Goal: Task Accomplishment & Management: Complete application form

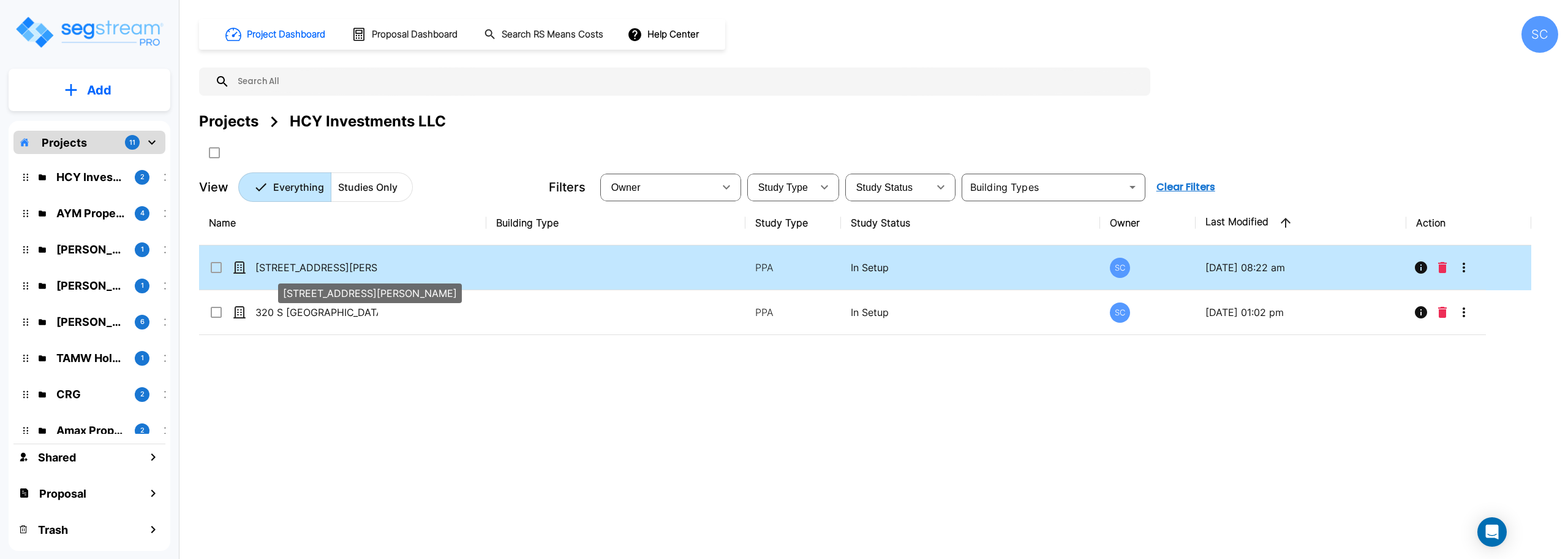
click at [310, 266] on p "[STREET_ADDRESS][PERSON_NAME]" at bounding box center [316, 267] width 122 height 15
checkbox input "true"
click at [310, 266] on p "[STREET_ADDRESS][PERSON_NAME]" at bounding box center [316, 267] width 122 height 15
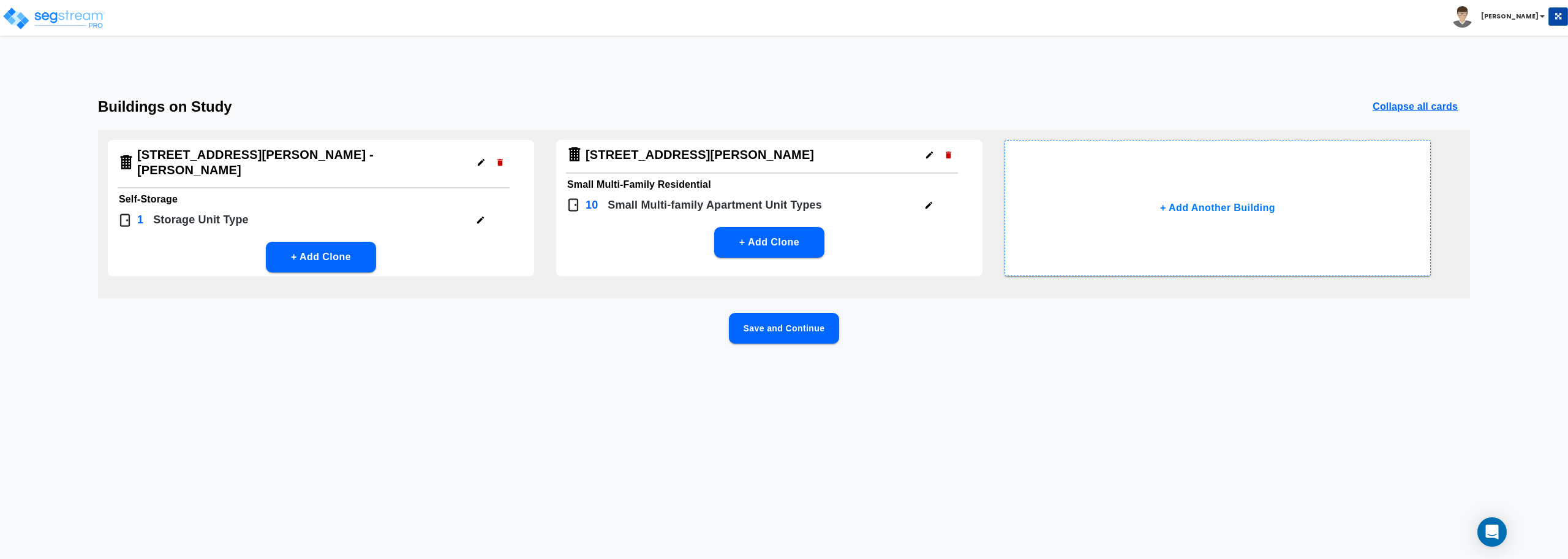
click at [792, 328] on button "Save and Continue" at bounding box center [784, 328] width 110 height 31
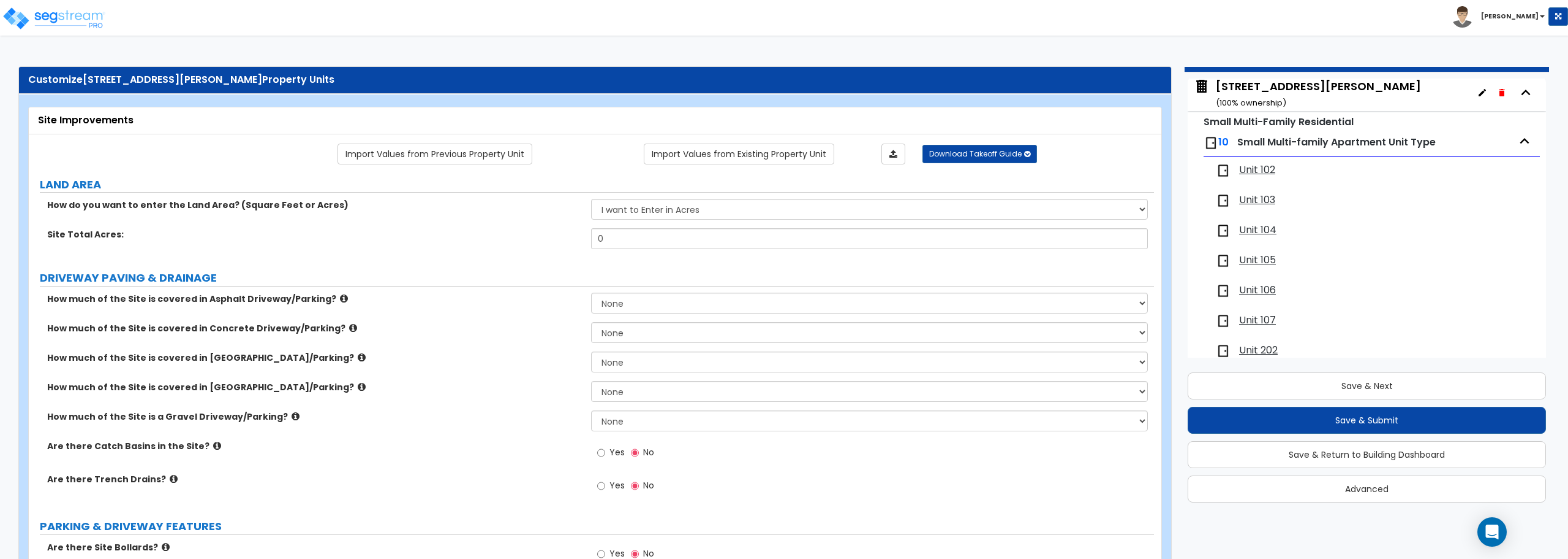
scroll to position [61, 0]
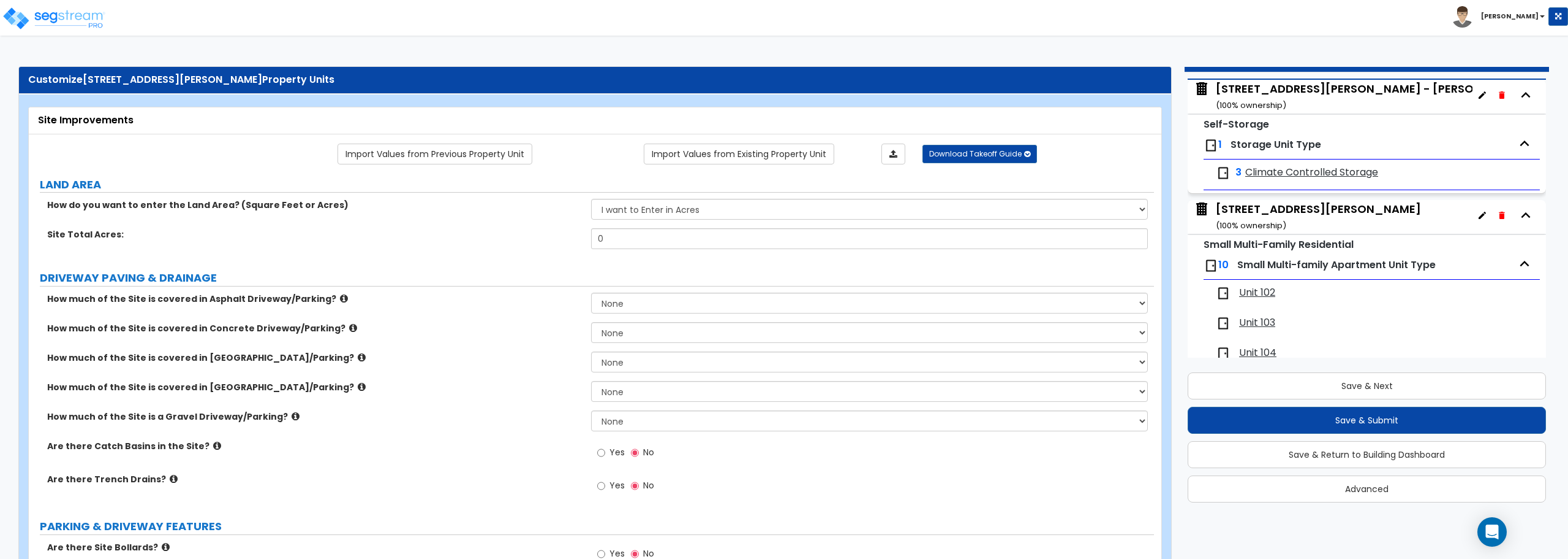
click at [1254, 290] on span "Unit 102" at bounding box center [1257, 292] width 36 height 14
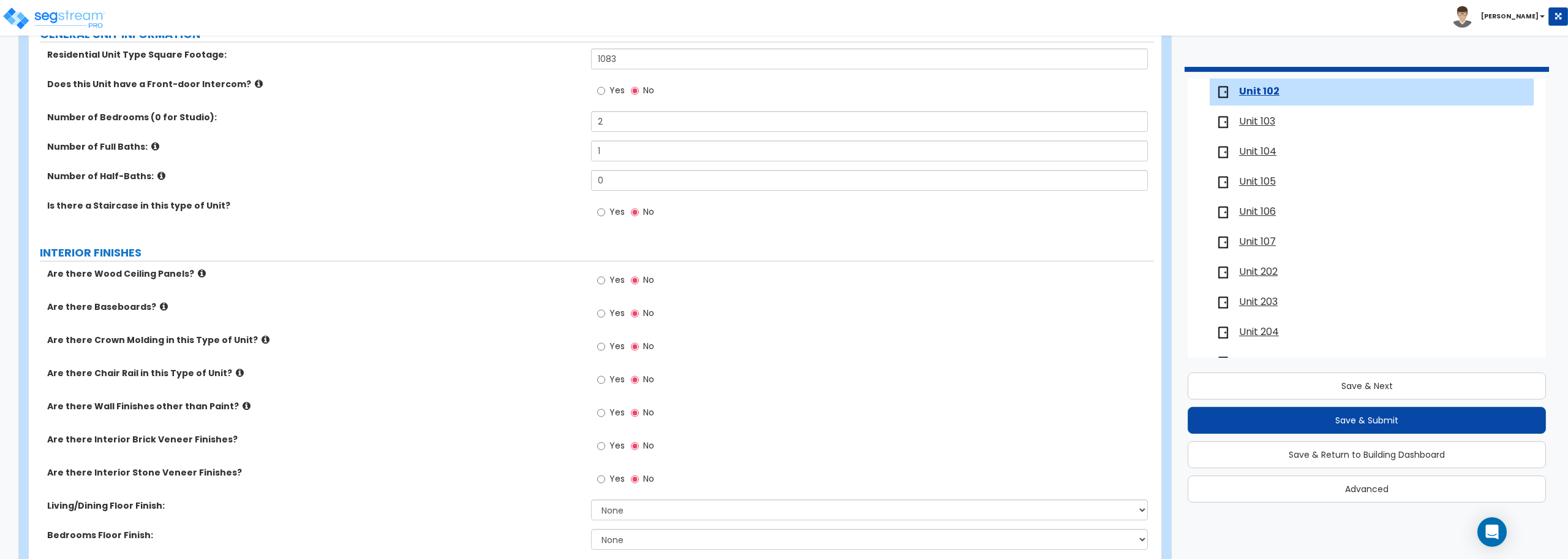
scroll to position [184, 0]
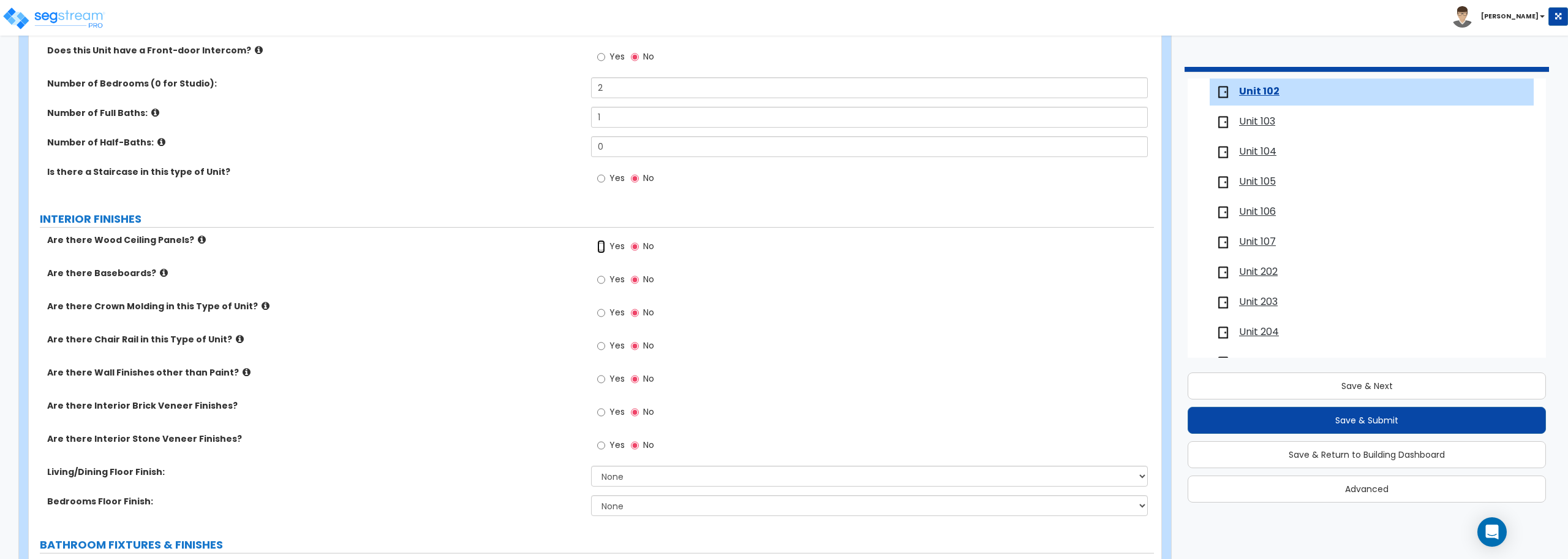
click at [598, 243] on input "Yes" at bounding box center [601, 246] width 8 height 14
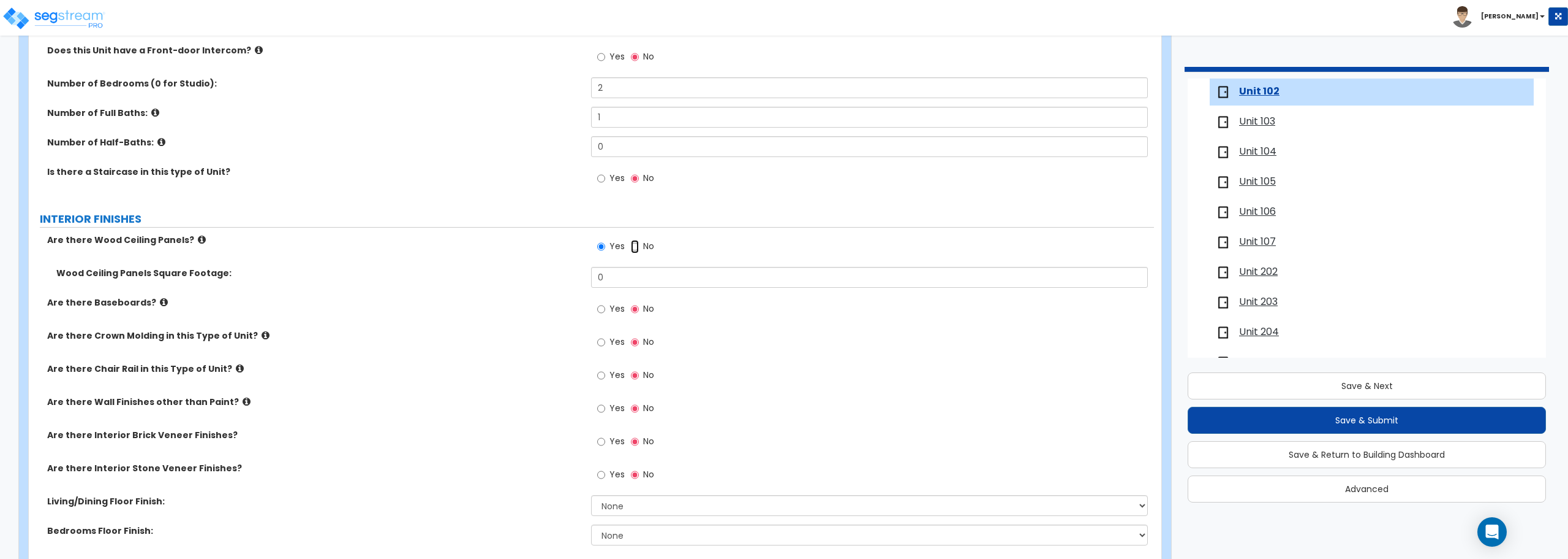
click at [633, 250] on input "No" at bounding box center [635, 246] width 8 height 14
radio input "false"
radio input "true"
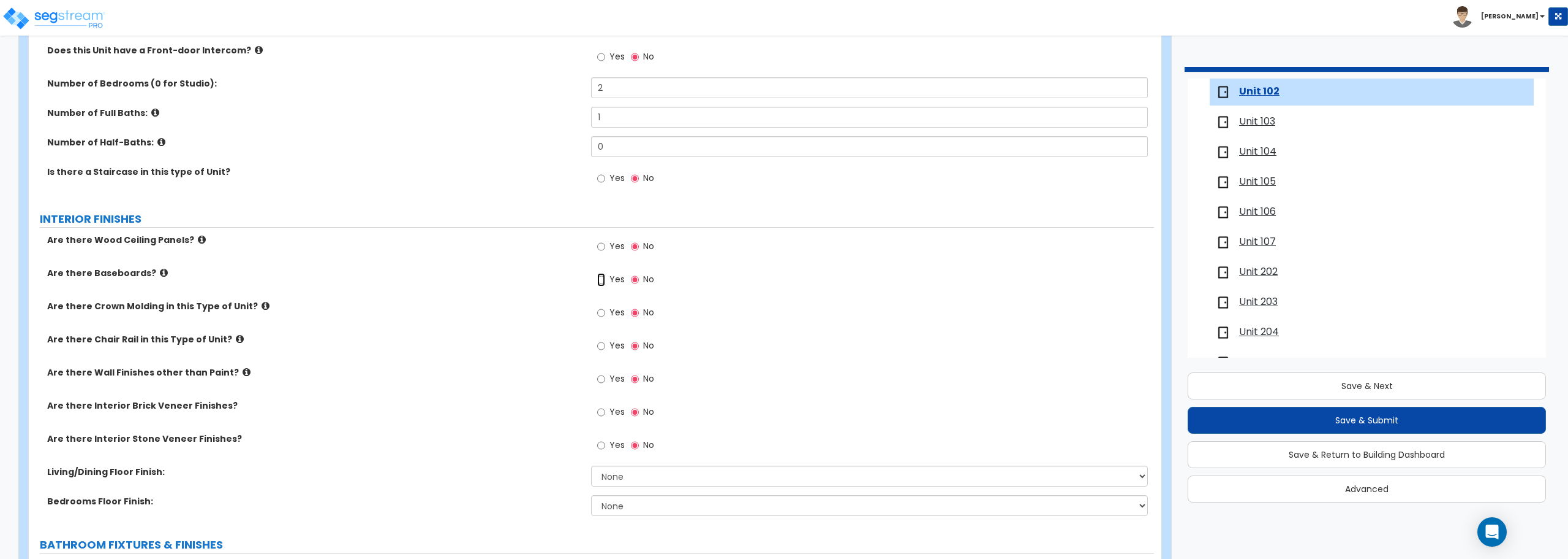
click at [600, 275] on input "Yes" at bounding box center [601, 279] width 8 height 14
radio input "true"
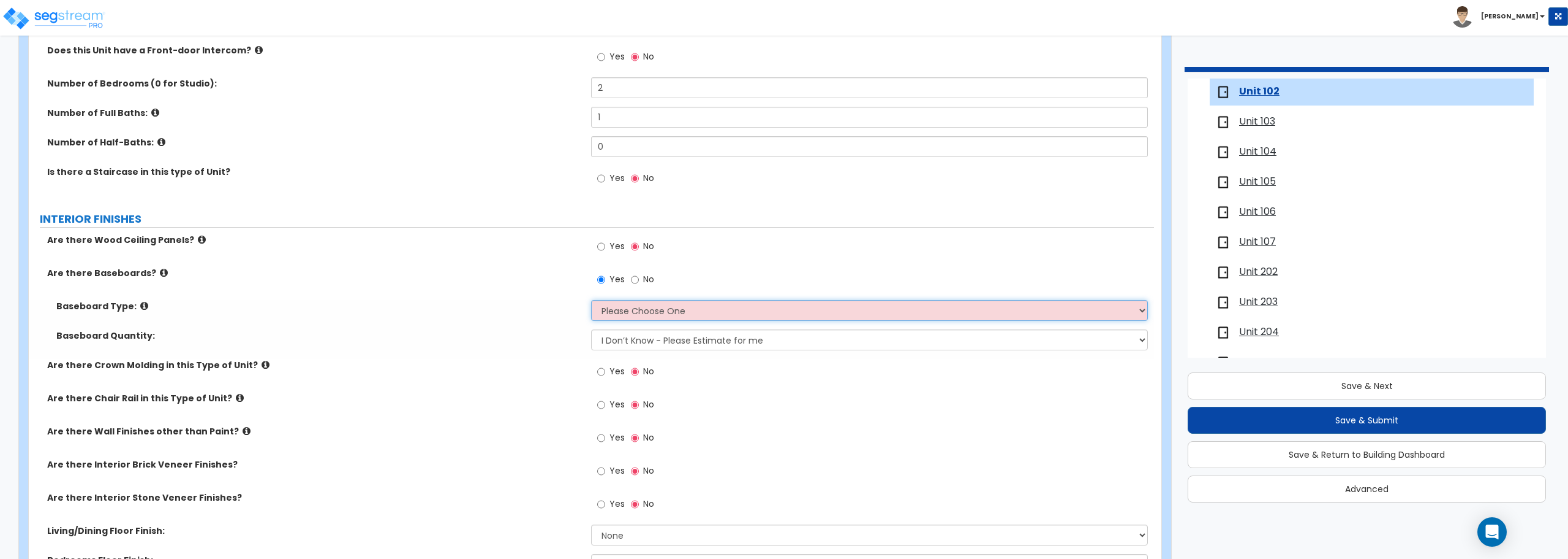
click at [635, 312] on select "Please Choose One Wood Vinyl Carpet Tile" at bounding box center [869, 310] width 557 height 21
select select "1"
click at [591, 300] on select "Please Choose One Wood Vinyl Carpet Tile" at bounding box center [869, 310] width 557 height 21
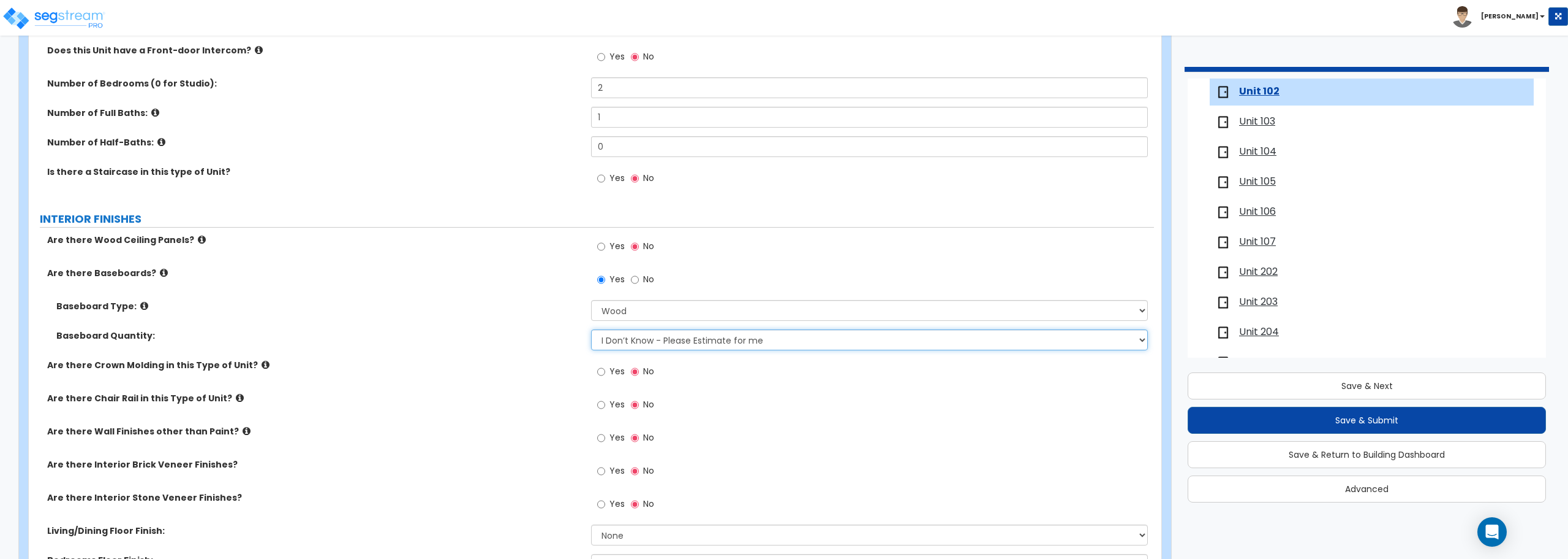
click at [630, 336] on select "I Don’t Know - Please Estimate for me I want to Enter the Linear Footage" at bounding box center [869, 339] width 557 height 21
select select "1"
click at [591, 329] on select "I Don’t Know - Please Estimate for me I want to Enter the Linear Footage" at bounding box center [869, 339] width 557 height 21
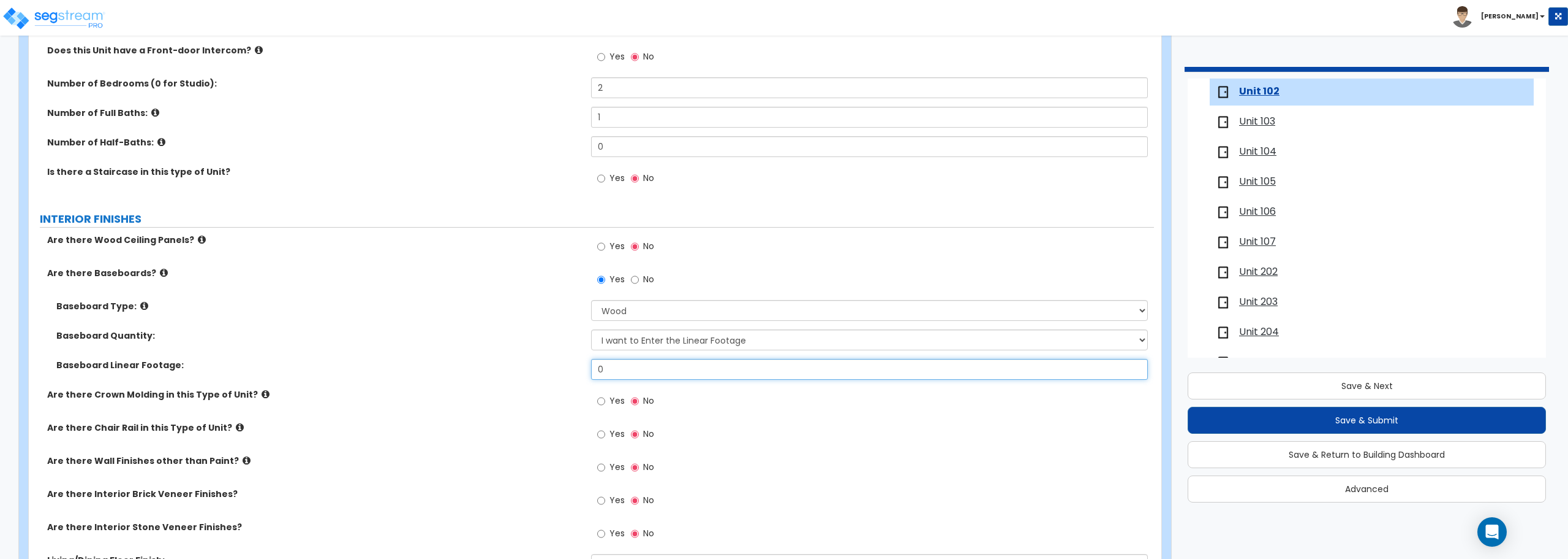
drag, startPoint x: 628, startPoint y: 371, endPoint x: 534, endPoint y: 371, distance: 94.0
click at [535, 371] on div "Baseboard Linear Footage: 0" at bounding box center [591, 373] width 1125 height 29
type input "1,144"
click at [534, 371] on div "Baseboard Linear Footage: 1,144" at bounding box center [591, 373] width 1125 height 29
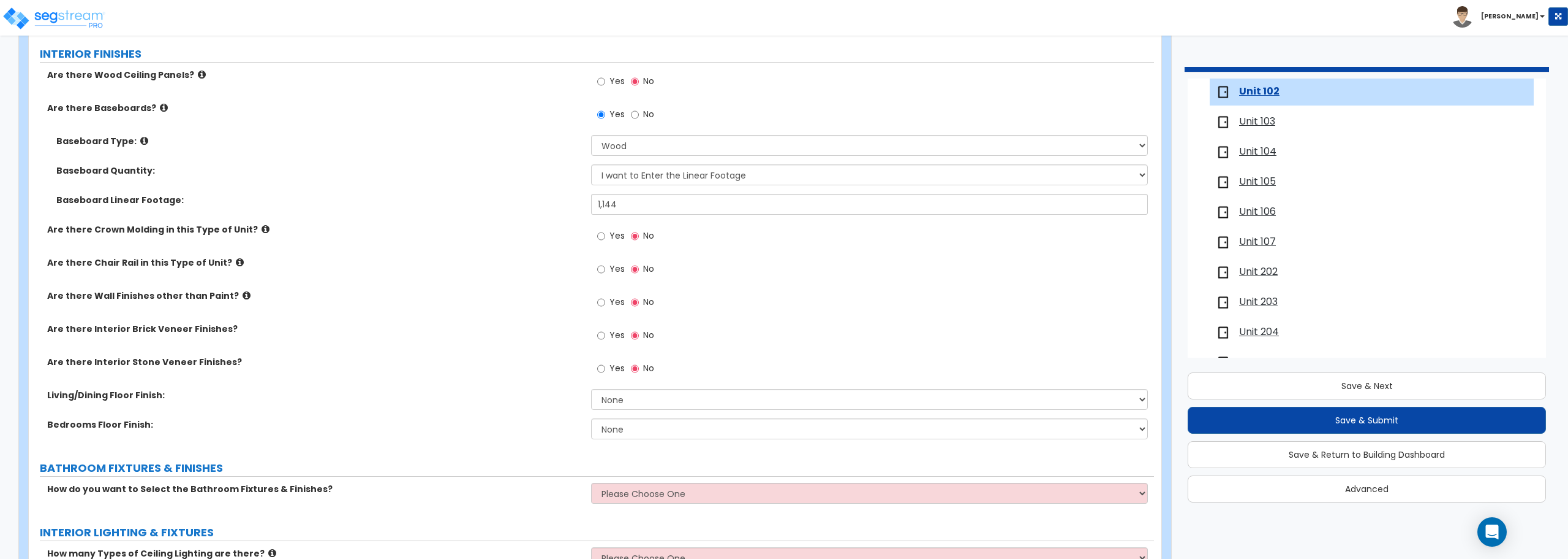
scroll to position [367, 0]
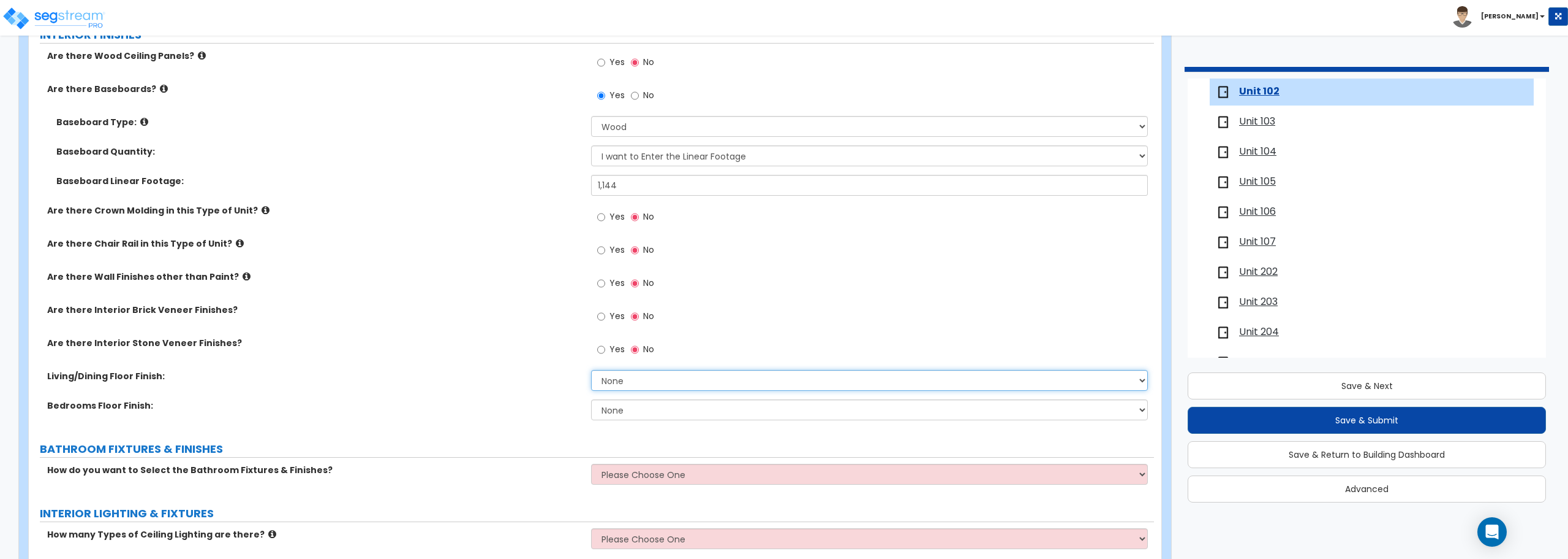
click at [657, 380] on select "None Tile Flooring Hardwood Flooring Resilient Laminate Flooring VCT Flooring S…" at bounding box center [869, 379] width 557 height 21
select select "7"
click at [591, 369] on select "None Tile Flooring Hardwood Flooring Resilient Laminate Flooring VCT Flooring S…" at bounding box center [869, 379] width 557 height 21
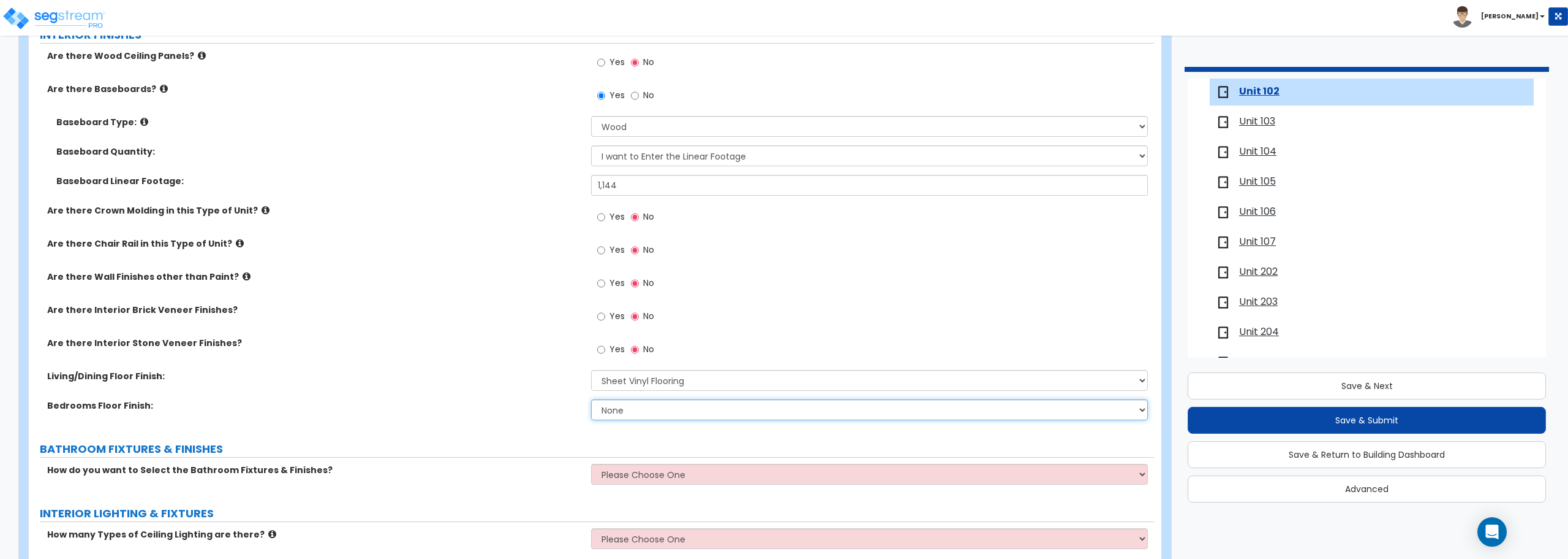
click at [635, 405] on select "None Tile Flooring Hardwood Flooring Resilient Laminate Flooring VCT Flooring S…" at bounding box center [869, 409] width 557 height 21
select select "7"
click at [591, 399] on select "None Tile Flooring Hardwood Flooring Resilient Laminate Flooring VCT Flooring S…" at bounding box center [869, 409] width 557 height 21
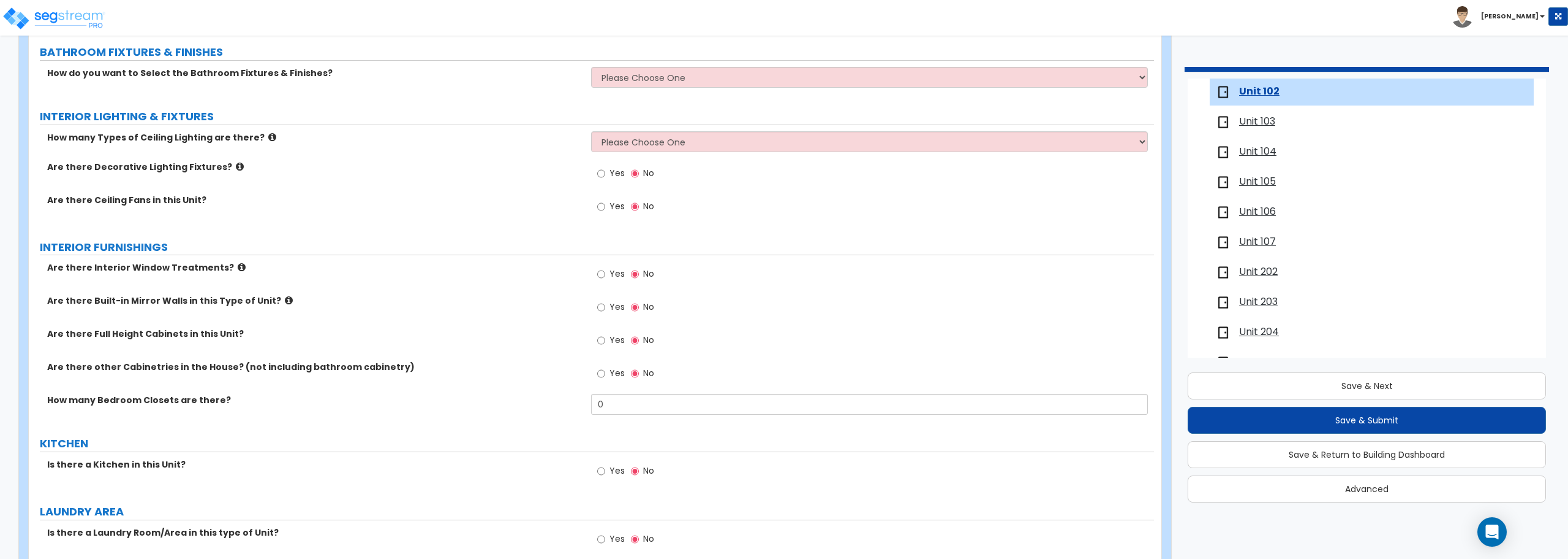
scroll to position [736, 0]
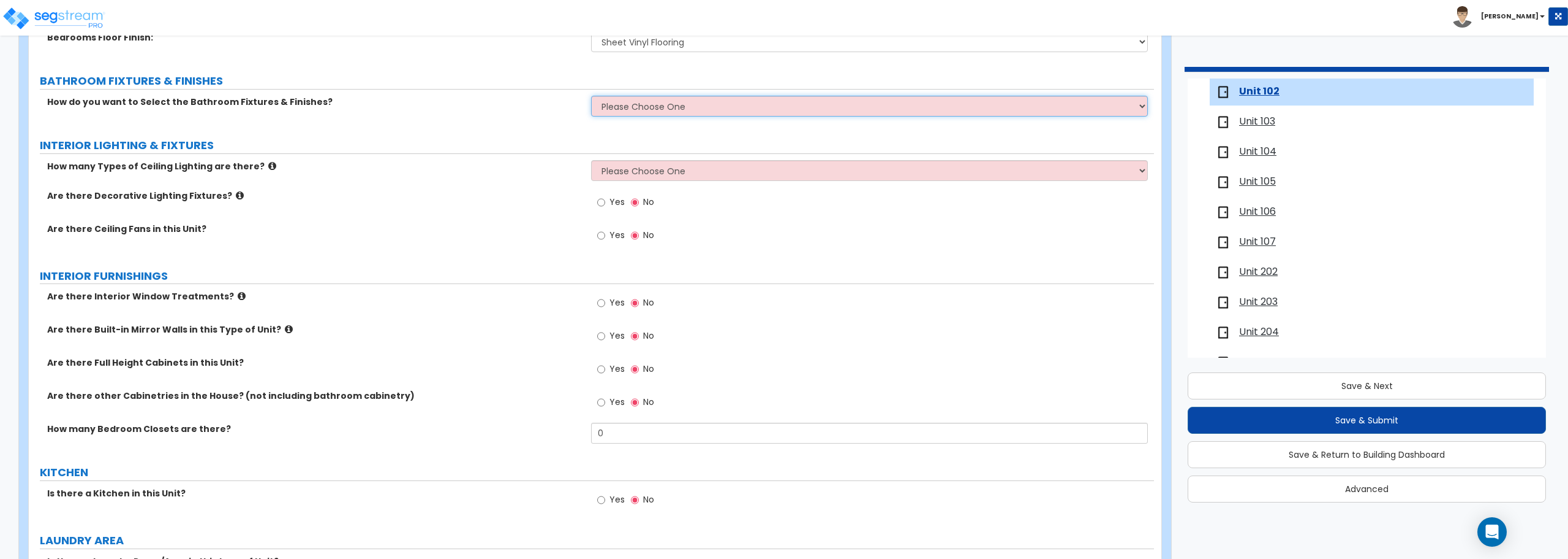
click at [669, 109] on select "Please Choose One Select the type of Fixtures and Finishes only for one Bath an…" at bounding box center [869, 106] width 557 height 21
select select "2"
click at [591, 96] on select "Please Choose One Select the type of Fixtures and Finishes only for one Bath an…" at bounding box center [869, 106] width 557 height 21
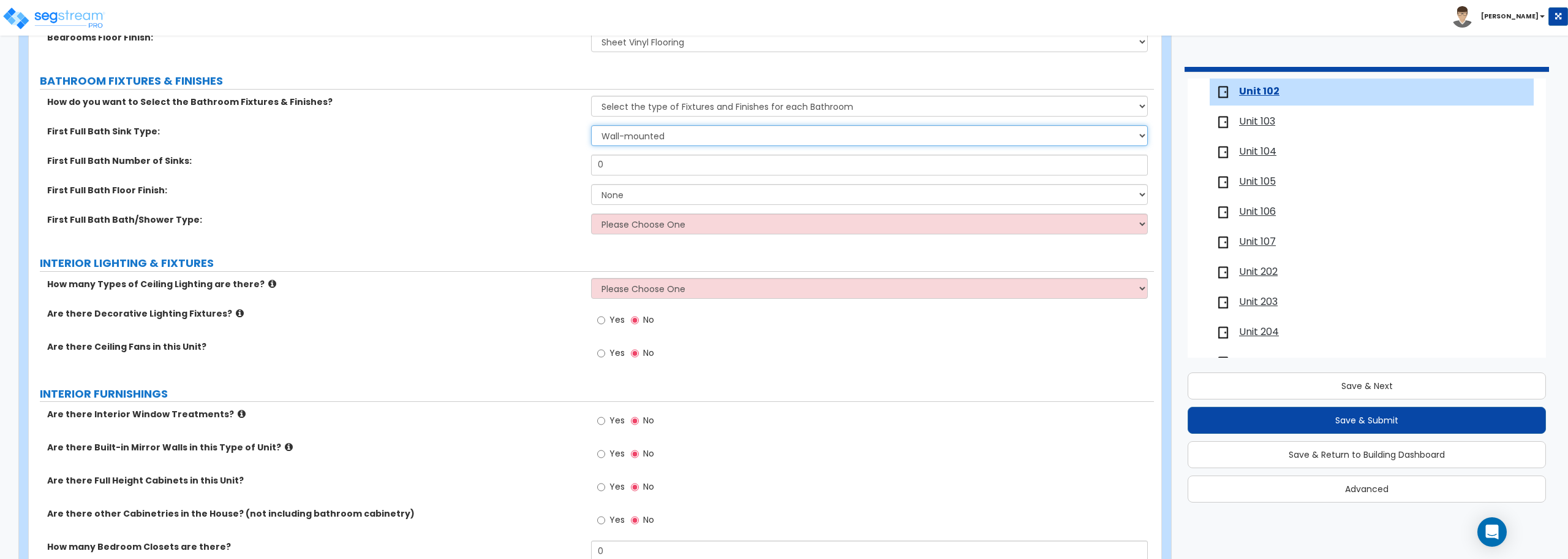
click at [667, 140] on select "Wall-mounted Pedestal-mounted Vanity-mounted" at bounding box center [869, 135] width 557 height 21
select select "3"
click at [591, 125] on select "Wall-mounted Pedestal-mounted Vanity-mounted" at bounding box center [869, 135] width 557 height 21
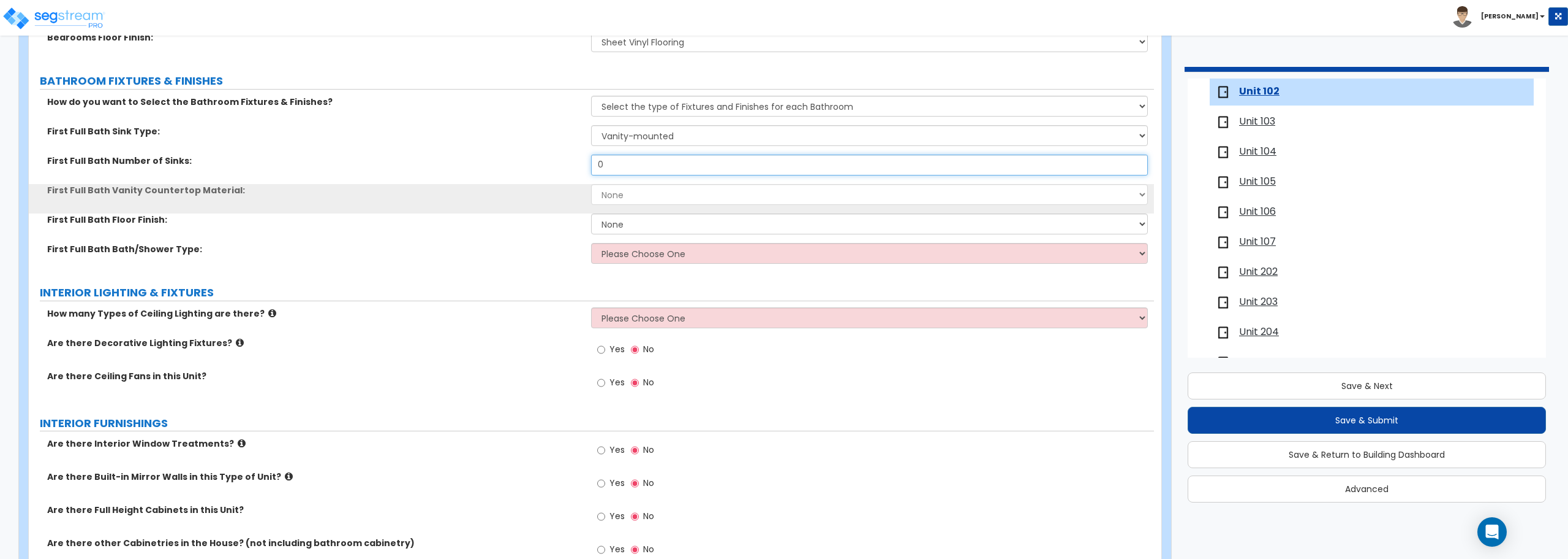
click at [657, 166] on input "0" at bounding box center [869, 164] width 557 height 21
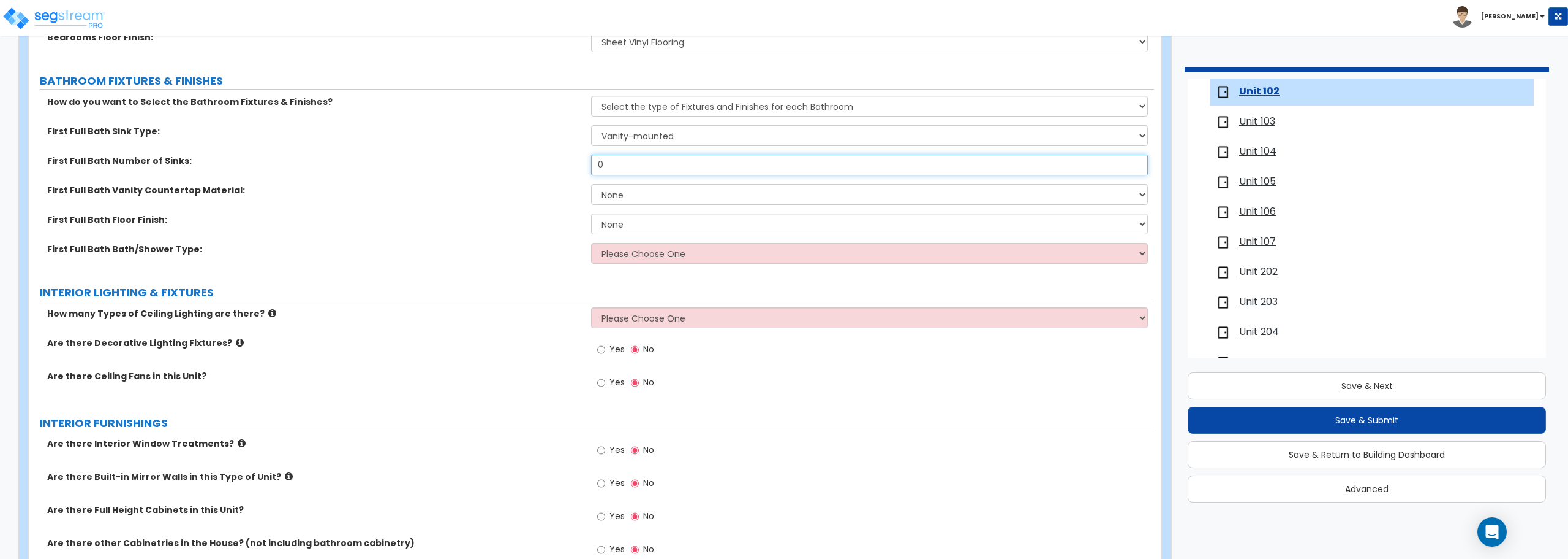
drag, startPoint x: 657, startPoint y: 166, endPoint x: 528, endPoint y: 166, distance: 129.0
click at [528, 166] on div "First Full Bath Number of Sinks: 0" at bounding box center [591, 169] width 1125 height 29
type input "1"
click at [634, 193] on select "None Plastic Laminate Solid Surface Stone Quartz Marble Tile Wood" at bounding box center [869, 194] width 557 height 21
select select "2"
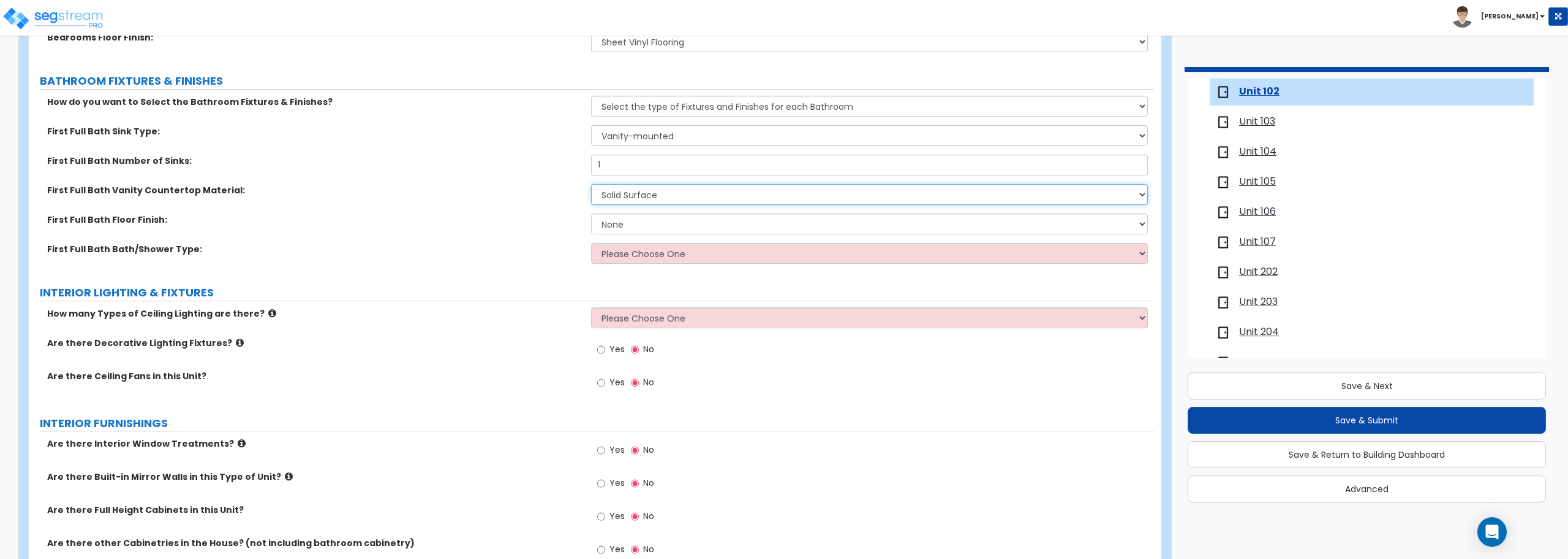
click at [591, 184] on select "None Plastic Laminate Solid Surface Stone Quartz Marble Tile Wood" at bounding box center [869, 194] width 557 height 21
click at [637, 226] on select "None Tile Flooring Hardwood Flooring Resilient Laminate Flooring VCT Flooring S…" at bounding box center [869, 223] width 557 height 21
select select "5"
click at [591, 213] on select "None Tile Flooring Hardwood Flooring Resilient Laminate Flooring VCT Flooring S…" at bounding box center [869, 223] width 557 height 21
click at [631, 255] on select "Please Choose One Standalone Shower Bathtub - Shower Combo" at bounding box center [869, 253] width 557 height 21
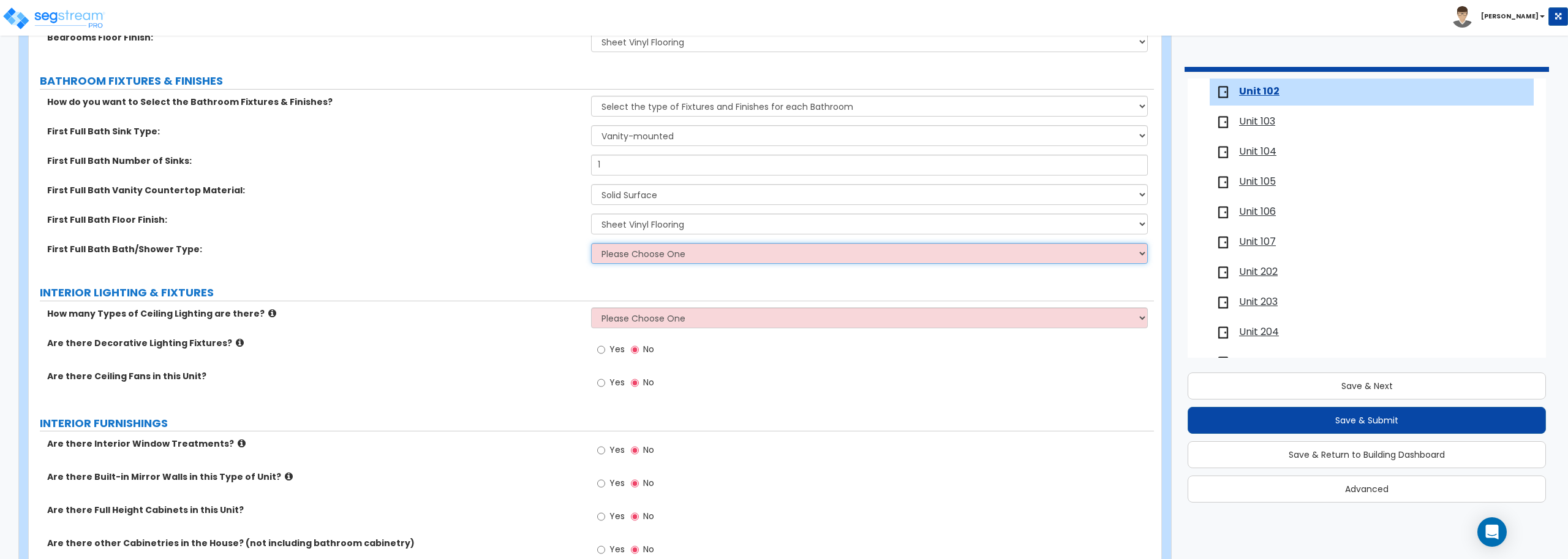
select select "2"
click at [591, 243] on select "Please Choose One Standalone Shower Bathtub - Shower Combo" at bounding box center [869, 253] width 557 height 21
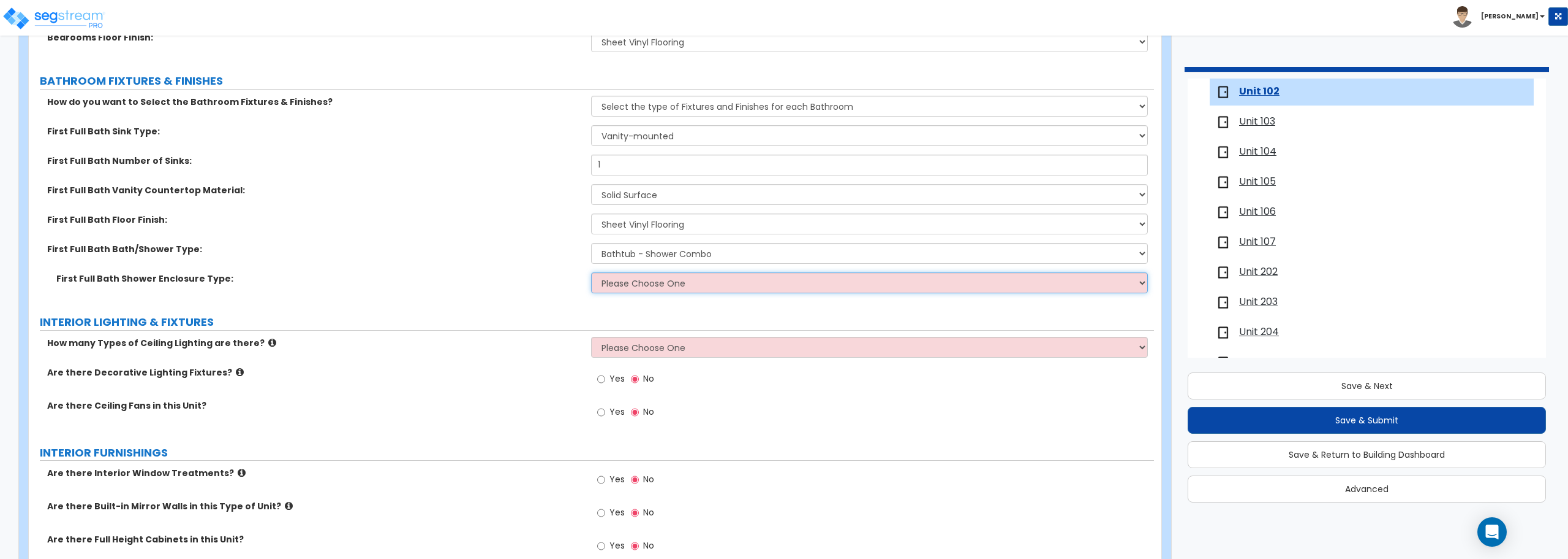
click at [660, 285] on select "Please Choose One Curtain & [PERSON_NAME] Sliding Doors Glass Hinged Doors" at bounding box center [869, 283] width 557 height 21
select select "1"
click at [591, 273] on select "Please Choose One Curtain & [PERSON_NAME] Sliding Doors Glass Hinged Doors" at bounding box center [869, 283] width 557 height 21
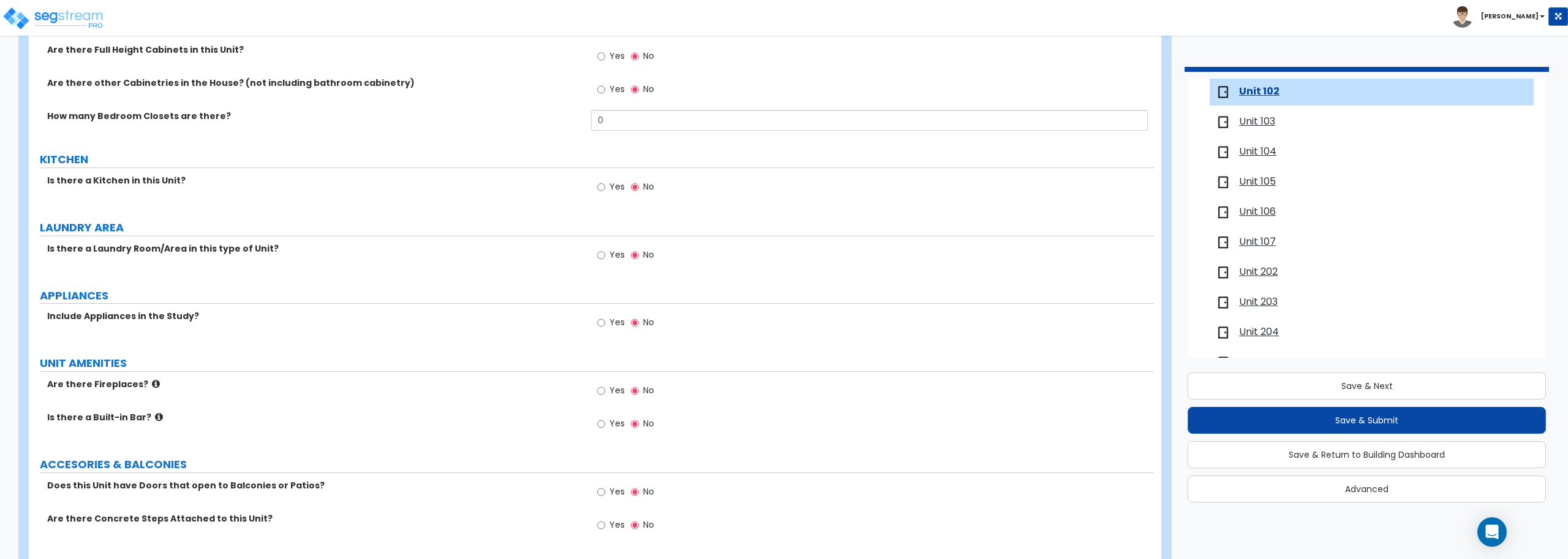
scroll to position [1227, 0]
click at [602, 185] on input "Yes" at bounding box center [601, 185] width 8 height 14
radio input "true"
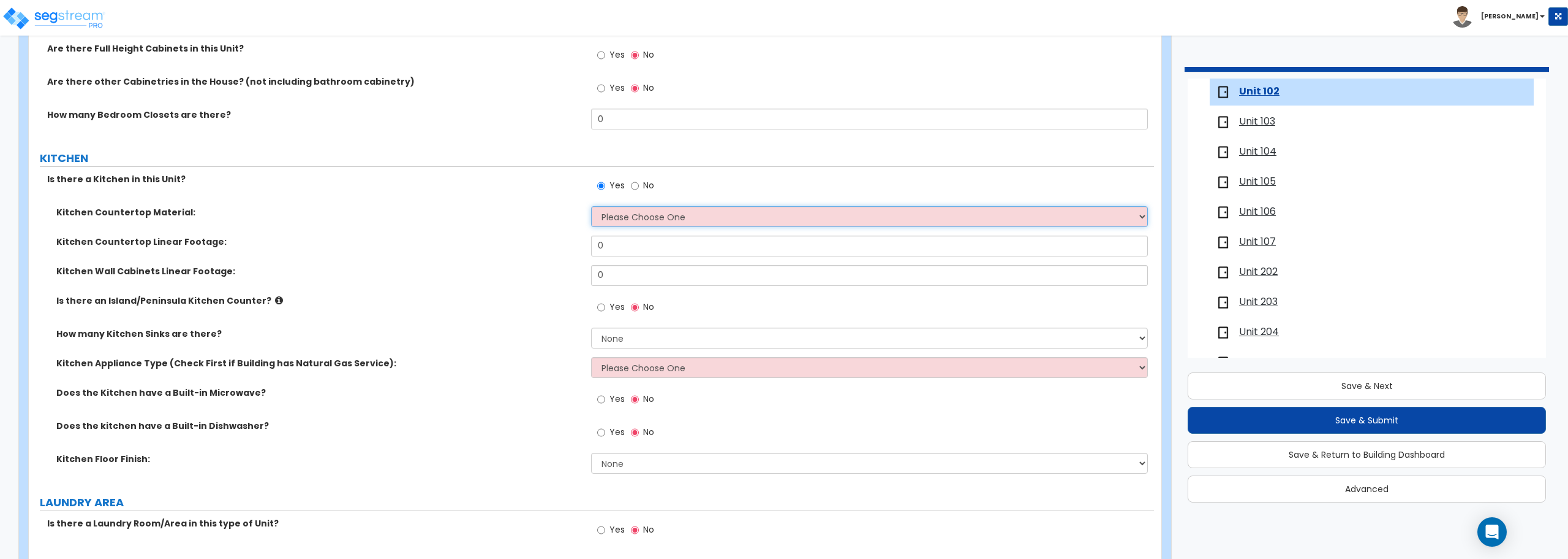
click at [630, 213] on select "Please Choose One Plastic Laminate Solid Surface Stone Quartz Marble Tile Wood …" at bounding box center [869, 216] width 557 height 21
select select "1"
click at [591, 206] on select "Please Choose One Plastic Laminate Solid Surface Stone Quartz Marble Tile Wood …" at bounding box center [869, 216] width 557 height 21
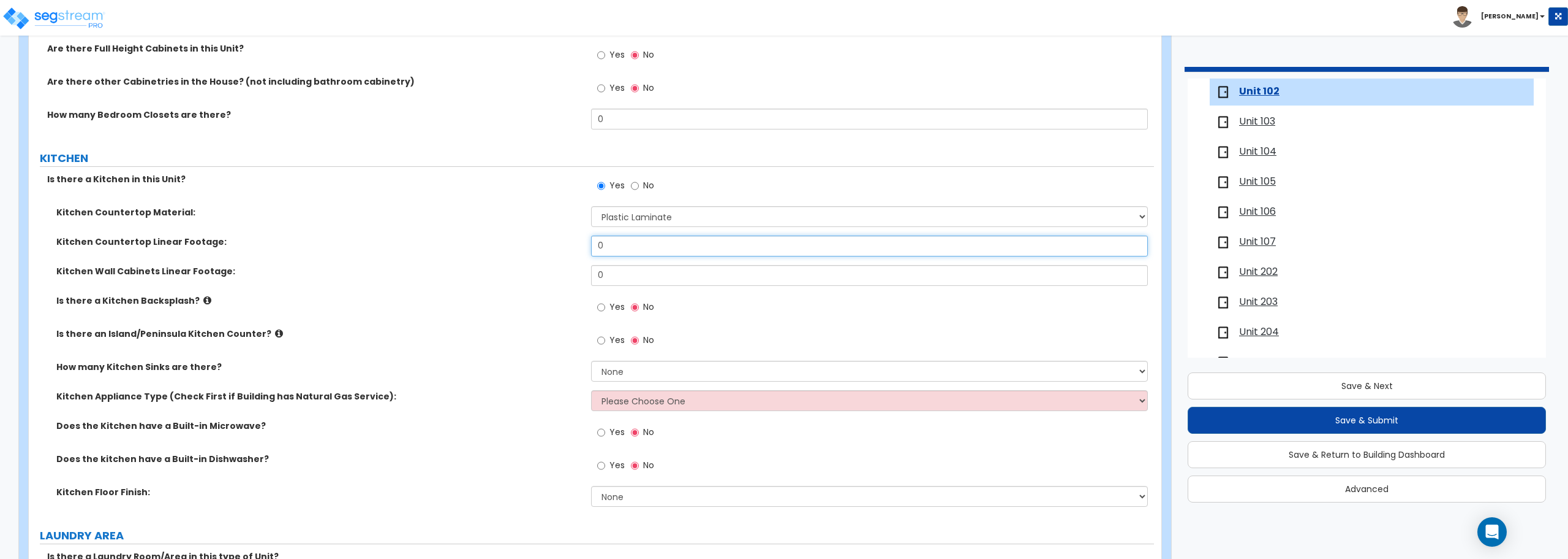
drag, startPoint x: 630, startPoint y: 255, endPoint x: 552, endPoint y: 255, distance: 78.0
click at [552, 255] on div "Kitchen Countertop Linear Footage: 0" at bounding box center [591, 250] width 1125 height 29
type input "14"
drag, startPoint x: 633, startPoint y: 284, endPoint x: 496, endPoint y: 290, distance: 137.1
click at [496, 290] on div "Kitchen Wall Cabinets Linear Footage: 0" at bounding box center [591, 279] width 1125 height 29
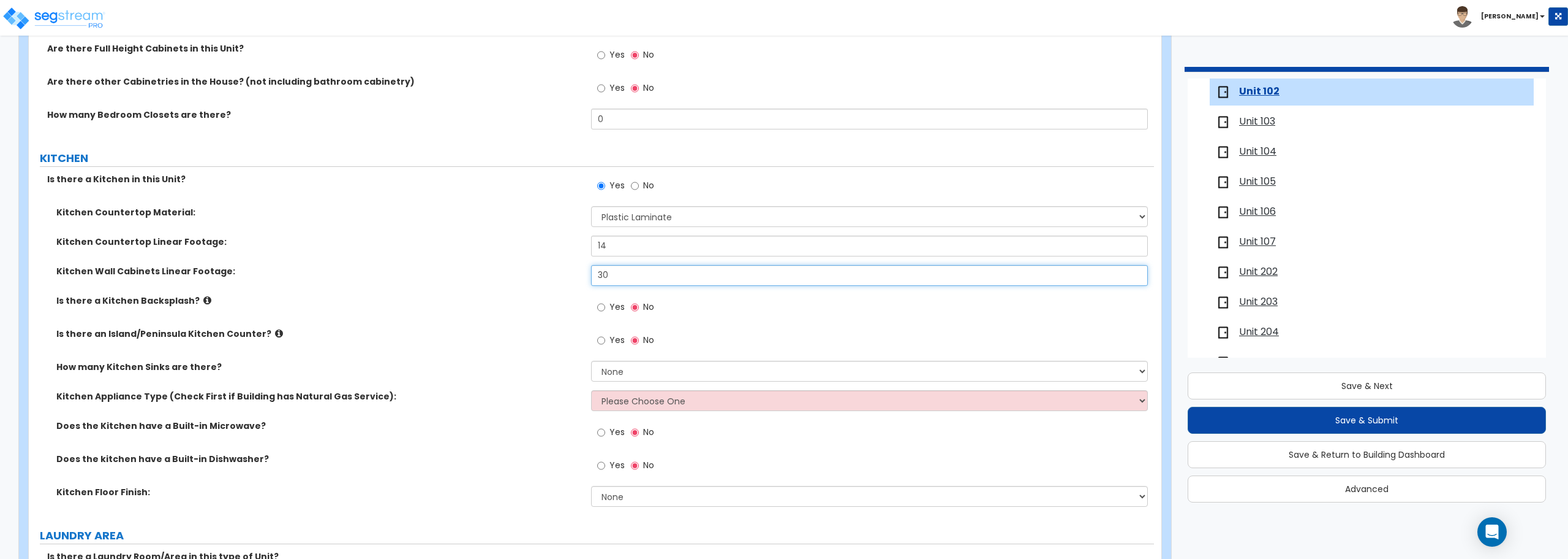
type input "30"
click at [668, 376] on select "None 1 2 3" at bounding box center [869, 370] width 557 height 21
select select "1"
click at [591, 360] on select "None 1 2 3" at bounding box center [869, 370] width 557 height 21
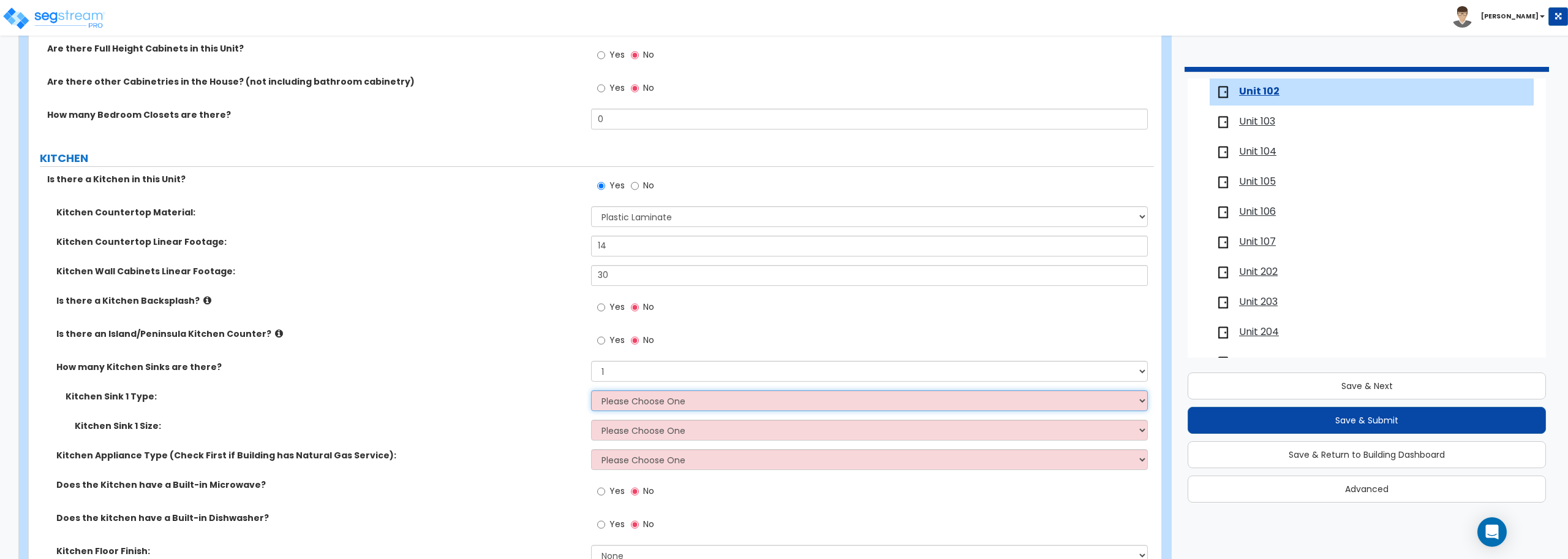
click at [676, 399] on select "Please Choose One Stainless Steel Porcelain Enamel Cast Iron Granite Composite" at bounding box center [869, 400] width 557 height 21
select select "1"
click at [591, 390] on select "Please Choose One Stainless Steel Porcelain Enamel Cast Iron Granite Composite" at bounding box center [869, 400] width 557 height 21
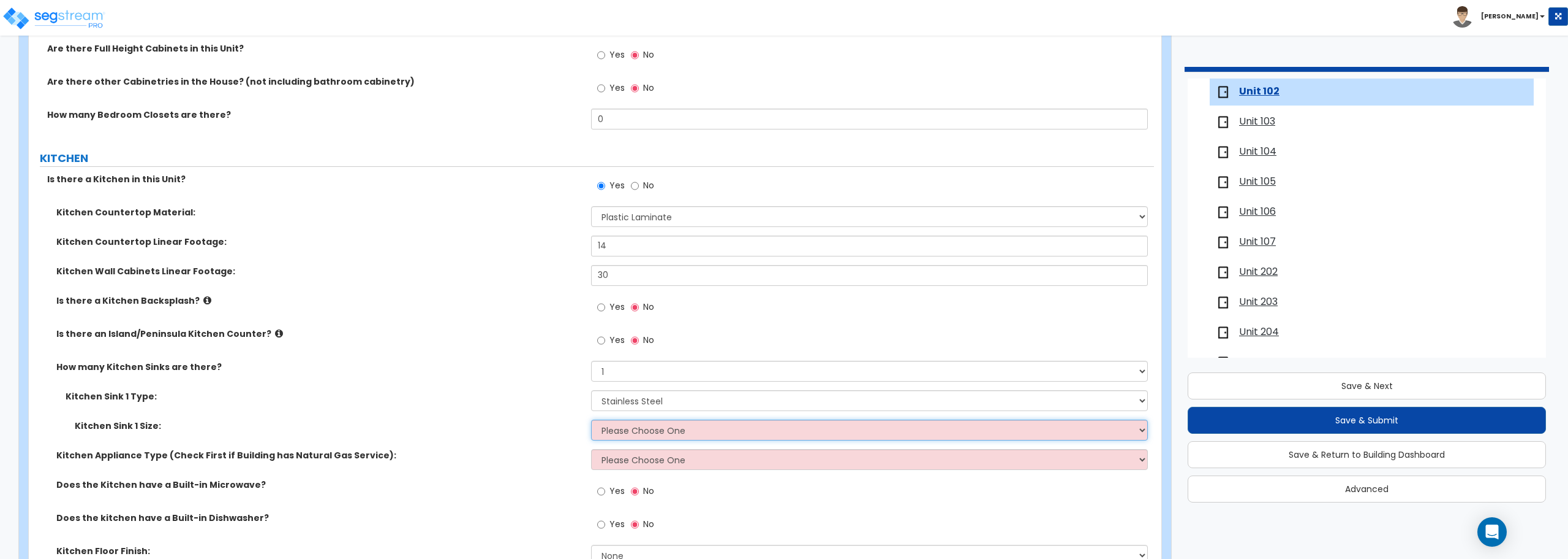
click at [652, 430] on select "Please Choose One Single Sink Double Sink" at bounding box center [869, 430] width 557 height 21
select select "2"
click at [591, 419] on select "Please Choose One Single Sink Double Sink" at bounding box center [869, 430] width 557 height 21
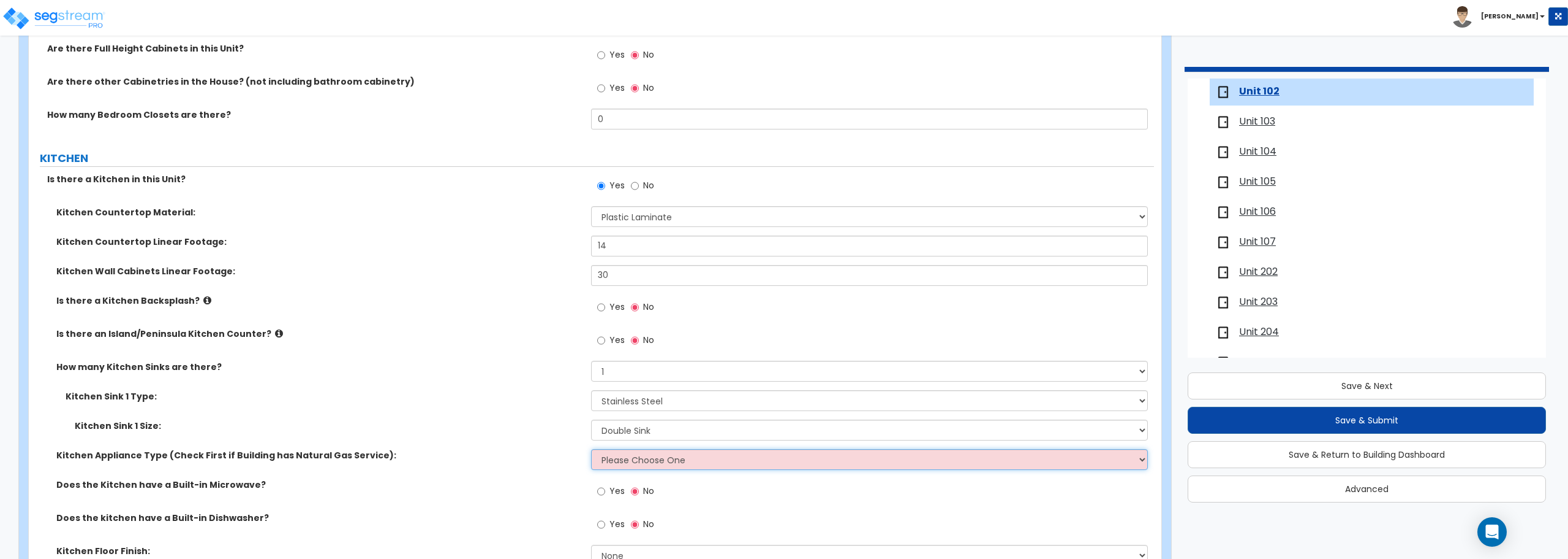
click at [657, 460] on select "Please Choose One Gas Electric" at bounding box center [869, 459] width 557 height 21
select select "2"
click at [591, 449] on select "Please Choose One Gas Electric" at bounding box center [869, 459] width 557 height 21
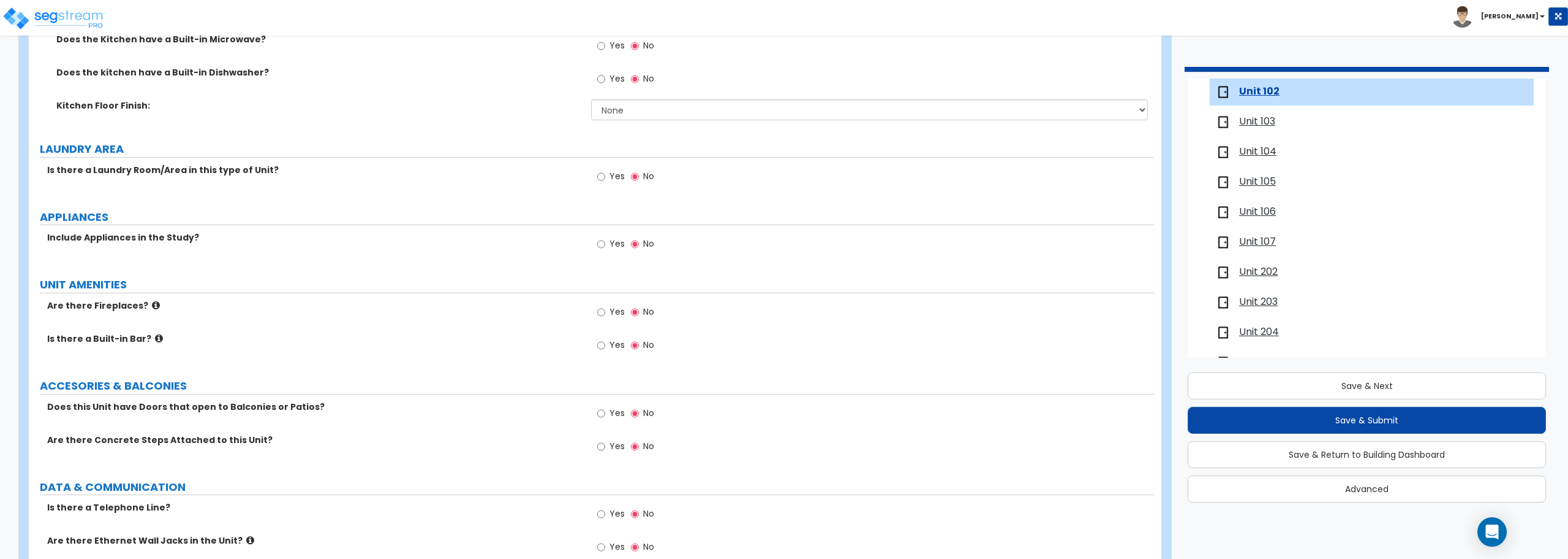
scroll to position [1650, 0]
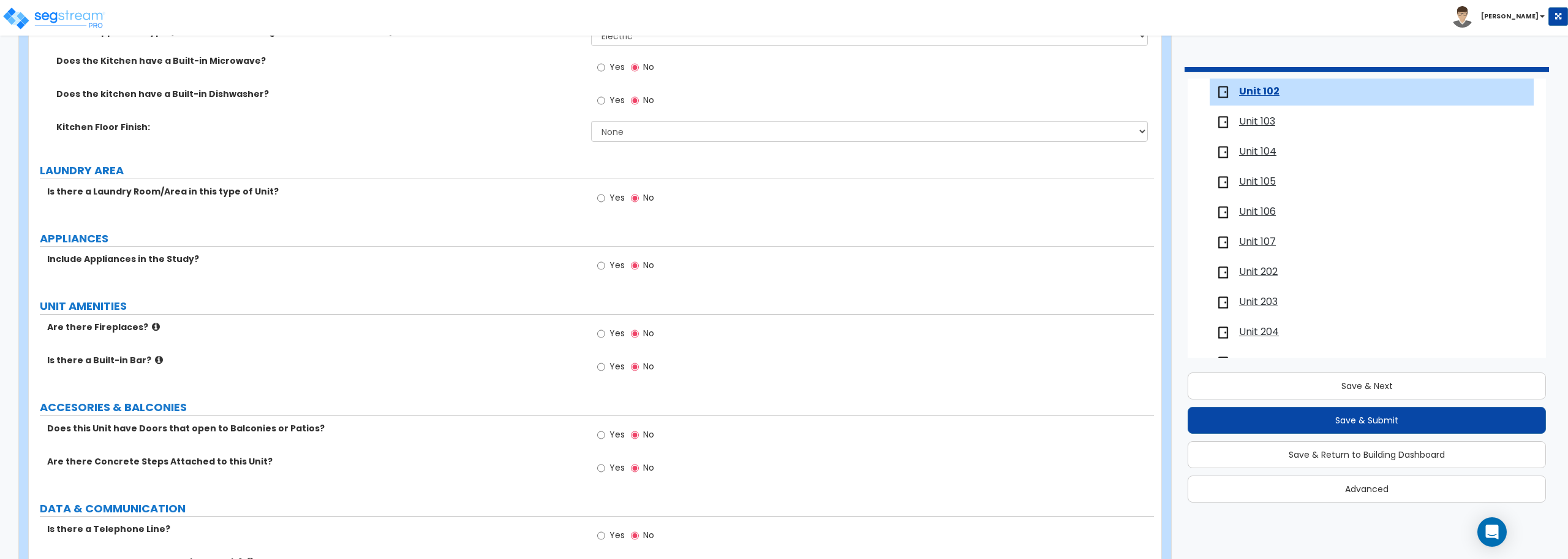
click at [608, 266] on label "Yes" at bounding box center [611, 266] width 27 height 21
click at [605, 266] on input "Yes" at bounding box center [601, 265] width 8 height 14
radio input "true"
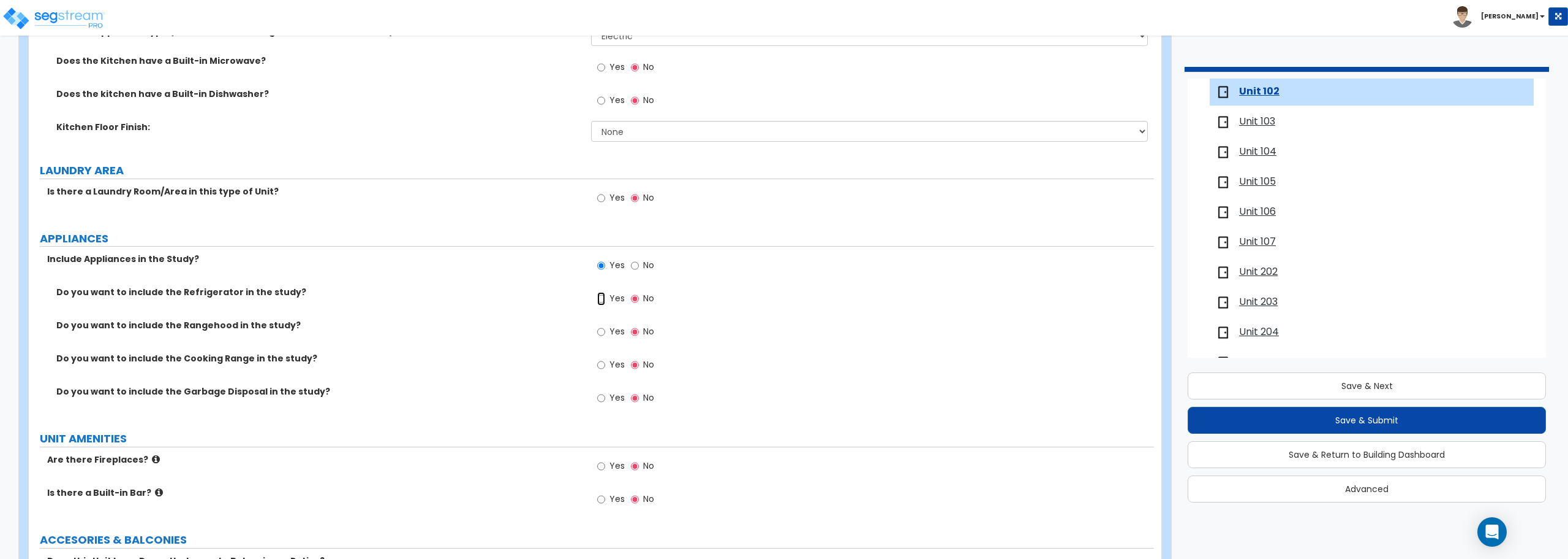
click at [601, 298] on input "Yes" at bounding box center [601, 298] width 8 height 14
radio input "true"
click at [598, 367] on input "Yes" at bounding box center [601, 365] width 8 height 14
radio input "true"
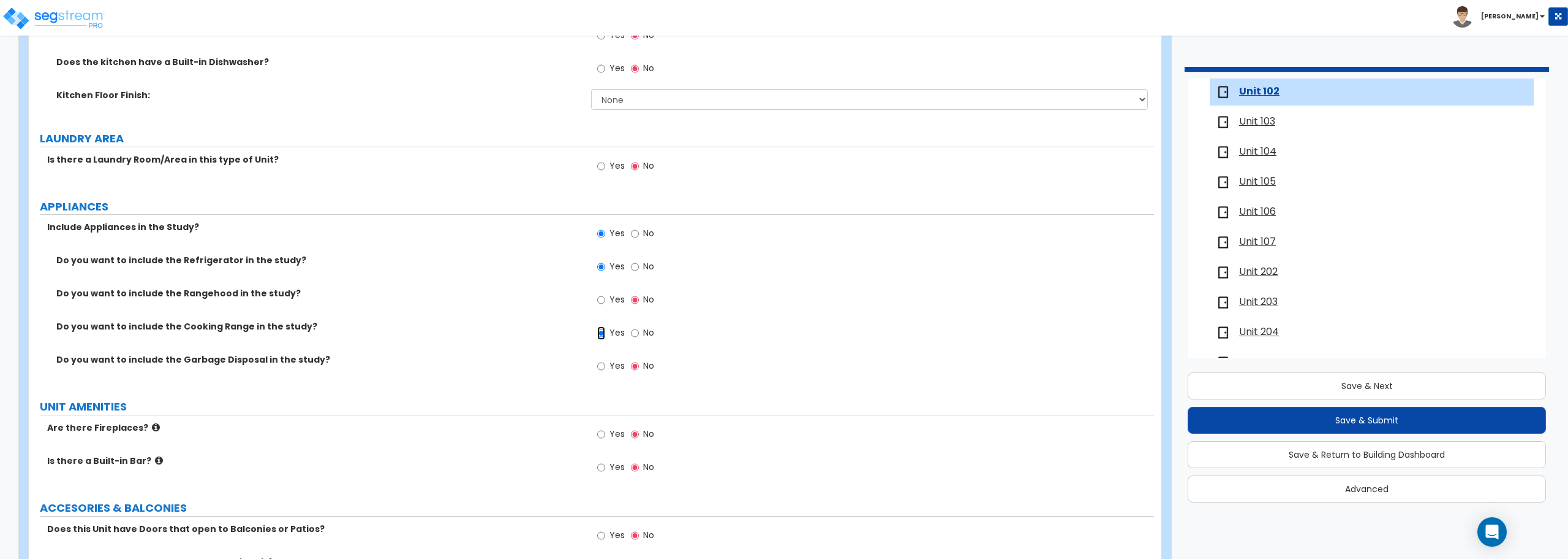
scroll to position [1712, 0]
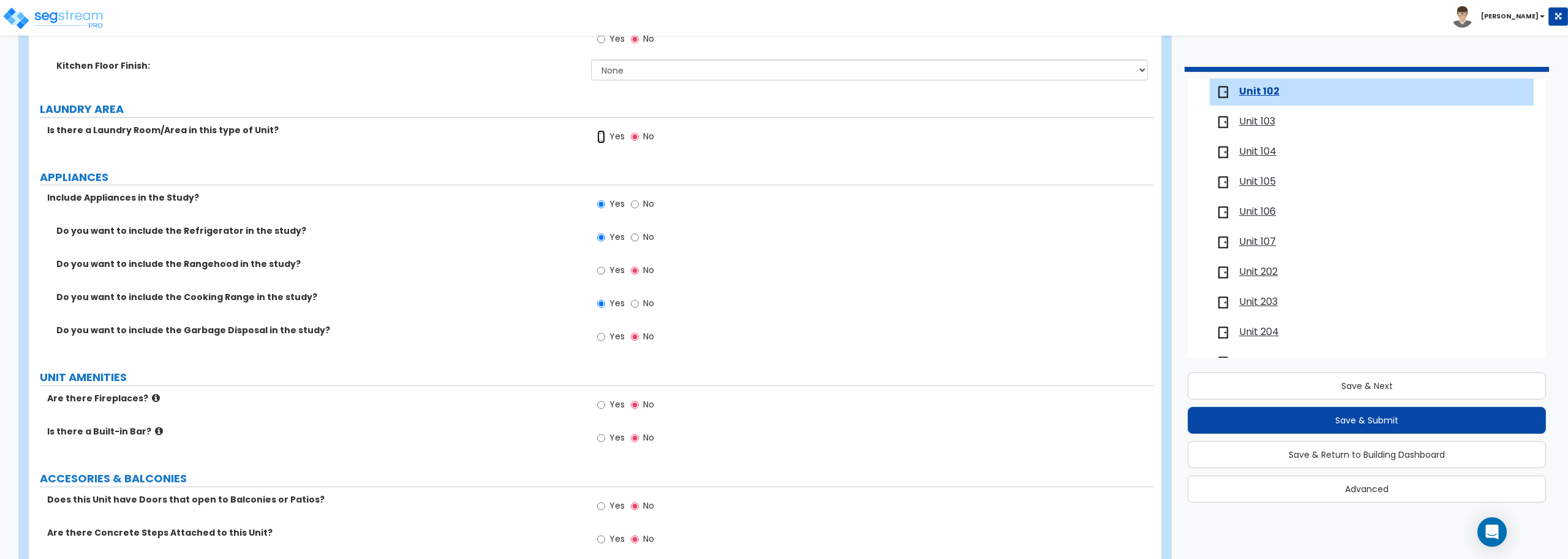
click at [602, 134] on input "Yes" at bounding box center [601, 137] width 8 height 14
radio input "true"
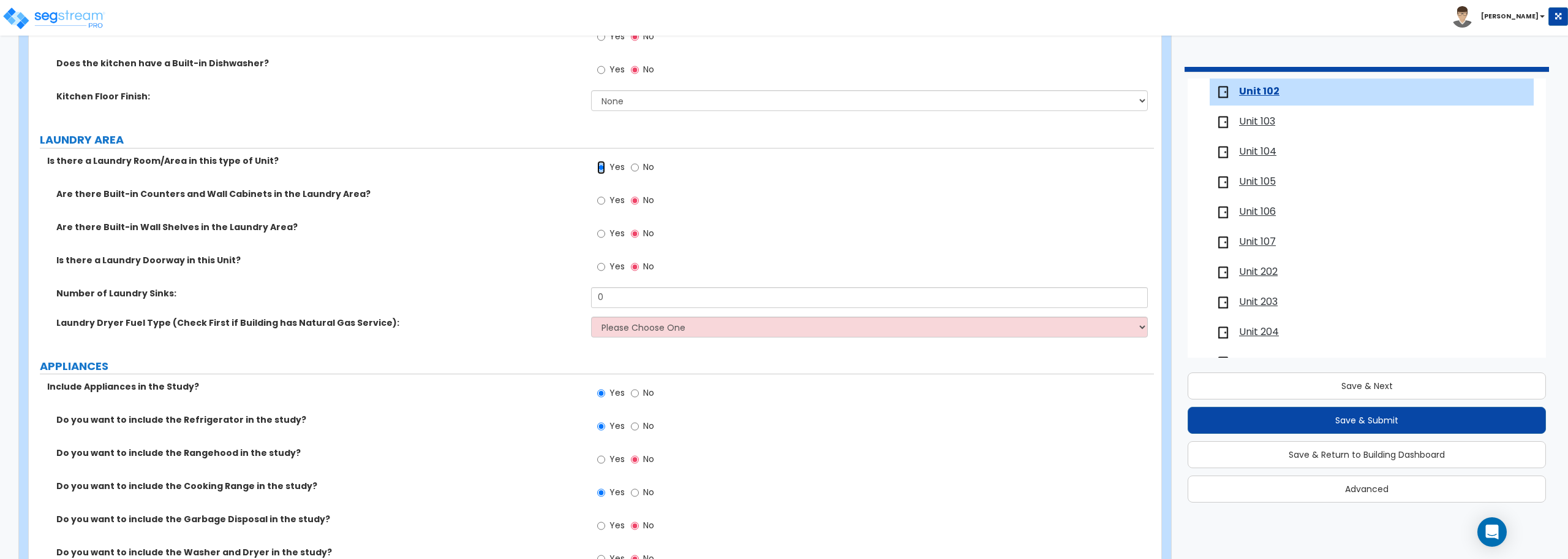
scroll to position [1650, 0]
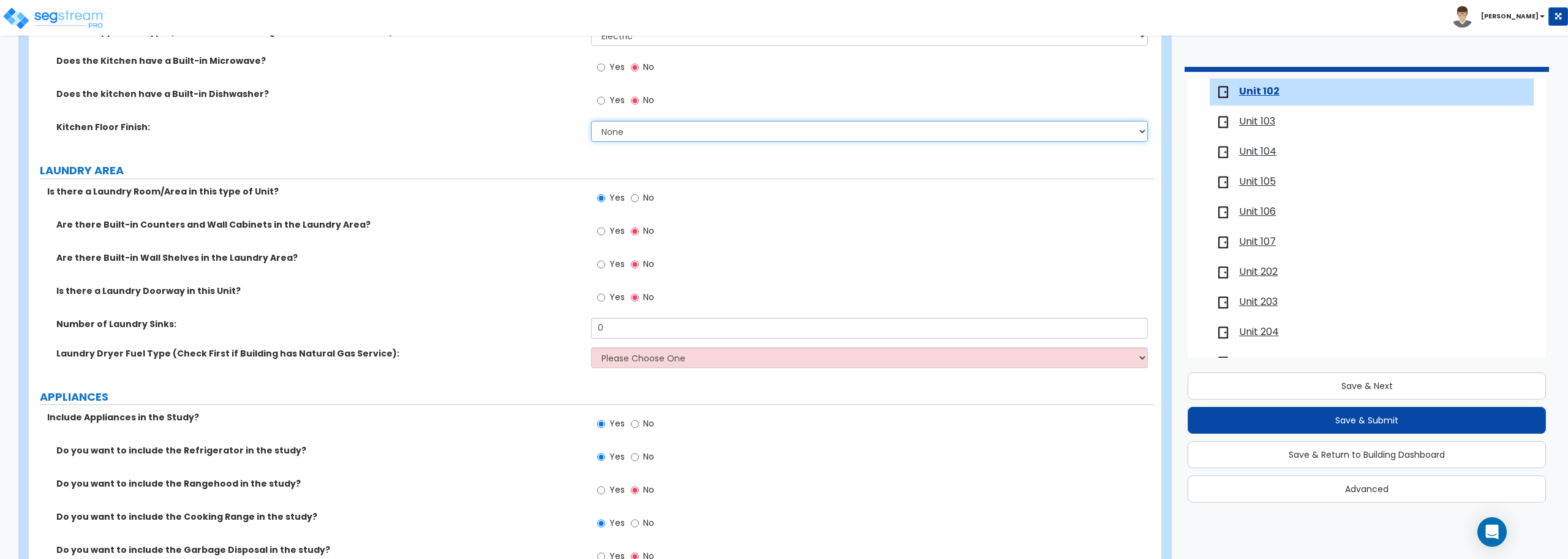
click at [719, 127] on select "None Tile Flooring Hardwood Flooring Resilient Laminate Flooring VCT Flooring S…" at bounding box center [869, 130] width 557 height 21
select select "7"
click at [591, 120] on select "None Tile Flooring Hardwood Flooring Resilient Laminate Flooring VCT Flooring S…" at bounding box center [869, 130] width 557 height 21
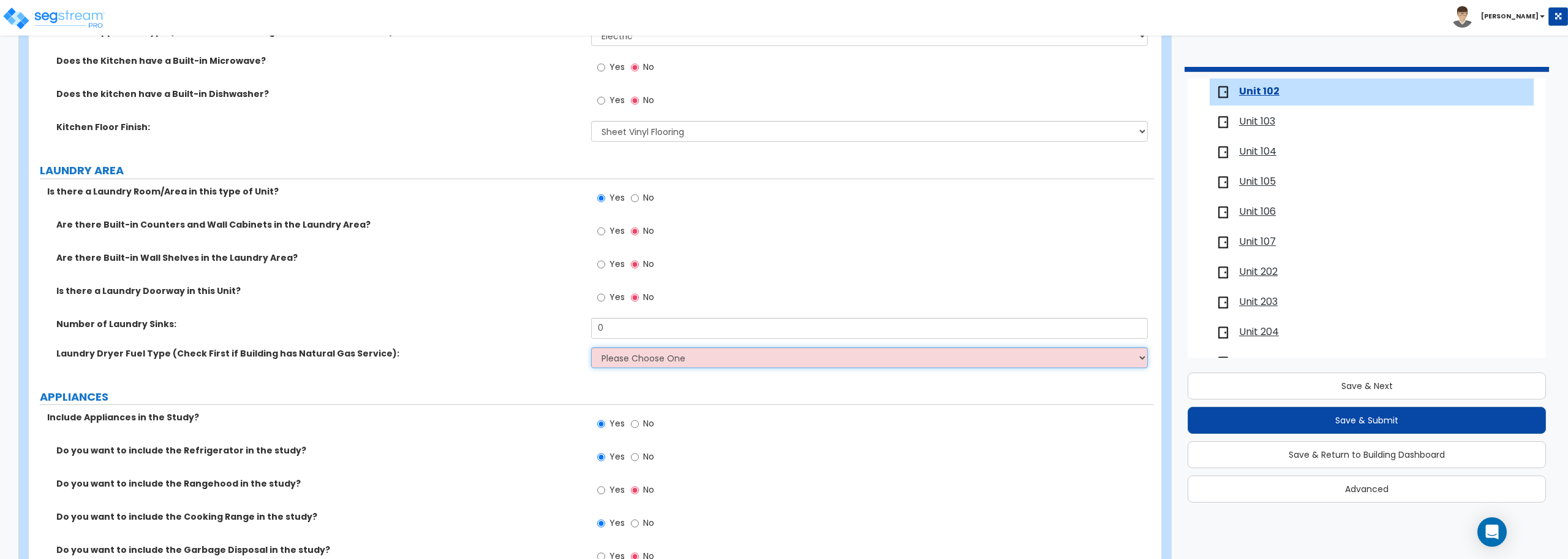
click at [630, 354] on select "Please Choose One Gas Electric" at bounding box center [869, 357] width 557 height 21
click at [641, 349] on select "Please Choose One Gas Electric" at bounding box center [869, 357] width 557 height 21
select select "2"
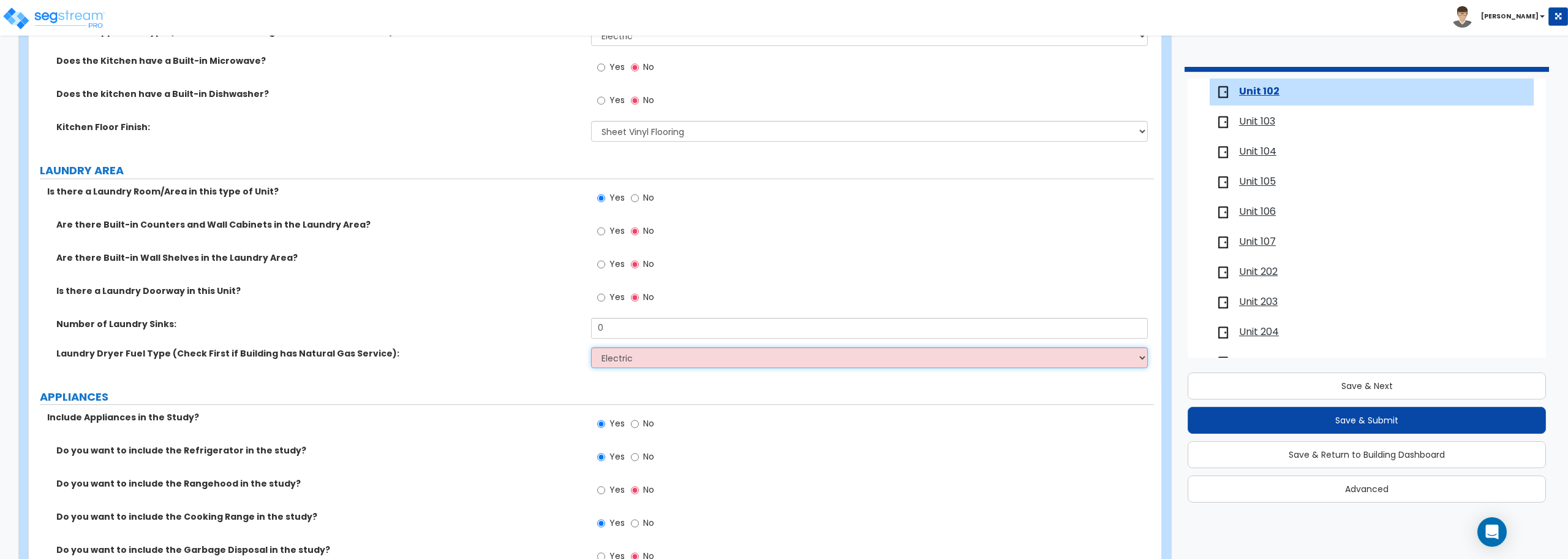
click at [591, 347] on select "Please Choose One Gas Electric" at bounding box center [869, 357] width 557 height 21
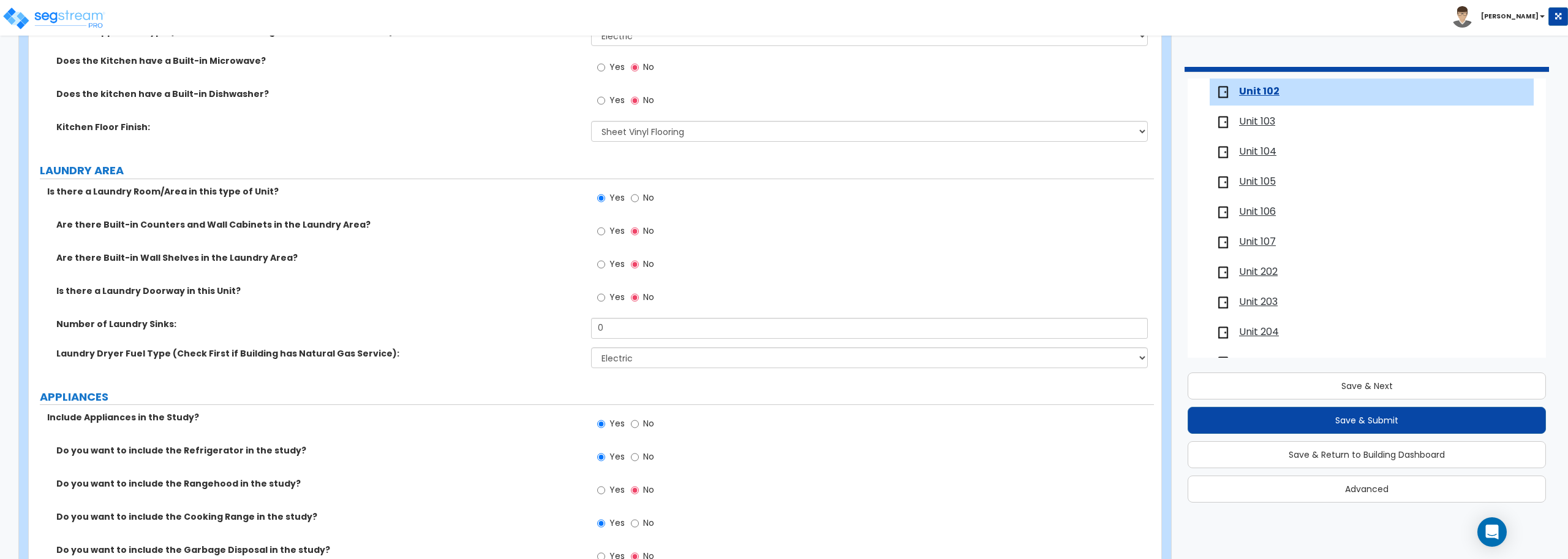
click at [468, 364] on div "Laundry Dryer Fuel Type (Check First if Building has Natural Gas Service): Plea…" at bounding box center [591, 362] width 1125 height 29
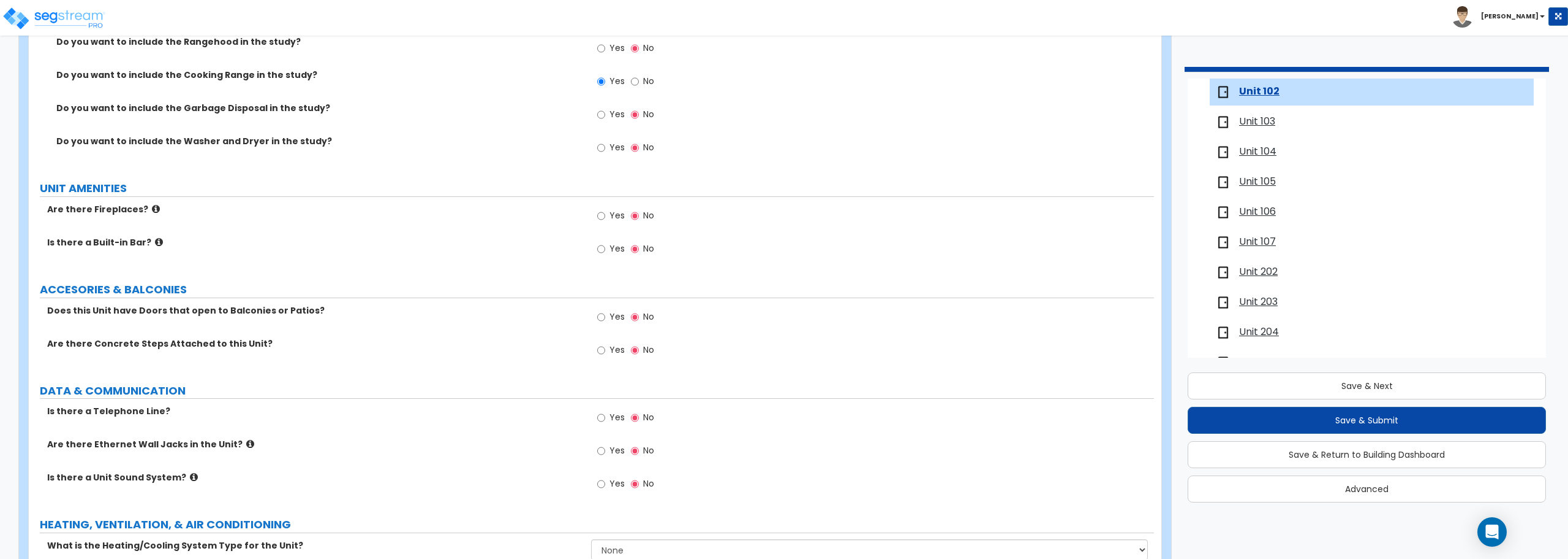
scroll to position [2158, 0]
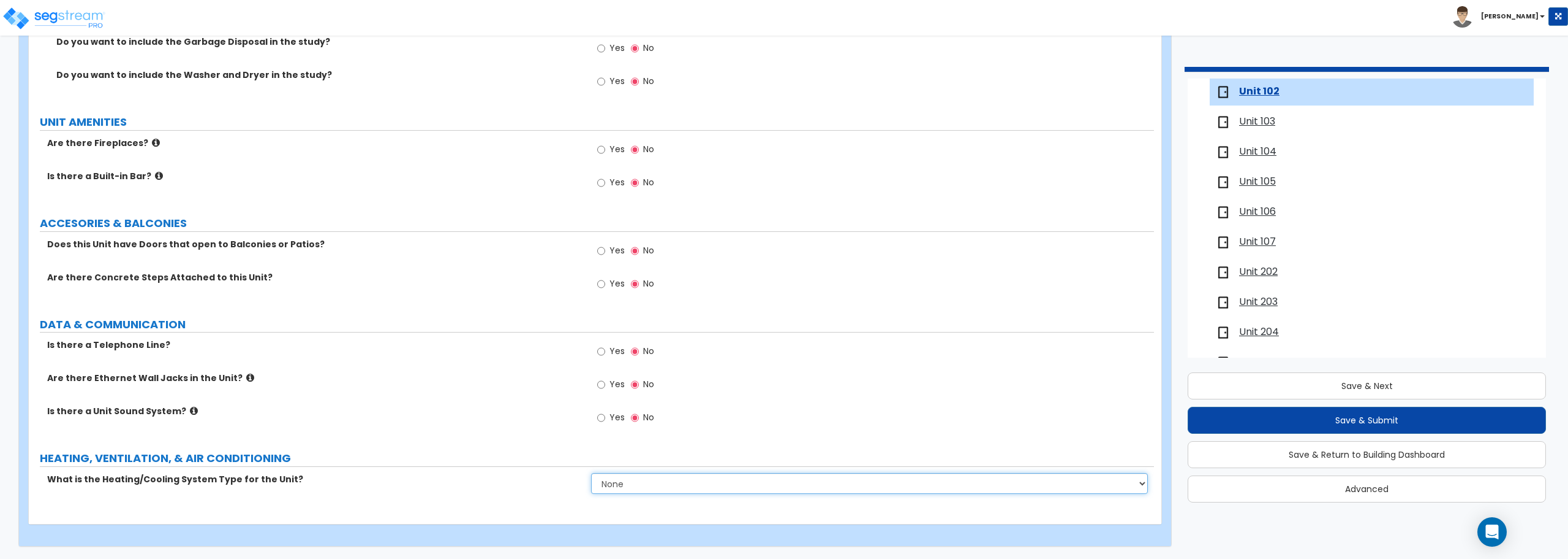
click at [627, 485] on select "None Heat Only Centralized Heating & Cooling Thru Wall Air Conditioners Mini Sp…" at bounding box center [869, 482] width 557 height 21
select select "2"
click at [591, 472] on select "None Heat Only Centralized Heating & Cooling Thru Wall Air Conditioners Mini Sp…" at bounding box center [869, 482] width 557 height 21
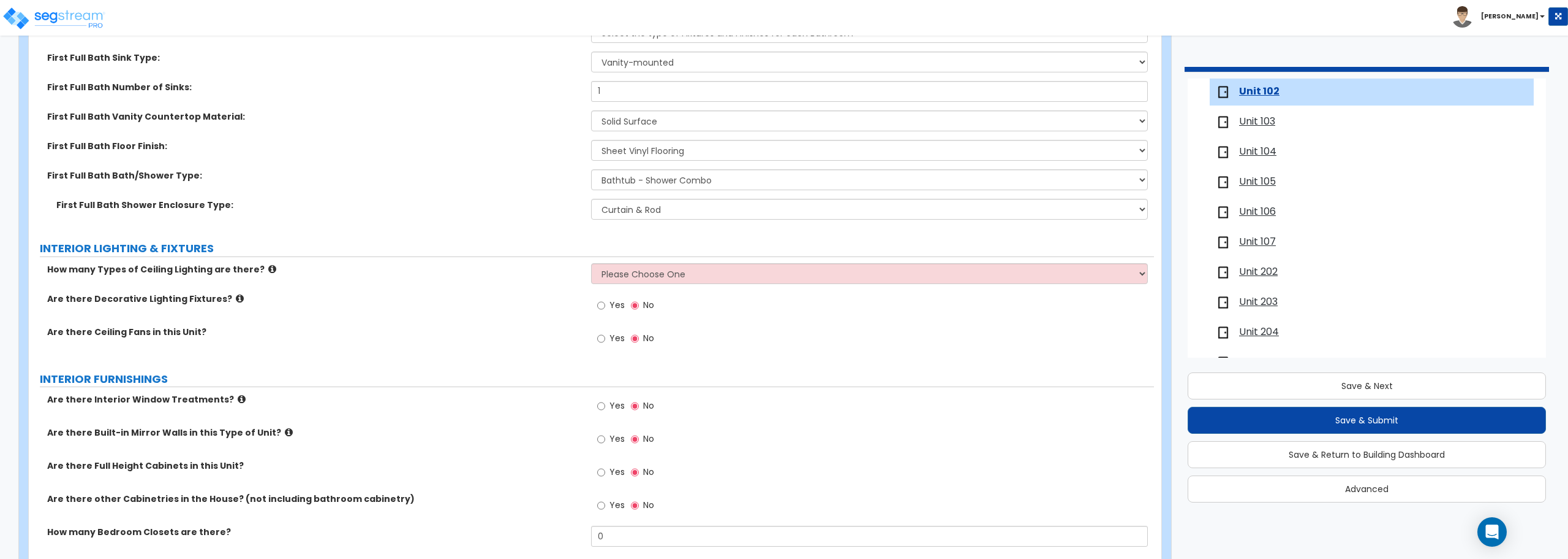
scroll to position [809, 0]
click at [630, 281] on select "Please Choose One 1 2 3" at bounding box center [869, 274] width 557 height 21
select select "1"
click at [591, 264] on select "Please Choose One 1 2 3" at bounding box center [869, 274] width 557 height 21
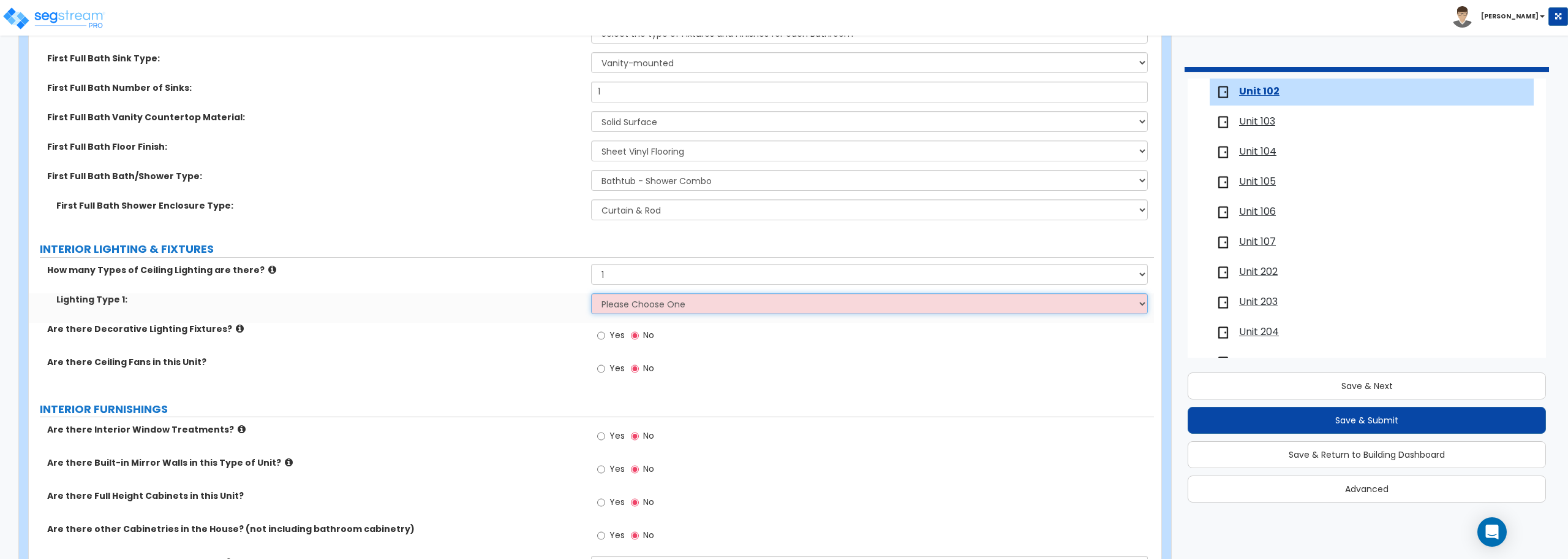
click at [630, 312] on select "Please Choose One LED Surface-Mounted LED Recessed Fluorescent Surface-Mounted …" at bounding box center [869, 303] width 557 height 21
select select "6"
click at [591, 293] on select "Please Choose One LED Surface-Mounted LED Recessed Fluorescent Surface-Mounted …" at bounding box center [869, 303] width 557 height 21
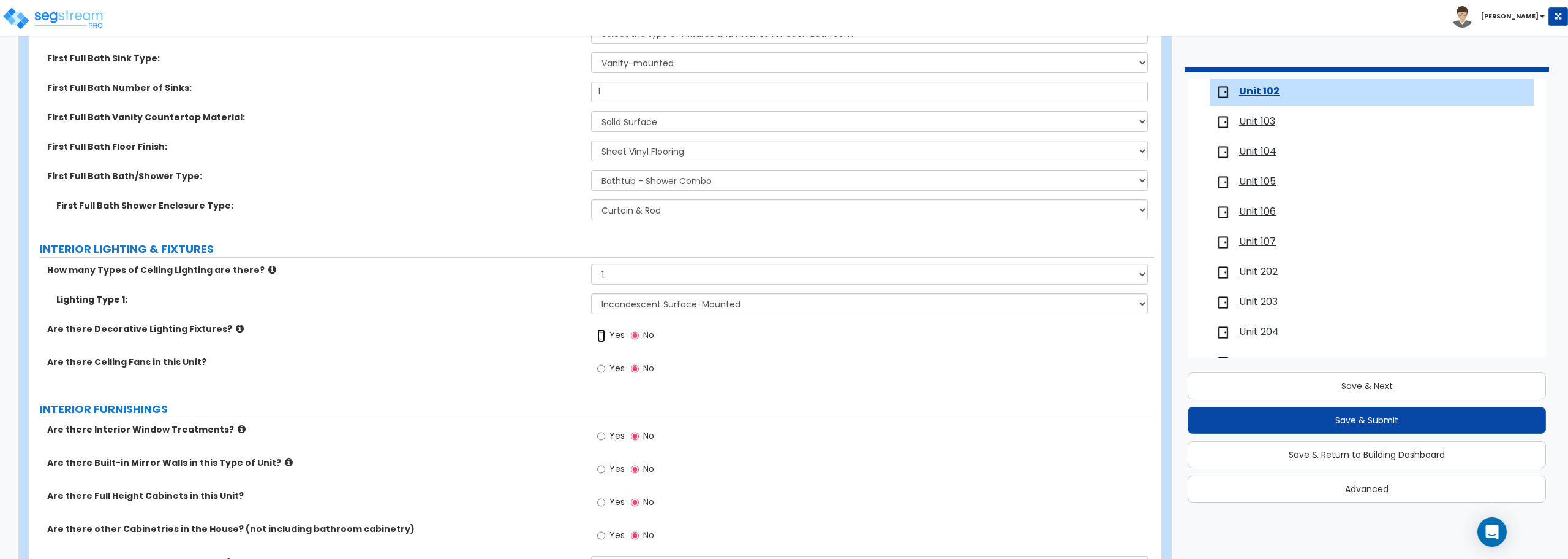
click at [602, 336] on input "Yes" at bounding box center [601, 335] width 8 height 14
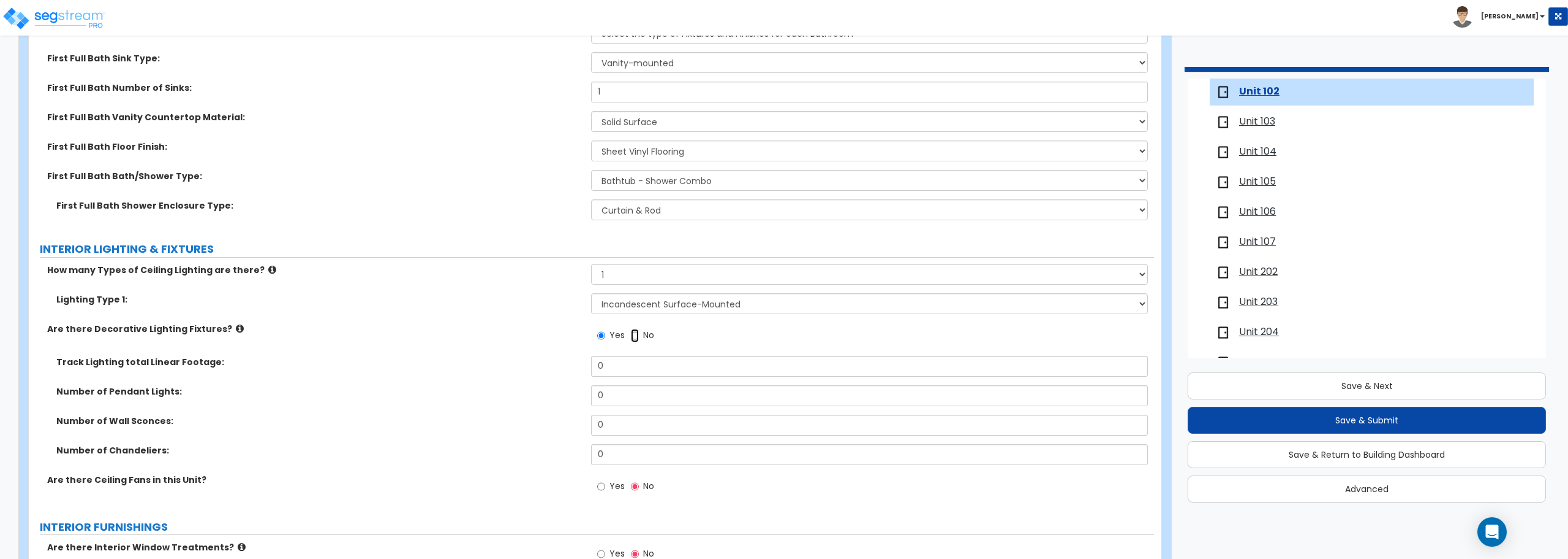
click at [637, 334] on input "No" at bounding box center [635, 335] width 8 height 14
radio input "false"
radio input "true"
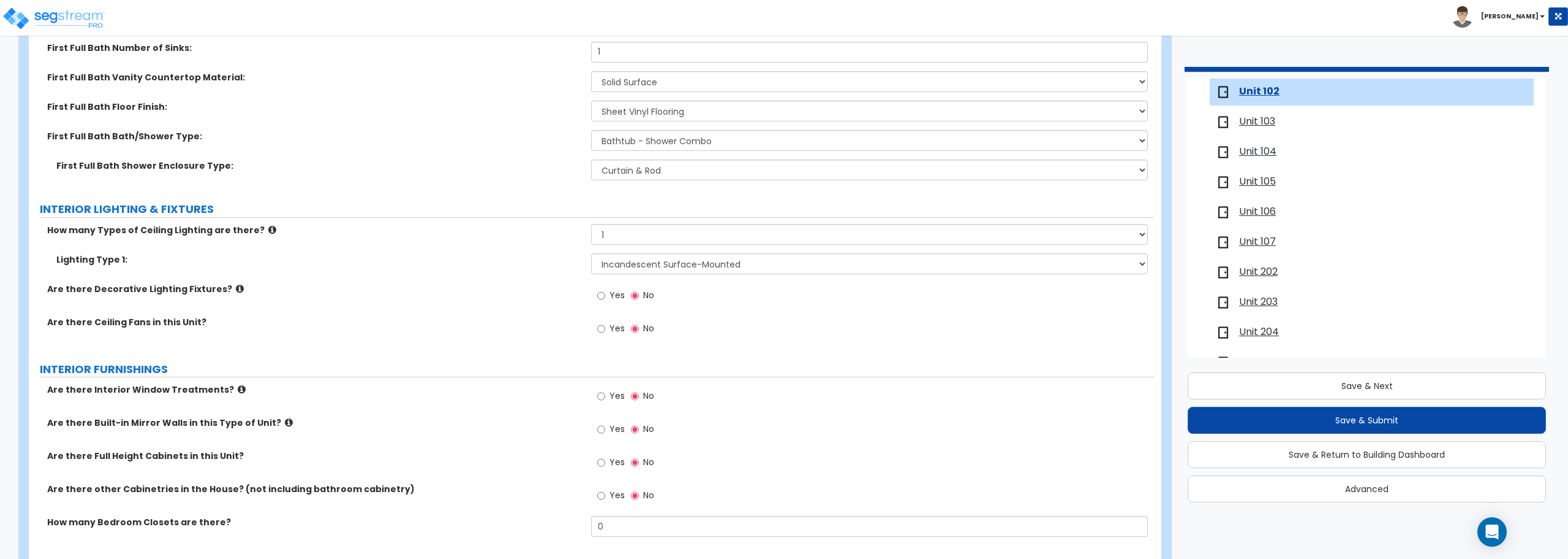
scroll to position [870, 0]
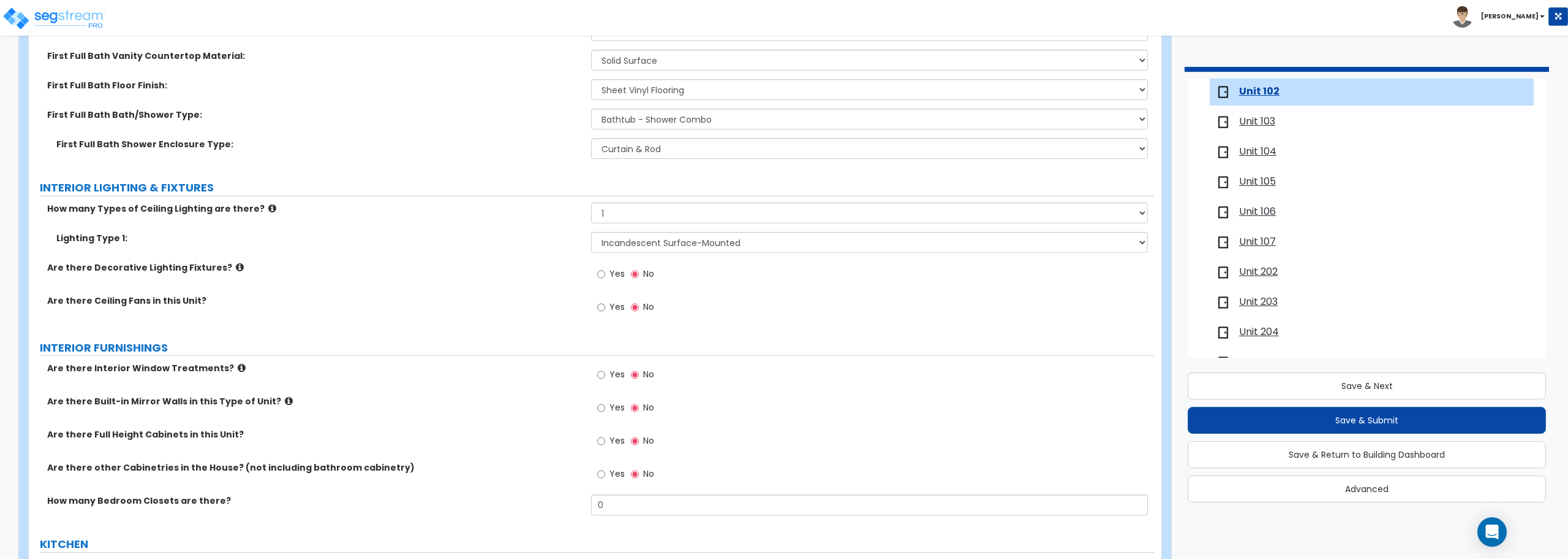
click at [1268, 120] on span "Unit 103" at bounding box center [1257, 121] width 36 height 14
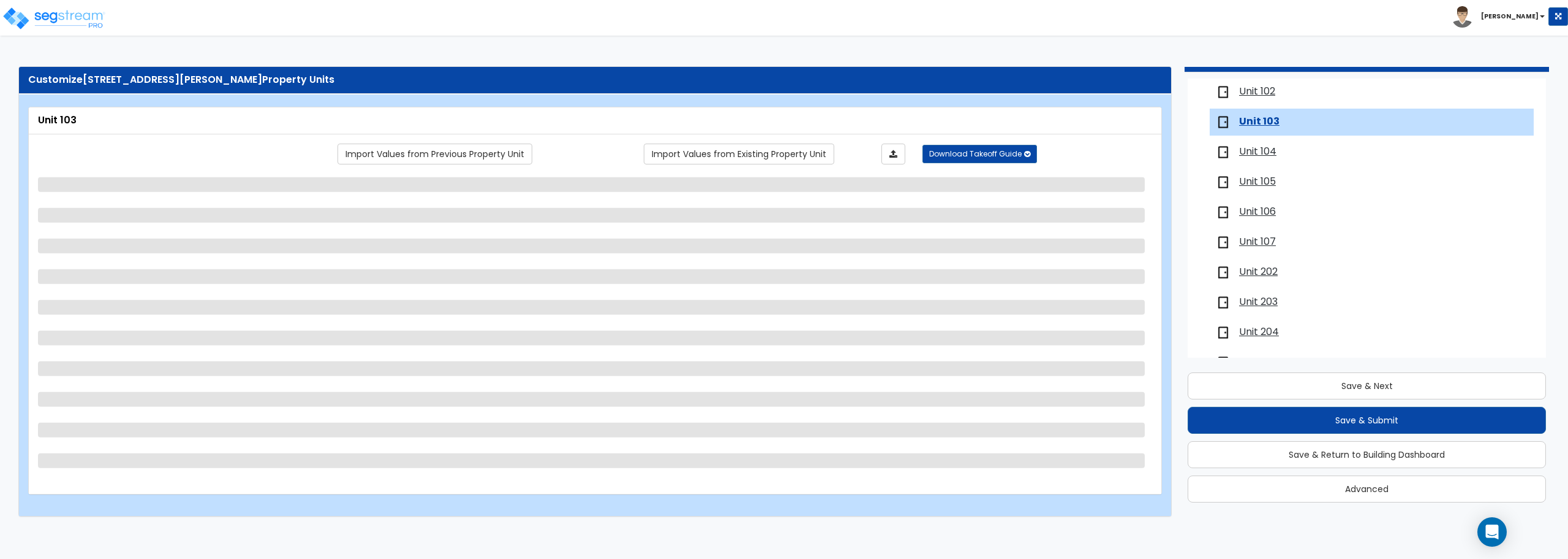
scroll to position [293, 0]
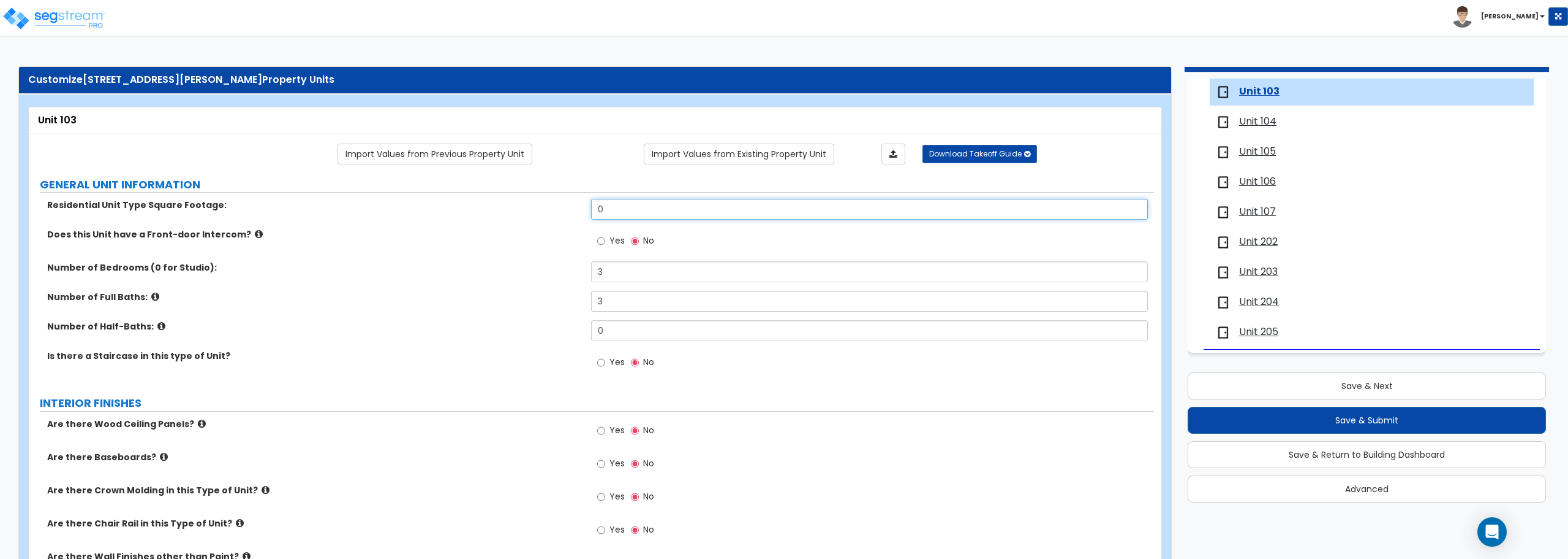
drag, startPoint x: 682, startPoint y: 212, endPoint x: 498, endPoint y: 212, distance: 184.0
click at [498, 212] on div "Residential Unit Type Square Footage: 0" at bounding box center [591, 213] width 1125 height 29
type input "857"
drag, startPoint x: 608, startPoint y: 274, endPoint x: 538, endPoint y: 276, distance: 70.0
click at [538, 276] on div "Number of Bedrooms (0 for Studio): 3" at bounding box center [591, 275] width 1125 height 29
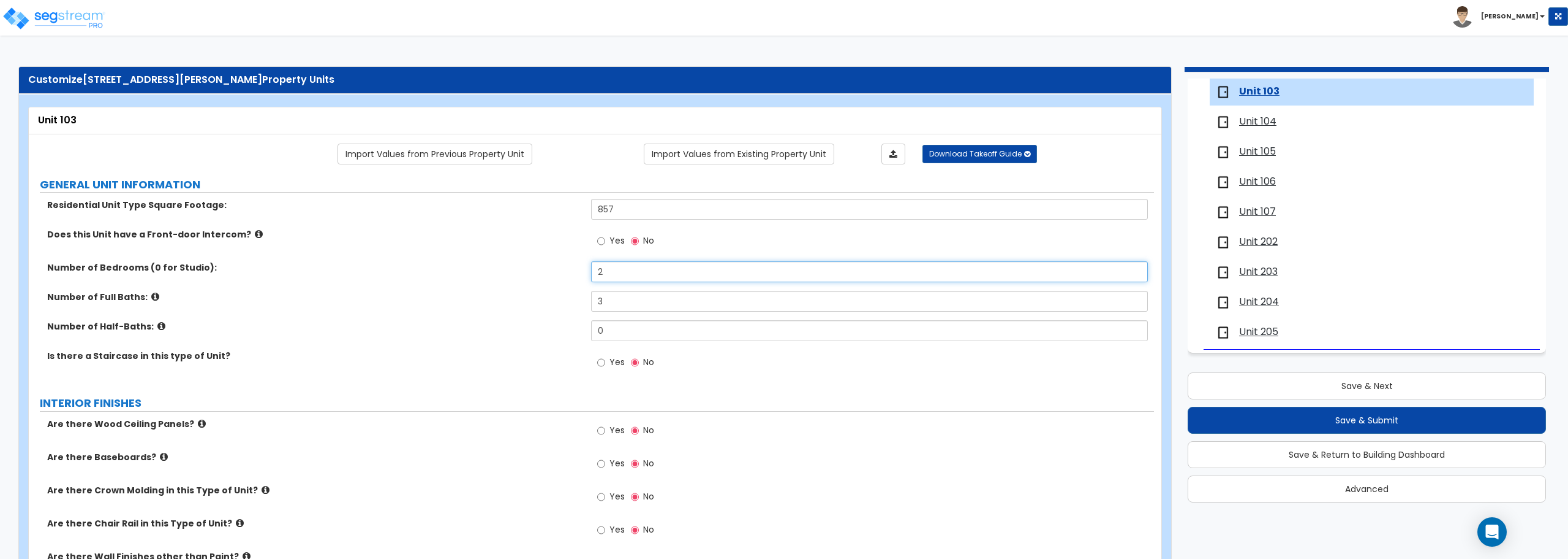
type input "2"
drag, startPoint x: 609, startPoint y: 305, endPoint x: 566, endPoint y: 305, distance: 43.0
click at [566, 305] on div "Number of Full Baths: 3" at bounding box center [591, 305] width 1125 height 29
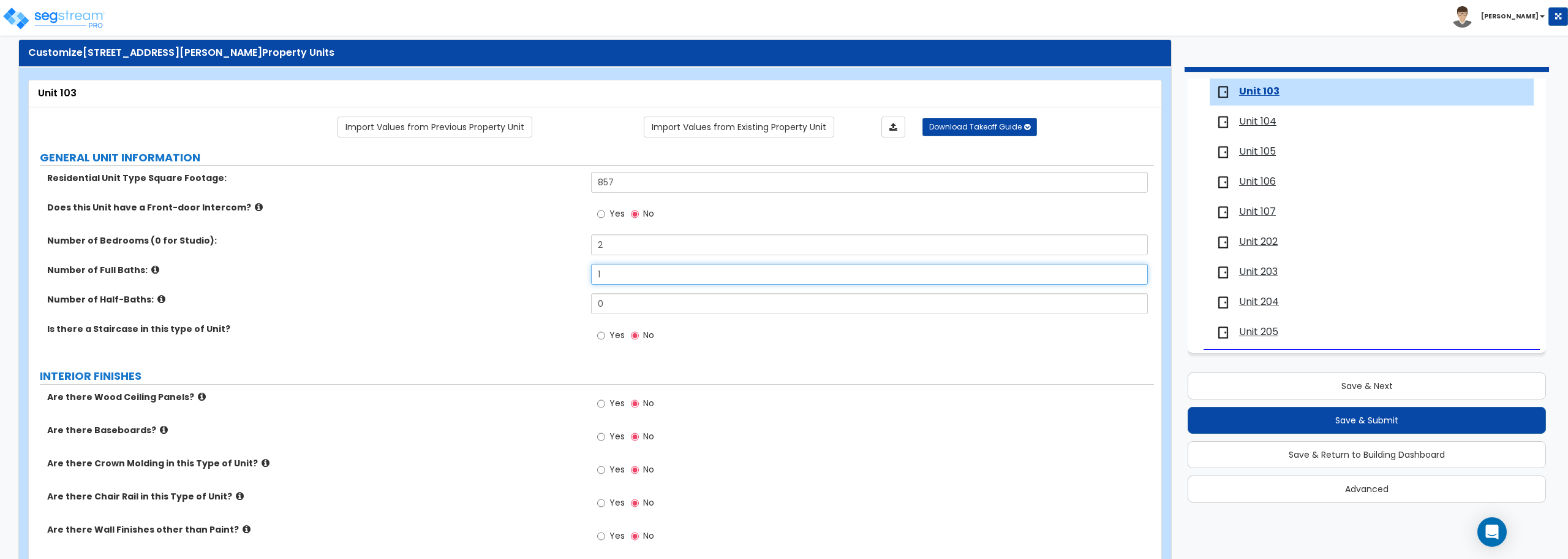
scroll to position [0, 0]
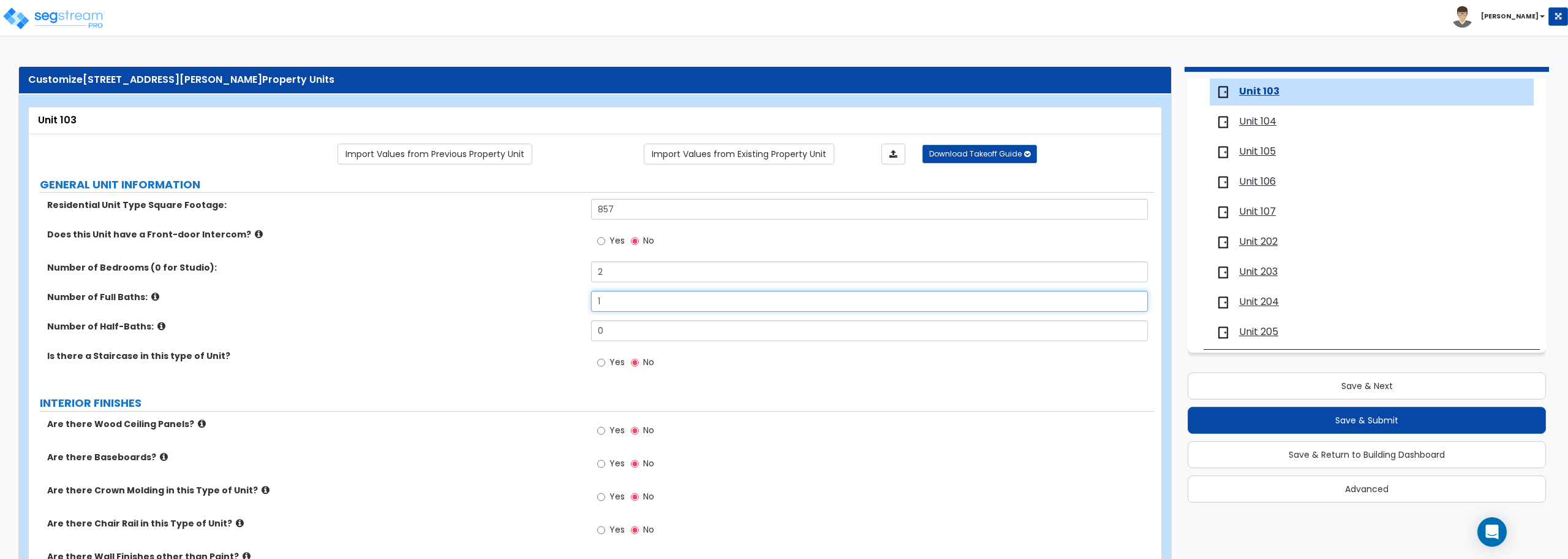
type input "1"
click at [507, 241] on div "Does this Unit have a Front-door Intercom? Yes No" at bounding box center [591, 244] width 1125 height 33
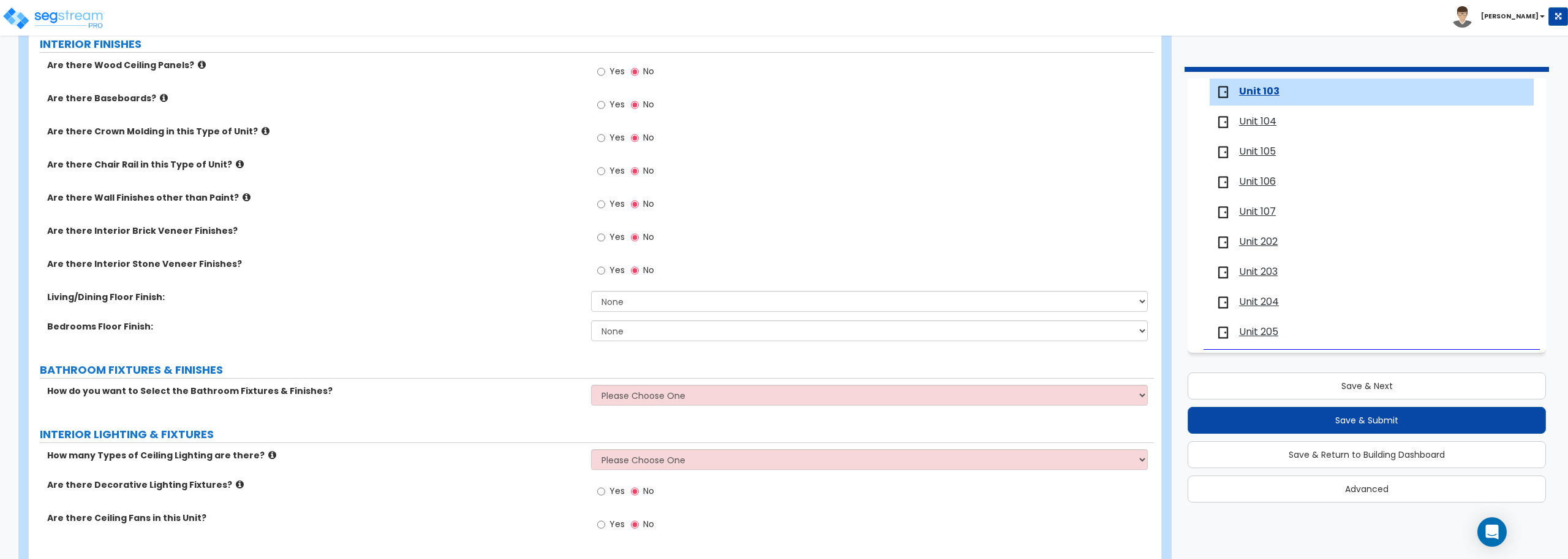
scroll to position [379, 0]
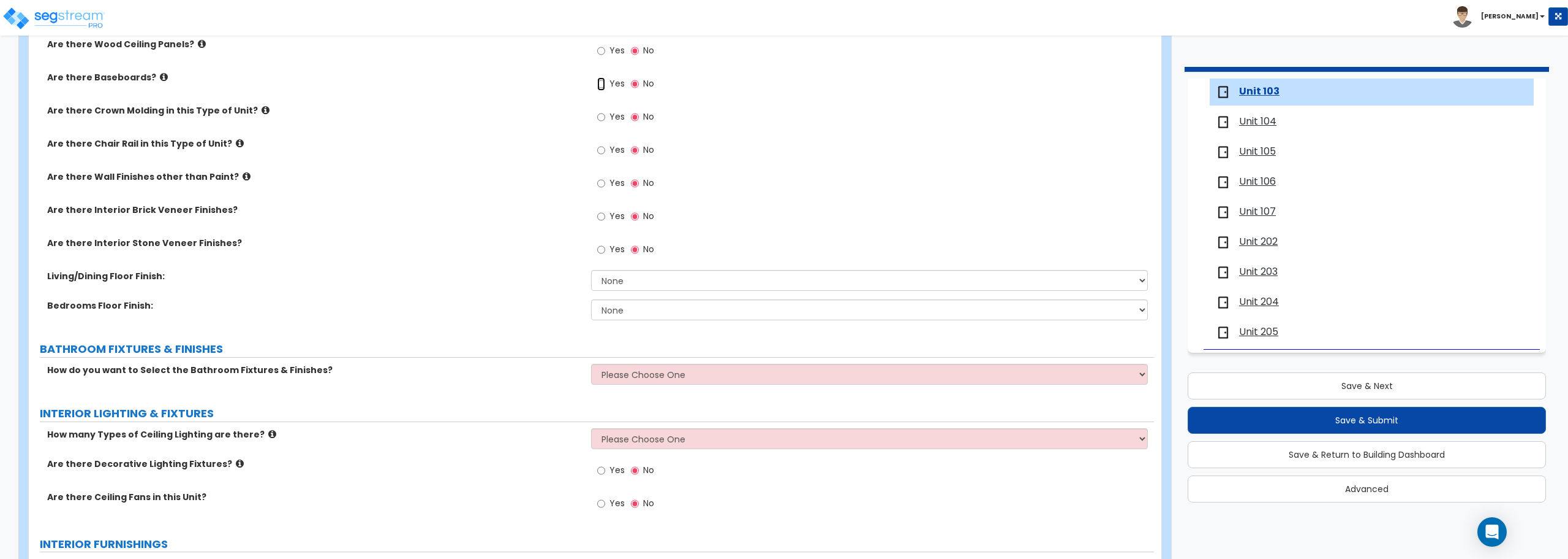
click at [602, 82] on input "Yes" at bounding box center [601, 84] width 8 height 14
radio input "true"
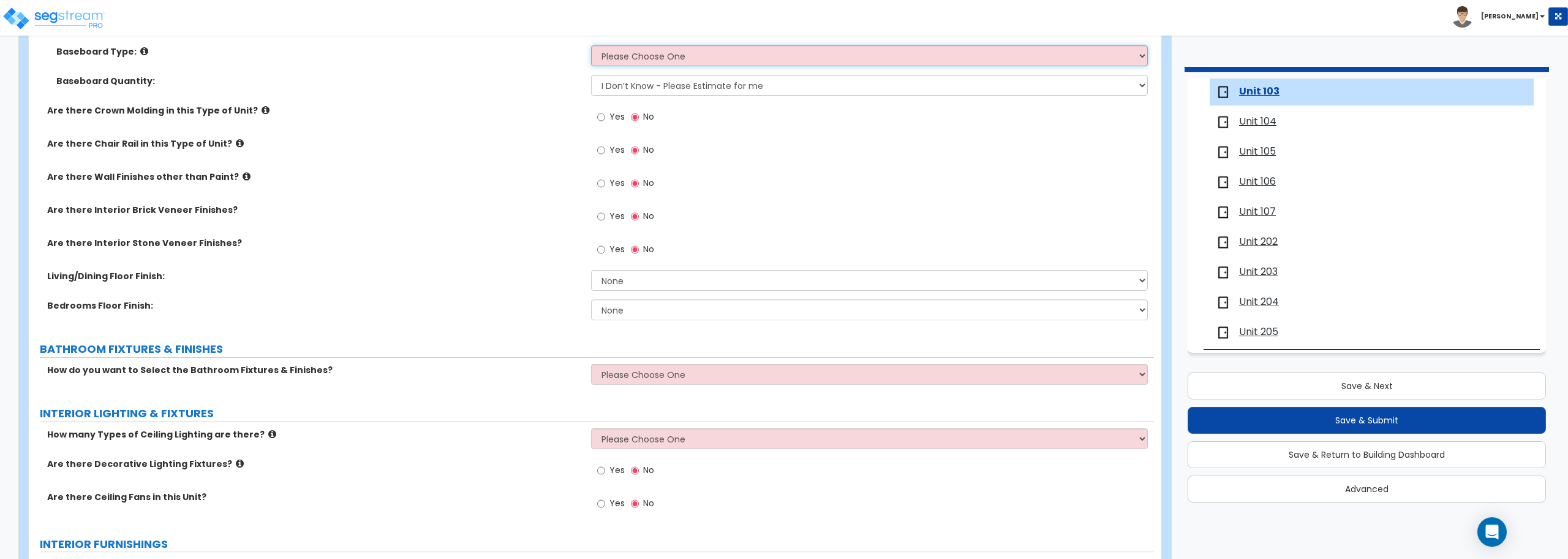
click at [647, 57] on select "Please Choose One Wood Vinyl Carpet Tile" at bounding box center [869, 56] width 557 height 21
select select "1"
click at [591, 46] on select "Please Choose One Wood Vinyl Carpet Tile" at bounding box center [869, 56] width 557 height 21
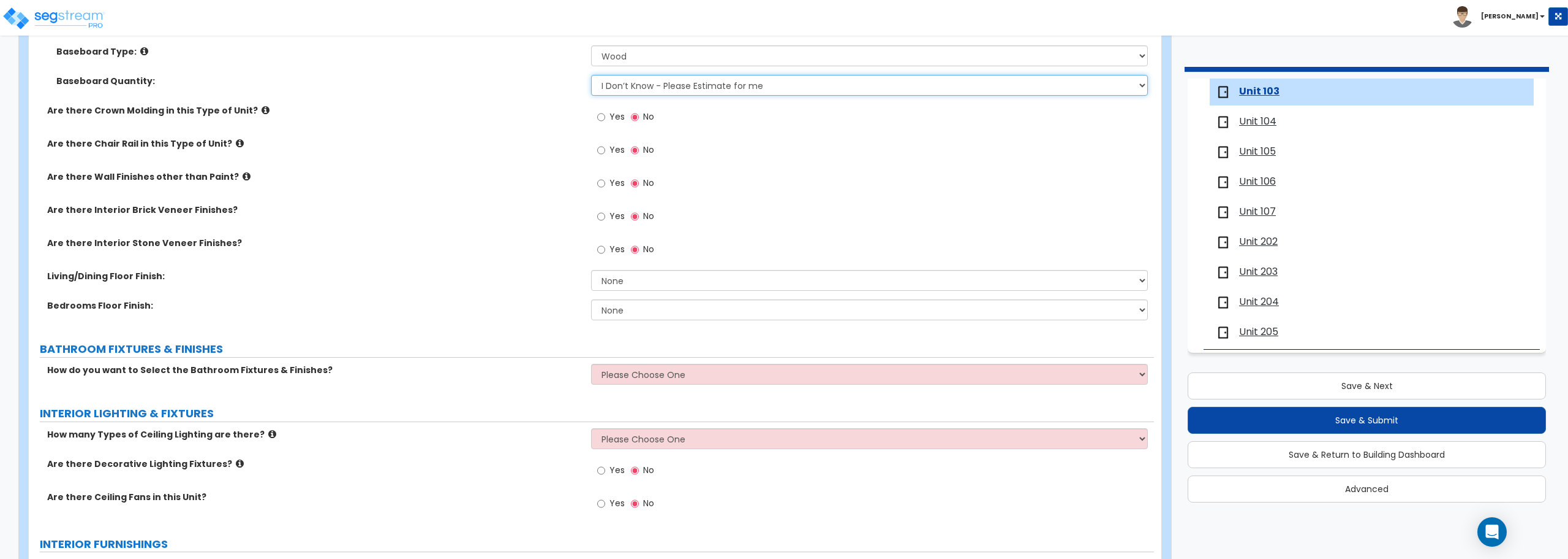
click at [651, 89] on select "I Don’t Know - Please Estimate for me I want to Enter the Linear Footage" at bounding box center [869, 85] width 557 height 21
select select "1"
click at [591, 75] on select "I Don’t Know - Please Estimate for me I want to Enter the Linear Footage" at bounding box center [869, 85] width 557 height 21
drag, startPoint x: 636, startPoint y: 92, endPoint x: 543, endPoint y: 92, distance: 93.0
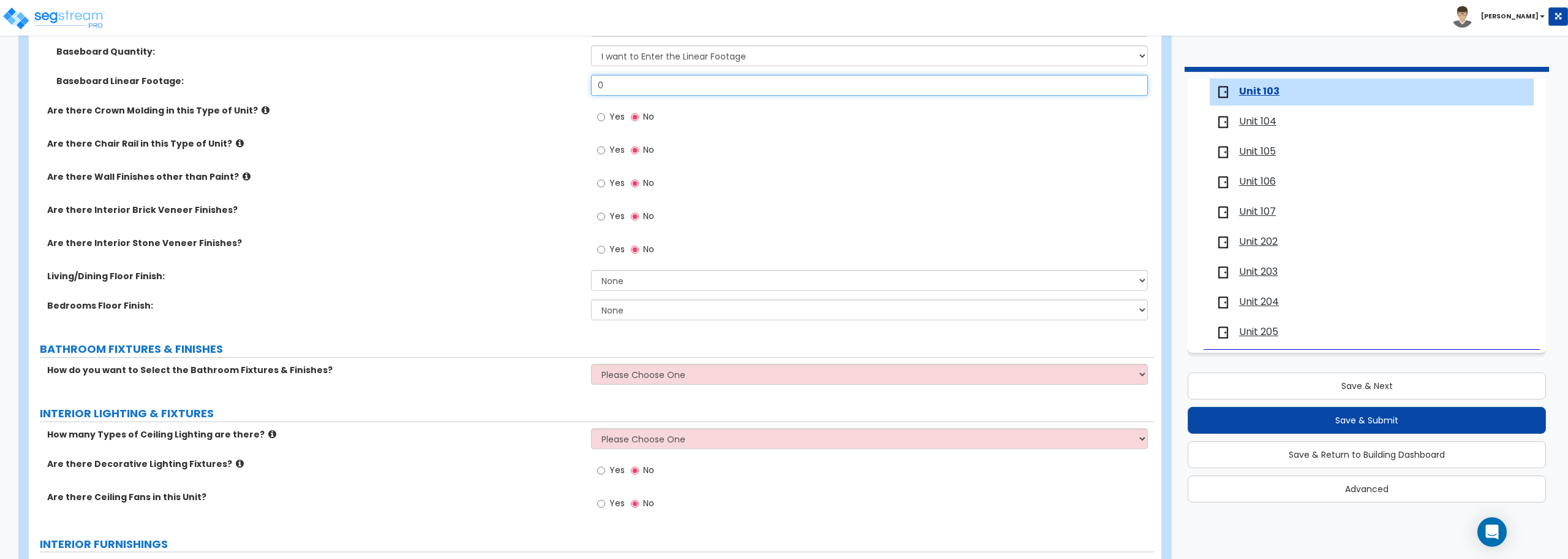
click at [543, 92] on div "Baseboard Linear Footage: 0" at bounding box center [591, 89] width 1125 height 29
type input "906"
click at [639, 287] on select "None Tile Flooring Hardwood Flooring Resilient Laminate Flooring VCT Flooring S…" at bounding box center [869, 280] width 557 height 21
select select "7"
click at [591, 270] on select "None Tile Flooring Hardwood Flooring Resilient Laminate Flooring VCT Flooring S…" at bounding box center [869, 280] width 557 height 21
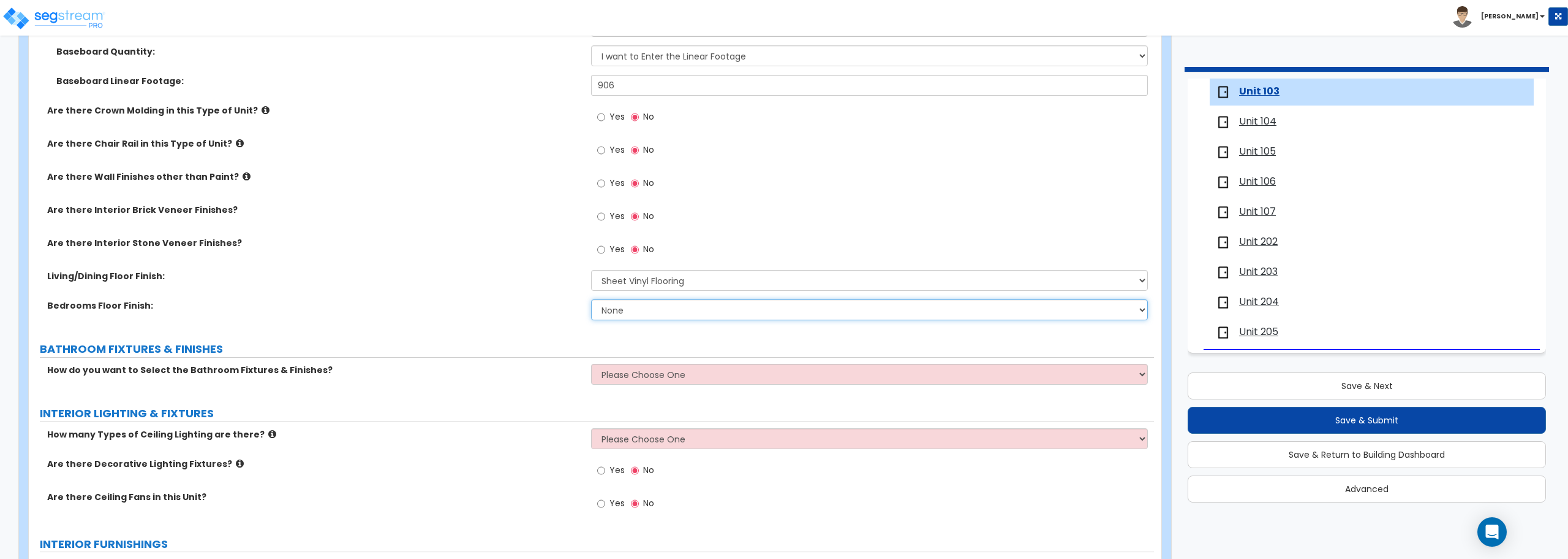
click at [655, 312] on select "None Tile Flooring Hardwood Flooring Resilient Laminate Flooring VCT Flooring S…" at bounding box center [869, 309] width 557 height 21
select select "7"
click at [591, 299] on select "None Tile Flooring Hardwood Flooring Resilient Laminate Flooring VCT Flooring S…" at bounding box center [869, 309] width 557 height 21
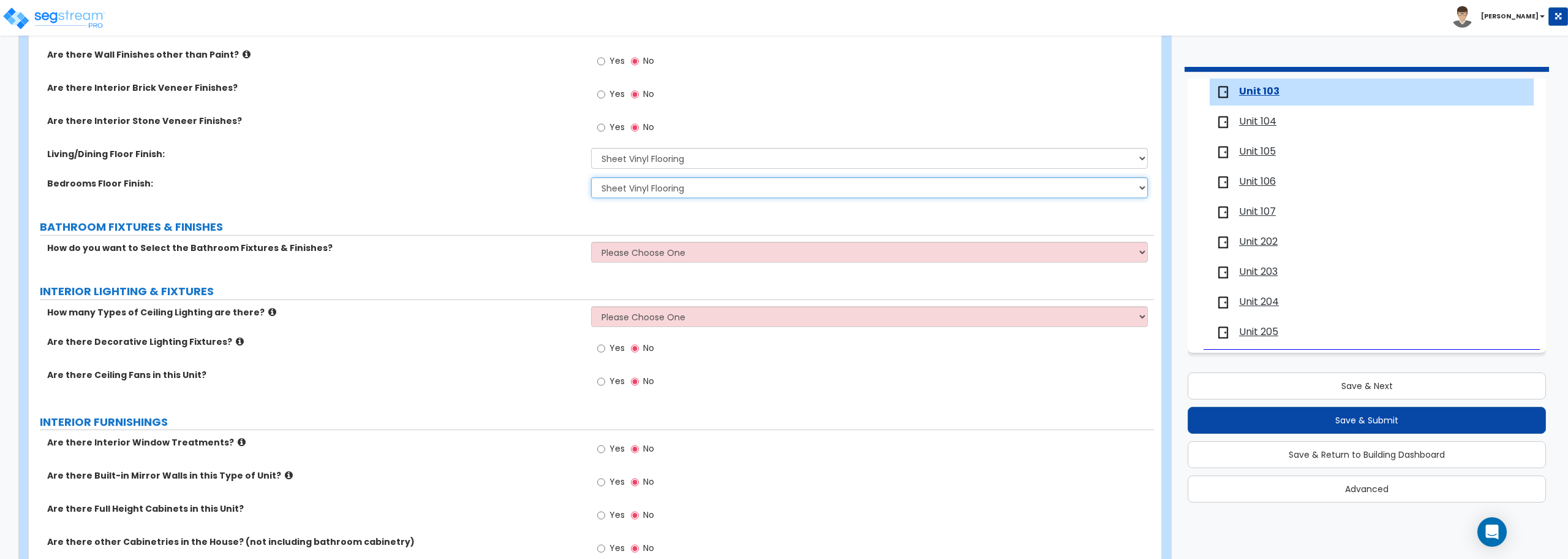
scroll to position [591, 0]
click at [651, 313] on select "Please Choose One 1 2 3" at bounding box center [869, 316] width 557 height 21
select select "1"
click at [591, 305] on select "Please Choose One 1 2 3" at bounding box center [869, 316] width 557 height 21
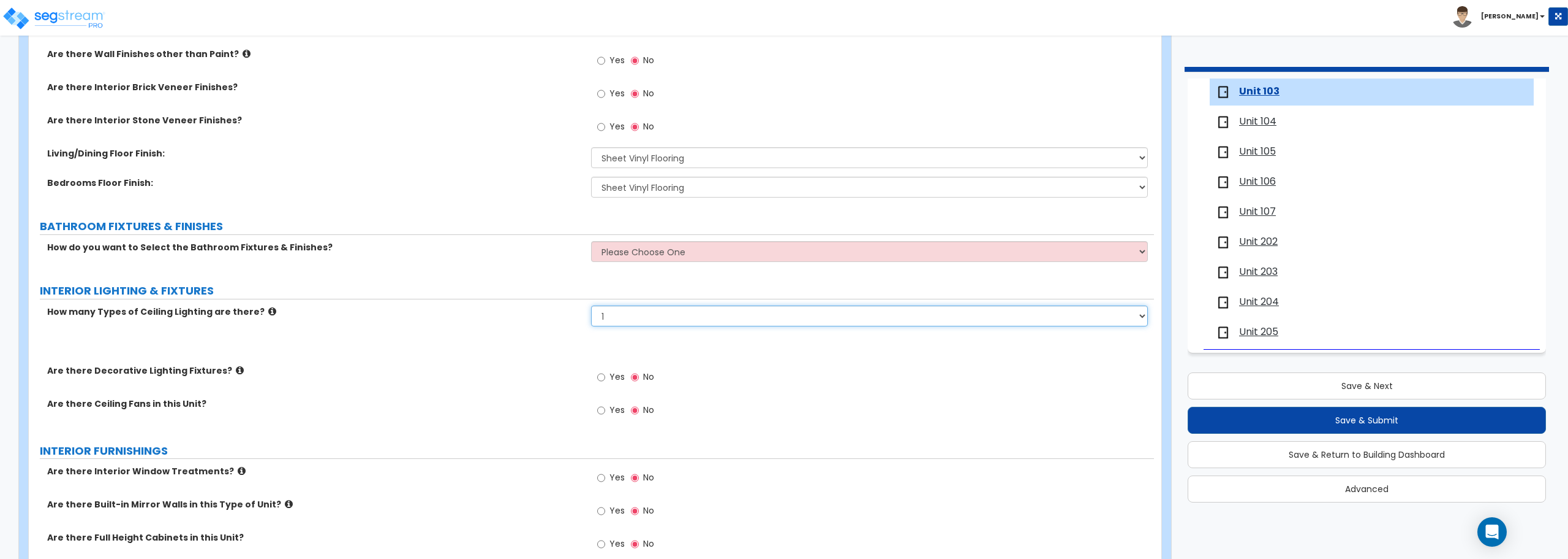
scroll to position [620, 0]
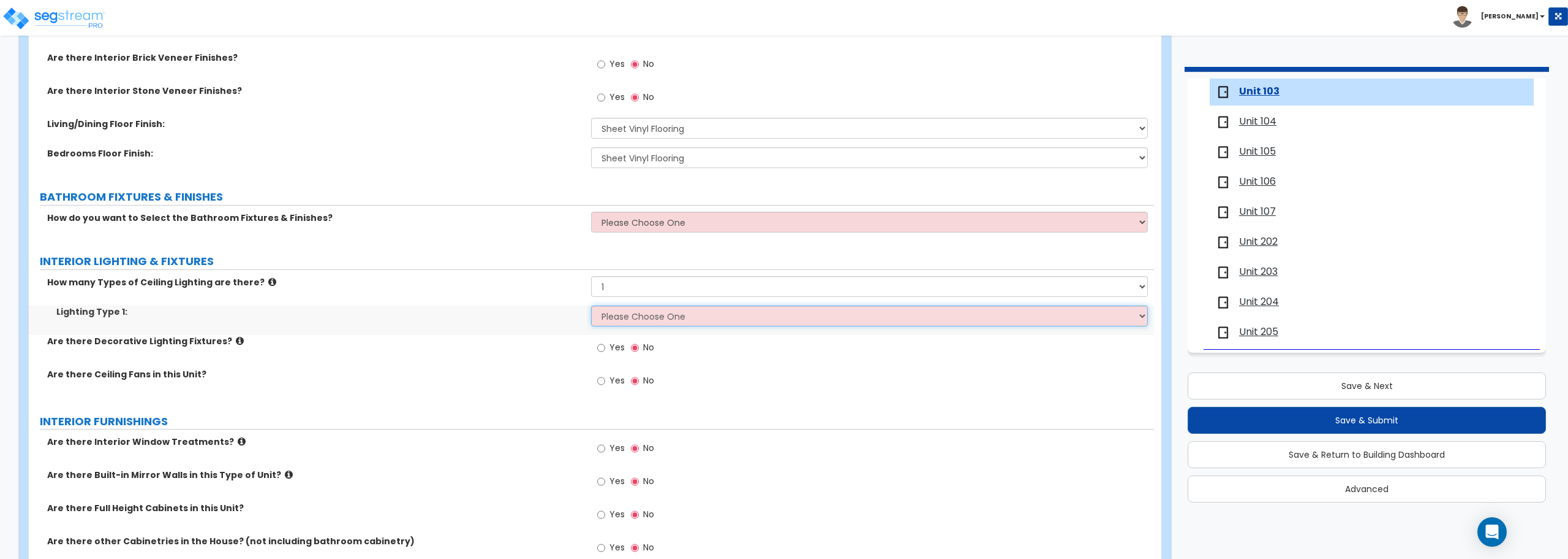
click at [667, 321] on select "Please Choose One LED Surface-Mounted LED Recessed Fluorescent Surface-Mounted …" at bounding box center [869, 316] width 557 height 21
select select "6"
click at [591, 305] on select "Please Choose One LED Surface-Mounted LED Recessed Fluorescent Surface-Mounted …" at bounding box center [869, 316] width 557 height 21
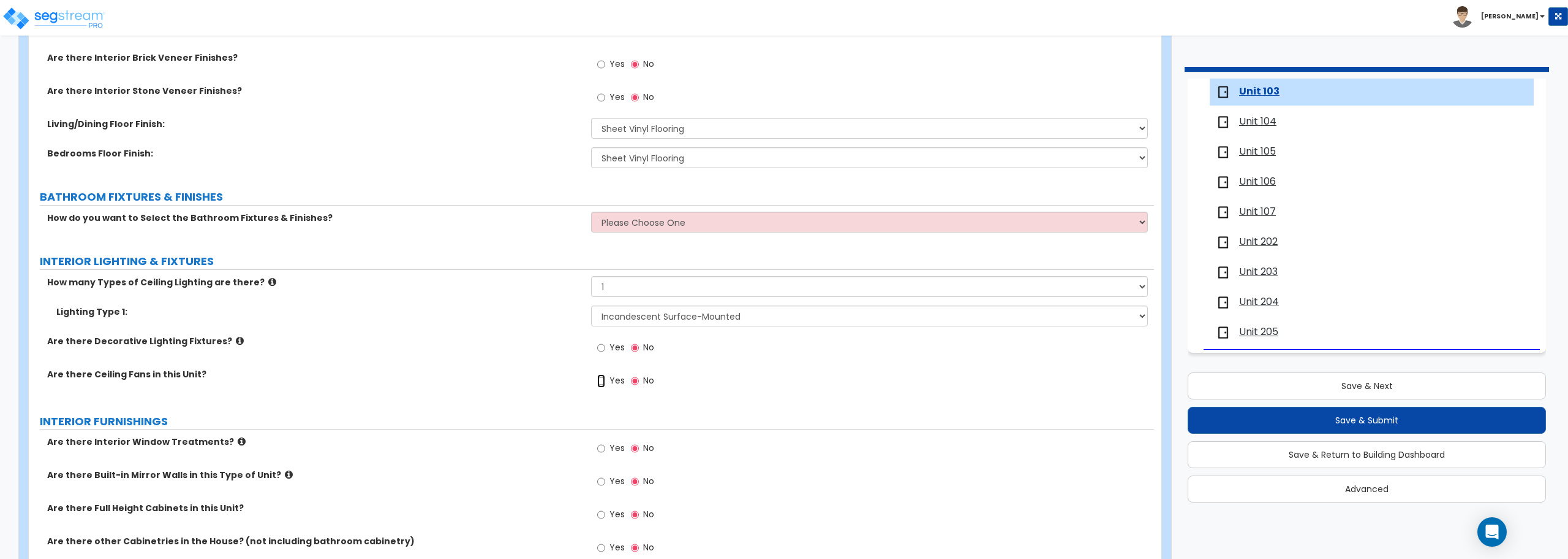
click at [600, 381] on input "Yes" at bounding box center [601, 380] width 8 height 14
radio input "true"
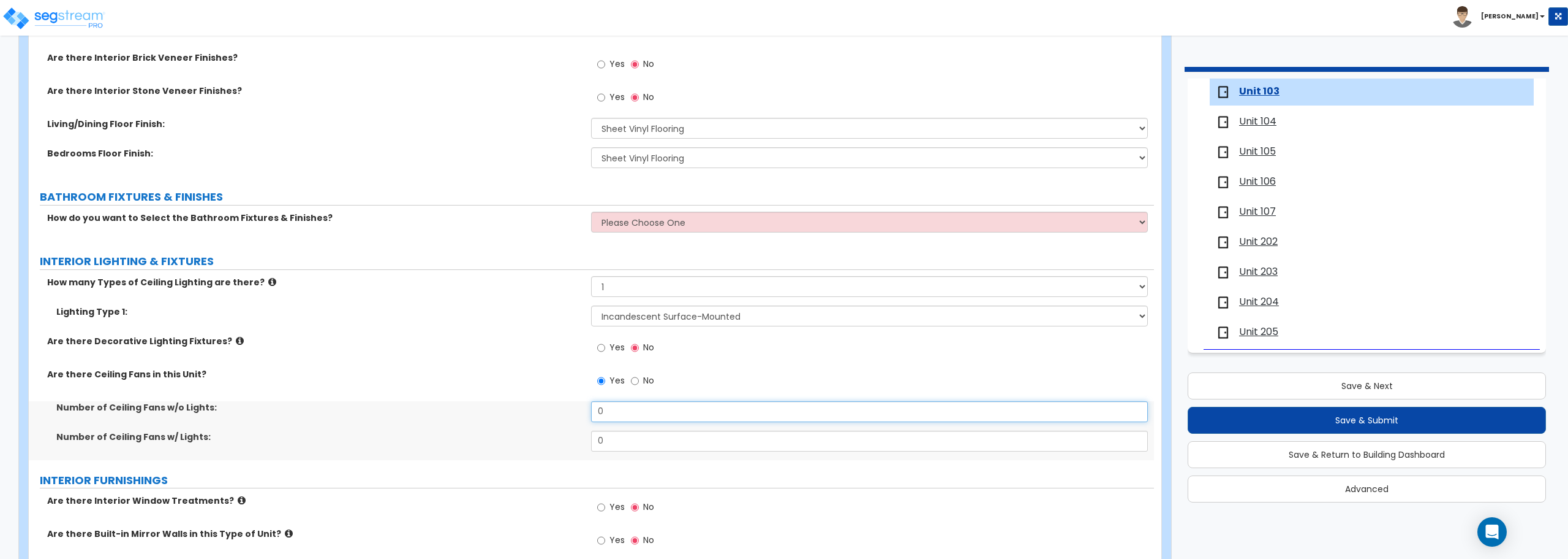
drag, startPoint x: 611, startPoint y: 409, endPoint x: 577, endPoint y: 409, distance: 34.0
click at [577, 409] on div "Number of Ceiling Fans w/o Lights: 0" at bounding box center [591, 416] width 1125 height 29
type input "1"
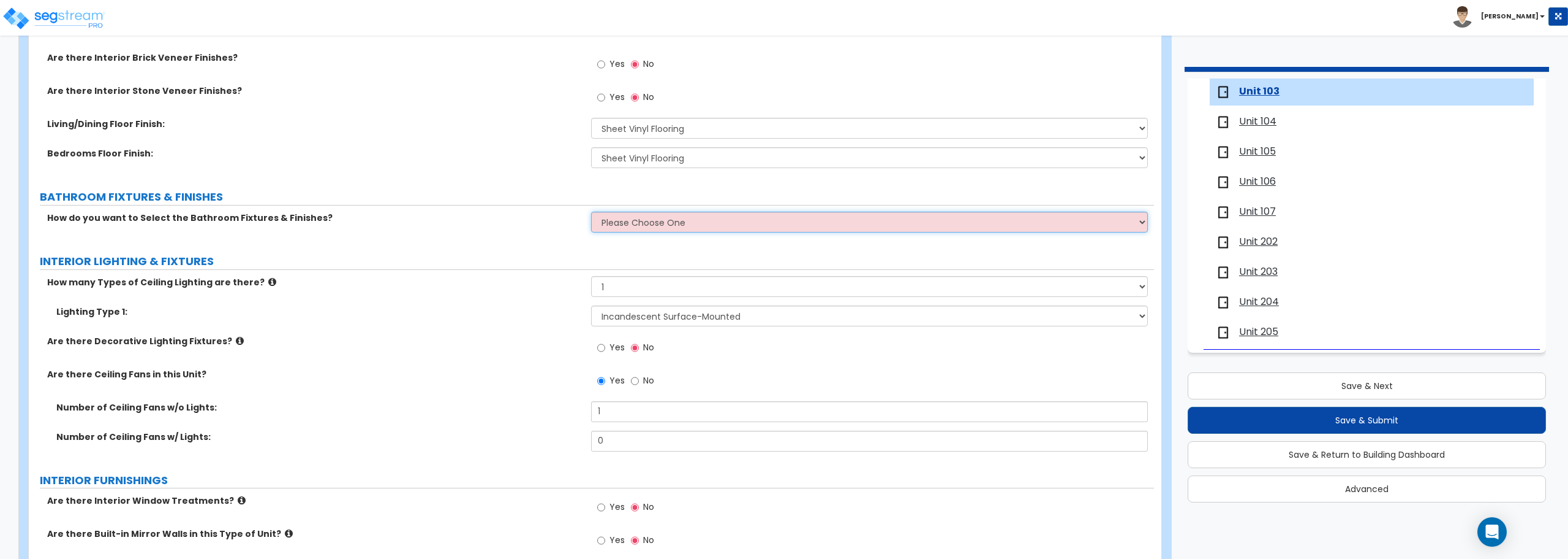
click at [647, 213] on select "Please Choose One Select the type of Fixtures and Finishes only for one Bath an…" at bounding box center [869, 222] width 557 height 21
select select "2"
click at [591, 212] on select "Please Choose One Select the type of Fixtures and Finishes only for one Bath an…" at bounding box center [869, 222] width 557 height 21
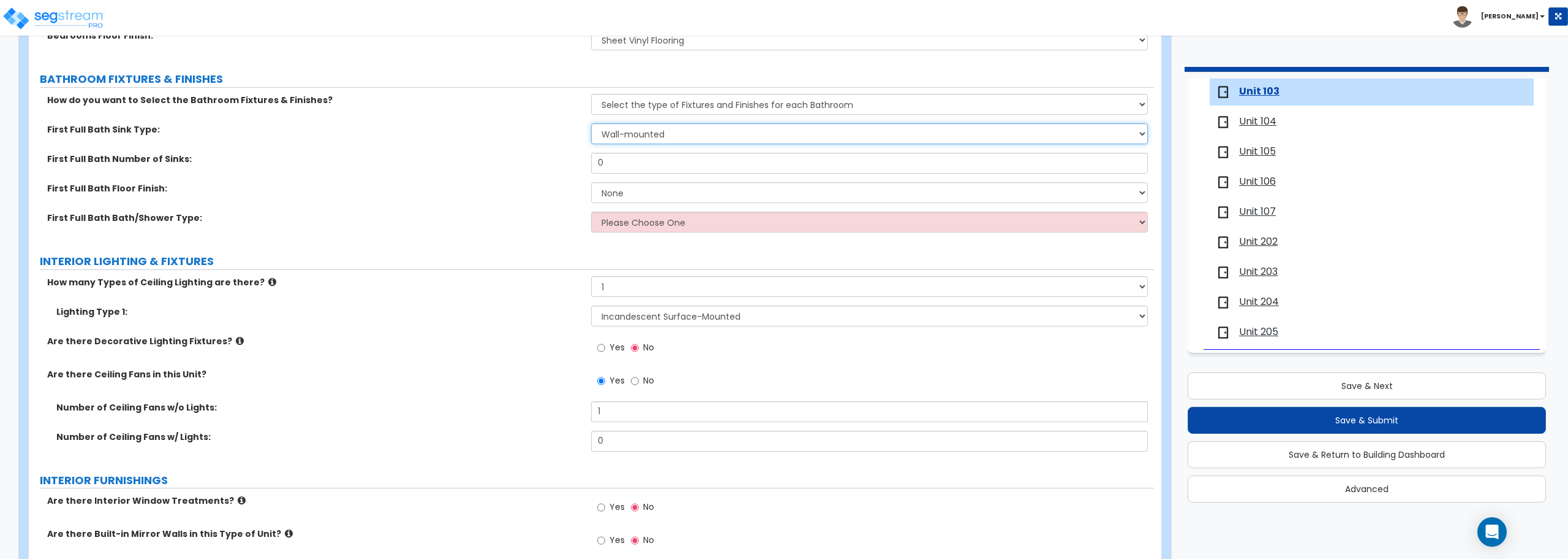
click at [691, 137] on select "Wall-mounted Pedestal-mounted Vanity-mounted" at bounding box center [869, 133] width 557 height 21
select select "3"
click at [591, 123] on select "Wall-mounted Pedestal-mounted Vanity-mounted" at bounding box center [869, 133] width 557 height 21
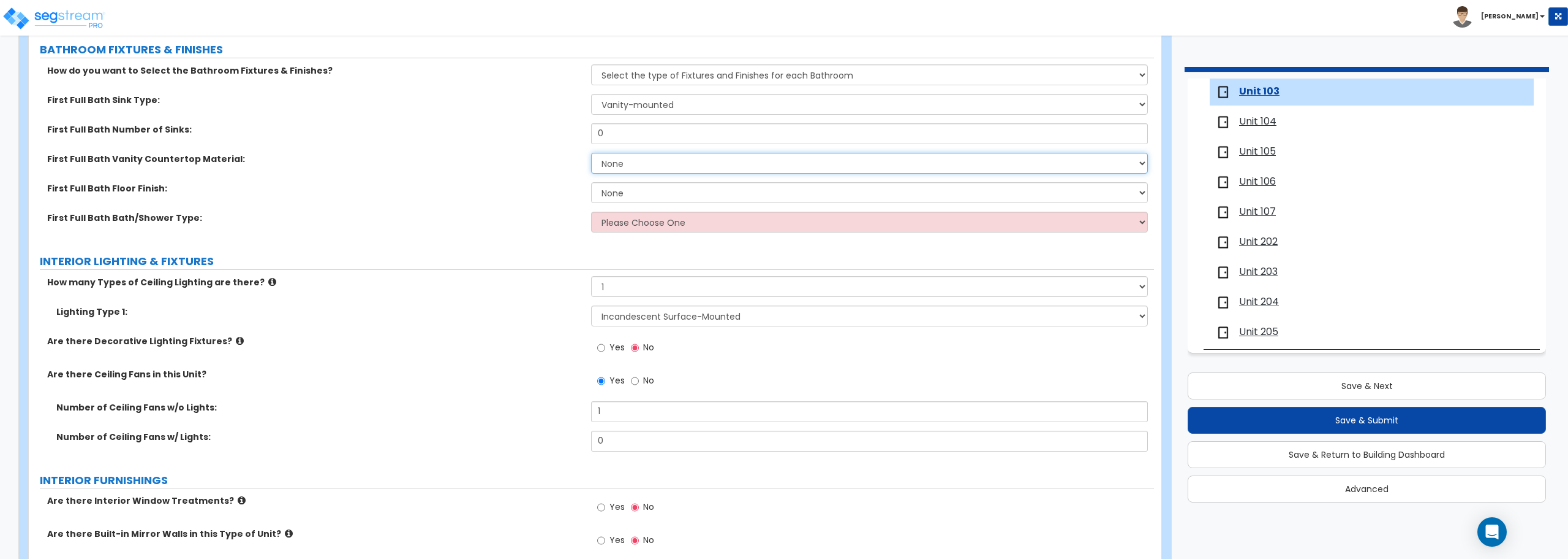
click at [681, 161] on select "None Plastic Laminate Solid Surface Stone Quartz Marble Tile Wood" at bounding box center [869, 162] width 557 height 21
select select "1"
click at [591, 152] on select "None Plastic Laminate Solid Surface Stone Quartz Marble Tile Wood" at bounding box center [869, 162] width 557 height 21
click at [676, 195] on select "None Tile Flooring Hardwood Flooring Resilient Laminate Flooring VCT Flooring S…" at bounding box center [869, 192] width 557 height 21
select select "5"
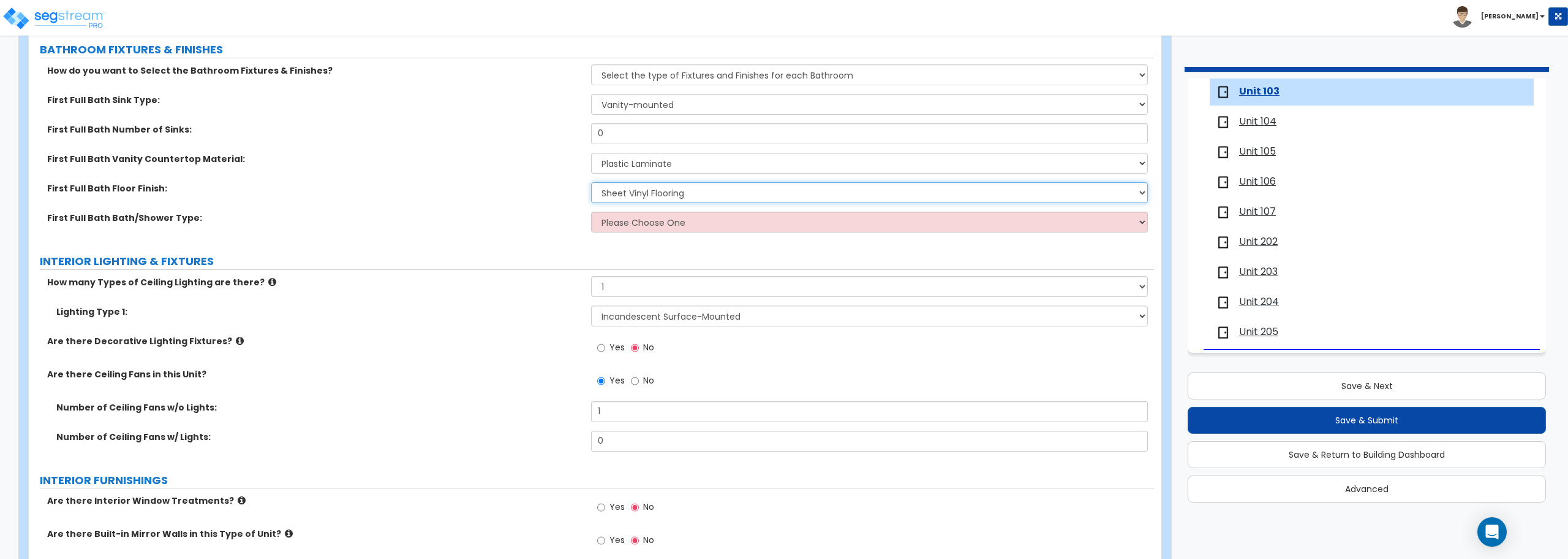
click at [591, 182] on select "None Tile Flooring Hardwood Flooring Resilient Laminate Flooring VCT Flooring S…" at bounding box center [869, 192] width 557 height 21
click at [627, 229] on select "Please Choose One Standalone Shower Bathtub - Shower Combo" at bounding box center [869, 222] width 557 height 21
select select "2"
click at [591, 212] on select "Please Choose One Standalone Shower Bathtub - Shower Combo" at bounding box center [869, 222] width 557 height 21
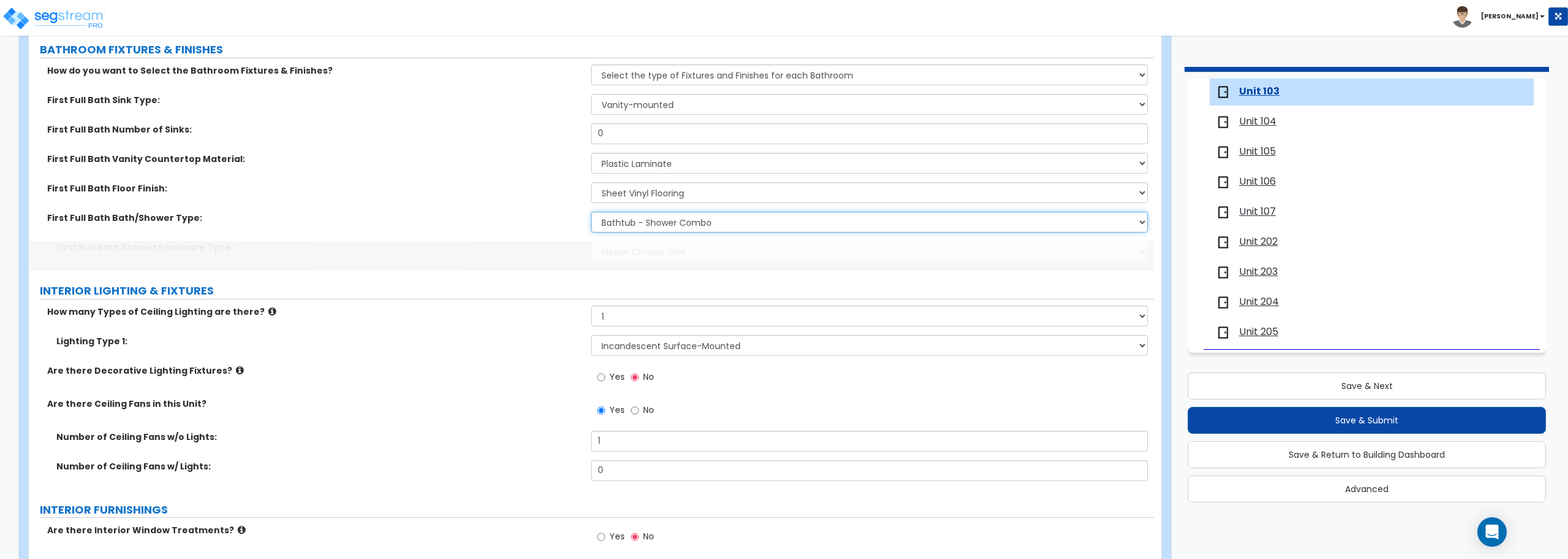
scroll to position [796, 0]
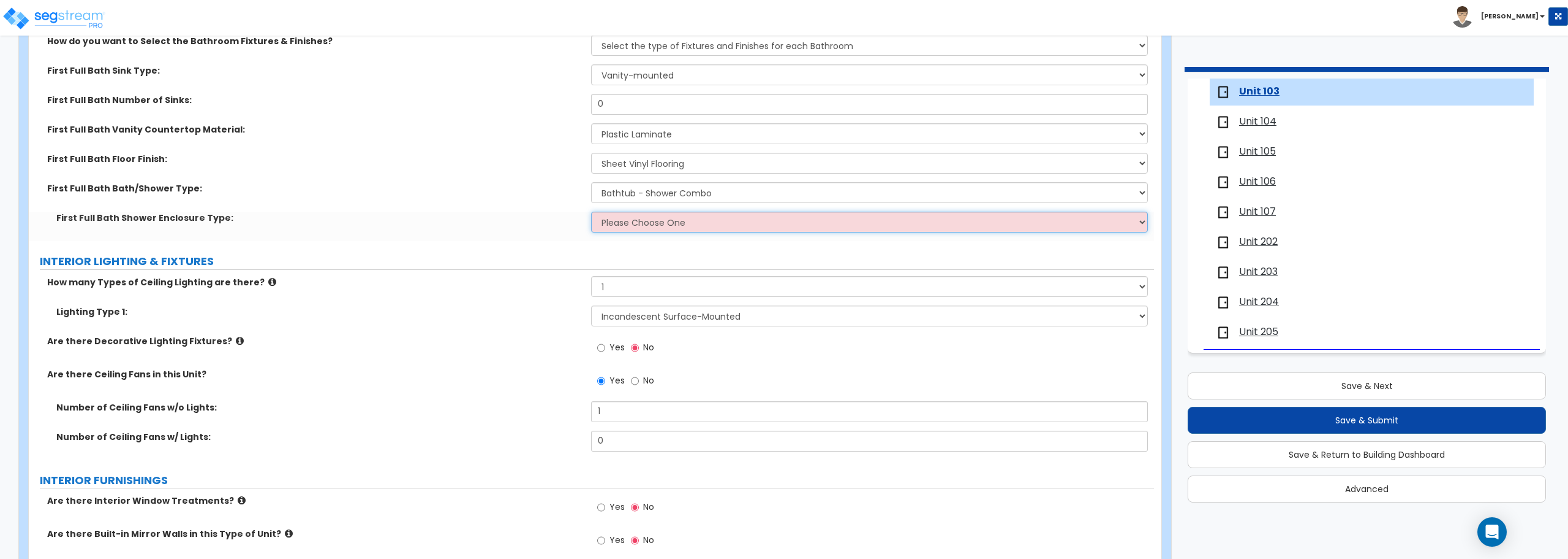
click at [635, 228] on select "Please Choose One Curtain & [PERSON_NAME] Sliding Doors Glass Hinged Doors" at bounding box center [869, 222] width 557 height 21
select select "1"
click at [591, 212] on select "Please Choose One Curtain & [PERSON_NAME] Sliding Doors Glass Hinged Doors" at bounding box center [869, 222] width 557 height 21
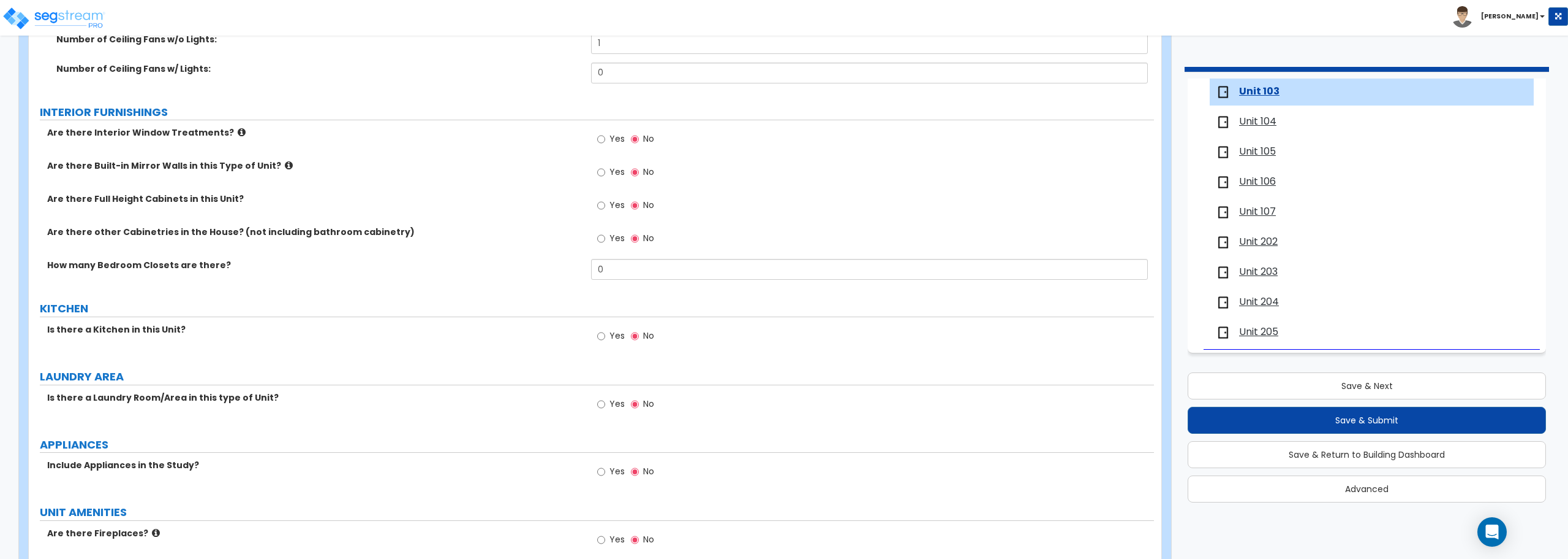
scroll to position [1226, 0]
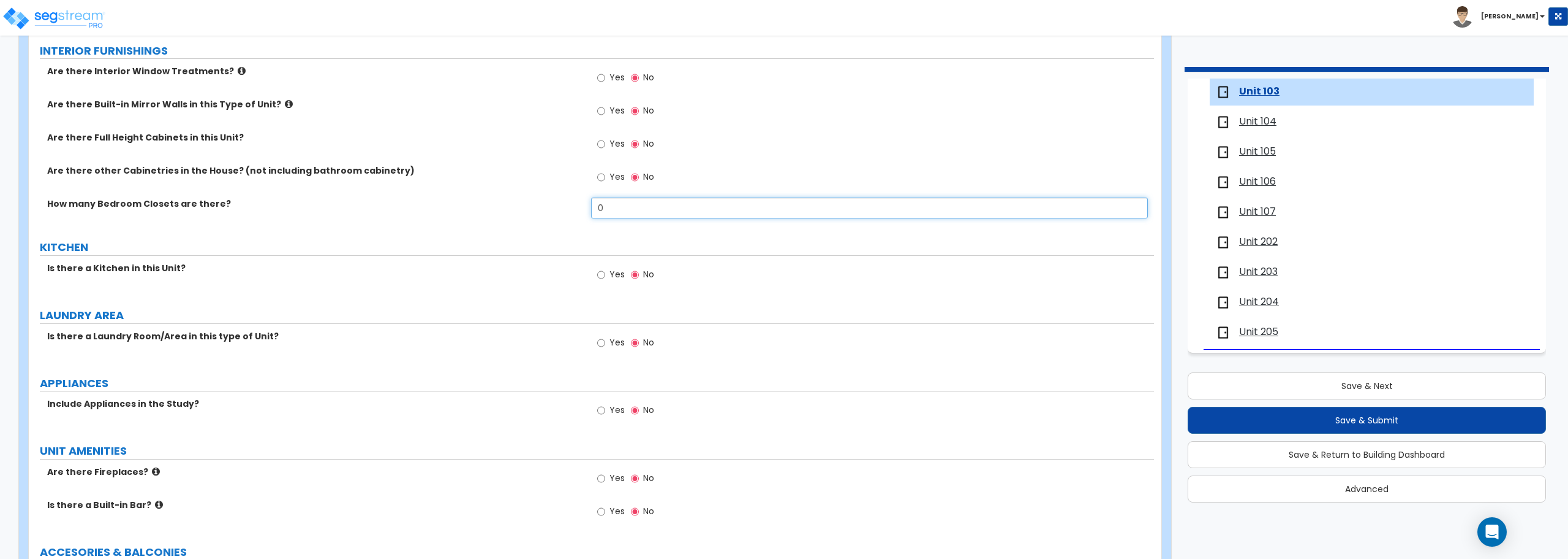
click at [605, 212] on input "0" at bounding box center [869, 208] width 557 height 21
drag, startPoint x: 607, startPoint y: 212, endPoint x: 543, endPoint y: 212, distance: 64.0
click at [543, 212] on div "How many Bedroom Closets are there? 0" at bounding box center [591, 212] width 1125 height 29
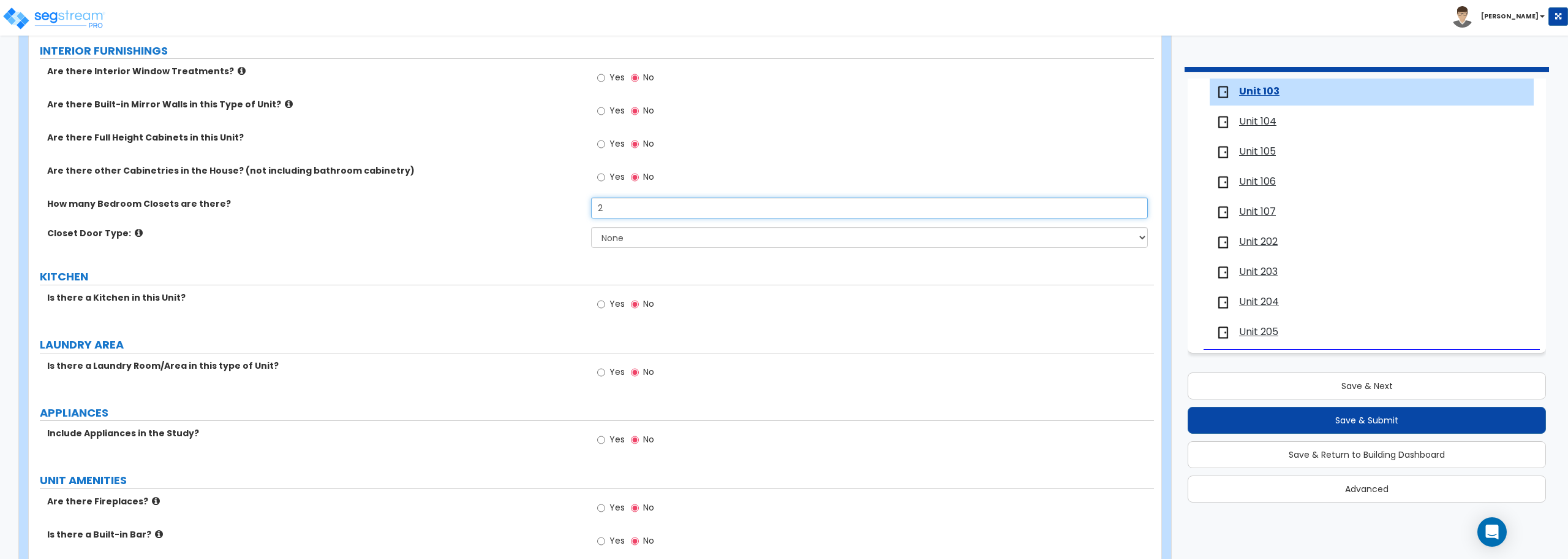
type input "2"
click at [675, 241] on select "None Bi-fold Louvered Doors Bi-fold Panel Doors Sliding Doors Hinged Wood Door" at bounding box center [869, 237] width 557 height 21
select select "3"
click at [591, 227] on select "None Bi-fold Louvered Doors Bi-fold Panel Doors Sliding Doors Hinged Wood Door" at bounding box center [869, 237] width 557 height 21
click at [600, 304] on input "Yes" at bounding box center [601, 304] width 8 height 14
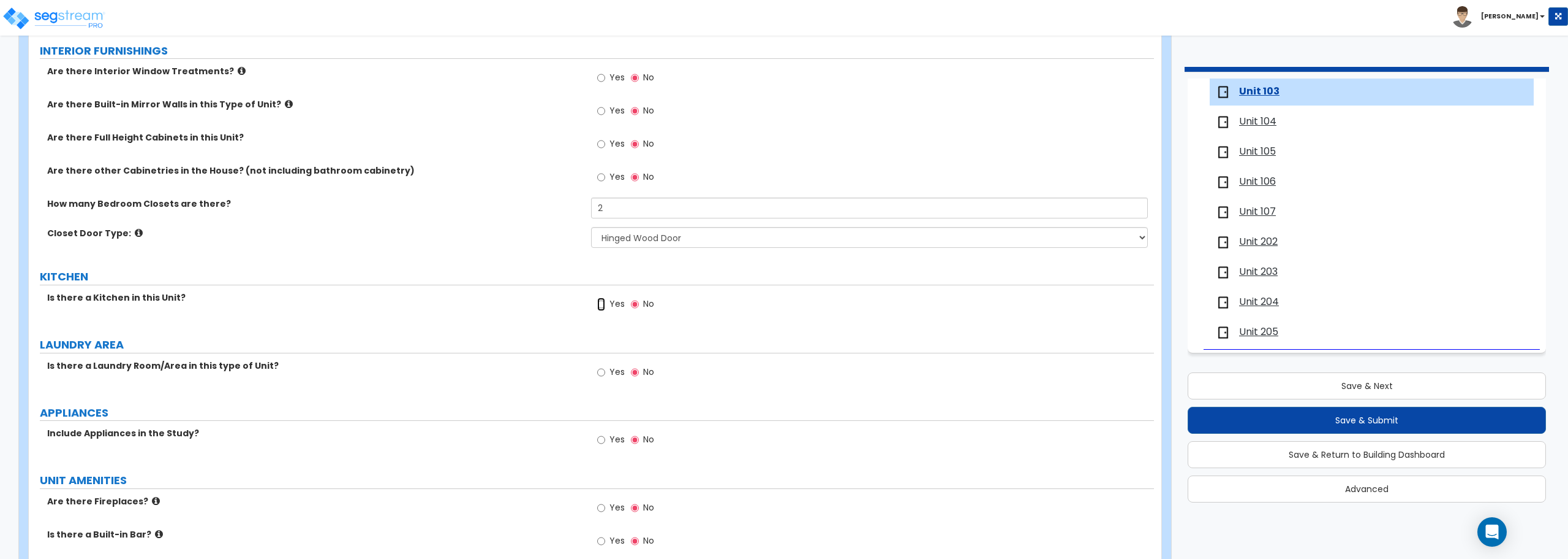
radio input "true"
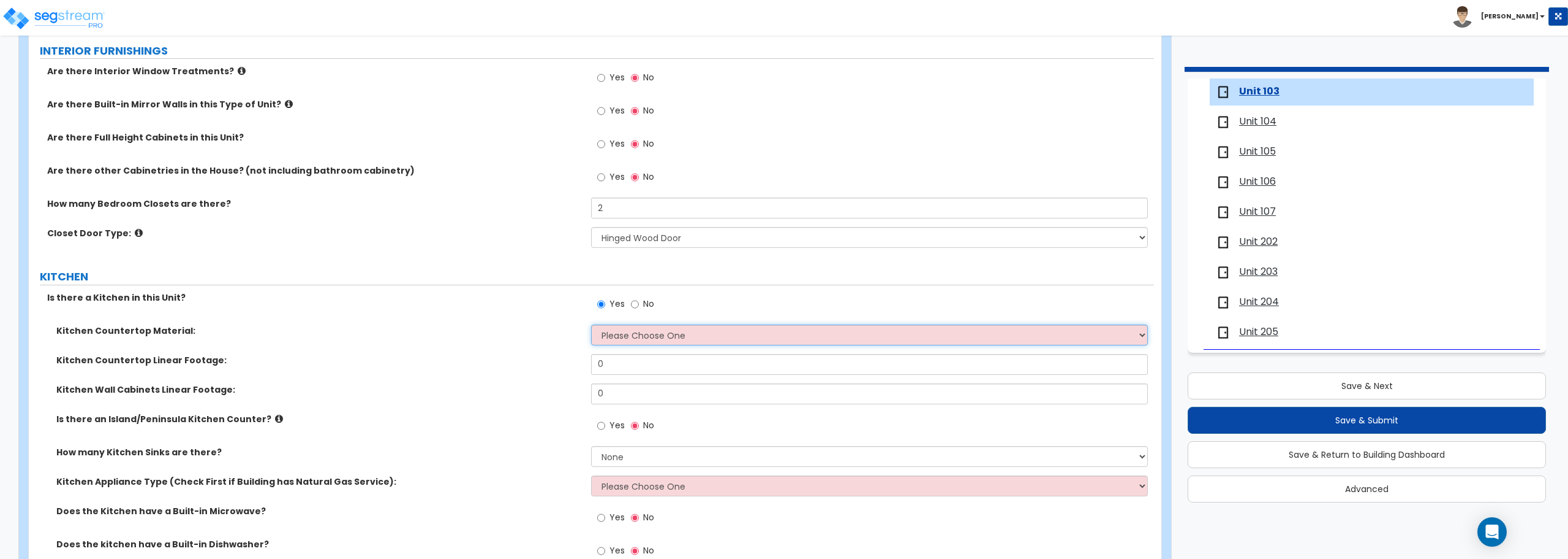
drag, startPoint x: 655, startPoint y: 331, endPoint x: 654, endPoint y: 340, distance: 9.1
click at [655, 331] on select "Please Choose One Plastic Laminate Solid Surface Stone Quartz Marble Tile Wood …" at bounding box center [869, 335] width 557 height 21
select select "1"
click at [591, 325] on select "Please Choose One Plastic Laminate Solid Surface Stone Quartz Marble Tile Wood …" at bounding box center [869, 335] width 557 height 21
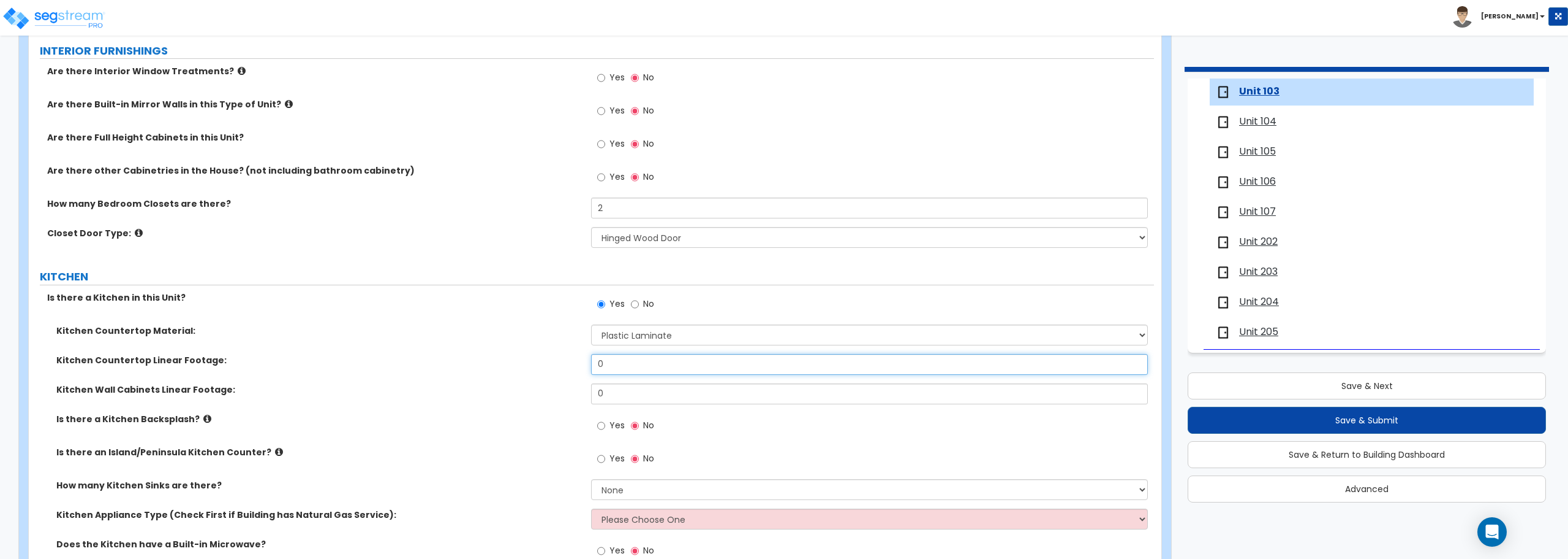
drag, startPoint x: 642, startPoint y: 362, endPoint x: 512, endPoint y: 364, distance: 130.0
click at [512, 364] on div "Kitchen Countertop Linear Footage: 0" at bounding box center [591, 368] width 1125 height 29
type input "14"
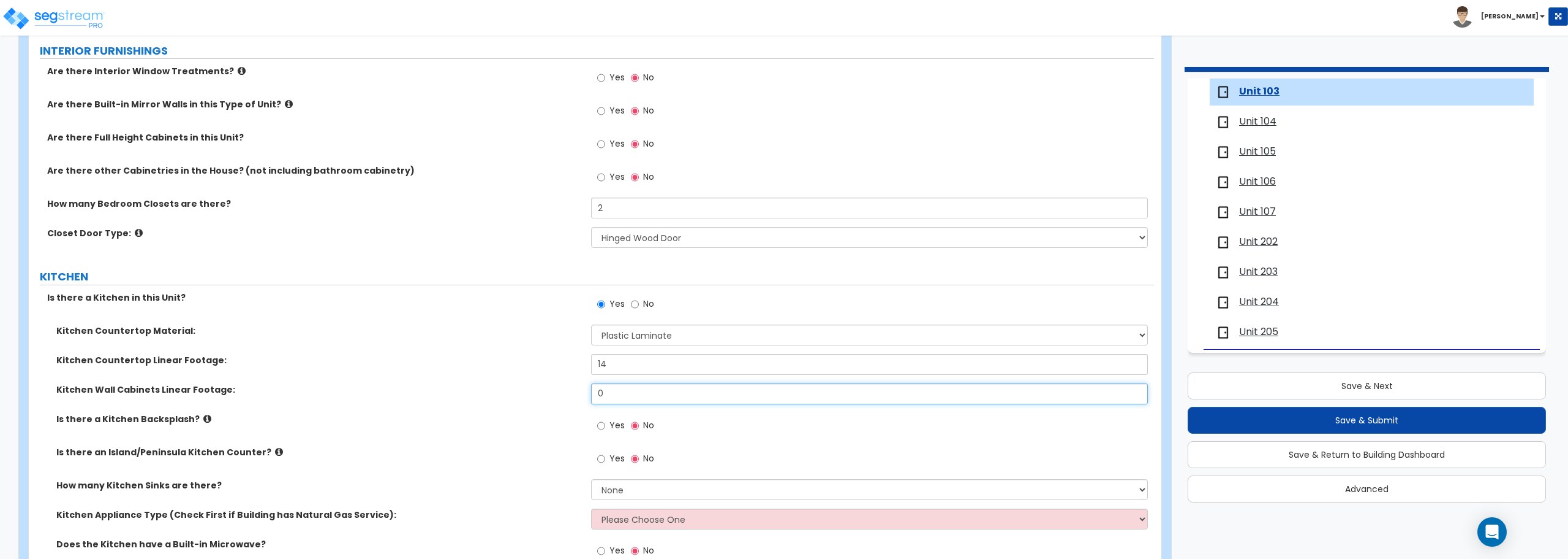
drag, startPoint x: 628, startPoint y: 390, endPoint x: 530, endPoint y: 398, distance: 98.3
click at [530, 398] on div "Kitchen Wall Cabinets Linear Footage: 0" at bounding box center [591, 398] width 1125 height 29
type input "30"
click at [632, 488] on select "None 1 2 3" at bounding box center [869, 489] width 557 height 21
select select "1"
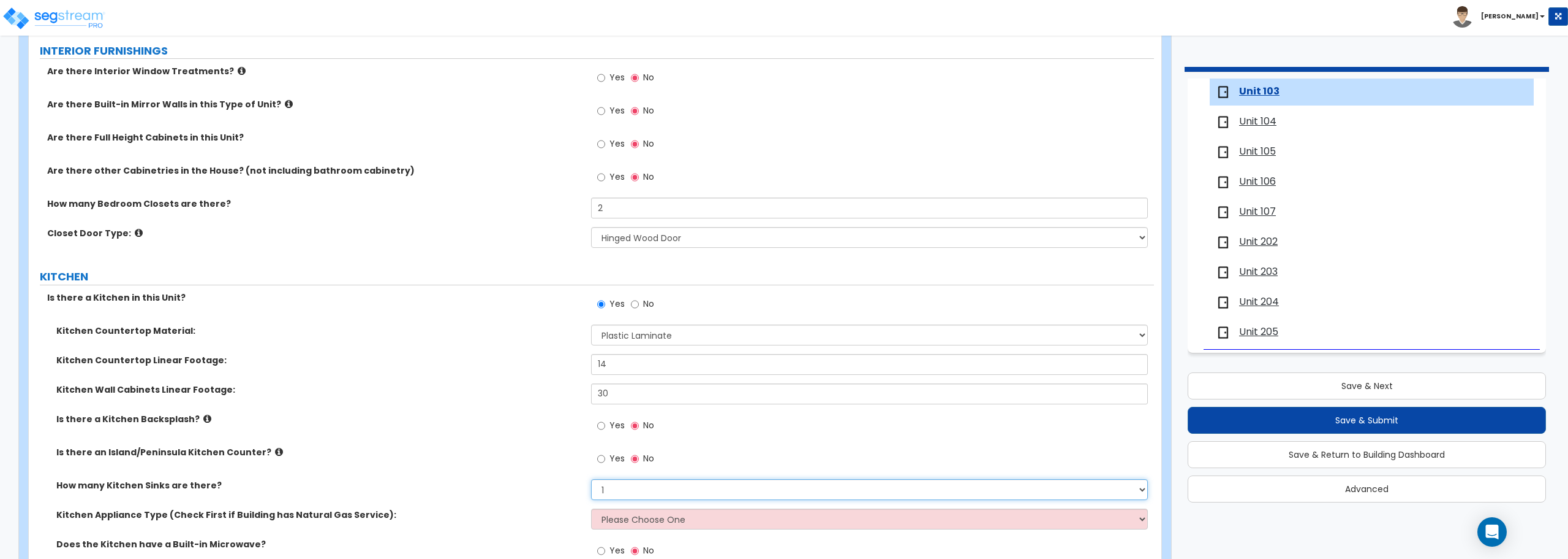
click at [591, 479] on select "None 1 2 3" at bounding box center [869, 489] width 557 height 21
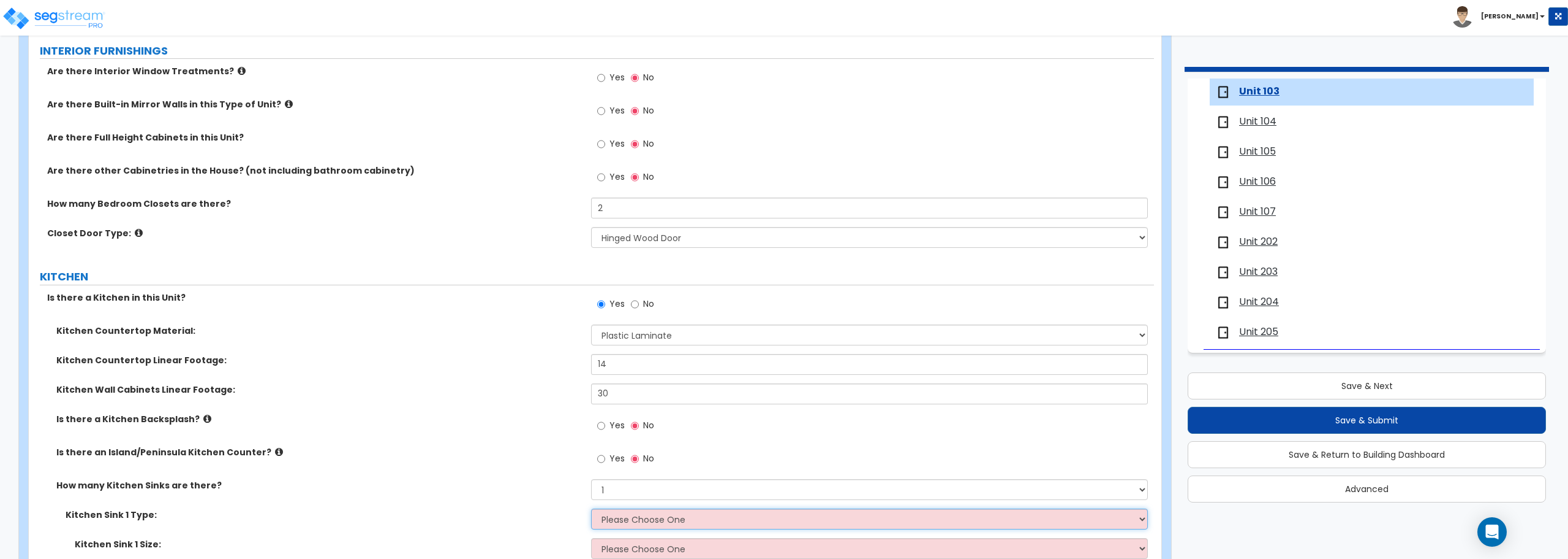
click at [659, 515] on select "Please Choose One Stainless Steel Porcelain Enamel Cast Iron Granite Composite" at bounding box center [869, 518] width 557 height 21
select select "1"
click at [591, 508] on select "Please Choose One Stainless Steel Porcelain Enamel Cast Iron Granite Composite" at bounding box center [869, 518] width 557 height 21
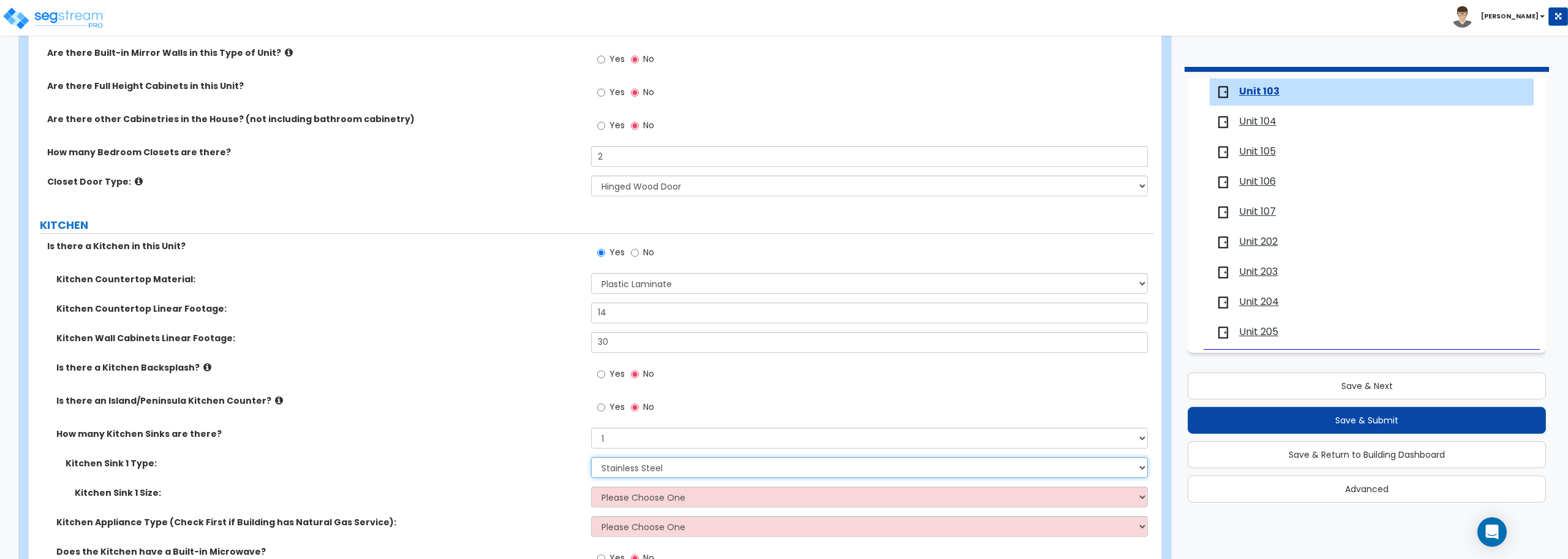
scroll to position [1349, 0]
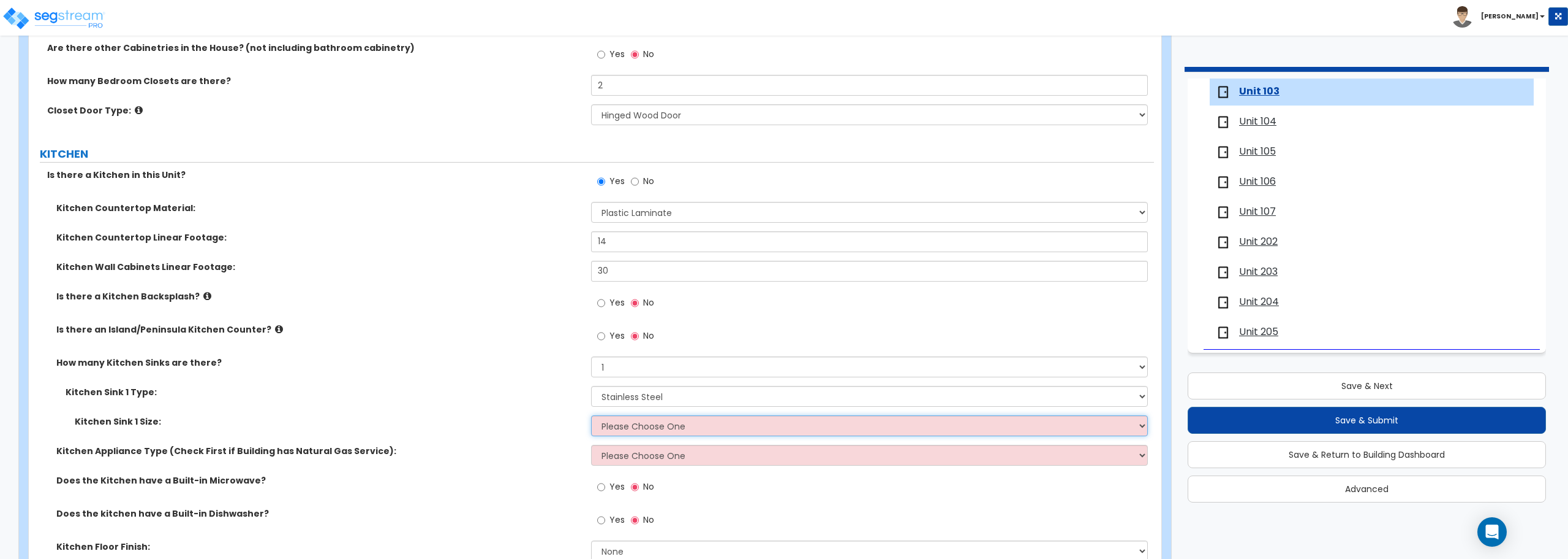
click at [680, 428] on select "Please Choose One Single Sink Double Sink" at bounding box center [869, 425] width 557 height 21
select select "2"
click at [591, 415] on select "Please Choose One Single Sink Double Sink" at bounding box center [869, 425] width 557 height 21
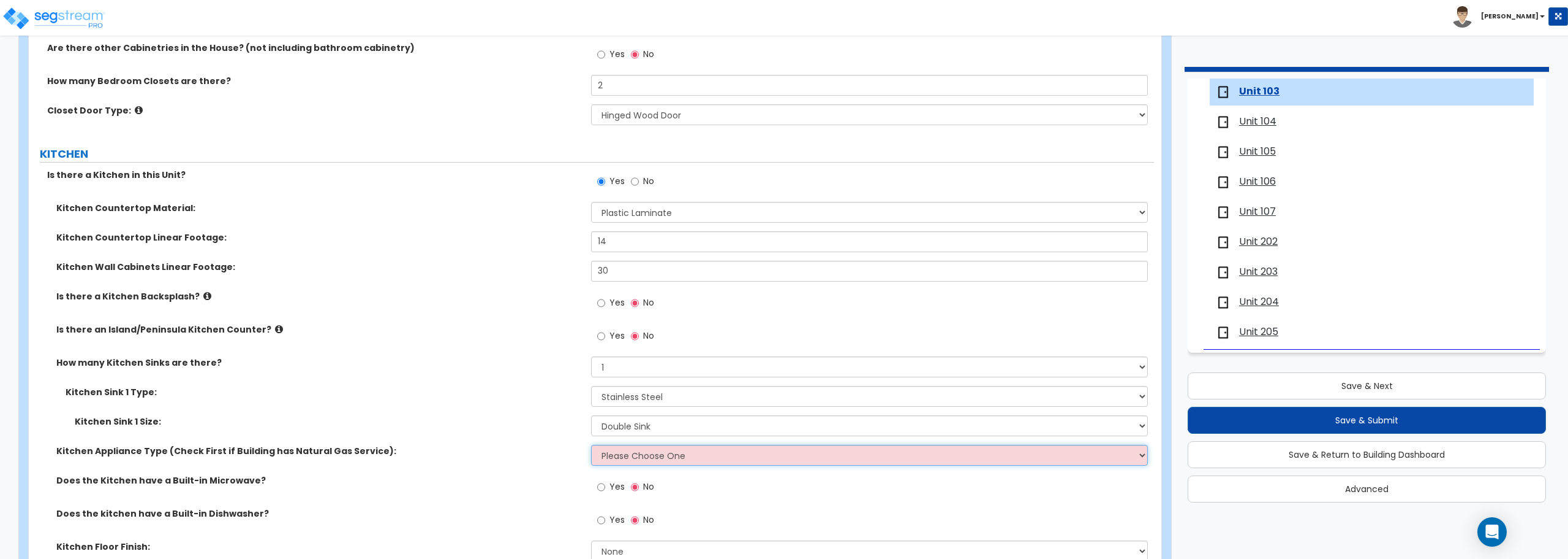
click at [677, 461] on select "Please Choose One Gas Electric" at bounding box center [869, 454] width 557 height 21
select select "2"
click at [591, 444] on select "Please Choose One Gas Electric" at bounding box center [869, 454] width 557 height 21
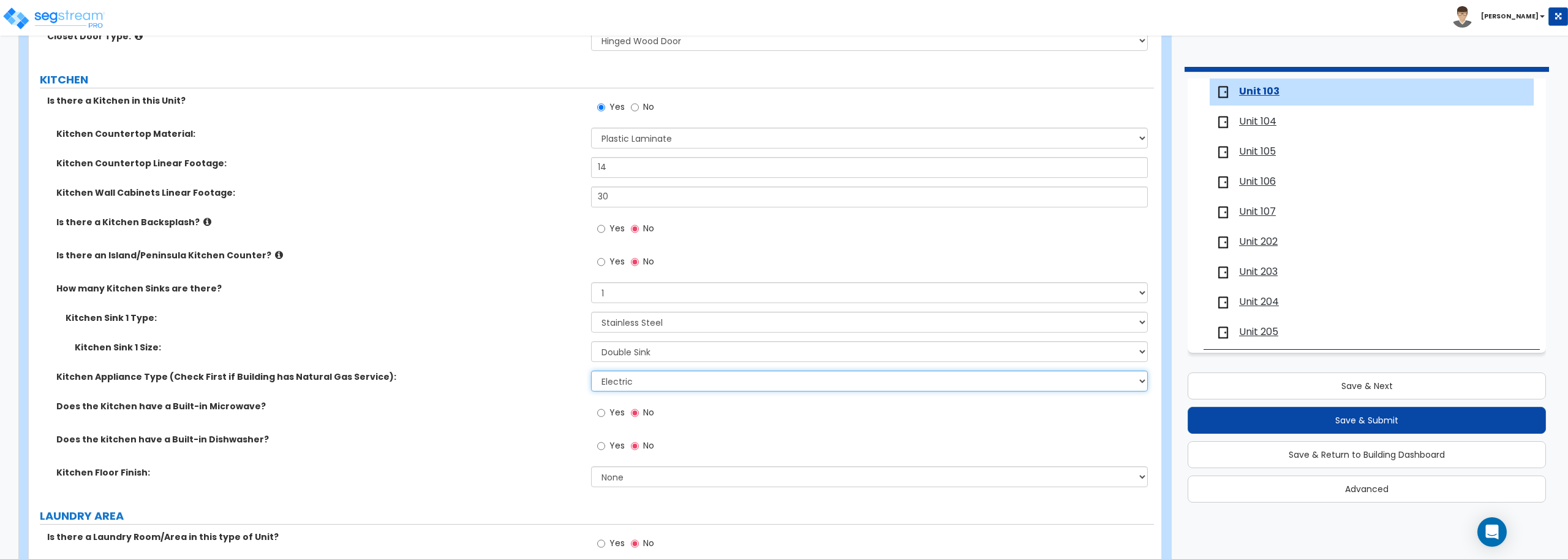
scroll to position [1471, 0]
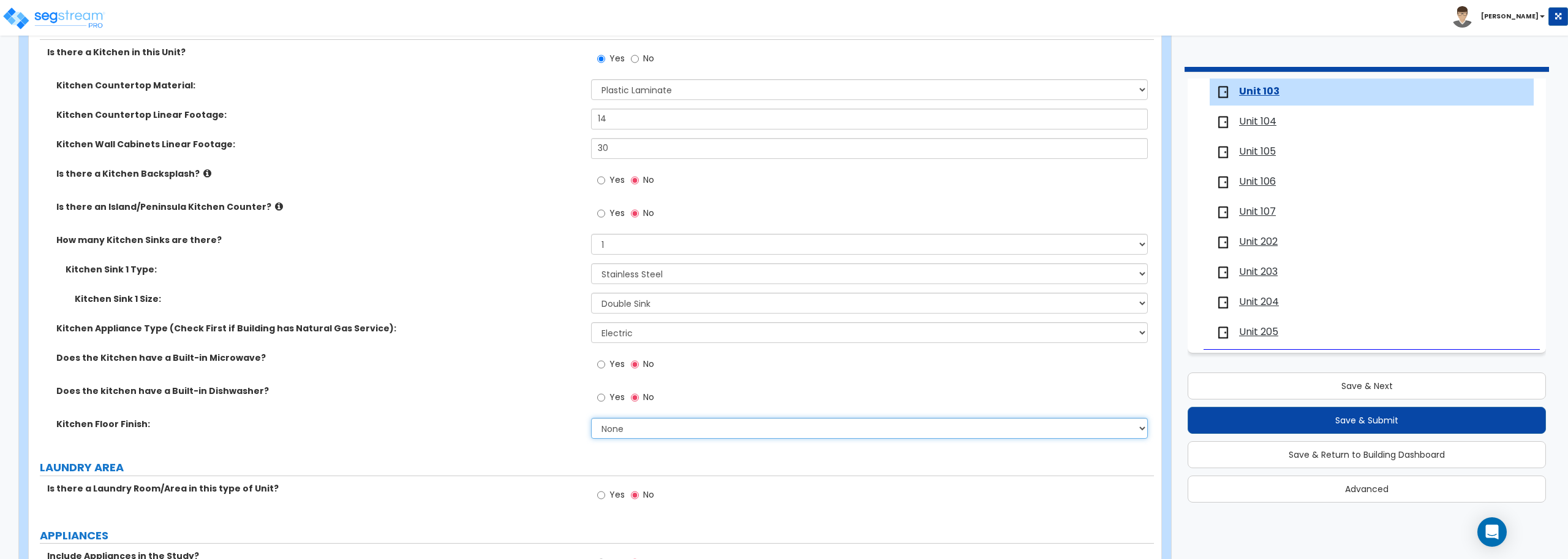
click at [680, 430] on select "None Tile Flooring Hardwood Flooring Resilient Laminate Flooring VCT Flooring S…" at bounding box center [869, 428] width 557 height 21
select select "7"
click at [591, 418] on select "None Tile Flooring Hardwood Flooring Resilient Laminate Flooring VCT Flooring S…" at bounding box center [869, 428] width 557 height 21
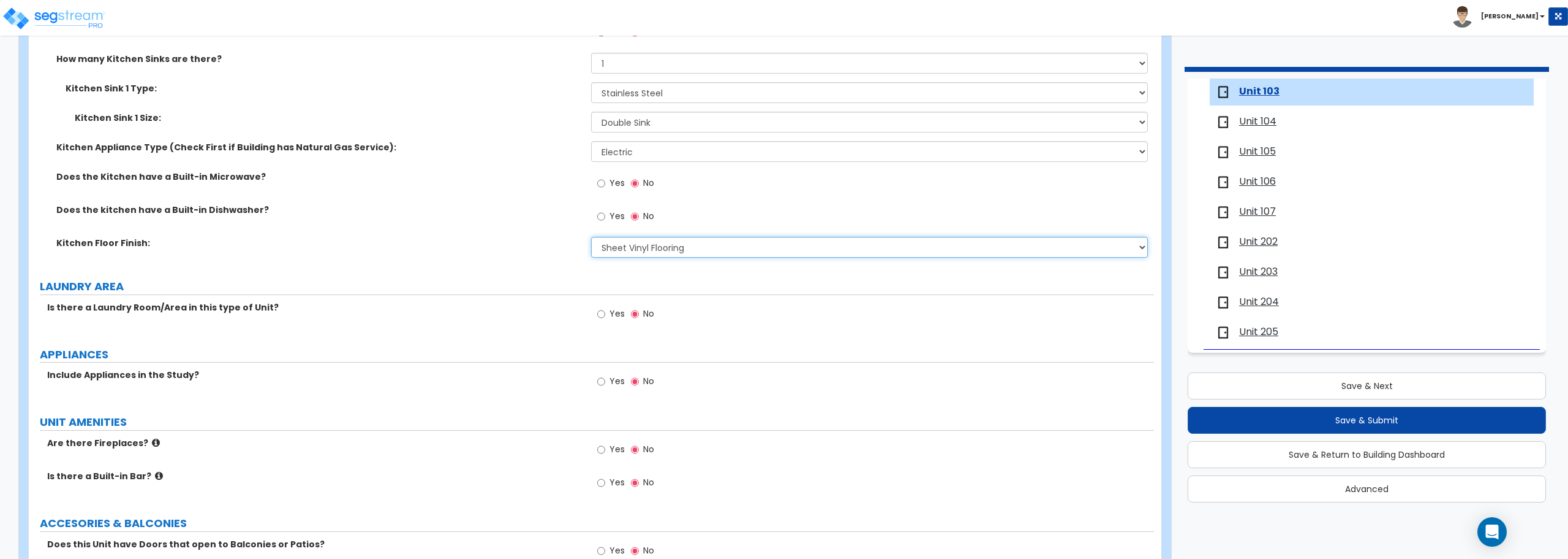
scroll to position [1655, 0]
click at [606, 307] on label "Yes" at bounding box center [611, 312] width 27 height 21
click at [605, 307] on input "Yes" at bounding box center [601, 311] width 8 height 14
radio input "true"
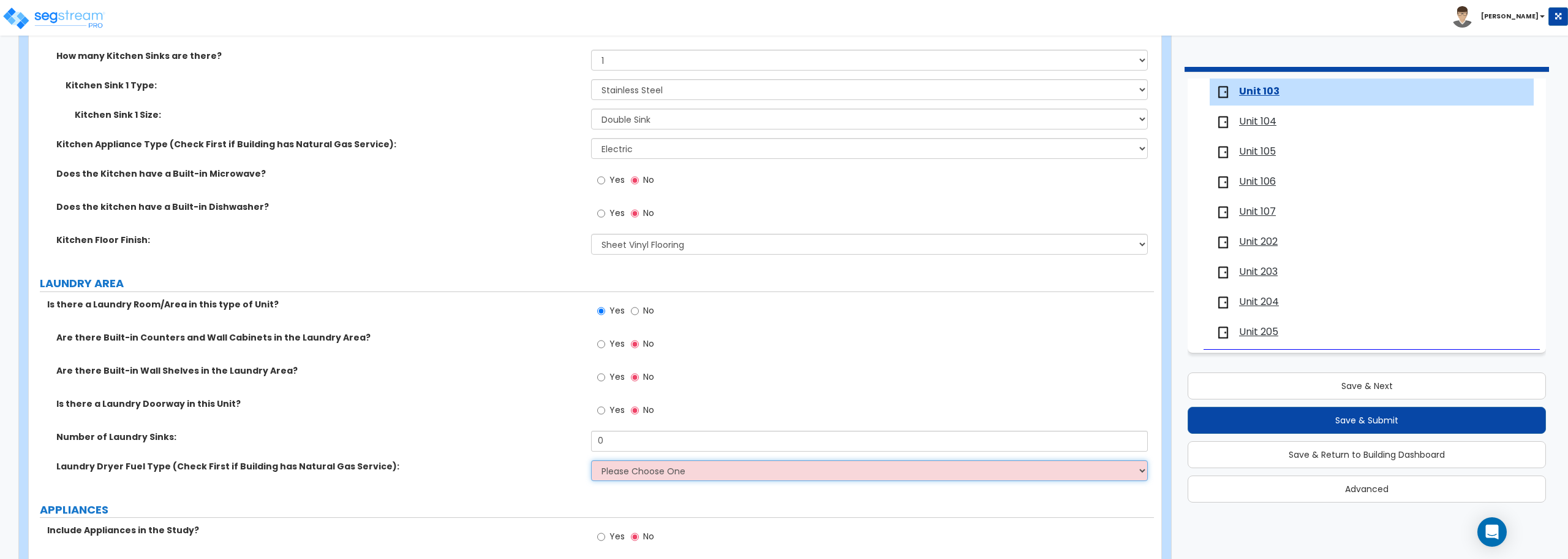
click at [665, 474] on select "Please Choose One Gas Electric" at bounding box center [869, 470] width 557 height 21
select select "2"
click at [591, 460] on select "Please Choose One Gas Electric" at bounding box center [869, 470] width 557 height 21
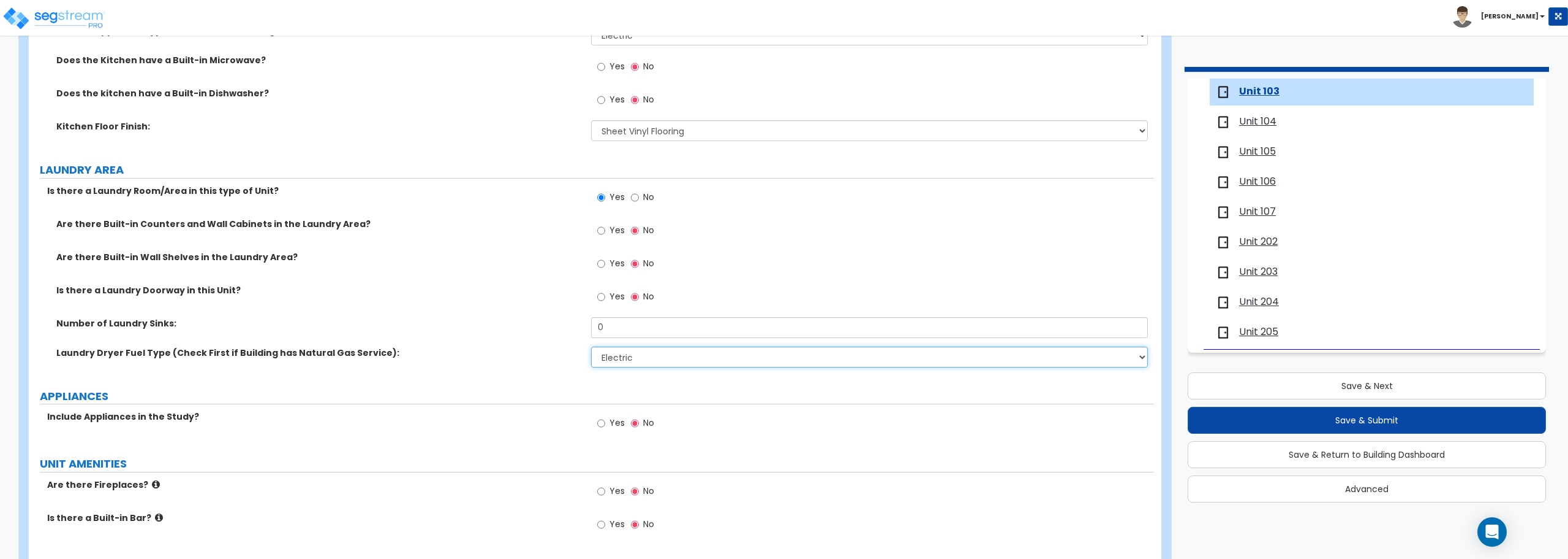
scroll to position [1777, 0]
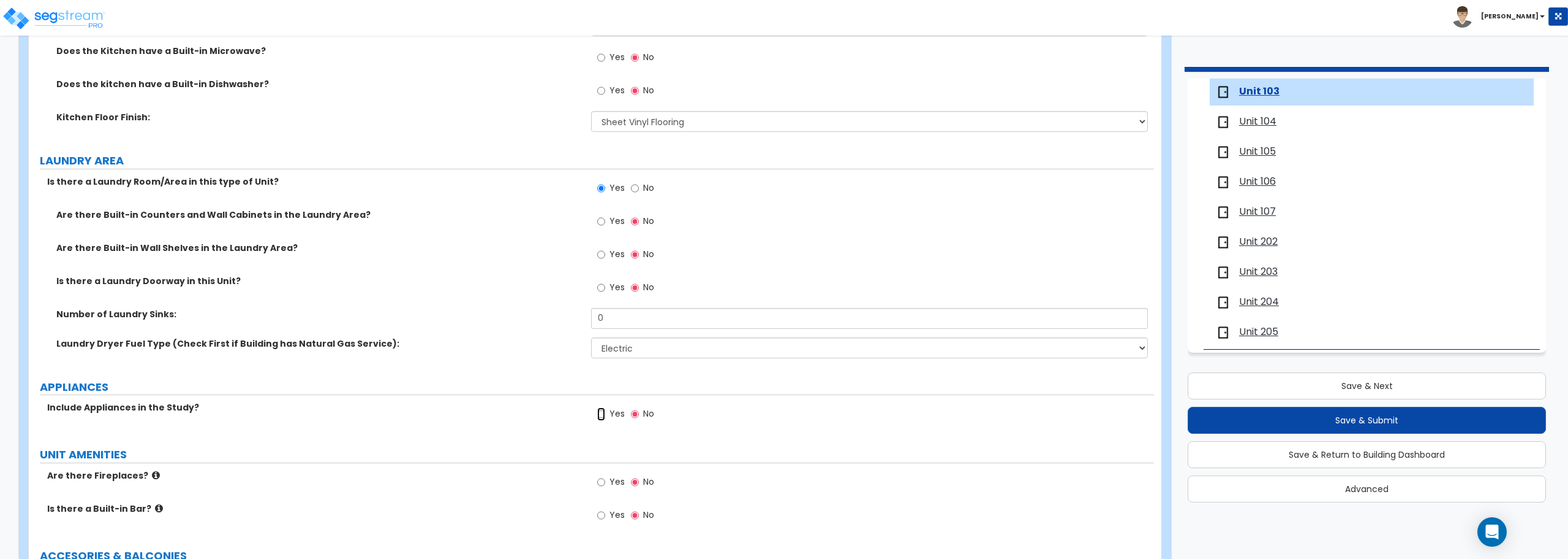
click at [601, 418] on input "Yes" at bounding box center [601, 413] width 8 height 14
radio input "true"
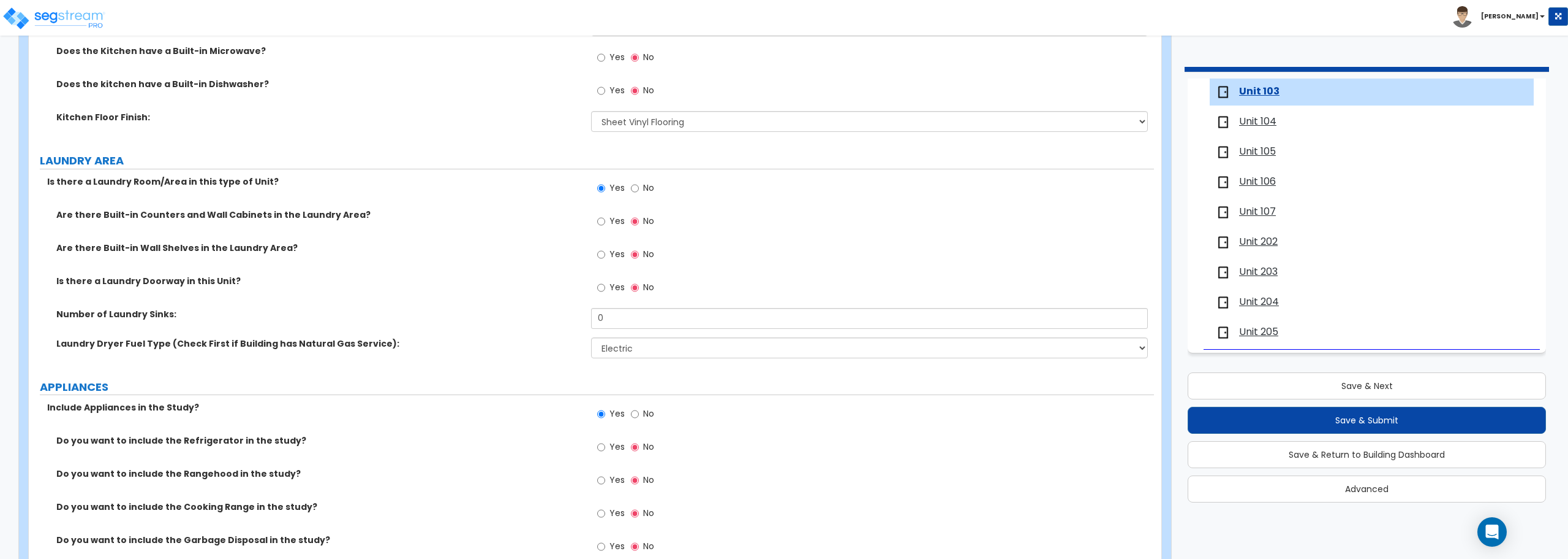
click at [606, 447] on label "Yes" at bounding box center [611, 448] width 27 height 21
click at [605, 447] on input "Yes" at bounding box center [601, 447] width 8 height 14
radio input "true"
click at [603, 480] on input "Yes" at bounding box center [601, 480] width 8 height 14
radio input "true"
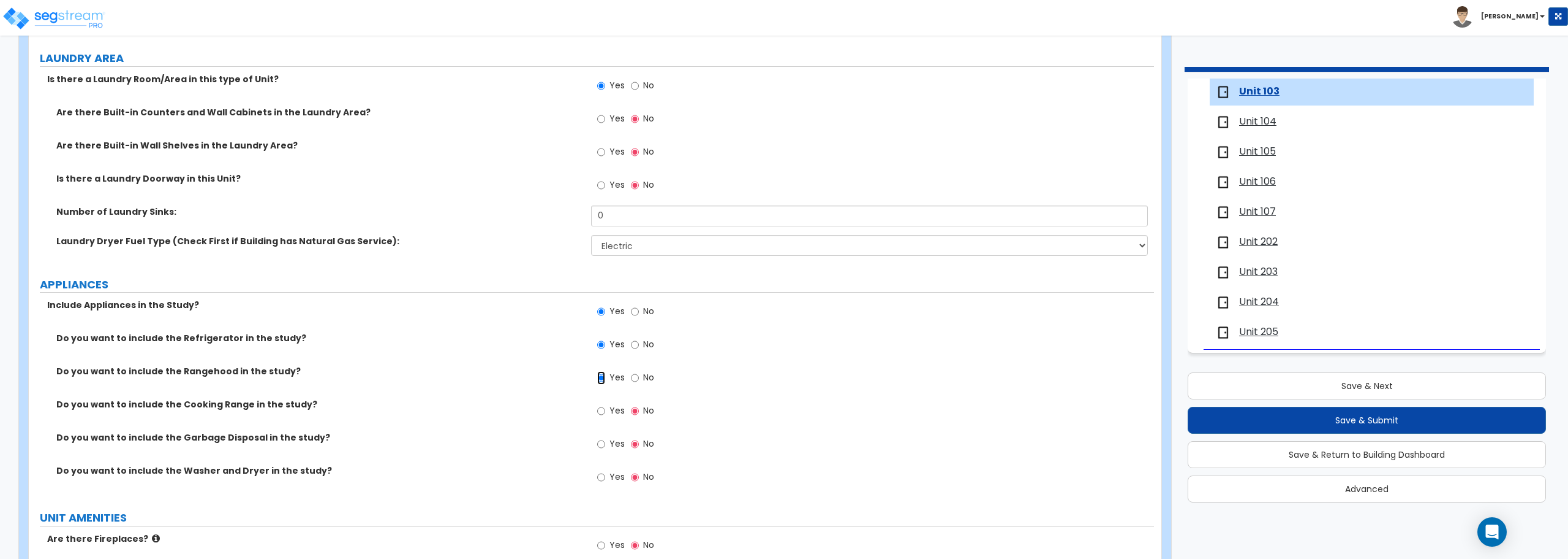
scroll to position [1900, 0]
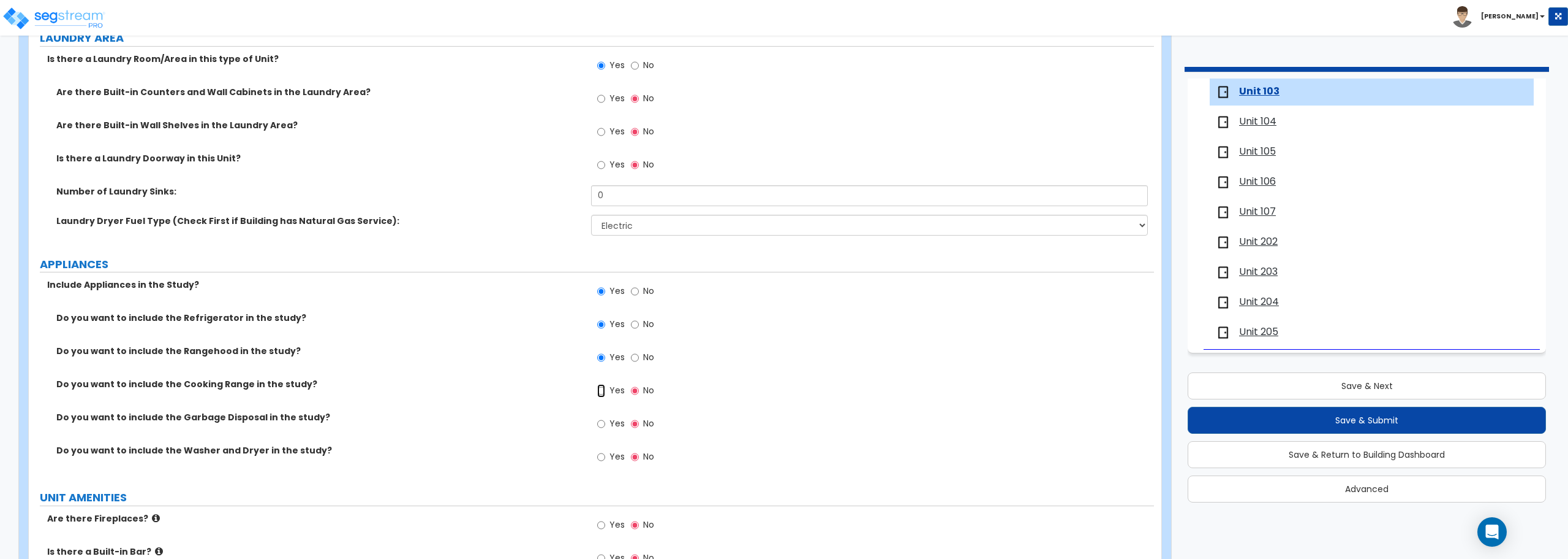
click at [605, 390] on input "Yes" at bounding box center [601, 390] width 8 height 14
radio input "true"
click at [635, 353] on input "No" at bounding box center [635, 357] width 8 height 14
radio input "false"
radio input "true"
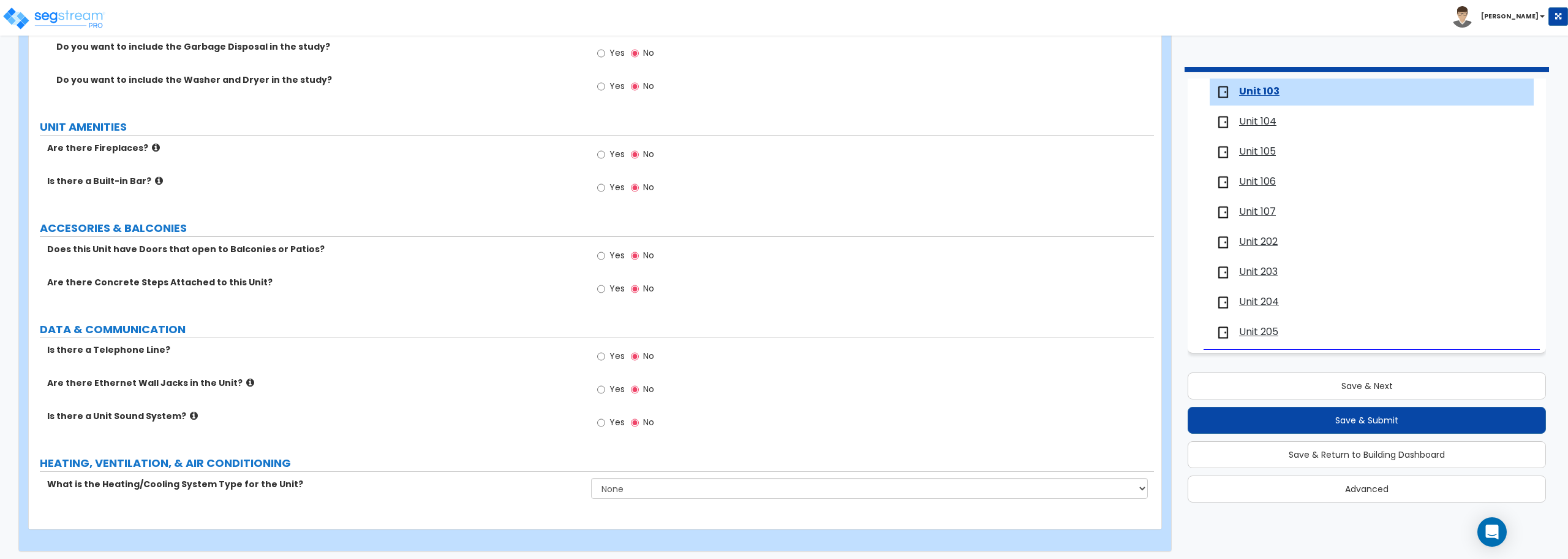
scroll to position [2275, 0]
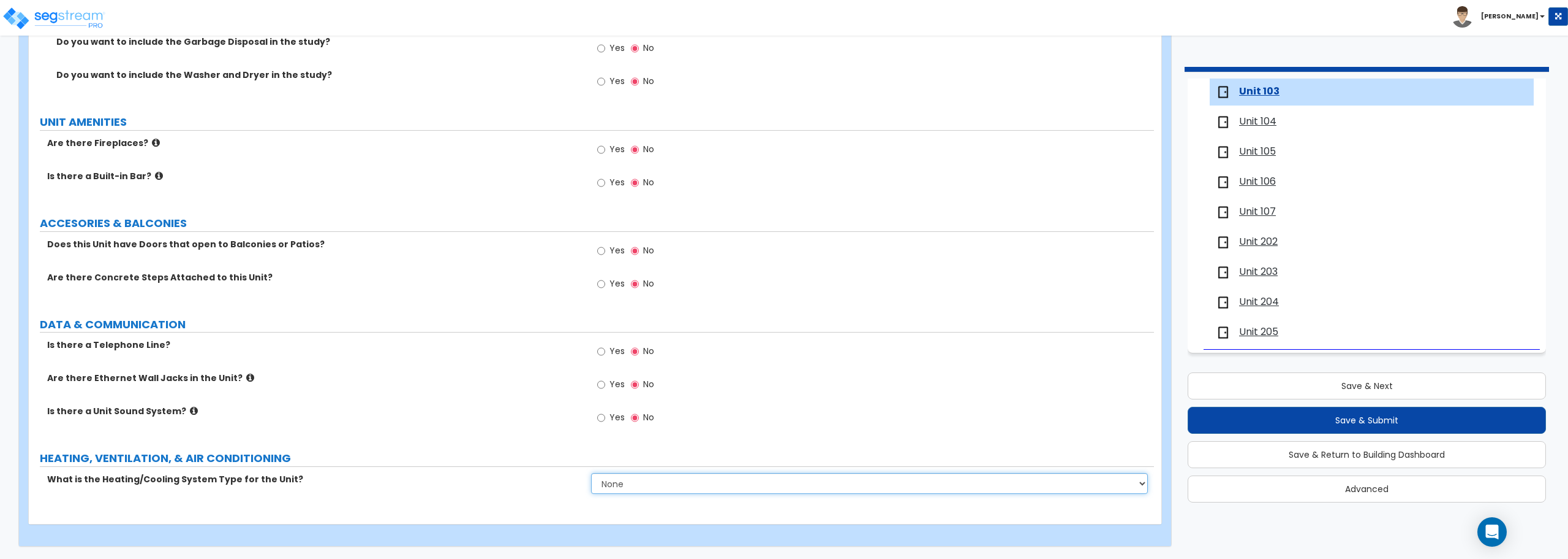
click at [646, 484] on select "None Heat Only Centralized Heating & Cooling Thru Wall Air Conditioners Mini Sp…" at bounding box center [869, 482] width 557 height 21
select select "2"
click at [591, 472] on select "None Heat Only Centralized Heating & Cooling Thru Wall Air Conditioners Mini Sp…" at bounding box center [869, 482] width 557 height 21
click at [598, 250] on input "Yes" at bounding box center [601, 251] width 8 height 14
radio input "true"
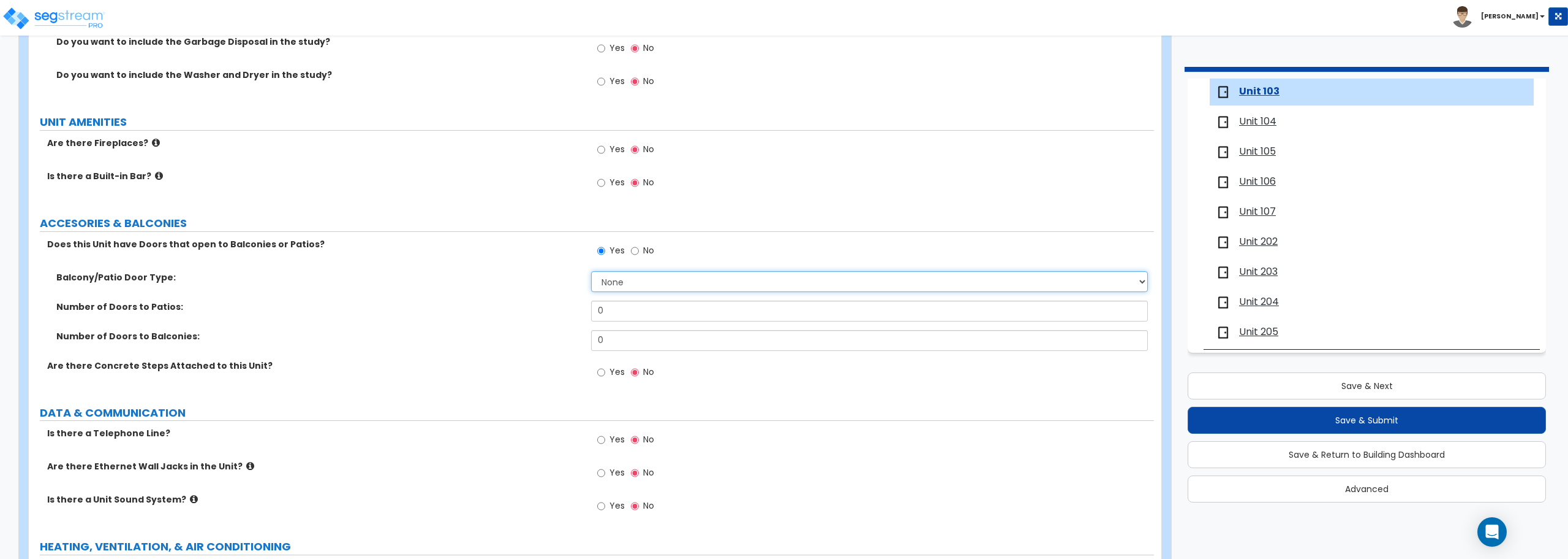
click at [630, 287] on select "None Single Hinged Doors Double Hinged Doors Single French Doors Double French …" at bounding box center [869, 281] width 557 height 21
click at [462, 296] on div "Balcony/Patio Door Type: None Single Hinged Doors Double Hinged Doors Single Fr…" at bounding box center [591, 285] width 1125 height 29
drag, startPoint x: 623, startPoint y: 314, endPoint x: 557, endPoint y: 312, distance: 66.0
click at [557, 312] on div "Number of Doors to Patios: 0" at bounding box center [591, 315] width 1125 height 29
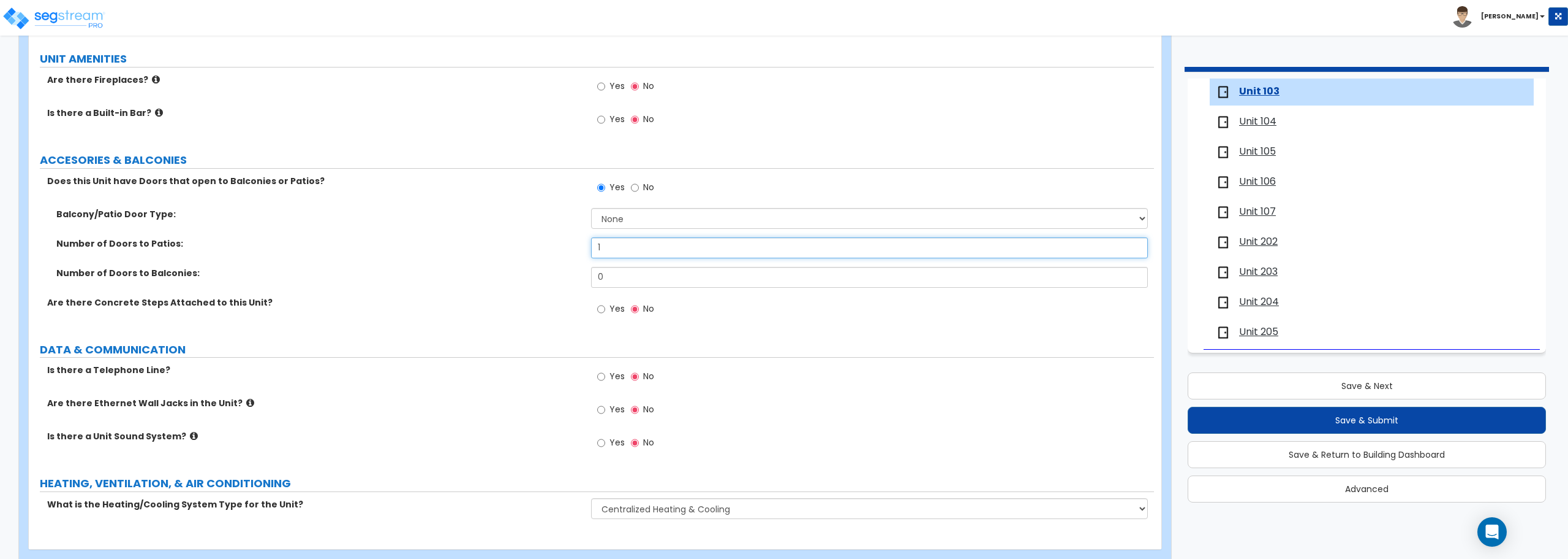
scroll to position [2364, 0]
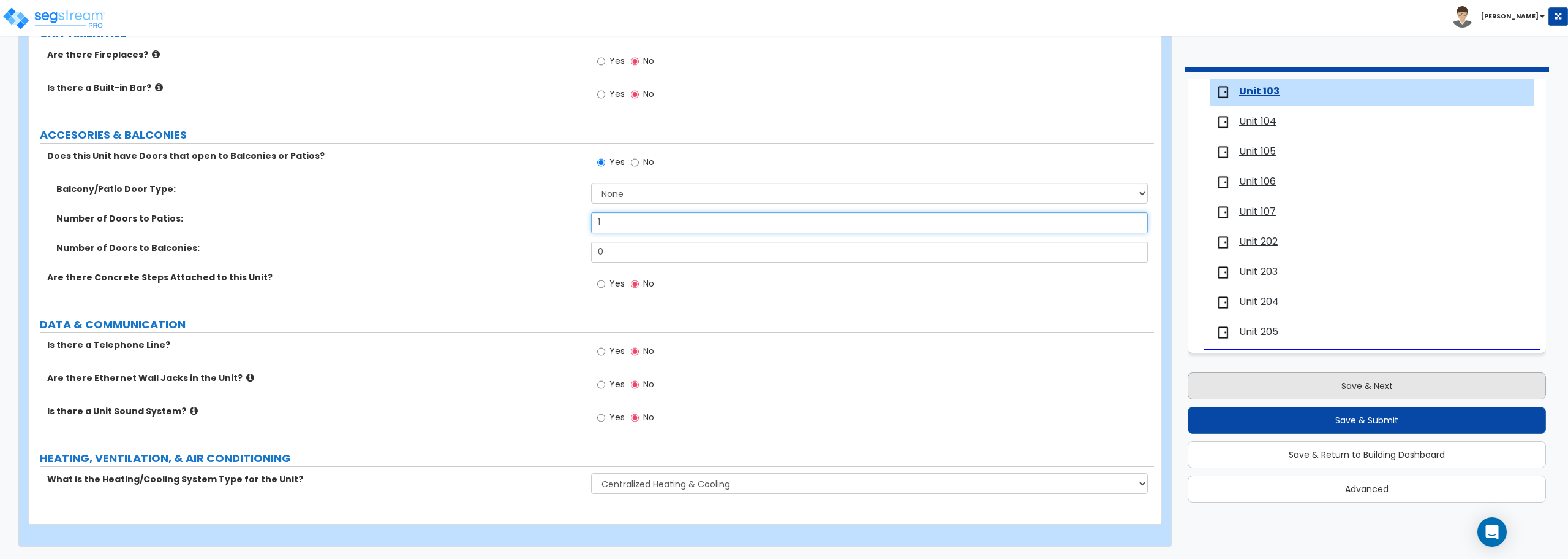
type input "1"
click at [1353, 388] on button "Save & Next" at bounding box center [1367, 386] width 358 height 27
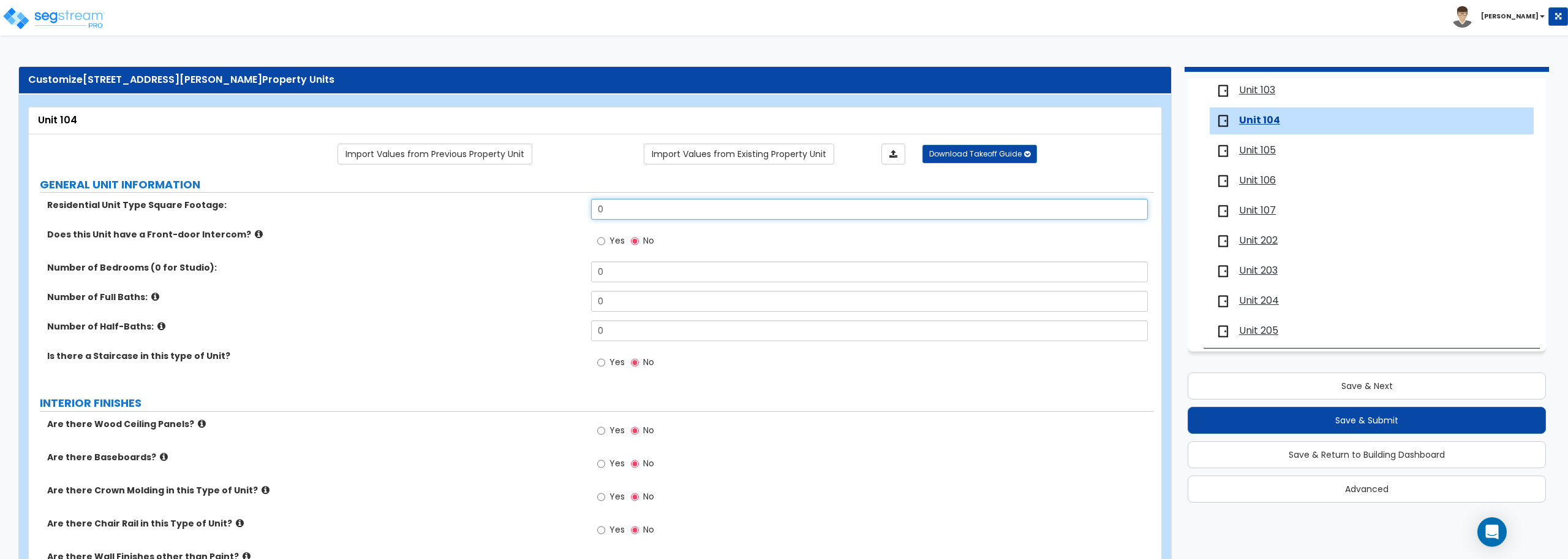
drag, startPoint x: 632, startPoint y: 218, endPoint x: 517, endPoint y: 225, distance: 115.2
click at [517, 225] on div "Residential Unit Type Square Footage: 0" at bounding box center [591, 213] width 1125 height 29
type input "777"
drag, startPoint x: 637, startPoint y: 274, endPoint x: 518, endPoint y: 274, distance: 119.0
click at [518, 274] on div "Number of Bedrooms (0 for Studio): 0" at bounding box center [591, 275] width 1125 height 29
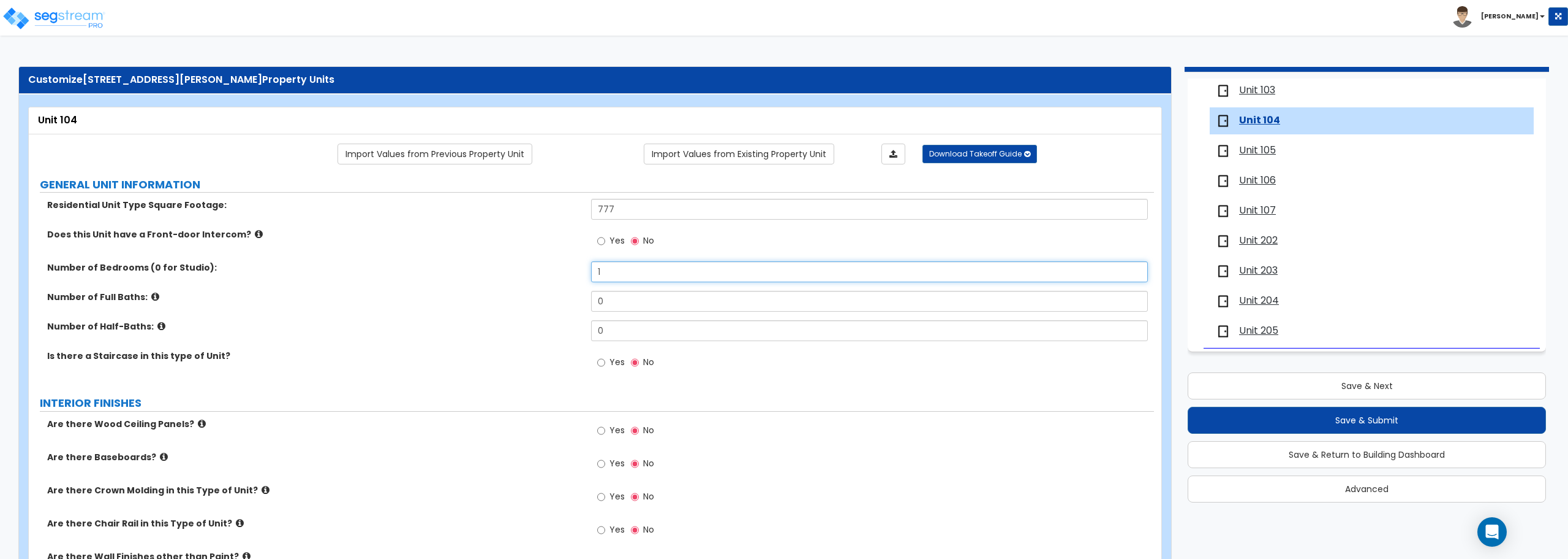
type input "1"
drag, startPoint x: 609, startPoint y: 297, endPoint x: 571, endPoint y: 298, distance: 38.0
click at [571, 298] on div "Number of Full Baths: 0" at bounding box center [591, 305] width 1125 height 29
type input "1"
click at [600, 463] on input "Yes" at bounding box center [601, 463] width 8 height 14
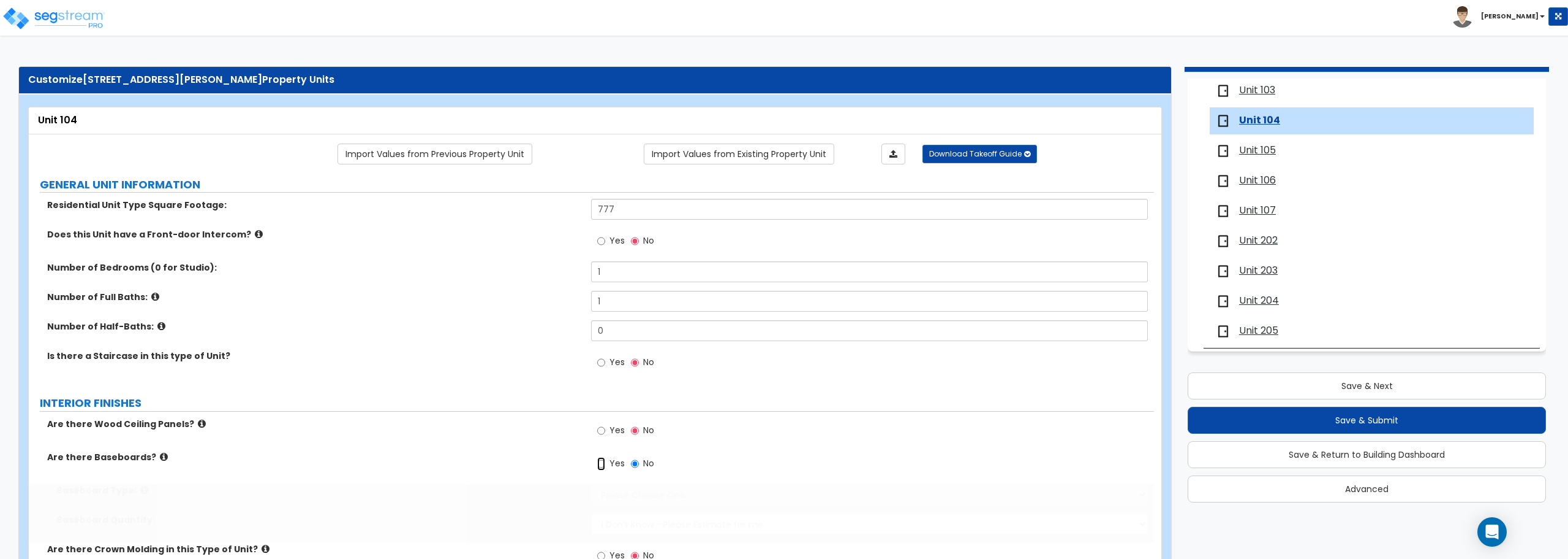
radio input "true"
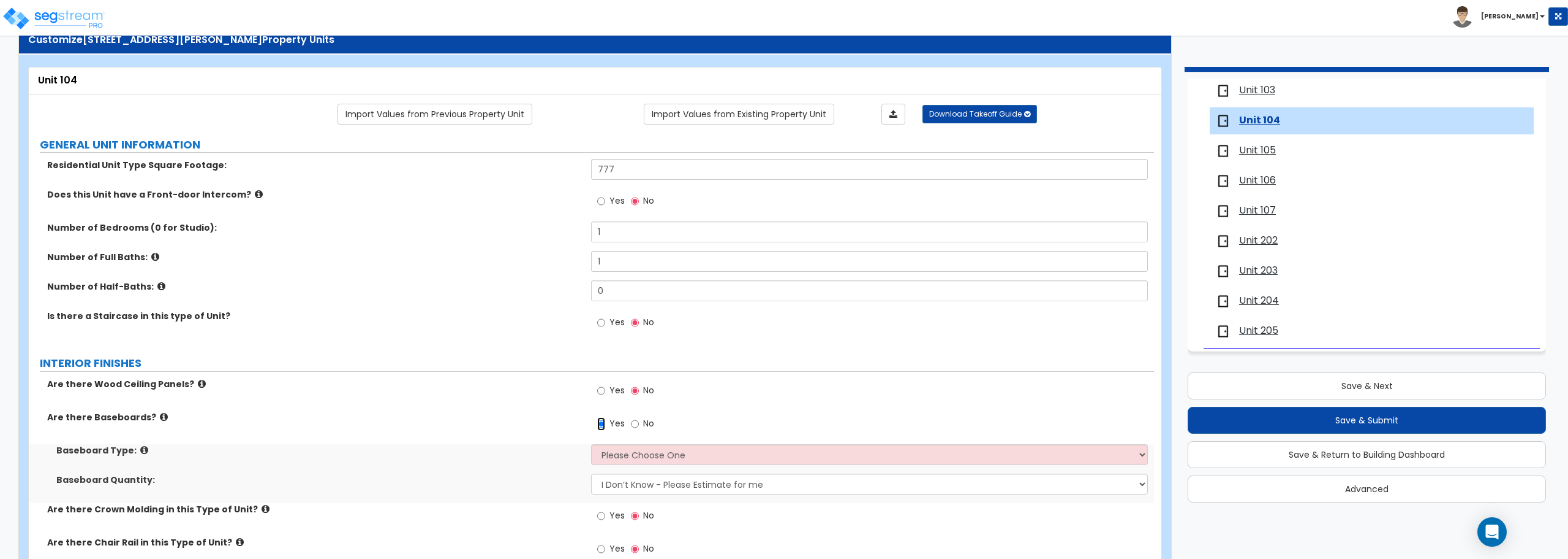
scroll to position [61, 0]
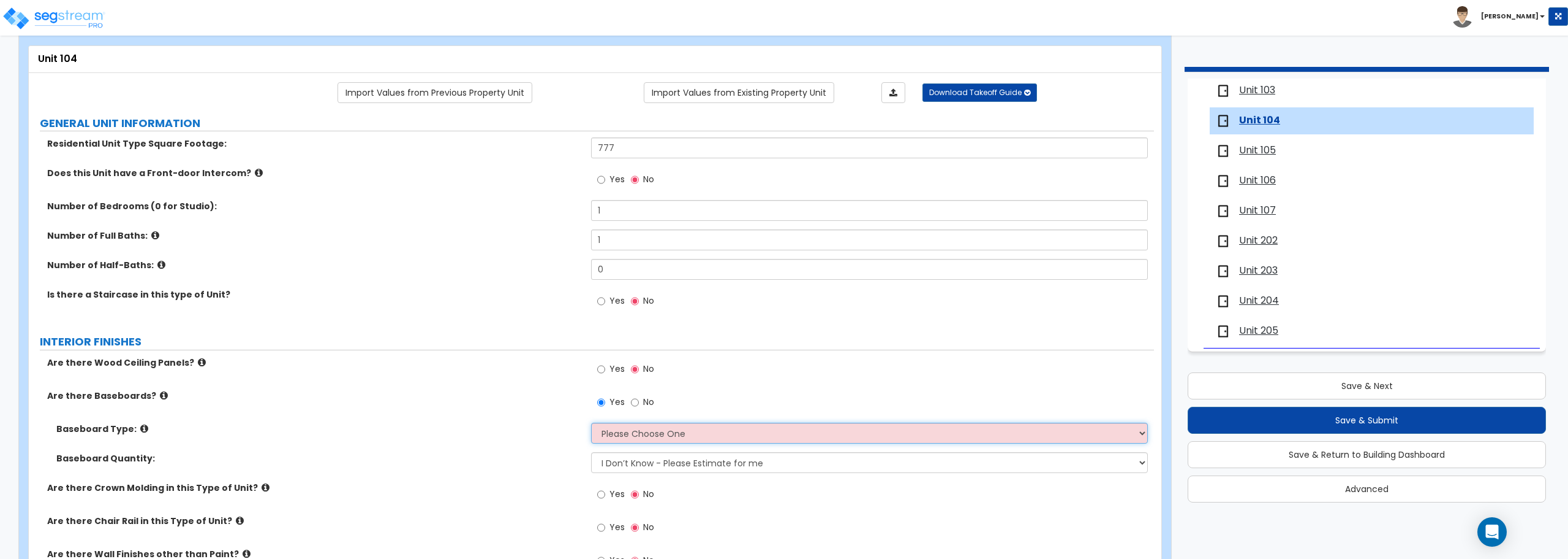
click at [644, 428] on select "Please Choose One Wood Vinyl Carpet Tile" at bounding box center [869, 432] width 557 height 21
click at [654, 431] on select "Please Choose One Wood Vinyl Carpet Tile" at bounding box center [869, 432] width 557 height 21
select select "1"
click at [591, 422] on select "Please Choose One Wood Vinyl Carpet Tile" at bounding box center [869, 432] width 557 height 21
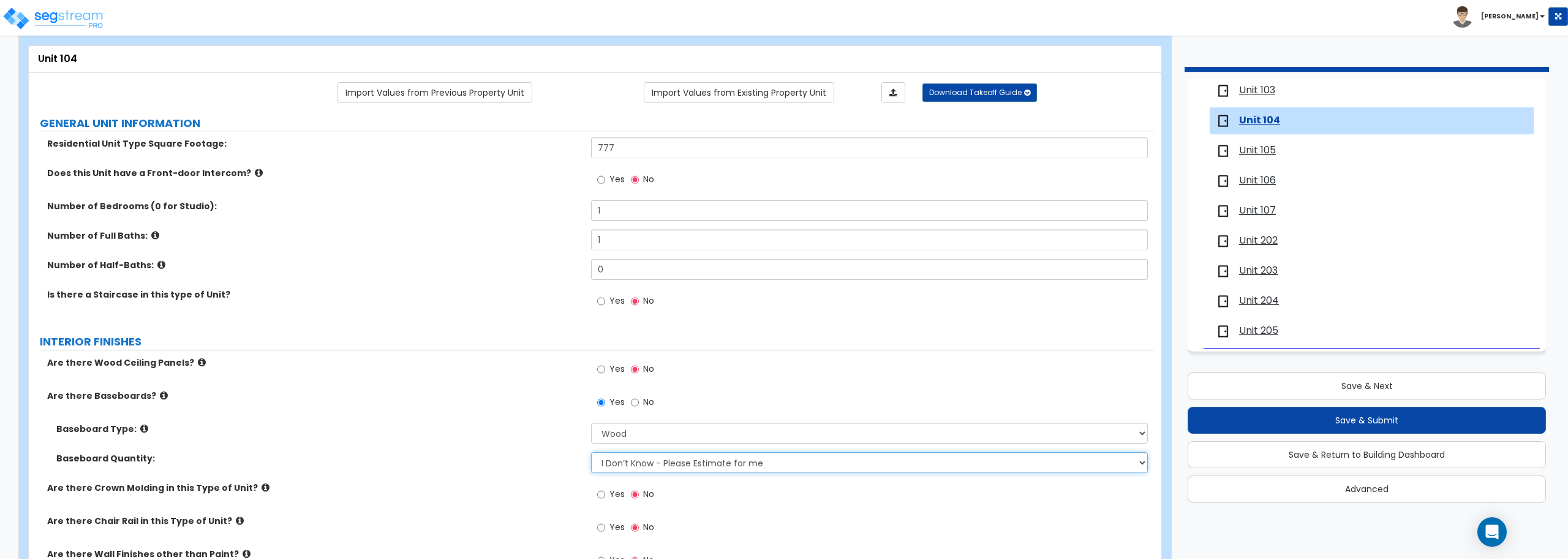
click at [647, 463] on select "I Don’t Know - Please Estimate for me I want to Enter the Linear Footage" at bounding box center [869, 462] width 557 height 21
select select "1"
click at [591, 452] on select "I Don’t Know - Please Estimate for me I want to Enter the Linear Footage" at bounding box center [869, 462] width 557 height 21
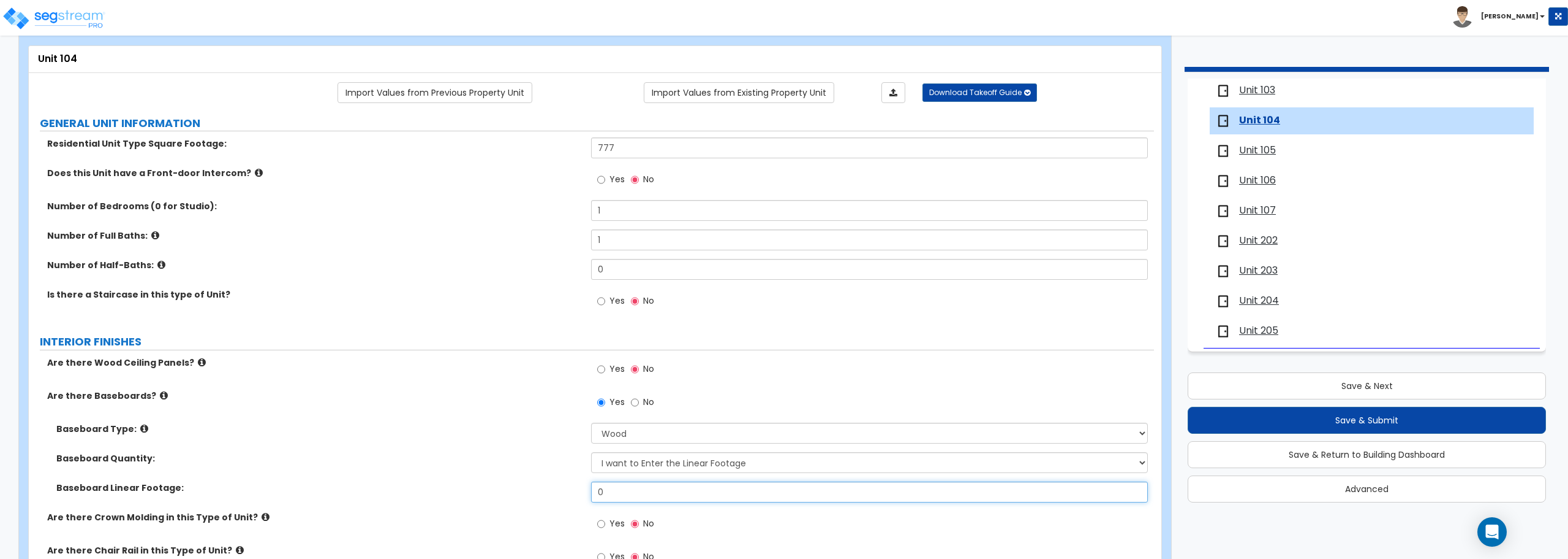
drag, startPoint x: 642, startPoint y: 493, endPoint x: 597, endPoint y: 496, distance: 45.1
click at [597, 496] on input "0" at bounding box center [869, 492] width 557 height 21
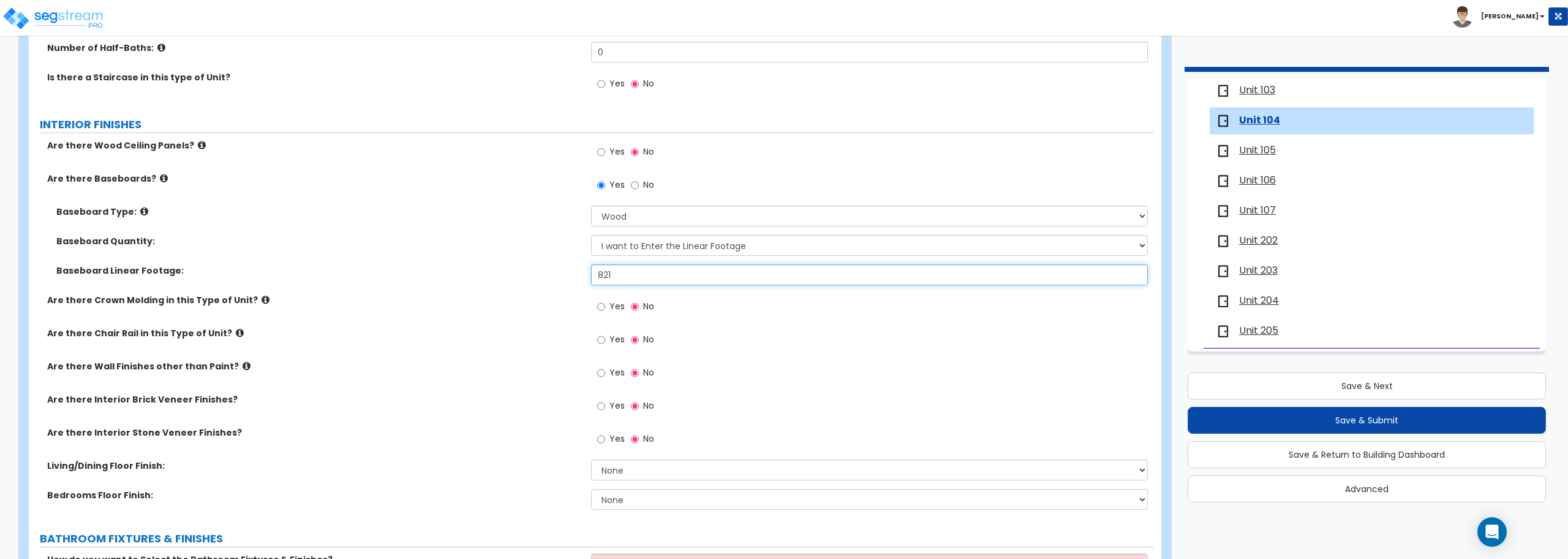
scroll to position [306, 0]
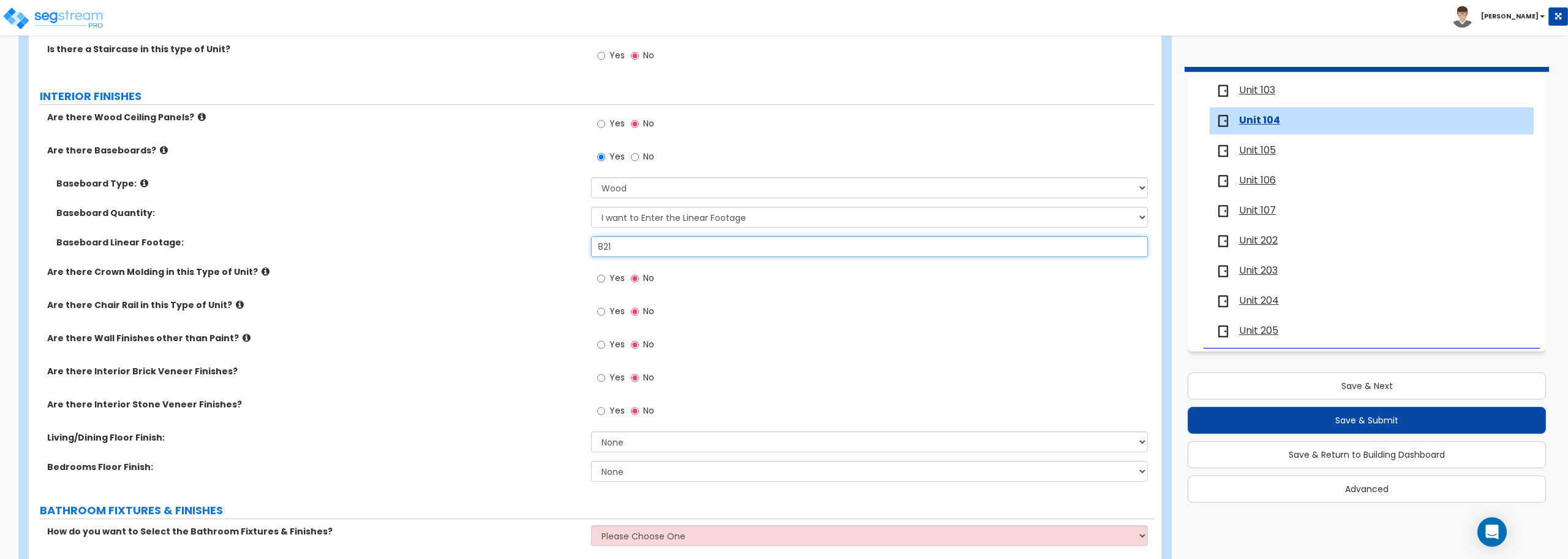
type input "821"
click at [678, 438] on select "None Tile Flooring Hardwood Flooring Resilient Laminate Flooring VCT Flooring S…" at bounding box center [869, 441] width 557 height 21
select select "7"
click at [591, 431] on select "None Tile Flooring Hardwood Flooring Resilient Laminate Flooring VCT Flooring S…" at bounding box center [869, 441] width 557 height 21
click at [662, 471] on select "None Tile Flooring Hardwood Flooring Resilient Laminate Flooring VCT Flooring S…" at bounding box center [869, 471] width 557 height 21
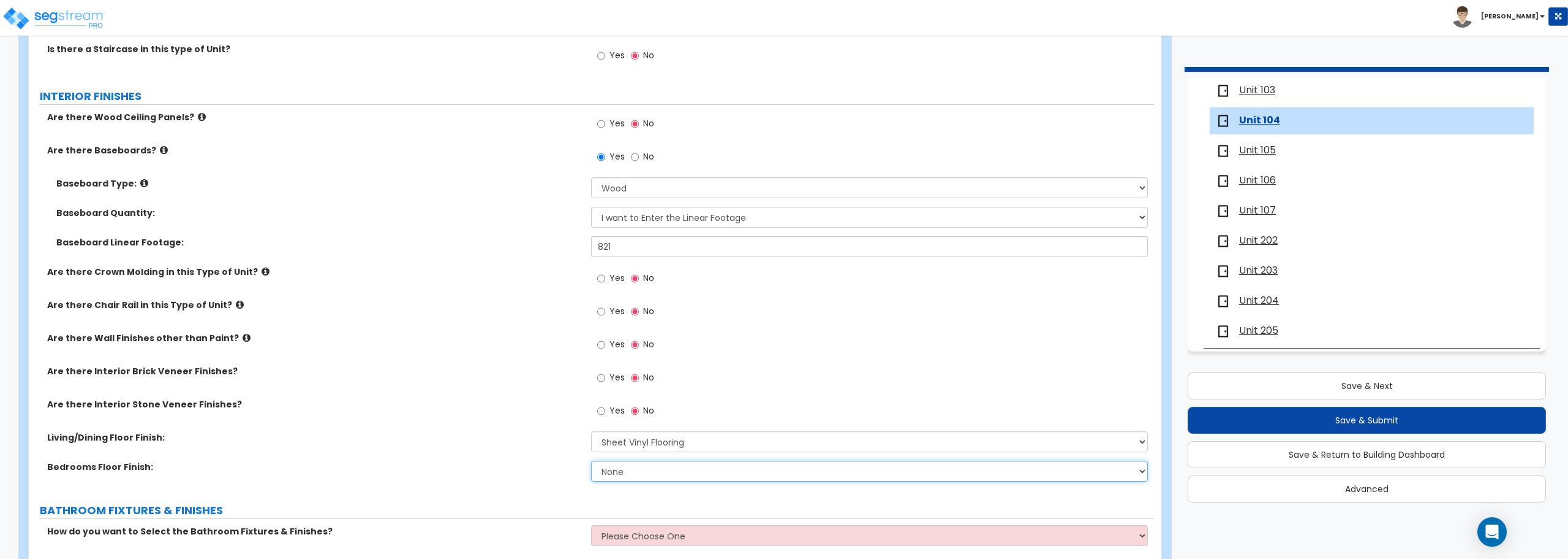
select select "7"
click at [591, 461] on select "None Tile Flooring Hardwood Flooring Resilient Laminate Flooring VCT Flooring S…" at bounding box center [869, 471] width 557 height 21
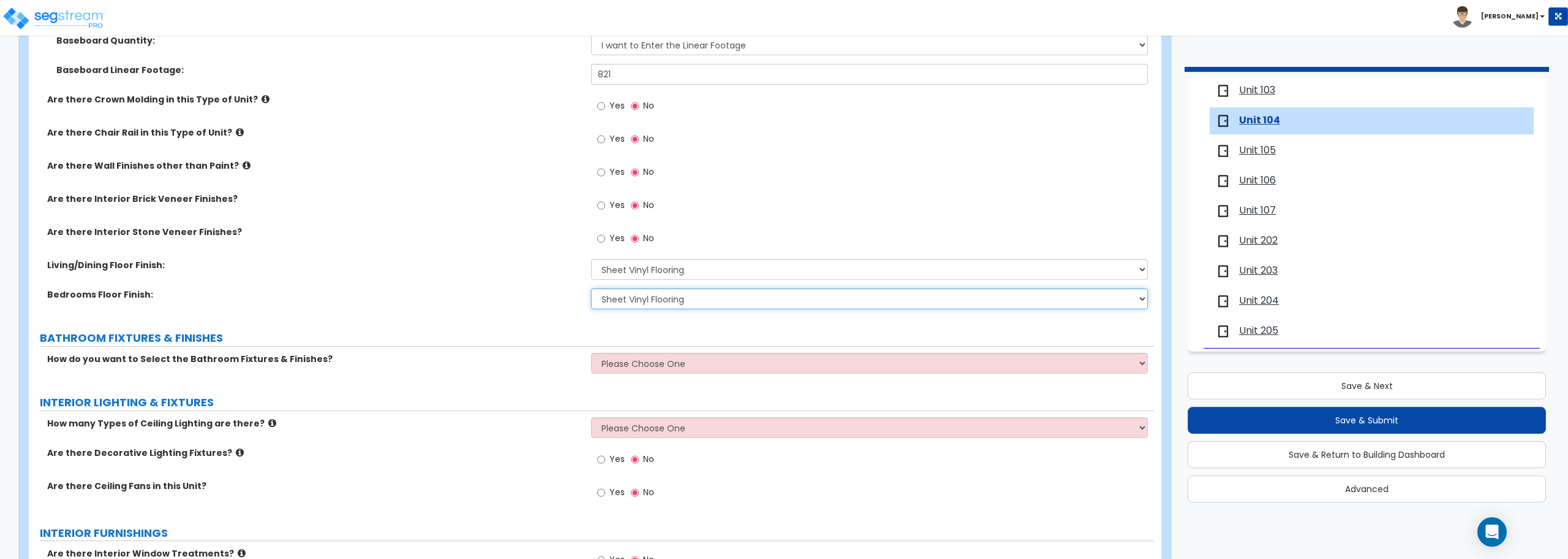
scroll to position [552, 0]
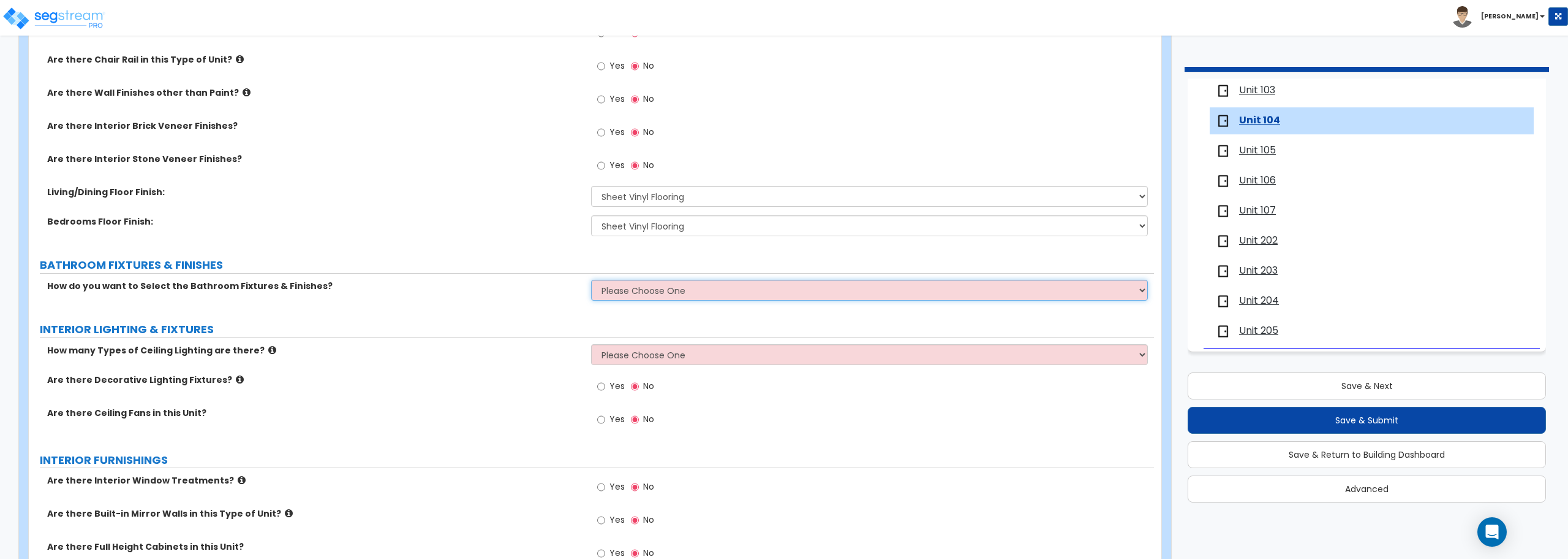
click at [680, 291] on select "Please Choose One Select the type of Fixtures and Finishes only for one Bath an…" at bounding box center [869, 290] width 557 height 21
select select "2"
click at [591, 280] on select "Please Choose One Select the type of Fixtures and Finishes only for one Bath an…" at bounding box center [869, 290] width 557 height 21
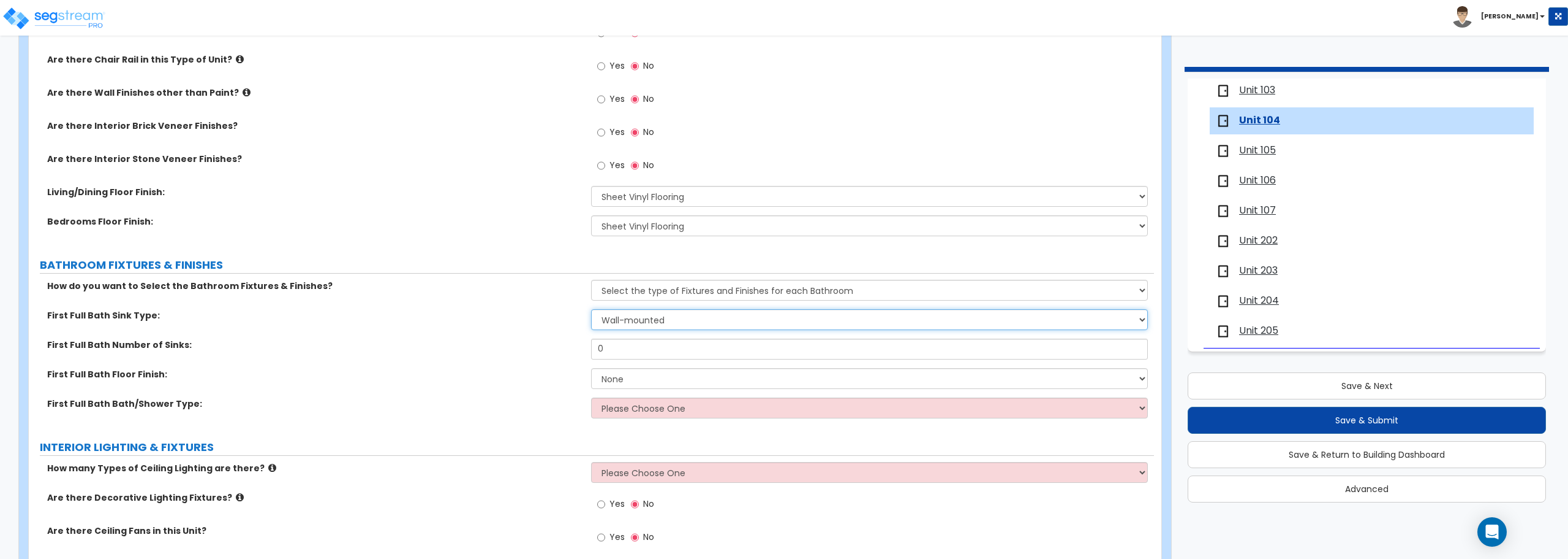
click at [749, 325] on select "Wall-mounted Pedestal-mounted Vanity-mounted" at bounding box center [869, 319] width 557 height 21
select select "3"
click at [591, 309] on select "Wall-mounted Pedestal-mounted Vanity-mounted" at bounding box center [869, 319] width 557 height 21
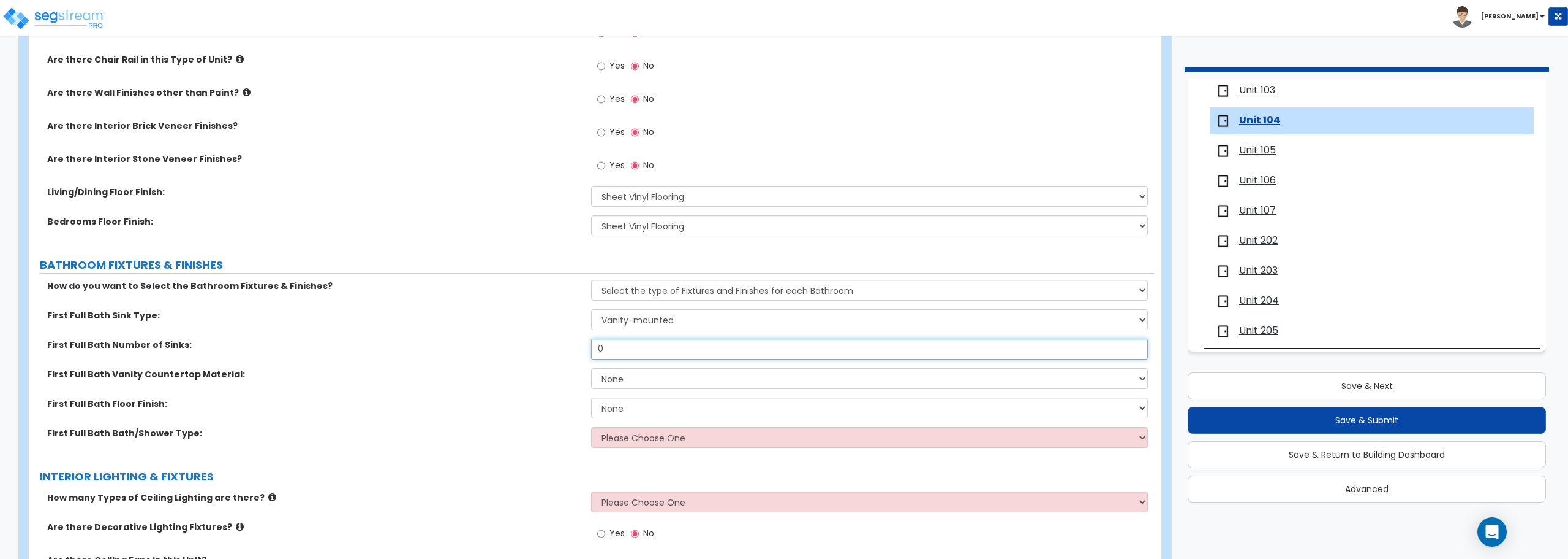
drag, startPoint x: 705, startPoint y: 351, endPoint x: 517, endPoint y: 352, distance: 188.0
click at [517, 352] on div "First Full Bath Number of Sinks: 0" at bounding box center [591, 353] width 1125 height 29
type input "1"
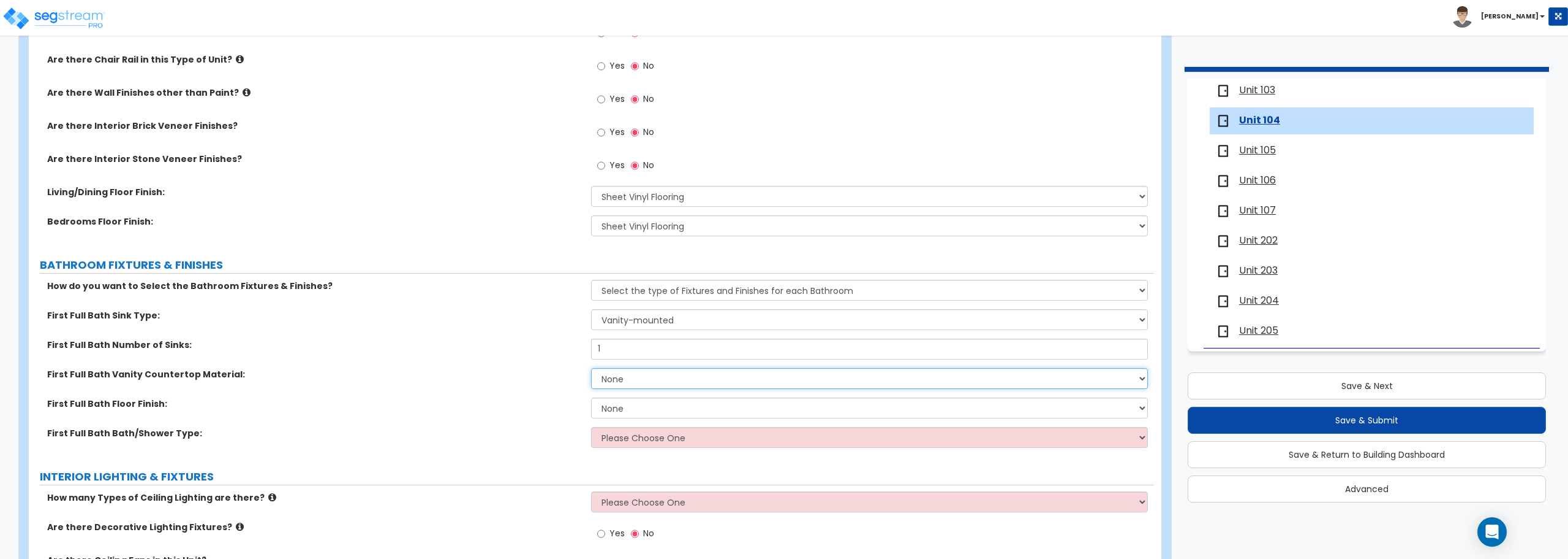
click at [645, 380] on select "None Plastic Laminate Solid Surface Stone Quartz Marble Tile Wood" at bounding box center [869, 378] width 557 height 21
select select "2"
click at [591, 367] on select "None Plastic Laminate Solid Surface Stone Quartz Marble Tile Wood" at bounding box center [869, 378] width 557 height 21
click at [642, 411] on select "None Tile Flooring Hardwood Flooring Resilient Laminate Flooring VCT Flooring S…" at bounding box center [869, 408] width 557 height 21
select select "5"
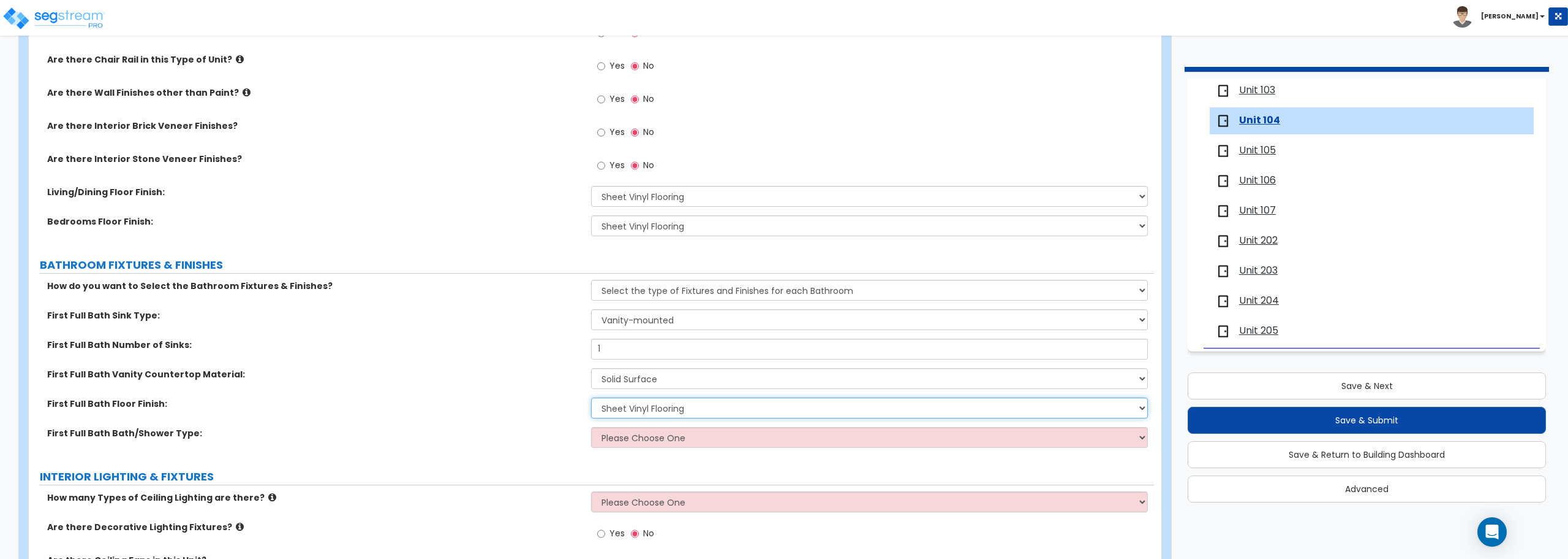
click at [591, 398] on select "None Tile Flooring Hardwood Flooring Resilient Laminate Flooring VCT Flooring S…" at bounding box center [869, 408] width 557 height 21
click at [623, 440] on select "Please Choose One Standalone Shower Bathtub - Shower Combo" at bounding box center [869, 437] width 557 height 21
select select "2"
click at [591, 427] on select "Please Choose One Standalone Shower Bathtub - Shower Combo" at bounding box center [869, 437] width 557 height 21
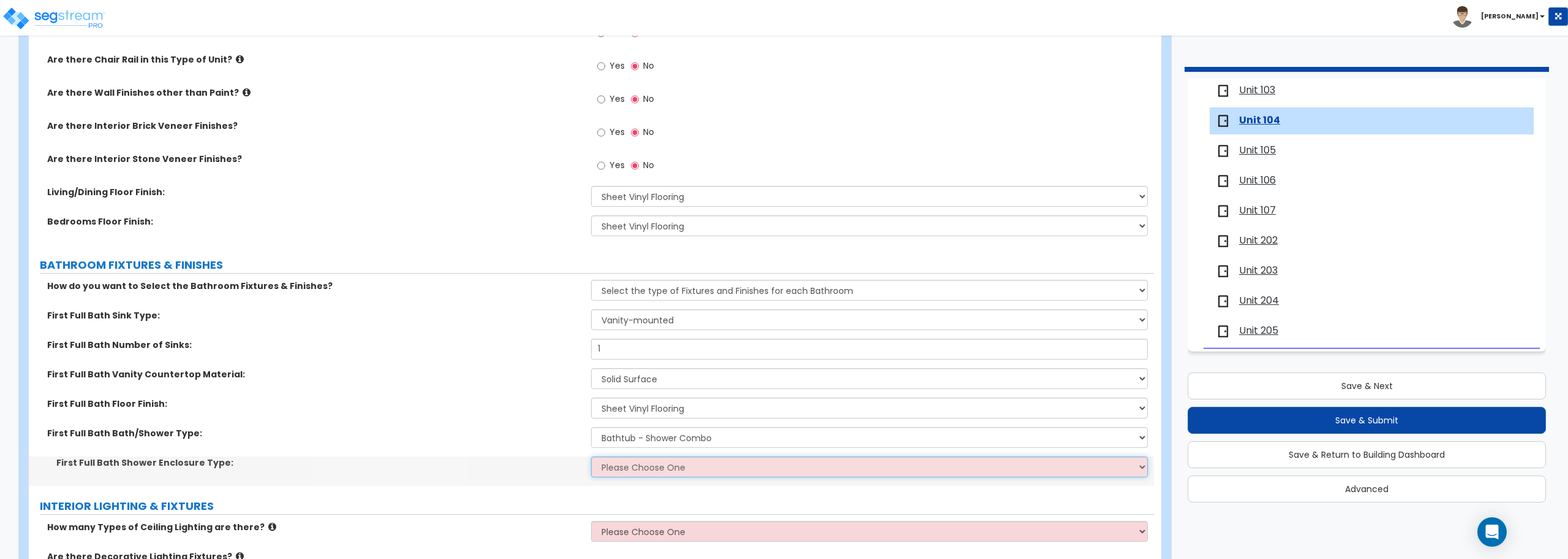
click at [631, 464] on select "Please Choose One Curtain & [PERSON_NAME] Sliding Doors Glass Hinged Doors" at bounding box center [869, 466] width 557 height 21
select select "1"
click at [591, 456] on select "Please Choose One Curtain & [PERSON_NAME] Sliding Doors Glass Hinged Doors" at bounding box center [869, 466] width 557 height 21
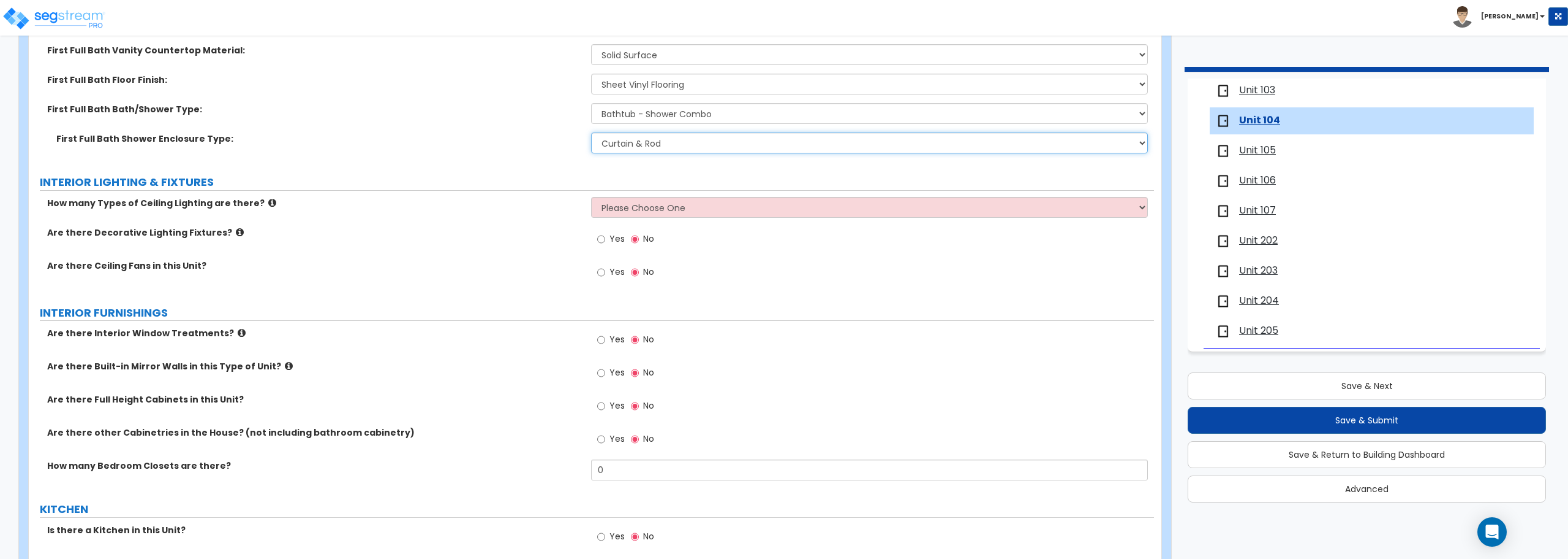
scroll to position [920, 0]
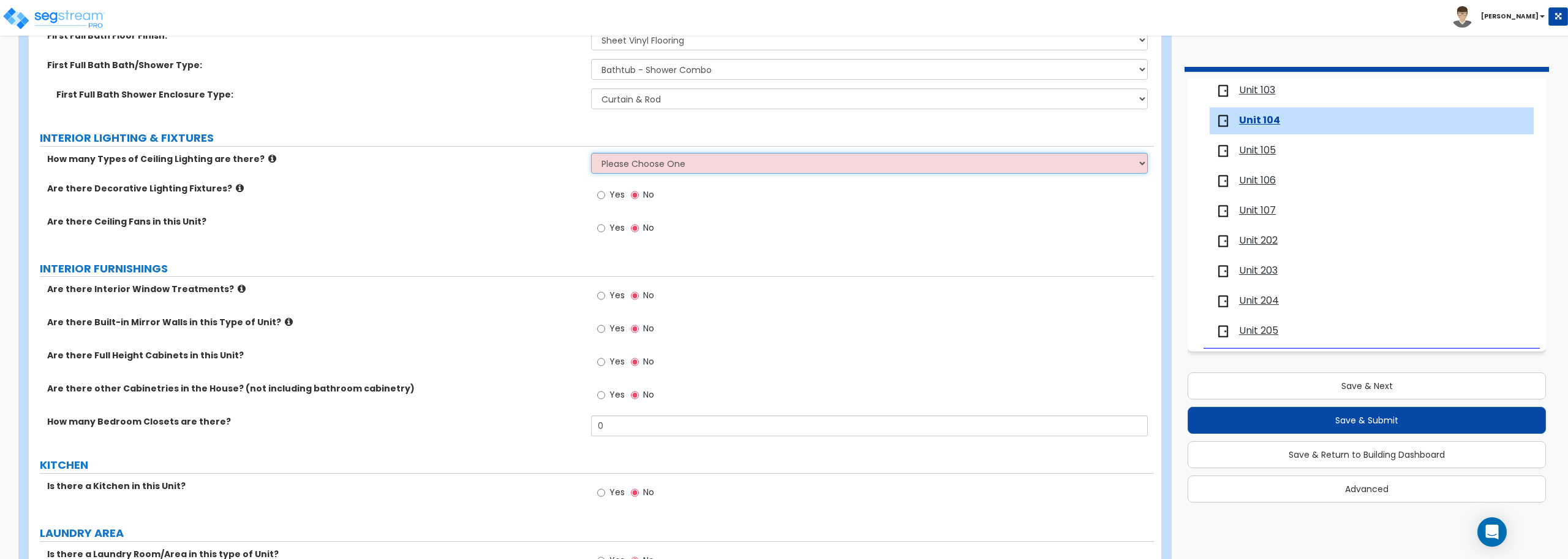
click at [652, 157] on select "Please Choose One 1 2 3" at bounding box center [869, 162] width 557 height 21
drag, startPoint x: 682, startPoint y: 158, endPoint x: 680, endPoint y: 172, distance: 14.1
click at [682, 158] on select "Please Choose One 1 2 3" at bounding box center [869, 162] width 557 height 21
select select "1"
click at [591, 152] on select "Please Choose One 1 2 3" at bounding box center [869, 162] width 557 height 21
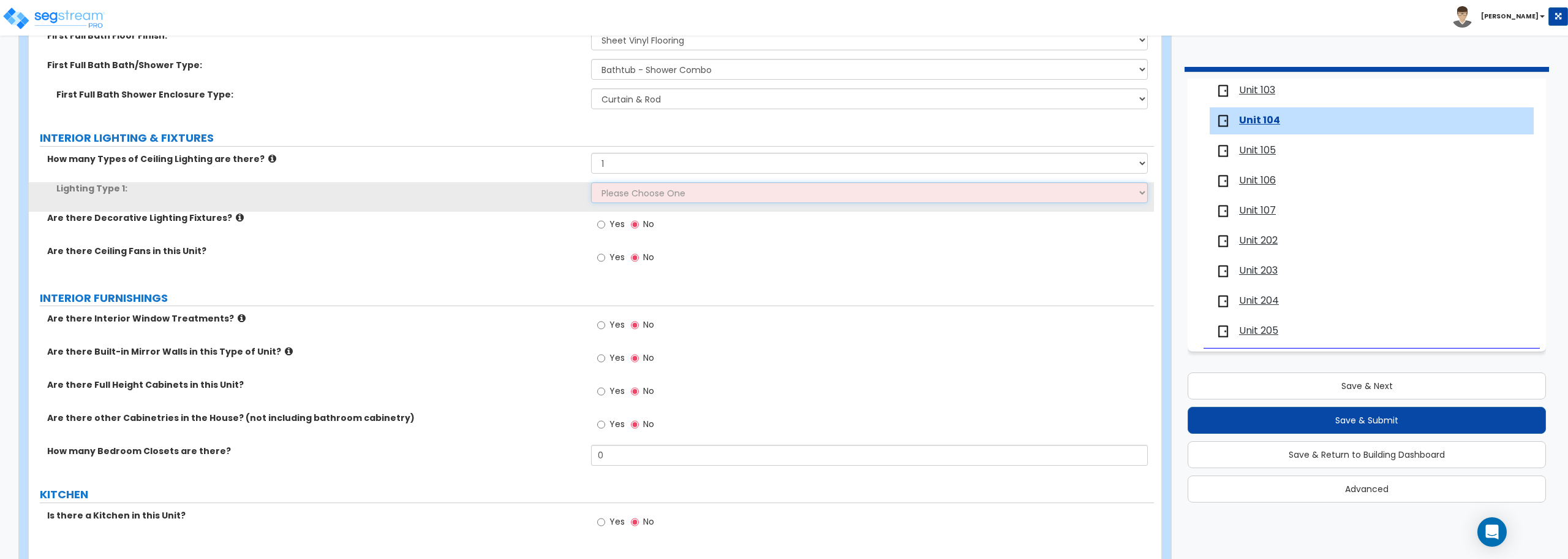
drag, startPoint x: 673, startPoint y: 192, endPoint x: 674, endPoint y: 199, distance: 7.1
click at [673, 192] on select "Please Choose One LED Surface-Mounted LED Recessed Fluorescent Surface-Mounted …" at bounding box center [869, 192] width 557 height 21
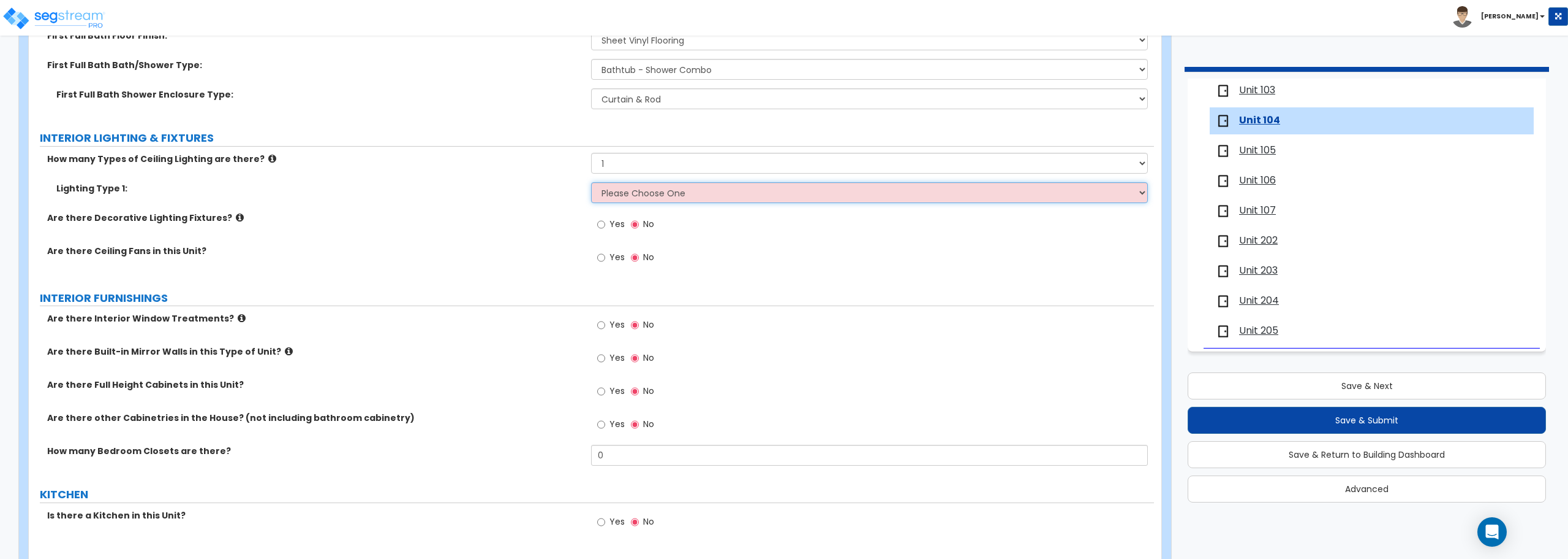
select select "6"
click at [591, 182] on select "Please Choose One LED Surface-Mounted LED Recessed Fluorescent Surface-Mounted …" at bounding box center [869, 192] width 557 height 21
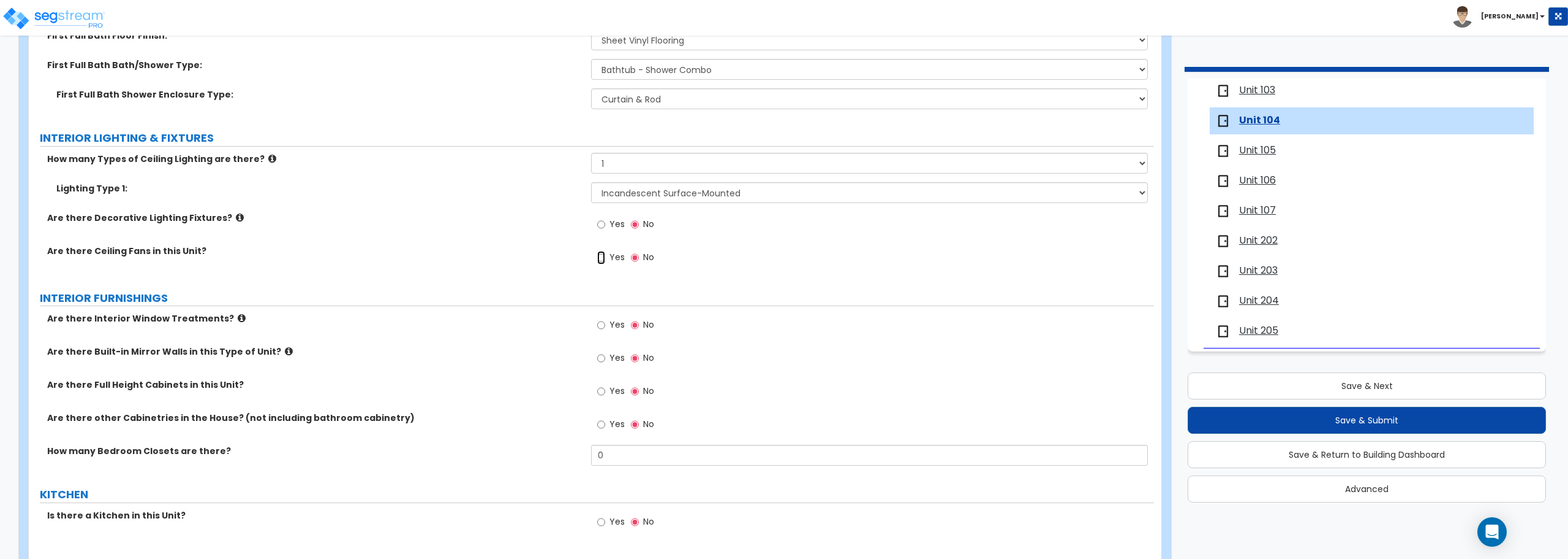
click at [601, 259] on input "Yes" at bounding box center [601, 257] width 8 height 14
radio input "true"
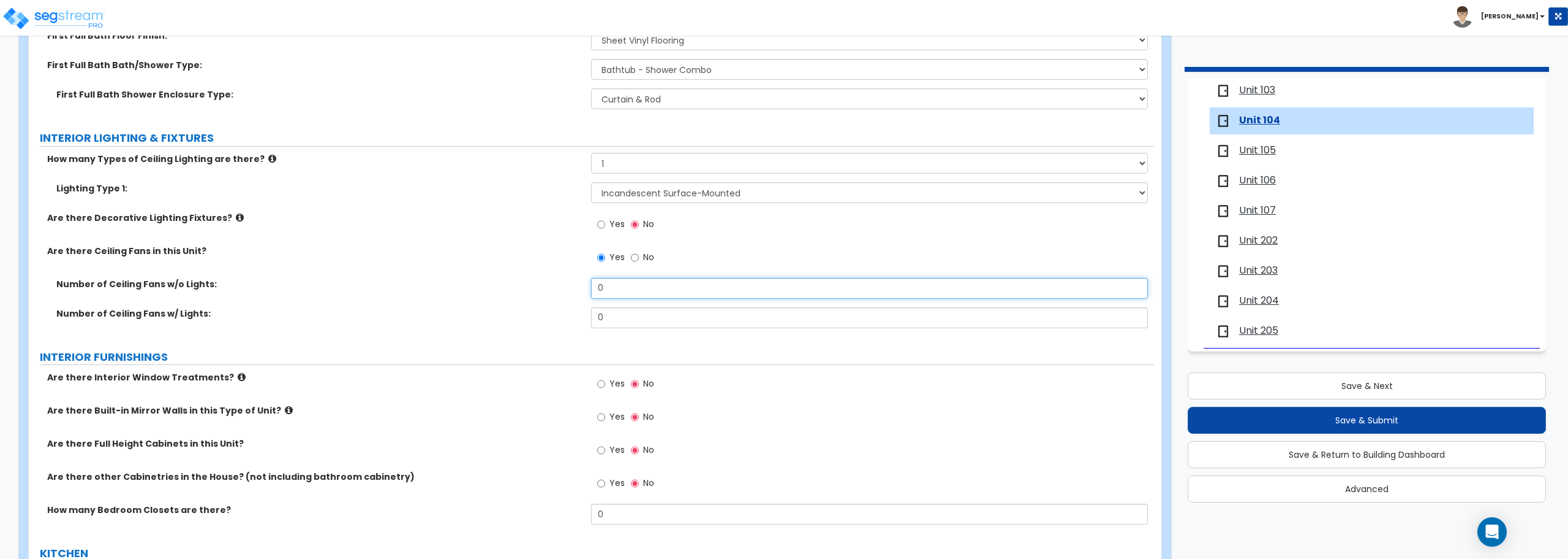
drag, startPoint x: 609, startPoint y: 294, endPoint x: 534, endPoint y: 295, distance: 75.0
click at [534, 295] on div "Number of Ceiling Fans w/o Lights: 0" at bounding box center [591, 293] width 1125 height 29
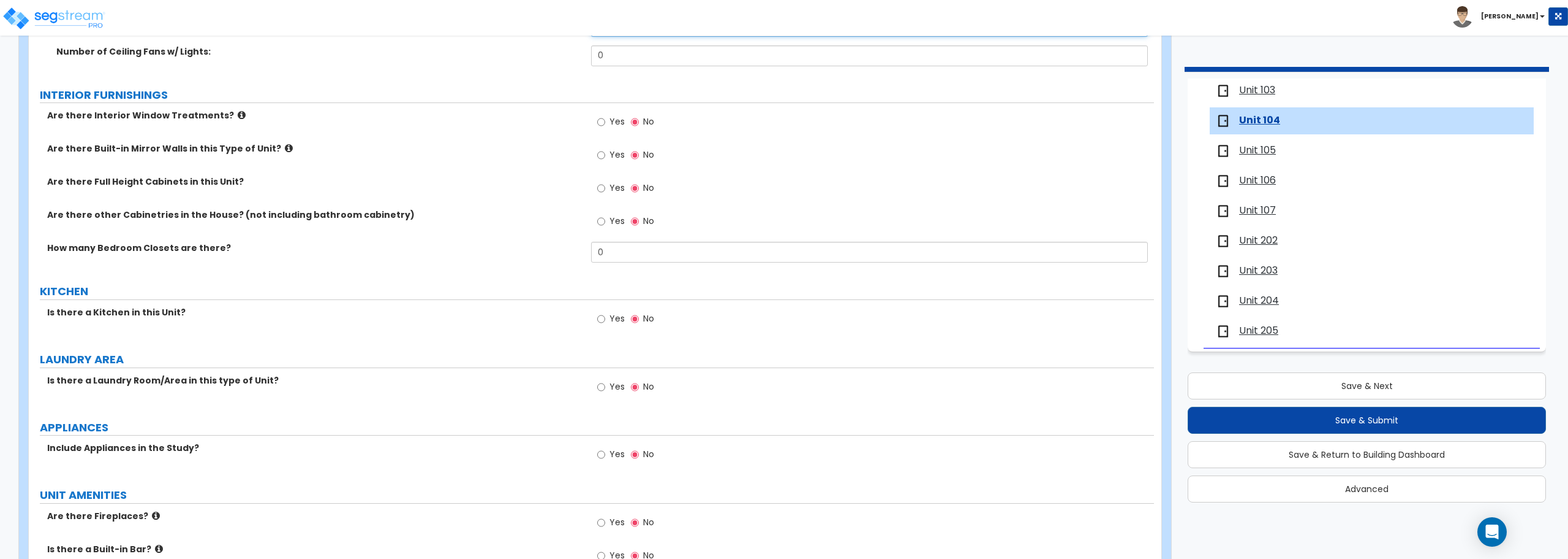
scroll to position [1227, 0]
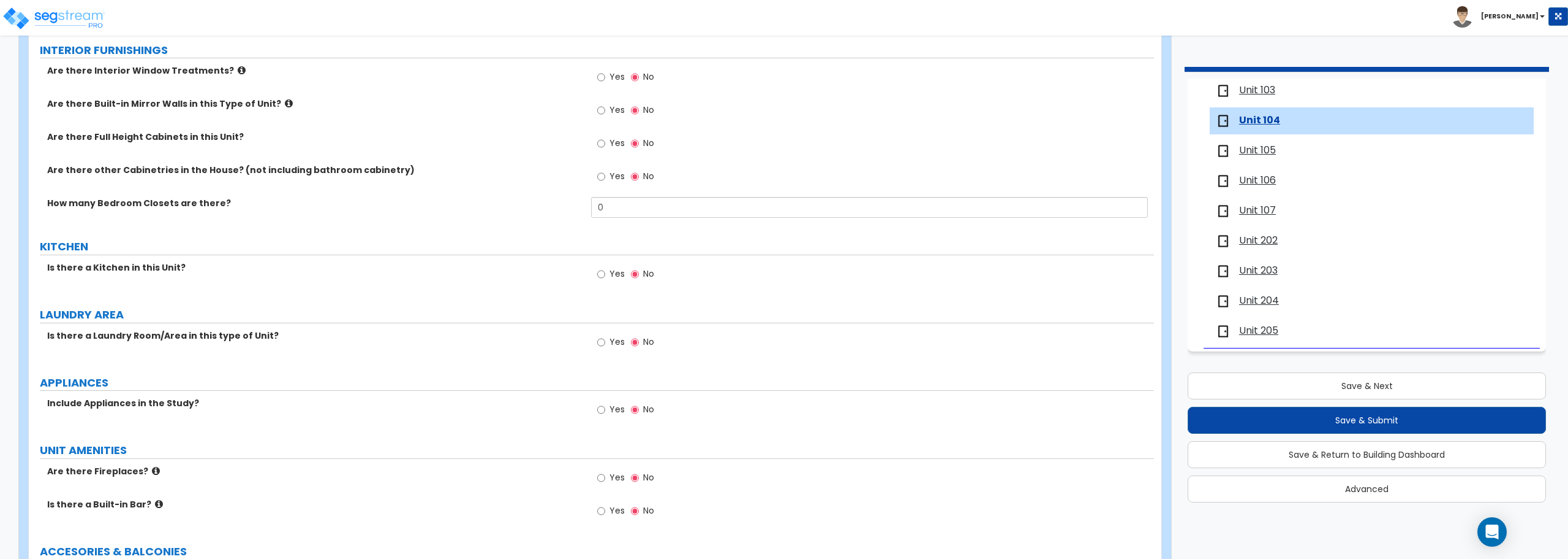
type input "2"
drag, startPoint x: 650, startPoint y: 207, endPoint x: 514, endPoint y: 198, distance: 136.3
click at [514, 198] on div "How many Bedroom Closets are there? 0" at bounding box center [591, 212] width 1125 height 29
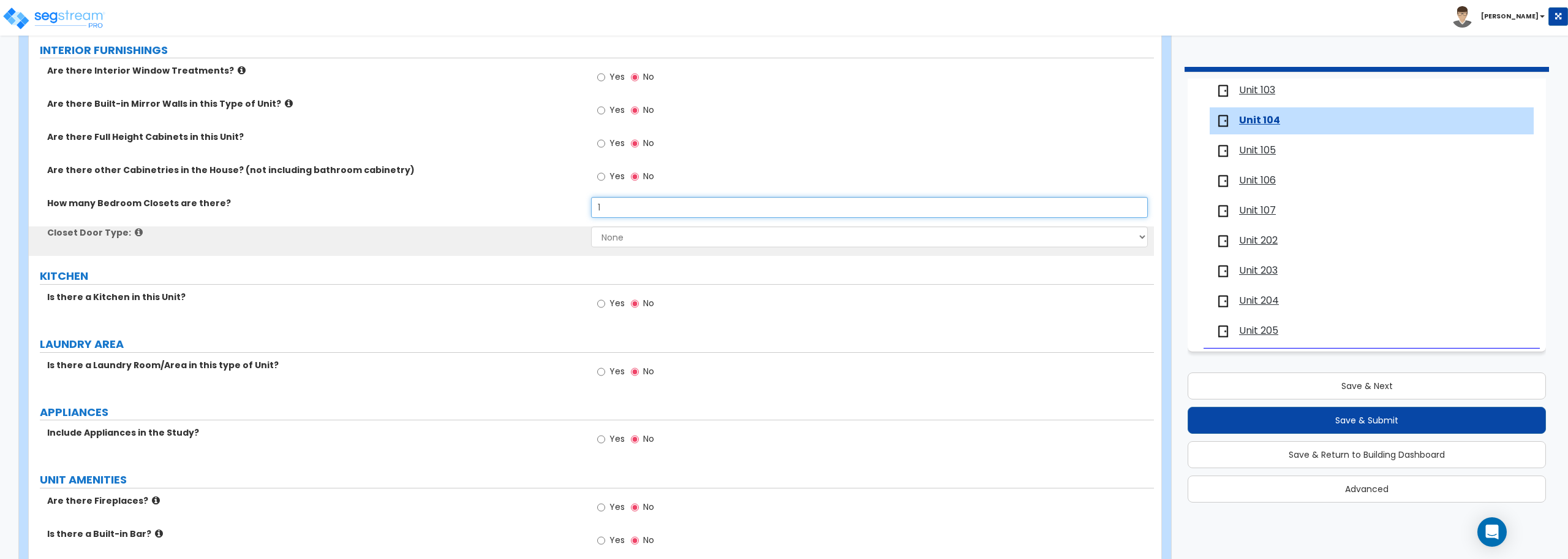
type input "1"
click at [641, 241] on select "None Bi-fold Louvered Doors Bi-fold Panel Doors Sliding Doors Hinged Wood Door" at bounding box center [869, 236] width 557 height 21
select select "3"
click at [591, 226] on select "None Bi-fold Louvered Doors Bi-fold Panel Doors Sliding Doors Hinged Wood Door" at bounding box center [869, 236] width 557 height 21
click at [605, 305] on input "Yes" at bounding box center [601, 303] width 8 height 14
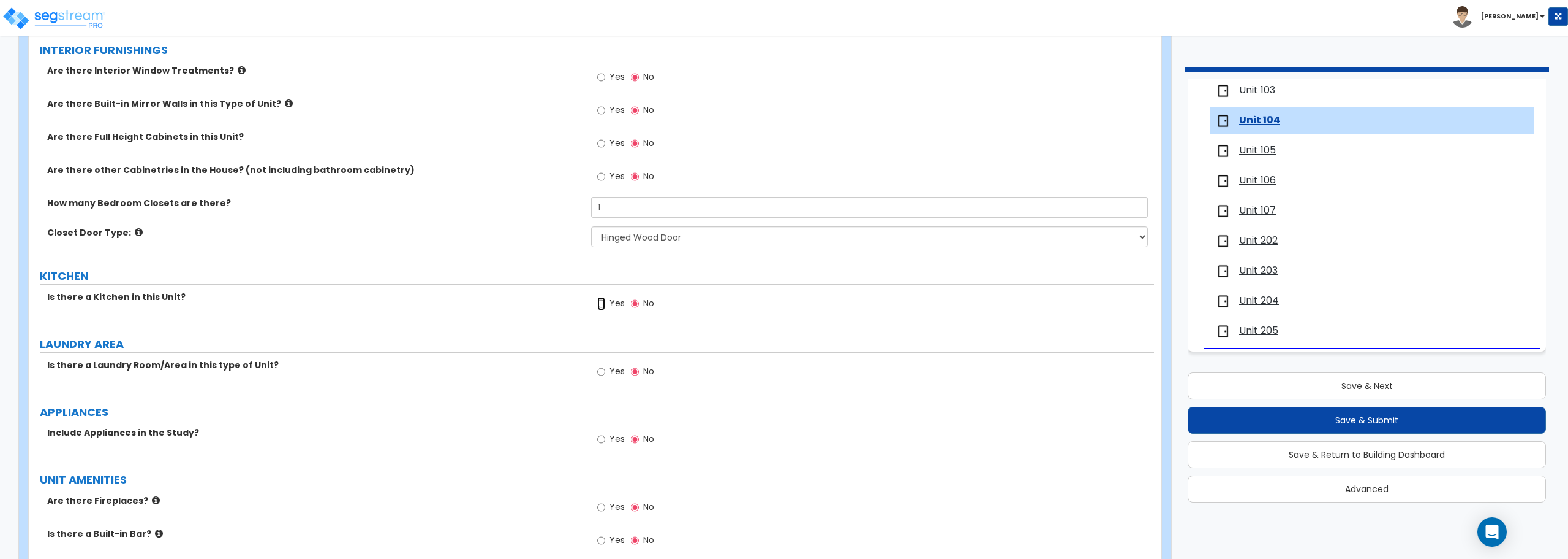
radio input "true"
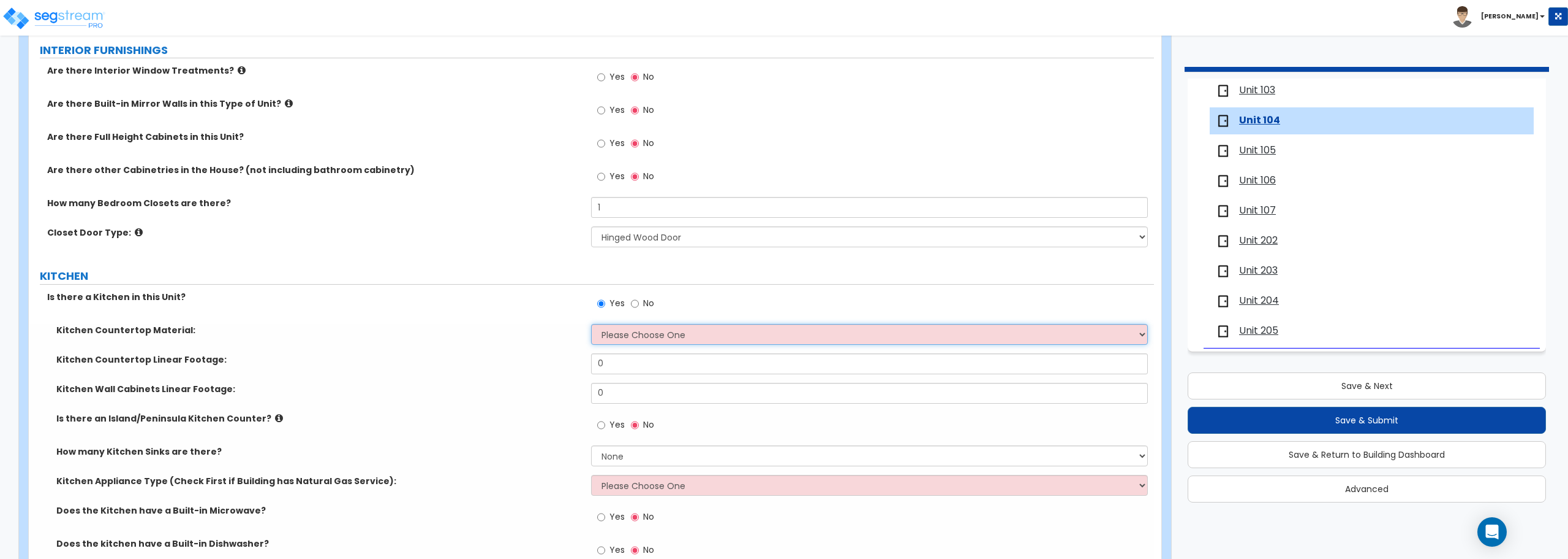
click at [631, 337] on select "Please Choose One Plastic Laminate Solid Surface Stone Quartz Marble Tile Wood …" at bounding box center [869, 334] width 557 height 21
select select "1"
click at [591, 324] on select "Please Choose One Plastic Laminate Solid Surface Stone Quartz Marble Tile Wood …" at bounding box center [869, 334] width 557 height 21
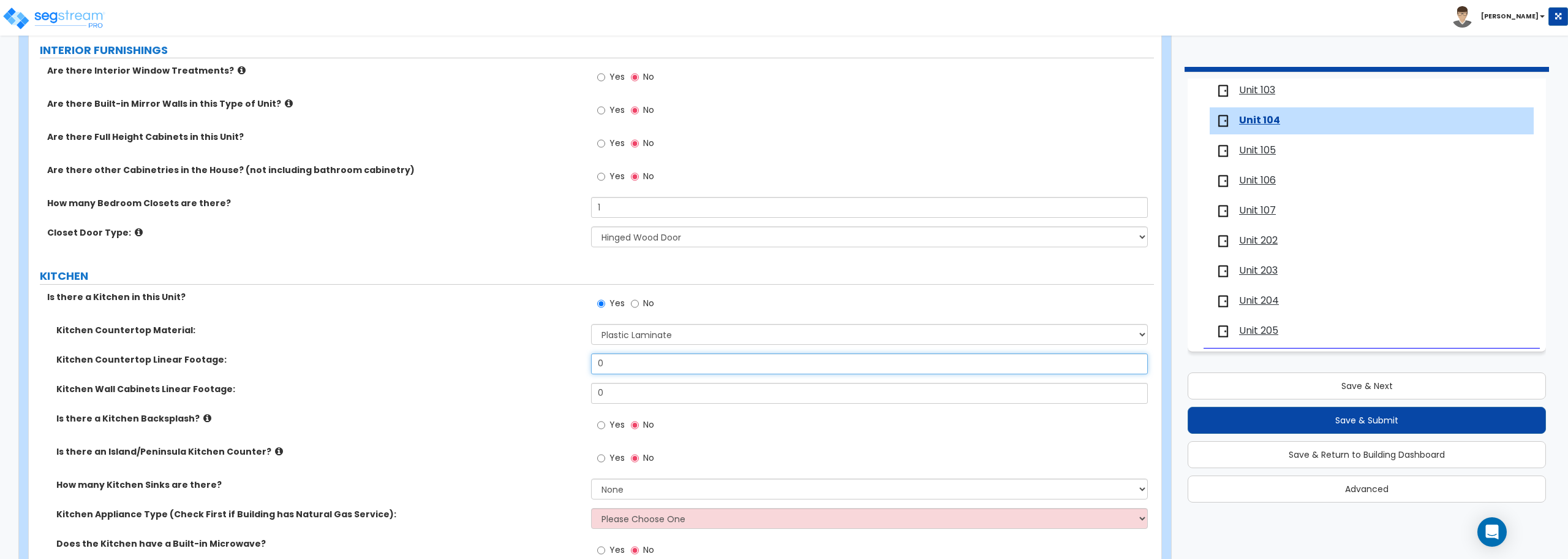
drag, startPoint x: 620, startPoint y: 366, endPoint x: 493, endPoint y: 357, distance: 127.3
click at [493, 357] on div "Kitchen Countertop Linear Footage: 0" at bounding box center [591, 367] width 1125 height 29
type input "8"
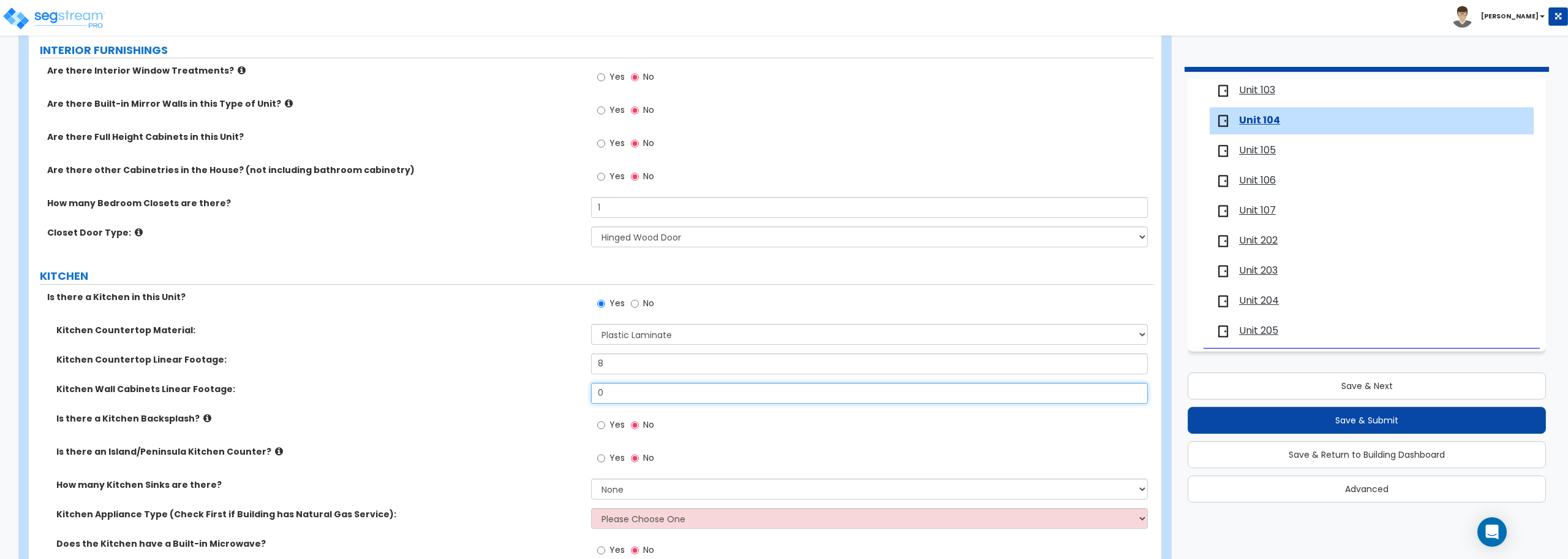
drag, startPoint x: 616, startPoint y: 388, endPoint x: 427, endPoint y: 393, distance: 189.1
click at [427, 393] on div "Kitchen Wall Cabinets Linear Footage: 0" at bounding box center [591, 398] width 1125 height 29
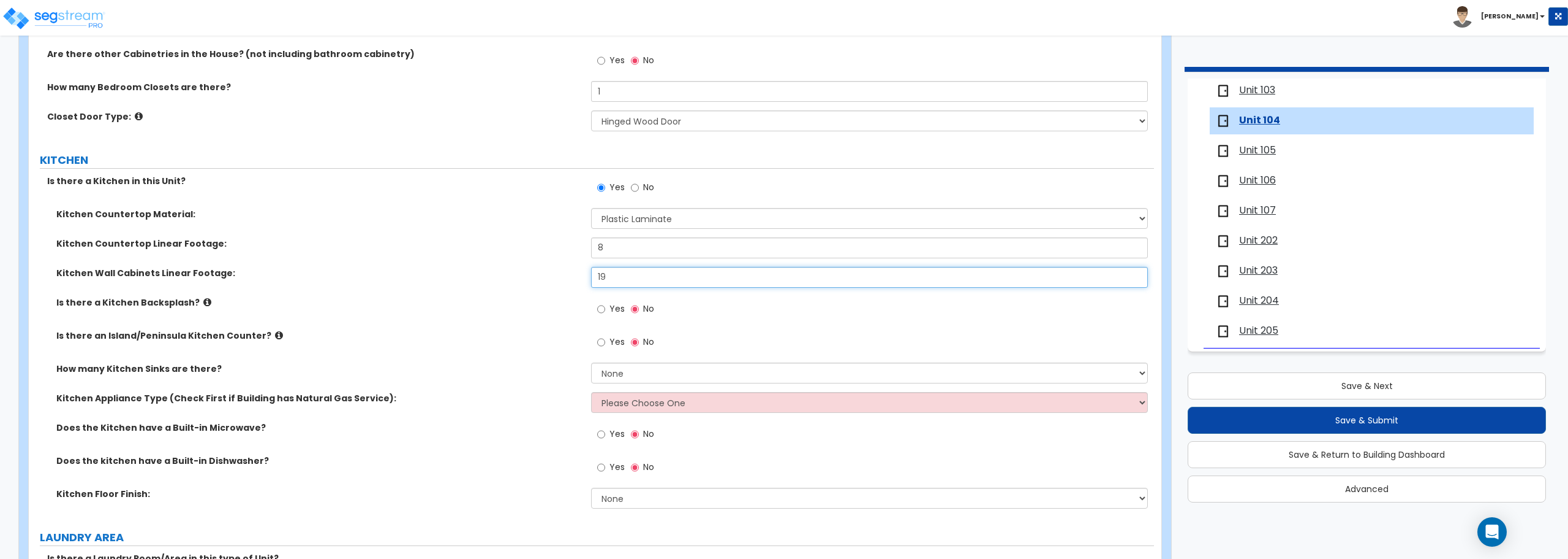
scroll to position [1349, 0]
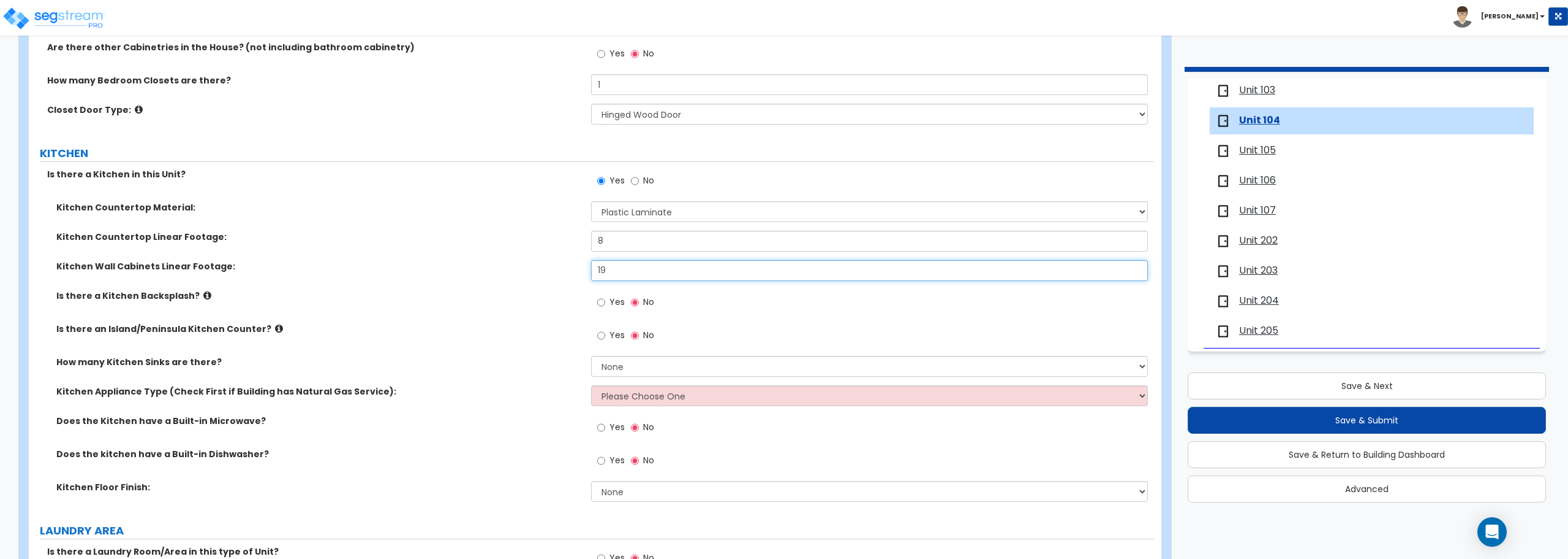
type input "19"
click at [621, 364] on select "None 1 2 3" at bounding box center [869, 366] width 557 height 21
select select "1"
click at [591, 356] on select "None 1 2 3" at bounding box center [869, 366] width 557 height 21
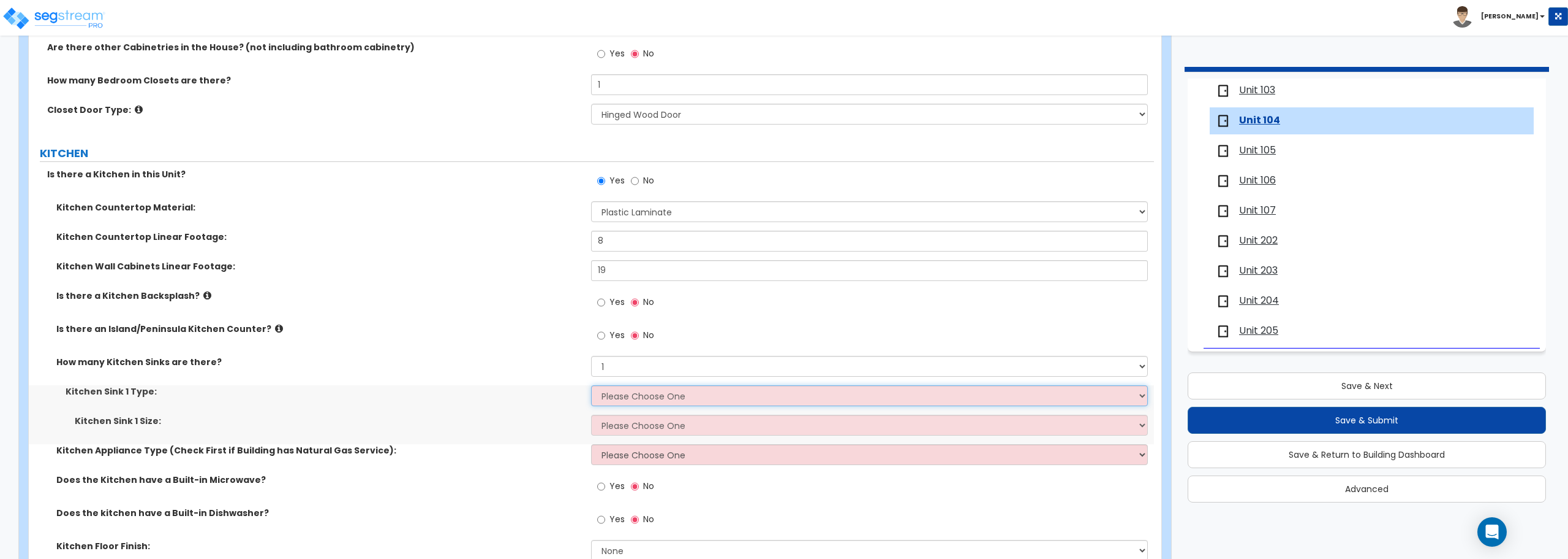
click at [629, 405] on select "Please Choose One Stainless Steel Porcelain Enamel Cast Iron Granite Composite" at bounding box center [869, 395] width 557 height 21
select select "1"
click at [591, 385] on select "Please Choose One Stainless Steel Porcelain Enamel Cast Iron Granite Composite" at bounding box center [869, 395] width 557 height 21
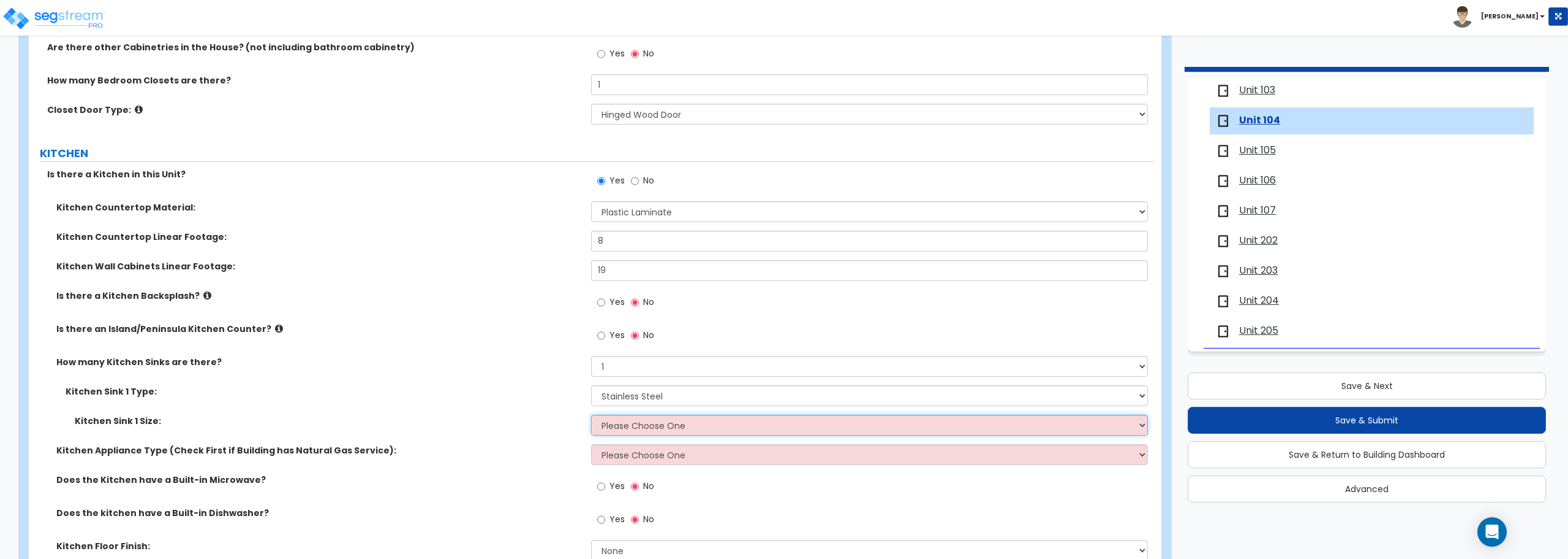
drag, startPoint x: 638, startPoint y: 422, endPoint x: 639, endPoint y: 430, distance: 8.1
click at [639, 422] on select "Please Choose One Single Sink Double Sink" at bounding box center [869, 425] width 557 height 21
select select "2"
click at [591, 415] on select "Please Choose One Single Sink Double Sink" at bounding box center [869, 425] width 557 height 21
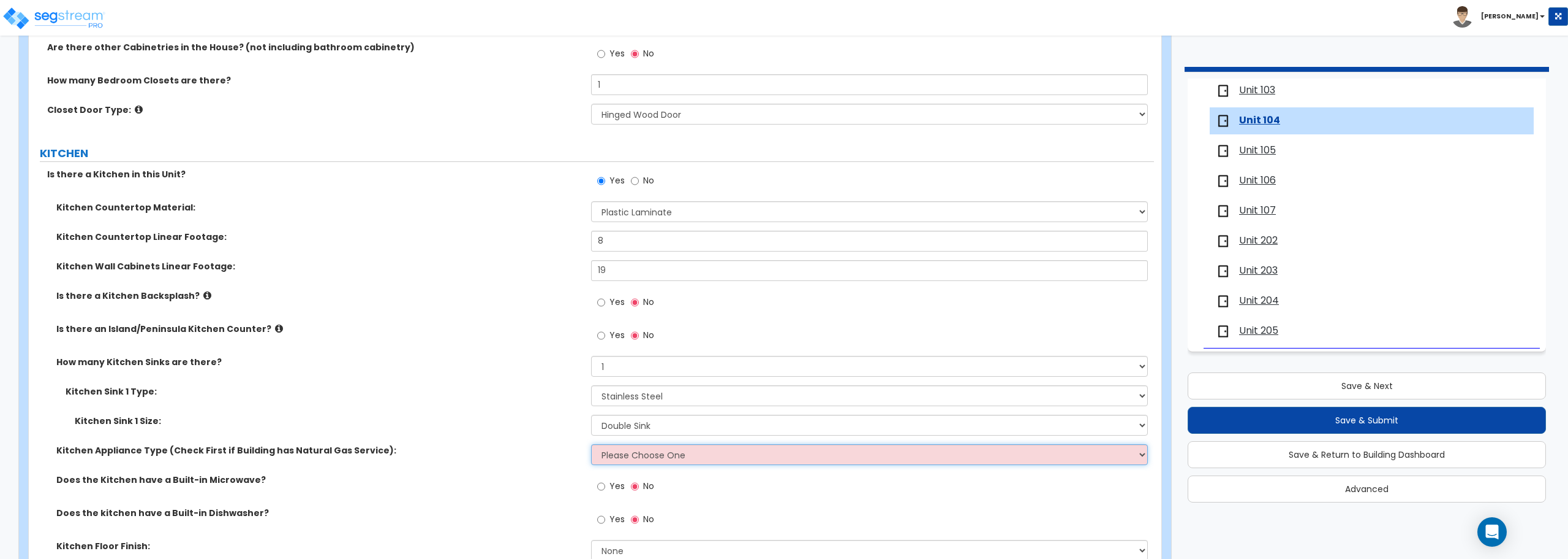
drag, startPoint x: 631, startPoint y: 446, endPoint x: 631, endPoint y: 454, distance: 8.0
click at [631, 446] on select "Please Choose One Gas Electric" at bounding box center [869, 454] width 557 height 21
select select "2"
click at [591, 444] on select "Please Choose One Gas Electric" at bounding box center [869, 454] width 557 height 21
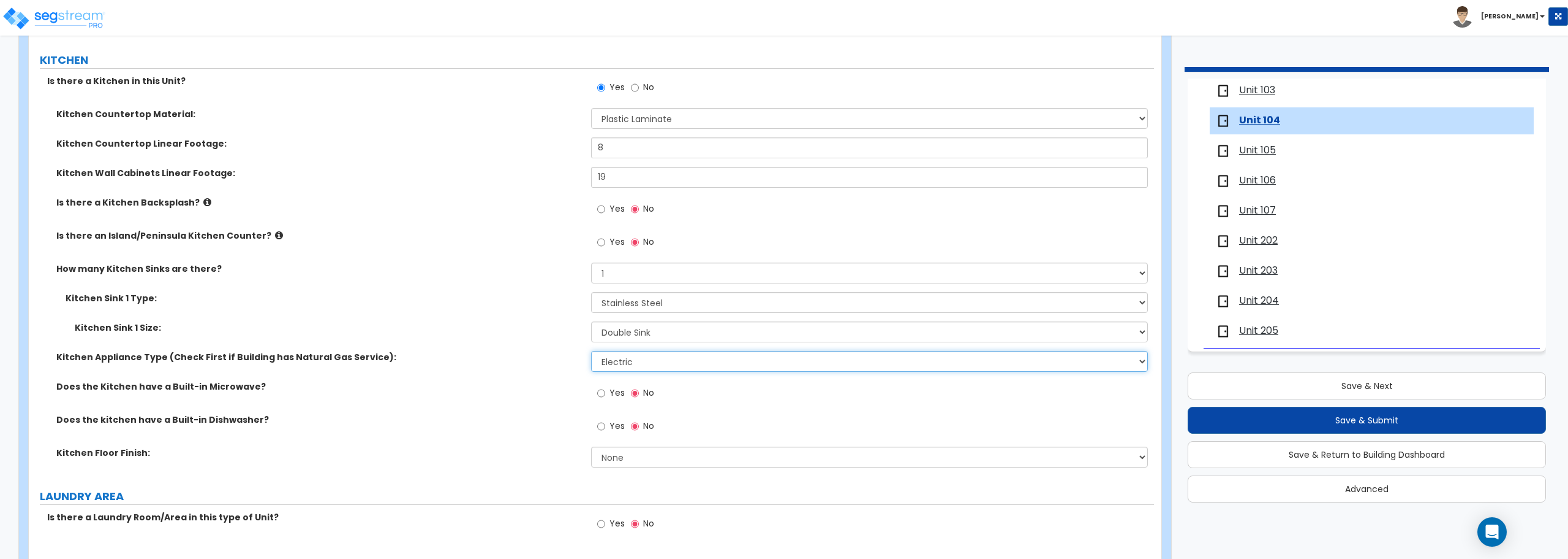
scroll to position [1472, 0]
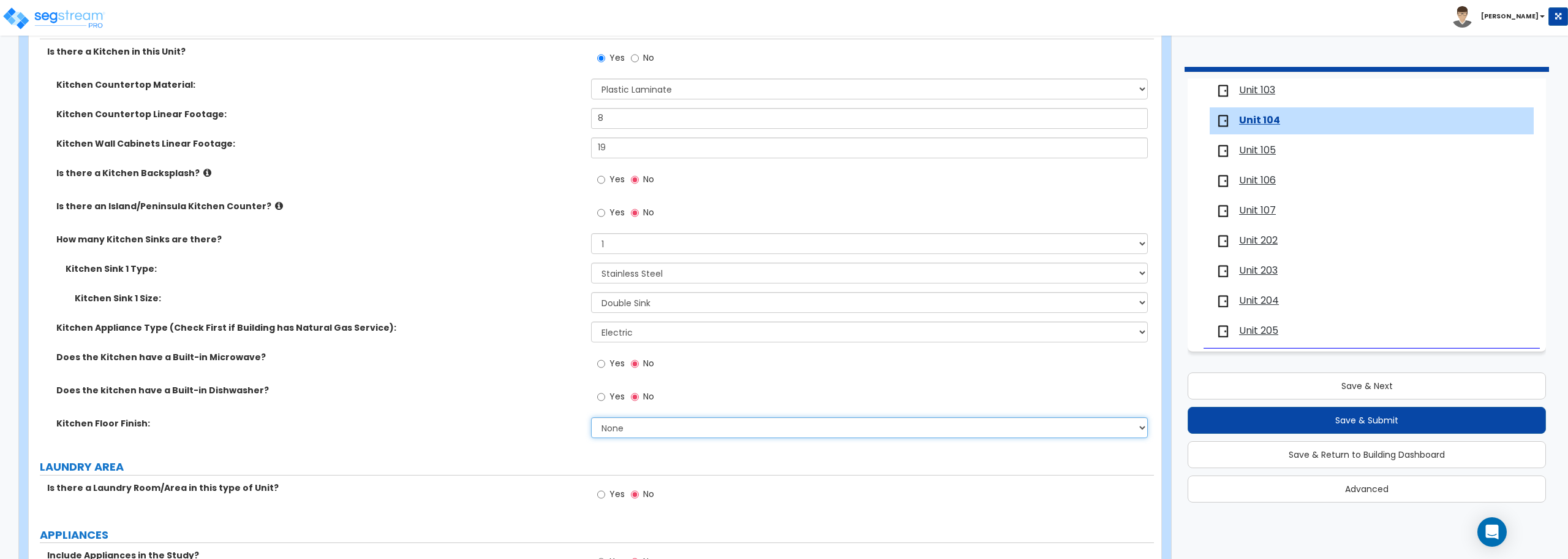
click at [603, 421] on select "None Tile Flooring Hardwood Flooring Resilient Laminate Flooring VCT Flooring S…" at bounding box center [869, 427] width 557 height 21
select select "7"
click at [591, 417] on select "None Tile Flooring Hardwood Flooring Resilient Laminate Flooring VCT Flooring S…" at bounding box center [869, 427] width 557 height 21
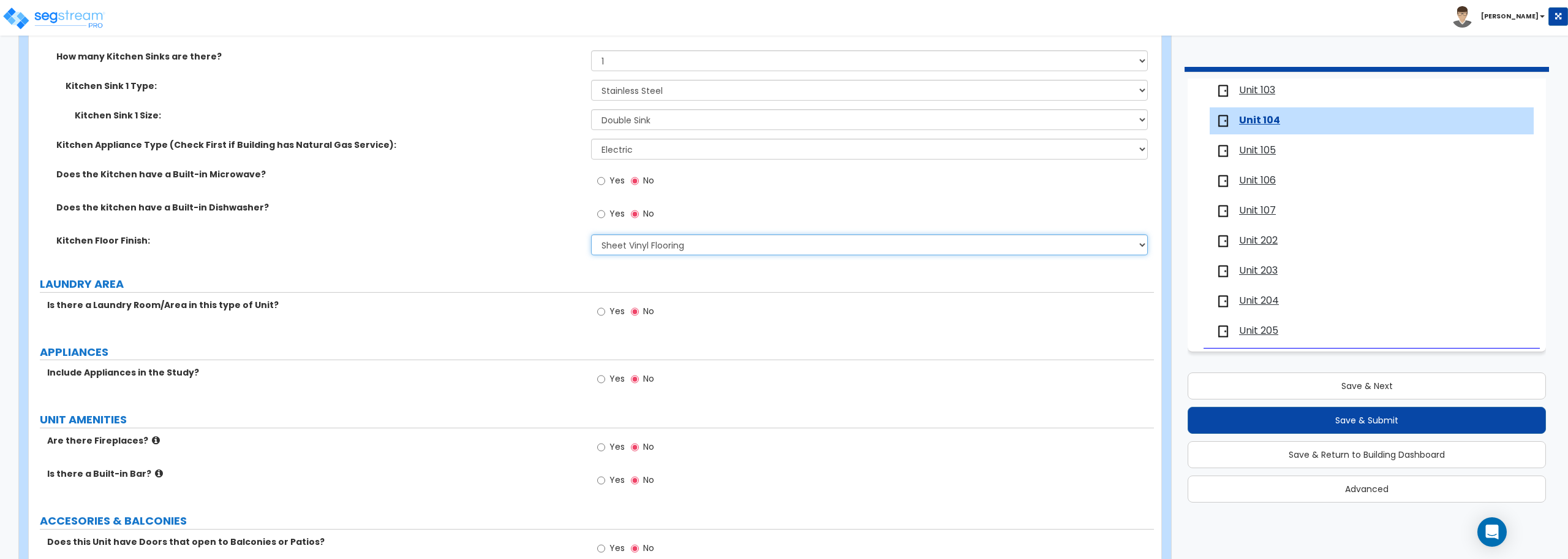
scroll to position [1655, 0]
click at [602, 312] on input "Yes" at bounding box center [601, 310] width 8 height 14
radio input "true"
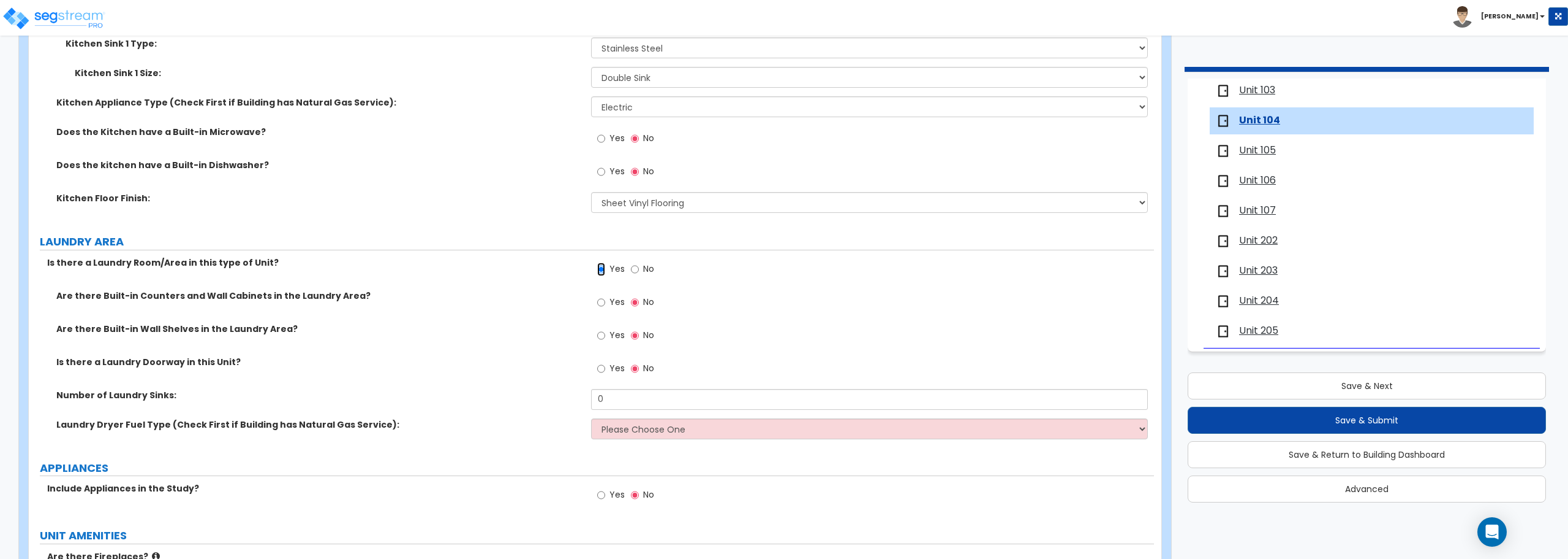
scroll to position [1717, 0]
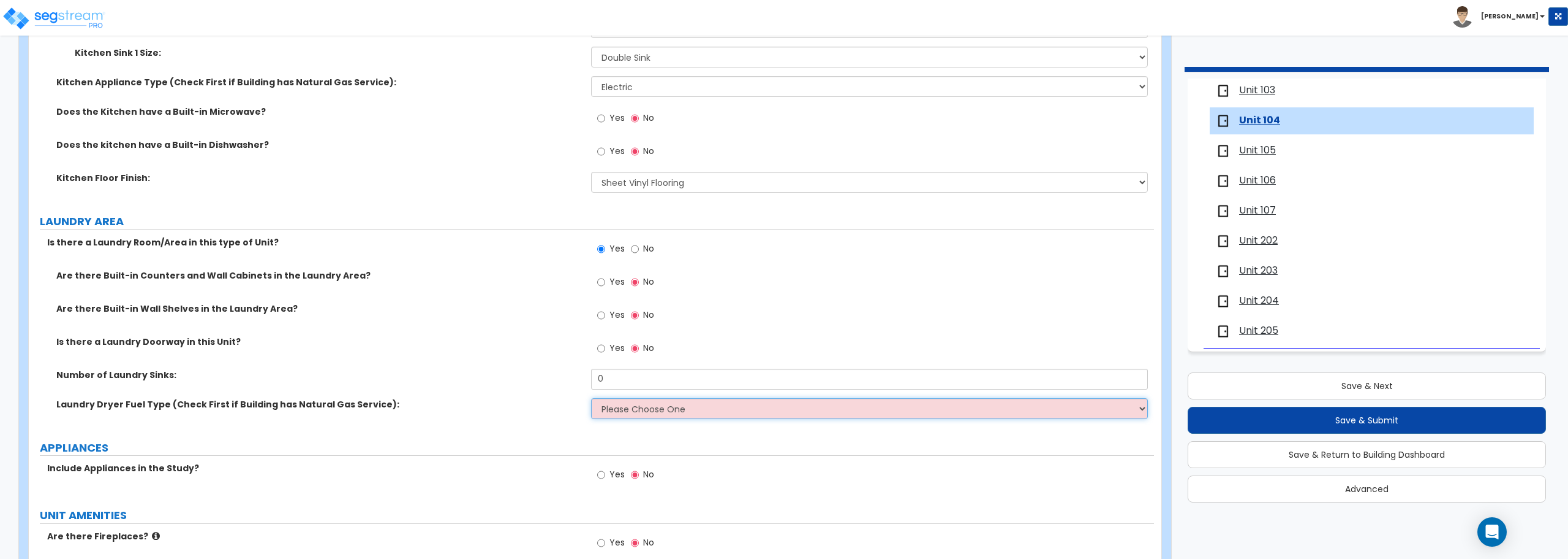
click at [674, 415] on select "Please Choose One Gas Electric" at bounding box center [869, 408] width 557 height 21
select select "2"
click at [591, 398] on select "Please Choose One Gas Electric" at bounding box center [869, 408] width 557 height 21
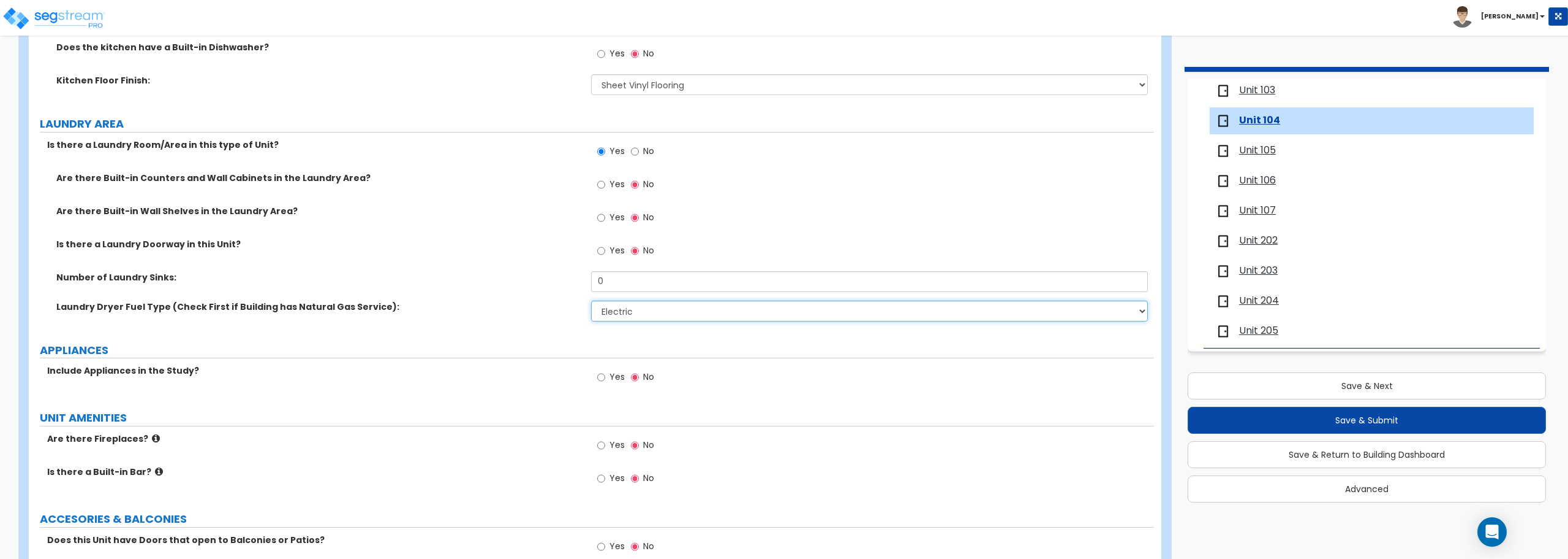
scroll to position [1839, 0]
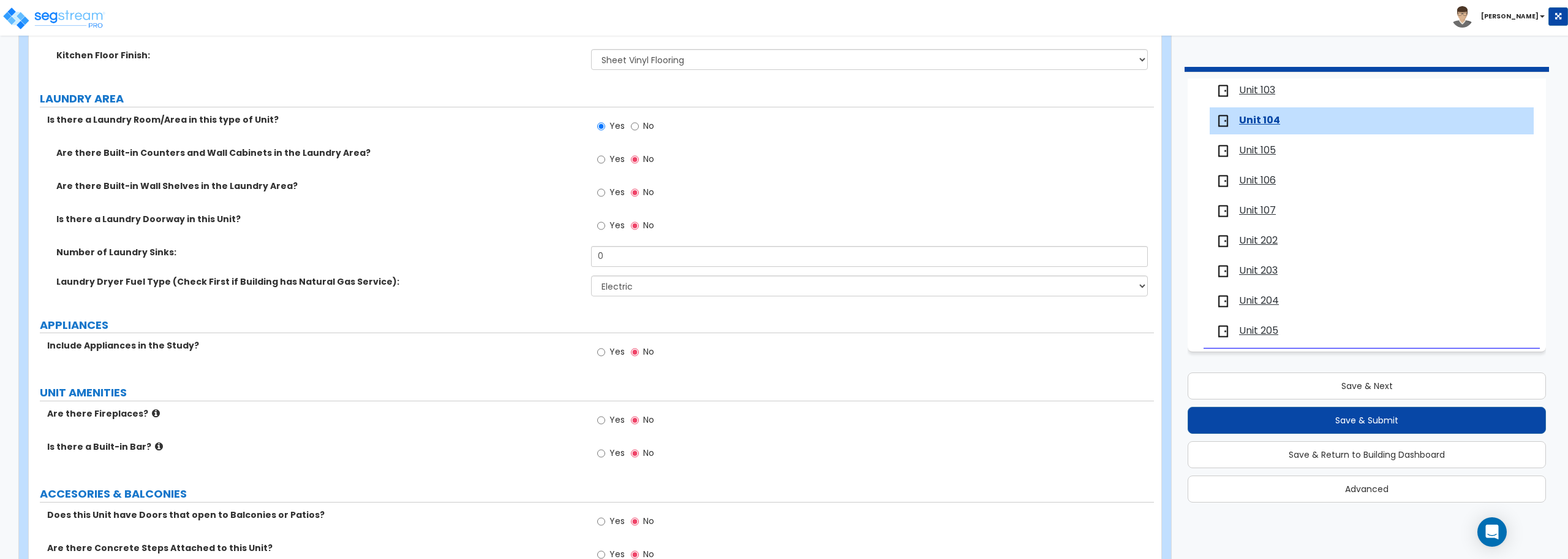
click at [606, 351] on label "Yes" at bounding box center [611, 353] width 27 height 21
click at [605, 351] on input "Yes" at bounding box center [601, 352] width 8 height 14
radio input "true"
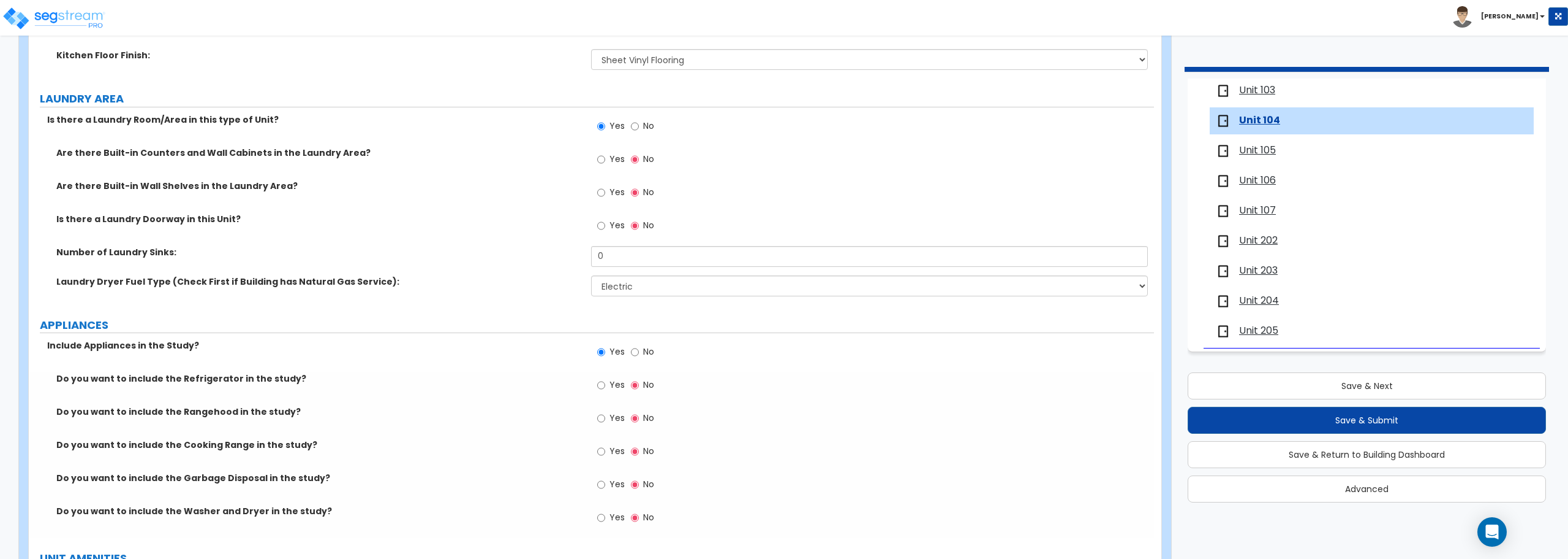
click at [608, 386] on label "Yes" at bounding box center [611, 386] width 27 height 21
click at [605, 386] on input "Yes" at bounding box center [601, 385] width 8 height 14
radio input "true"
click at [605, 450] on input "Yes" at bounding box center [601, 450] width 8 height 14
radio input "true"
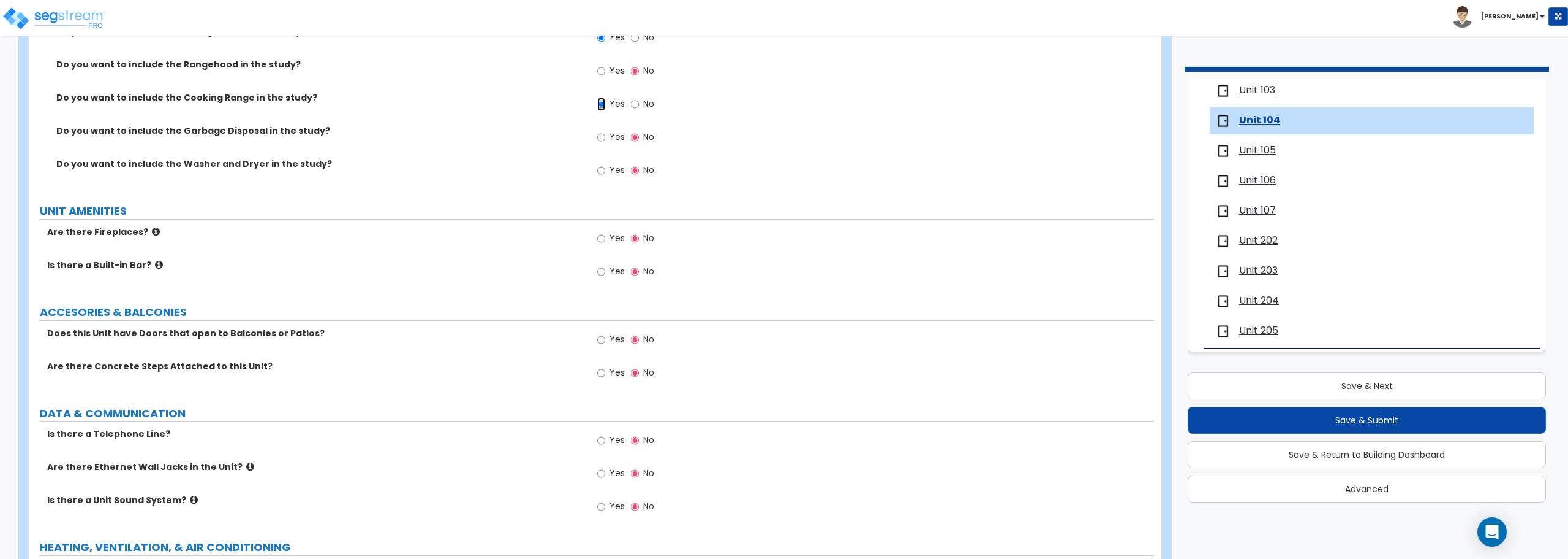
scroll to position [2269, 0]
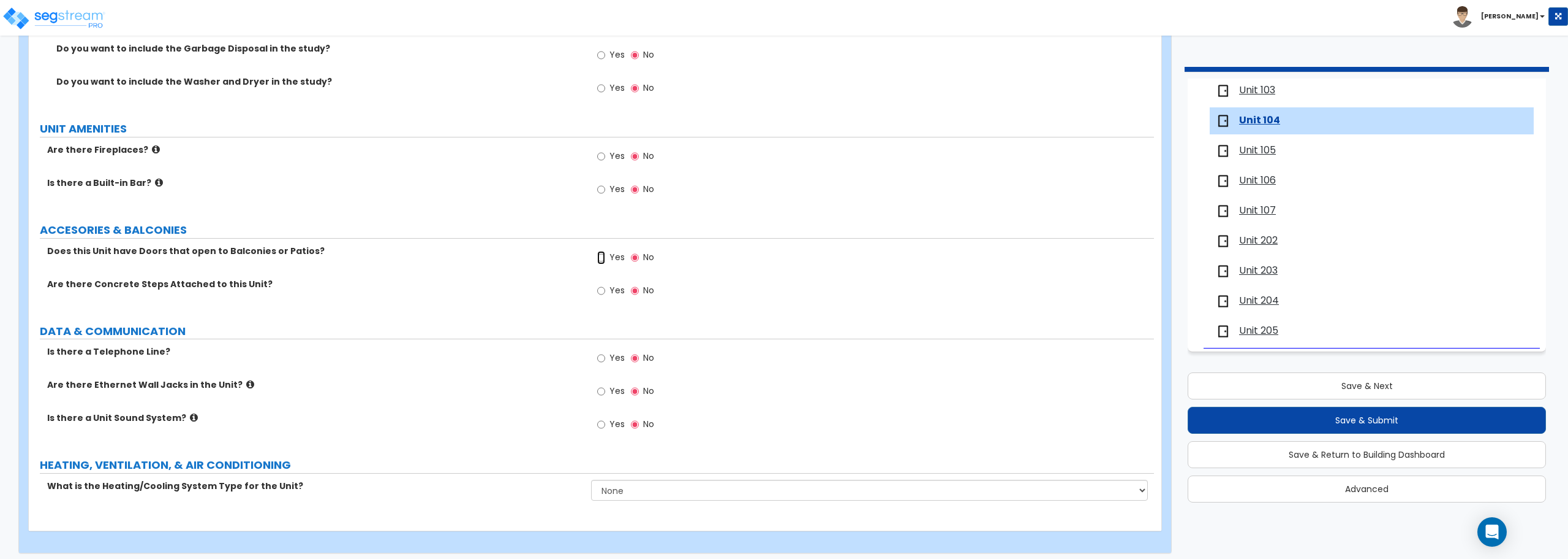
click at [605, 258] on input "Yes" at bounding box center [601, 257] width 8 height 14
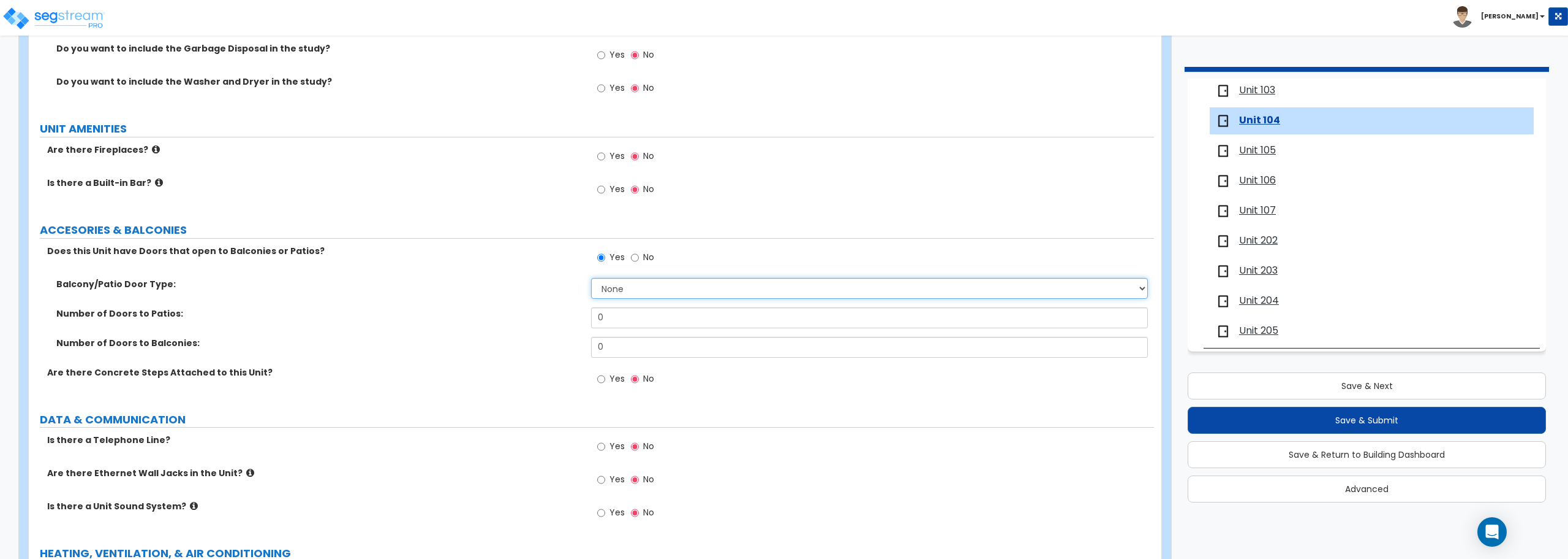
click at [680, 290] on select "None Single Hinged Doors Double Hinged Doors Single French Doors Double French …" at bounding box center [869, 288] width 557 height 21
click at [636, 255] on input "No" at bounding box center [635, 257] width 8 height 14
radio input "false"
radio input "true"
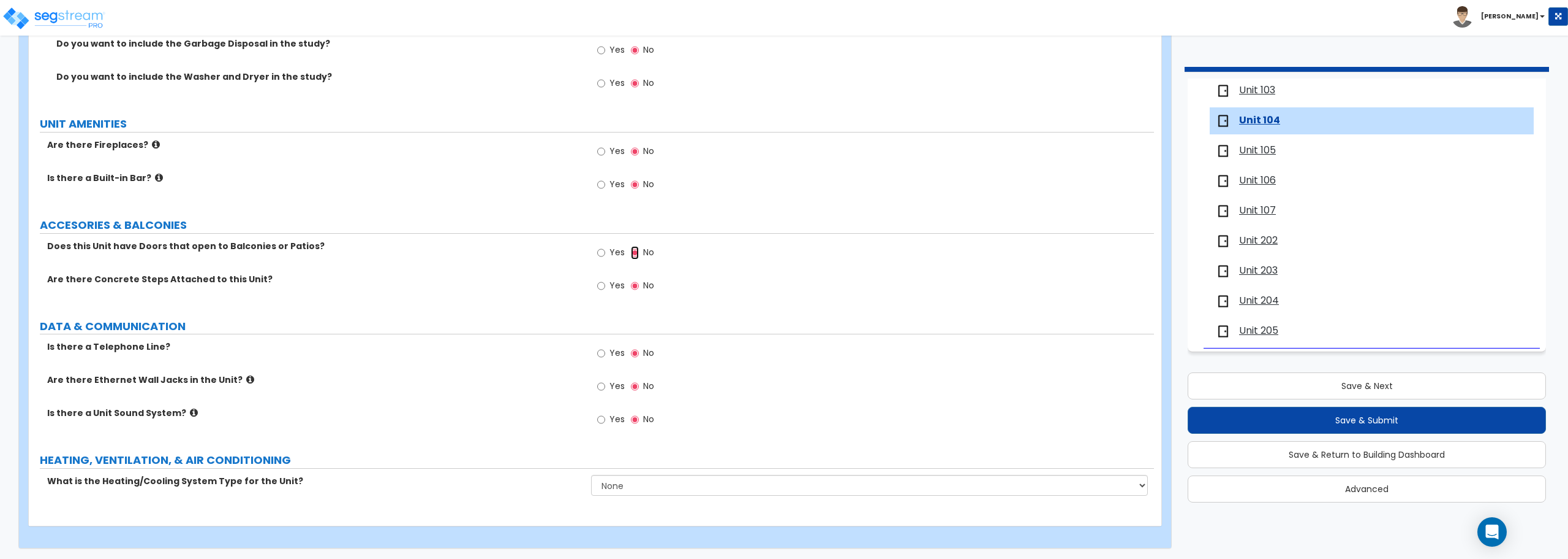
scroll to position [2275, 0]
click at [614, 483] on select "None Heat Only Centralized Heating & Cooling Thru Wall Air Conditioners Mini Sp…" at bounding box center [869, 482] width 557 height 21
select select "2"
click at [591, 472] on select "None Heat Only Centralized Heating & Cooling Thru Wall Air Conditioners Mini Sp…" at bounding box center [869, 482] width 557 height 21
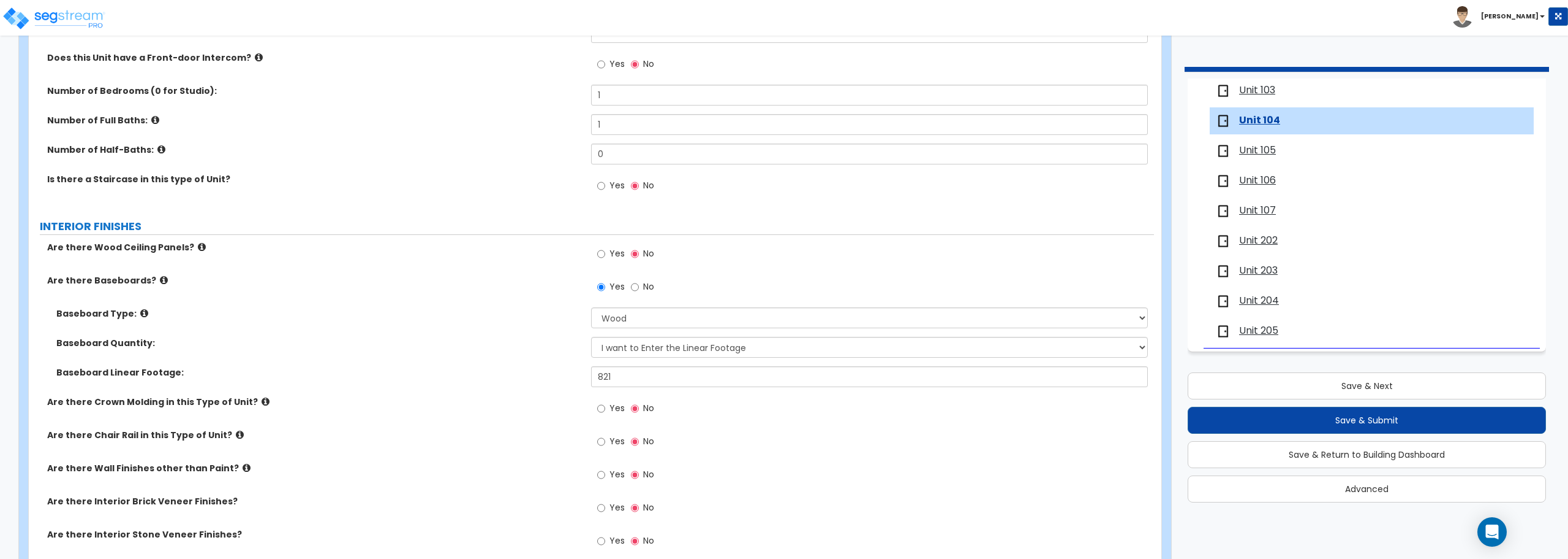
scroll to position [0, 0]
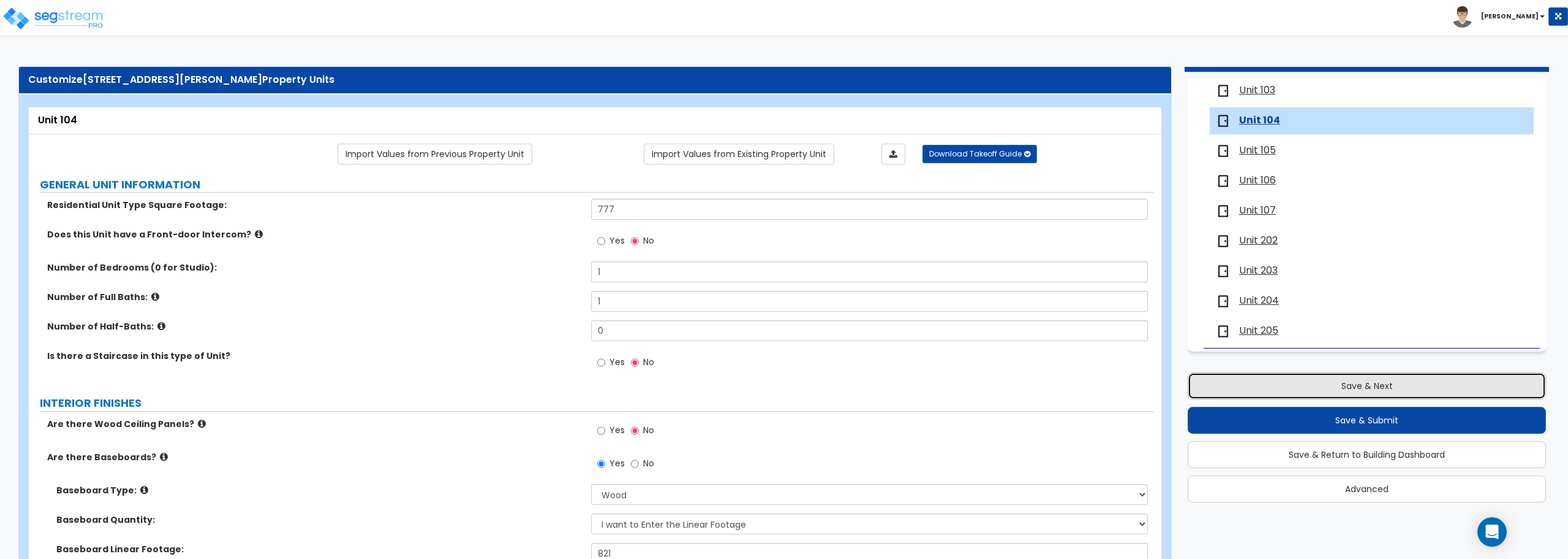
click at [1378, 390] on button "Save & Next" at bounding box center [1367, 386] width 358 height 27
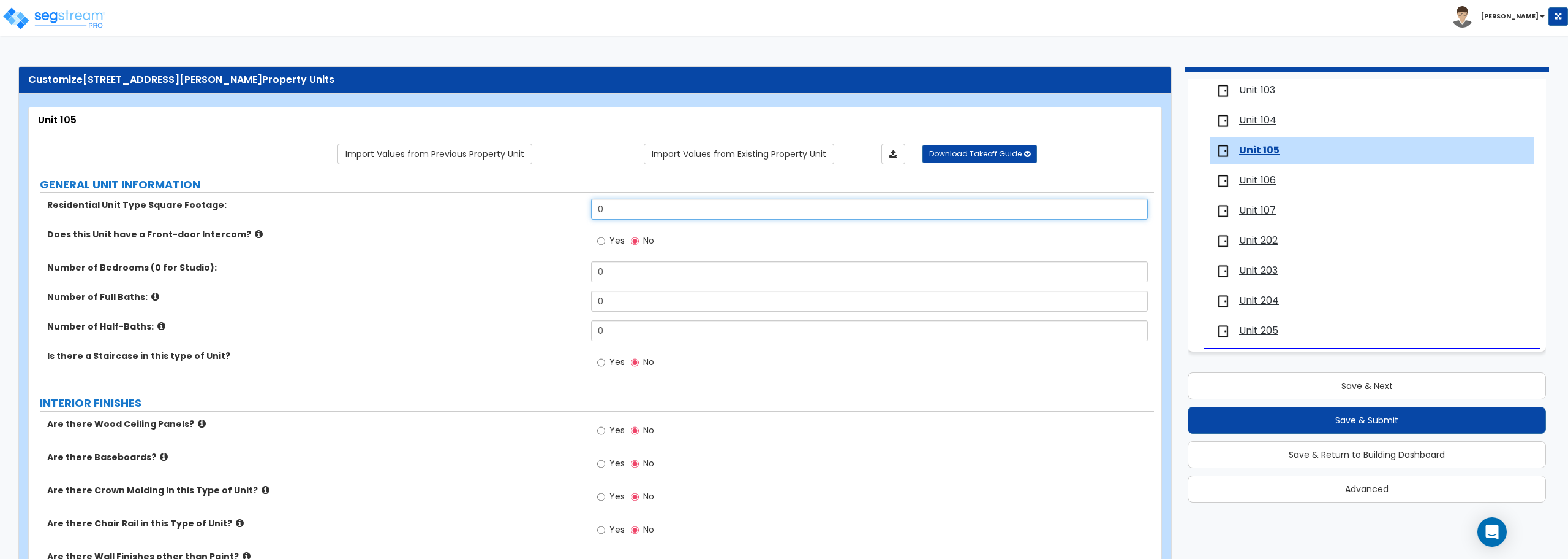
drag, startPoint x: 648, startPoint y: 216, endPoint x: 558, endPoint y: 217, distance: 90.0
click at [558, 217] on div "Residential Unit Type Square Footage: 0" at bounding box center [591, 213] width 1125 height 29
type input "1,072"
drag, startPoint x: 620, startPoint y: 271, endPoint x: 612, endPoint y: 109, distance: 162.2
click at [567, 266] on div "Number of Bedrooms (0 for Studio): 0" at bounding box center [591, 275] width 1125 height 29
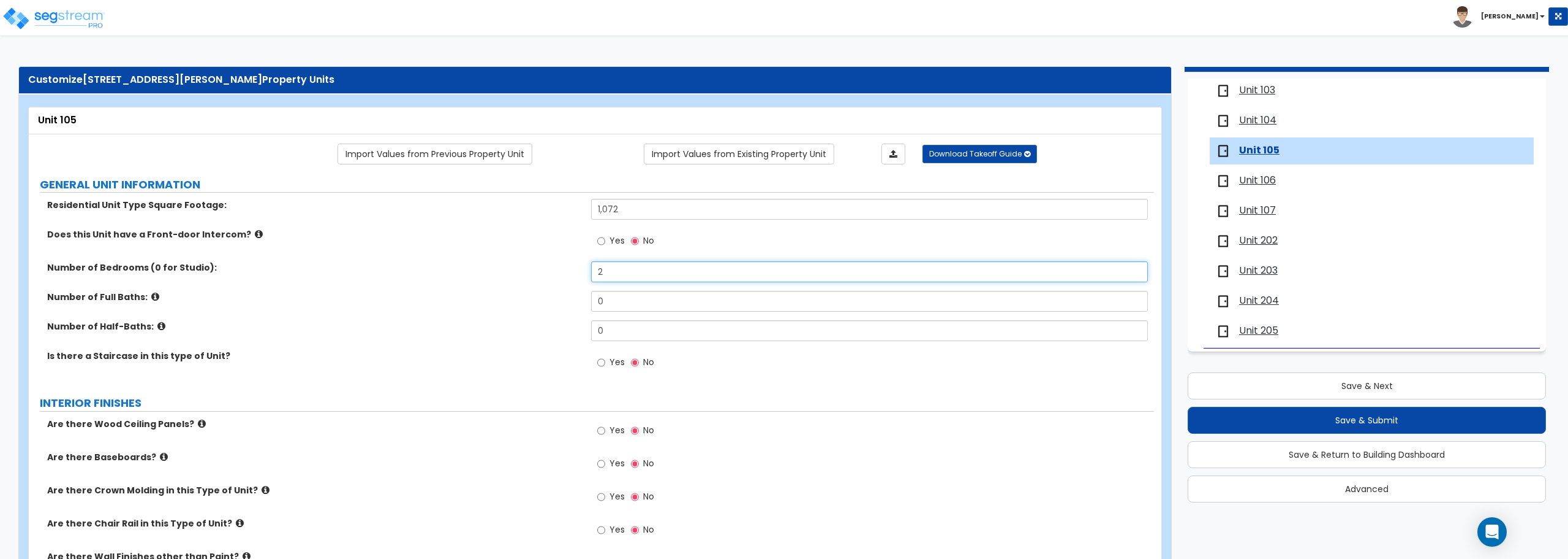
type input "2"
drag, startPoint x: 621, startPoint y: 315, endPoint x: 597, endPoint y: 311, distance: 24.3
click at [597, 311] on div "Number of Full Baths: 0" at bounding box center [591, 305] width 1125 height 29
click at [600, 301] on input "0" at bounding box center [869, 301] width 557 height 21
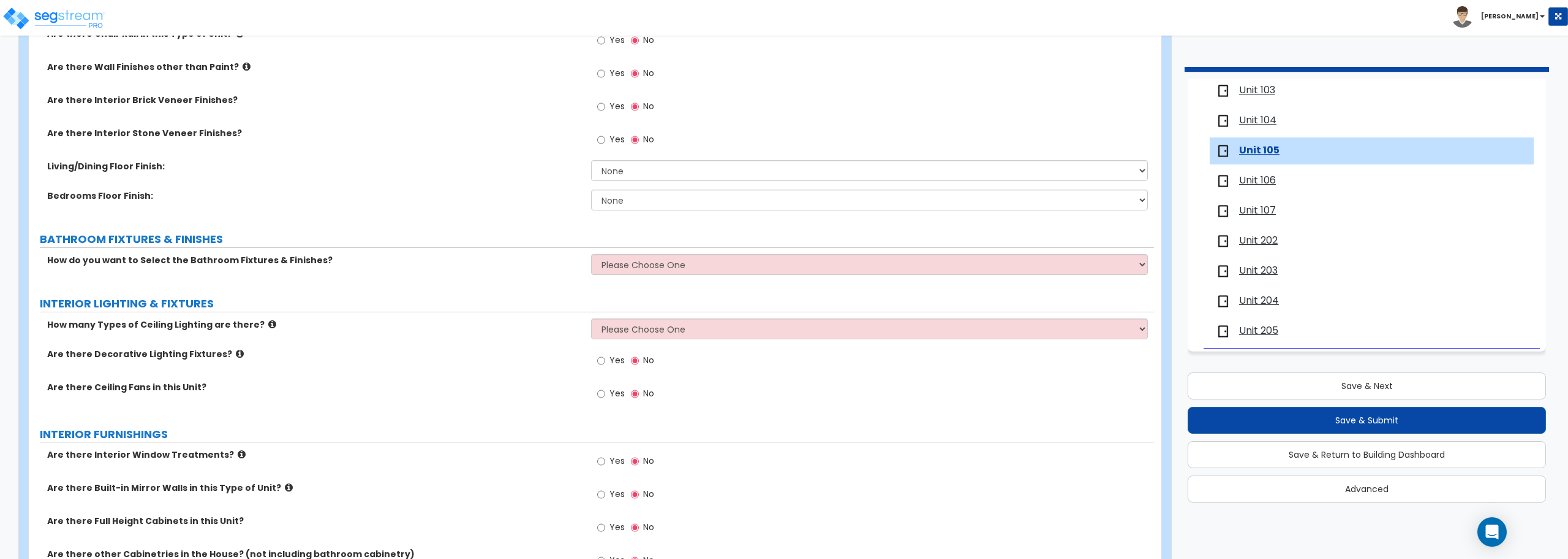
scroll to position [491, 0]
type input "1"
click at [661, 338] on div "How many Types of Ceiling Lighting are there? Please Choose One 1 2 3" at bounding box center [591, 332] width 1125 height 29
click at [660, 337] on select "Please Choose One 1 2 3" at bounding box center [869, 327] width 557 height 21
select select "1"
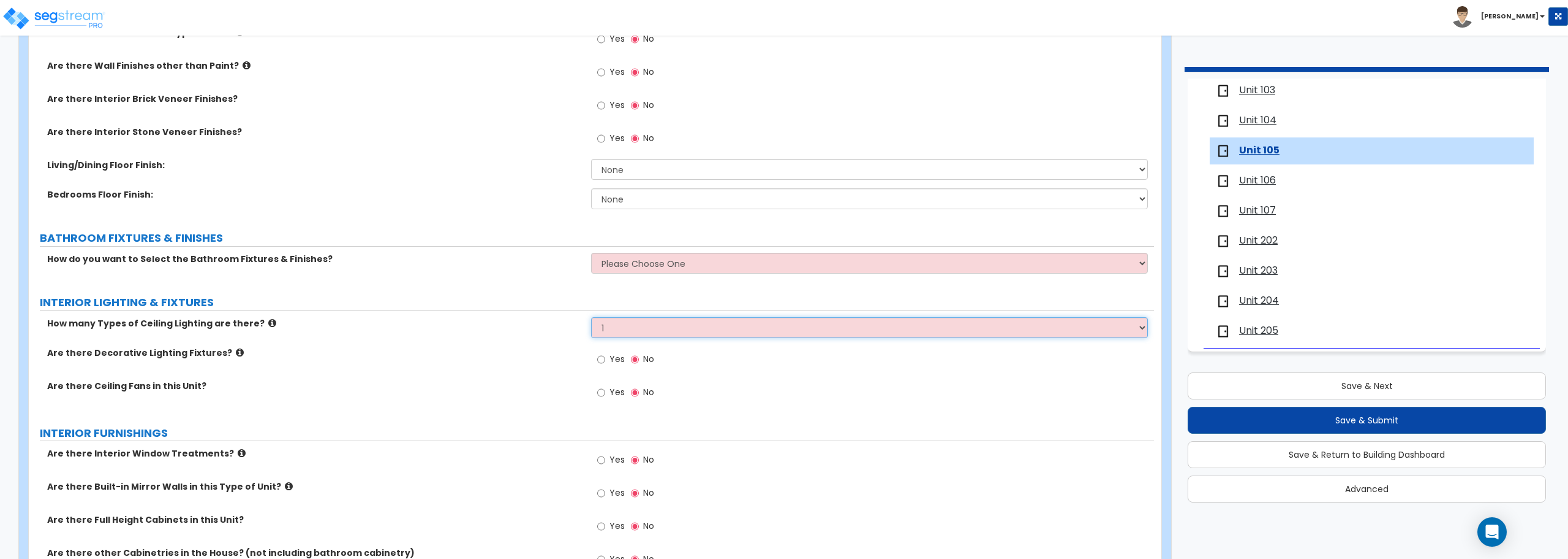
click at [591, 317] on select "Please Choose One 1 2 3" at bounding box center [869, 327] width 557 height 21
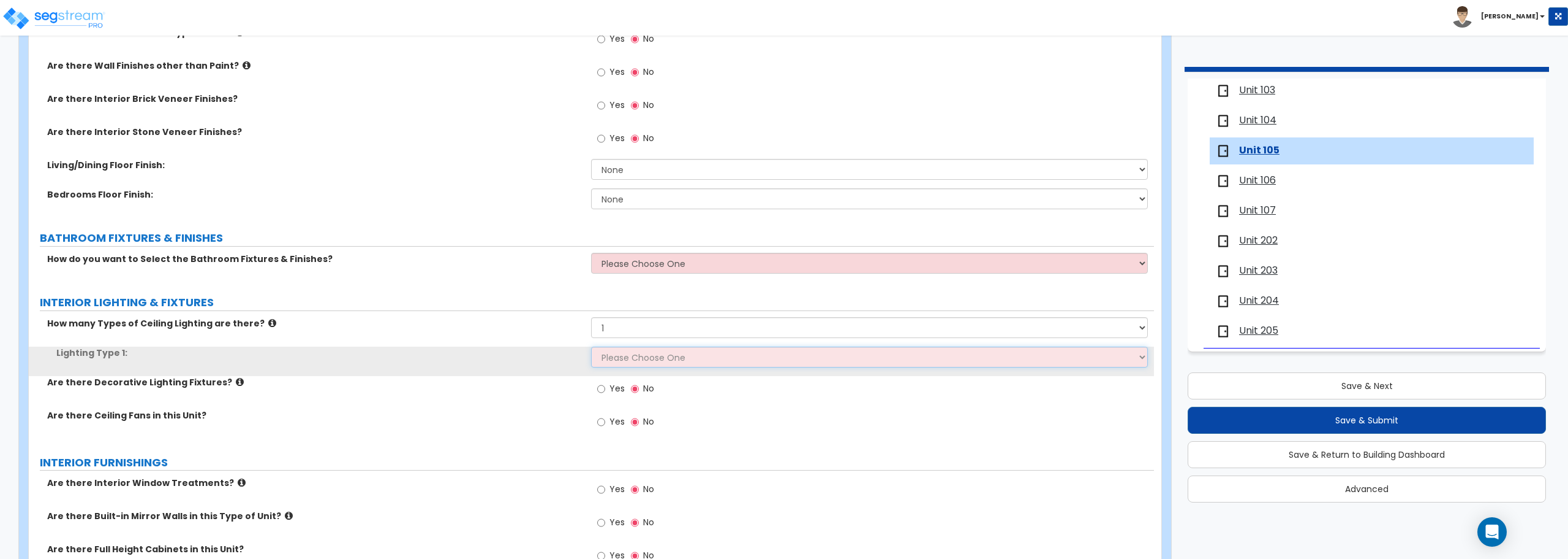
click at [653, 351] on select "Please Choose One LED Surface-Mounted LED Recessed Fluorescent Surface-Mounted …" at bounding box center [869, 357] width 557 height 21
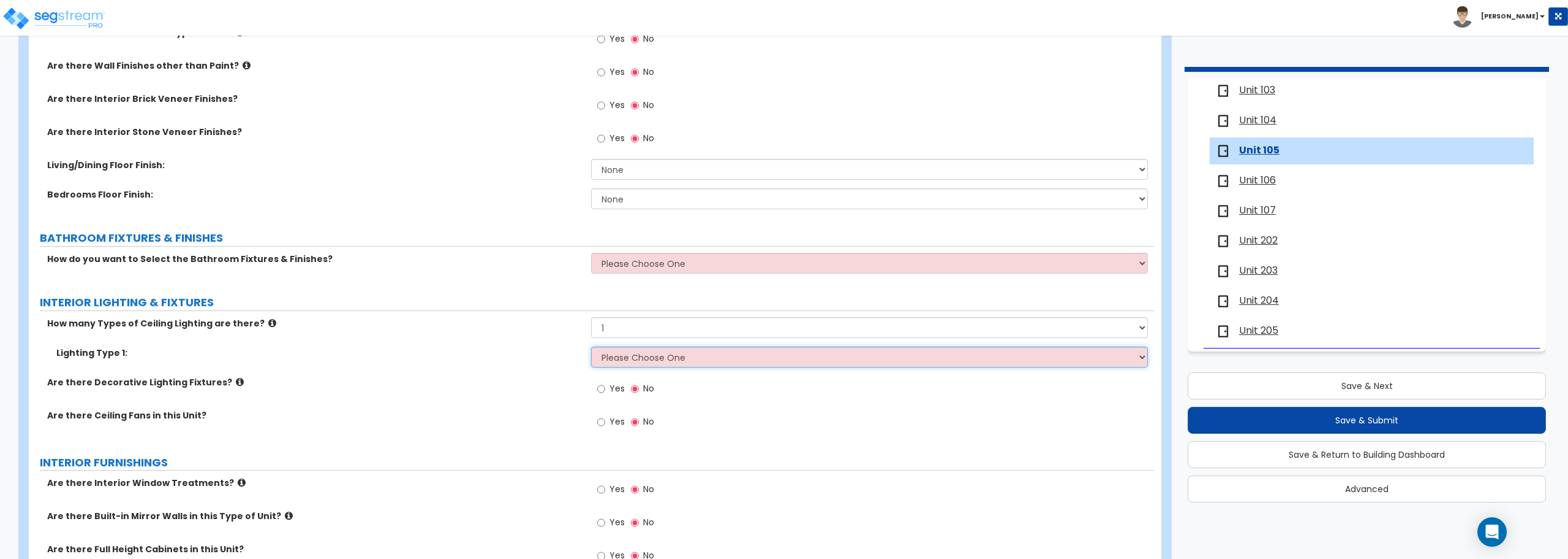
select select "6"
click at [591, 347] on select "Please Choose One LED Surface-Mounted LED Recessed Fluorescent Surface-Mounted …" at bounding box center [869, 357] width 557 height 21
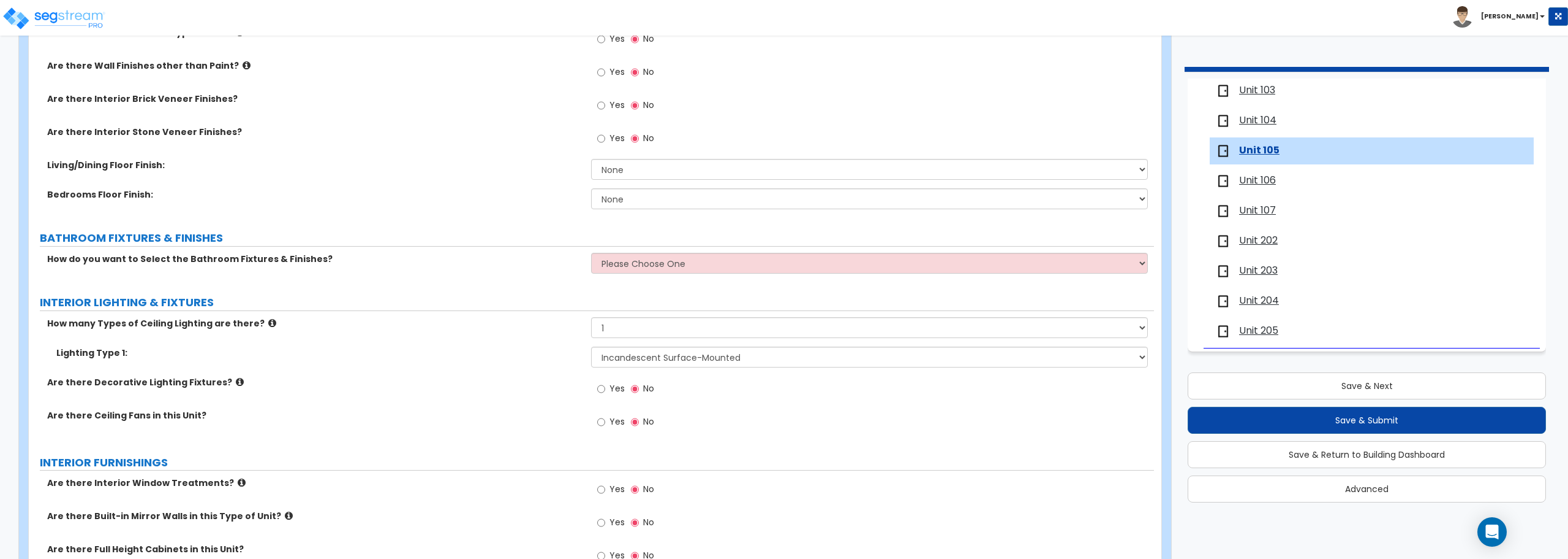
click at [607, 387] on label "Yes" at bounding box center [611, 389] width 27 height 21
click at [605, 387] on input "Yes" at bounding box center [601, 388] width 8 height 14
radio input "true"
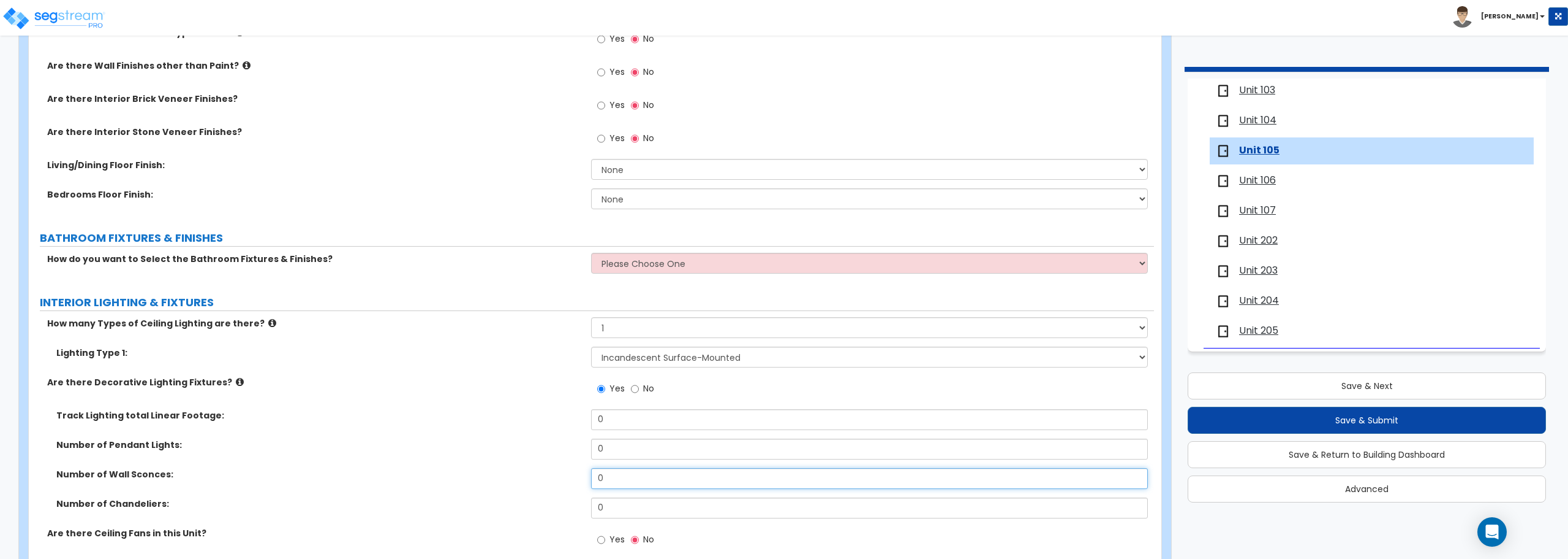
drag, startPoint x: 631, startPoint y: 481, endPoint x: 527, endPoint y: 481, distance: 104.0
click at [527, 481] on div "Number of Wall Sconces: 0" at bounding box center [591, 482] width 1125 height 29
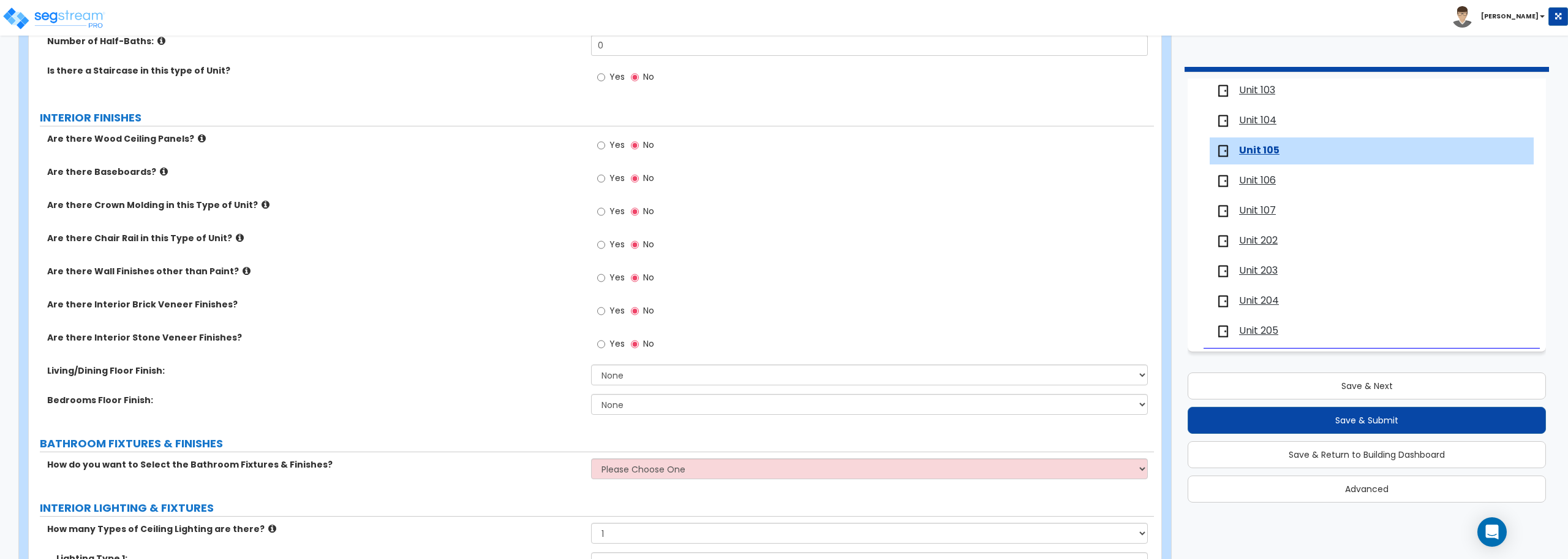
scroll to position [245, 0]
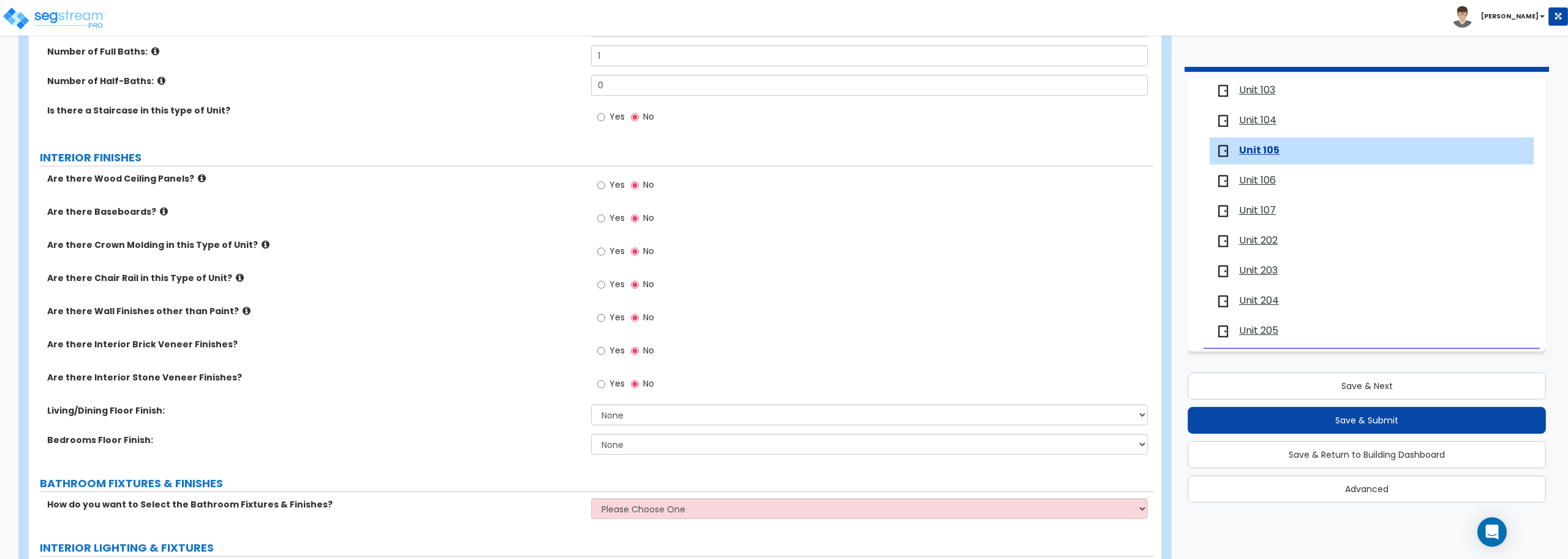
type input "1"
click at [600, 220] on input "Yes" at bounding box center [601, 218] width 8 height 14
radio input "true"
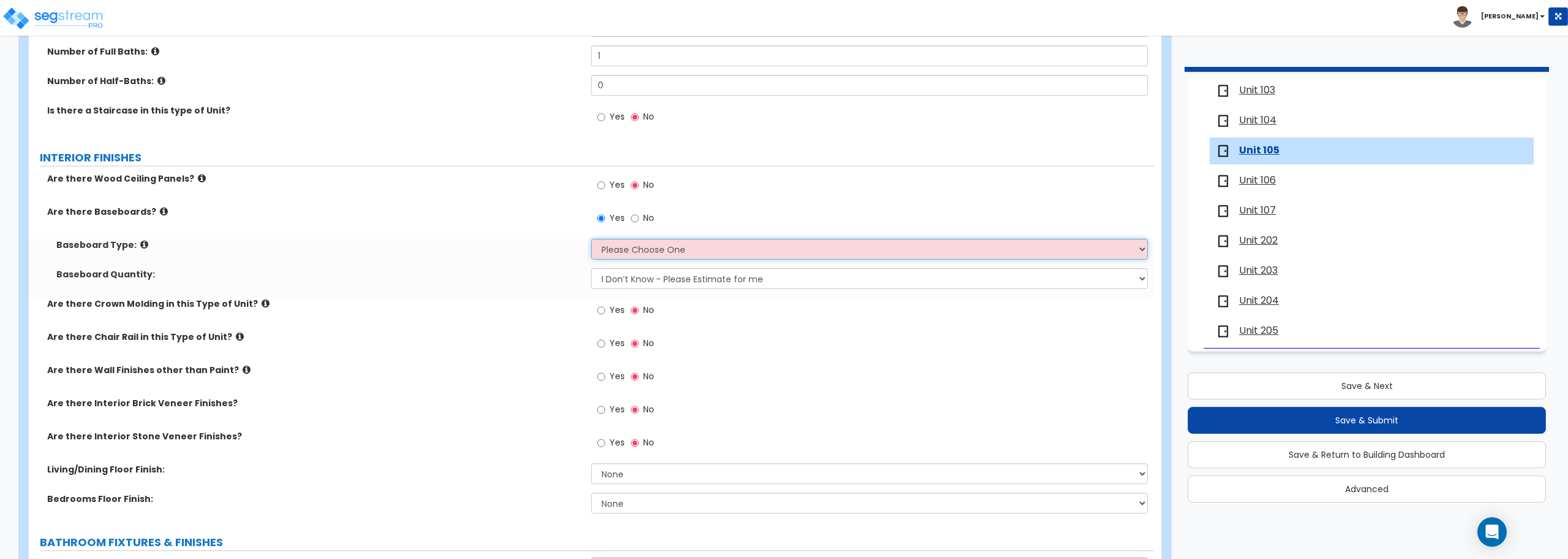
click at [615, 252] on select "Please Choose One Wood Vinyl Carpet Tile" at bounding box center [869, 249] width 557 height 21
select select "1"
click at [591, 239] on select "Please Choose One Wood Vinyl Carpet Tile" at bounding box center [869, 249] width 557 height 21
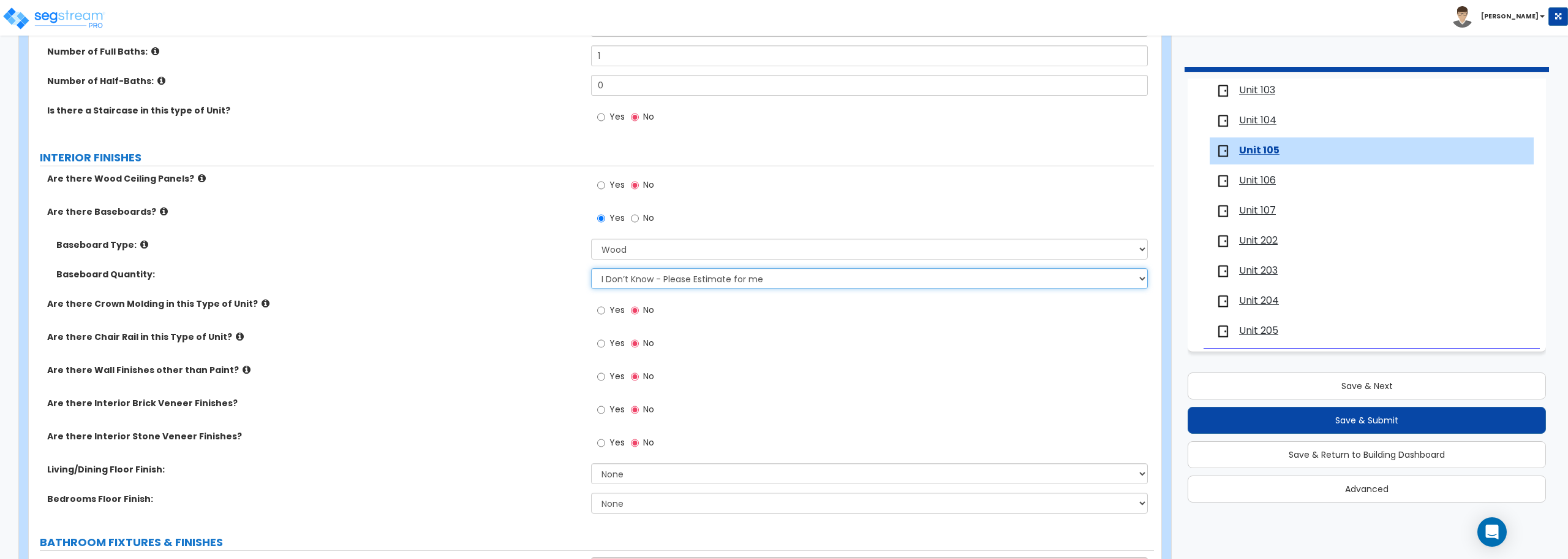
click at [636, 283] on select "I Don’t Know - Please Estimate for me I want to Enter the Linear Footage" at bounding box center [869, 278] width 557 height 21
select select "1"
click at [591, 268] on select "I Don’t Know - Please Estimate for me I want to Enter the Linear Footage" at bounding box center [869, 278] width 557 height 21
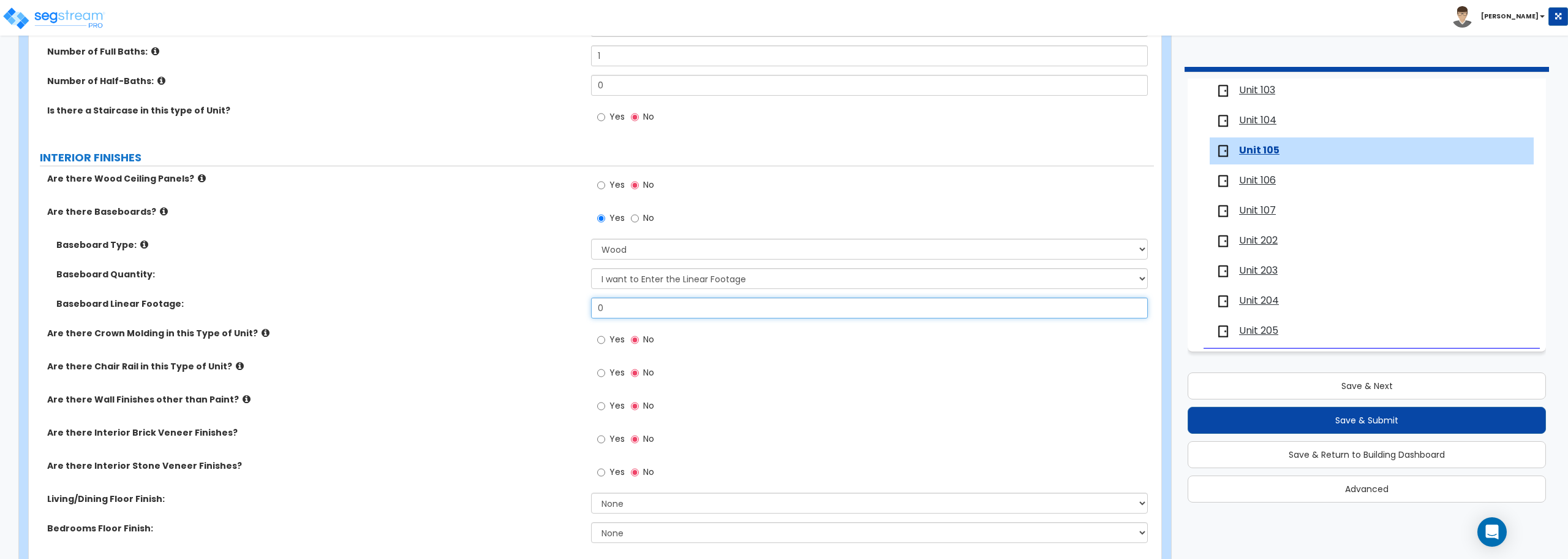
drag, startPoint x: 641, startPoint y: 316, endPoint x: 483, endPoint y: 317, distance: 158.0
click at [483, 317] on div "Baseboard Linear Footage: 0" at bounding box center [591, 312] width 1125 height 29
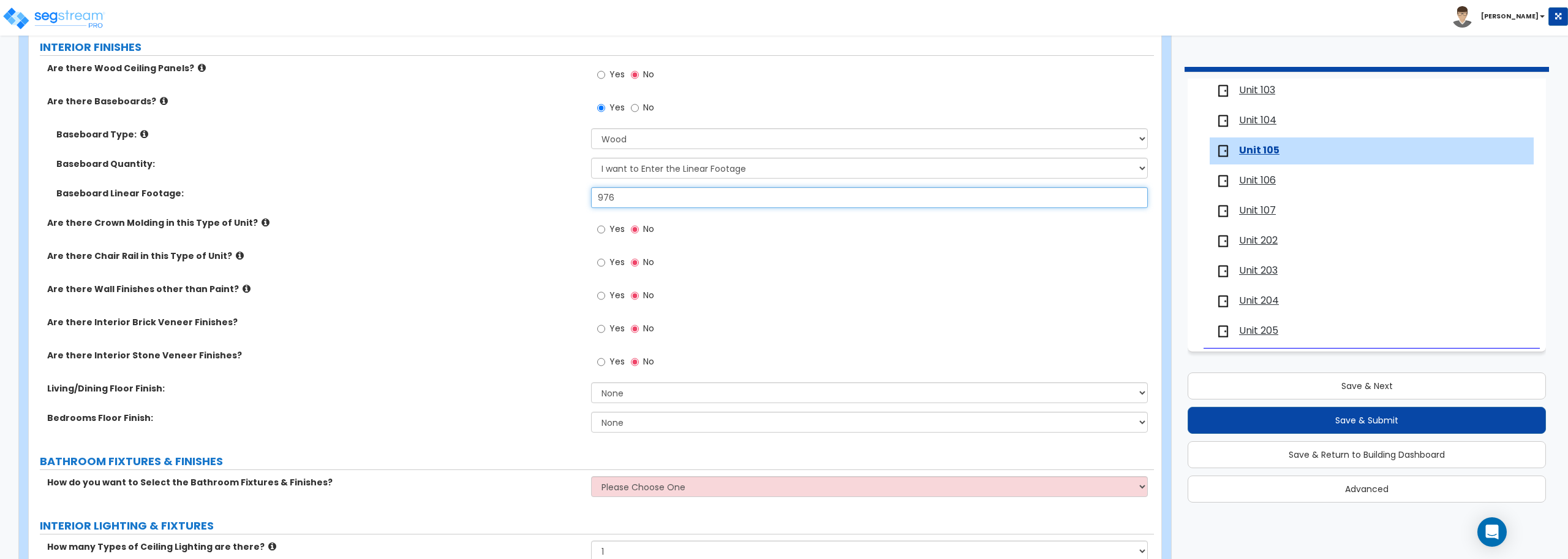
scroll to position [367, 0]
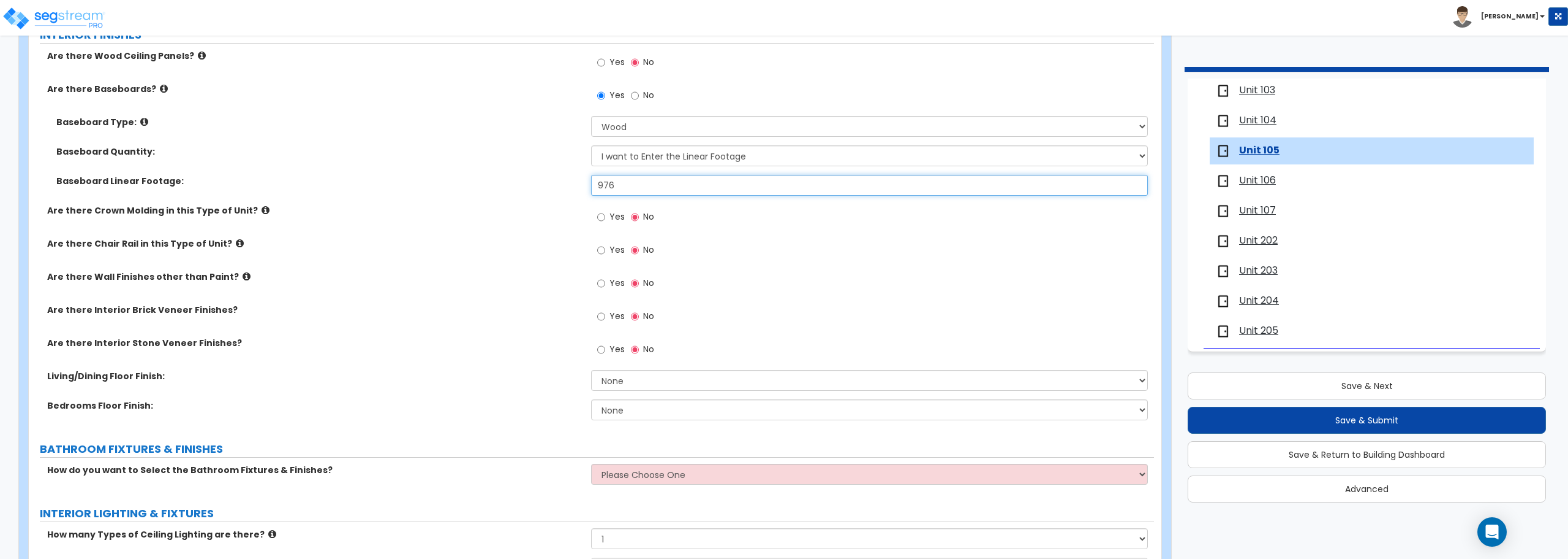
type input "976"
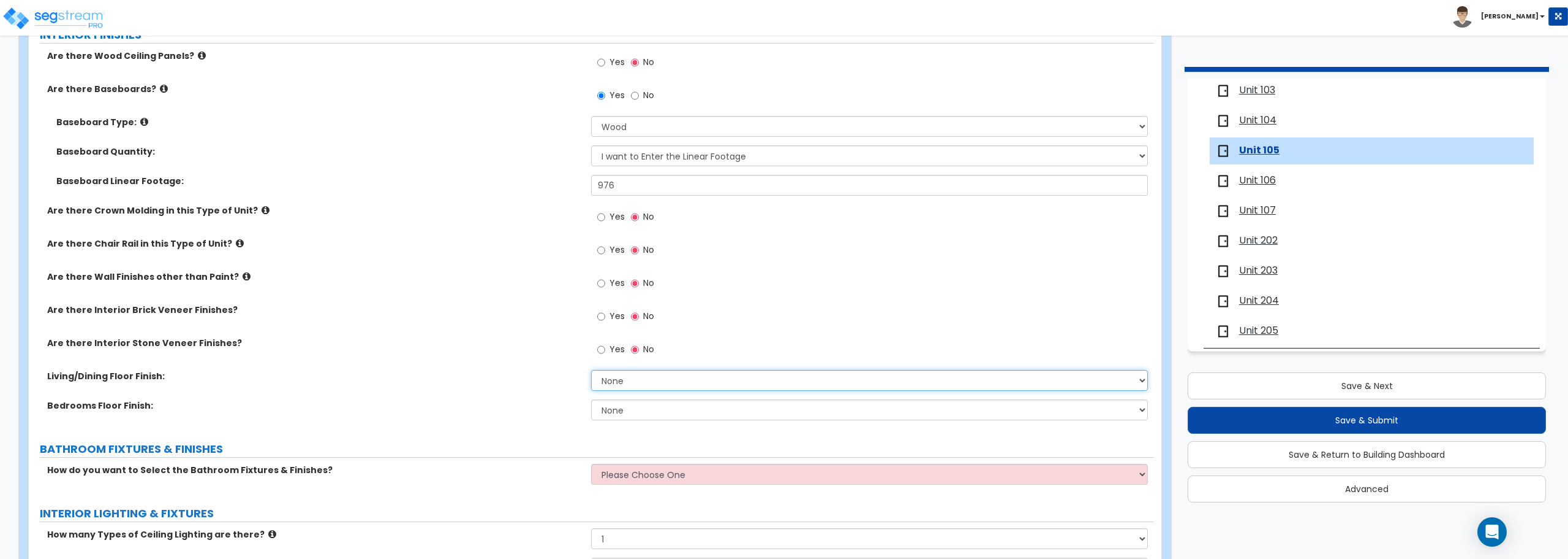
click at [678, 381] on select "None Tile Flooring Hardwood Flooring Resilient Laminate Flooring VCT Flooring S…" at bounding box center [869, 379] width 557 height 21
select select "7"
click at [591, 369] on select "None Tile Flooring Hardwood Flooring Resilient Laminate Flooring VCT Flooring S…" at bounding box center [869, 379] width 557 height 21
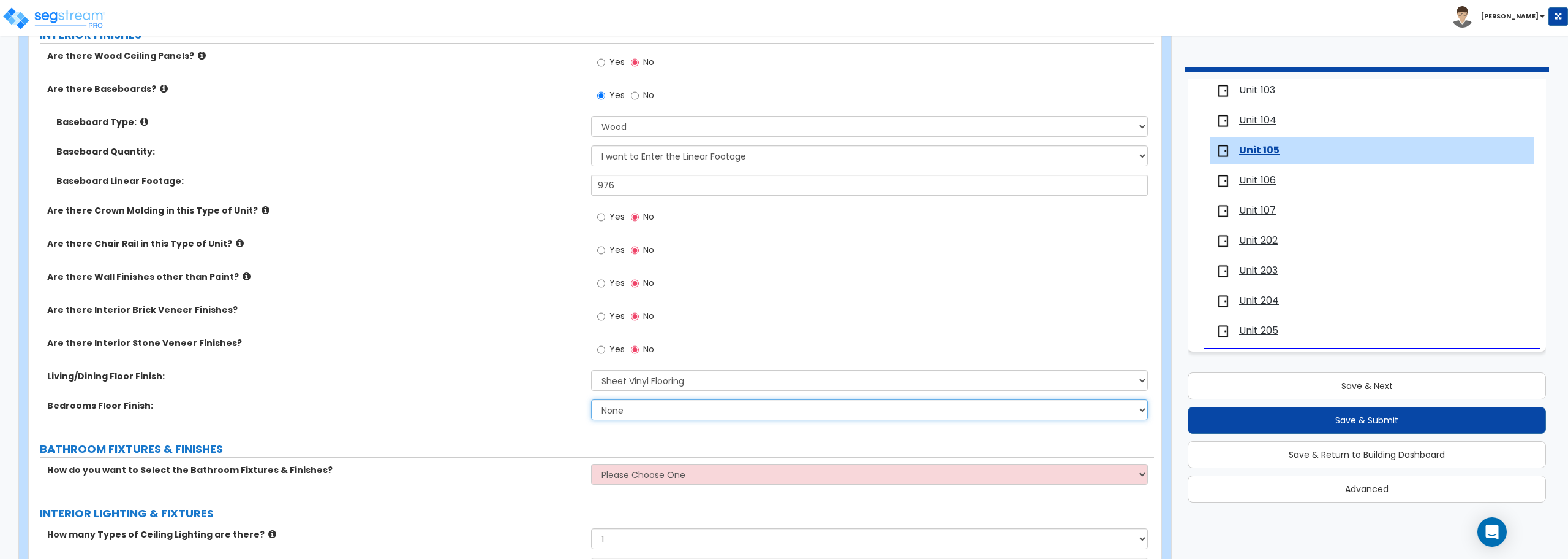
click at [651, 416] on select "None Tile Flooring Hardwood Flooring Resilient Laminate Flooring VCT Flooring S…" at bounding box center [869, 409] width 557 height 21
select select "7"
click at [591, 399] on select "None Tile Flooring Hardwood Flooring Resilient Laminate Flooring VCT Flooring S…" at bounding box center [869, 409] width 557 height 21
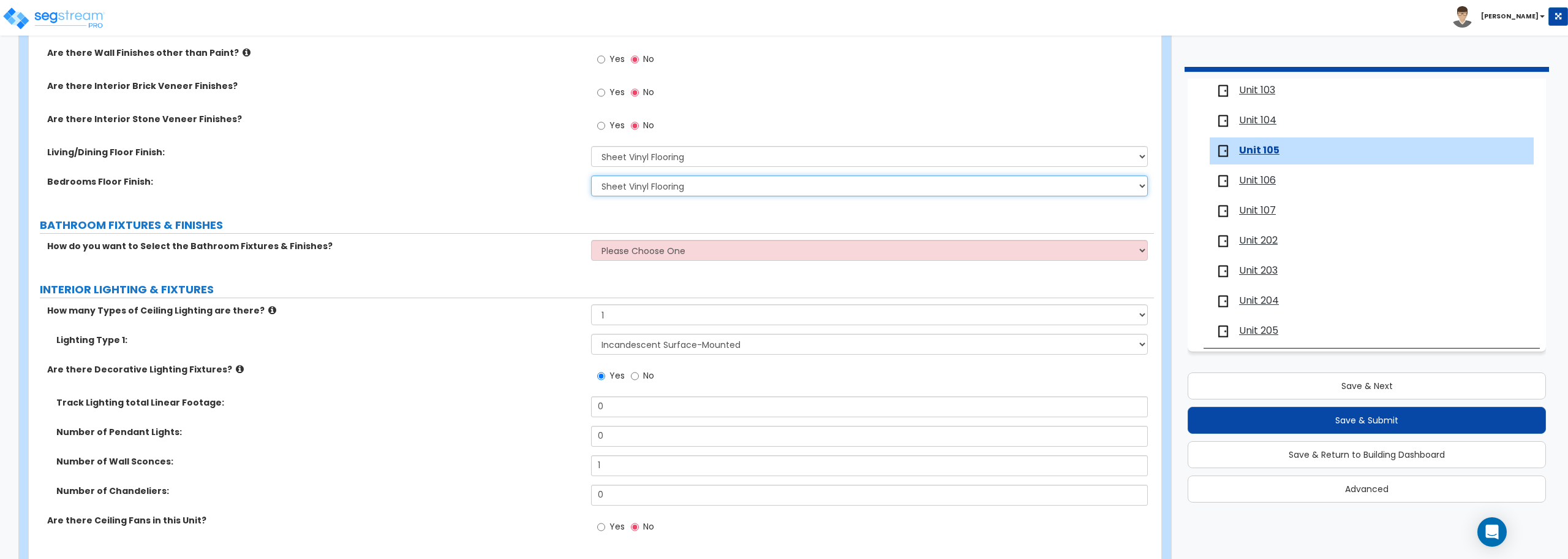
scroll to position [613, 0]
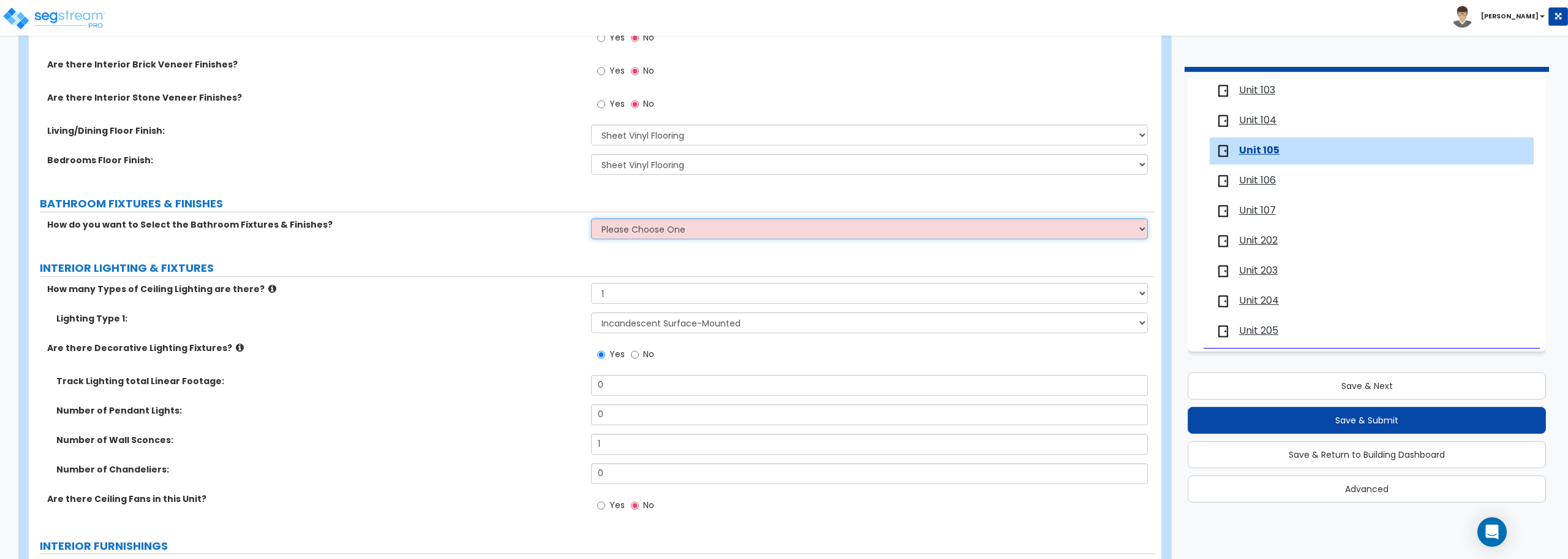
click at [644, 229] on select "Please Choose One Select the type of Fixtures and Finishes only for one Bath an…" at bounding box center [869, 228] width 557 height 21
select select "2"
click at [591, 218] on select "Please Choose One Select the type of Fixtures and Finishes only for one Bath an…" at bounding box center [869, 228] width 557 height 21
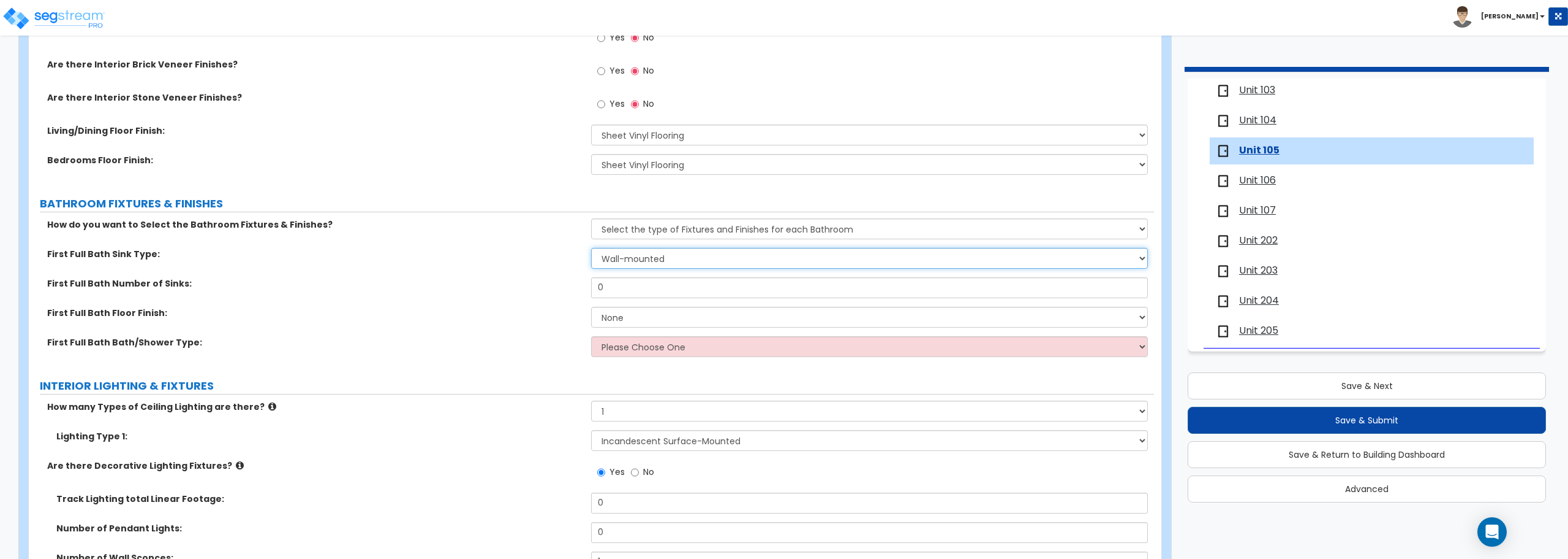
click at [641, 261] on select "Wall-mounted Pedestal-mounted Vanity-mounted" at bounding box center [869, 258] width 557 height 21
select select "3"
click at [591, 248] on select "Wall-mounted Pedestal-mounted Vanity-mounted" at bounding box center [869, 258] width 557 height 21
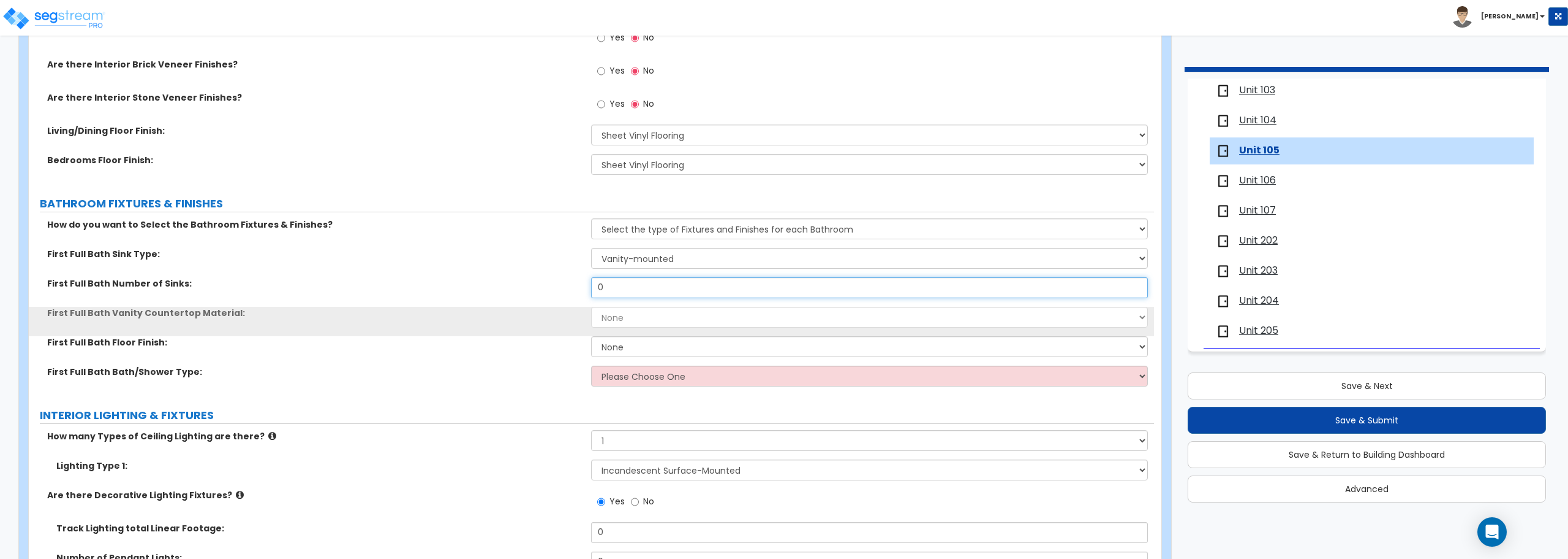
click at [632, 291] on input "0" at bounding box center [869, 287] width 557 height 21
drag, startPoint x: 632, startPoint y: 291, endPoint x: 543, endPoint y: 285, distance: 89.2
click at [543, 285] on div "First Full Bath Number of Sinks: 0" at bounding box center [591, 292] width 1125 height 29
type input "1"
click at [626, 321] on select "None Plastic Laminate Solid Surface Stone Quartz Marble Tile Wood" at bounding box center [869, 316] width 557 height 21
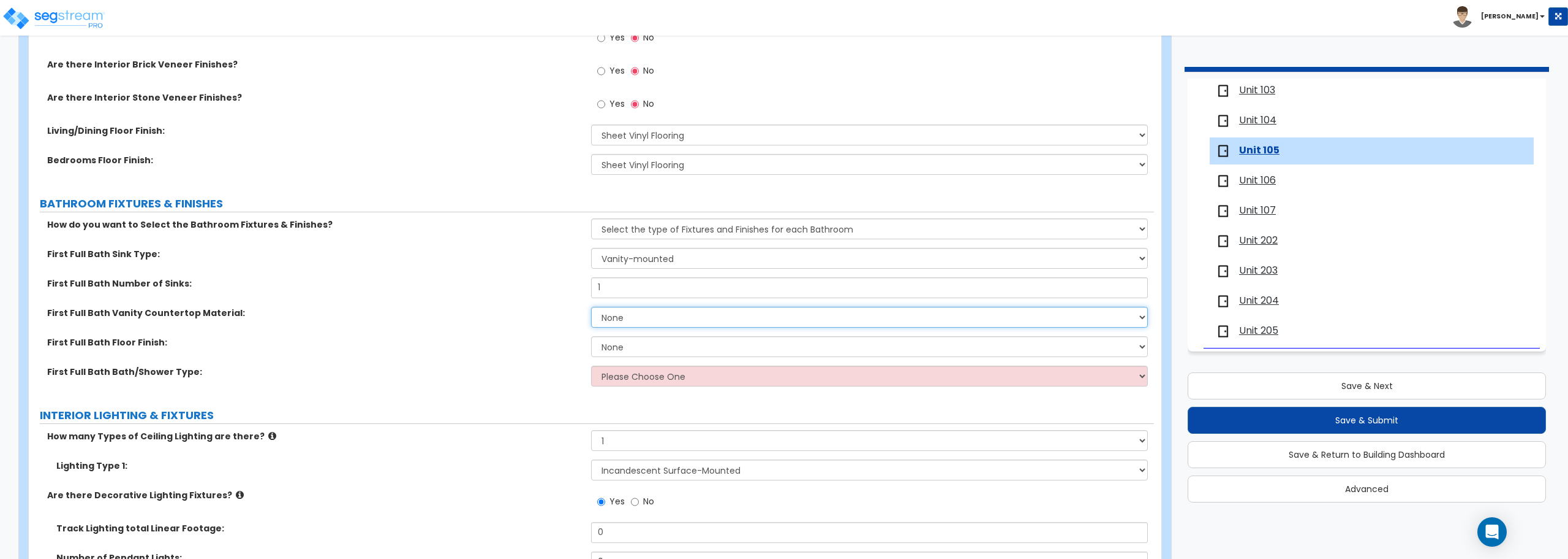
select select "2"
click at [591, 306] on select "None Plastic Laminate Solid Surface Stone Quartz Marble Tile Wood" at bounding box center [869, 316] width 557 height 21
click at [618, 343] on select "None Tile Flooring Hardwood Flooring Resilient Laminate Flooring VCT Flooring S…" at bounding box center [869, 346] width 557 height 21
select select "5"
click at [591, 336] on select "None Tile Flooring Hardwood Flooring Resilient Laminate Flooring VCT Flooring S…" at bounding box center [869, 346] width 557 height 21
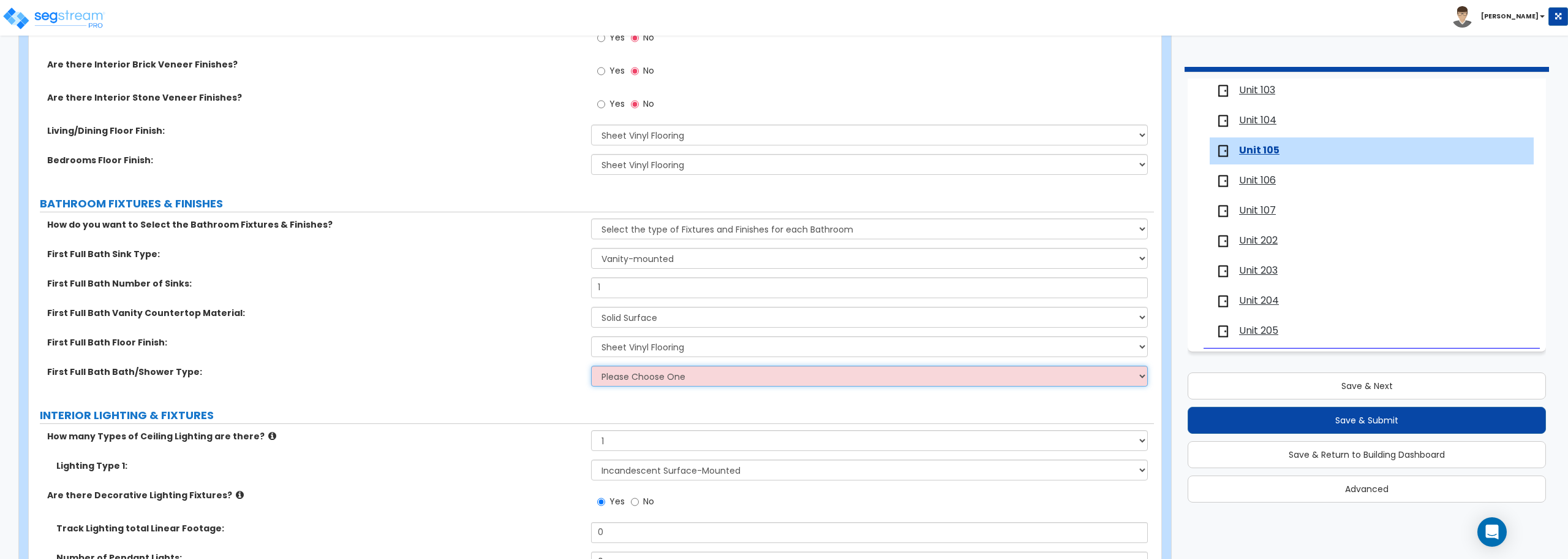
drag, startPoint x: 646, startPoint y: 378, endPoint x: 646, endPoint y: 386, distance: 8.0
click at [646, 378] on select "Please Choose One Standalone Shower Bathtub - Shower Combo" at bounding box center [869, 376] width 557 height 21
select select "2"
click at [591, 366] on select "Please Choose One Standalone Shower Bathtub - Shower Combo" at bounding box center [869, 376] width 557 height 21
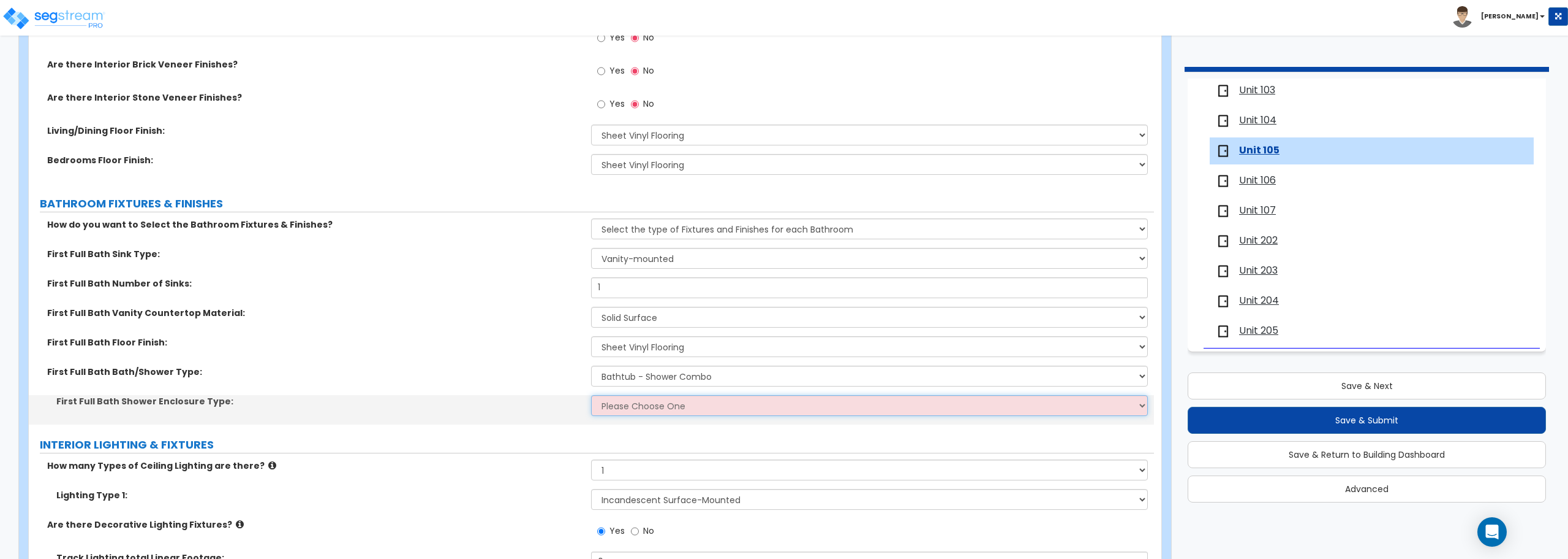
click at [646, 409] on select "Please Choose One Curtain & [PERSON_NAME] Sliding Doors Glass Hinged Doors" at bounding box center [869, 405] width 557 height 21
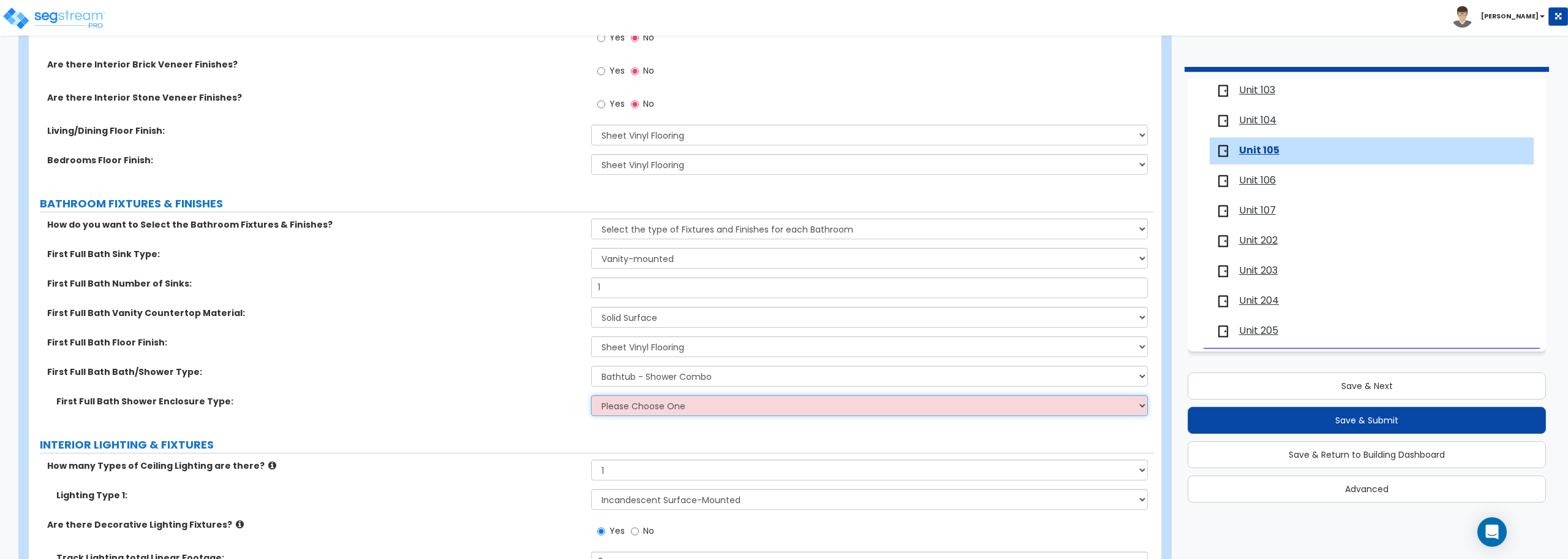
select select "1"
click at [591, 395] on select "Please Choose One Curtain & [PERSON_NAME] Sliding Doors Glass Hinged Doors" at bounding box center [869, 405] width 557 height 21
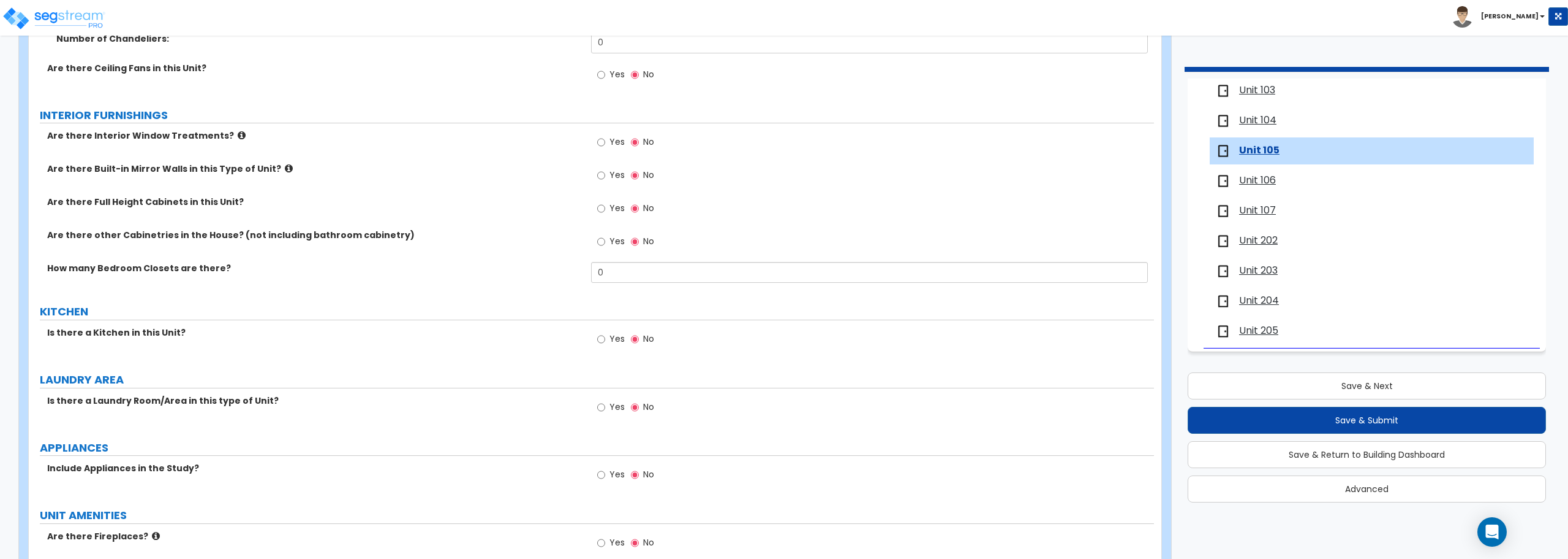
scroll to position [1227, 0]
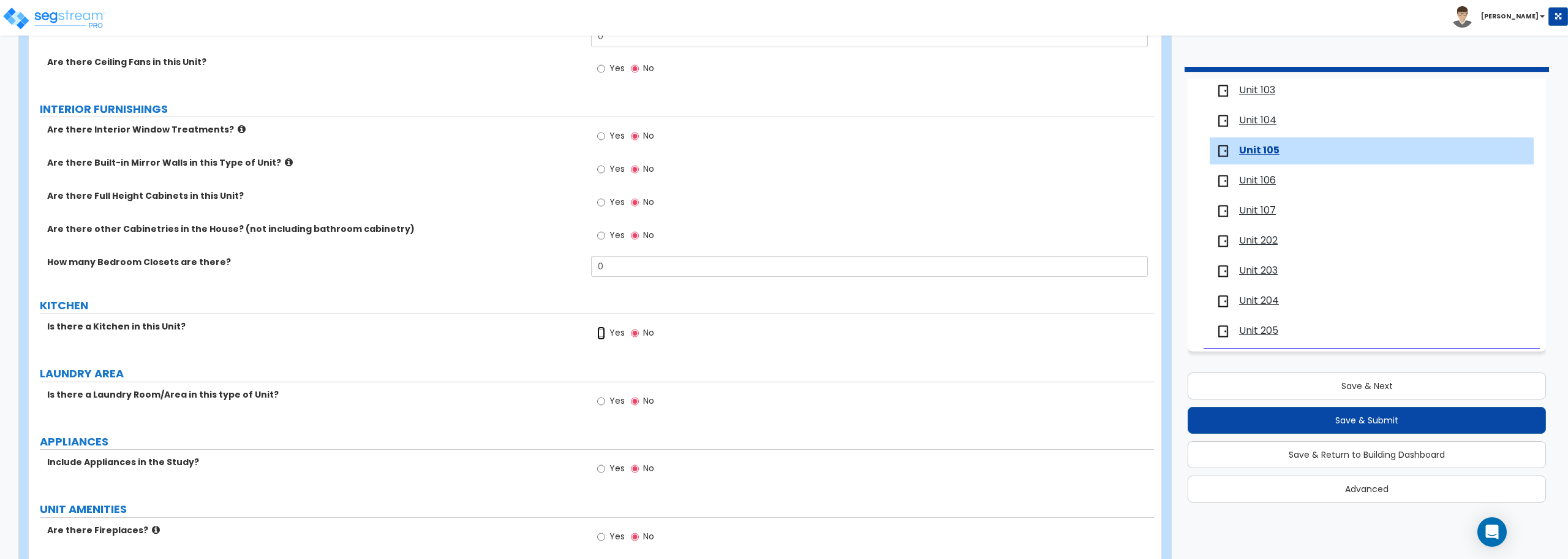
click at [602, 332] on input "Yes" at bounding box center [601, 333] width 8 height 14
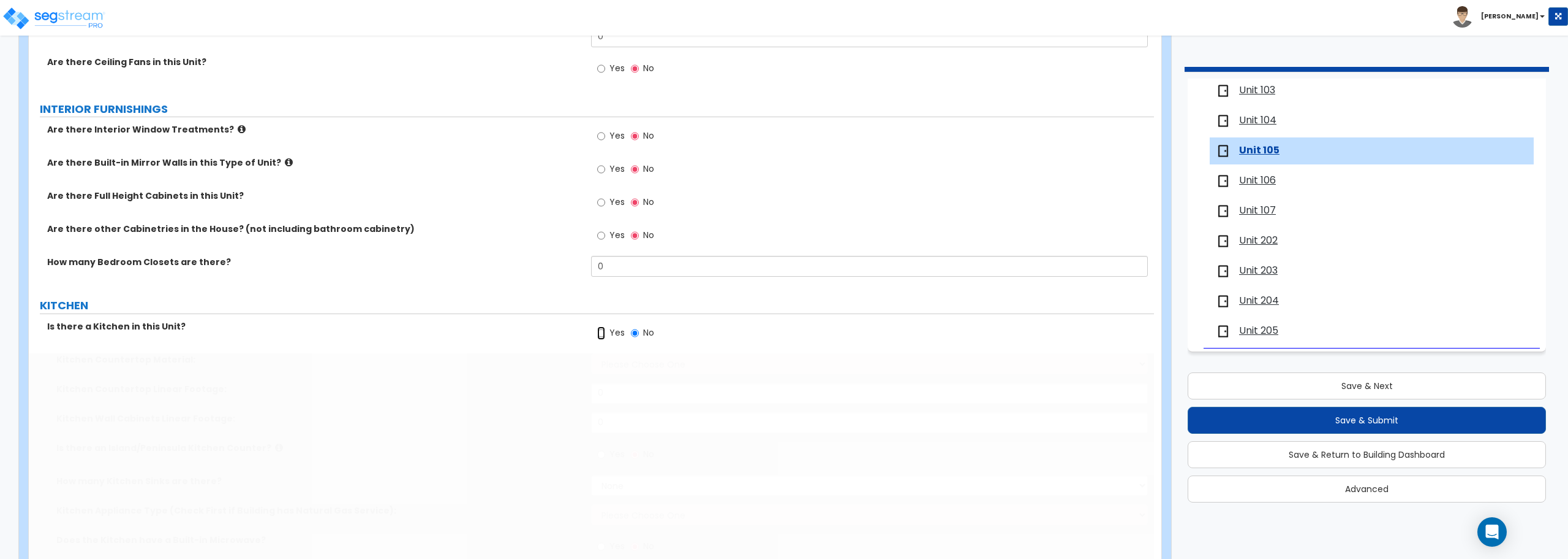
radio input "true"
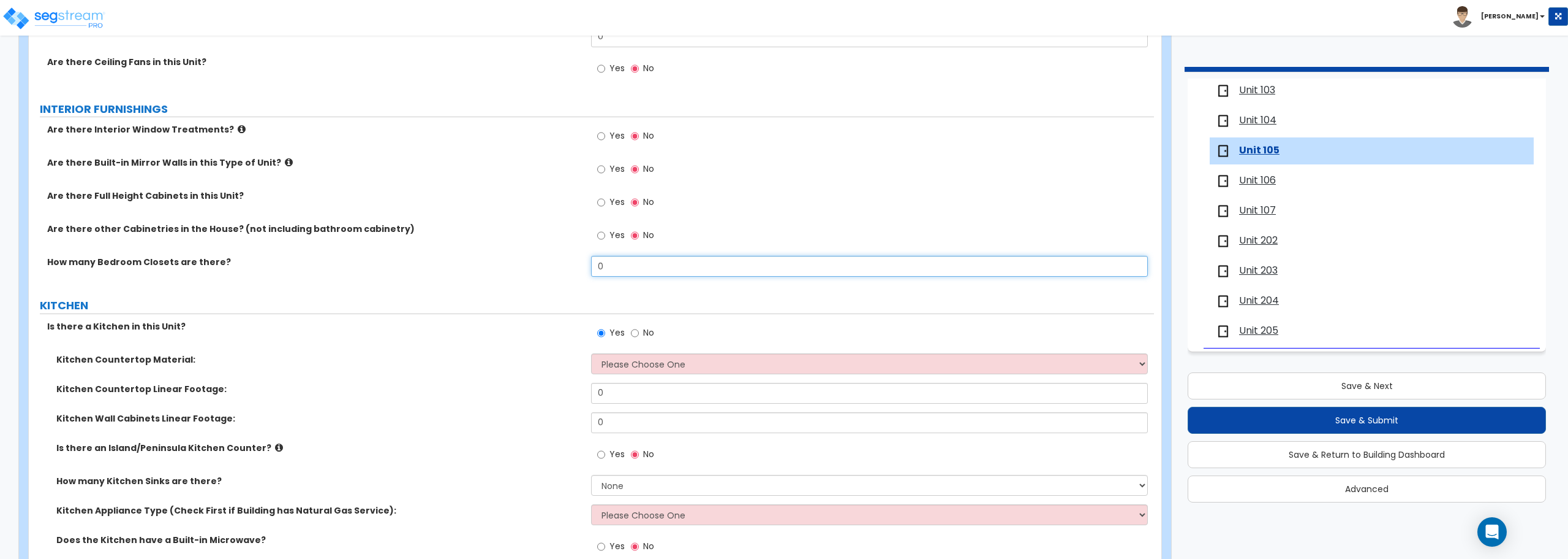
drag, startPoint x: 626, startPoint y: 263, endPoint x: 529, endPoint y: 271, distance: 97.3
click at [529, 271] on div "How many Bedroom Closets are there? 0" at bounding box center [591, 270] width 1125 height 29
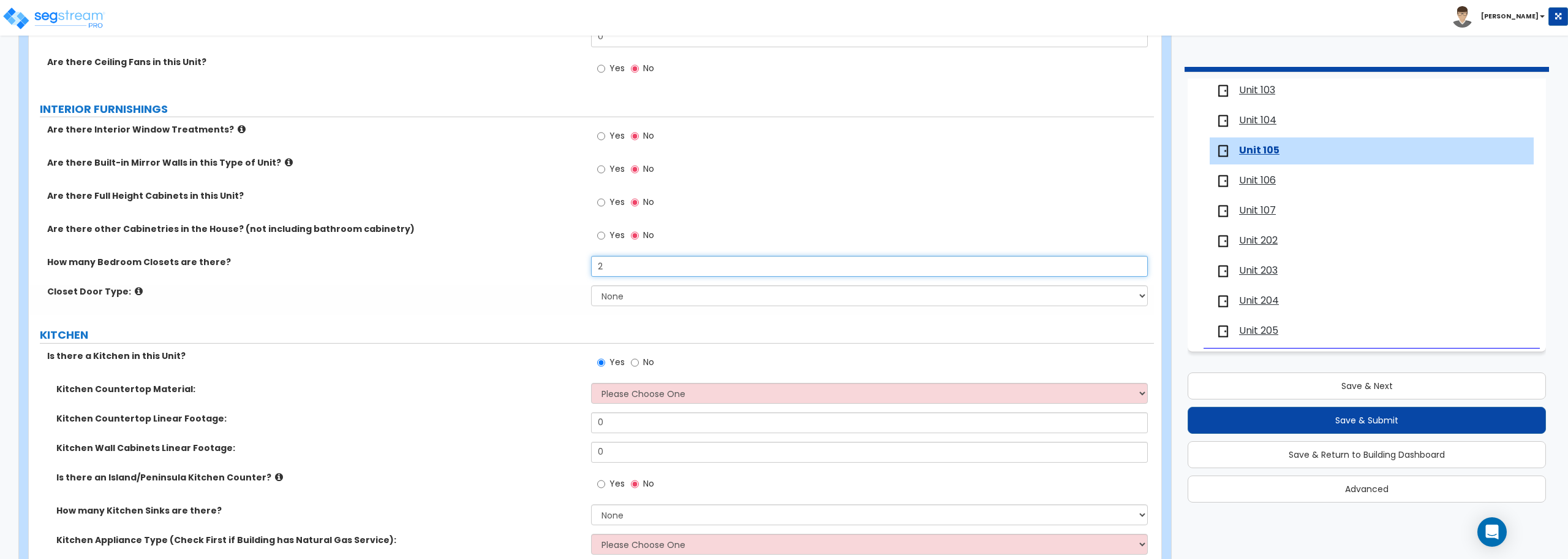
type input "2"
click at [642, 296] on select "None Bi-fold Louvered Doors Bi-fold Panel Doors Sliding Doors Hinged Wood Door" at bounding box center [869, 295] width 557 height 21
select select "3"
click at [591, 285] on select "None Bi-fold Louvered Doors Bi-fold Panel Doors Sliding Doors Hinged Wood Door" at bounding box center [869, 295] width 557 height 21
click at [642, 391] on select "Please Choose One Plastic Laminate Solid Surface Stone Quartz Marble Tile Wood …" at bounding box center [869, 393] width 557 height 21
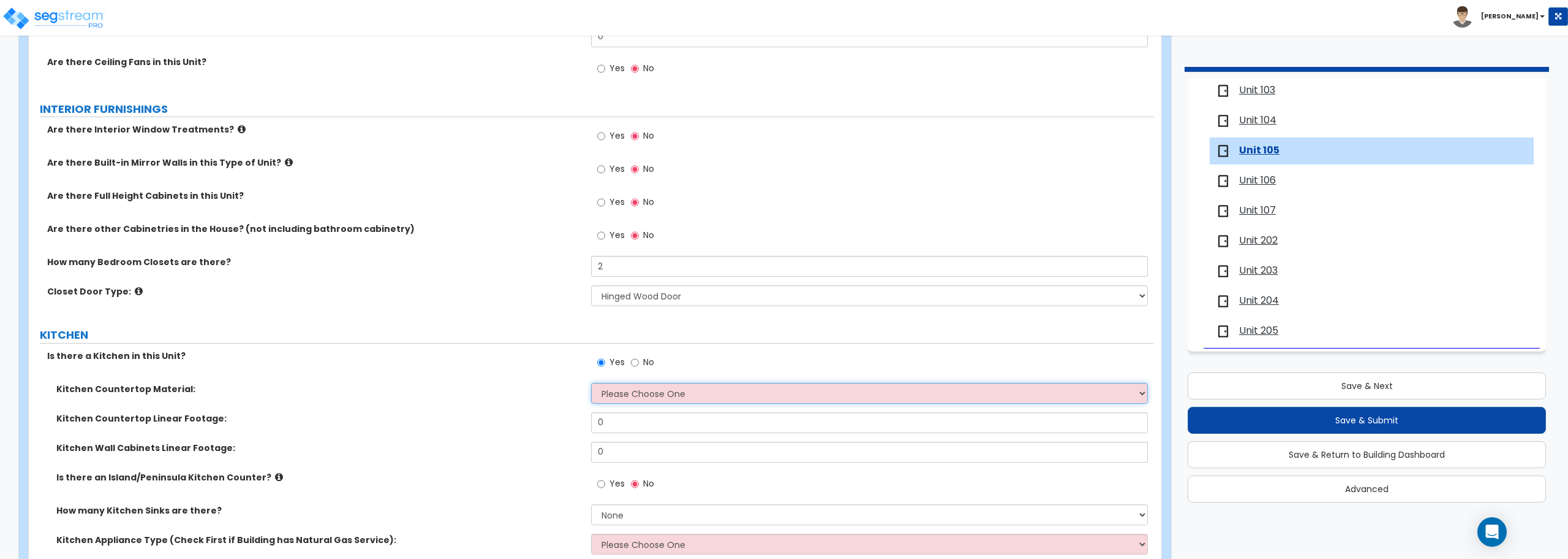
select select "1"
click at [591, 383] on select "Please Choose One Plastic Laminate Solid Surface Stone Quartz Marble Tile Wood …" at bounding box center [869, 393] width 557 height 21
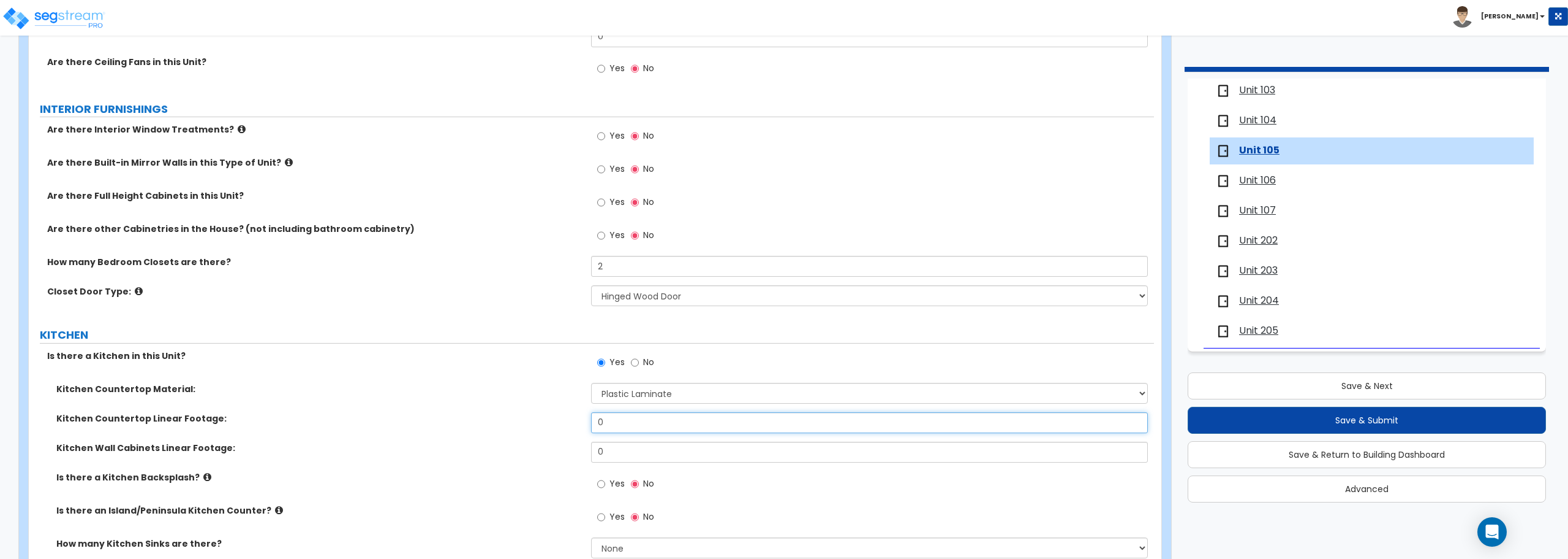
drag, startPoint x: 659, startPoint y: 424, endPoint x: 548, endPoint y: 426, distance: 111.0
click at [548, 426] on div "Kitchen Countertop Linear Footage: 0" at bounding box center [591, 427] width 1125 height 29
type input "15"
drag, startPoint x: 641, startPoint y: 452, endPoint x: 492, endPoint y: 461, distance: 149.3
click at [492, 461] on div "Kitchen Wall Cabinets Linear Footage: 0" at bounding box center [591, 456] width 1125 height 29
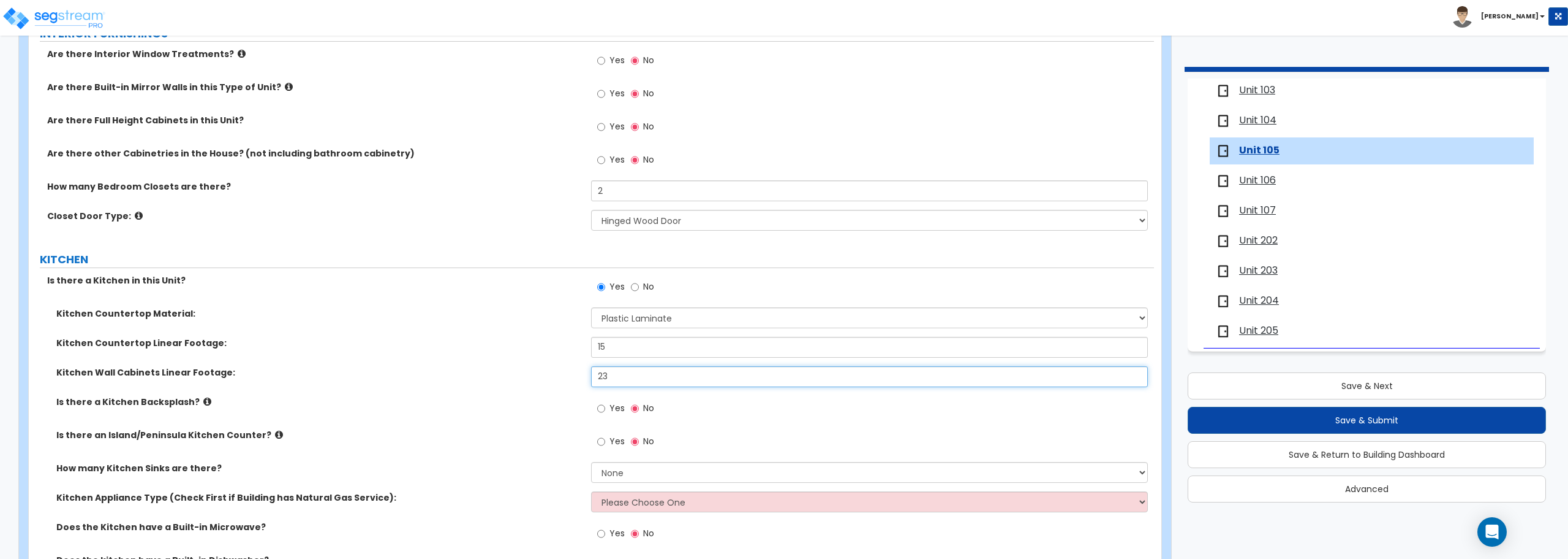
scroll to position [1349, 0]
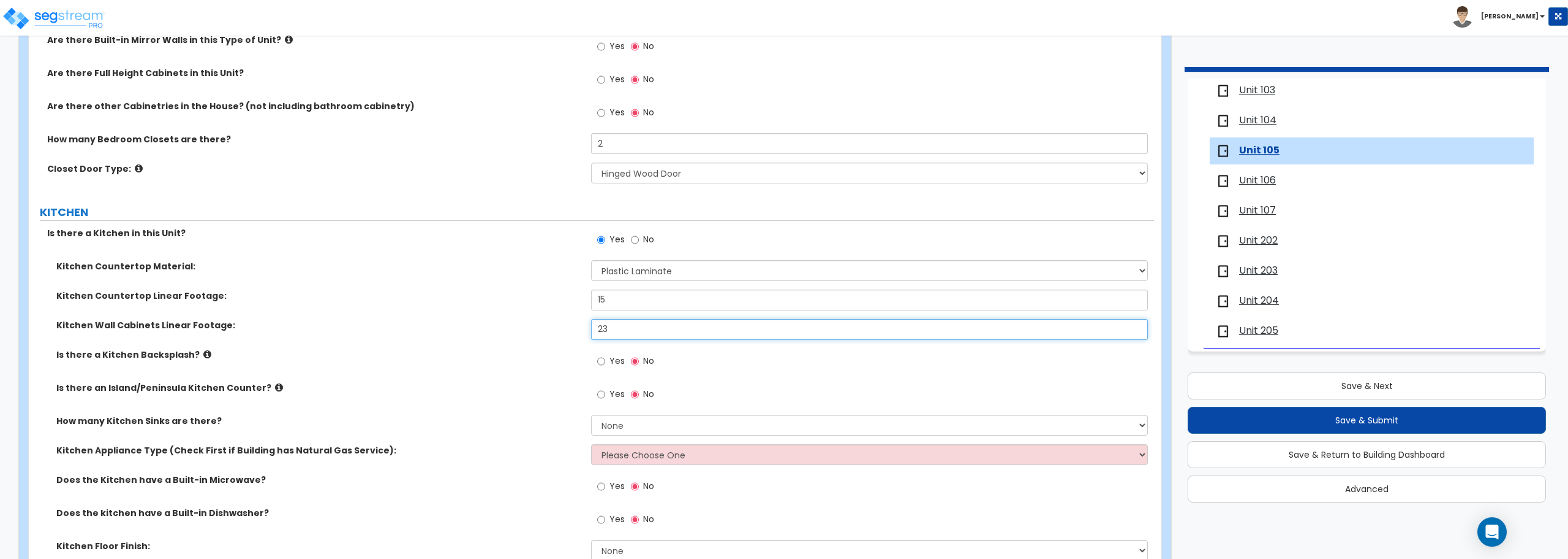
type input "23"
click at [604, 396] on input "Yes" at bounding box center [601, 394] width 8 height 14
radio input "true"
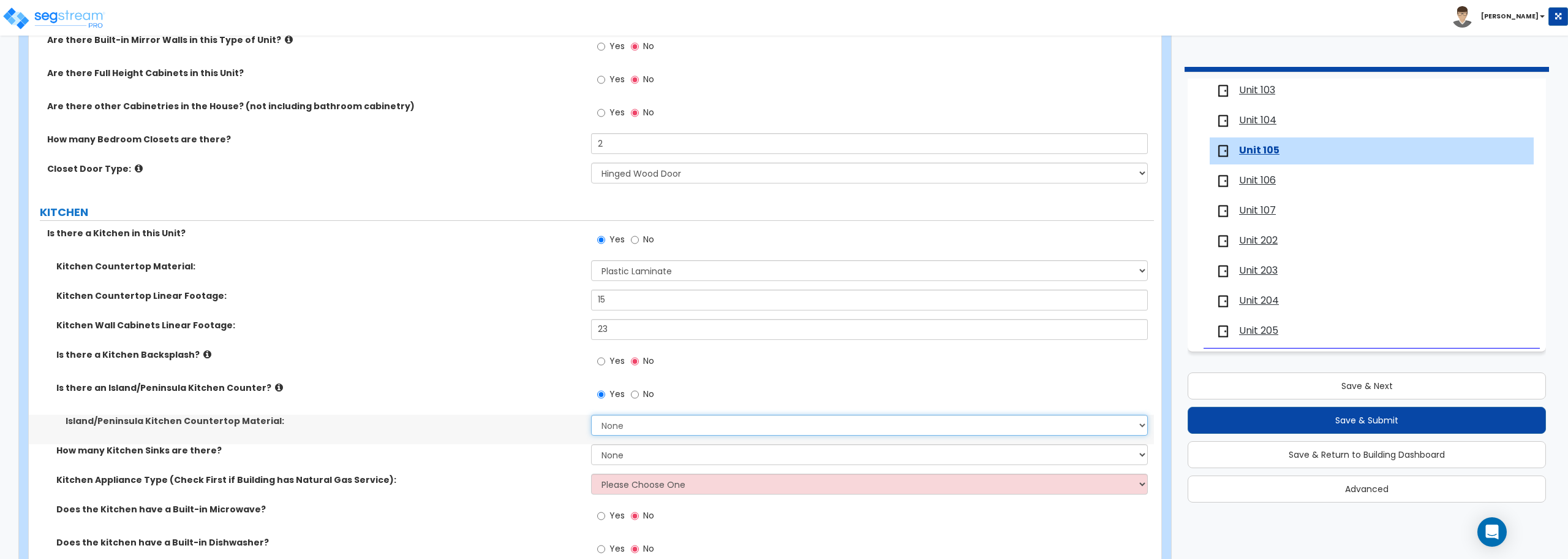
click at [615, 422] on select "None Plastic Laminate Solid Surface Stone Quartz Marble Tile Wood Stainless Ste…" at bounding box center [869, 425] width 557 height 21
select select "1"
click at [591, 415] on select "None Plastic Laminate Solid Surface Stone Quartz Marble Tile Wood Stainless Ste…" at bounding box center [869, 425] width 557 height 21
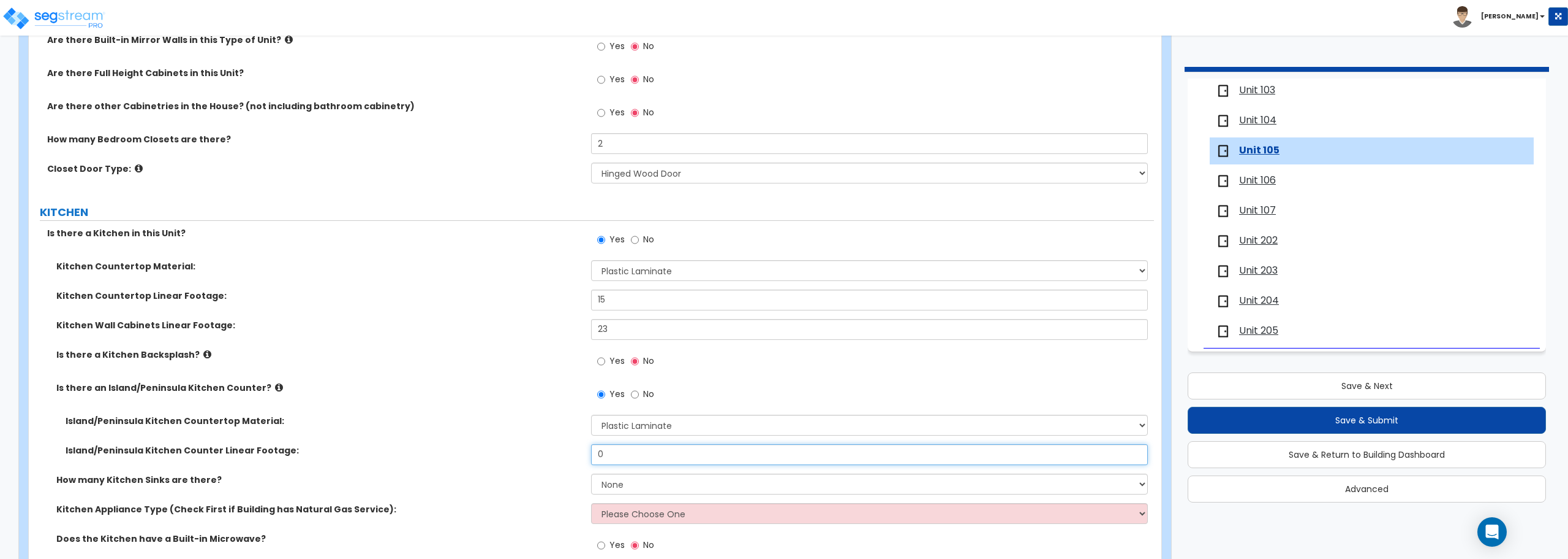
click at [661, 464] on input "0" at bounding box center [869, 454] width 557 height 21
drag, startPoint x: 661, startPoint y: 464, endPoint x: 528, endPoint y: 459, distance: 133.1
click at [528, 459] on div "Island/Peninsula Kitchen Counter Linear Footage: 0" at bounding box center [591, 459] width 1125 height 29
drag, startPoint x: 672, startPoint y: 453, endPoint x: 616, endPoint y: 454, distance: 56.0
click at [616, 454] on input "180" at bounding box center [869, 454] width 557 height 21
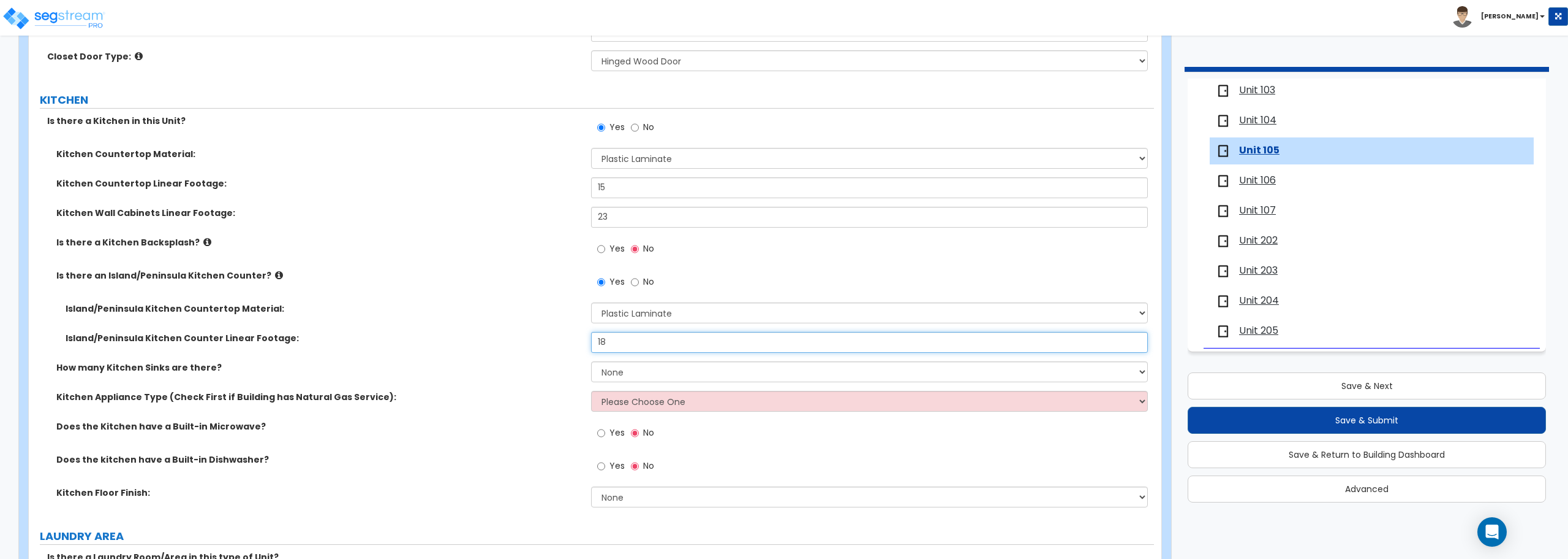
scroll to position [1472, 0]
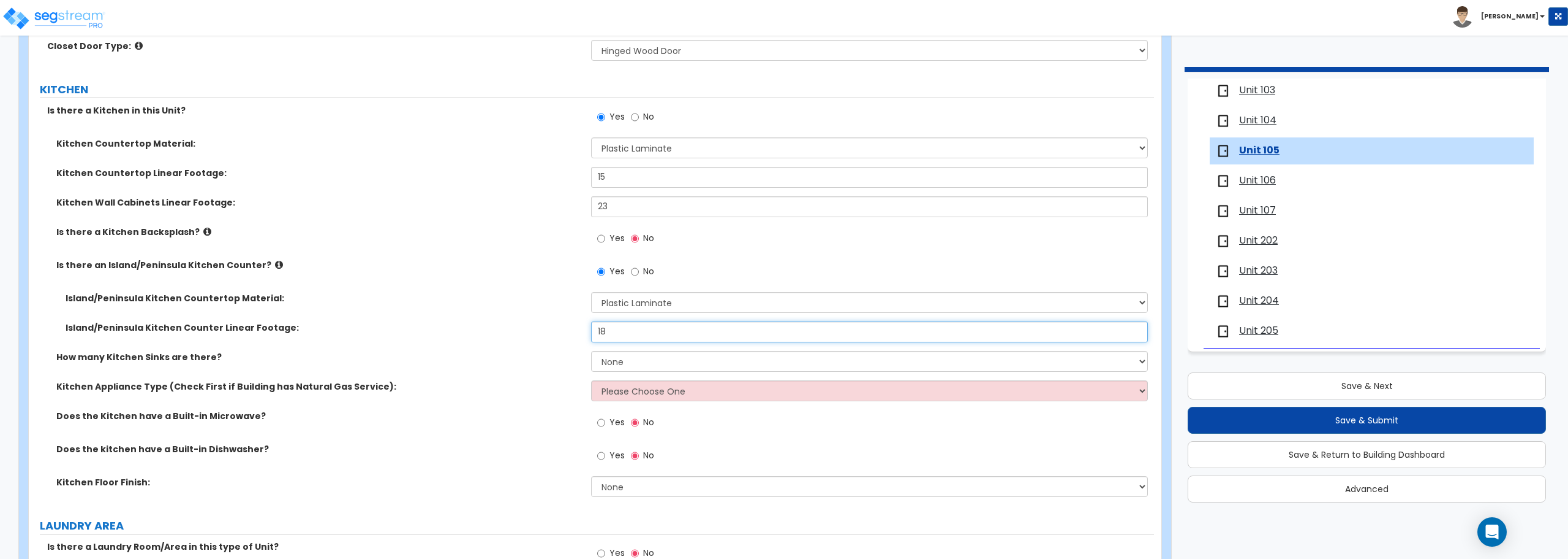
type input "18"
click at [630, 360] on select "None 1 2 3" at bounding box center [869, 361] width 557 height 21
select select "1"
click at [591, 351] on select "None 1 2 3" at bounding box center [869, 361] width 557 height 21
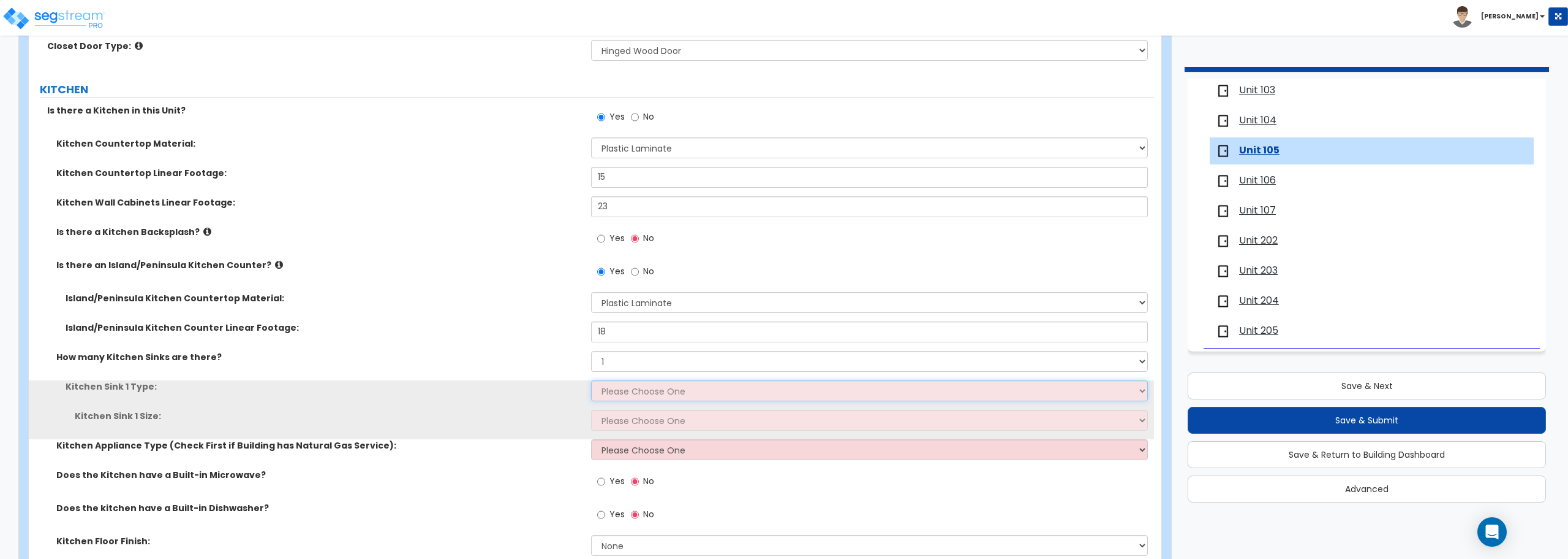
click at [628, 396] on select "Please Choose One Stainless Steel Porcelain Enamel Cast Iron Granite Composite" at bounding box center [869, 390] width 557 height 21
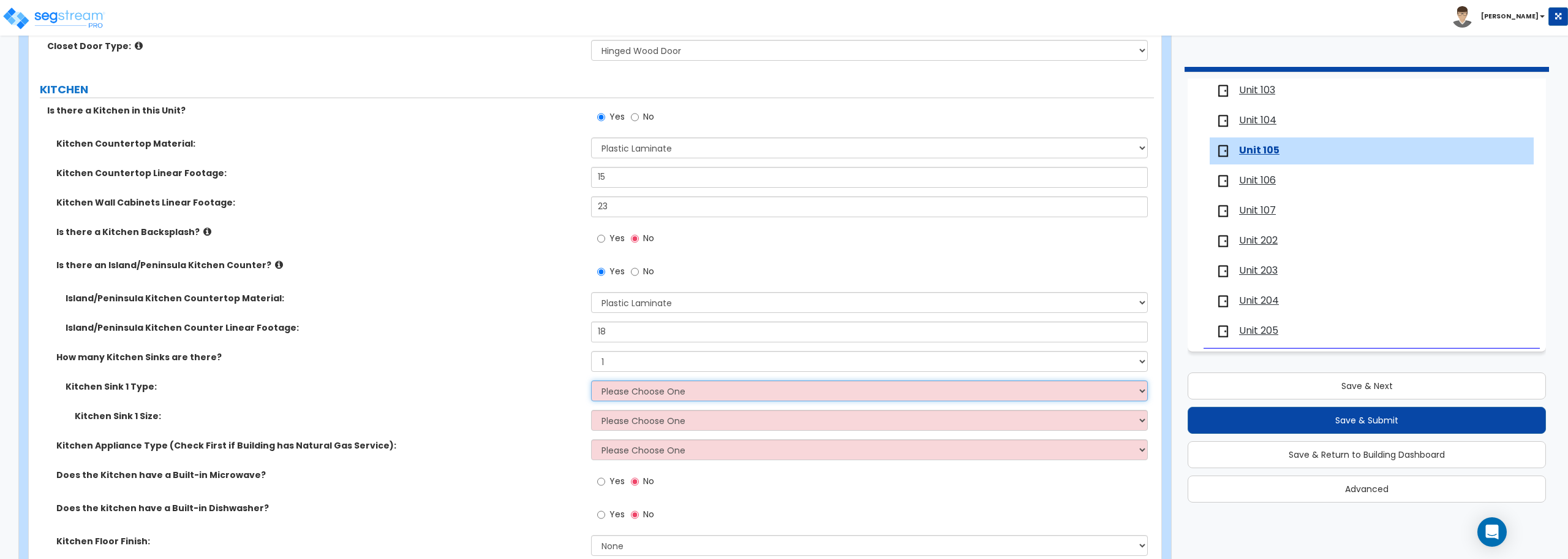
select select "1"
click at [591, 380] on select "Please Choose One Stainless Steel Porcelain Enamel Cast Iron Granite Composite" at bounding box center [869, 390] width 557 height 21
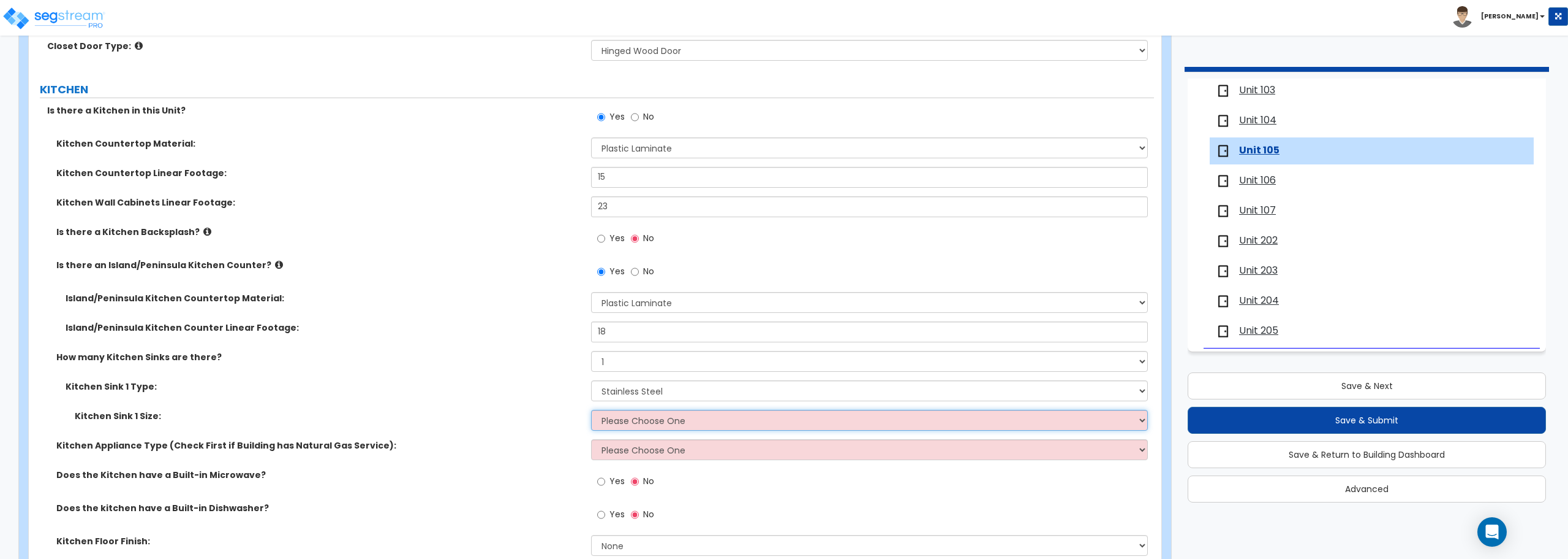
click at [627, 419] on select "Please Choose One Single Sink Double Sink" at bounding box center [869, 419] width 557 height 21
select select "2"
click at [591, 409] on select "Please Choose One Single Sink Double Sink" at bounding box center [869, 419] width 557 height 21
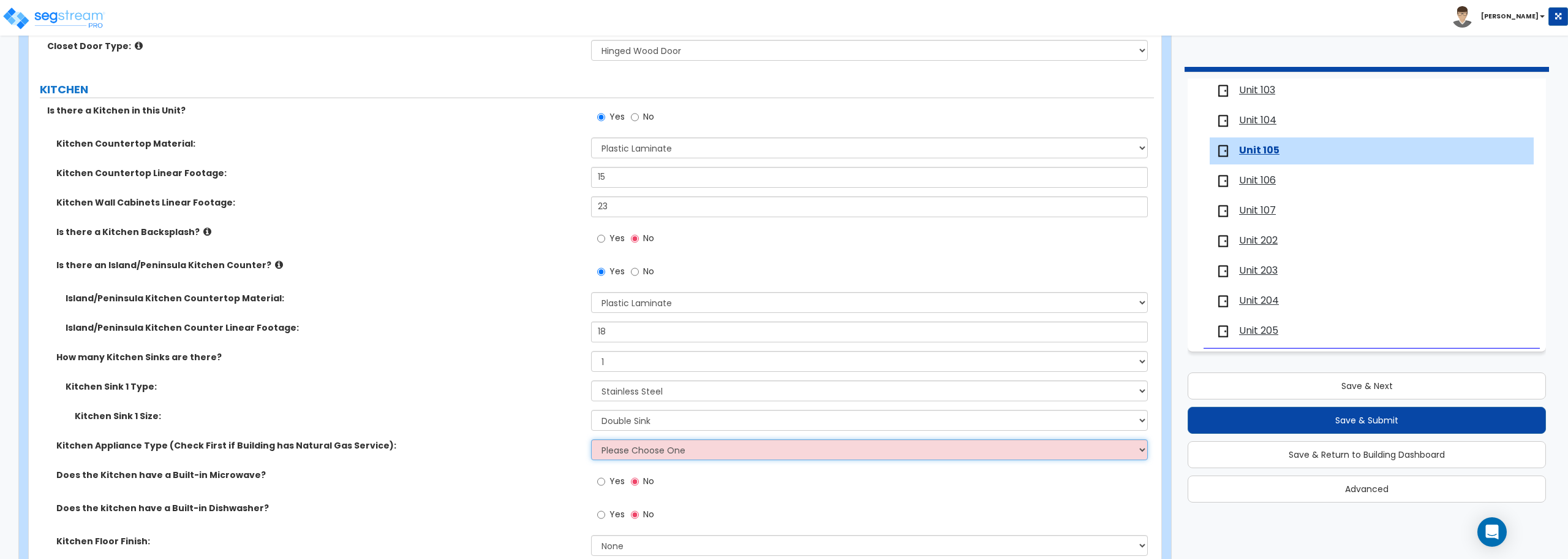
click at [630, 444] on select "Please Choose One Gas Electric" at bounding box center [869, 449] width 557 height 21
select select "2"
click at [591, 439] on select "Please Choose One Gas Electric" at bounding box center [869, 449] width 557 height 21
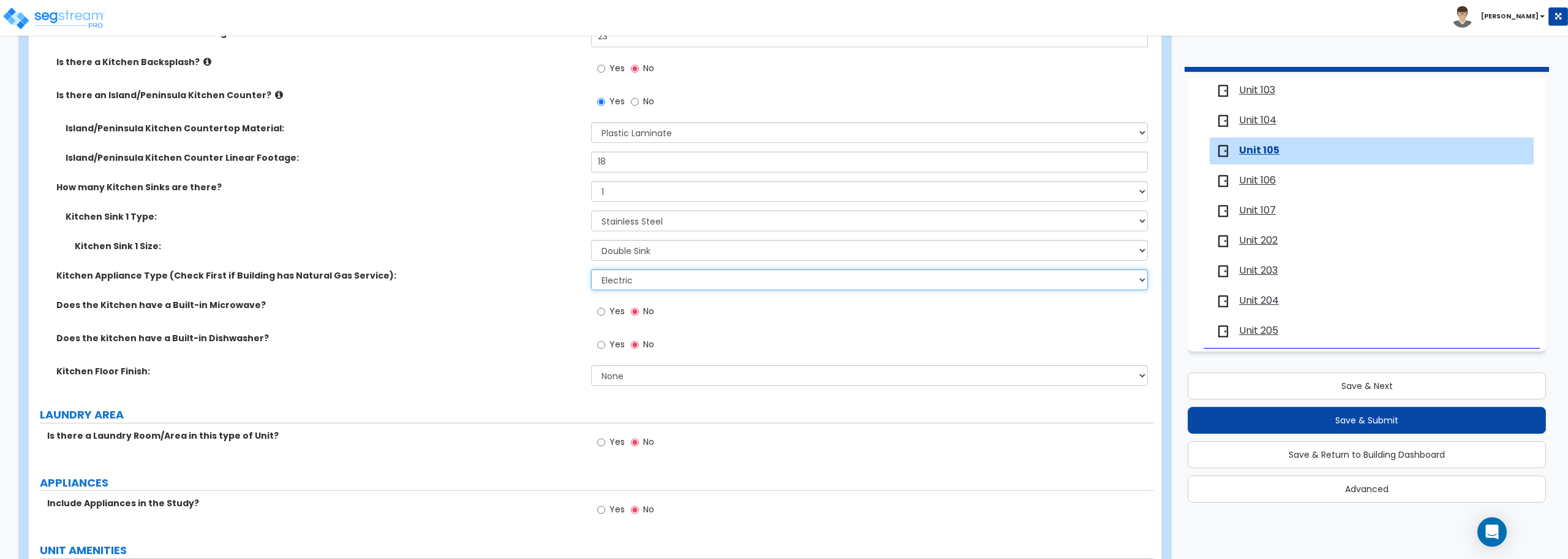
scroll to position [1655, 0]
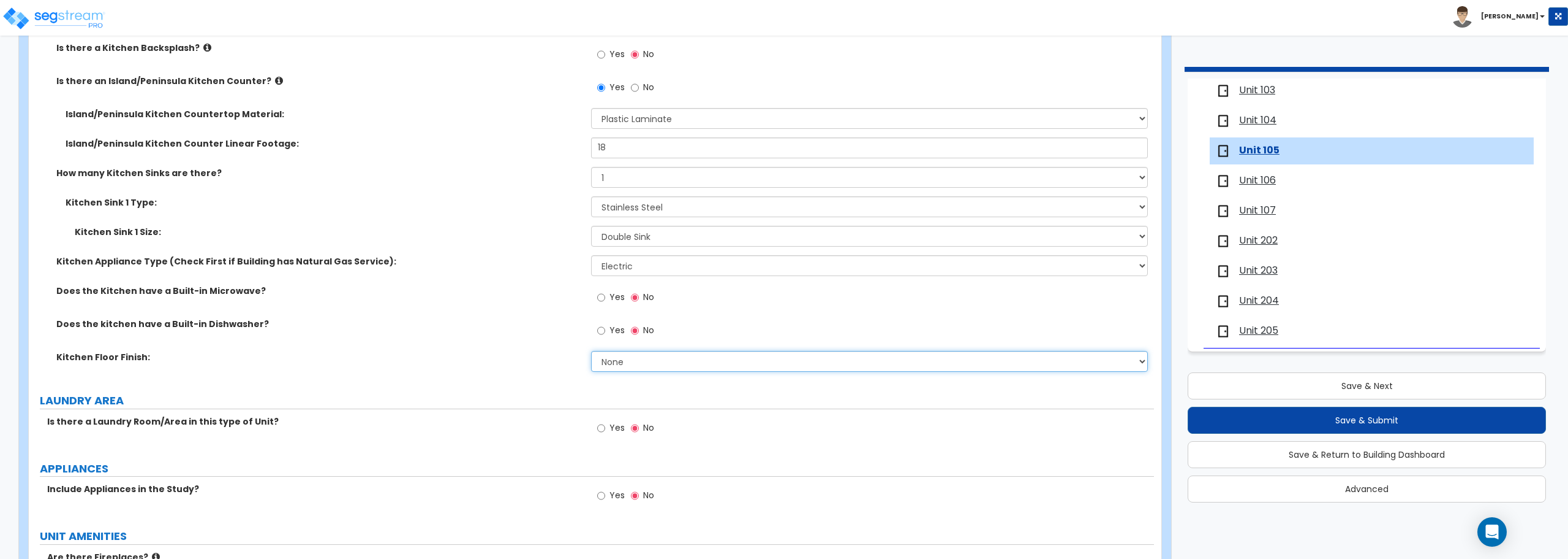
click at [652, 366] on select "None Tile Flooring Hardwood Flooring Resilient Laminate Flooring VCT Flooring S…" at bounding box center [869, 361] width 557 height 21
select select "7"
click at [591, 351] on select "None Tile Flooring Hardwood Flooring Resilient Laminate Flooring VCT Flooring S…" at bounding box center [869, 361] width 557 height 21
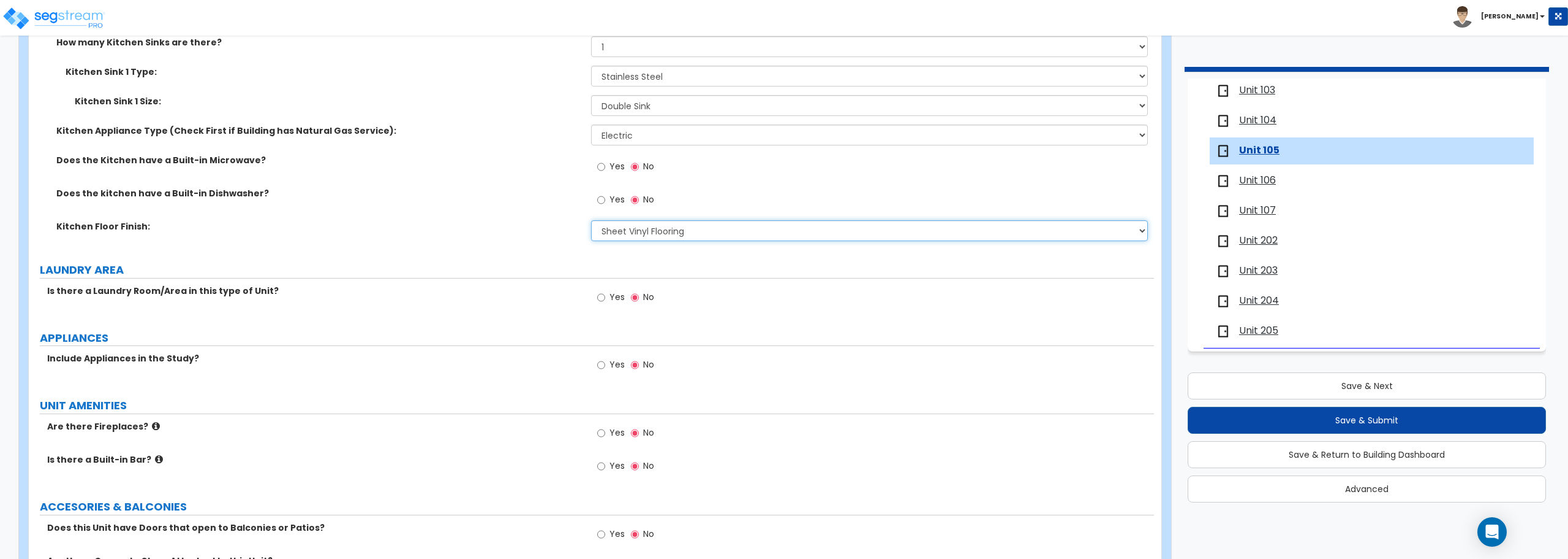
scroll to position [1839, 0]
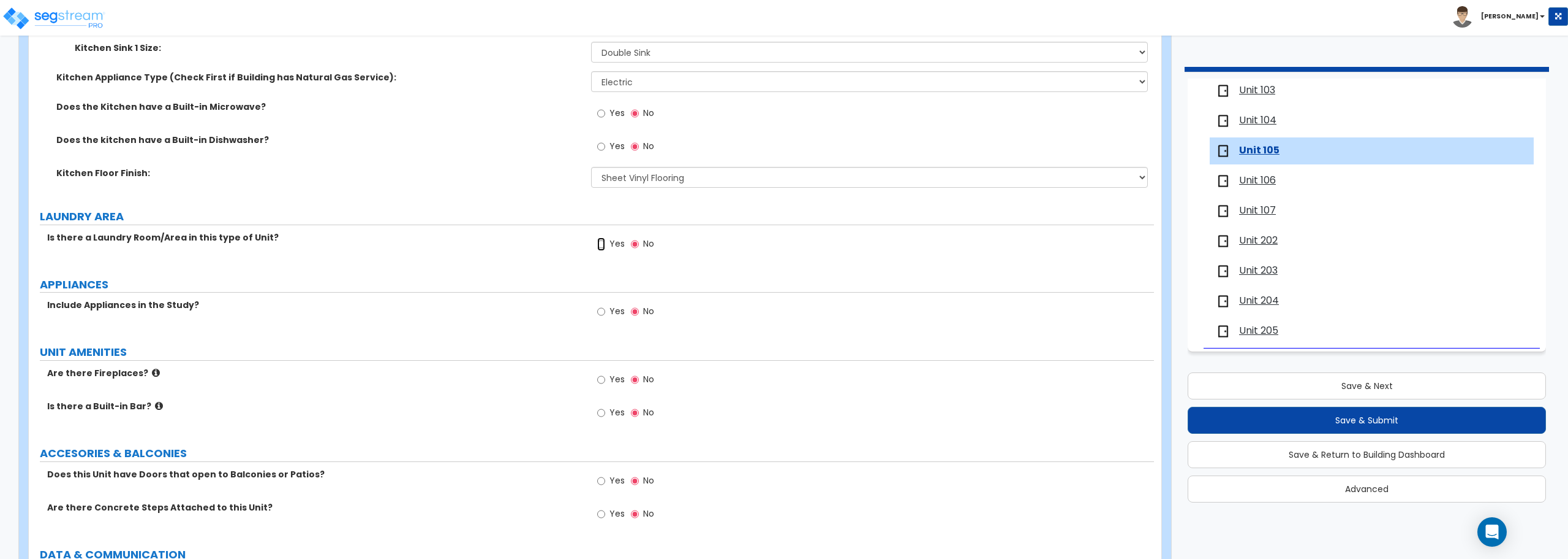
click at [603, 244] on input "Yes" at bounding box center [601, 243] width 8 height 14
radio input "true"
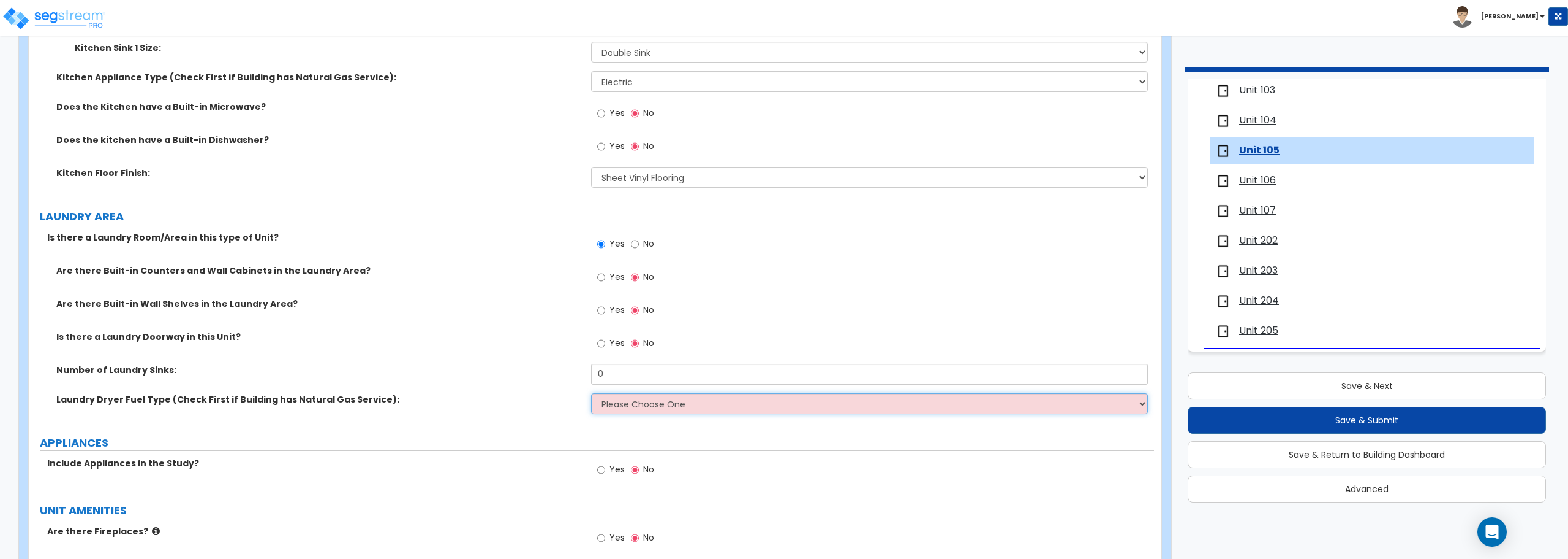
click at [630, 399] on select "Please Choose One Gas Electric" at bounding box center [869, 403] width 557 height 21
select select "2"
click at [591, 393] on select "Please Choose One Gas Electric" at bounding box center [869, 403] width 557 height 21
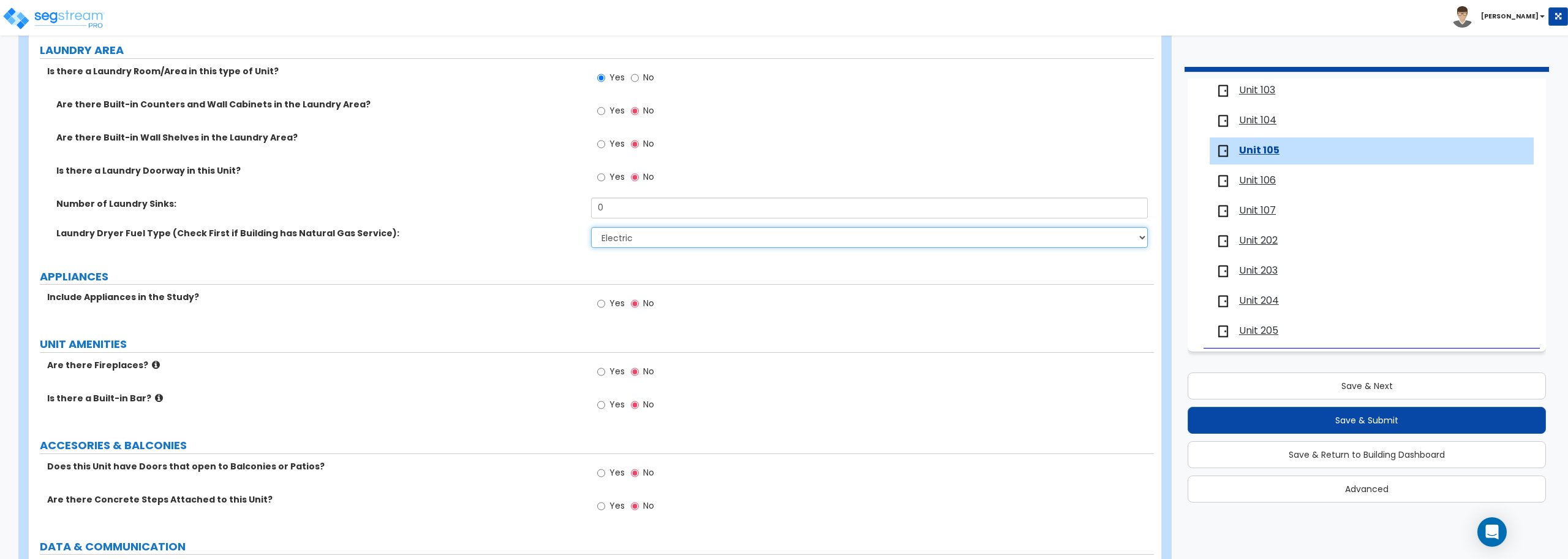
scroll to position [2024, 0]
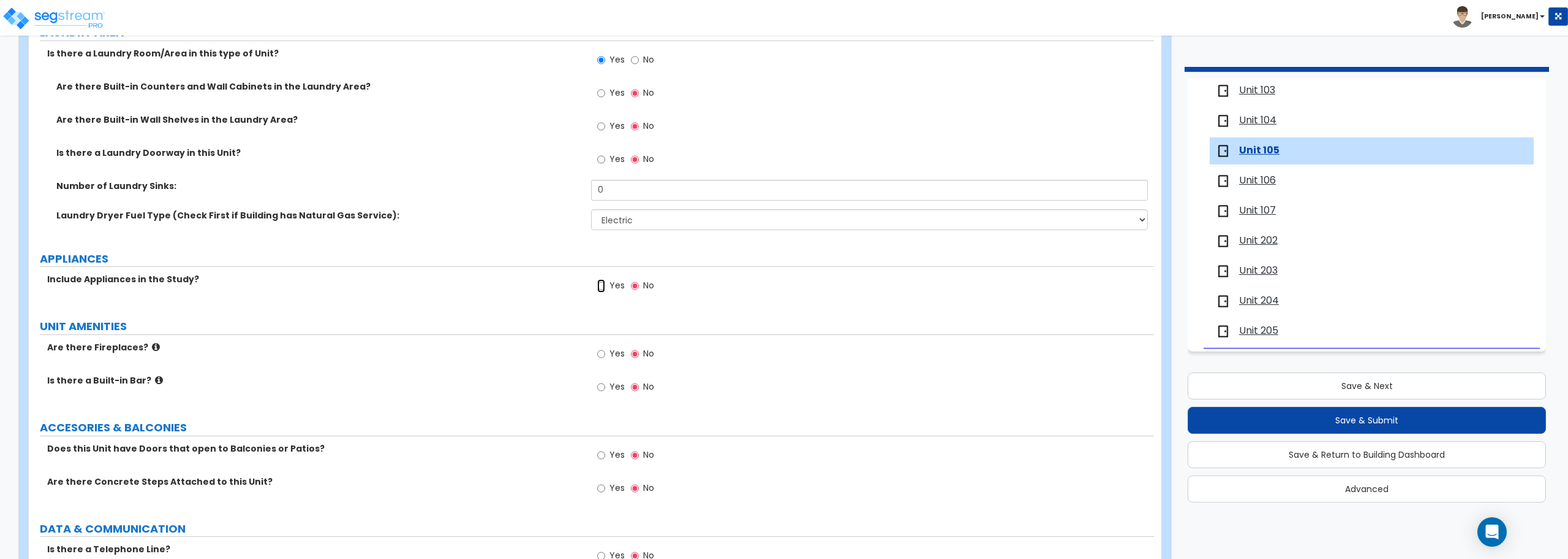
click at [601, 283] on input "Yes" at bounding box center [601, 285] width 8 height 14
radio input "true"
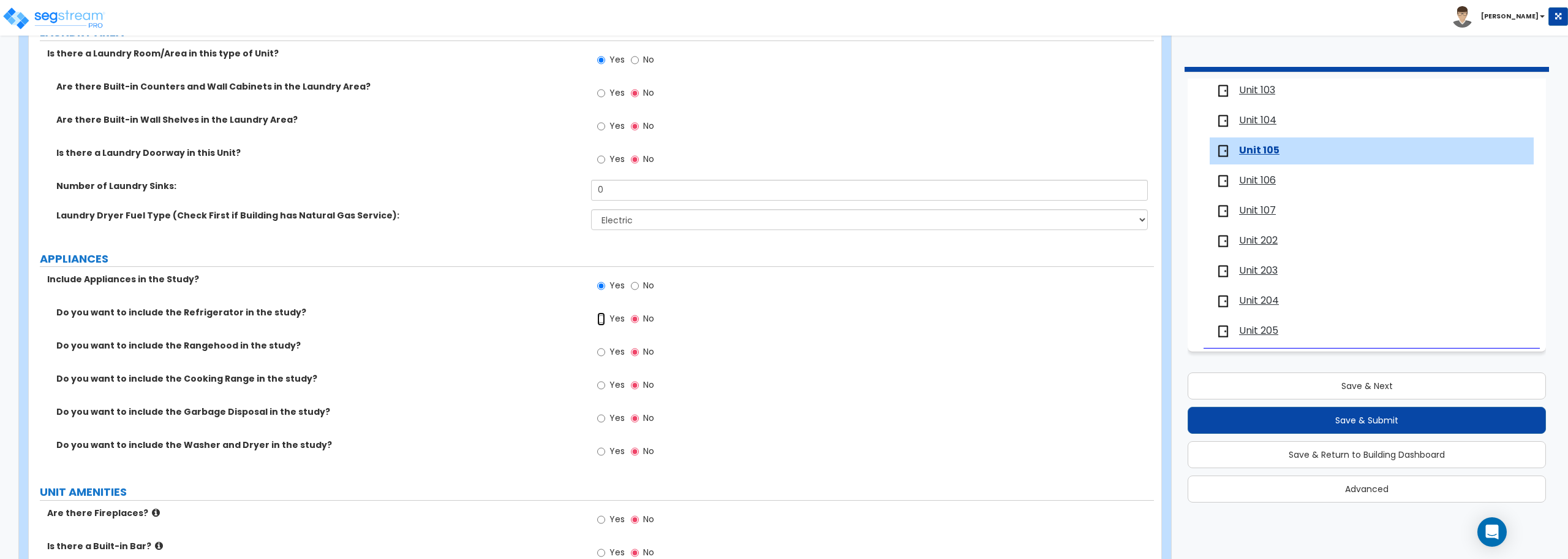
click at [602, 316] on input "Yes" at bounding box center [601, 318] width 8 height 14
radio input "true"
click at [605, 383] on input "Yes" at bounding box center [601, 385] width 8 height 14
radio input "true"
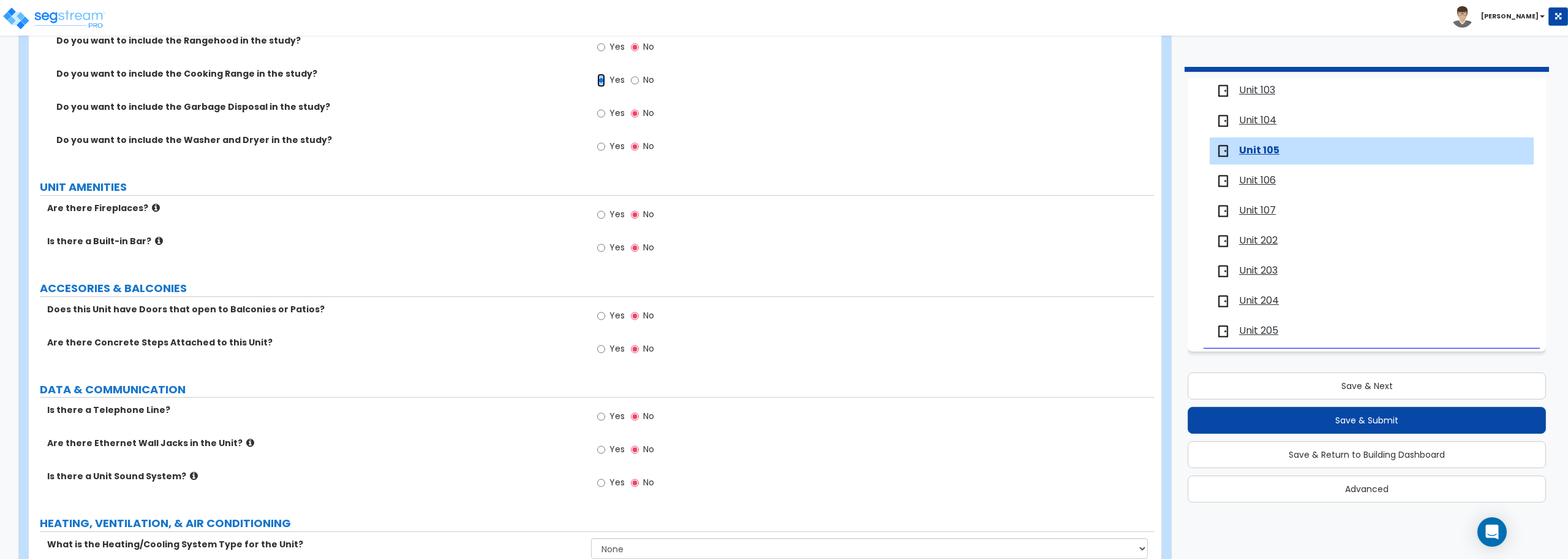
scroll to position [2330, 0]
click at [697, 542] on select "None Heat Only Centralized Heating & Cooling Thru Wall Air Conditioners Mini Sp…" at bounding box center [869, 546] width 557 height 21
select select "2"
click at [591, 536] on select "None Heat Only Centralized Heating & Cooling Thru Wall Air Conditioners Mini Sp…" at bounding box center [869, 546] width 557 height 21
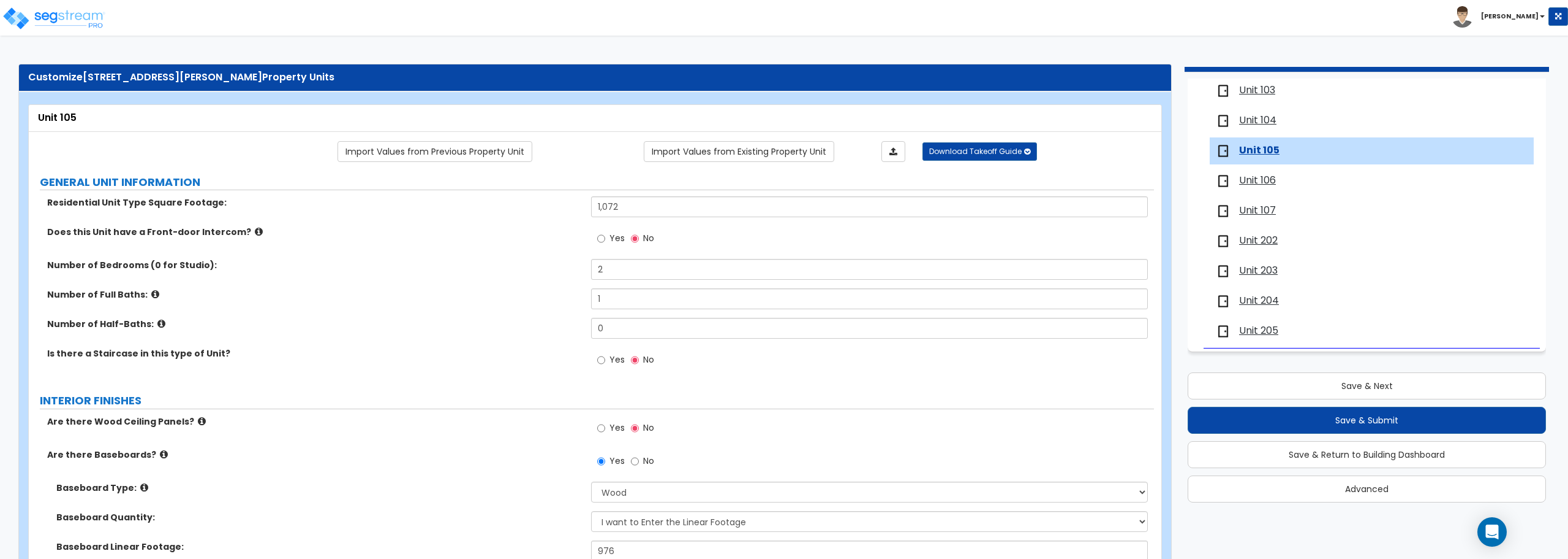
scroll to position [0, 0]
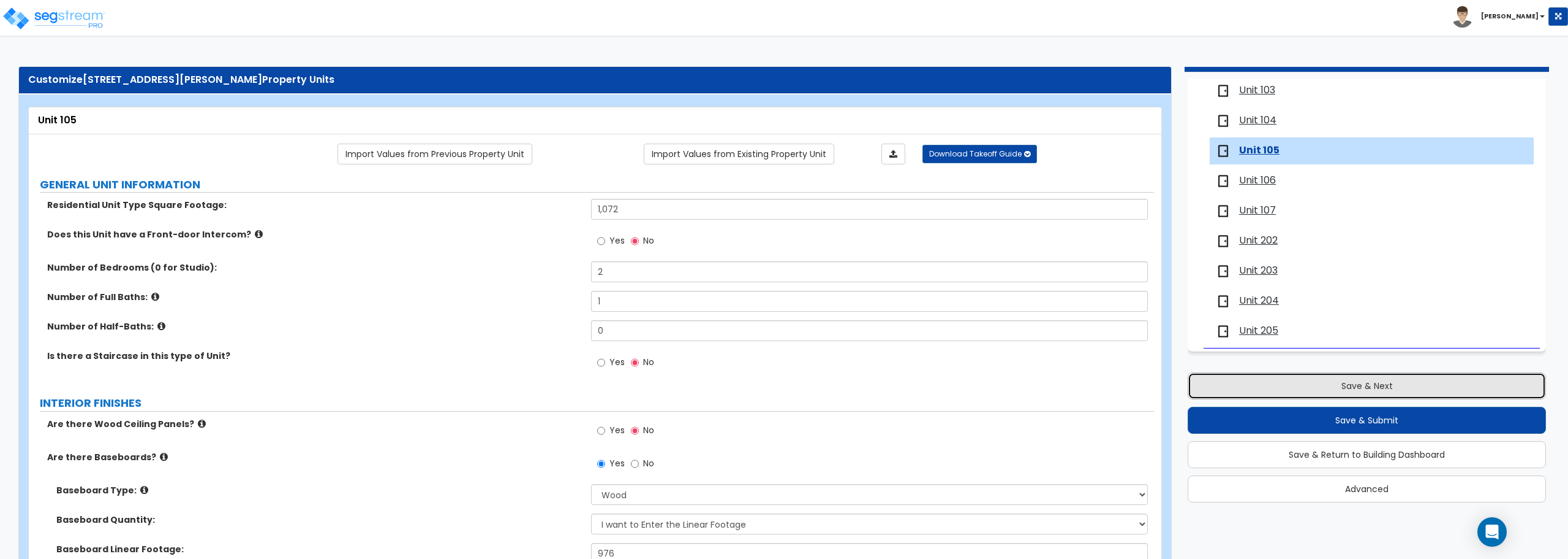
click at [1332, 382] on button "Save & Next" at bounding box center [1367, 386] width 358 height 27
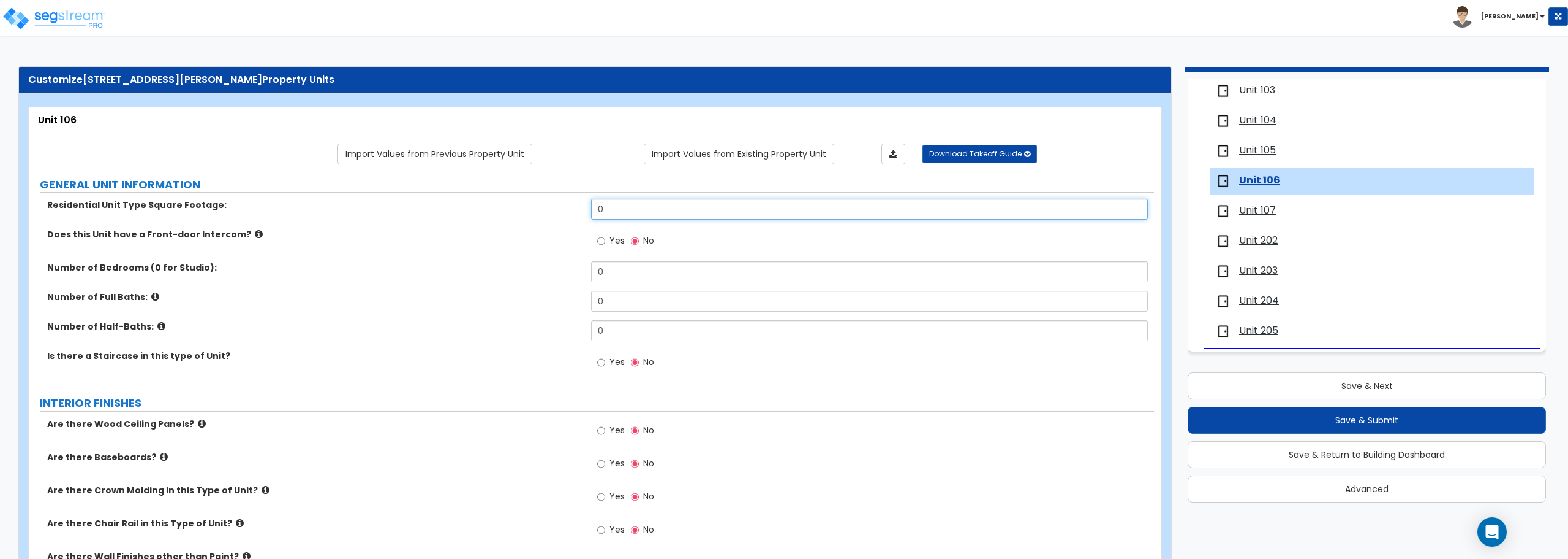
drag, startPoint x: 605, startPoint y: 214, endPoint x: 577, endPoint y: 214, distance: 28.0
click at [577, 214] on div "Residential Unit Type Square Footage: 0" at bounding box center [591, 213] width 1125 height 29
type input "592"
drag, startPoint x: 651, startPoint y: 279, endPoint x: 534, endPoint y: 279, distance: 117.0
click at [534, 279] on div "Number of Bedrooms (0 for Studio): 0" at bounding box center [591, 275] width 1125 height 29
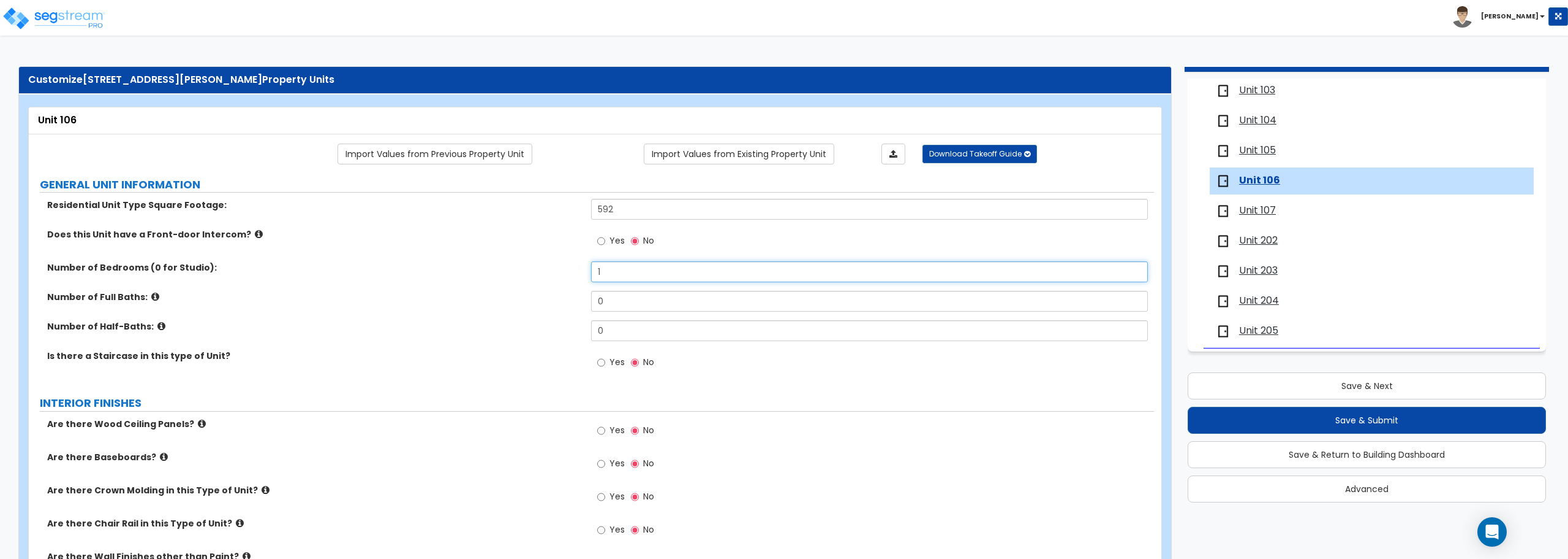
type input "1"
drag, startPoint x: 633, startPoint y: 307, endPoint x: 559, endPoint y: 310, distance: 74.1
click at [559, 310] on div "Number of Full Baths: 0" at bounding box center [591, 305] width 1125 height 29
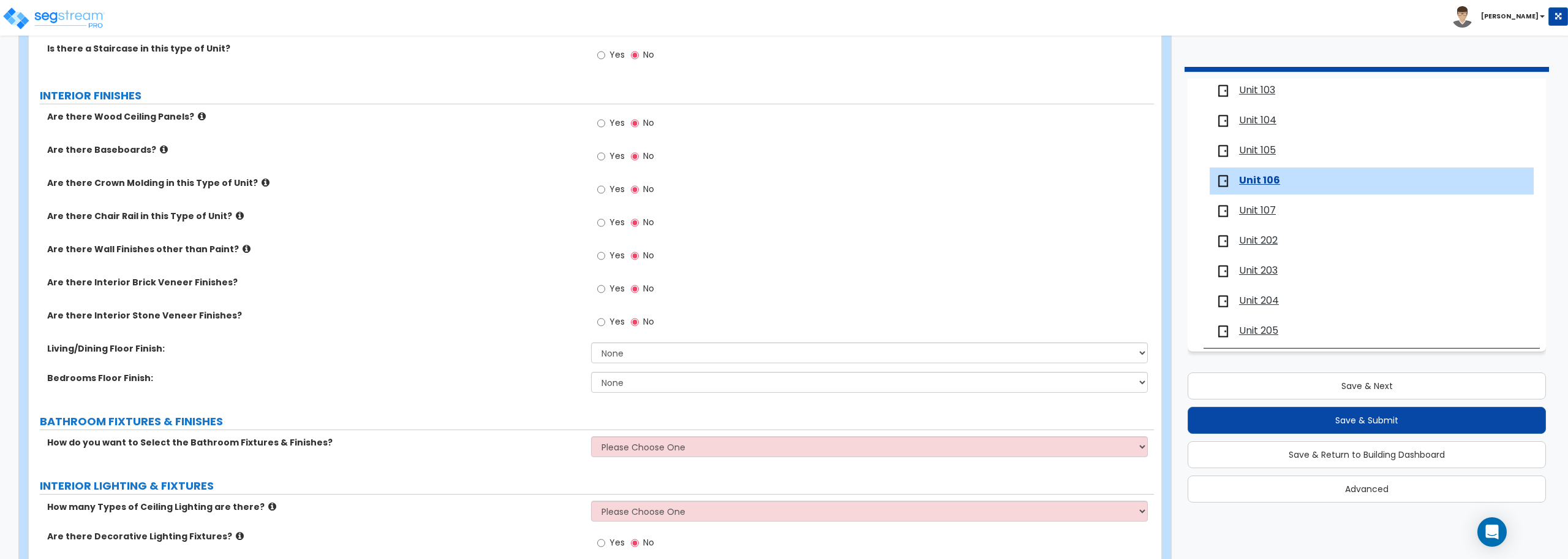
scroll to position [306, 0]
type input "1"
click at [608, 156] on label "Yes" at bounding box center [611, 158] width 27 height 21
click at [605, 156] on input "Yes" at bounding box center [601, 157] width 8 height 14
radio input "true"
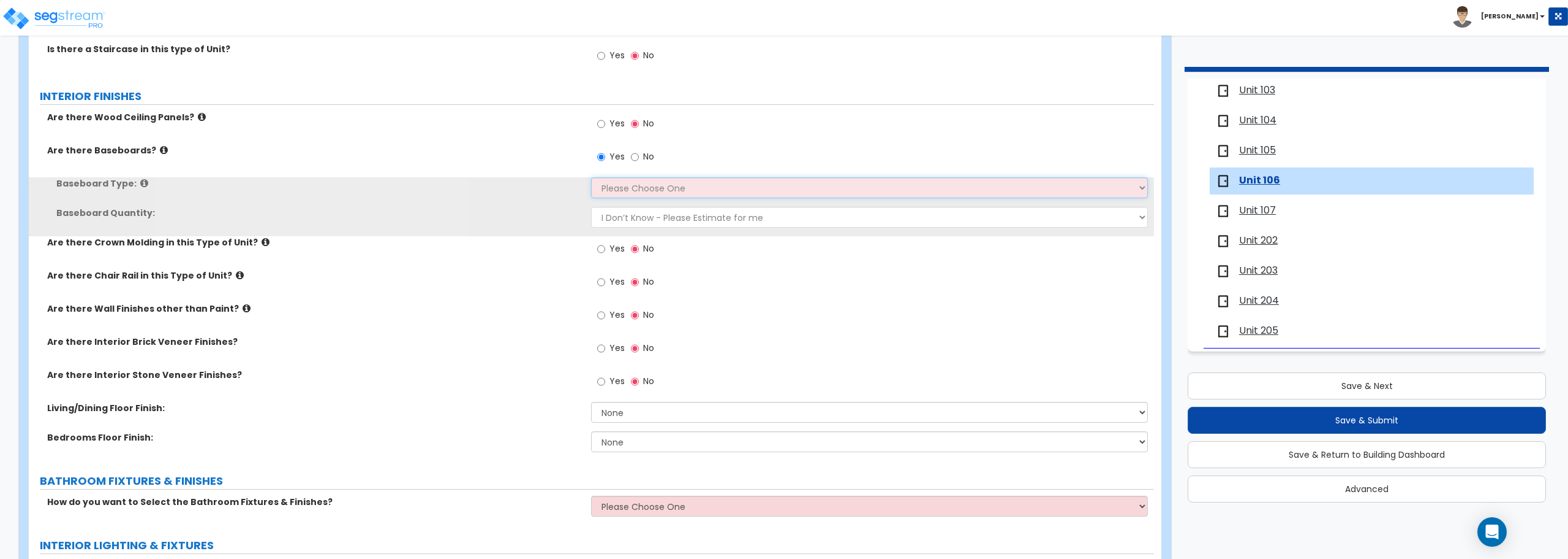
drag, startPoint x: 629, startPoint y: 188, endPoint x: 631, endPoint y: 195, distance: 7.3
click at [629, 188] on select "Please Choose One Wood Vinyl Carpet Tile" at bounding box center [869, 187] width 557 height 21
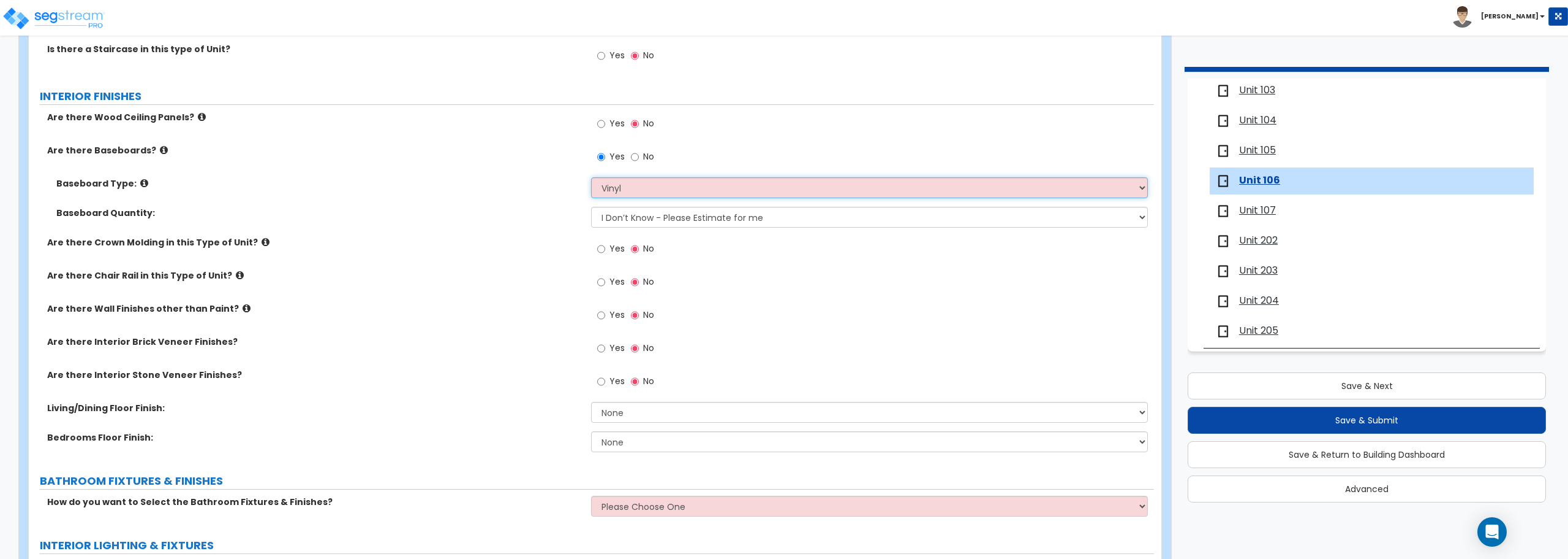
click at [591, 177] on select "Please Choose One Wood Vinyl Carpet Tile" at bounding box center [869, 187] width 557 height 21
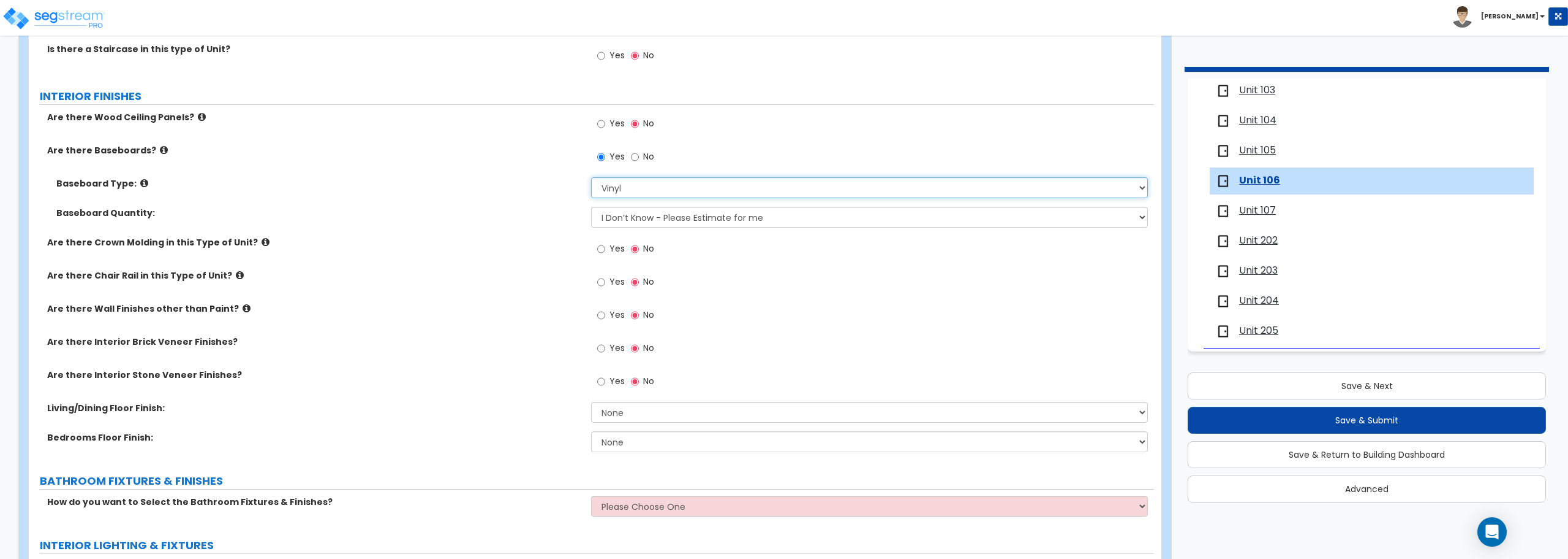
click at [644, 185] on select "Please Choose One Wood Vinyl Carpet Tile" at bounding box center [869, 187] width 557 height 21
select select "1"
click at [591, 177] on select "Please Choose One Wood Vinyl Carpet Tile" at bounding box center [869, 187] width 557 height 21
click at [640, 218] on select "I Don’t Know - Please Estimate for me I want to Enter the Linear Footage" at bounding box center [869, 217] width 557 height 21
select select "1"
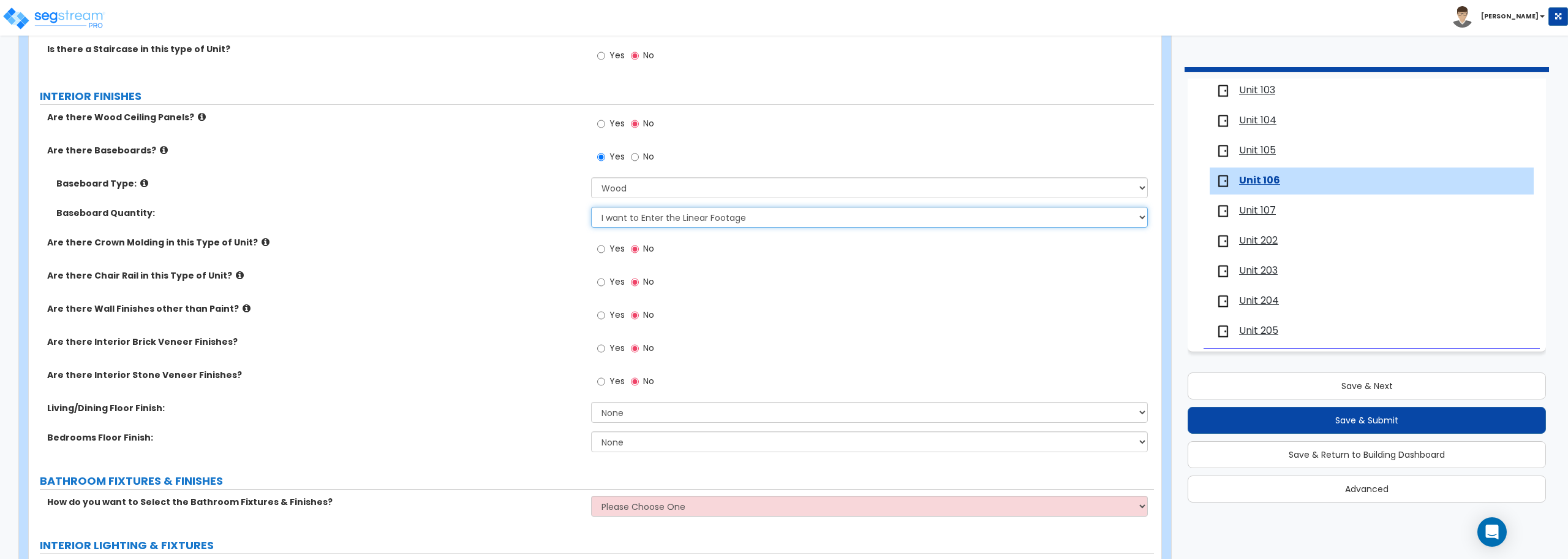
click at [591, 207] on select "I Don’t Know - Please Estimate for me I want to Enter the Linear Footage" at bounding box center [869, 217] width 557 height 21
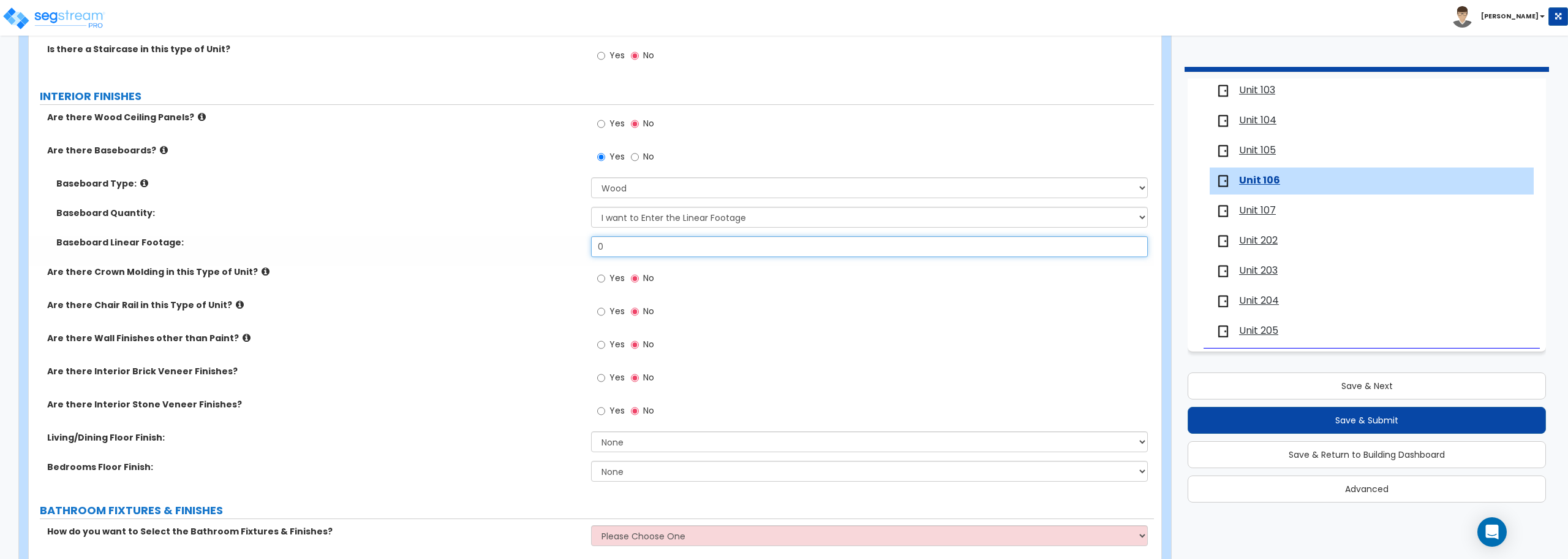
drag, startPoint x: 648, startPoint y: 250, endPoint x: 515, endPoint y: 252, distance: 133.0
click at [515, 252] on div "Baseboard Linear Footage: 0" at bounding box center [591, 251] width 1125 height 29
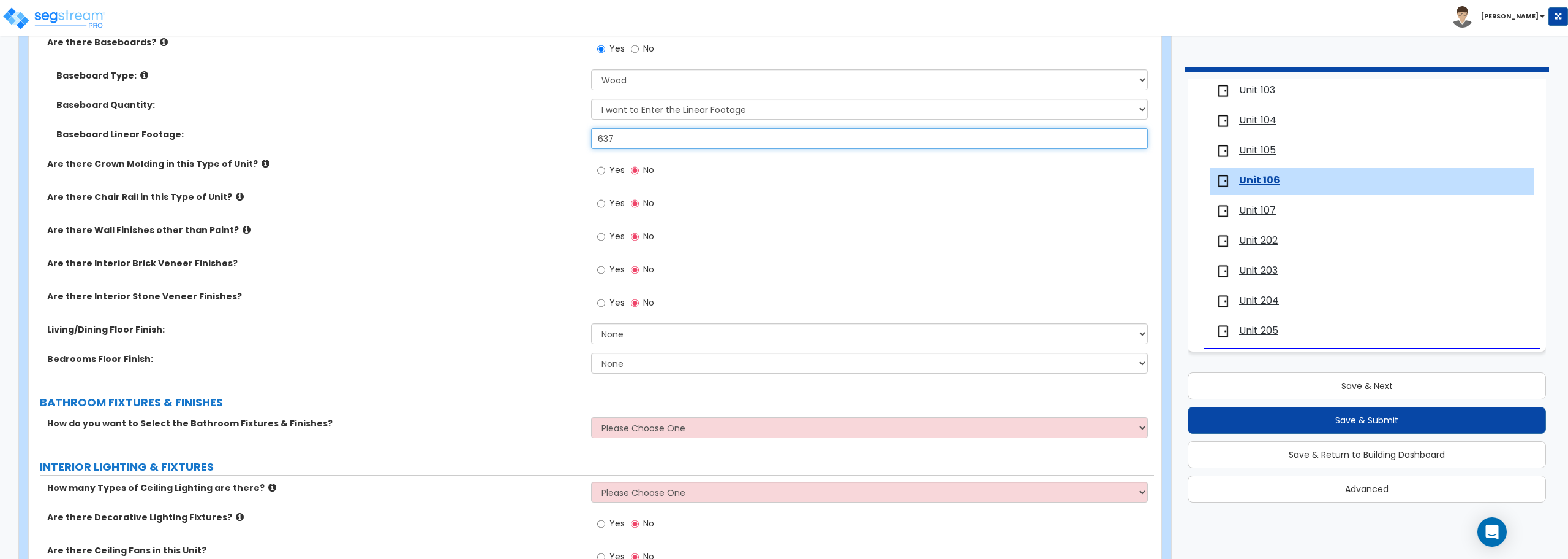
scroll to position [430, 0]
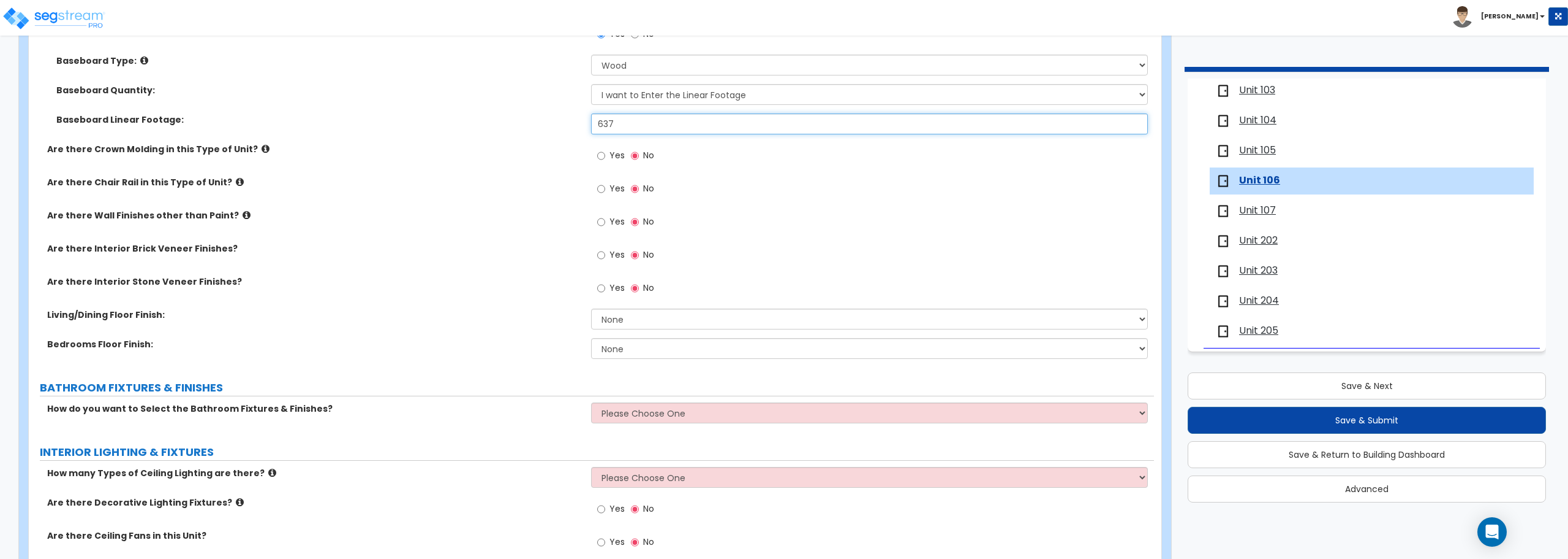
type input "637"
click at [660, 323] on select "None Tile Flooring Hardwood Flooring Resilient Laminate Flooring VCT Flooring S…" at bounding box center [869, 318] width 557 height 21
select select "7"
click at [591, 308] on select "None Tile Flooring Hardwood Flooring Resilient Laminate Flooring VCT Flooring S…" at bounding box center [869, 318] width 557 height 21
click at [663, 347] on select "None Tile Flooring Hardwood Flooring Resilient Laminate Flooring VCT Flooring S…" at bounding box center [869, 347] width 557 height 21
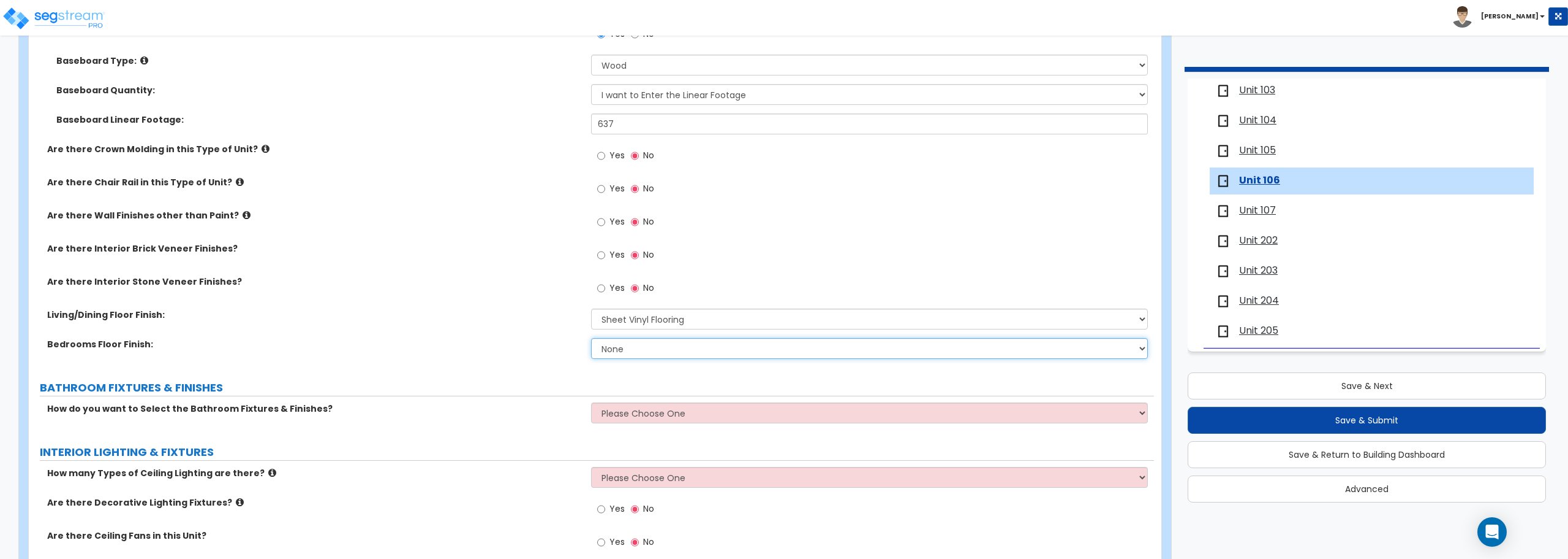
select select "7"
click at [591, 337] on select "None Tile Flooring Hardwood Flooring Resilient Laminate Flooring VCT Flooring S…" at bounding box center [869, 347] width 557 height 21
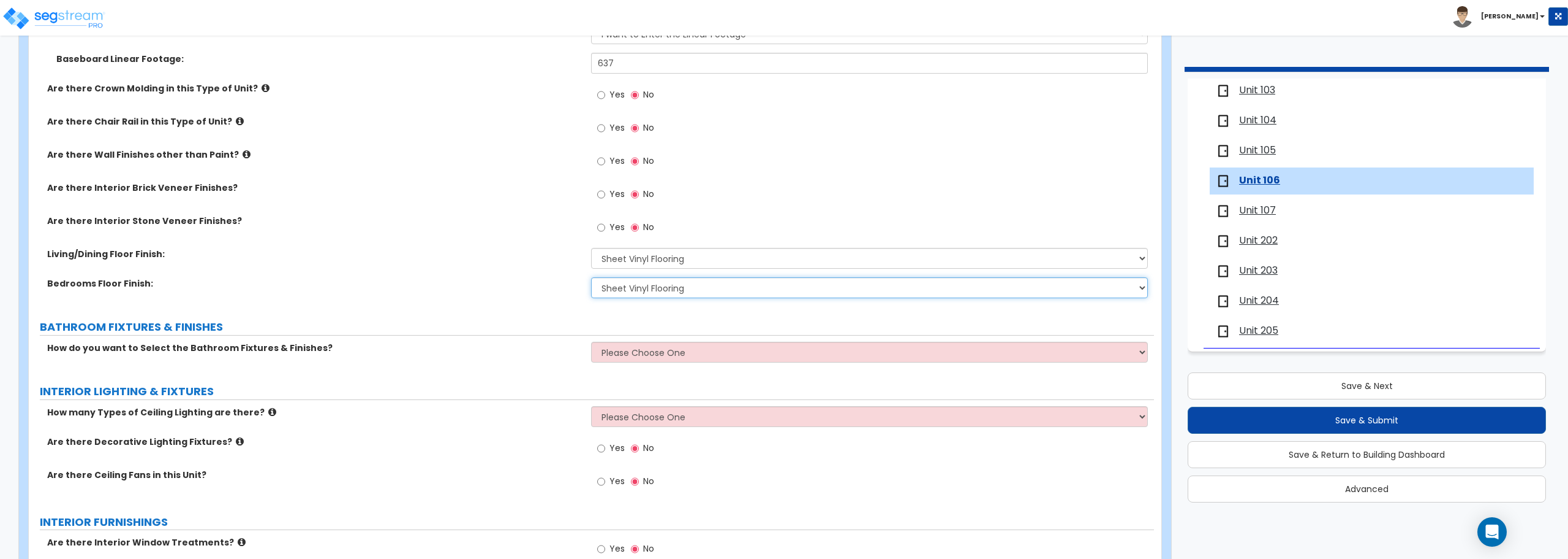
scroll to position [491, 0]
click at [636, 357] on select "Please Choose One Select the type of Fixtures and Finishes only for one Bath an…" at bounding box center [869, 351] width 557 height 21
select select "2"
click at [591, 341] on select "Please Choose One Select the type of Fixtures and Finishes only for one Bath an…" at bounding box center [869, 351] width 557 height 21
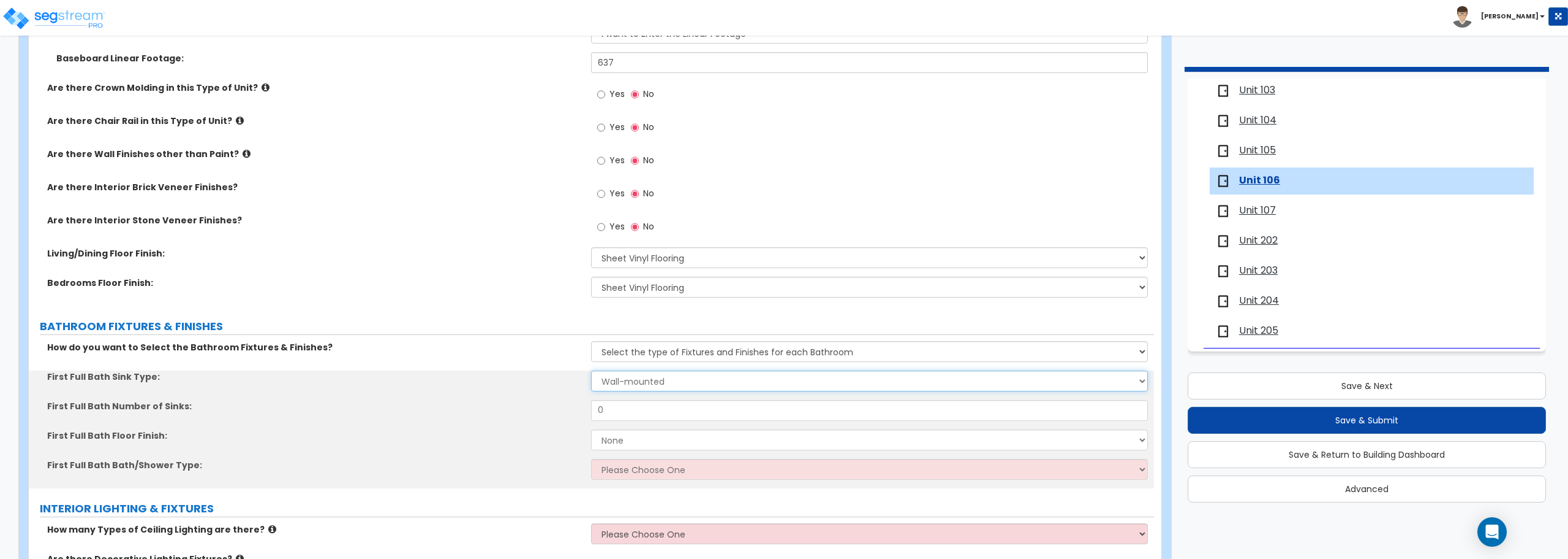
drag, startPoint x: 642, startPoint y: 383, endPoint x: 642, endPoint y: 390, distance: 7.0
click at [642, 383] on select "Wall-mounted Pedestal-mounted Vanity-mounted" at bounding box center [869, 380] width 557 height 21
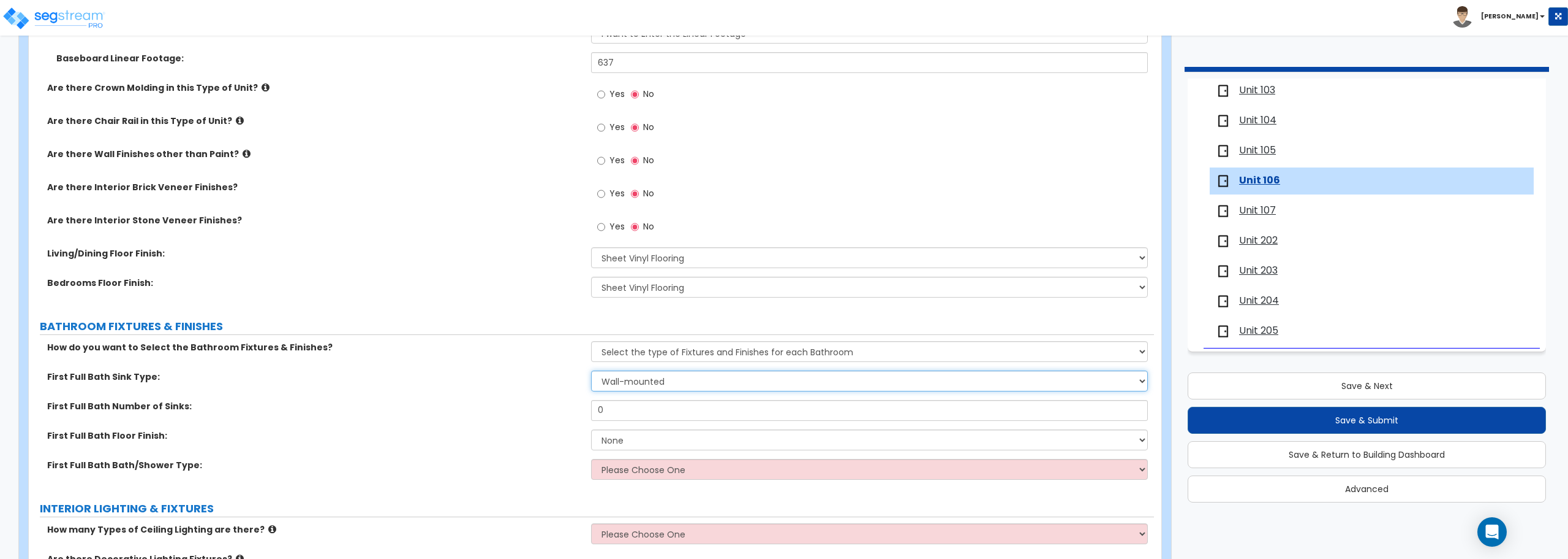
select select "3"
click at [591, 370] on select "Wall-mounted Pedestal-mounted Vanity-mounted" at bounding box center [869, 380] width 557 height 21
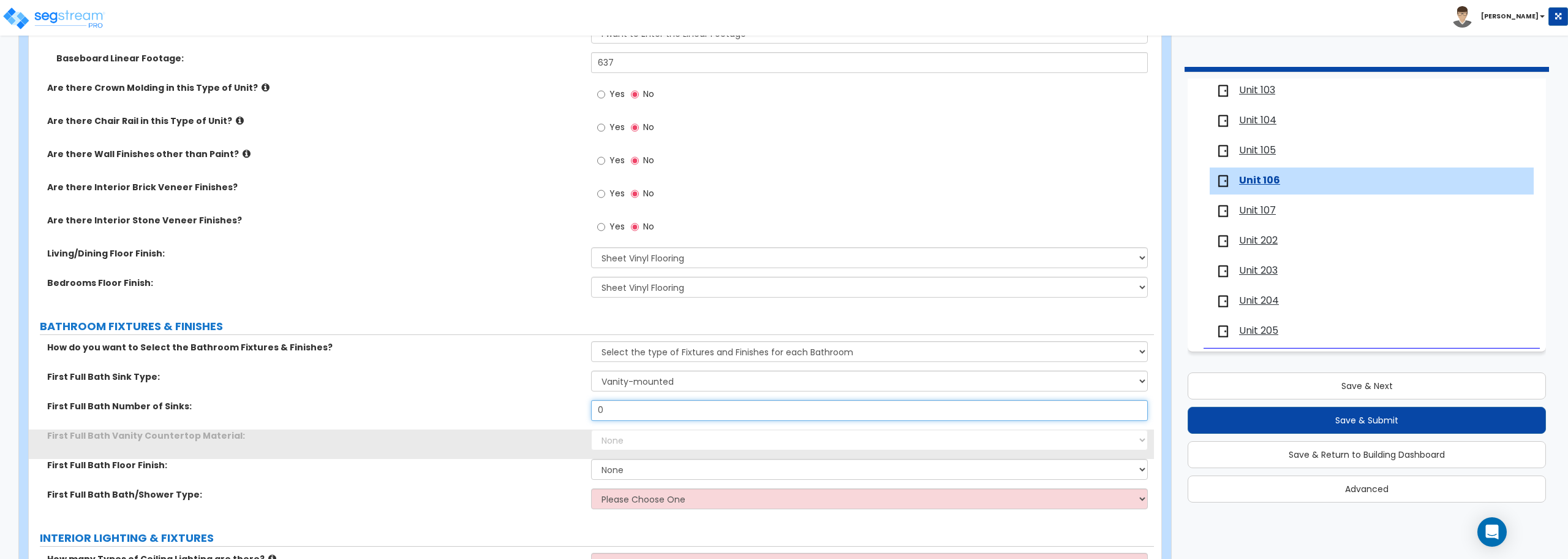
click at [643, 411] on input "0" at bounding box center [869, 409] width 557 height 21
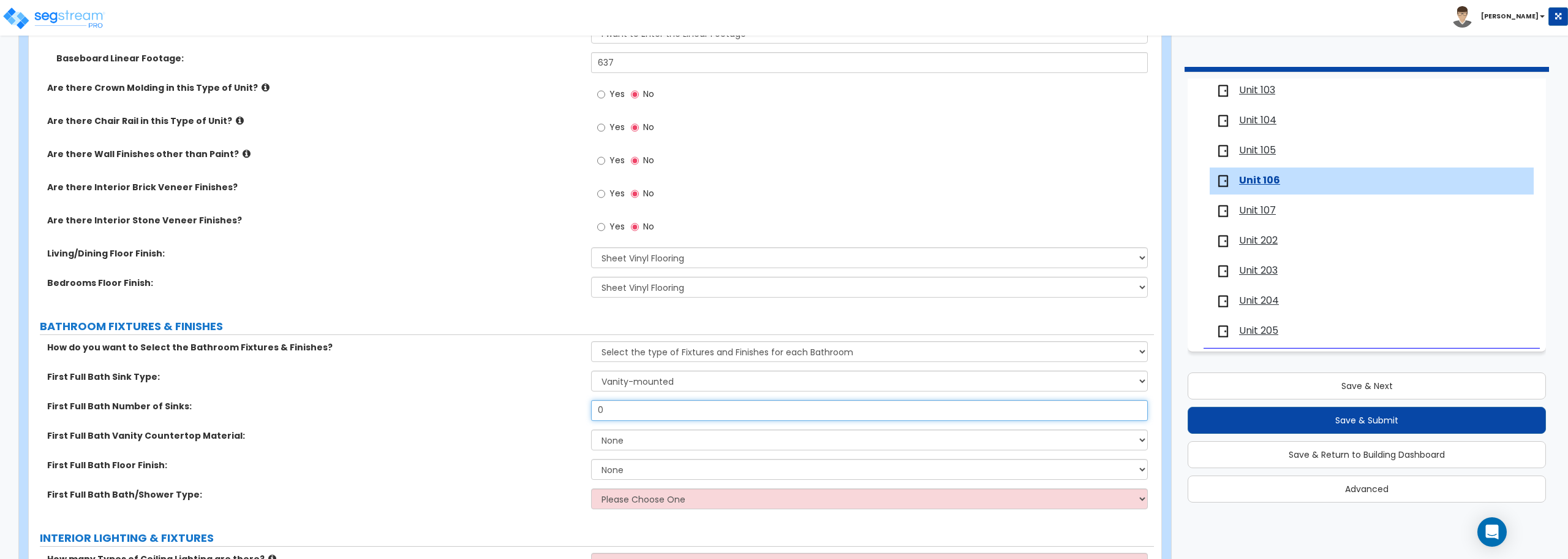
drag, startPoint x: 643, startPoint y: 411, endPoint x: 542, endPoint y: 399, distance: 101.7
click at [542, 399] on div "First Full Bath Number of Sinks: 0" at bounding box center [591, 414] width 1125 height 29
type input "1"
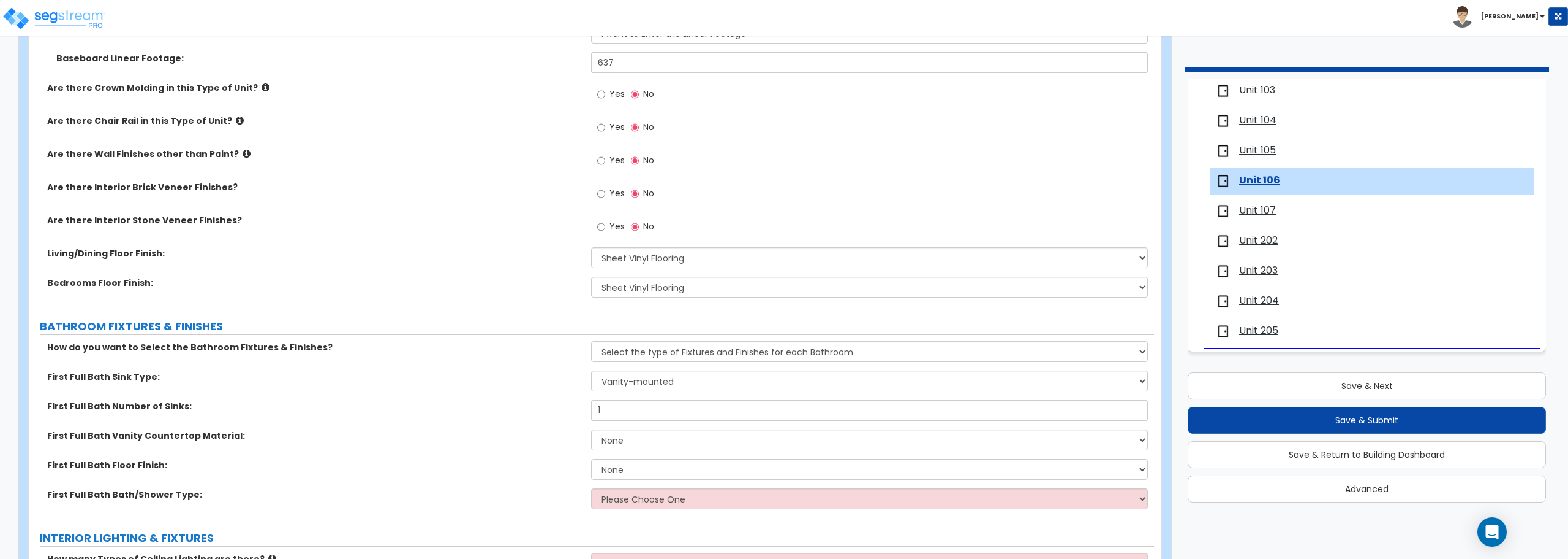
click at [635, 450] on div "First Full Bath Vanity Countertop Material: None Plastic Laminate Solid Surface…" at bounding box center [591, 444] width 1125 height 29
click at [637, 442] on select "None Plastic Laminate Solid Surface Stone Quartz Marble Tile Wood" at bounding box center [869, 440] width 557 height 21
select select "2"
click at [591, 430] on select "None Plastic Laminate Solid Surface Stone Quartz Marble Tile Wood" at bounding box center [869, 440] width 557 height 21
click at [658, 466] on select "None Tile Flooring Hardwood Flooring Resilient Laminate Flooring VCT Flooring S…" at bounding box center [869, 469] width 557 height 21
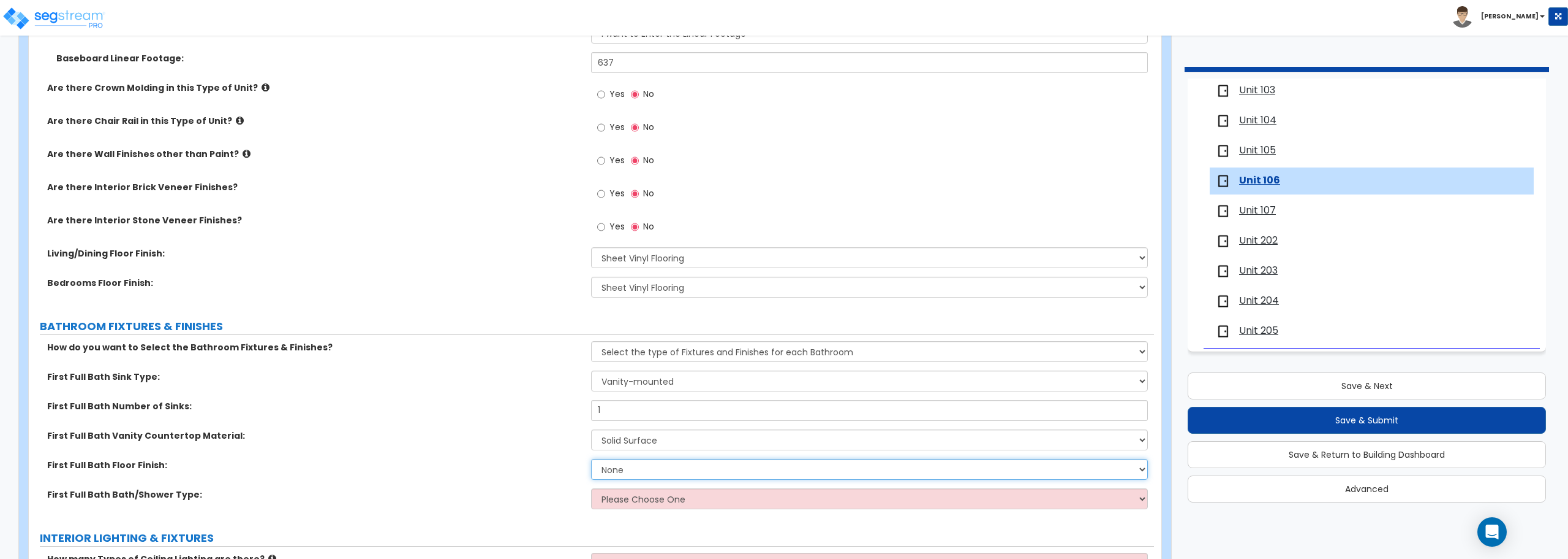
select select "5"
click at [591, 459] on select "None Tile Flooring Hardwood Flooring Resilient Laminate Flooring VCT Flooring S…" at bounding box center [869, 469] width 557 height 21
click at [651, 494] on select "Please Choose One Standalone Shower Bathtub - Shower Combo" at bounding box center [869, 498] width 557 height 21
select select "2"
click at [591, 488] on select "Please Choose One Standalone Shower Bathtub - Shower Combo" at bounding box center [869, 498] width 557 height 21
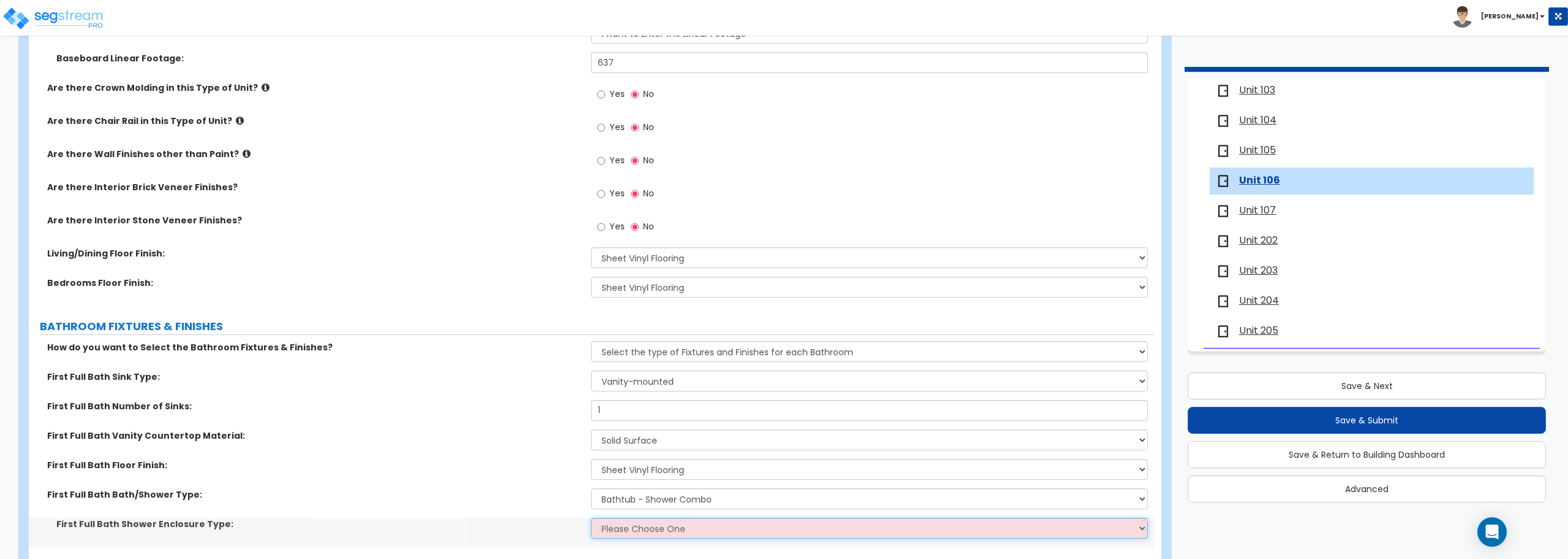
click at [650, 523] on select "Please Choose One Curtain & [PERSON_NAME] Sliding Doors Glass Hinged Doors" at bounding box center [869, 527] width 557 height 21
select select "1"
click at [591, 517] on select "Please Choose One Curtain & [PERSON_NAME] Sliding Doors Glass Hinged Doors" at bounding box center [869, 527] width 557 height 21
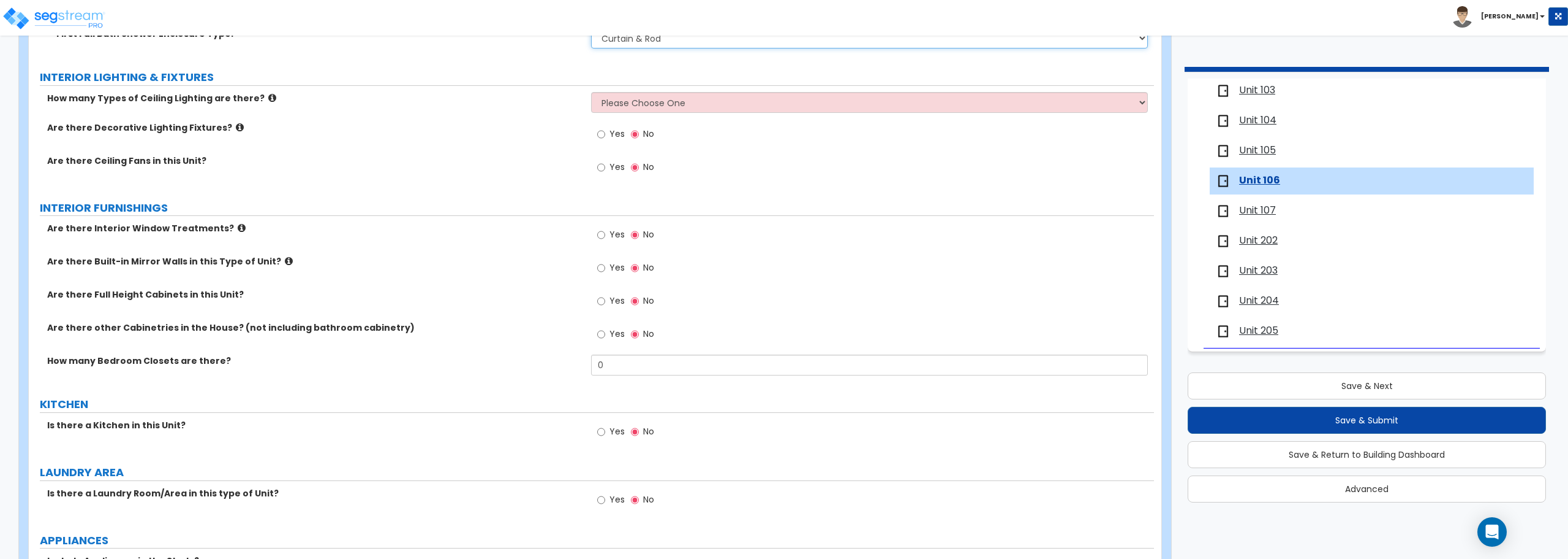
scroll to position [981, 0]
drag, startPoint x: 600, startPoint y: 364, endPoint x: 556, endPoint y: 364, distance: 44.0
click at [556, 364] on div "How many Bedroom Closets are there? 0" at bounding box center [591, 368] width 1125 height 29
type input "2"
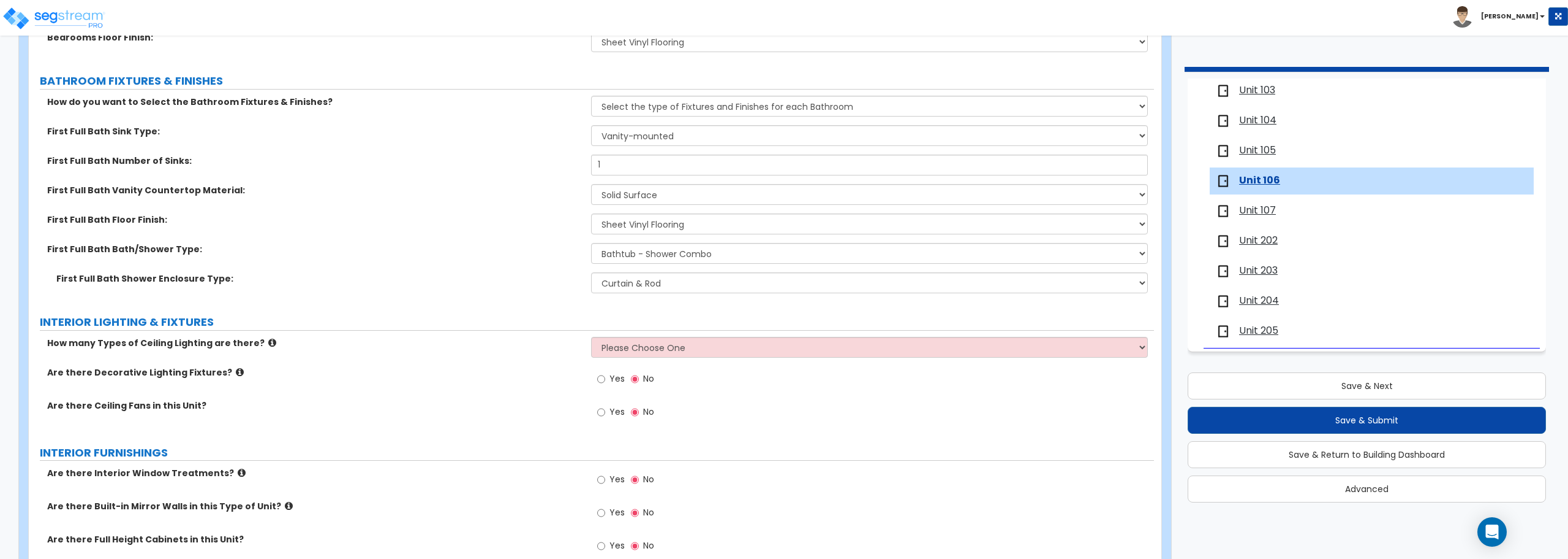
scroll to position [1103, 0]
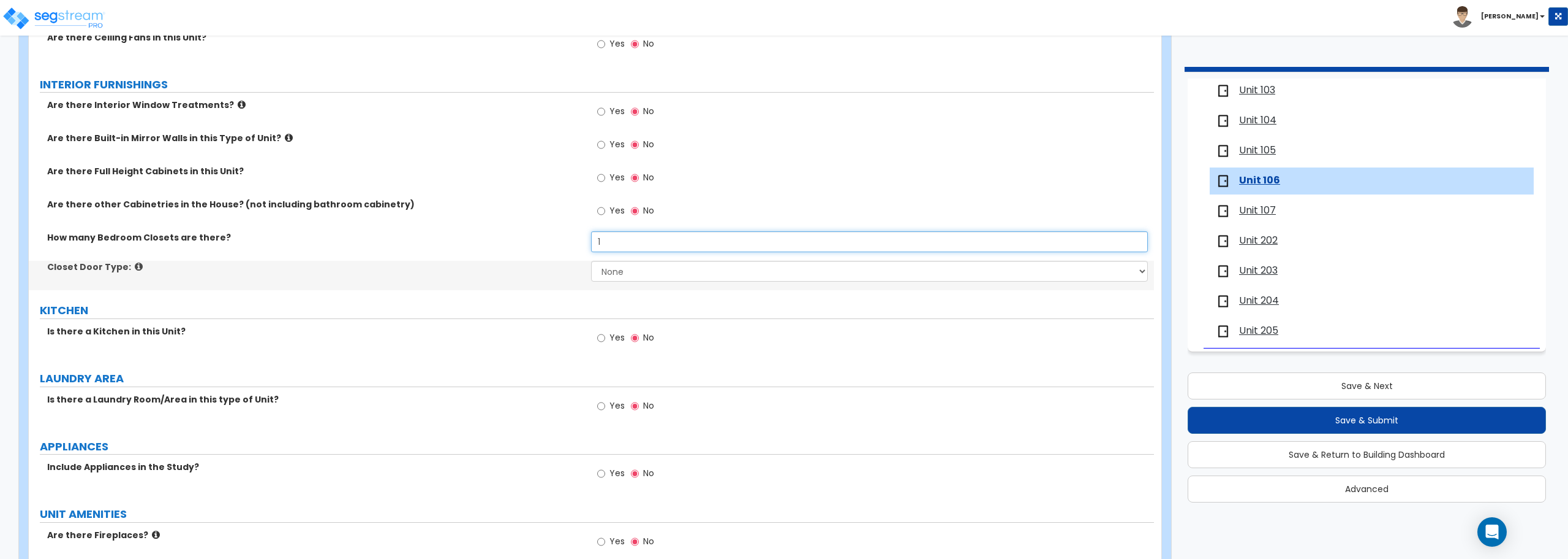
type input "1"
click at [676, 277] on select "None Bi-fold Louvered Doors Bi-fold Panel Doors Sliding Doors Hinged Wood Door" at bounding box center [869, 271] width 557 height 21
select select "3"
click at [591, 261] on select "None Bi-fold Louvered Doors Bi-fold Panel Doors Sliding Doors Hinged Wood Door" at bounding box center [869, 271] width 557 height 21
click at [605, 337] on input "Yes" at bounding box center [601, 337] width 8 height 14
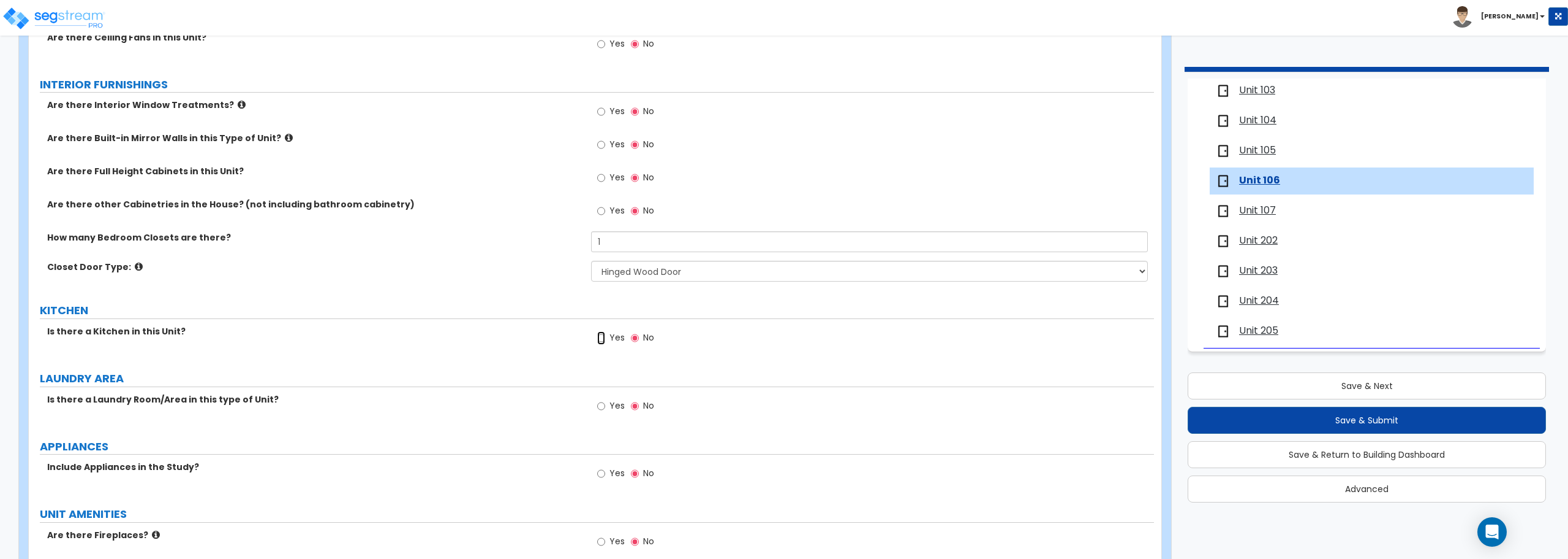
radio input "true"
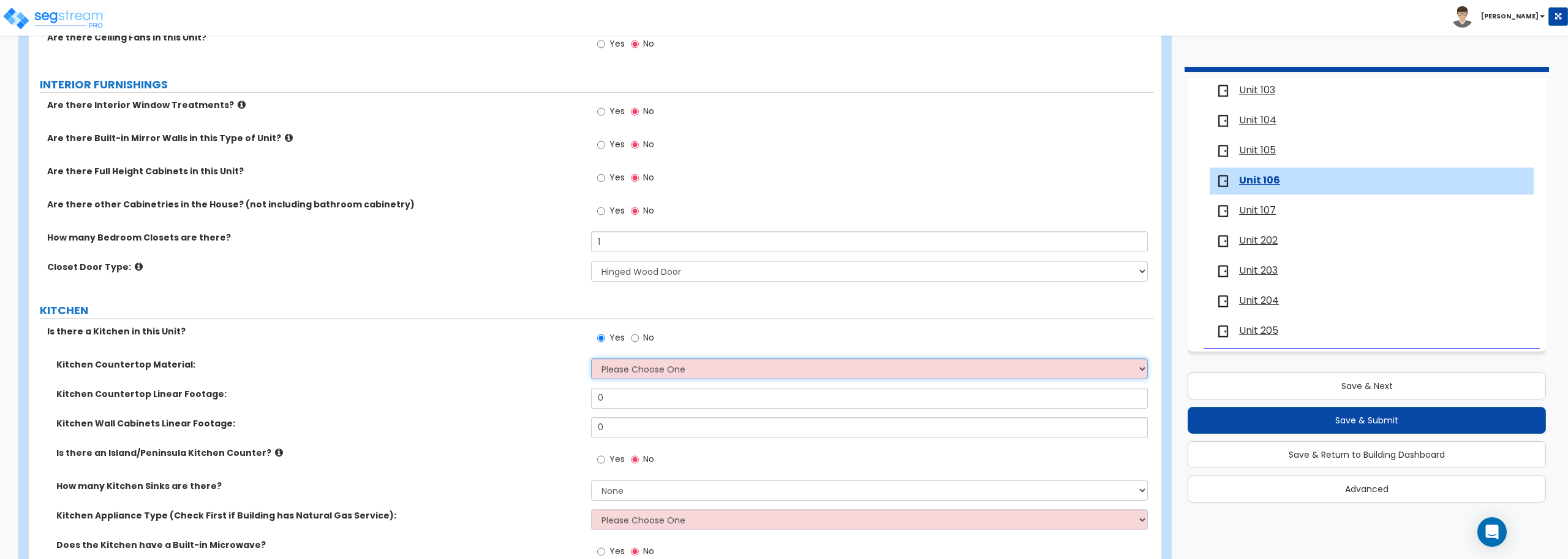
click at [629, 363] on select "Please Choose One Plastic Laminate Solid Surface Stone Quartz Marble Tile Wood …" at bounding box center [869, 368] width 557 height 21
select select "1"
click at [591, 358] on select "Please Choose One Plastic Laminate Solid Surface Stone Quartz Marble Tile Wood …" at bounding box center [869, 368] width 557 height 21
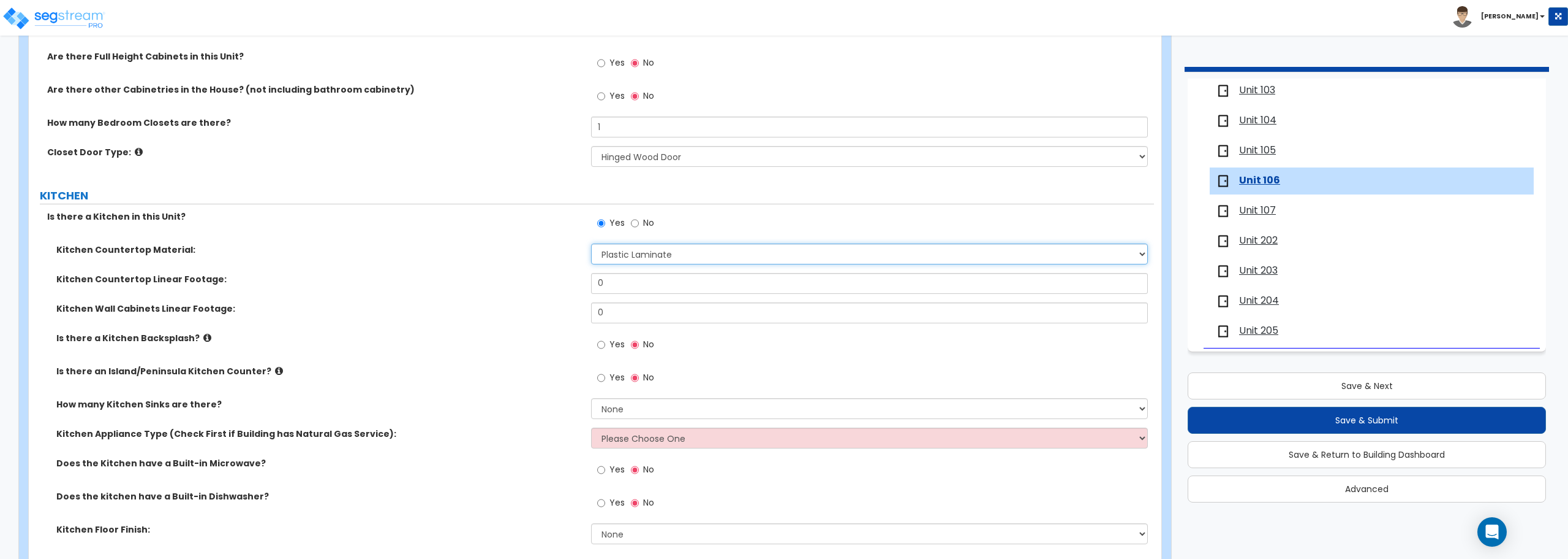
scroll to position [1227, 0]
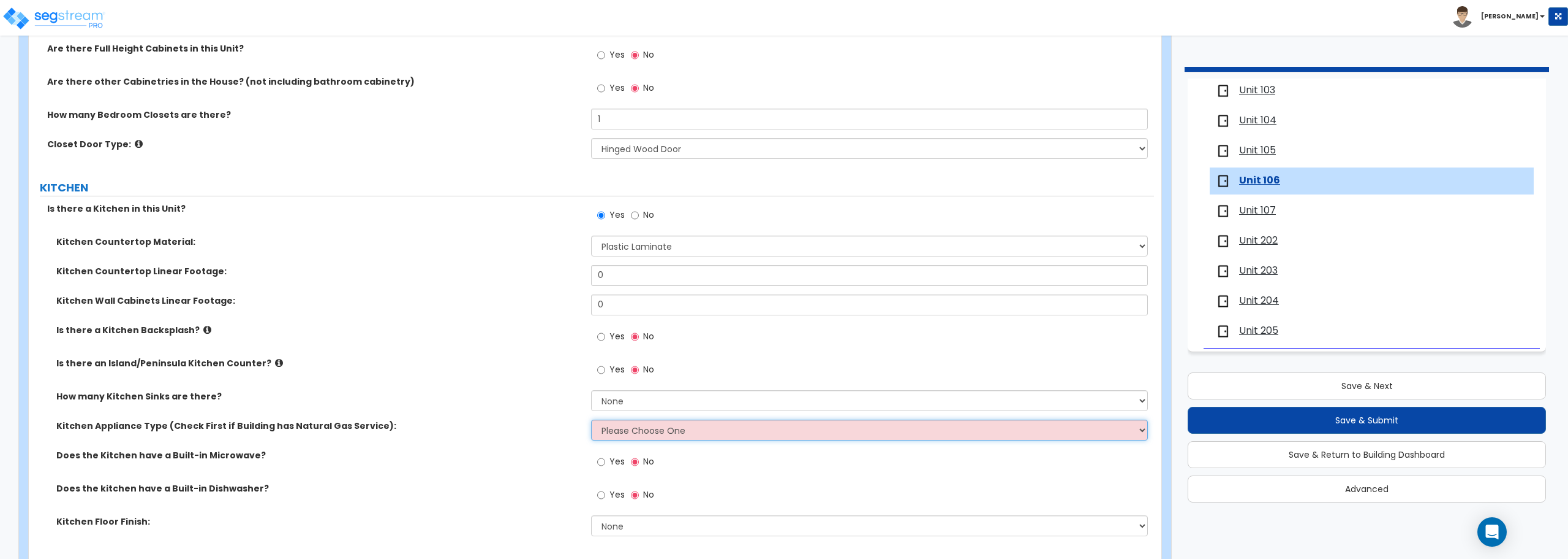
click at [635, 428] on select "Please Choose One Gas Electric" at bounding box center [869, 430] width 557 height 21
select select "2"
click at [591, 419] on select "Please Choose One Gas Electric" at bounding box center [869, 430] width 557 height 21
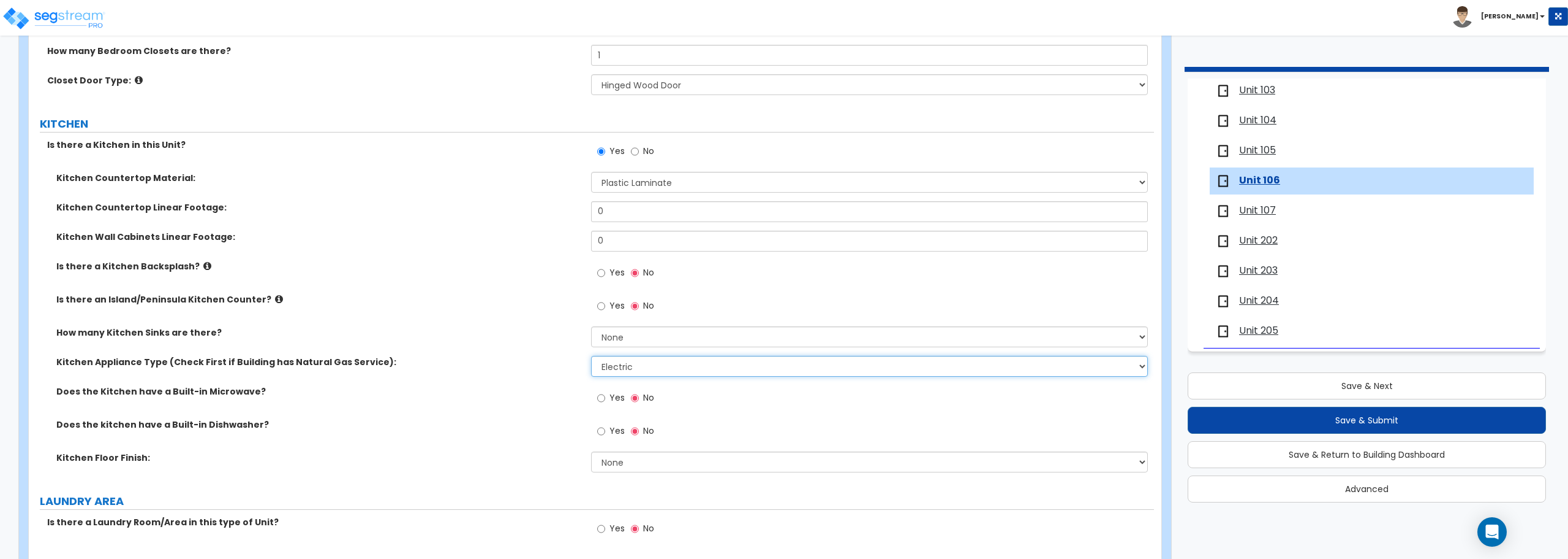
scroll to position [1410, 0]
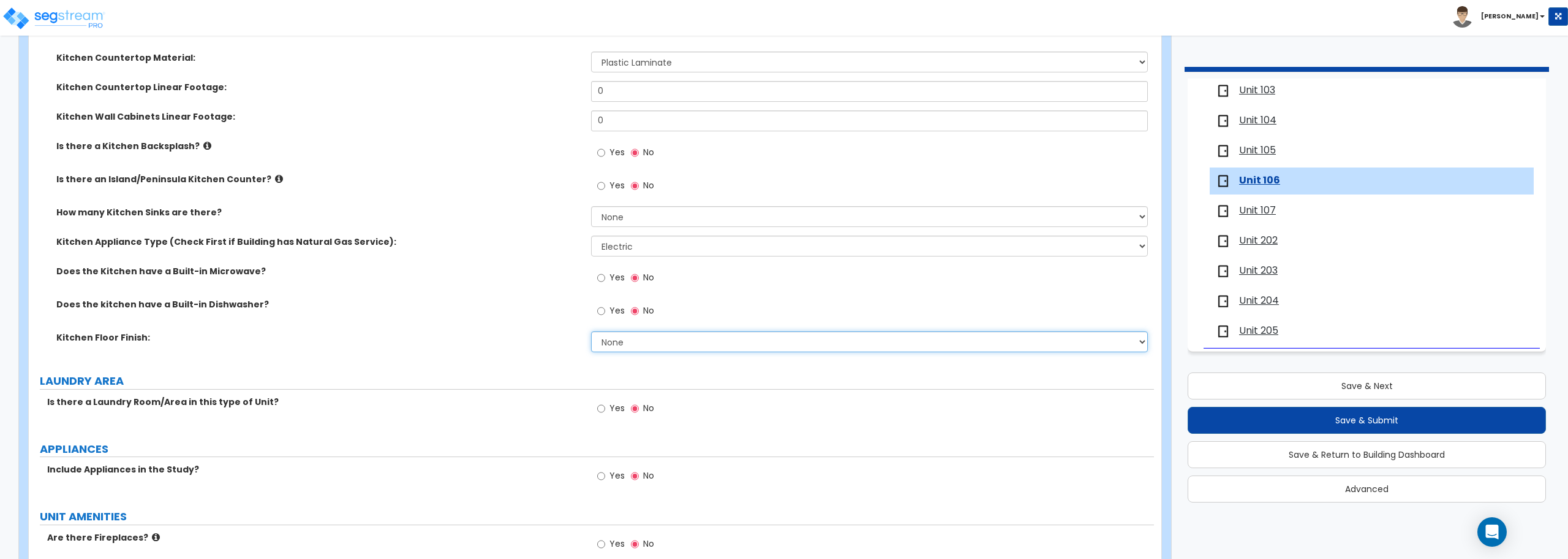
click at [625, 341] on select "None Tile Flooring Hardwood Flooring Resilient Laminate Flooring VCT Flooring S…" at bounding box center [869, 341] width 557 height 21
select select "7"
click at [591, 331] on select "None Tile Flooring Hardwood Flooring Resilient Laminate Flooring VCT Flooring S…" at bounding box center [869, 341] width 557 height 21
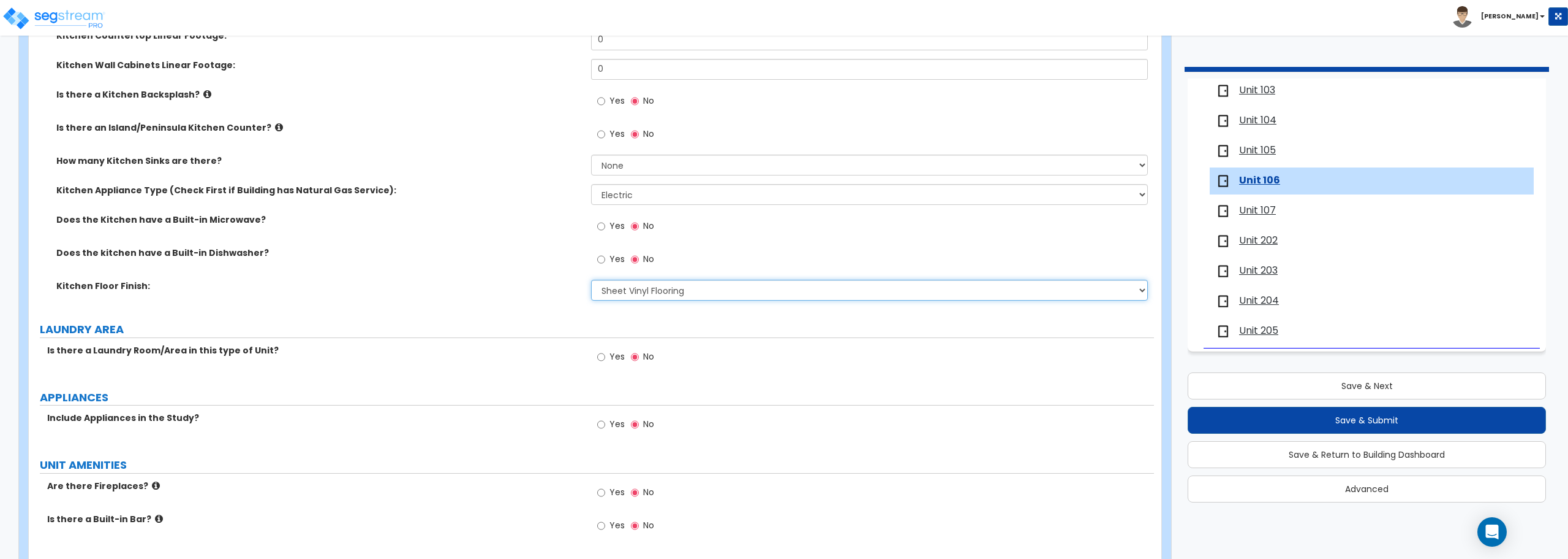
scroll to position [1533, 0]
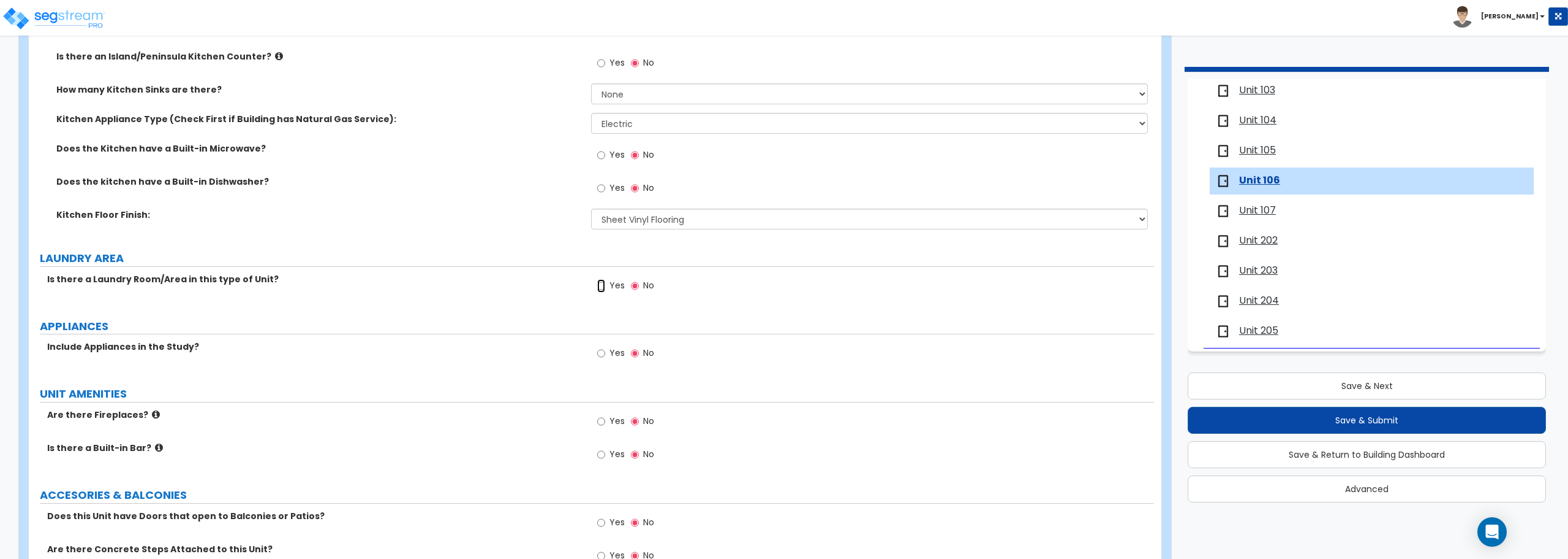
click at [604, 282] on input "Yes" at bounding box center [601, 285] width 8 height 14
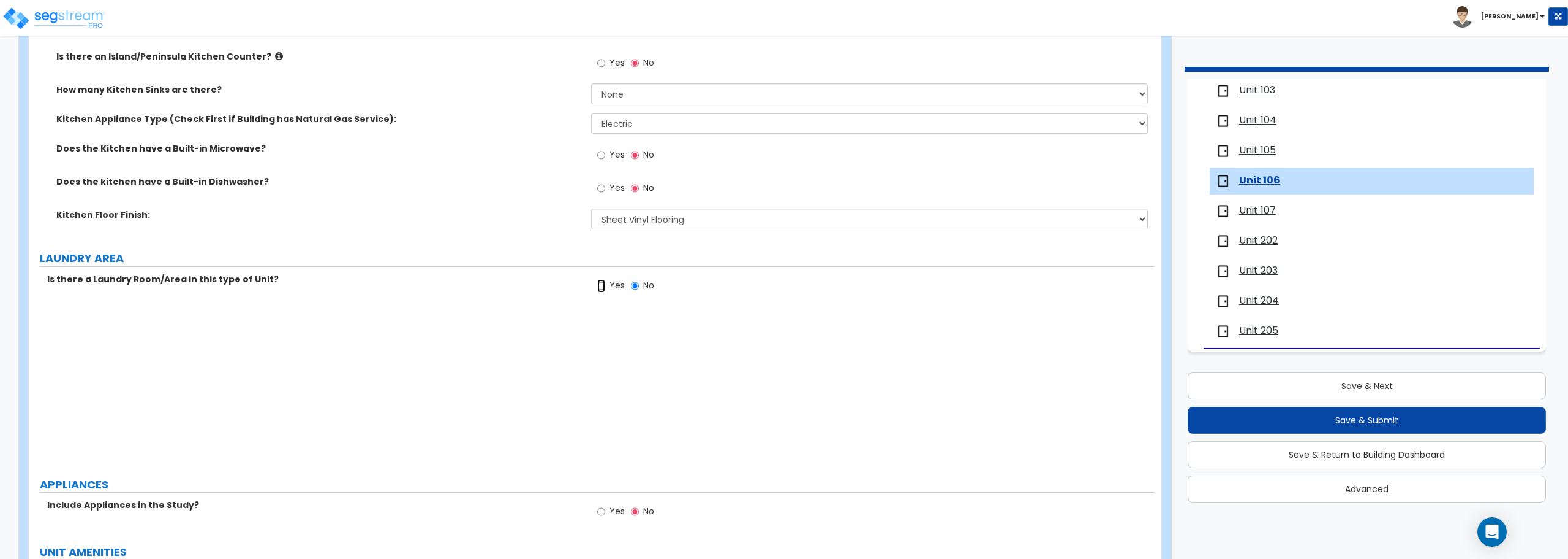
radio input "true"
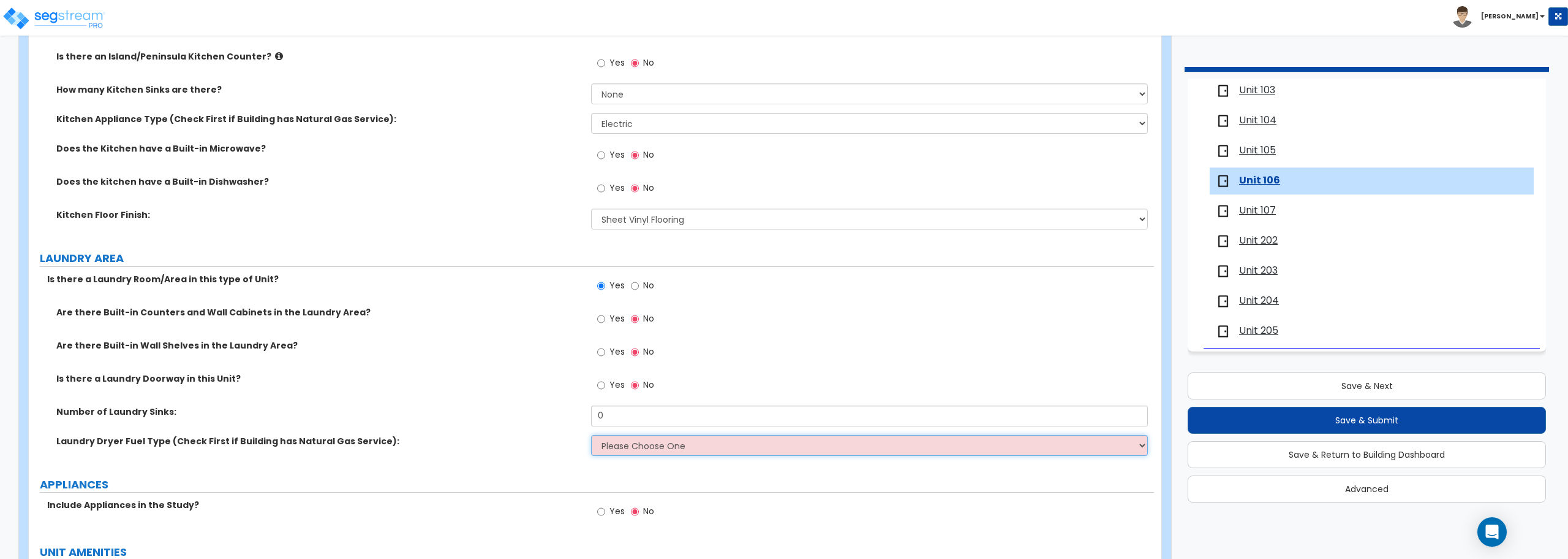
click at [647, 445] on select "Please Choose One Gas Electric" at bounding box center [869, 445] width 557 height 21
select select "2"
click at [591, 435] on select "Please Choose One Gas Electric" at bounding box center [869, 445] width 557 height 21
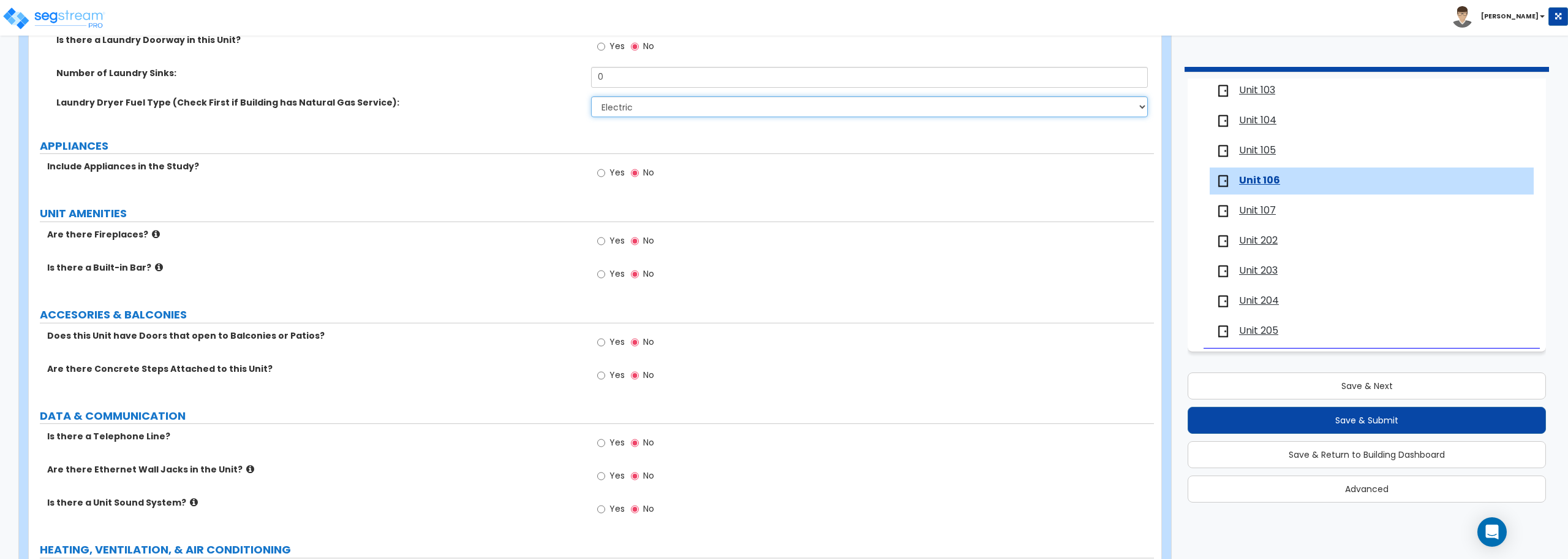
scroll to position [1900, 0]
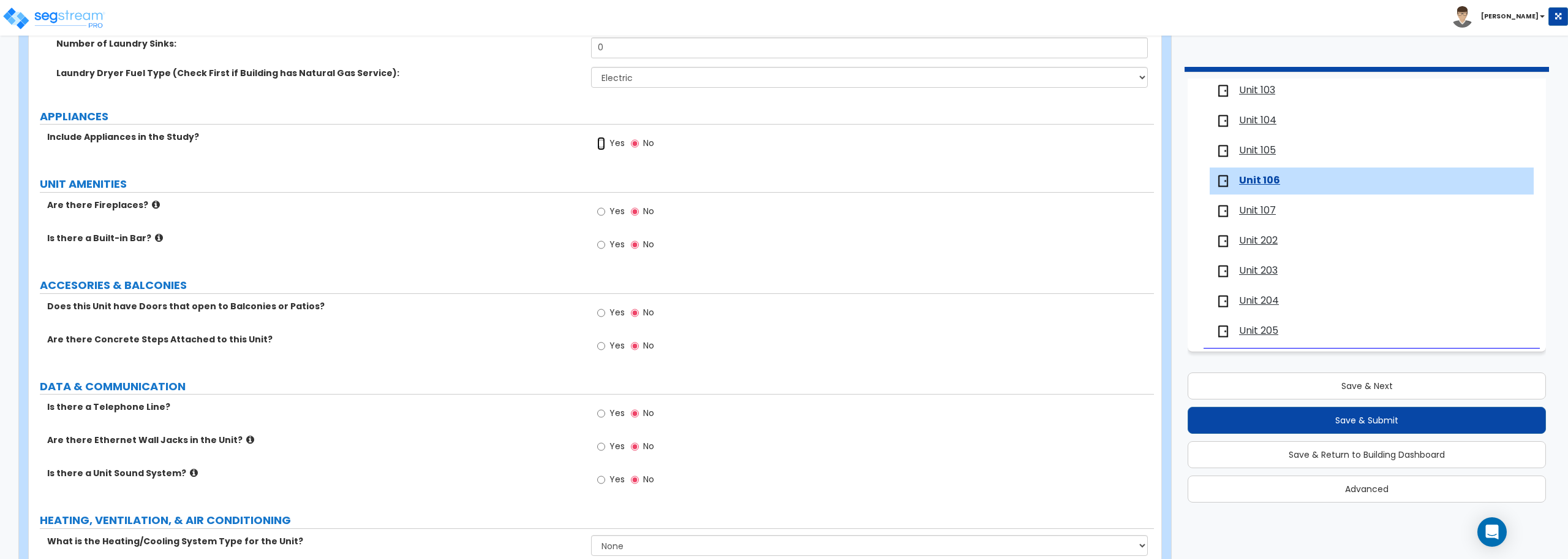
click at [602, 143] on input "Yes" at bounding box center [601, 143] width 8 height 14
radio input "true"
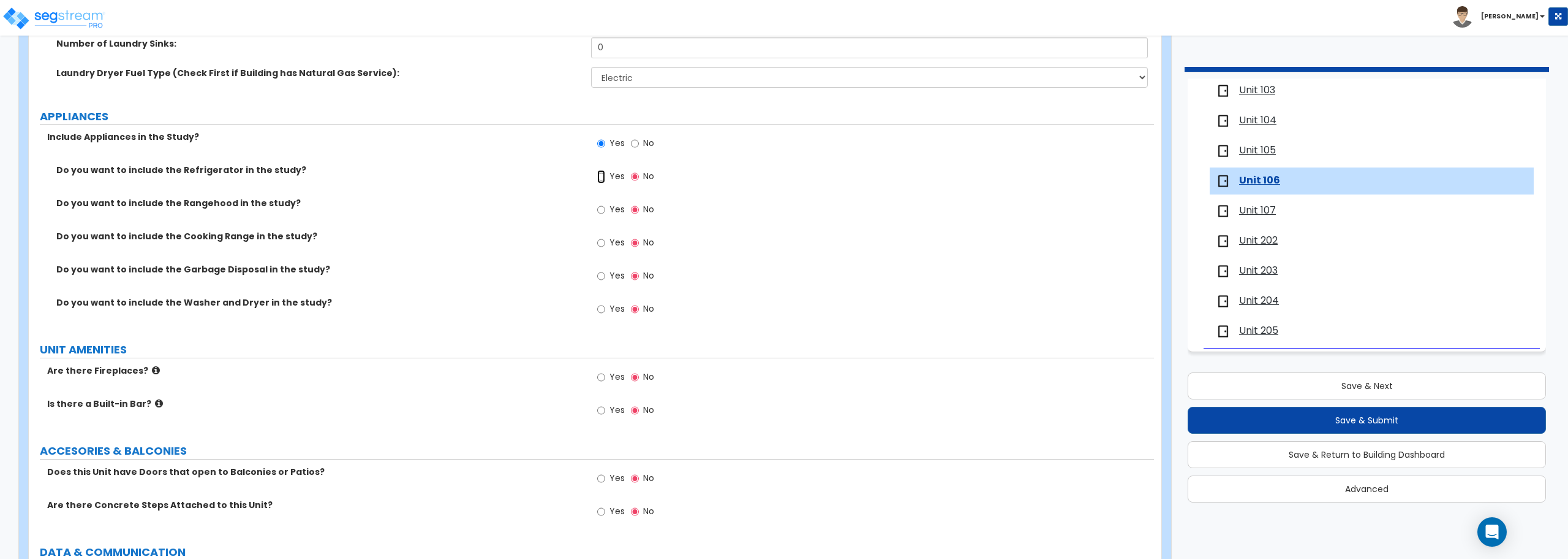
click at [601, 174] on input "Yes" at bounding box center [601, 176] width 8 height 14
radio input "true"
click at [605, 243] on input "Yes" at bounding box center [601, 243] width 8 height 14
radio input "true"
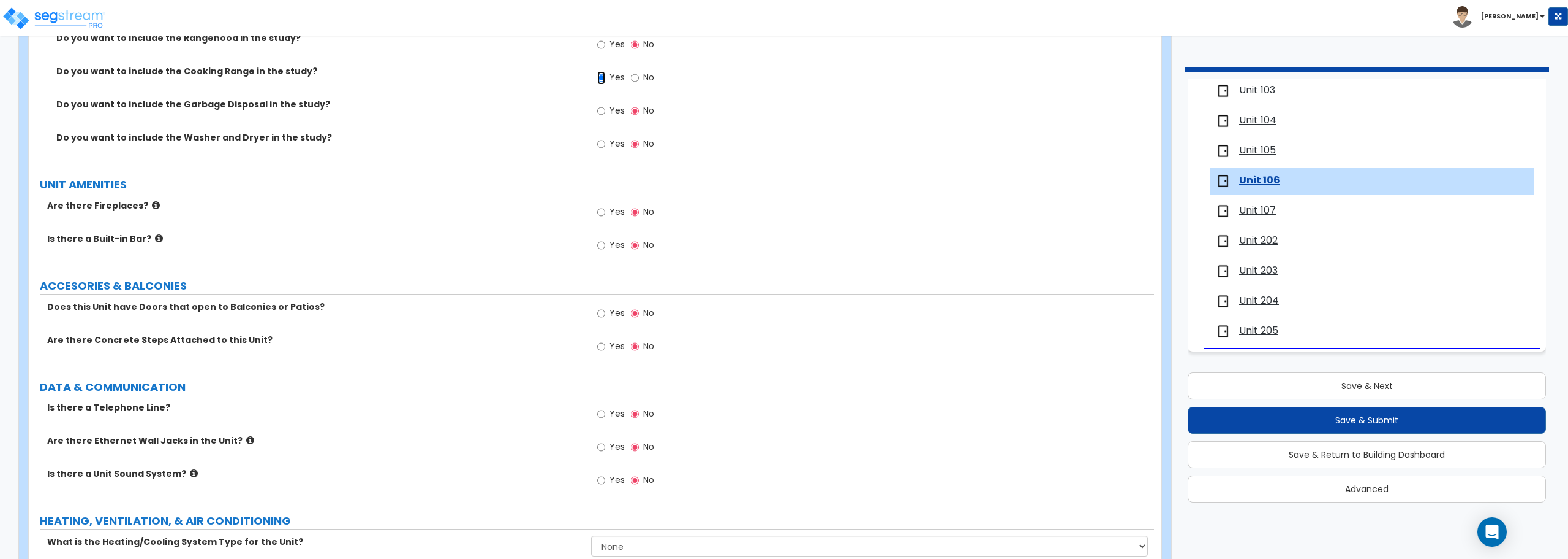
scroll to position [2128, 0]
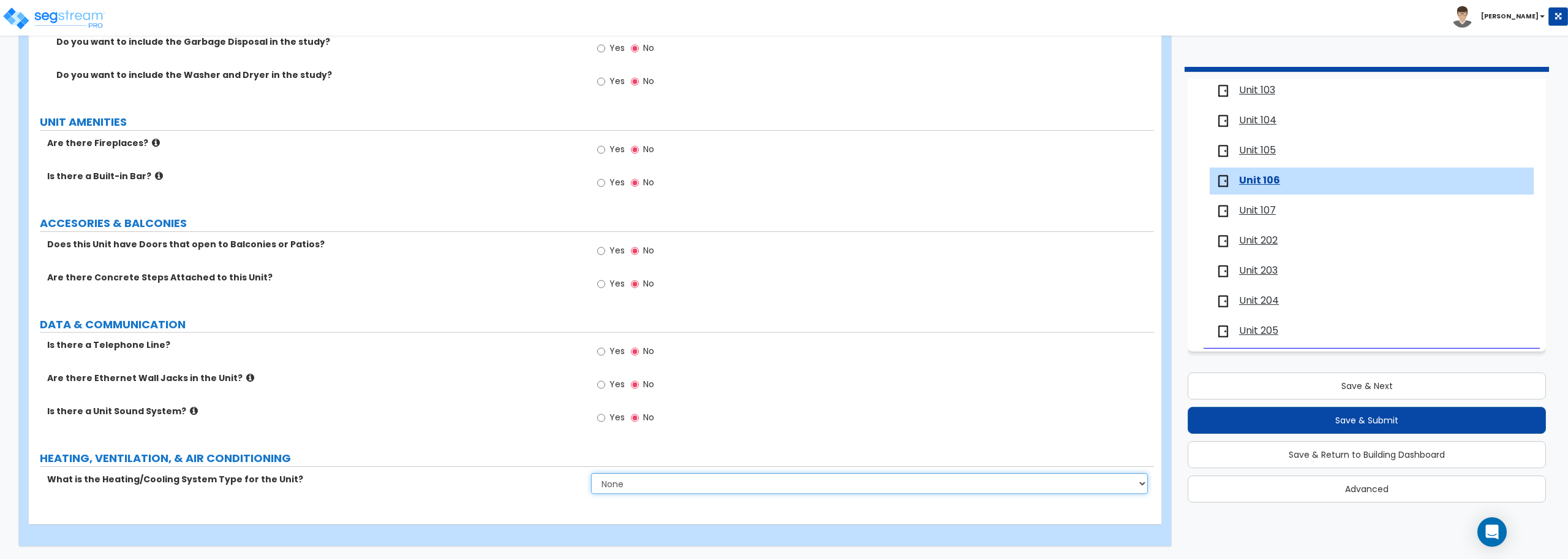
click at [628, 485] on select "None Heat Only Centralized Heating & Cooling Thru Wall Air Conditioners Mini Sp…" at bounding box center [869, 482] width 557 height 21
select select "2"
click at [591, 472] on select "None Heat Only Centralized Heating & Cooling Thru Wall Air Conditioners Mini Sp…" at bounding box center [869, 482] width 557 height 21
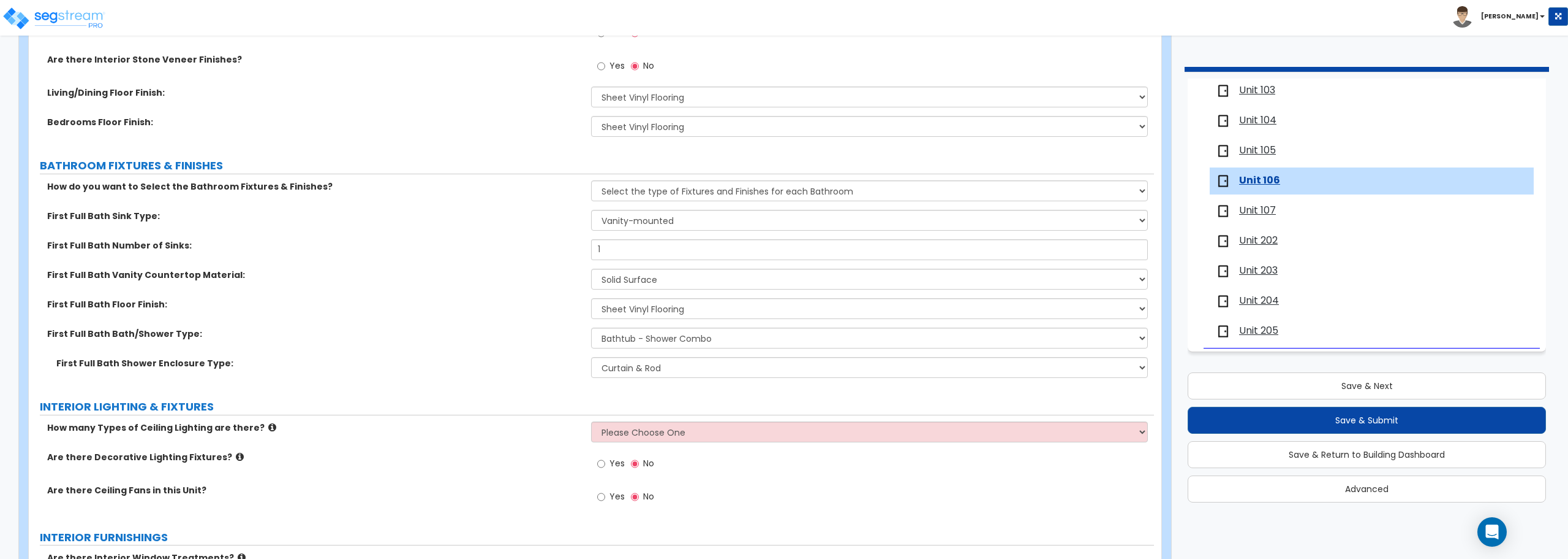
scroll to position [657, 0]
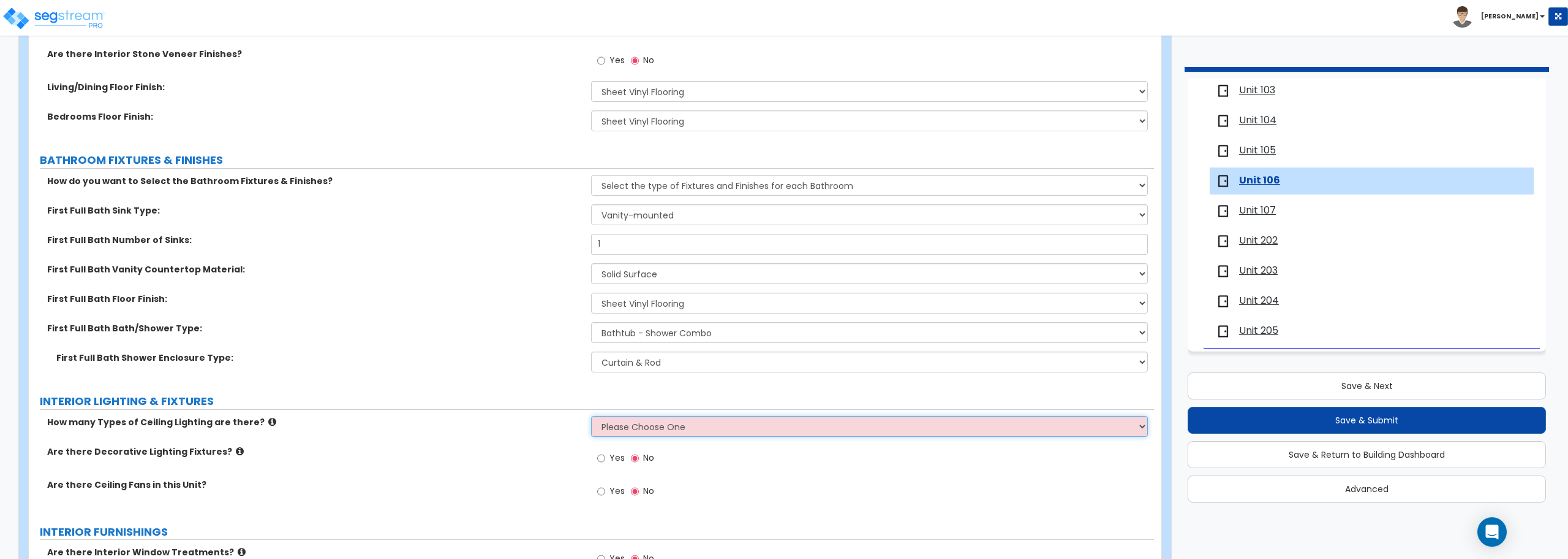
click at [649, 422] on select "Please Choose One 1 2 3" at bounding box center [869, 426] width 557 height 21
click at [661, 439] on div "How many Types of Ceiling Lighting are there? Please Choose One 1 2 3" at bounding box center [591, 430] width 1125 height 29
click at [659, 435] on select "Please Choose One 1 2 3" at bounding box center [869, 426] width 557 height 21
select select "1"
click at [591, 416] on select "Please Choose One 1 2 3" at bounding box center [869, 426] width 557 height 21
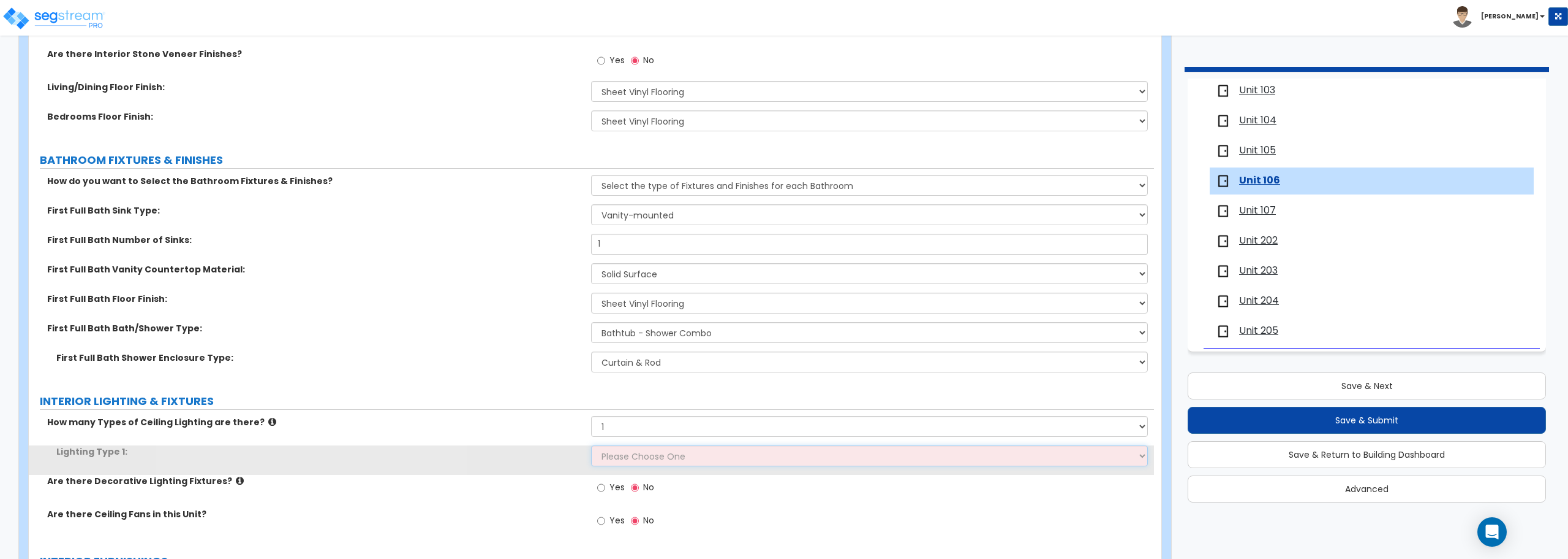
click at [658, 449] on select "Please Choose One LED Surface-Mounted LED Recessed Fluorescent Surface-Mounted …" at bounding box center [869, 455] width 557 height 21
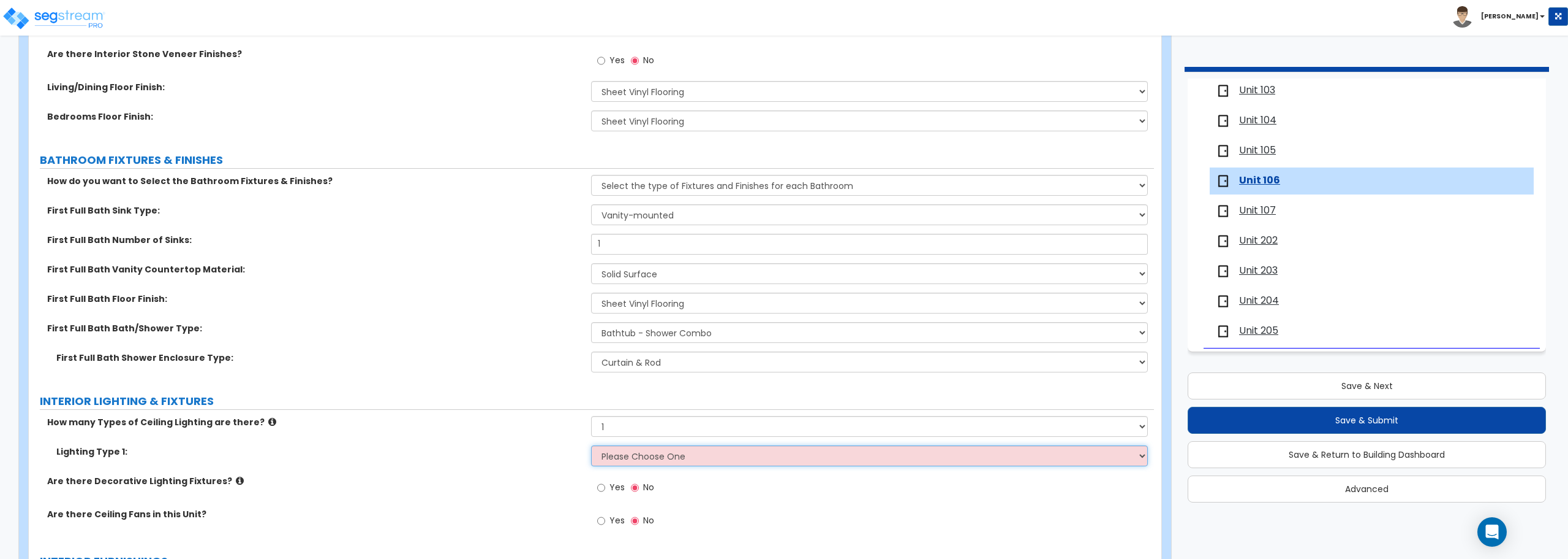
select select "6"
click at [591, 445] on select "Please Choose One LED Surface-Mounted LED Recessed Fluorescent Surface-Mounted …" at bounding box center [869, 455] width 557 height 21
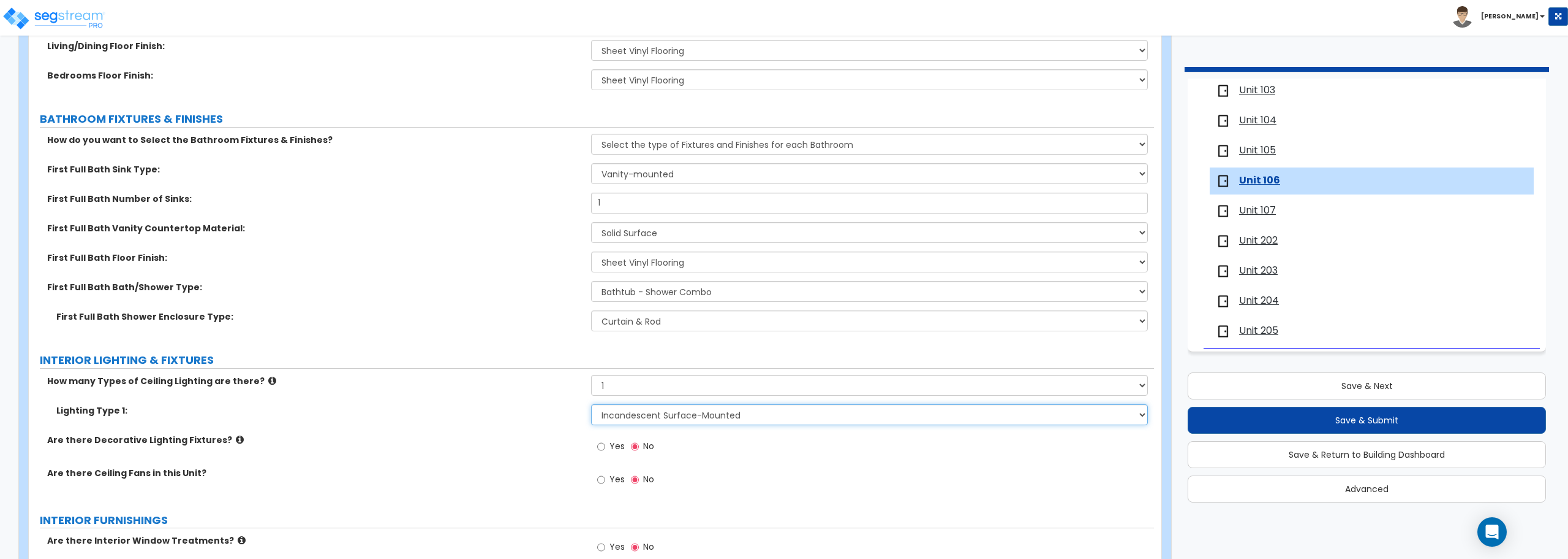
scroll to position [718, 0]
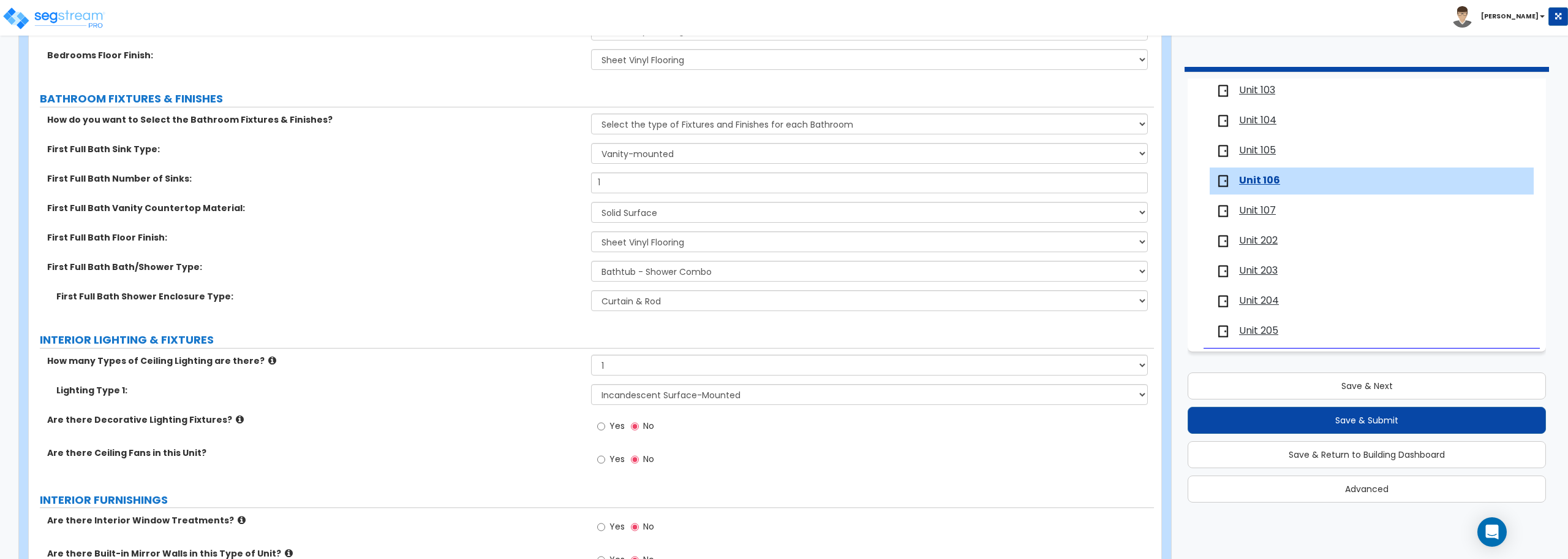
click at [607, 461] on label "Yes" at bounding box center [611, 461] width 27 height 21
click at [605, 461] on input "Yes" at bounding box center [601, 459] width 8 height 14
radio input "true"
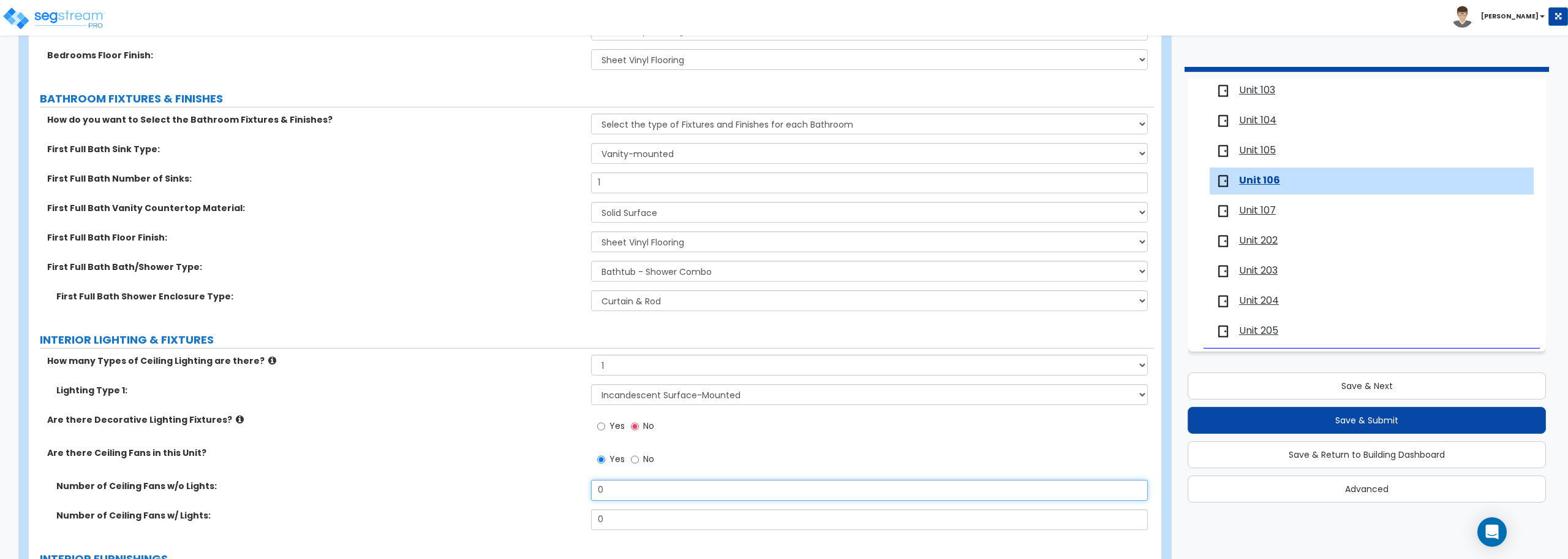
drag, startPoint x: 620, startPoint y: 497, endPoint x: 616, endPoint y: 510, distance: 13.6
click at [616, 510] on div "Number of Ceiling Fans w/o Lights: 0 Number of Ceiling Fans w/ Lights: 0" at bounding box center [591, 509] width 1107 height 59
click at [569, 512] on div "Number of Ceiling Fans w/ Lights: 0" at bounding box center [591, 523] width 1125 height 29
type input "2"
click at [474, 428] on div "Are there Decorative Lighting Fixtures? Yes No" at bounding box center [591, 430] width 1125 height 33
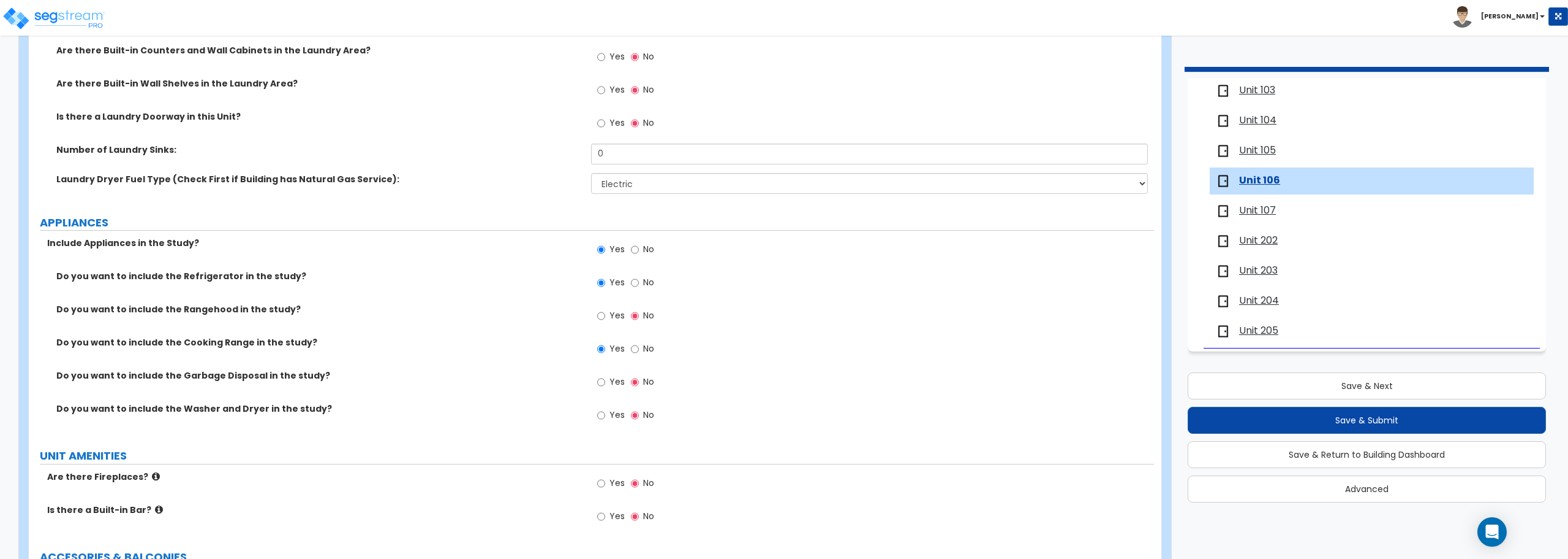
scroll to position [2217, 0]
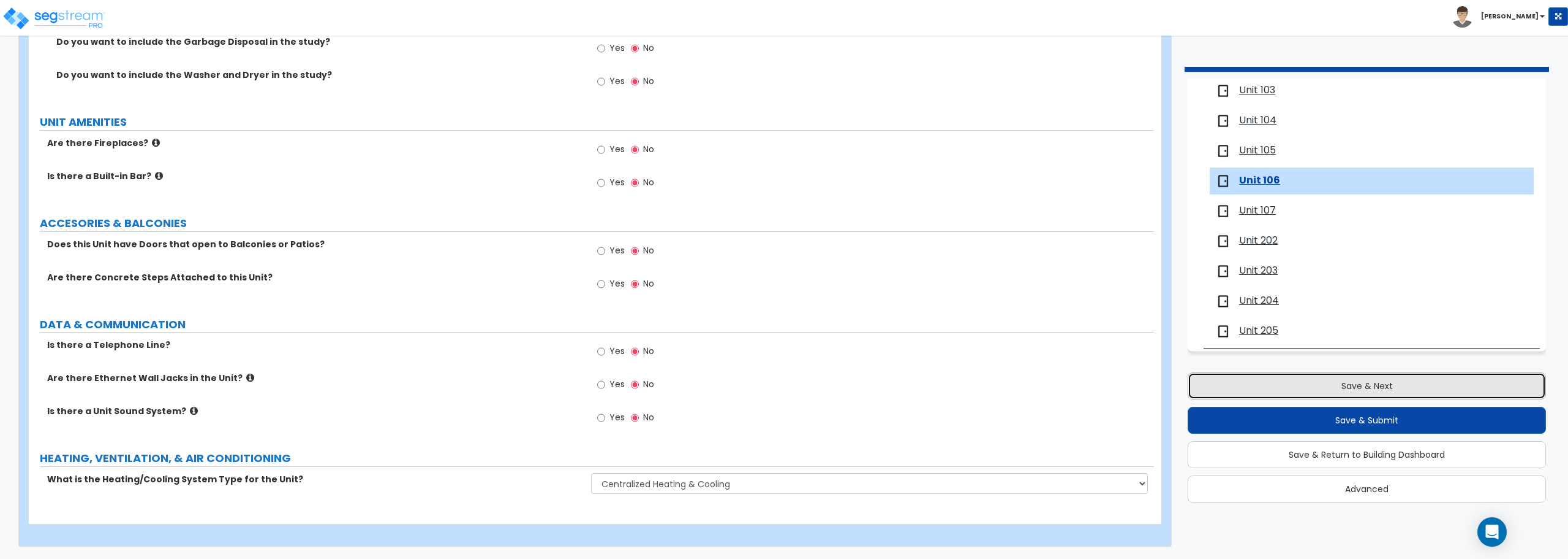
click at [1431, 392] on button "Save & Next" at bounding box center [1367, 386] width 358 height 27
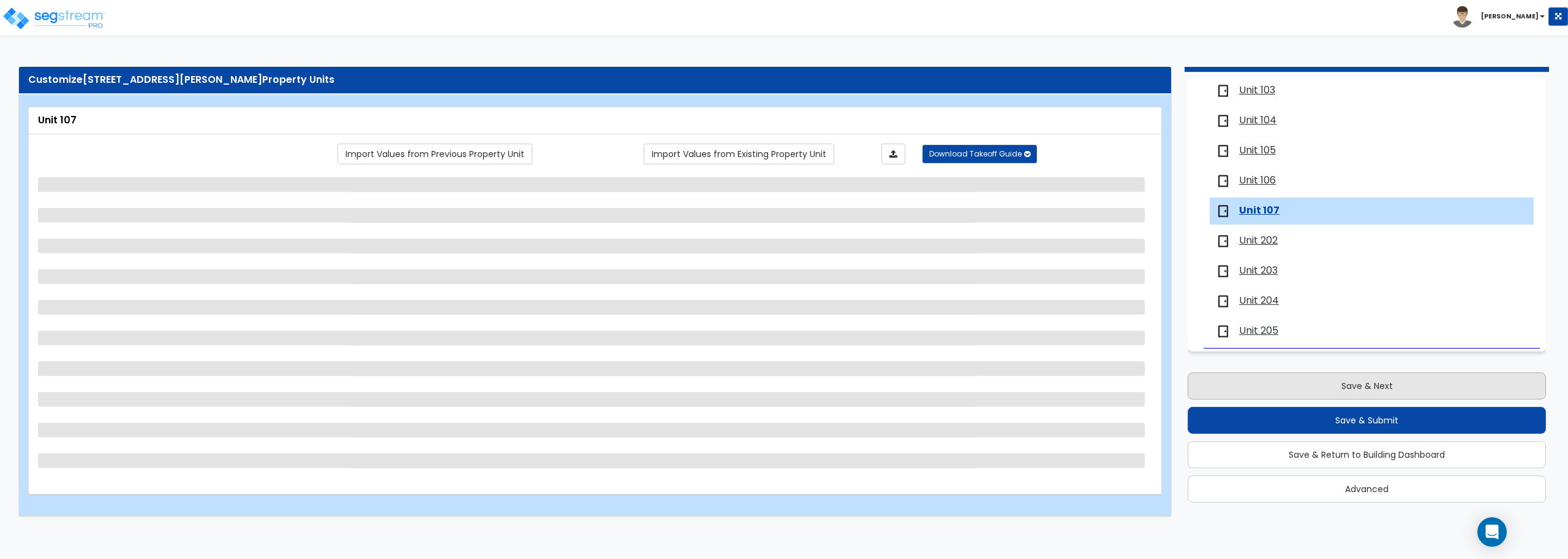
scroll to position [0, 0]
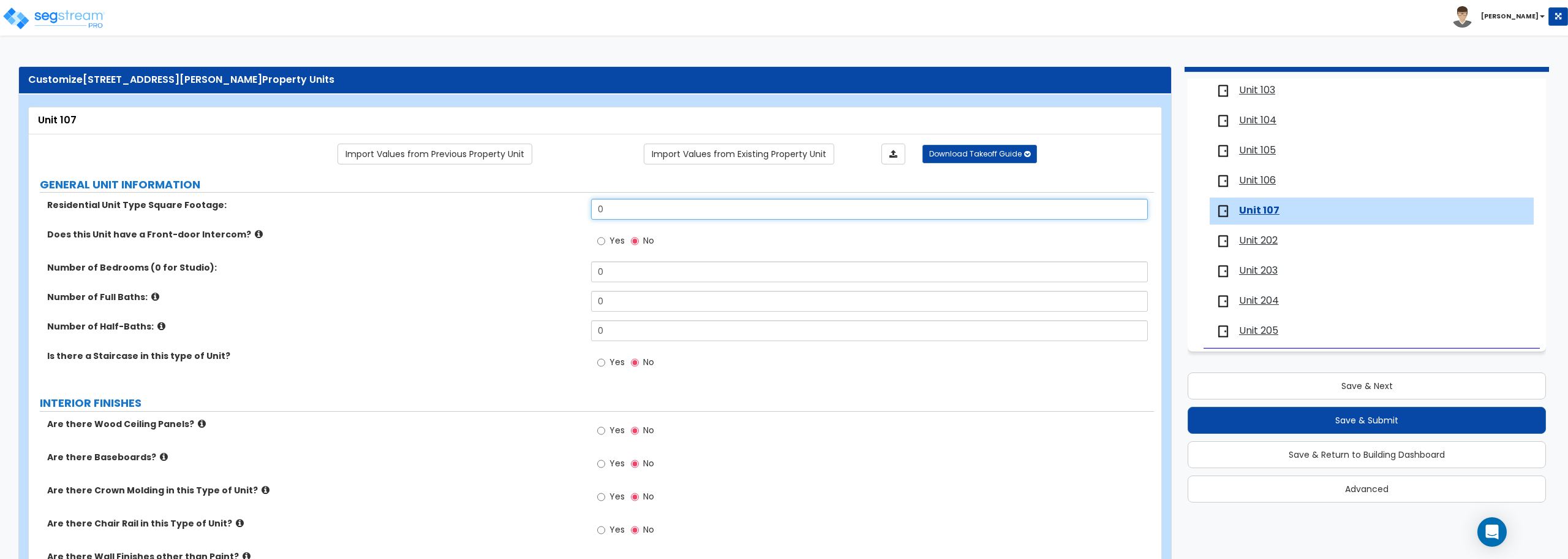
drag, startPoint x: 631, startPoint y: 211, endPoint x: 543, endPoint y: 212, distance: 88.0
click at [545, 212] on div "Residential Unit Type Square Footage: 0" at bounding box center [591, 213] width 1125 height 29
type input "575"
drag, startPoint x: 614, startPoint y: 270, endPoint x: 506, endPoint y: 274, distance: 108.1
click at [506, 274] on div "Number of Bedrooms (0 for Studio): 0" at bounding box center [591, 275] width 1125 height 29
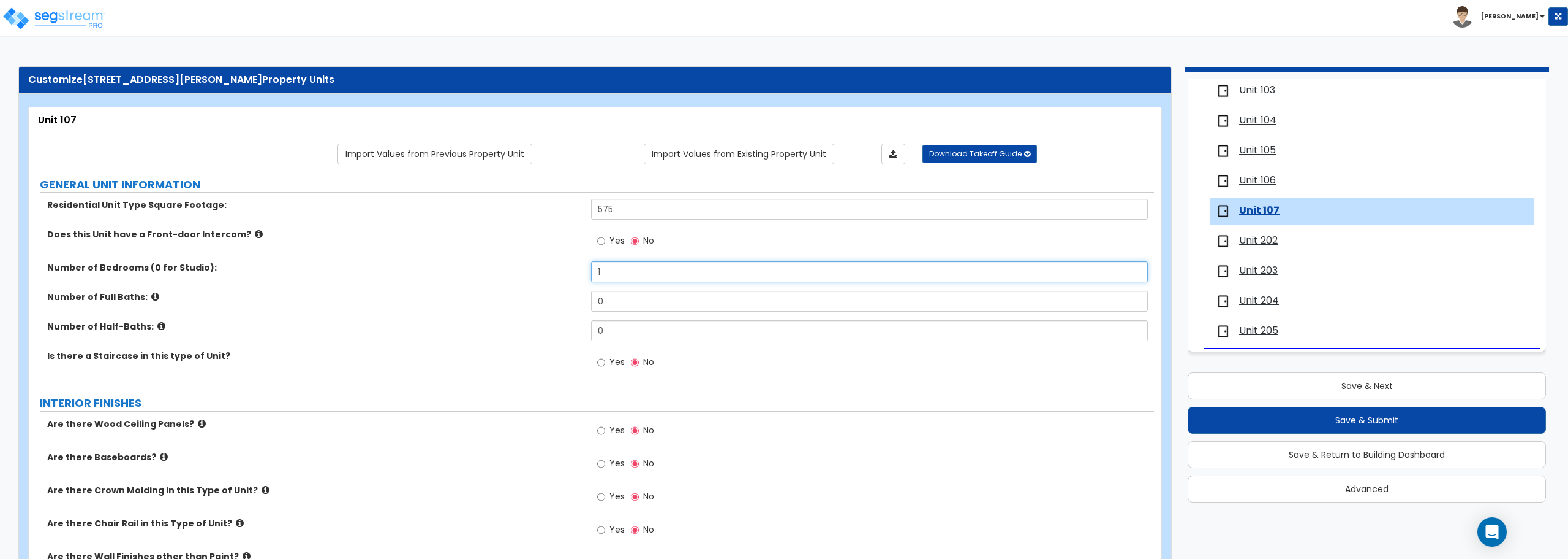
type input "1"
drag, startPoint x: 609, startPoint y: 306, endPoint x: 548, endPoint y: 325, distance: 63.9
click at [548, 325] on div "Residential Unit Type Square Footage: 575 Does this Unit have a Front-door Inte…" at bounding box center [591, 291] width 1107 height 184
type input "1"
click at [597, 461] on div "Yes No" at bounding box center [626, 464] width 69 height 28
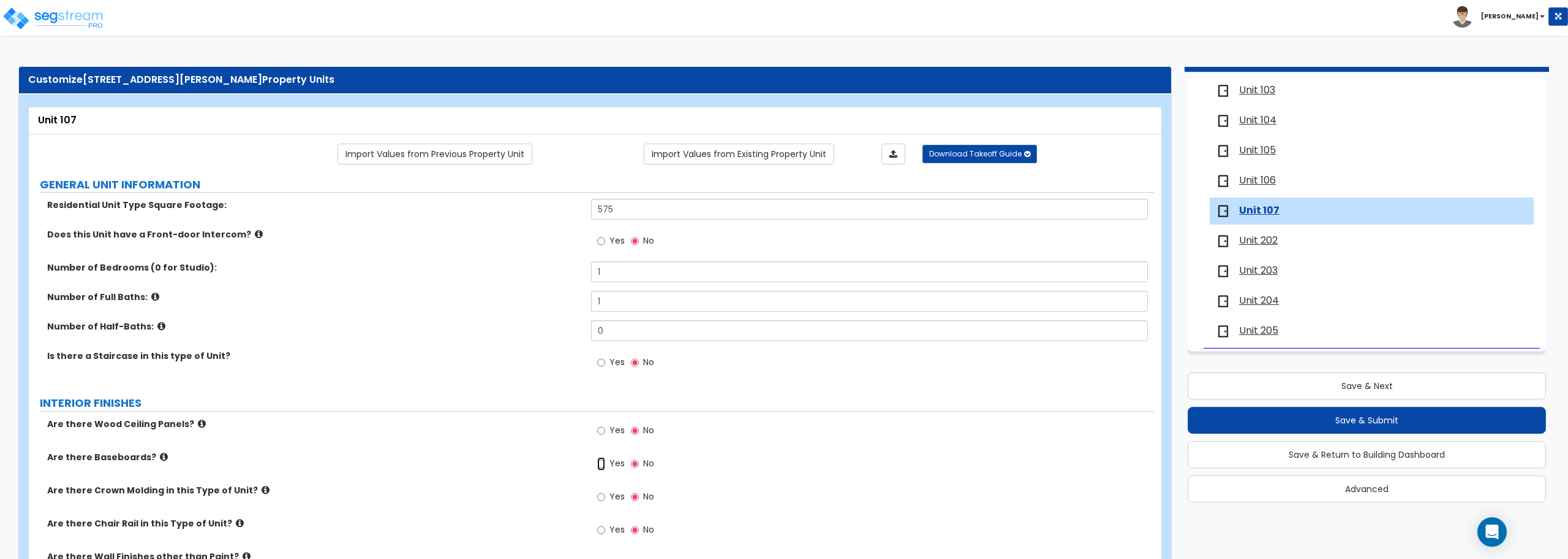
click at [601, 463] on input "Yes" at bounding box center [601, 463] width 8 height 14
radio input "true"
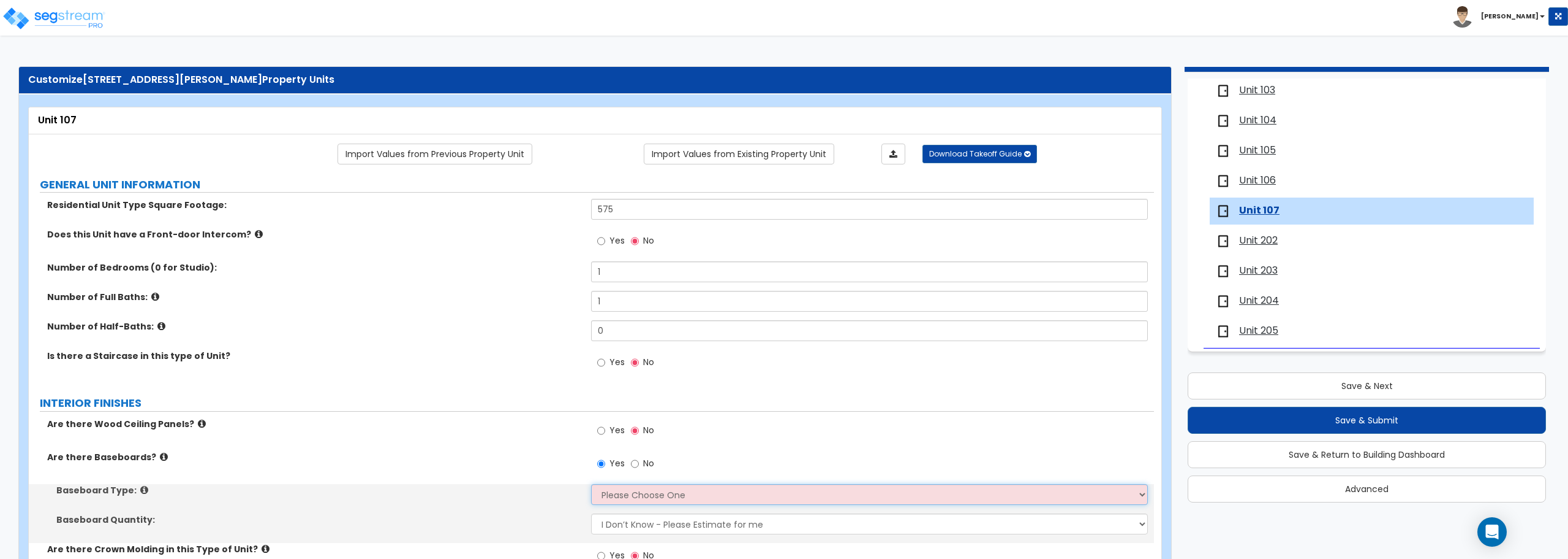
click at [612, 495] on select "Please Choose One Wood Vinyl Carpet Tile" at bounding box center [869, 494] width 557 height 21
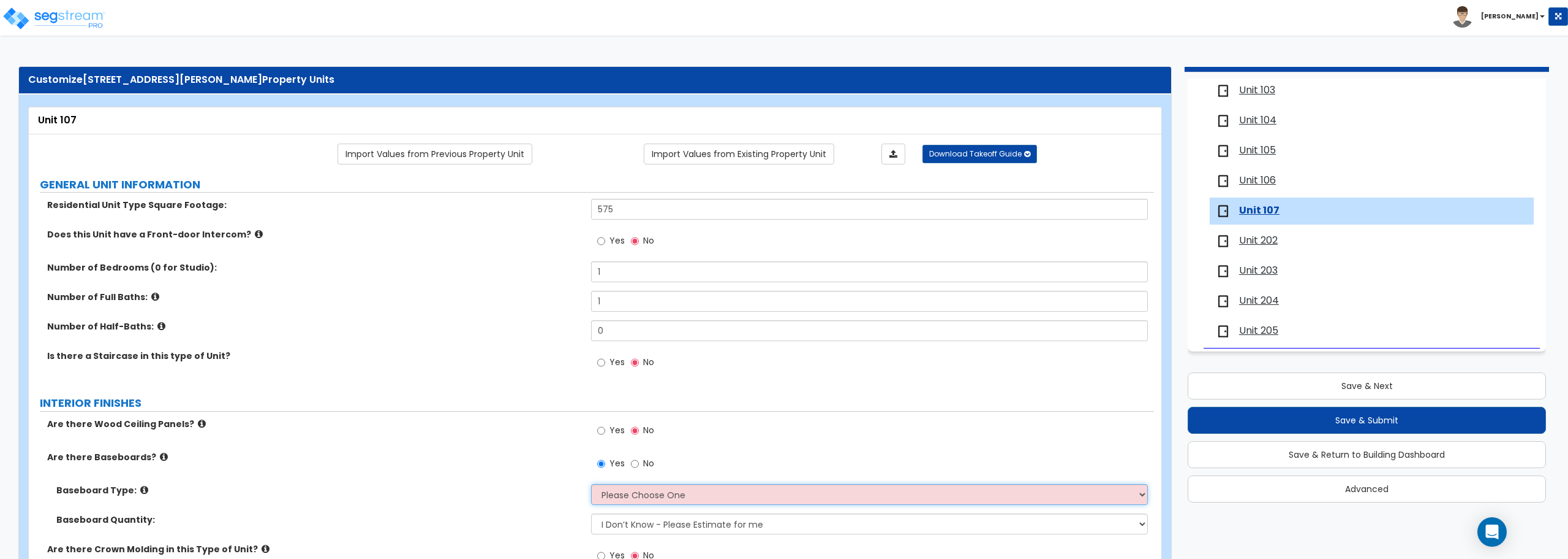
select select "1"
click at [591, 484] on select "Please Choose One Wood Vinyl Carpet Tile" at bounding box center [869, 494] width 557 height 21
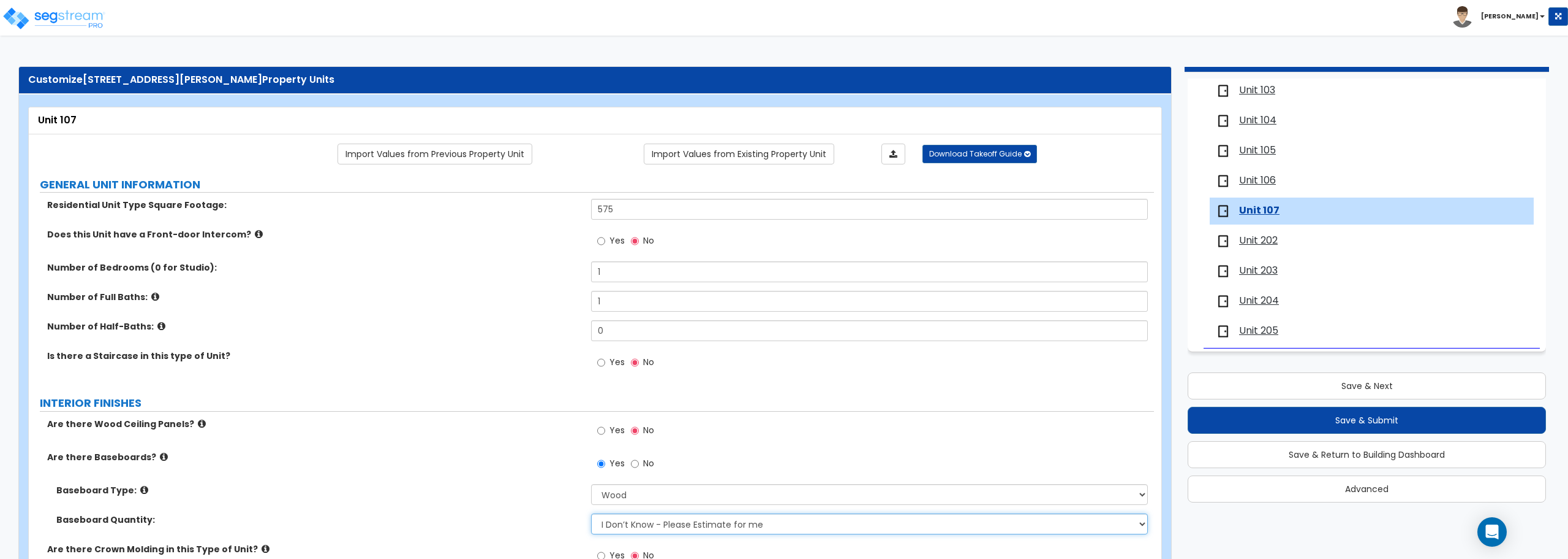
click at [644, 524] on select "I Don’t Know - Please Estimate for me I want to Enter the Linear Footage" at bounding box center [869, 523] width 557 height 21
select select "1"
click at [591, 513] on select "I Don’t Know - Please Estimate for me I want to Enter the Linear Footage" at bounding box center [869, 523] width 557 height 21
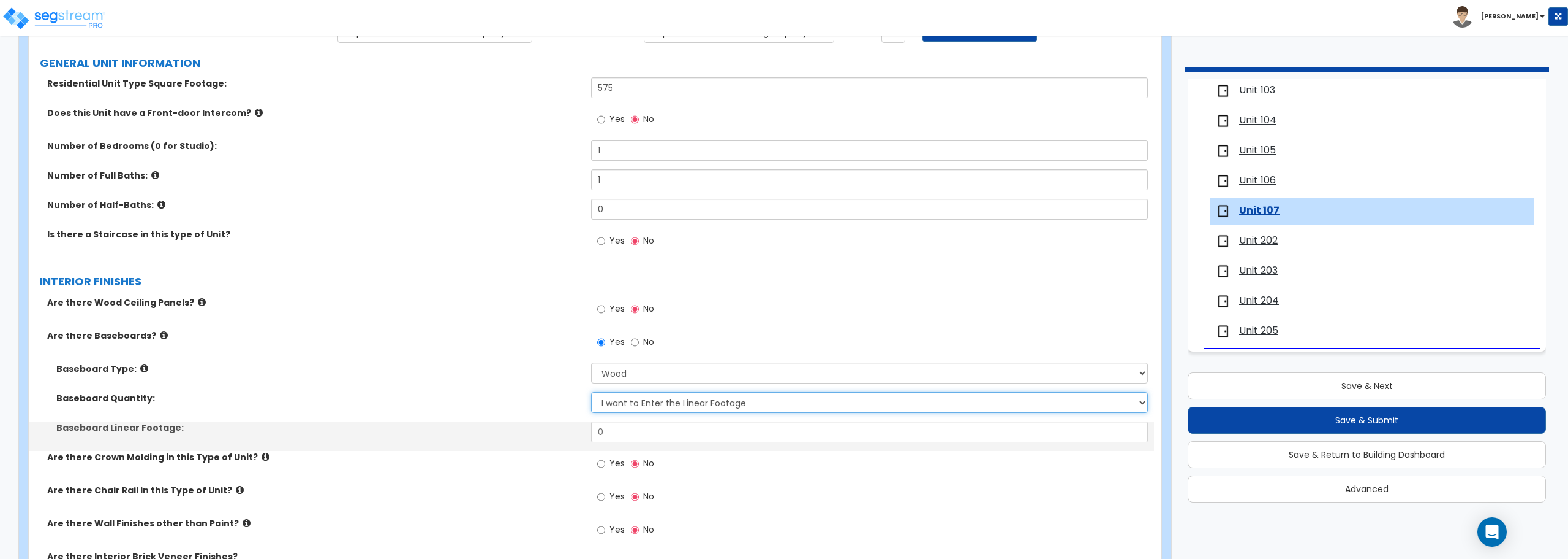
scroll to position [122, 0]
drag, startPoint x: 625, startPoint y: 435, endPoint x: 576, endPoint y: 430, distance: 49.3
click at [576, 430] on div "Baseboard Linear Footage: 0" at bounding box center [591, 435] width 1125 height 29
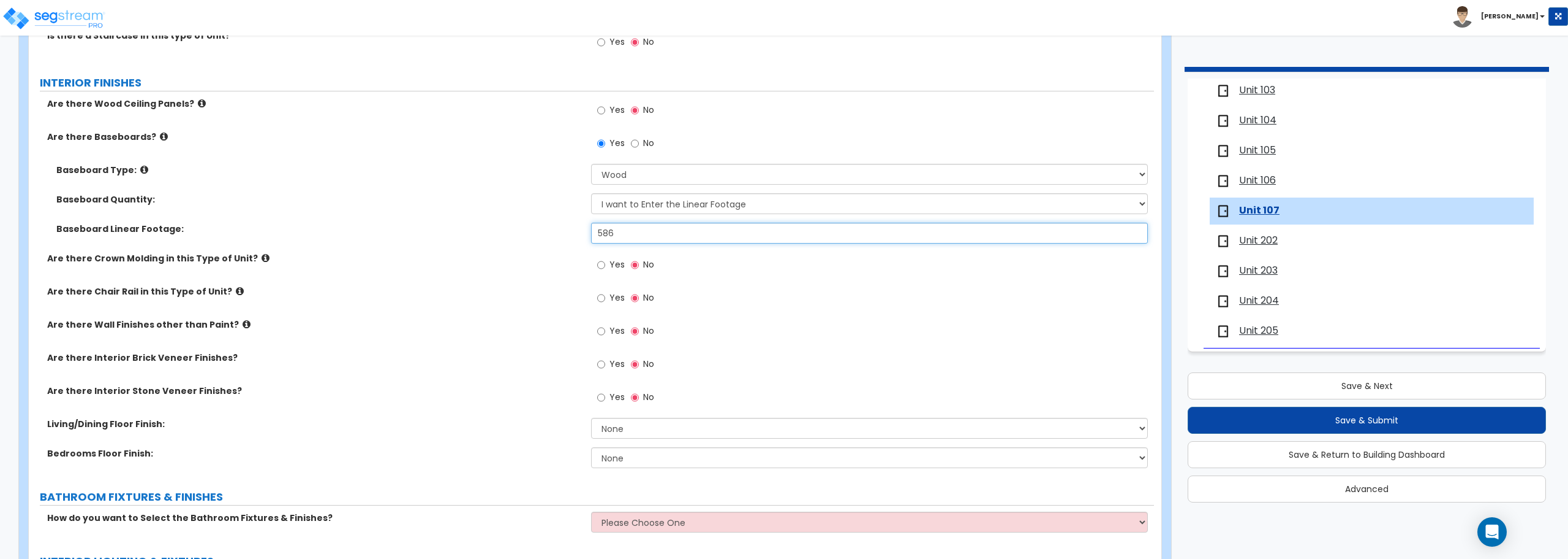
scroll to position [367, 0]
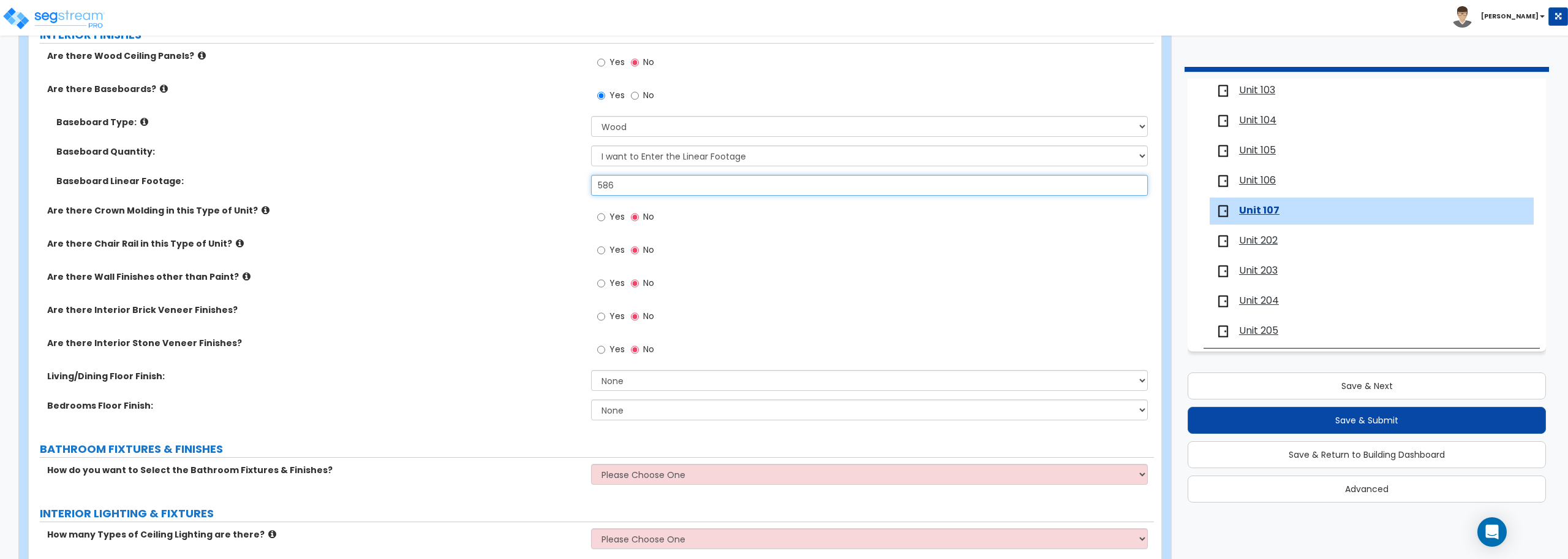
type input "586"
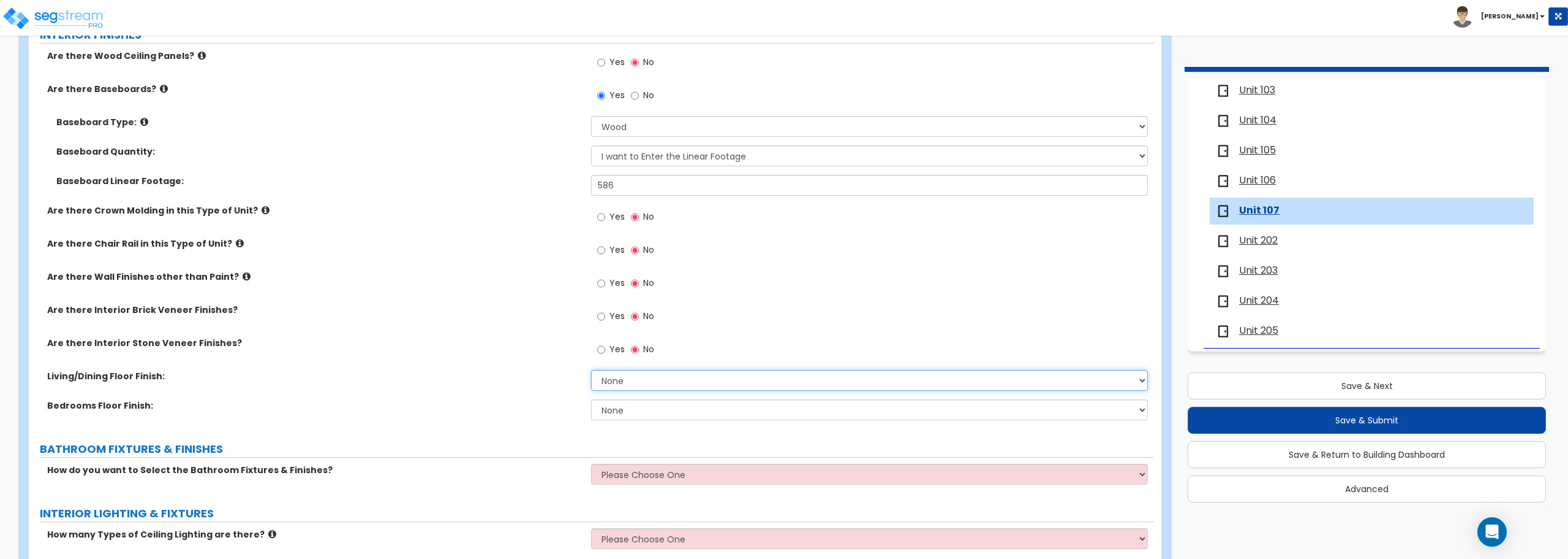
click at [649, 381] on select "None Tile Flooring Hardwood Flooring Resilient Laminate Flooring VCT Flooring S…" at bounding box center [869, 379] width 557 height 21
select select "7"
click at [591, 369] on select "None Tile Flooring Hardwood Flooring Resilient Laminate Flooring VCT Flooring S…" at bounding box center [869, 379] width 557 height 21
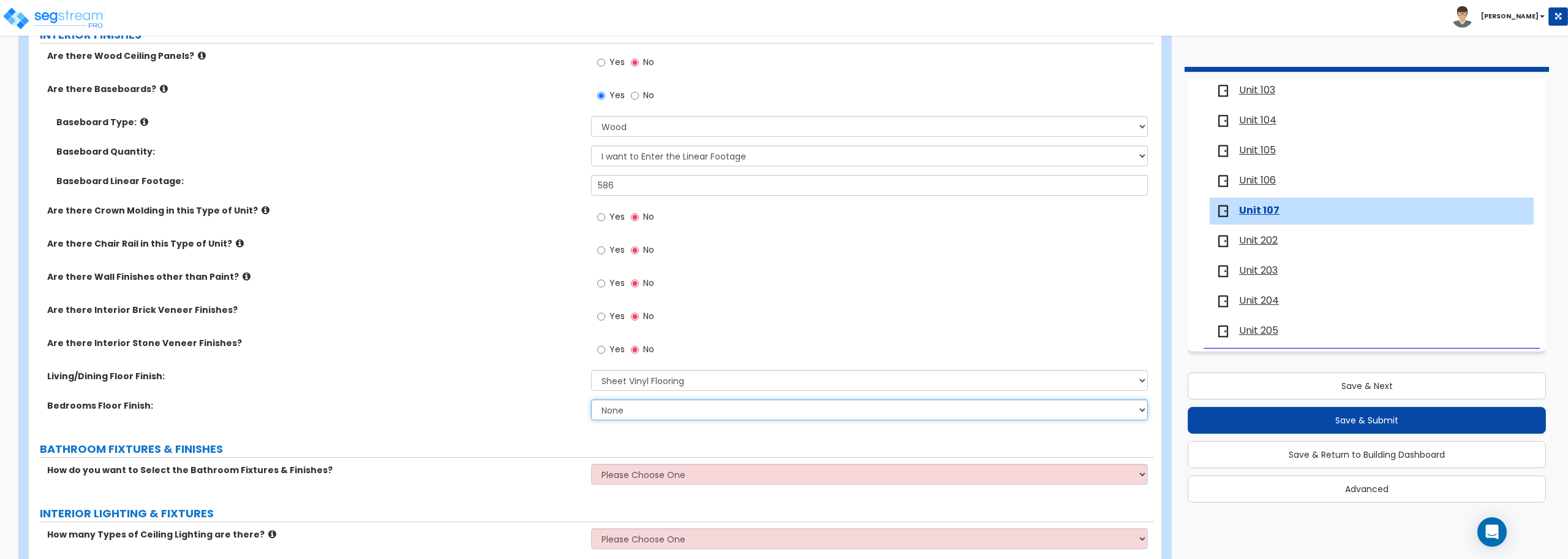
drag, startPoint x: 625, startPoint y: 403, endPoint x: 626, endPoint y: 415, distance: 12.0
click at [625, 403] on select "None Tile Flooring Hardwood Flooring Resilient Laminate Flooring VCT Flooring S…" at bounding box center [869, 409] width 557 height 21
select select "7"
click at [591, 399] on select "None Tile Flooring Hardwood Flooring Resilient Laminate Flooring VCT Flooring S…" at bounding box center [869, 409] width 557 height 21
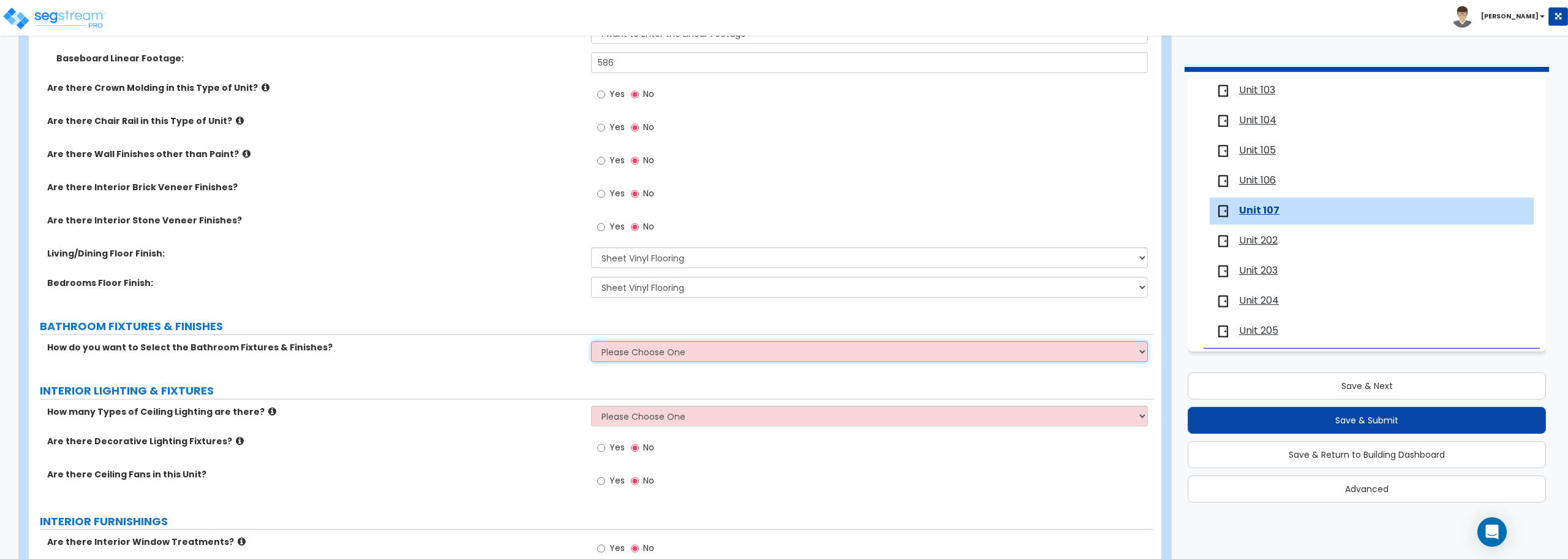
click at [641, 350] on select "Please Choose One Select the type of Fixtures and Finishes only for one Bath an…" at bounding box center [869, 351] width 557 height 21
select select "2"
click at [591, 341] on select "Please Choose One Select the type of Fixtures and Finishes only for one Bath an…" at bounding box center [869, 351] width 557 height 21
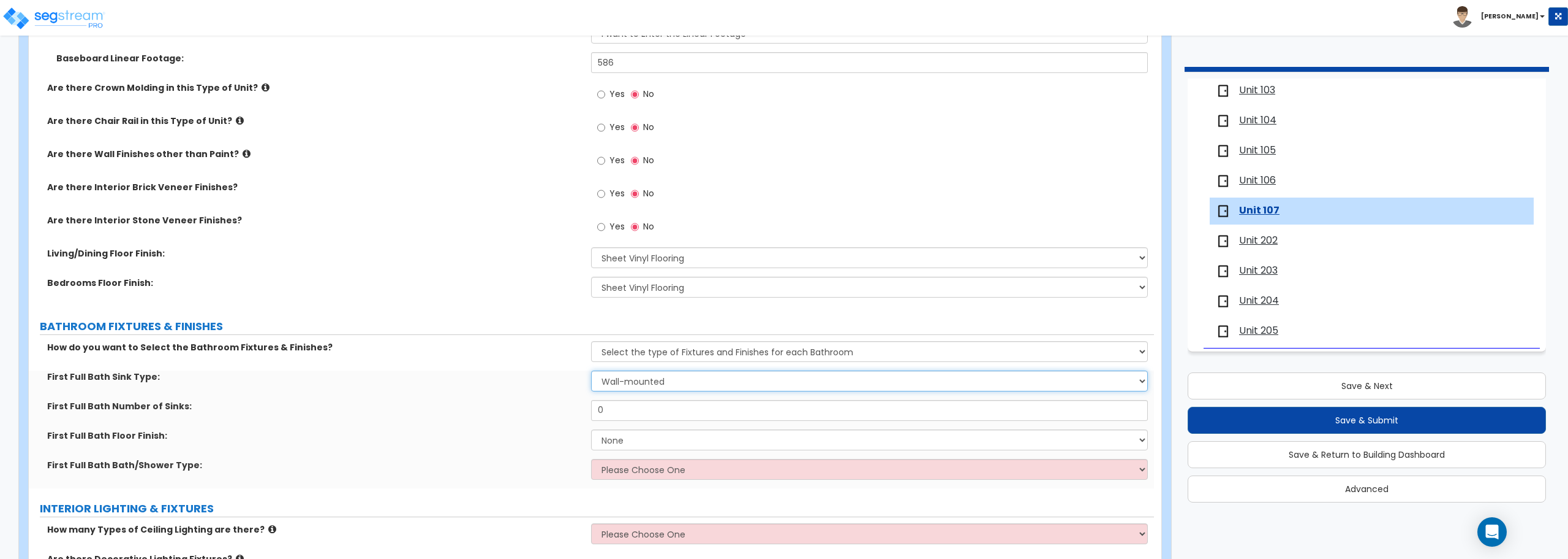
click at [641, 385] on select "Wall-mounted Pedestal-mounted Vanity-mounted" at bounding box center [869, 380] width 557 height 21
select select "3"
click at [591, 370] on select "Wall-mounted Pedestal-mounted Vanity-mounted" at bounding box center [869, 380] width 557 height 21
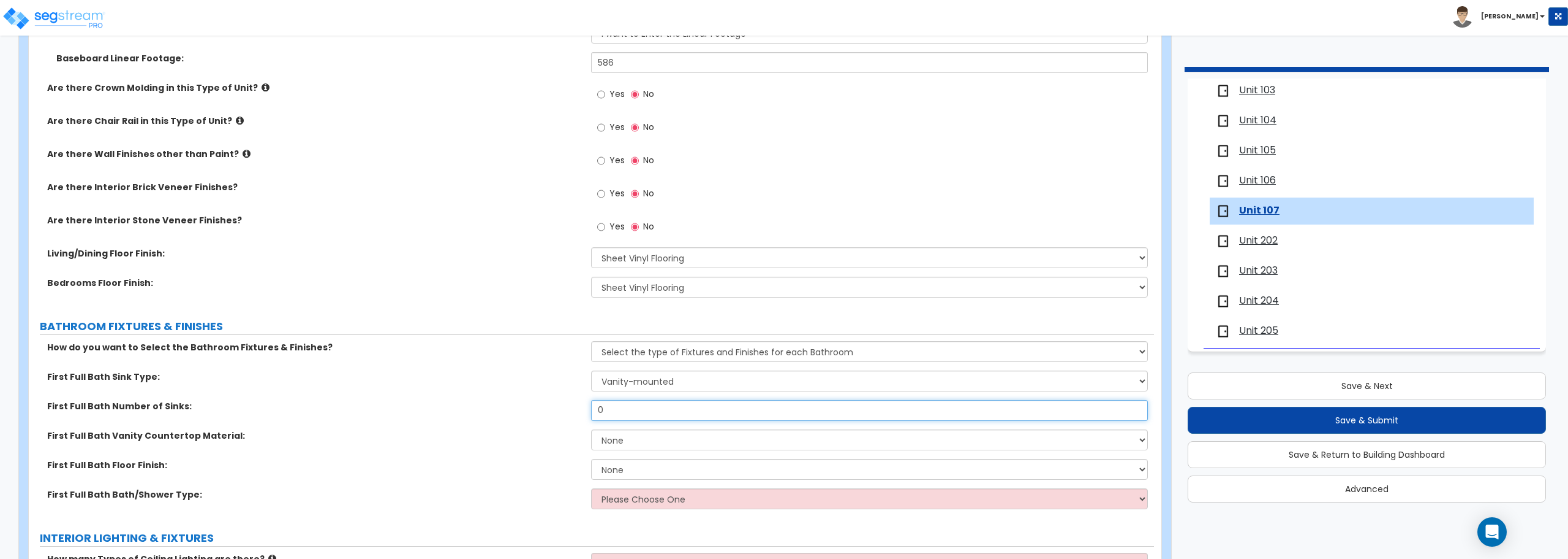
drag, startPoint x: 639, startPoint y: 408, endPoint x: 389, endPoint y: 408, distance: 250.0
click at [389, 408] on div "First Full Bath Number of Sinks: 0" at bounding box center [591, 414] width 1125 height 29
type input "1"
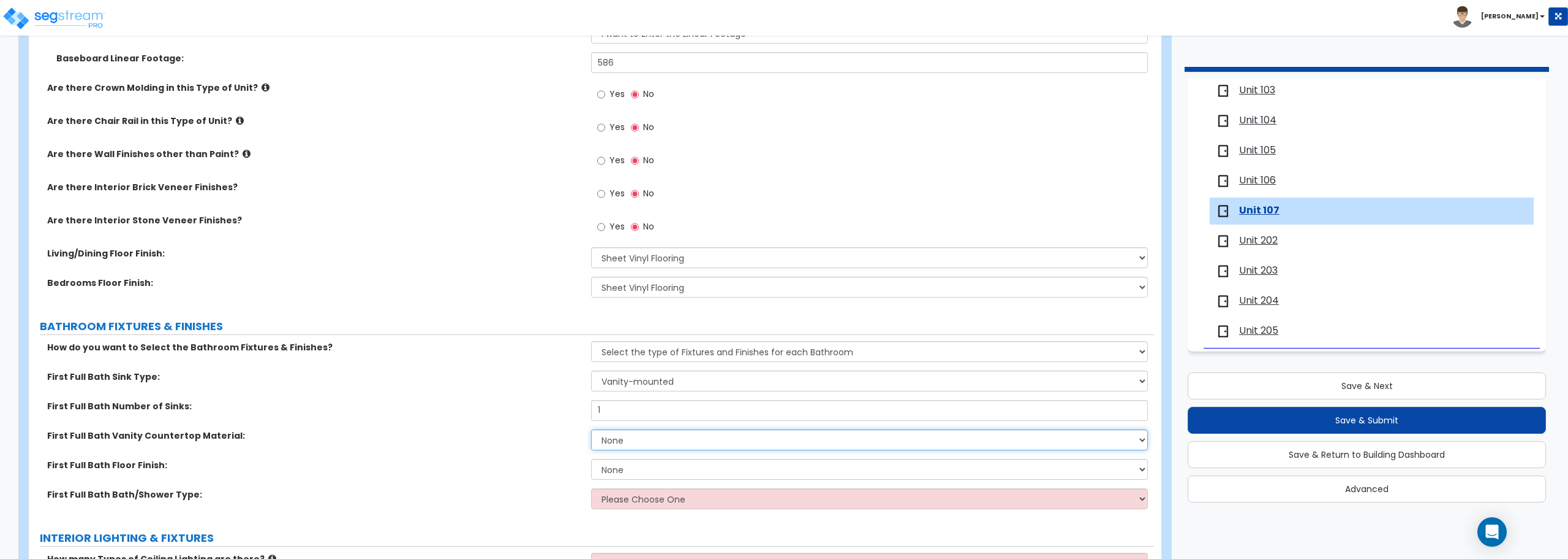
click at [661, 445] on select "None Plastic Laminate Solid Surface Stone Quartz Marble Tile Wood" at bounding box center [869, 440] width 557 height 21
select select "2"
click at [591, 430] on select "None Plastic Laminate Solid Surface Stone Quartz Marble Tile Wood" at bounding box center [869, 440] width 557 height 21
click at [653, 485] on div "First Full Bath Floor Finish: None Tile Flooring Hardwood Flooring Resilient La…" at bounding box center [591, 473] width 1125 height 29
click at [653, 478] on select "None Tile Flooring Hardwood Flooring Resilient Laminate Flooring VCT Flooring S…" at bounding box center [869, 469] width 557 height 21
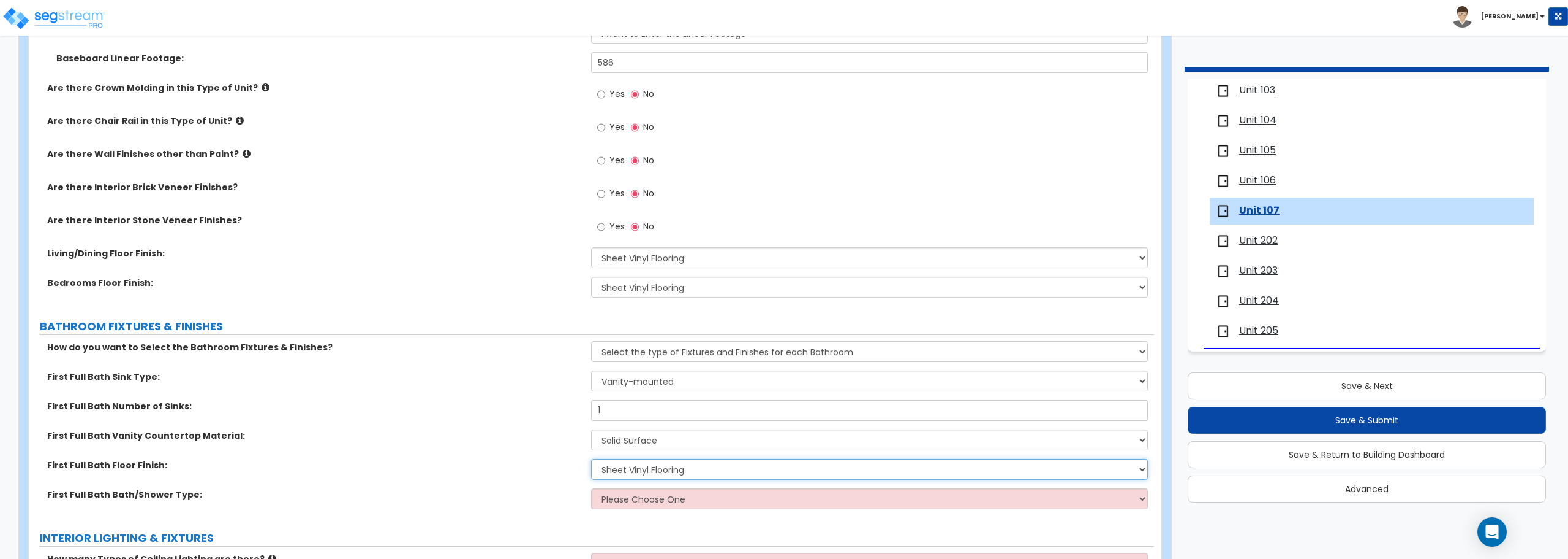
click at [591, 459] on select "None Tile Flooring Hardwood Flooring Resilient Laminate Flooring VCT Flooring S…" at bounding box center [869, 469] width 557 height 21
click at [650, 505] on select "Please Choose One Standalone Shower Bathtub - Shower Combo" at bounding box center [869, 498] width 557 height 21
click at [591, 488] on select "Please Choose One Standalone Shower Bathtub - Shower Combo" at bounding box center [869, 498] width 557 height 21
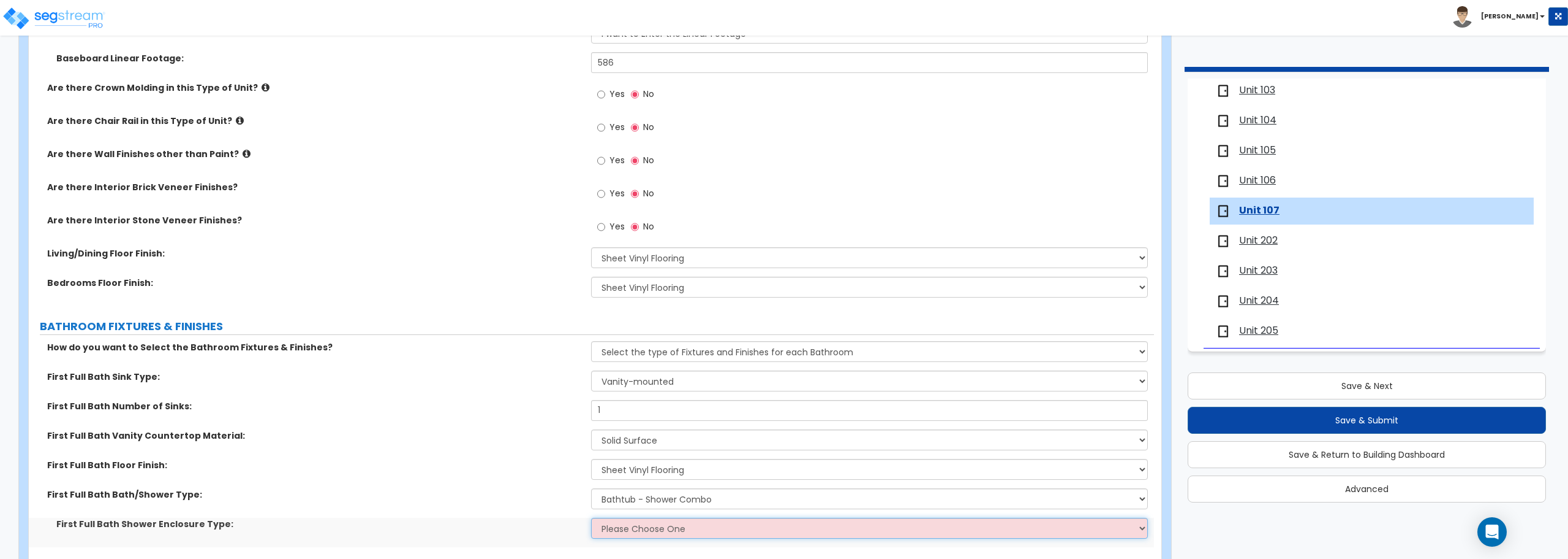
click at [642, 532] on select "Please Choose One Curtain & [PERSON_NAME] Sliding Doors Glass Hinged Doors" at bounding box center [869, 527] width 557 height 21
click at [591, 517] on select "Please Choose One Curtain & [PERSON_NAME] Sliding Doors Glass Hinged Doors" at bounding box center [869, 527] width 557 height 21
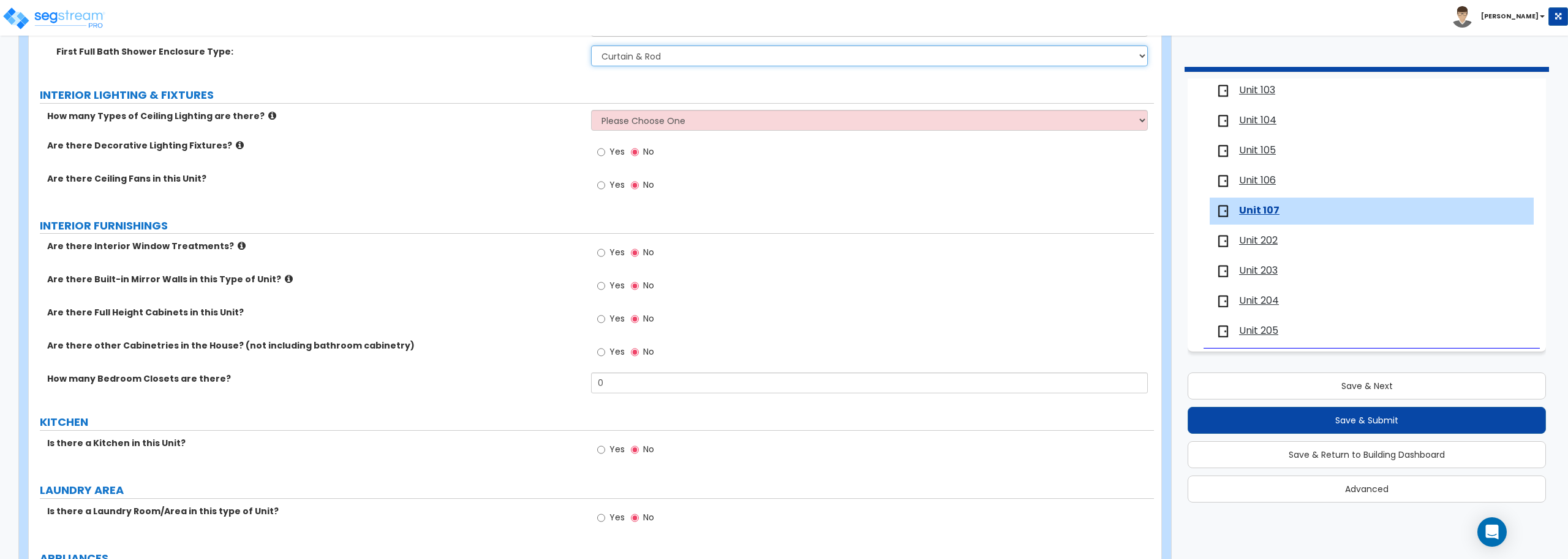
scroll to position [981, 0]
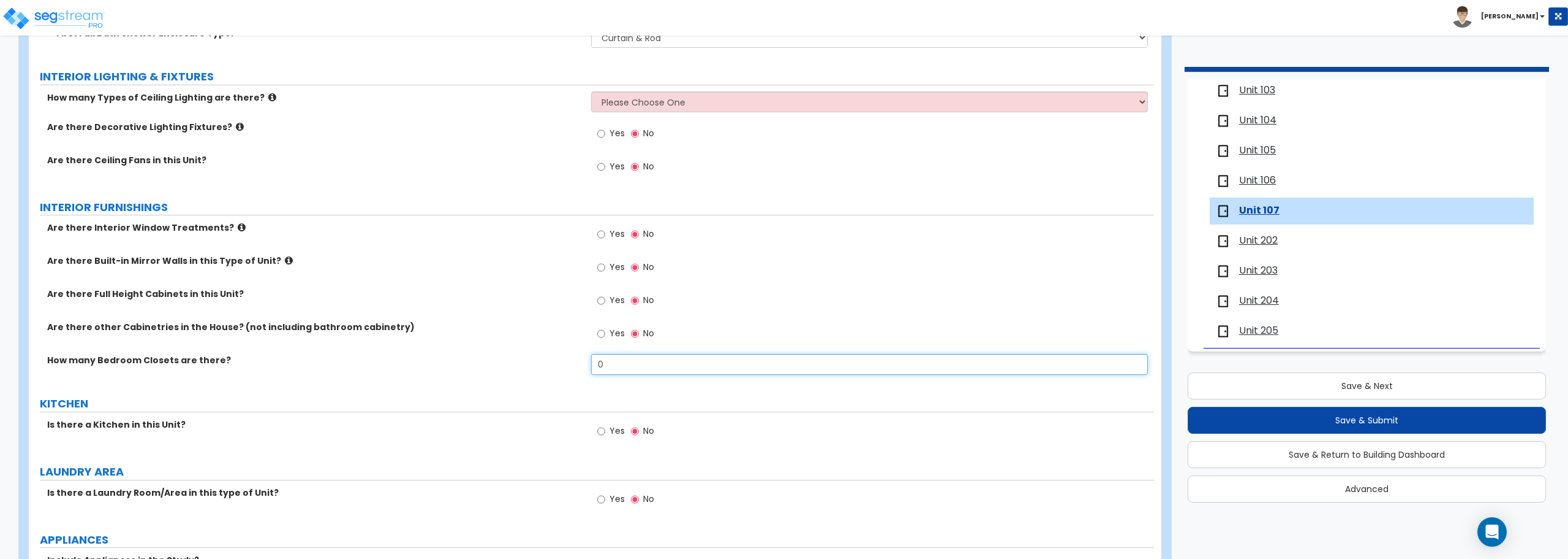
drag, startPoint x: 616, startPoint y: 369, endPoint x: 562, endPoint y: 367, distance: 54.0
click at [562, 367] on div "How many Bedroom Closets are there? 0" at bounding box center [591, 368] width 1125 height 29
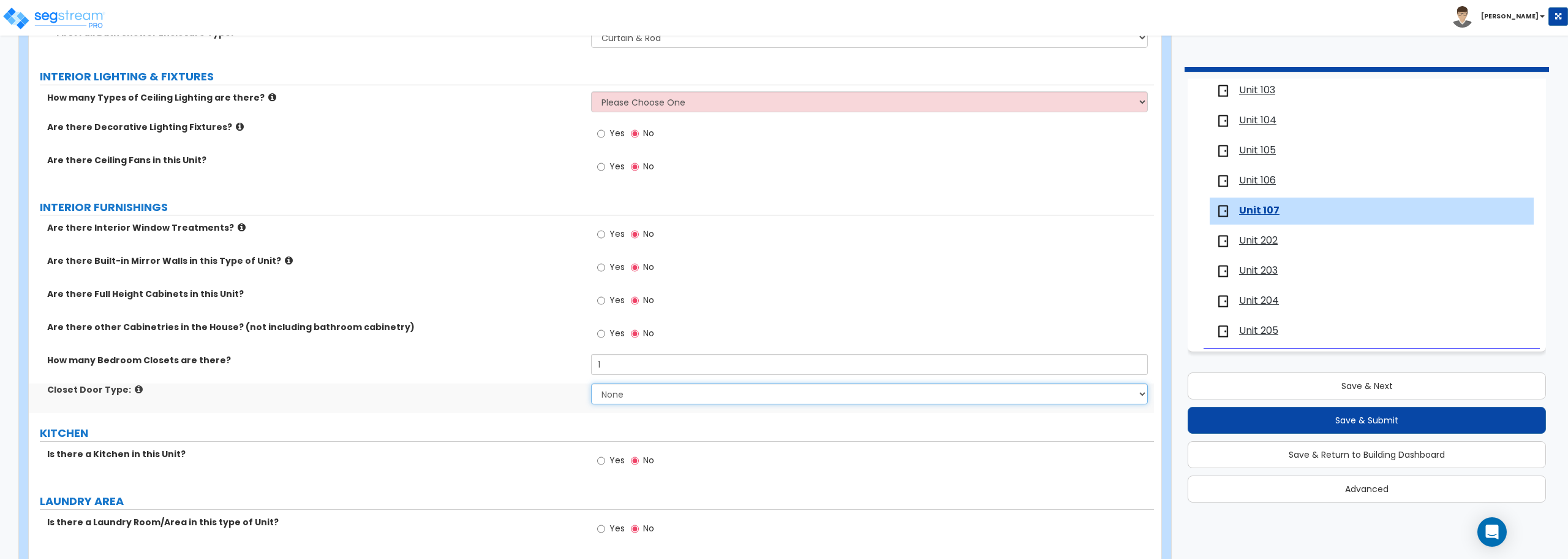
click at [635, 393] on select "None Bi-fold Louvered Doors Bi-fold Panel Doors Sliding Doors Hinged Wood Door" at bounding box center [869, 393] width 557 height 21
click at [591, 383] on select "None Bi-fold Louvered Doors Bi-fold Panel Doors Sliding Doors Hinged Wood Door" at bounding box center [869, 393] width 557 height 21
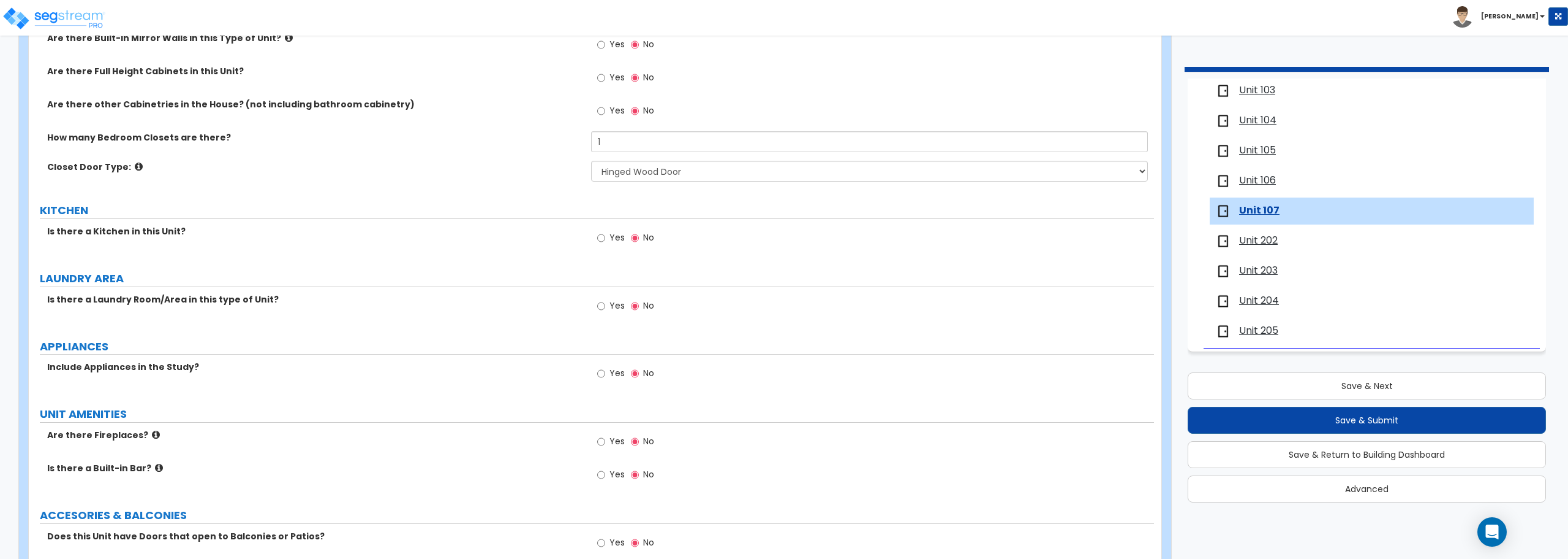
scroll to position [1227, 0]
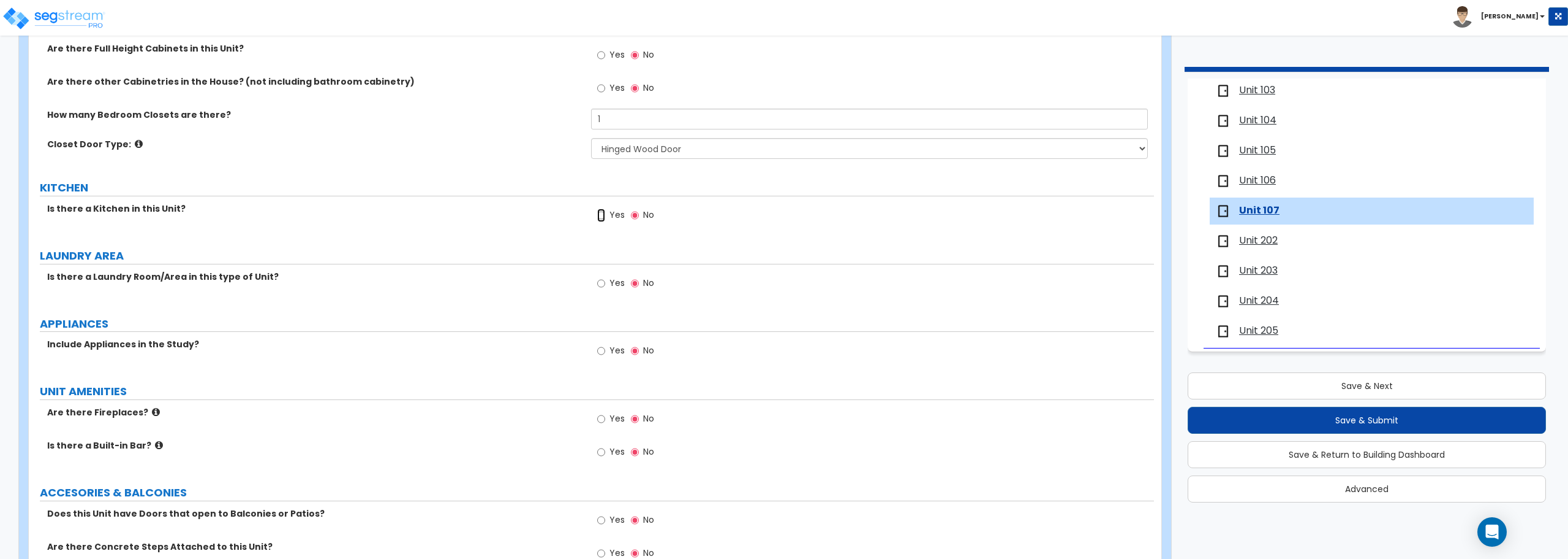
click at [601, 213] on input "Yes" at bounding box center [601, 215] width 8 height 14
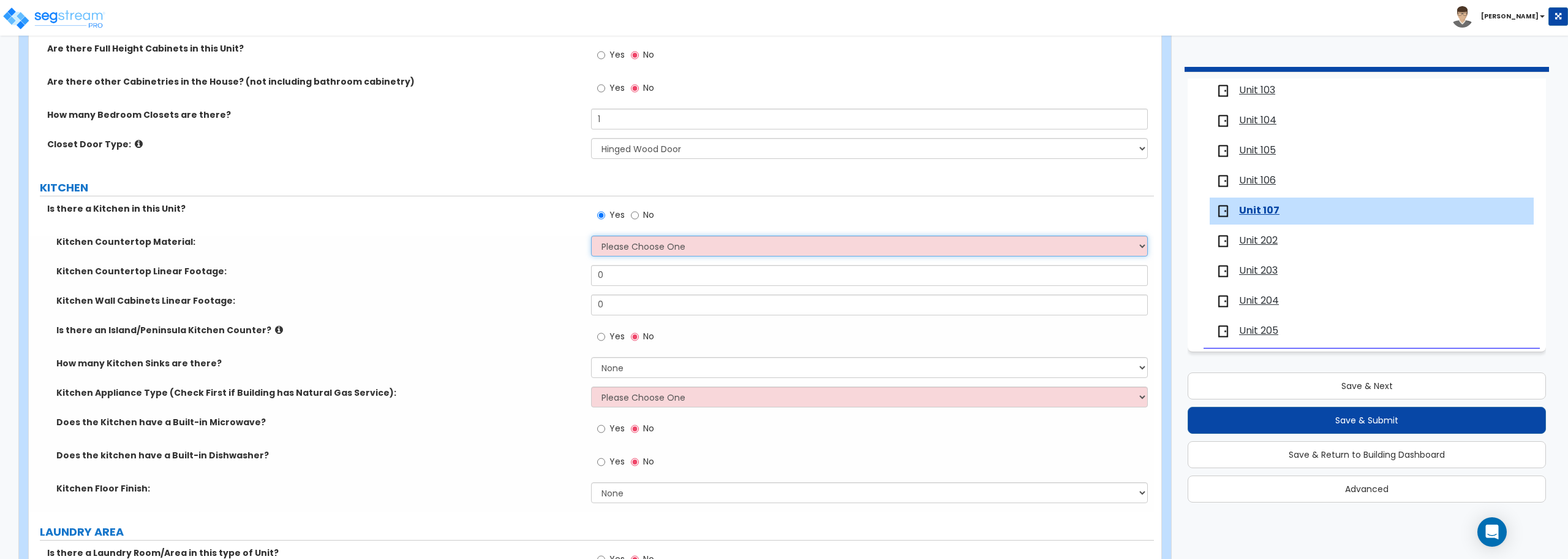
click at [624, 252] on select "Please Choose One Plastic Laminate Solid Surface Stone Quartz Marble Tile Wood …" at bounding box center [869, 245] width 557 height 21
click at [591, 235] on select "Please Choose One Plastic Laminate Solid Surface Stone Quartz Marble Tile Wood …" at bounding box center [869, 245] width 557 height 21
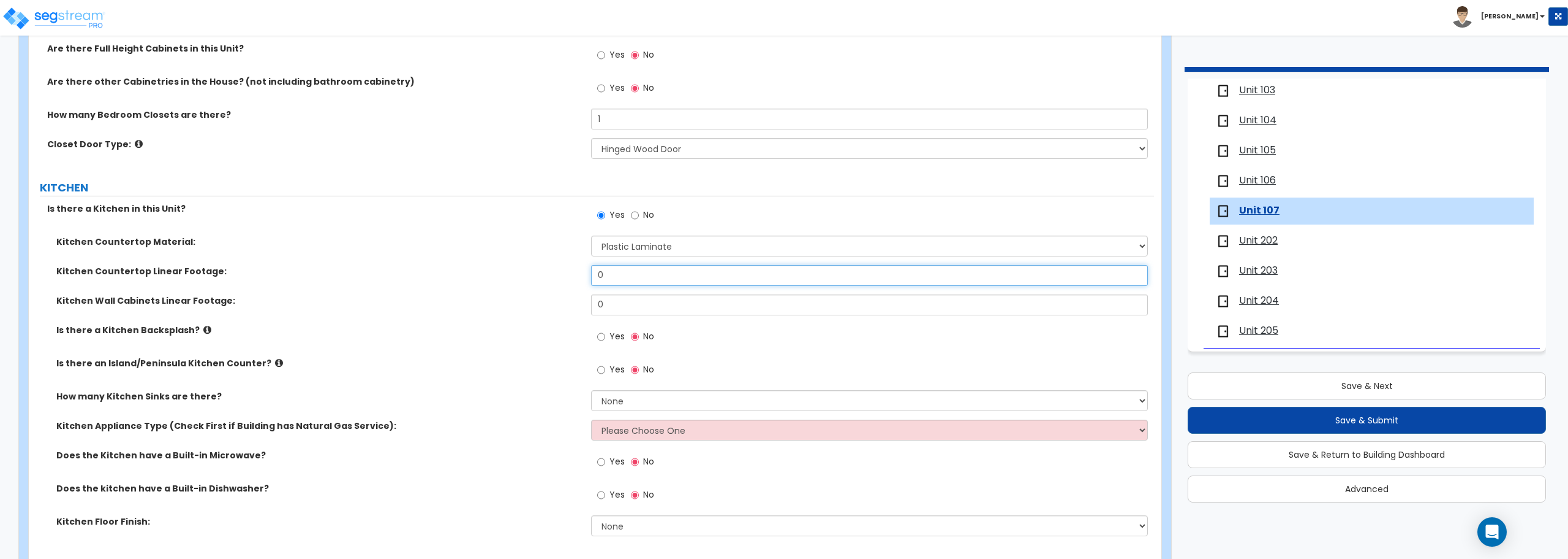
drag, startPoint x: 627, startPoint y: 273, endPoint x: 533, endPoint y: 266, distance: 94.3
click at [533, 266] on div "Kitchen Countertop Linear Footage: 0" at bounding box center [591, 279] width 1125 height 29
drag, startPoint x: 634, startPoint y: 312, endPoint x: 516, endPoint y: 312, distance: 118.0
click at [516, 312] on div "Kitchen Wall Cabinets Linear Footage: 0" at bounding box center [591, 309] width 1125 height 29
click at [601, 370] on input "Yes" at bounding box center [601, 369] width 8 height 14
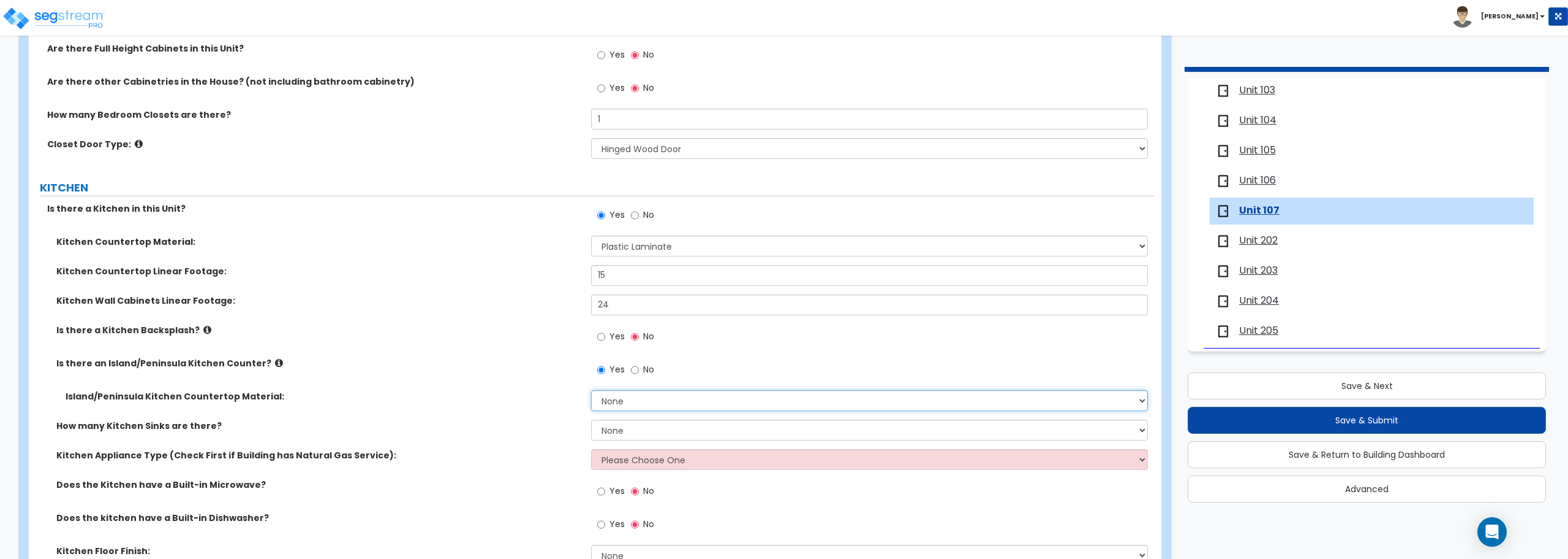
click at [631, 401] on select "None Plastic Laminate Solid Surface Stone Quartz Marble Tile Wood Stainless Ste…" at bounding box center [869, 400] width 557 height 21
click at [591, 390] on select "None Plastic Laminate Solid Surface Stone Quartz Marble Tile Wood Stainless Ste…" at bounding box center [869, 400] width 557 height 21
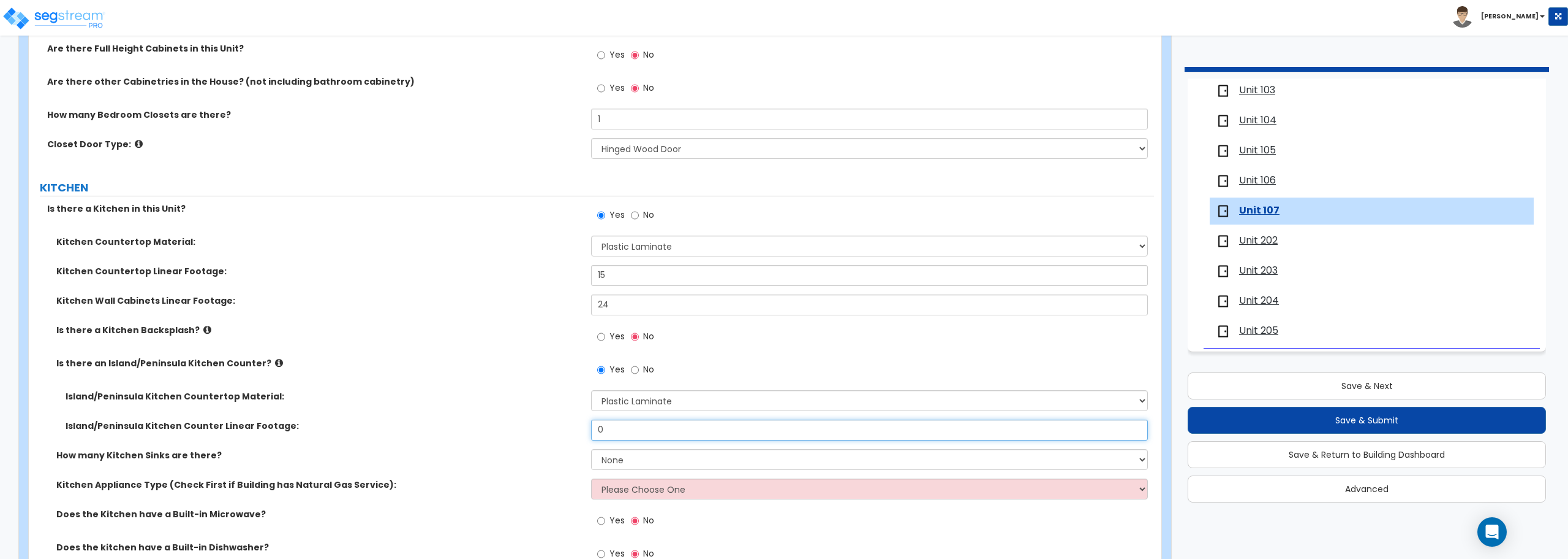
drag, startPoint x: 620, startPoint y: 435, endPoint x: 533, endPoint y: 437, distance: 87.0
click at [534, 438] on div "Island/Peninsula Kitchen Counter Linear Footage: 0" at bounding box center [591, 434] width 1125 height 29
click at [680, 454] on select "None 1 2 3" at bounding box center [869, 459] width 557 height 21
click at [591, 449] on select "None 1 2 3" at bounding box center [869, 459] width 557 height 21
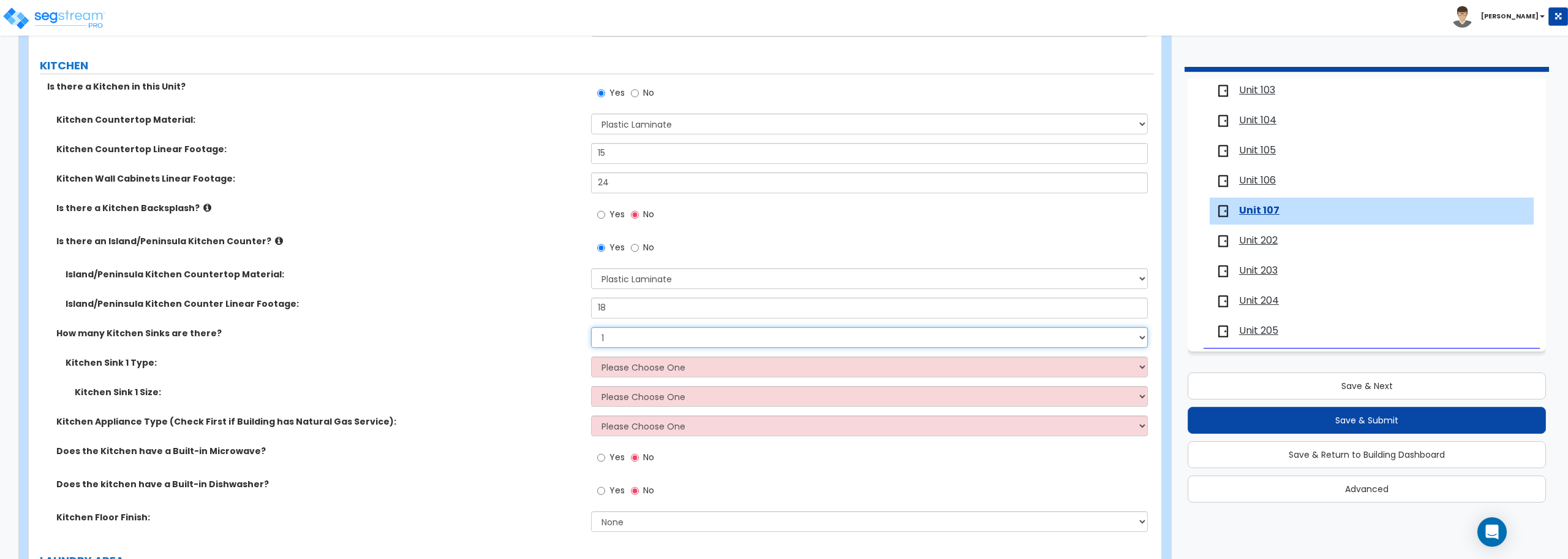
scroll to position [1349, 0]
click at [641, 358] on select "Please Choose One Stainless Steel Porcelain Enamel Cast Iron Granite Composite" at bounding box center [869, 366] width 557 height 21
click at [591, 356] on select "Please Choose One Stainless Steel Porcelain Enamel Cast Iron Granite Composite" at bounding box center [869, 366] width 557 height 21
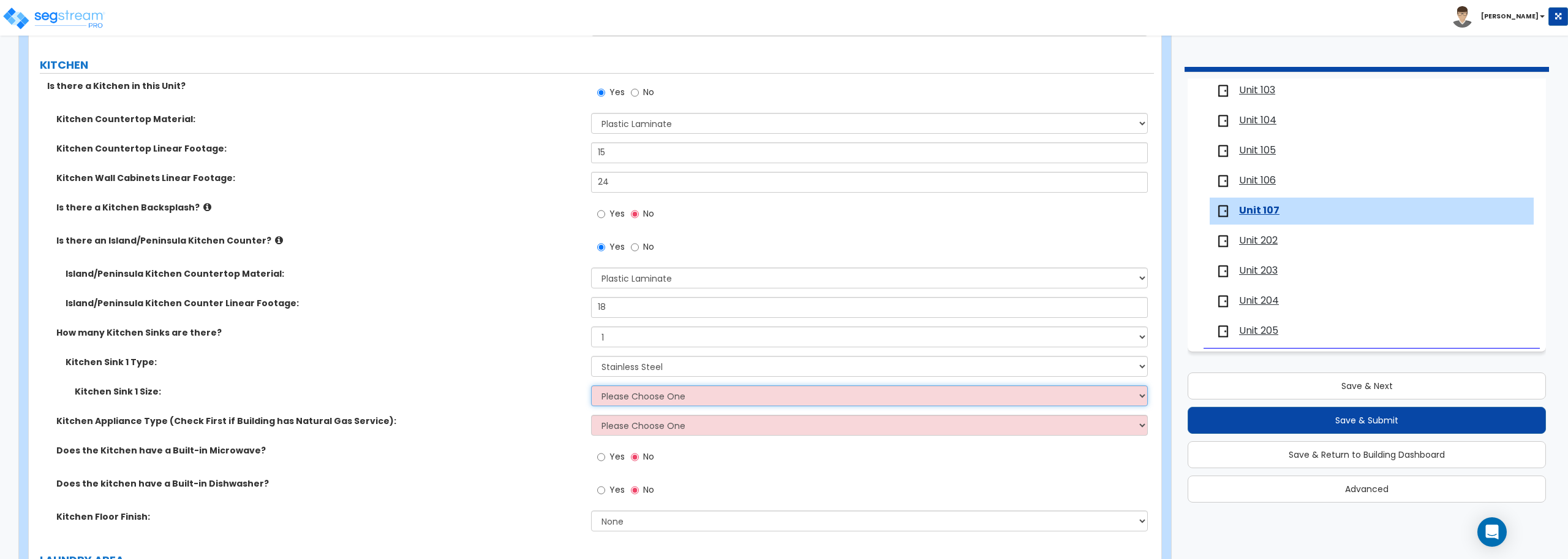
click at [655, 396] on select "Please Choose One Single Sink Double Sink" at bounding box center [869, 395] width 557 height 21
click at [591, 385] on select "Please Choose One Single Sink Double Sink" at bounding box center [869, 395] width 557 height 21
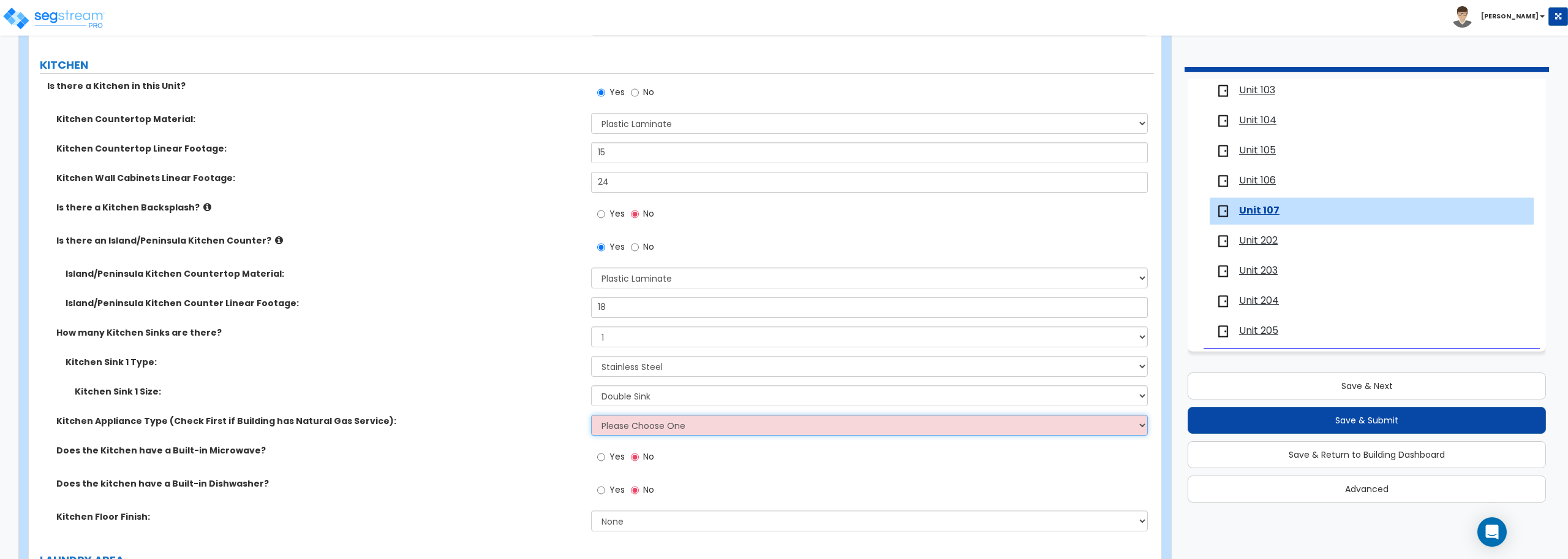
click at [653, 422] on select "Please Choose One Gas Electric" at bounding box center [869, 425] width 557 height 21
click at [591, 415] on select "Please Choose One Gas Electric" at bounding box center [869, 425] width 557 height 21
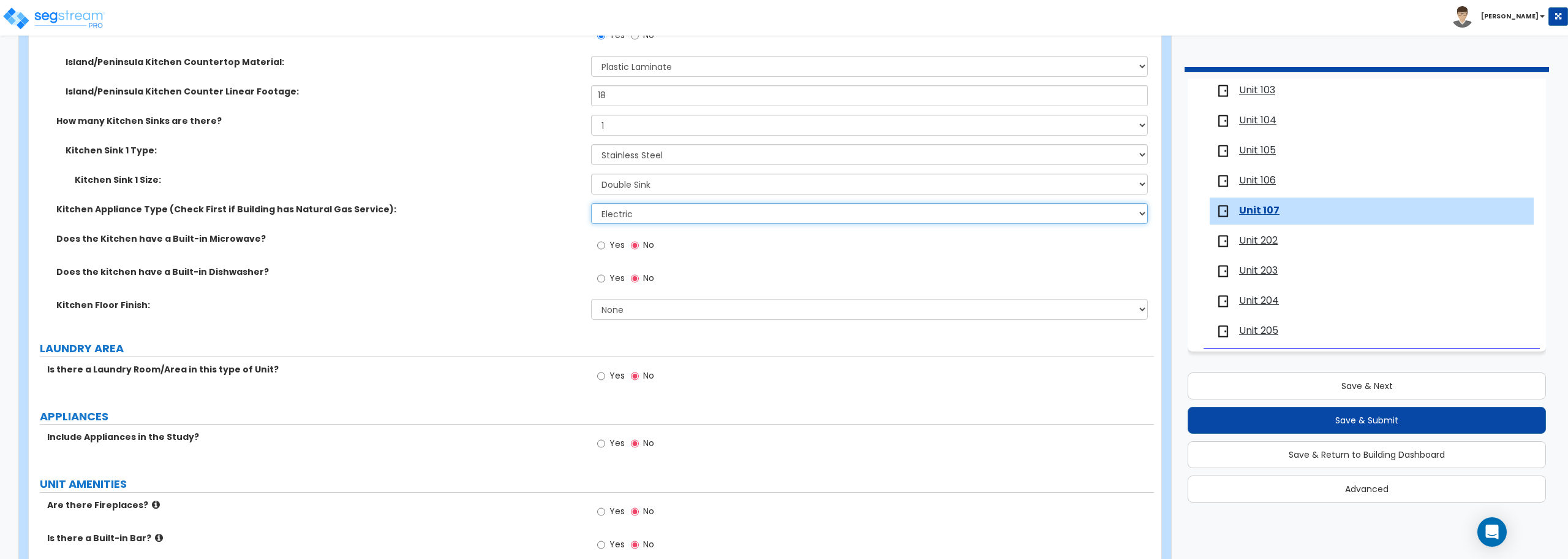
scroll to position [1655, 0]
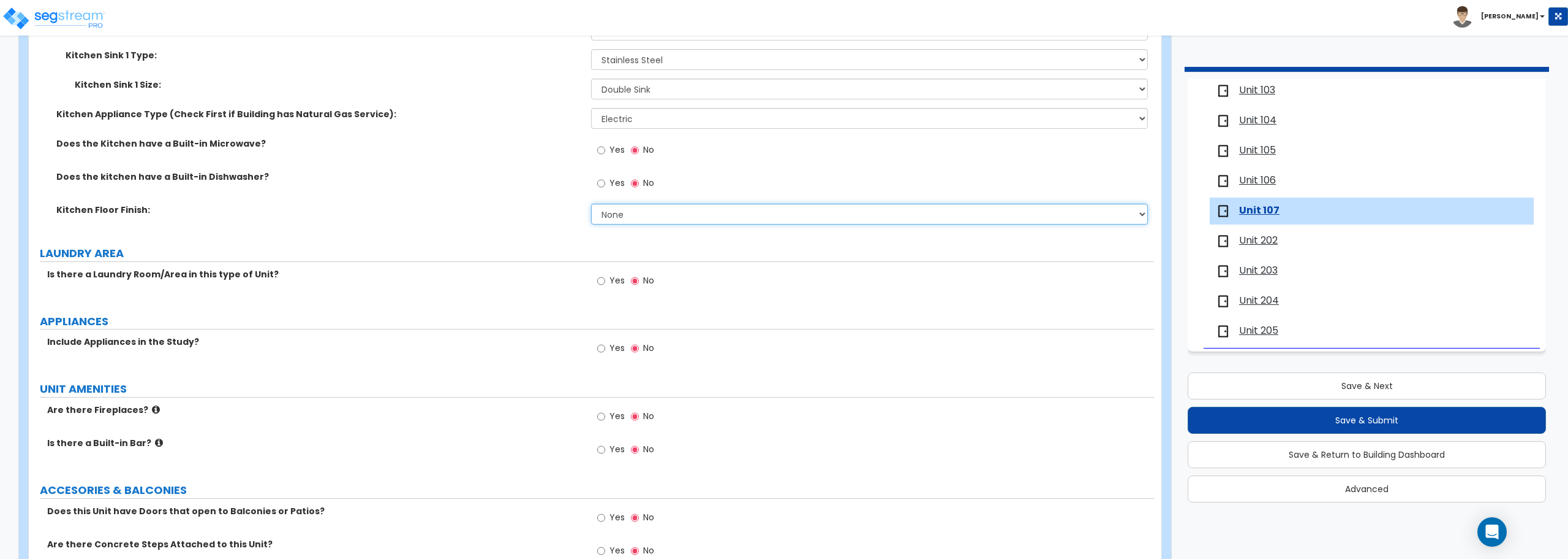
click at [621, 206] on select "None Tile Flooring Hardwood Flooring Resilient Laminate Flooring VCT Flooring S…" at bounding box center [869, 213] width 557 height 21
click at [591, 203] on select "None Tile Flooring Hardwood Flooring Resilient Laminate Flooring VCT Flooring S…" at bounding box center [869, 213] width 557 height 21
click at [604, 277] on input "Yes" at bounding box center [601, 281] width 8 height 14
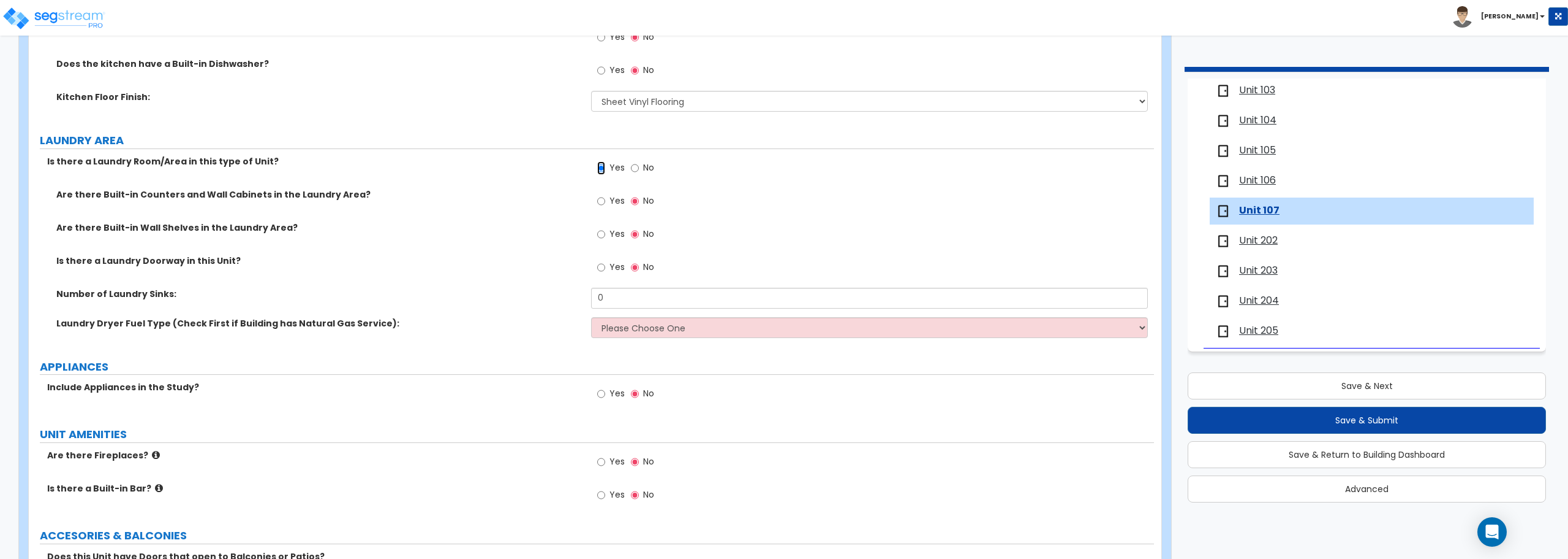
scroll to position [1778, 0]
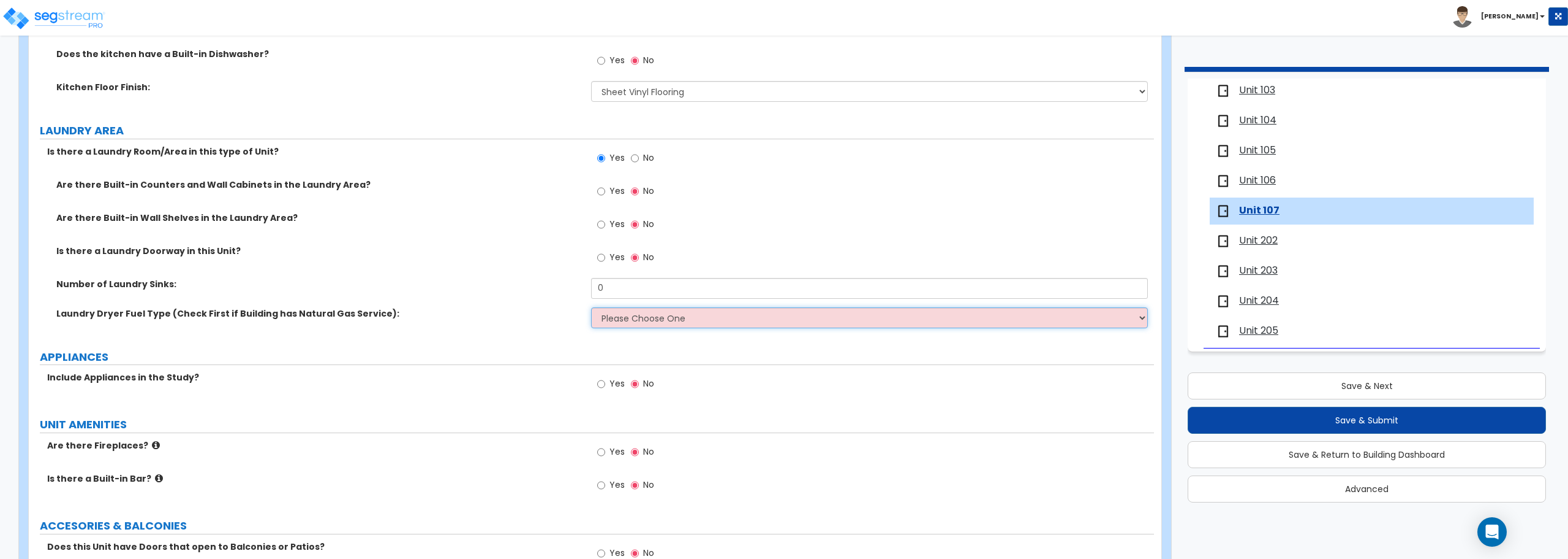
click at [629, 319] on select "Please Choose One Gas Electric" at bounding box center [869, 317] width 557 height 21
click at [591, 307] on select "Please Choose One Gas Electric" at bounding box center [869, 317] width 557 height 21
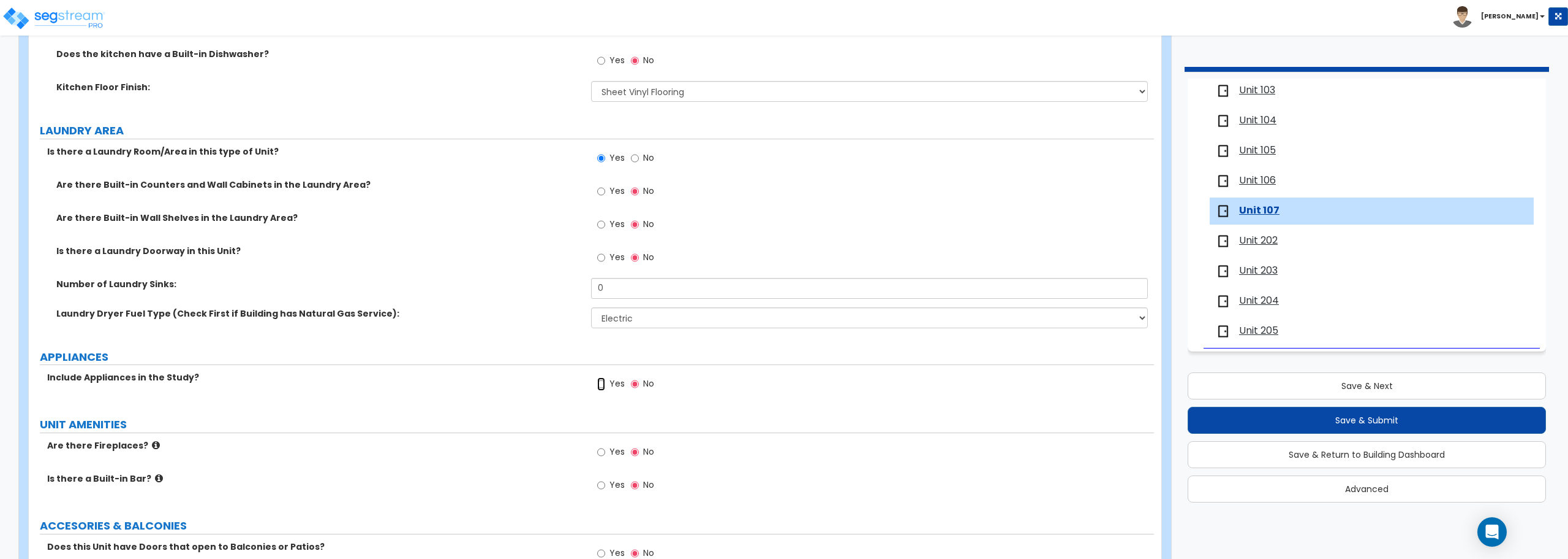
click at [599, 386] on input "Yes" at bounding box center [601, 384] width 8 height 14
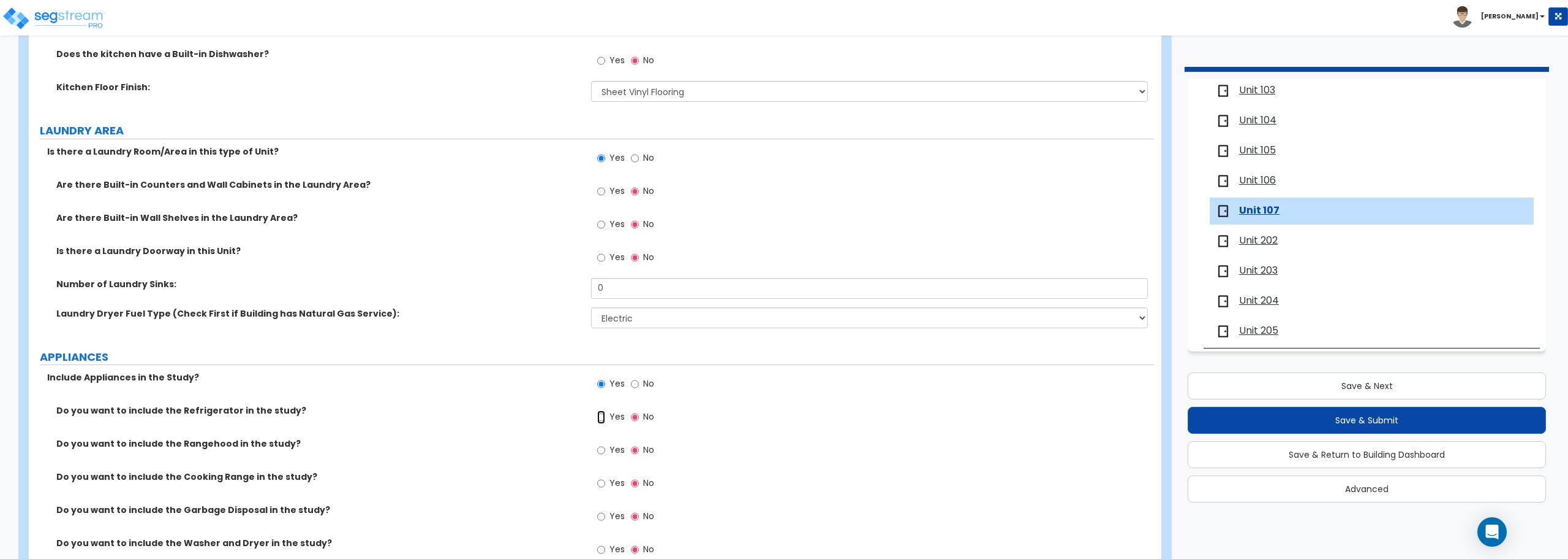
click at [600, 417] on input "Yes" at bounding box center [601, 417] width 8 height 14
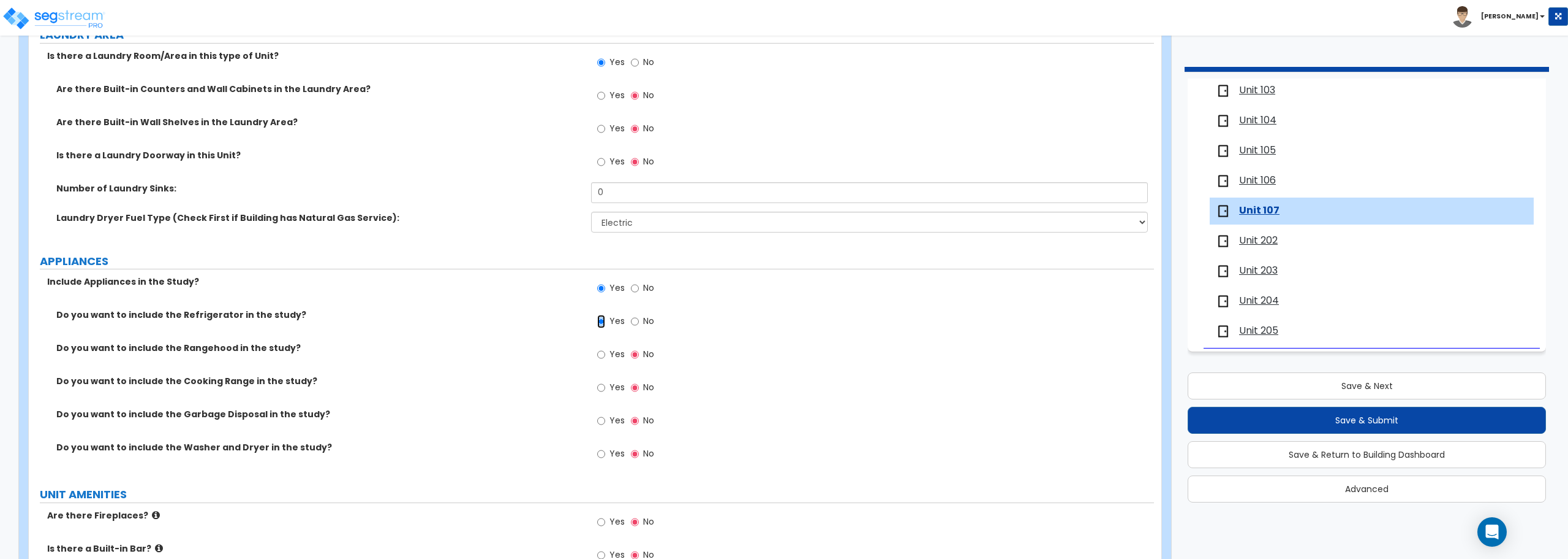
scroll to position [1900, 0]
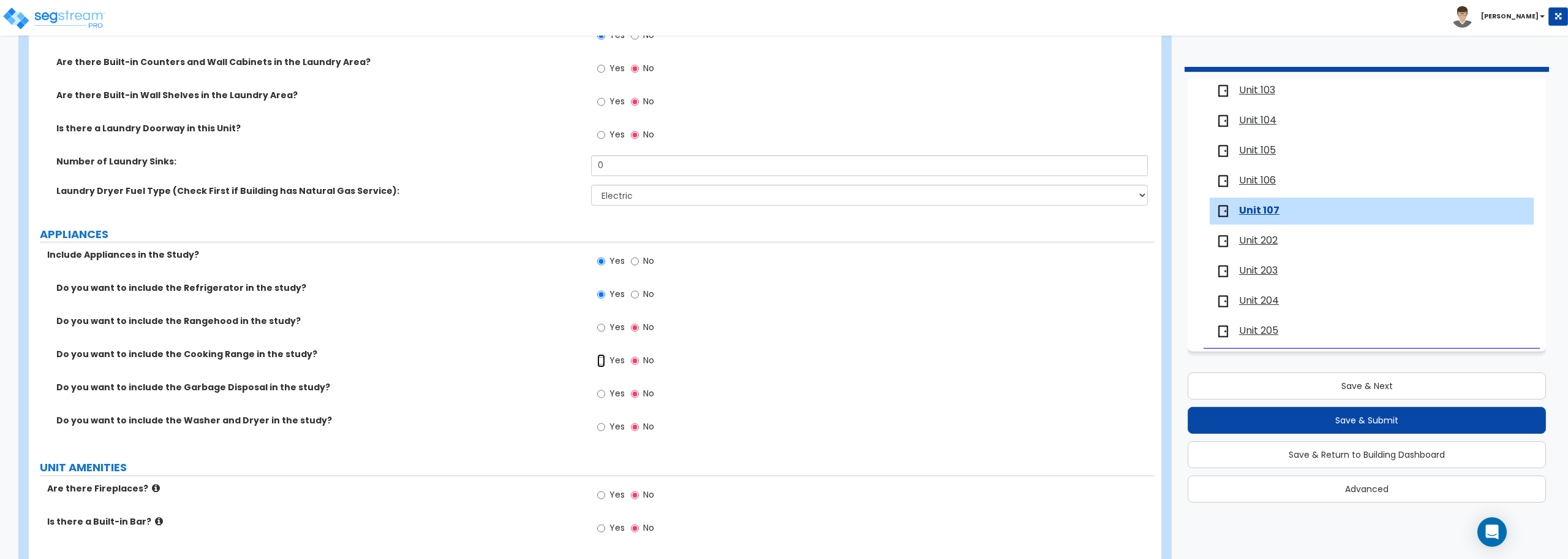
click at [605, 360] on input "Yes" at bounding box center [601, 360] width 8 height 14
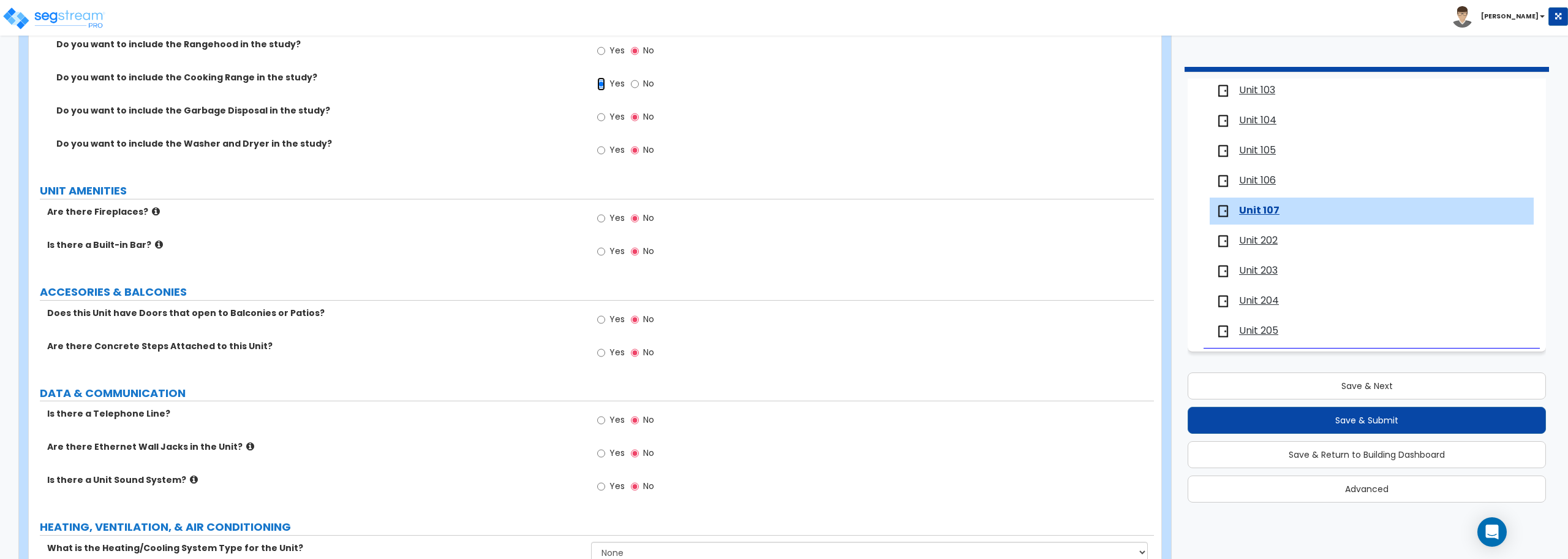
scroll to position [2208, 0]
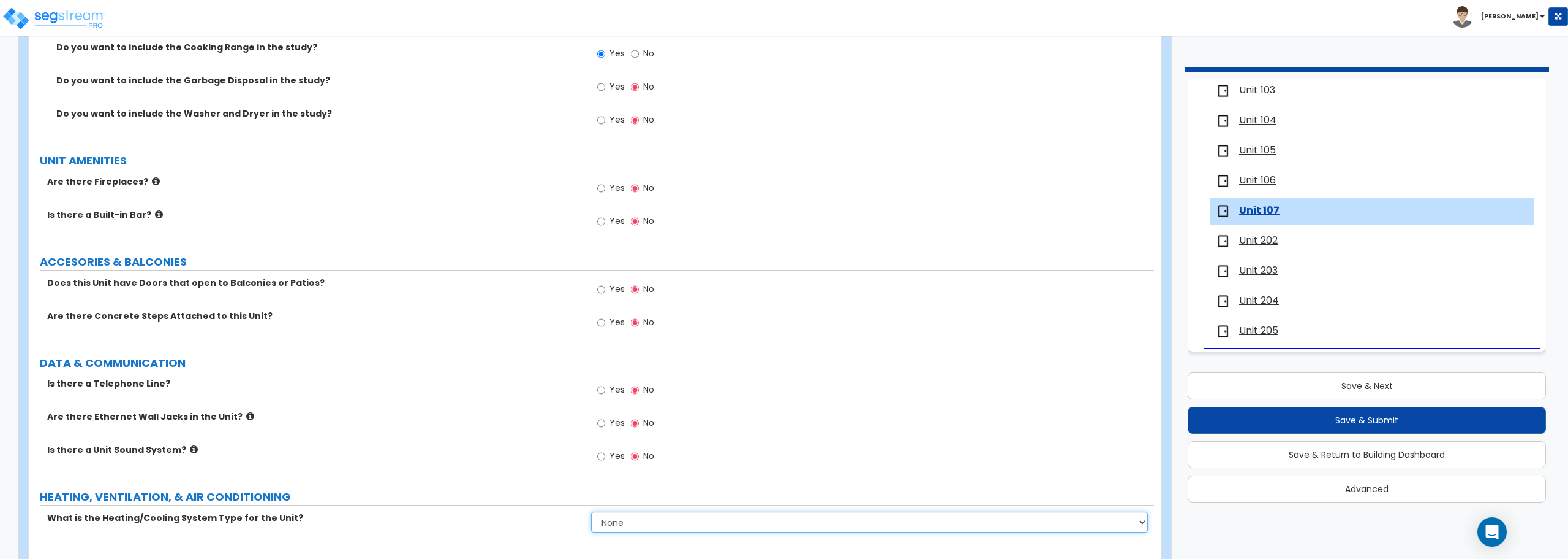
click at [671, 516] on select "None Heat Only Centralized Heating & Cooling Thru Wall Air Conditioners Mini Sp…" at bounding box center [869, 522] width 557 height 21
click at [591, 512] on select "None Heat Only Centralized Heating & Cooling Thru Wall Air Conditioners Mini Sp…" at bounding box center [869, 522] width 557 height 21
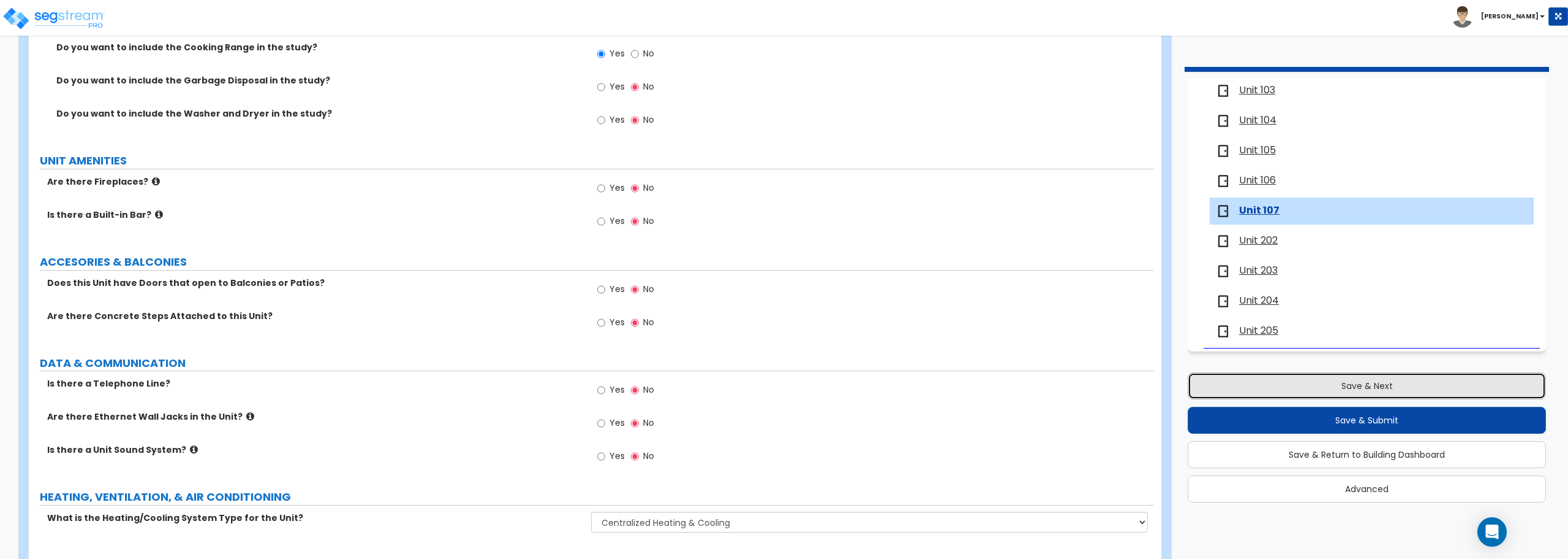
click at [1400, 389] on button "Save & Next" at bounding box center [1367, 386] width 358 height 27
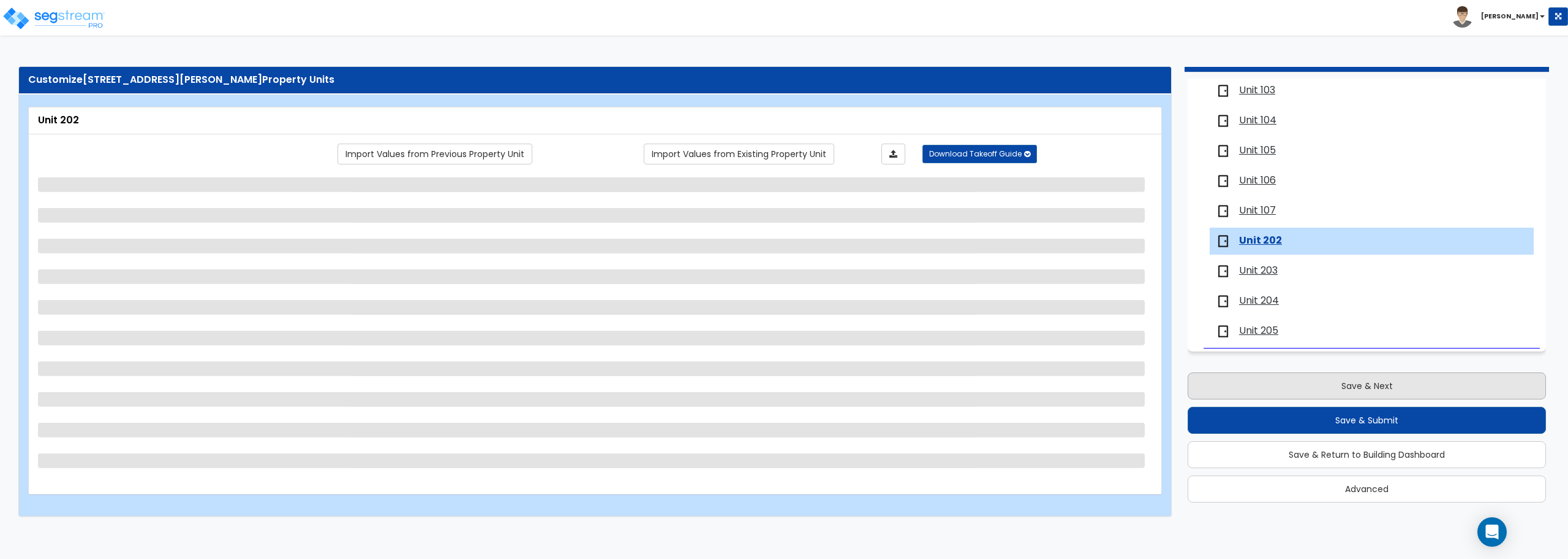
scroll to position [0, 0]
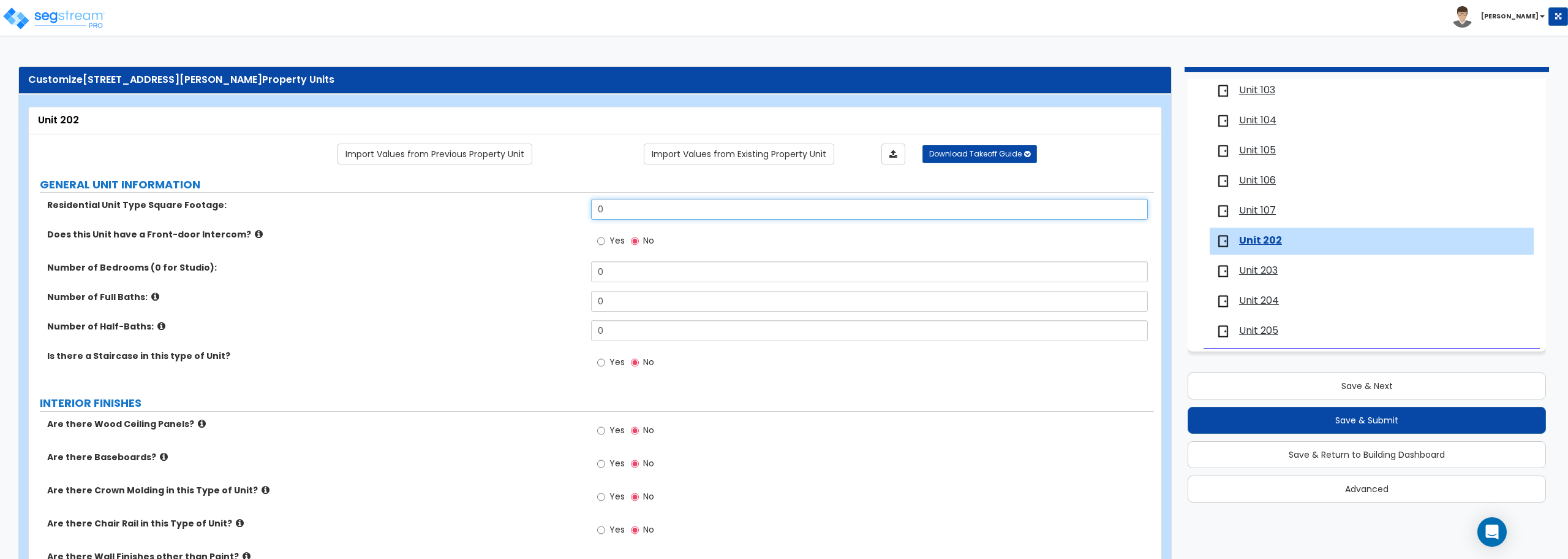
drag, startPoint x: 618, startPoint y: 211, endPoint x: 540, endPoint y: 211, distance: 78.0
click at [540, 211] on div "Residential Unit Type Square Footage: 0" at bounding box center [591, 213] width 1125 height 29
click at [604, 362] on input "Yes" at bounding box center [601, 362] width 8 height 14
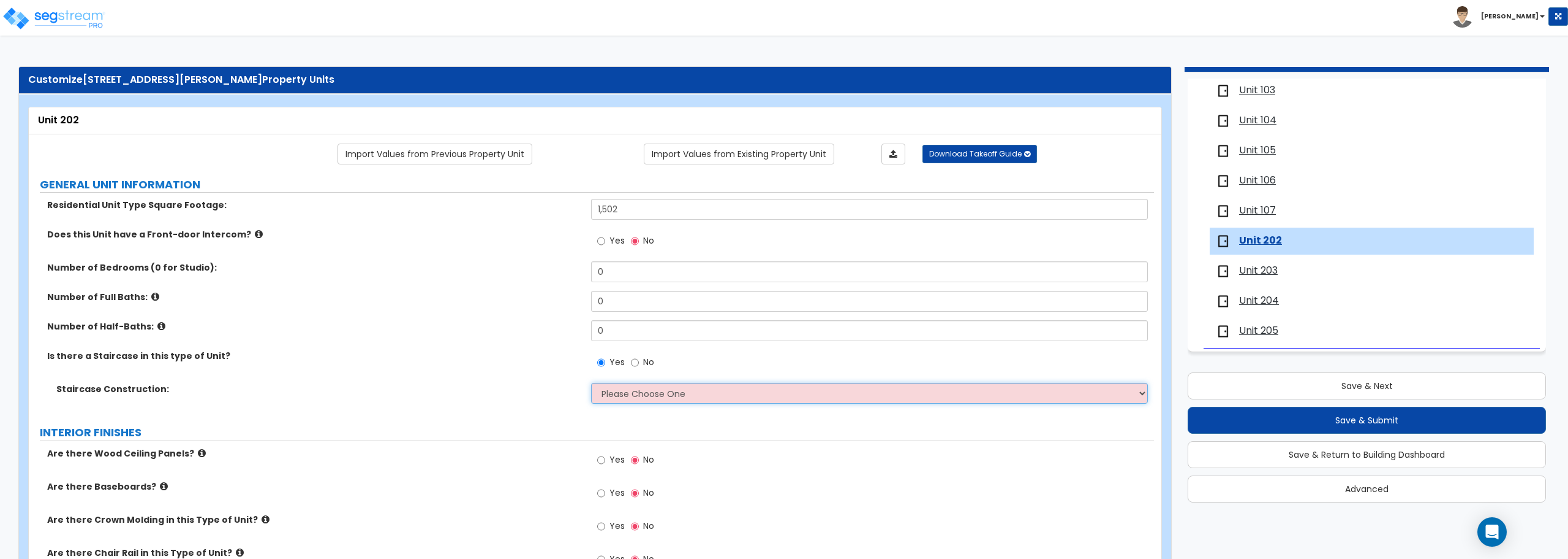
click at [631, 385] on select "Please Choose One Concrete Steel Wood Please Choose For Me" at bounding box center [869, 393] width 557 height 21
click at [591, 383] on select "Please Choose One Concrete Steel Wood Please Choose For Me" at bounding box center [869, 393] width 557 height 21
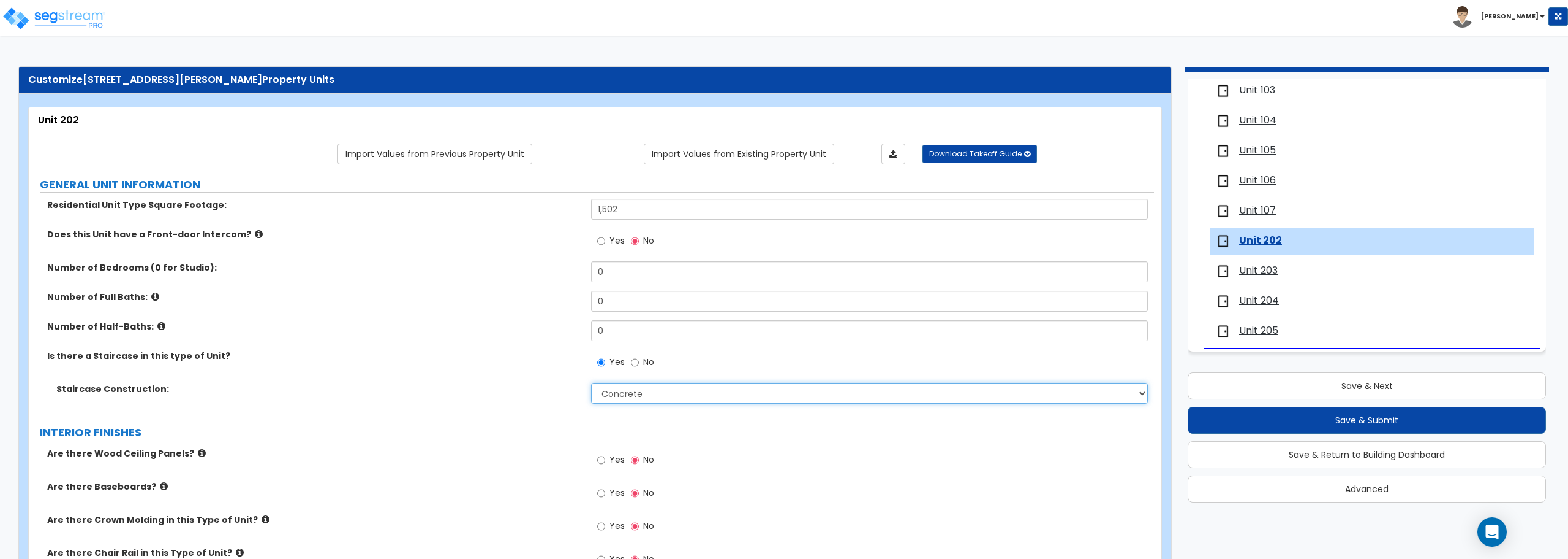
click at [680, 390] on select "Please Choose One Concrete Steel Wood Please Choose For Me" at bounding box center [869, 393] width 557 height 21
click at [591, 383] on select "Please Choose One Concrete Steel Wood Please Choose For Me" at bounding box center [869, 393] width 557 height 21
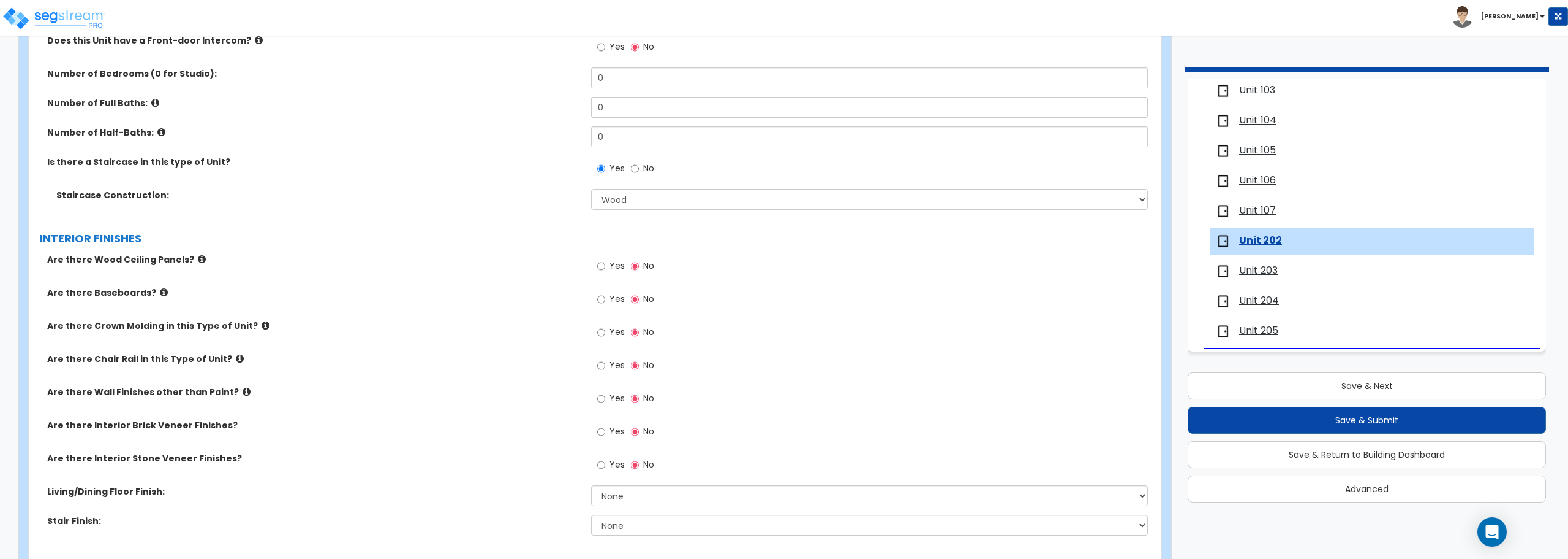
scroll to position [184, 0]
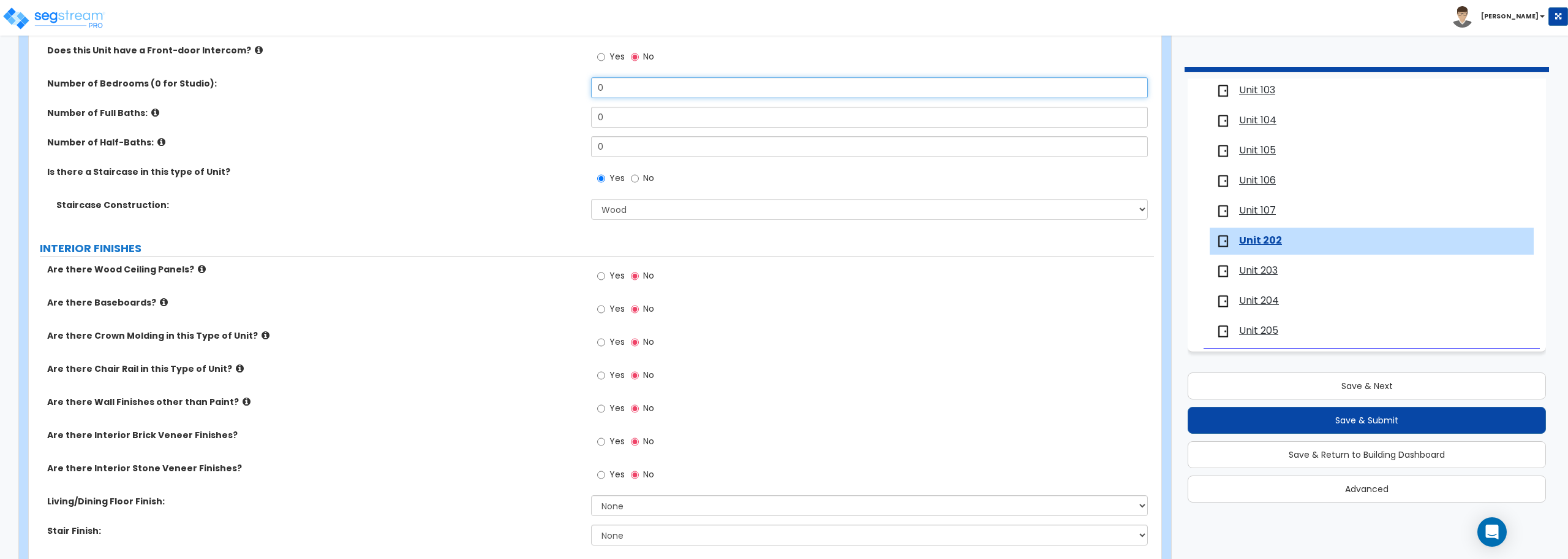
drag, startPoint x: 620, startPoint y: 88, endPoint x: 567, endPoint y: 88, distance: 53.0
click at [567, 88] on div "Number of Bedrooms (0 for Studio): 0" at bounding box center [591, 92] width 1125 height 29
drag, startPoint x: 609, startPoint y: 121, endPoint x: 573, endPoint y: 120, distance: 36.0
click at [573, 120] on div "Number of Full Baths: 0" at bounding box center [591, 121] width 1125 height 29
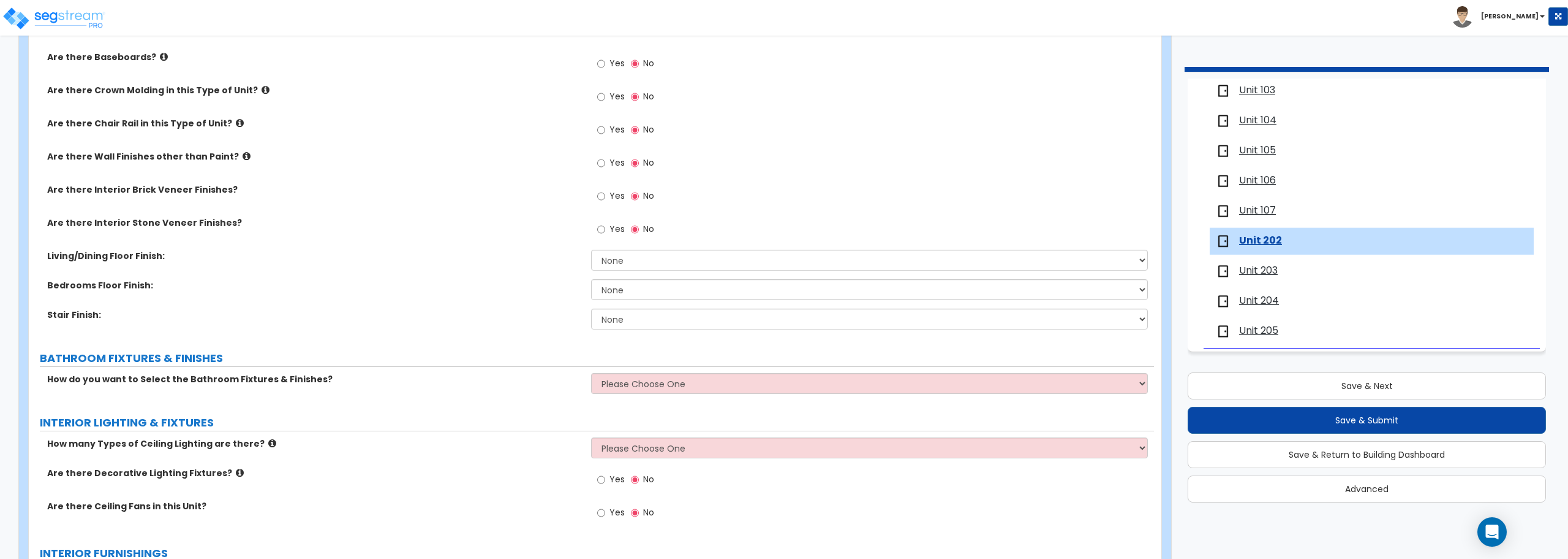
scroll to position [367, 0]
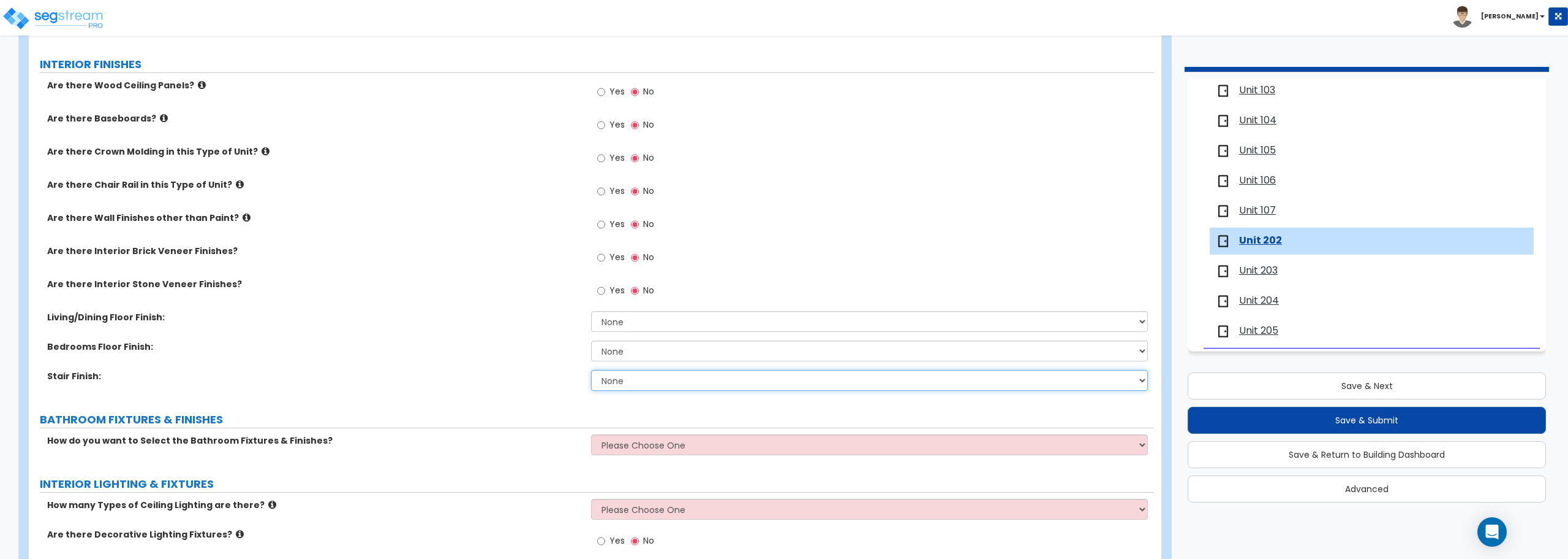
click at [641, 388] on select "None Tile Wood Laminate VCT Sheet Carpet Sheet Vinyl Carpet Tile" at bounding box center [869, 379] width 557 height 21
click at [671, 316] on select "None Tile Flooring Hardwood Flooring Resilient Laminate Flooring VCT Flooring S…" at bounding box center [869, 321] width 557 height 21
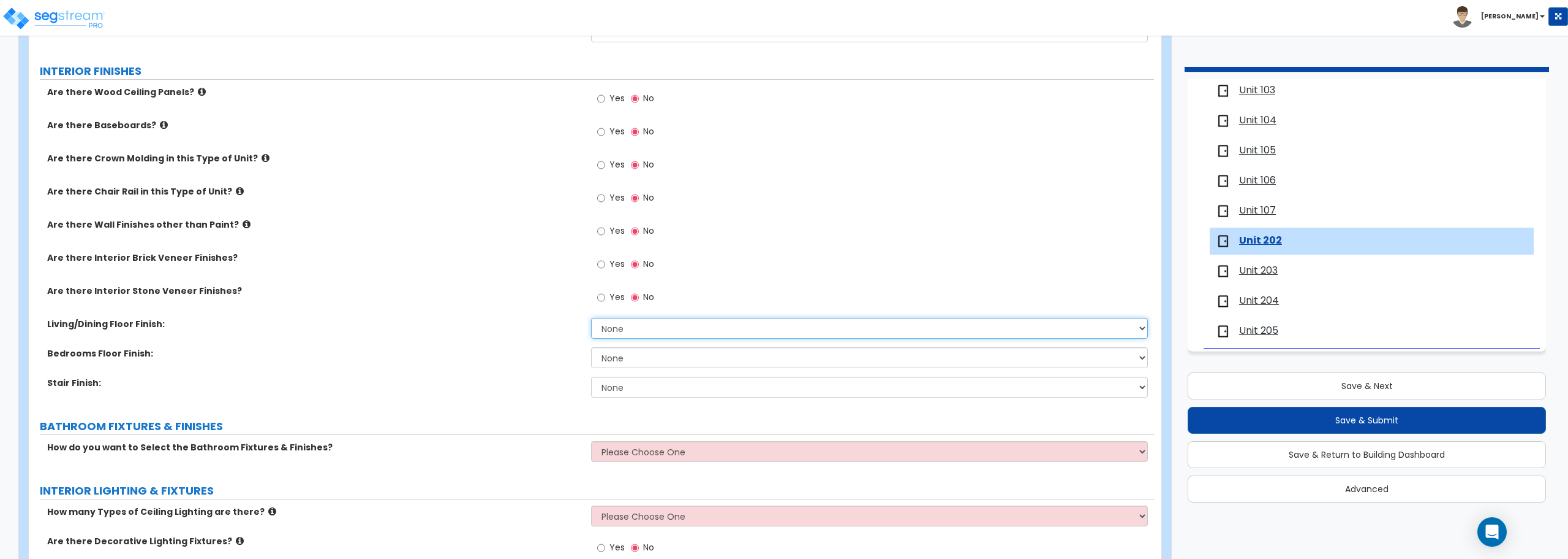
scroll to position [430, 0]
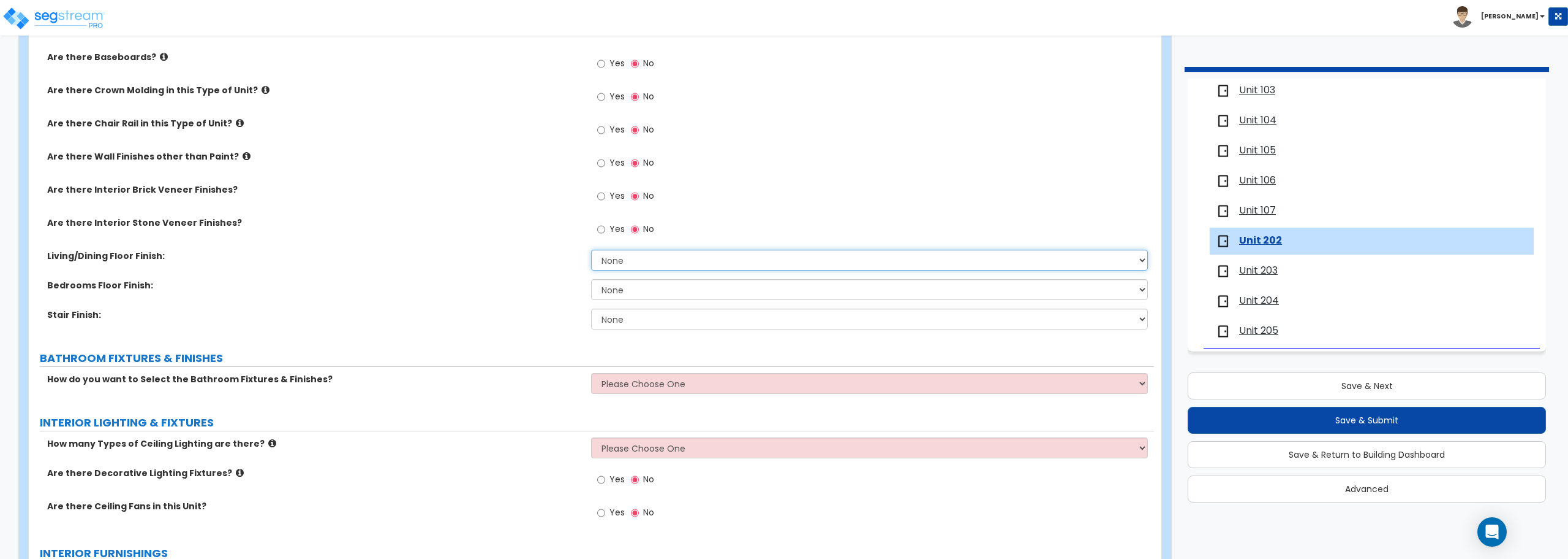
click at [646, 262] on select "None Tile Flooring Hardwood Flooring Resilient Laminate Flooring VCT Flooring S…" at bounding box center [869, 260] width 557 height 21
click at [591, 250] on select "None Tile Flooring Hardwood Flooring Resilient Laminate Flooring VCT Flooring S…" at bounding box center [869, 260] width 557 height 21
click at [636, 257] on select "None Tile Flooring Hardwood Flooring Resilient Laminate Flooring VCT Flooring S…" at bounding box center [869, 260] width 557 height 21
click at [591, 250] on select "None Tile Flooring Hardwood Flooring Resilient Laminate Flooring VCT Flooring S…" at bounding box center [869, 260] width 557 height 21
click at [642, 290] on select "None Tile Flooring Hardwood Flooring Resilient Laminate Flooring VCT Flooring S…" at bounding box center [869, 289] width 557 height 21
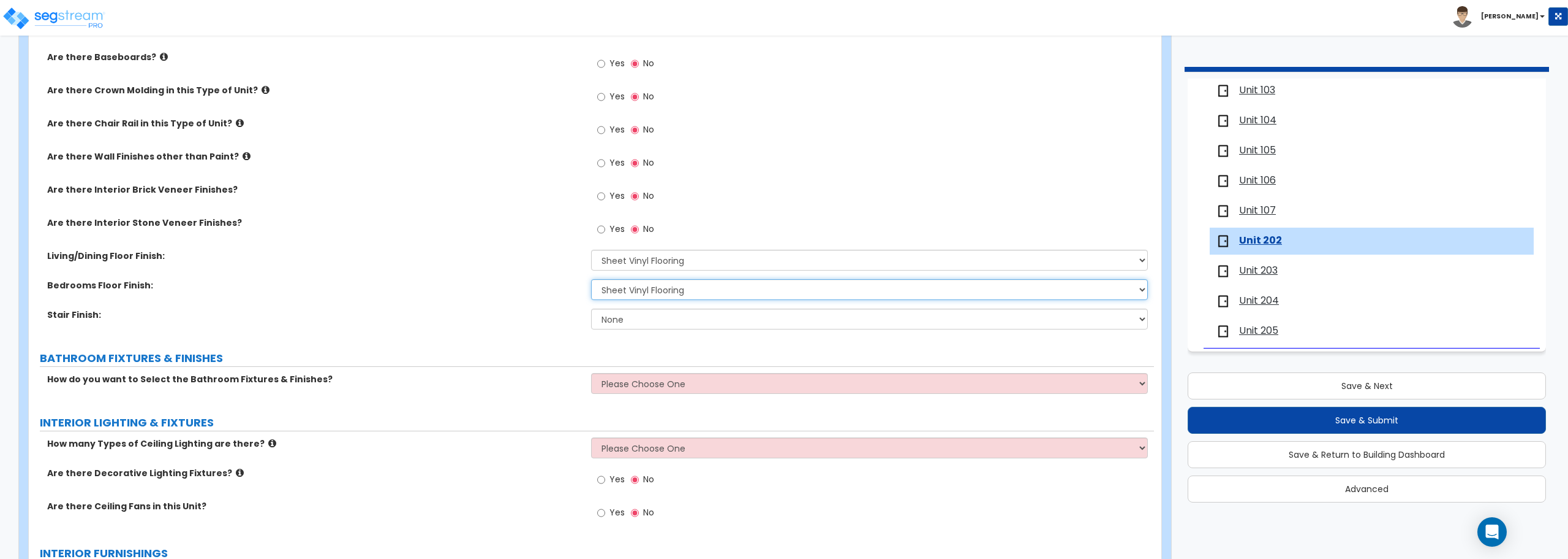
click at [591, 279] on select "None Tile Flooring Hardwood Flooring Resilient Laminate Flooring VCT Flooring S…" at bounding box center [869, 289] width 557 height 21
click at [653, 316] on select "None Tile Wood Laminate VCT Sheet Carpet Sheet Vinyl Carpet Tile" at bounding box center [869, 318] width 557 height 21
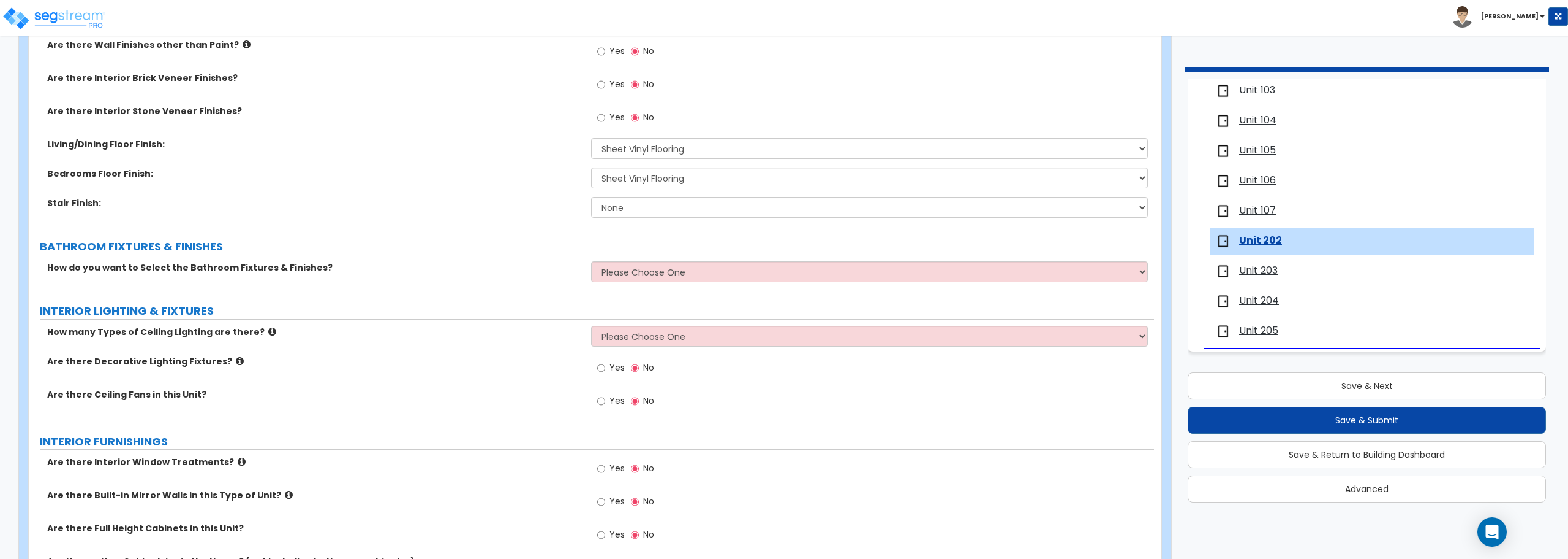
scroll to position [552, 0]
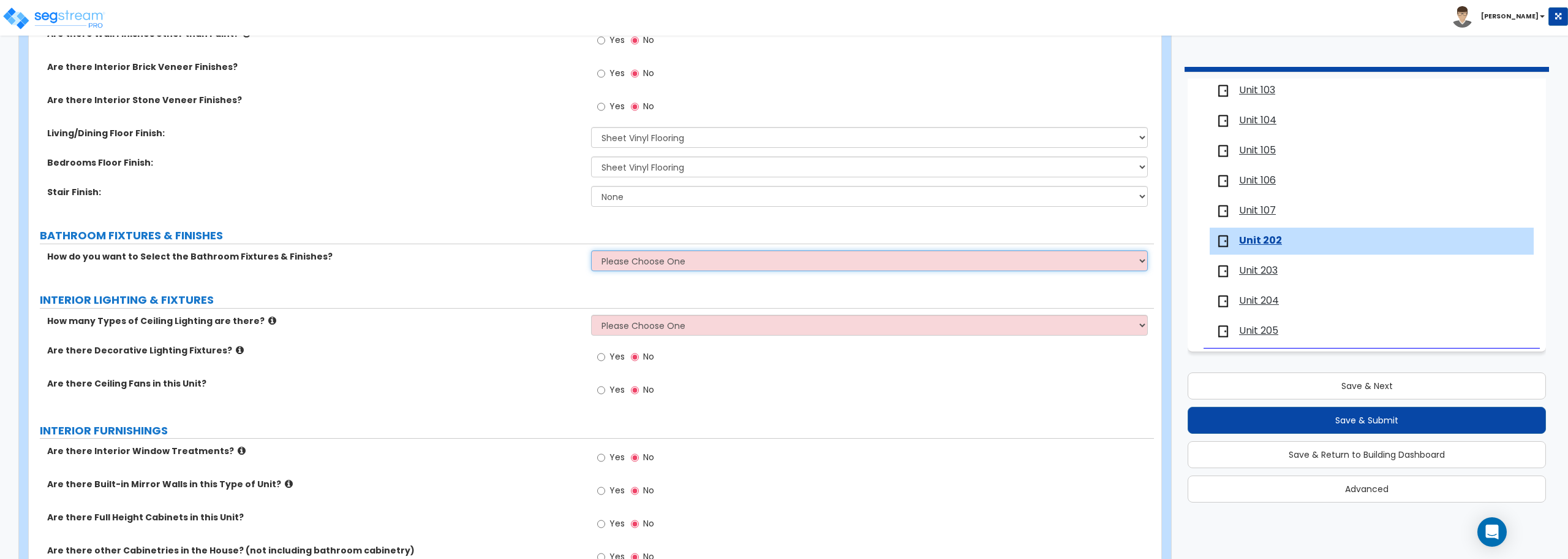
click at [699, 253] on select "Please Choose One Select the type of Fixtures and Finishes only for one Bath an…" at bounding box center [869, 260] width 557 height 21
click at [591, 250] on select "Please Choose One Select the type of Fixtures and Finishes only for one Bath an…" at bounding box center [869, 260] width 557 height 21
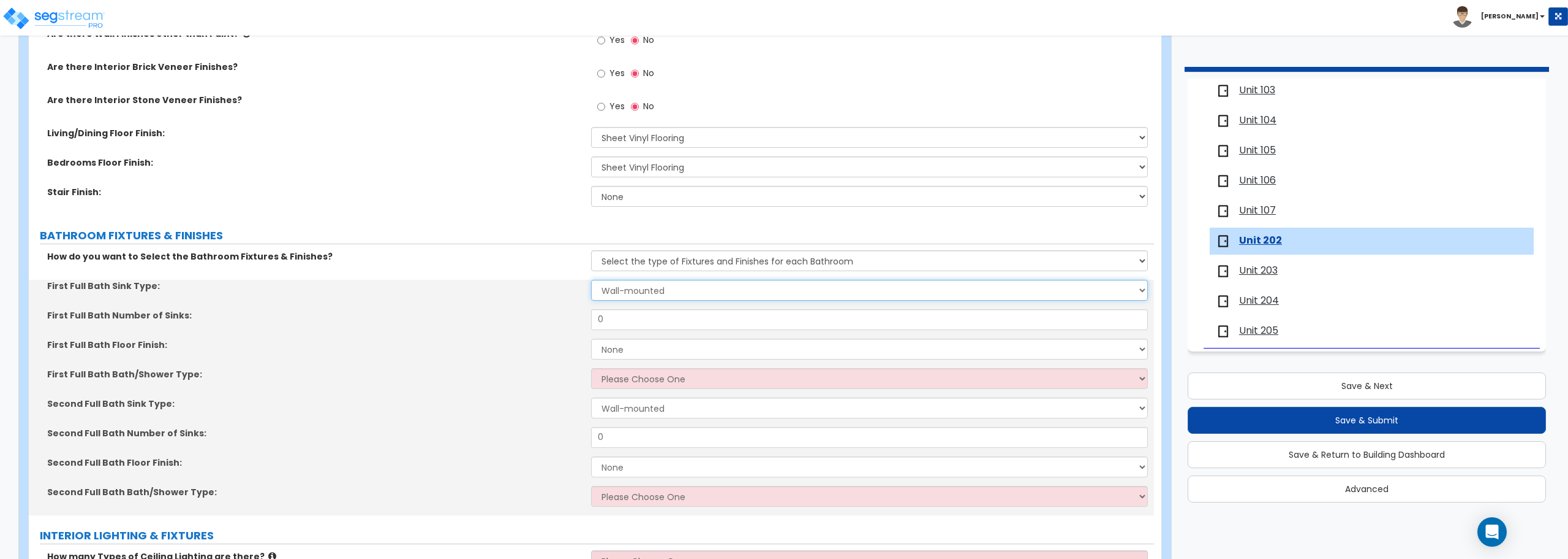
click at [680, 295] on select "Wall-mounted Pedestal-mounted Vanity-mounted" at bounding box center [869, 290] width 557 height 21
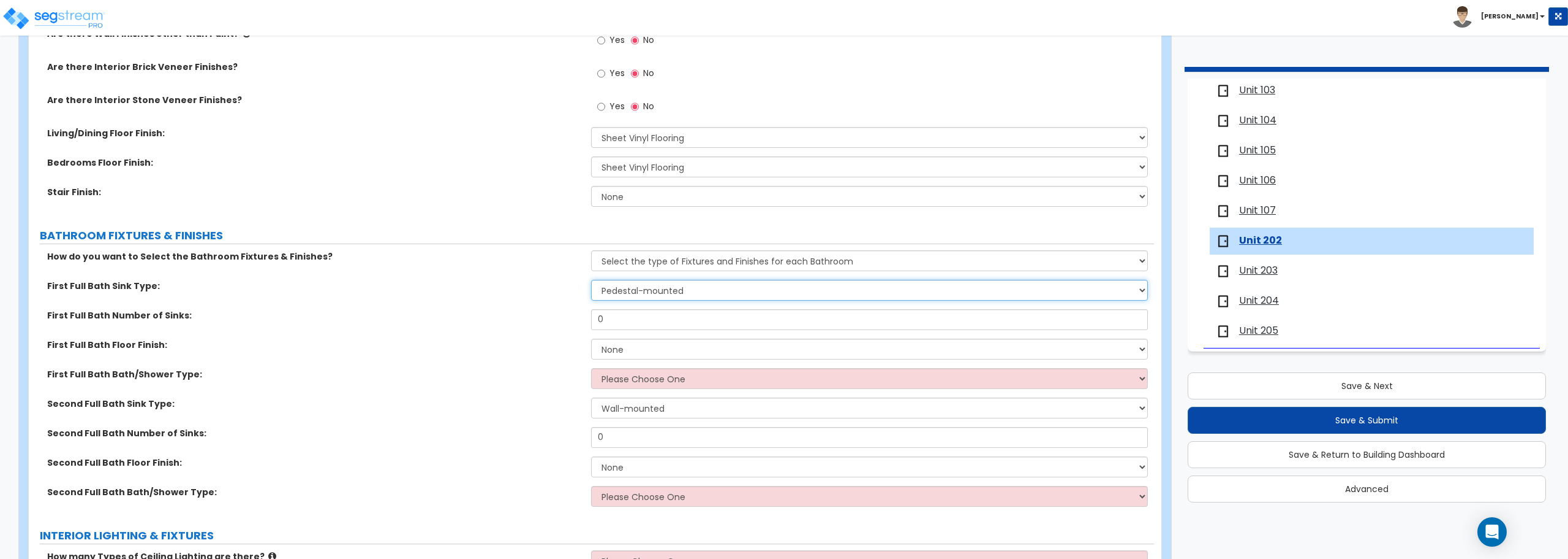
click at [591, 280] on select "Wall-mounted Pedestal-mounted Vanity-mounted" at bounding box center [869, 290] width 557 height 21
click at [681, 292] on select "Wall-mounted Pedestal-mounted Vanity-mounted" at bounding box center [869, 290] width 557 height 21
click at [591, 280] on select "Wall-mounted Pedestal-mounted Vanity-mounted" at bounding box center [869, 290] width 557 height 21
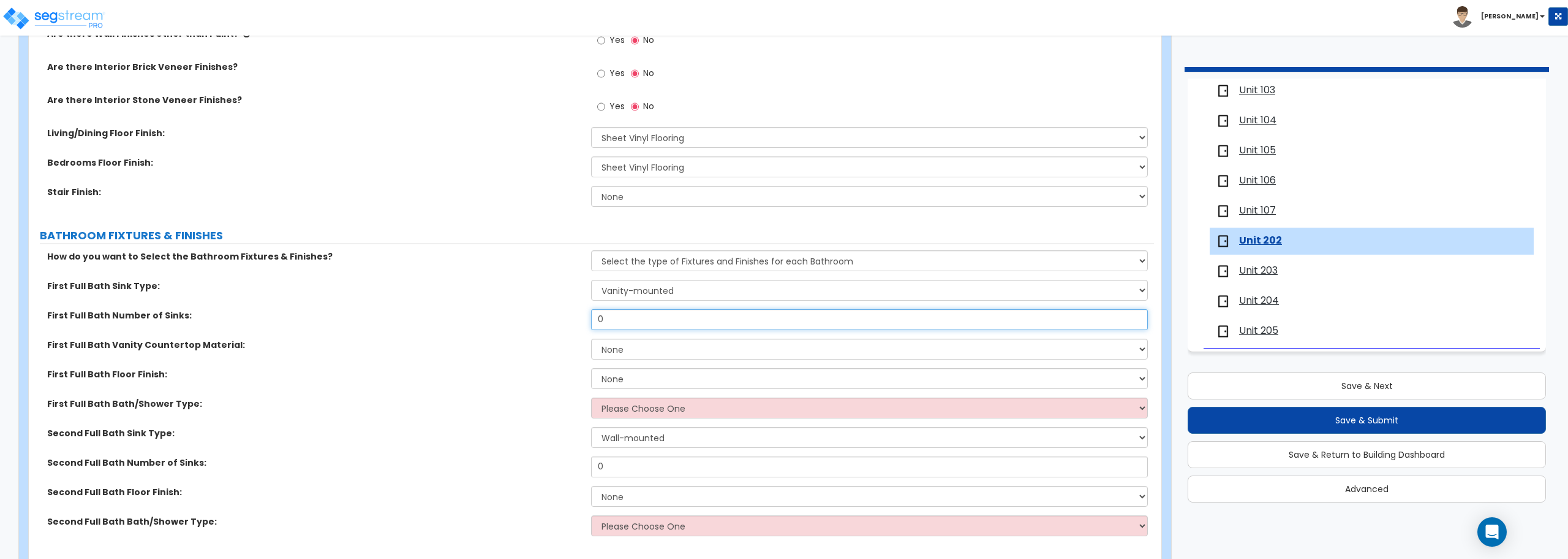
drag, startPoint x: 676, startPoint y: 323, endPoint x: 467, endPoint y: 341, distance: 209.8
click at [467, 341] on div "How do you want to Select the Bathroom Fixtures & Finishes? Please Choose One S…" at bounding box center [591, 397] width 1107 height 295
click at [694, 350] on select "None Plastic Laminate Solid Surface Stone Quartz Marble Tile Wood" at bounding box center [869, 348] width 557 height 21
click at [591, 338] on select "None Plastic Laminate Solid Surface Stone Quartz Marble Tile Wood" at bounding box center [869, 348] width 557 height 21
click at [661, 369] on select "None Tile Flooring Hardwood Flooring Resilient Laminate Flooring VCT Flooring S…" at bounding box center [869, 378] width 557 height 21
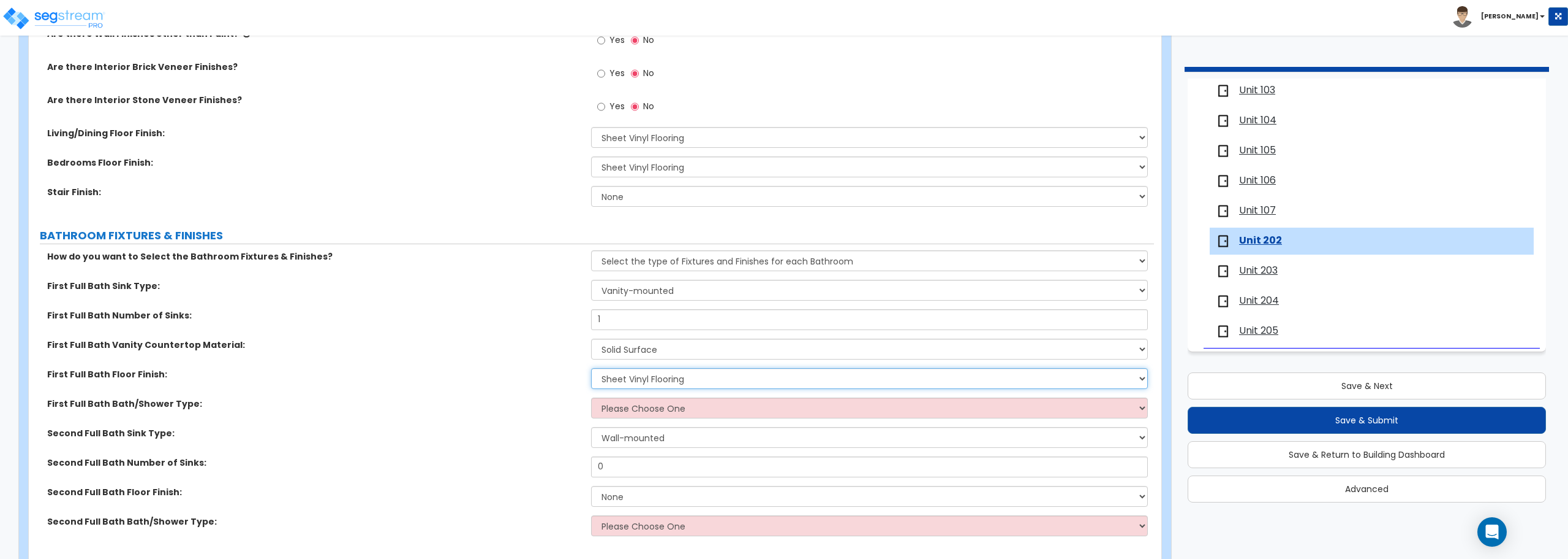
click at [591, 367] on select "None Tile Flooring Hardwood Flooring Resilient Laminate Flooring VCT Flooring S…" at bounding box center [869, 378] width 557 height 21
click at [650, 409] on select "Please Choose One Standalone Shower Bathtub - Shower Combo" at bounding box center [869, 408] width 557 height 21
click at [591, 398] on select "Please Choose One Standalone Shower Bathtub - Shower Combo" at bounding box center [869, 408] width 557 height 21
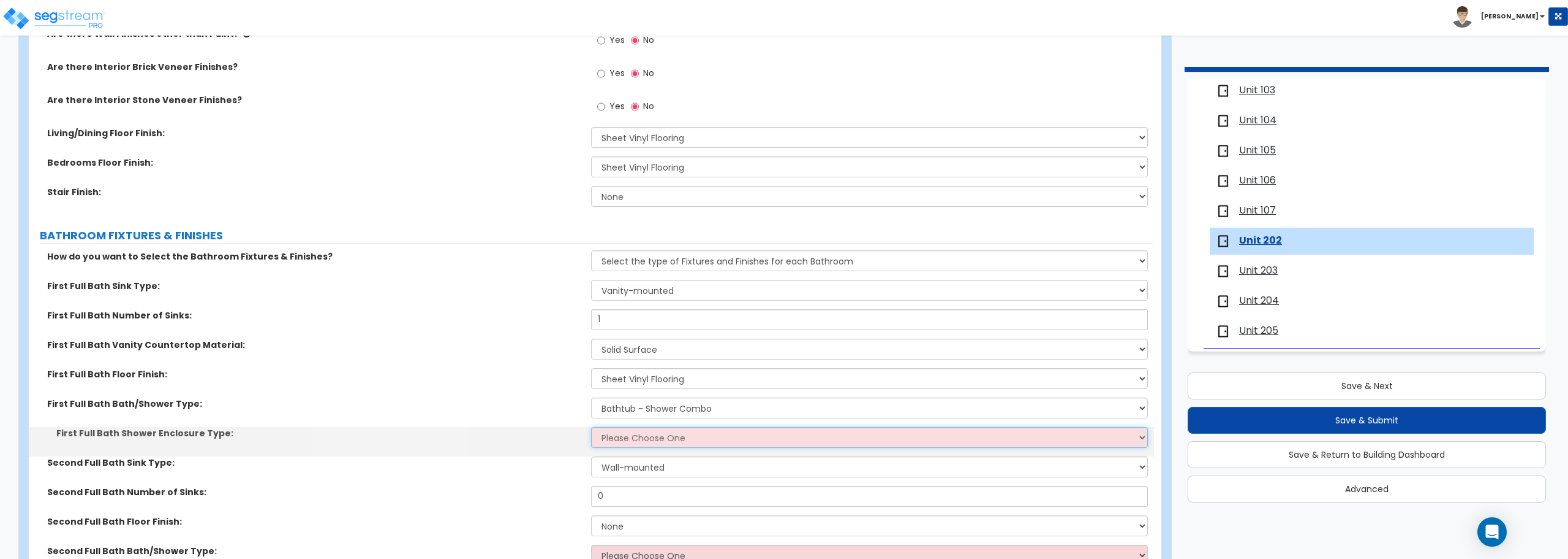
click at [647, 434] on select "Please Choose One Curtain & [PERSON_NAME] Sliding Doors Glass Hinged Doors" at bounding box center [869, 437] width 557 height 21
click at [591, 427] on select "Please Choose One Curtain & [PERSON_NAME] Sliding Doors Glass Hinged Doors" at bounding box center [869, 437] width 557 height 21
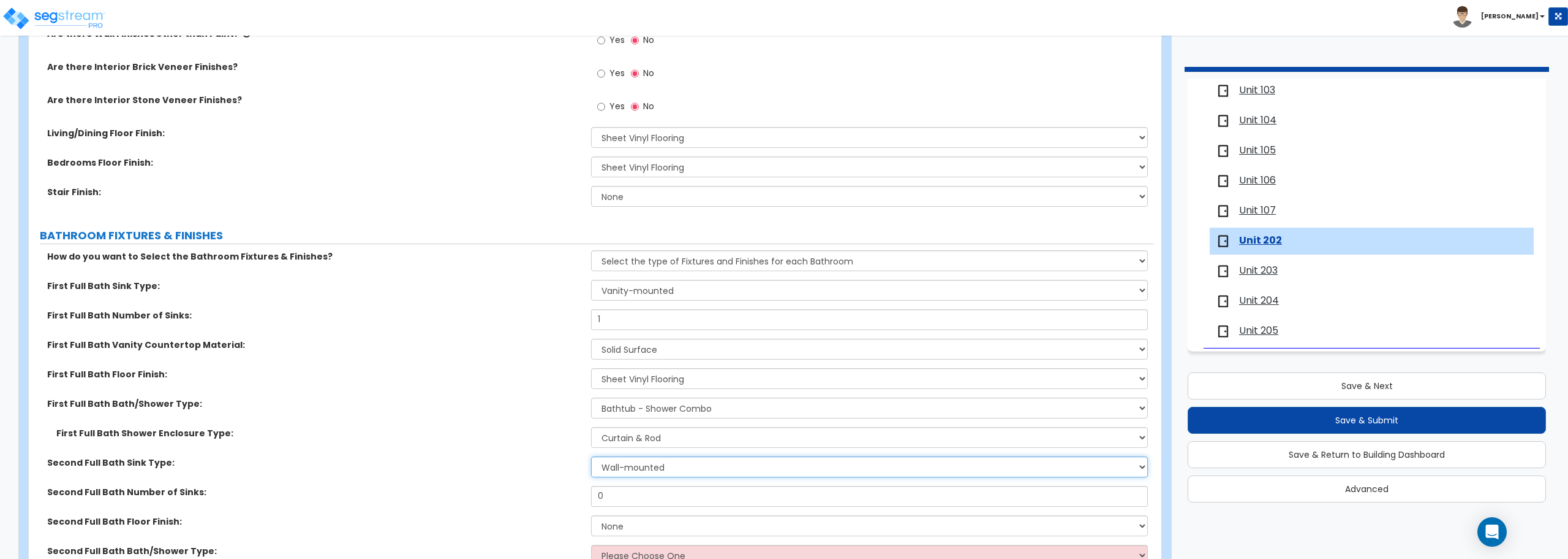
click at [646, 469] on select "Wall-mounted Pedestal-mounted Vanity-mounted" at bounding box center [869, 466] width 557 height 21
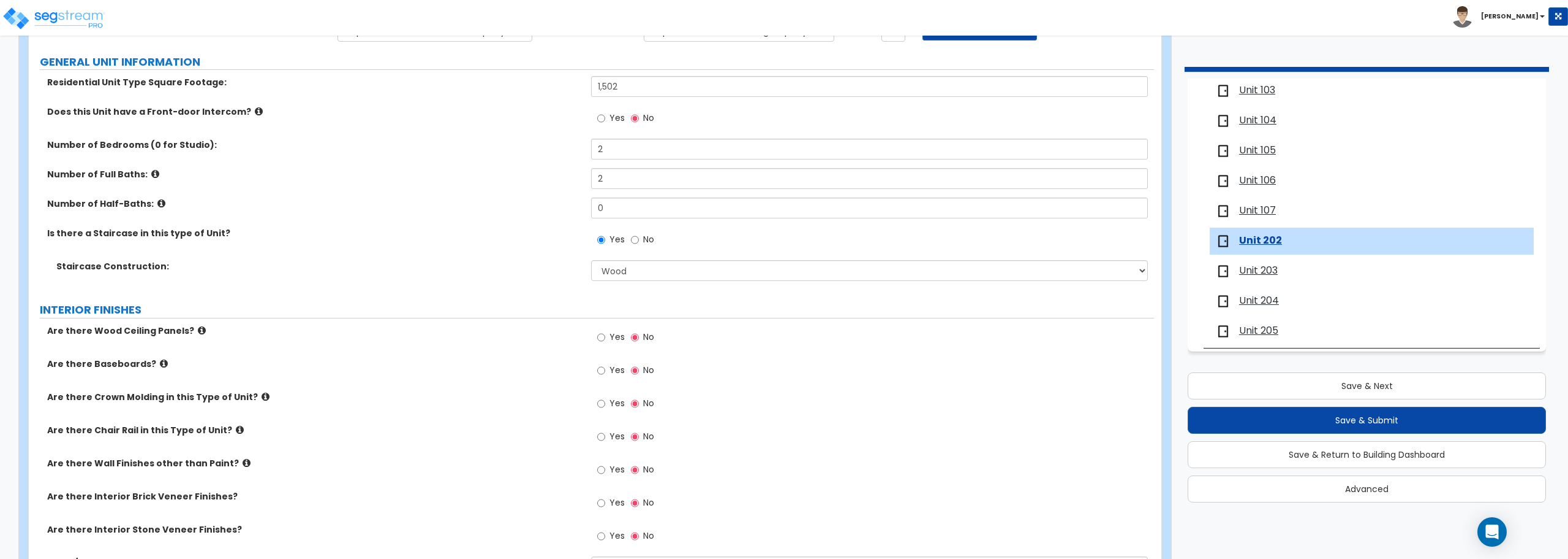
scroll to position [0, 0]
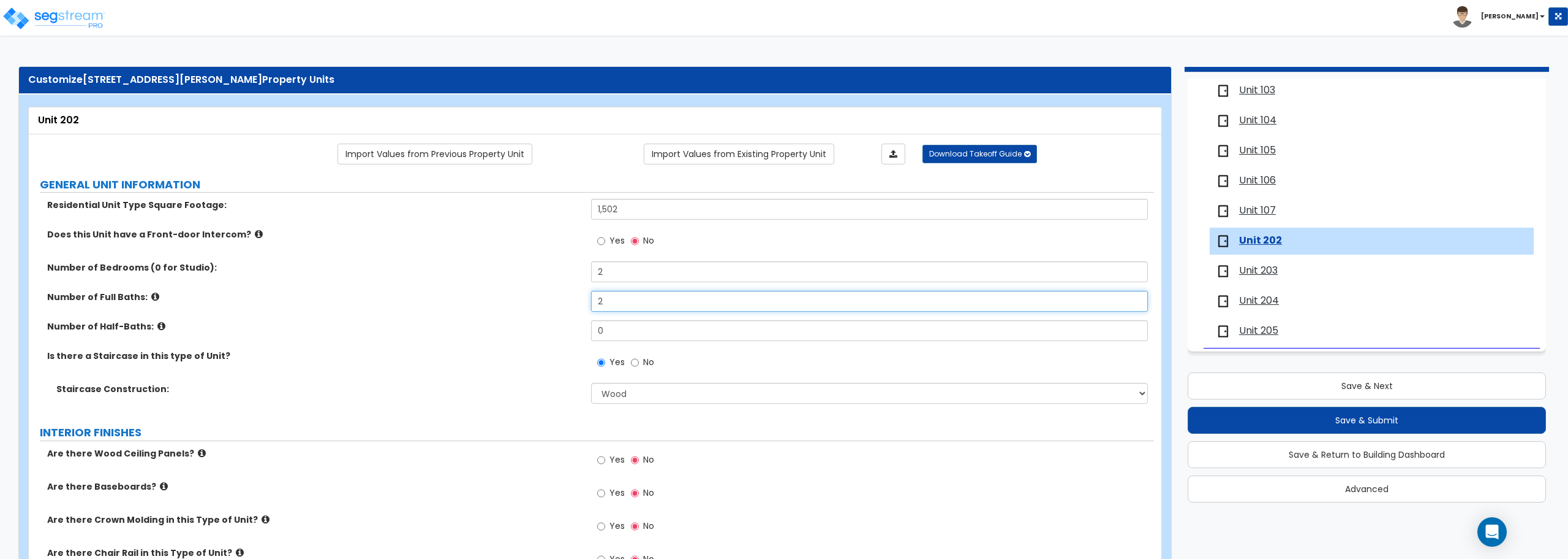
drag, startPoint x: 649, startPoint y: 307, endPoint x: 456, endPoint y: 297, distance: 193.3
click at [456, 297] on div "Number of Full Baths: 2" at bounding box center [591, 305] width 1125 height 29
click at [456, 295] on label "Number of Full Baths:" at bounding box center [314, 296] width 535 height 12
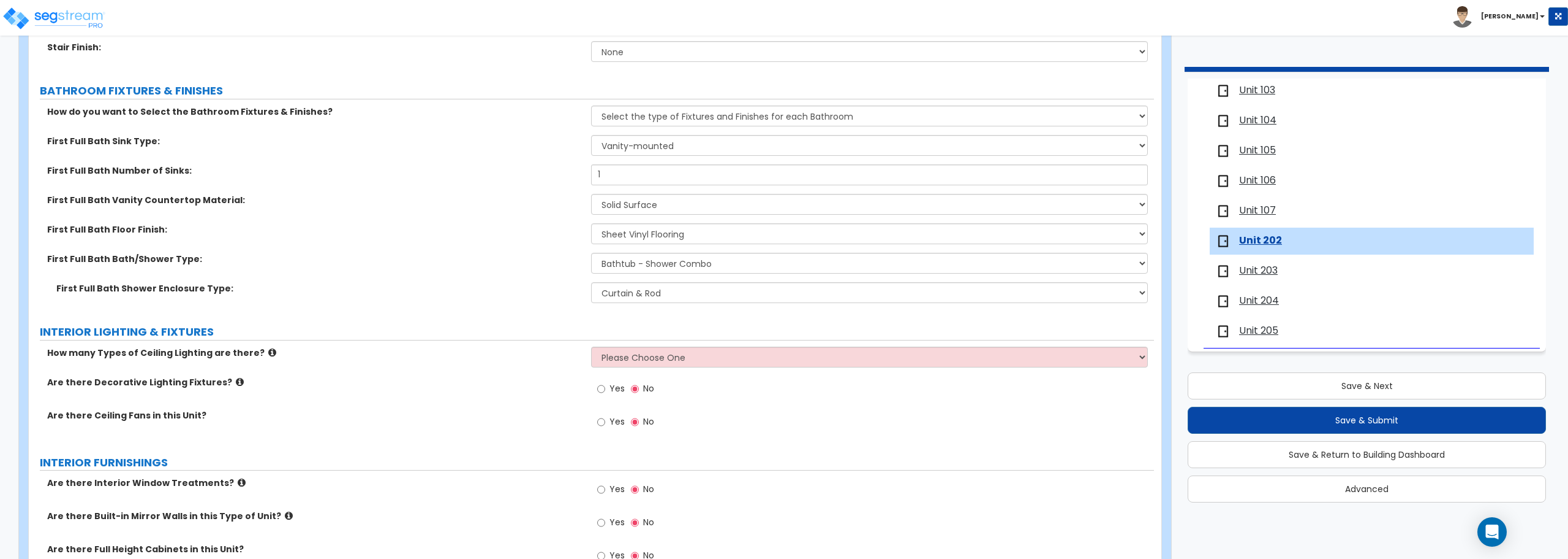
scroll to position [675, 0]
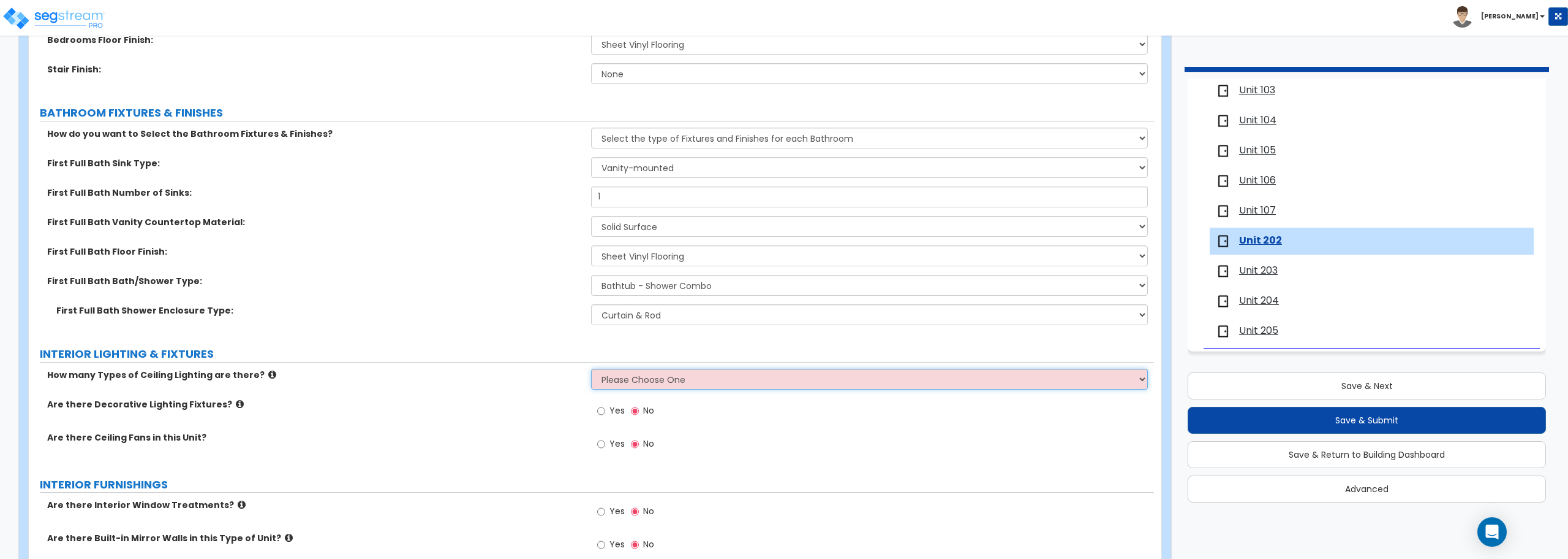
click at [704, 372] on select "Please Choose One 1 2 3" at bounding box center [869, 378] width 557 height 21
click at [591, 368] on select "Please Choose One 1 2 3" at bounding box center [869, 378] width 557 height 21
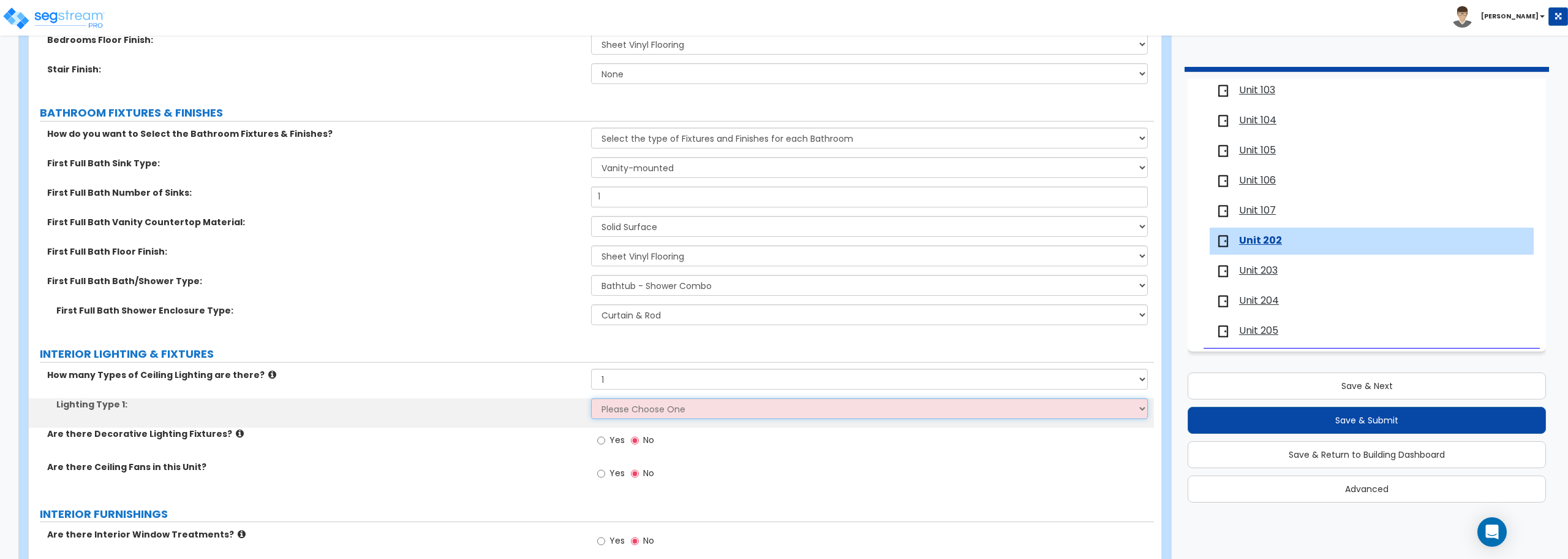
click at [696, 416] on select "Please Choose One LED Surface-Mounted LED Recessed Fluorescent Surface-Mounted …" at bounding box center [869, 408] width 557 height 21
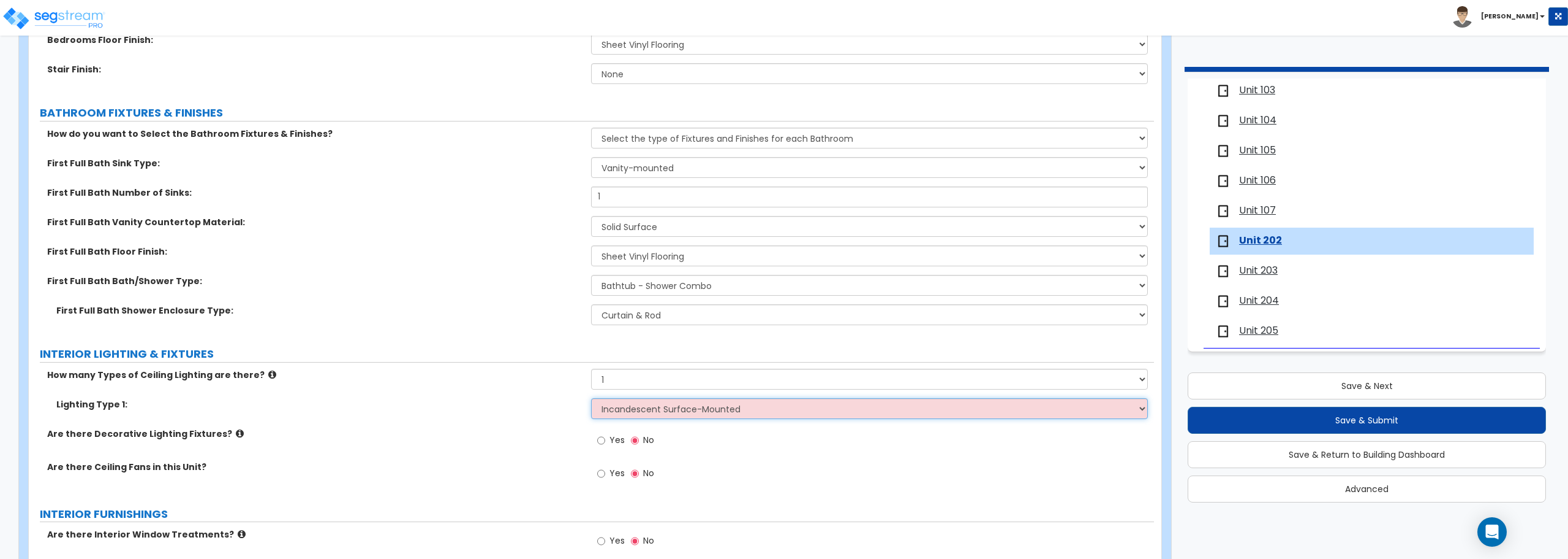
click at [591, 398] on select "Please Choose One LED Surface-Mounted LED Recessed Fluorescent Surface-Mounted …" at bounding box center [869, 408] width 557 height 21
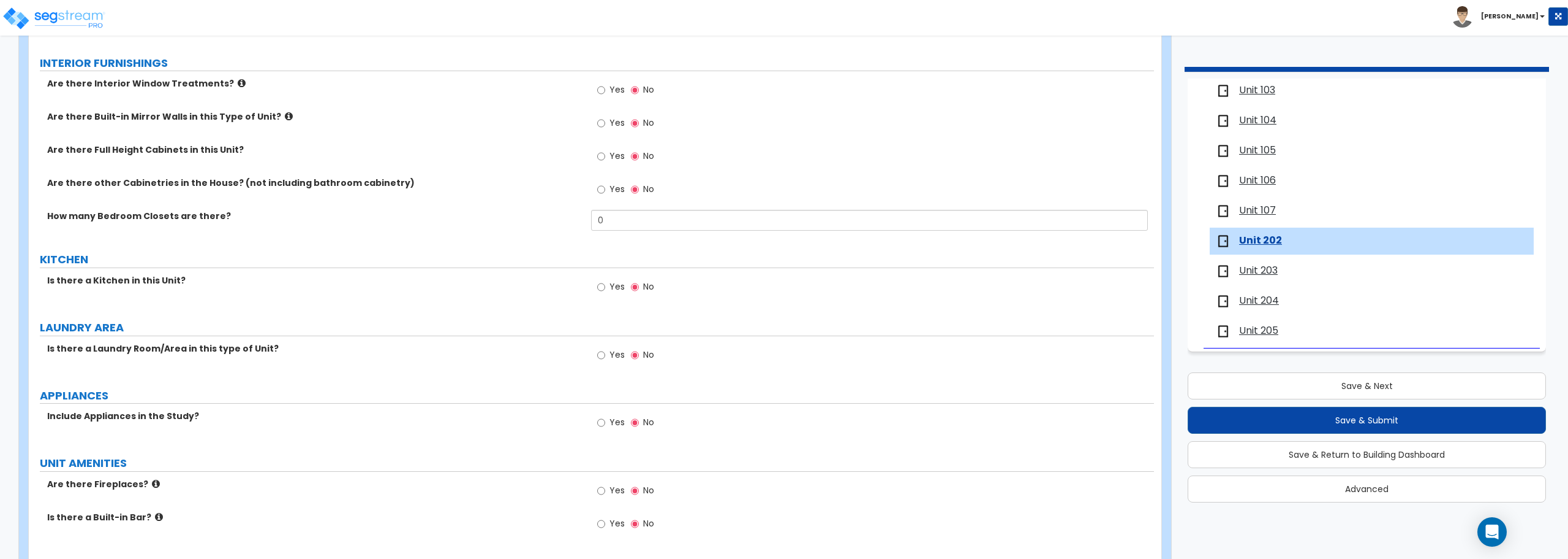
scroll to position [1103, 0]
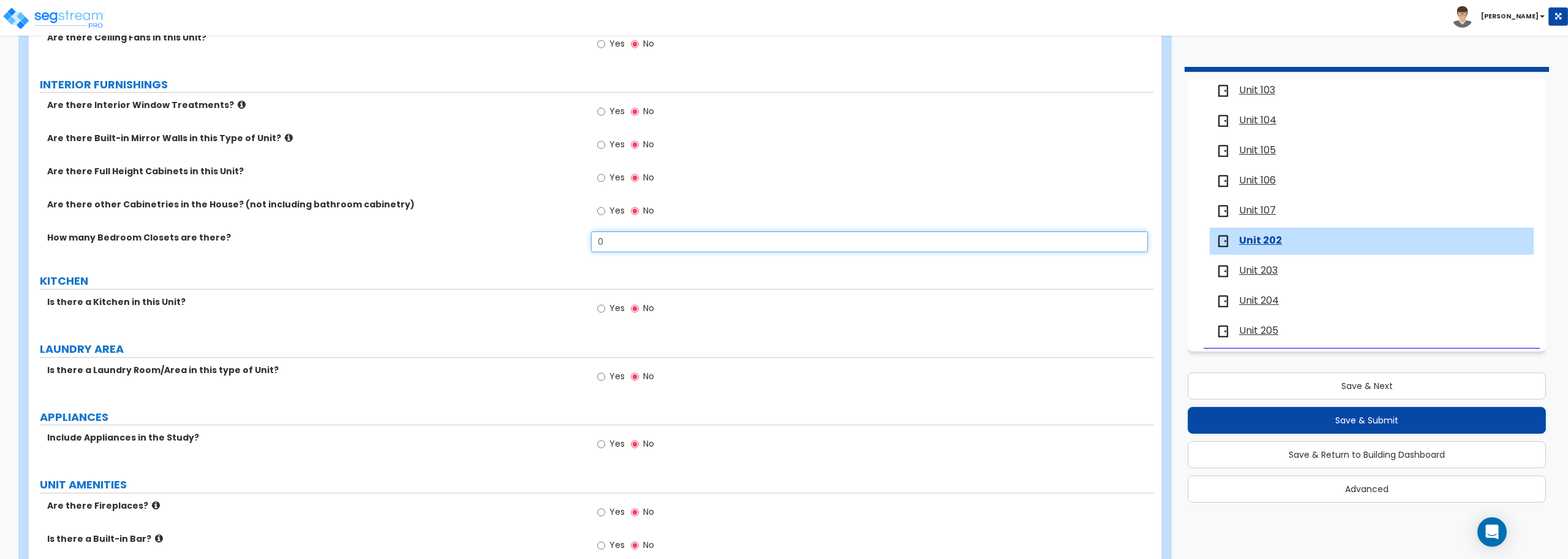
drag, startPoint x: 637, startPoint y: 239, endPoint x: 597, endPoint y: 239, distance: 40.0
click at [597, 239] on input "0" at bounding box center [869, 241] width 557 height 21
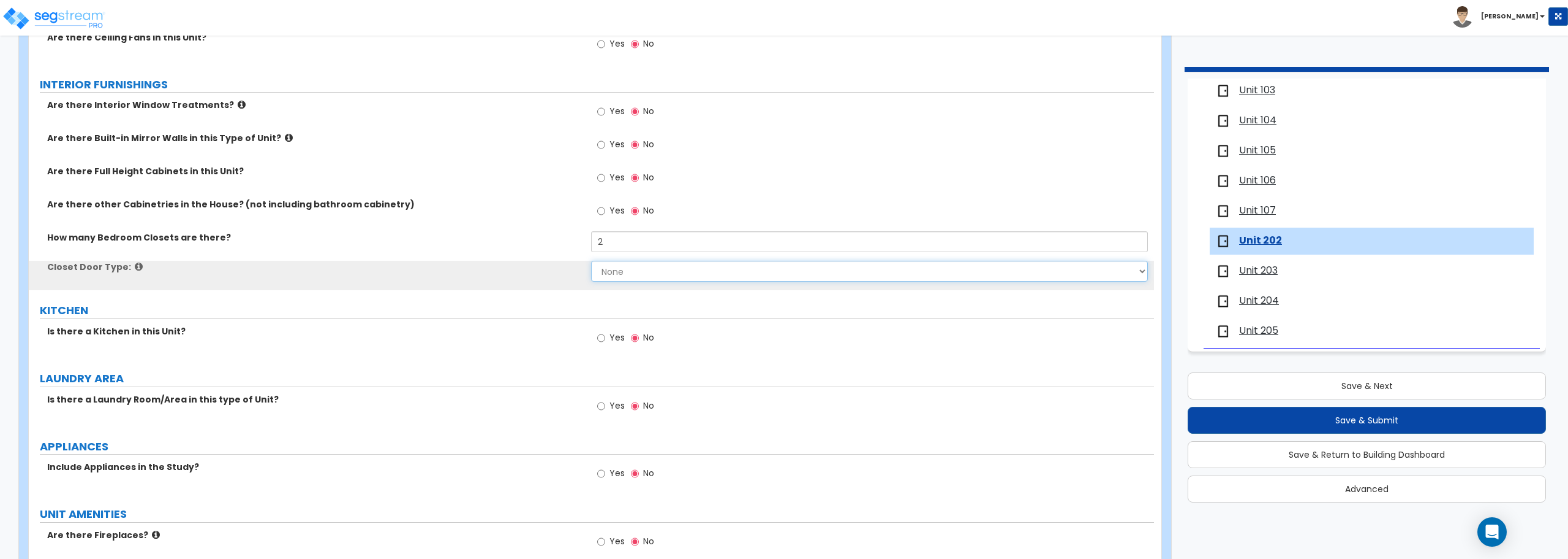
click at [617, 275] on select "None Bi-fold Louvered Doors Bi-fold Panel Doors Sliding Doors Hinged Wood Door" at bounding box center [869, 271] width 557 height 21
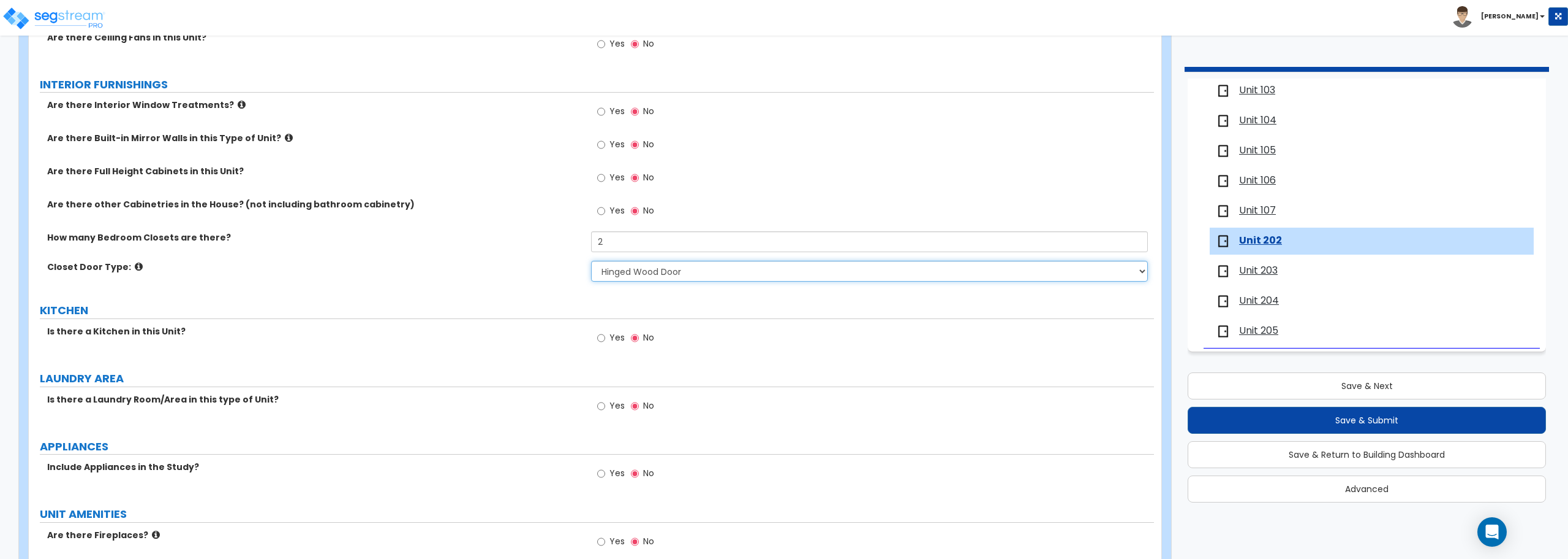
click at [591, 261] on select "None Bi-fold Louvered Doors Bi-fold Panel Doors Sliding Doors Hinged Wood Door" at bounding box center [869, 271] width 557 height 21
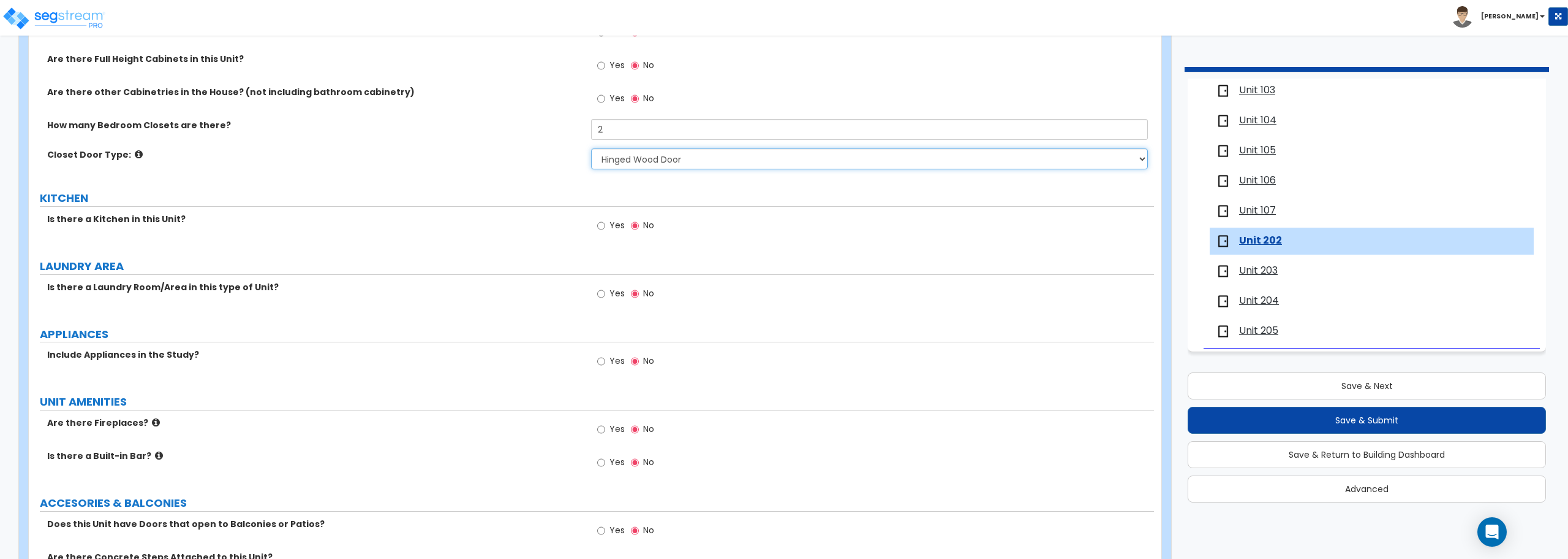
scroll to position [1227, 0]
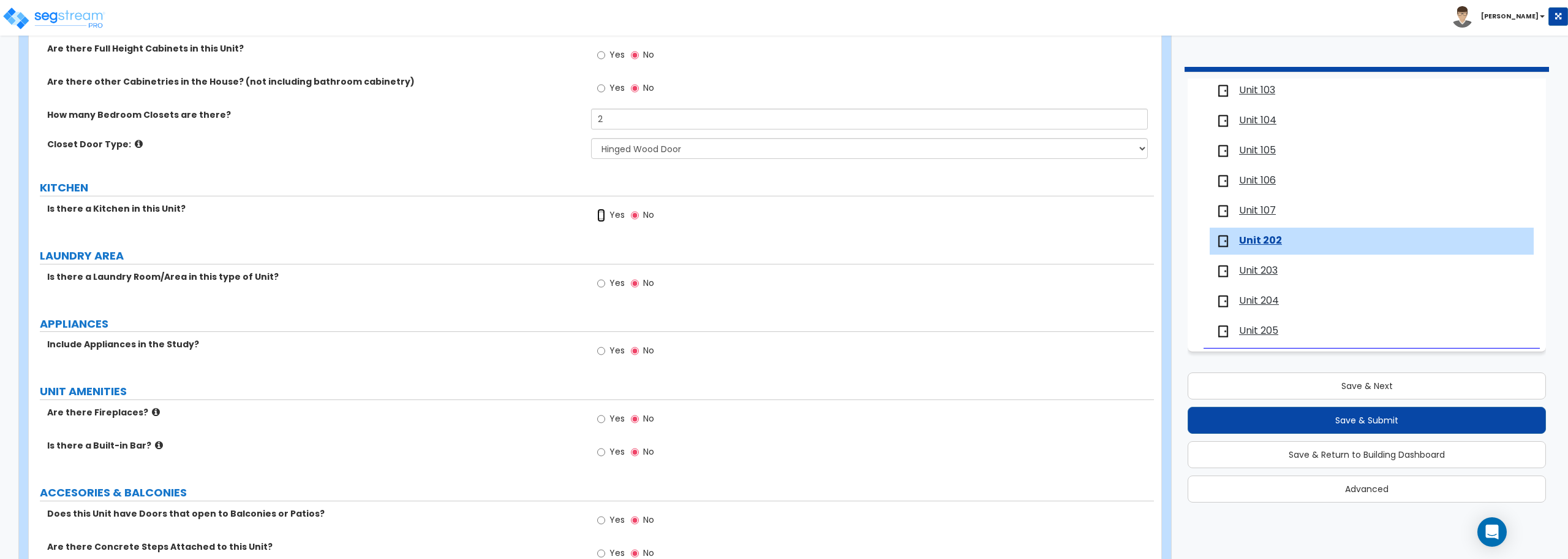
click at [601, 211] on input "Yes" at bounding box center [601, 215] width 8 height 14
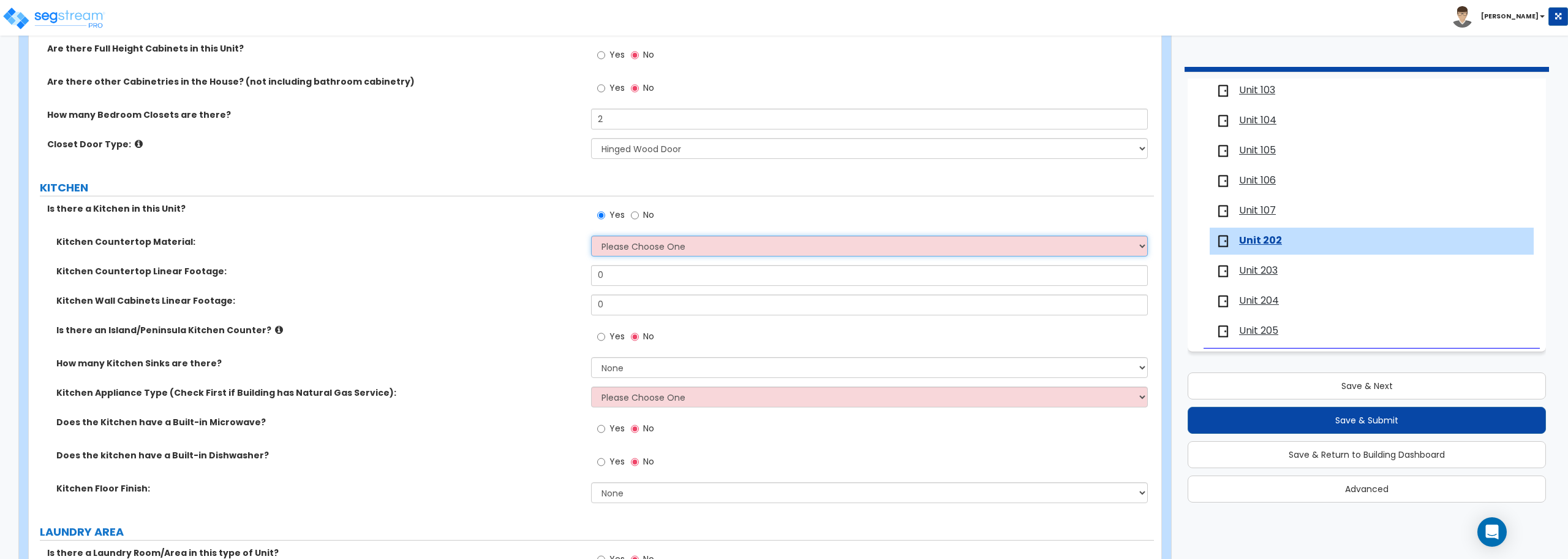
click at [628, 246] on select "Please Choose One Plastic Laminate Solid Surface Stone Quartz Marble Tile Wood …" at bounding box center [869, 245] width 557 height 21
click at [591, 235] on select "Please Choose One Plastic Laminate Solid Surface Stone Quartz Marble Tile Wood …" at bounding box center [869, 245] width 557 height 21
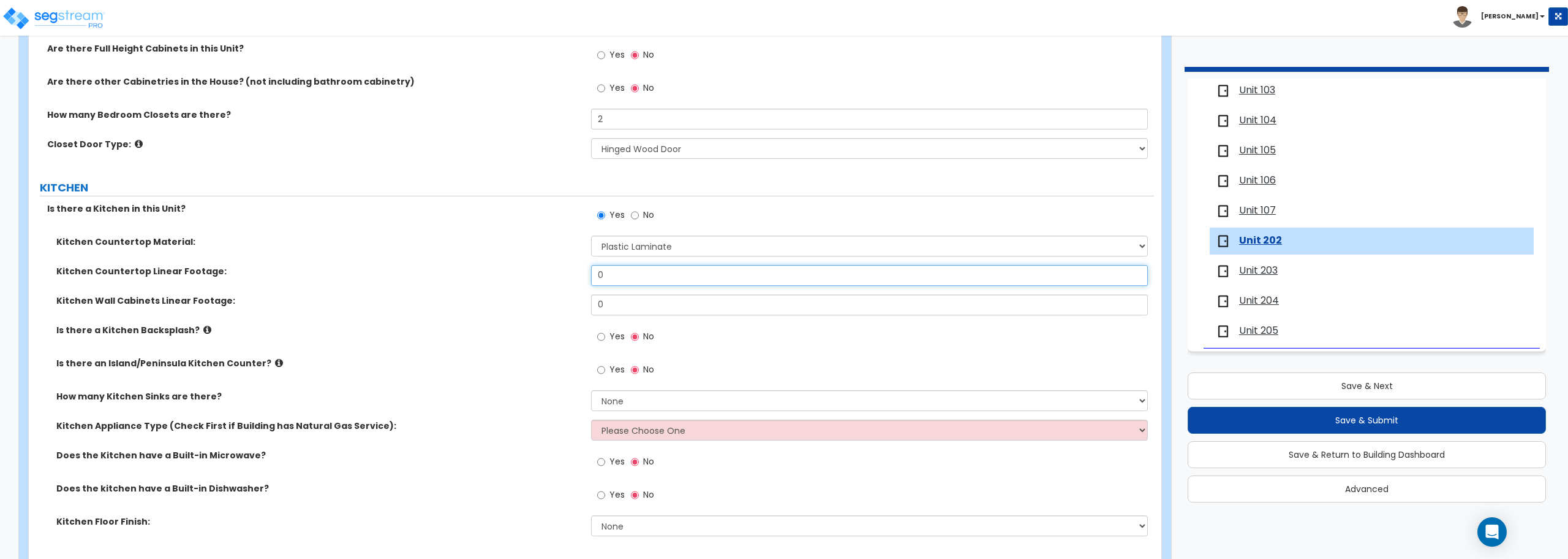
drag, startPoint x: 658, startPoint y: 276, endPoint x: 431, endPoint y: 261, distance: 227.5
click at [431, 261] on div "Kitchen Countertop Material: Please Choose One Plastic Laminate Solid Surface S…" at bounding box center [591, 389] width 1107 height 309
drag, startPoint x: 651, startPoint y: 311, endPoint x: 466, endPoint y: 301, distance: 185.3
click at [466, 301] on div "Kitchen Wall Cabinets Linear Footage: 0" at bounding box center [591, 309] width 1125 height 29
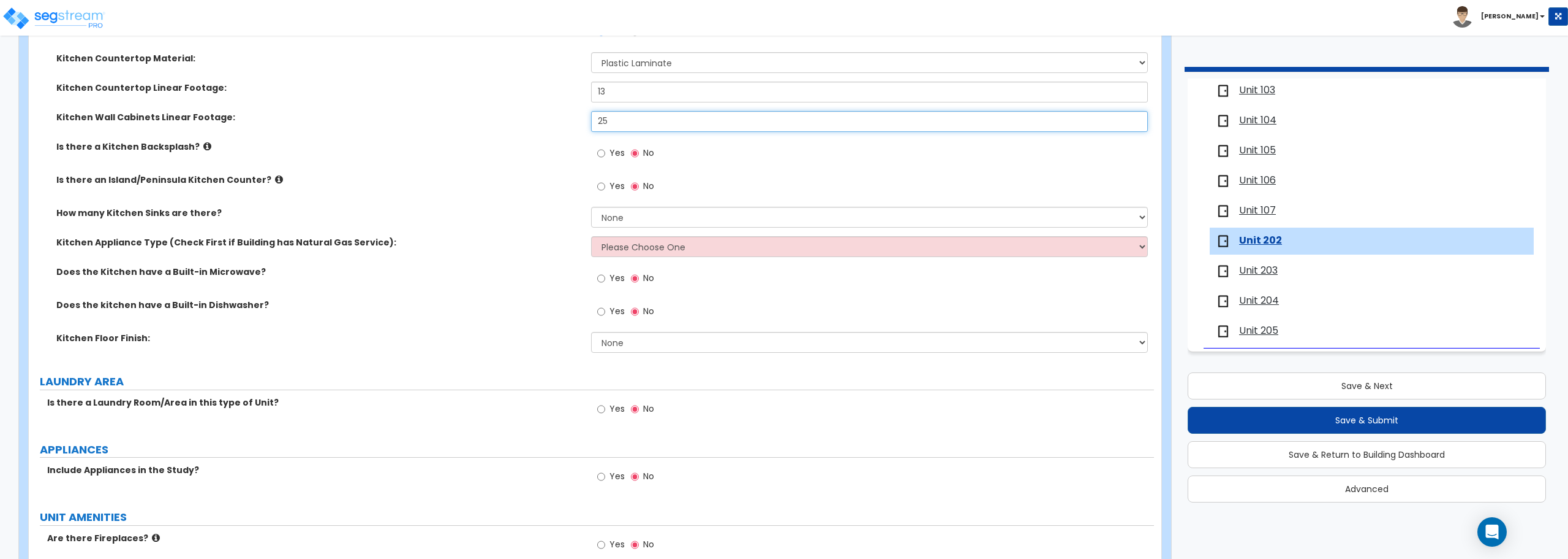
scroll to position [1410, 0]
click at [616, 241] on select "Please Choose One Gas Electric" at bounding box center [869, 245] width 557 height 21
click at [591, 235] on select "Please Choose One Gas Electric" at bounding box center [869, 245] width 557 height 21
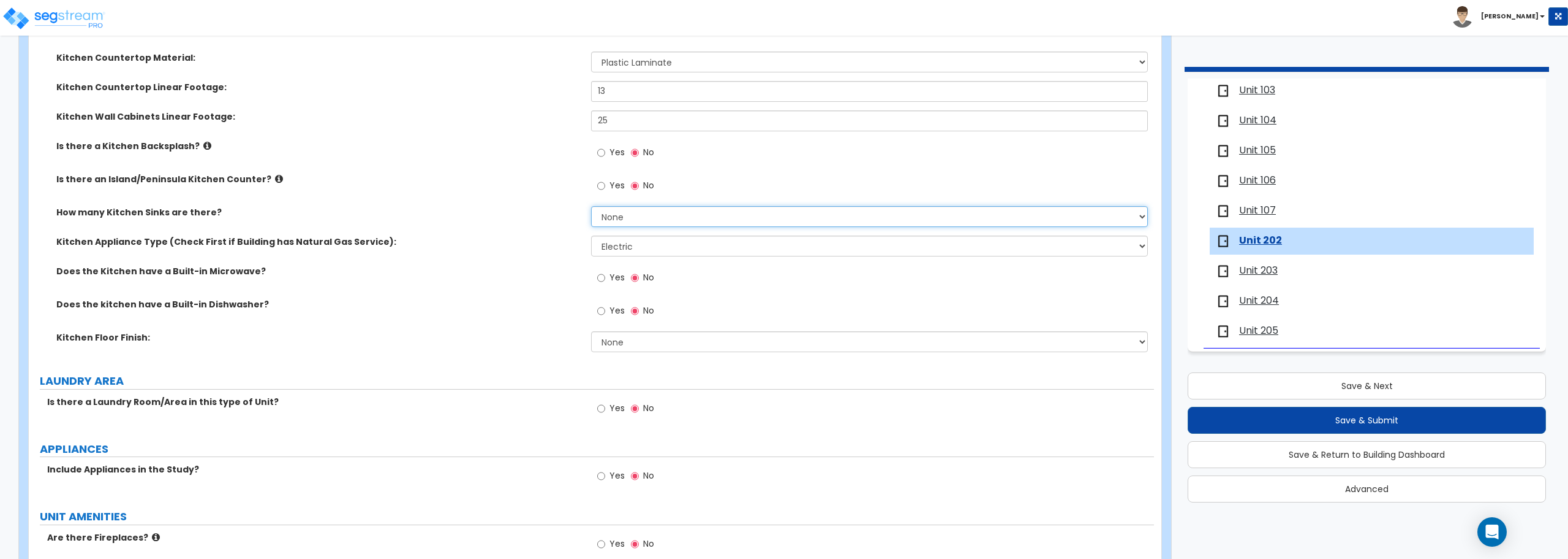
click at [612, 222] on select "None 1 2 3" at bounding box center [869, 216] width 557 height 21
click at [591, 206] on select "None 1 2 3" at bounding box center [869, 216] width 557 height 21
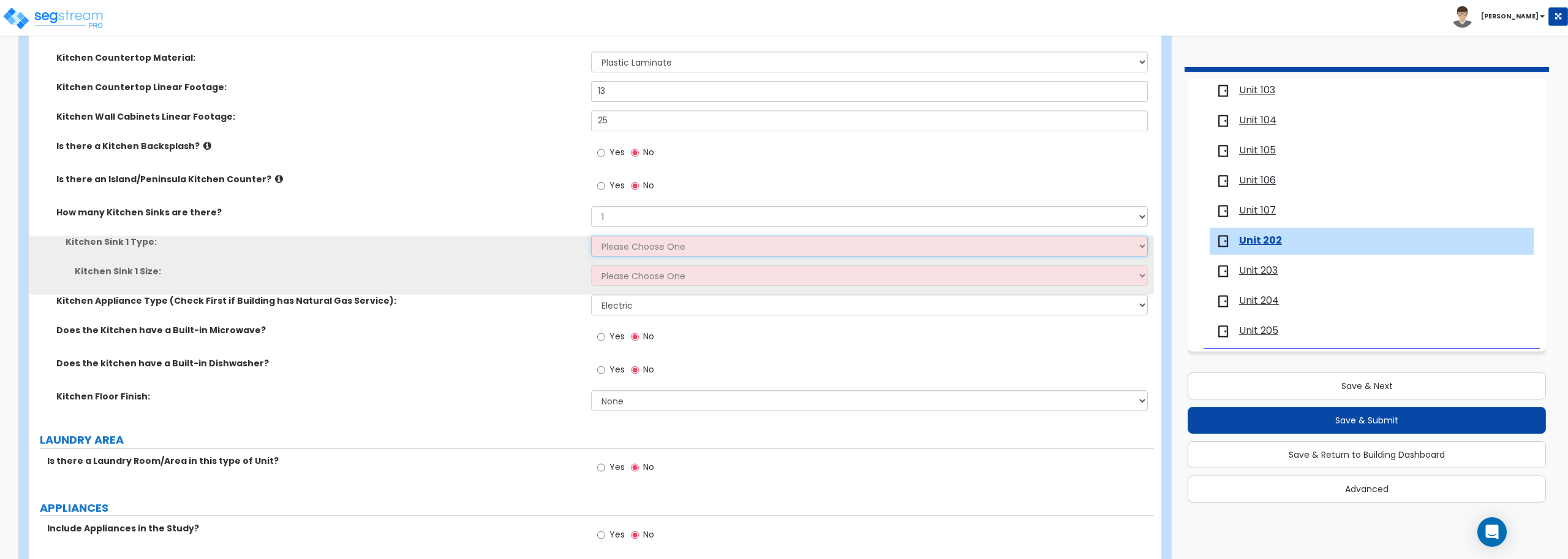
click at [612, 244] on select "Please Choose One Stainless Steel Porcelain Enamel Cast Iron Granite Composite" at bounding box center [869, 245] width 557 height 21
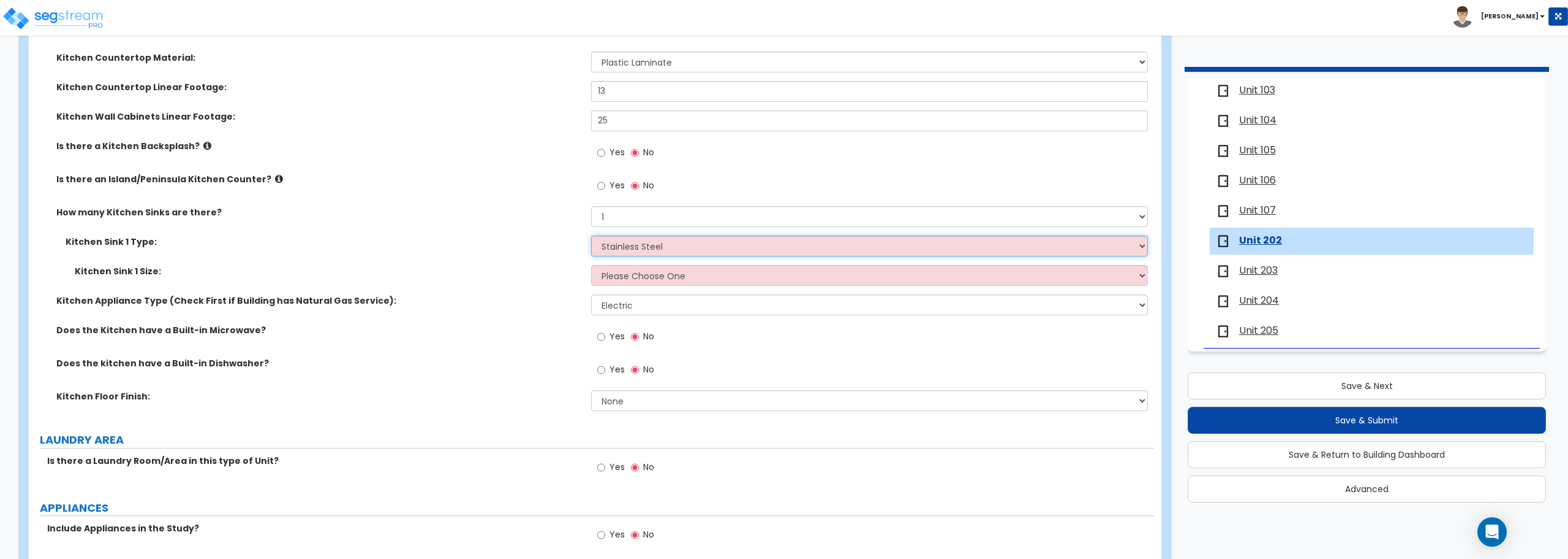
click at [591, 235] on select "Please Choose One Stainless Steel Porcelain Enamel Cast Iron Granite Composite" at bounding box center [869, 245] width 557 height 21
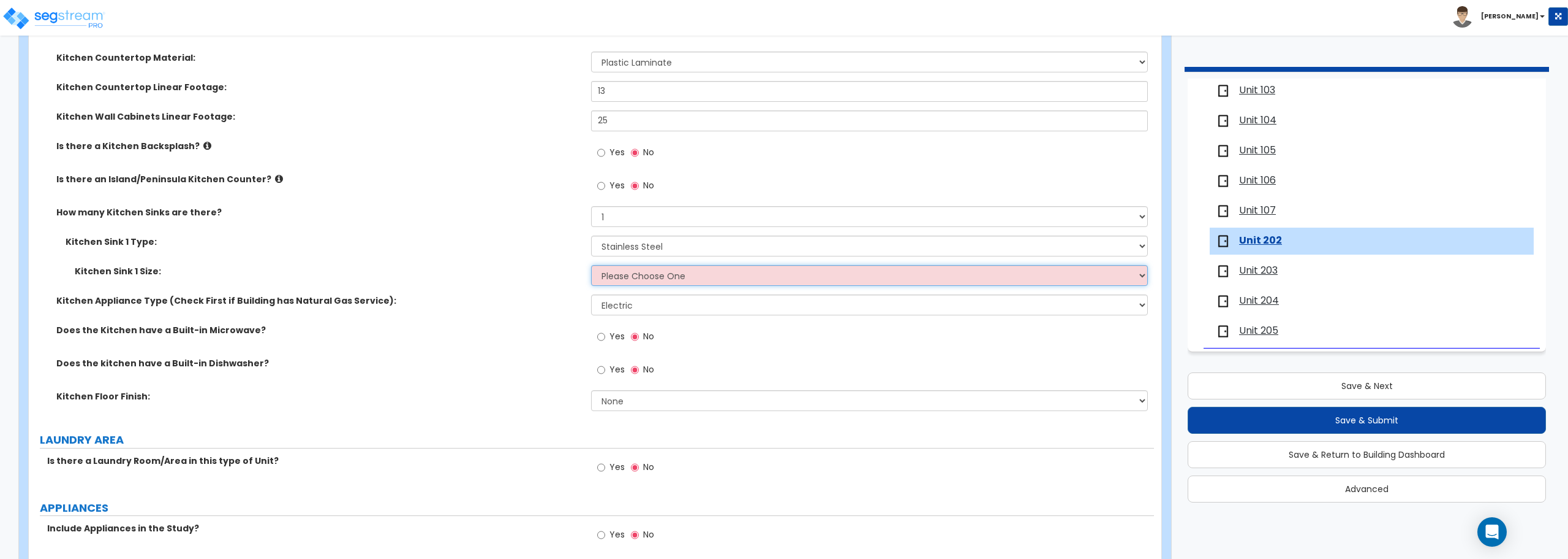
click at [622, 270] on select "Please Choose One Single Sink Double Sink" at bounding box center [869, 274] width 557 height 21
click at [591, 264] on select "Please Choose One Single Sink Double Sink" at bounding box center [869, 274] width 557 height 21
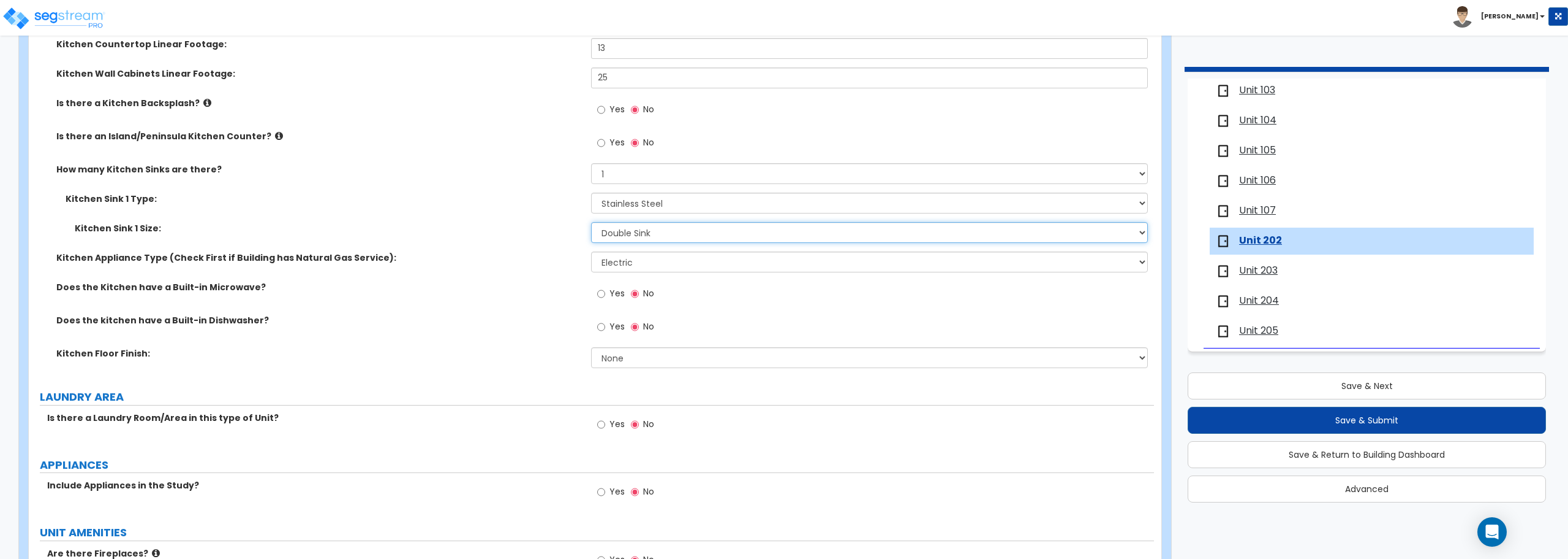
scroll to position [1472, 0]
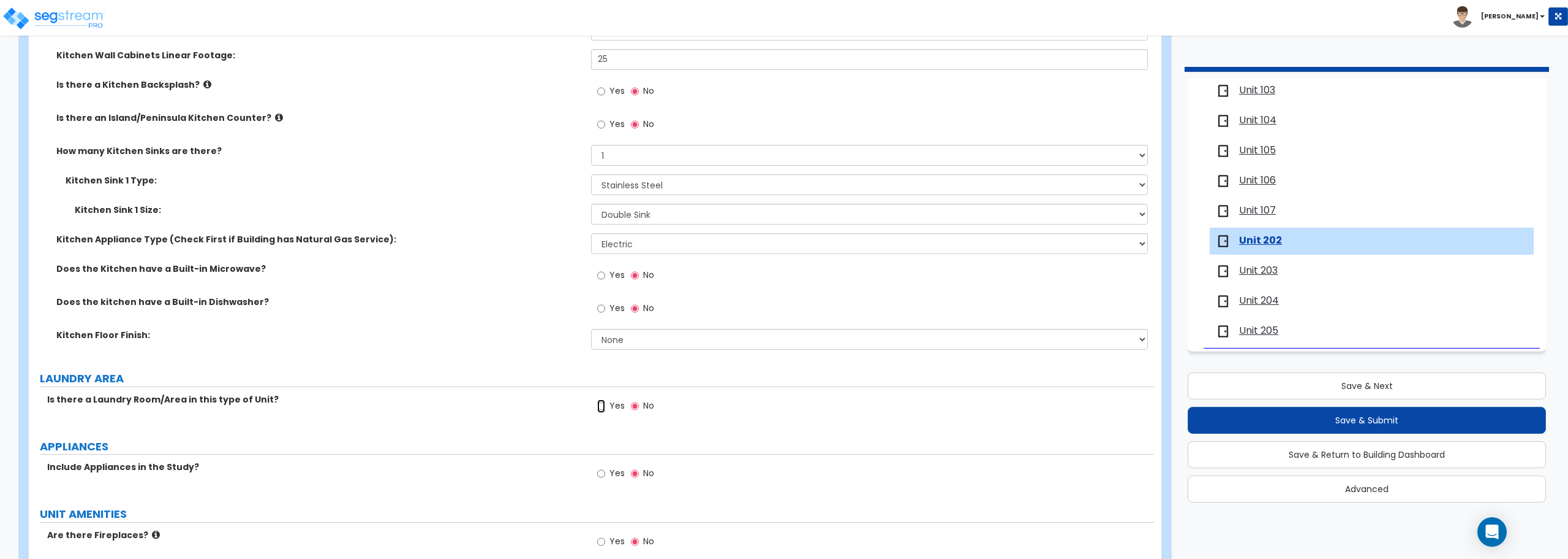
click at [605, 409] on input "Yes" at bounding box center [601, 406] width 8 height 14
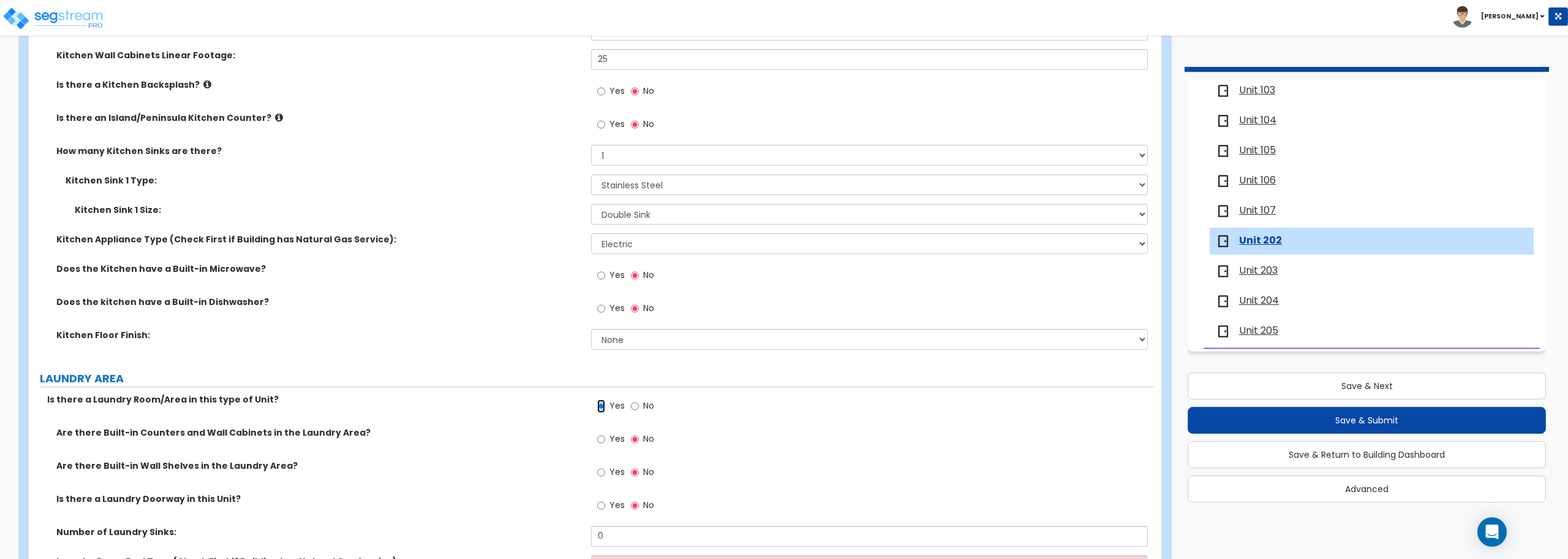
scroll to position [1533, 0]
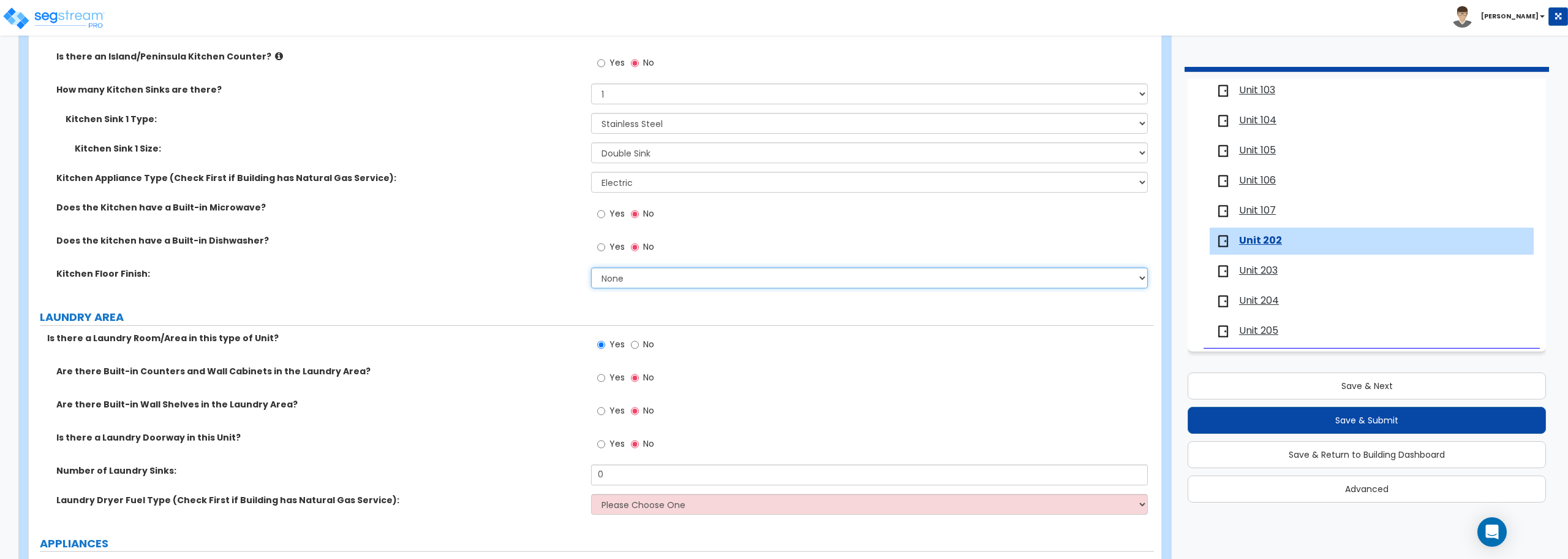
click at [641, 280] on select "None Tile Flooring Hardwood Flooring Resilient Laminate Flooring VCT Flooring S…" at bounding box center [869, 277] width 557 height 21
click at [591, 267] on select "None Tile Flooring Hardwood Flooring Resilient Laminate Flooring VCT Flooring S…" at bounding box center [869, 277] width 557 height 21
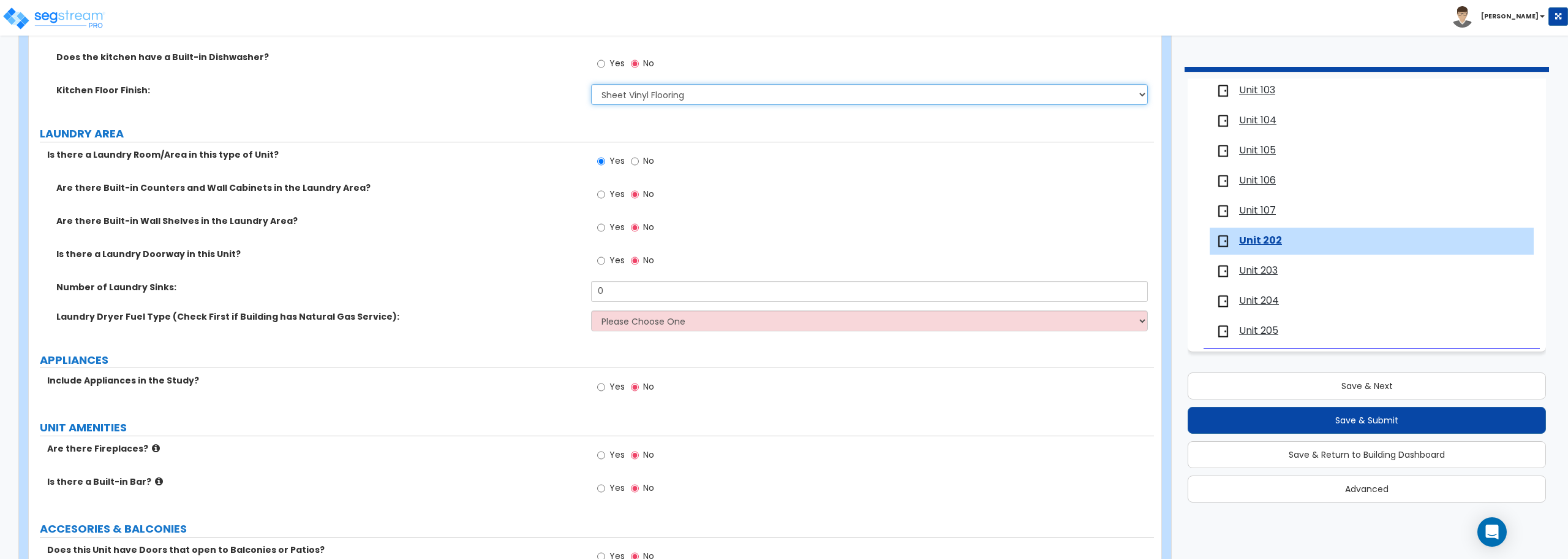
scroll to position [1717, 0]
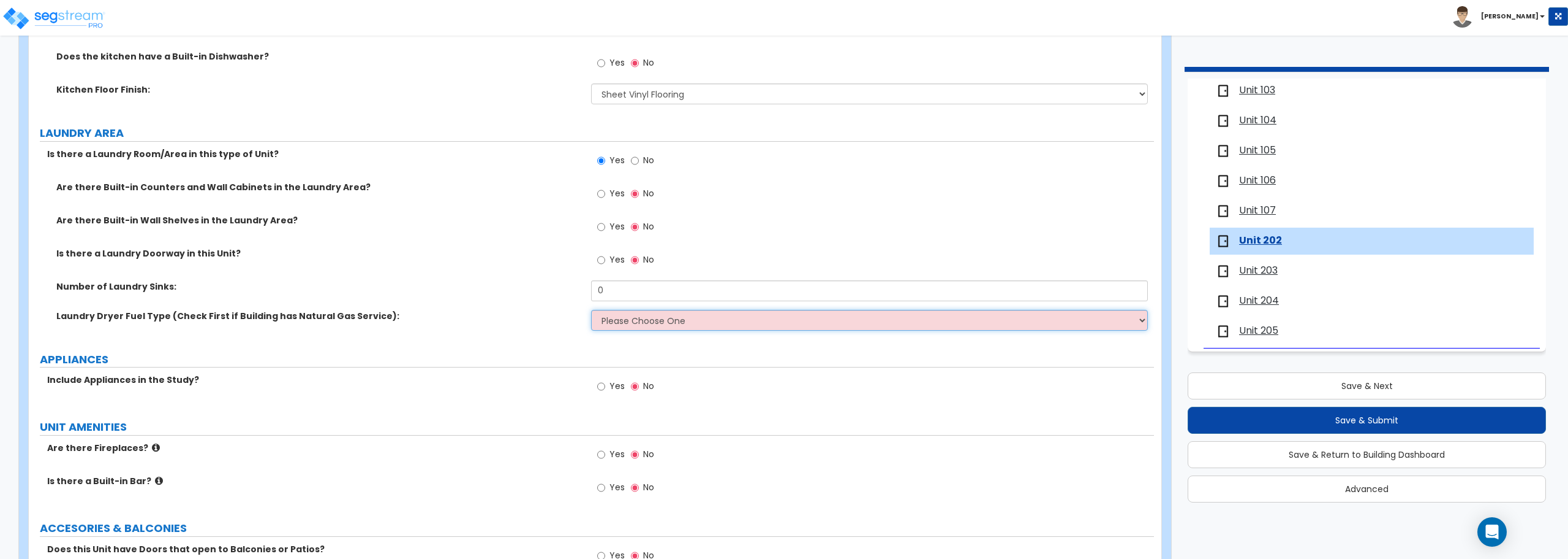
click at [617, 318] on select "Please Choose One Gas Electric" at bounding box center [869, 320] width 557 height 21
click at [591, 310] on select "Please Choose One Gas Electric" at bounding box center [869, 320] width 557 height 21
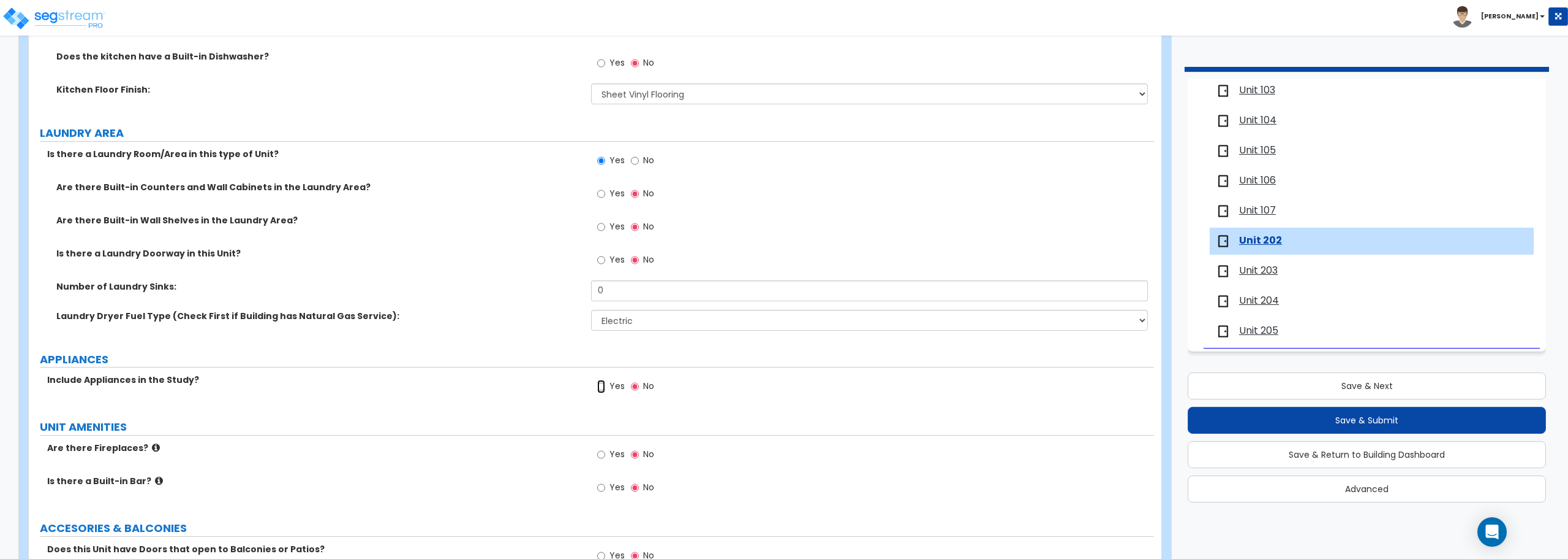
click at [604, 385] on input "Yes" at bounding box center [601, 386] width 8 height 14
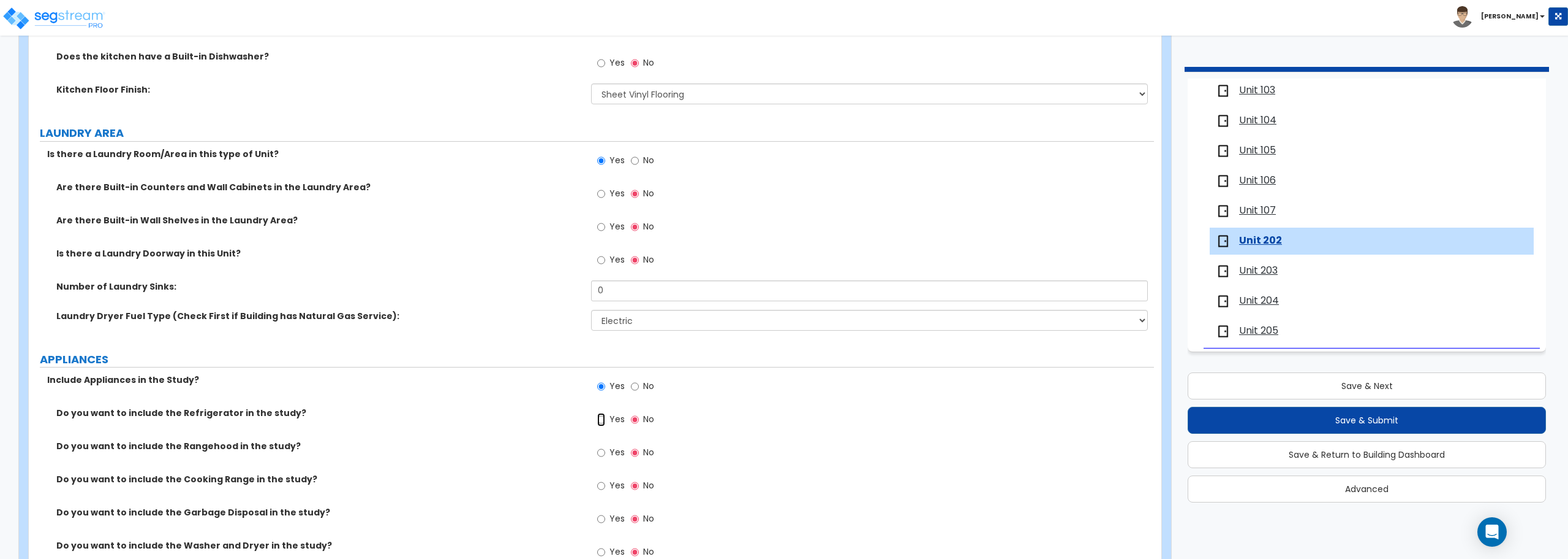
click at [600, 422] on input "Yes" at bounding box center [601, 419] width 8 height 14
click at [601, 486] on input "Yes" at bounding box center [601, 485] width 8 height 14
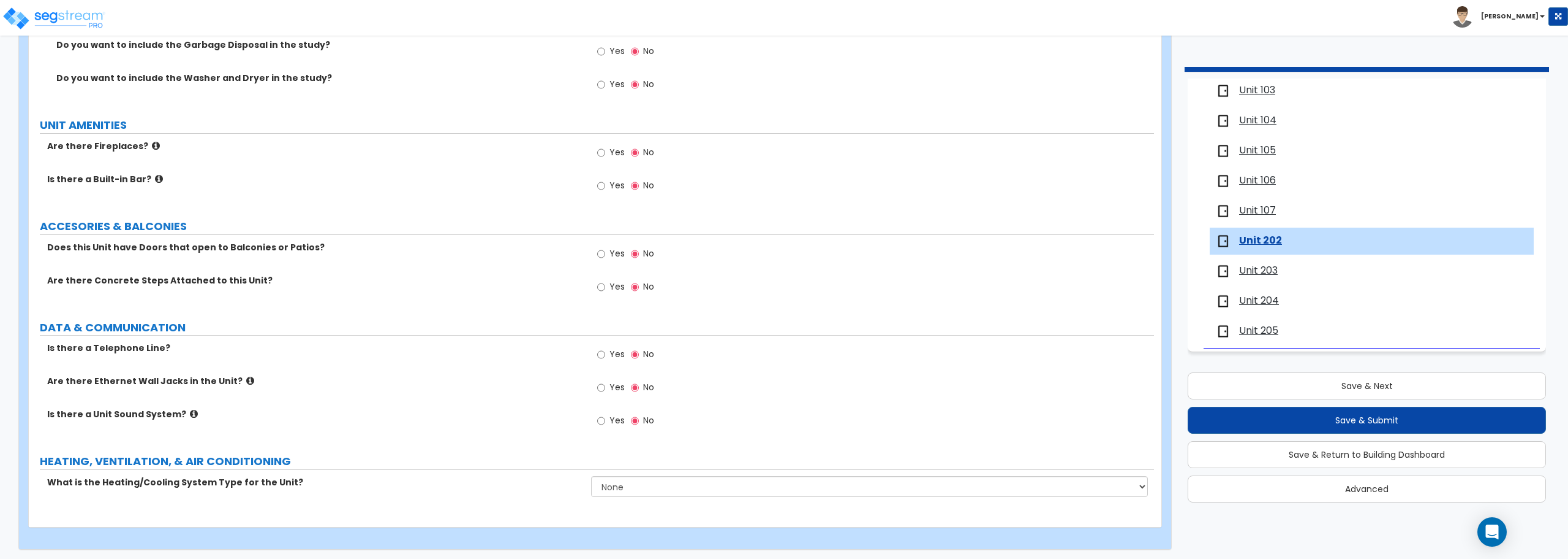
scroll to position [2187, 0]
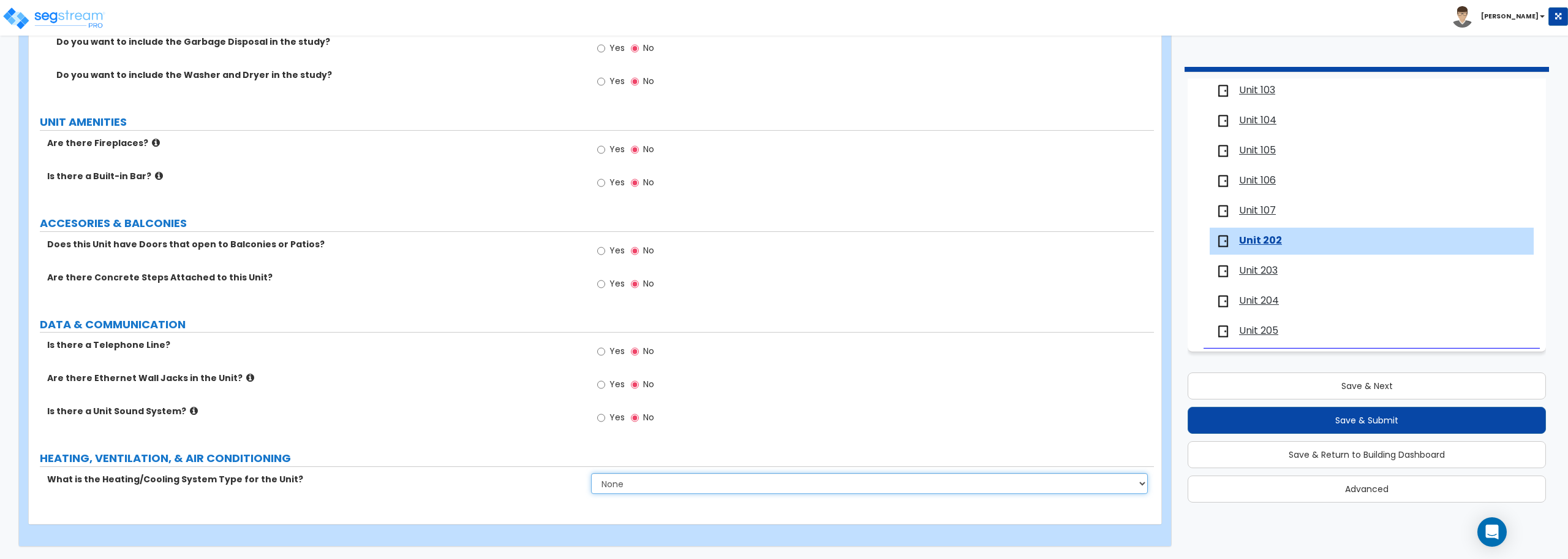
click at [648, 487] on select "None Heat Only Centralized Heating & Cooling Thru Wall Air Conditioners Mini Sp…" at bounding box center [869, 482] width 557 height 21
click at [591, 472] on select "None Heat Only Centralized Heating & Cooling Thru Wall Air Conditioners Mini Sp…" at bounding box center [869, 482] width 557 height 21
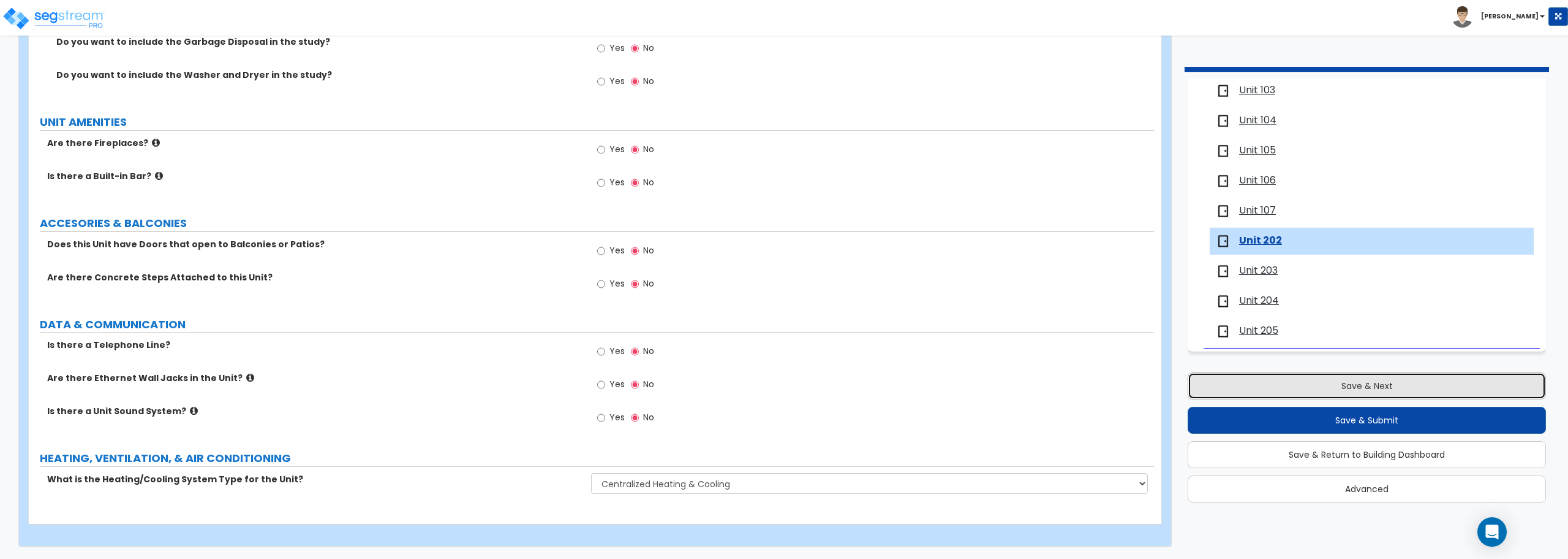
click at [1394, 392] on button "Save & Next" at bounding box center [1367, 386] width 358 height 27
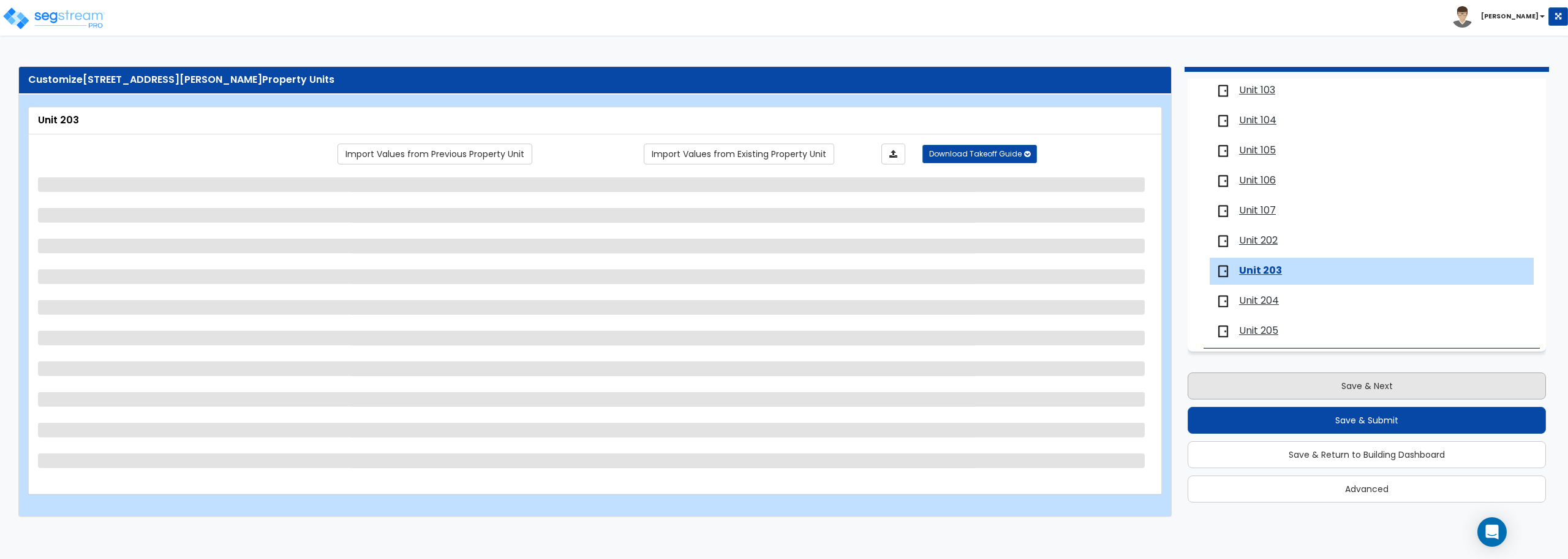
scroll to position [0, 0]
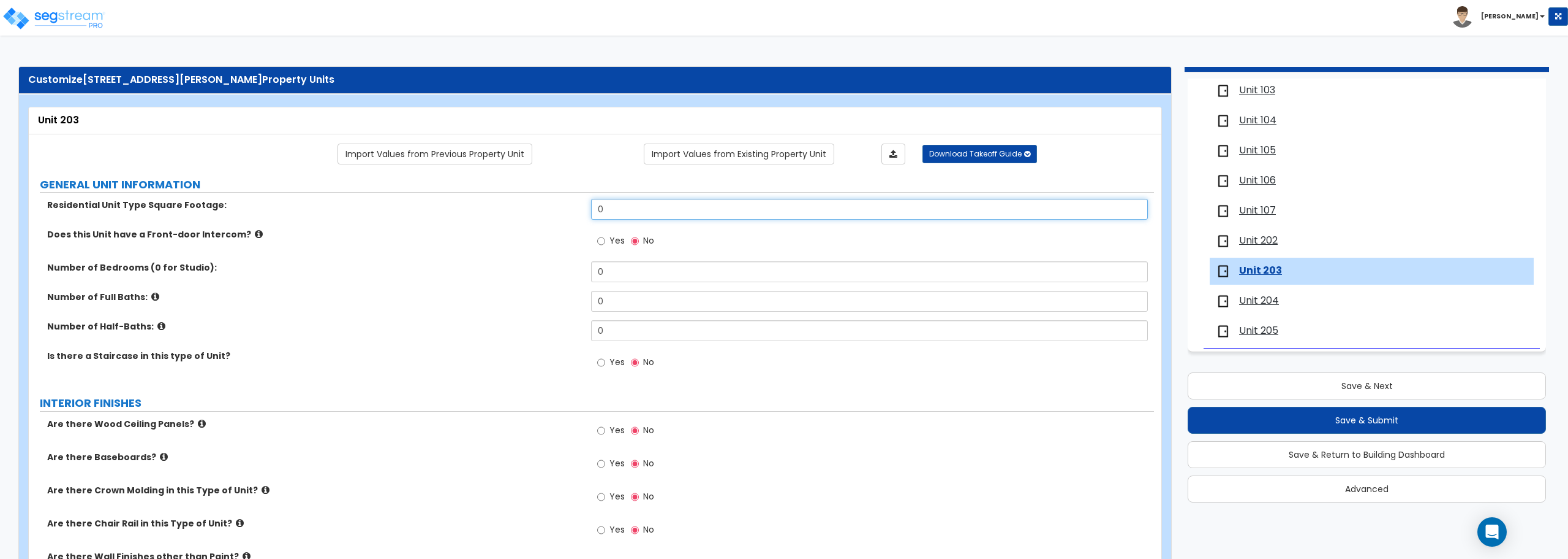
drag, startPoint x: 628, startPoint y: 214, endPoint x: 507, endPoint y: 214, distance: 121.0
click at [507, 214] on div "Residential Unit Type Square Footage: 0" at bounding box center [591, 213] width 1125 height 29
drag, startPoint x: 629, startPoint y: 277, endPoint x: 569, endPoint y: 272, distance: 60.2
click at [569, 272] on div "Number of Bedrooms (0 for Studio): 0" at bounding box center [591, 275] width 1125 height 29
click at [504, 302] on div "Number of Full Baths: 0" at bounding box center [591, 305] width 1125 height 29
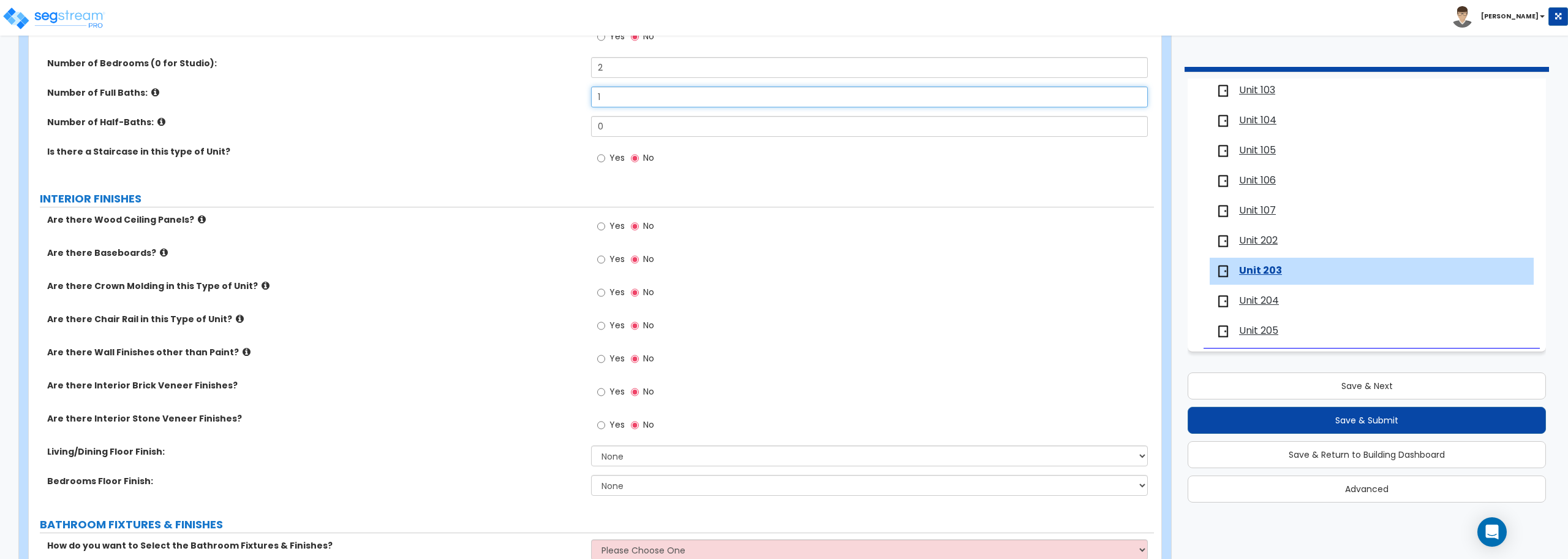
scroll to position [306, 0]
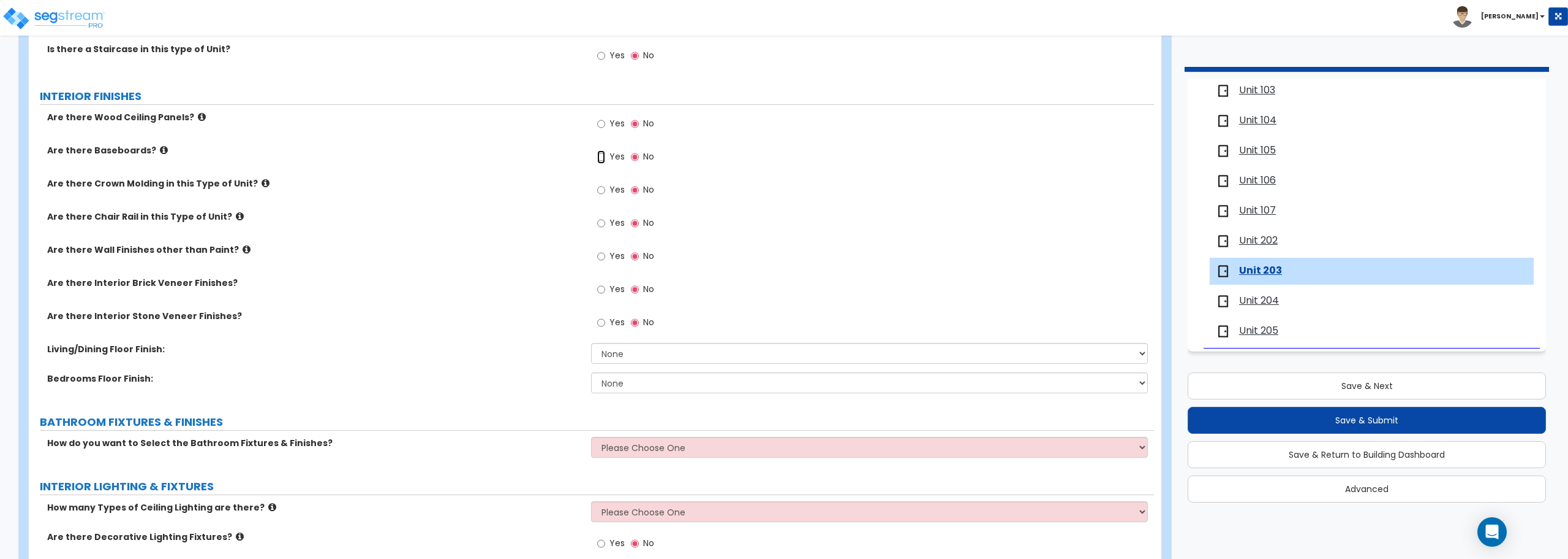
click at [605, 158] on input "Yes" at bounding box center [601, 157] width 8 height 14
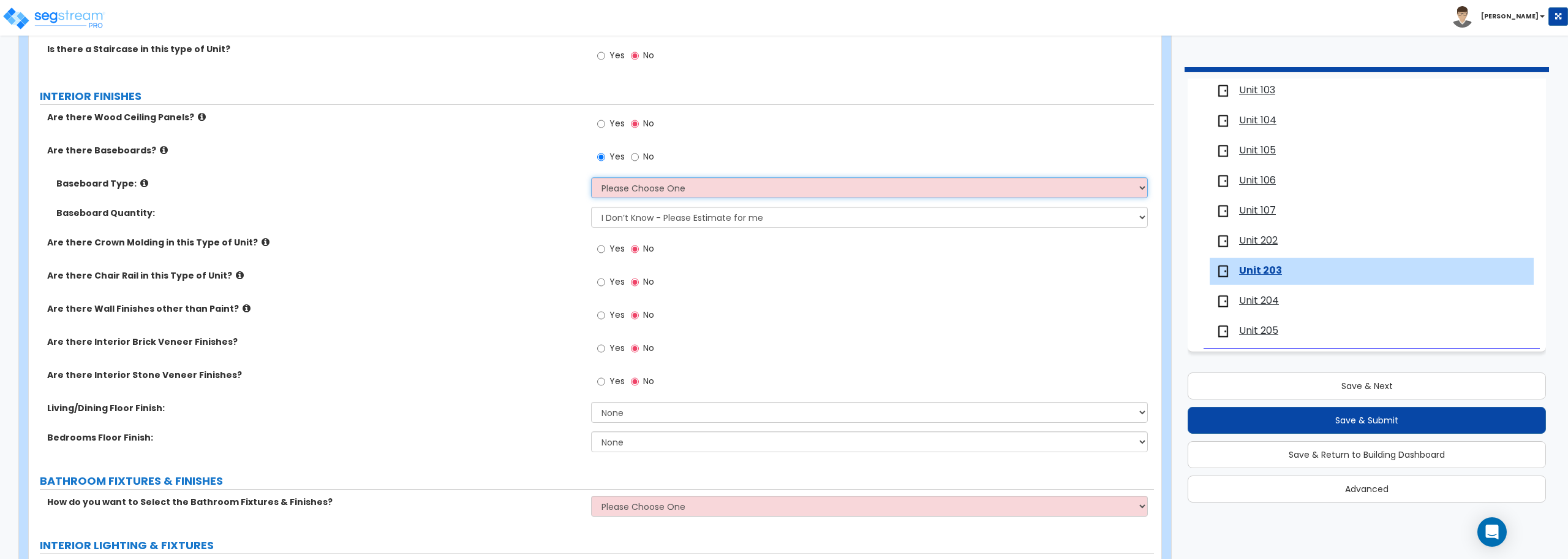
click at [674, 190] on select "Please Choose One Wood Vinyl Carpet Tile" at bounding box center [869, 187] width 557 height 21
click at [591, 177] on select "Please Choose One Wood Vinyl Carpet Tile" at bounding box center [869, 187] width 557 height 21
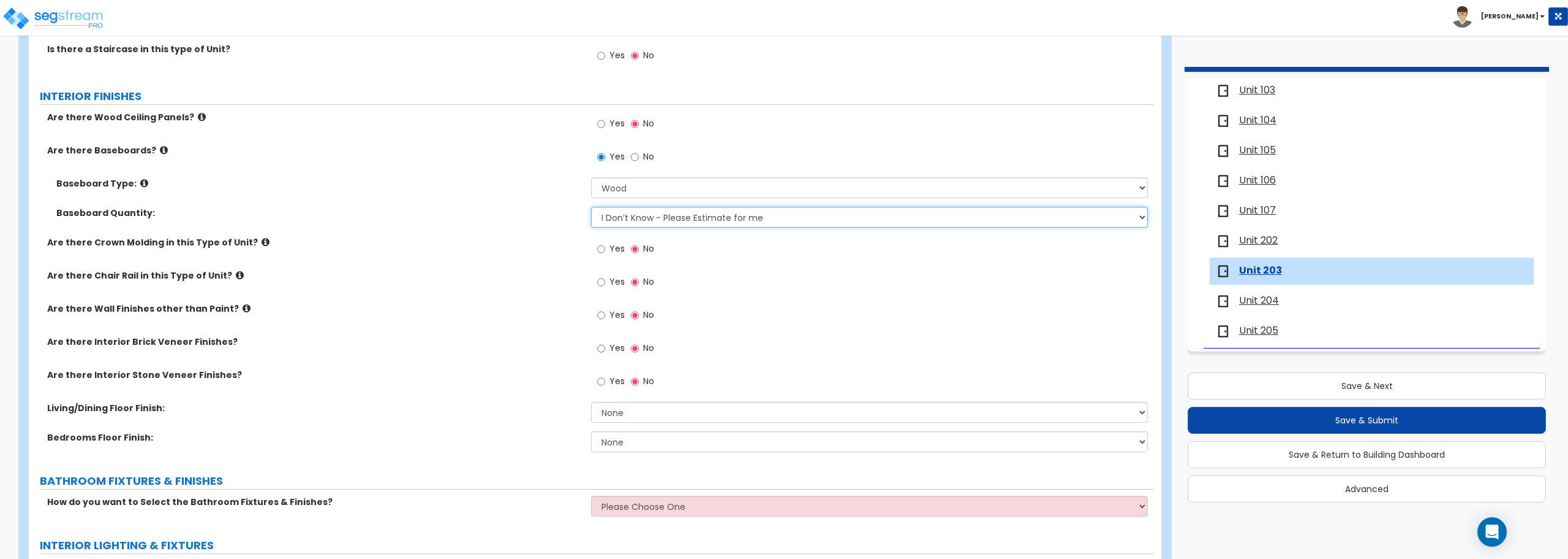
drag, startPoint x: 667, startPoint y: 218, endPoint x: 667, endPoint y: 226, distance: 8.0
click at [667, 218] on select "I Don’t Know - Please Estimate for me I want to Enter the Linear Footage" at bounding box center [869, 217] width 557 height 21
click at [591, 207] on select "I Don’t Know - Please Estimate for me I want to Enter the Linear Footage" at bounding box center [869, 217] width 557 height 21
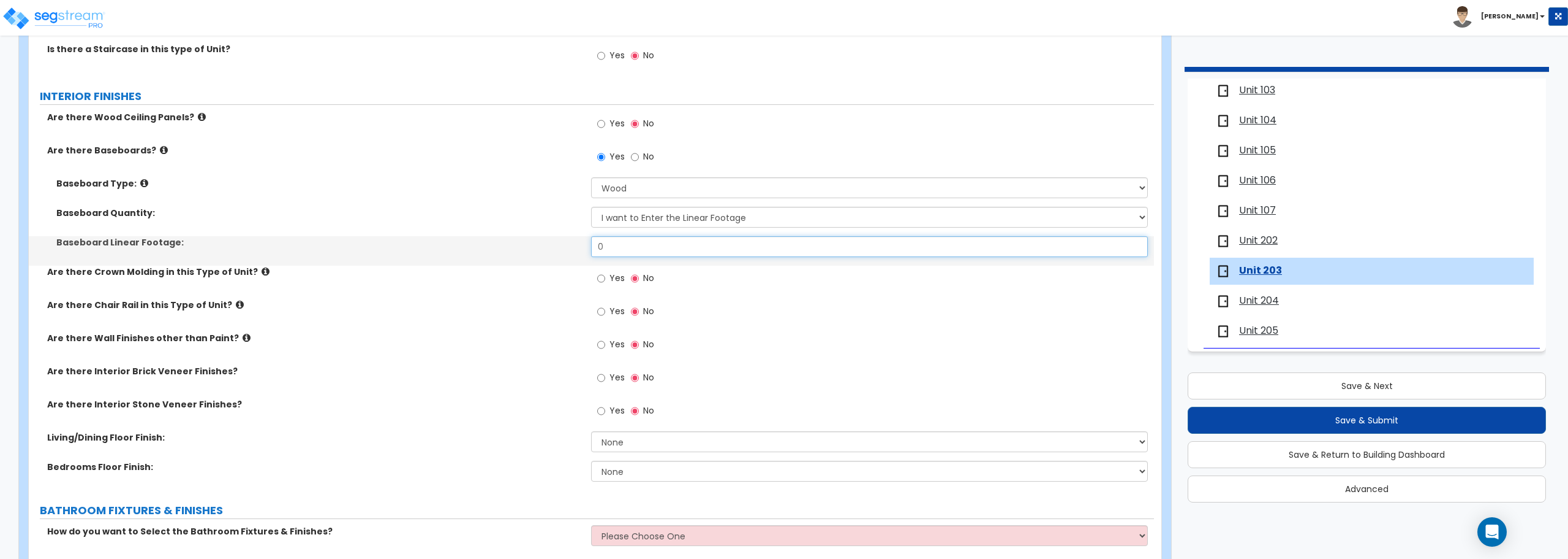
drag, startPoint x: 655, startPoint y: 246, endPoint x: 519, endPoint y: 244, distance: 136.0
click at [519, 244] on div "Baseboard Linear Footage: 0" at bounding box center [591, 251] width 1125 height 29
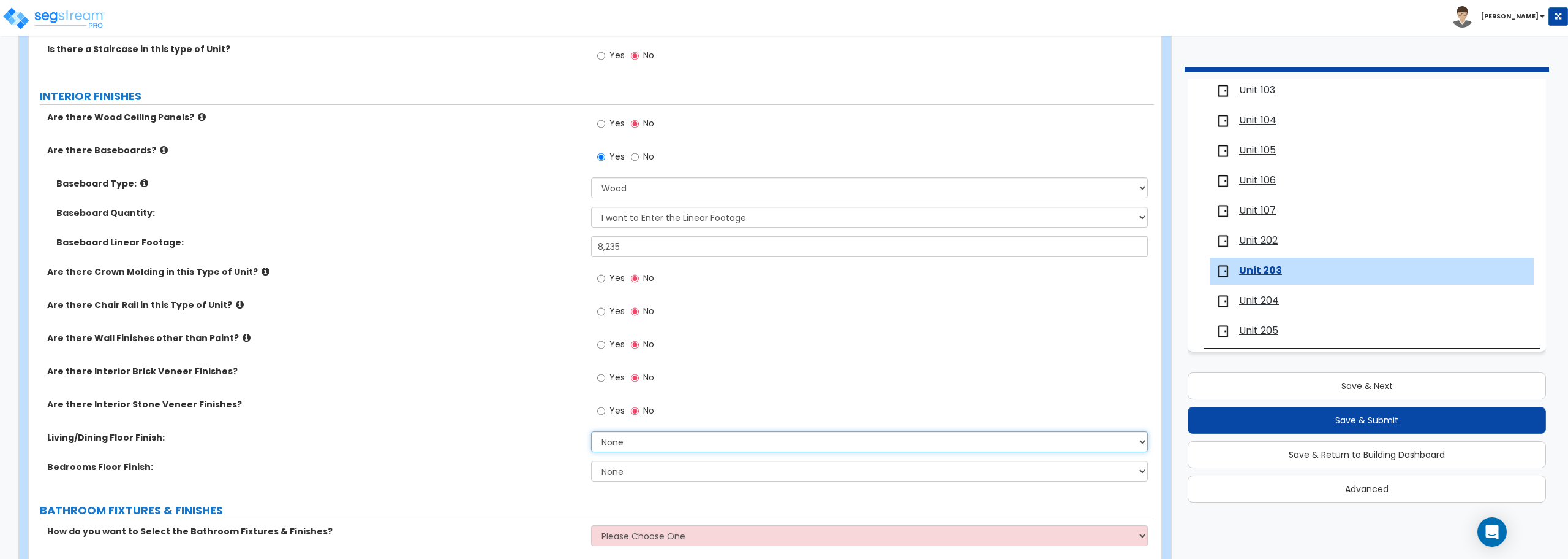
click at [633, 444] on select "None Tile Flooring Hardwood Flooring Resilient Laminate Flooring VCT Flooring S…" at bounding box center [869, 441] width 557 height 21
click at [591, 431] on select "None Tile Flooring Hardwood Flooring Resilient Laminate Flooring VCT Flooring S…" at bounding box center [869, 441] width 557 height 21
drag, startPoint x: 633, startPoint y: 477, endPoint x: 631, endPoint y: 467, distance: 10.2
click at [633, 477] on select "None Tile Flooring Hardwood Flooring Resilient Laminate Flooring VCT Flooring S…" at bounding box center [869, 471] width 557 height 21
click at [591, 461] on select "None Tile Flooring Hardwood Flooring Resilient Laminate Flooring VCT Flooring S…" at bounding box center [869, 471] width 557 height 21
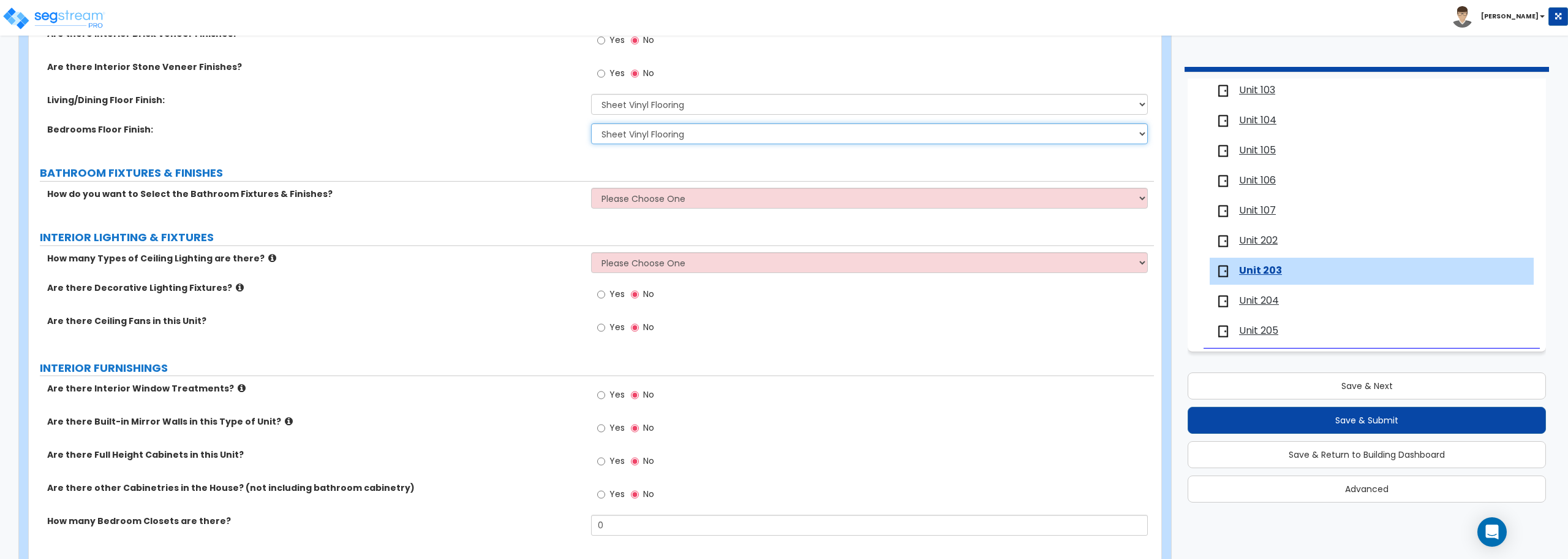
scroll to position [675, 0]
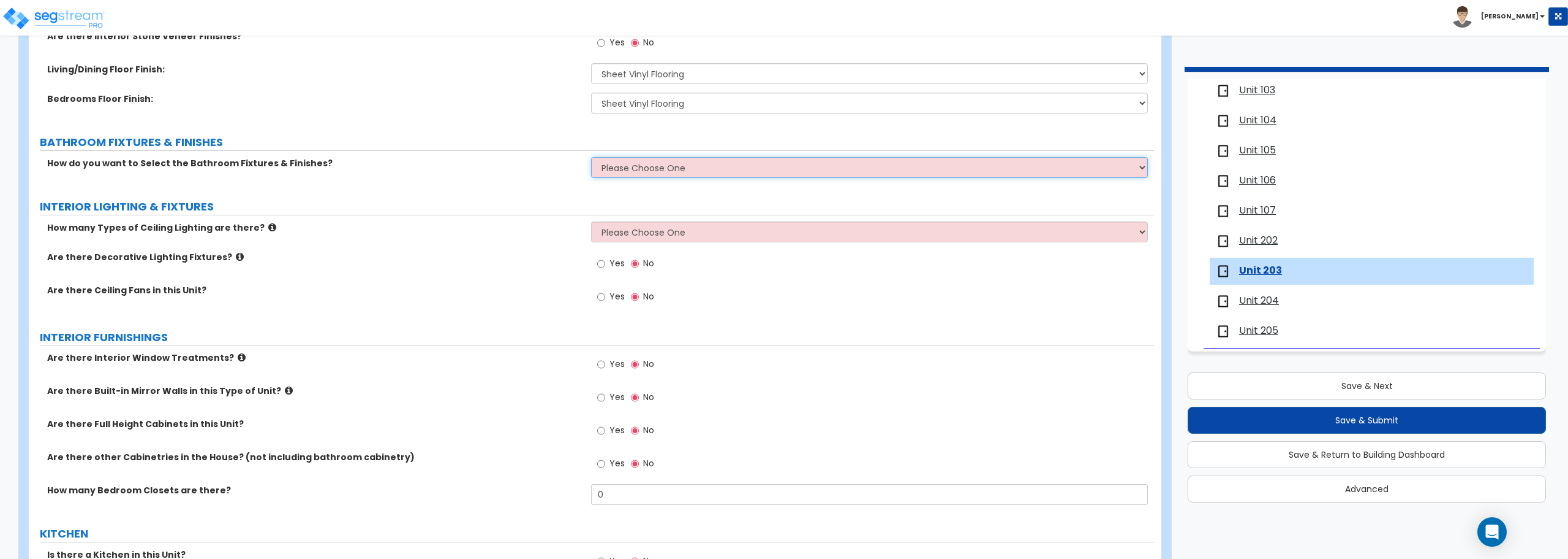
click at [678, 164] on select "Please Choose One Select the type of Fixtures and Finishes only for one Bath an…" at bounding box center [869, 167] width 557 height 21
click at [591, 157] on select "Please Choose One Select the type of Fixtures and Finishes only for one Bath an…" at bounding box center [869, 167] width 557 height 21
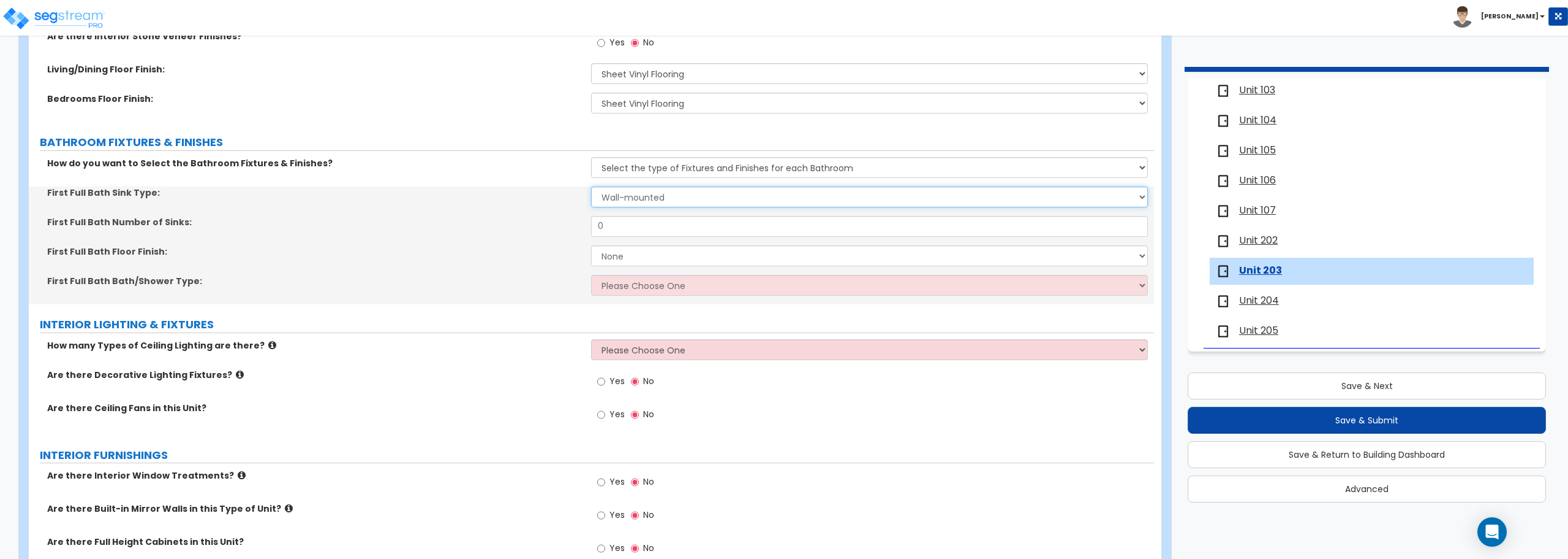
click at [683, 202] on select "Wall-mounted Pedestal-mounted Vanity-mounted" at bounding box center [869, 196] width 557 height 21
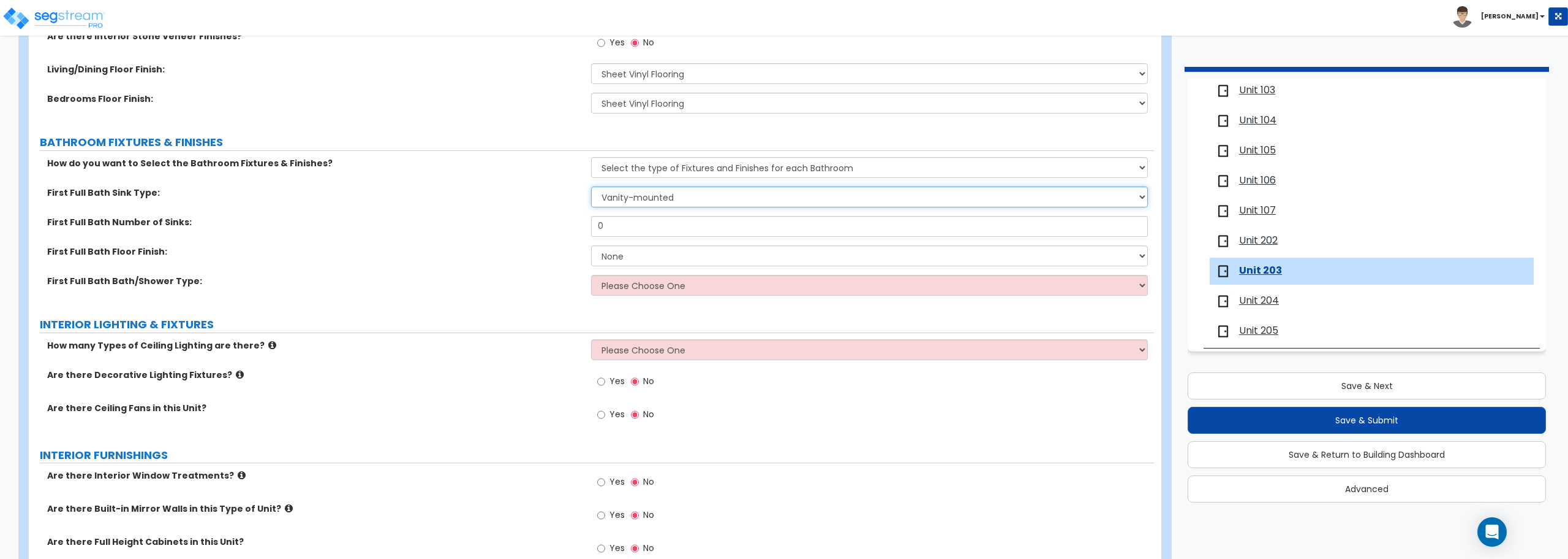
click at [591, 186] on select "Wall-mounted Pedestal-mounted Vanity-mounted" at bounding box center [869, 196] width 557 height 21
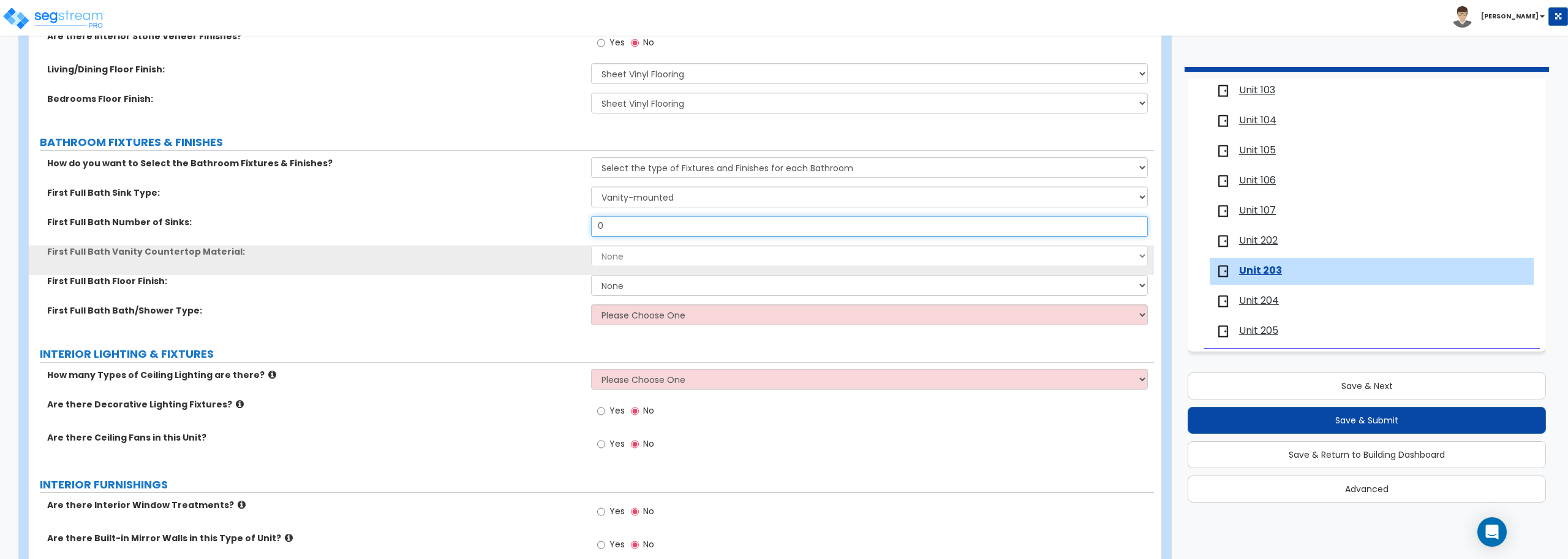
click at [671, 224] on input "0" at bounding box center [869, 226] width 557 height 21
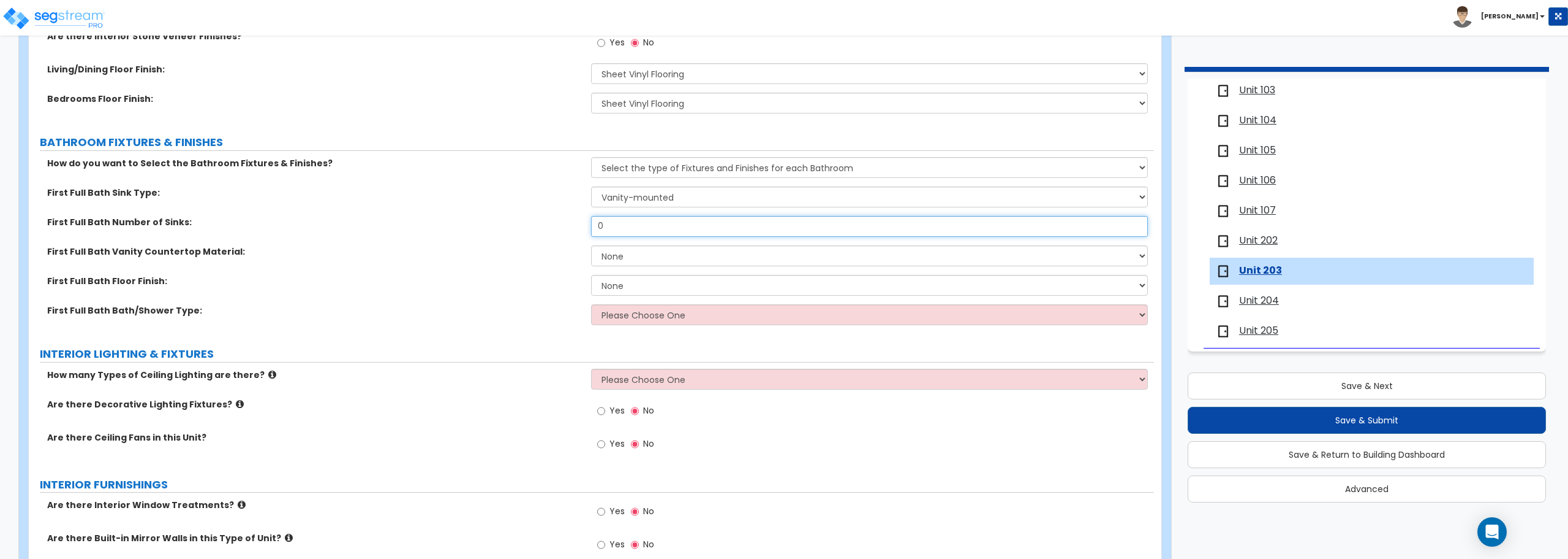
drag, startPoint x: 671, startPoint y: 224, endPoint x: 477, endPoint y: 220, distance: 194.0
click at [477, 220] on div "First Full Bath Number of Sinks: 0" at bounding box center [591, 231] width 1125 height 29
click at [641, 257] on select "None Plastic Laminate Solid Surface Stone Quartz Marble Tile Wood" at bounding box center [869, 255] width 557 height 21
click at [591, 245] on select "None Plastic Laminate Solid Surface Stone Quartz Marble Tile Wood" at bounding box center [869, 255] width 557 height 21
click at [640, 255] on select "None Plastic Laminate Solid Surface Stone Quartz Marble Tile Wood" at bounding box center [869, 255] width 557 height 21
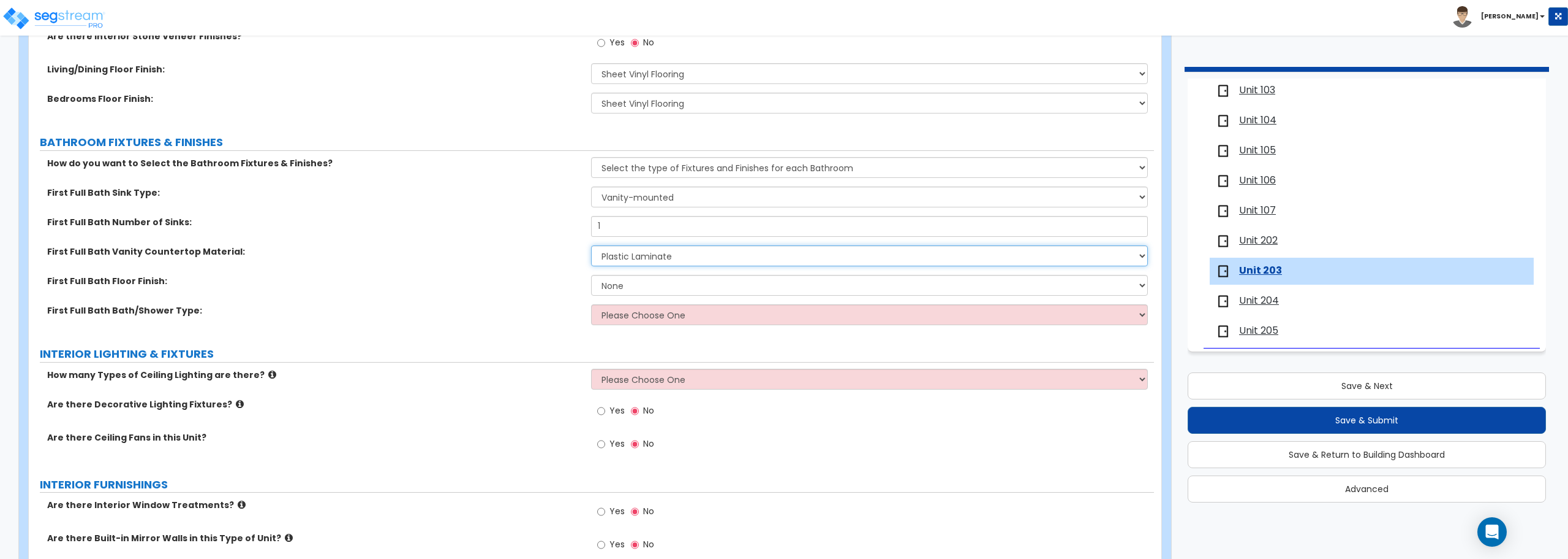
click at [591, 245] on select "None Plastic Laminate Solid Surface Stone Quartz Marble Tile Wood" at bounding box center [869, 255] width 557 height 21
click at [635, 287] on select "None Tile Flooring Hardwood Flooring Resilient Laminate Flooring VCT Flooring S…" at bounding box center [869, 285] width 557 height 21
click at [591, 274] on select "None Tile Flooring Hardwood Flooring Resilient Laminate Flooring VCT Flooring S…" at bounding box center [869, 285] width 557 height 21
click at [631, 312] on select "Please Choose One Standalone Shower Bathtub - Shower Combo" at bounding box center [869, 315] width 557 height 21
click at [591, 305] on select "Please Choose One Standalone Shower Bathtub - Shower Combo" at bounding box center [869, 315] width 557 height 21
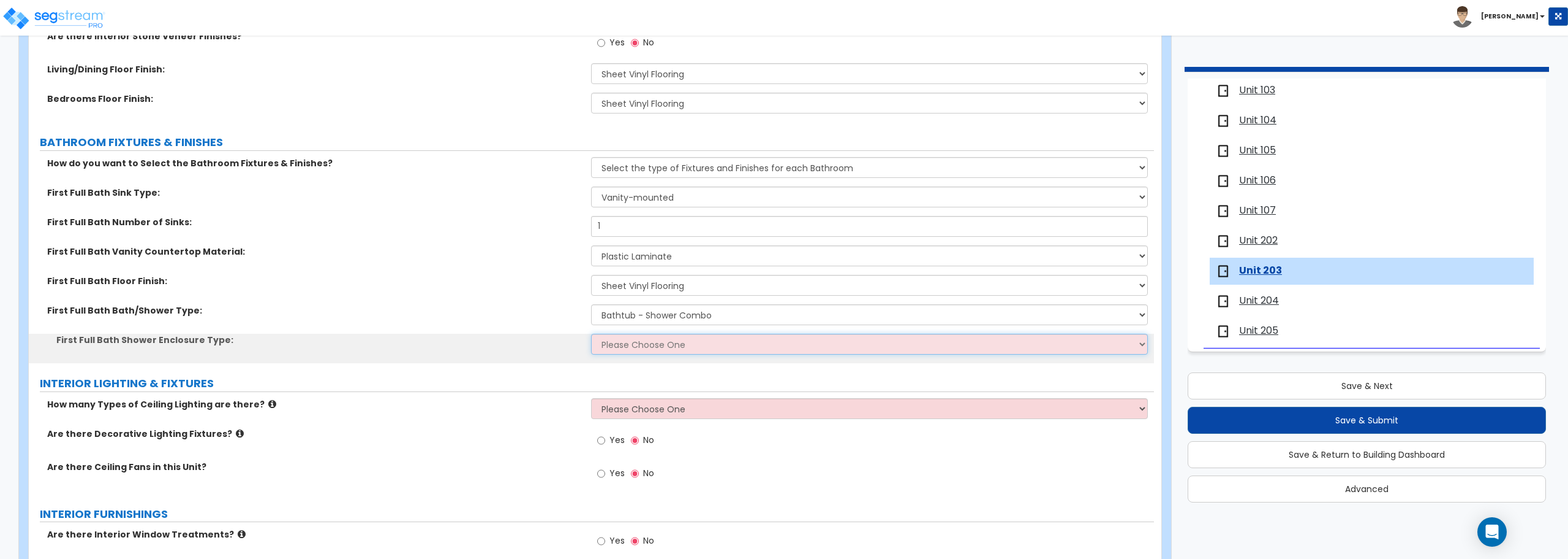
click at [634, 352] on select "Please Choose One Curtain & [PERSON_NAME] Sliding Doors Glass Hinged Doors" at bounding box center [869, 344] width 557 height 21
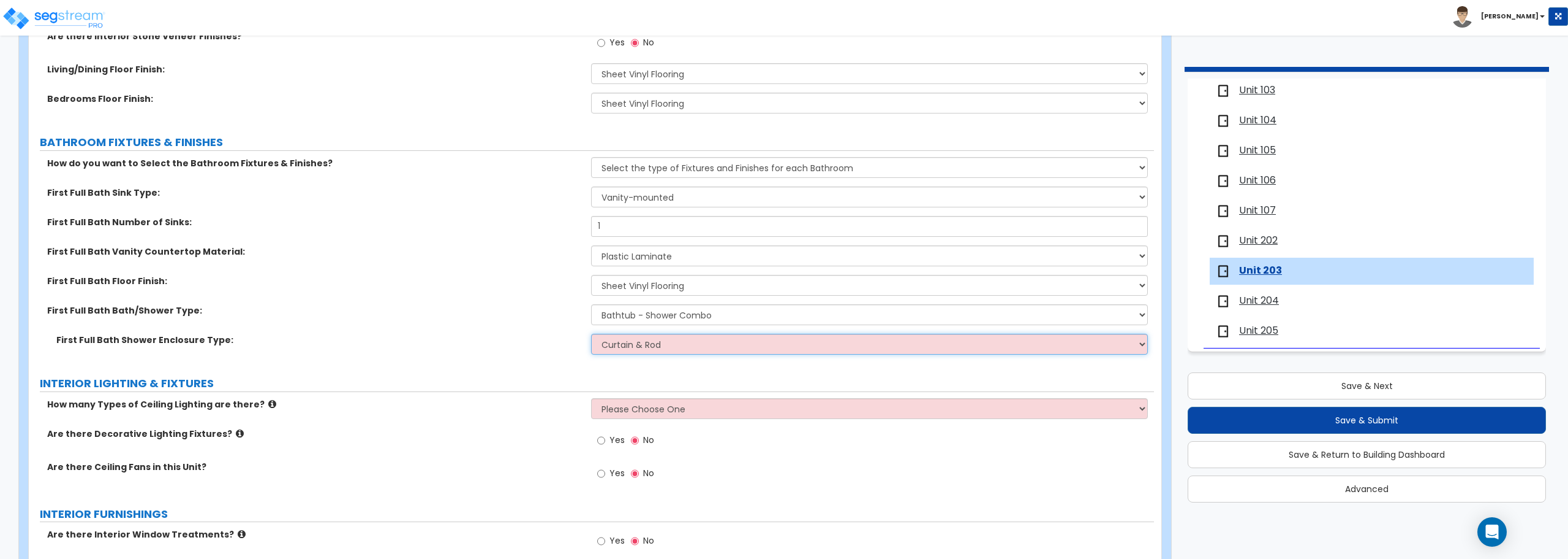
click at [591, 334] on select "Please Choose One Curtain & [PERSON_NAME] Sliding Doors Glass Hinged Doors" at bounding box center [869, 344] width 557 height 21
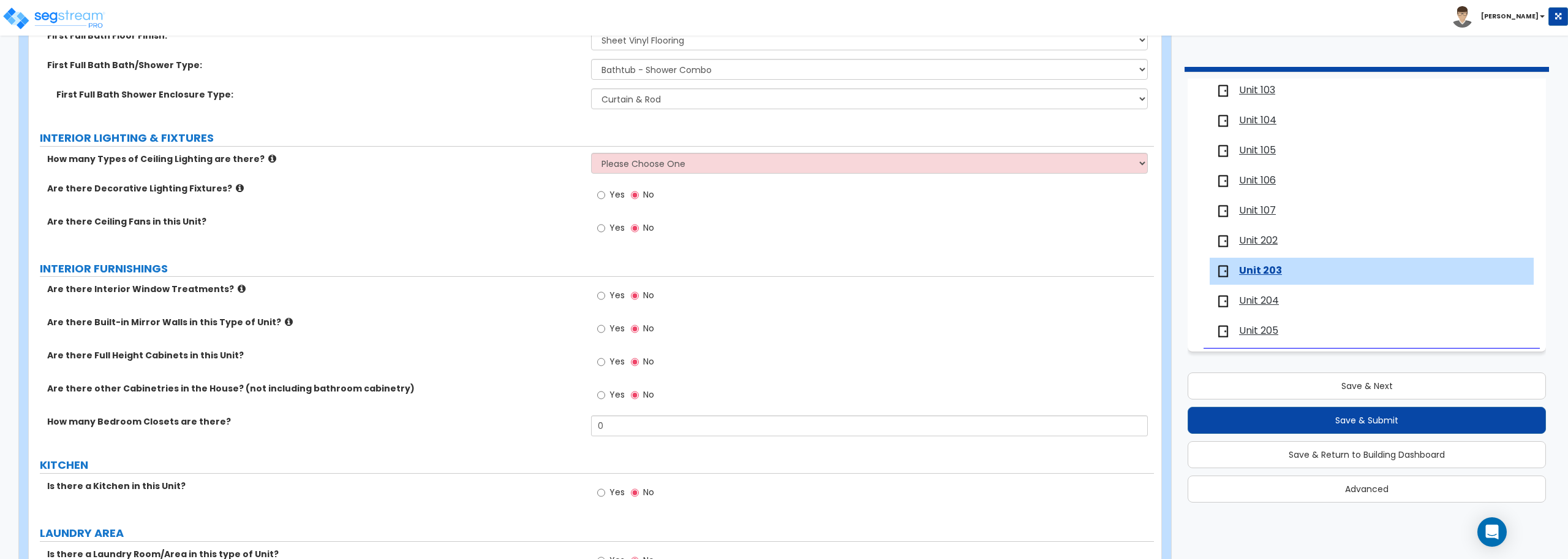
scroll to position [981, 0]
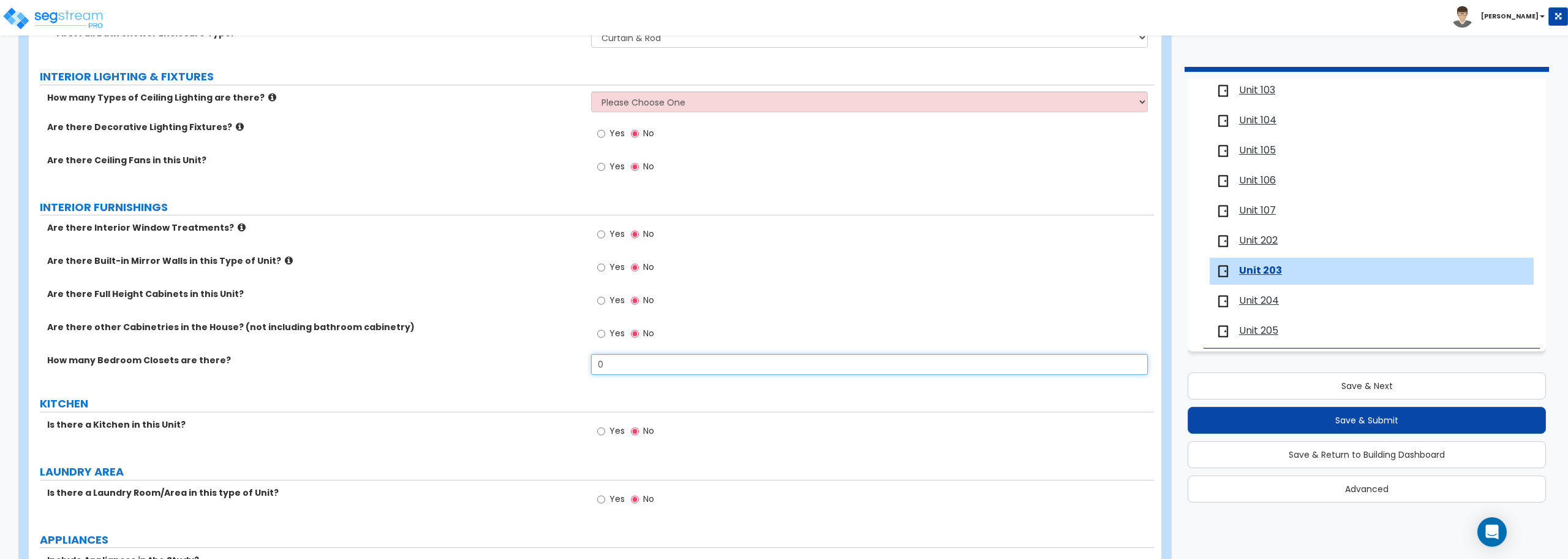
drag, startPoint x: 712, startPoint y: 369, endPoint x: 304, endPoint y: 293, distance: 415.0
click at [304, 293] on div "Are there Interior Window Treatments? Yes No Are there Built-in Mirror Walls in…" at bounding box center [591, 303] width 1107 height 162
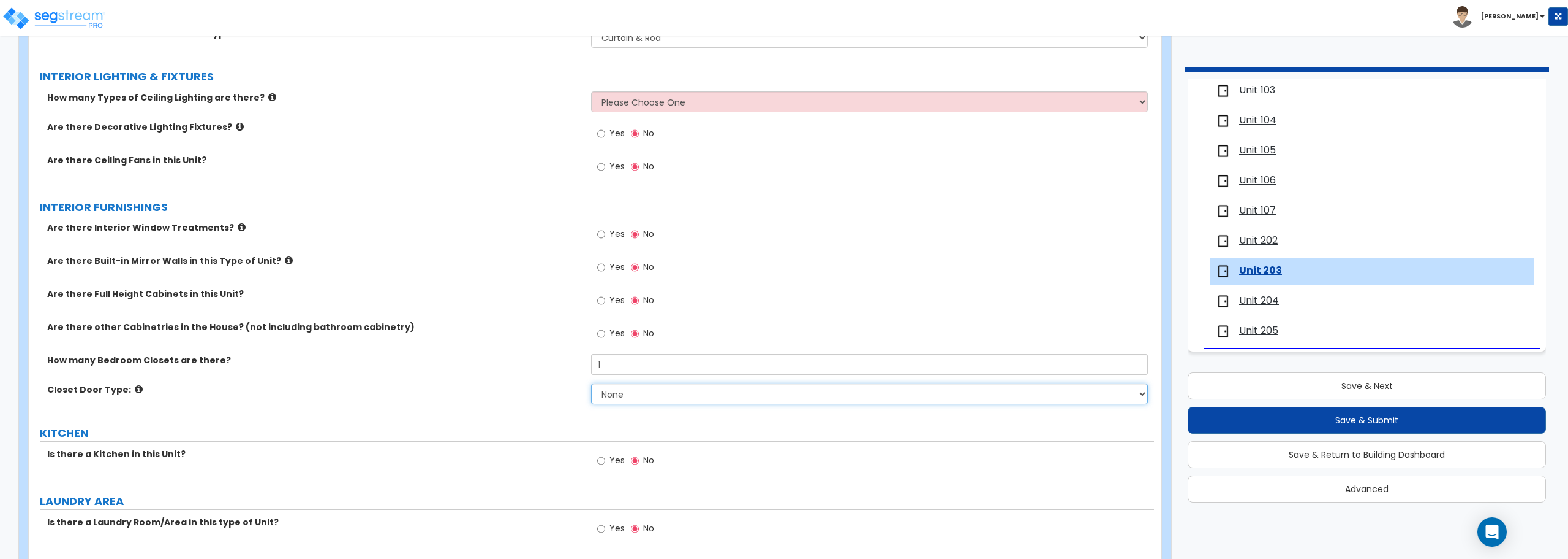
click at [642, 388] on select "None Bi-fold Louvered Doors Bi-fold Panel Doors Sliding Doors Hinged Wood Door" at bounding box center [869, 393] width 557 height 21
click at [591, 383] on select "None Bi-fold Louvered Doors Bi-fold Panel Doors Sliding Doors Hinged Wood Door" at bounding box center [869, 393] width 557 height 21
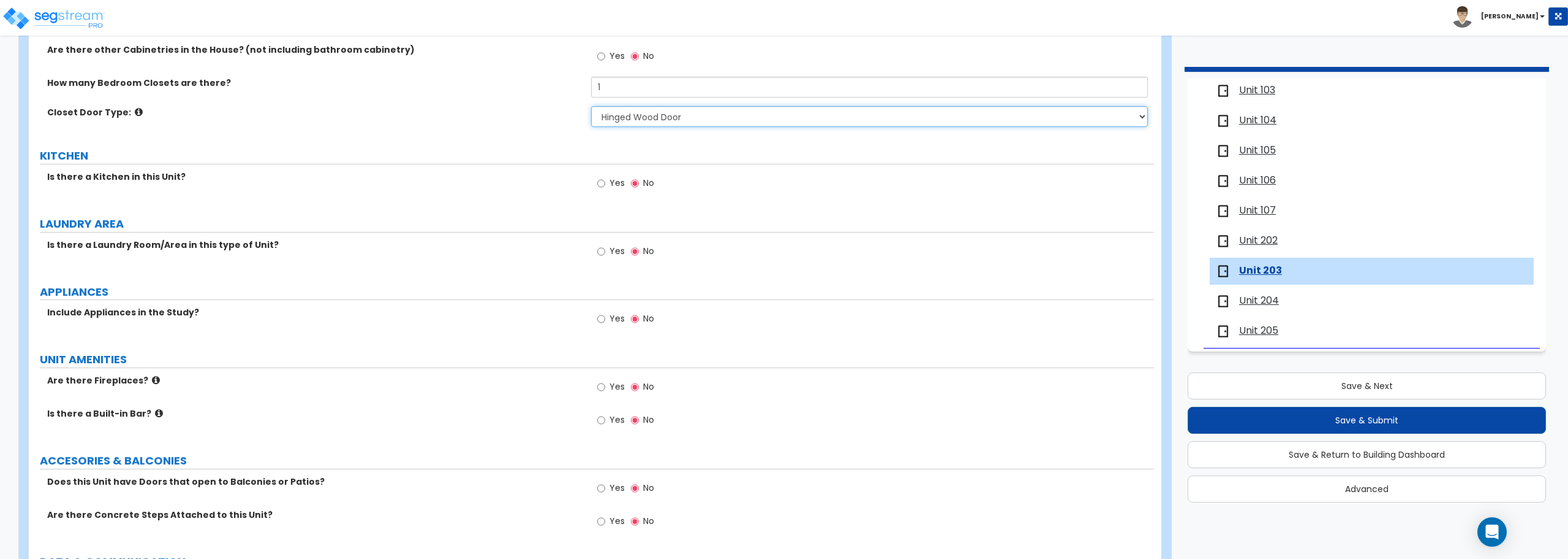
scroll to position [1288, 0]
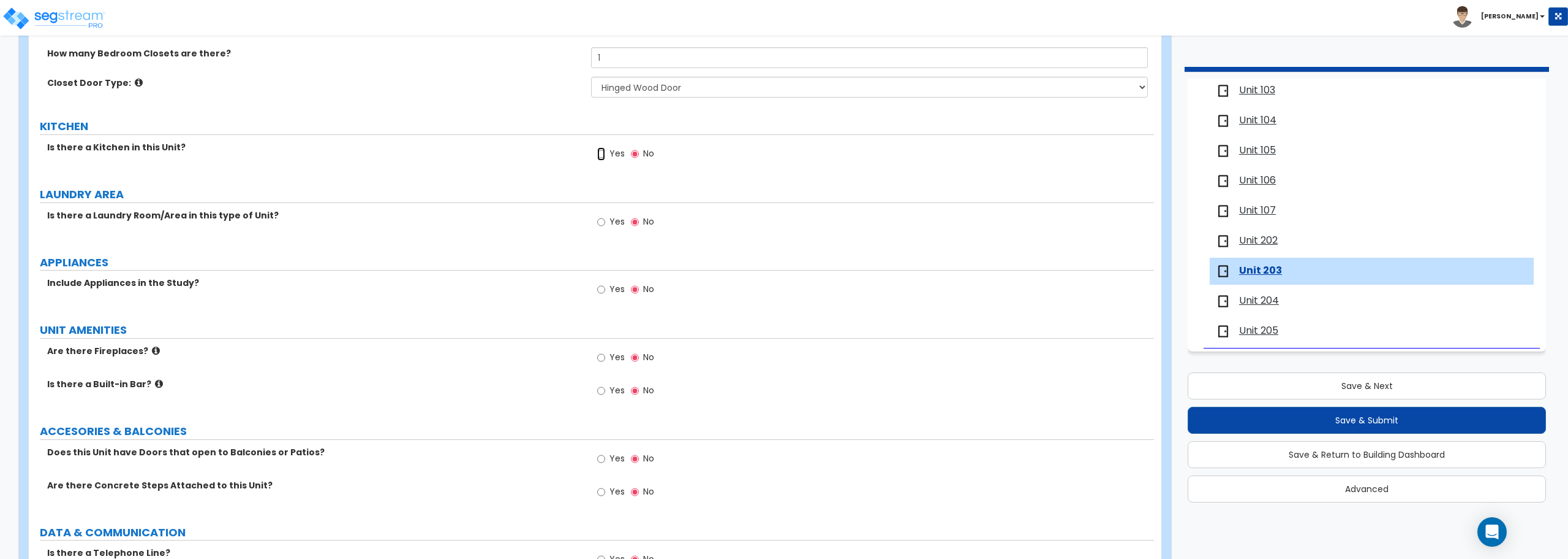
click at [600, 154] on input "Yes" at bounding box center [601, 153] width 8 height 14
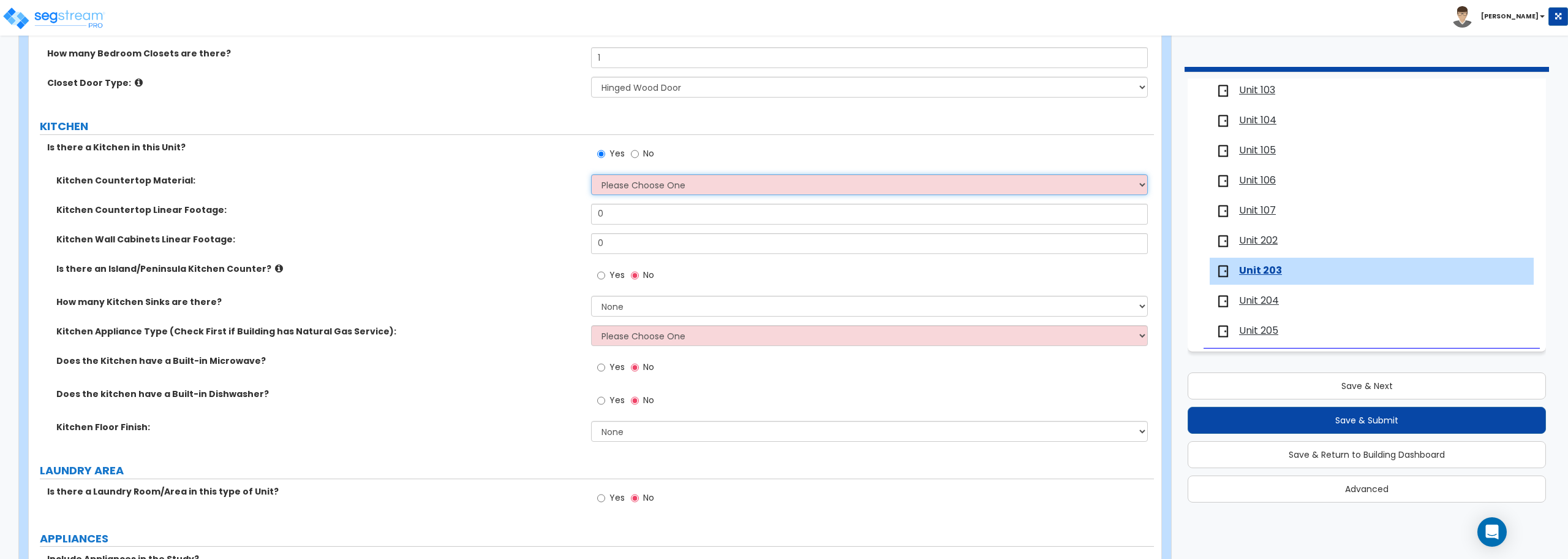
click at [701, 181] on select "Please Choose One Plastic Laminate Solid Surface Stone Quartz Marble Tile Wood …" at bounding box center [869, 184] width 557 height 21
click at [591, 174] on select "Please Choose One Plastic Laminate Solid Surface Stone Quartz Marble Tile Wood …" at bounding box center [869, 184] width 557 height 21
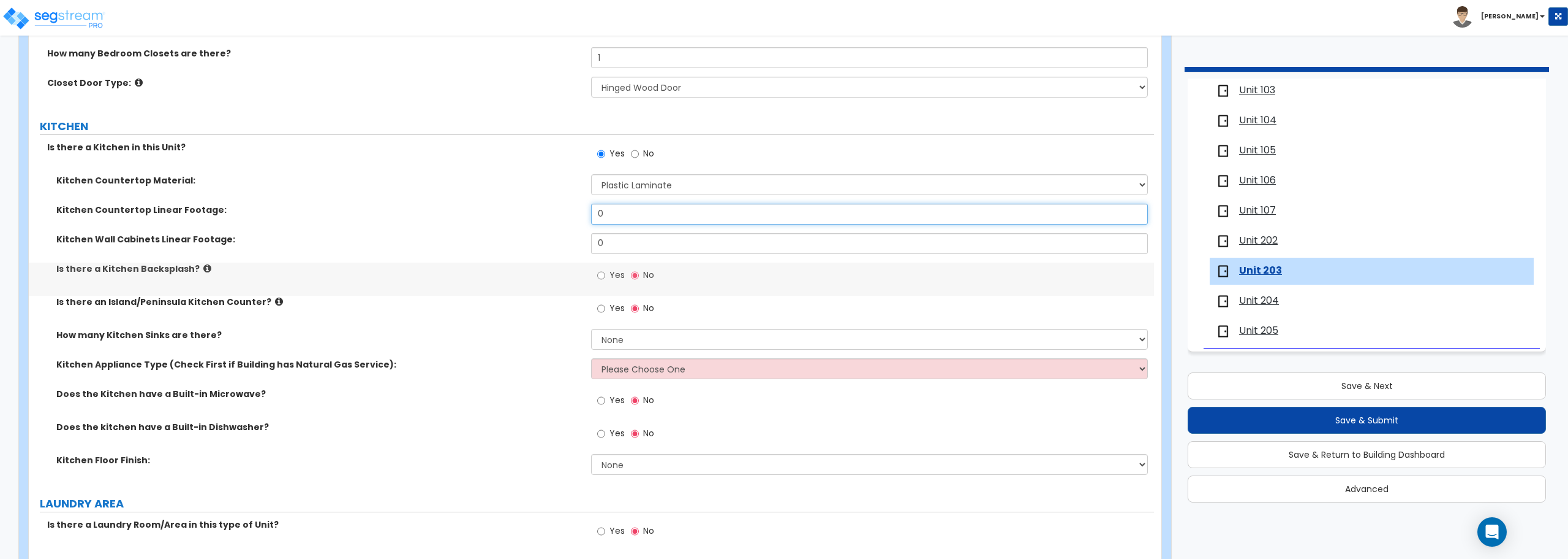
drag, startPoint x: 678, startPoint y: 216, endPoint x: 478, endPoint y: 202, distance: 200.5
click at [478, 202] on div "Kitchen Countertop Material: Please Choose One Plastic Laminate Solid Surface S…" at bounding box center [591, 328] width 1107 height 309
drag, startPoint x: 495, startPoint y: 243, endPoint x: 472, endPoint y: 243, distance: 23.0
click at [472, 243] on div "Kitchen Wall Cabinets Linear Footage: 0" at bounding box center [591, 248] width 1125 height 29
click at [659, 342] on select "None 1 2 3" at bounding box center [869, 338] width 557 height 21
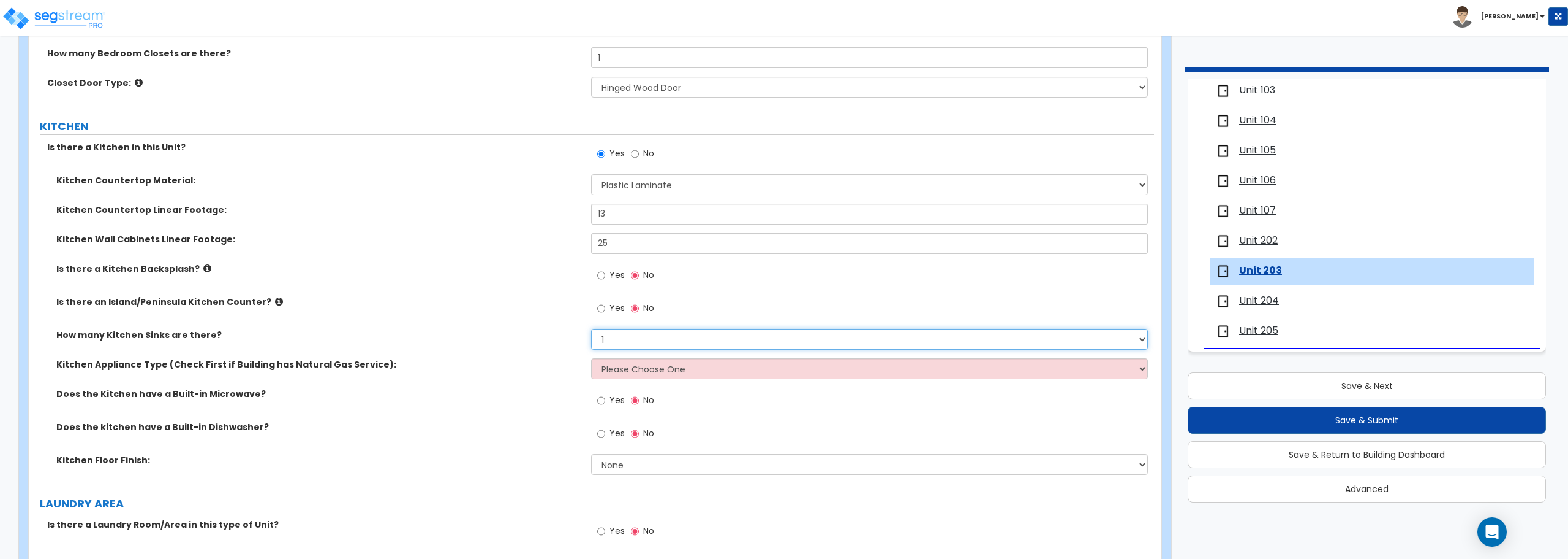
click at [591, 328] on select "None 1 2 3" at bounding box center [869, 338] width 557 height 21
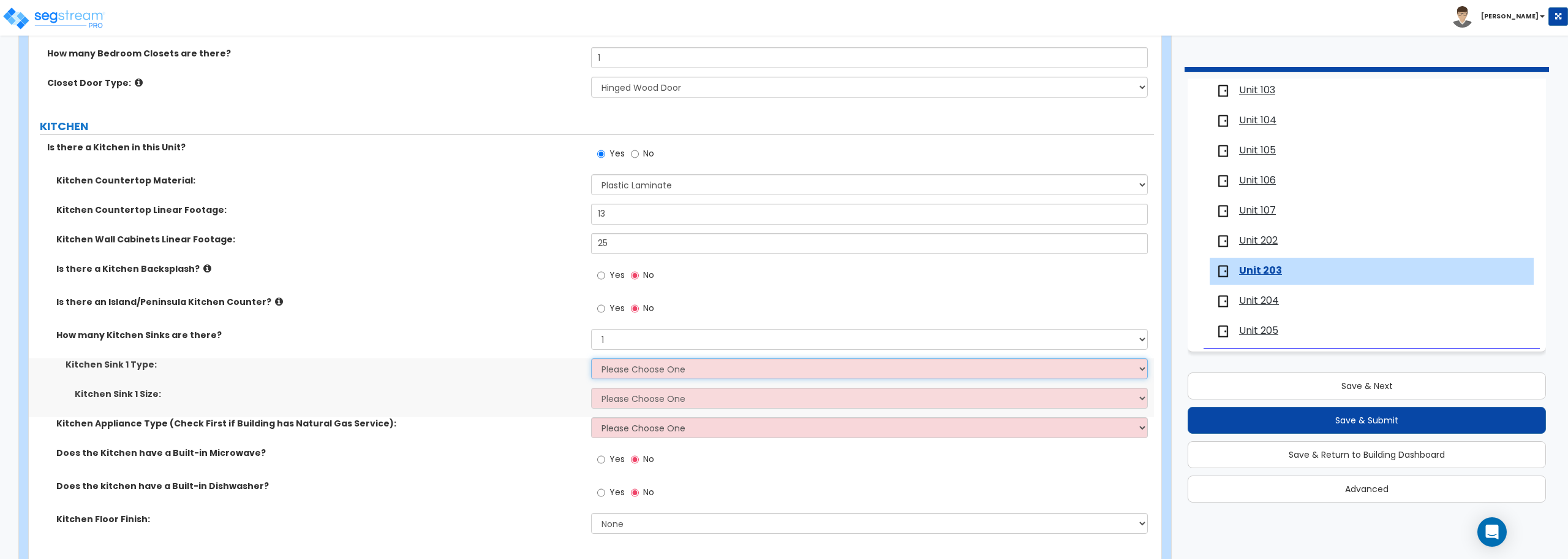
click at [642, 373] on select "Please Choose One Stainless Steel Porcelain Enamel Cast Iron Granite Composite" at bounding box center [869, 368] width 557 height 21
click at [591, 358] on select "Please Choose One Stainless Steel Porcelain Enamel Cast Iron Granite Composite" at bounding box center [869, 368] width 557 height 21
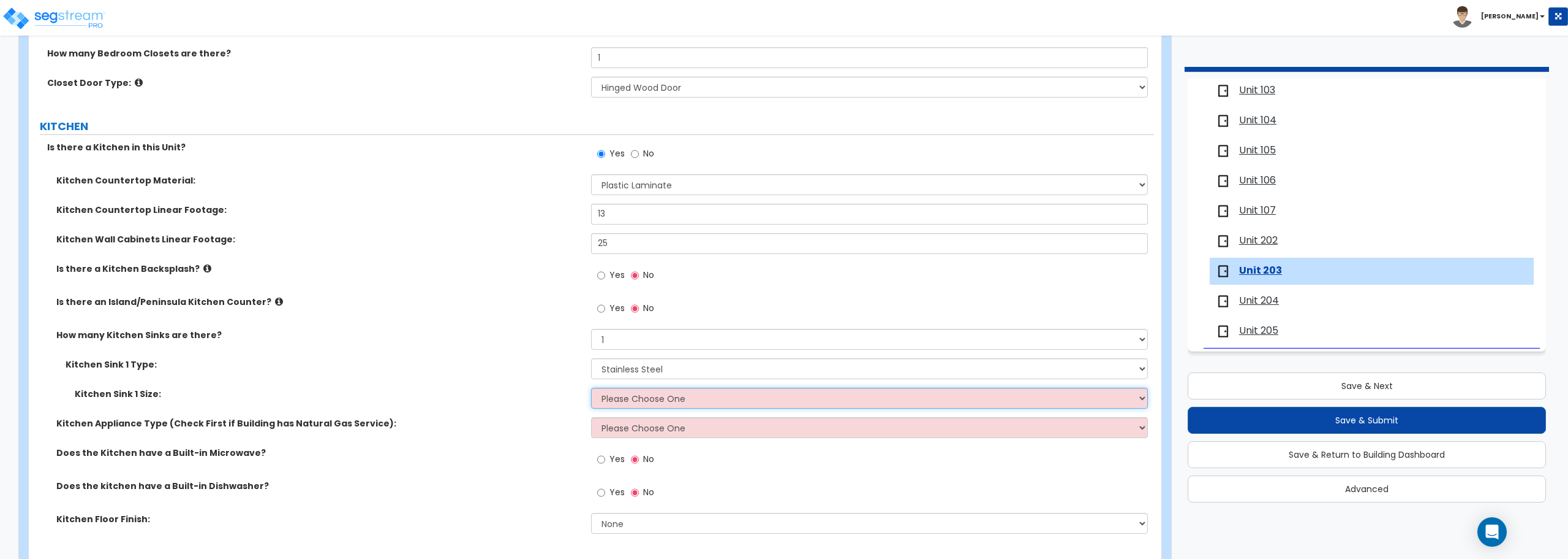
click at [642, 398] on select "Please Choose One Single Sink Double Sink" at bounding box center [869, 398] width 557 height 21
click at [591, 388] on select "Please Choose One Single Sink Double Sink" at bounding box center [869, 398] width 557 height 21
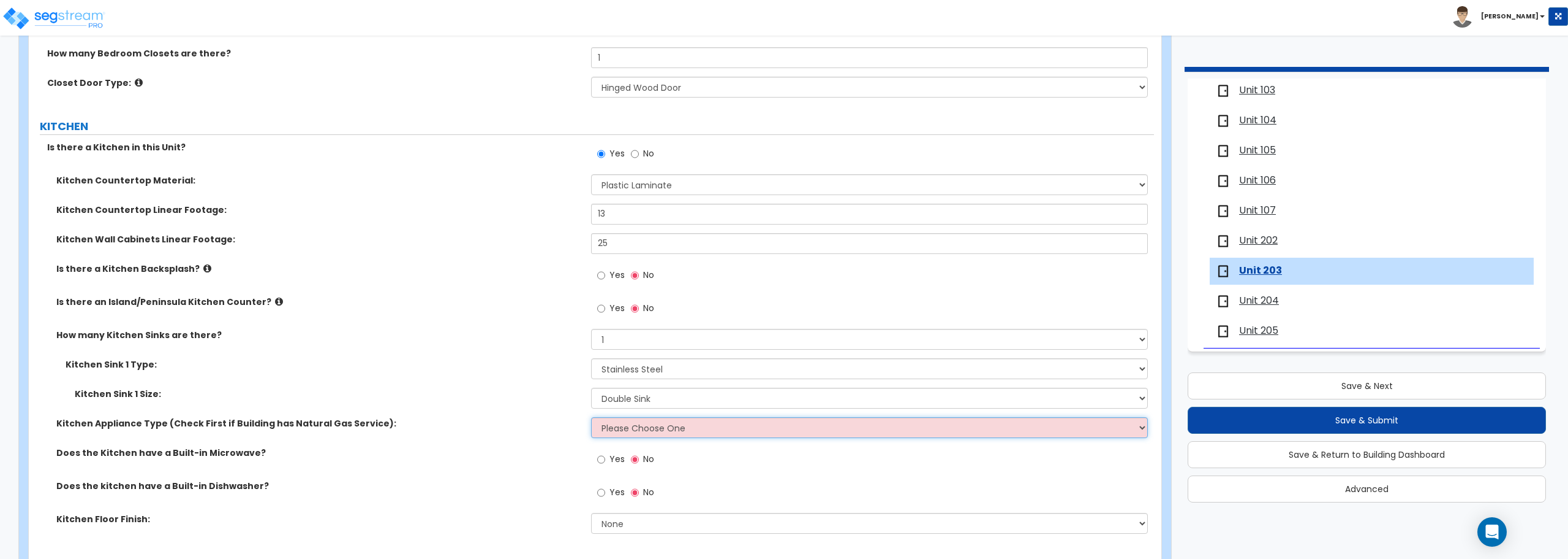
click at [650, 431] on select "Please Choose One Gas Electric" at bounding box center [869, 427] width 557 height 21
click at [591, 417] on select "Please Choose One Gas Electric" at bounding box center [869, 427] width 557 height 21
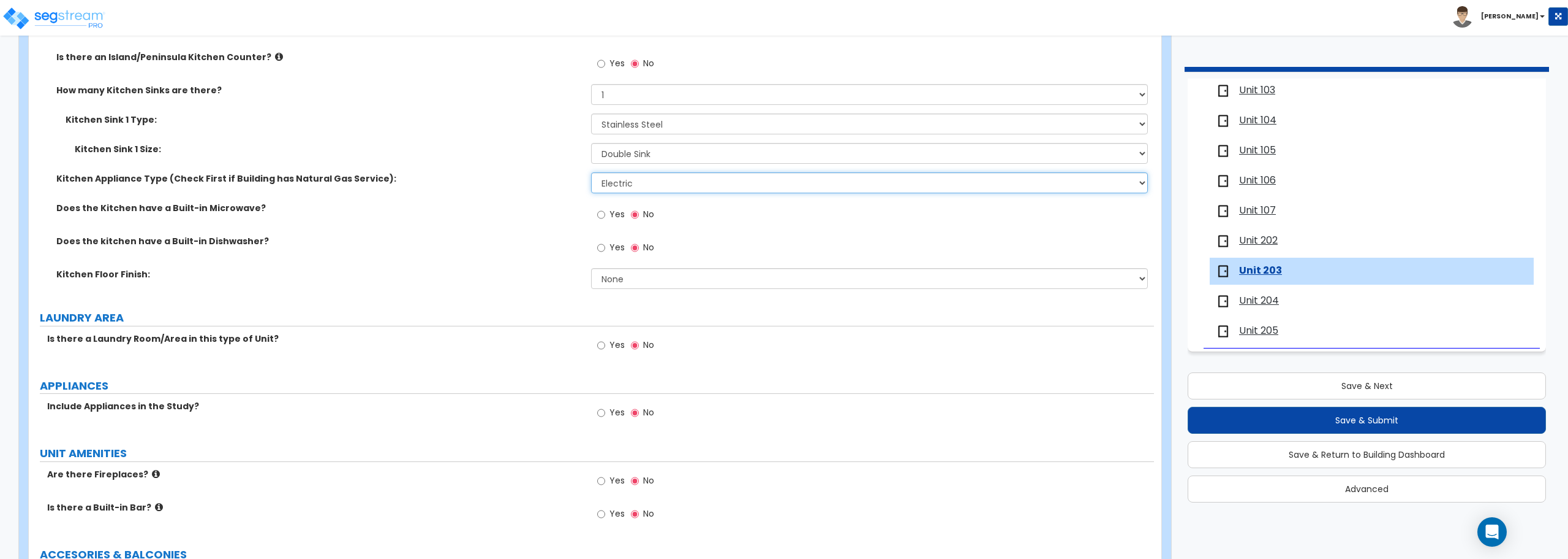
scroll to position [1533, 0]
click at [612, 276] on select "None Tile Flooring Hardwood Flooring Resilient Laminate Flooring VCT Flooring S…" at bounding box center [869, 277] width 557 height 21
click at [591, 267] on select "None Tile Flooring Hardwood Flooring Resilient Laminate Flooring VCT Flooring S…" at bounding box center [869, 277] width 557 height 21
click at [602, 344] on input "Yes" at bounding box center [601, 344] width 8 height 14
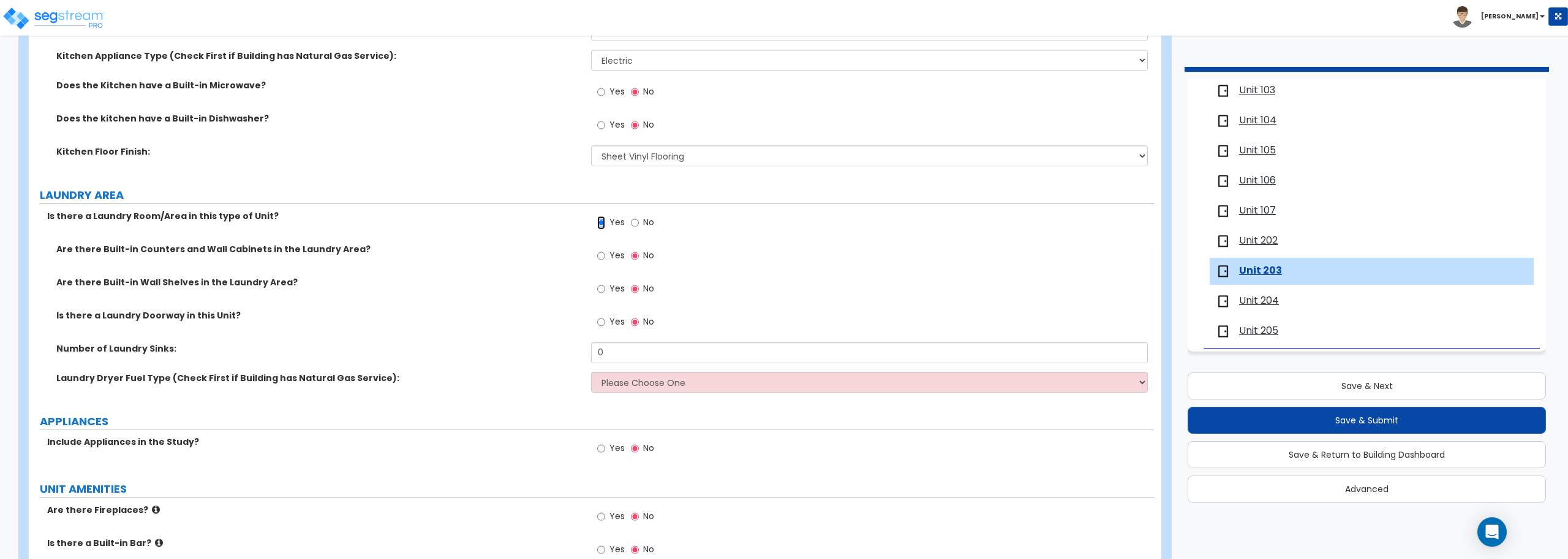
scroll to position [1655, 0]
click at [636, 379] on select "Please Choose One Gas Electric" at bounding box center [869, 381] width 557 height 21
click at [591, 371] on select "Please Choose One Gas Electric" at bounding box center [869, 381] width 557 height 21
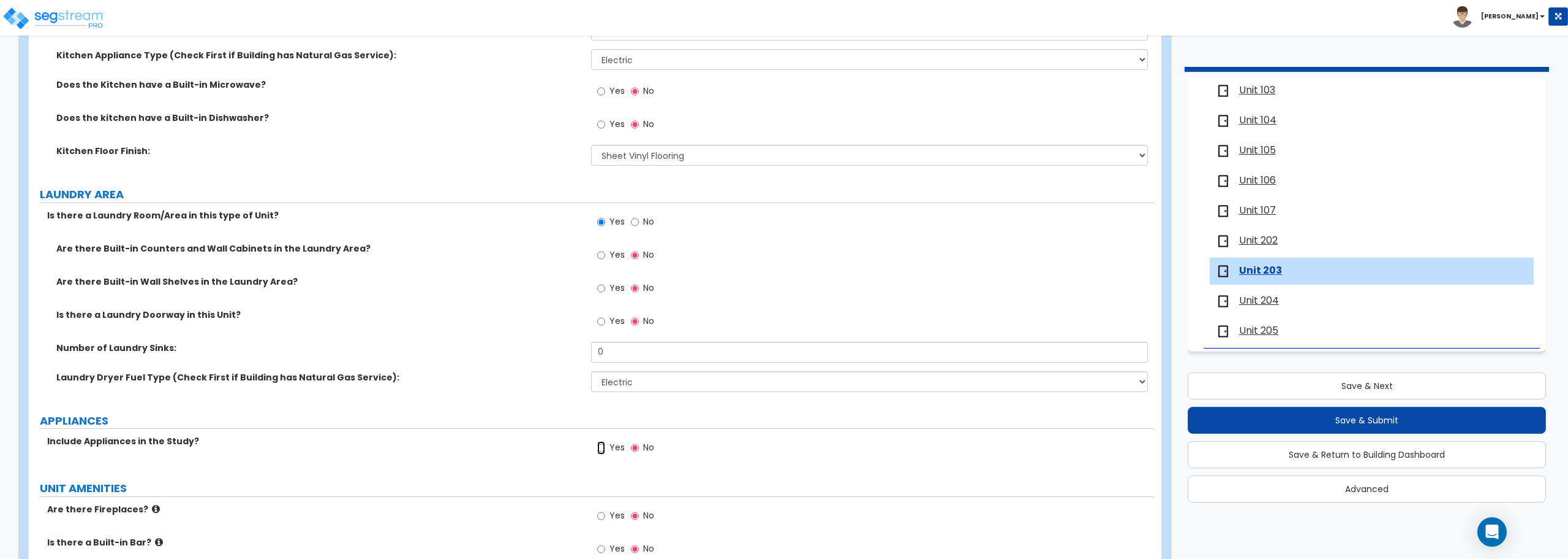
click at [603, 444] on input "Yes" at bounding box center [601, 447] width 8 height 14
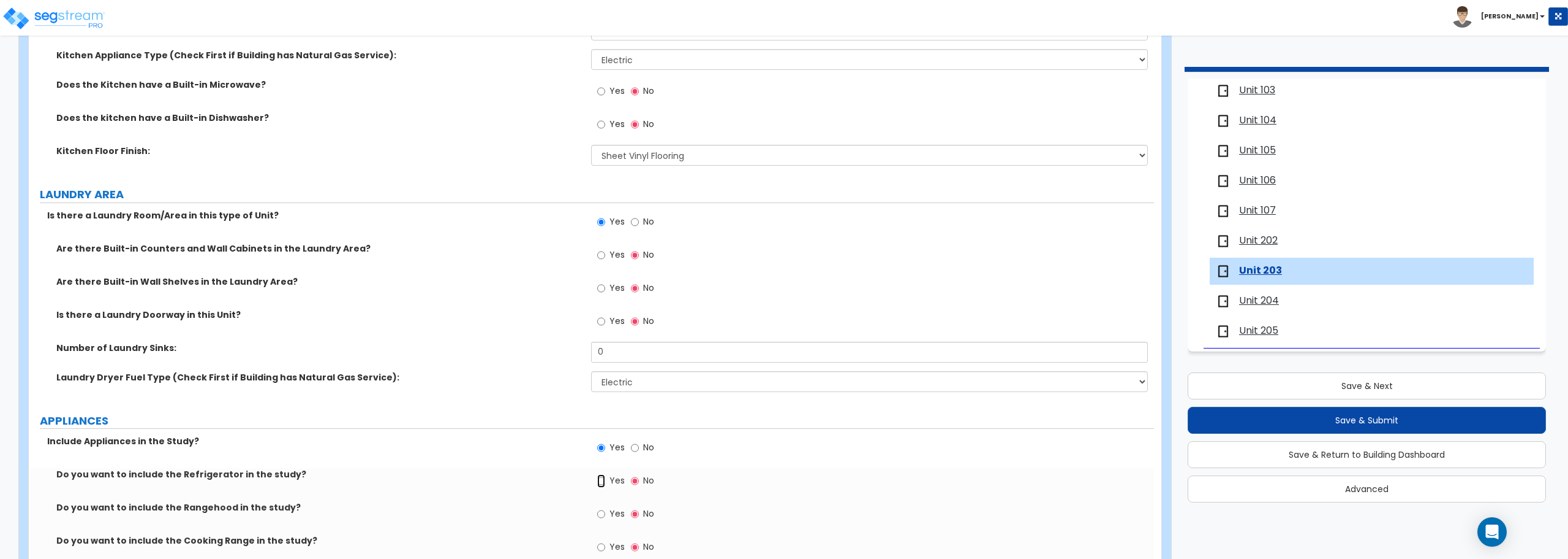
click at [603, 479] on input "Yes" at bounding box center [601, 481] width 8 height 14
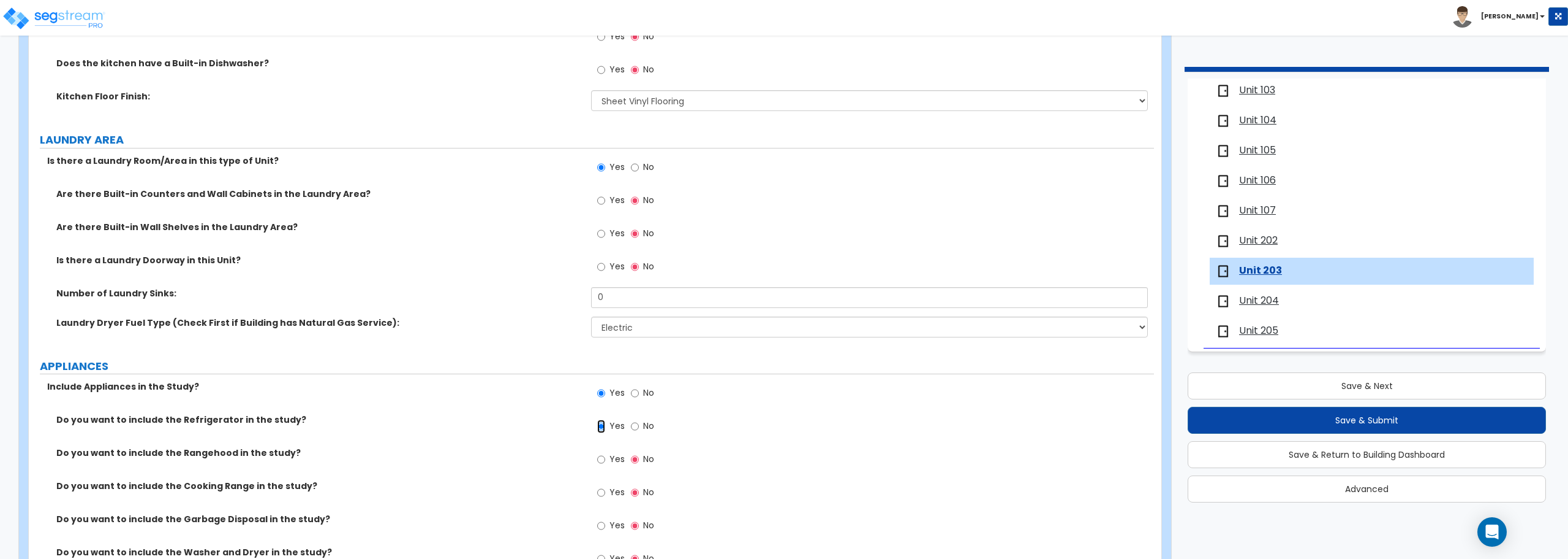
scroll to position [1778, 0]
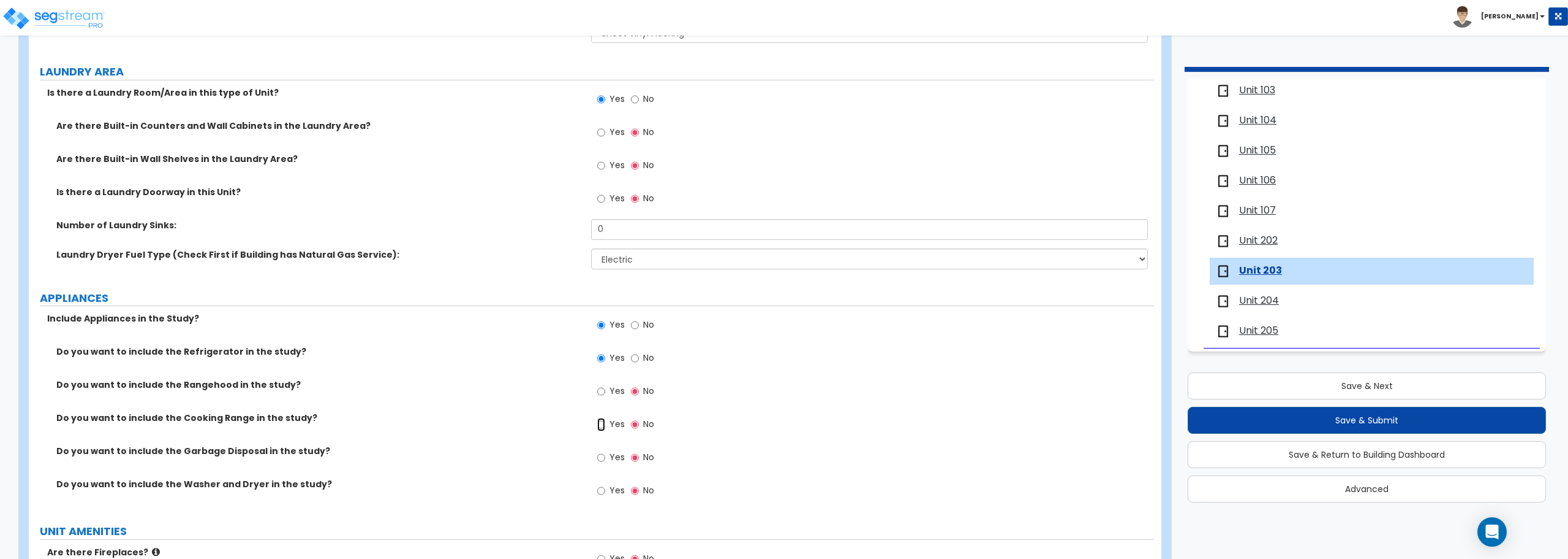
click at [604, 423] on input "Yes" at bounding box center [601, 424] width 8 height 14
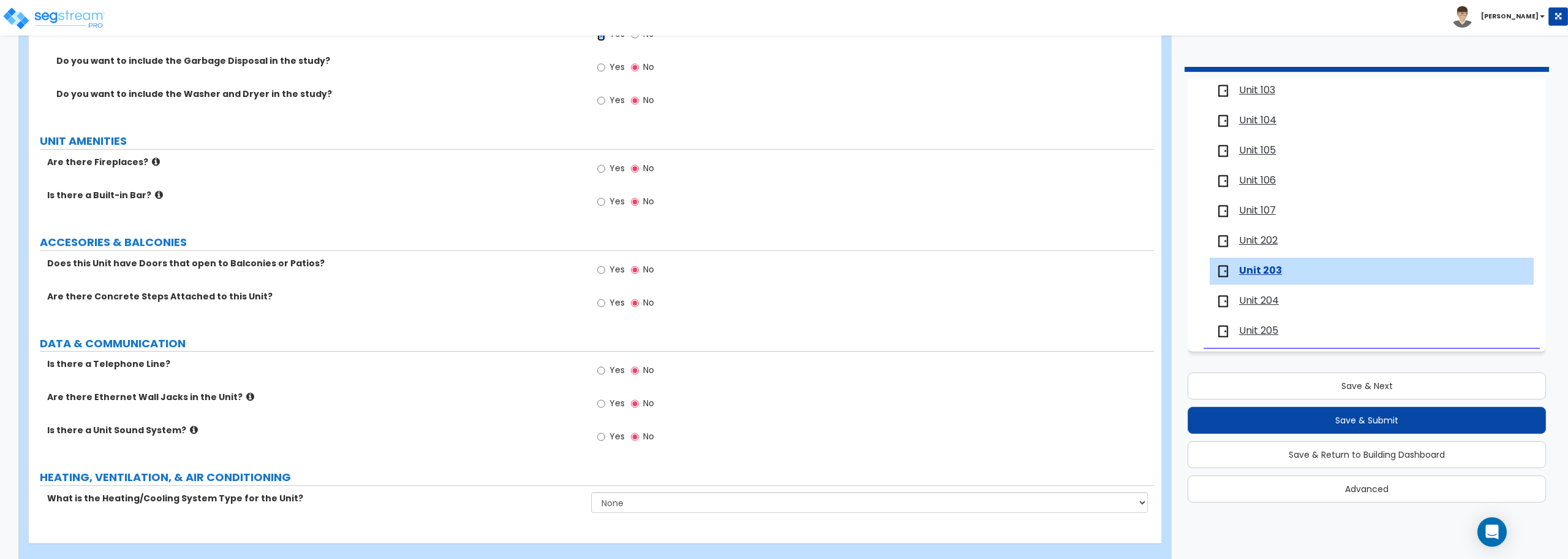
scroll to position [2187, 0]
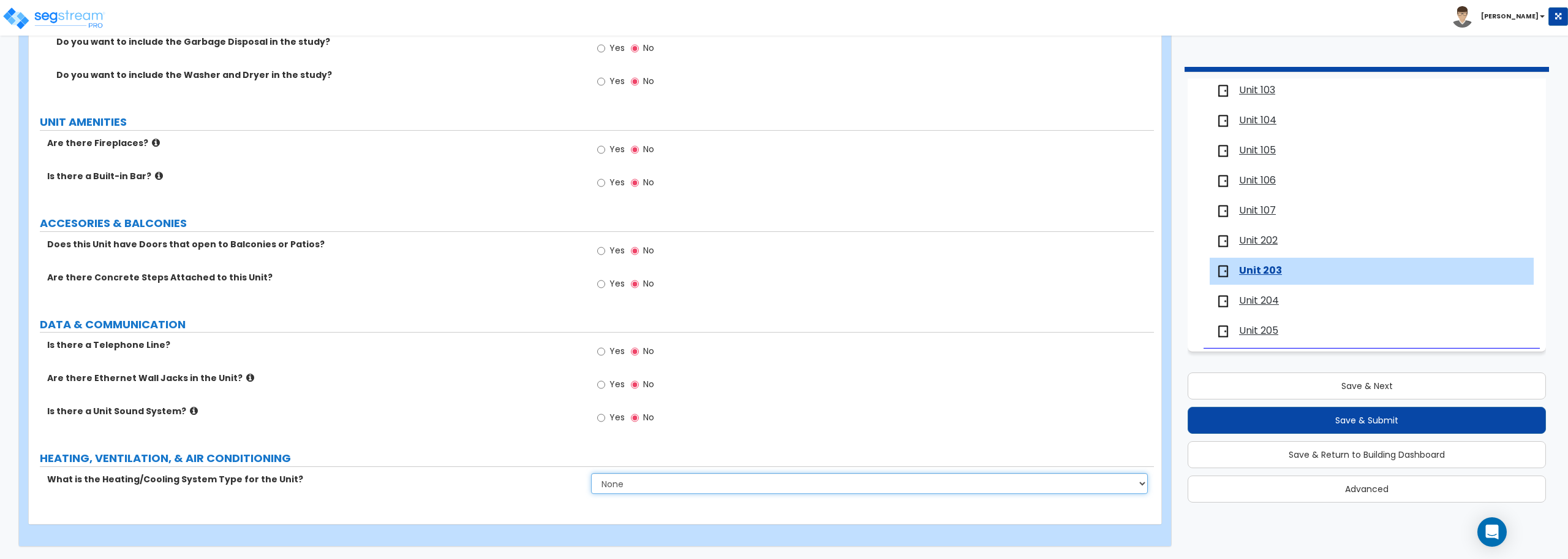
click at [615, 484] on select "None Heat Only Centralized Heating & Cooling Thru Wall Air Conditioners Mini Sp…" at bounding box center [869, 482] width 557 height 21
click at [591, 472] on select "None Heat Only Centralized Heating & Cooling Thru Wall Air Conditioners Mini Sp…" at bounding box center [869, 482] width 557 height 21
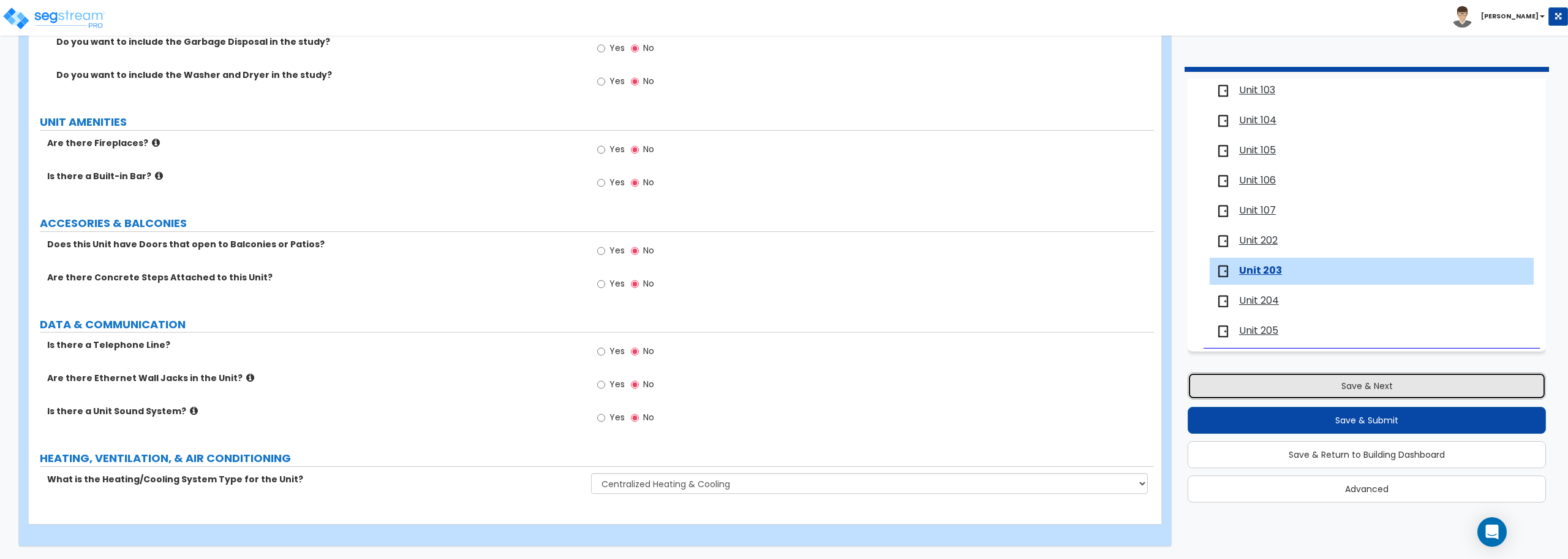
click at [1351, 381] on button "Save & Next" at bounding box center [1367, 386] width 358 height 27
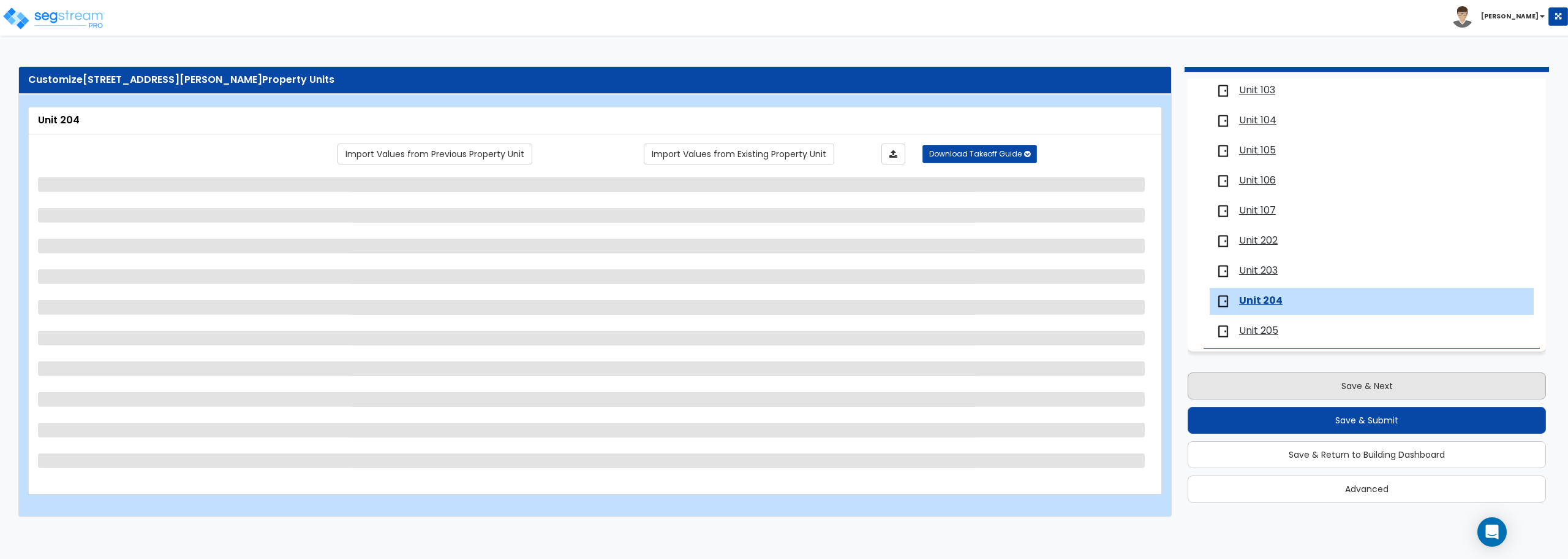
scroll to position [0, 0]
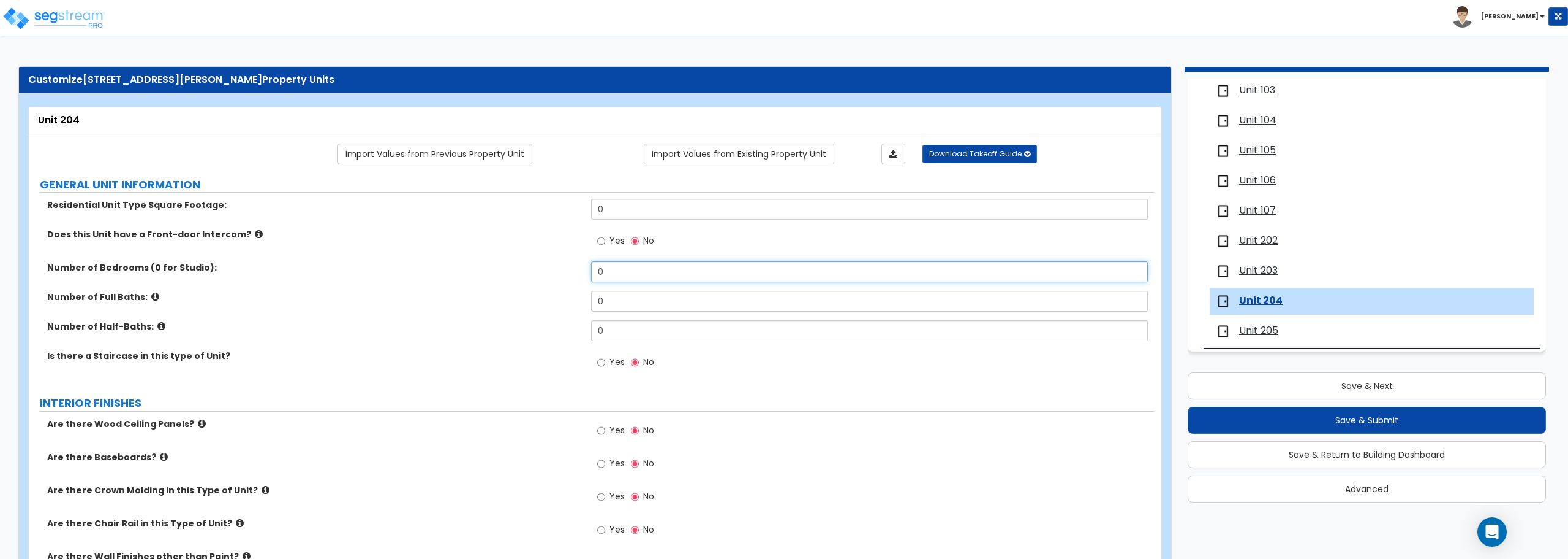
drag, startPoint x: 620, startPoint y: 275, endPoint x: 502, endPoint y: 275, distance: 118.0
click at [502, 275] on div "Number of Bedrooms (0 for Studio): 0" at bounding box center [591, 275] width 1125 height 29
drag, startPoint x: 612, startPoint y: 299, endPoint x: 555, endPoint y: 299, distance: 57.0
click at [555, 299] on div "Number of Full Baths: 0" at bounding box center [591, 305] width 1125 height 29
drag, startPoint x: 640, startPoint y: 211, endPoint x: 522, endPoint y: 205, distance: 118.2
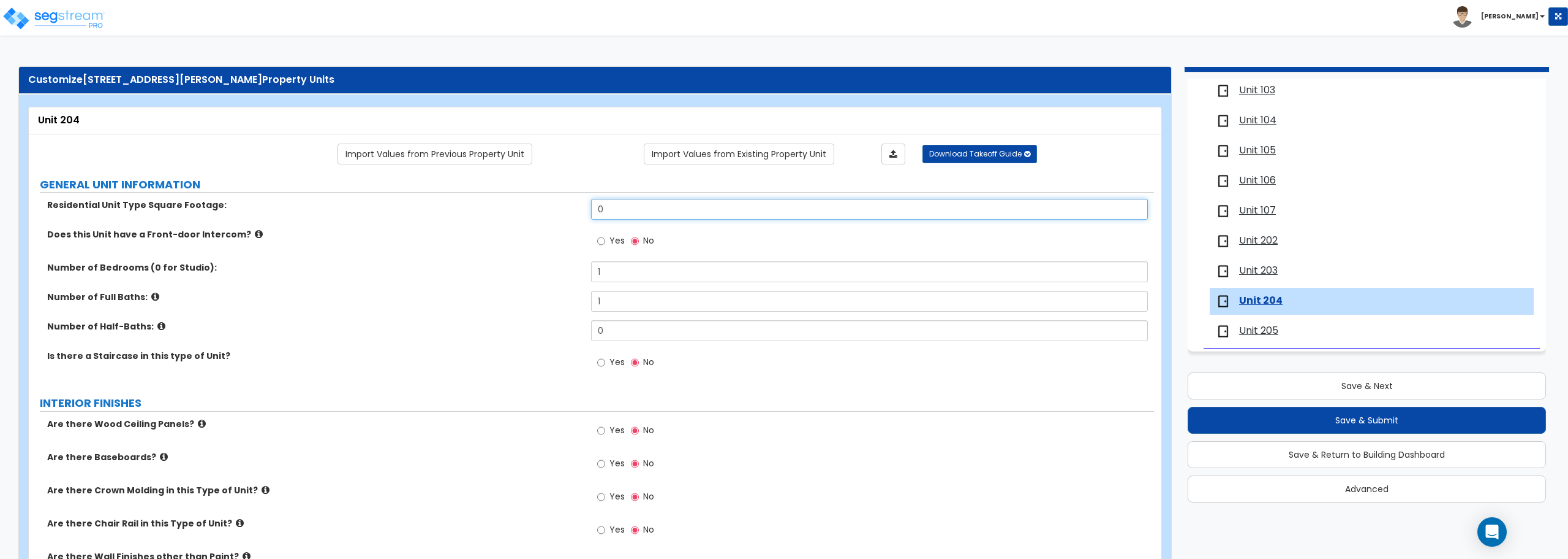
click at [522, 205] on div "Residential Unit Type Square Footage: 0" at bounding box center [591, 213] width 1125 height 29
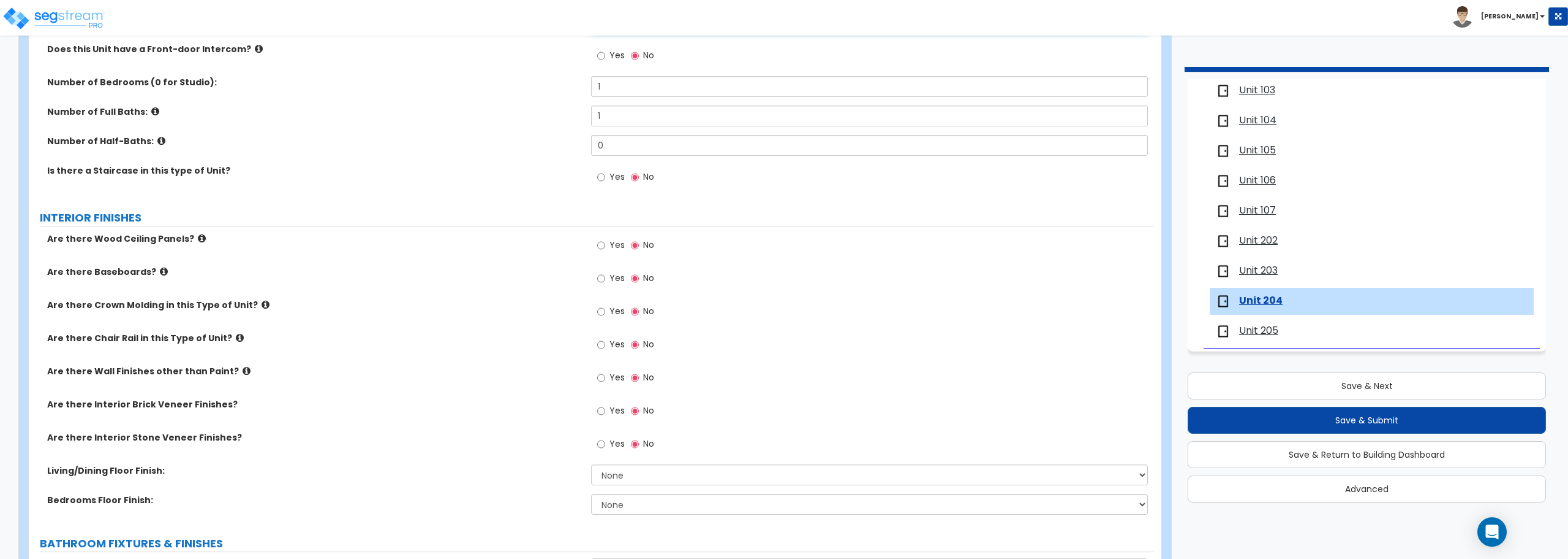
scroll to position [184, 0]
click at [600, 281] on input "Yes" at bounding box center [601, 279] width 8 height 14
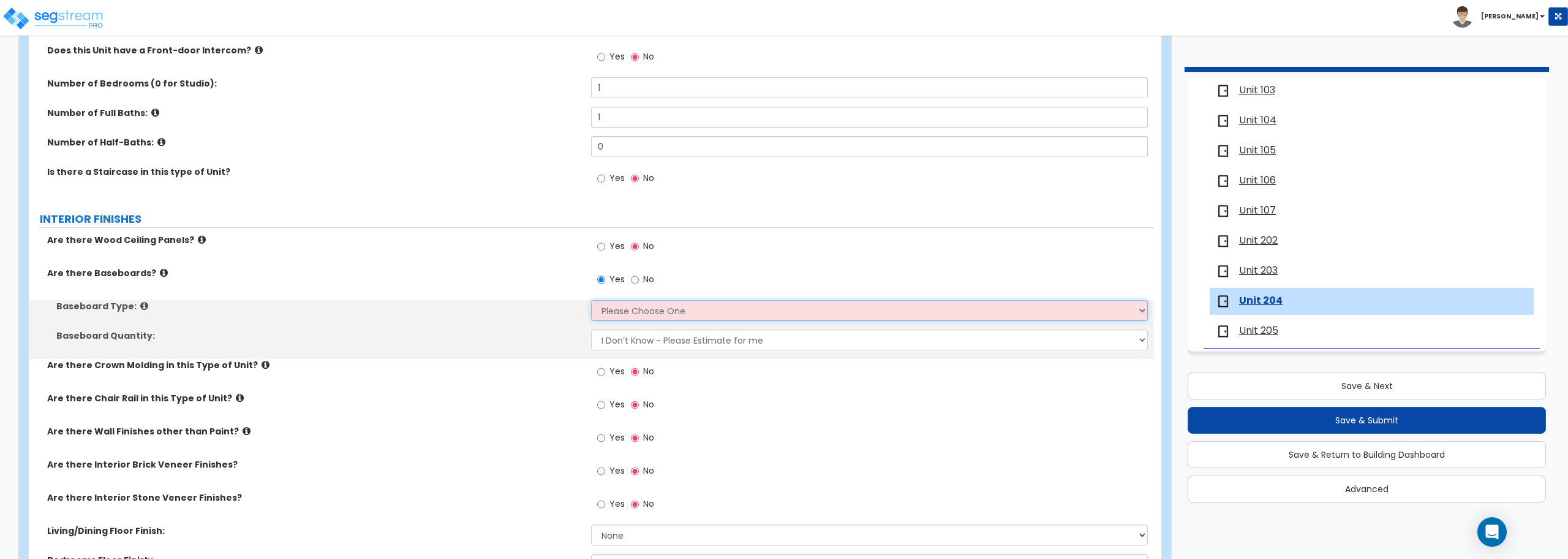
click at [603, 316] on select "Please Choose One Wood Vinyl Carpet Tile" at bounding box center [869, 310] width 557 height 21
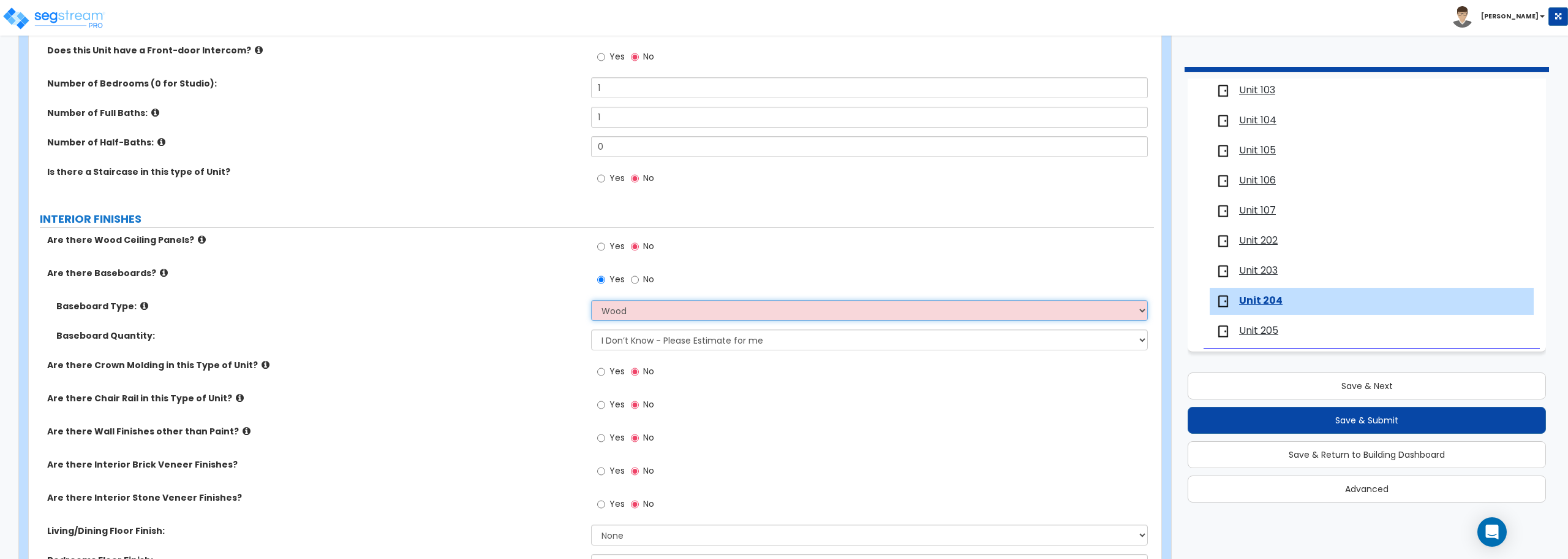
click at [591, 300] on select "Please Choose One Wood Vinyl Carpet Tile" at bounding box center [869, 310] width 557 height 21
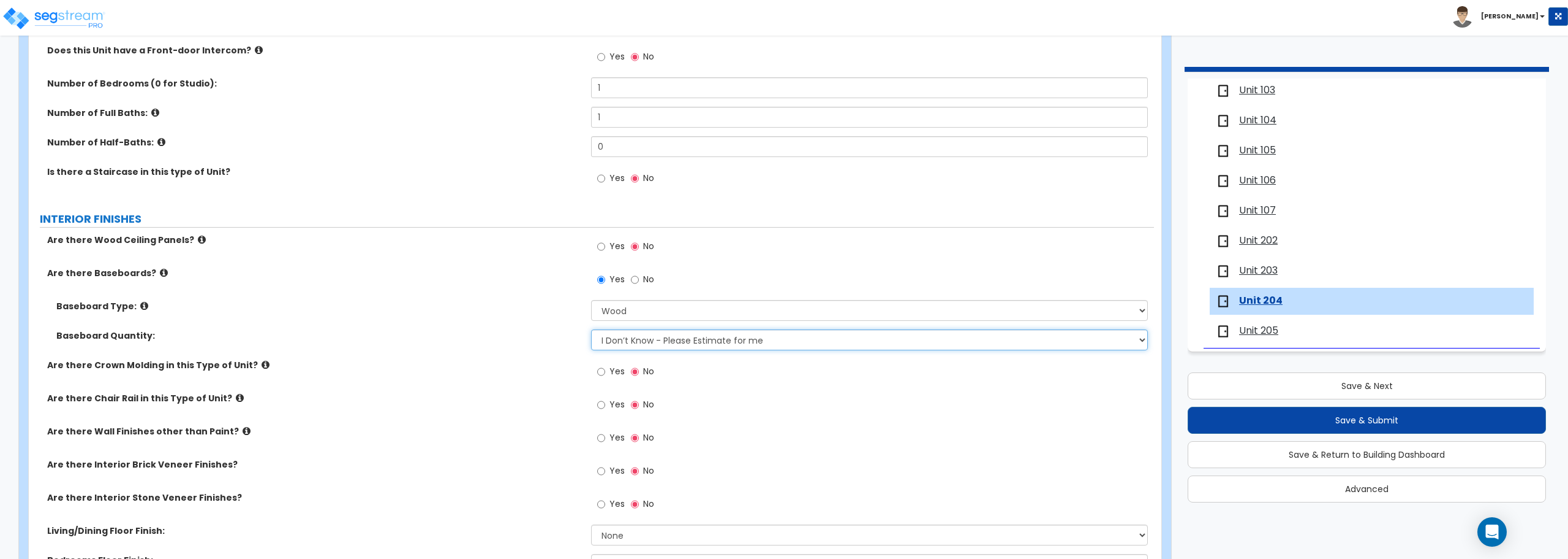
click at [678, 344] on select "I Don’t Know - Please Estimate for me I want to Enter the Linear Footage" at bounding box center [869, 339] width 557 height 21
click at [591, 329] on select "I Don’t Know - Please Estimate for me I want to Enter the Linear Footage" at bounding box center [869, 339] width 557 height 21
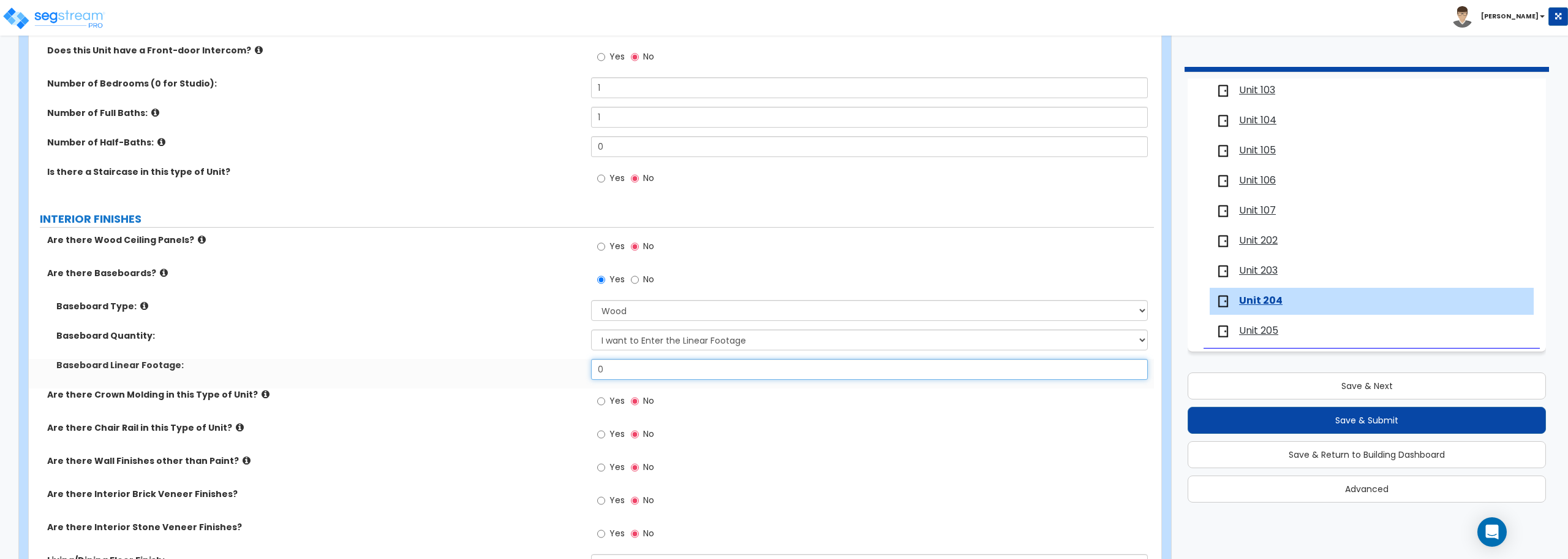
drag, startPoint x: 670, startPoint y: 366, endPoint x: 480, endPoint y: 340, distance: 191.8
click at [480, 340] on div "Baseboard Type: Please Choose One Wood Vinyl Carpet Tile Baseboard Quantity: I …" at bounding box center [591, 344] width 1107 height 88
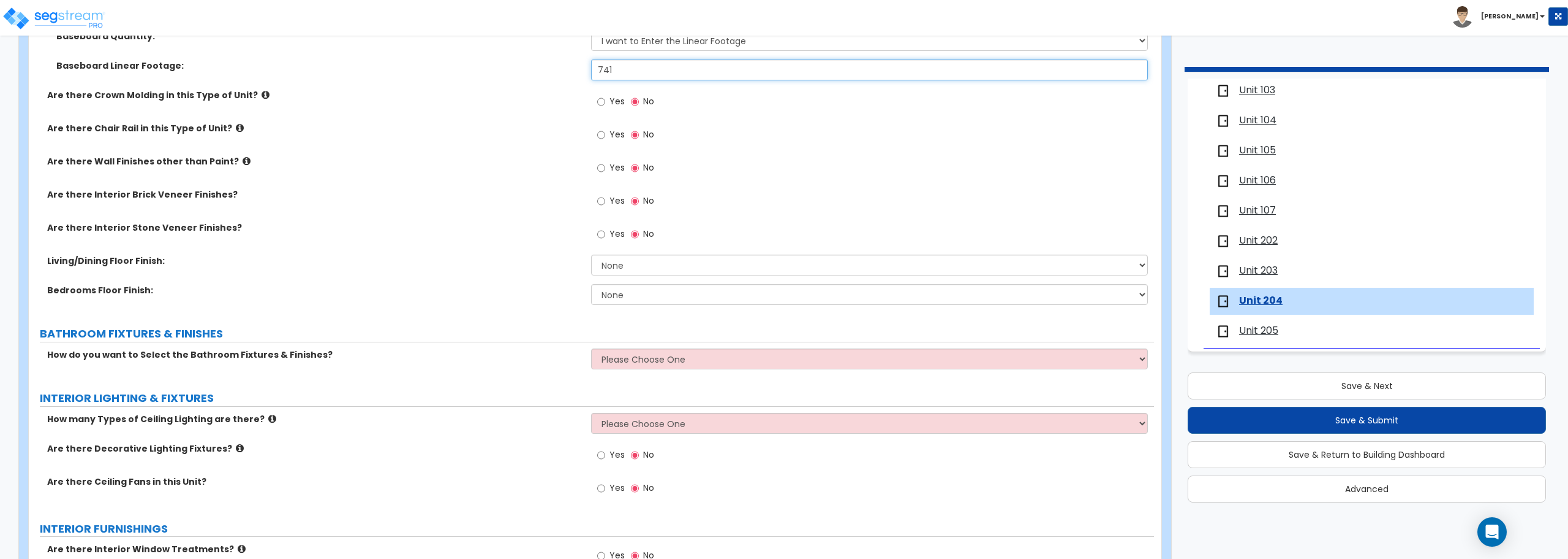
scroll to position [491, 0]
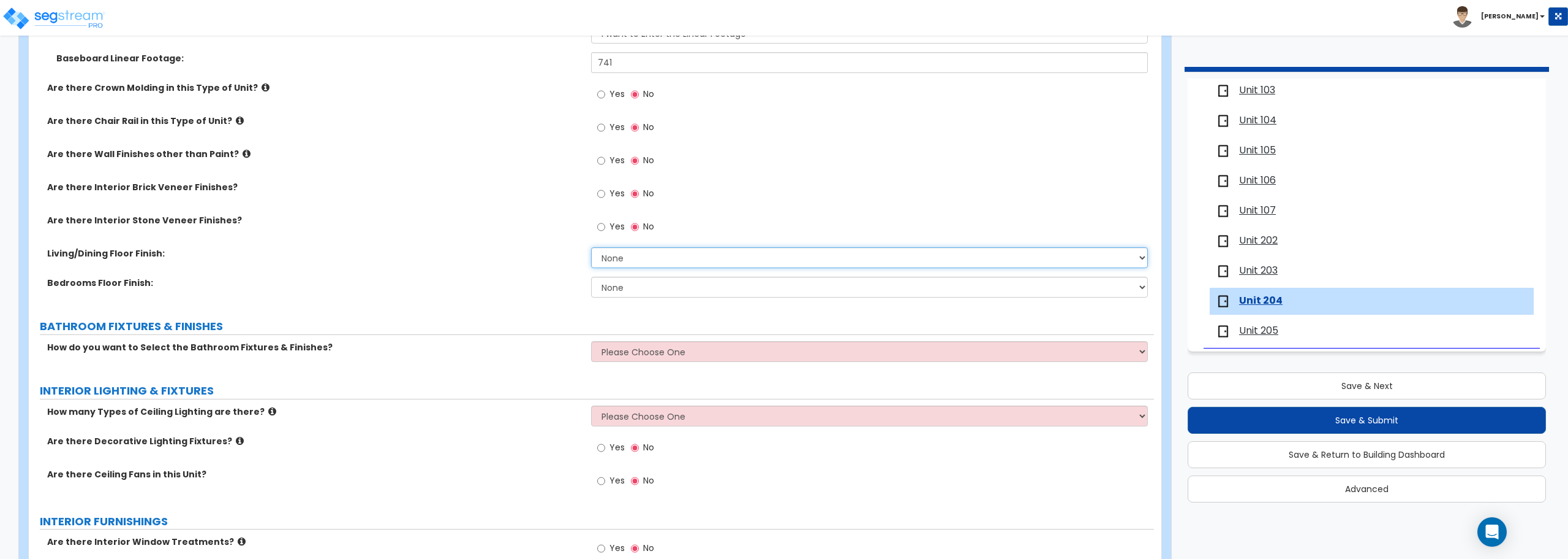
click at [676, 260] on select "None Tile Flooring Hardwood Flooring Resilient Laminate Flooring VCT Flooring S…" at bounding box center [869, 257] width 557 height 21
click at [591, 247] on select "None Tile Flooring Hardwood Flooring Resilient Laminate Flooring VCT Flooring S…" at bounding box center [869, 257] width 557 height 21
click at [656, 291] on select "None Tile Flooring Hardwood Flooring Resilient Laminate Flooring VCT Flooring S…" at bounding box center [869, 286] width 557 height 21
click at [591, 276] on select "None Tile Flooring Hardwood Flooring Resilient Laminate Flooring VCT Flooring S…" at bounding box center [869, 286] width 557 height 21
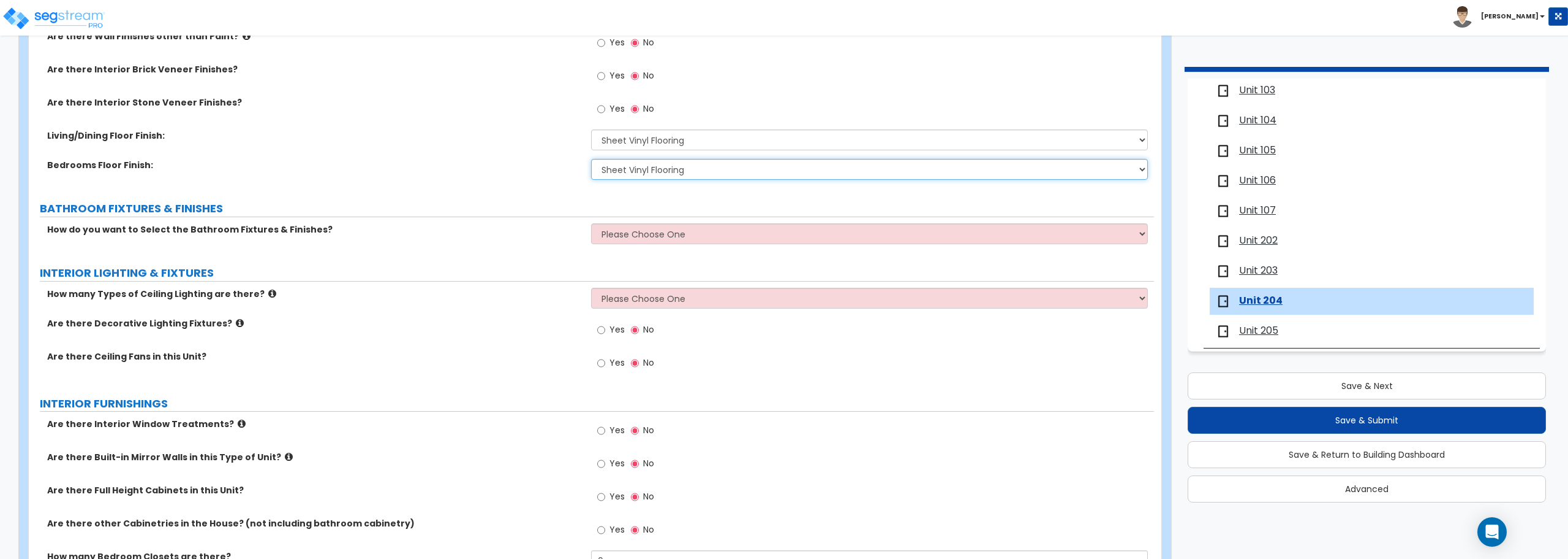
scroll to position [613, 0]
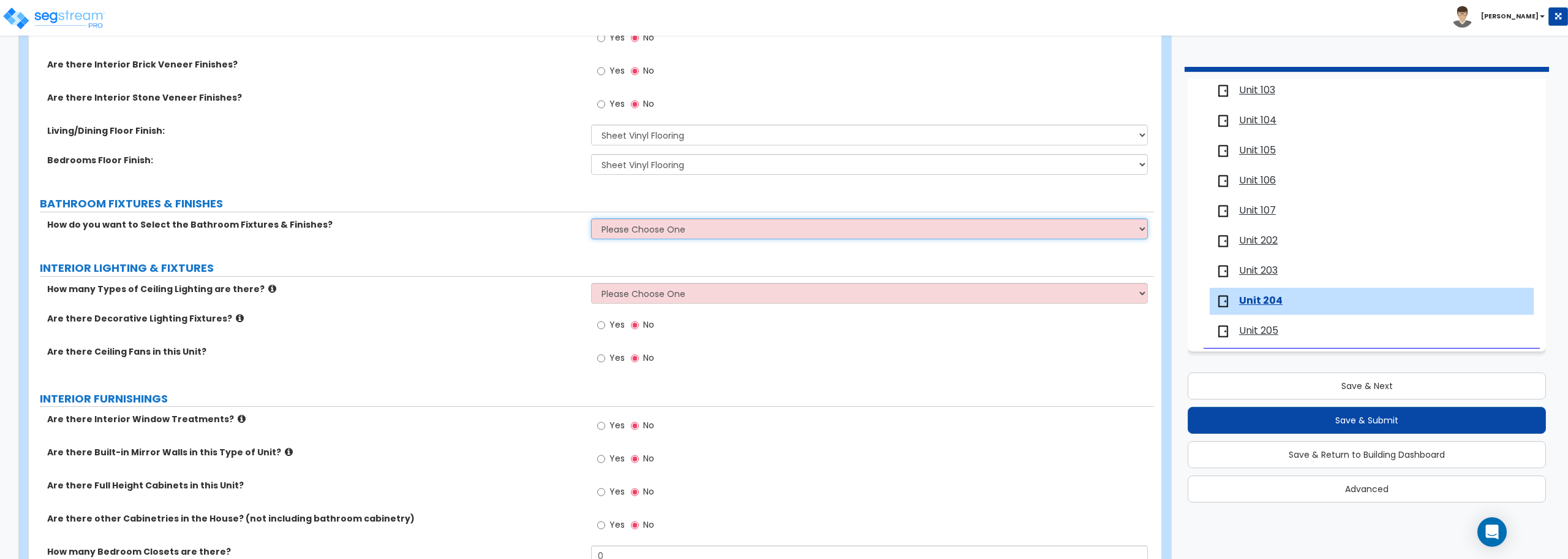
click at [692, 233] on select "Please Choose One Select the type of Fixtures and Finishes only for one Bath an…" at bounding box center [869, 228] width 557 height 21
click at [591, 218] on select "Please Choose One Select the type of Fixtures and Finishes only for one Bath an…" at bounding box center [869, 228] width 557 height 21
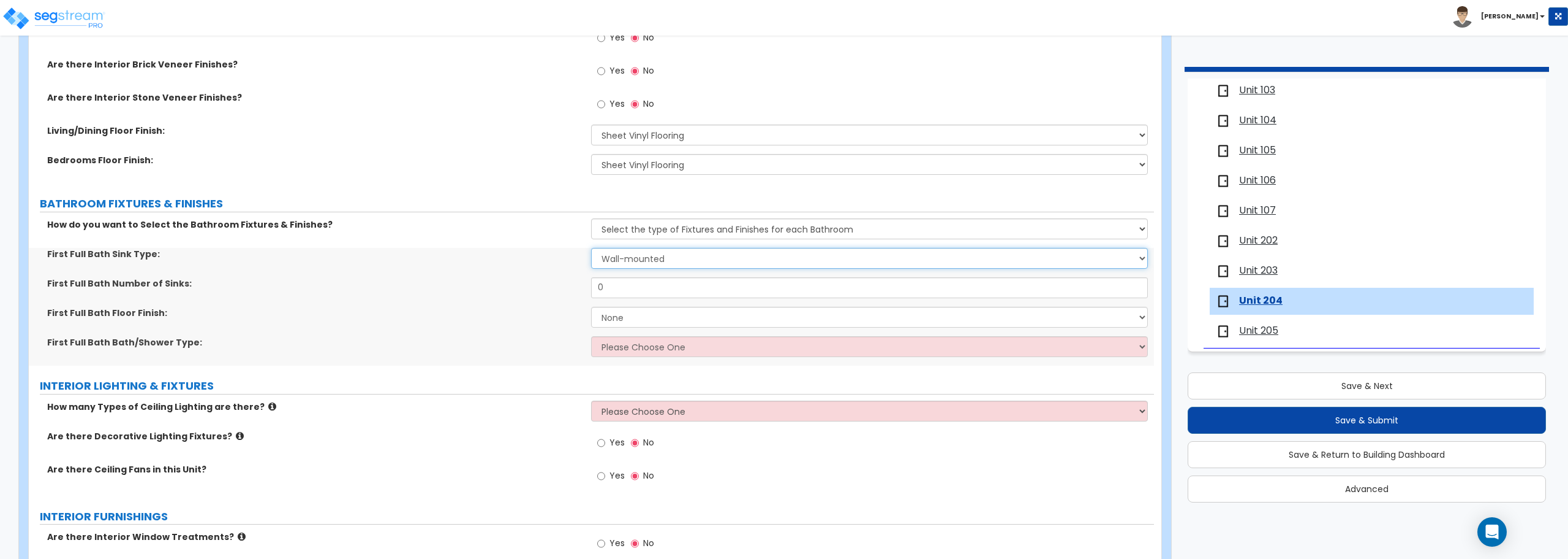
click at [678, 263] on select "Wall-mounted Pedestal-mounted Vanity-mounted" at bounding box center [869, 258] width 557 height 21
click at [591, 248] on select "Wall-mounted Pedestal-mounted Vanity-mounted" at bounding box center [869, 258] width 557 height 21
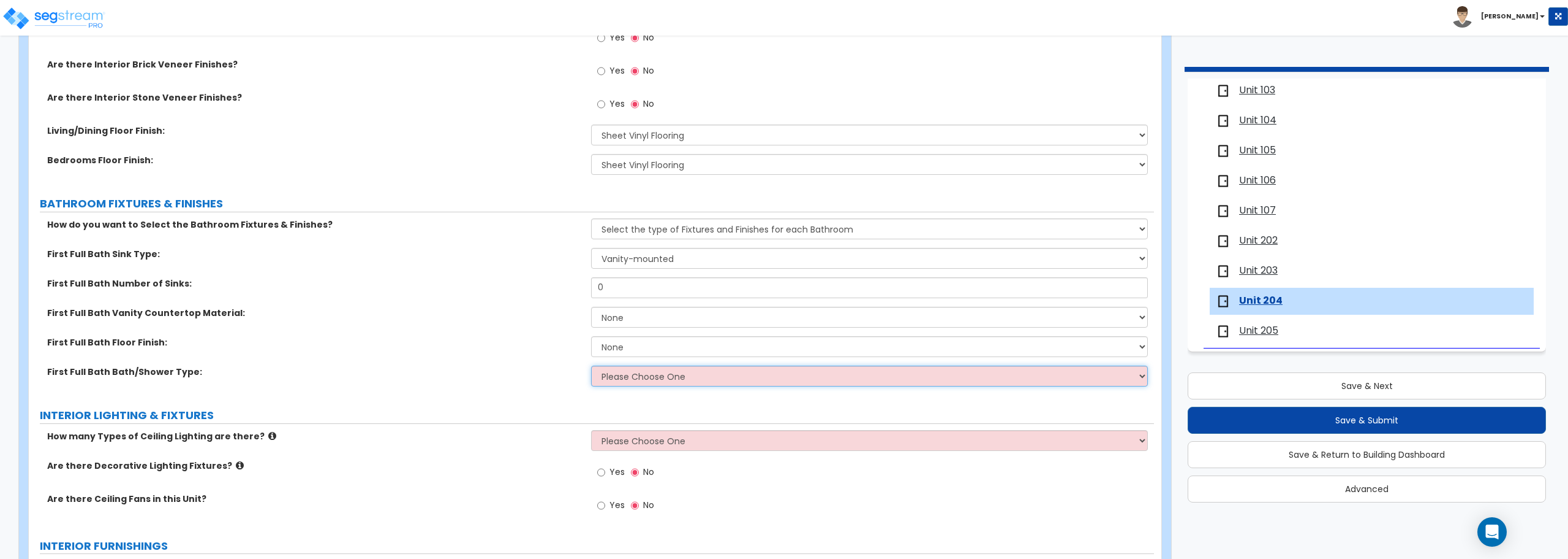
click at [710, 383] on select "Please Choose One Standalone Shower Bathtub - Shower Combo" at bounding box center [869, 376] width 557 height 21
click at [591, 366] on select "Please Choose One Standalone Shower Bathtub - Shower Combo" at bounding box center [869, 376] width 557 height 21
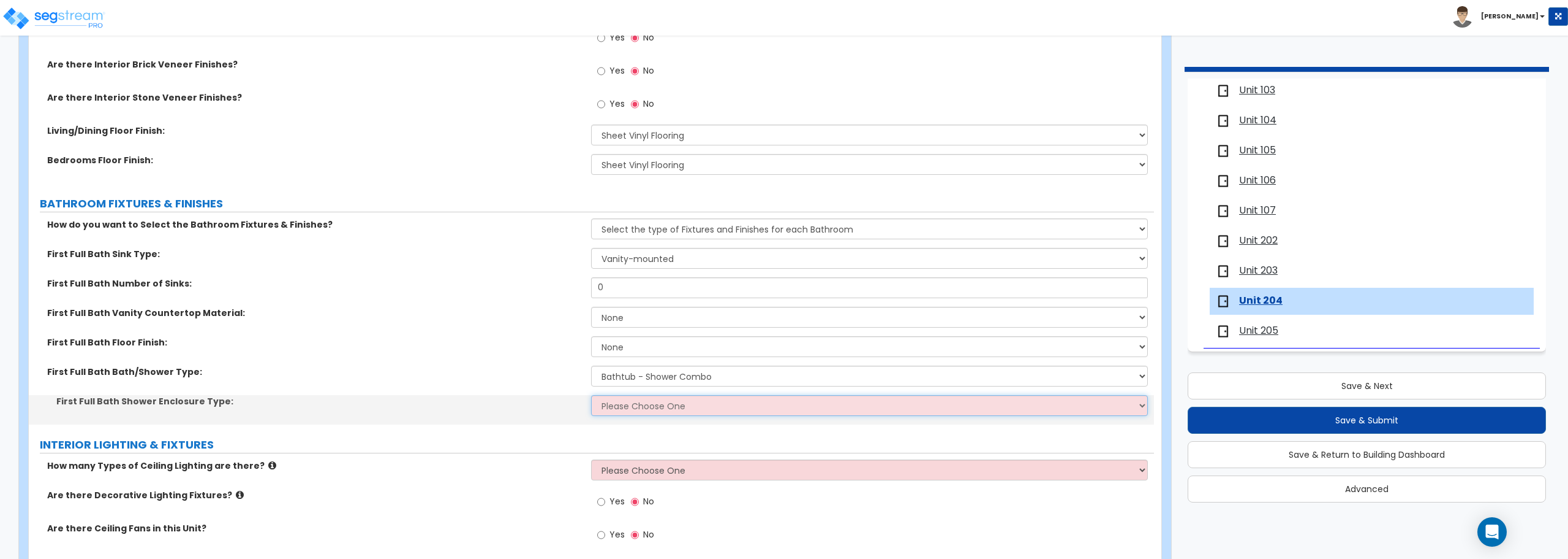
click at [701, 403] on select "Please Choose One Curtain & [PERSON_NAME] Sliding Doors Glass Hinged Doors" at bounding box center [869, 405] width 557 height 21
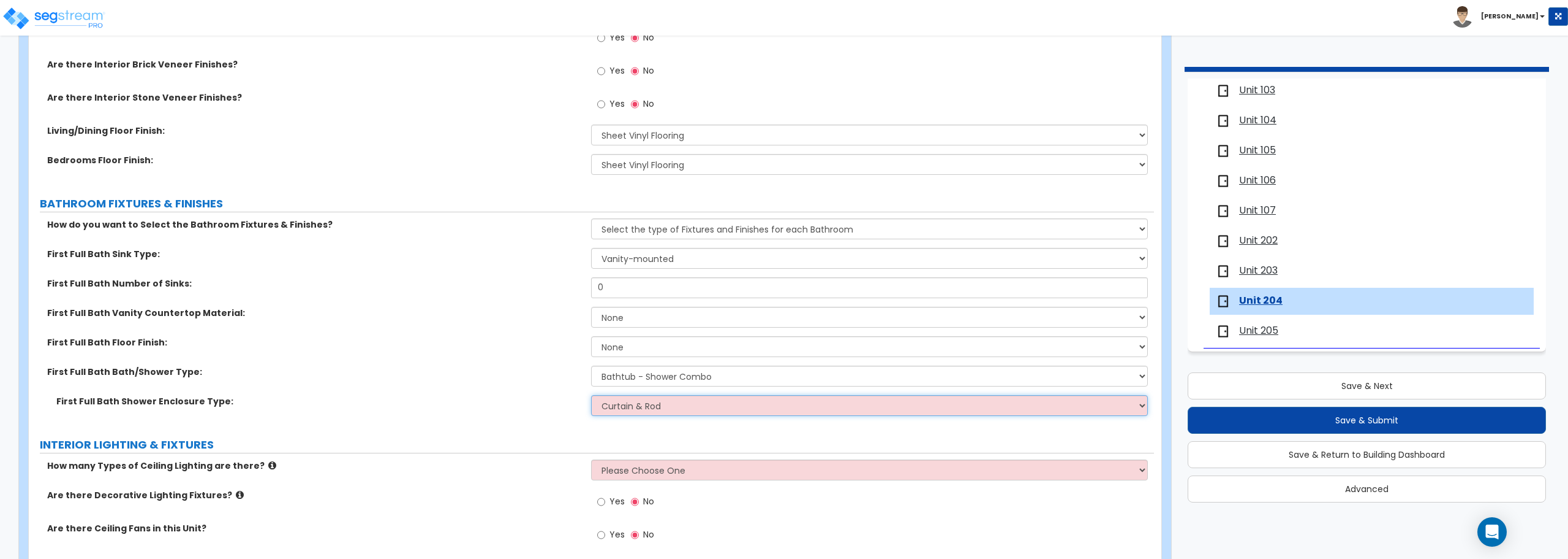
click at [591, 395] on select "Please Choose One Curtain & [PERSON_NAME] Sliding Doors Glass Hinged Doors" at bounding box center [869, 405] width 557 height 21
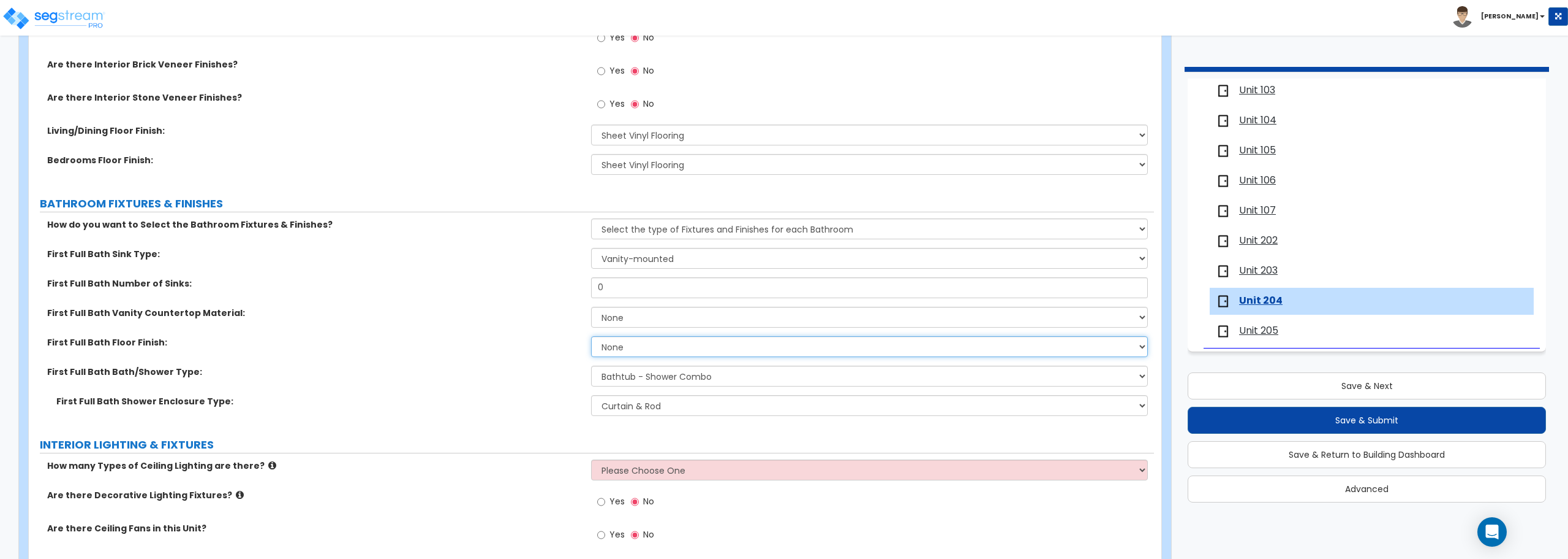
click at [648, 349] on select "None Tile Flooring Hardwood Flooring Resilient Laminate Flooring VCT Flooring S…" at bounding box center [869, 346] width 557 height 21
click at [591, 336] on select "None Tile Flooring Hardwood Flooring Resilient Laminate Flooring VCT Flooring S…" at bounding box center [869, 346] width 557 height 21
drag, startPoint x: 626, startPoint y: 293, endPoint x: 519, endPoint y: 282, distance: 107.6
click at [519, 282] on div "First Full Bath Number of Sinks: 0" at bounding box center [591, 292] width 1125 height 29
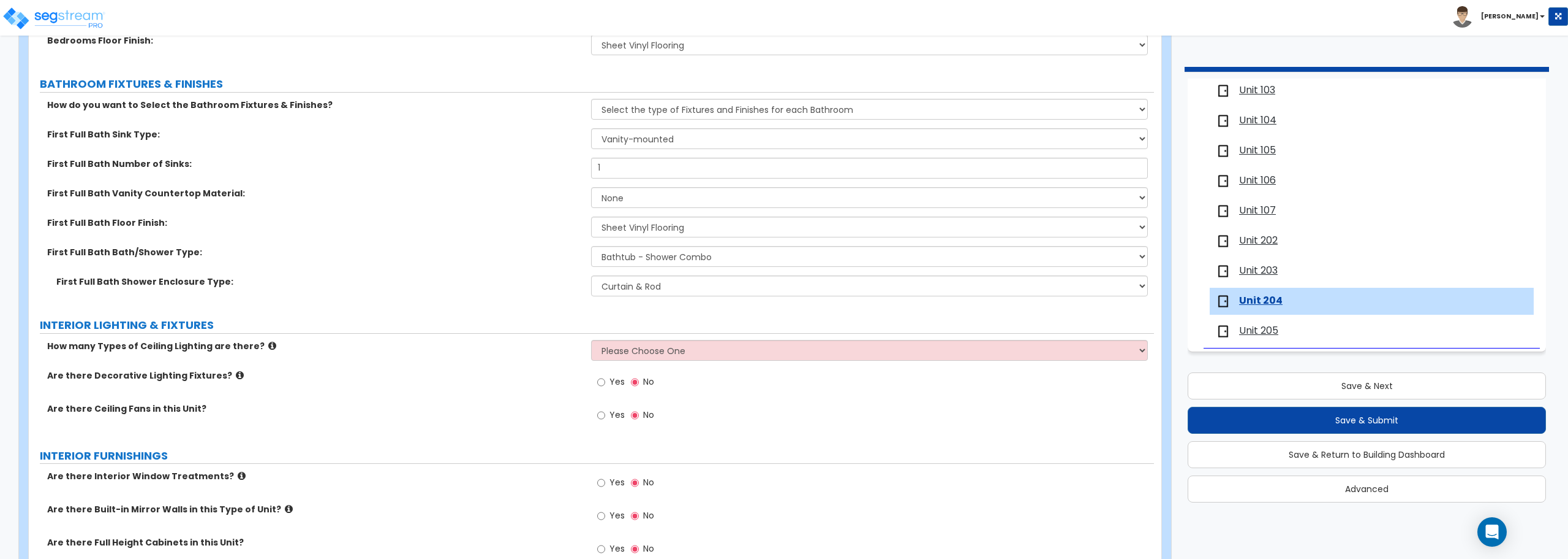
scroll to position [736, 0]
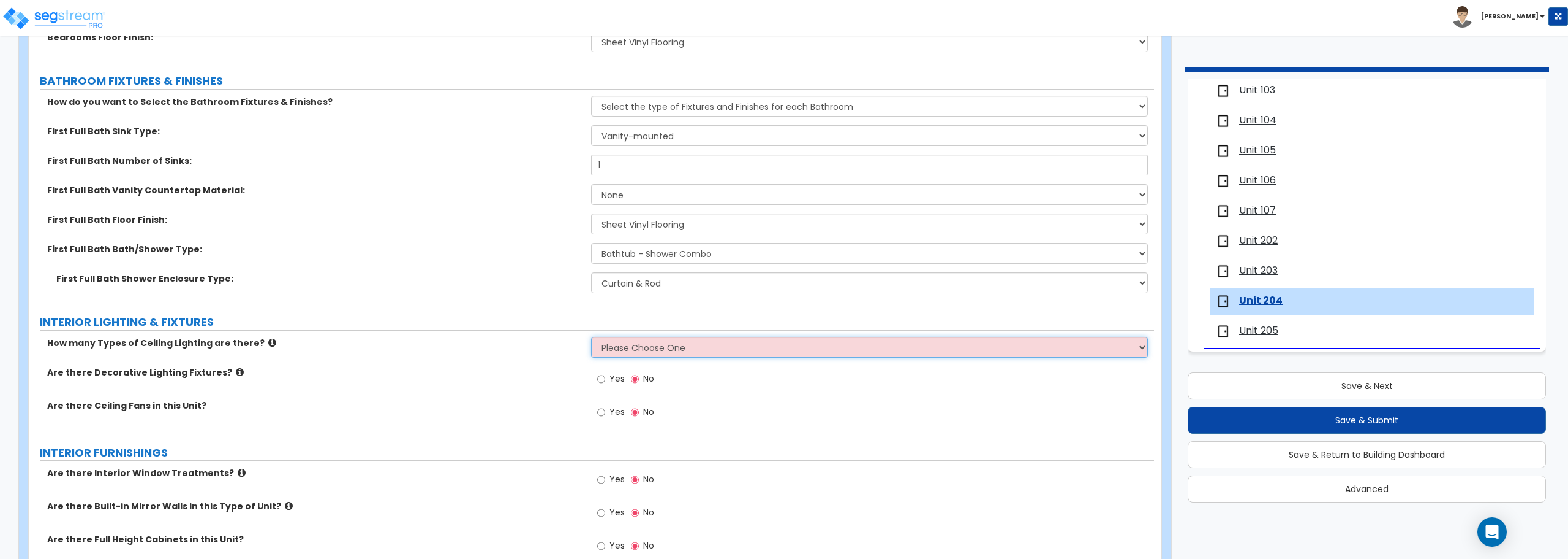
click at [630, 343] on select "Please Choose One 1 2 3" at bounding box center [869, 347] width 557 height 21
click at [591, 336] on select "Please Choose One 1 2 3" at bounding box center [869, 347] width 557 height 21
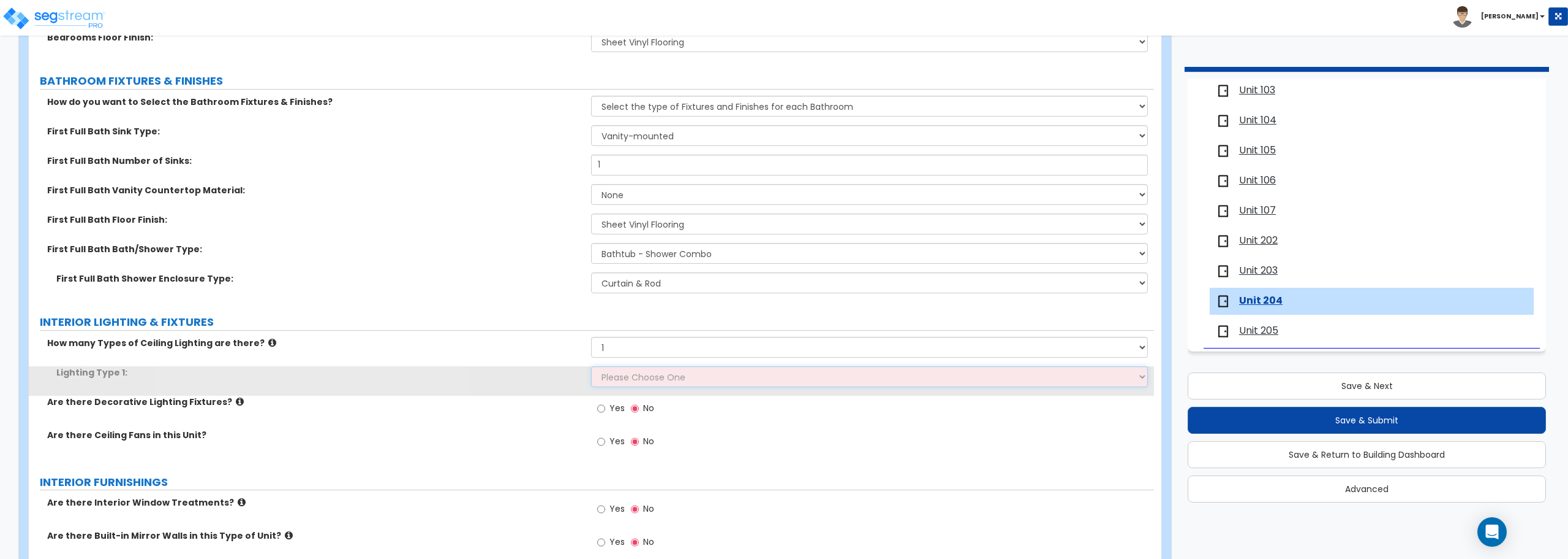
click at [651, 379] on select "Please Choose One LED Surface-Mounted LED Recessed Fluorescent Surface-Mounted …" at bounding box center [869, 376] width 557 height 21
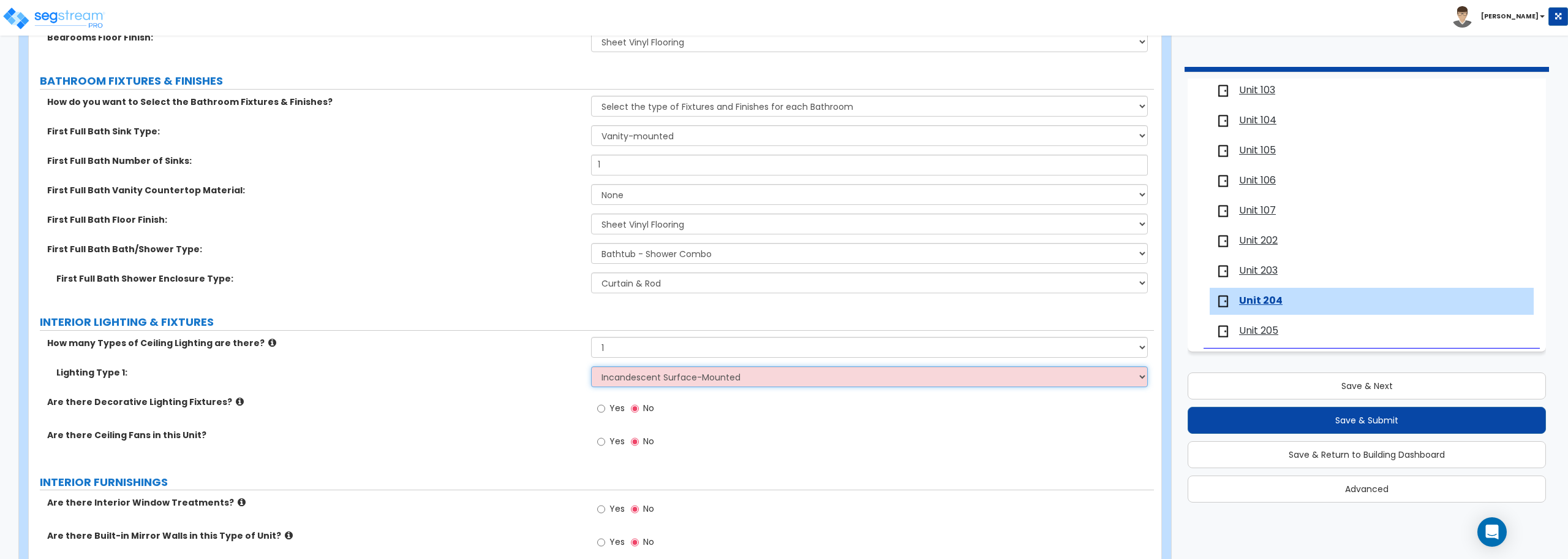
click at [591, 366] on select "Please Choose One LED Surface-Mounted LED Recessed Fluorescent Surface-Mounted …" at bounding box center [869, 376] width 557 height 21
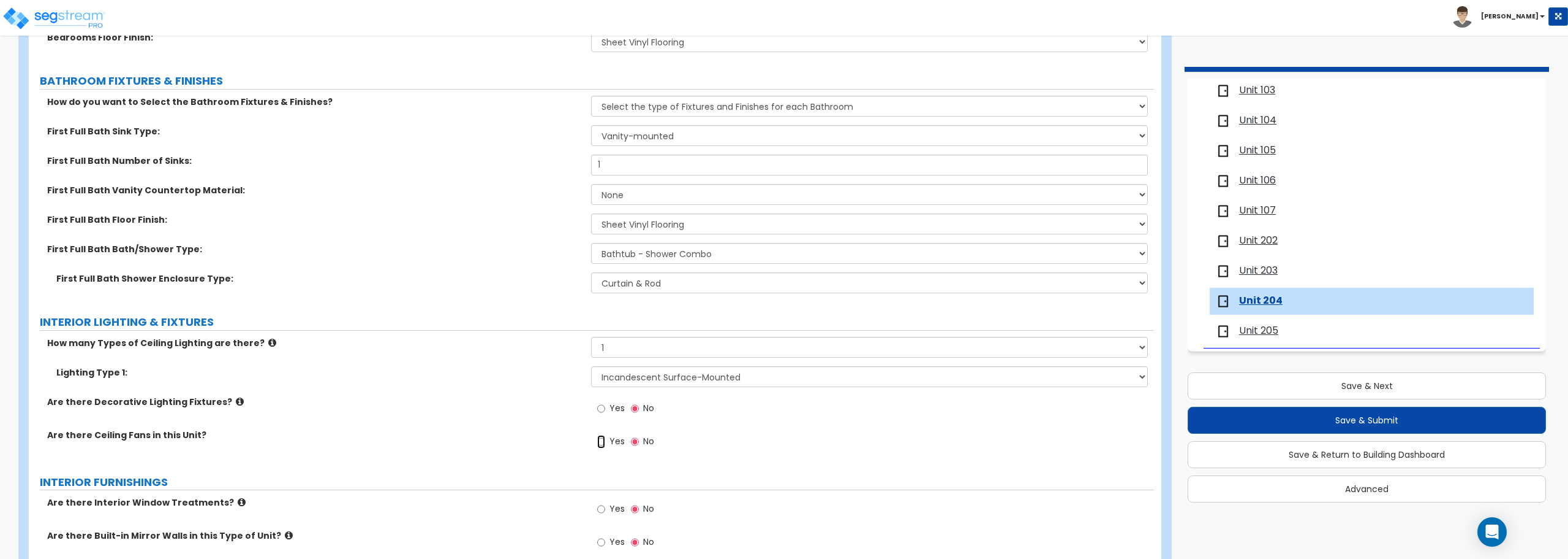
click at [604, 442] on input "Yes" at bounding box center [601, 441] width 8 height 14
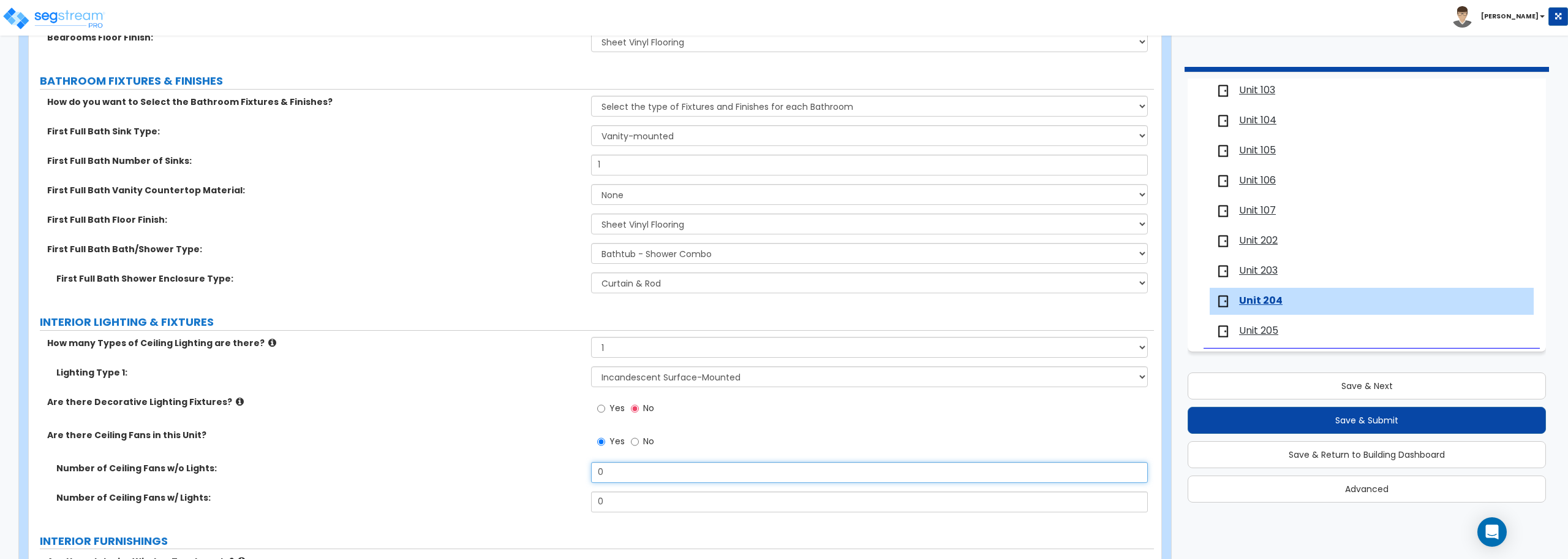
drag, startPoint x: 623, startPoint y: 471, endPoint x: 590, endPoint y: 470, distance: 33.0
click at [590, 470] on div "Number of Ceiling Fans w/o Lights: 0" at bounding box center [591, 476] width 1125 height 29
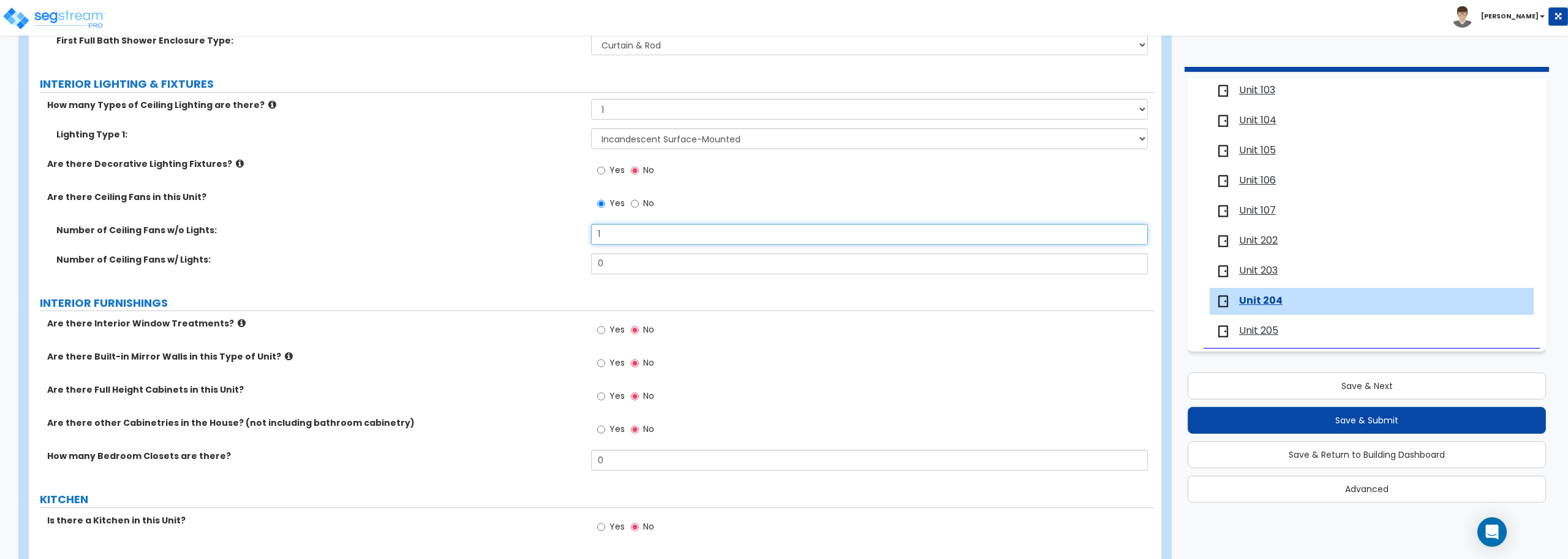
scroll to position [981, 0]
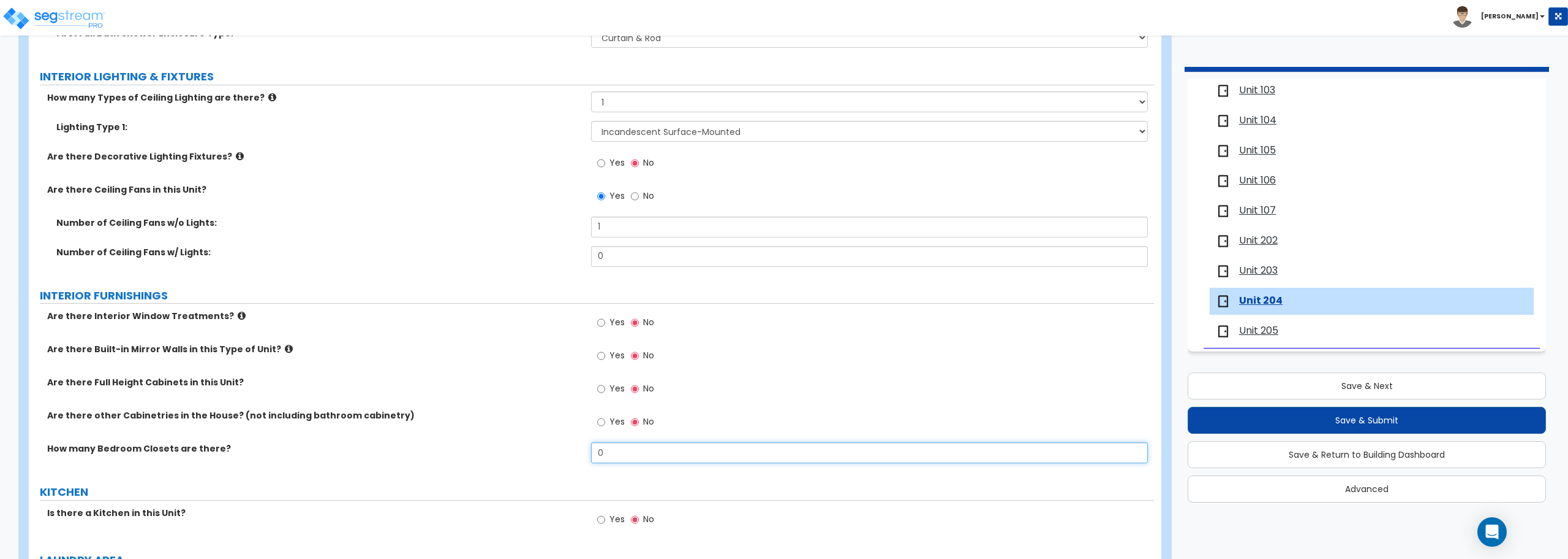
drag, startPoint x: 630, startPoint y: 452, endPoint x: 511, endPoint y: 461, distance: 119.3
click at [511, 461] on div "How many Bedroom Closets are there? 0" at bounding box center [591, 457] width 1125 height 29
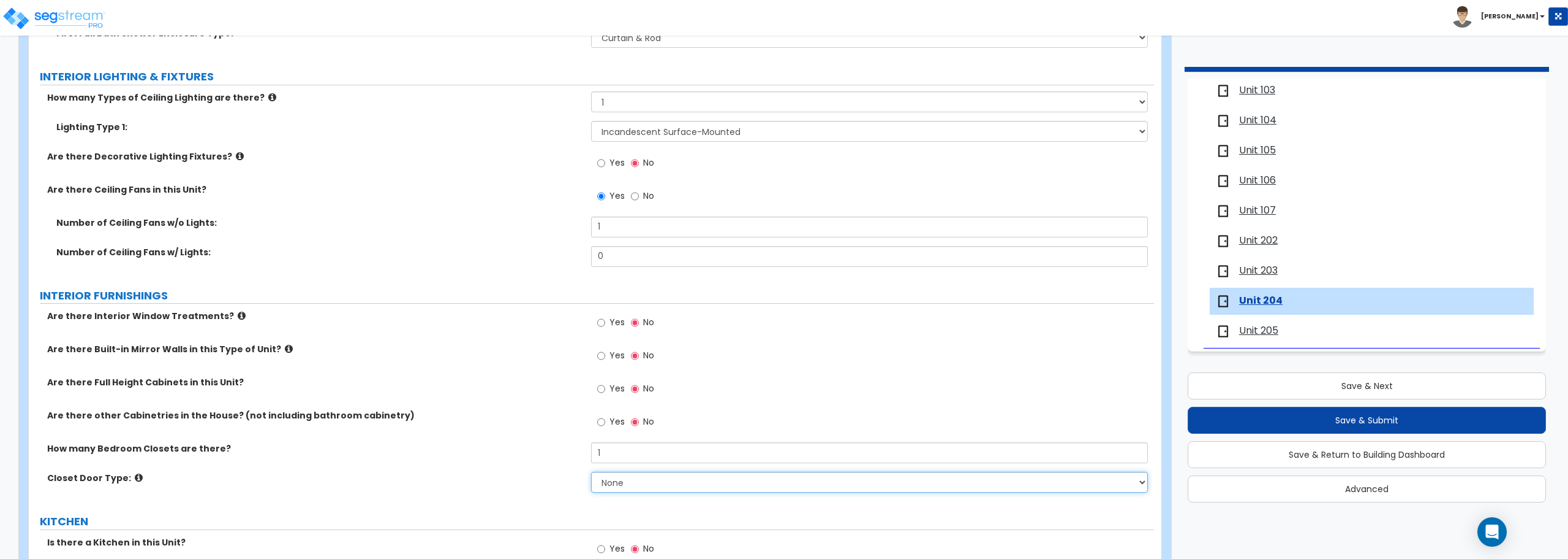
click at [641, 489] on select "None Bi-fold Louvered Doors Bi-fold Panel Doors Sliding Doors Hinged Wood Door" at bounding box center [869, 481] width 557 height 21
click at [591, 471] on select "None Bi-fold Louvered Doors Bi-fold Panel Doors Sliding Doors Hinged Wood Door" at bounding box center [869, 481] width 557 height 21
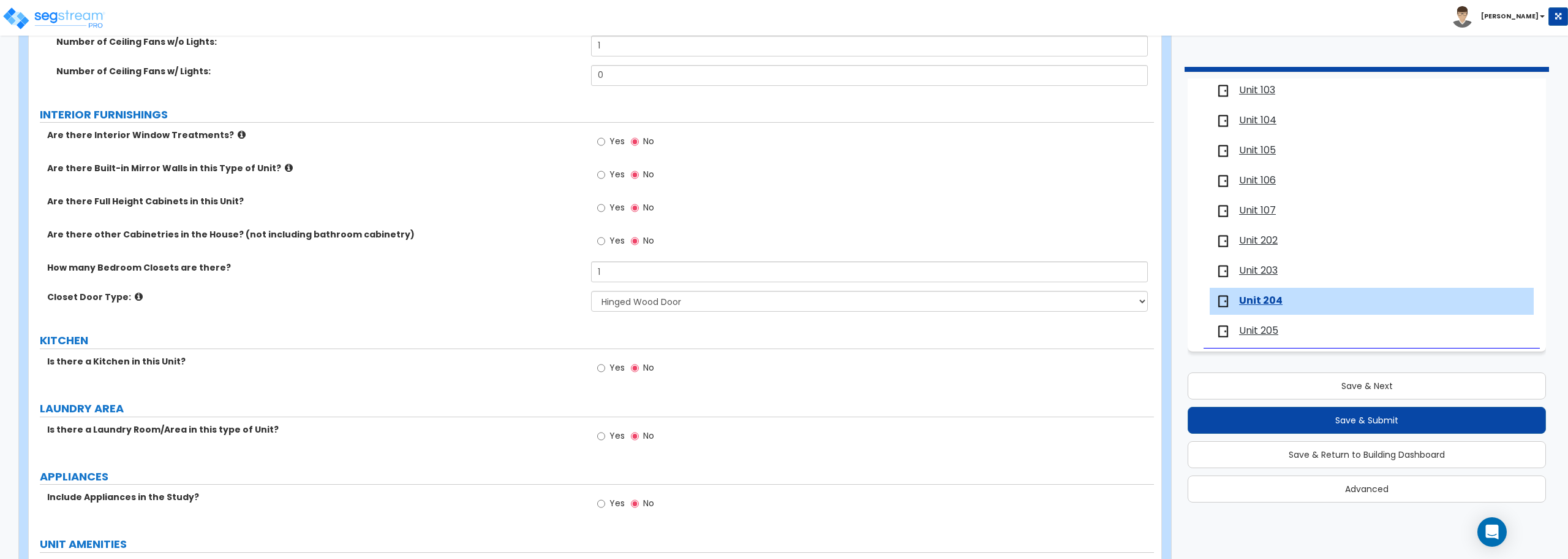
scroll to position [1165, 0]
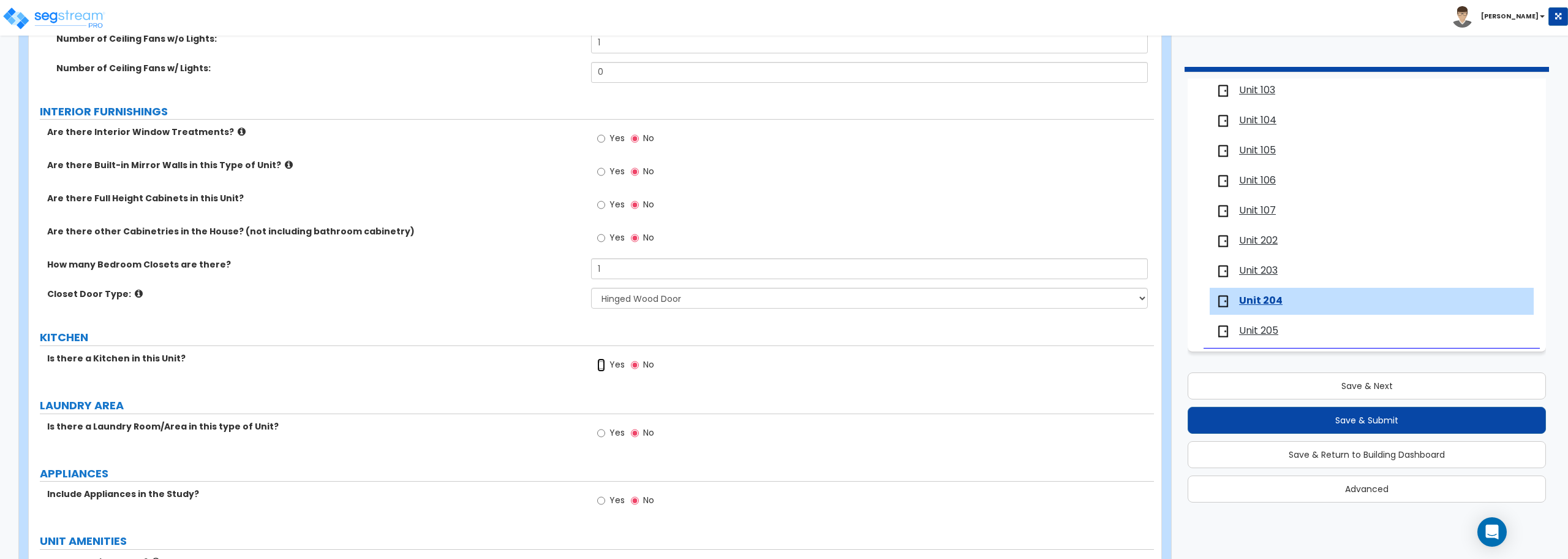
click at [601, 362] on input "Yes" at bounding box center [601, 365] width 8 height 14
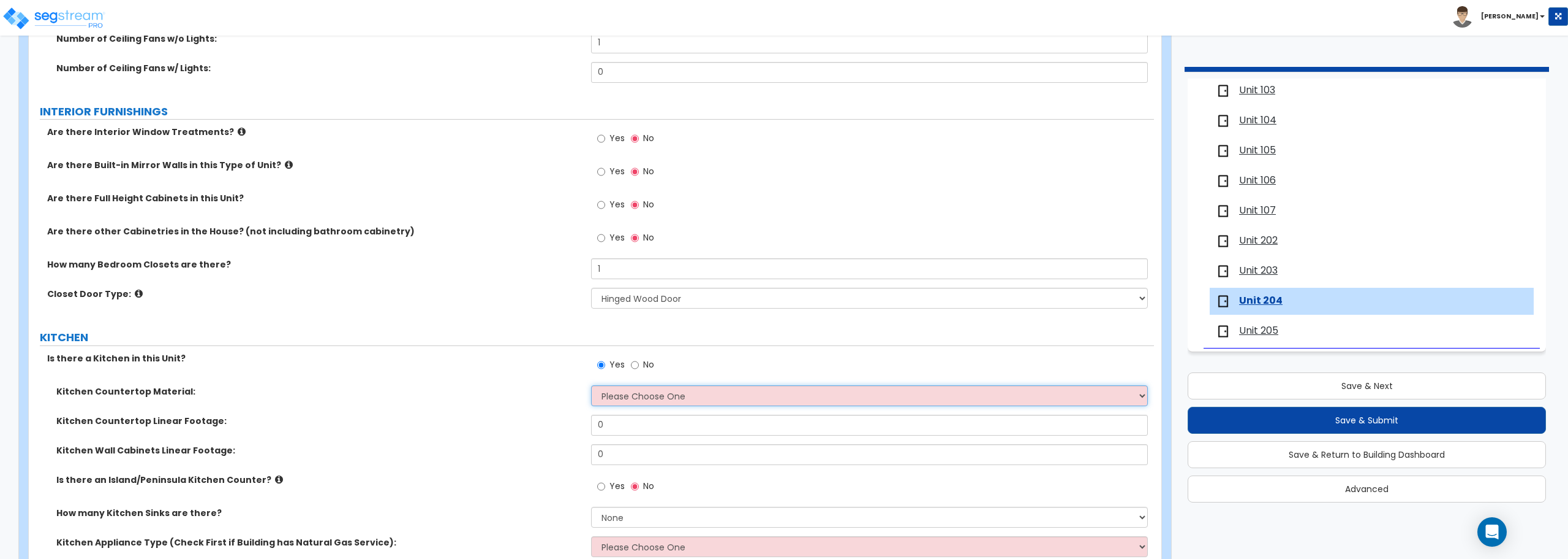
click at [630, 394] on select "Please Choose One Plastic Laminate Solid Surface Stone Quartz Marble Tile Wood …" at bounding box center [869, 395] width 557 height 21
click at [591, 385] on select "Please Choose One Plastic Laminate Solid Surface Stone Quartz Marble Tile Wood …" at bounding box center [869, 395] width 557 height 21
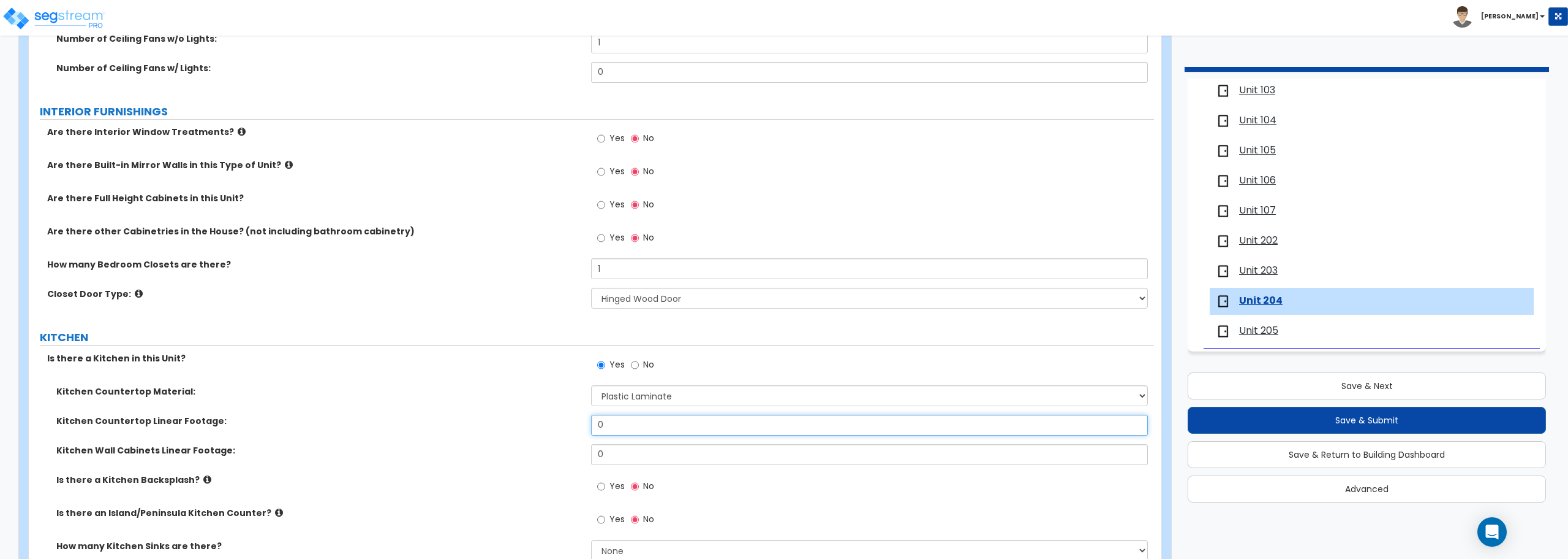
drag, startPoint x: 631, startPoint y: 422, endPoint x: 502, endPoint y: 285, distance: 188.2
click at [507, 404] on div "Kitchen Countertop Material: Please Choose One Plastic Laminate Solid Surface S…" at bounding box center [591, 539] width 1107 height 309
drag, startPoint x: 601, startPoint y: 455, endPoint x: 577, endPoint y: 455, distance: 24.0
click at [577, 455] on div "Kitchen Wall Cabinets Linear Footage: 0" at bounding box center [591, 459] width 1125 height 29
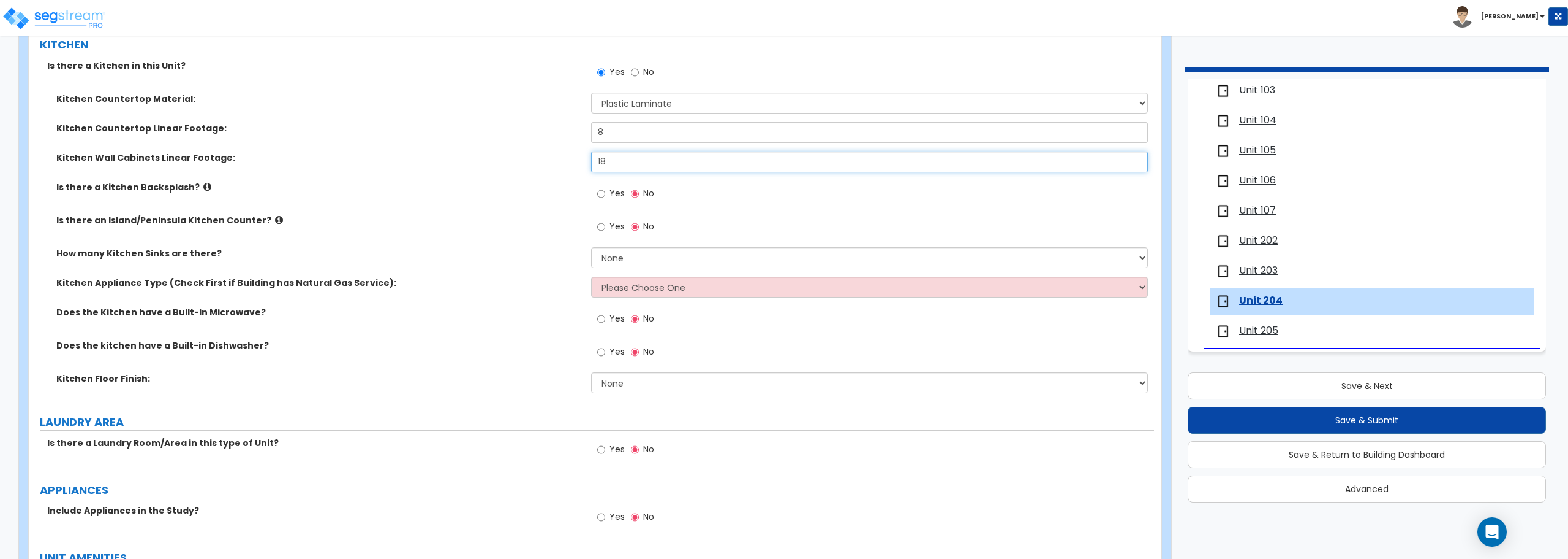
scroll to position [1533, 0]
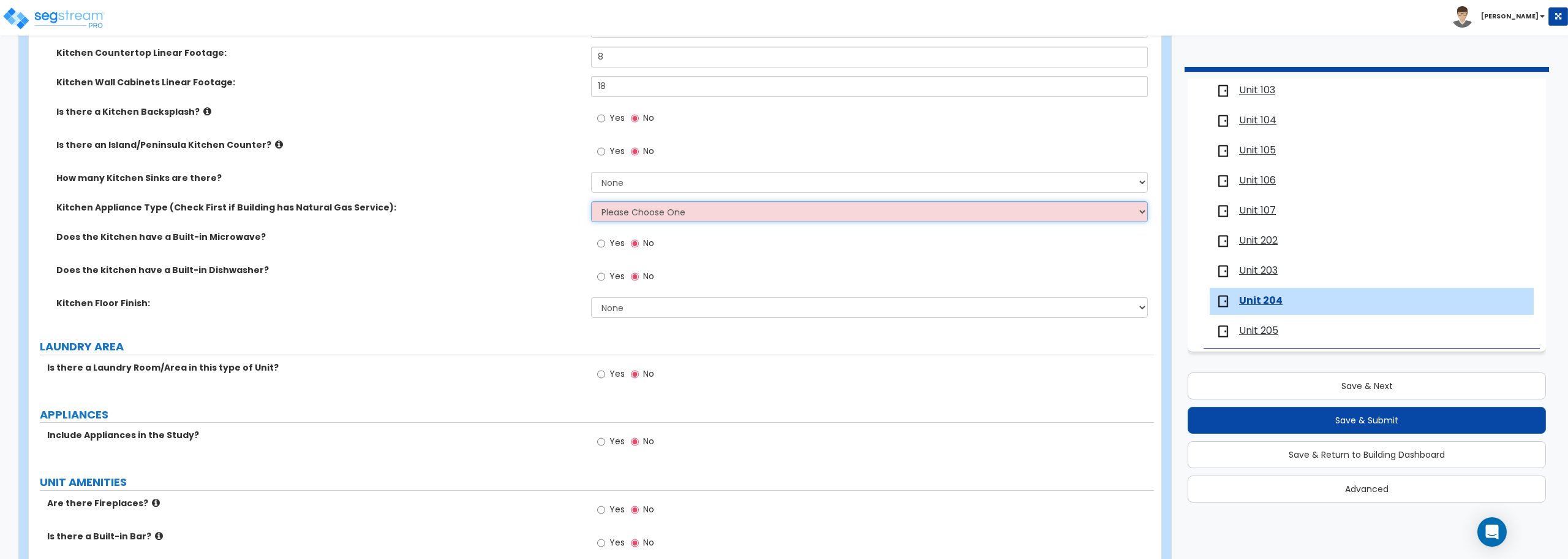
click at [610, 211] on select "Please Choose One Gas Electric" at bounding box center [869, 212] width 557 height 21
click at [591, 202] on select "Please Choose One Gas Electric" at bounding box center [869, 212] width 557 height 21
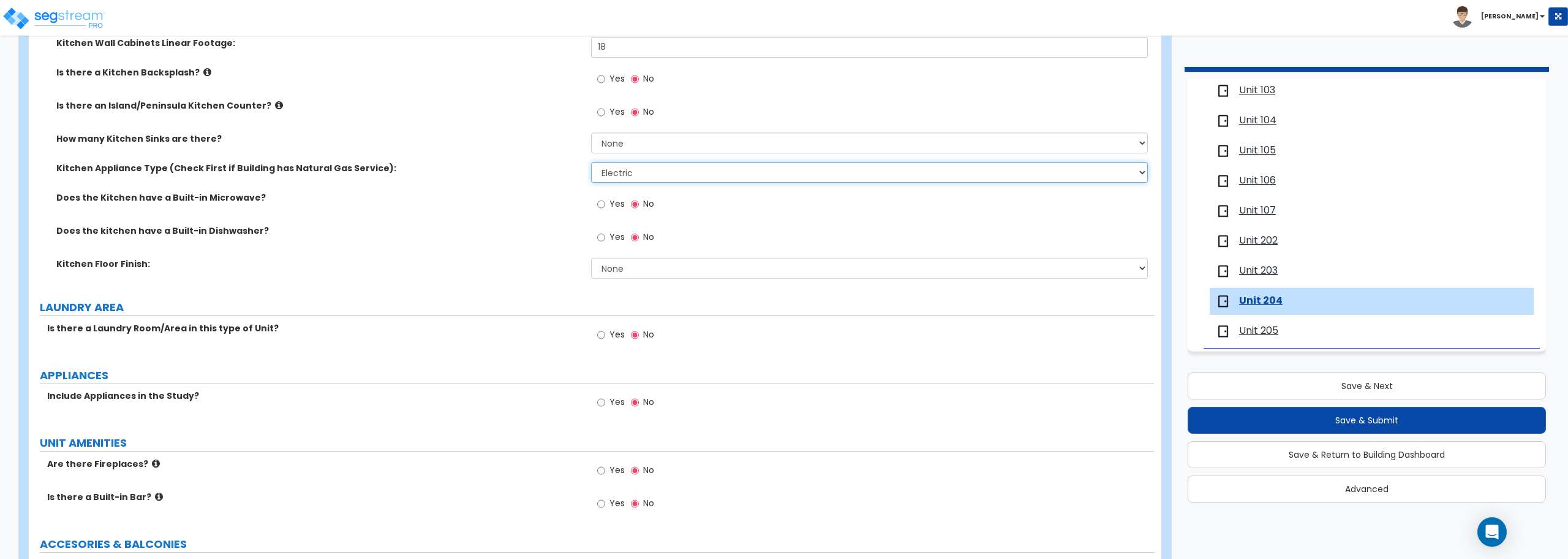
scroll to position [1594, 0]
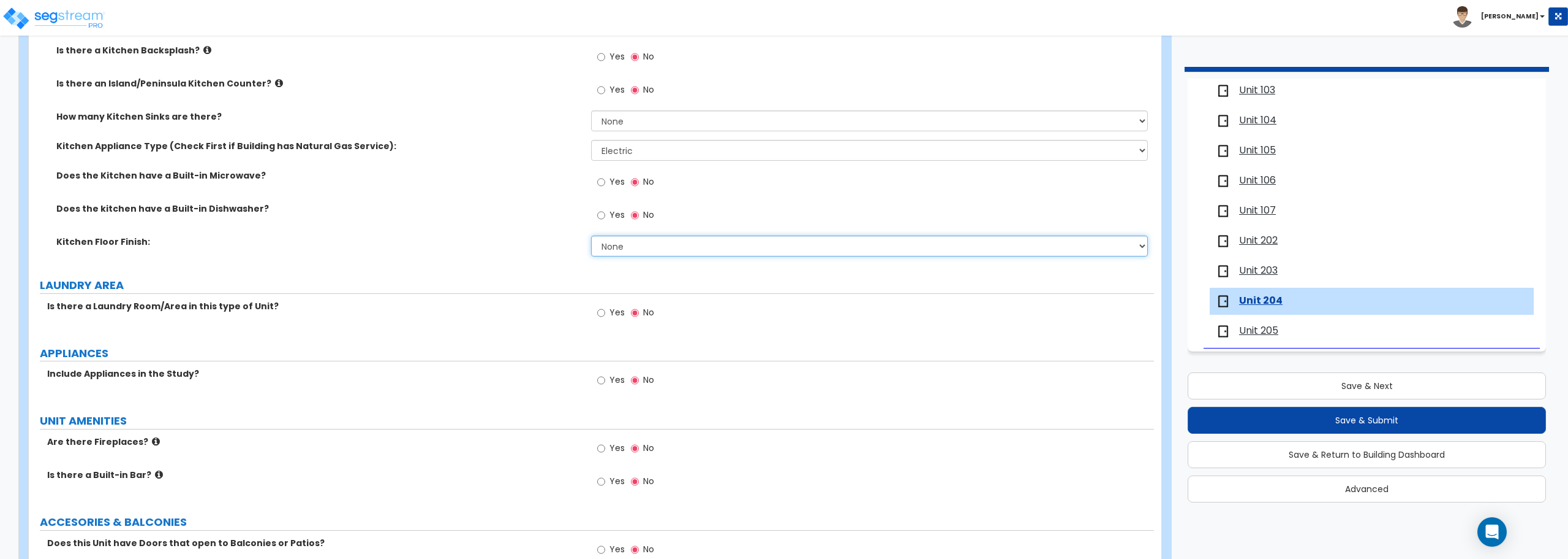
click at [682, 250] on select "None Tile Flooring Hardwood Flooring Resilient Laminate Flooring VCT Flooring S…" at bounding box center [869, 245] width 557 height 21
click at [591, 235] on select "None Tile Flooring Hardwood Flooring Resilient Laminate Flooring VCT Flooring S…" at bounding box center [869, 245] width 557 height 21
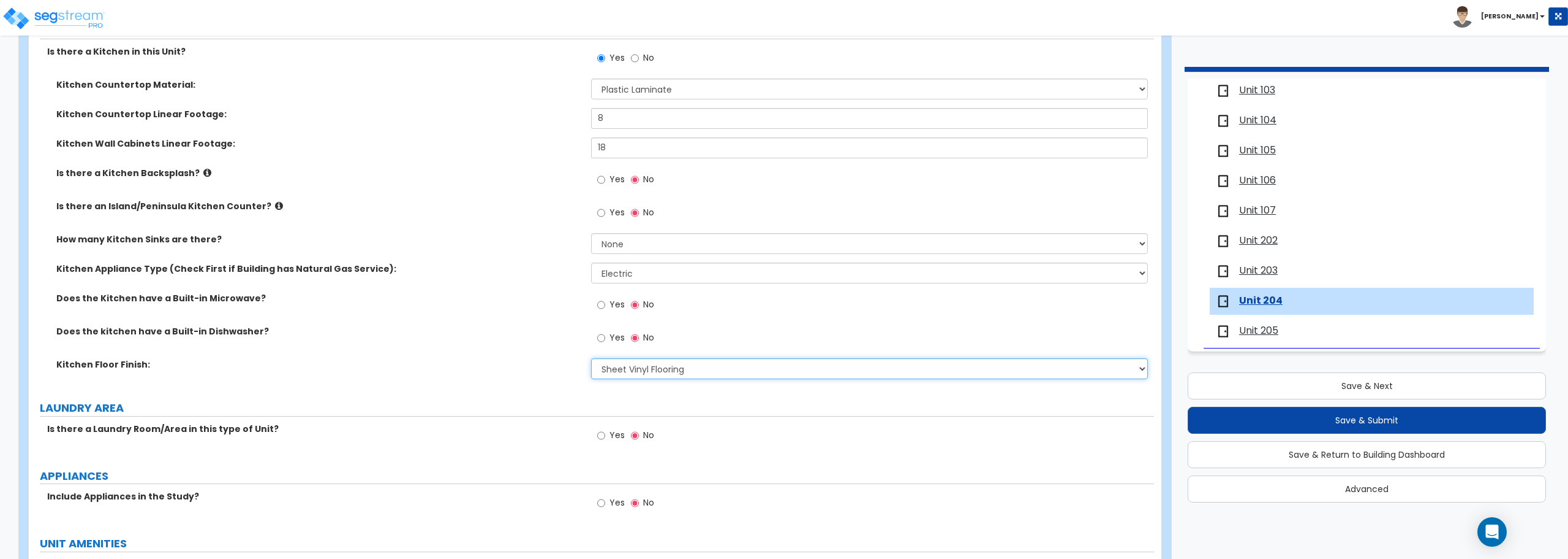
scroll to position [1410, 0]
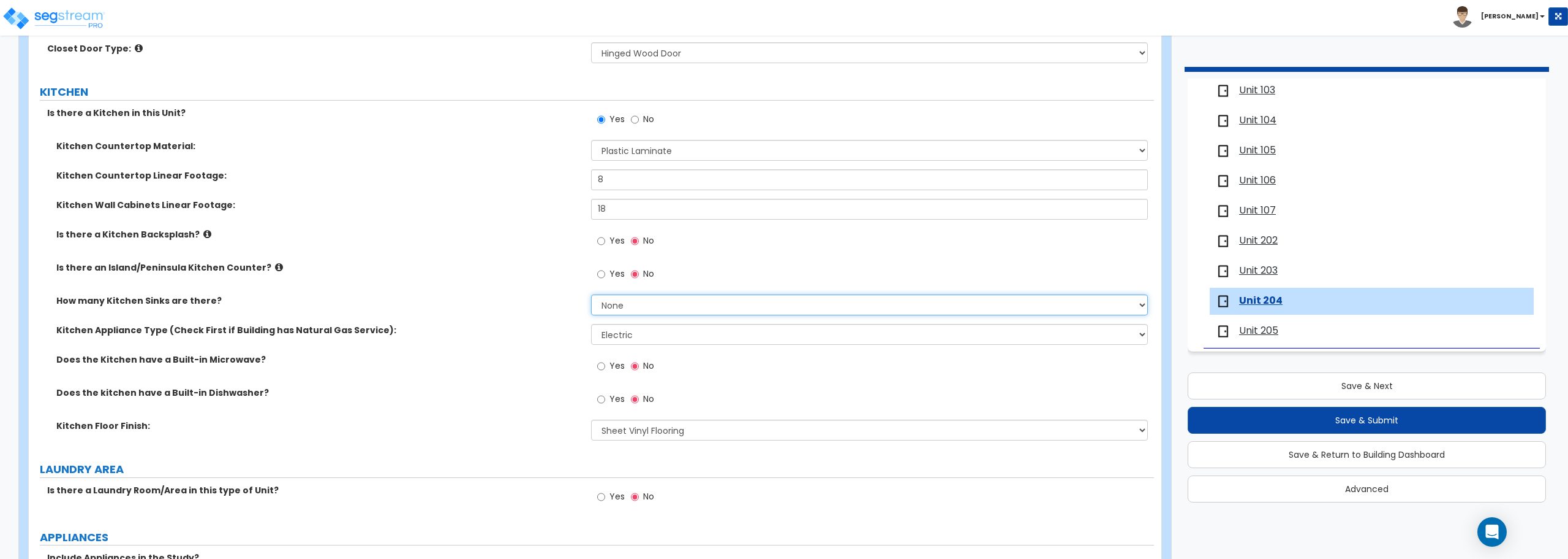
click at [672, 304] on select "None 1 2 3" at bounding box center [869, 305] width 557 height 21
click at [591, 295] on select "None 1 2 3" at bounding box center [869, 305] width 557 height 21
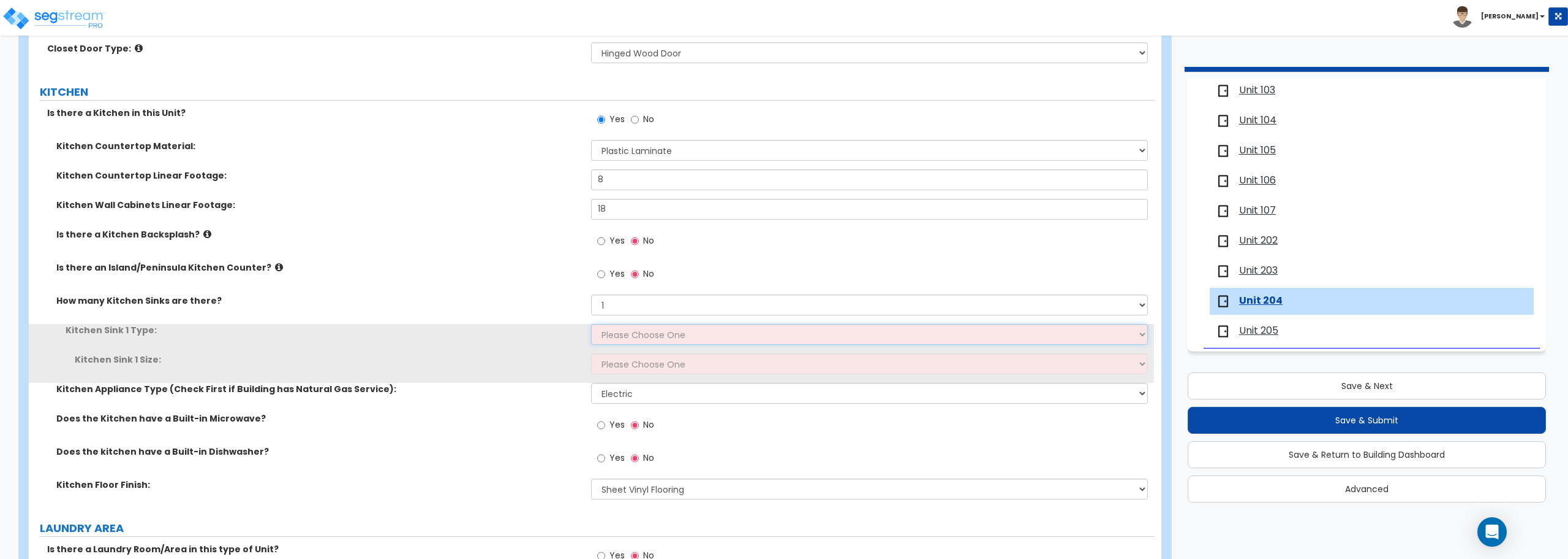
click at [658, 337] on select "Please Choose One Stainless Steel Porcelain Enamel Cast Iron Granite Composite" at bounding box center [869, 334] width 557 height 21
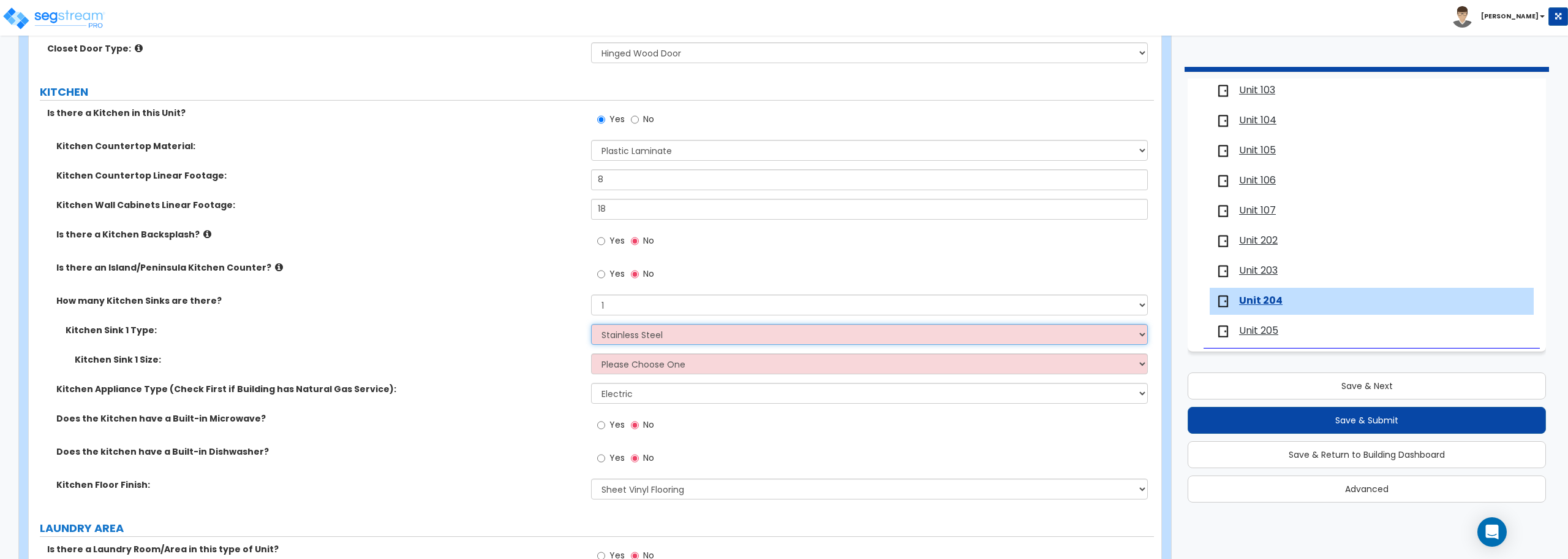
click at [591, 324] on select "Please Choose One Stainless Steel Porcelain Enamel Cast Iron Granite Composite" at bounding box center [869, 334] width 557 height 21
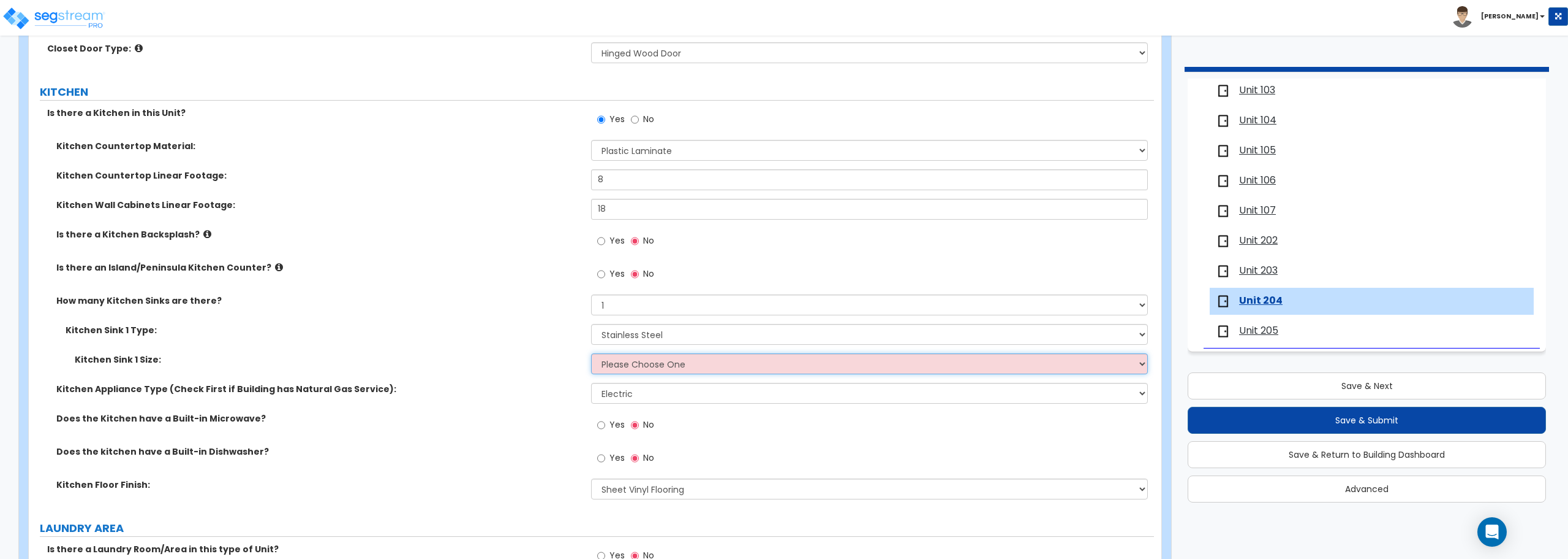
click at [661, 363] on select "Please Choose One Single Sink Double Sink" at bounding box center [869, 363] width 557 height 21
click at [591, 353] on select "Please Choose One Single Sink Double Sink" at bounding box center [869, 363] width 557 height 21
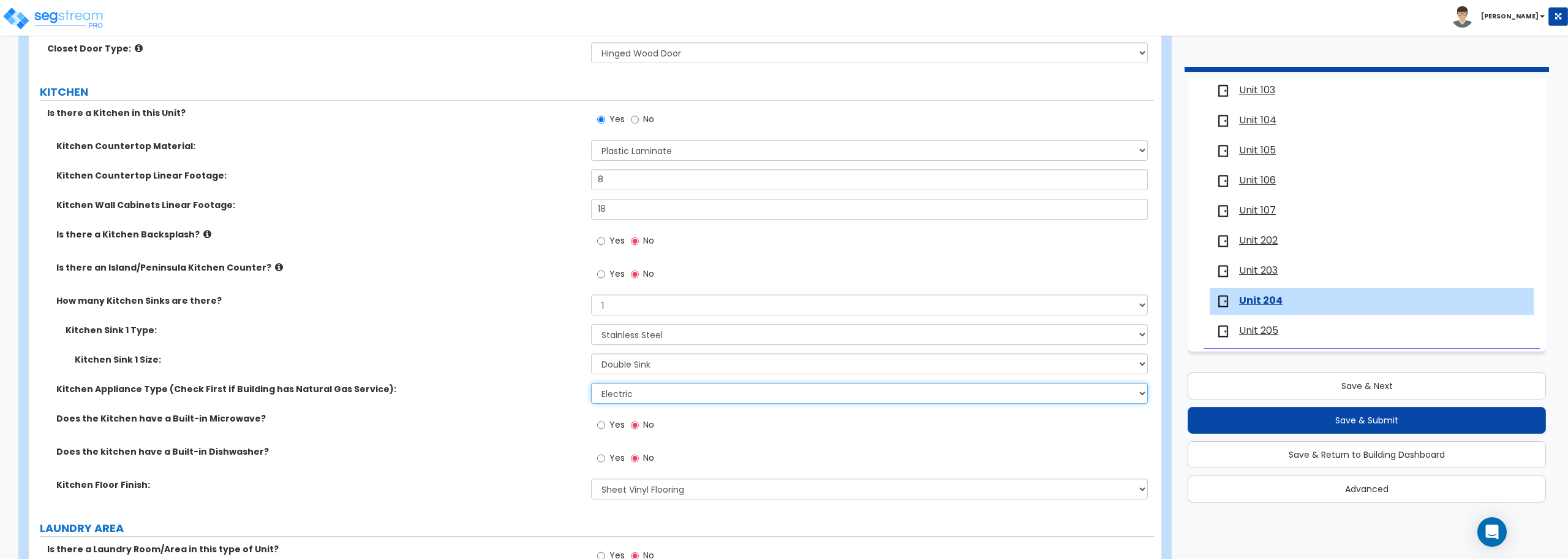
click at [651, 395] on select "Please Choose One Gas Electric" at bounding box center [869, 393] width 557 height 21
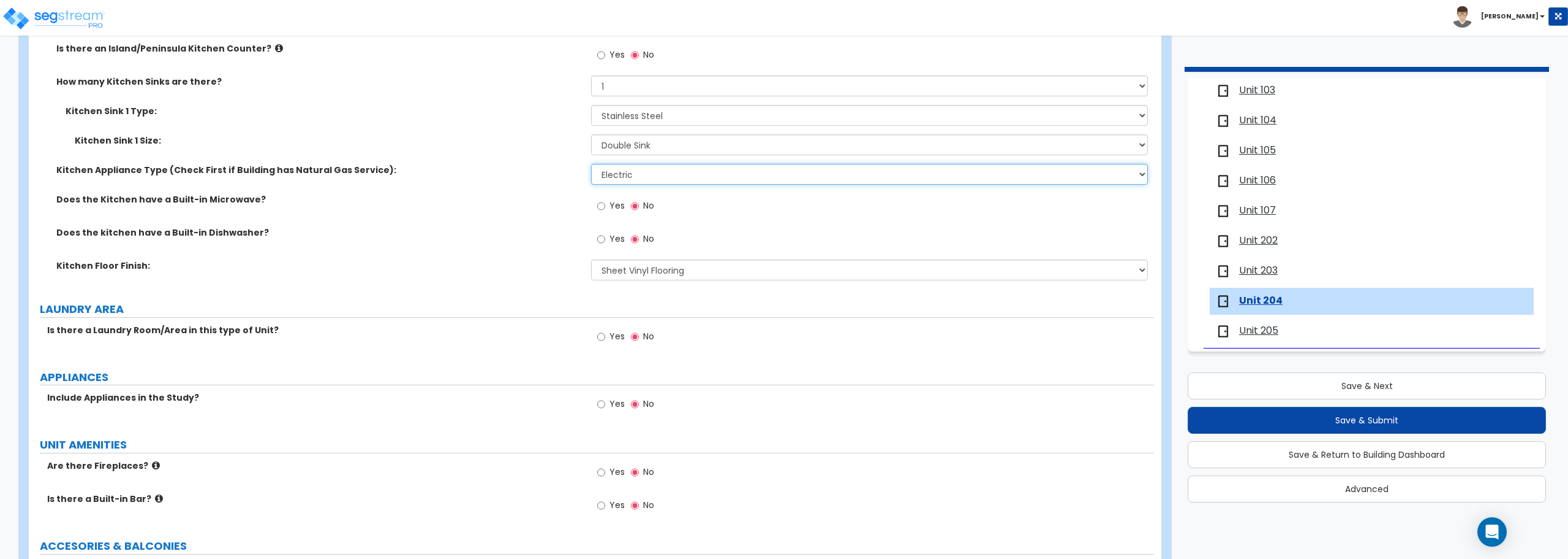
scroll to position [1655, 0]
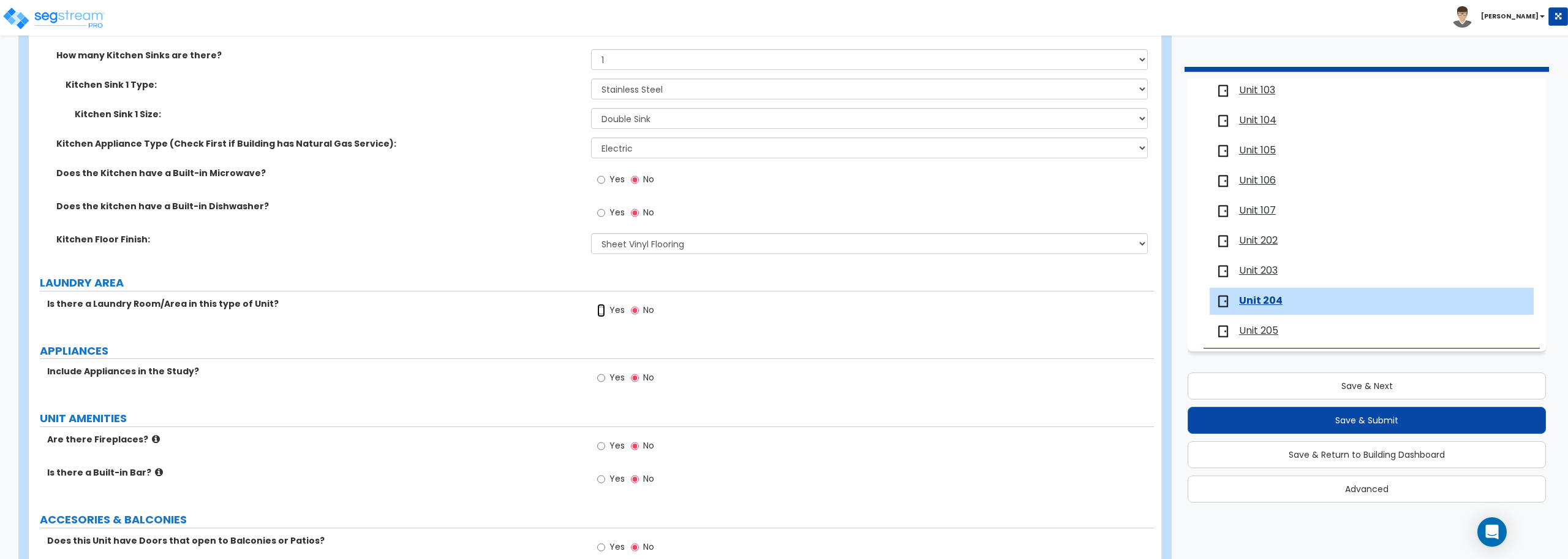
click at [605, 310] on input "Yes" at bounding box center [601, 310] width 8 height 14
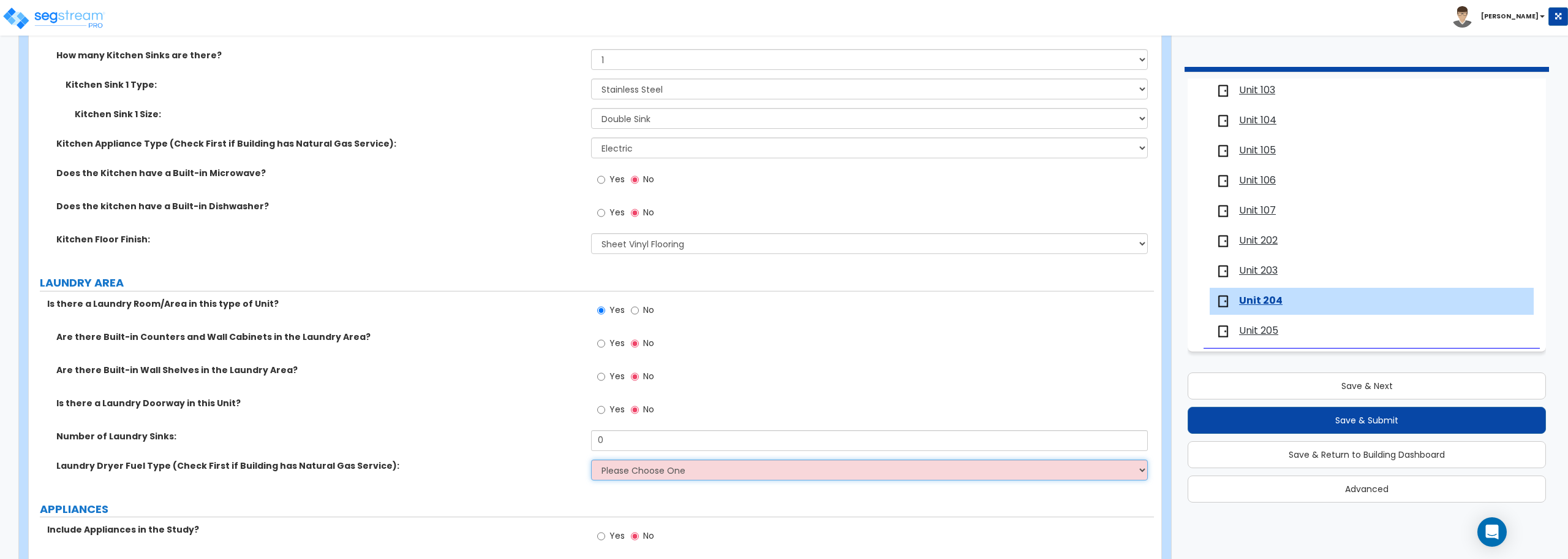
click at [698, 471] on select "Please Choose One Gas Electric" at bounding box center [869, 470] width 557 height 21
click at [591, 460] on select "Please Choose One Gas Electric" at bounding box center [869, 470] width 557 height 21
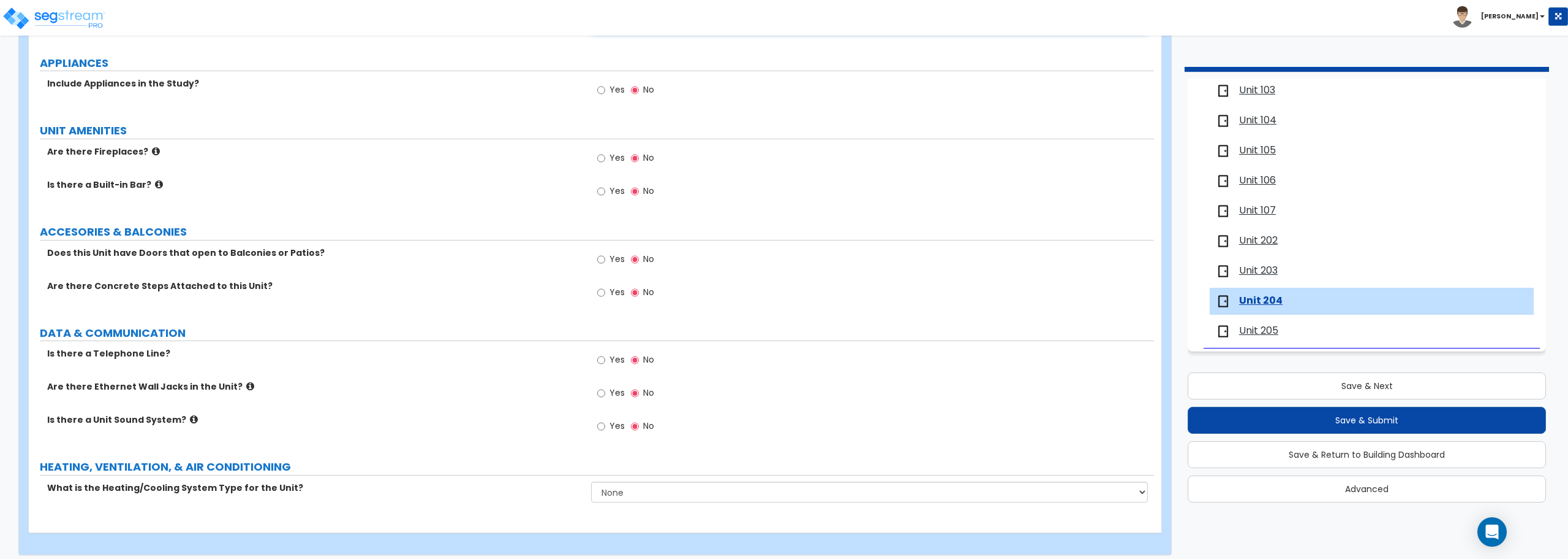
scroll to position [2110, 0]
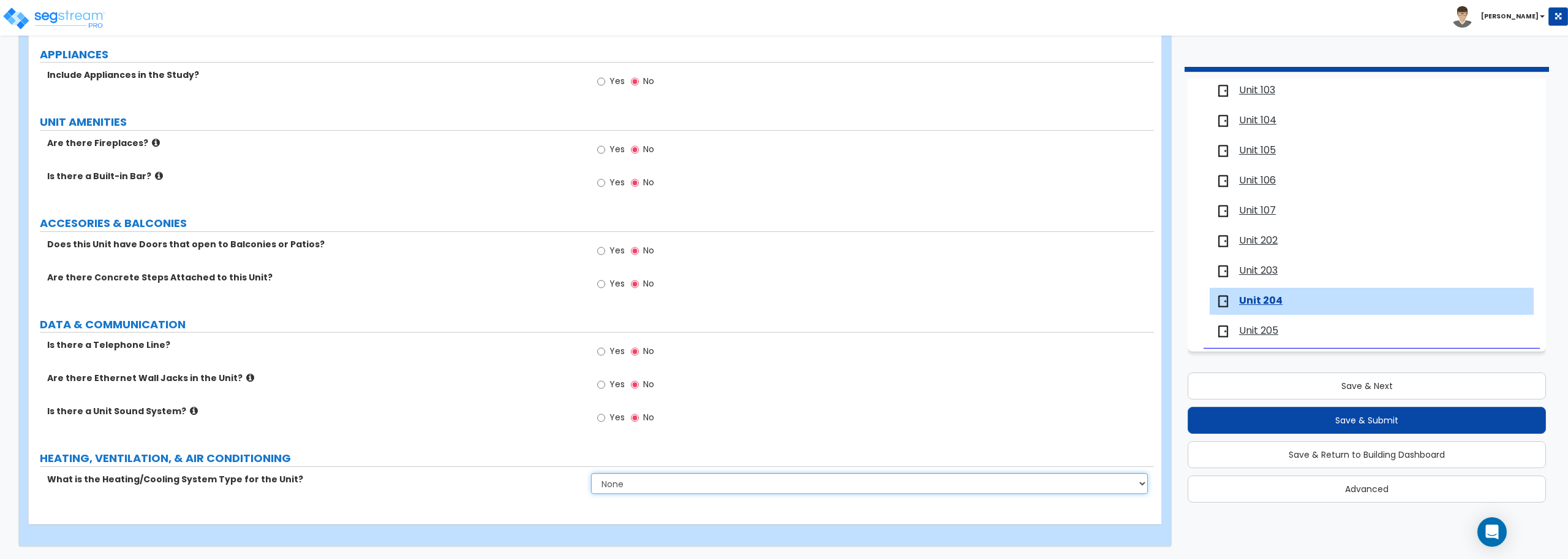
click at [657, 488] on select "None Heat Only Centralized Heating & Cooling Thru Wall Air Conditioners Mini Sp…" at bounding box center [869, 482] width 557 height 21
click at [591, 472] on select "None Heat Only Centralized Heating & Cooling Thru Wall Air Conditioners Mini Sp…" at bounding box center [869, 482] width 557 height 21
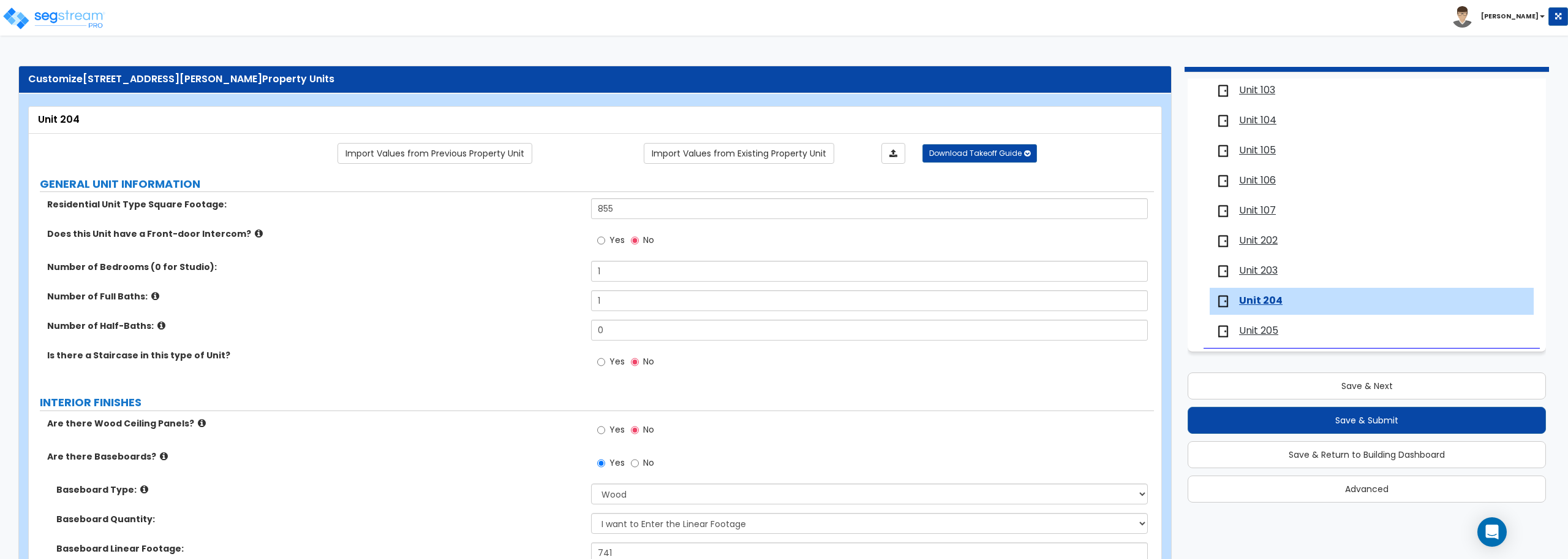
scroll to position [0, 0]
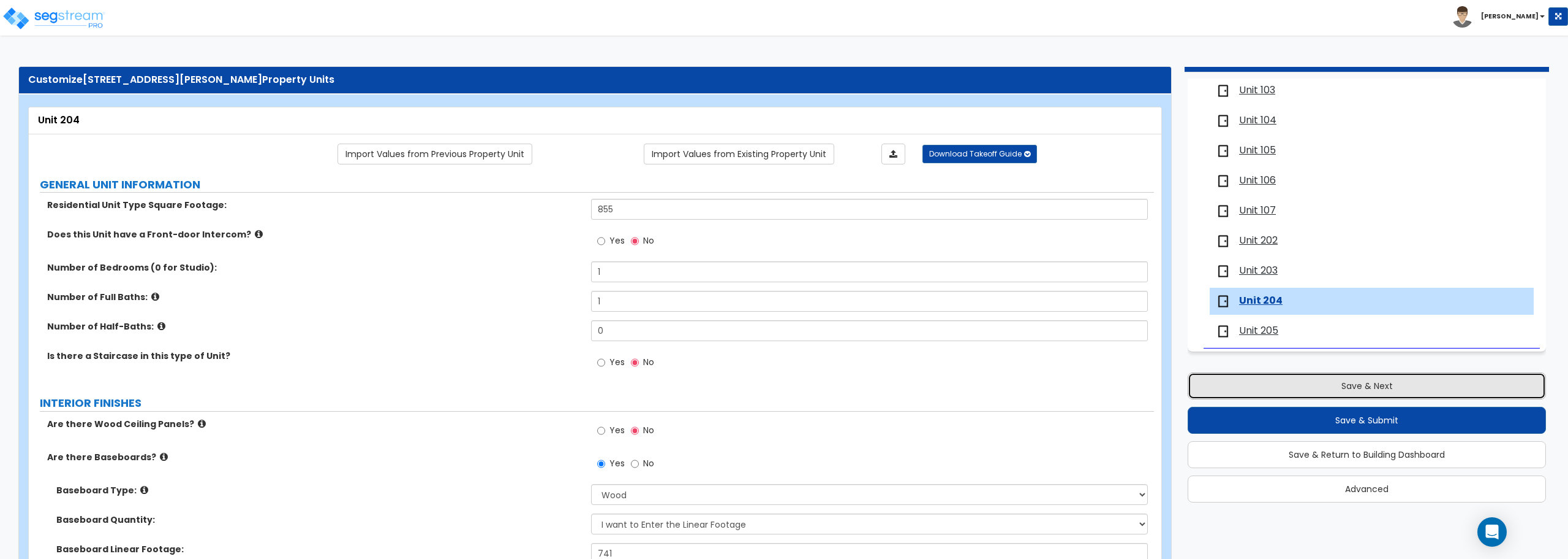
click at [1385, 388] on button "Save & Next" at bounding box center [1367, 386] width 358 height 27
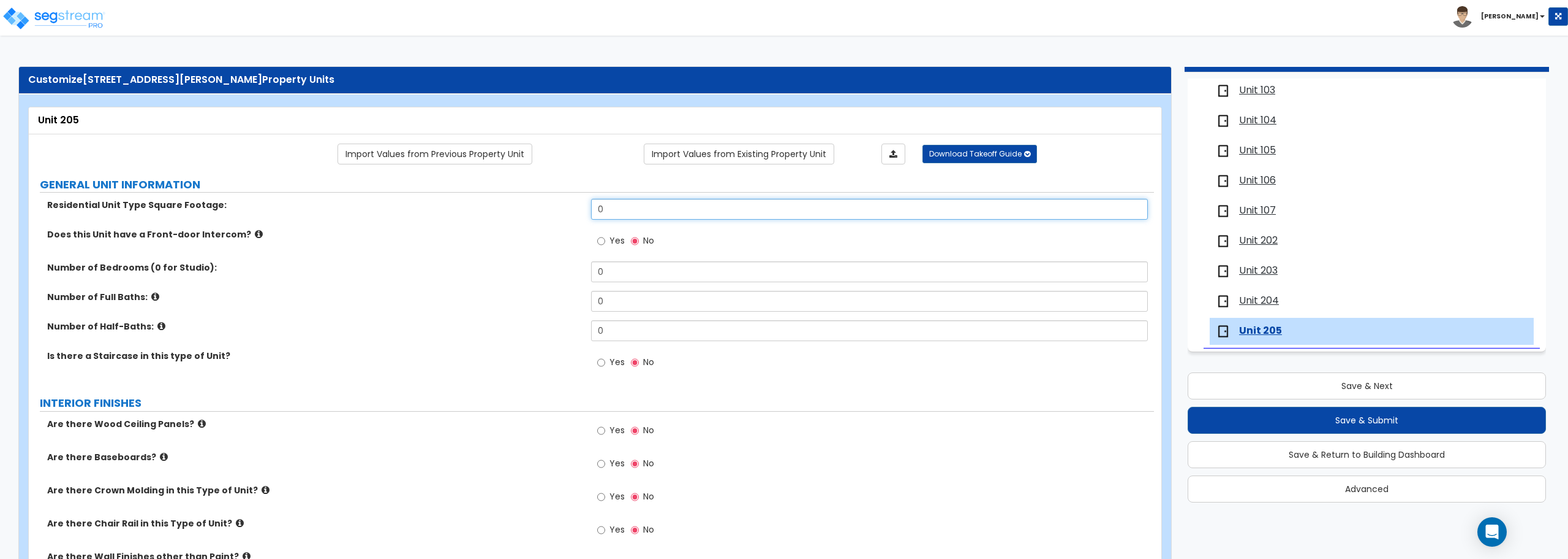
drag, startPoint x: 650, startPoint y: 216, endPoint x: 531, endPoint y: 212, distance: 119.1
click at [531, 212] on div "Residential Unit Type Square Footage: 0" at bounding box center [591, 213] width 1125 height 29
drag, startPoint x: 612, startPoint y: 277, endPoint x: 530, endPoint y: 285, distance: 82.4
click at [530, 285] on div "Number of Bedrooms (0 for Studio): 0" at bounding box center [591, 275] width 1125 height 29
drag, startPoint x: 624, startPoint y: 310, endPoint x: 598, endPoint y: 309, distance: 26.0
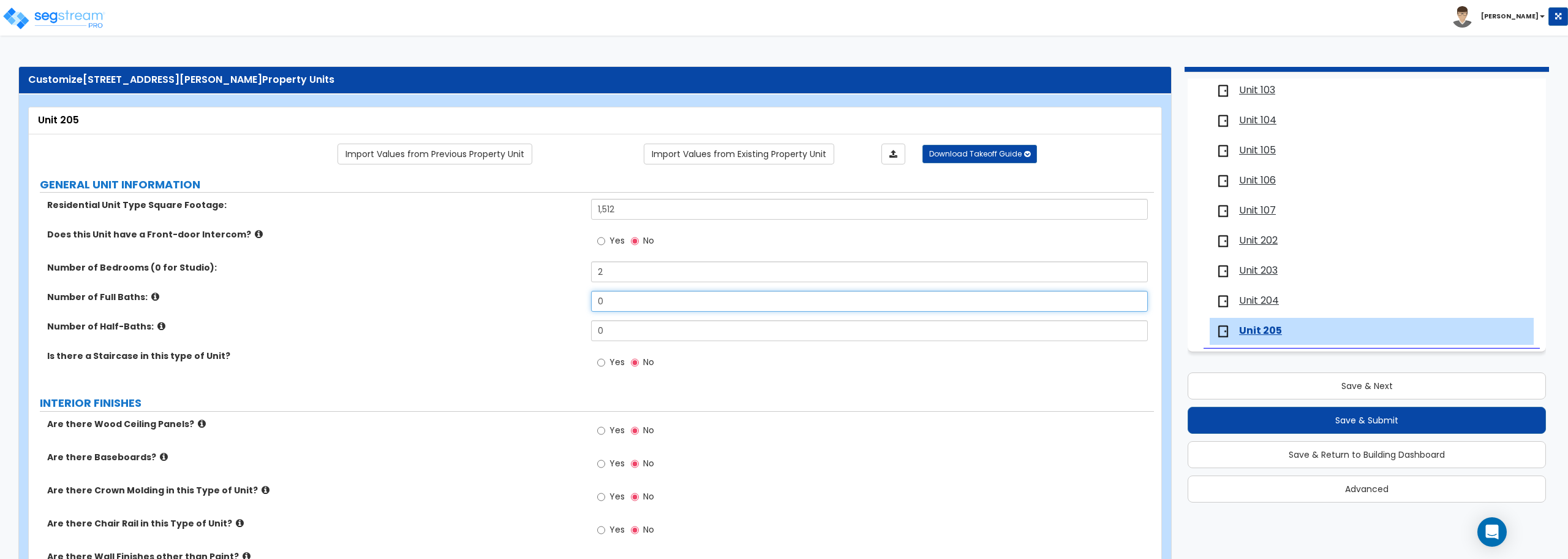
click at [598, 309] on input "0" at bounding box center [869, 301] width 557 height 21
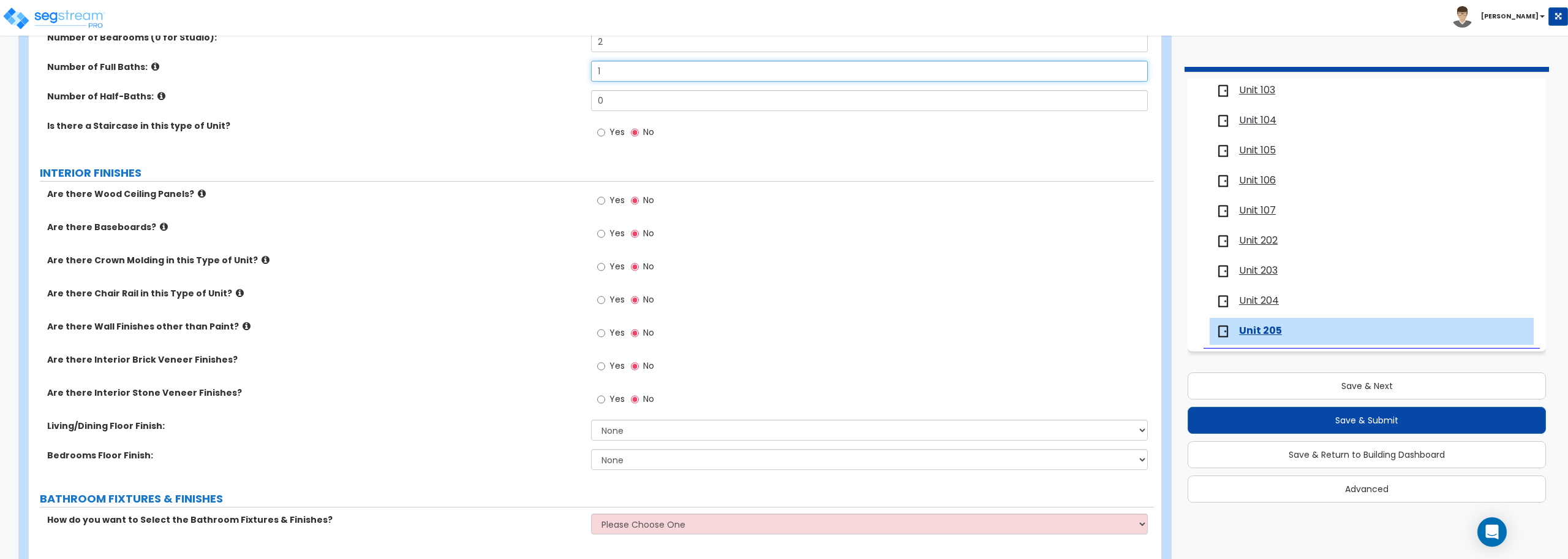
scroll to position [245, 0]
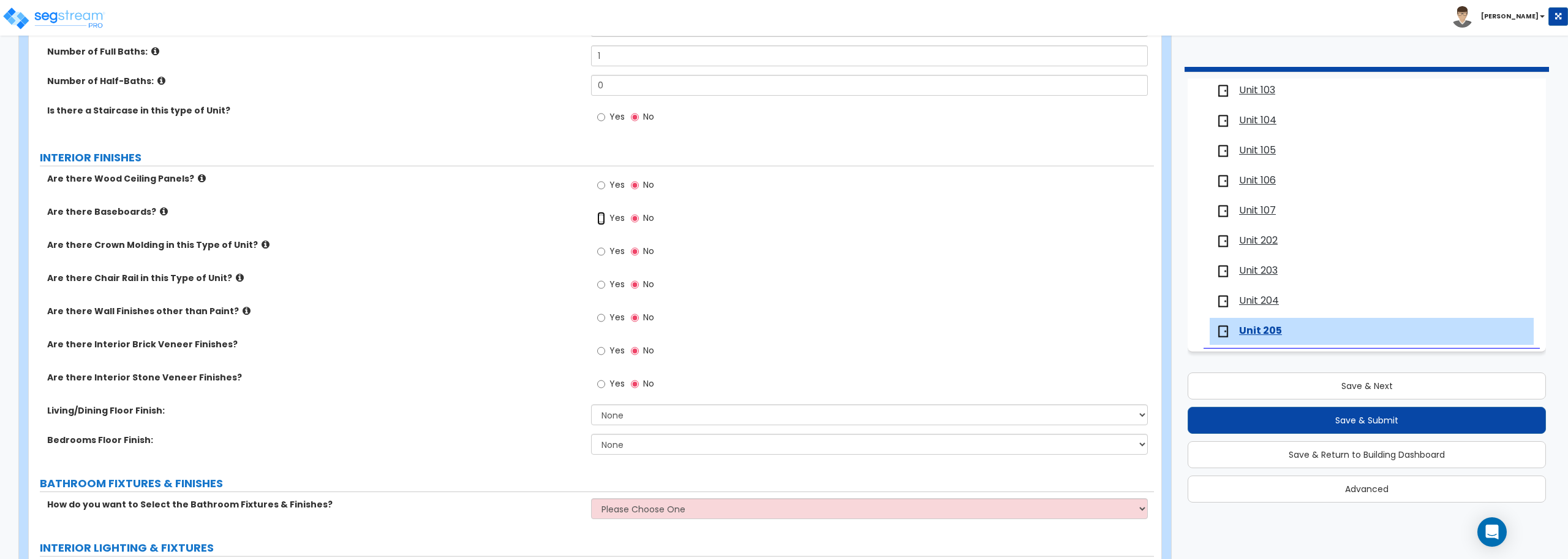
click at [604, 215] on input "Yes" at bounding box center [601, 218] width 8 height 14
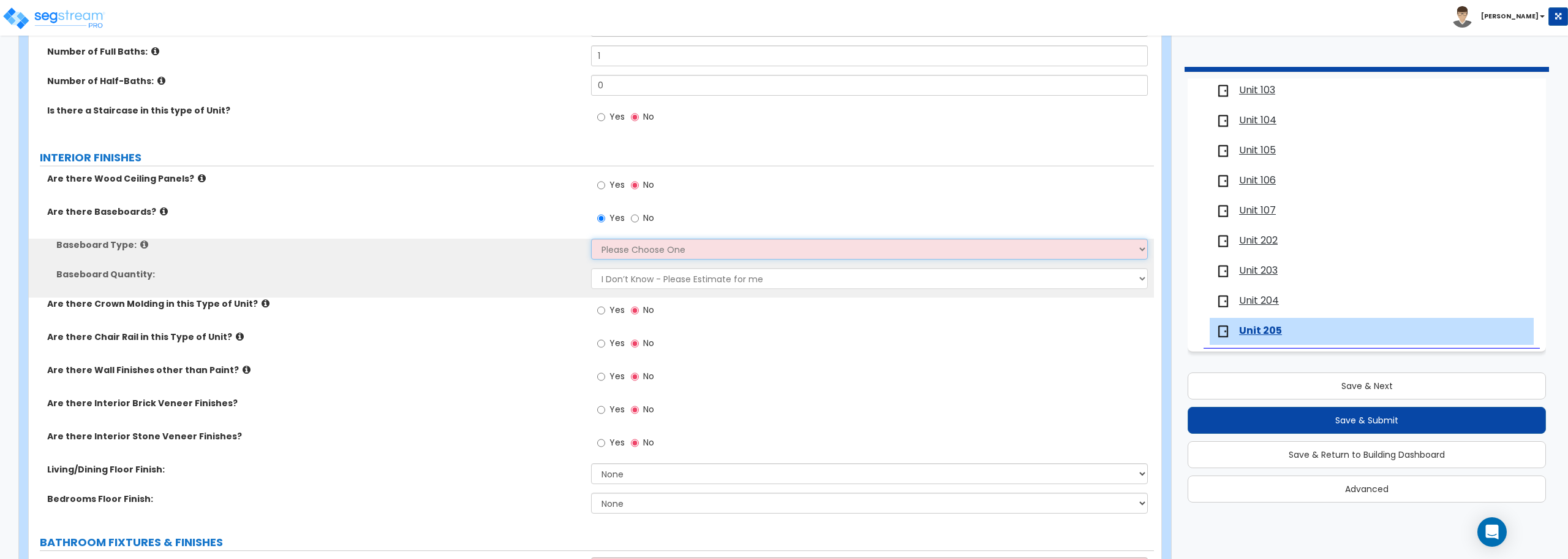
click at [633, 255] on select "Please Choose One Wood Vinyl Carpet Tile" at bounding box center [869, 249] width 557 height 21
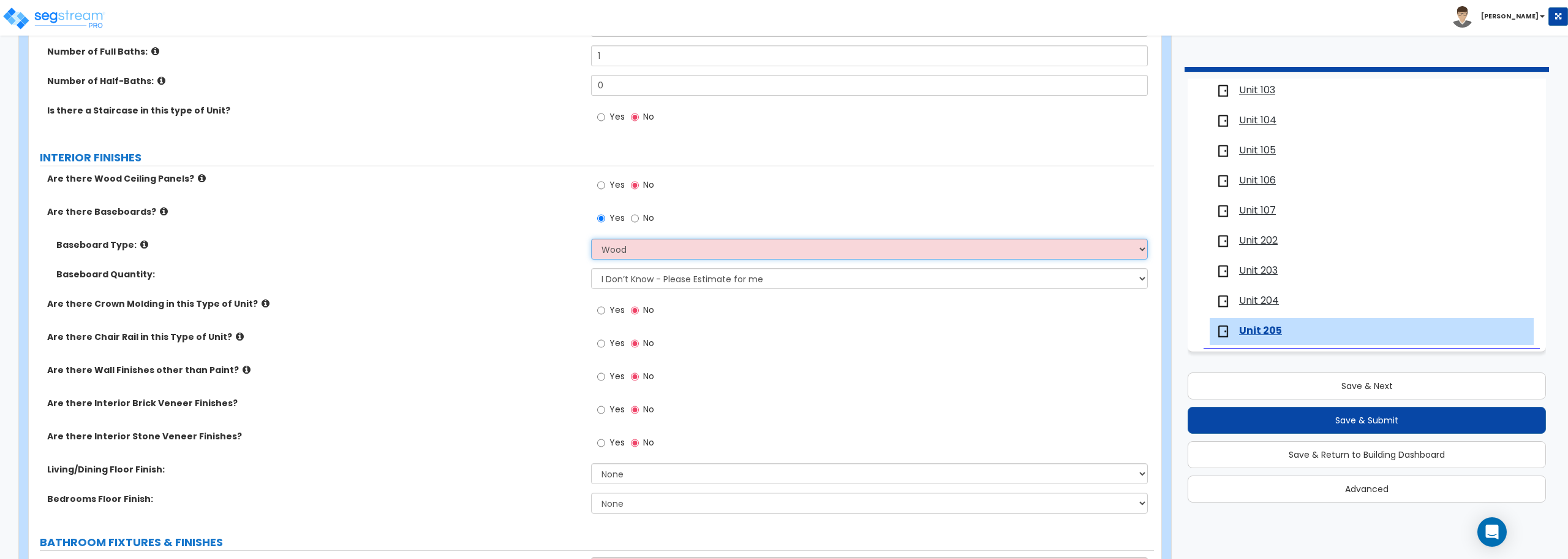
click at [591, 239] on select "Please Choose One Wood Vinyl Carpet Tile" at bounding box center [869, 249] width 557 height 21
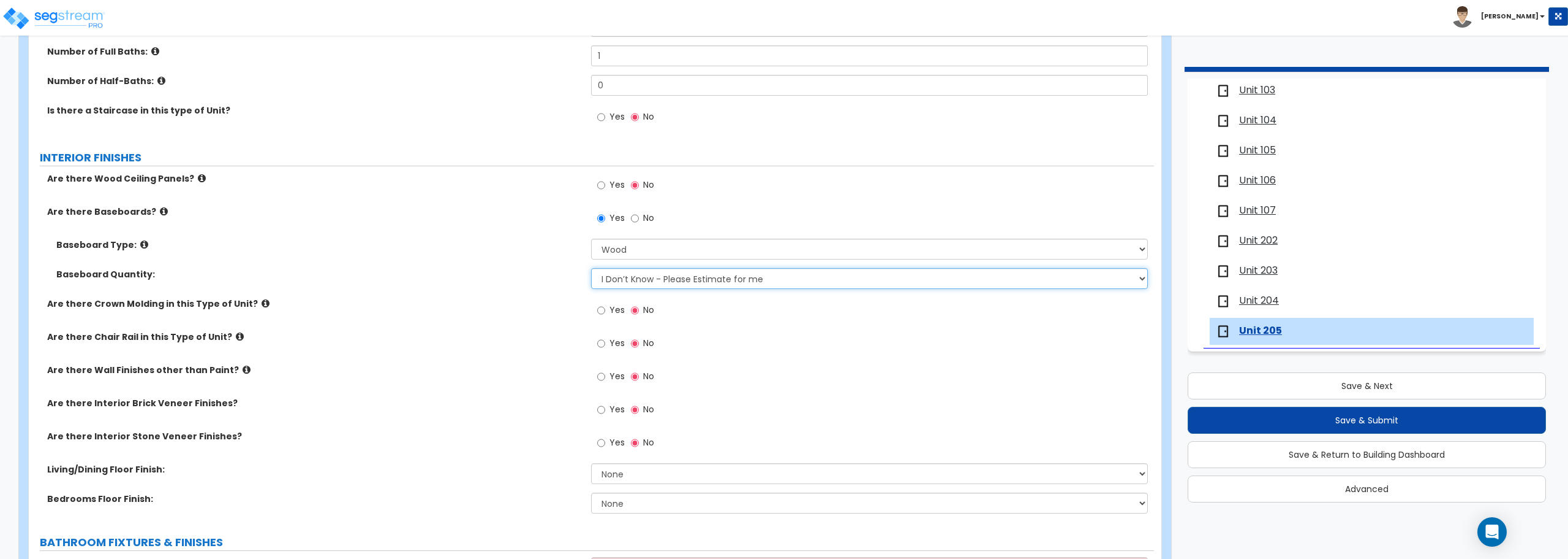
drag, startPoint x: 660, startPoint y: 279, endPoint x: 657, endPoint y: 288, distance: 9.5
click at [660, 279] on select "I Don’t Know - Please Estimate for me I want to Enter the Linear Footage" at bounding box center [869, 278] width 557 height 21
click at [591, 268] on select "I Don’t Know - Please Estimate for me I want to Enter the Linear Footage" at bounding box center [869, 278] width 557 height 21
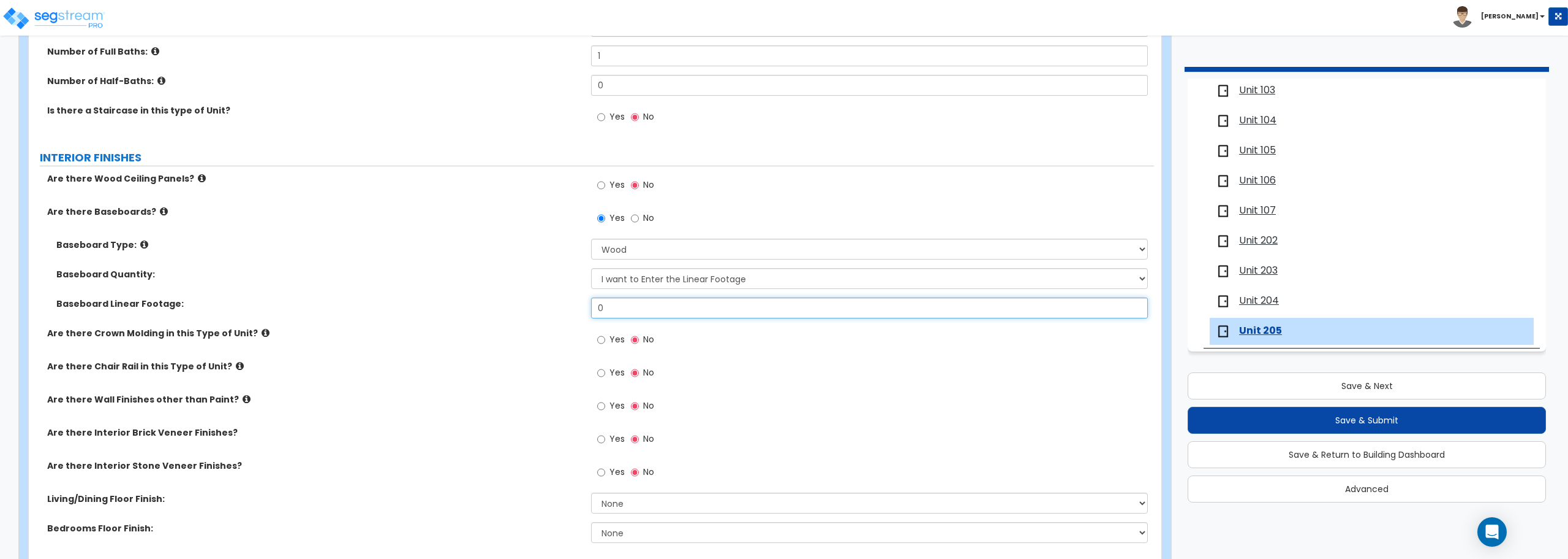
drag, startPoint x: 649, startPoint y: 310, endPoint x: 573, endPoint y: 298, distance: 76.9
click at [573, 298] on div "Baseboard Linear Footage: 0" at bounding box center [591, 312] width 1125 height 29
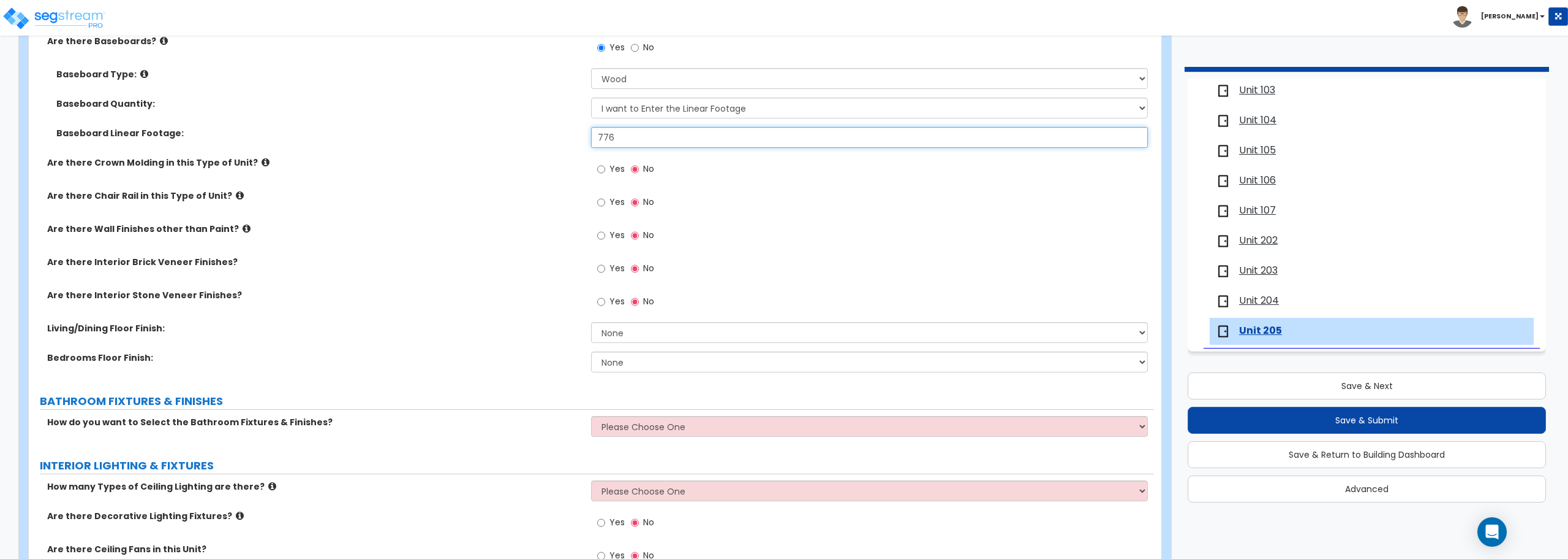
scroll to position [430, 0]
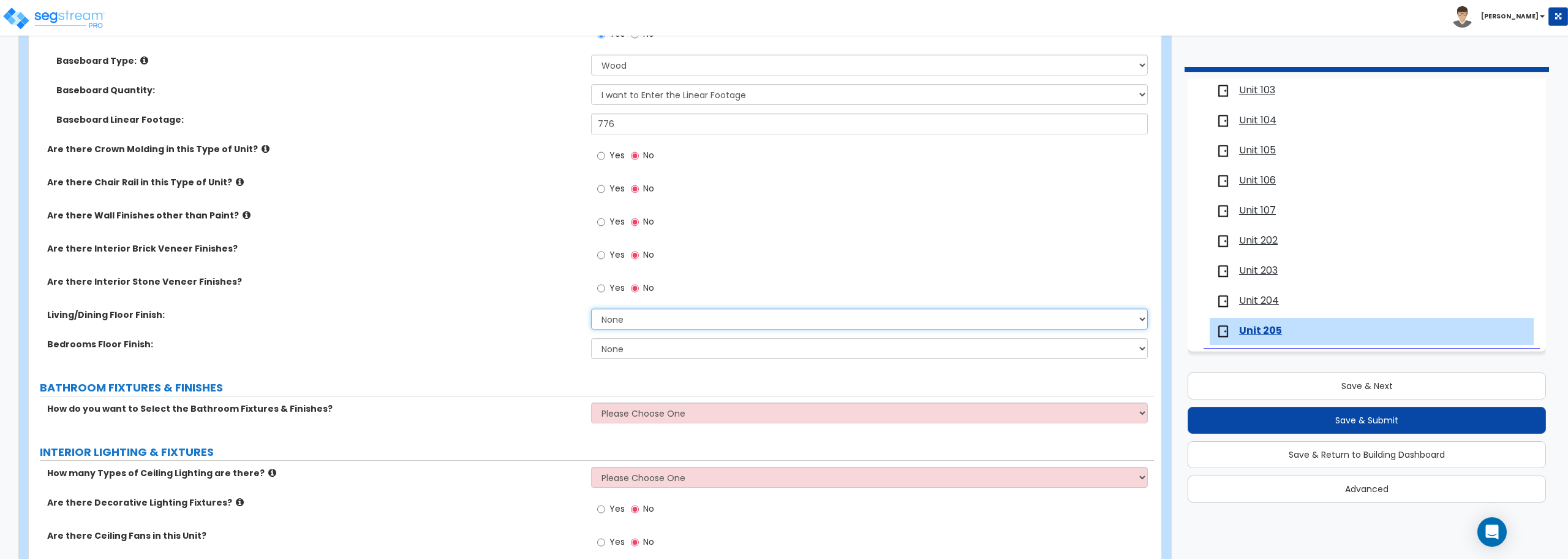
click at [642, 314] on select "None Tile Flooring Hardwood Flooring Resilient Laminate Flooring VCT Flooring S…" at bounding box center [869, 318] width 557 height 21
click at [591, 308] on select "None Tile Flooring Hardwood Flooring Resilient Laminate Flooring VCT Flooring S…" at bounding box center [869, 318] width 557 height 21
click at [640, 347] on select "None Tile Flooring Hardwood Flooring Resilient Laminate Flooring VCT Flooring S…" at bounding box center [869, 347] width 557 height 21
click at [591, 337] on select "None Tile Flooring Hardwood Flooring Resilient Laminate Flooring VCT Flooring S…" at bounding box center [869, 347] width 557 height 21
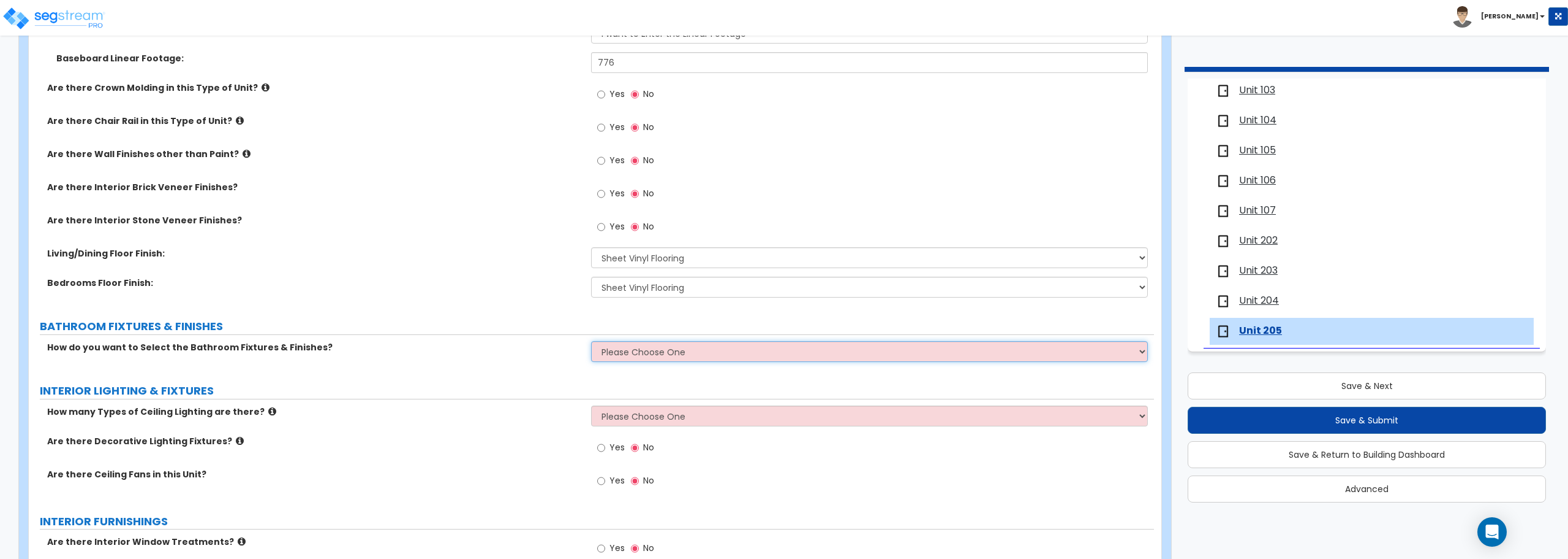
click at [689, 349] on select "Please Choose One Select the type of Fixtures and Finishes only for one Bath an…" at bounding box center [869, 351] width 557 height 21
click at [591, 341] on select "Please Choose One Select the type of Fixtures and Finishes only for one Bath an…" at bounding box center [869, 351] width 557 height 21
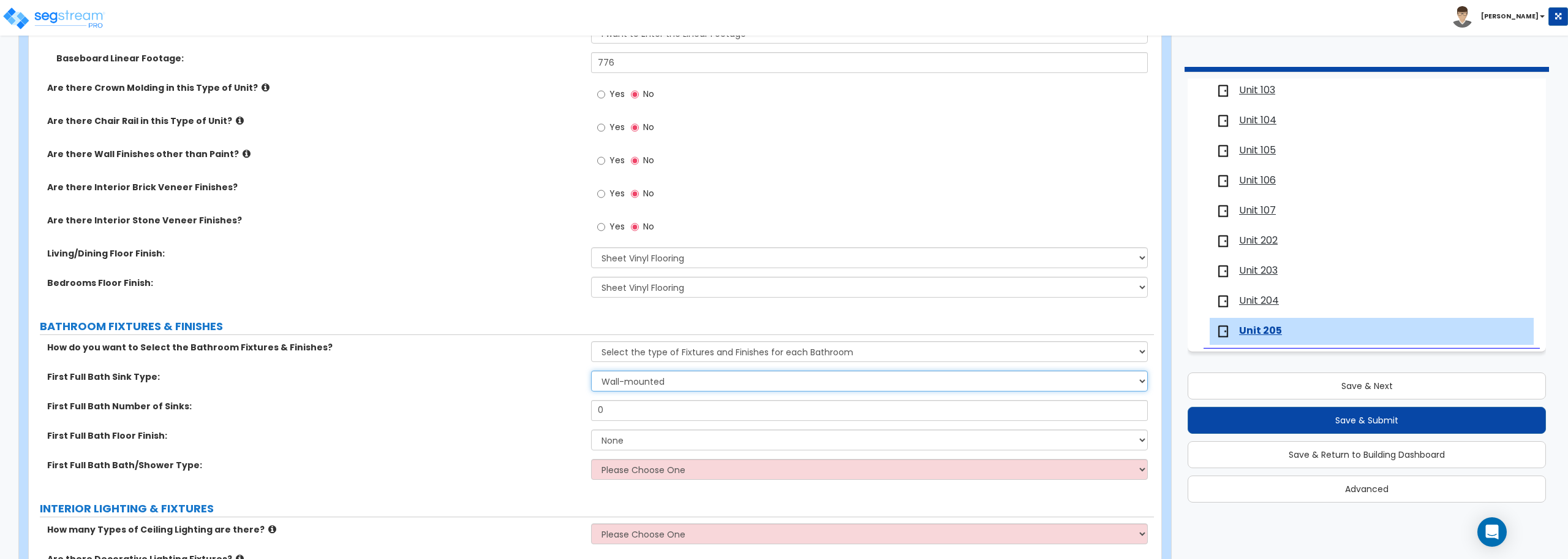
click at [678, 373] on select "Wall-mounted Pedestal-mounted Vanity-mounted" at bounding box center [869, 380] width 557 height 21
click at [591, 370] on select "Wall-mounted Pedestal-mounted Vanity-mounted" at bounding box center [869, 380] width 557 height 21
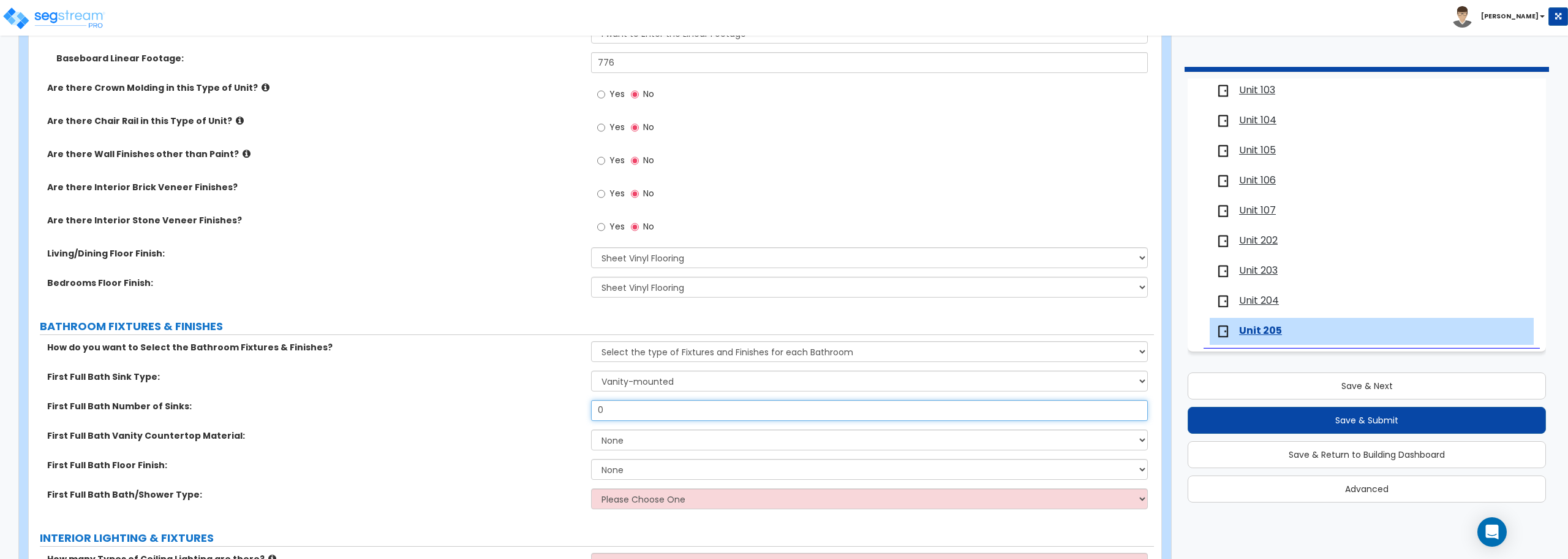
drag, startPoint x: 681, startPoint y: 406, endPoint x: 515, endPoint y: 407, distance: 166.0
click at [515, 407] on div "First Full Bath Number of Sinks: 0" at bounding box center [591, 414] width 1125 height 29
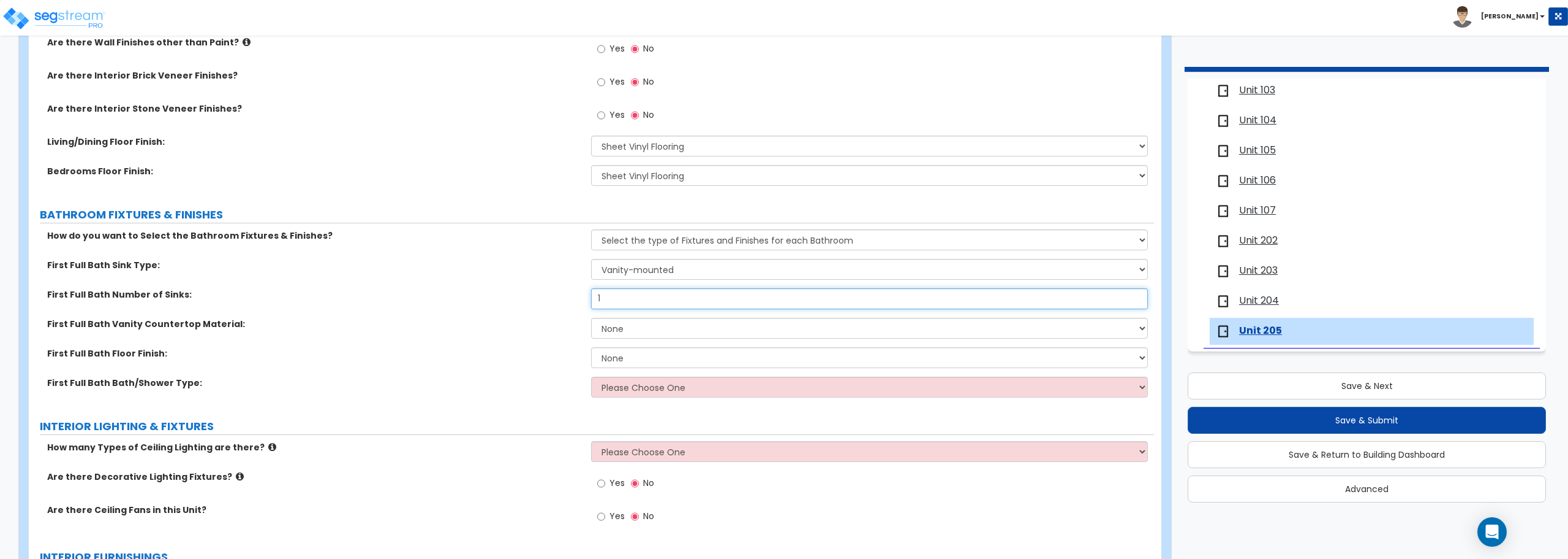
scroll to position [613, 0]
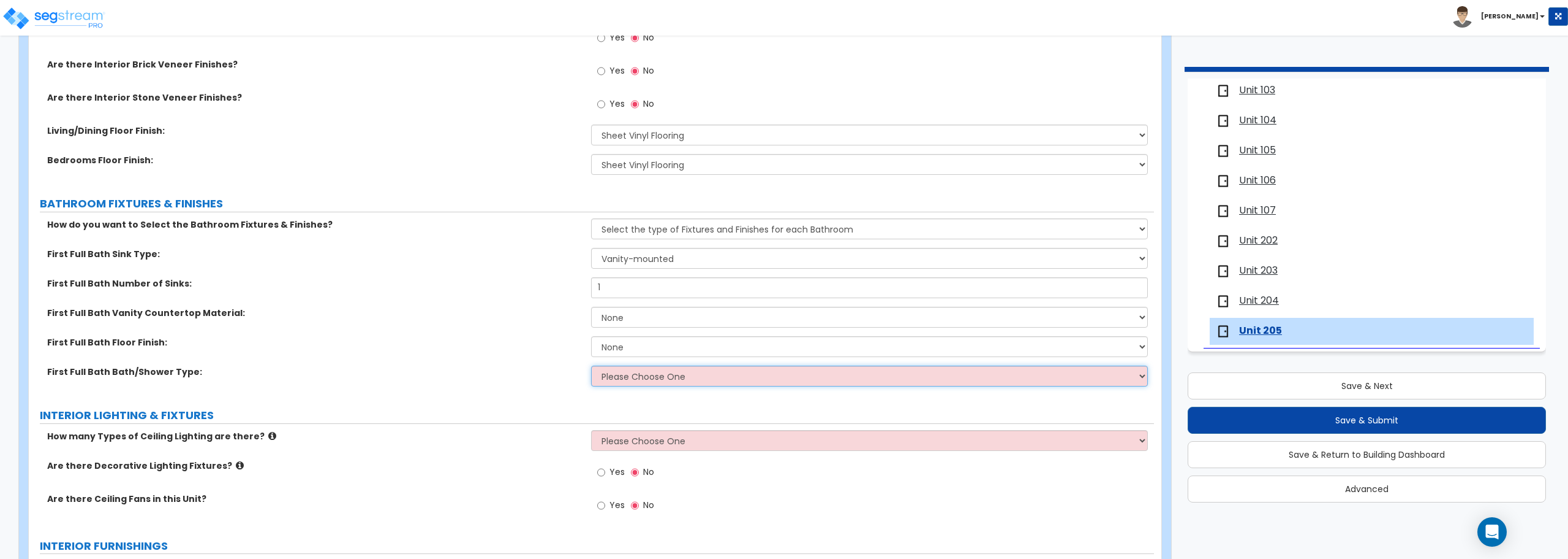
click at [641, 379] on select "Please Choose One Standalone Shower Bathtub - Shower Combo" at bounding box center [869, 376] width 557 height 21
click at [591, 366] on select "Please Choose One Standalone Shower Bathtub - Shower Combo" at bounding box center [869, 376] width 557 height 21
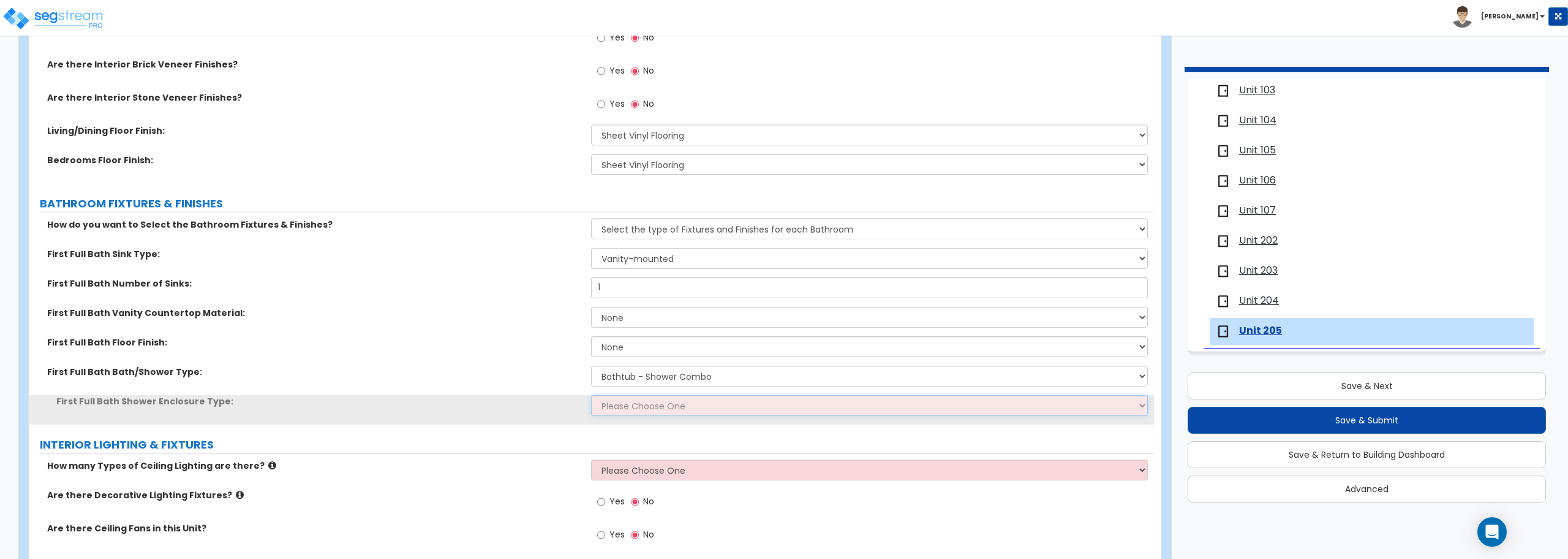
click at [637, 403] on select "Please Choose One Curtain & [PERSON_NAME] Sliding Doors Glass Hinged Doors" at bounding box center [869, 405] width 557 height 21
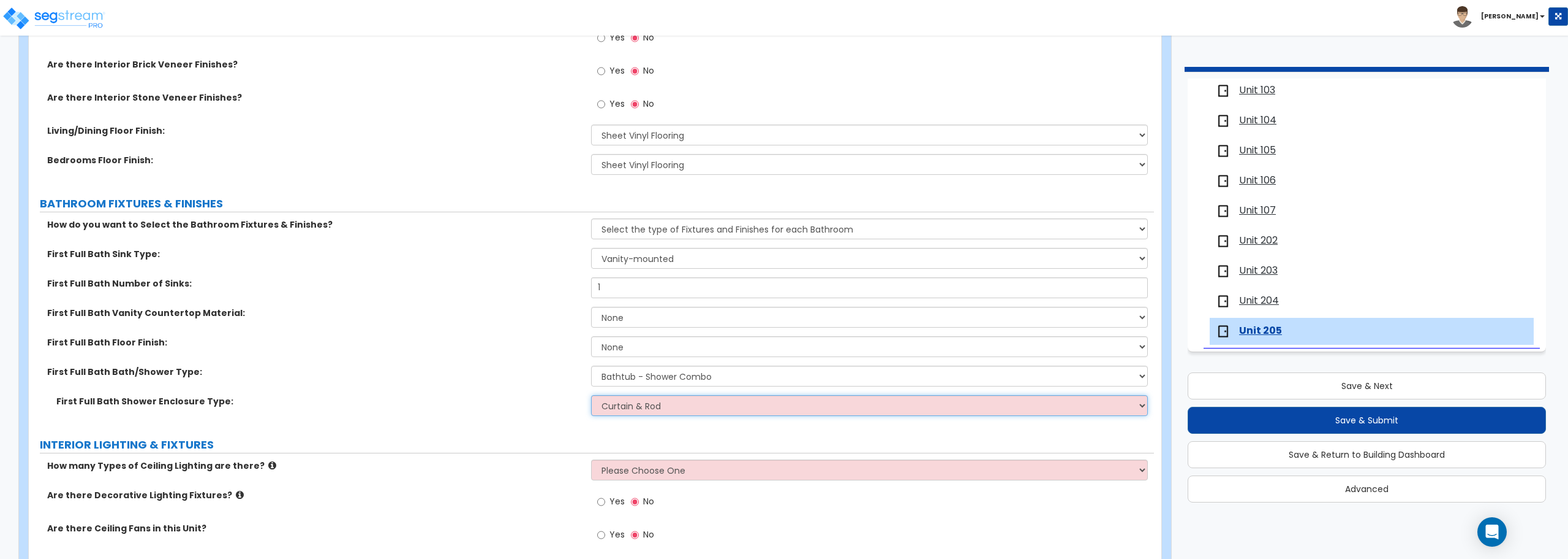
click at [591, 395] on select "Please Choose One Curtain & [PERSON_NAME] Sliding Doors Glass Hinged Doors" at bounding box center [869, 405] width 557 height 21
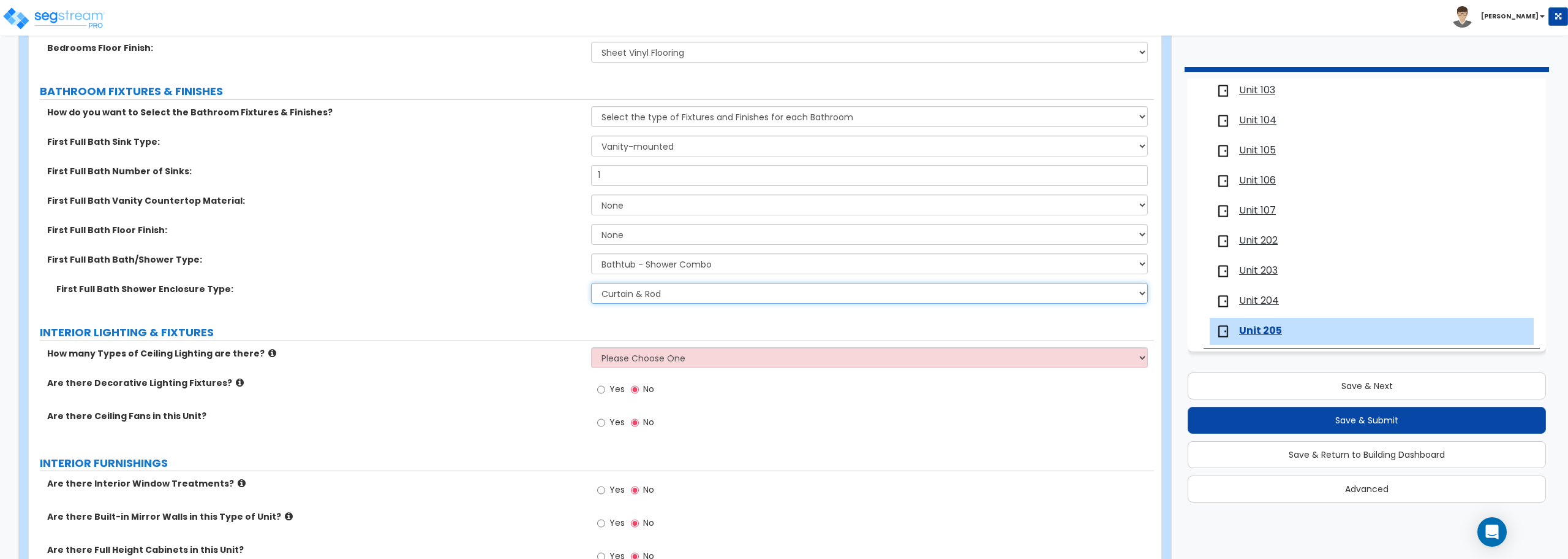
scroll to position [736, 0]
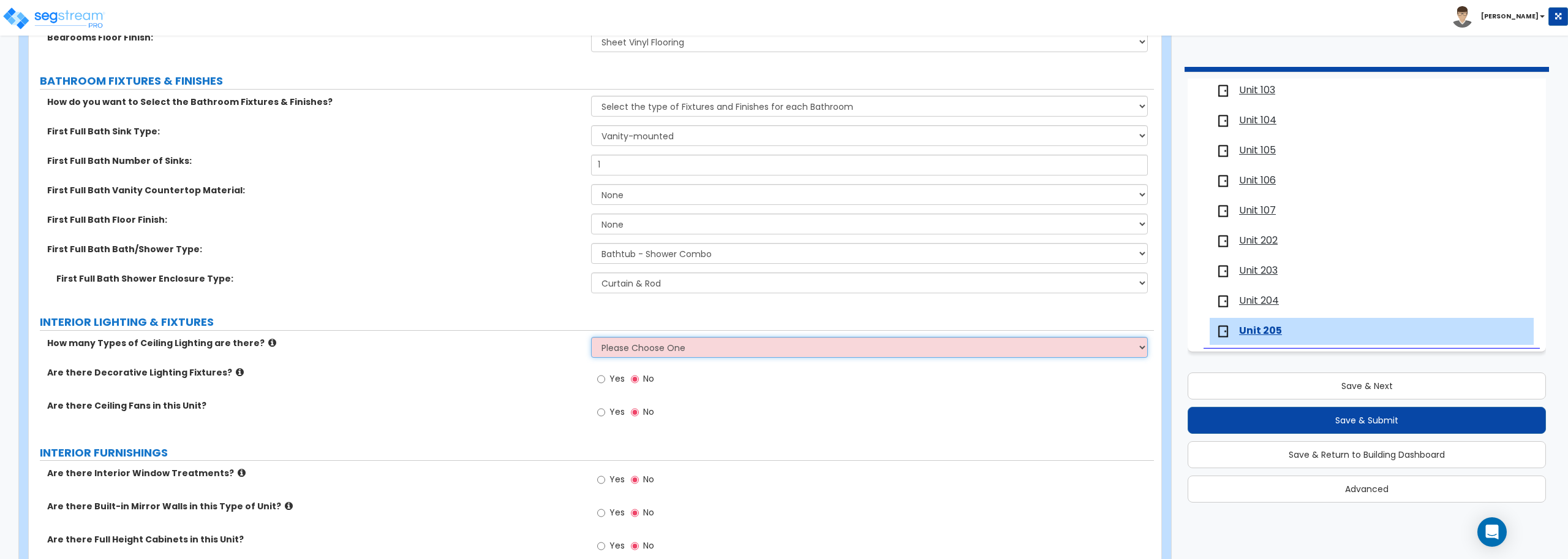
click at [705, 349] on select "Please Choose One 1 2 3" at bounding box center [869, 347] width 557 height 21
click at [591, 336] on select "Please Choose One 1 2 3" at bounding box center [869, 347] width 557 height 21
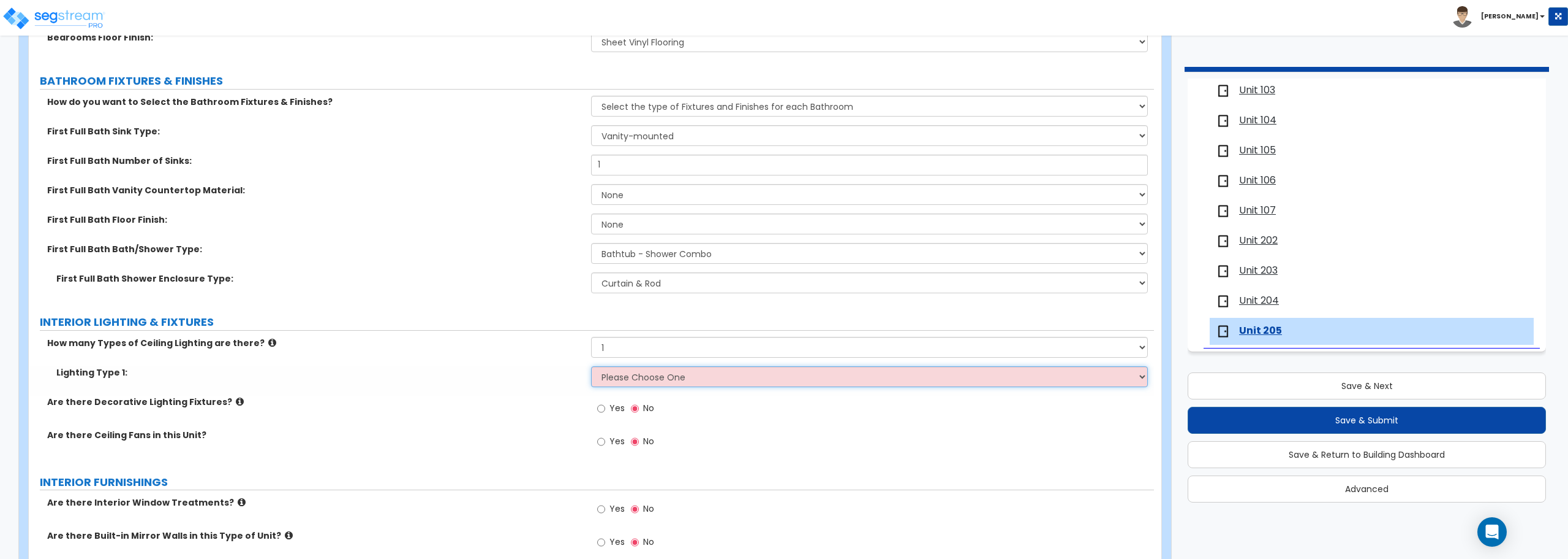
click at [682, 382] on select "Please Choose One LED Surface-Mounted LED Recessed Fluorescent Surface-Mounted …" at bounding box center [869, 376] width 557 height 21
click at [591, 366] on select "Please Choose One LED Surface-Mounted LED Recessed Fluorescent Surface-Mounted …" at bounding box center [869, 376] width 557 height 21
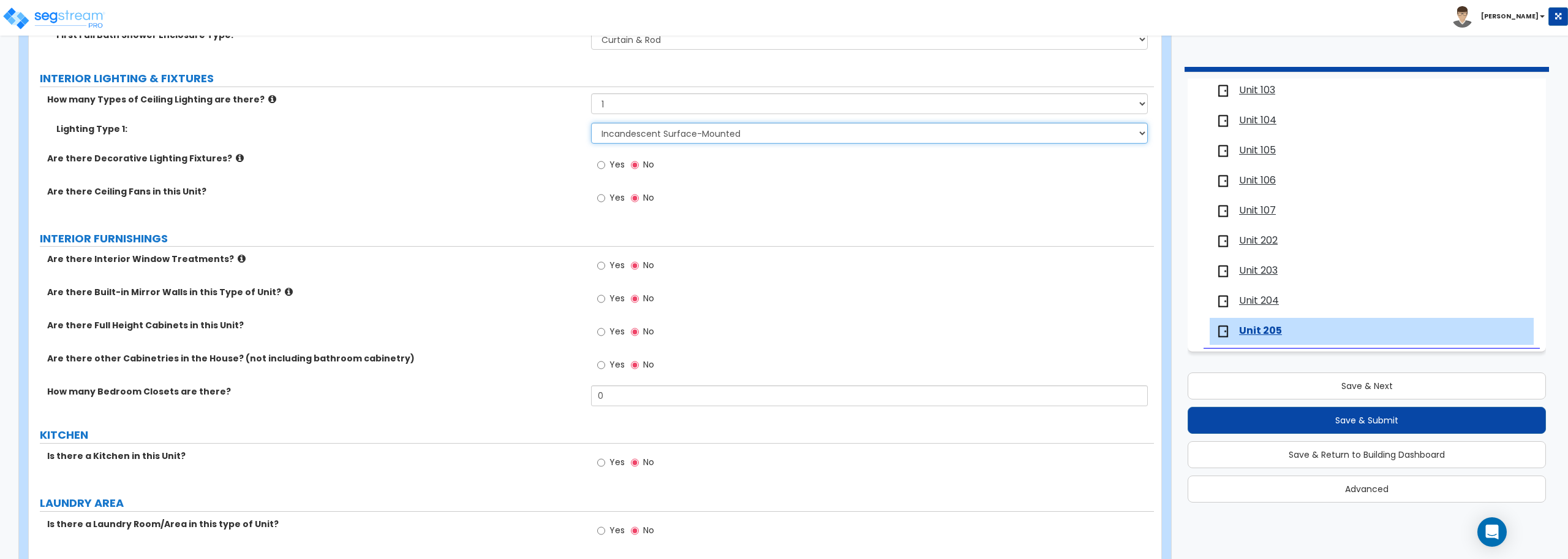
scroll to position [981, 0]
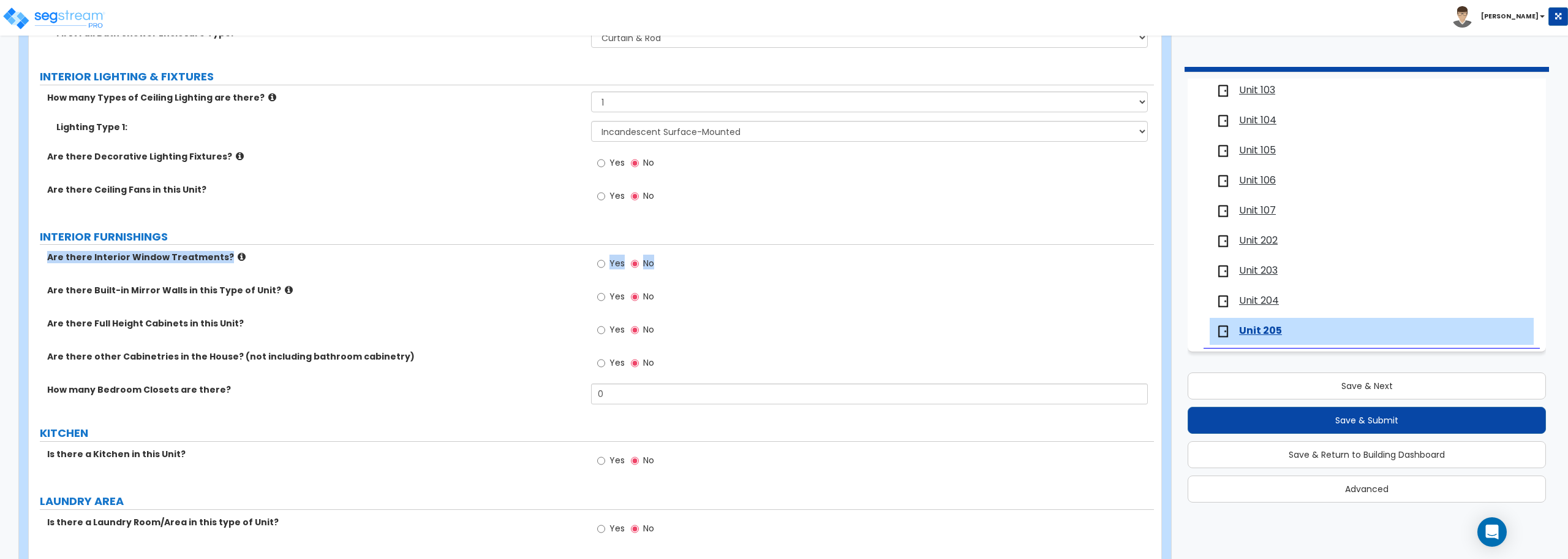
drag, startPoint x: 1164, startPoint y: 271, endPoint x: 1164, endPoint y: 217, distance: 54.0
click at [1164, 217] on div "Unit 205 Import Values from Previous Property Unit Import Values from Existing …" at bounding box center [595, 87] width 1153 height 1947
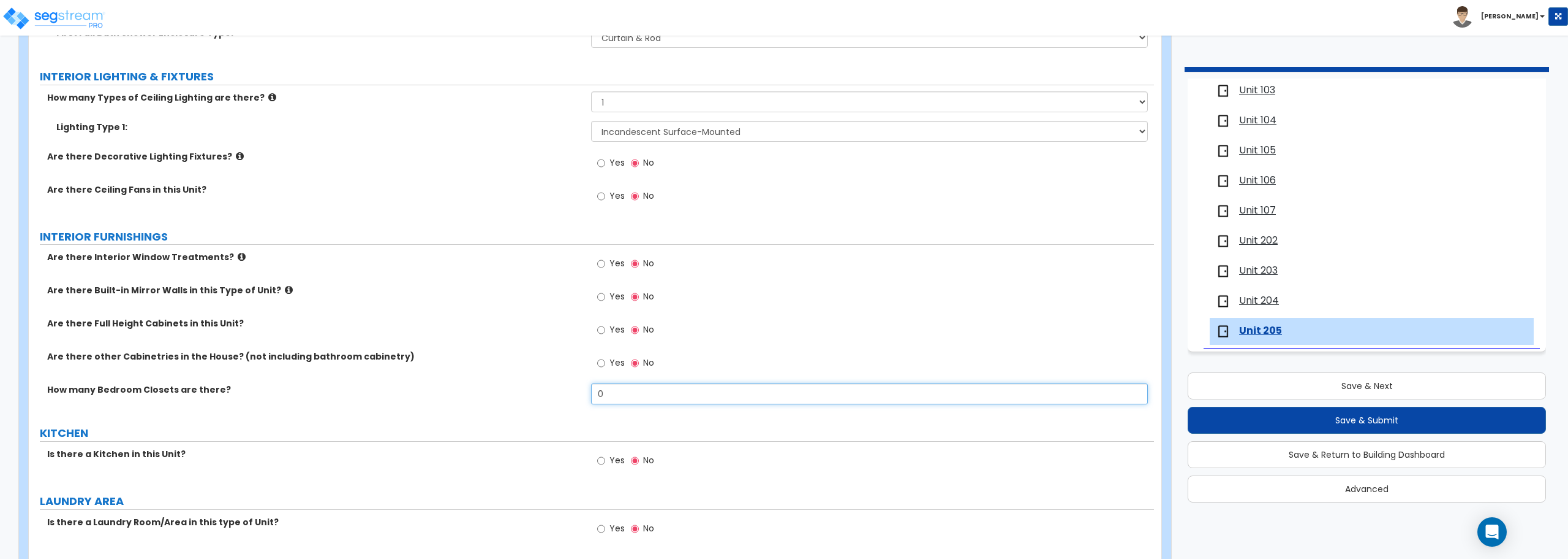
drag, startPoint x: 593, startPoint y: 399, endPoint x: 584, endPoint y: 400, distance: 9.1
click at [584, 400] on div "How many Bedroom Closets are there? 0" at bounding box center [591, 398] width 1125 height 29
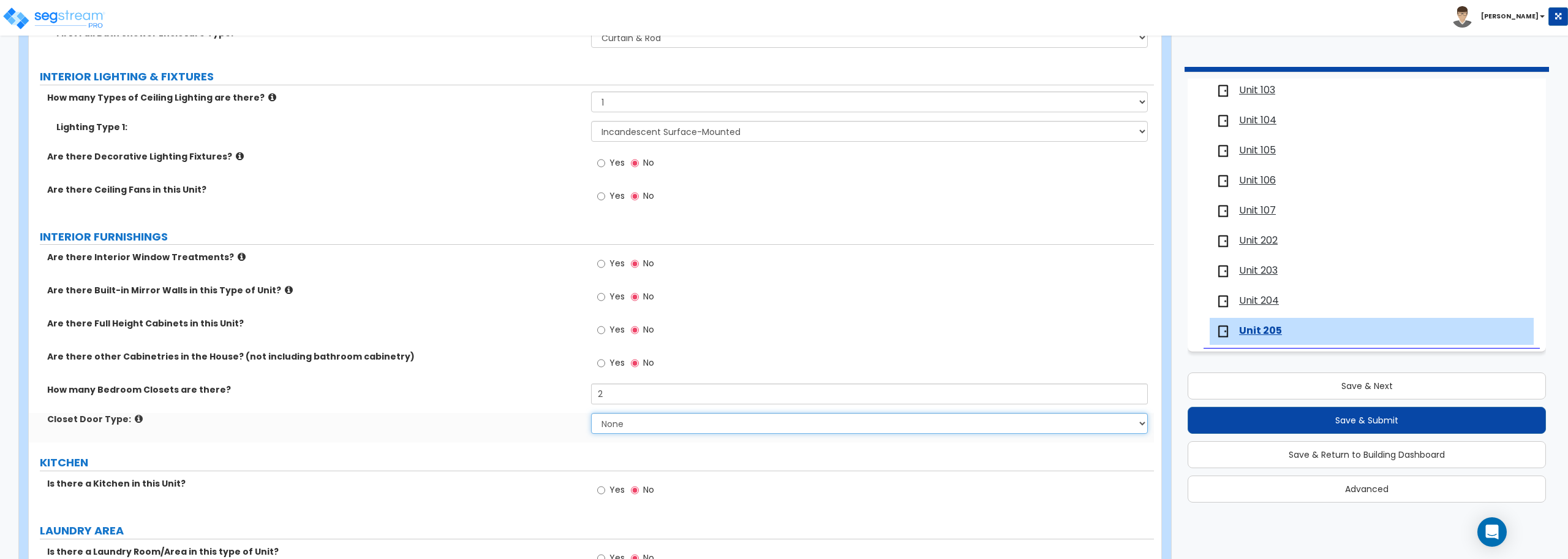
drag, startPoint x: 630, startPoint y: 422, endPoint x: 580, endPoint y: 426, distance: 50.2
click at [580, 426] on div "Closet Door Type: None Bi-fold Louvered Doors Bi-fold Panel Doors Sliding Doors…" at bounding box center [591, 428] width 1125 height 29
click at [591, 413] on select "None Bi-fold Louvered Doors Bi-fold Panel Doors Sliding Doors Hinged Wood Door" at bounding box center [869, 423] width 557 height 21
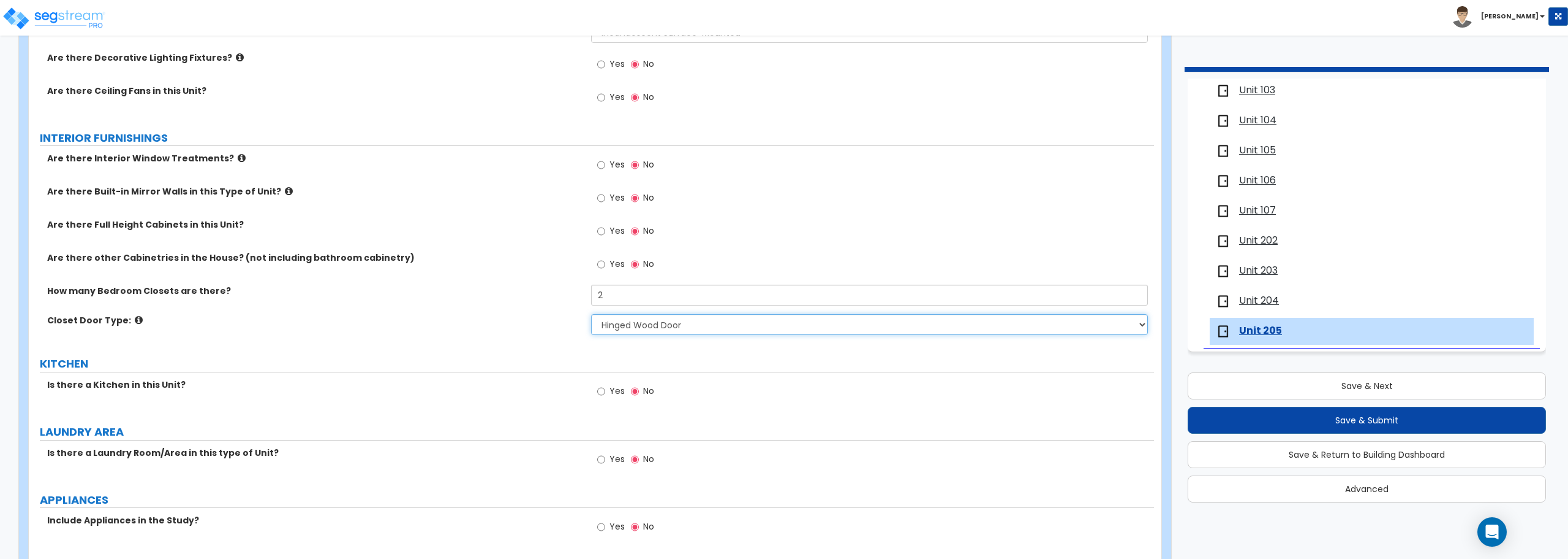
scroll to position [1103, 0]
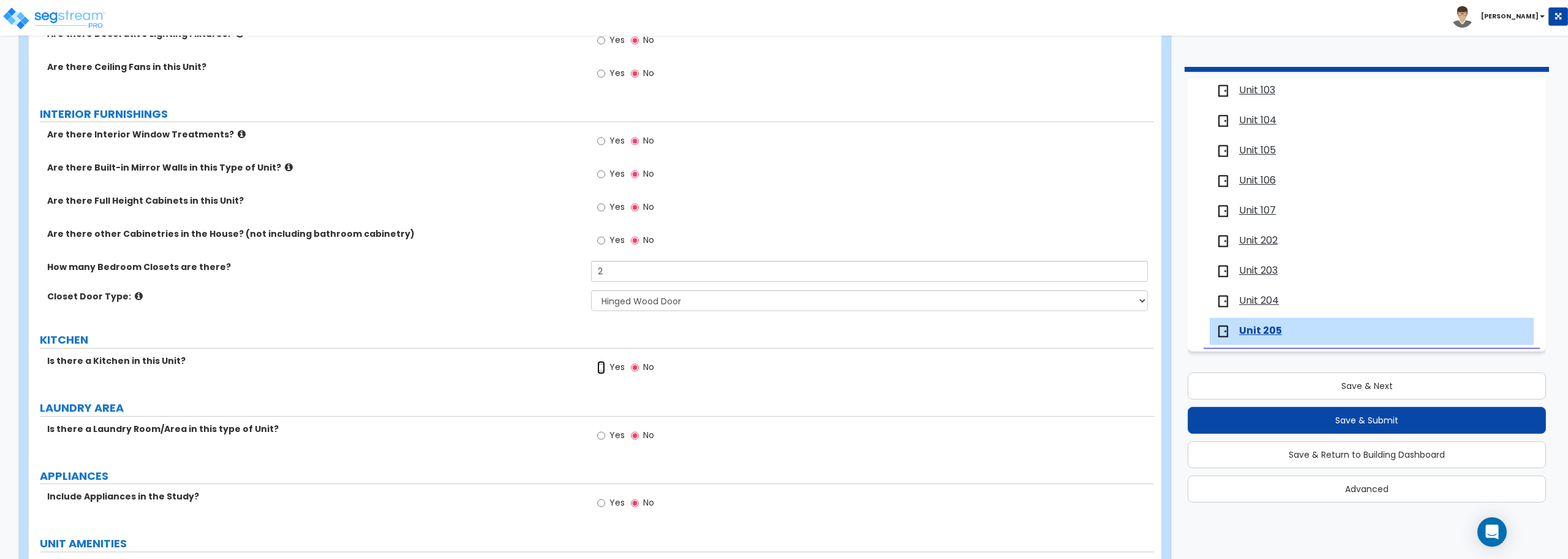
click at [601, 364] on input "Yes" at bounding box center [601, 367] width 8 height 14
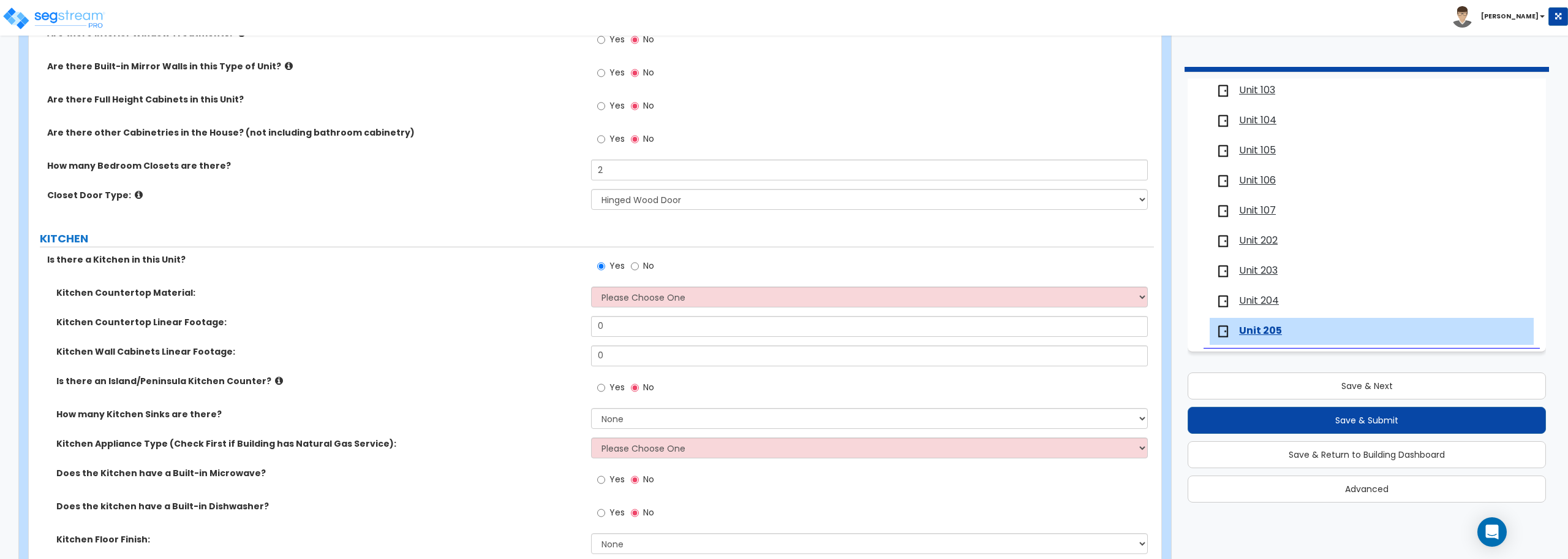
scroll to position [1227, 0]
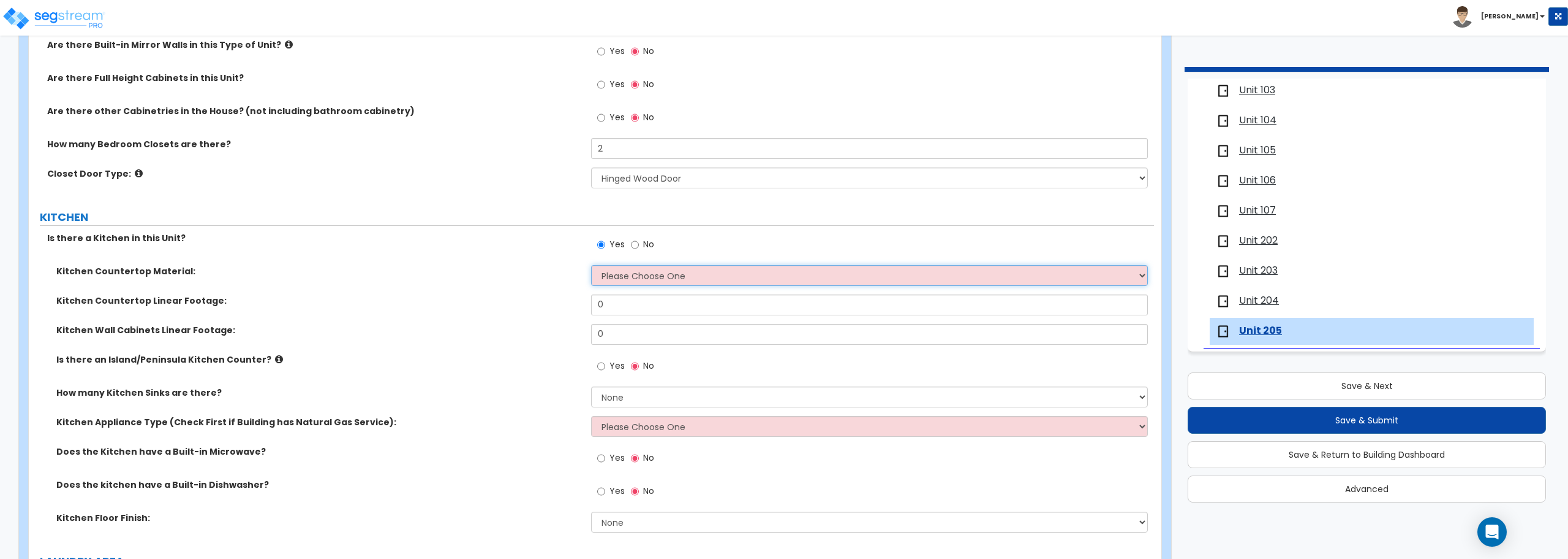
click at [651, 276] on select "Please Choose One Plastic Laminate Solid Surface Stone Quartz Marble Tile Wood …" at bounding box center [869, 274] width 557 height 21
click at [591, 264] on select "Please Choose One Plastic Laminate Solid Surface Stone Quartz Marble Tile Wood …" at bounding box center [869, 274] width 557 height 21
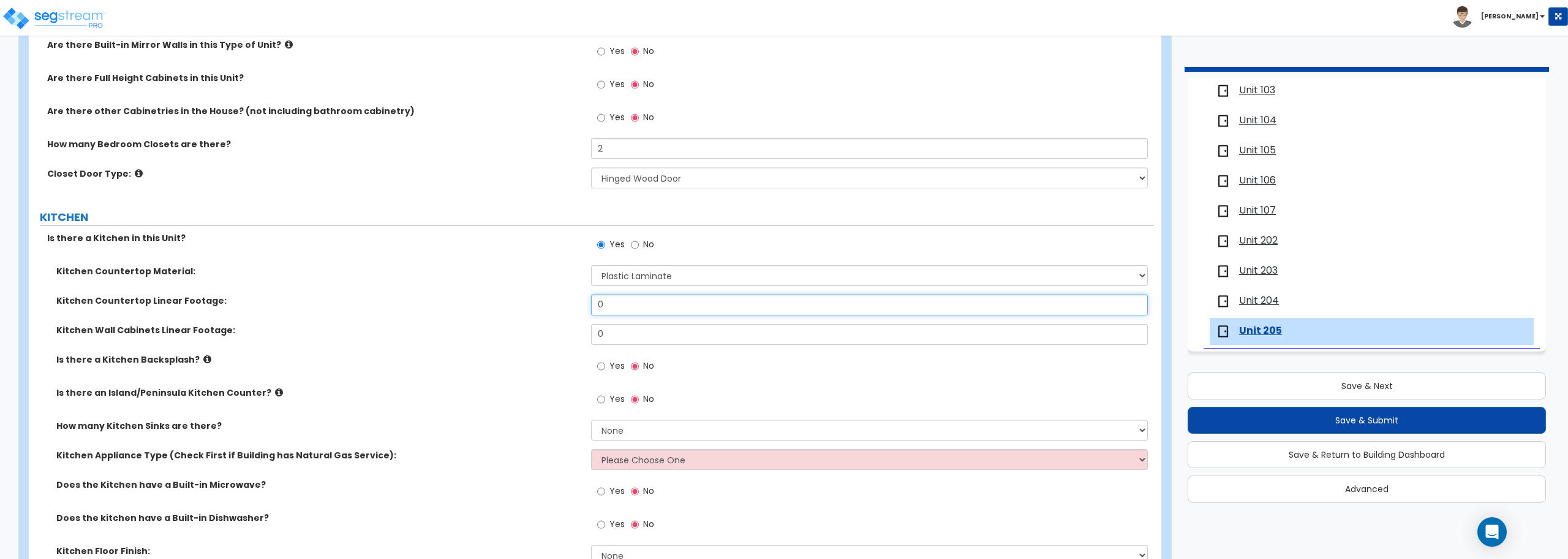
drag, startPoint x: 620, startPoint y: 309, endPoint x: 509, endPoint y: 310, distance: 111.0
click at [509, 310] on div "Kitchen Countertop Linear Footage: 0" at bounding box center [591, 309] width 1125 height 29
drag, startPoint x: 607, startPoint y: 342, endPoint x: 536, endPoint y: 341, distance: 71.0
click at [536, 341] on div "Kitchen Wall Cabinets Linear Footage: 0" at bounding box center [591, 338] width 1125 height 29
click at [603, 396] on input "Yes" at bounding box center [601, 399] width 8 height 14
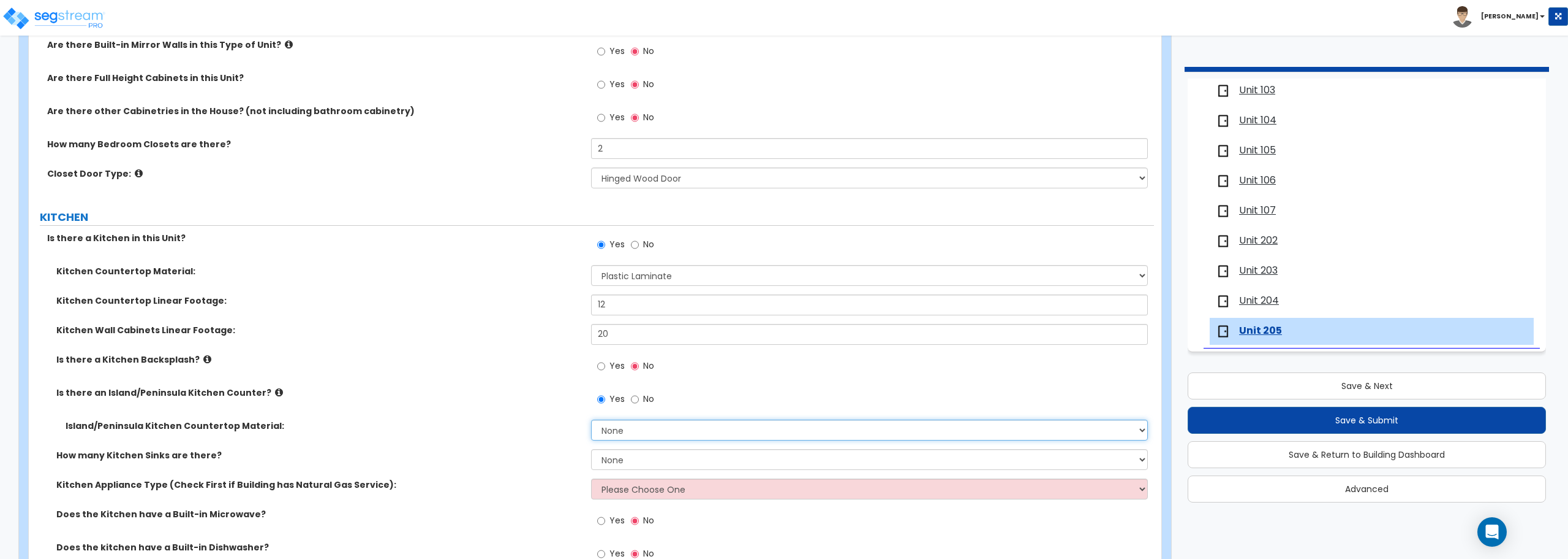
click at [633, 431] on select "None Plastic Laminate Solid Surface Stone Quartz Marble Tile Wood Stainless Ste…" at bounding box center [869, 430] width 557 height 21
click at [591, 419] on select "None Plastic Laminate Solid Surface Stone Quartz Marble Tile Wood Stainless Ste…" at bounding box center [869, 430] width 557 height 21
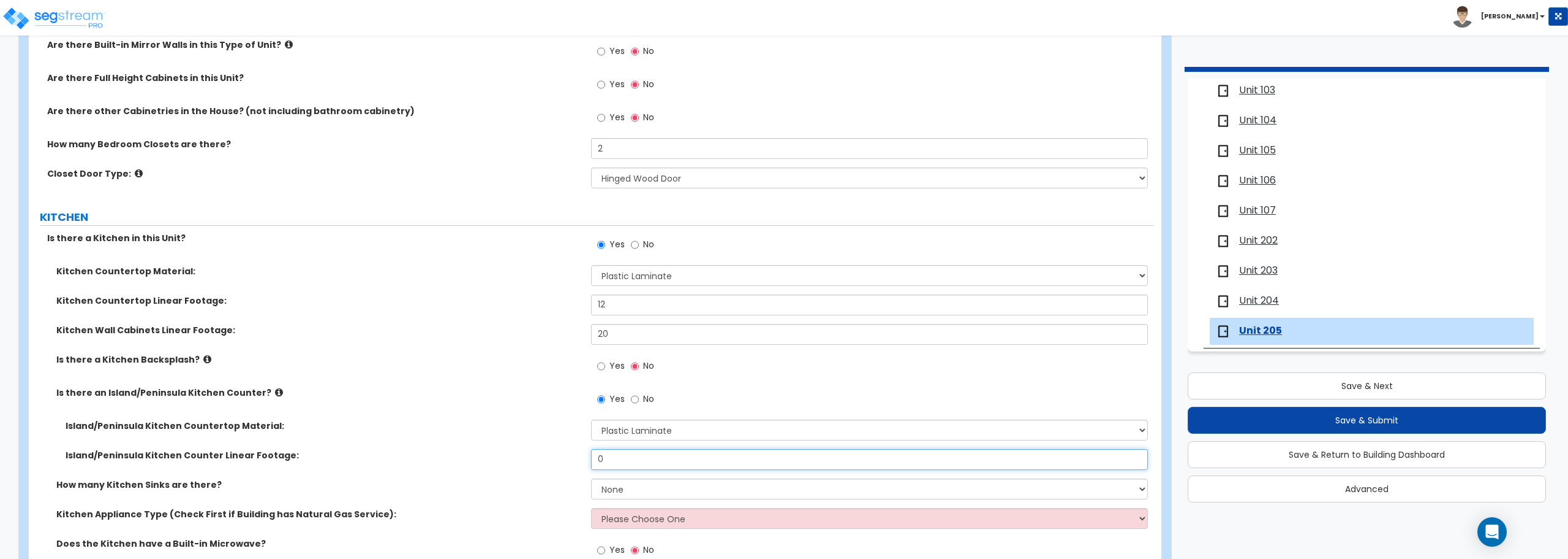
drag, startPoint x: 623, startPoint y: 458, endPoint x: 540, endPoint y: 458, distance: 83.0
click at [540, 458] on div "Island/Peninsula Kitchen Counter Linear Footage: 0" at bounding box center [591, 463] width 1125 height 29
click at [646, 492] on select "None 1 2 3" at bounding box center [869, 488] width 557 height 21
click at [591, 478] on select "None 1 2 3" at bounding box center [869, 488] width 557 height 21
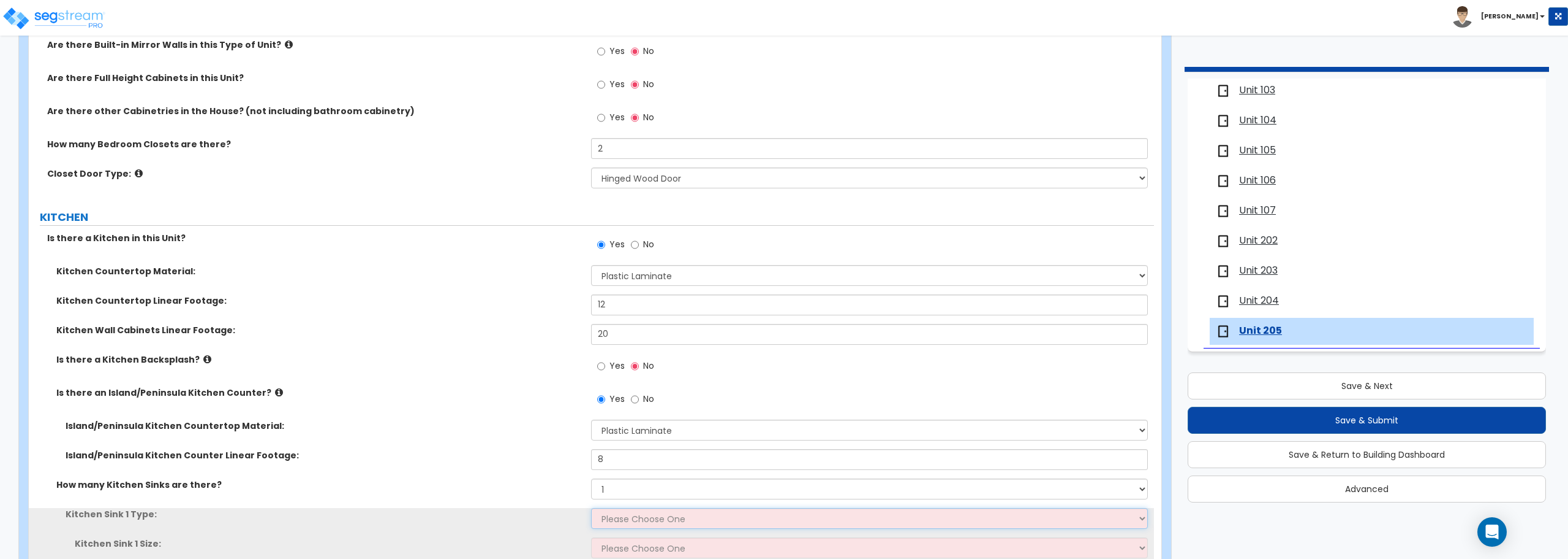
click at [648, 520] on select "Please Choose One Stainless Steel Porcelain Enamel Cast Iron Granite Composite" at bounding box center [869, 518] width 557 height 21
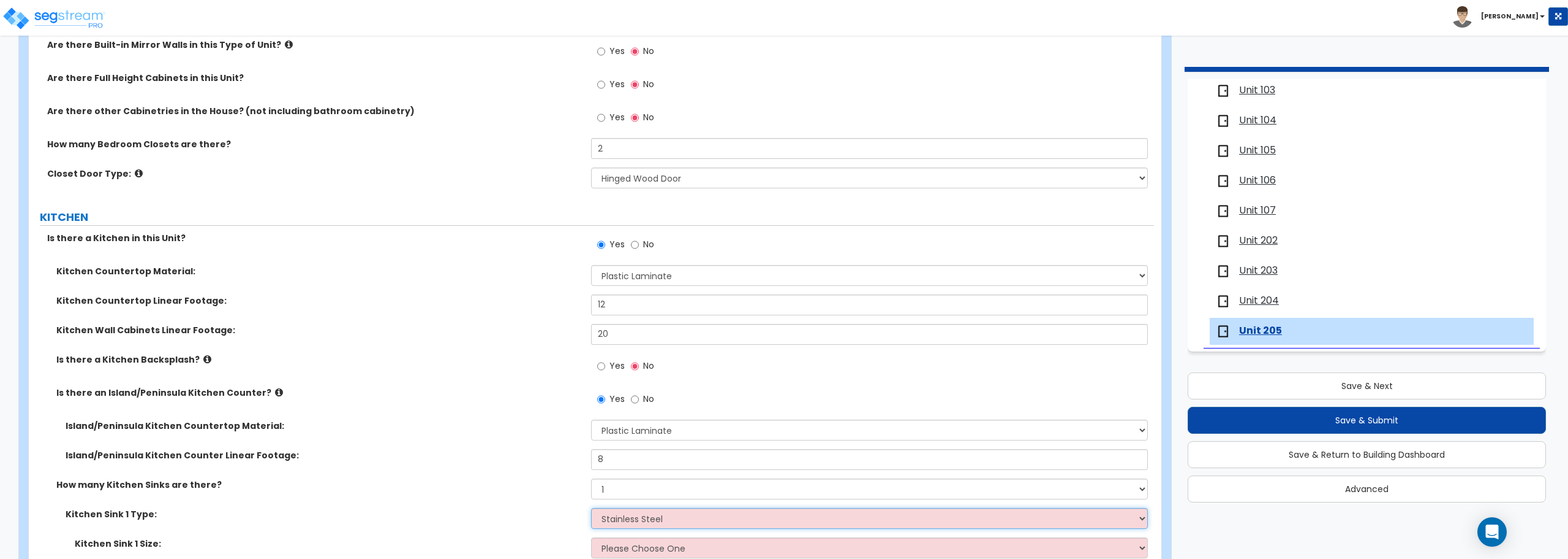
click at [591, 508] on select "Please Choose One Stainless Steel Porcelain Enamel Cast Iron Granite Composite" at bounding box center [869, 518] width 557 height 21
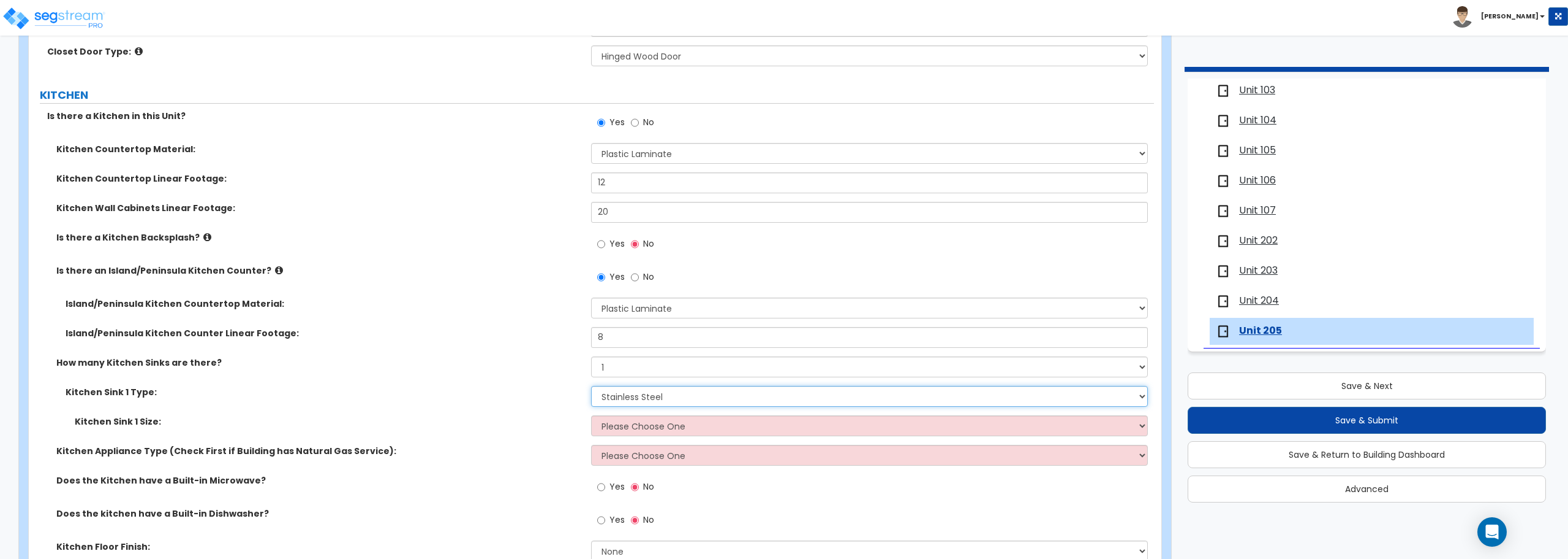
scroll to position [1349, 0]
click at [657, 436] on div "Kitchen Sink 1 Size: Please Choose One Single Sink Double Sink" at bounding box center [591, 430] width 1125 height 29
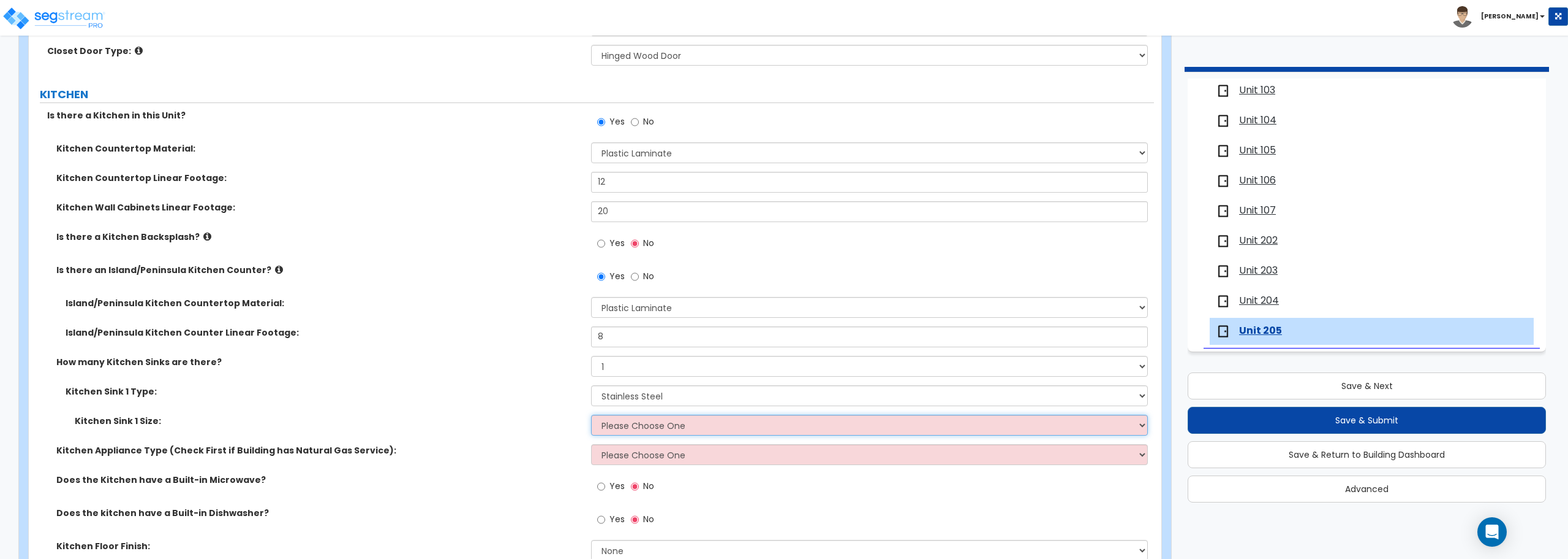
click at [657, 433] on select "Please Choose One Single Sink Double Sink" at bounding box center [869, 425] width 557 height 21
click at [591, 415] on select "Please Choose One Single Sink Double Sink" at bounding box center [869, 425] width 557 height 21
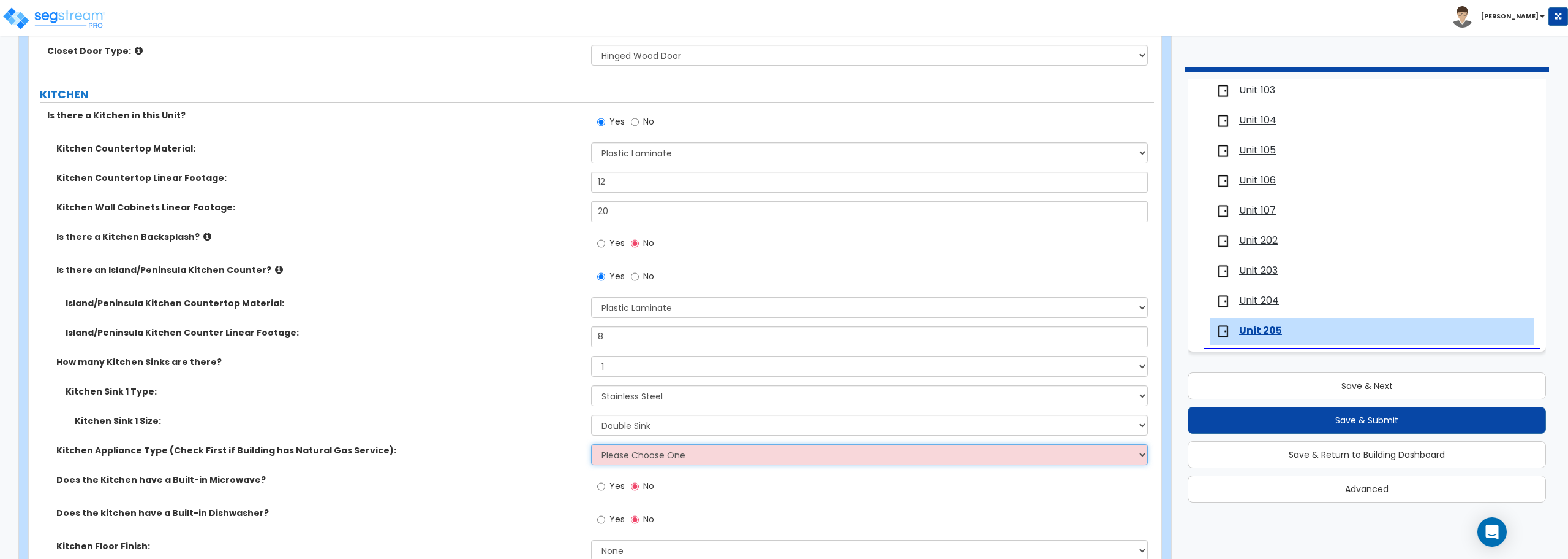
click at [653, 460] on select "Please Choose One Gas Electric" at bounding box center [869, 454] width 557 height 21
click at [591, 444] on select "Please Choose One Gas Electric" at bounding box center [869, 454] width 557 height 21
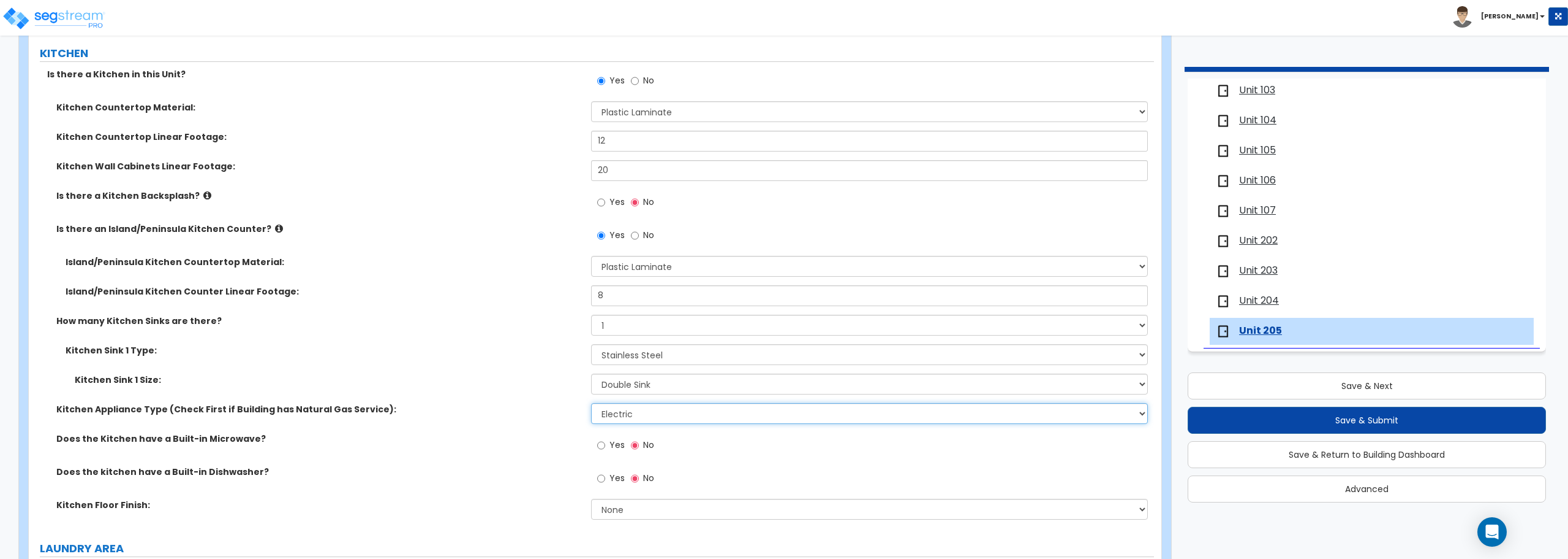
scroll to position [1472, 0]
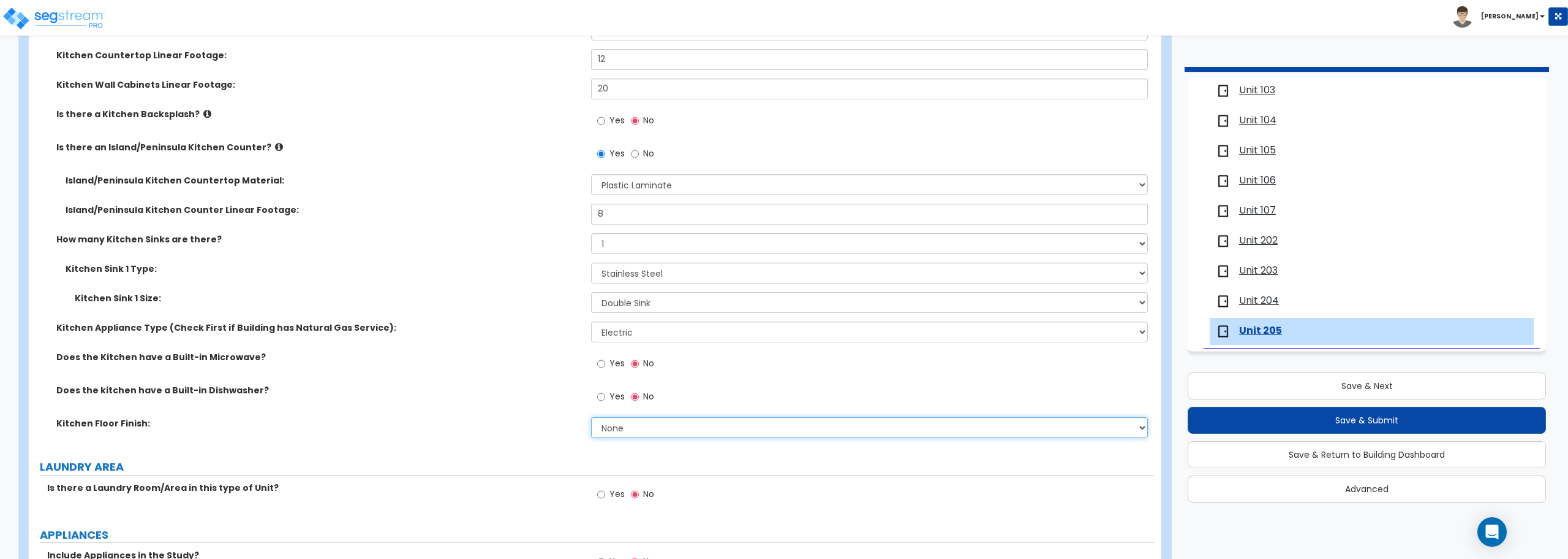
click at [613, 425] on select "None Tile Flooring Hardwood Flooring Resilient Laminate Flooring VCT Flooring S…" at bounding box center [869, 427] width 557 height 21
click at [591, 417] on select "None Tile Flooring Hardwood Flooring Resilient Laminate Flooring VCT Flooring S…" at bounding box center [869, 427] width 557 height 21
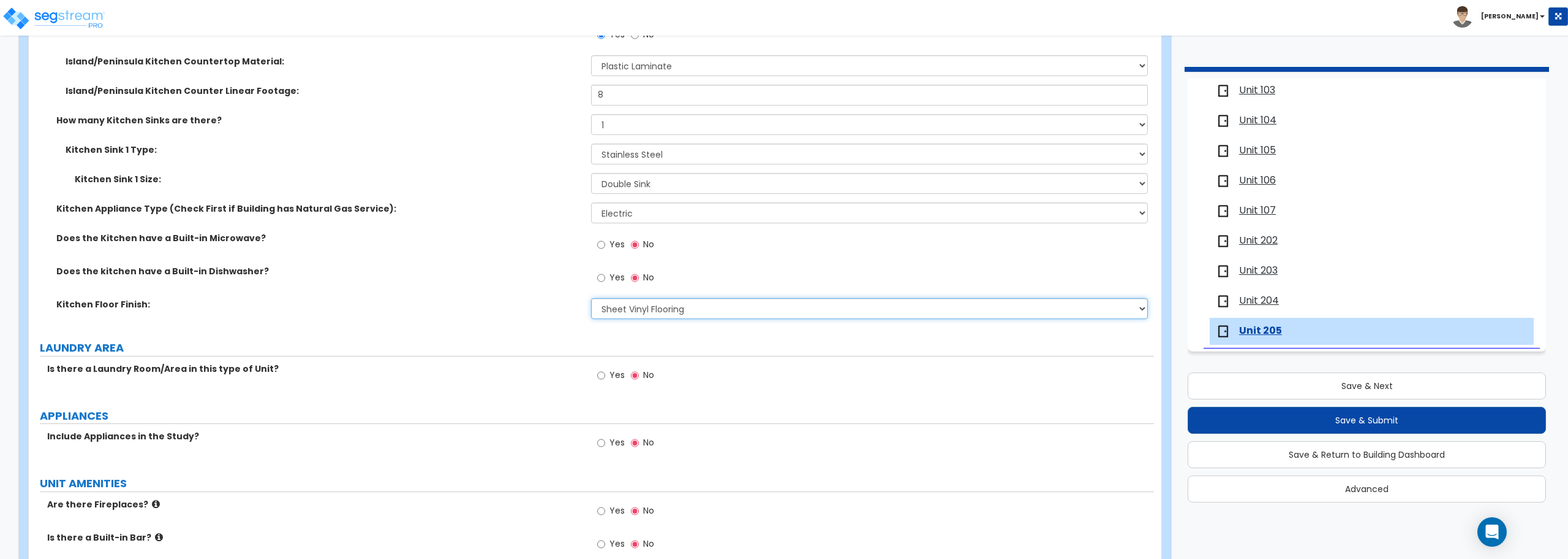
scroll to position [1594, 0]
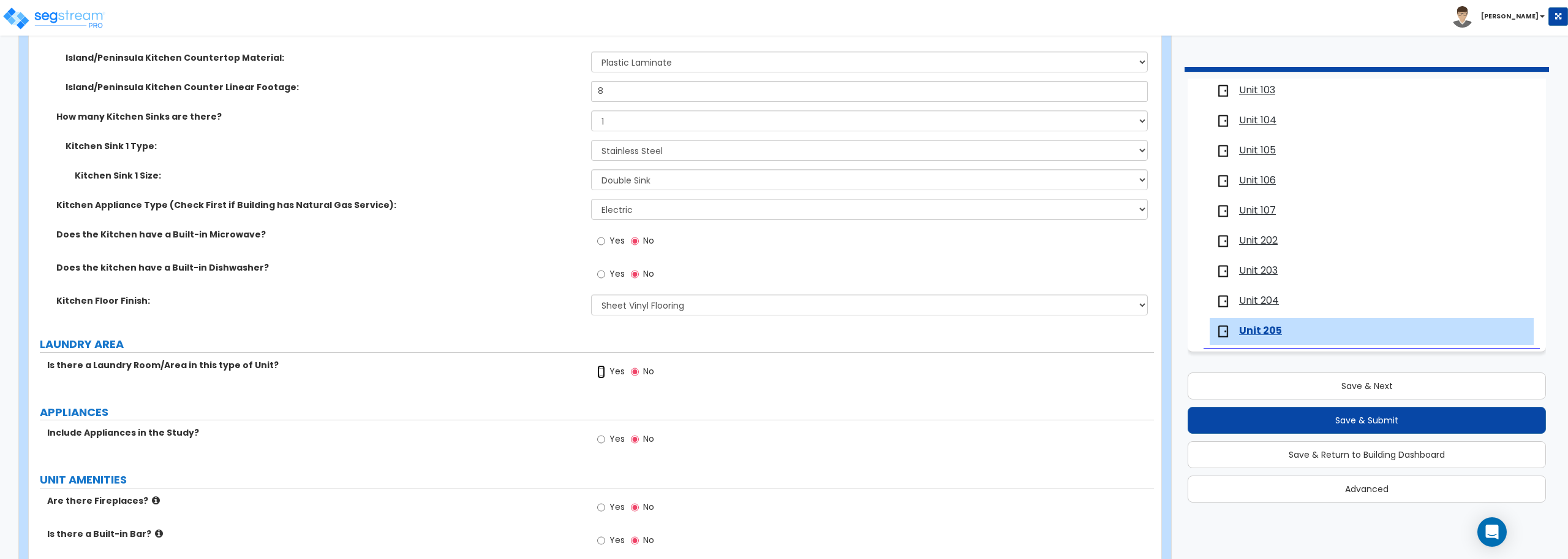
click at [603, 367] on input "Yes" at bounding box center [601, 371] width 8 height 14
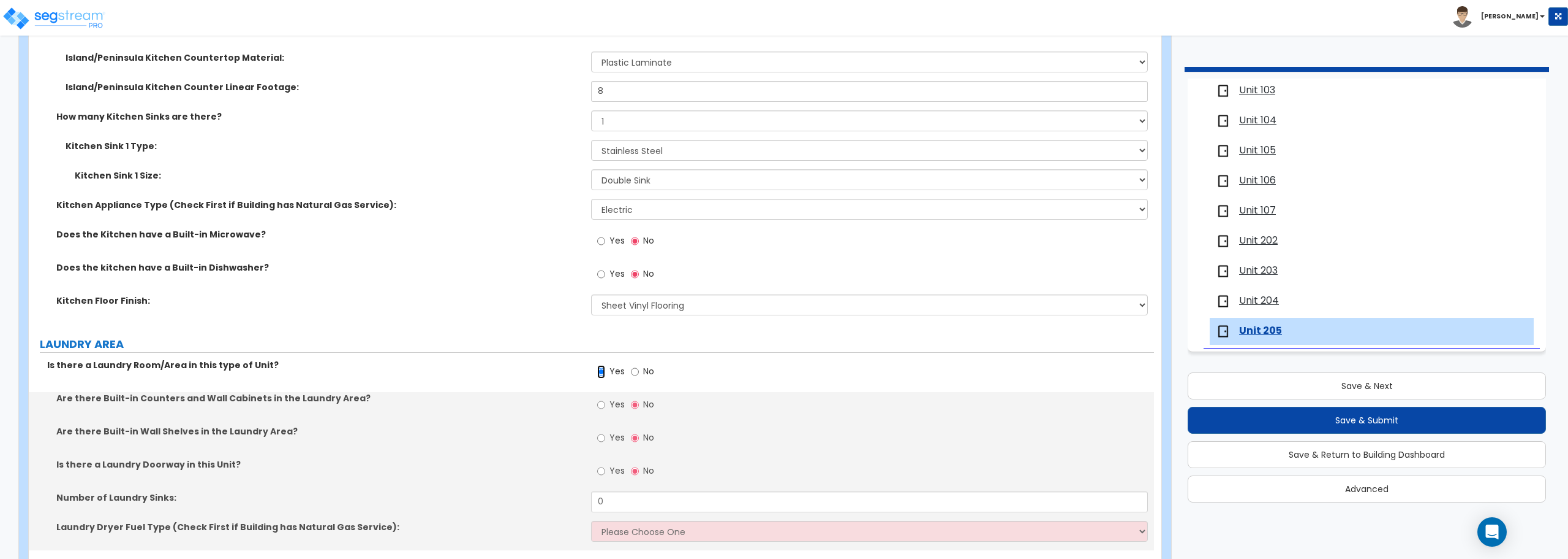
scroll to position [1839, 0]
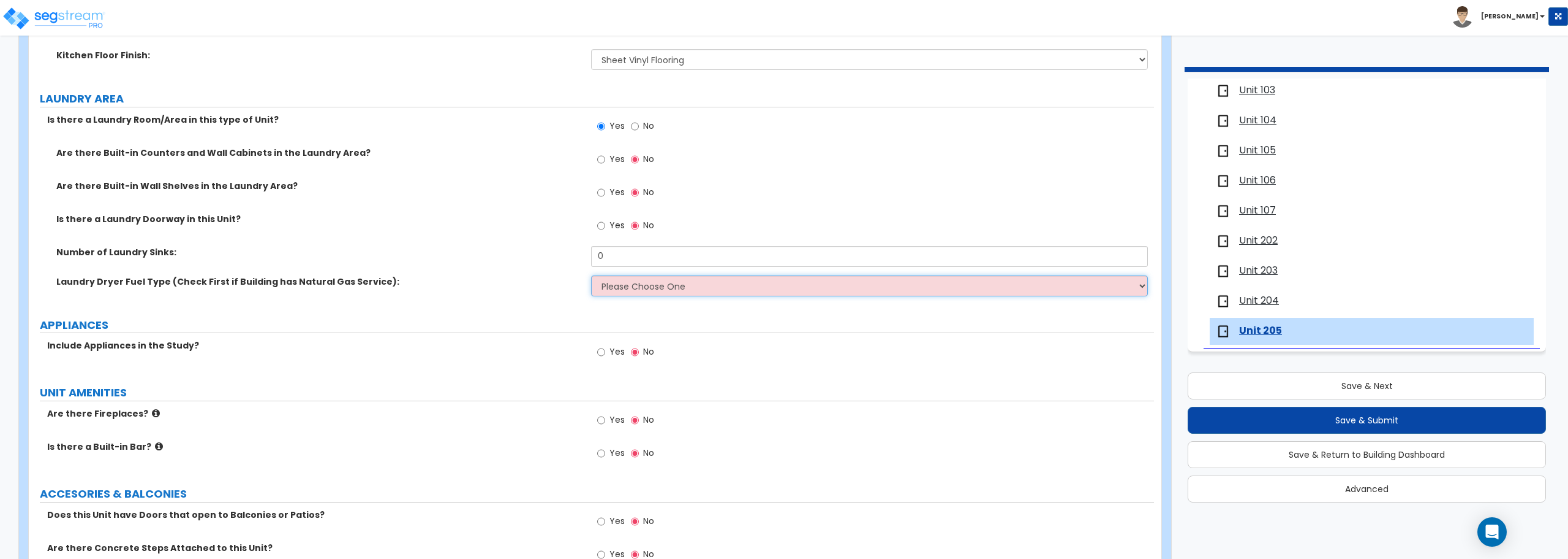
click at [638, 292] on select "Please Choose One Gas Electric" at bounding box center [869, 285] width 557 height 21
click at [591, 275] on select "Please Choose One Gas Electric" at bounding box center [869, 285] width 557 height 21
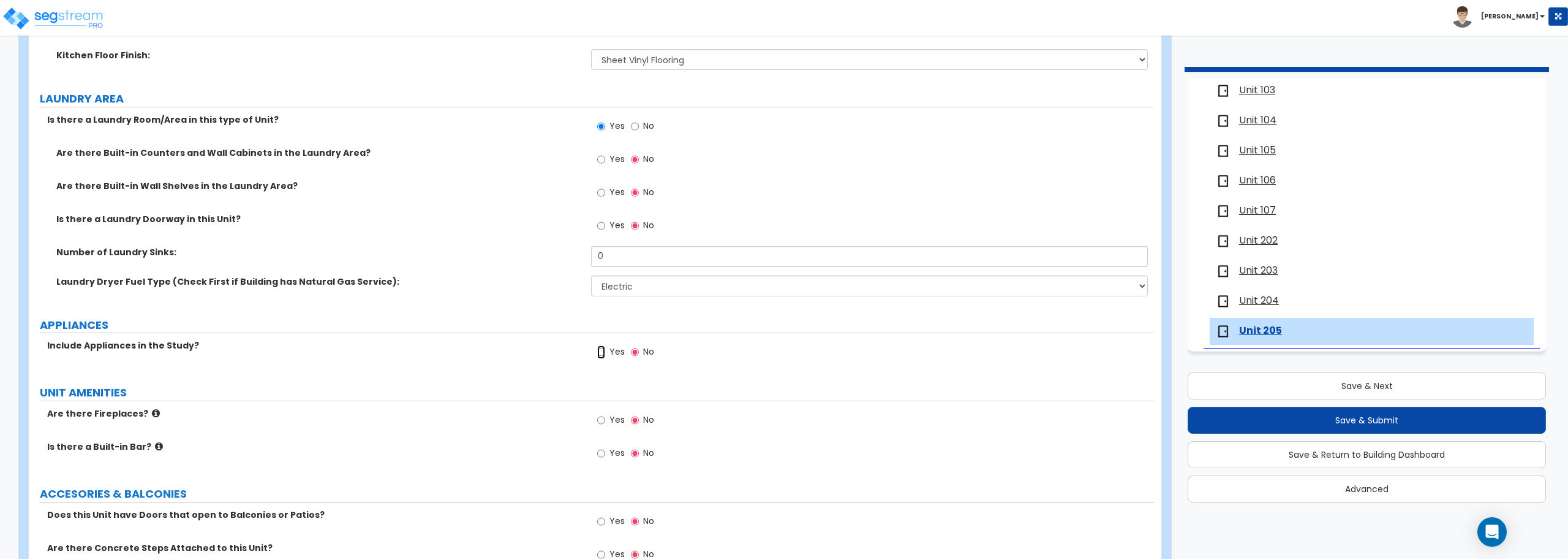
click at [598, 349] on input "Yes" at bounding box center [601, 352] width 8 height 14
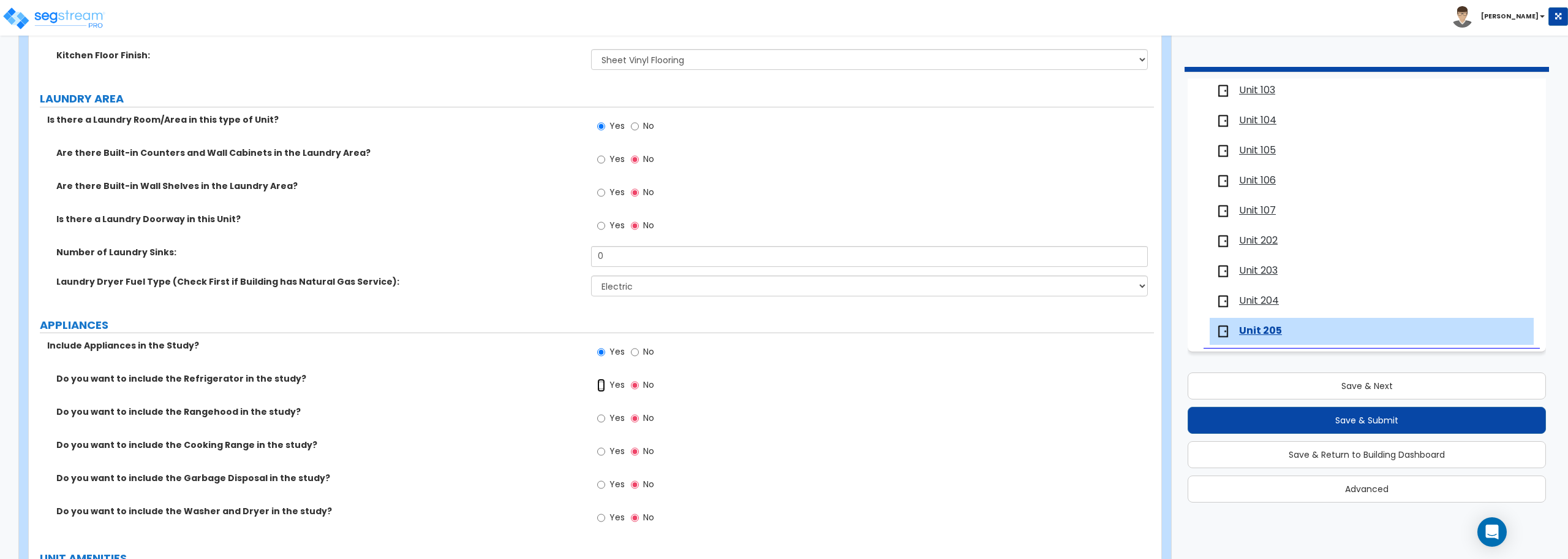
click at [601, 387] on input "Yes" at bounding box center [601, 385] width 8 height 14
click at [600, 450] on input "Yes" at bounding box center [601, 450] width 8 height 14
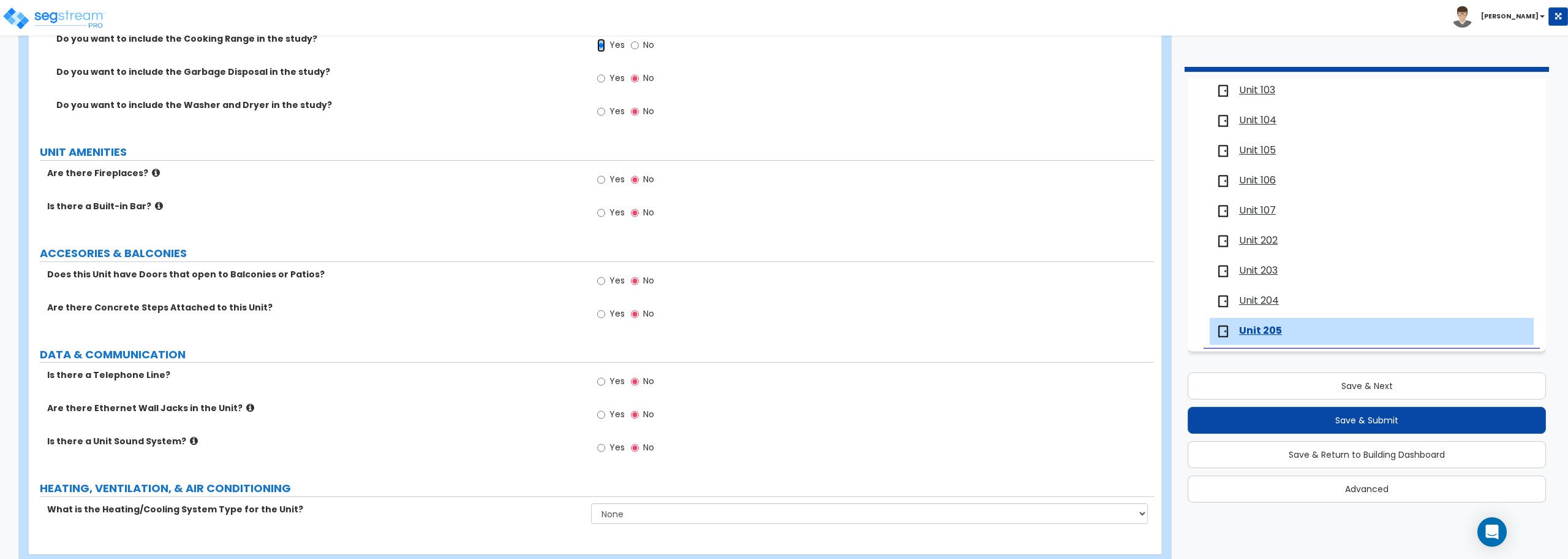
scroll to position [2269, 0]
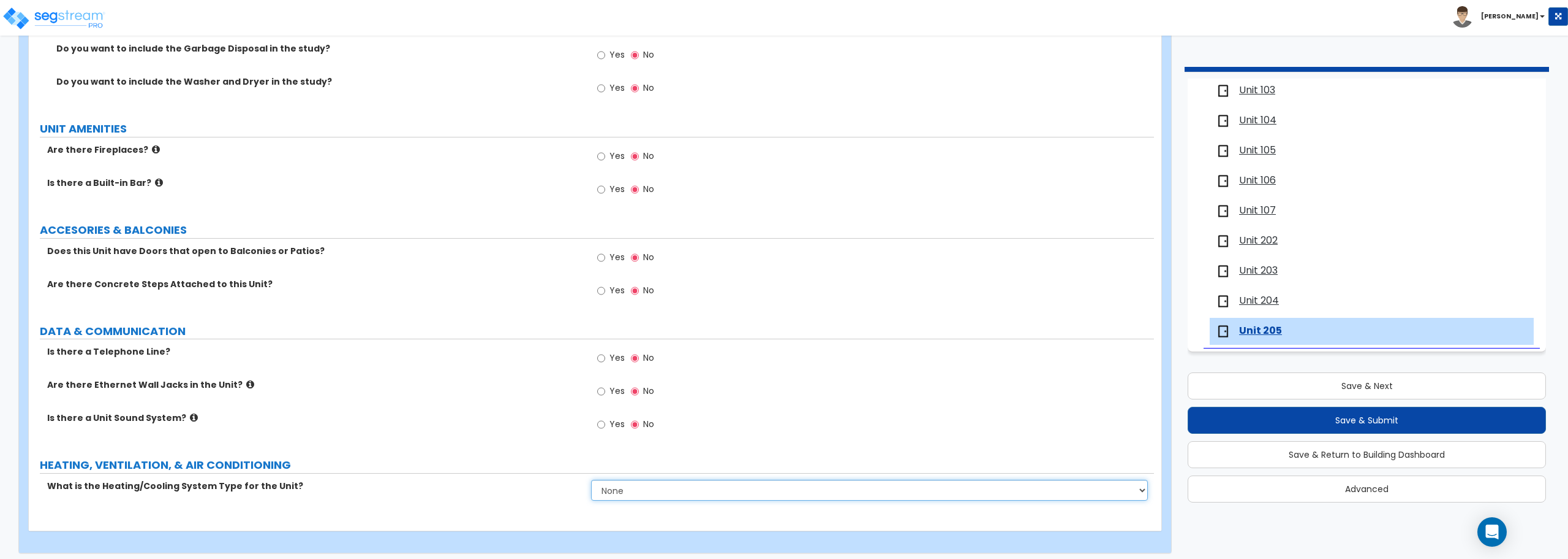
click at [649, 491] on select "None Heat Only Centralized Heating & Cooling Thru Wall Air Conditioners Mini Sp…" at bounding box center [869, 490] width 557 height 21
click at [591, 480] on select "None Heat Only Centralized Heating & Cooling Thru Wall Air Conditioners Mini Sp…" at bounding box center [869, 490] width 557 height 21
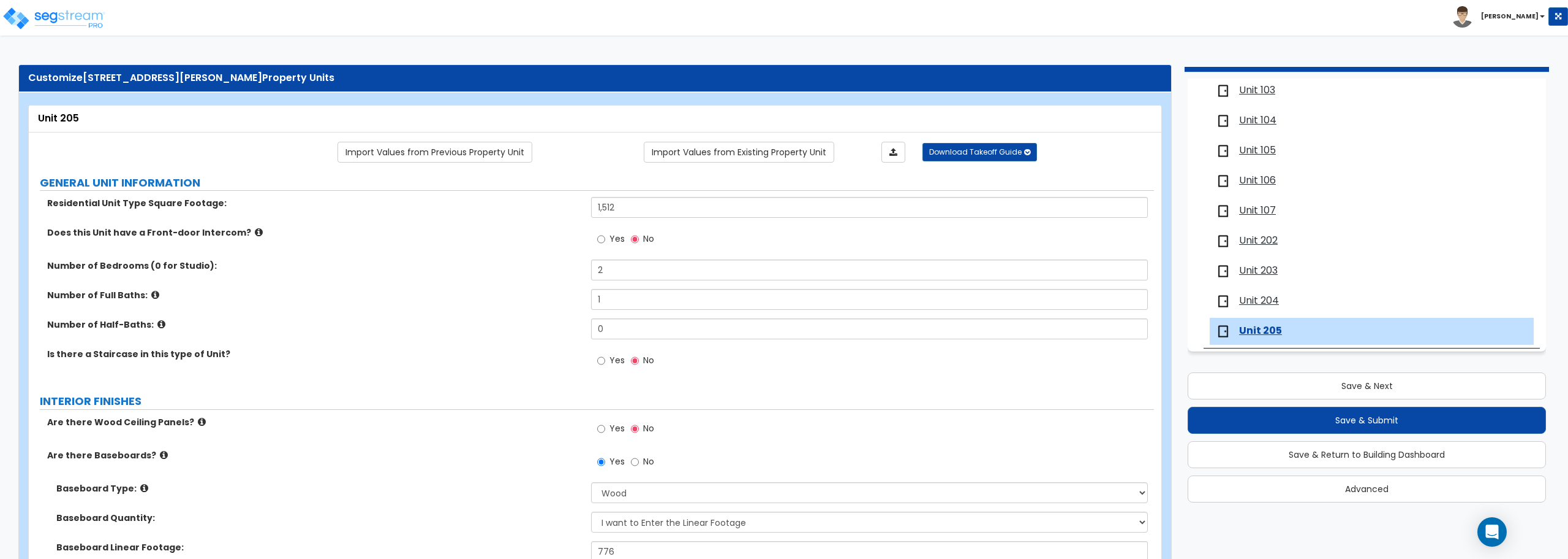
scroll to position [0, 0]
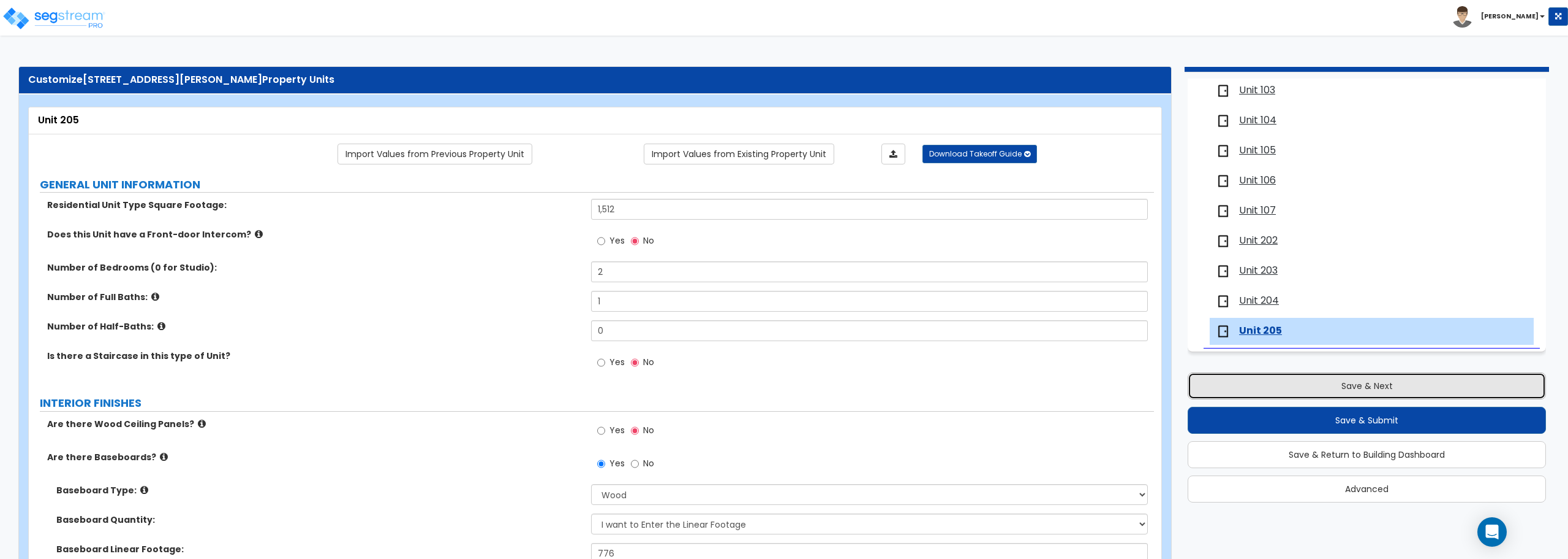
click at [1388, 388] on button "Save & Next" at bounding box center [1367, 386] width 358 height 27
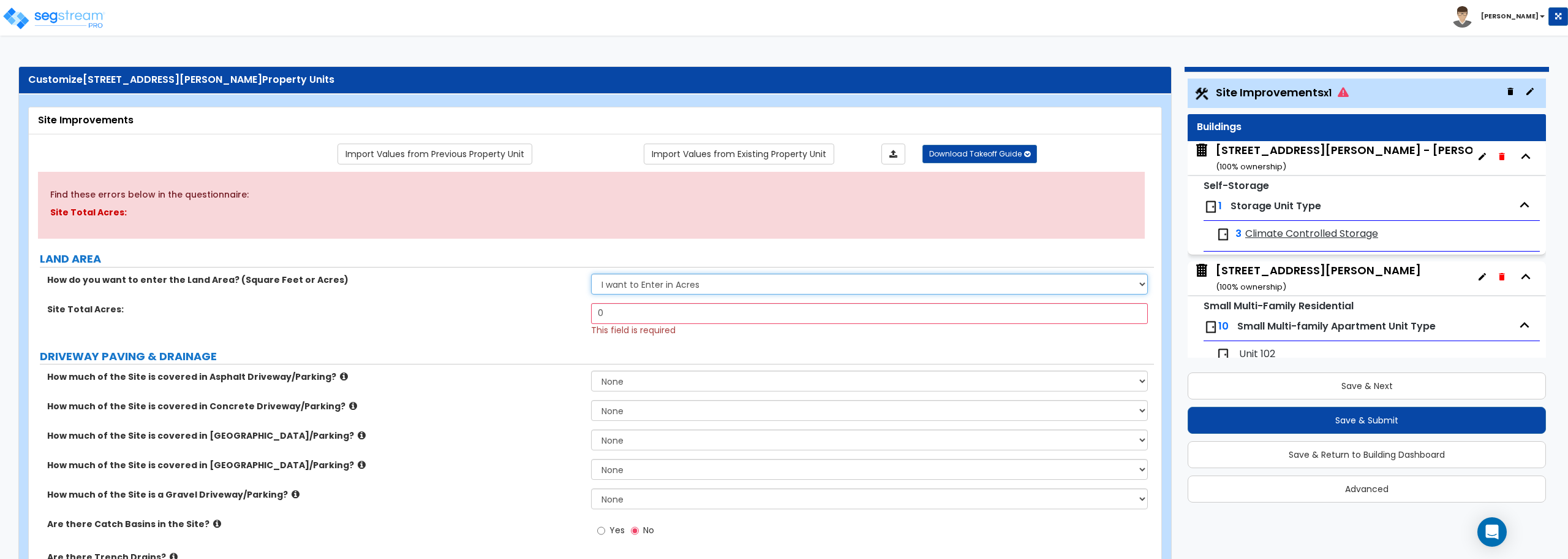
click at [674, 282] on select "I want to Enter in Acres I want to Enter in Square Feet" at bounding box center [869, 284] width 557 height 21
click at [591, 274] on select "I want to Enter in Acres I want to Enter in Square Feet" at bounding box center [869, 284] width 557 height 21
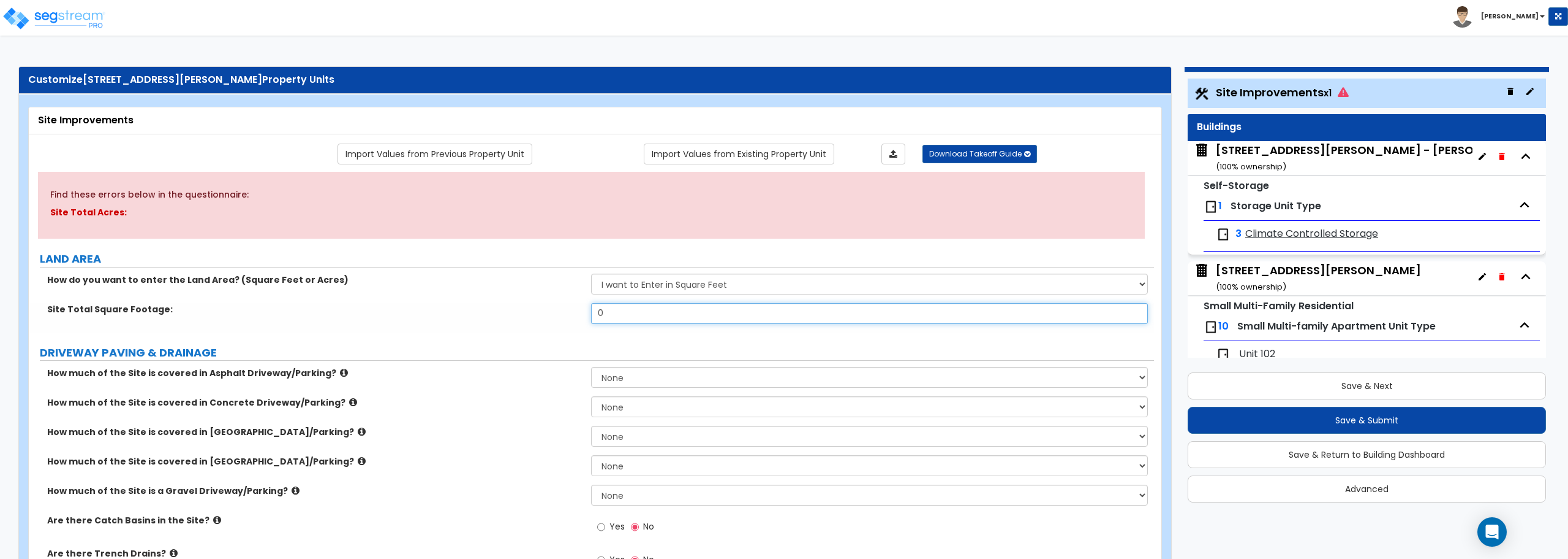
drag, startPoint x: 705, startPoint y: 315, endPoint x: 506, endPoint y: 308, distance: 199.1
click at [506, 308] on div "Site Total Square Footage: 0" at bounding box center [591, 317] width 1125 height 29
click at [628, 495] on select "None I want to Enter an Approximate Percentage I want to Enter the Square Foota…" at bounding box center [869, 494] width 557 height 21
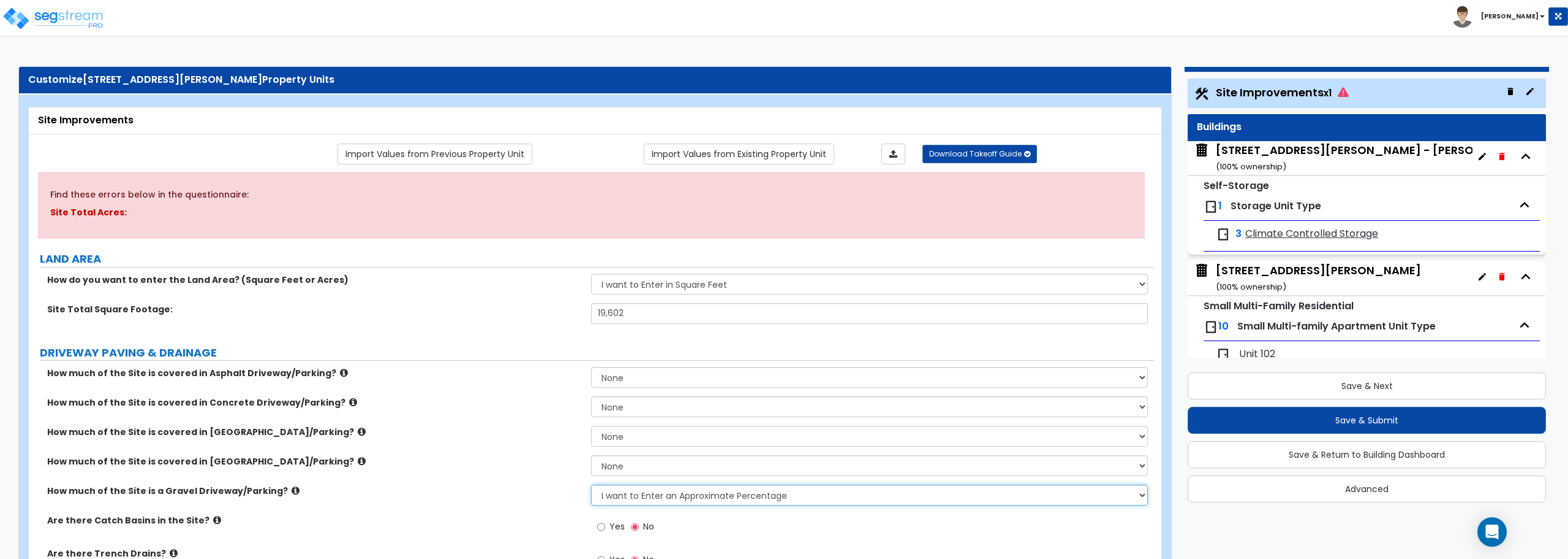
click at [591, 484] on select "None I want to Enter an Approximate Percentage I want to Enter the Square Foota…" at bounding box center [869, 494] width 557 height 21
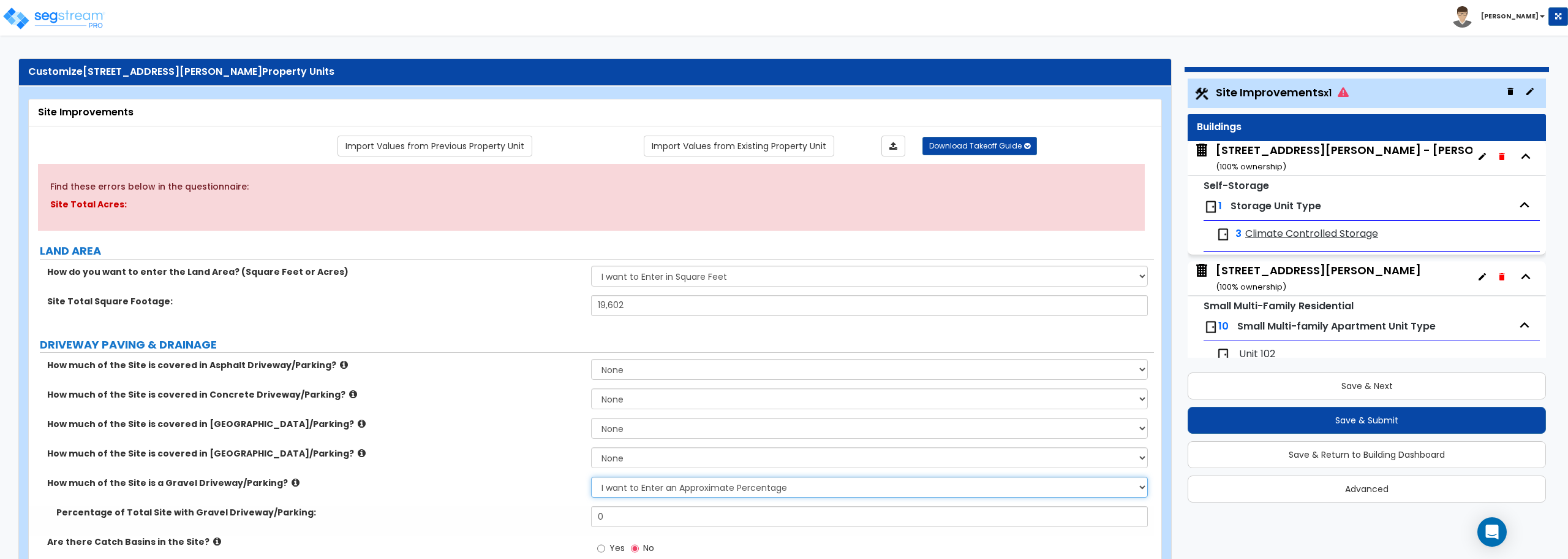
scroll to position [122, 0]
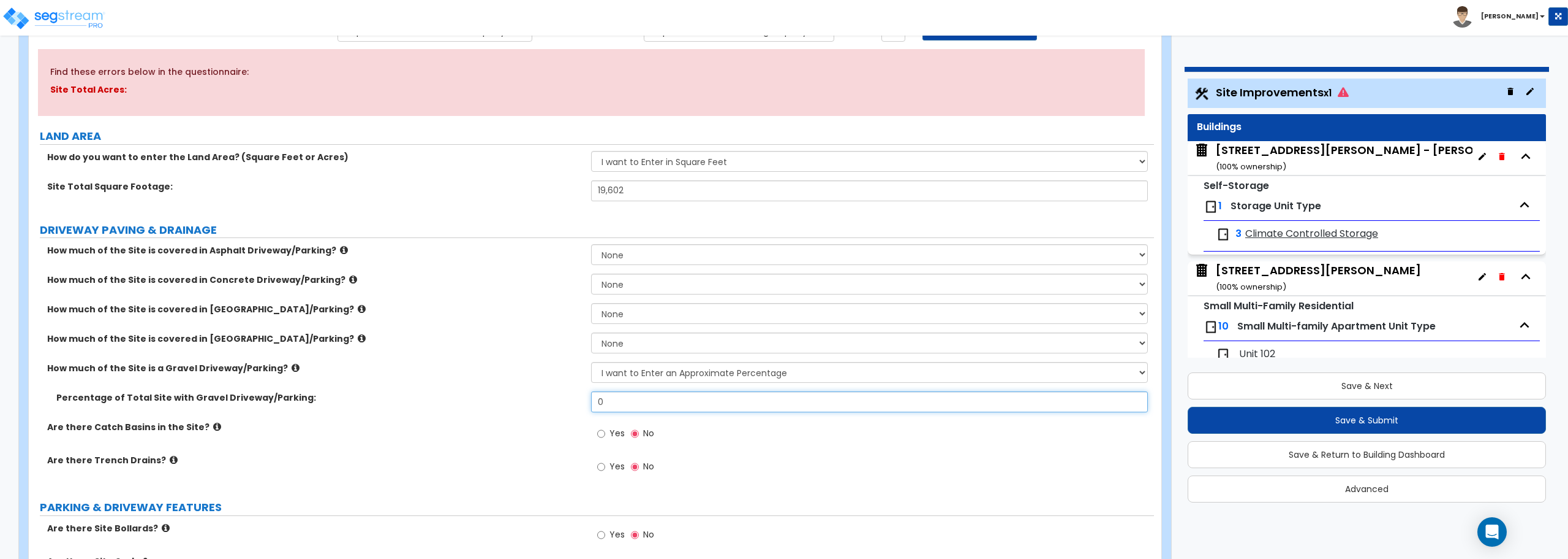
drag, startPoint x: 628, startPoint y: 399, endPoint x: 529, endPoint y: 399, distance: 99.0
click at [529, 399] on div "Percentage of Total Site with Gravel Driveway/Parking: 0" at bounding box center [591, 406] width 1125 height 29
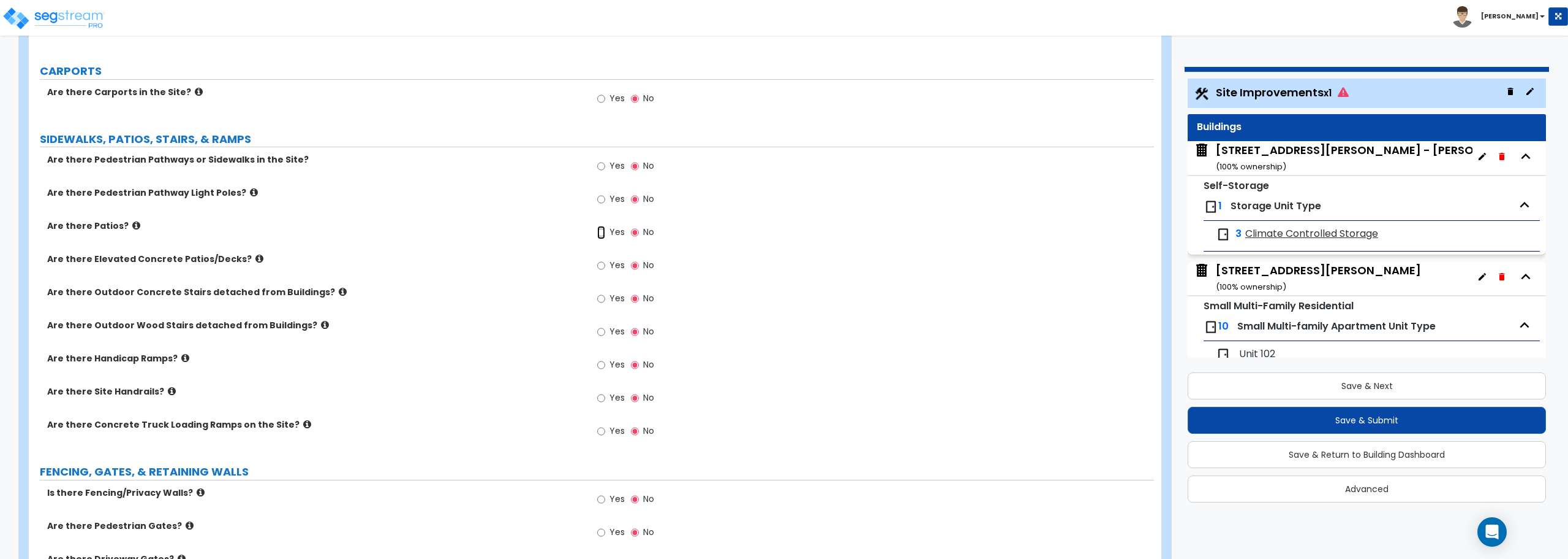
scroll to position [862, 0]
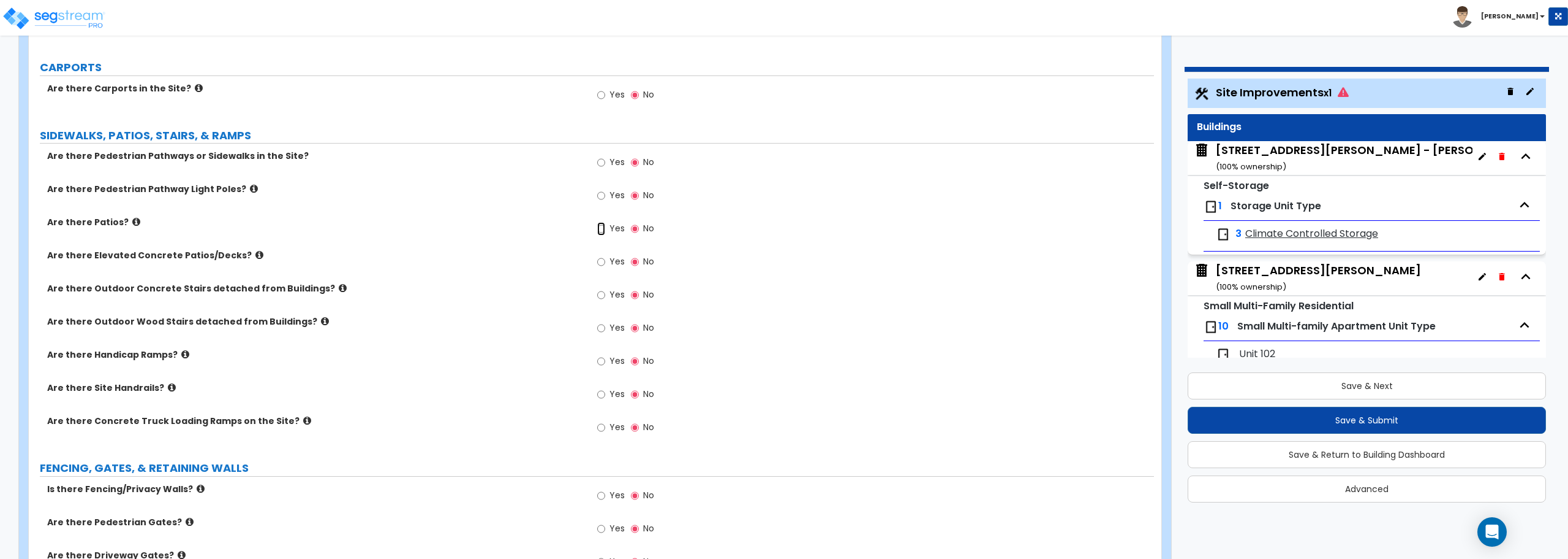
click at [601, 230] on input "Yes" at bounding box center [601, 228] width 8 height 14
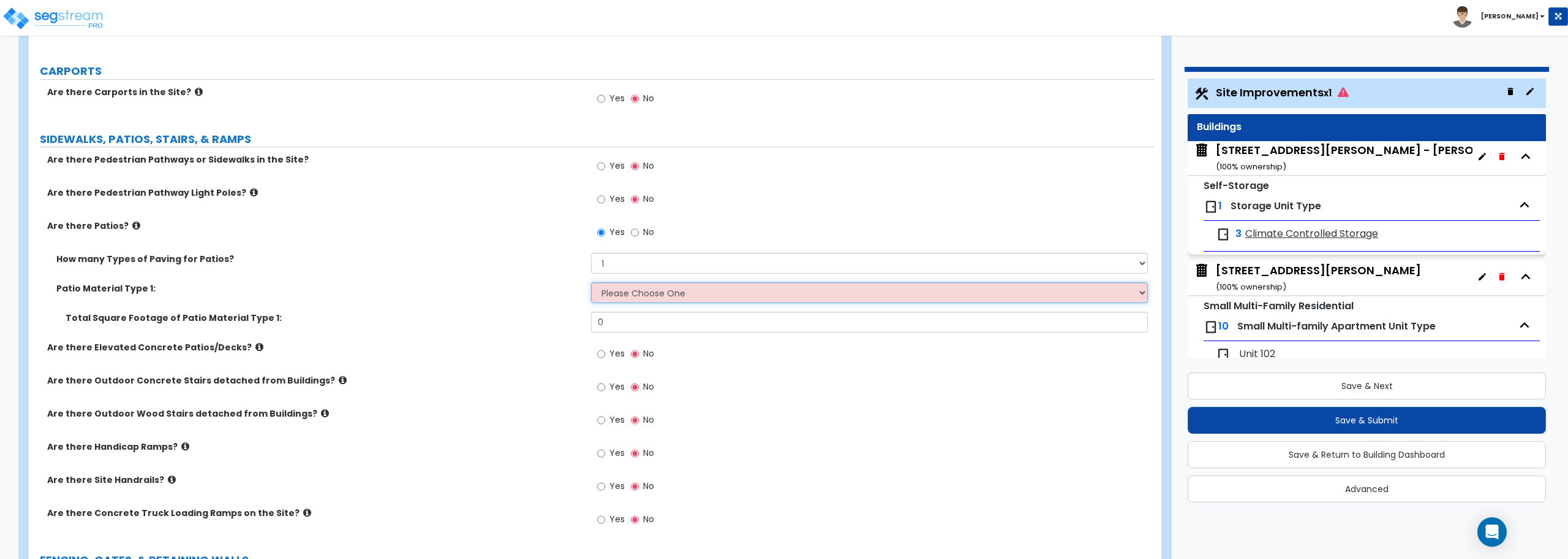
click at [626, 295] on select "Please Choose One Bare Concrete Stamped Concrete Brick Pavers Stone Pavers Tile…" at bounding box center [869, 292] width 557 height 21
click at [540, 291] on label "Patio Material Type 1:" at bounding box center [319, 287] width 526 height 12
click at [681, 284] on select "Please Choose One Bare Concrete Stamped Concrete Brick Pavers Stone Pavers Tile…" at bounding box center [869, 292] width 557 height 21
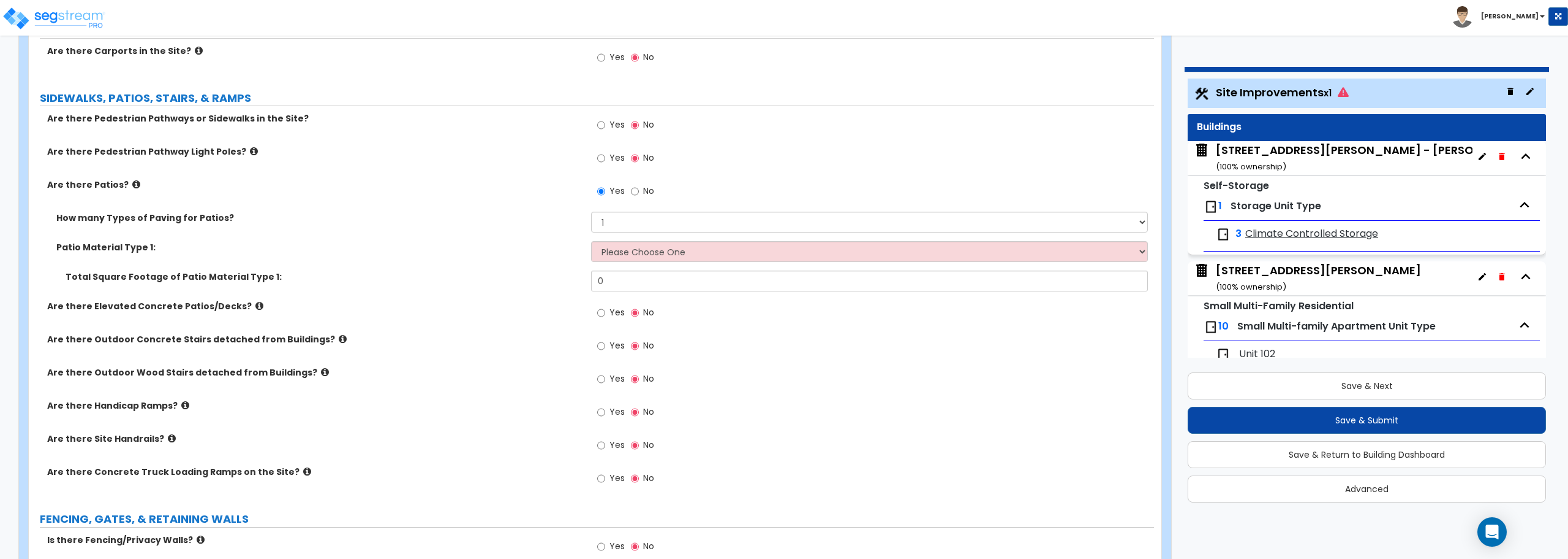
scroll to position [924, 0]
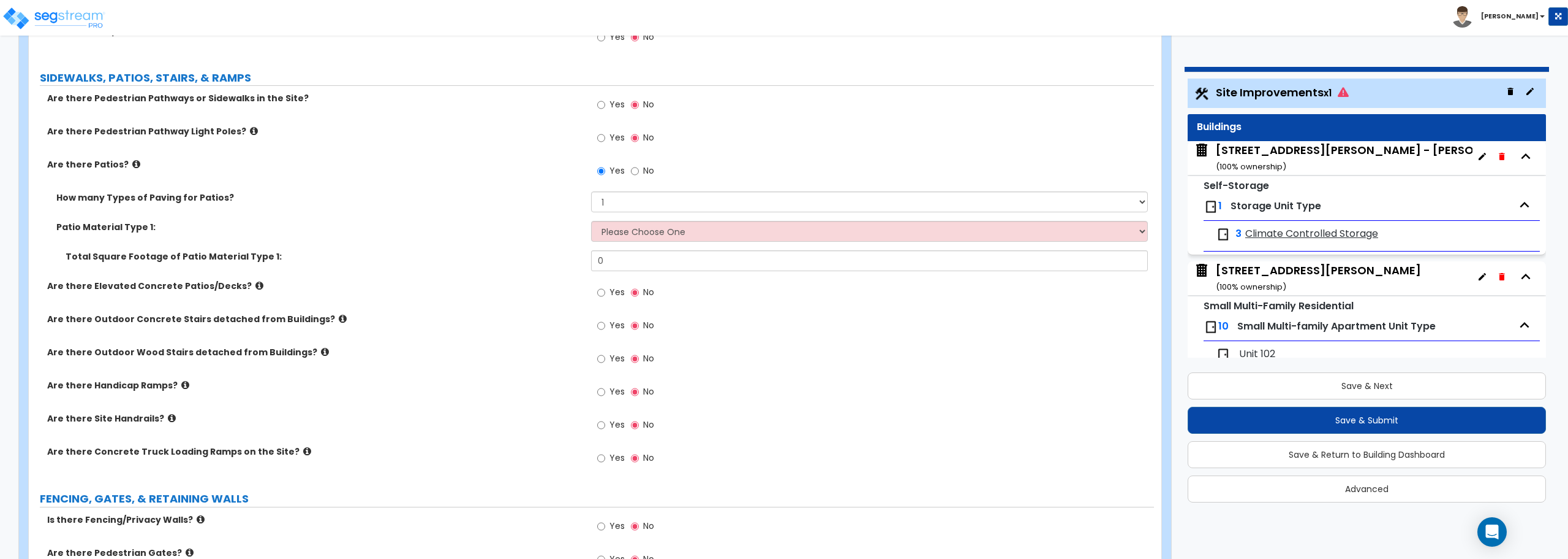
click at [603, 113] on label "Yes" at bounding box center [611, 106] width 27 height 21
click at [603, 111] on input "Yes" at bounding box center [601, 105] width 8 height 14
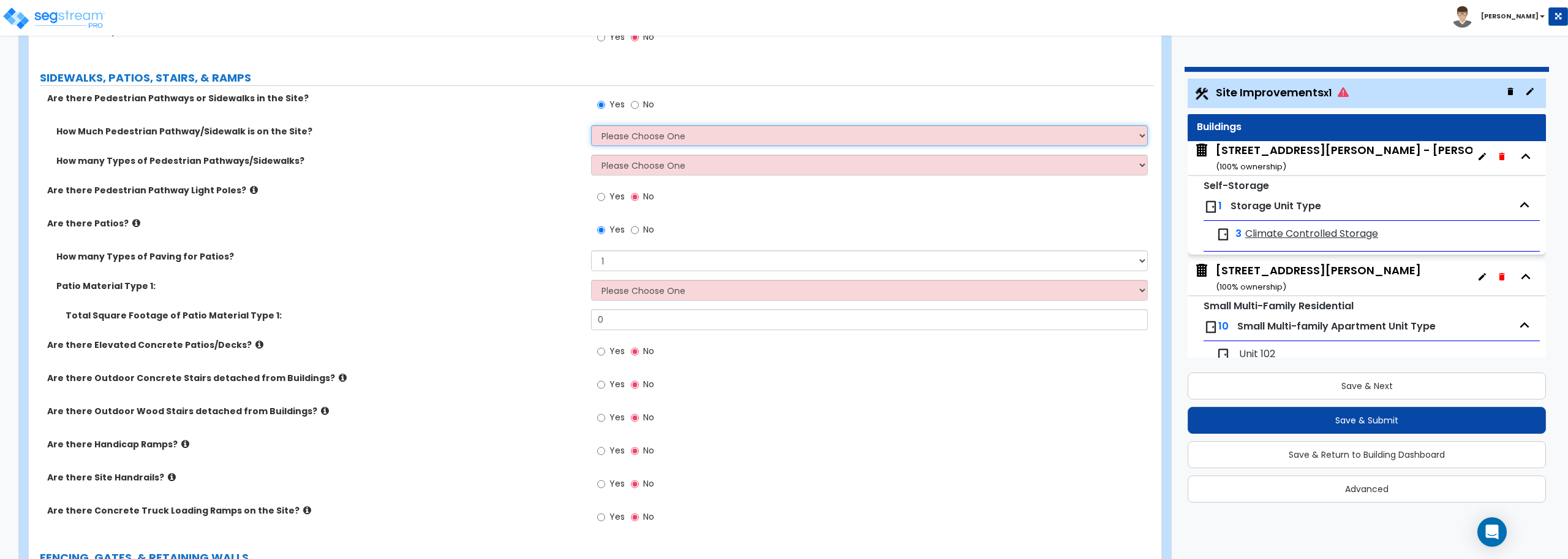
click at [611, 138] on select "Please Choose One I Don't Know, Please Estimate For Me Enter Linear Footage" at bounding box center [869, 135] width 557 height 21
click at [591, 125] on select "Please Choose One I Don't Know, Please Estimate For Me Enter Linear Footage" at bounding box center [869, 135] width 557 height 21
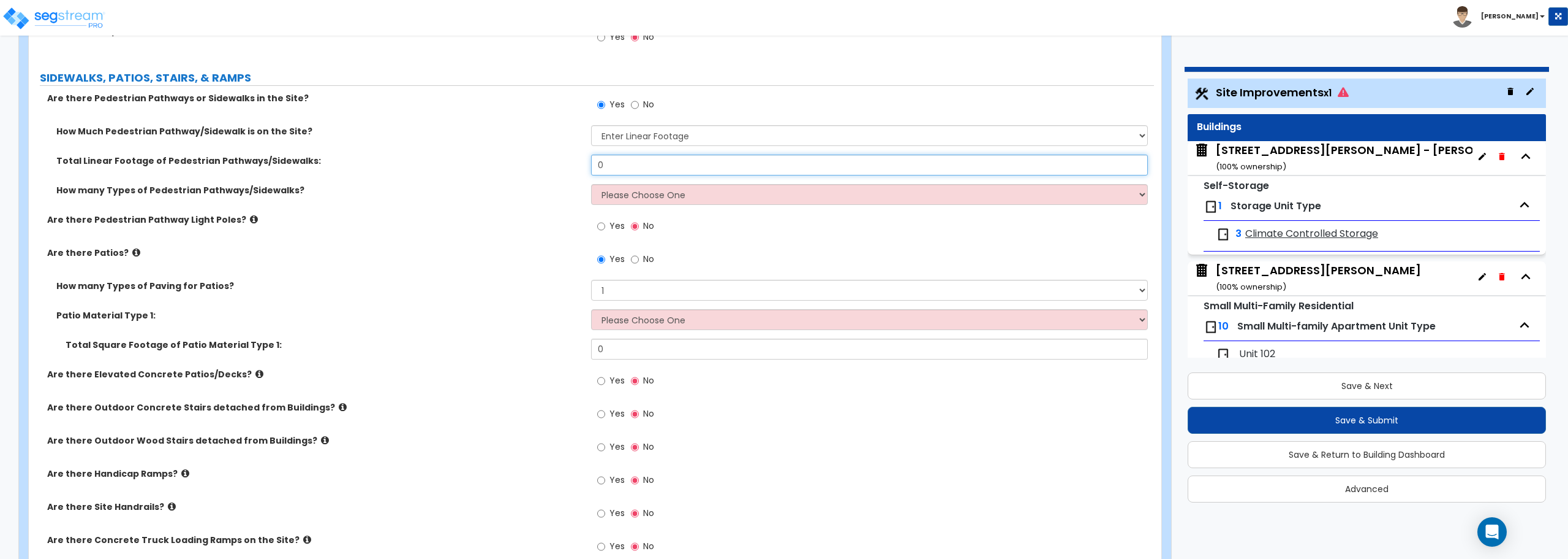
drag, startPoint x: 613, startPoint y: 166, endPoint x: 562, endPoint y: 166, distance: 51.0
click at [562, 166] on div "Total Linear Footage of Pedestrian Pathways/Sidewalks: 0" at bounding box center [591, 169] width 1125 height 29
click at [604, 198] on select "Please Choose One 1 2 3" at bounding box center [869, 194] width 557 height 21
click at [591, 184] on select "Please Choose One 1 2 3" at bounding box center [869, 194] width 557 height 21
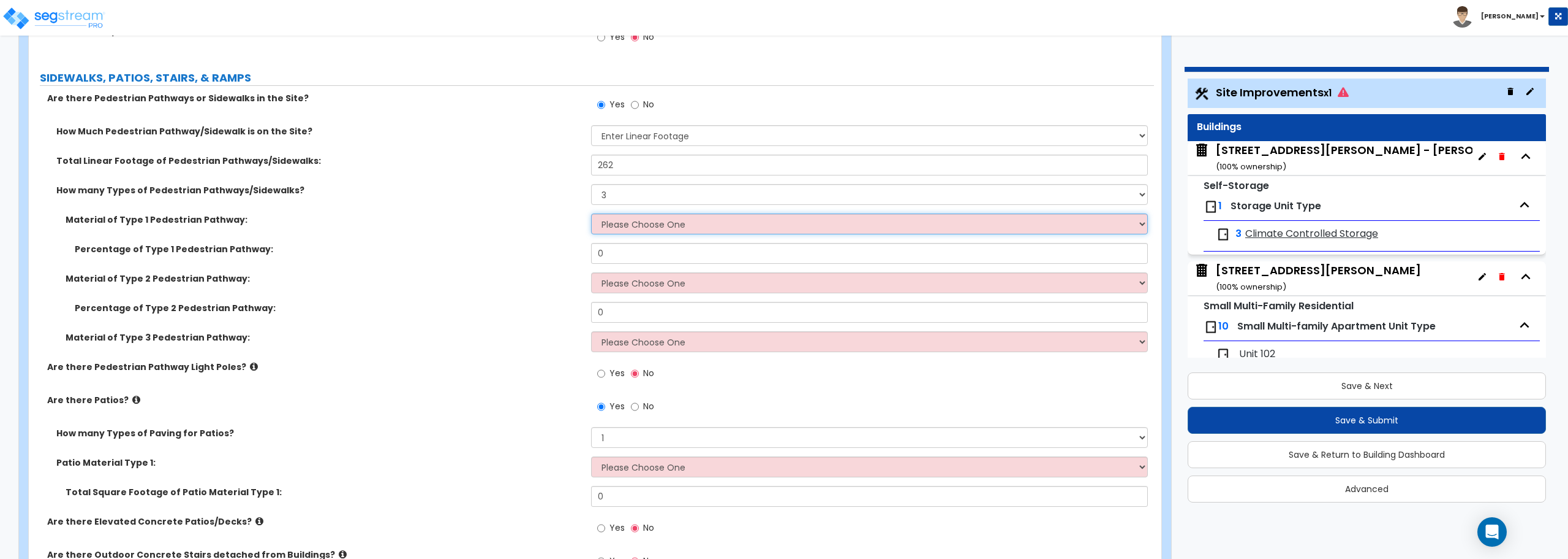
click at [646, 220] on select "Please Choose One Bare Concrete Stamped Concrete Brick Pavers Stone Pavers Wood…" at bounding box center [869, 223] width 557 height 21
click at [440, 235] on div "Material of Type 1 Pedestrian Pathway: Please Choose One Bare Concrete Stamped …" at bounding box center [591, 228] width 1125 height 29
click at [639, 231] on select "Please Choose One Bare Concrete Stamped Concrete Brick Pavers Stone Pavers Wood…" at bounding box center [869, 223] width 557 height 21
click at [631, 195] on select "Please Choose One 1 2 3" at bounding box center [869, 194] width 557 height 21
click at [591, 184] on select "Please Choose One 1 2 3" at bounding box center [869, 194] width 557 height 21
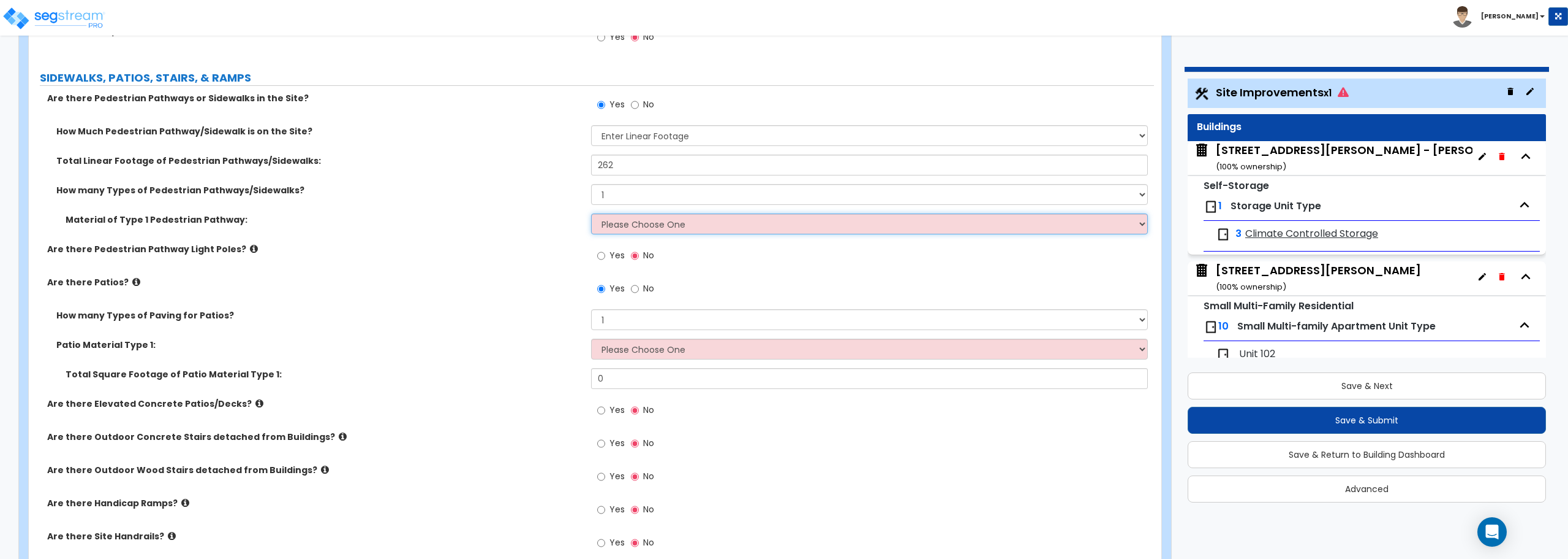
click at [635, 218] on select "Please Choose One Bare Concrete Stamped Concrete Brick Pavers Stone Pavers Wood…" at bounding box center [869, 223] width 557 height 21
click at [591, 213] on select "Please Choose One Bare Concrete Stamped Concrete Brick Pavers Stone Pavers Wood…" at bounding box center [869, 223] width 557 height 21
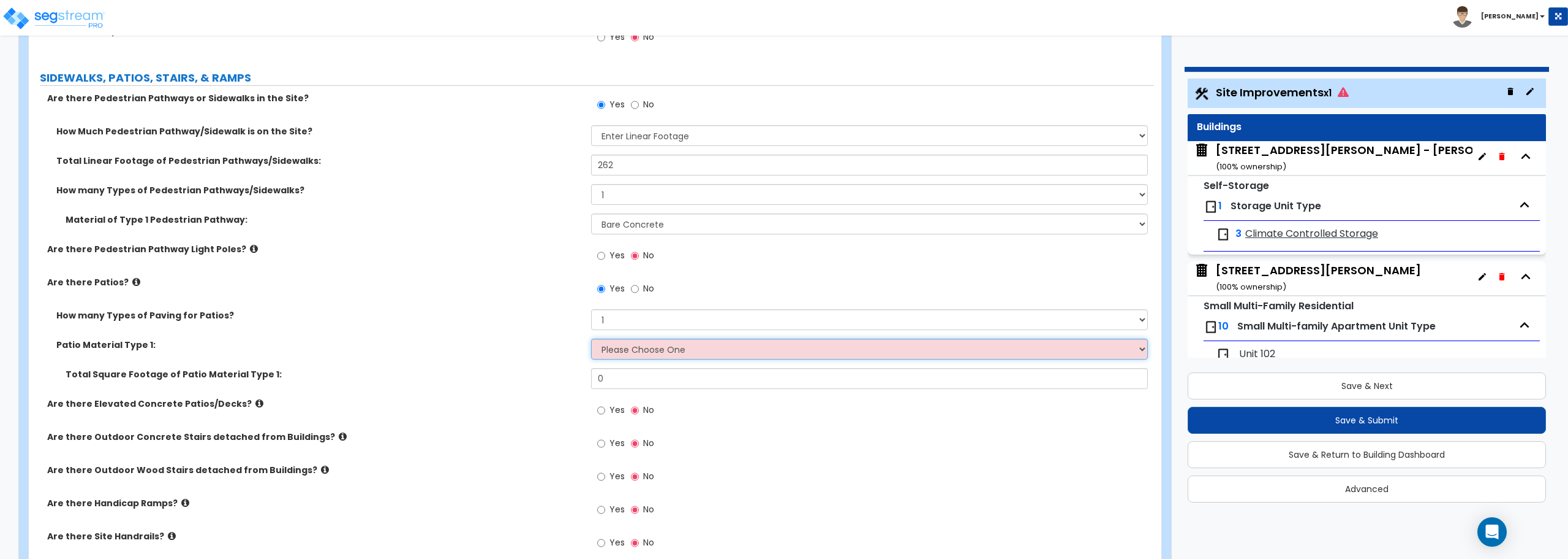
click at [621, 353] on select "Please Choose One Bare Concrete Stamped Concrete Brick Pavers Stone Pavers Tile…" at bounding box center [869, 348] width 557 height 21
click at [591, 338] on select "Please Choose One Bare Concrete Stamped Concrete Brick Pavers Stone Pavers Tile…" at bounding box center [869, 348] width 557 height 21
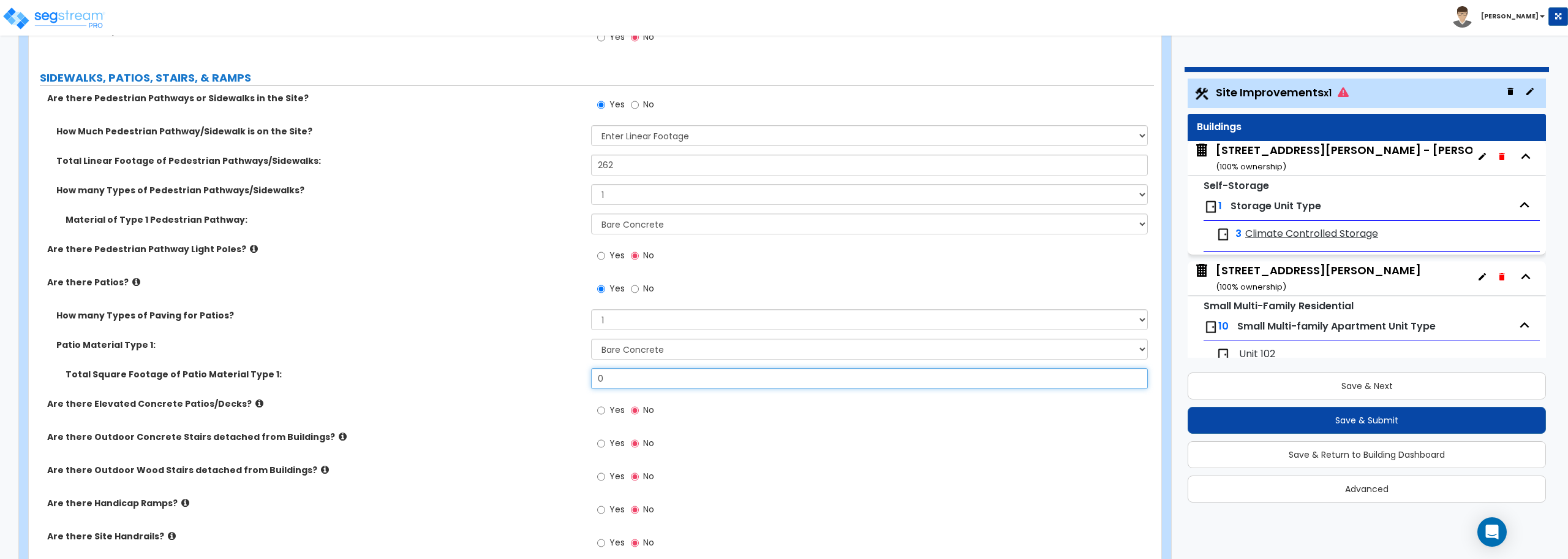
drag, startPoint x: 630, startPoint y: 383, endPoint x: 579, endPoint y: 381, distance: 51.0
click at [579, 381] on div "Total Square Footage of Patio Material Type 1: 0" at bounding box center [591, 382] width 1125 height 29
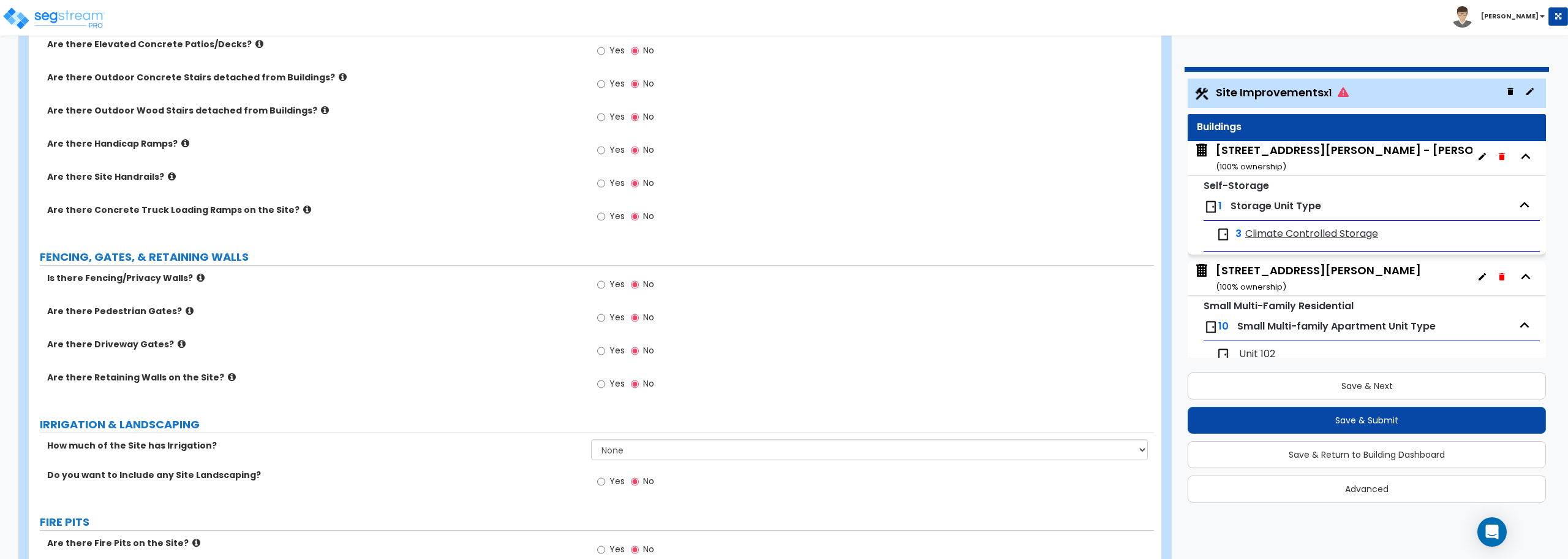
scroll to position [1291, 0]
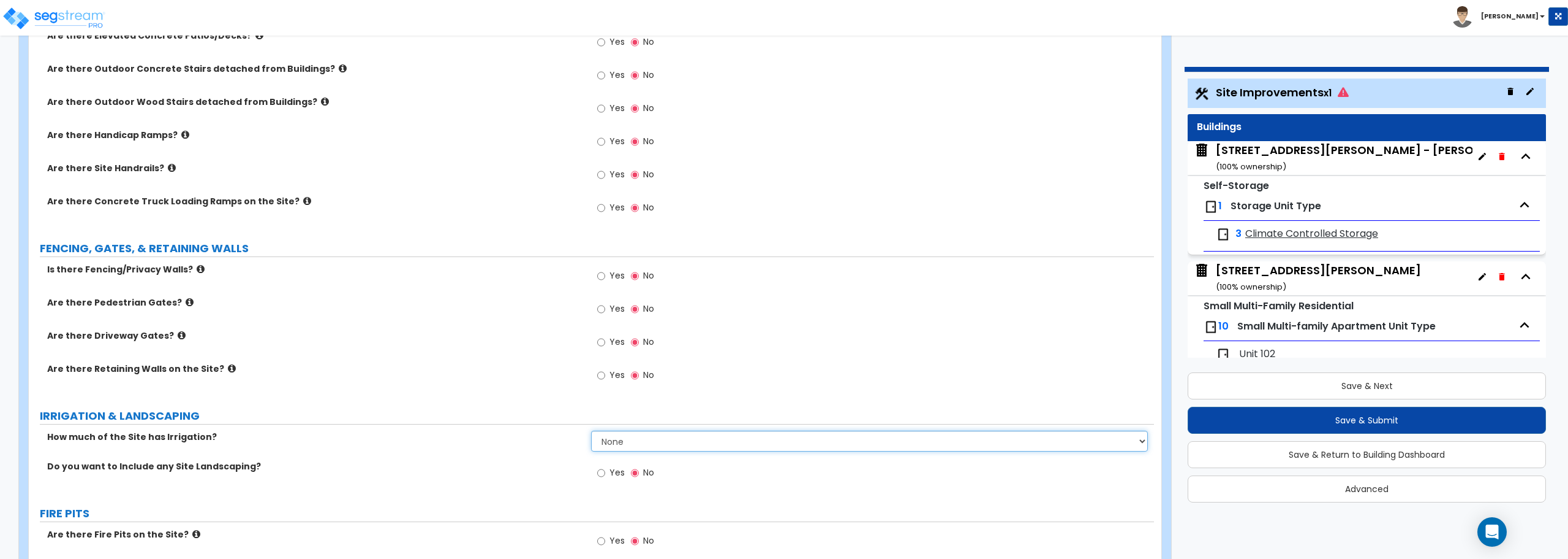
click at [616, 446] on select "None I want to Enter an Approximate Percentage I want to Enter the Square Foota…" at bounding box center [869, 440] width 557 height 21
click at [591, 430] on select "None I want to Enter an Approximate Percentage I want to Enter the Square Foota…" at bounding box center [869, 440] width 557 height 21
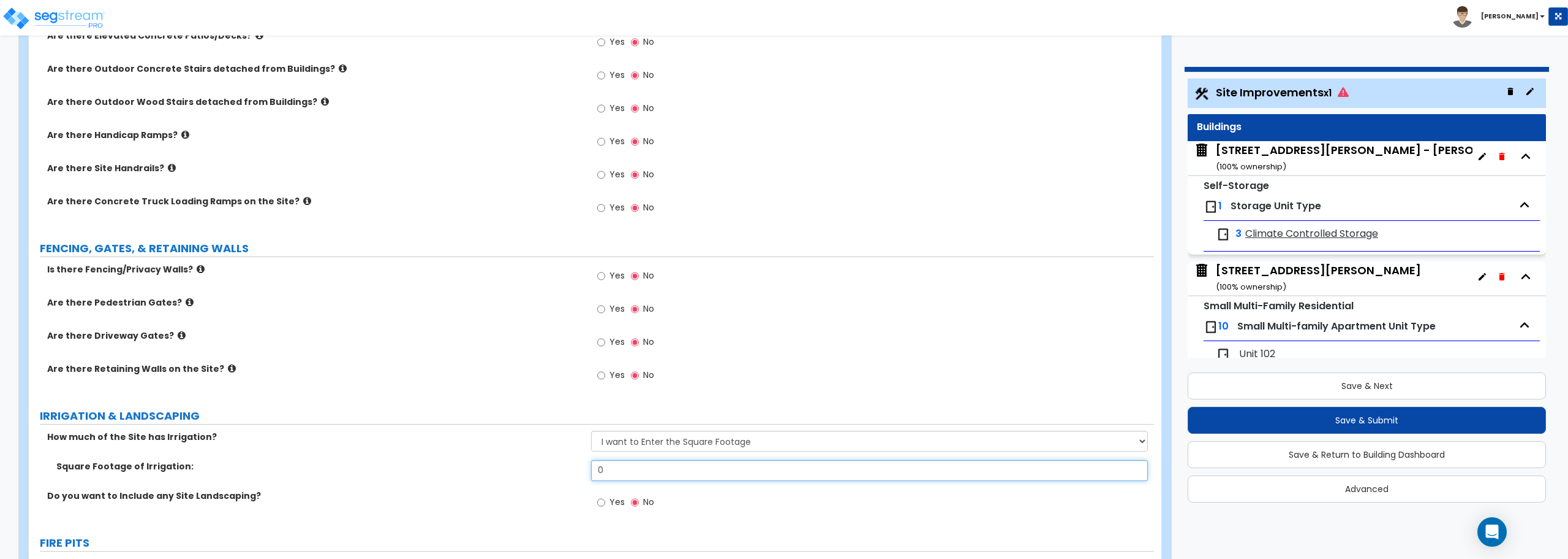
drag, startPoint x: 611, startPoint y: 473, endPoint x: 551, endPoint y: 468, distance: 60.2
click at [551, 468] on div "Square Footage of Irrigation: 0" at bounding box center [591, 474] width 1125 height 29
click at [631, 439] on select "None I want to Enter an Approximate Percentage I want to Enter the Square Foota…" at bounding box center [869, 440] width 557 height 21
click at [591, 430] on select "None I want to Enter an Approximate Percentage I want to Enter the Square Foota…" at bounding box center [869, 440] width 557 height 21
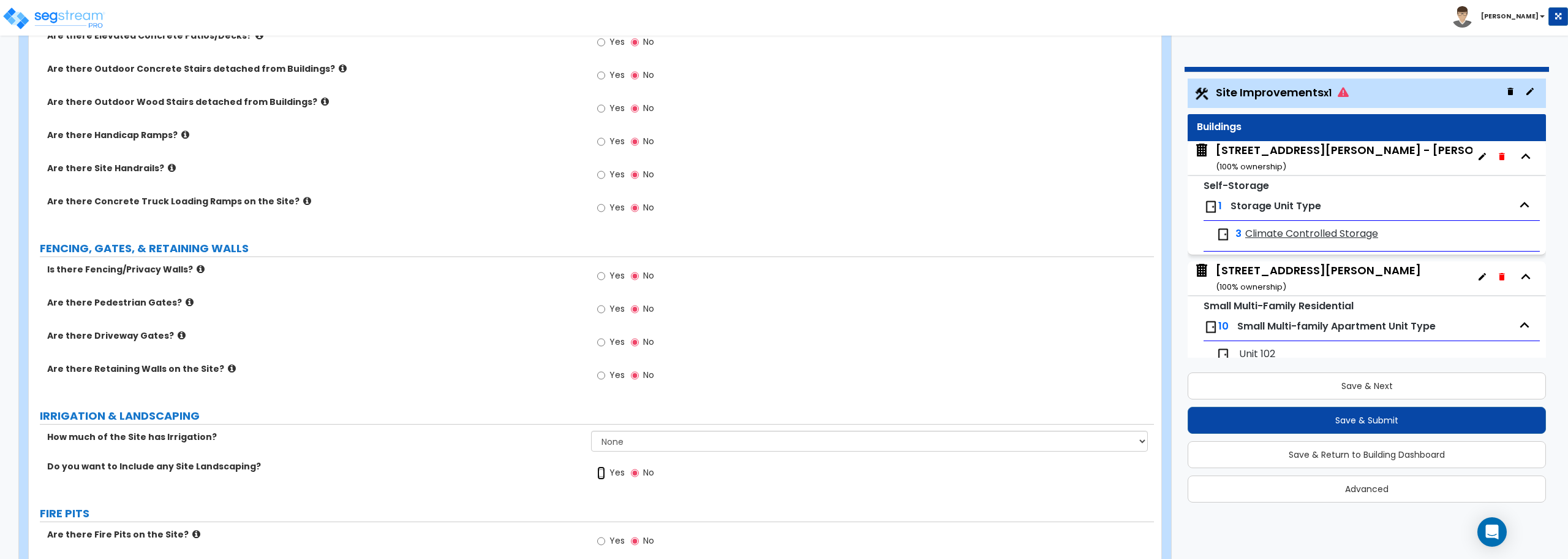
click at [600, 471] on input "Yes" at bounding box center [601, 472] width 8 height 14
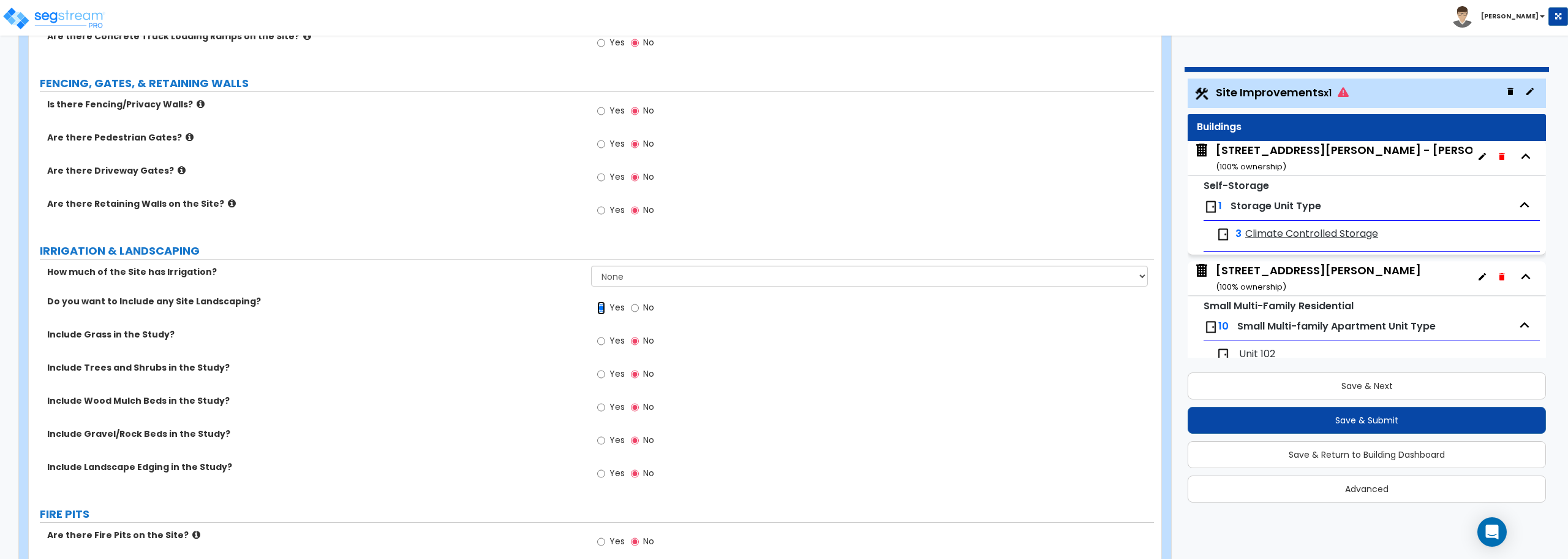
scroll to position [1475, 0]
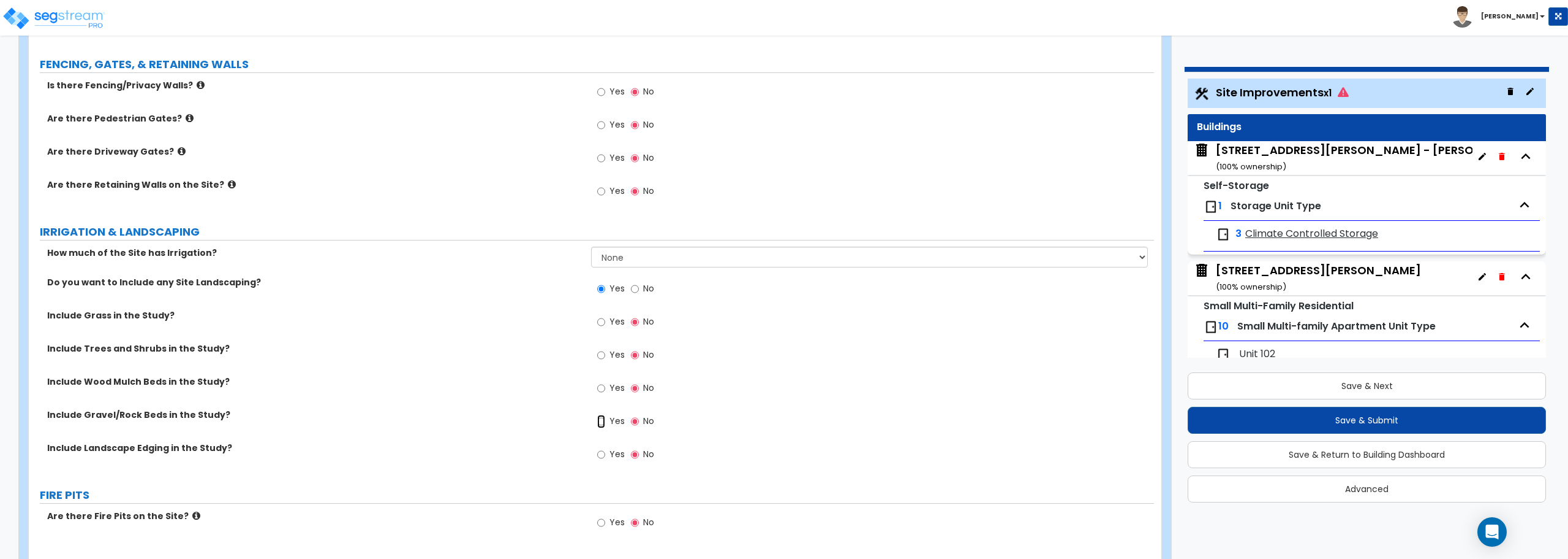
click at [604, 422] on input "Yes" at bounding box center [601, 421] width 8 height 14
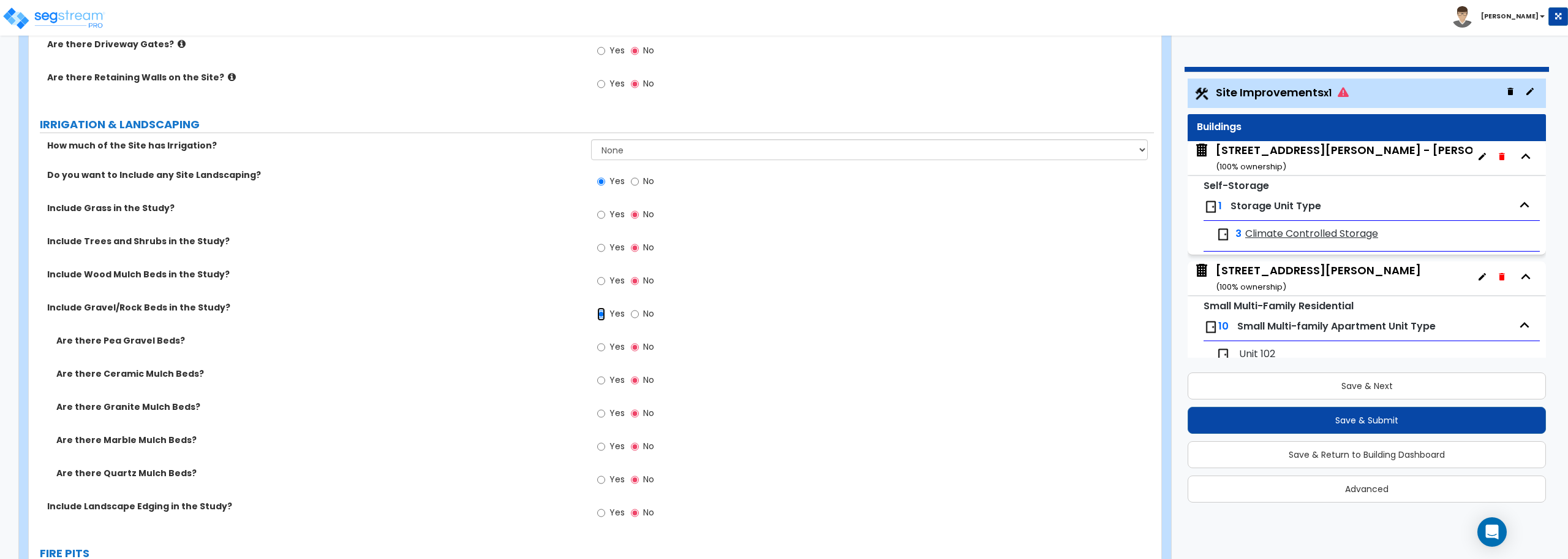
scroll to position [1598, 0]
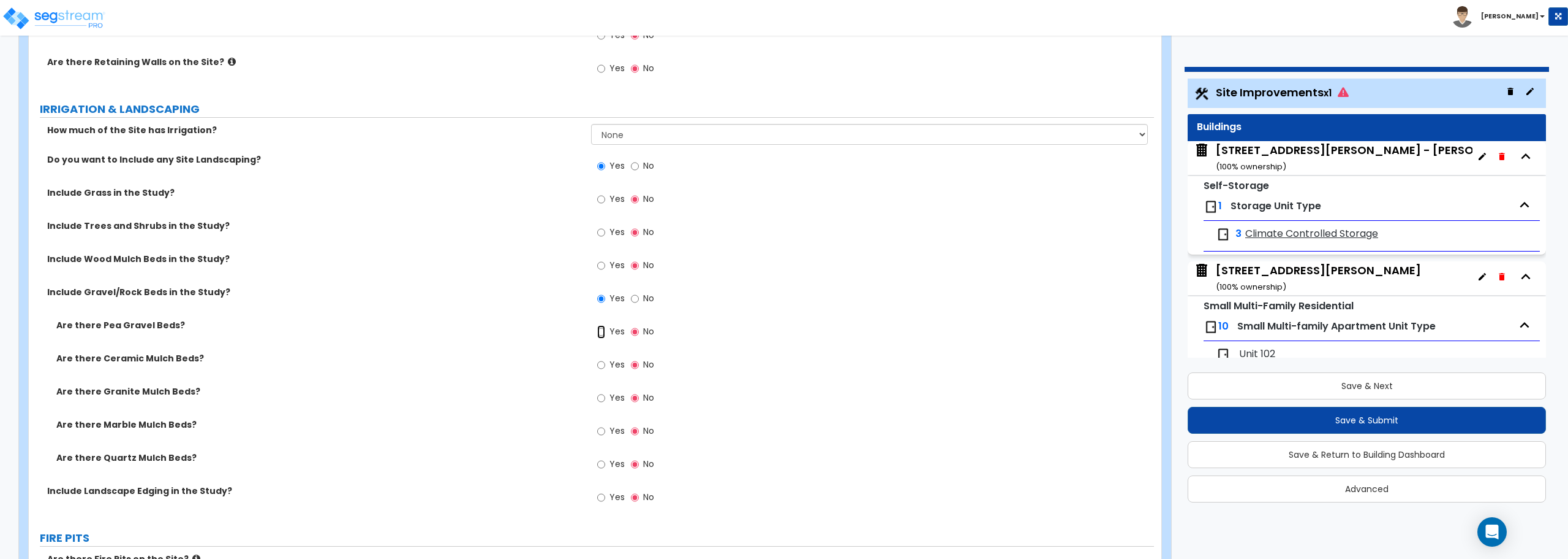
click at [602, 330] on input "Yes" at bounding box center [601, 331] width 8 height 14
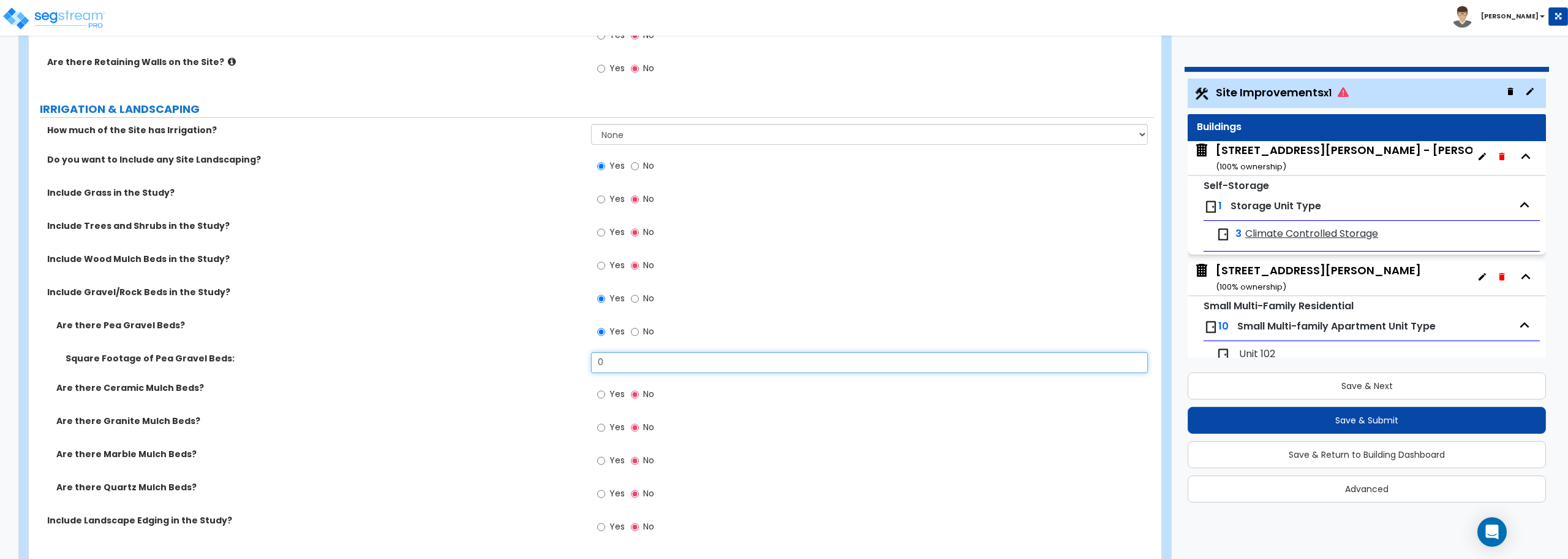
drag, startPoint x: 606, startPoint y: 366, endPoint x: 547, endPoint y: 367, distance: 59.0
click at [547, 367] on div "Square Footage of Pea Gravel Beds: 0" at bounding box center [591, 367] width 1125 height 29
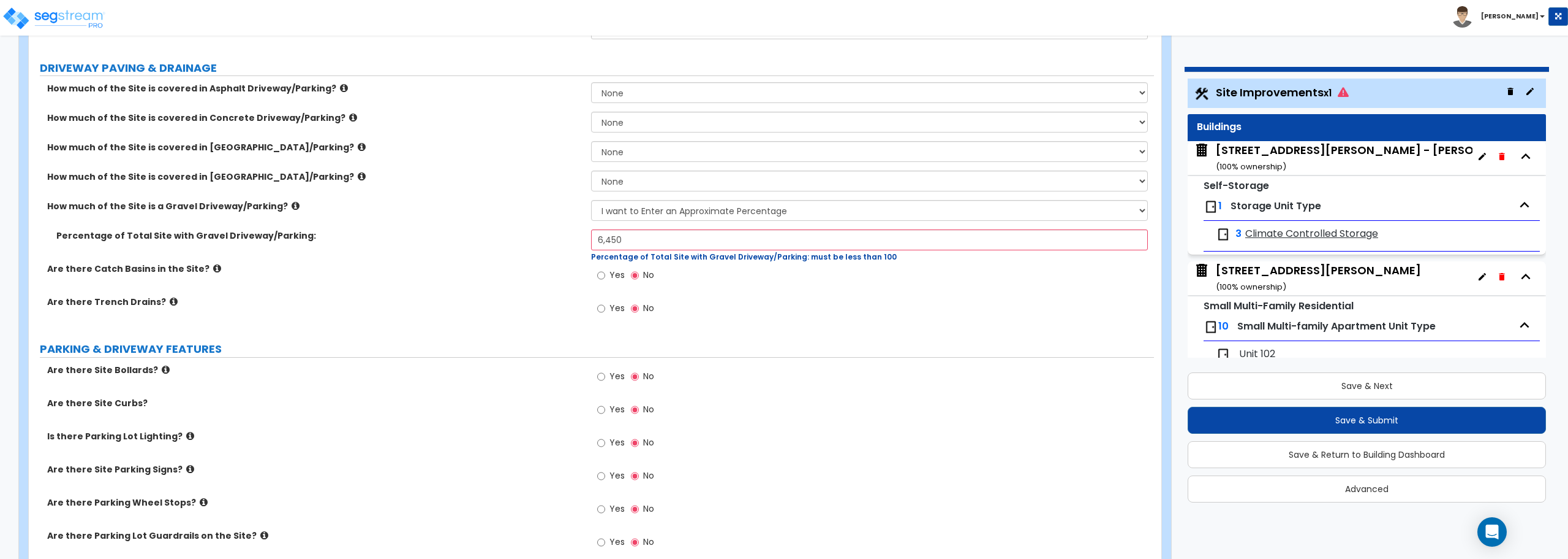
scroll to position [284, 0]
click at [683, 242] on input "6,450" at bounding box center [869, 240] width 557 height 21
click at [689, 213] on select "None I want to Enter an Approximate Percentage I want to Enter the Square Foota…" at bounding box center [869, 211] width 557 height 21
click at [591, 201] on select "None I want to Enter an Approximate Percentage I want to Enter the Square Foota…" at bounding box center [869, 211] width 557 height 21
drag, startPoint x: 608, startPoint y: 246, endPoint x: 463, endPoint y: 251, distance: 145.1
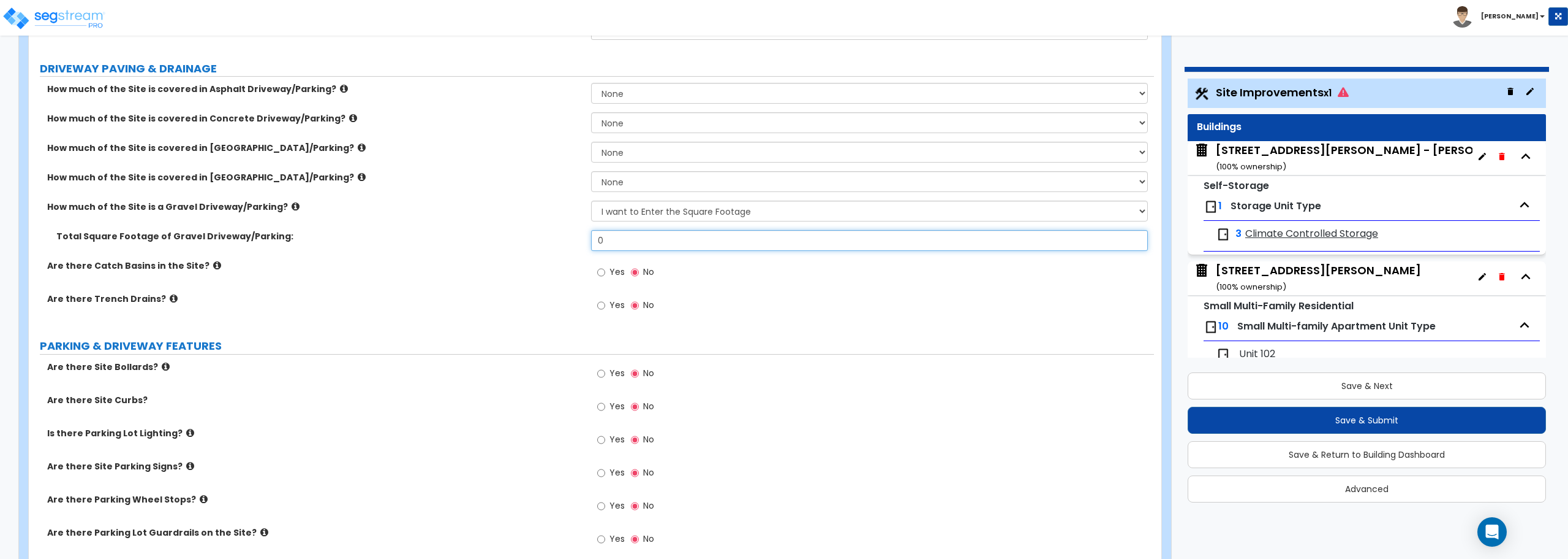
click at [465, 250] on div "Total Square Footage of Gravel Driveway/Parking: 0" at bounding box center [591, 244] width 1125 height 29
click at [502, 228] on div "How much of the Site is a Gravel Driveway/Parking? None I want to Enter an Appr…" at bounding box center [591, 215] width 1125 height 29
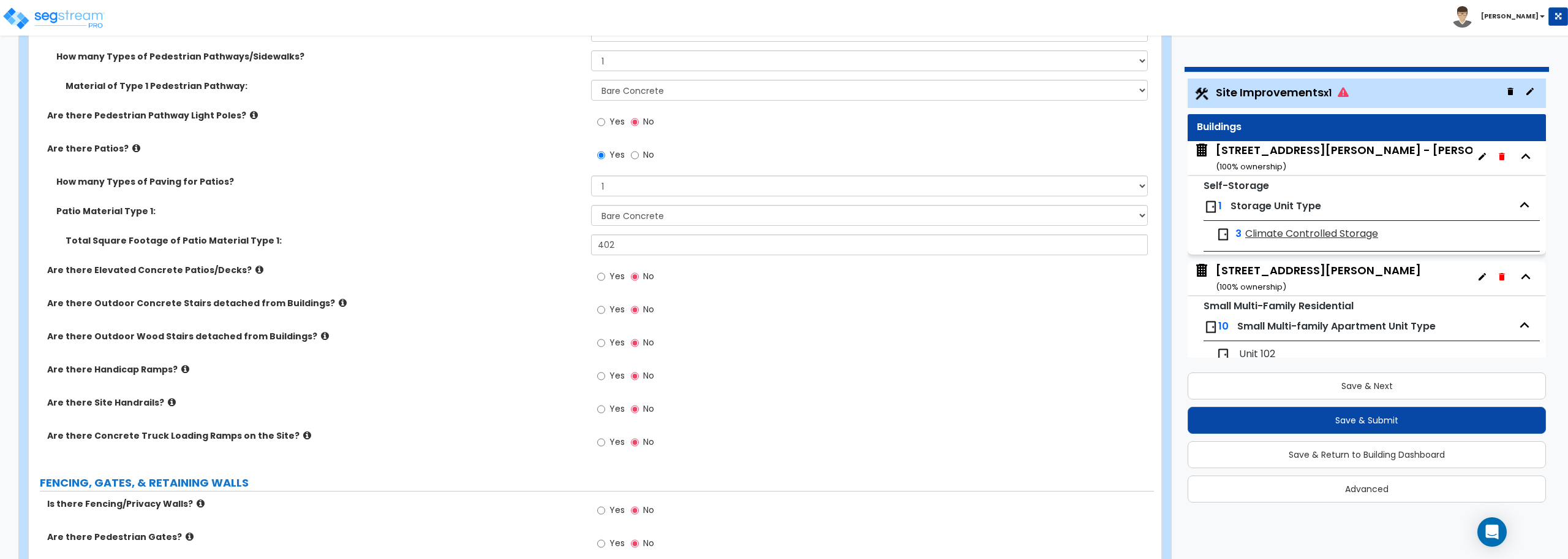
scroll to position [1020, 0]
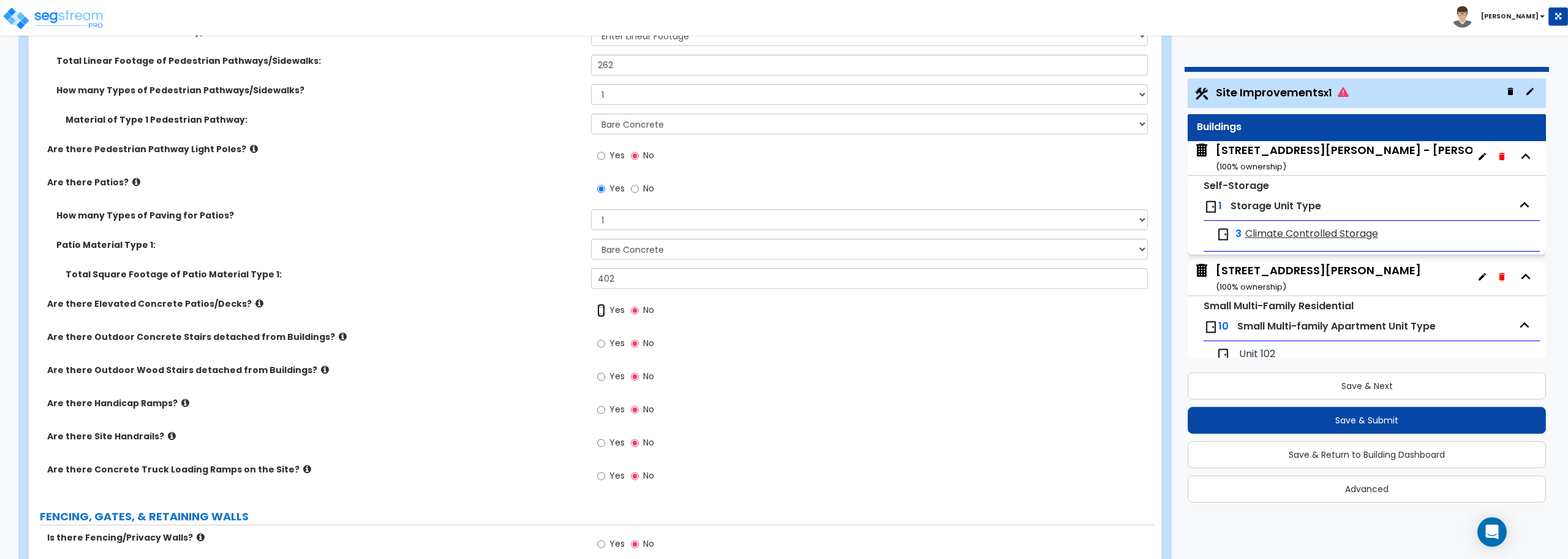
click at [603, 308] on input "Yes" at bounding box center [601, 310] width 8 height 14
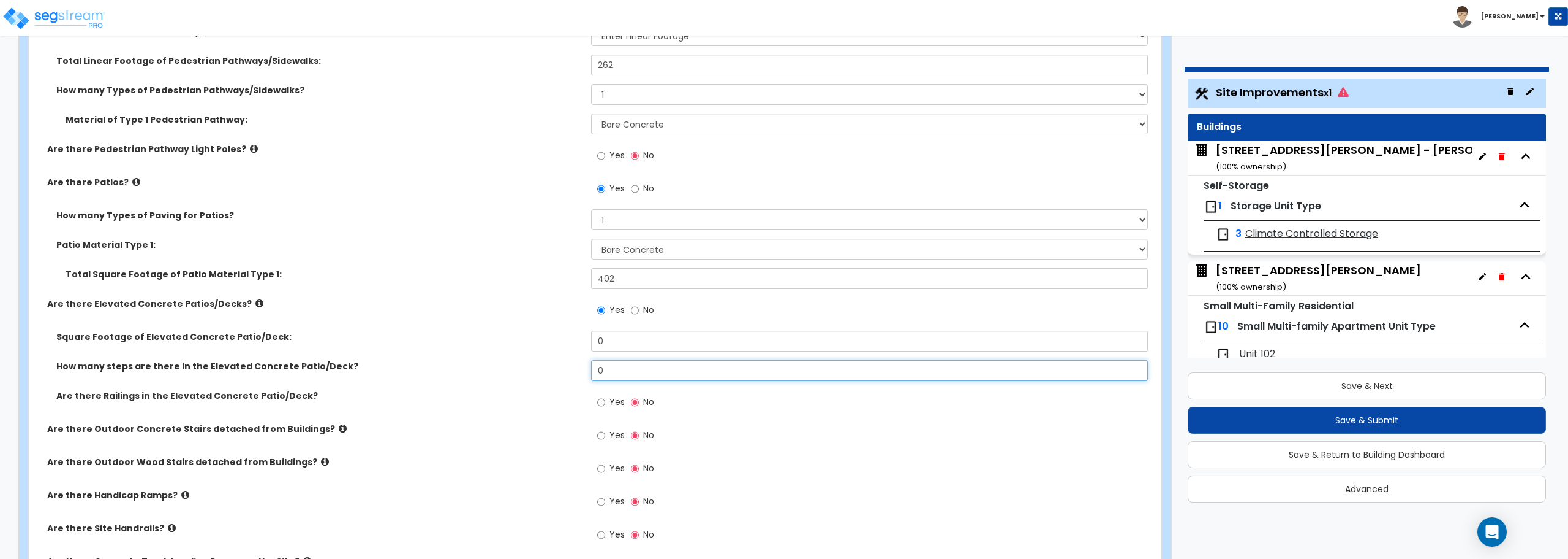
drag, startPoint x: 634, startPoint y: 373, endPoint x: 531, endPoint y: 372, distance: 103.0
click at [531, 372] on div "How many steps are there in the Elevated Concrete Patio/Deck? 0" at bounding box center [591, 375] width 1125 height 29
drag, startPoint x: 620, startPoint y: 340, endPoint x: 530, endPoint y: 343, distance: 90.0
click at [530, 343] on div "Square Footage of Elevated Concrete Patio/Deck: 0" at bounding box center [591, 345] width 1125 height 29
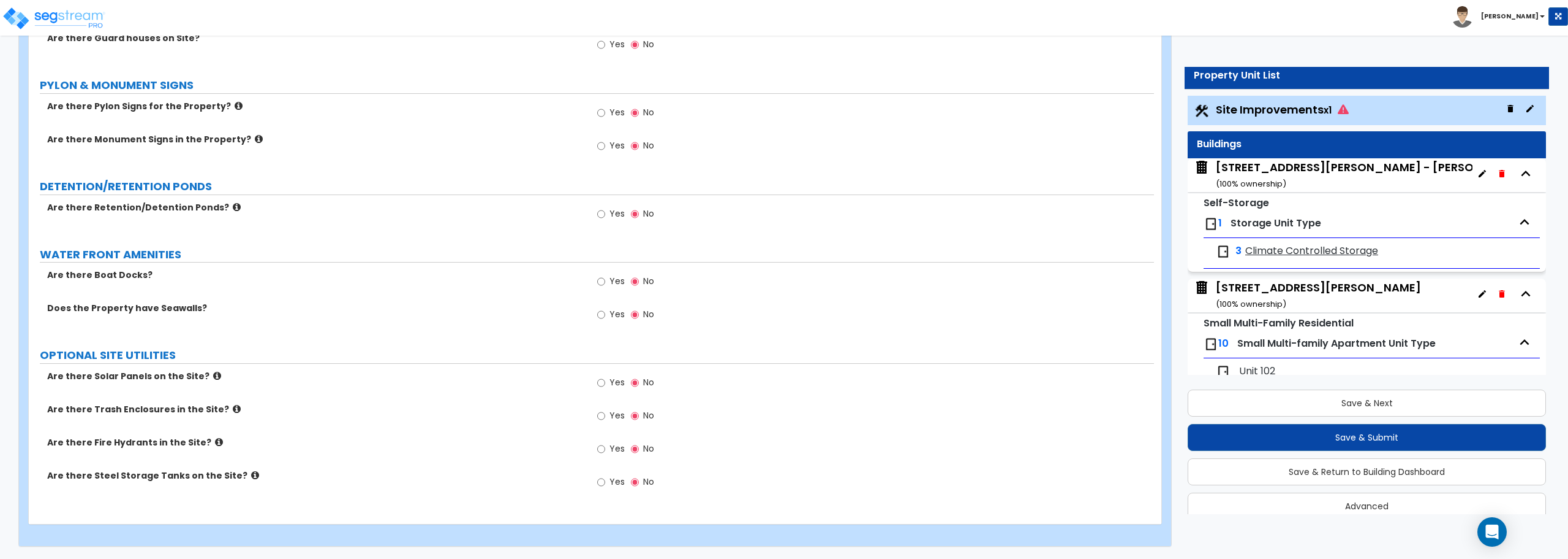
scroll to position [0, 0]
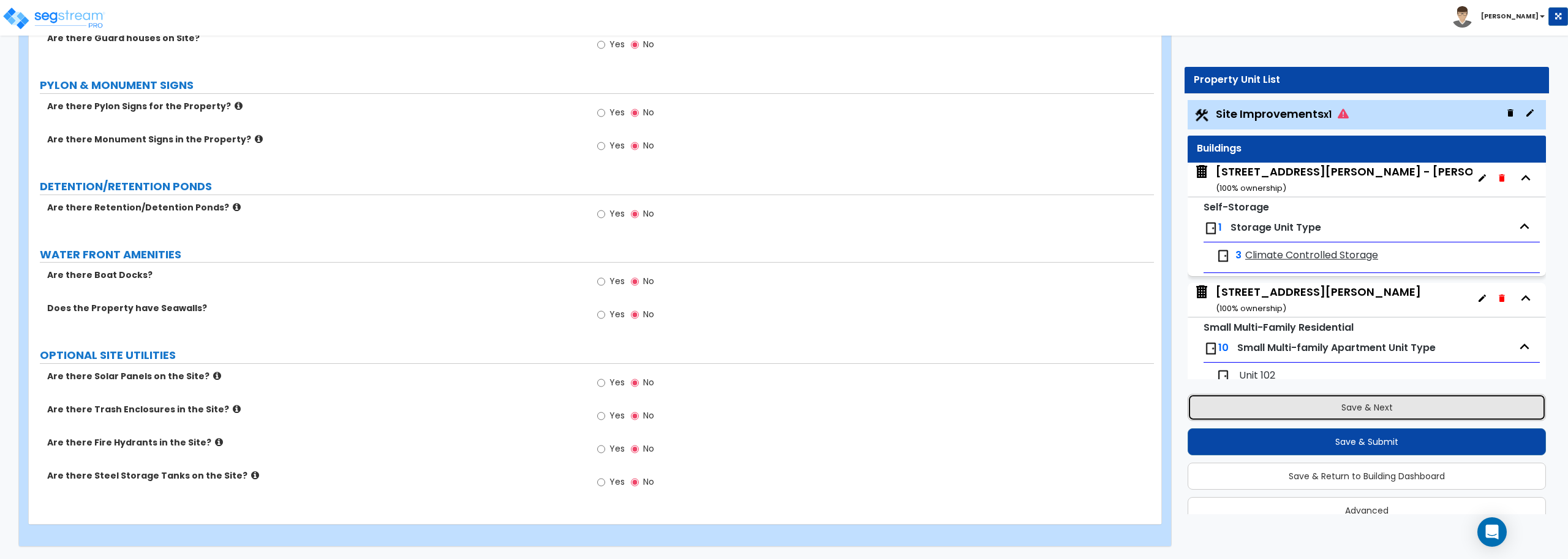
click at [1371, 412] on button "Save & Next" at bounding box center [1367, 408] width 358 height 27
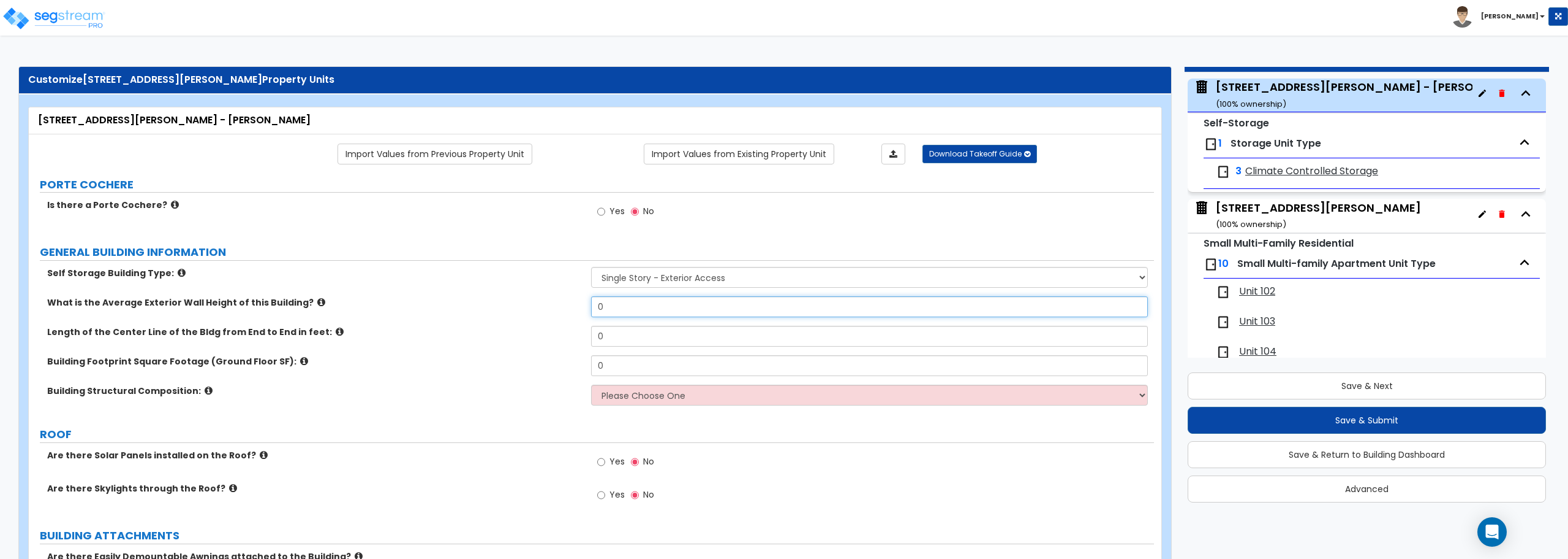
drag, startPoint x: 631, startPoint y: 307, endPoint x: 505, endPoint y: 287, distance: 127.6
click at [505, 287] on div "Self Storage Building Type: Single Story - Exterior Access Multi-story - Interi…" at bounding box center [591, 339] width 1107 height 147
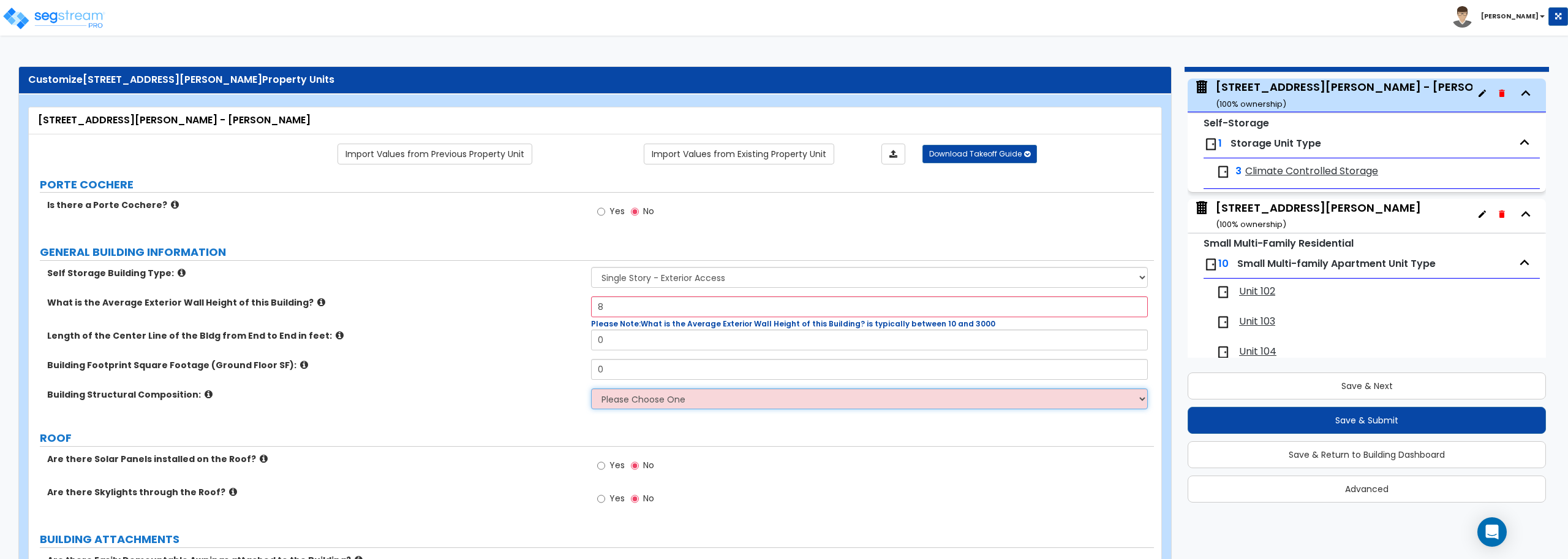
click at [639, 394] on select "Please Choose One Pre-engineered Metal Building Tilt-up Wall Construction Reinf…" at bounding box center [869, 399] width 557 height 21
click at [591, 388] on select "Please Choose One Pre-engineered Metal Building Tilt-up Wall Construction Reinf…" at bounding box center [869, 399] width 557 height 21
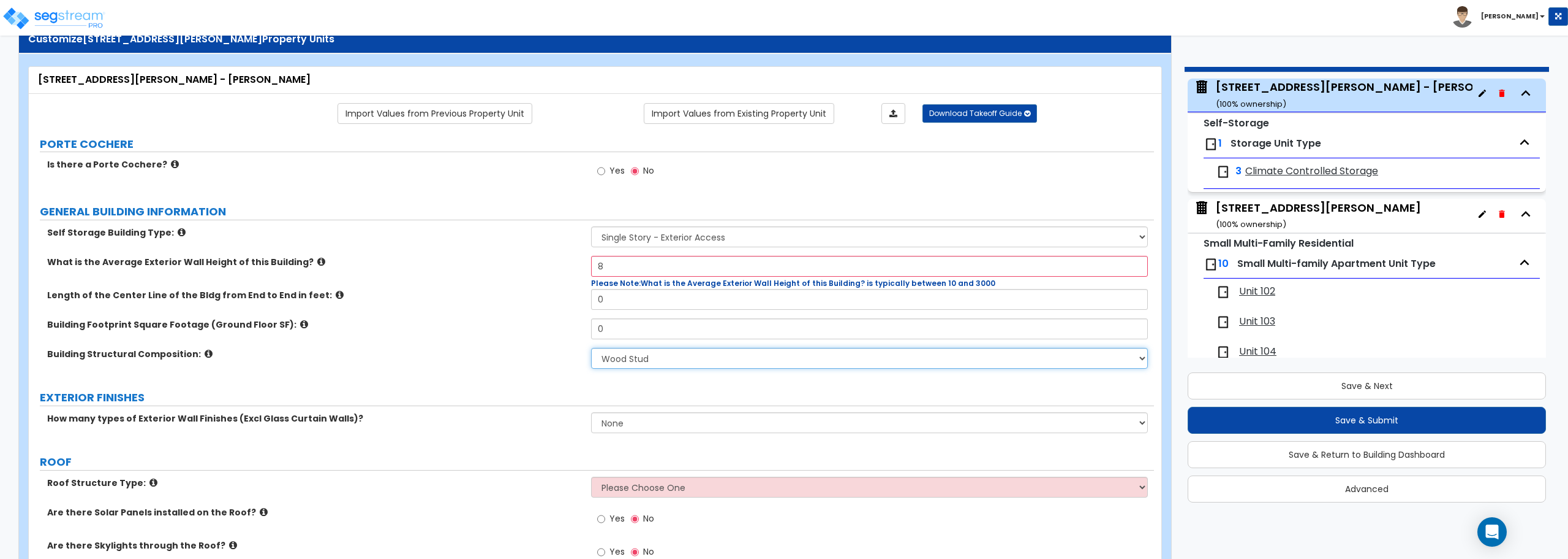
scroll to position [122, 0]
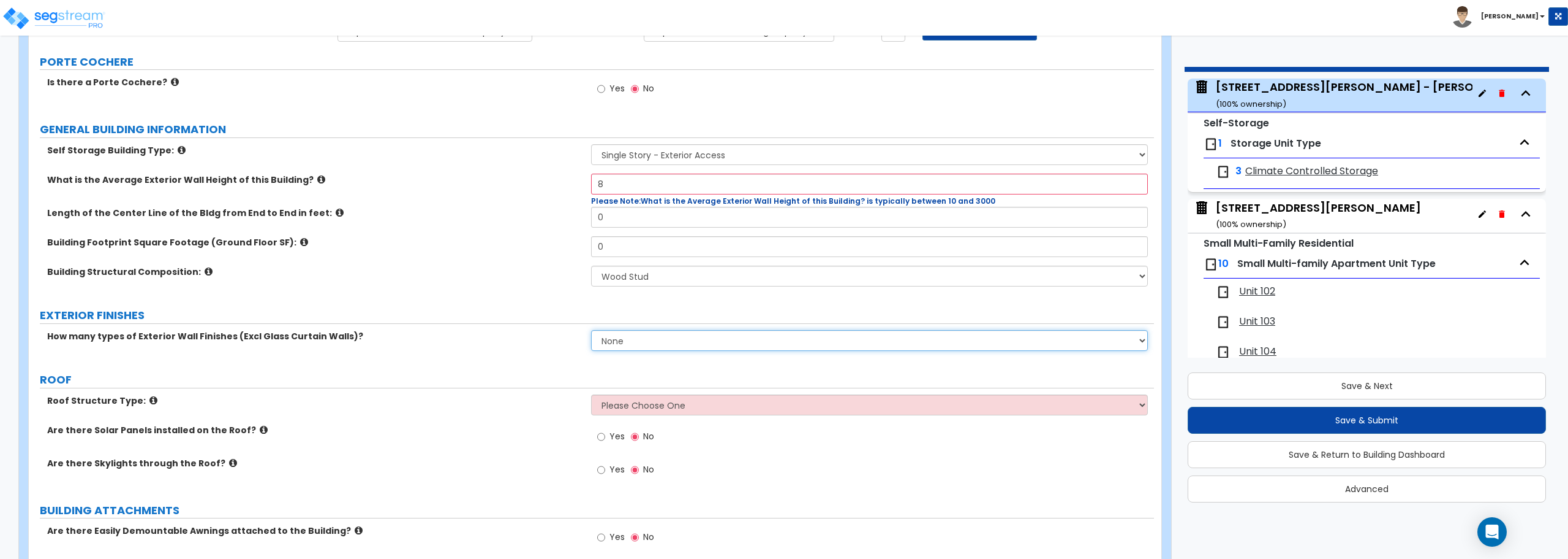
click at [638, 340] on select "None 1 2 3" at bounding box center [869, 340] width 557 height 21
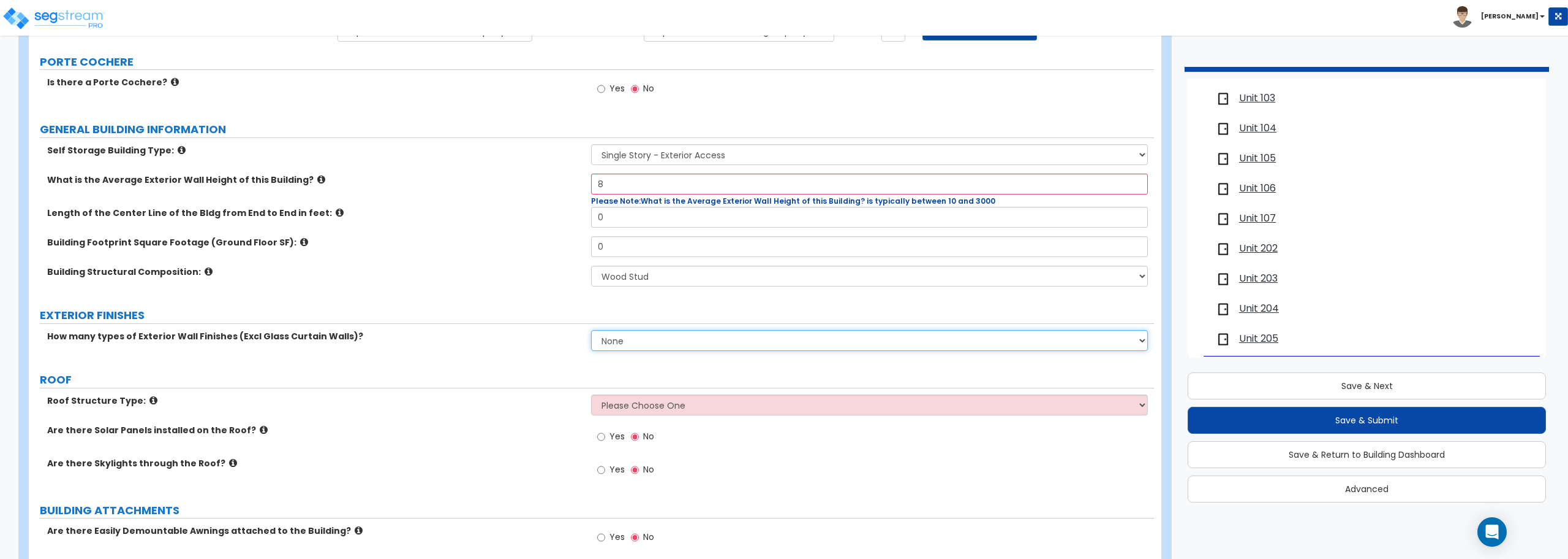
scroll to position [294, 0]
click at [1254, 326] on span "Unit 205" at bounding box center [1258, 330] width 39 height 14
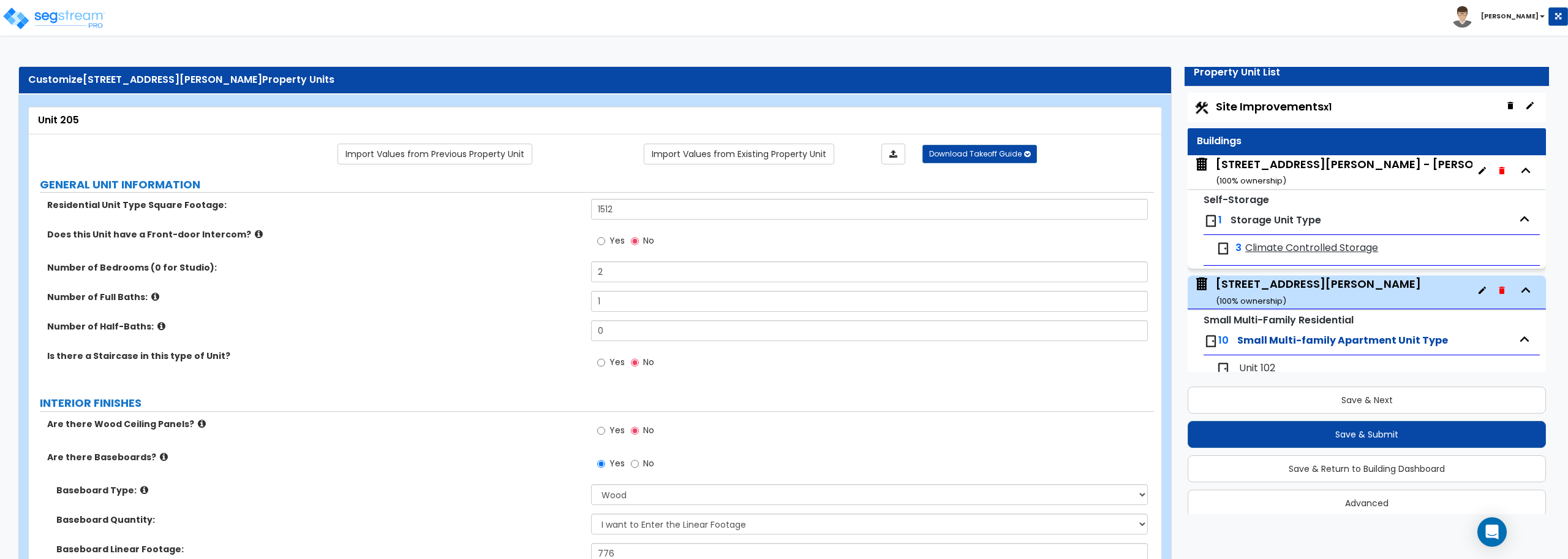
scroll to position [0, 0]
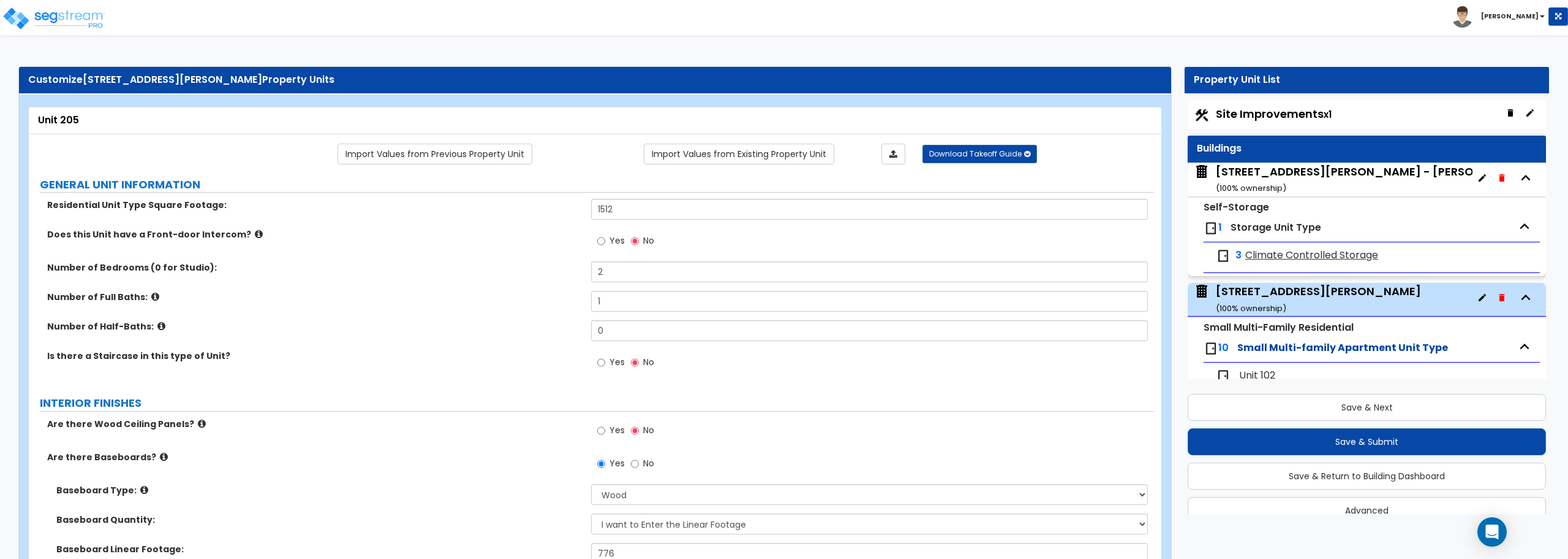
click at [1275, 116] on span "Site Improvements x1" at bounding box center [1274, 113] width 116 height 16
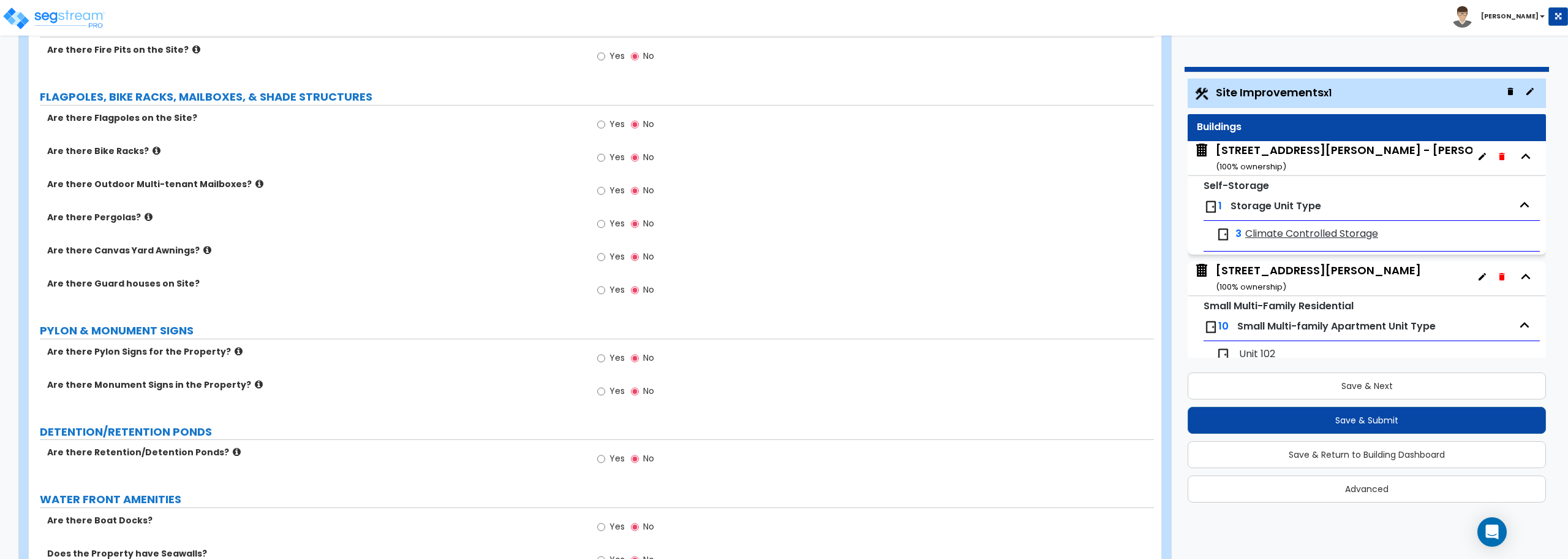
scroll to position [2395, 0]
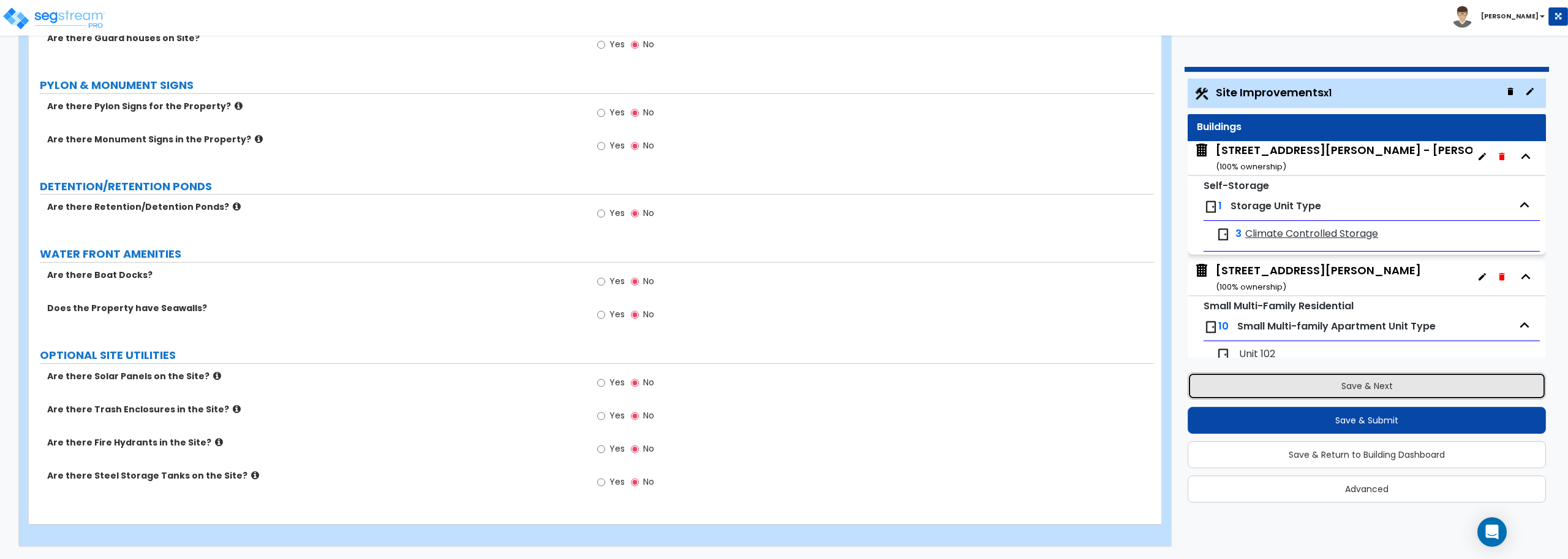
click at [1361, 385] on button "Save & Next" at bounding box center [1367, 386] width 358 height 27
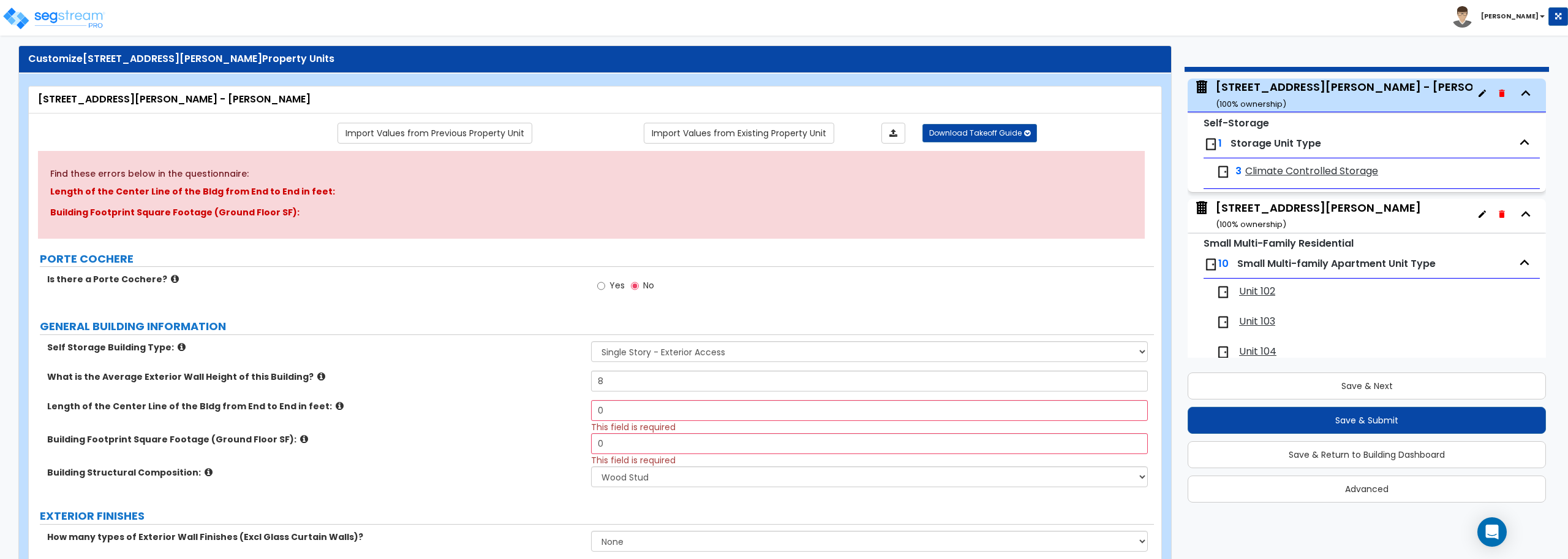
scroll to position [0, 0]
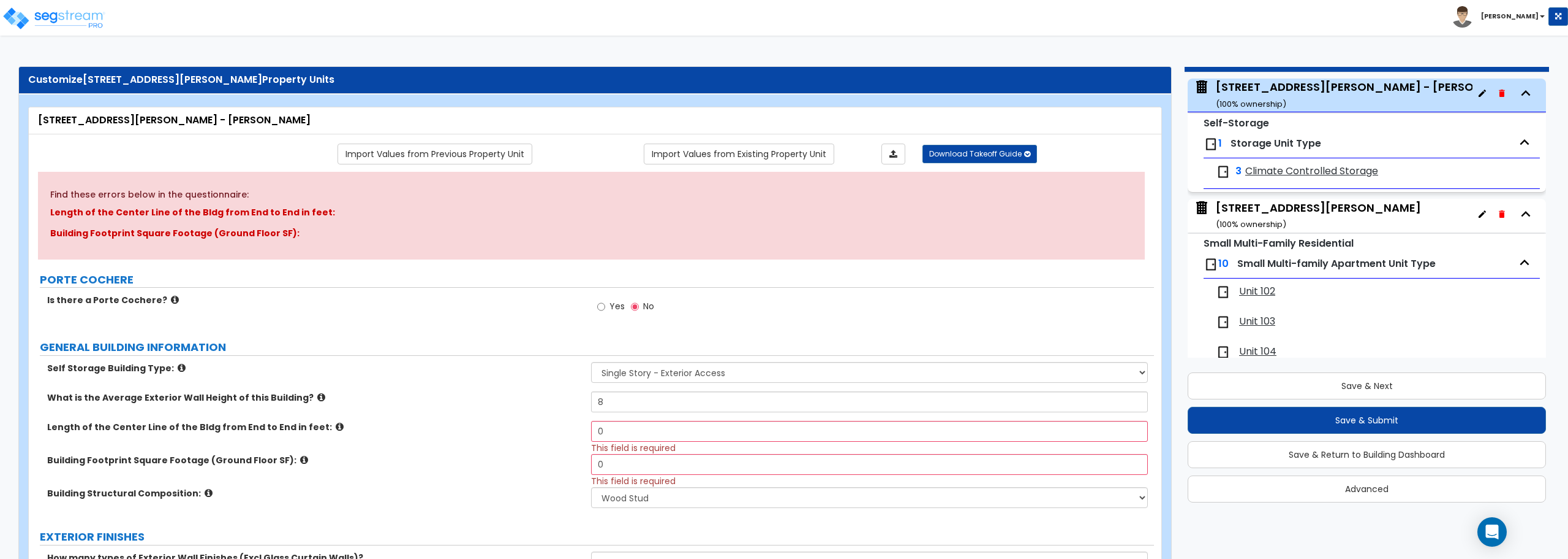
click at [1290, 148] on span "Storage Unit Type" at bounding box center [1276, 142] width 91 height 14
click at [1298, 166] on span "Climate Controlled Storage" at bounding box center [1312, 171] width 133 height 14
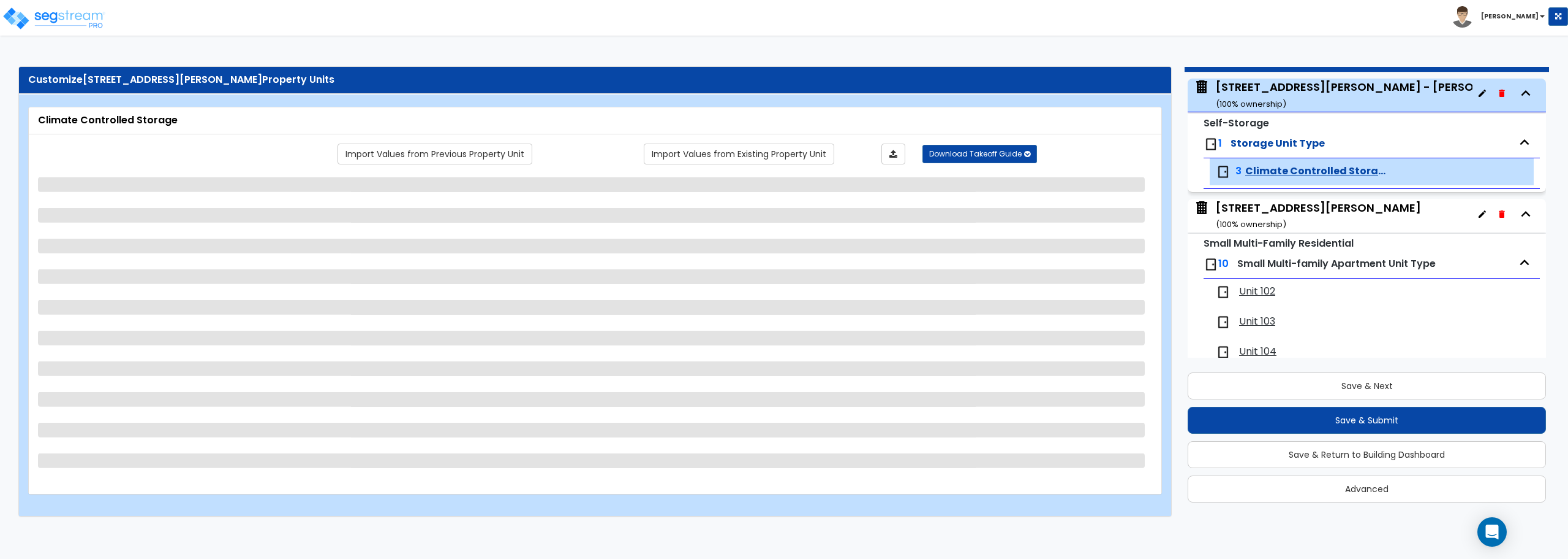
scroll to position [142, 0]
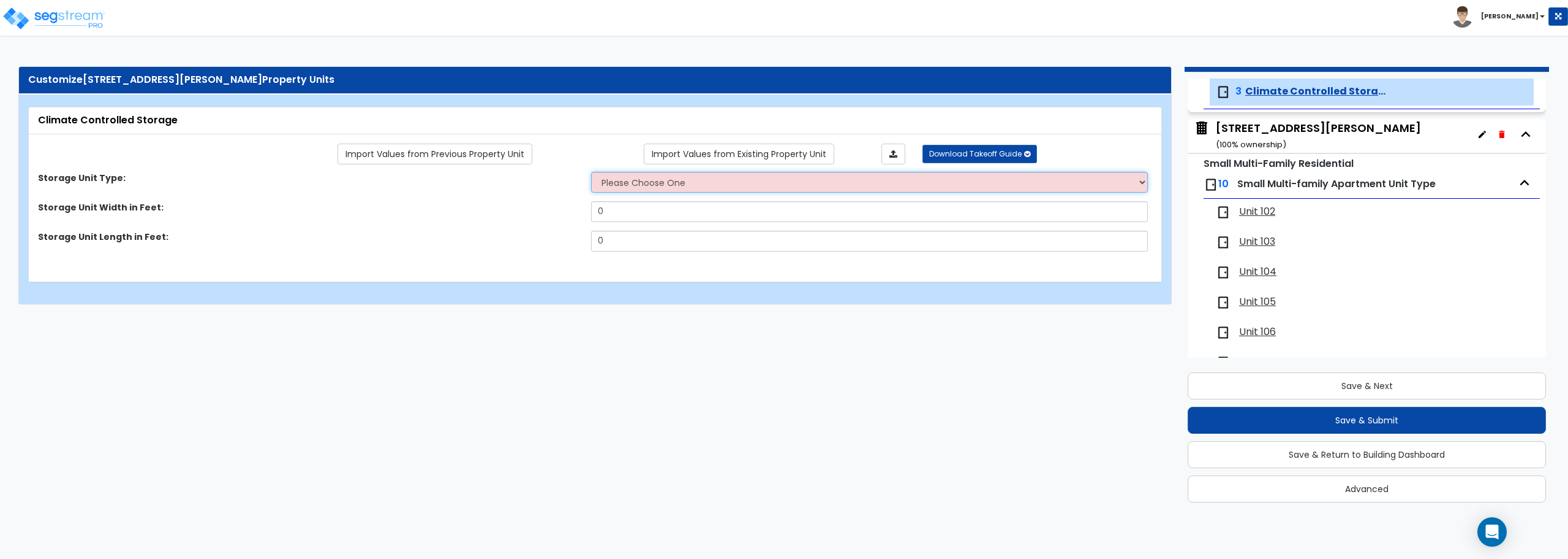
click at [719, 186] on select "Please Choose One Unit is Accessed from the Exterior of the Building Unit is Ac…" at bounding box center [869, 181] width 557 height 21
click at [591, 171] on select "Please Choose One Unit is Accessed from the Exterior of the Building Unit is Ac…" at bounding box center [869, 181] width 557 height 21
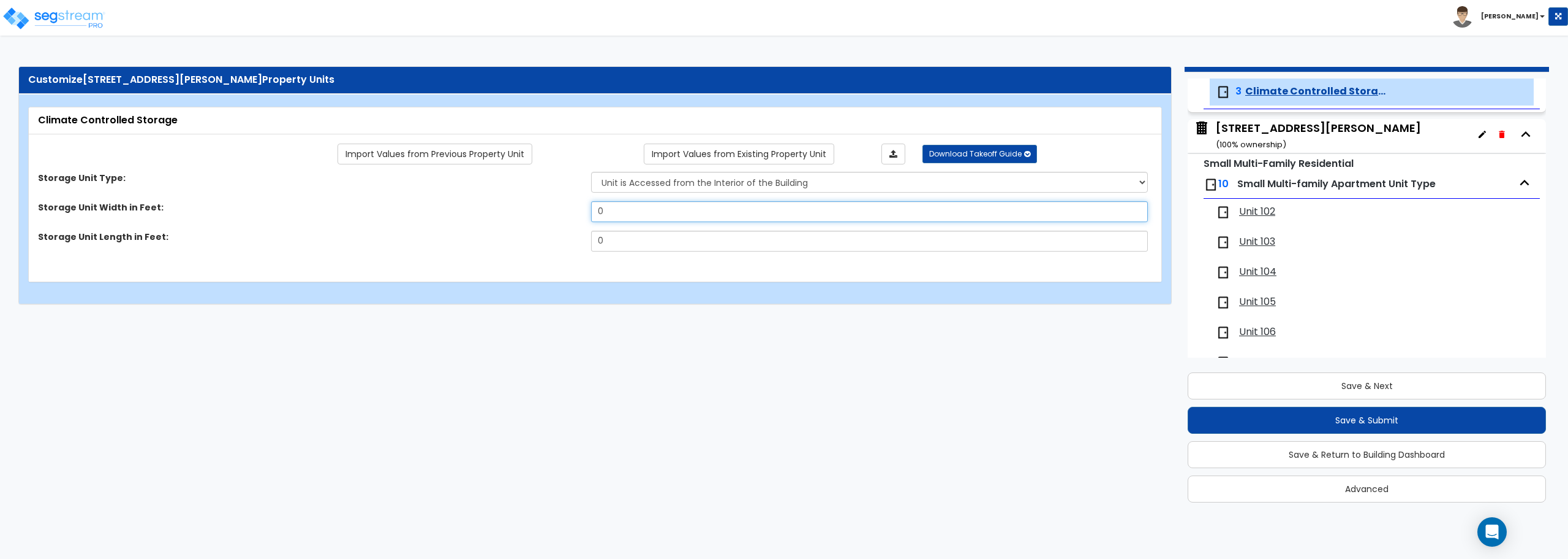
click at [726, 214] on input "0" at bounding box center [869, 212] width 557 height 21
click at [719, 241] on input "0" at bounding box center [869, 241] width 557 height 21
drag, startPoint x: 627, startPoint y: 218, endPoint x: 547, endPoint y: 218, distance: 80.0
click at [547, 218] on div "Storage Unit Width in Feet: 0" at bounding box center [591, 216] width 1125 height 29
drag, startPoint x: 631, startPoint y: 248, endPoint x: 476, endPoint y: 247, distance: 155.0
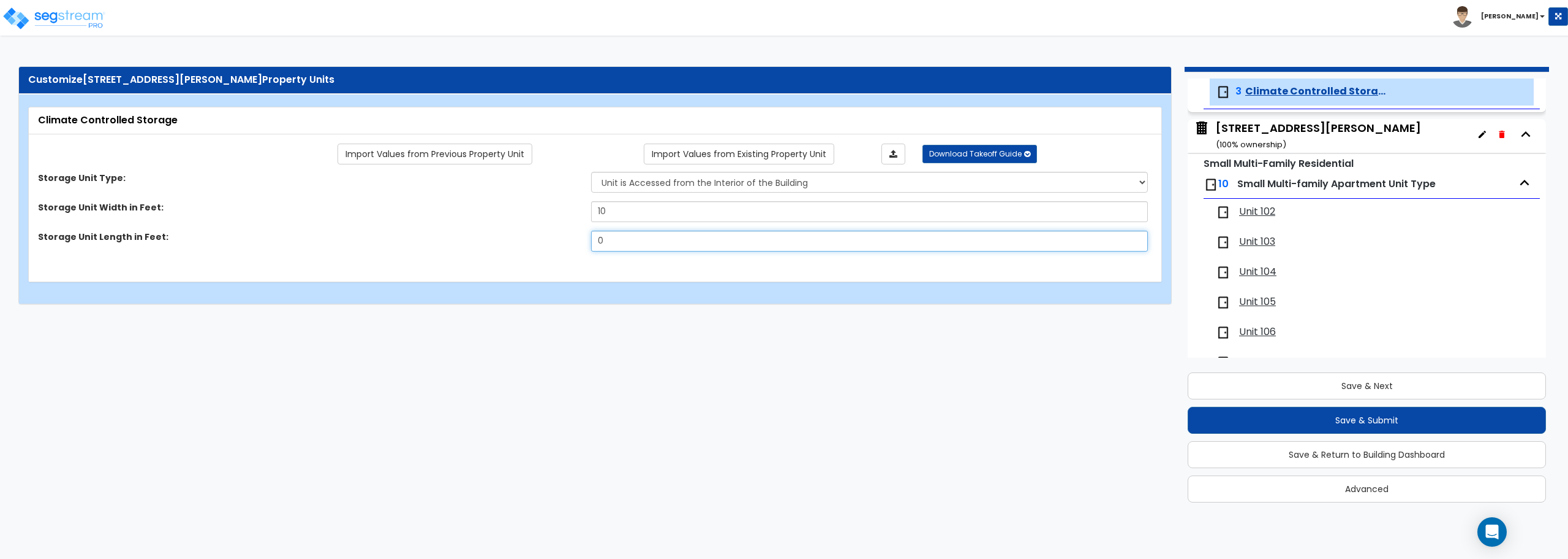
click at [476, 247] on div "Storage Unit Length in Feet: 0" at bounding box center [591, 245] width 1125 height 29
click at [971, 186] on select "Please Choose One Unit is Accessed from the Exterior of the Building Unit is Ac…" at bounding box center [869, 181] width 557 height 21
click at [919, 316] on html "Toggle navigation Stephen" at bounding box center [784, 158] width 1568 height 316
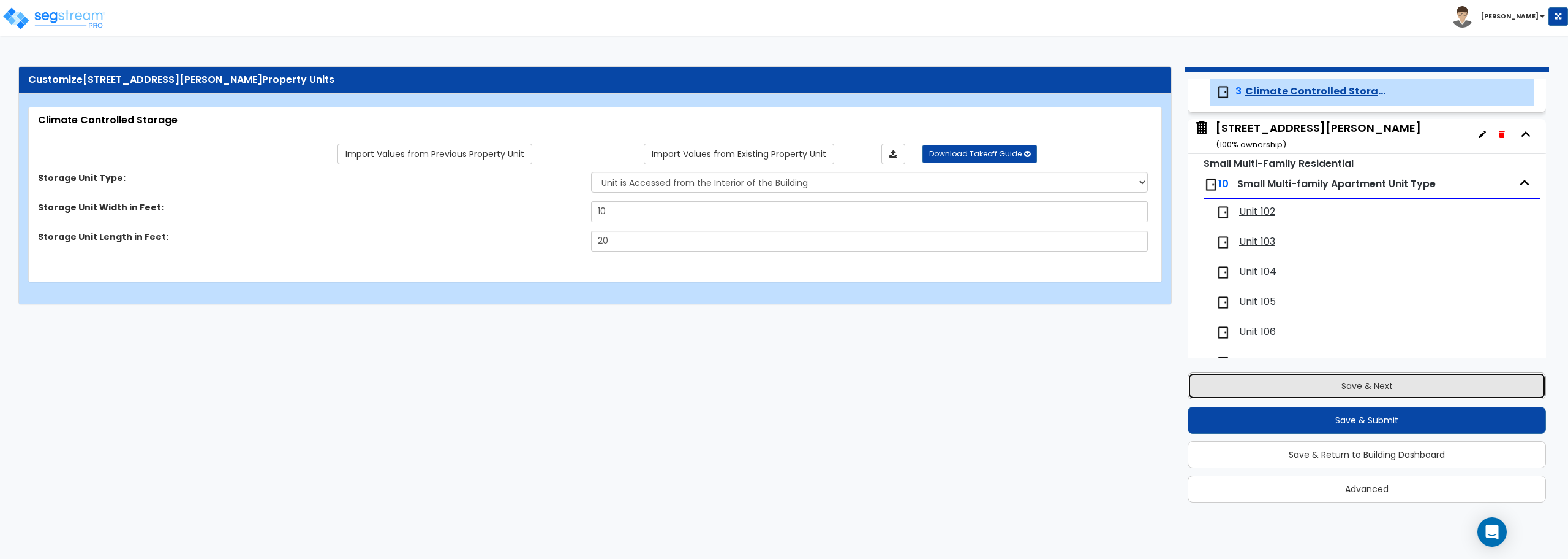
click at [1358, 383] on button "Save & Next" at bounding box center [1367, 386] width 358 height 27
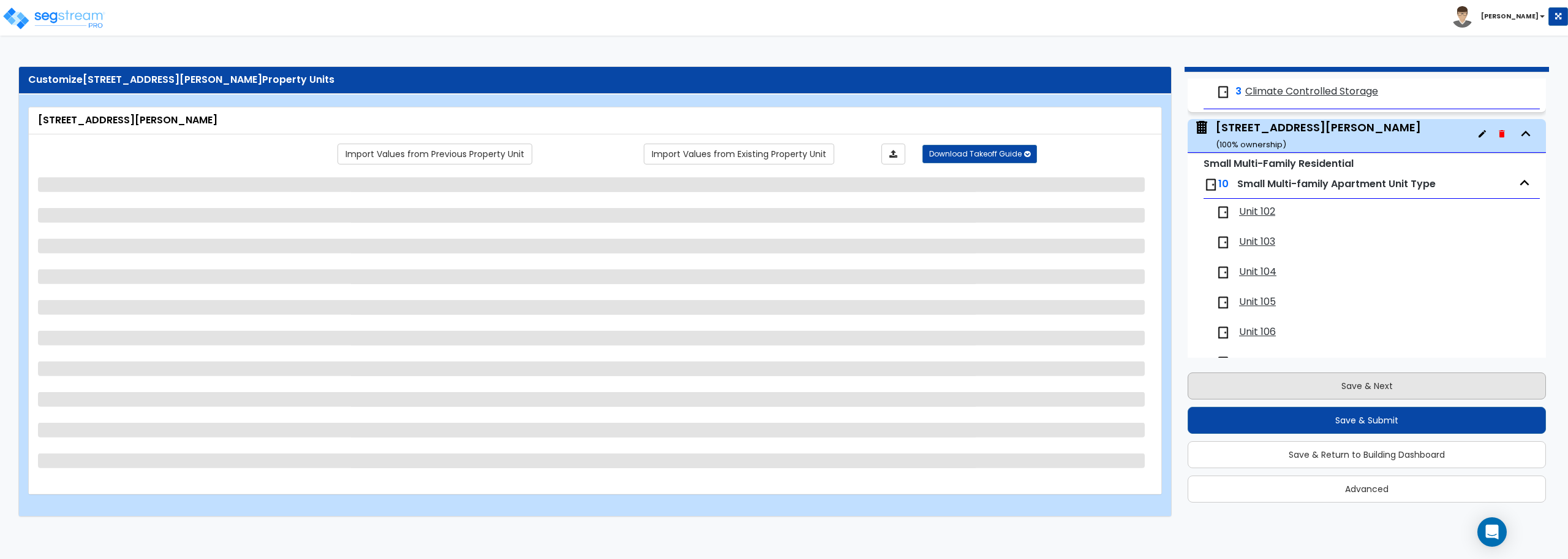
scroll to position [182, 0]
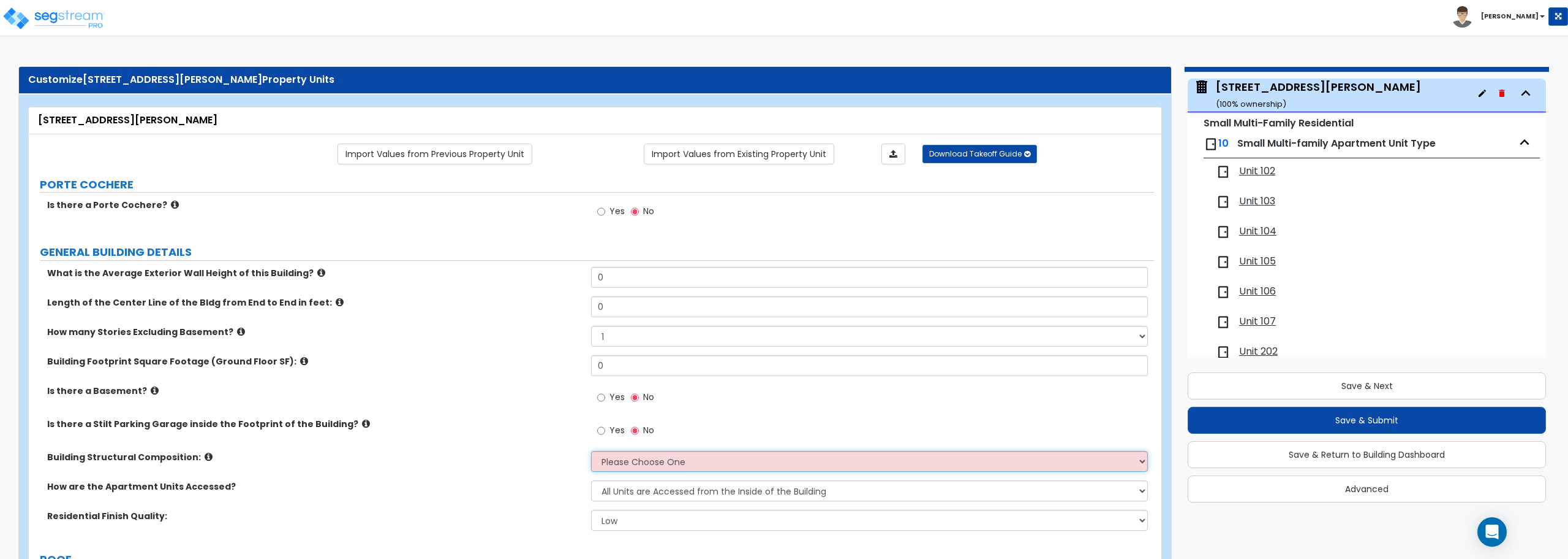
click at [644, 464] on select "Please Choose One Reinforced Concrete Structural Steel Brick Masonry CMU Masonr…" at bounding box center [869, 461] width 557 height 21
click at [591, 450] on select "Please Choose One Reinforced Concrete Structural Steel Brick Masonry CMU Masonr…" at bounding box center [869, 461] width 557 height 21
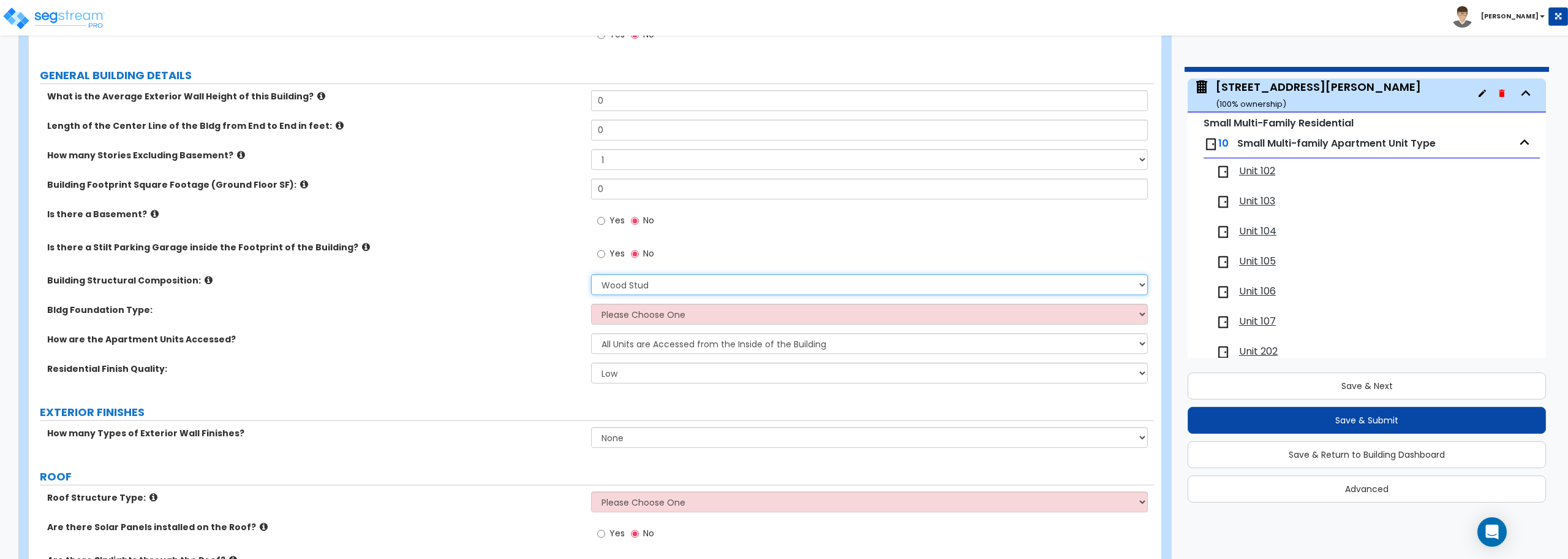
scroll to position [0, 0]
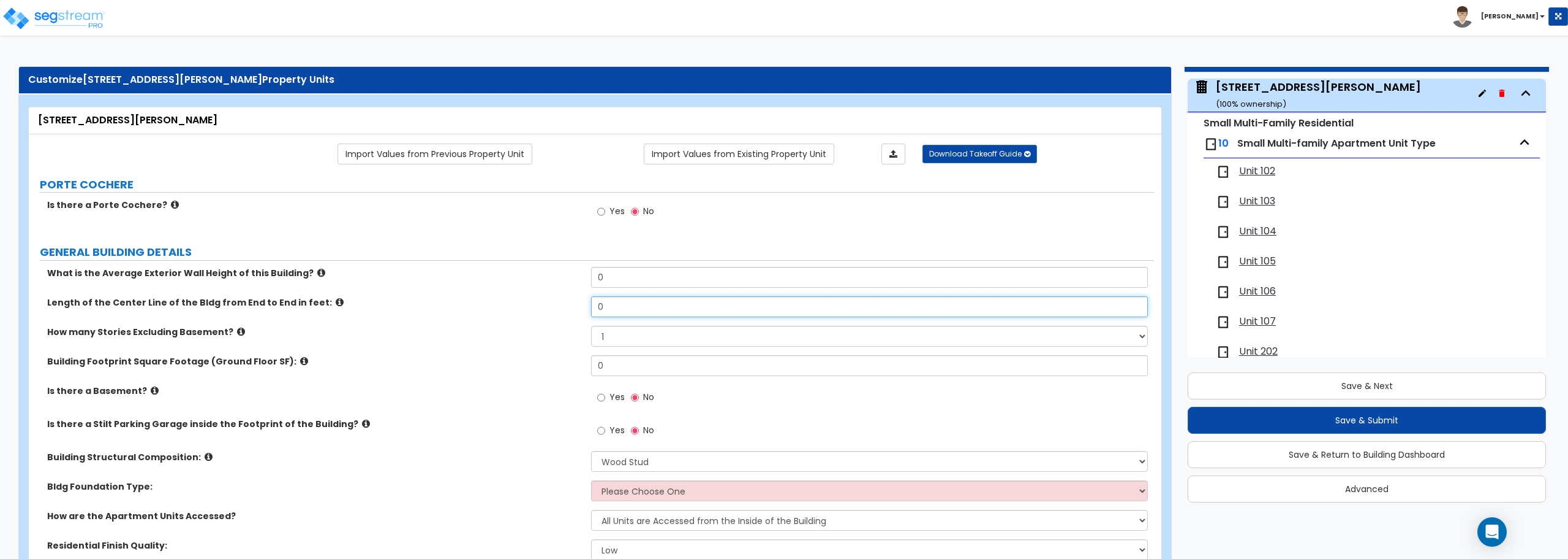
drag, startPoint x: 618, startPoint y: 310, endPoint x: 509, endPoint y: 305, distance: 109.1
click at [507, 305] on div "Length of the Center Line of the Bldg from End to End in feet: 0" at bounding box center [591, 311] width 1125 height 29
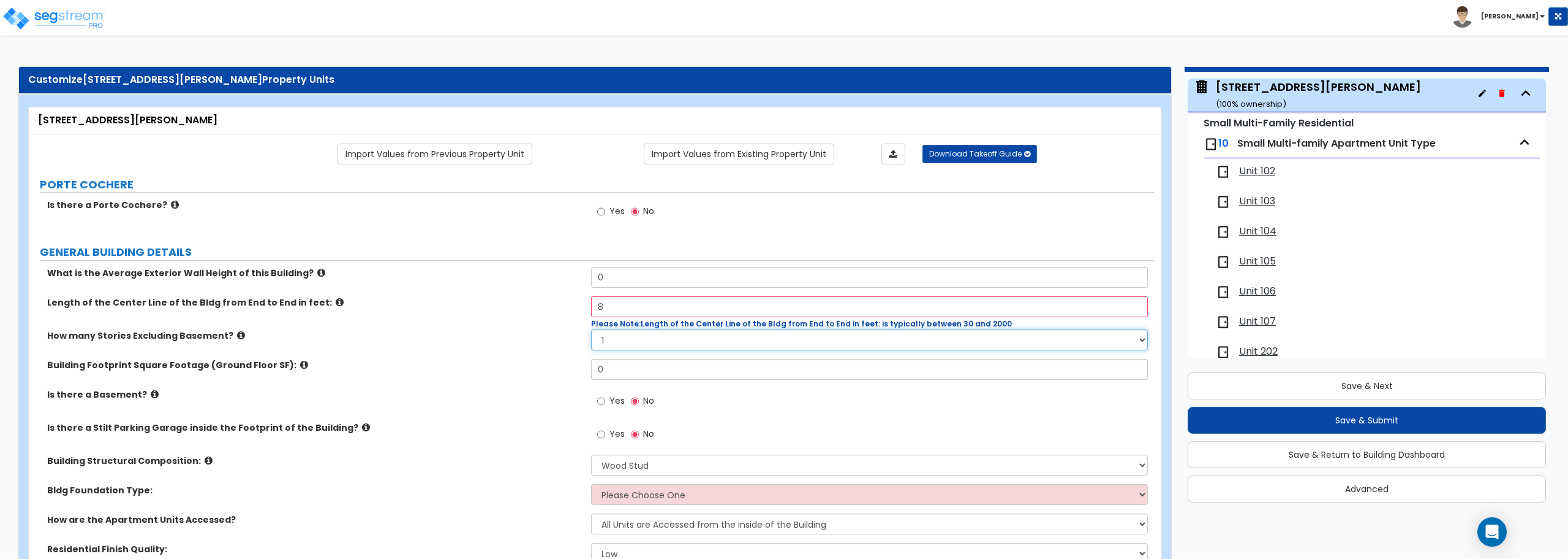
drag, startPoint x: 708, startPoint y: 336, endPoint x: 523, endPoint y: 342, distance: 185.1
click at [523, 342] on div "How many Stories Excluding Basement? 1 2 3 4 5" at bounding box center [591, 344] width 1125 height 29
click at [591, 329] on select "1 2 3 4 5" at bounding box center [869, 339] width 557 height 21
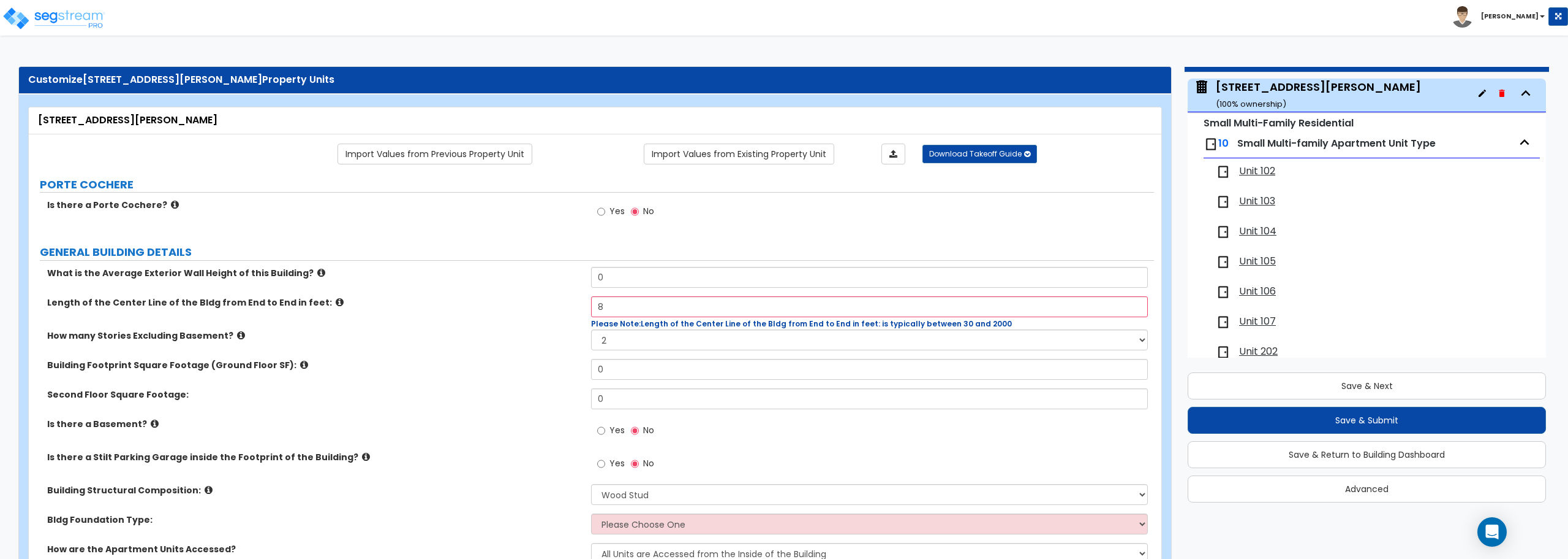
click at [925, 327] on span "Please Note: Length of the Center Line of the Bldg from End to End in feet: is …" at bounding box center [802, 323] width 421 height 10
drag, startPoint x: 626, startPoint y: 305, endPoint x: 514, endPoint y: 306, distance: 112.0
click at [514, 306] on div "Length of the Center Line of the Bldg from End to End in feet: 8 Please Note: L…" at bounding box center [591, 313] width 1125 height 33
drag, startPoint x: 612, startPoint y: 274, endPoint x: 575, endPoint y: 274, distance: 37.0
click at [575, 274] on div "What is the Average Exterior Wall Height of this Building? 0" at bounding box center [591, 281] width 1125 height 29
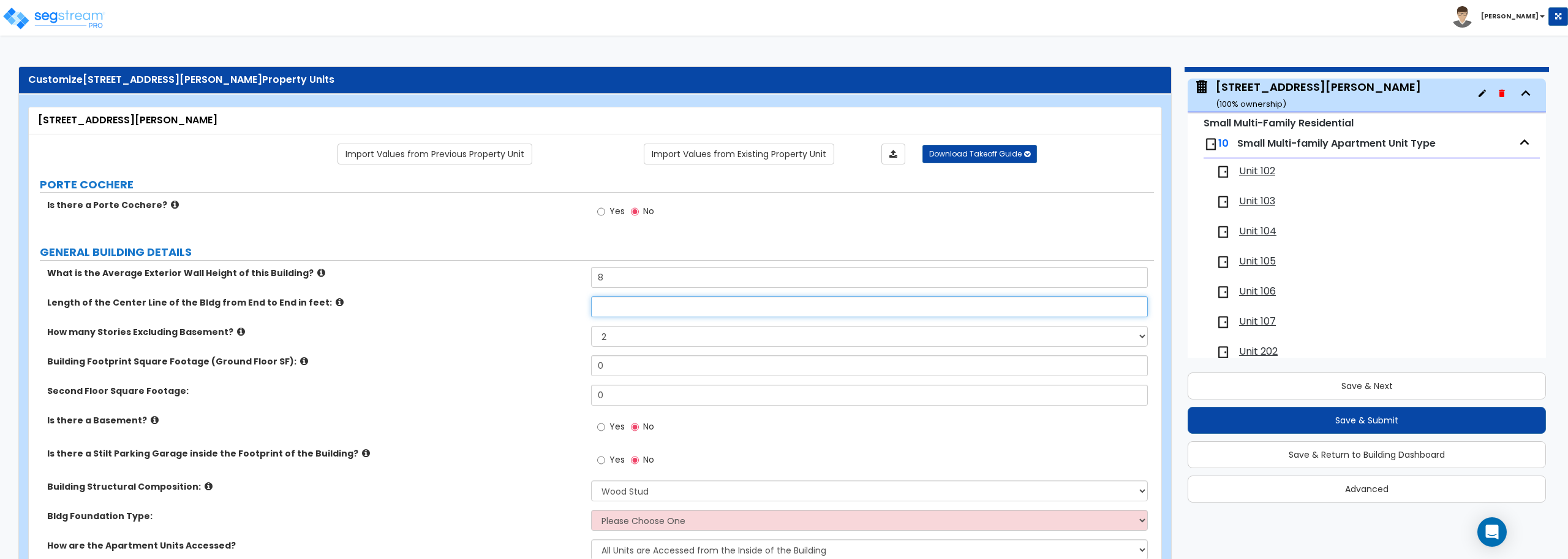
click at [628, 300] on input "text" at bounding box center [869, 306] width 557 height 21
drag, startPoint x: 618, startPoint y: 368, endPoint x: 516, endPoint y: 357, distance: 102.6
click at [516, 357] on div "Building Footprint Square Footage (Ground Floor SF): 0" at bounding box center [591, 369] width 1125 height 29
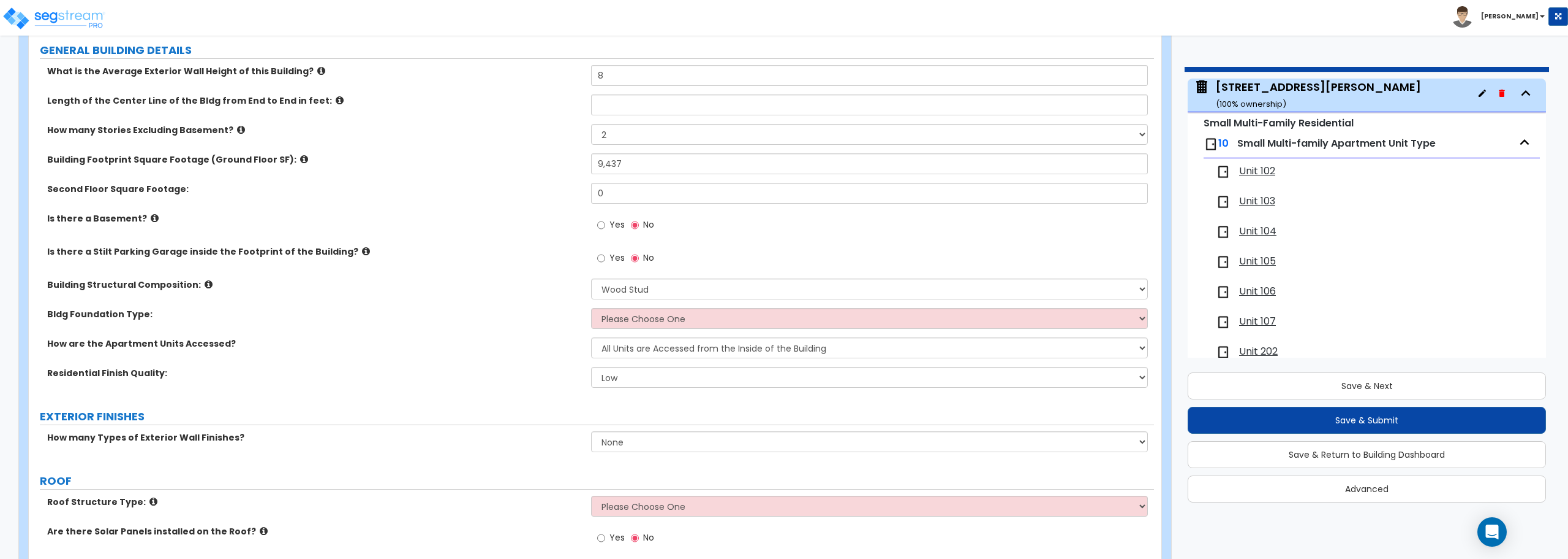
scroll to position [245, 0]
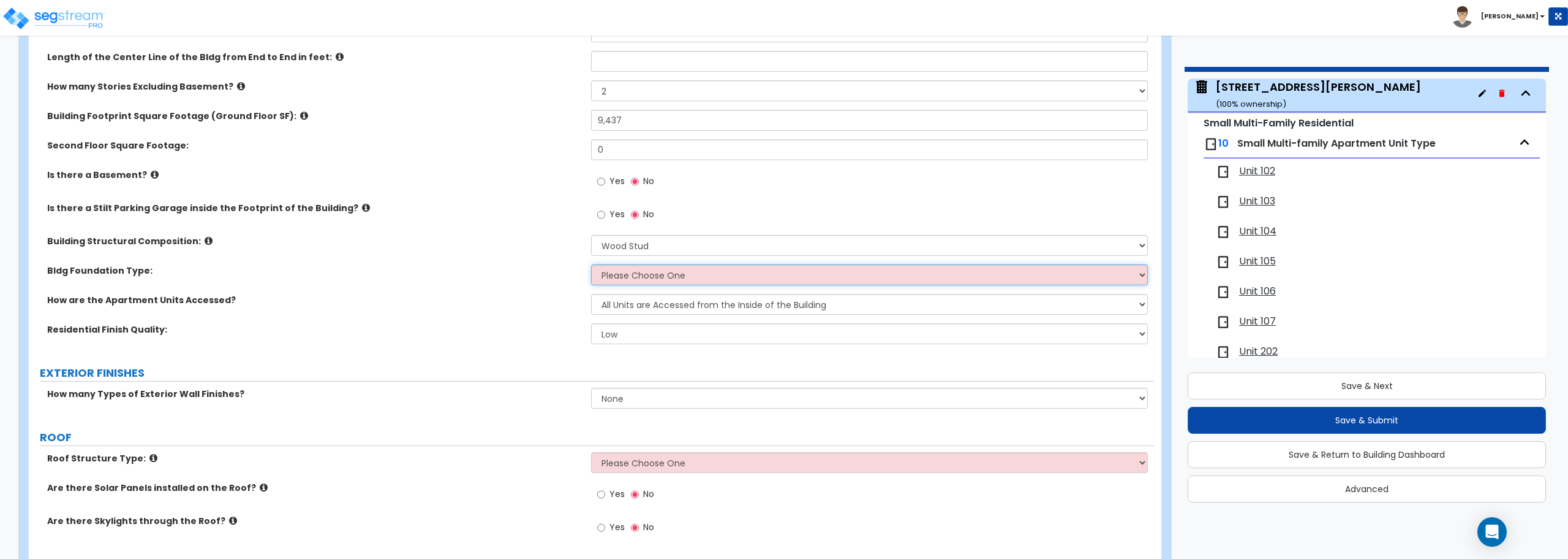
click at [620, 276] on select "Please Choose One Spread Ftg, Col, & Beam FDN Slab on Grade" at bounding box center [869, 274] width 557 height 21
click at [484, 273] on label "Bldg Foundation Type:" at bounding box center [314, 270] width 535 height 12
click at [623, 274] on select "Please Choose One Spread Ftg, Col, & Beam FDN Slab on Grade" at bounding box center [869, 274] width 557 height 21
click at [591, 264] on select "Please Choose One Spread Ftg, Col, & Beam FDN Slab on Grade" at bounding box center [869, 274] width 557 height 21
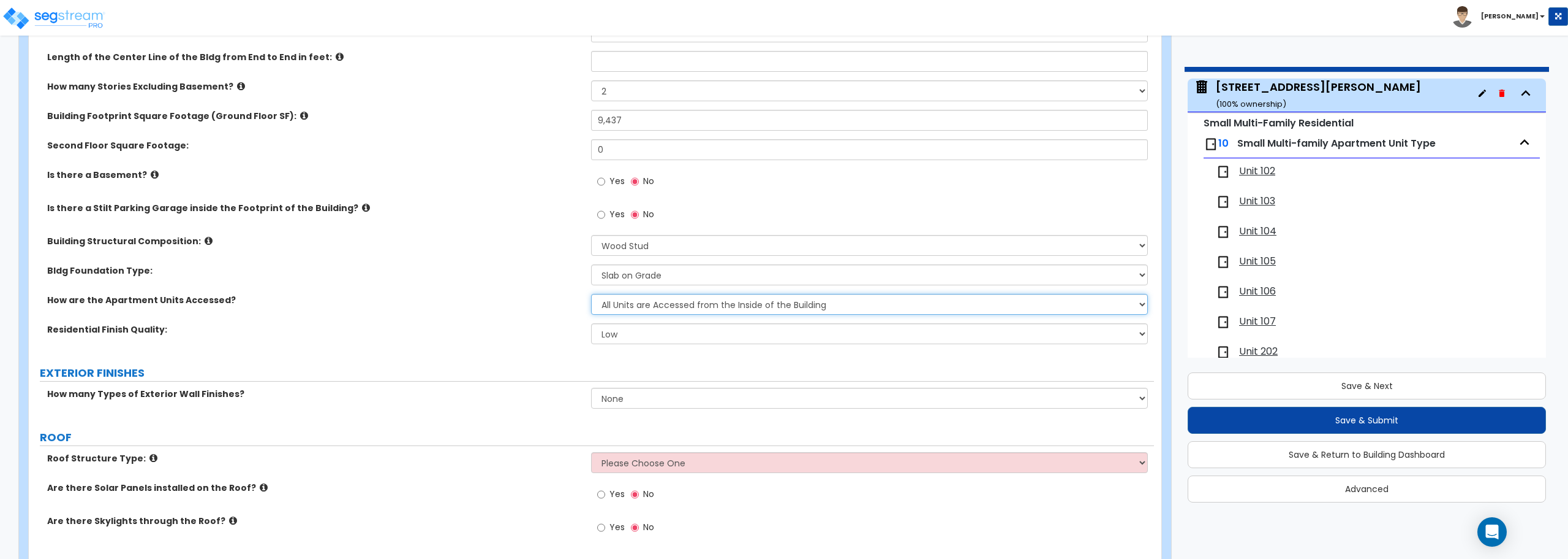
click at [643, 309] on select "All Units are Accessed from the Inside of the Building All Units are Accessed f…" at bounding box center [869, 304] width 557 height 21
click at [643, 340] on select "Low Average High" at bounding box center [869, 333] width 557 height 21
click at [591, 323] on select "Low Average High" at bounding box center [869, 333] width 557 height 21
click at [641, 409] on div "How many Types of Exterior Wall Finishes? None 1 2 3" at bounding box center [591, 402] width 1125 height 29
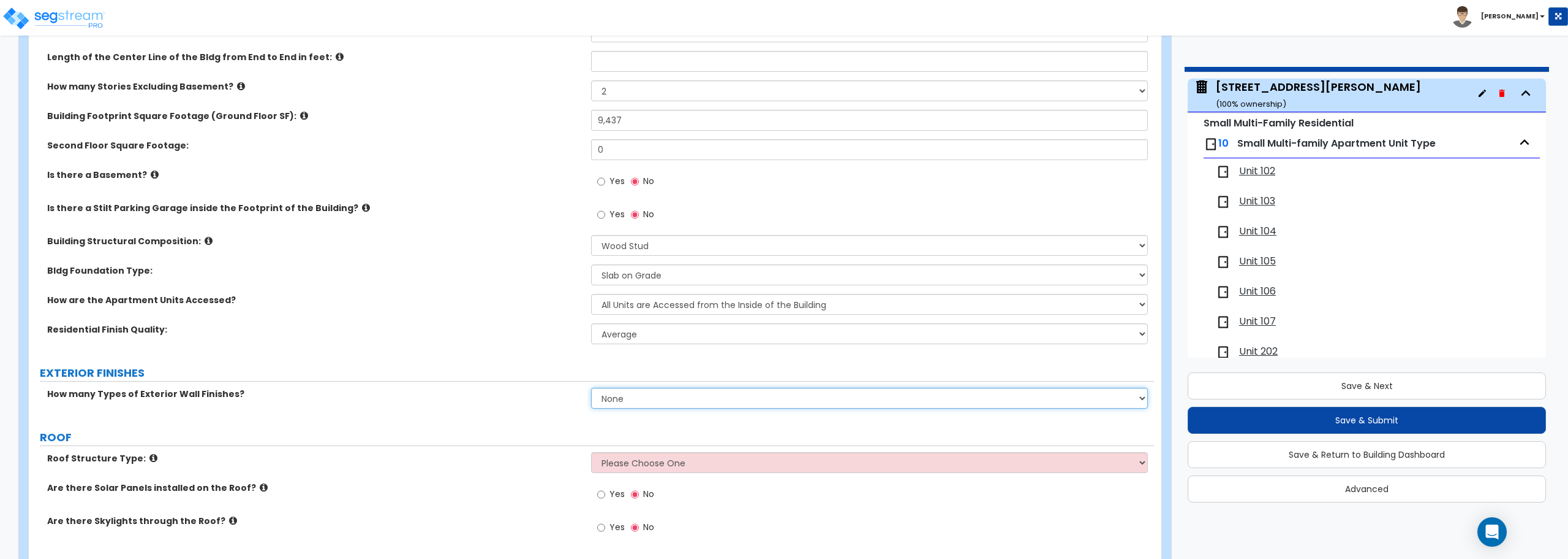
click at [641, 400] on select "None 1 2 3" at bounding box center [869, 398] width 557 height 21
click at [591, 388] on select "None 1 2 3" at bounding box center [869, 398] width 557 height 21
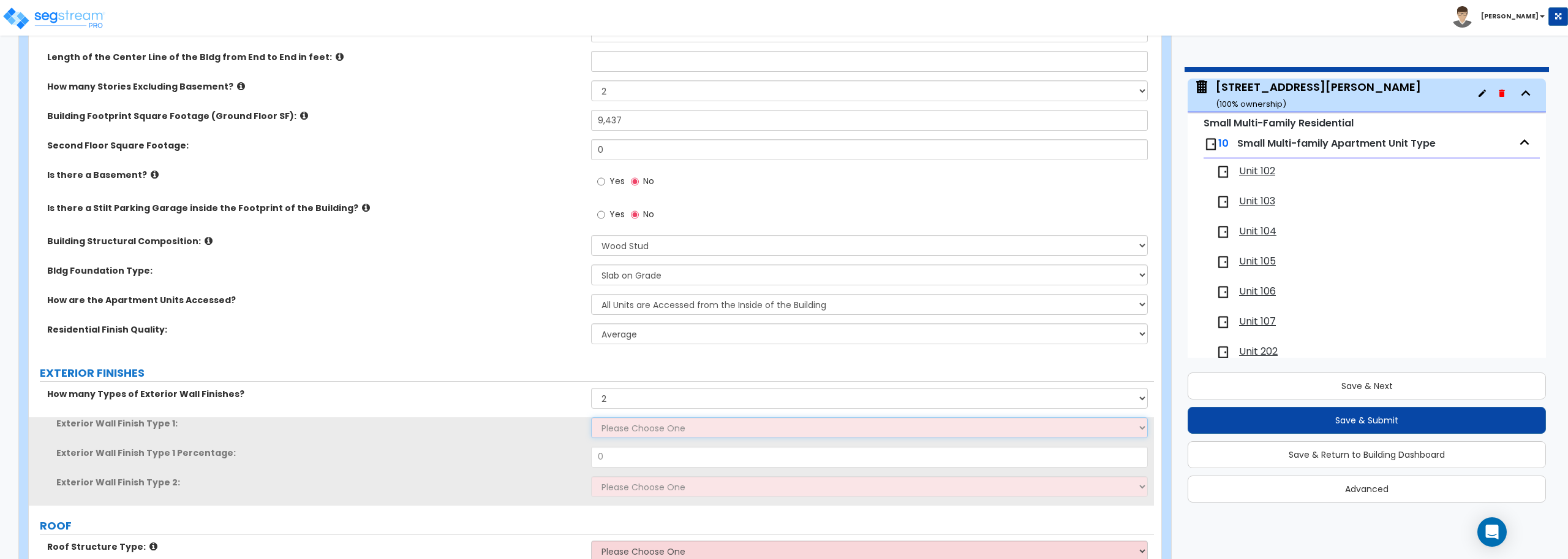
click at [633, 430] on select "Please Choose One No Finish/Shared Wall No Wall Brick Veneer Stone Veneer Wood …" at bounding box center [869, 427] width 557 height 21
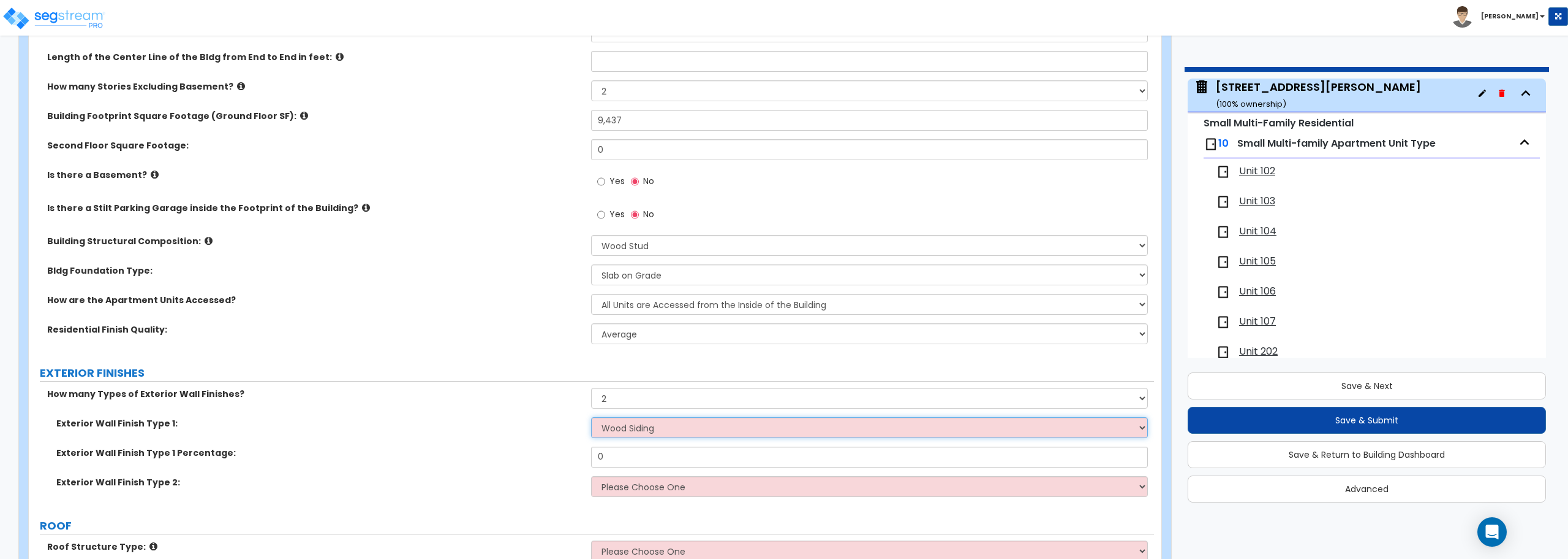
click at [591, 417] on select "Please Choose One No Finish/Shared Wall No Wall Brick Veneer Stone Veneer Wood …" at bounding box center [869, 427] width 557 height 21
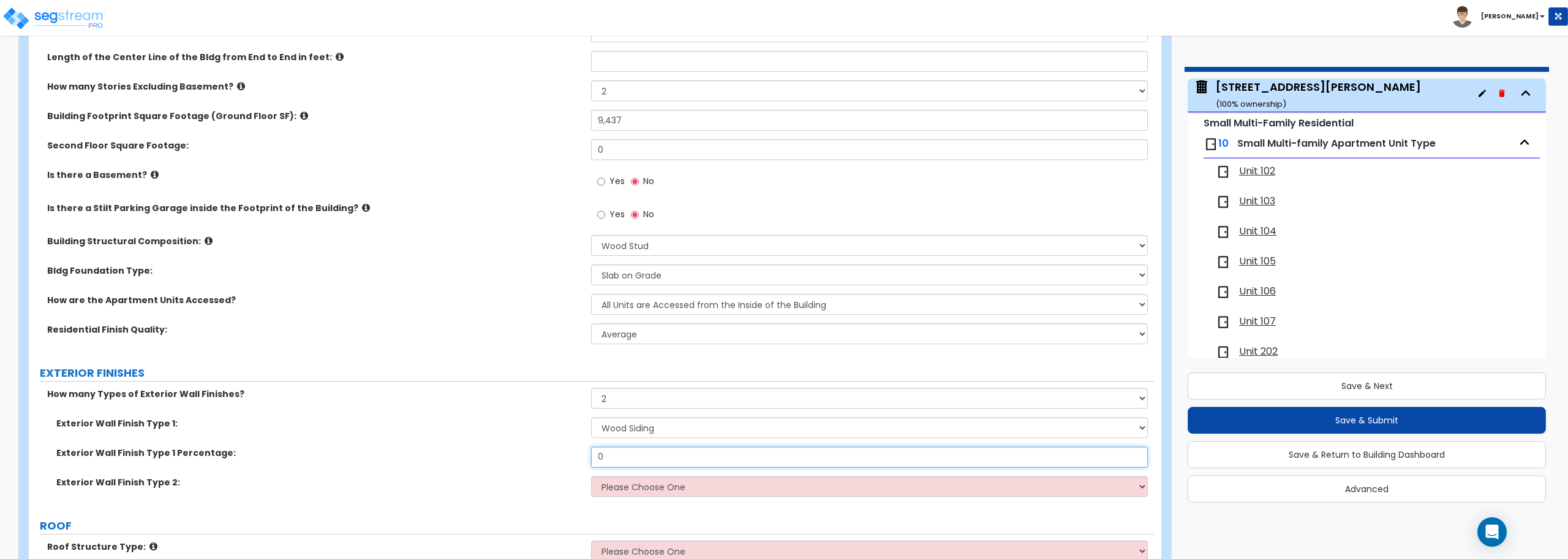
click at [646, 465] on input "0" at bounding box center [869, 456] width 557 height 21
click at [700, 481] on select "Please Choose One No Finish/Shared Wall No Wall Brick Veneer Stone Veneer Wood …" at bounding box center [869, 486] width 557 height 21
click at [591, 476] on select "Please Choose One No Finish/Shared Wall No Wall Brick Veneer Stone Veneer Wood …" at bounding box center [869, 486] width 557 height 21
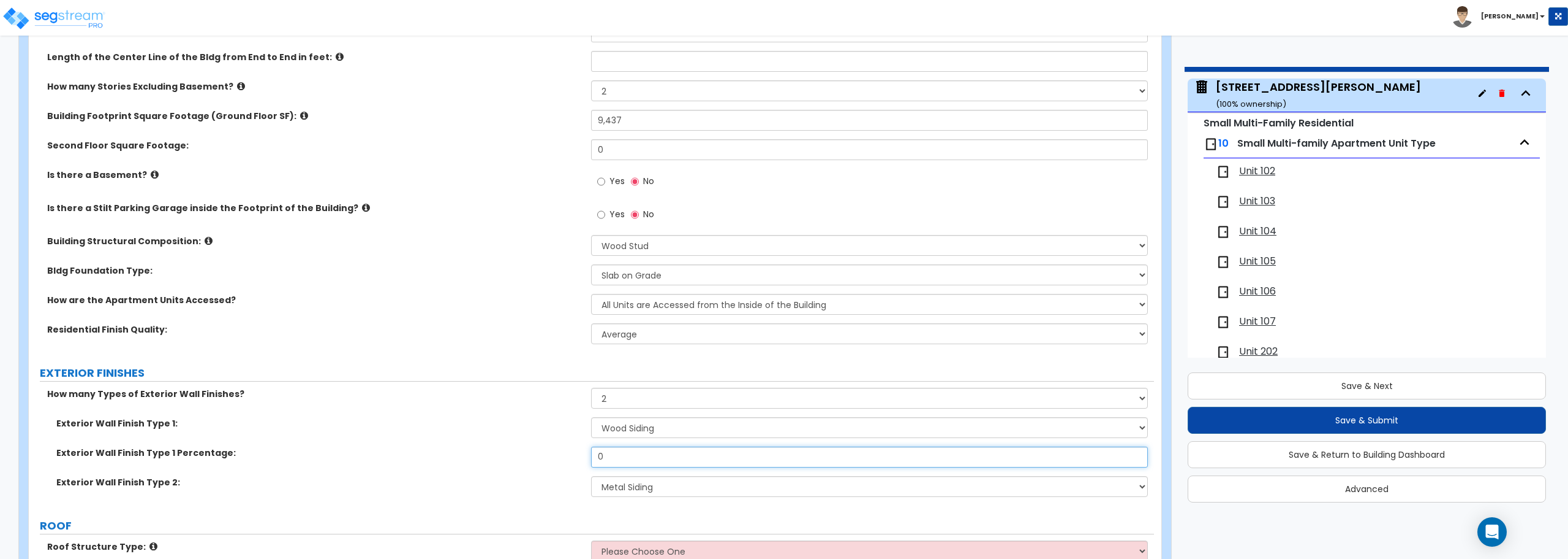
drag, startPoint x: 607, startPoint y: 461, endPoint x: 576, endPoint y: 462, distance: 31.0
click at [576, 462] on div "Exterior Wall Finish Type 1 Percentage: 0" at bounding box center [591, 461] width 1125 height 29
click at [579, 449] on label "Exterior Wall Finish Type 1 Percentage:" at bounding box center [319, 451] width 526 height 12
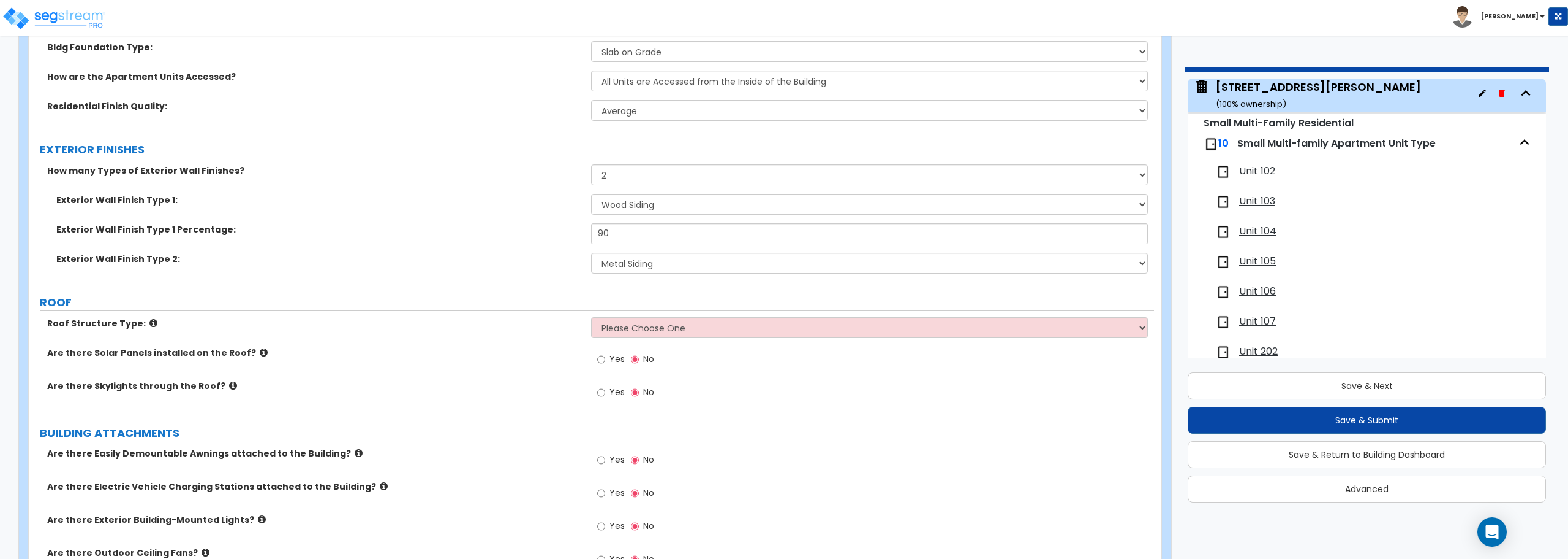
scroll to position [552, 0]
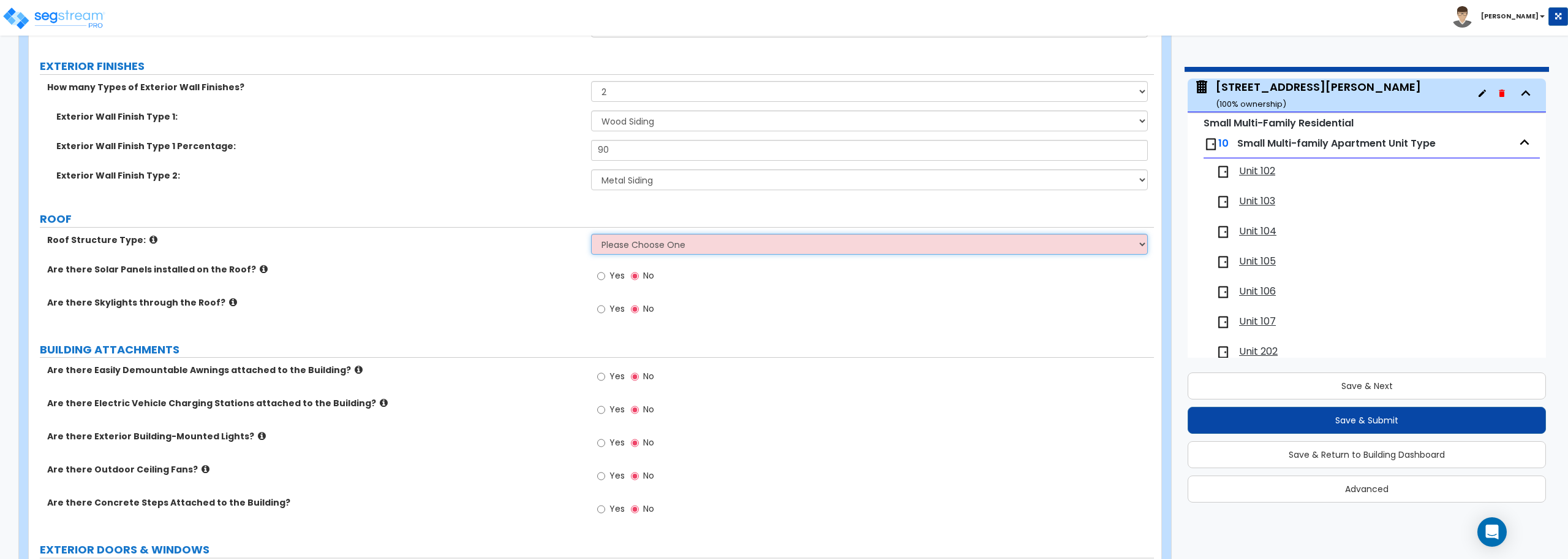
click at [703, 250] on select "Please Choose One Gabled Roof Flat Roof Hybrid Gable & Flat Roof" at bounding box center [869, 243] width 557 height 21
click at [591, 233] on select "Please Choose One Gabled Roof Flat Roof Hybrid Gable & Flat Roof" at bounding box center [869, 243] width 557 height 21
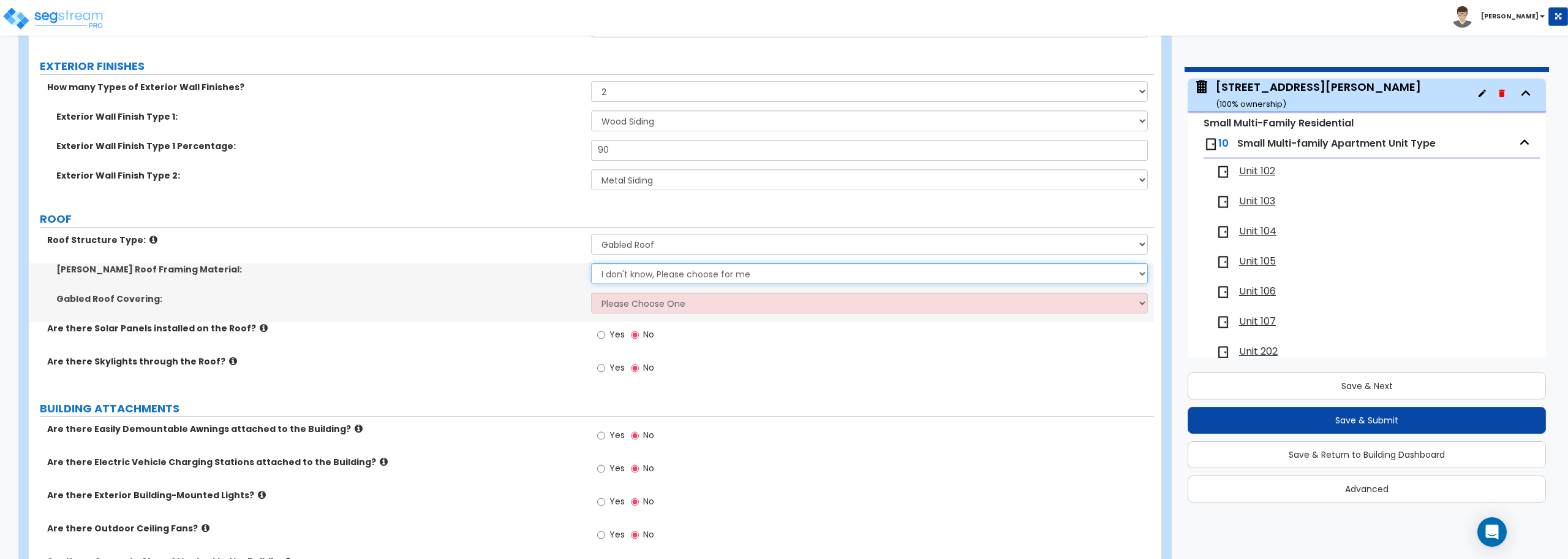
click at [680, 274] on select "I don't know, Please choose for me Metal Wood" at bounding box center [869, 273] width 557 height 21
click at [591, 263] on select "I don't know, Please choose for me Metal Wood" at bounding box center [869, 273] width 557 height 21
click at [669, 296] on select "Please Choose One Asphalt Shingle Clay Tile Wood Shingle Metal Shingle Standing…" at bounding box center [869, 303] width 557 height 21
click at [591, 293] on select "Please Choose One Asphalt Shingle Clay Tile Wood Shingle Metal Shingle Standing…" at bounding box center [869, 303] width 557 height 21
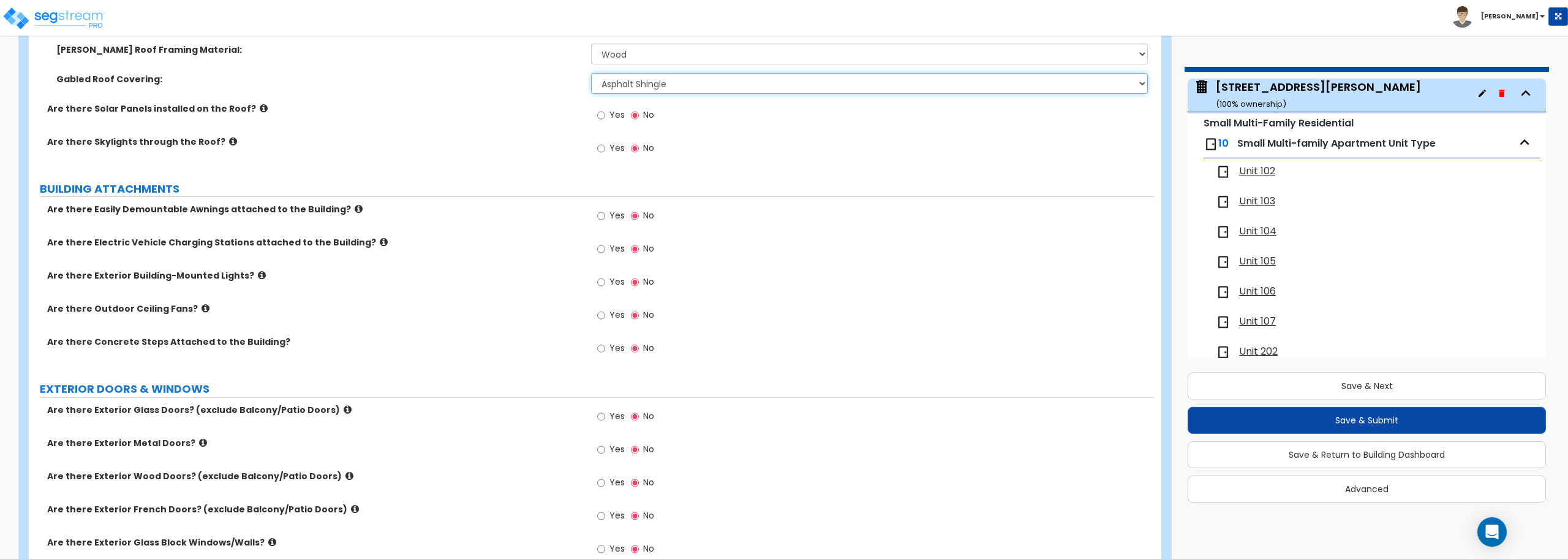
scroll to position [797, 0]
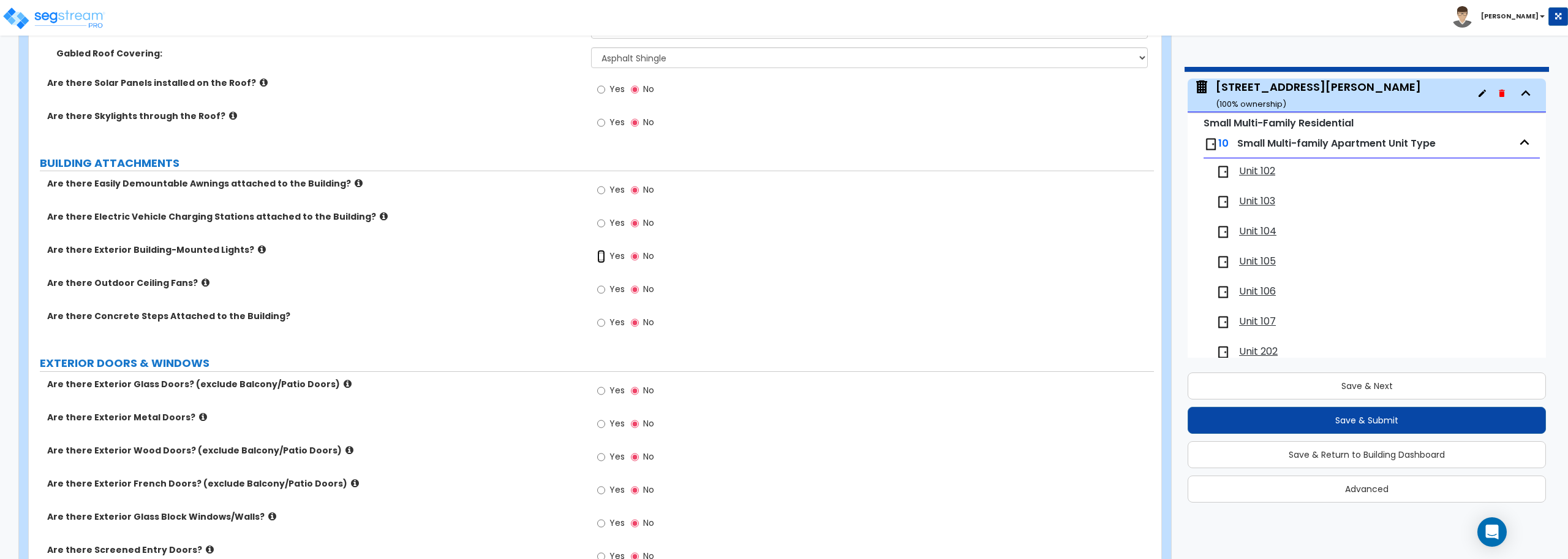
click at [603, 257] on input "Yes" at bounding box center [601, 256] width 8 height 14
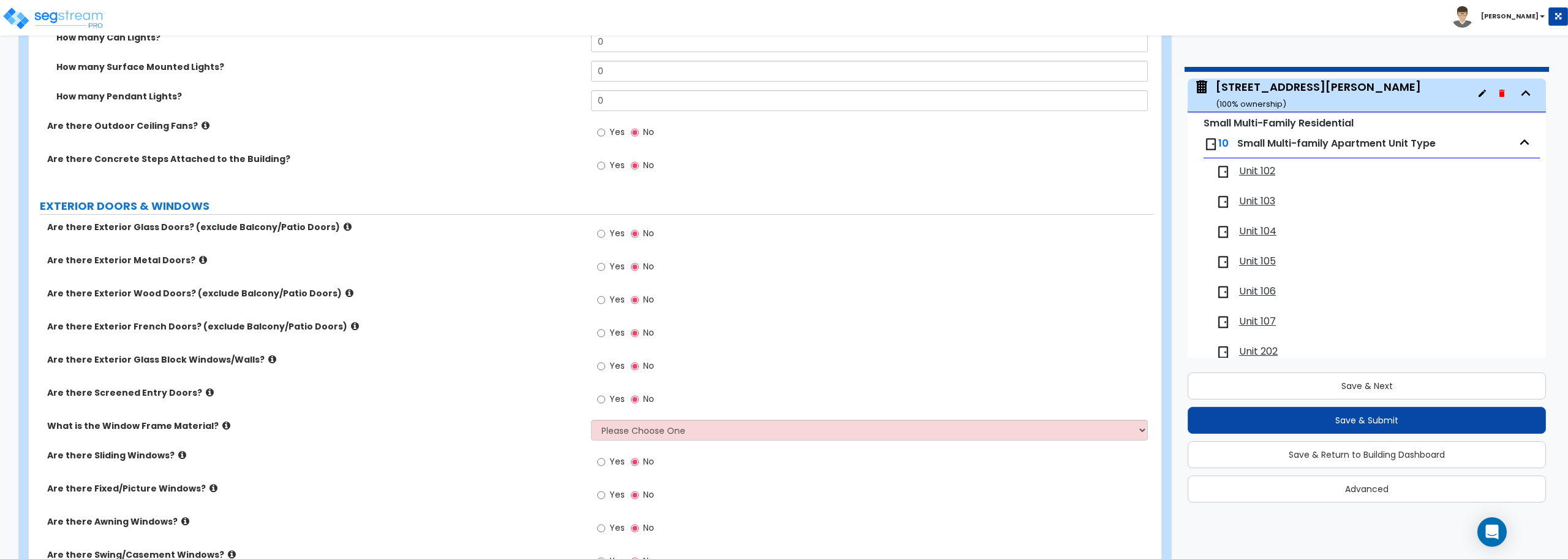
scroll to position [1288, 0]
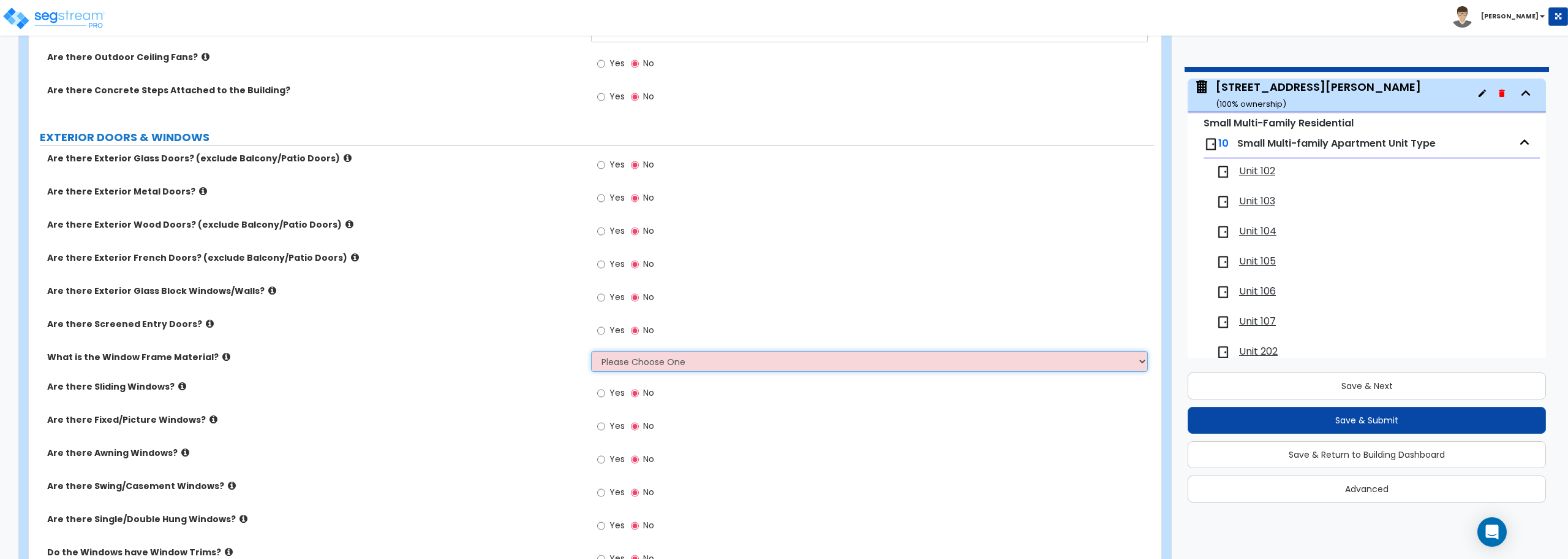
click at [658, 360] on select "Please Choose One Vinyl Aluminum Wood" at bounding box center [869, 361] width 557 height 21
click at [591, 351] on select "Please Choose One Vinyl Aluminum Wood" at bounding box center [869, 361] width 557 height 21
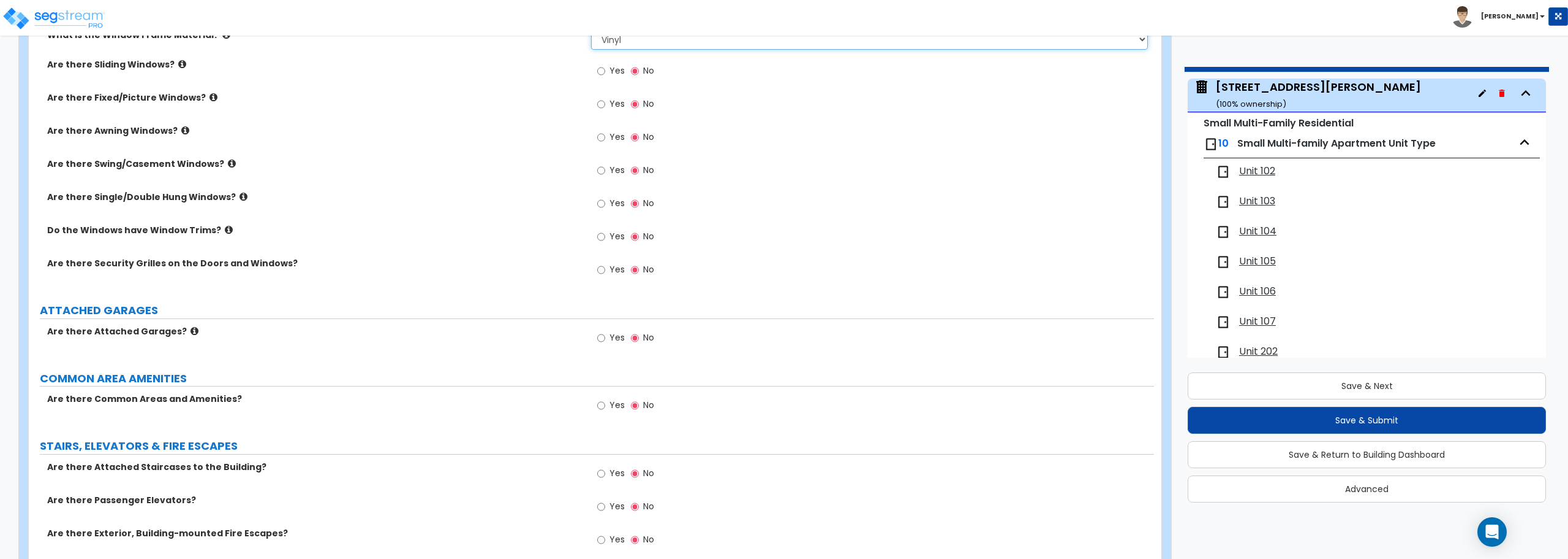
scroll to position [1655, 0]
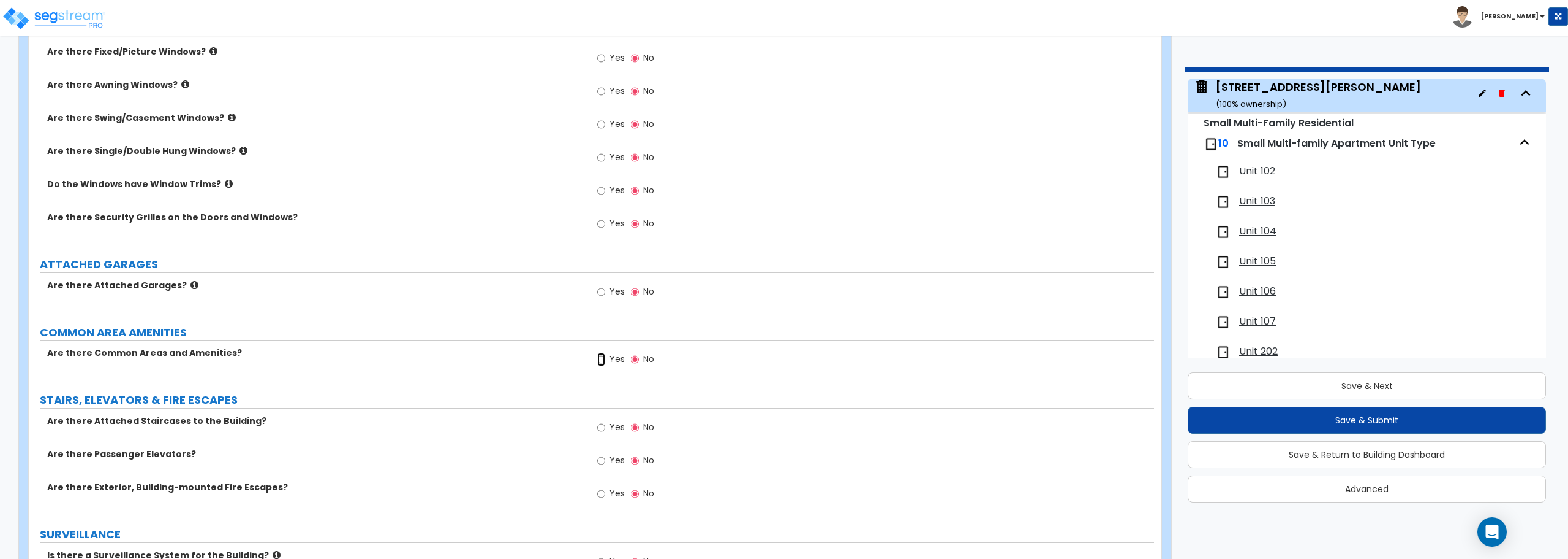
click at [598, 360] on input "Yes" at bounding box center [601, 359] width 8 height 14
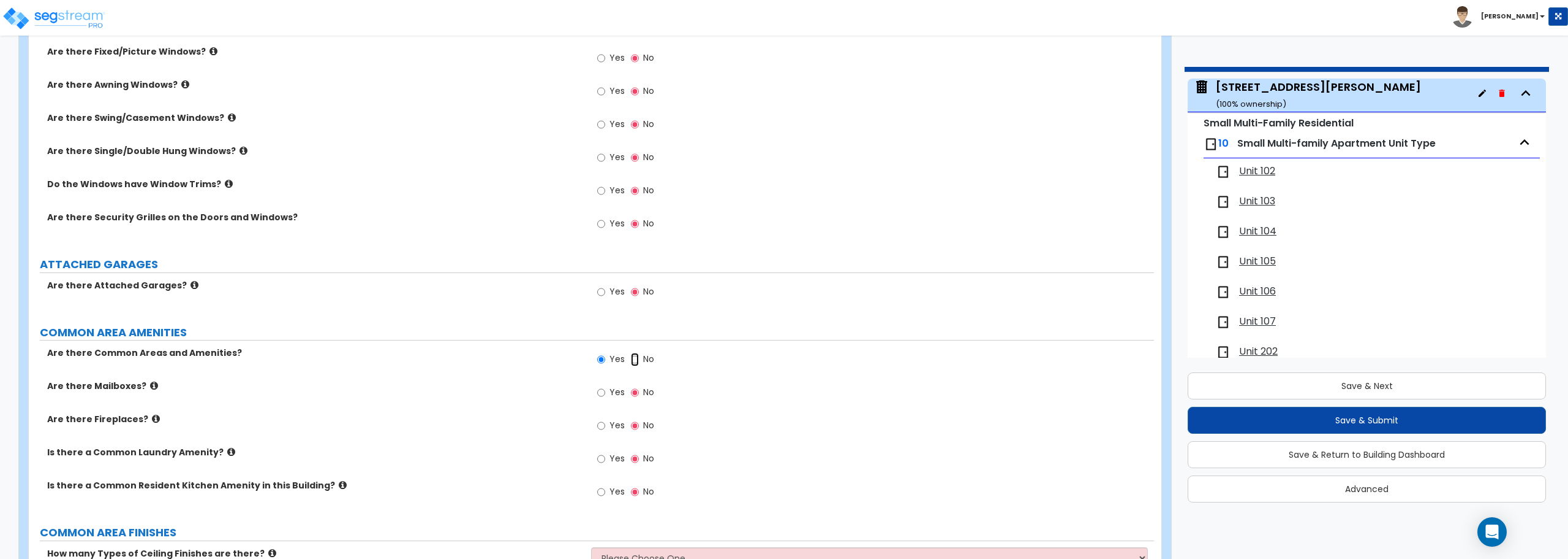
click at [635, 360] on input "No" at bounding box center [635, 359] width 8 height 14
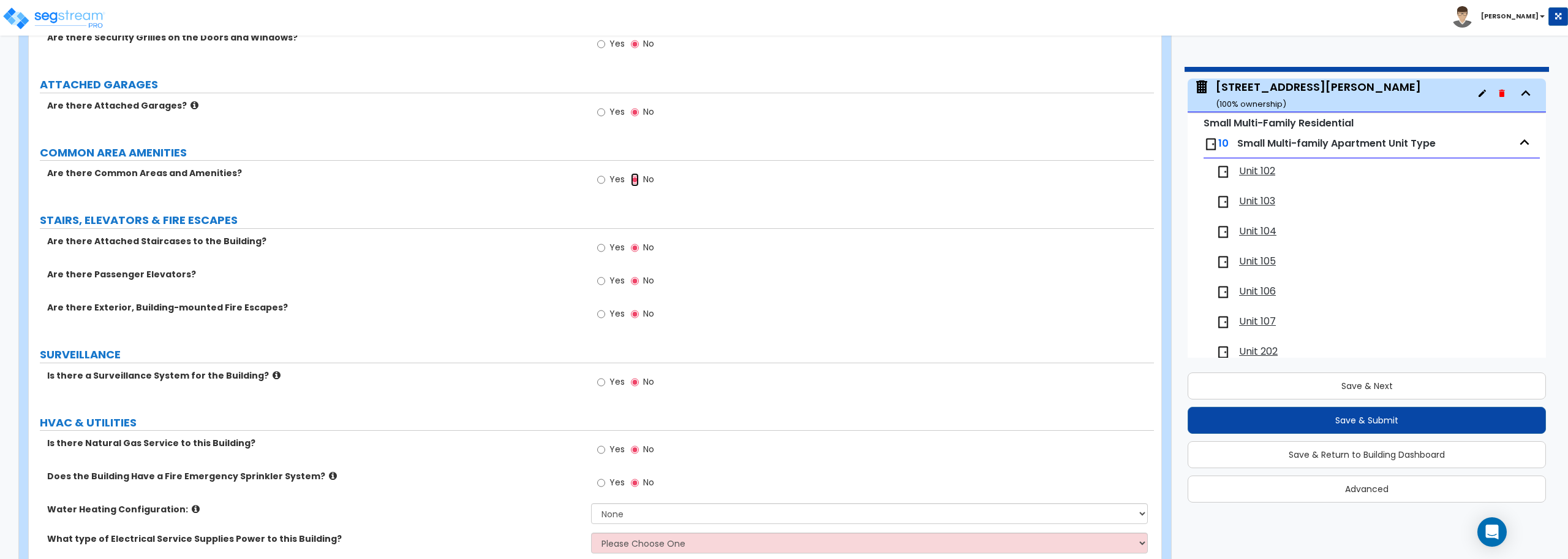
scroll to position [1839, 0]
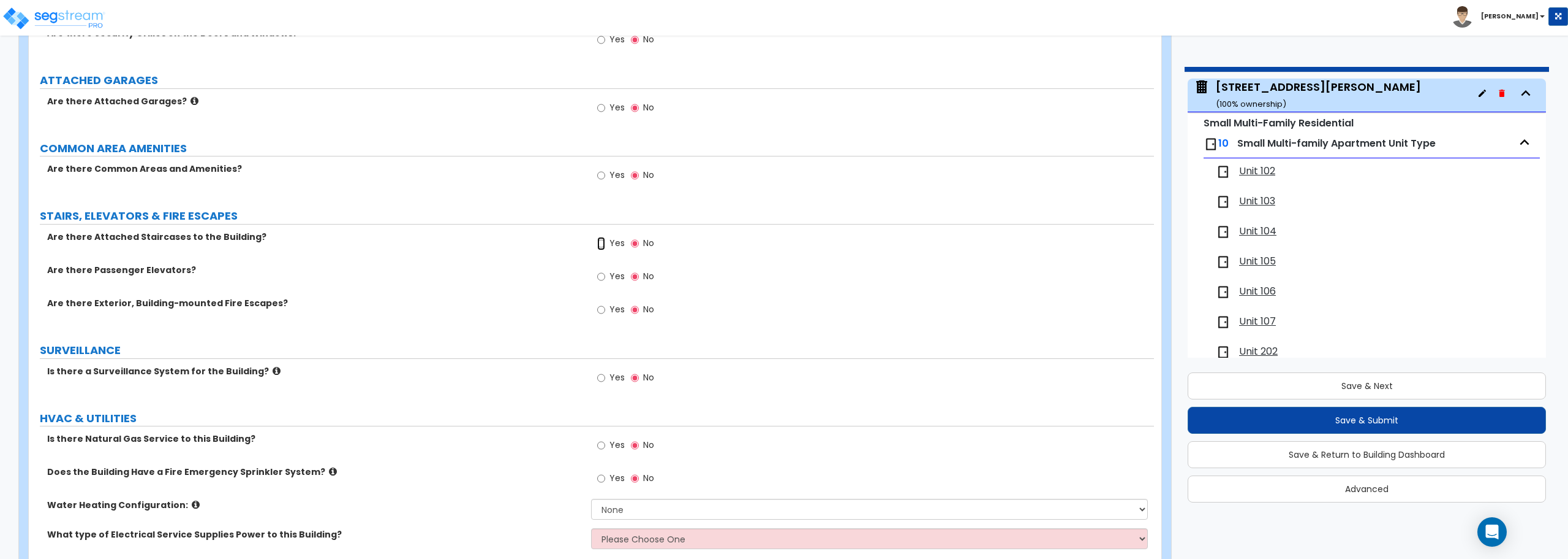
click at [602, 243] on input "Yes" at bounding box center [601, 243] width 8 height 14
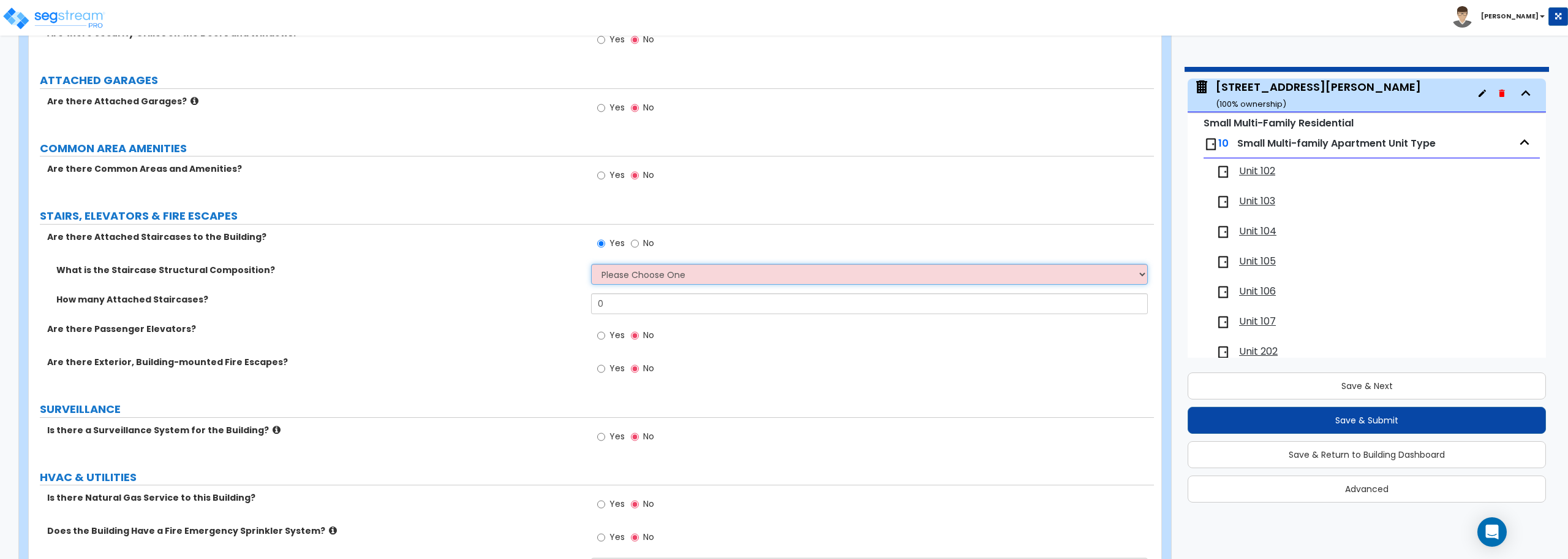
click at [611, 274] on select "Please Choose One Reinforced Concrete Structural Steel Wood" at bounding box center [869, 274] width 557 height 21
click at [591, 264] on select "Please Choose One Reinforced Concrete Structural Steel Wood" at bounding box center [869, 274] width 557 height 21
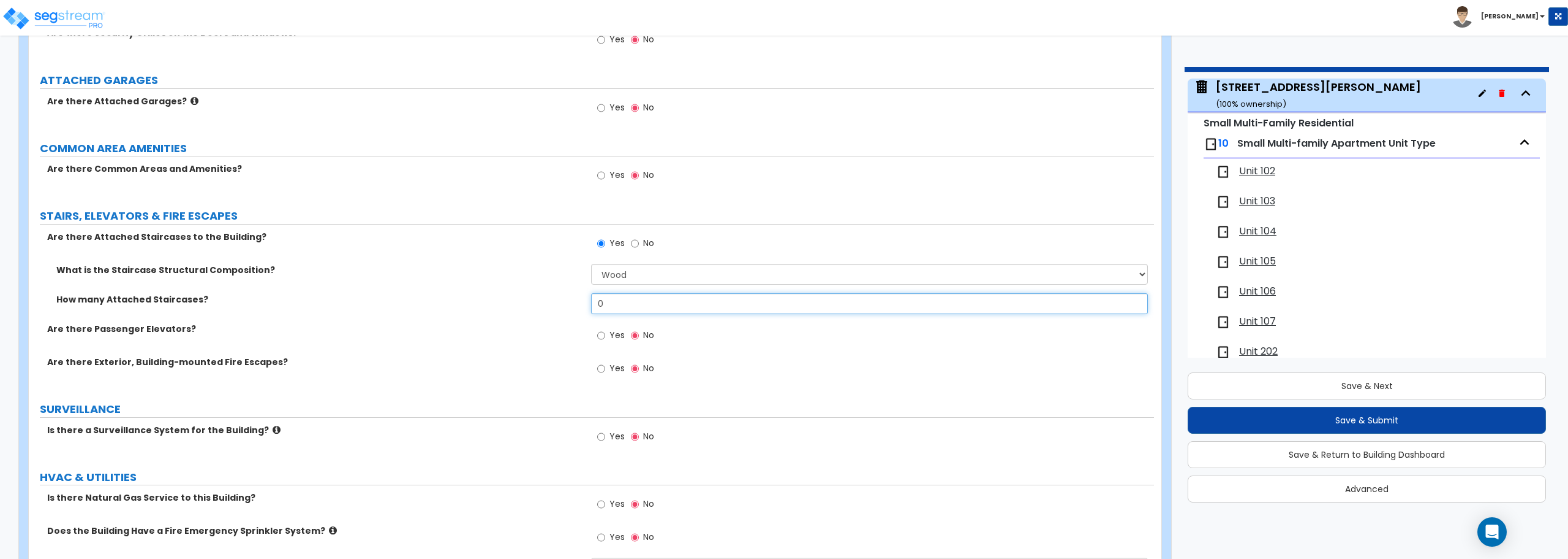
drag, startPoint x: 625, startPoint y: 306, endPoint x: 517, endPoint y: 294, distance: 108.7
click at [517, 294] on div "How many Attached Staircases? 0" at bounding box center [591, 307] width 1125 height 29
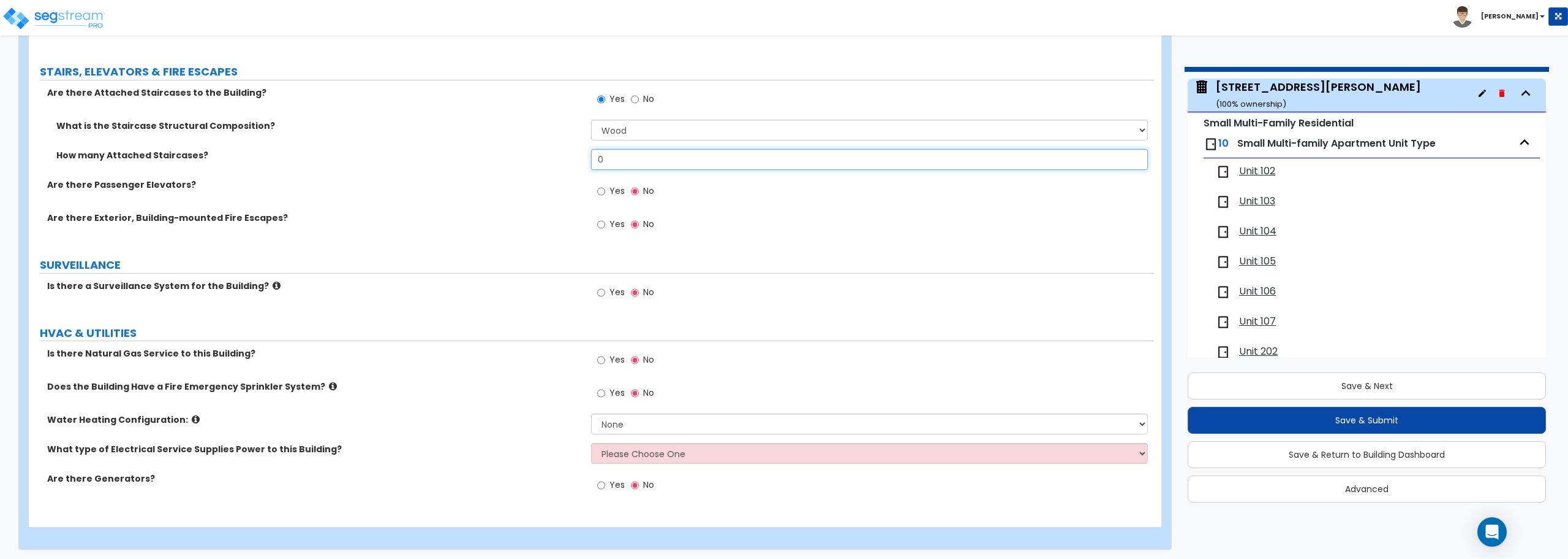
scroll to position [1987, 0]
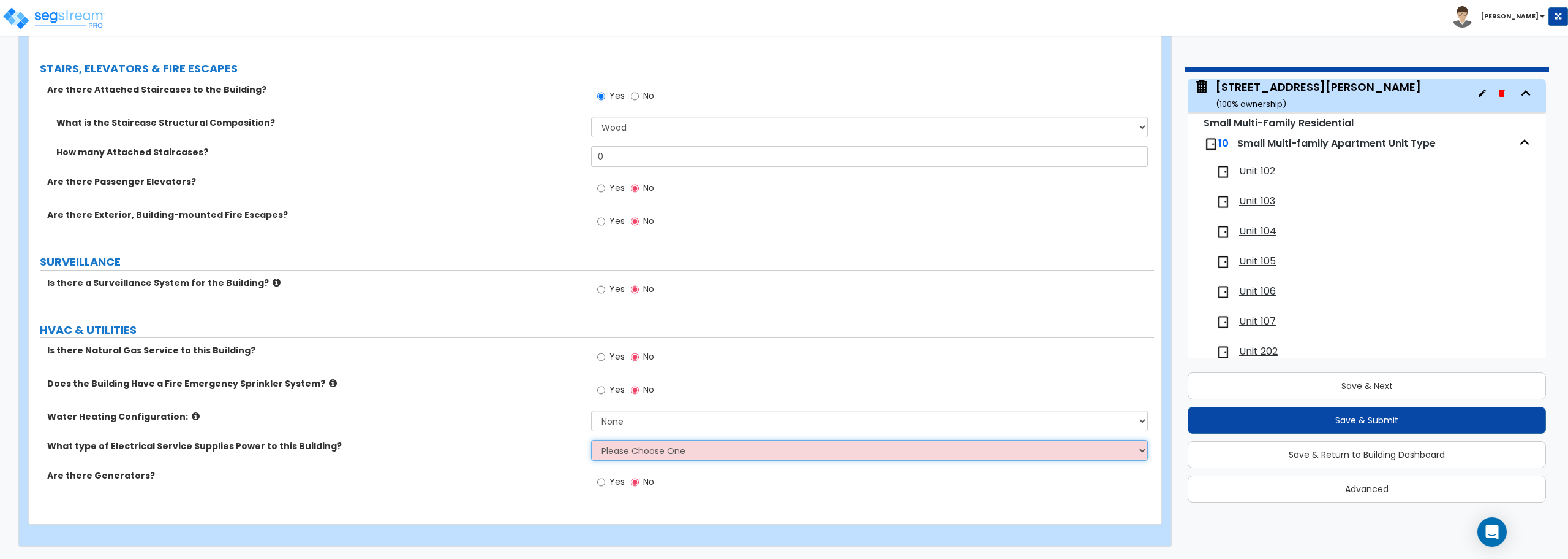
click at [626, 452] on select "Please Choose One Overhead Underground" at bounding box center [869, 450] width 557 height 21
click at [481, 166] on div "How many Attached Staircases? 0" at bounding box center [591, 160] width 1125 height 29
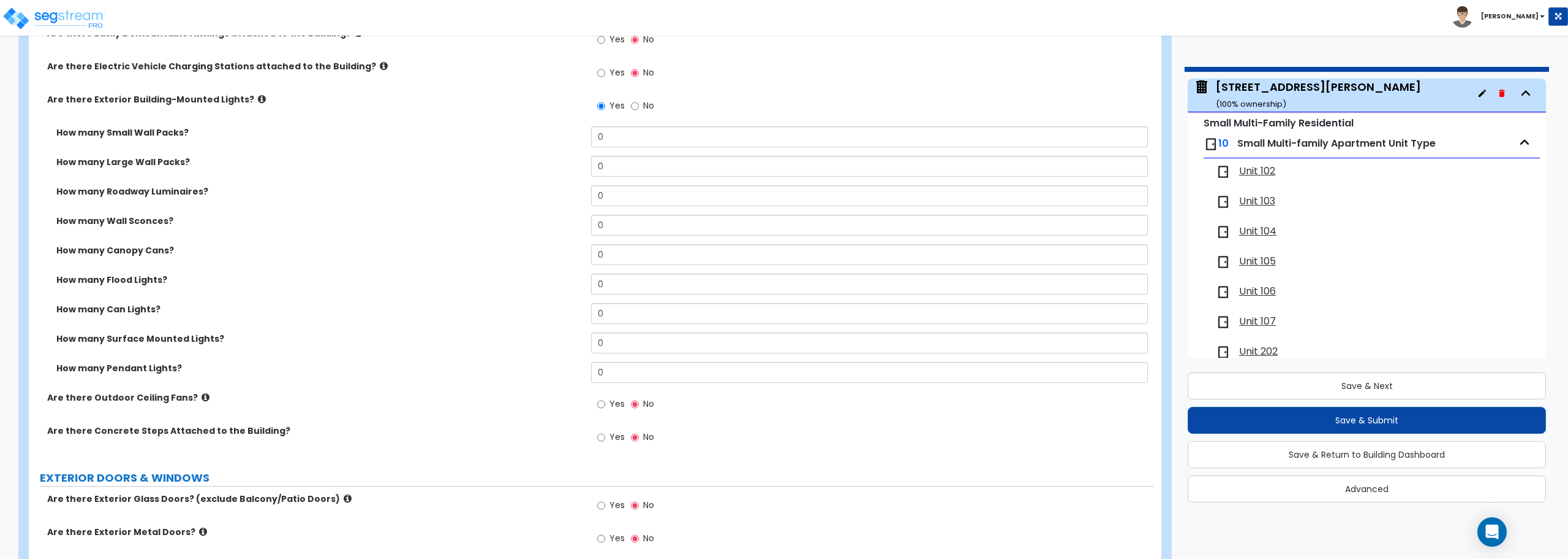
scroll to position [944, 0]
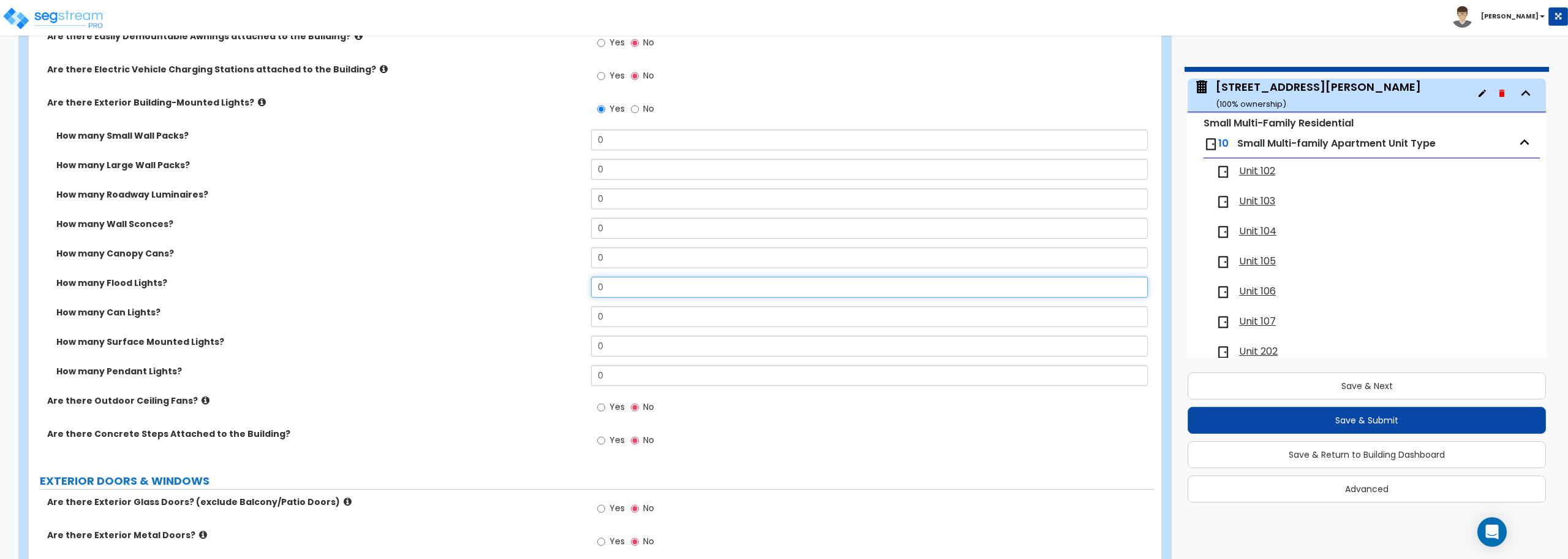
drag, startPoint x: 644, startPoint y: 290, endPoint x: 505, endPoint y: 281, distance: 139.3
click at [505, 281] on div "How many Flood Lights? 0" at bounding box center [591, 291] width 1125 height 29
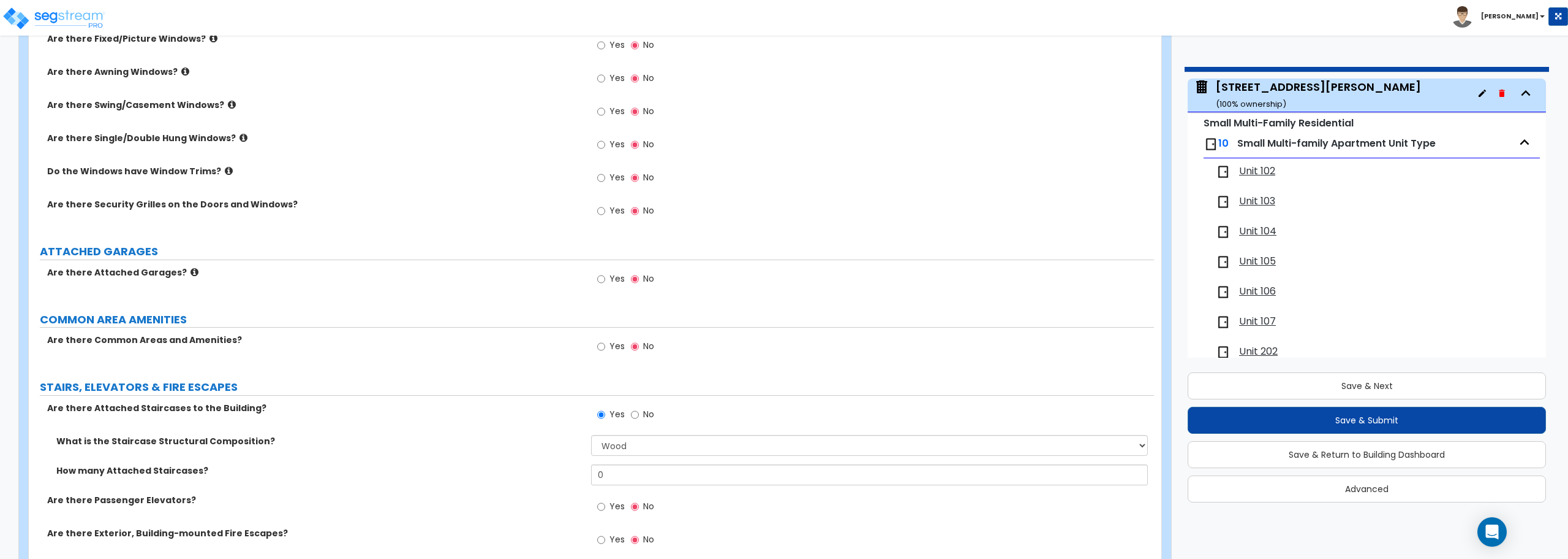
scroll to position [1619, 0]
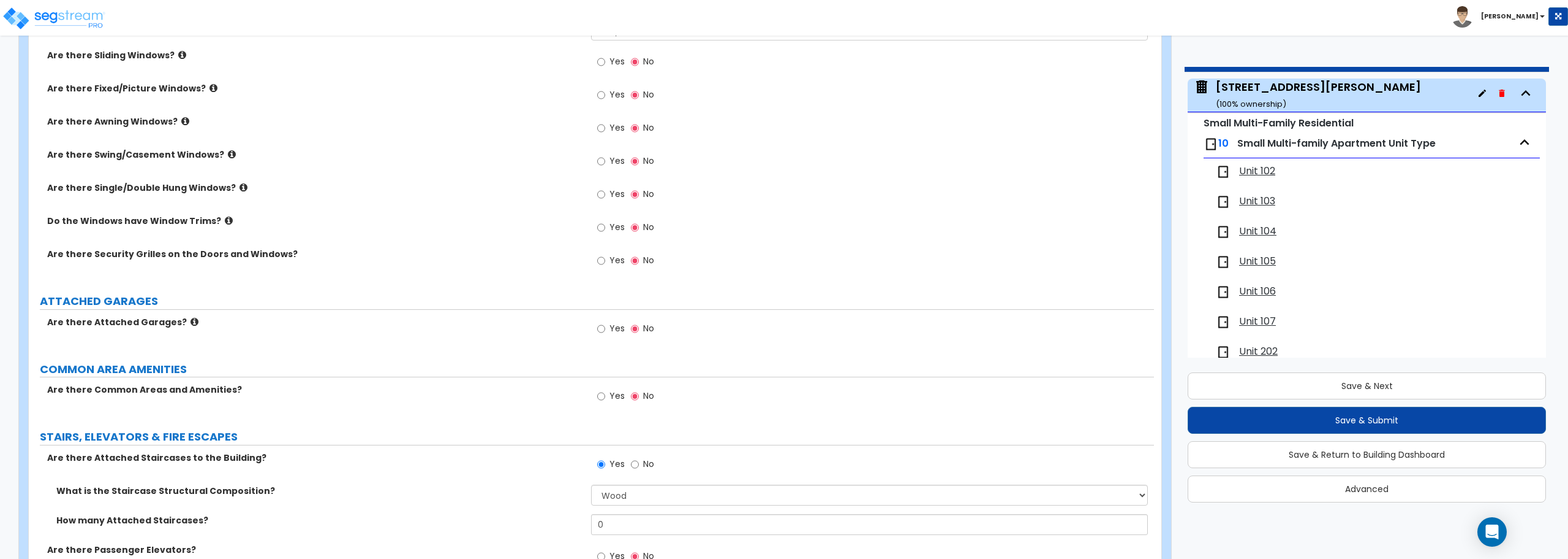
click at [1260, 173] on span "Unit 102" at bounding box center [1257, 171] width 36 height 14
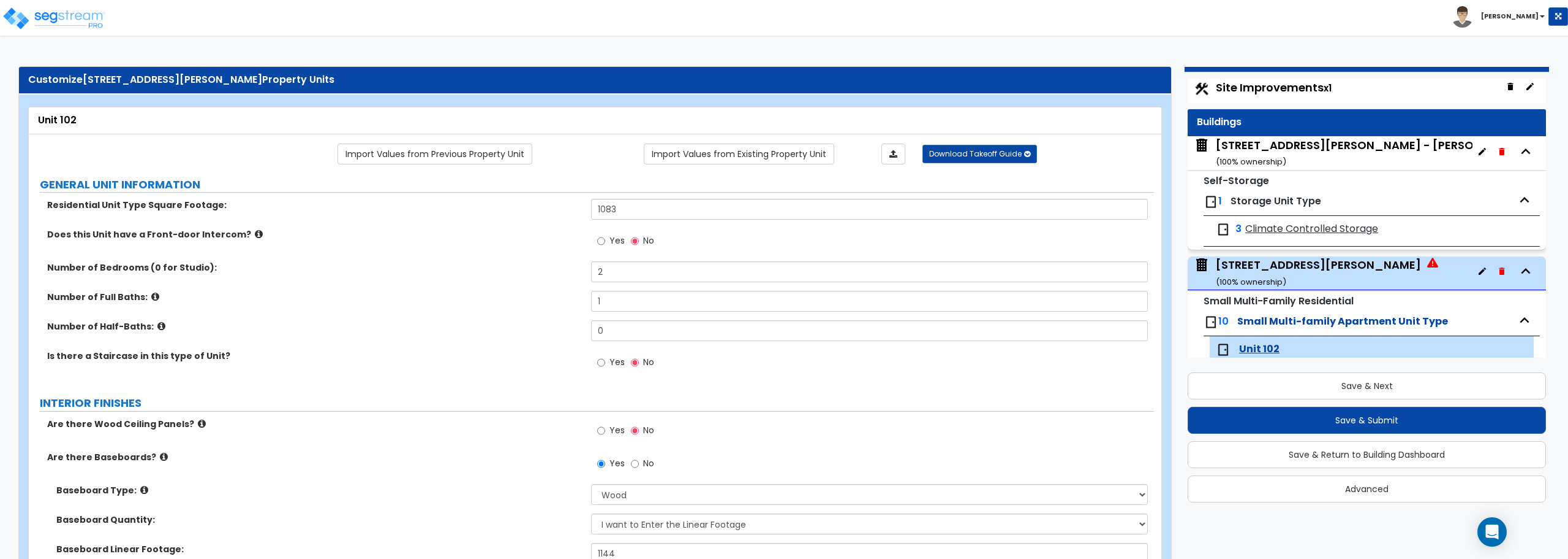
scroll to position [0, 0]
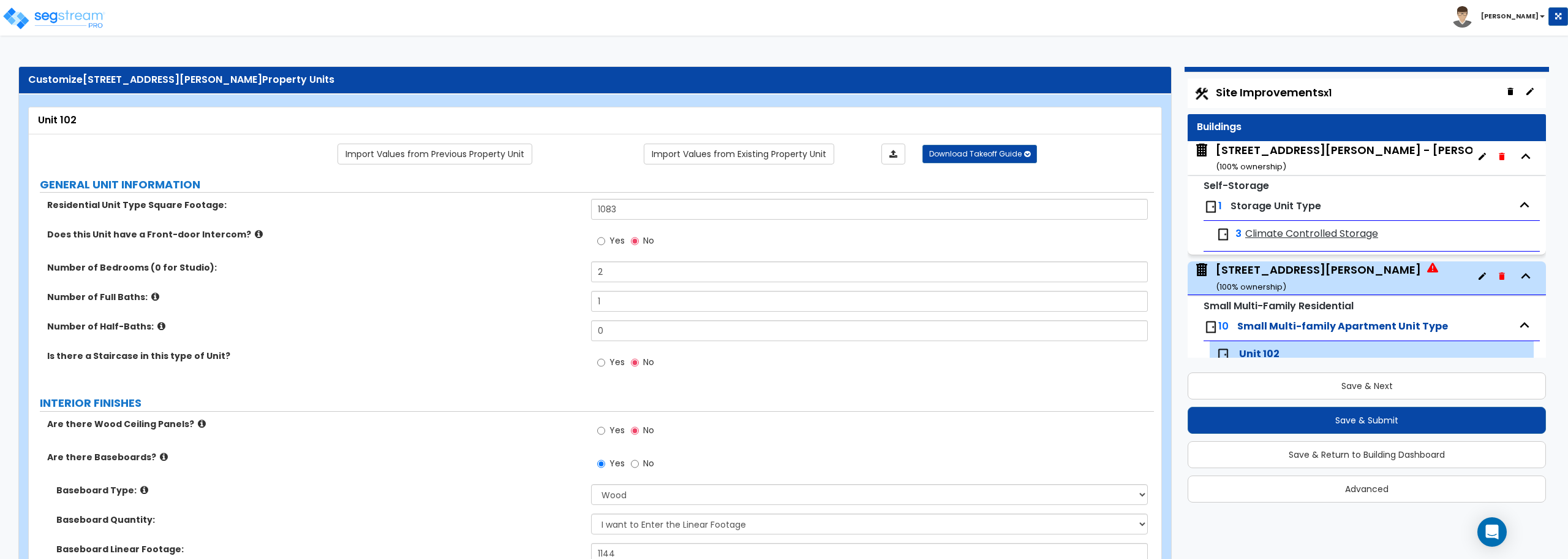
click at [1261, 154] on div "1054 Blaine Dr - Storage ( 100 % ownership)" at bounding box center [1372, 158] width 313 height 31
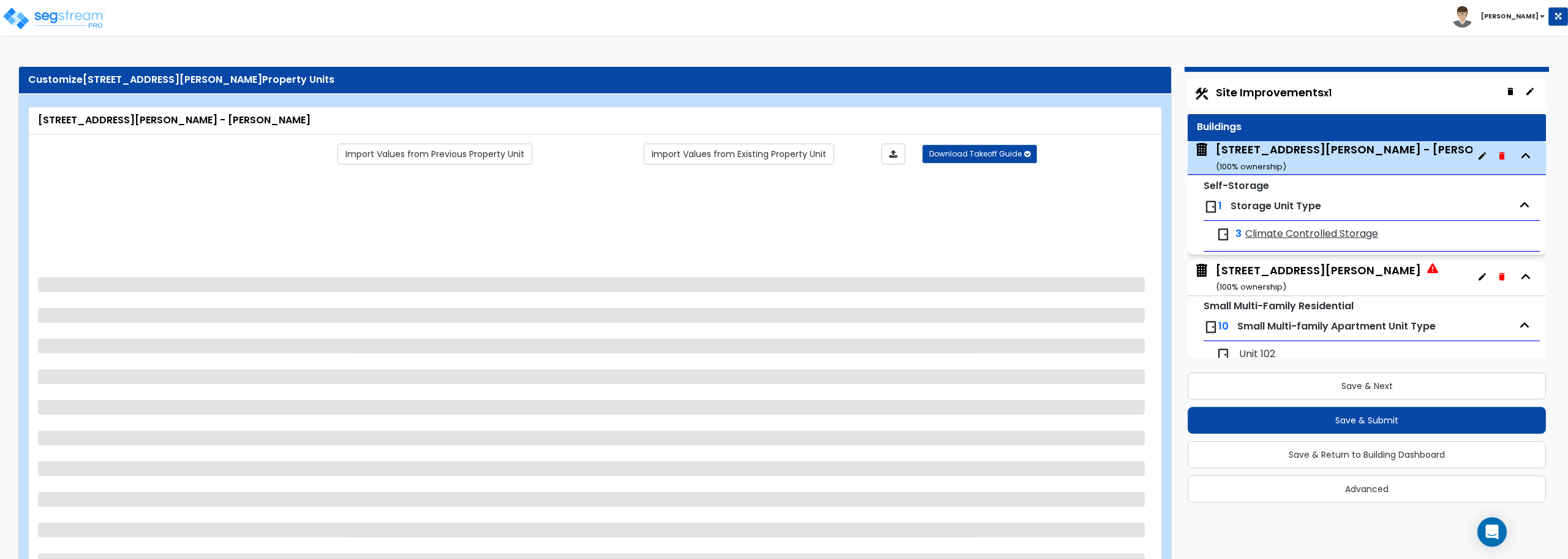
scroll to position [63, 0]
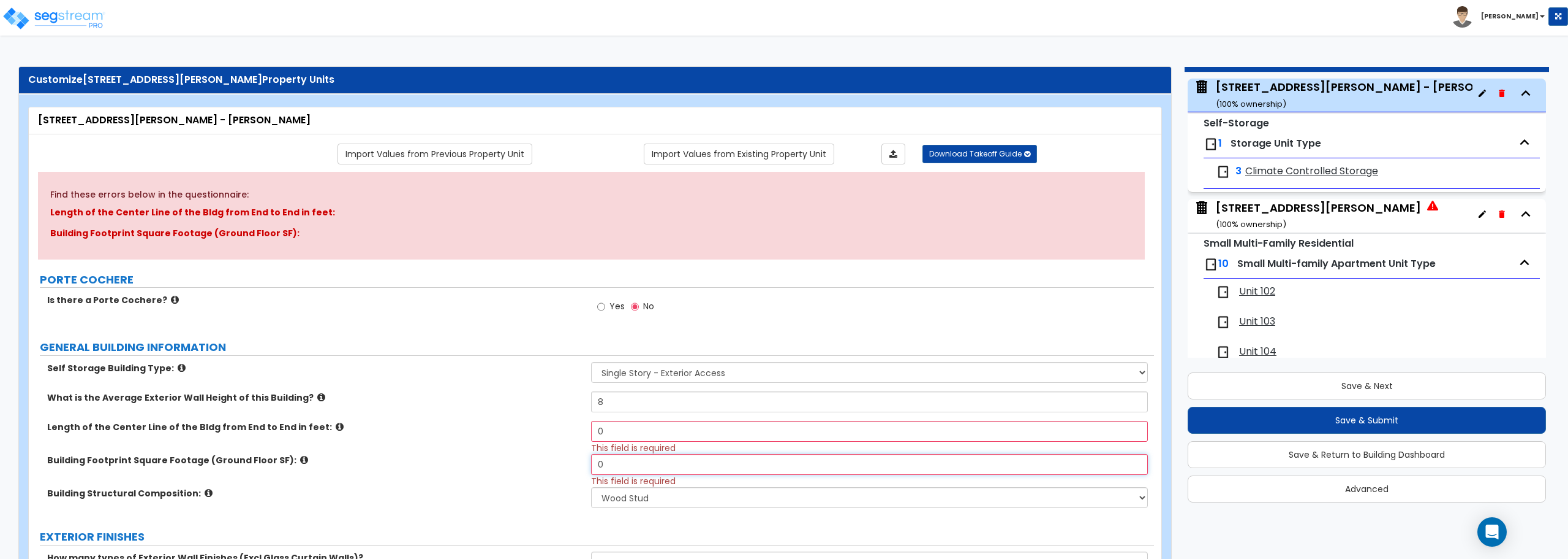
click at [620, 470] on input "0" at bounding box center [869, 464] width 557 height 21
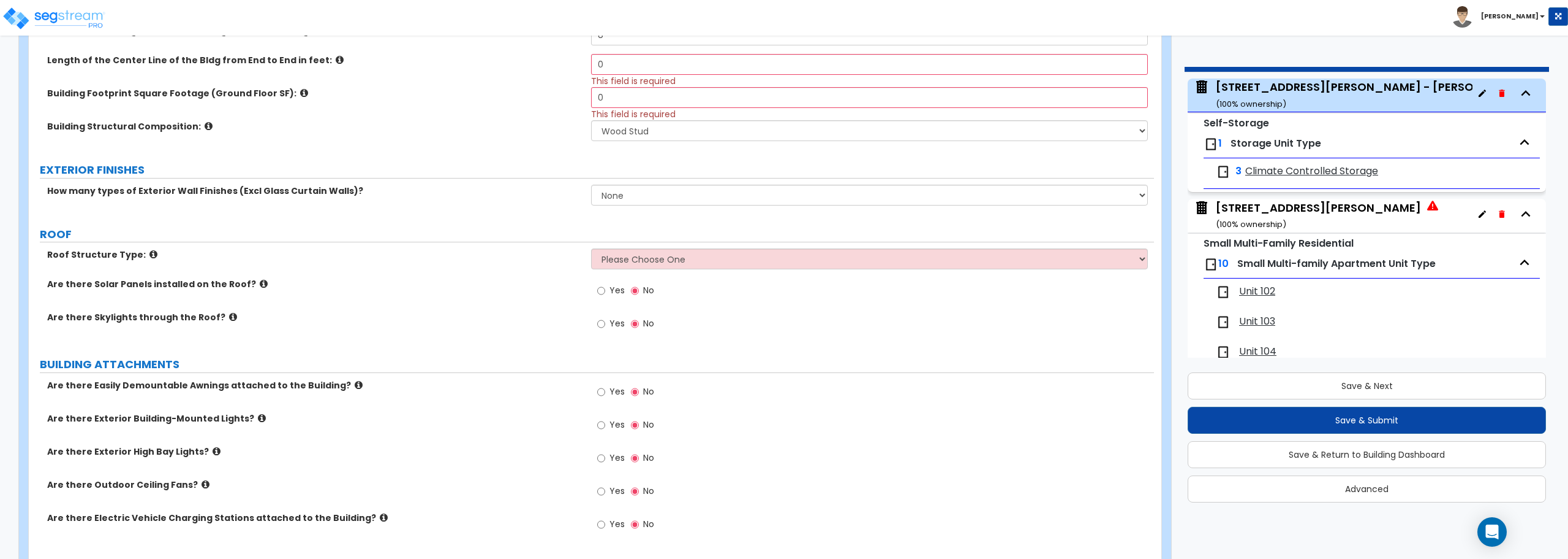
scroll to position [367, 0]
click at [733, 261] on select "Please Choose One [PERSON_NAME] Roof Flat Roof Hybrid [PERSON_NAME] & Flat Roof" at bounding box center [869, 257] width 557 height 21
click at [591, 247] on select "Please Choose One [PERSON_NAME] Roof Flat Roof Hybrid [PERSON_NAME] & Flat Roof" at bounding box center [869, 257] width 557 height 21
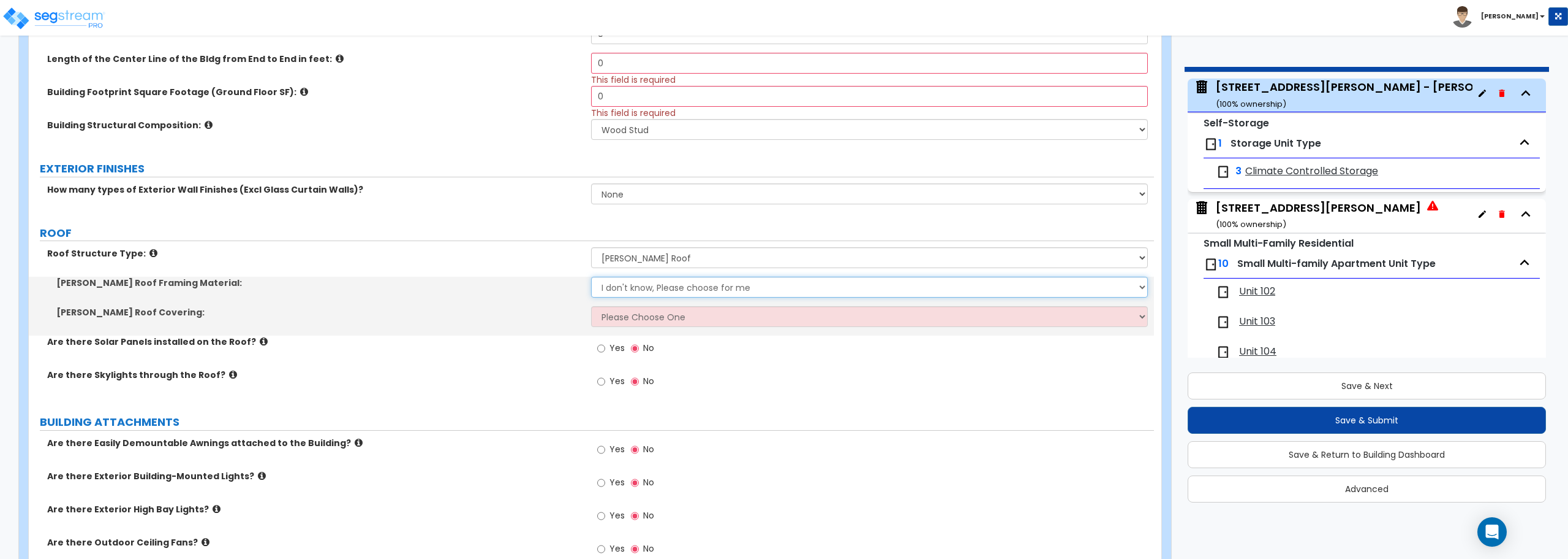
click at [693, 284] on select "I don't know, Please choose for me Metal Wood" at bounding box center [869, 286] width 557 height 21
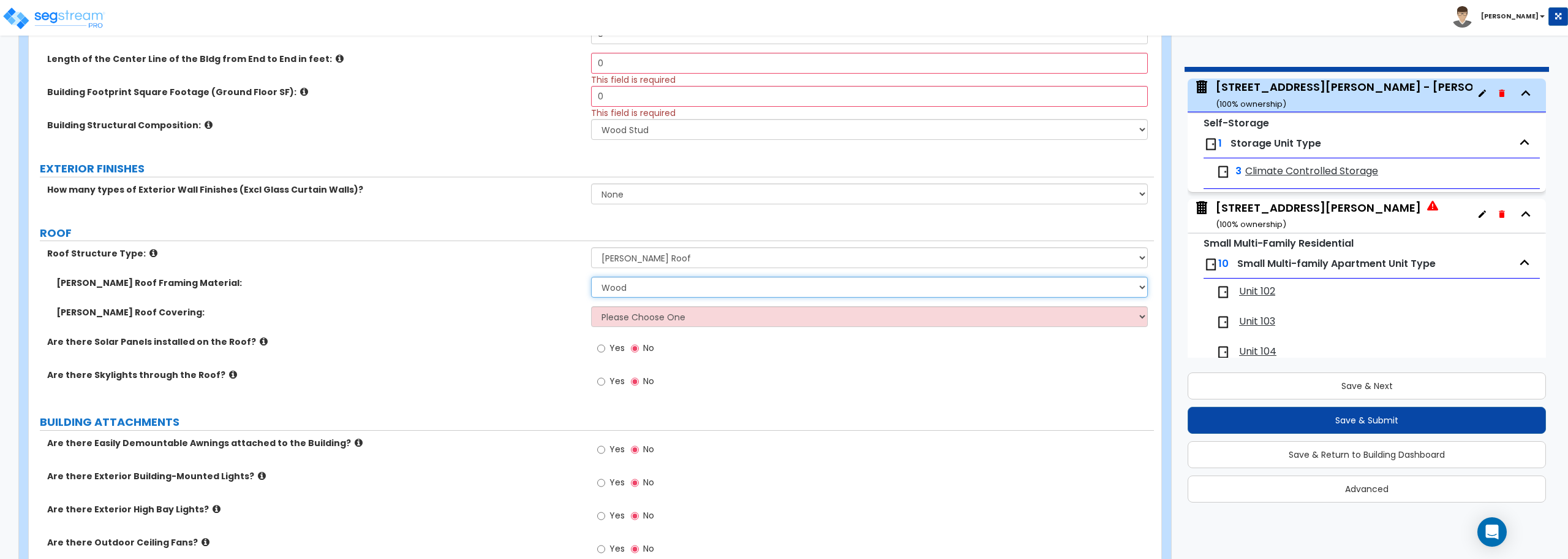
click at [591, 276] on select "I don't know, Please choose for me Metal Wood" at bounding box center [869, 286] width 557 height 21
click at [673, 314] on select "Please Choose One Asphalt Shingle Clay Tile Wood Shingle Metal Shingle Standing…" at bounding box center [869, 316] width 557 height 21
click at [591, 306] on select "Please Choose One Asphalt Shingle Clay Tile Wood Shingle Metal Shingle Standing…" at bounding box center [869, 316] width 557 height 21
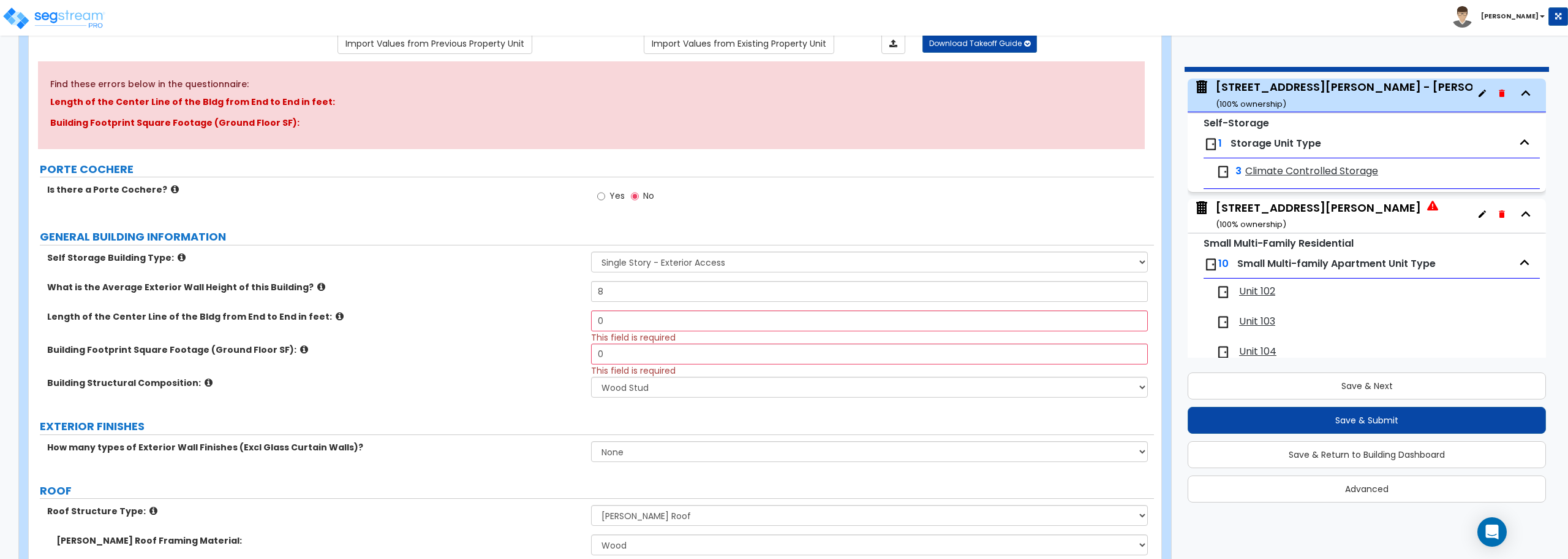
scroll to position [0, 0]
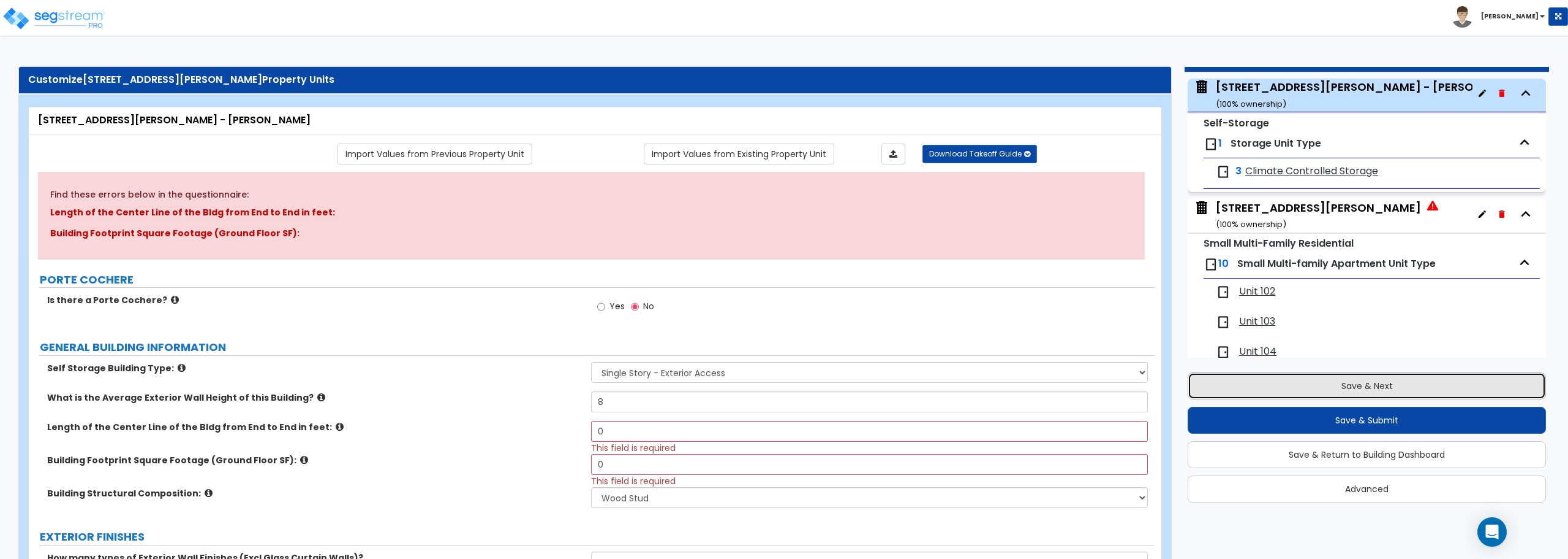
click at [1409, 382] on button "Save & Next" at bounding box center [1367, 386] width 358 height 27
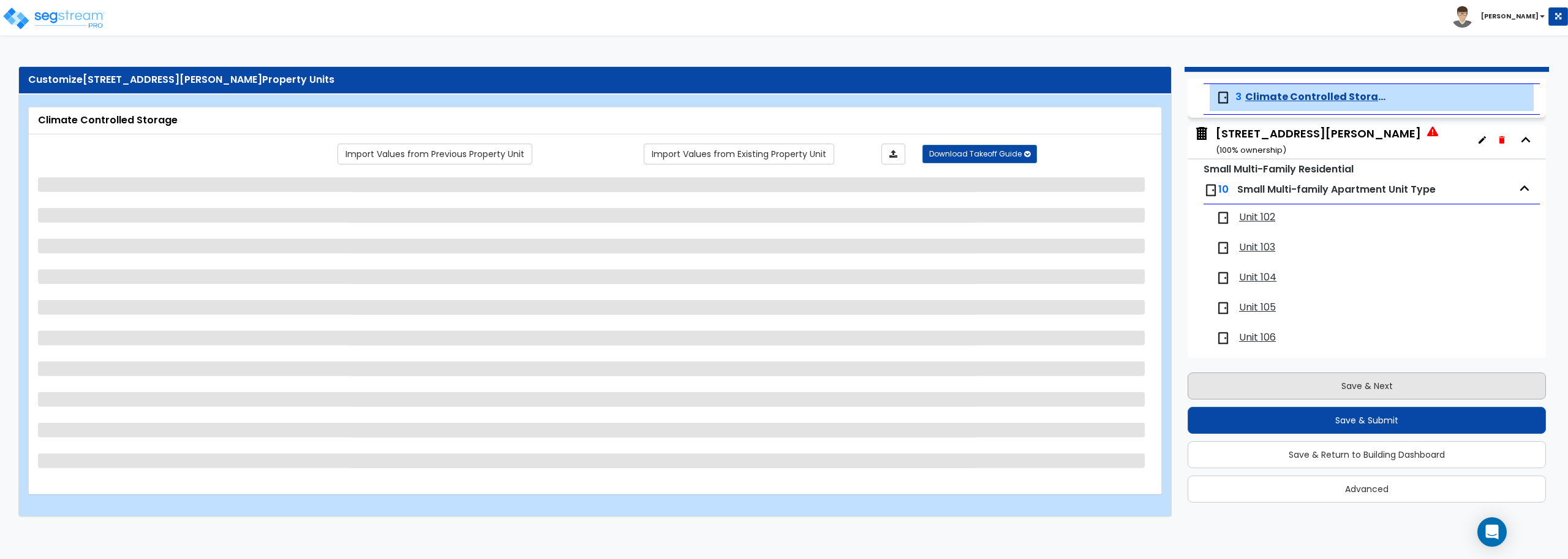
scroll to position [142, 0]
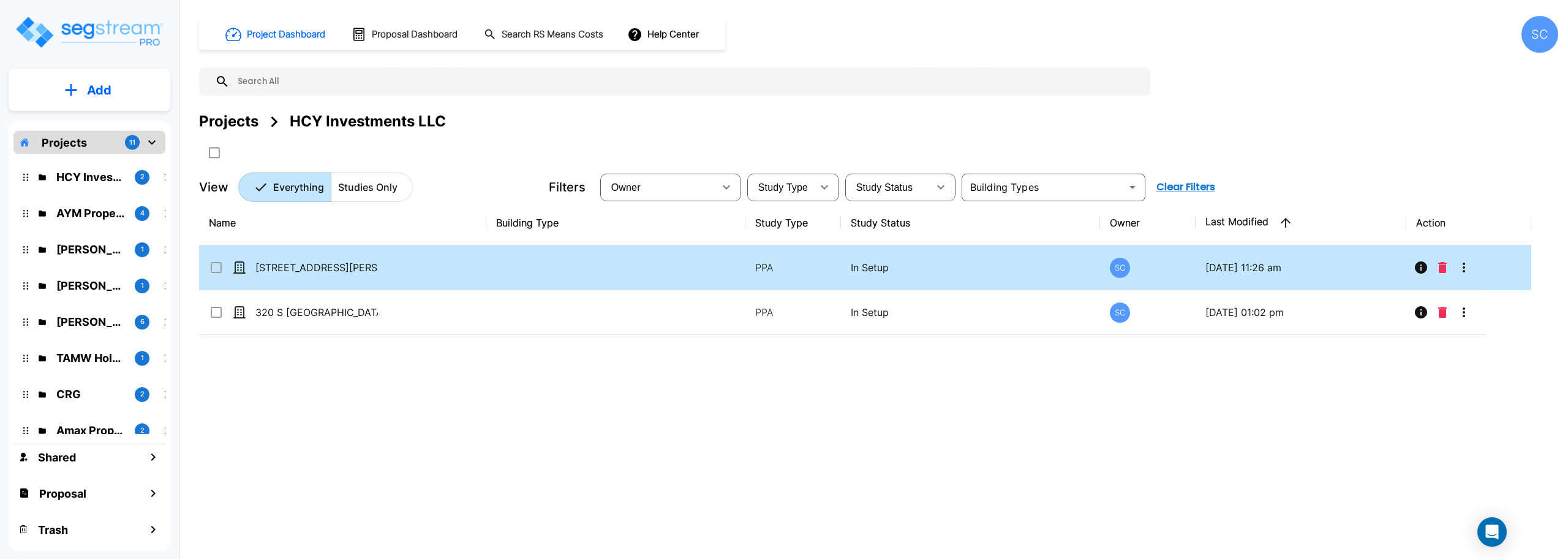
click at [333, 282] on td "[STREET_ADDRESS][PERSON_NAME]" at bounding box center [343, 267] width 287 height 45
checkbox input "true"
click at [333, 282] on td "[STREET_ADDRESS][PERSON_NAME]" at bounding box center [343, 267] width 287 height 45
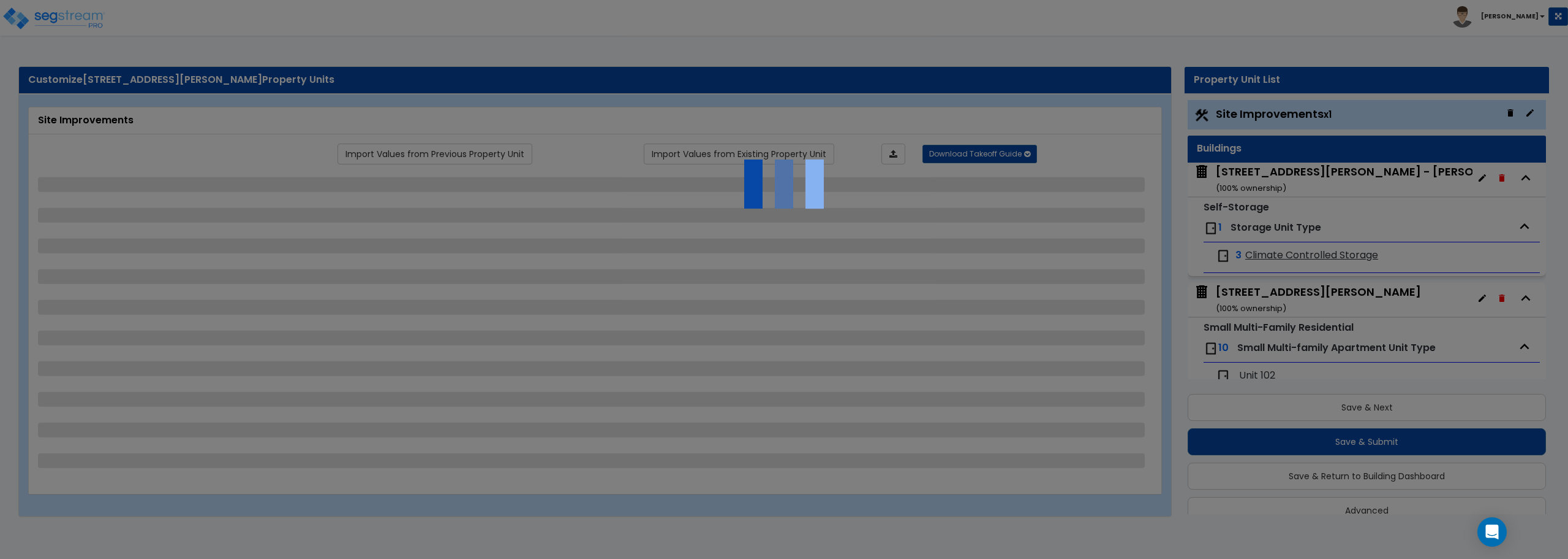
scroll to position [22, 0]
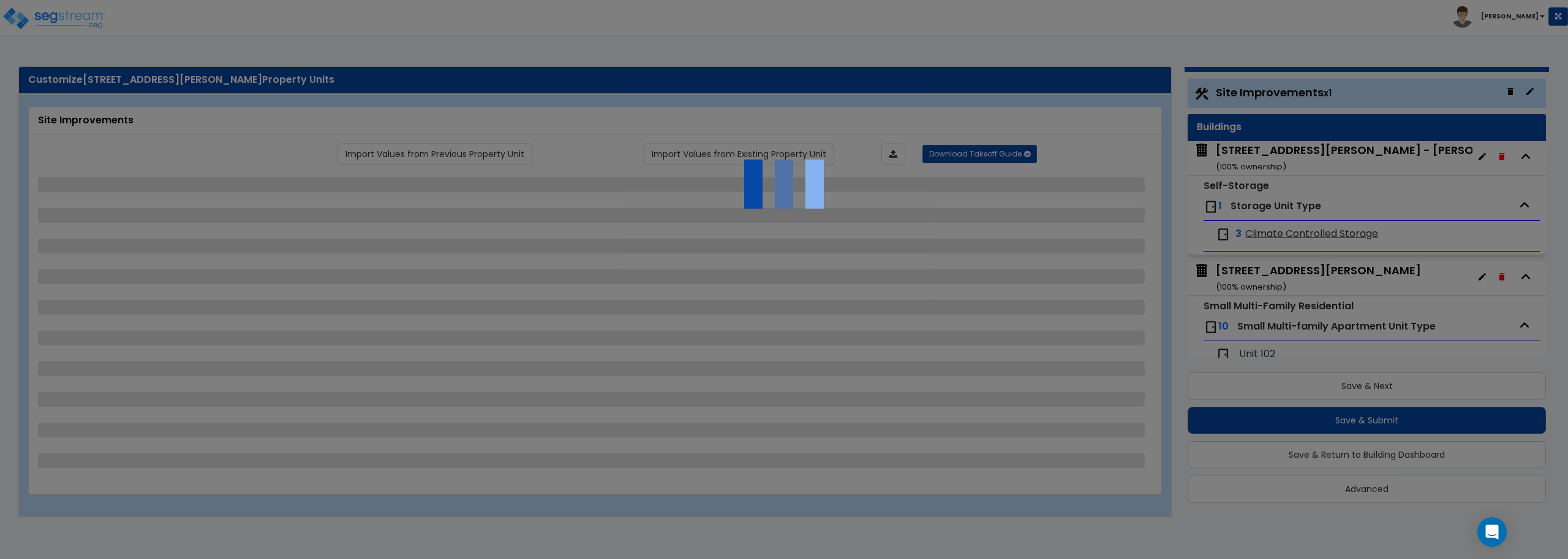
select select "2"
select select "1"
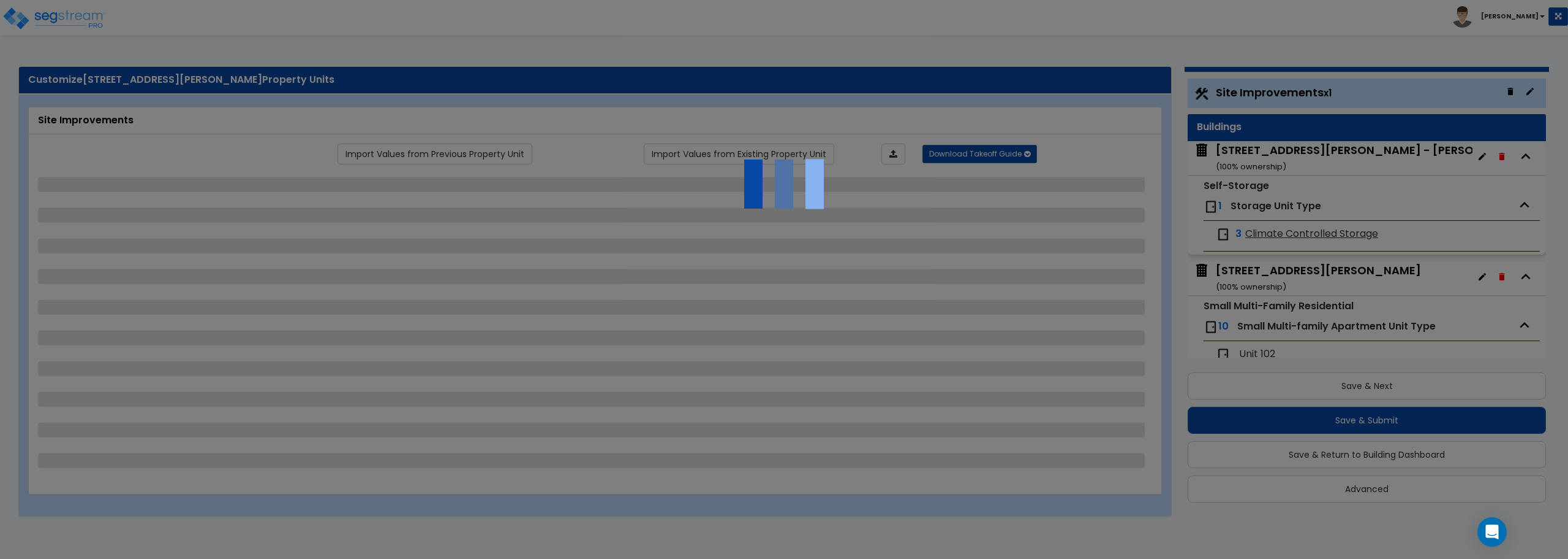
select select "1"
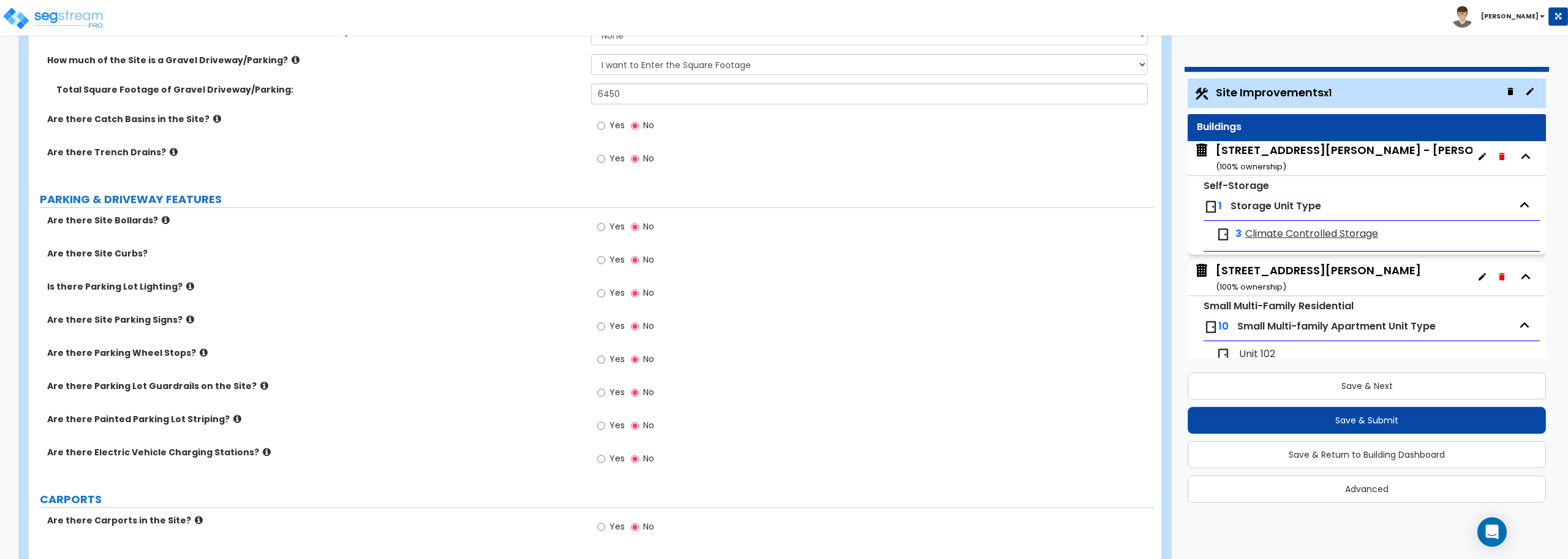
scroll to position [367, 0]
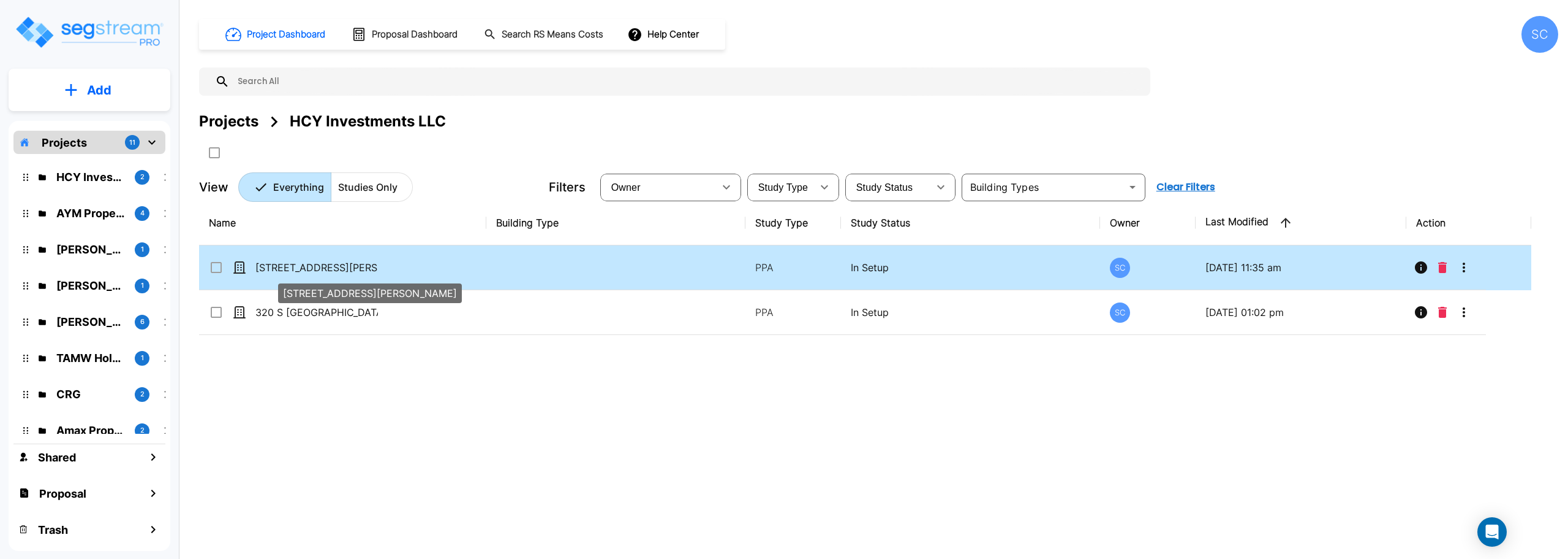
click at [311, 264] on p "[STREET_ADDRESS][PERSON_NAME]" at bounding box center [316, 267] width 122 height 15
checkbox input "true"
click at [311, 264] on p "[STREET_ADDRESS][PERSON_NAME]" at bounding box center [316, 267] width 122 height 15
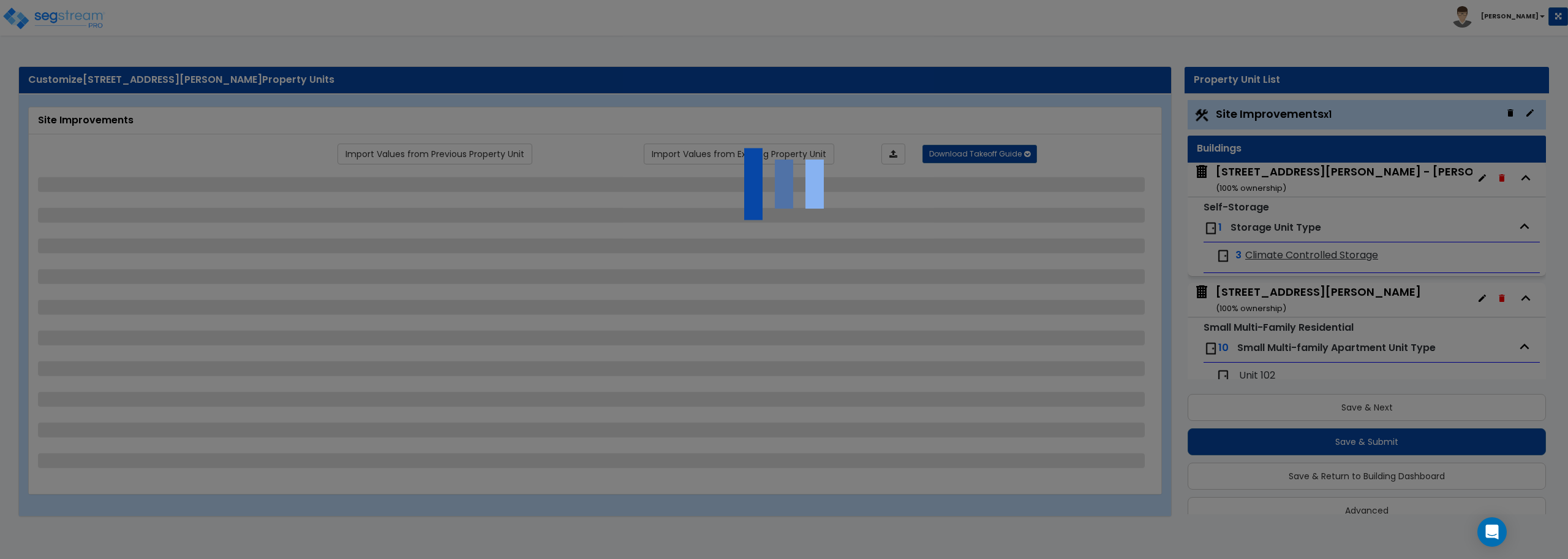
scroll to position [22, 0]
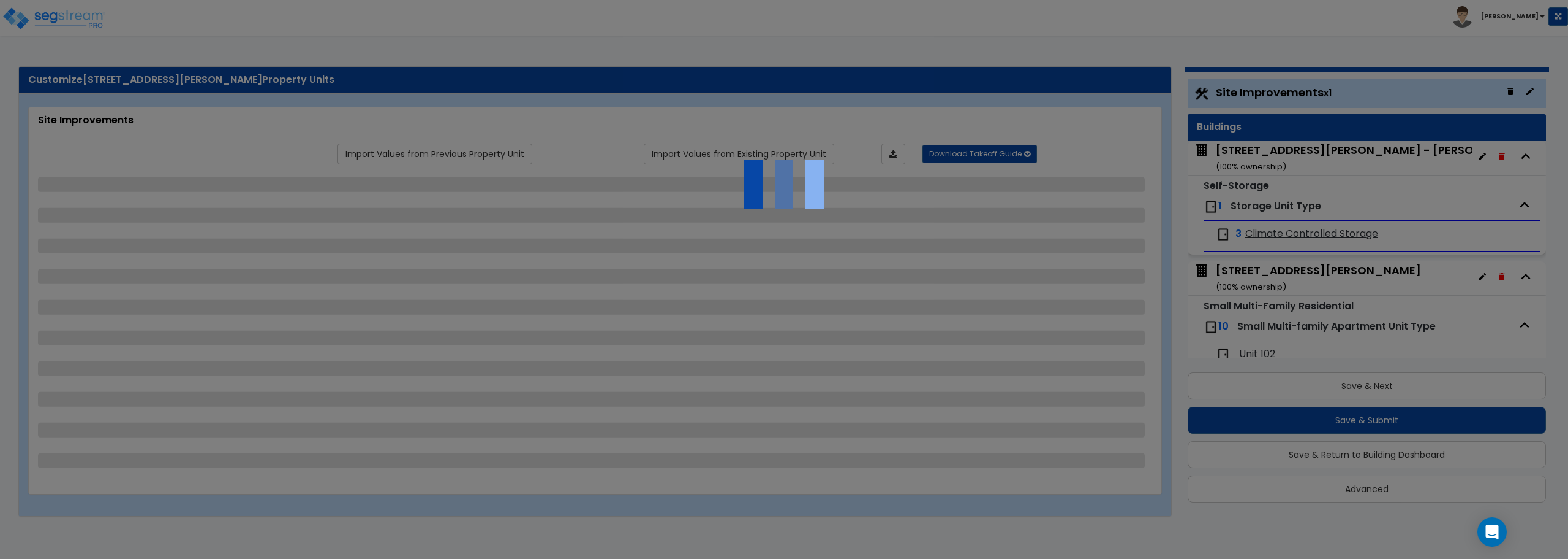
select select "2"
select select "1"
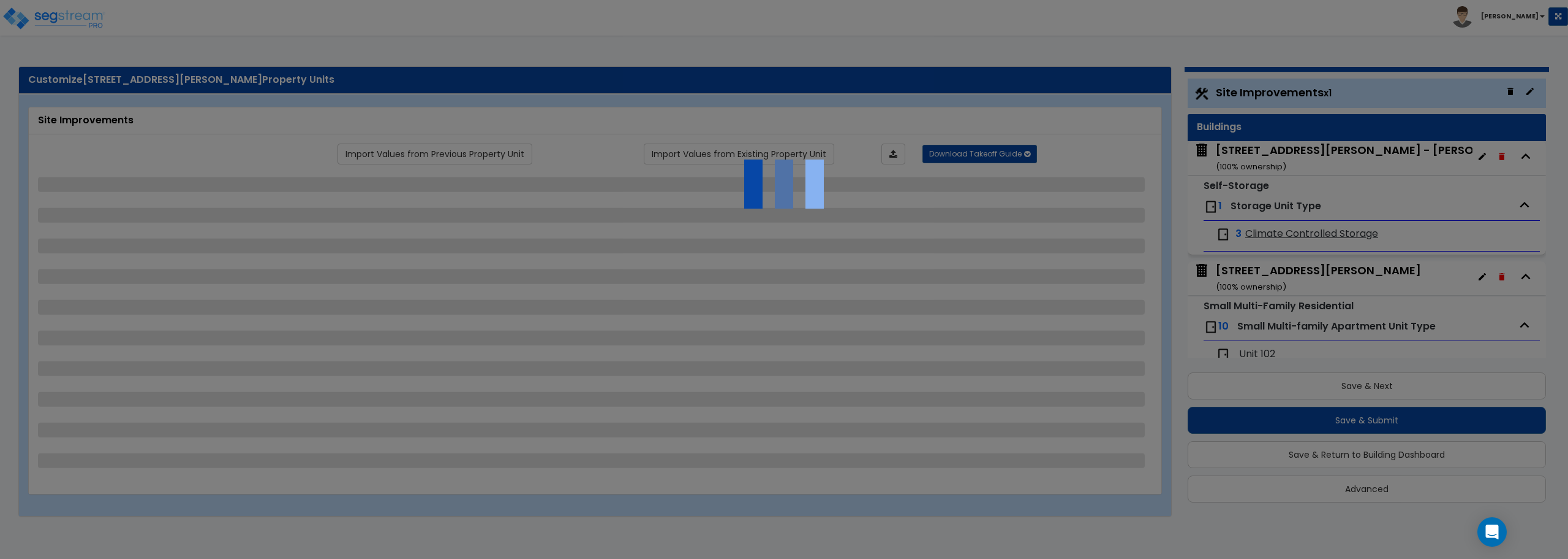
select select "1"
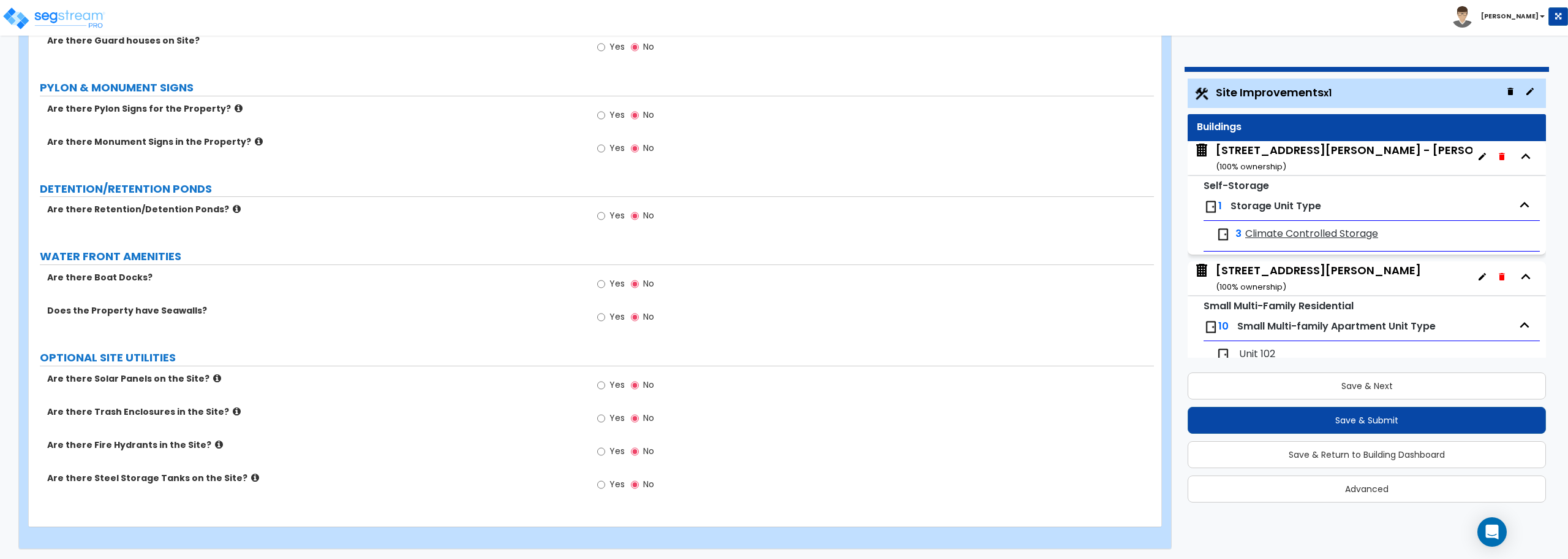
scroll to position [2395, 0]
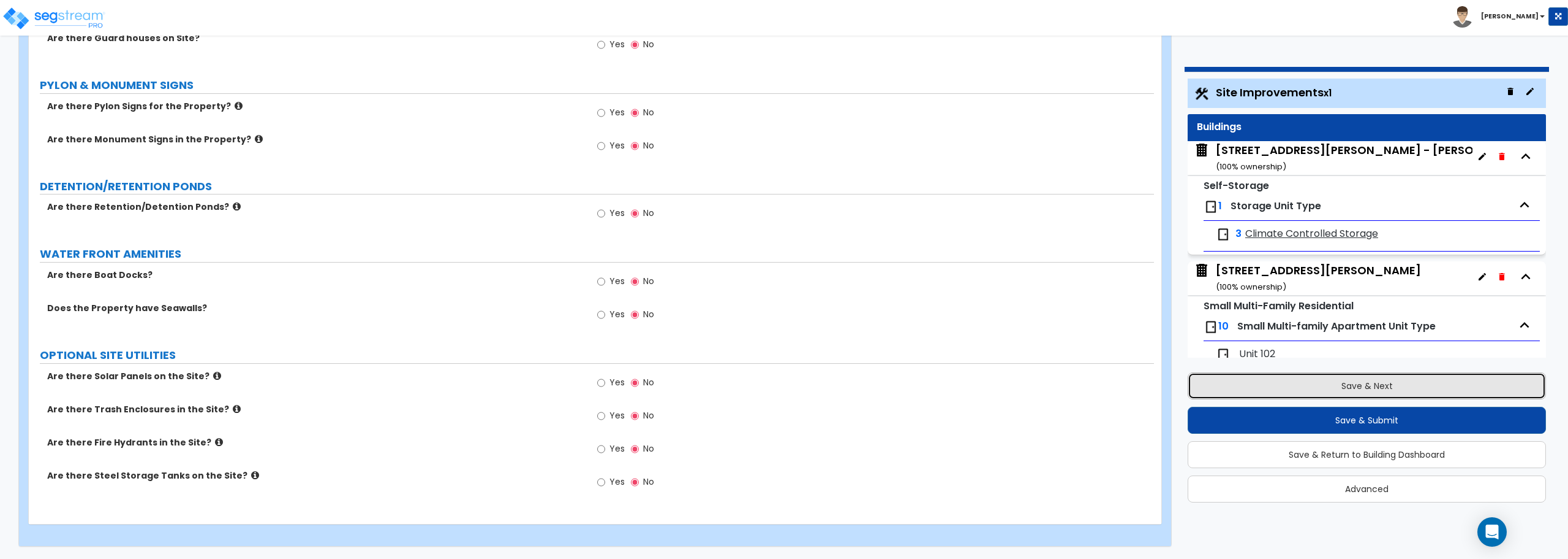
click at [1359, 380] on button "Save & Next" at bounding box center [1367, 386] width 358 height 27
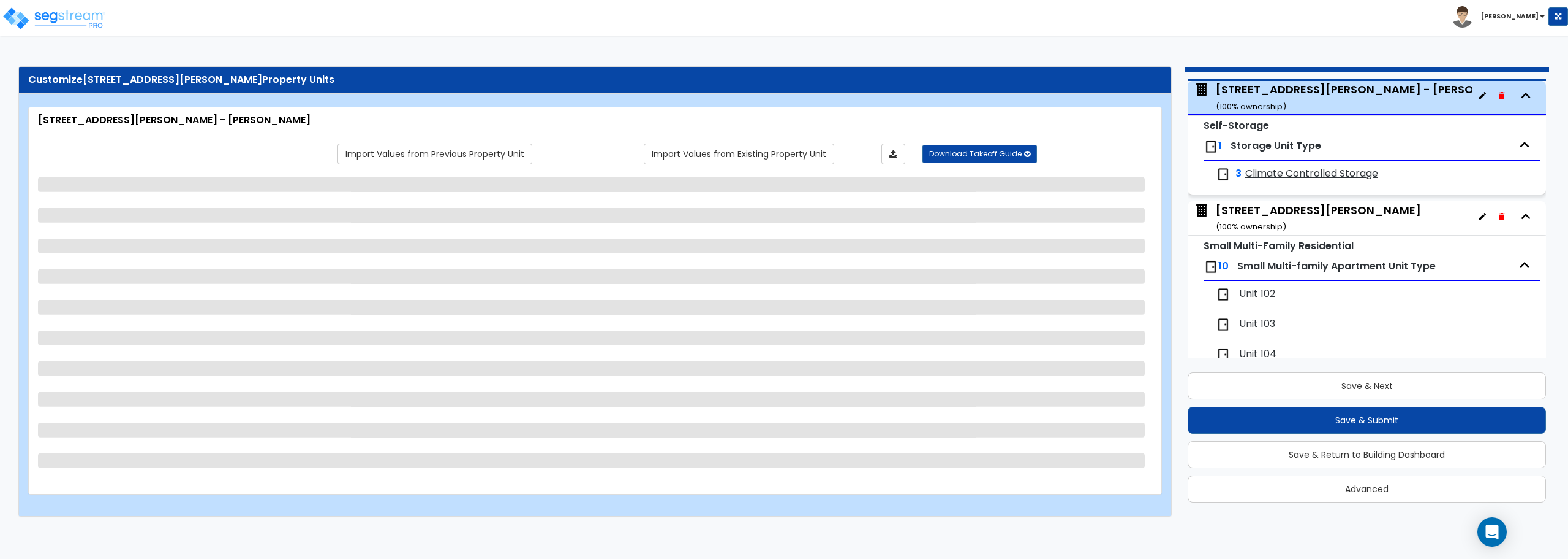
scroll to position [63, 0]
select select "7"
select select "1"
select select "2"
select select "1"
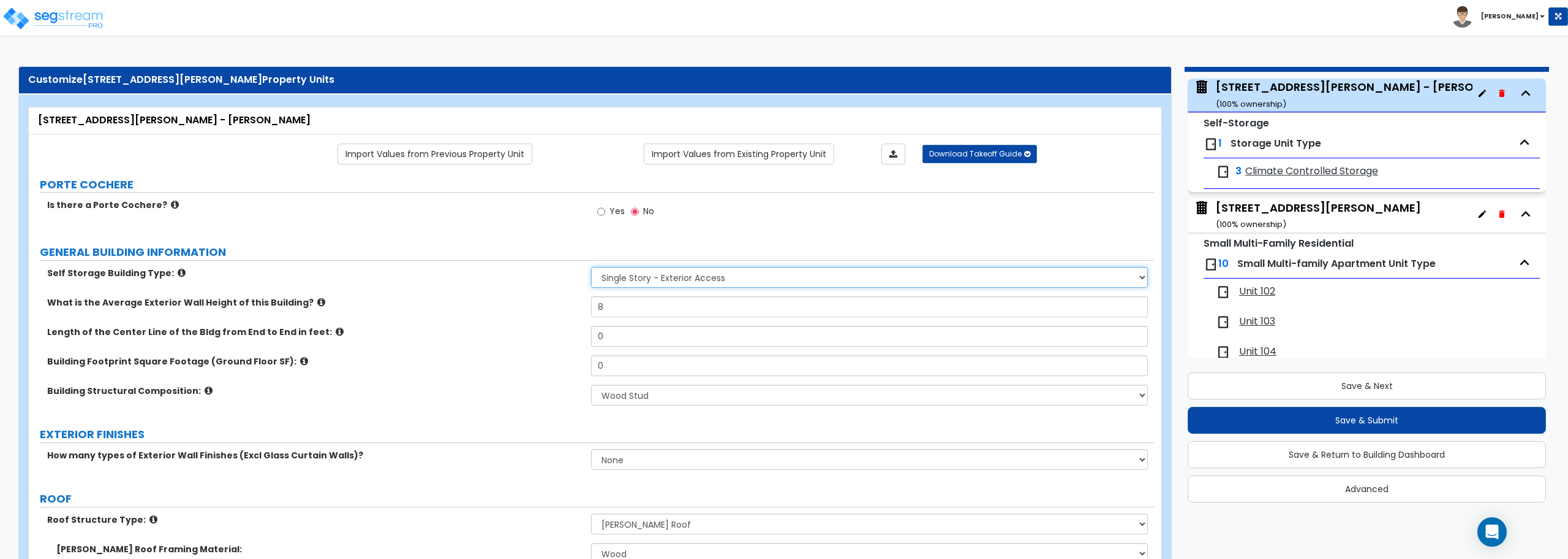
click at [671, 282] on select "Single Story - Exterior Access Multi-story - Interior/Exterior Access" at bounding box center [869, 276] width 557 height 21
select select "2"
click at [591, 266] on select "Single Story - Exterior Access Multi-story - Interior/Exterior Access" at bounding box center [869, 276] width 557 height 21
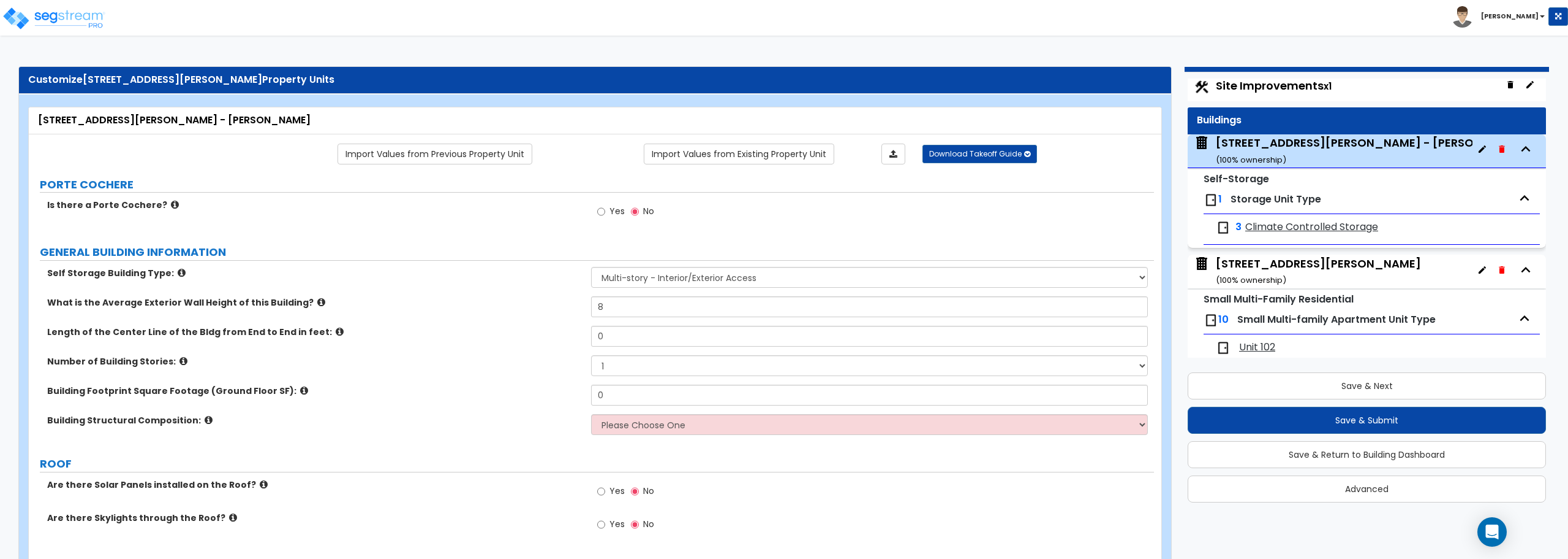
scroll to position [0, 0]
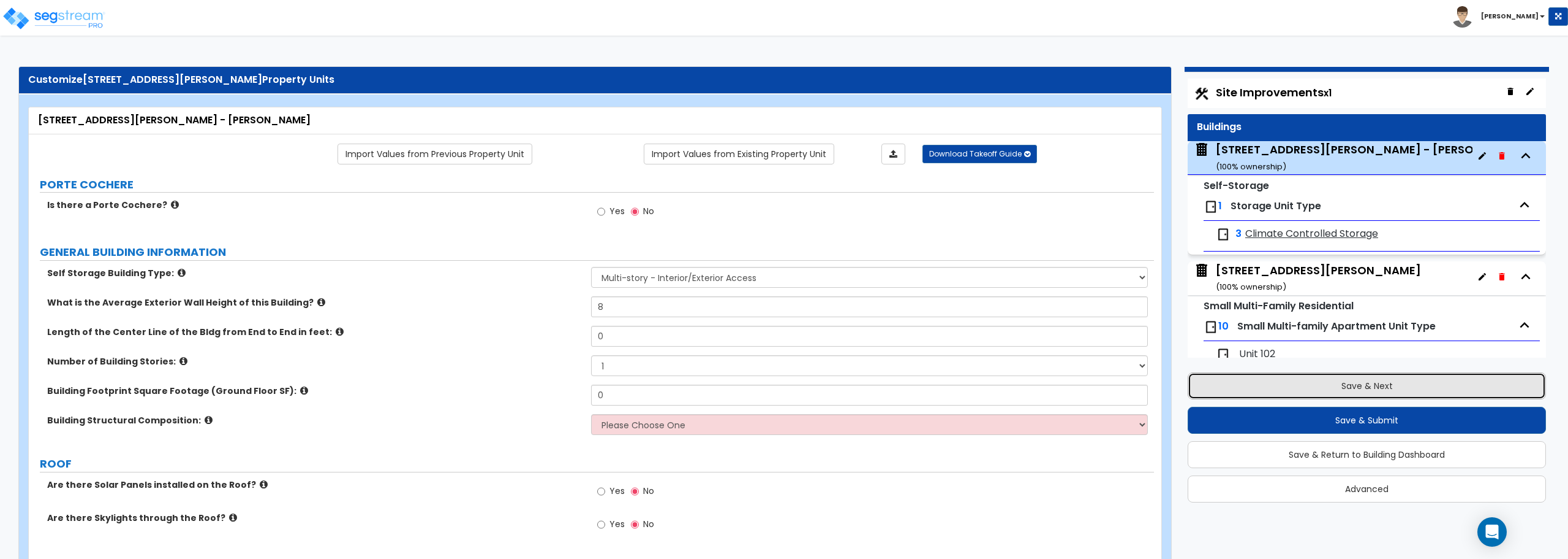
click at [1399, 394] on button "Save & Next" at bounding box center [1367, 386] width 358 height 27
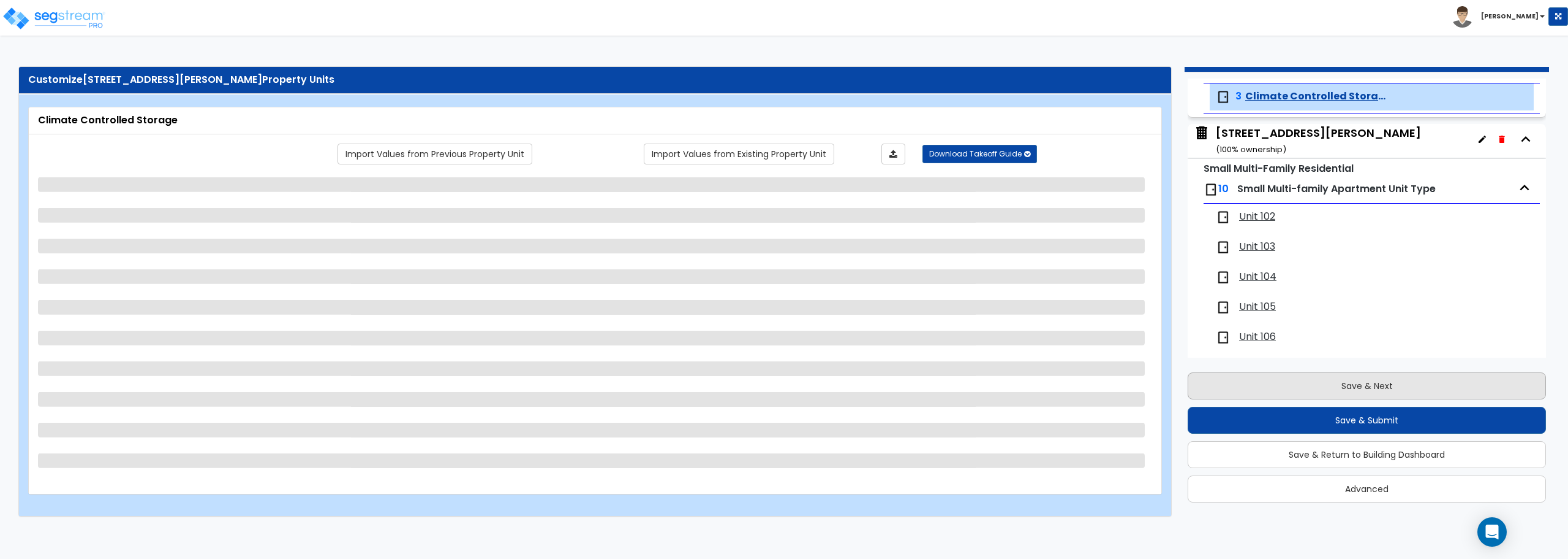
scroll to position [142, 0]
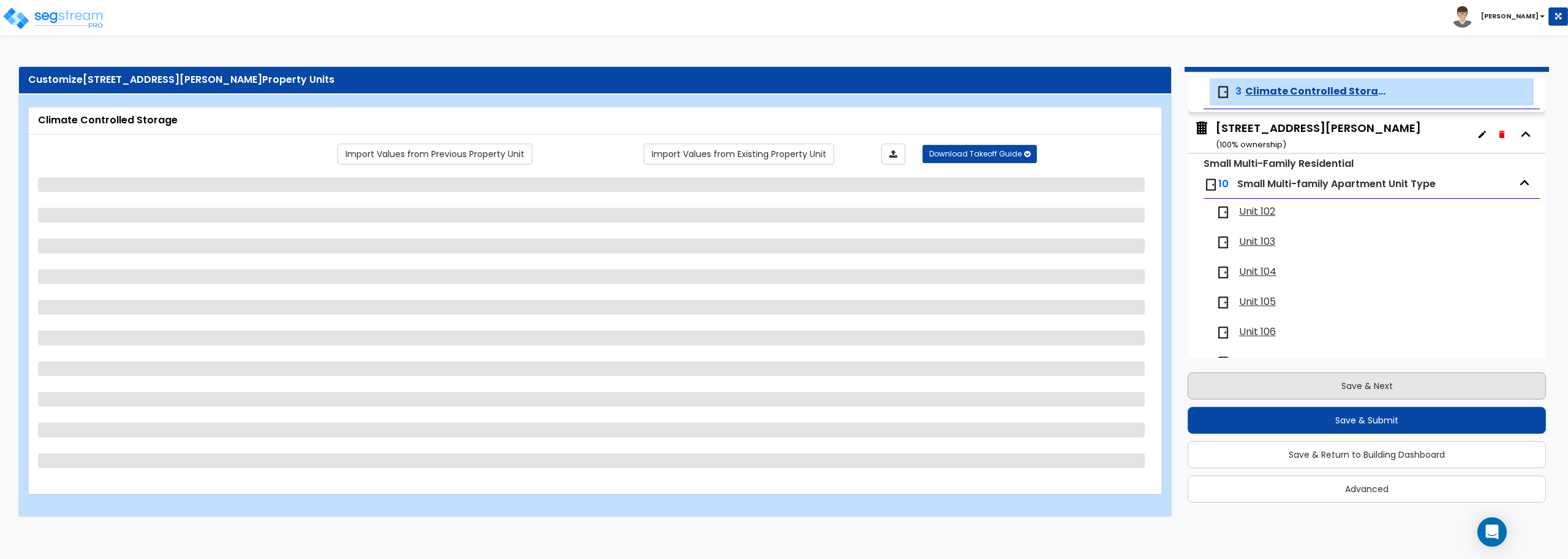
select select "2"
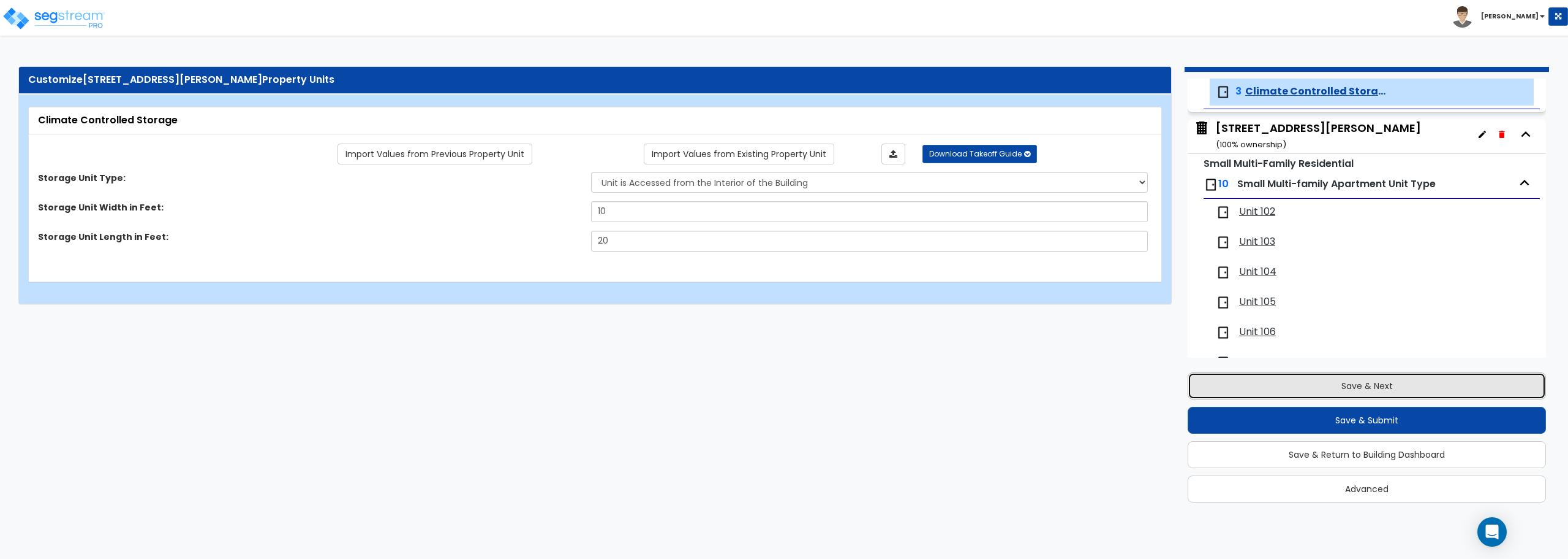
click at [1378, 388] on button "Save & Next" at bounding box center [1367, 386] width 358 height 27
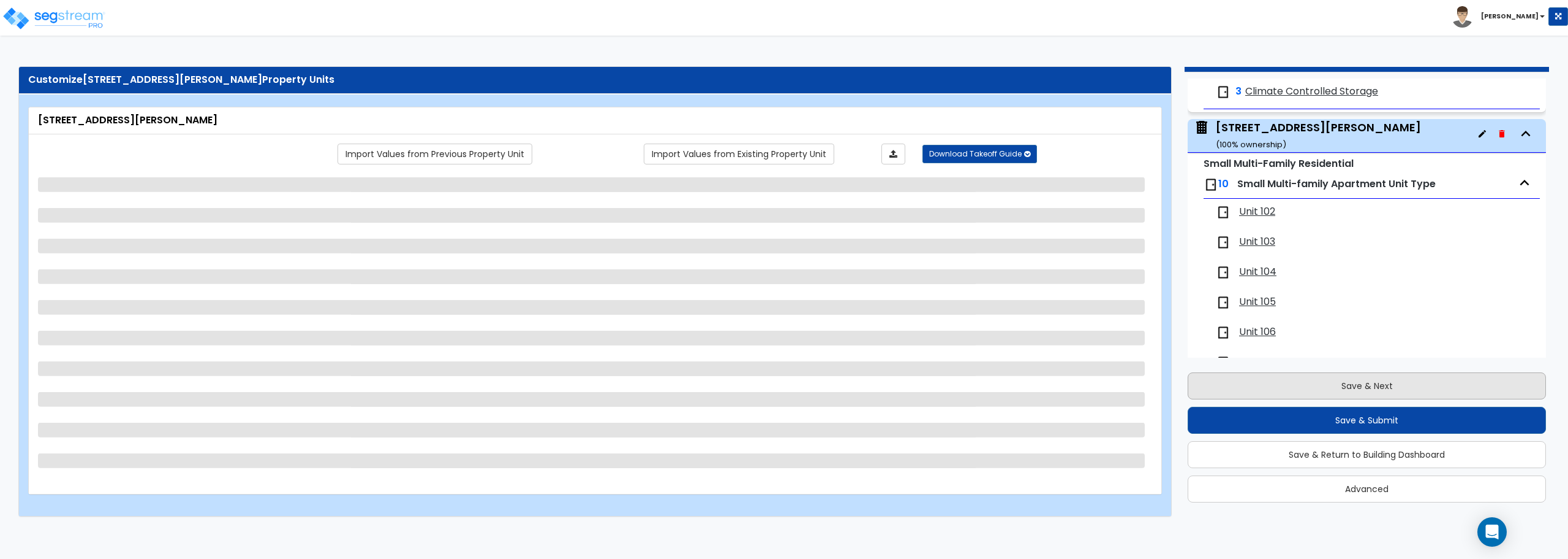
scroll to position [182, 0]
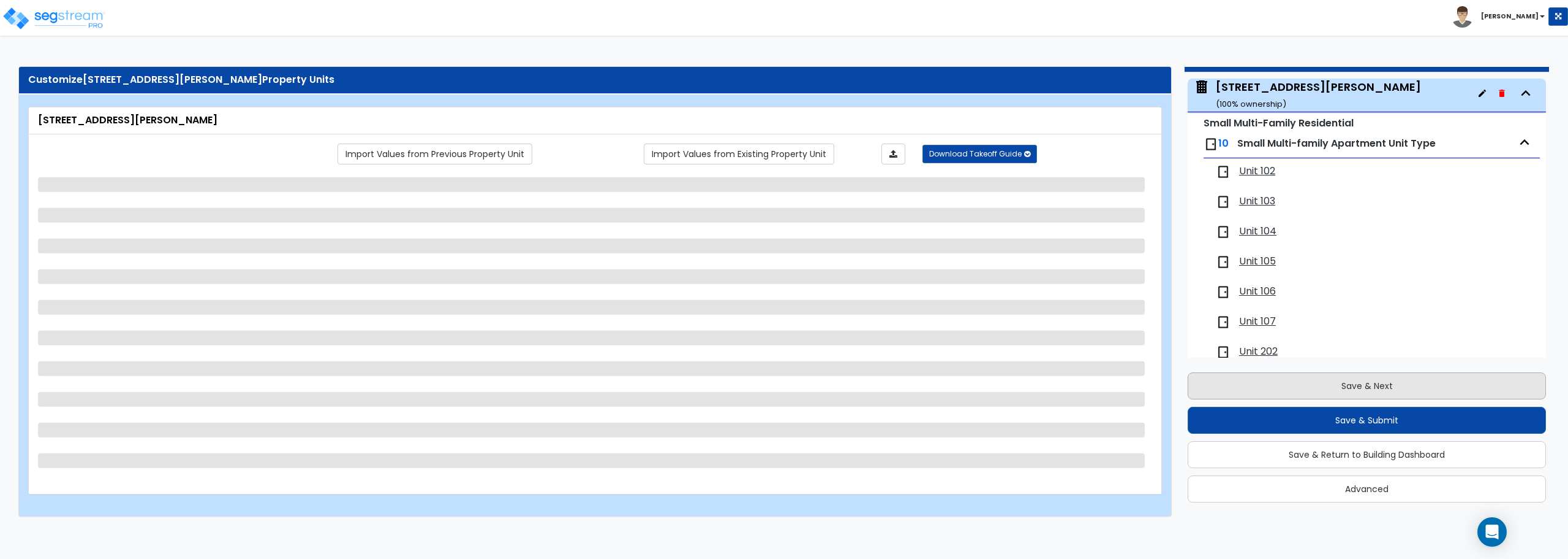
select select "2"
select select "7"
select select "2"
select select "1"
select select "2"
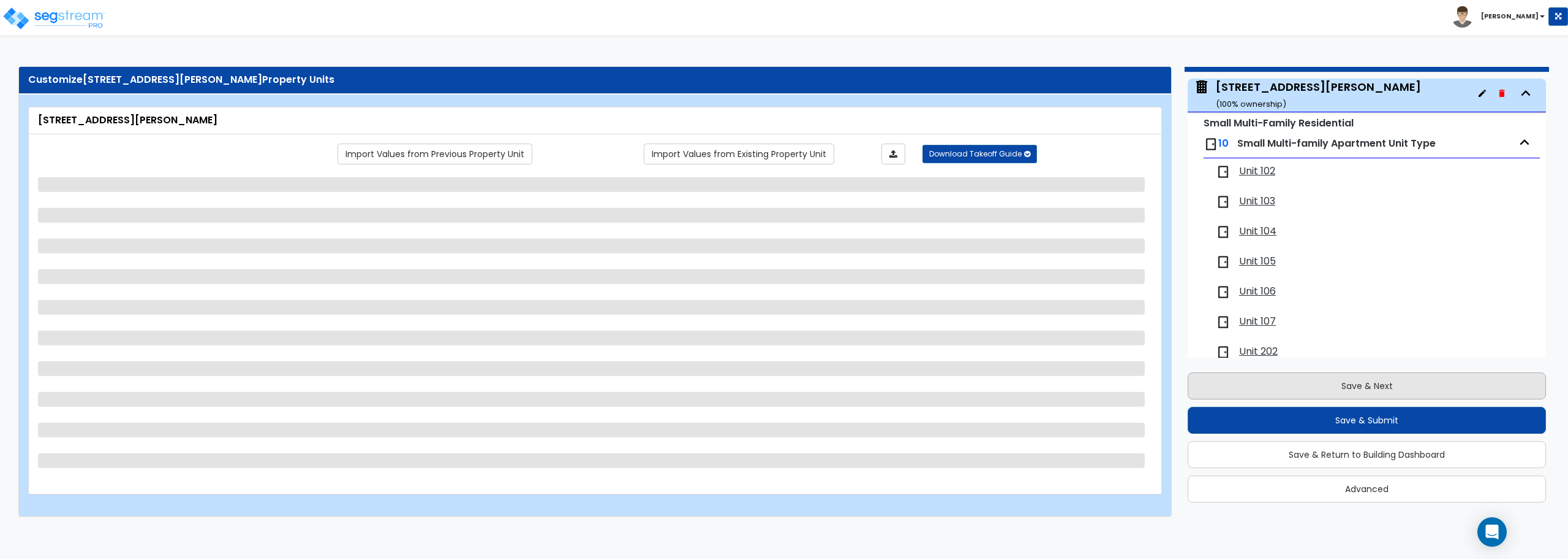
select select "4"
select select "6"
select select "1"
select select "2"
select select "1"
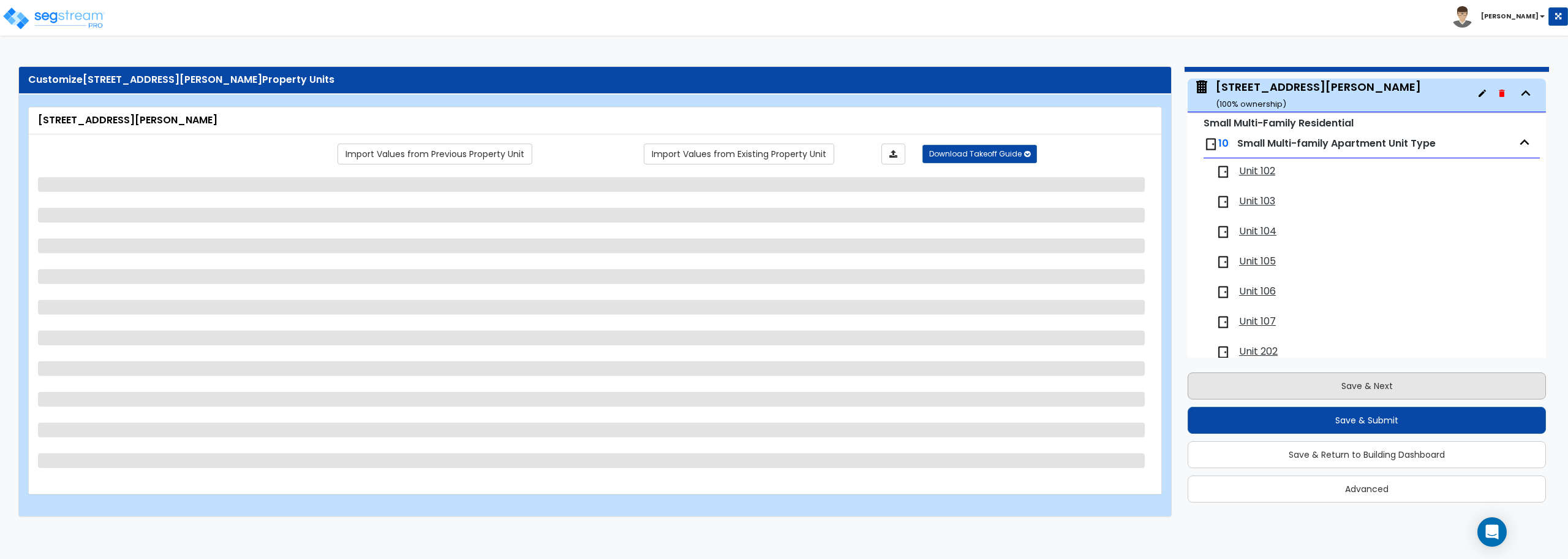
select select "1"
select select "7"
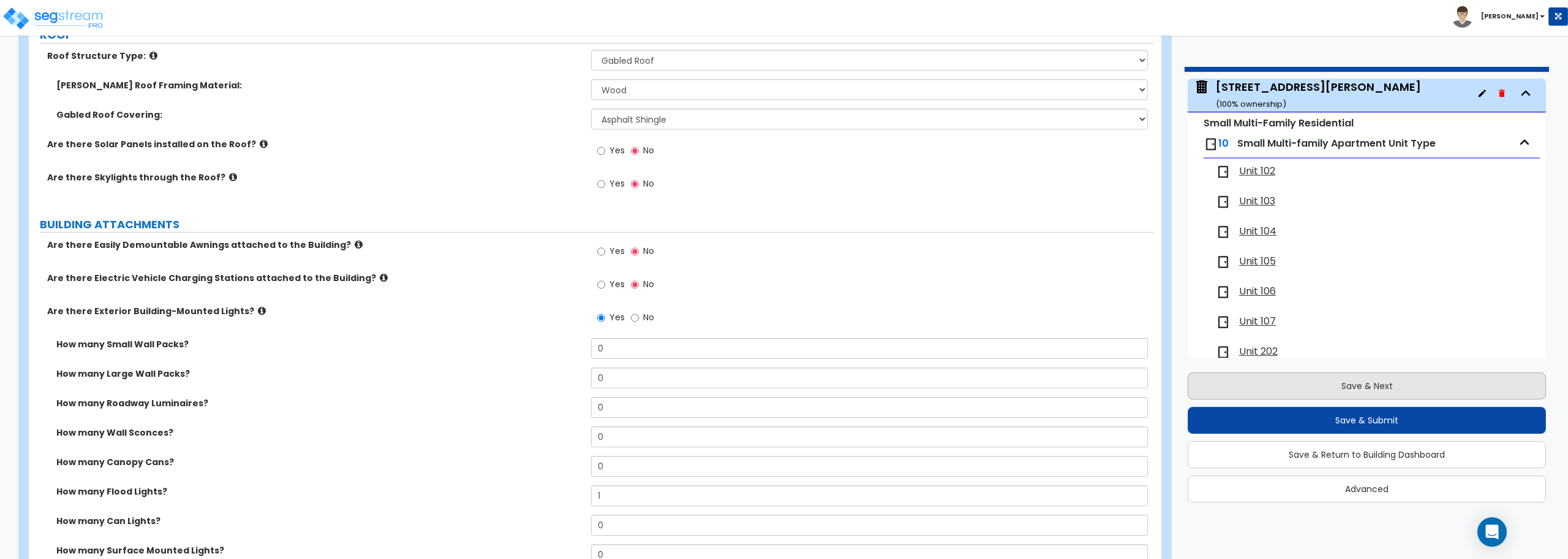
scroll to position [0, 0]
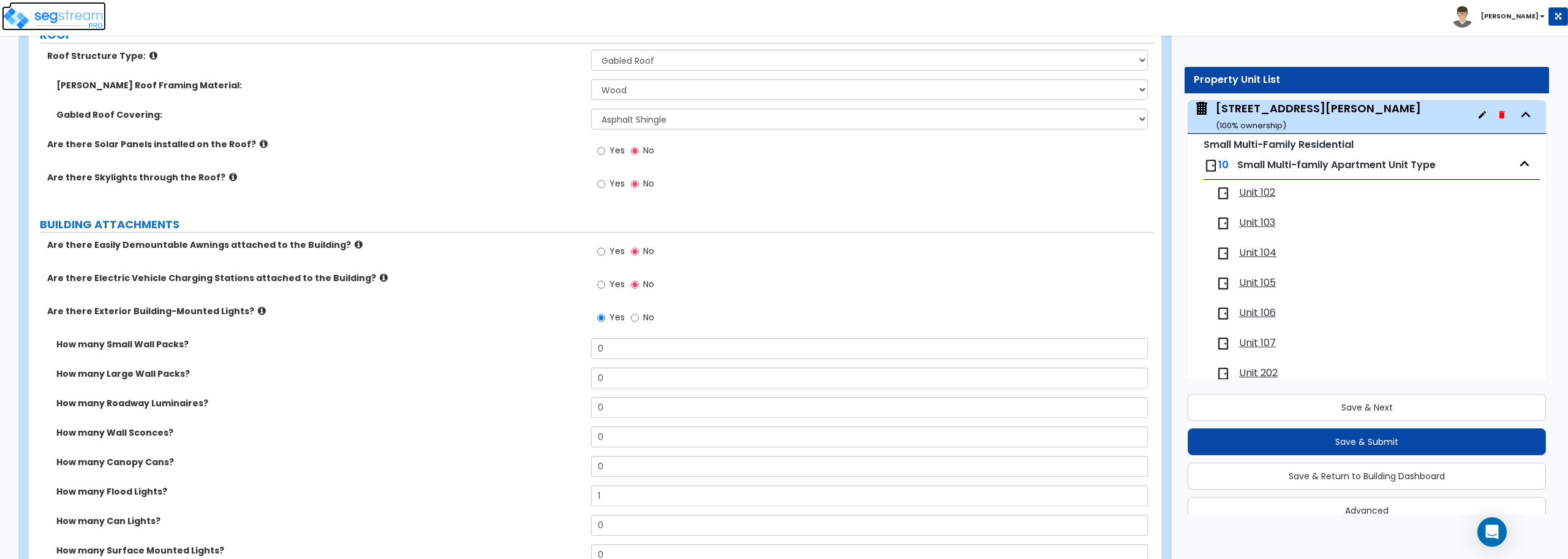
click at [64, 16] on img at bounding box center [54, 18] width 104 height 25
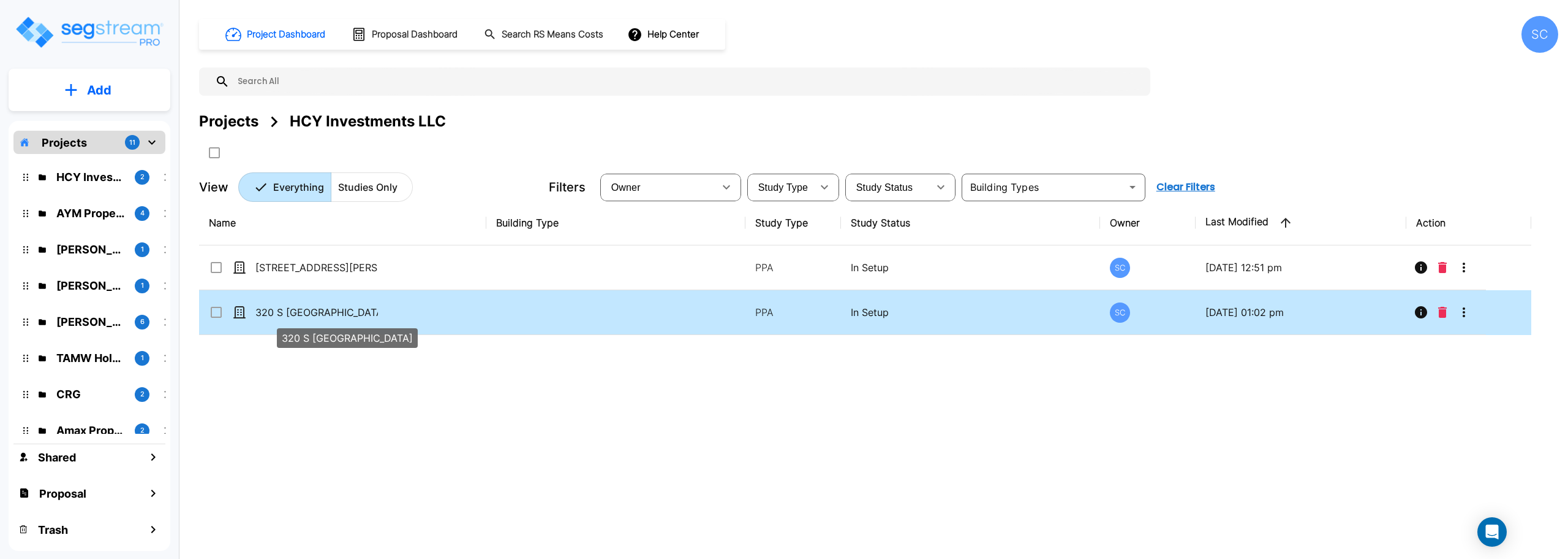
click at [300, 309] on p "320 S [GEOGRAPHIC_DATA]" at bounding box center [316, 312] width 122 height 15
click at [299, 313] on p "320 S [GEOGRAPHIC_DATA]" at bounding box center [316, 312] width 122 height 15
checkbox input "false"
click at [299, 313] on p "320 S [GEOGRAPHIC_DATA]" at bounding box center [316, 312] width 122 height 15
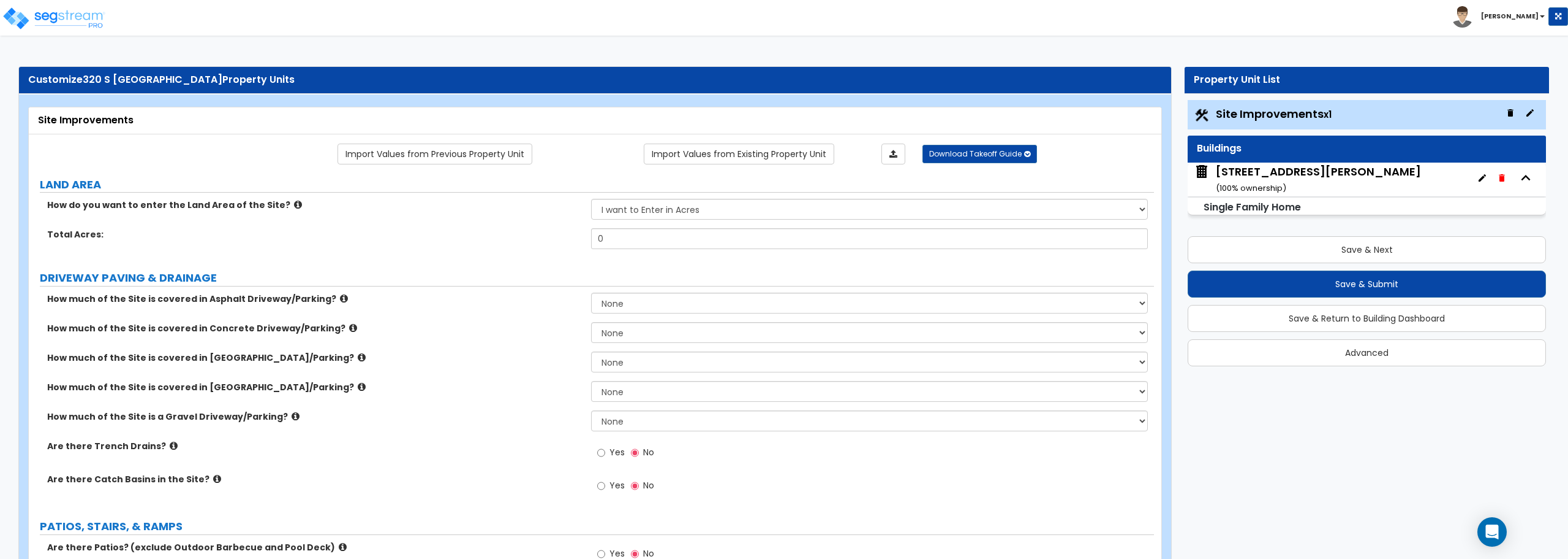
click at [1308, 179] on div "[STREET_ADDRESS][PERSON_NAME] ( 100 % ownership)" at bounding box center [1318, 180] width 205 height 31
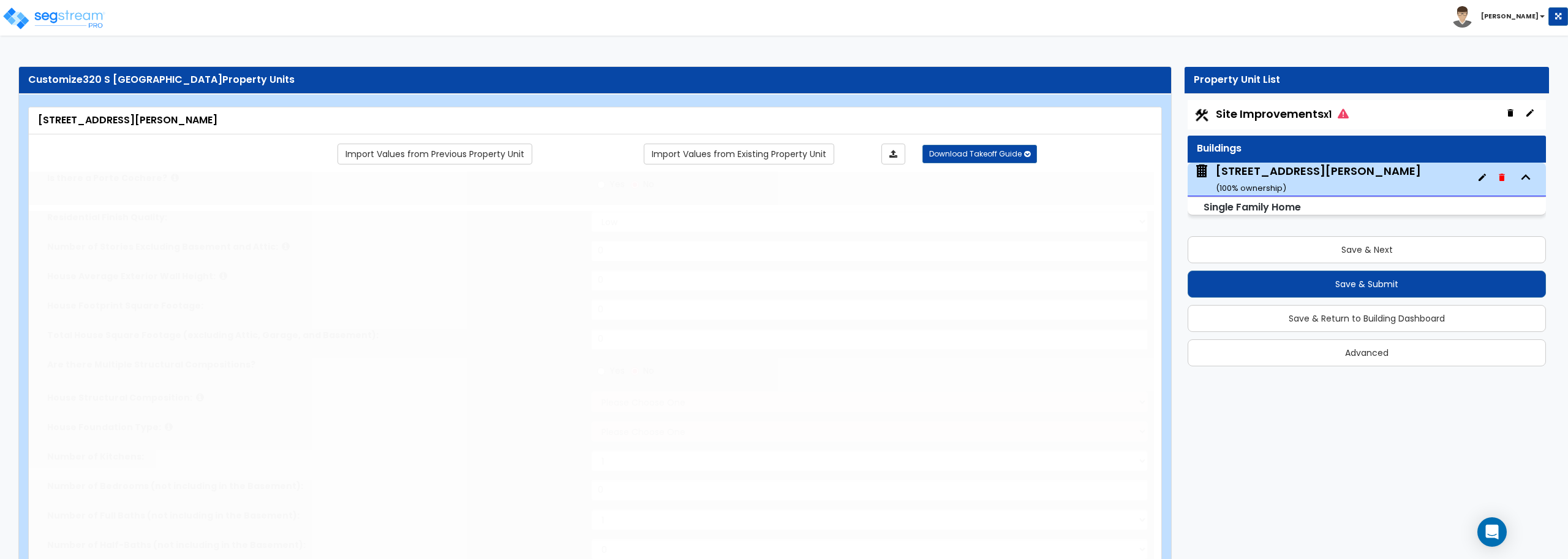
type input "1"
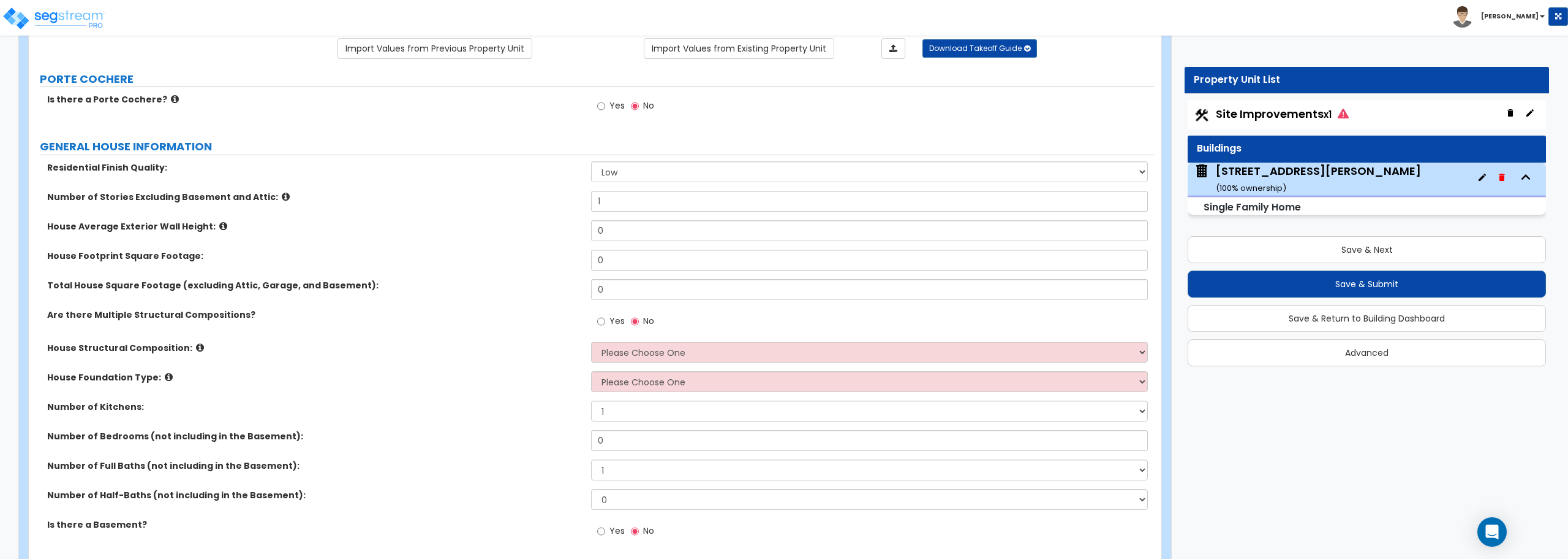
scroll to position [122, 0]
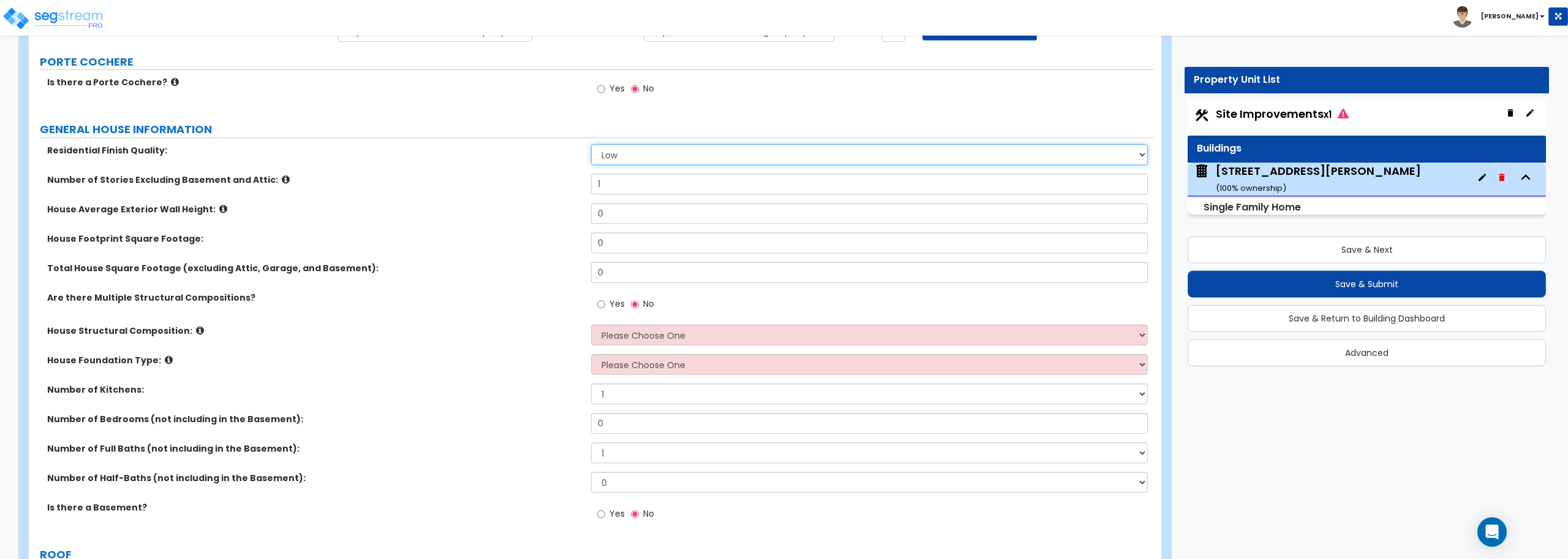
click at [649, 152] on select "Low Average High" at bounding box center [869, 154] width 557 height 21
click at [591, 144] on select "Low Average High" at bounding box center [869, 154] width 557 height 21
click at [641, 166] on div "Residential Finish Quality: Low Average High" at bounding box center [591, 159] width 1125 height 29
click at [641, 156] on select "Low Average High" at bounding box center [869, 154] width 557 height 21
select select "1"
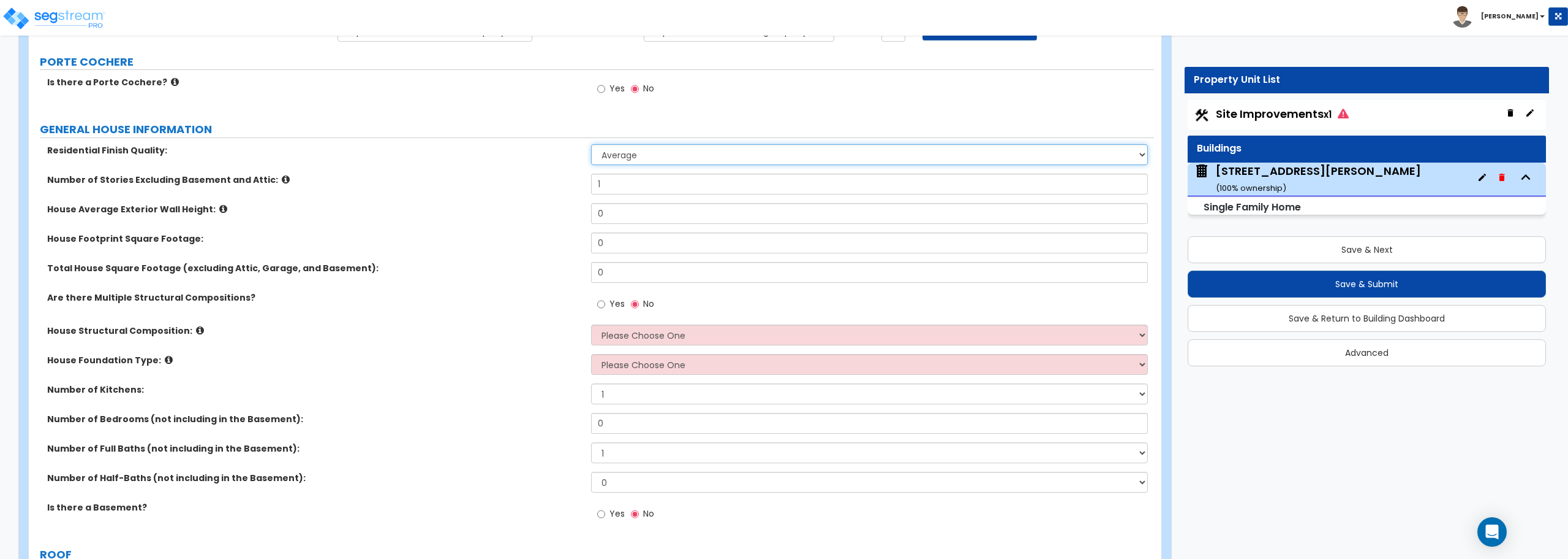
click at [591, 144] on select "Low Average High" at bounding box center [869, 154] width 557 height 21
click at [641, 188] on input "1" at bounding box center [869, 183] width 557 height 21
drag, startPoint x: 641, startPoint y: 188, endPoint x: 487, endPoint y: 198, distance: 154.3
click at [487, 198] on div "Number of Stories Excluding Basement and Attic: 1" at bounding box center [591, 188] width 1125 height 29
type input "2"
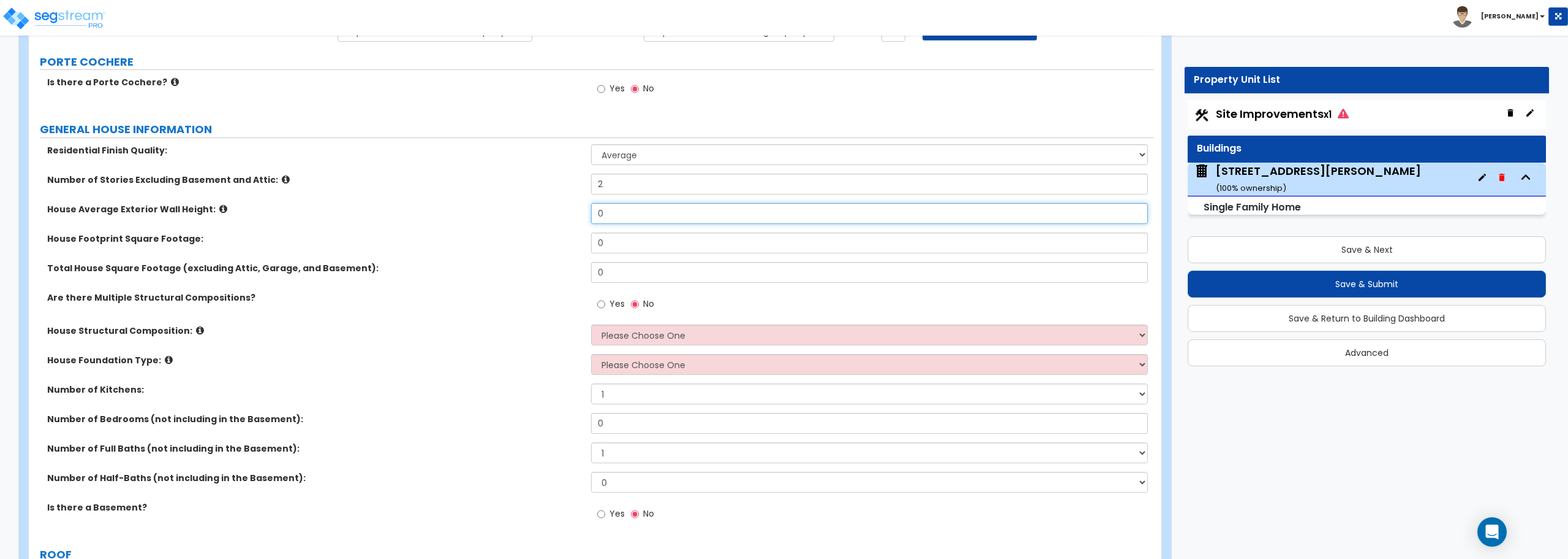
drag, startPoint x: 630, startPoint y: 220, endPoint x: 556, endPoint y: 218, distance: 74.0
click at [556, 218] on div "House Average Exterior Wall Height: 0" at bounding box center [591, 218] width 1125 height 29
type input "8"
drag, startPoint x: 607, startPoint y: 246, endPoint x: 586, endPoint y: 245, distance: 21.0
click at [586, 245] on div "House Footprint Square Footage: 0" at bounding box center [591, 247] width 1125 height 29
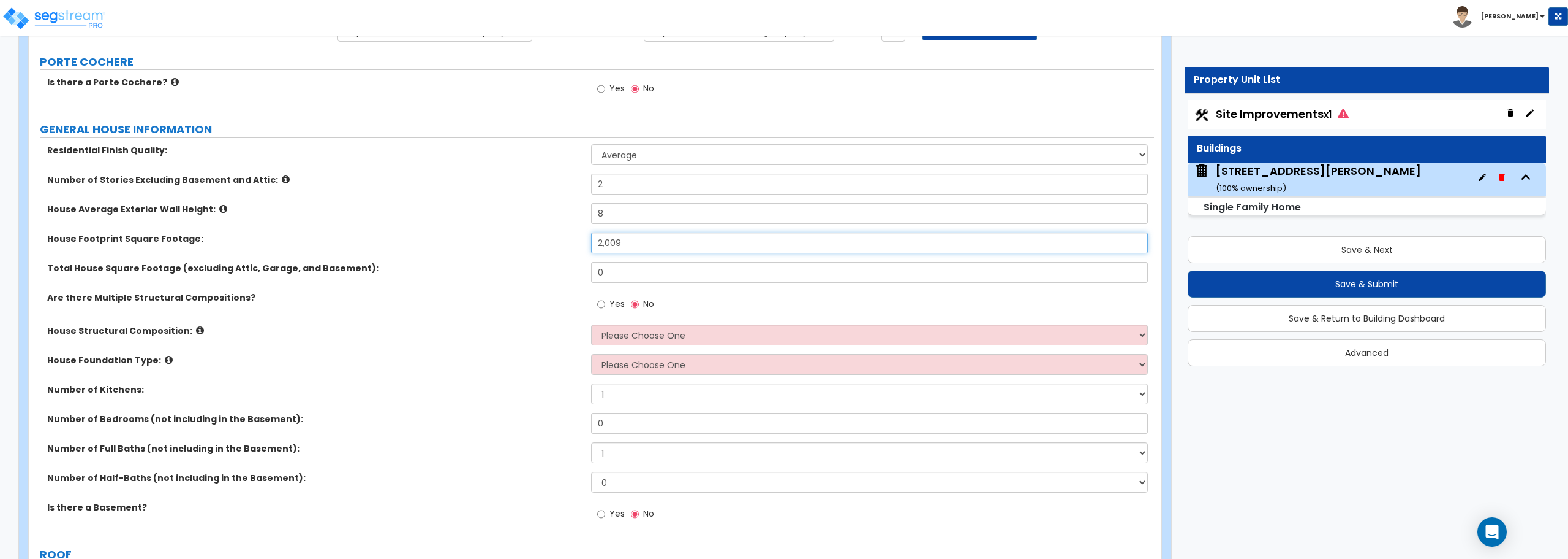
type input "2,009"
drag, startPoint x: 607, startPoint y: 274, endPoint x: 571, endPoint y: 269, distance: 36.3
click at [571, 269] on div "Total House Square Footage (excluding Attic, Garage, and Basement): 0" at bounding box center [591, 276] width 1125 height 29
type input "2,009"
click at [637, 332] on select "Please Choose One Reinforced Concrete Structural Steel Brick Masonry CMU Masonr…" at bounding box center [869, 335] width 557 height 21
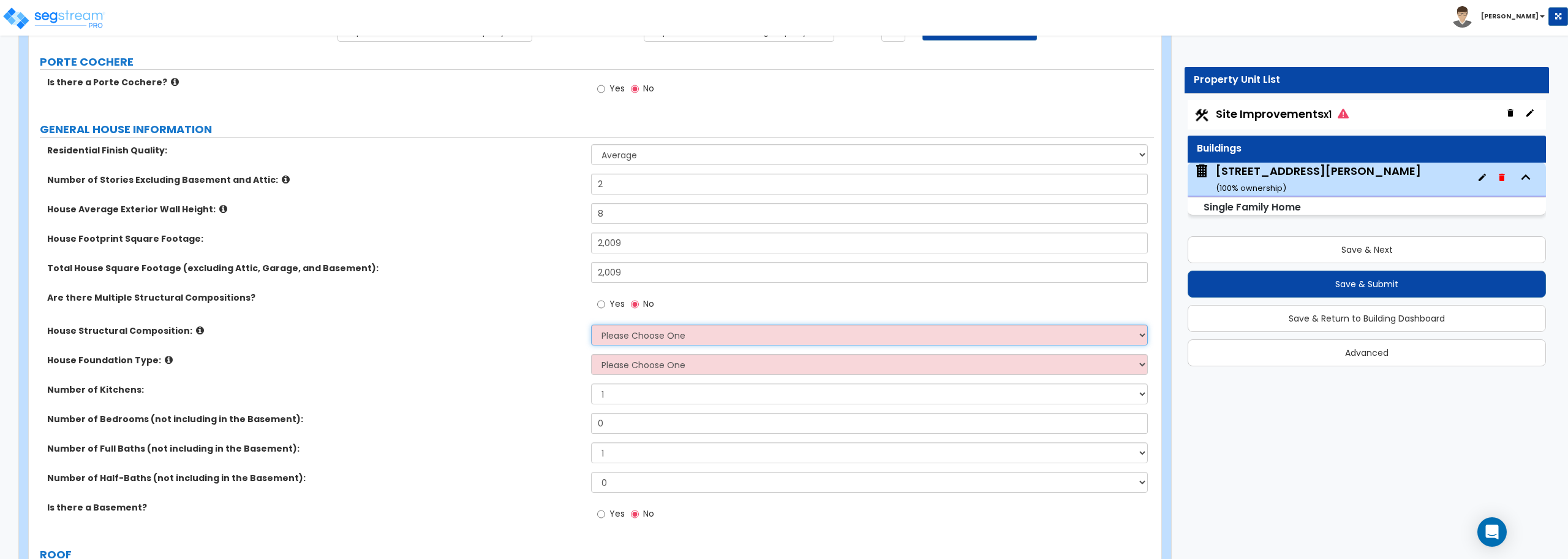
select select "8"
click at [591, 325] on select "Please Choose One Reinforced Concrete Structural Steel Brick Masonry CMU Masonr…" at bounding box center [869, 335] width 557 height 21
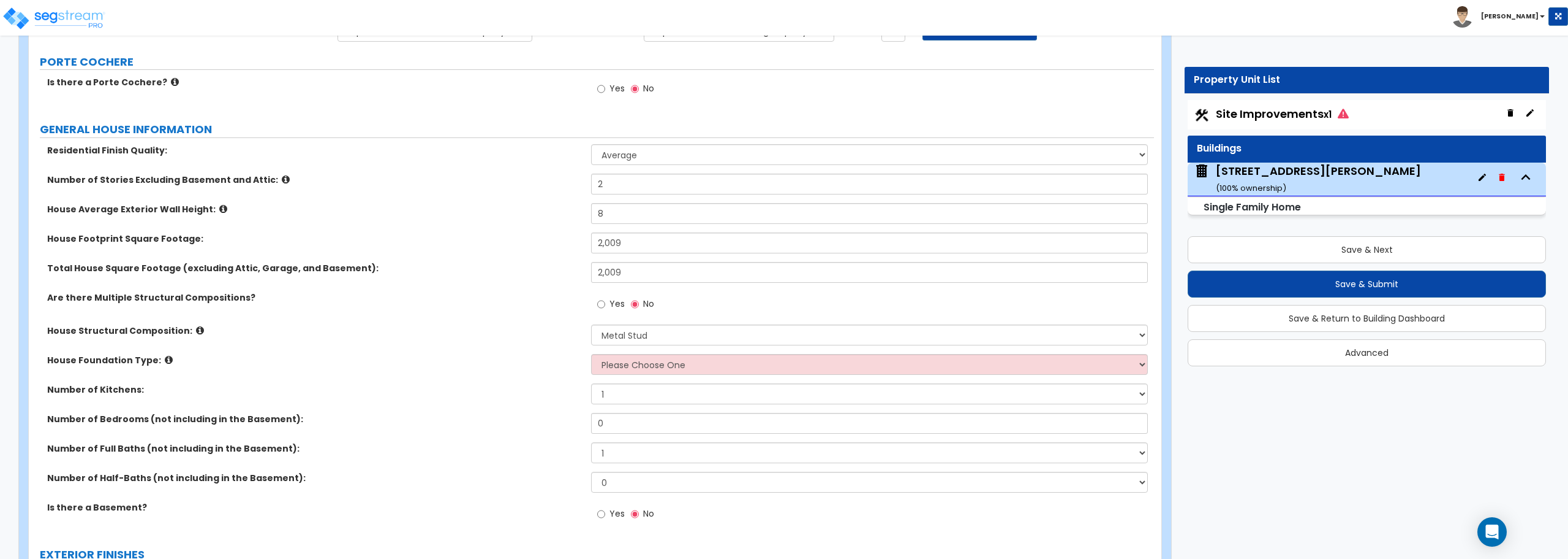
click at [640, 349] on div "House Structural Composition: Please Choose One Reinforced Concrete Structural …" at bounding box center [591, 339] width 1125 height 29
click at [640, 361] on select "Please Choose One Crawl Space Pier-Elevated First floor Slab on Grade" at bounding box center [869, 364] width 557 height 21
select select "1"
click at [591, 354] on select "Please Choose One Crawl Space Pier-Elevated First floor Slab on Grade" at bounding box center [869, 364] width 557 height 21
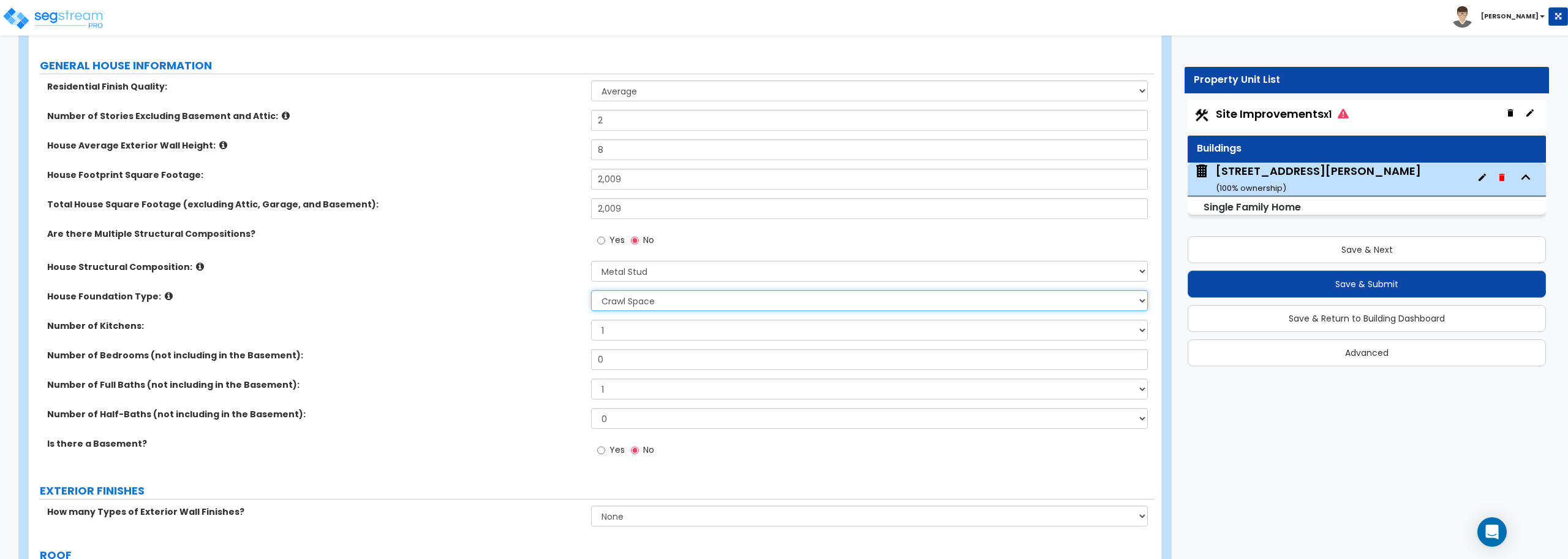
scroll to position [245, 0]
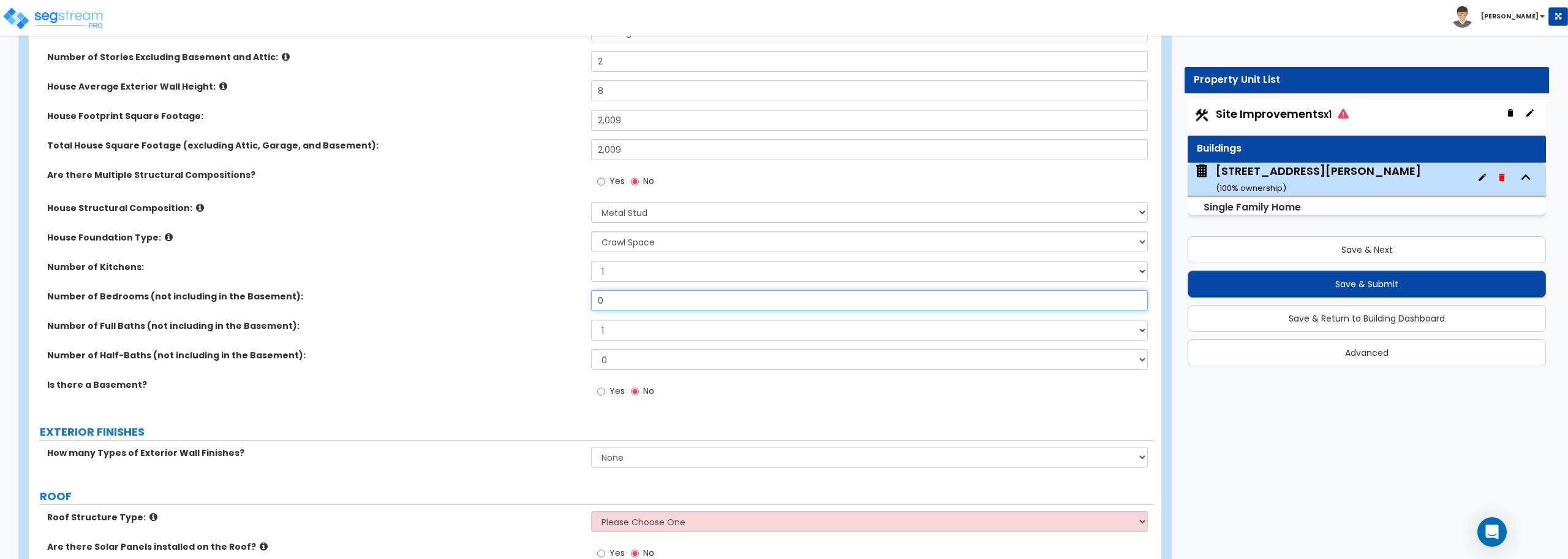
drag, startPoint x: 614, startPoint y: 308, endPoint x: 507, endPoint y: 310, distance: 107.0
click at [507, 310] on div "Number of Bedrooms (not including in the Basement): 0" at bounding box center [591, 305] width 1125 height 29
type input "4"
drag, startPoint x: 612, startPoint y: 332, endPoint x: 528, endPoint y: 342, distance: 84.6
click at [528, 342] on div "Number of Full Baths (not including in the Basement): 1 2 3 4 5 6 7 8 9 10" at bounding box center [591, 334] width 1125 height 29
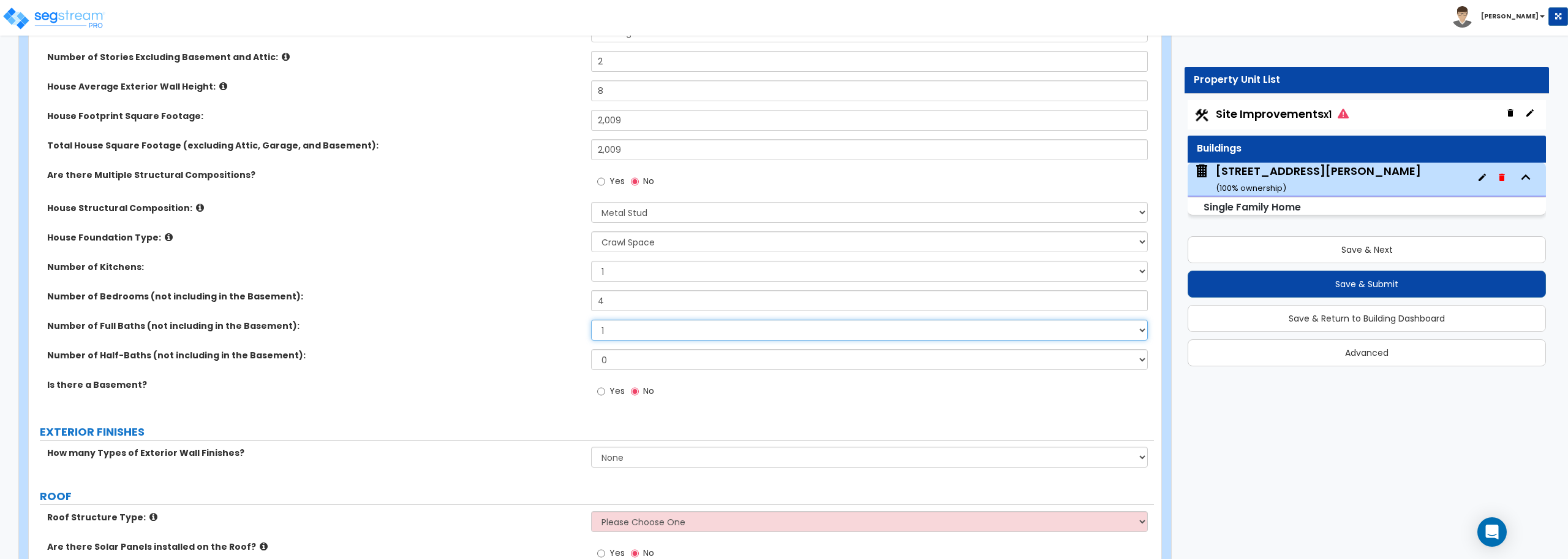
select select "3"
click at [591, 319] on select "1 2 3 4 5 6 7 8 9 10" at bounding box center [869, 329] width 557 height 21
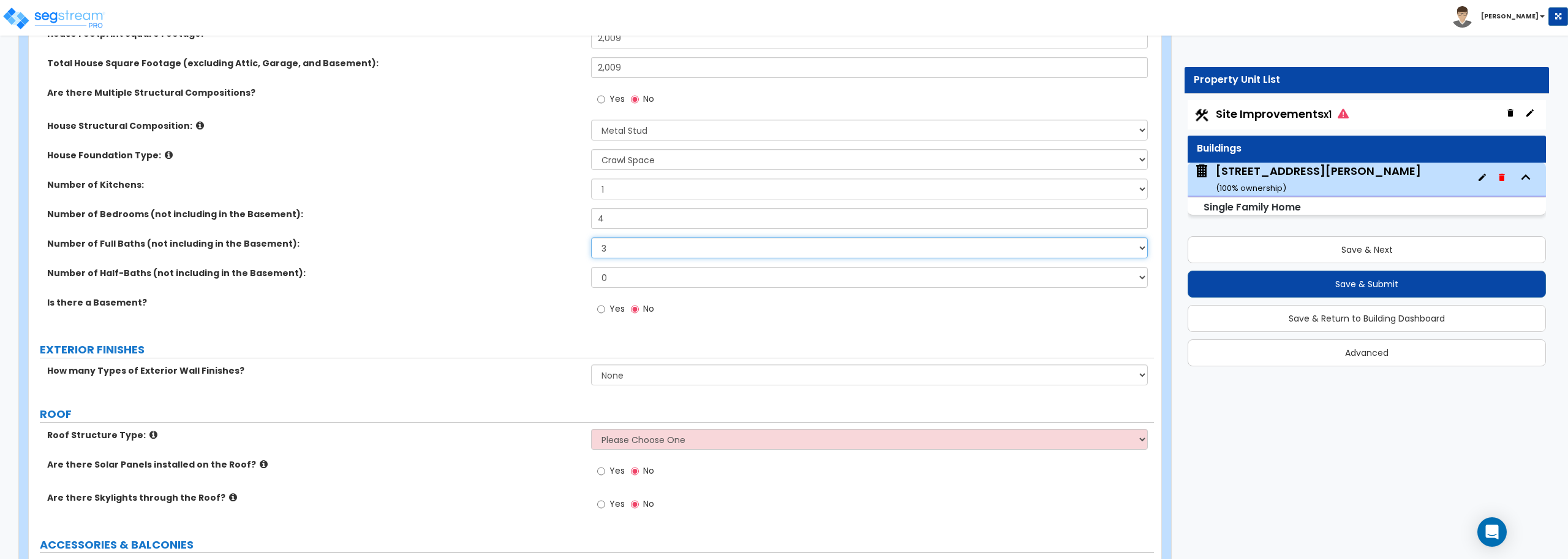
scroll to position [367, 0]
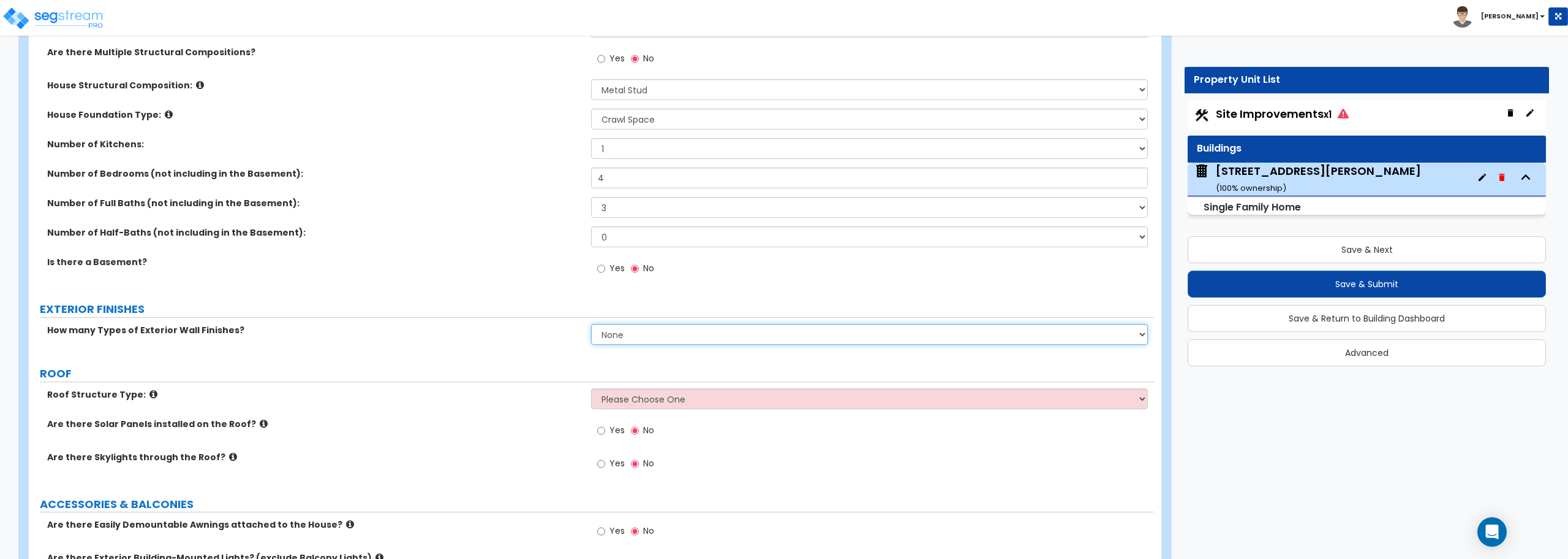
click at [640, 336] on select "None 1 2 3" at bounding box center [869, 334] width 557 height 21
select select "1"
click at [591, 324] on select "None 1 2 3" at bounding box center [869, 334] width 557 height 21
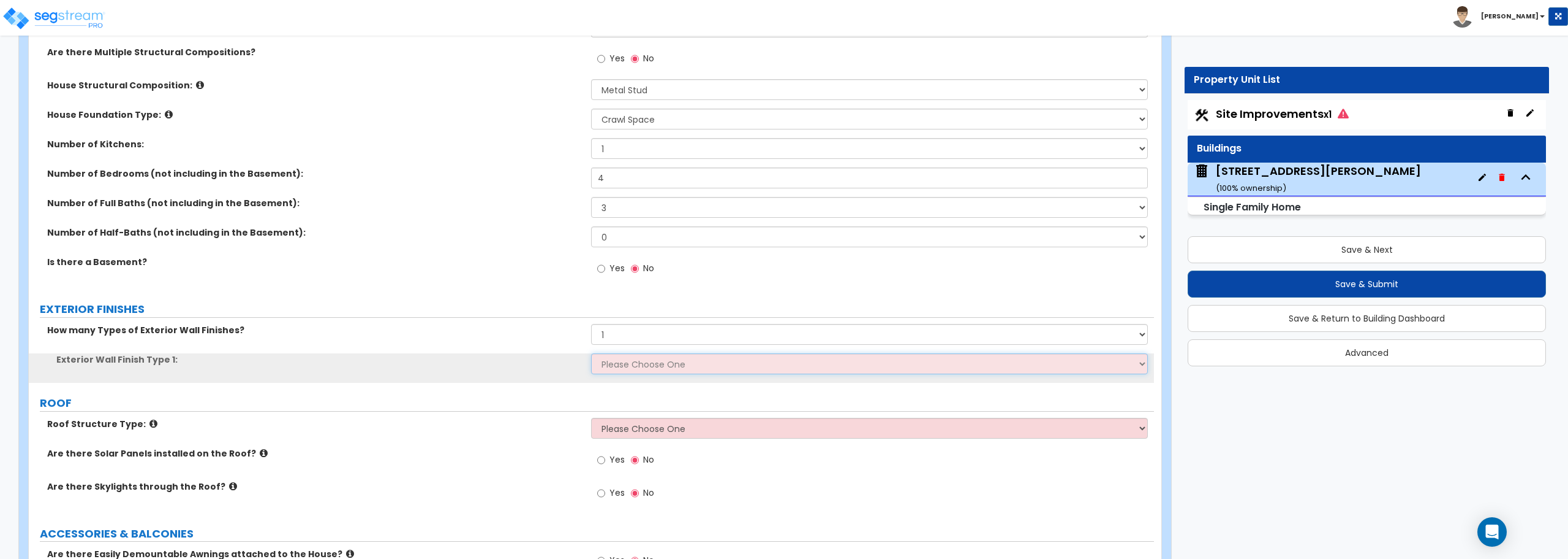
click at [633, 361] on select "Please Choose One No Finish/Shared Wall No Wall Brick Finish Stone Finish Wood …" at bounding box center [869, 363] width 557 height 21
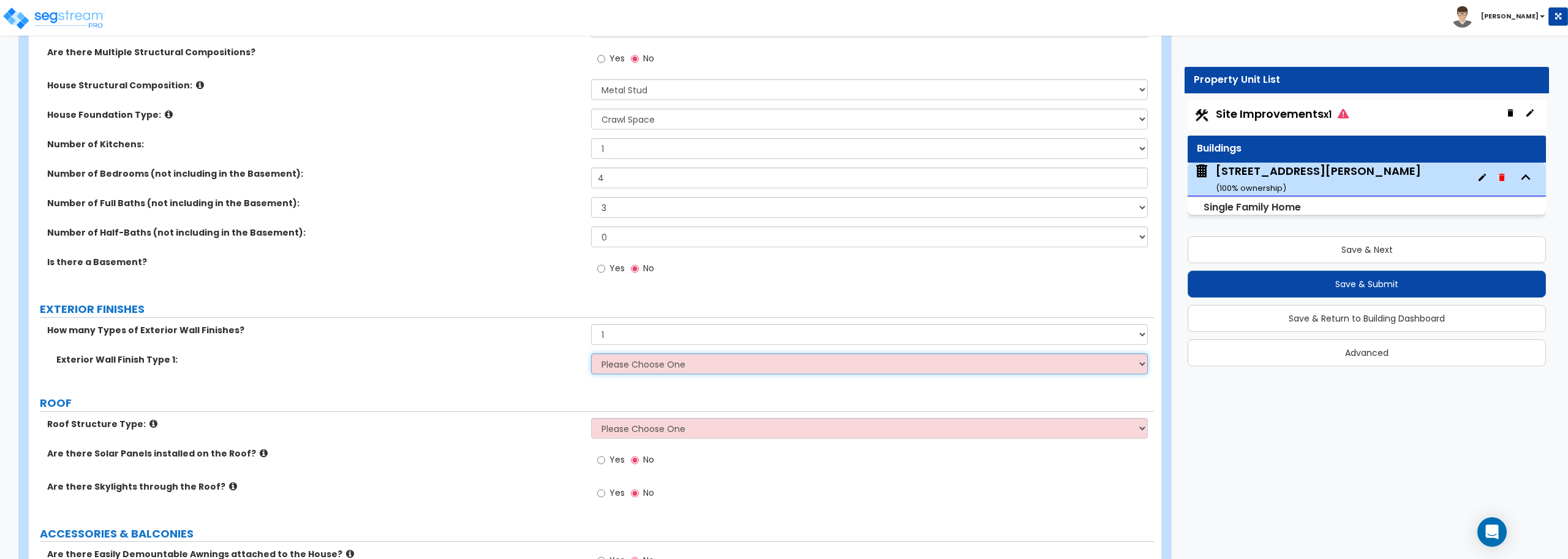
select select "5"
click at [591, 353] on select "Please Choose One No Finish/Shared Wall No Wall Brick Finish Stone Finish Wood …" at bounding box center [869, 363] width 557 height 21
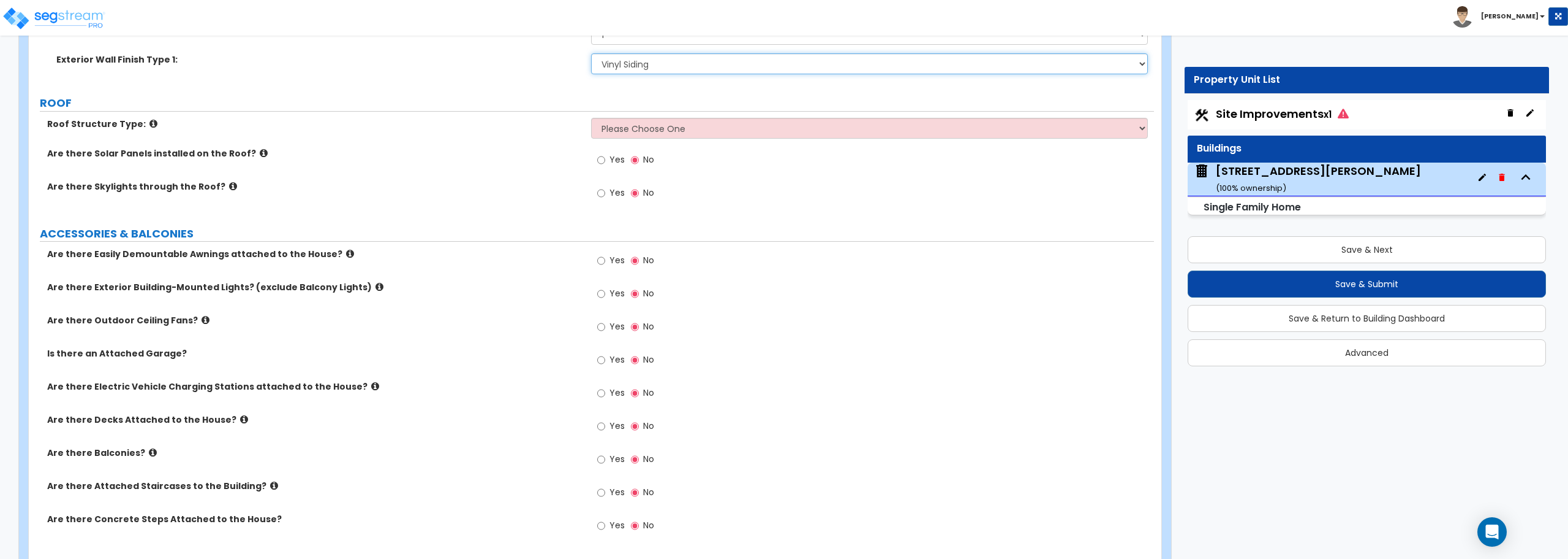
scroll to position [675, 0]
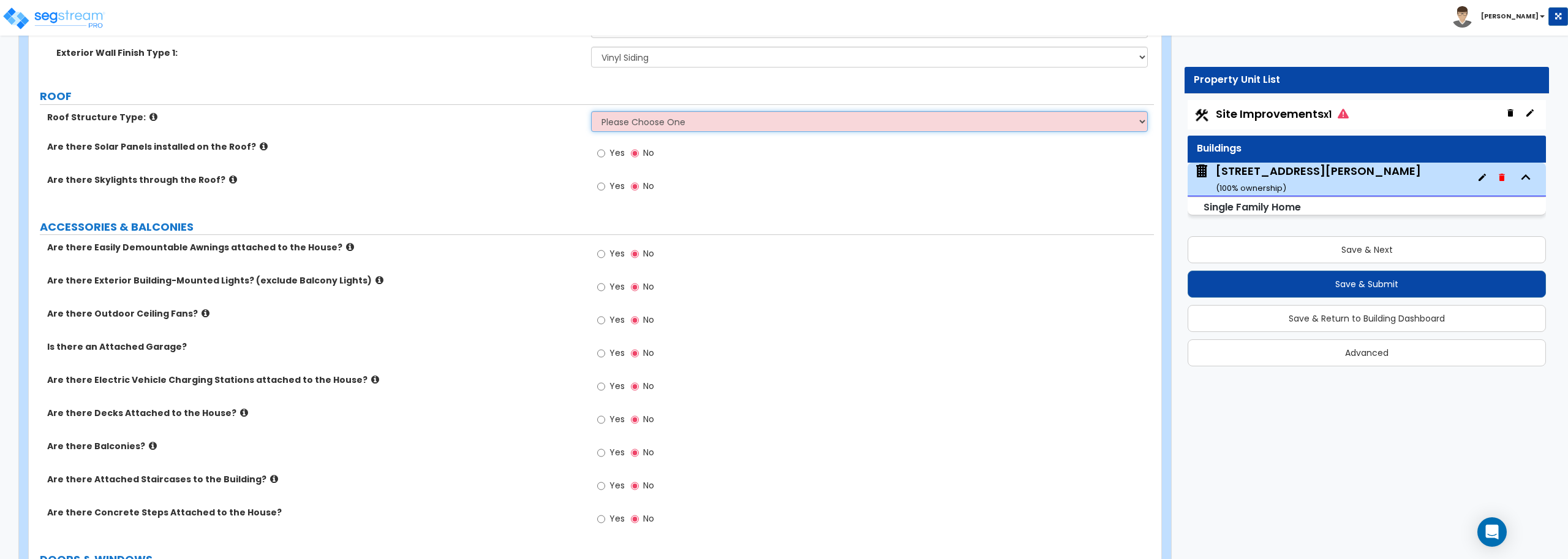
click at [635, 117] on select "Please Choose One [PERSON_NAME] Roof Flat Roof Hybrid [PERSON_NAME] & Flat Roof" at bounding box center [869, 121] width 557 height 21
select select "1"
click at [591, 111] on select "Please Choose One [PERSON_NAME] Roof Flat Roof Hybrid [PERSON_NAME] & Flat Roof" at bounding box center [869, 121] width 557 height 21
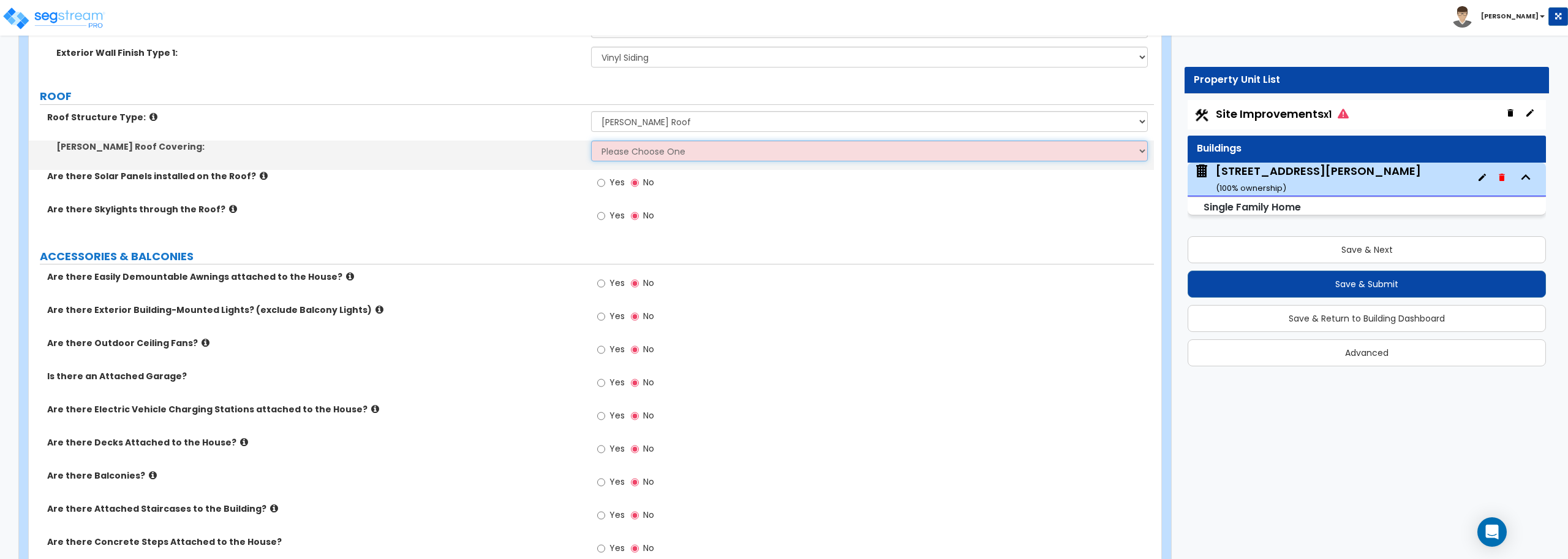
click at [633, 153] on select "Please Choose One Asphalt Shingle Clay Tile Wood Shingle Metal Shingle Standing…" at bounding box center [869, 150] width 557 height 21
select select "1"
click at [591, 140] on select "Please Choose One Asphalt Shingle Clay Tile Wood Shingle Metal Shingle Standing…" at bounding box center [869, 150] width 557 height 21
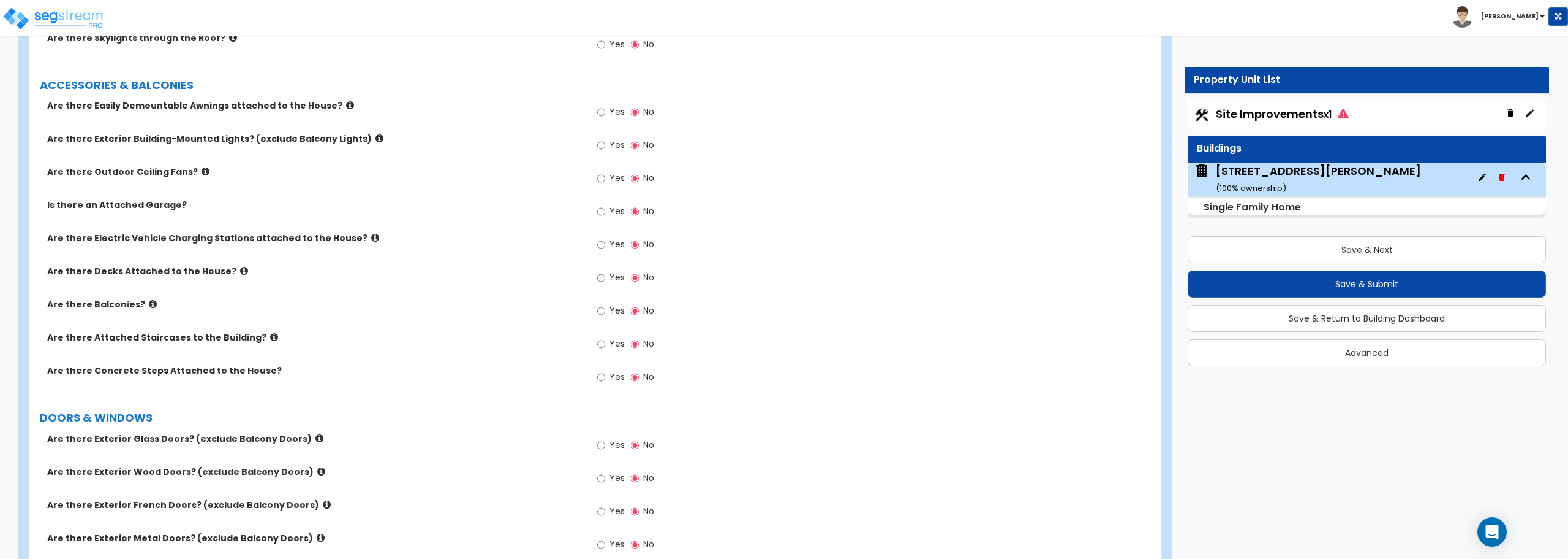
scroll to position [858, 0]
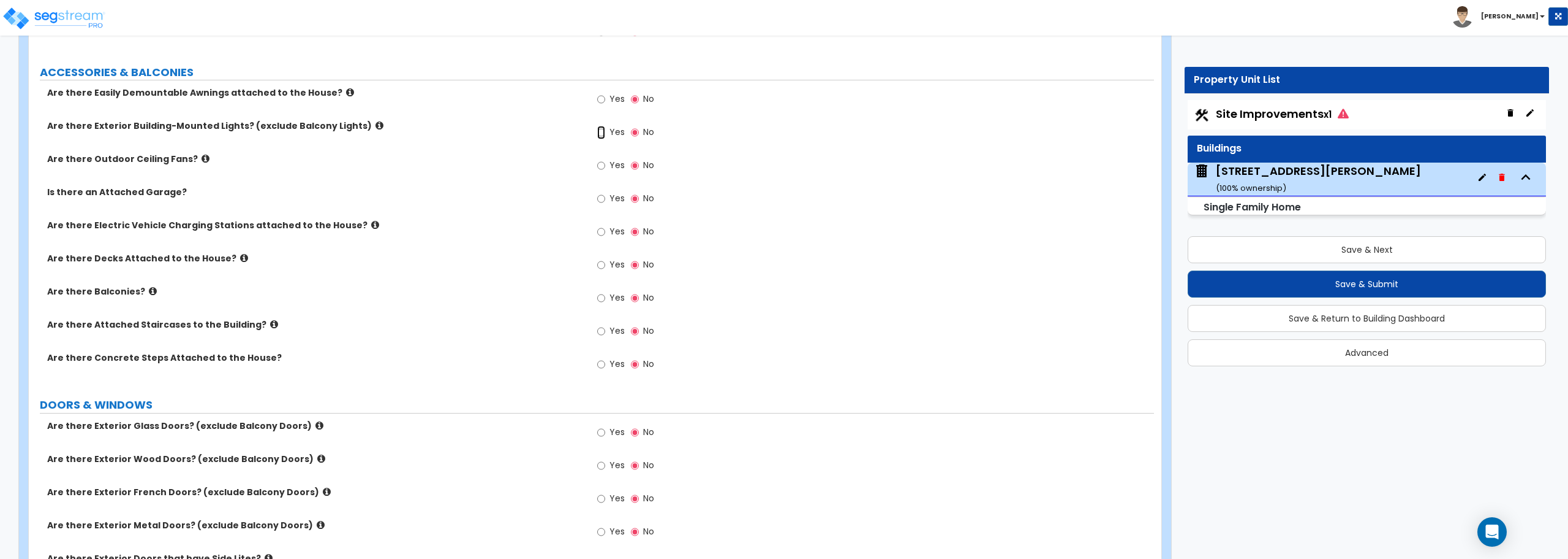
click at [604, 131] on input "Yes" at bounding box center [601, 132] width 8 height 14
radio input "true"
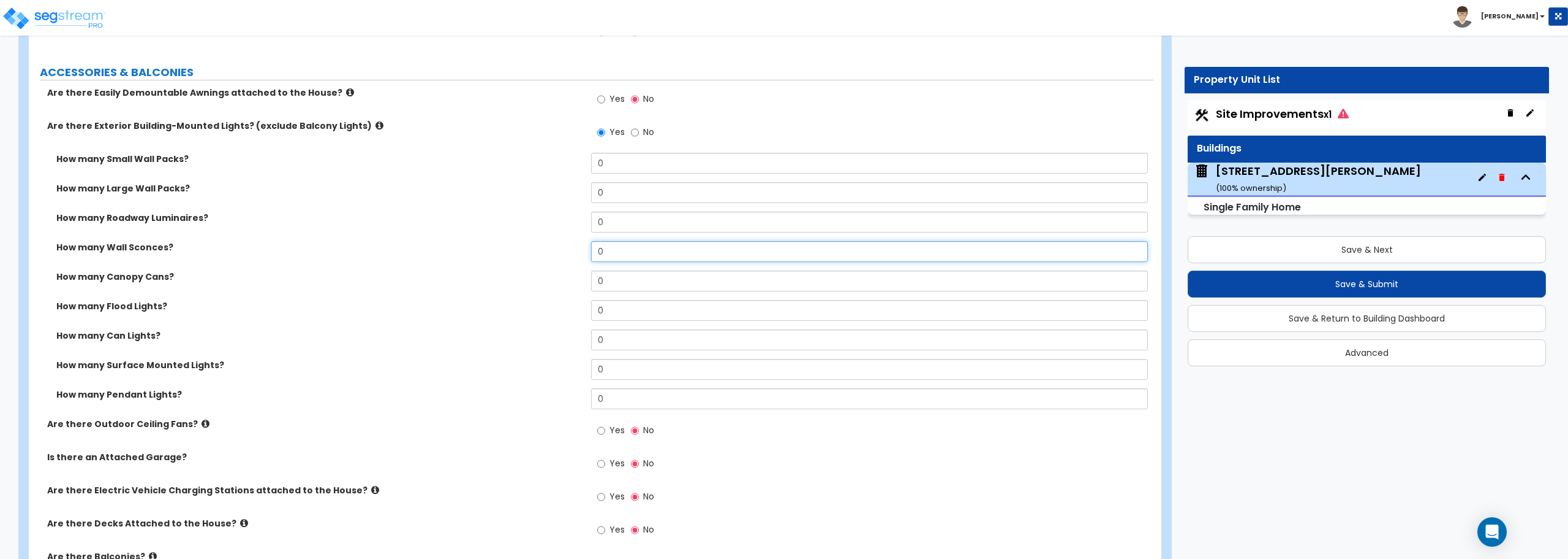
drag, startPoint x: 642, startPoint y: 246, endPoint x: 506, endPoint y: 243, distance: 136.0
click at [506, 243] on div "How many Wall Sconces? 0" at bounding box center [591, 255] width 1125 height 29
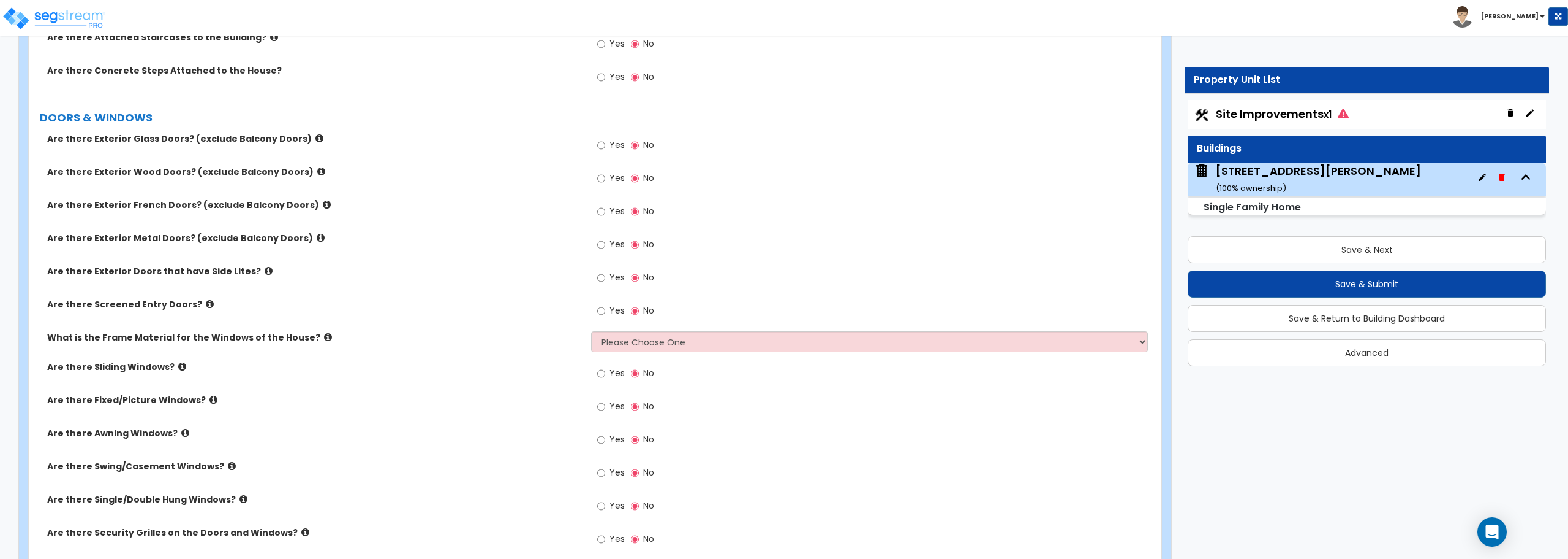
scroll to position [1472, 0]
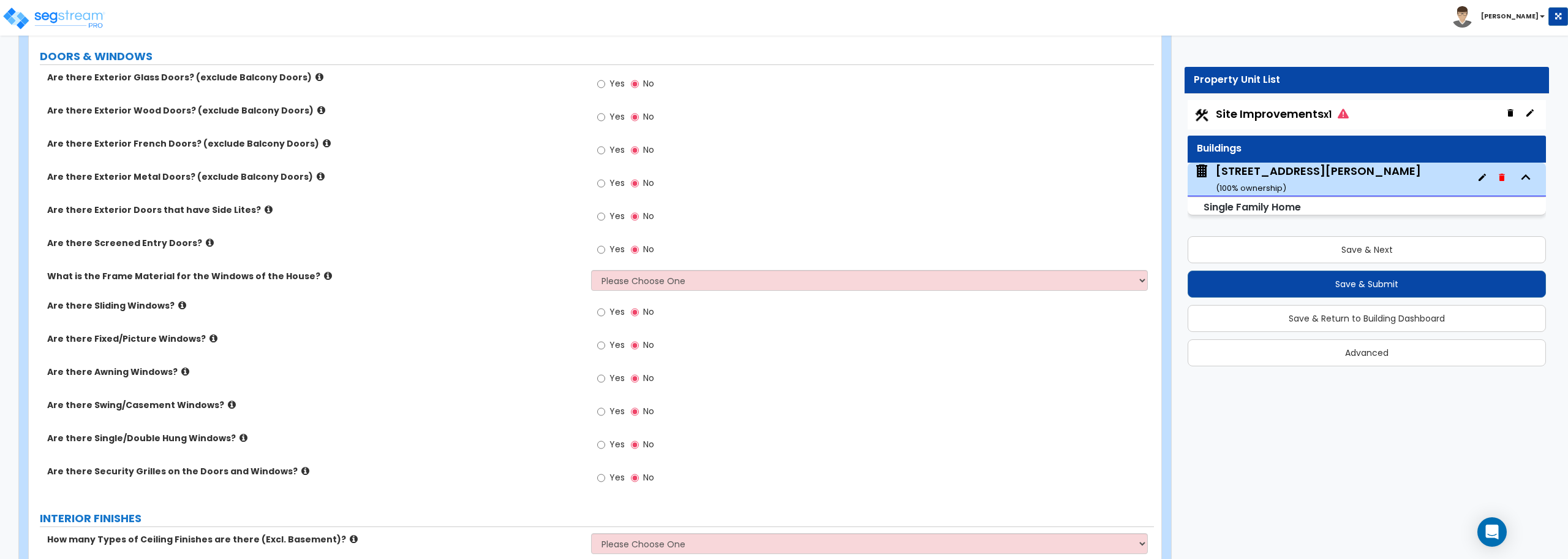
type input "2"
click at [598, 183] on input "Yes" at bounding box center [601, 183] width 8 height 14
radio input "true"
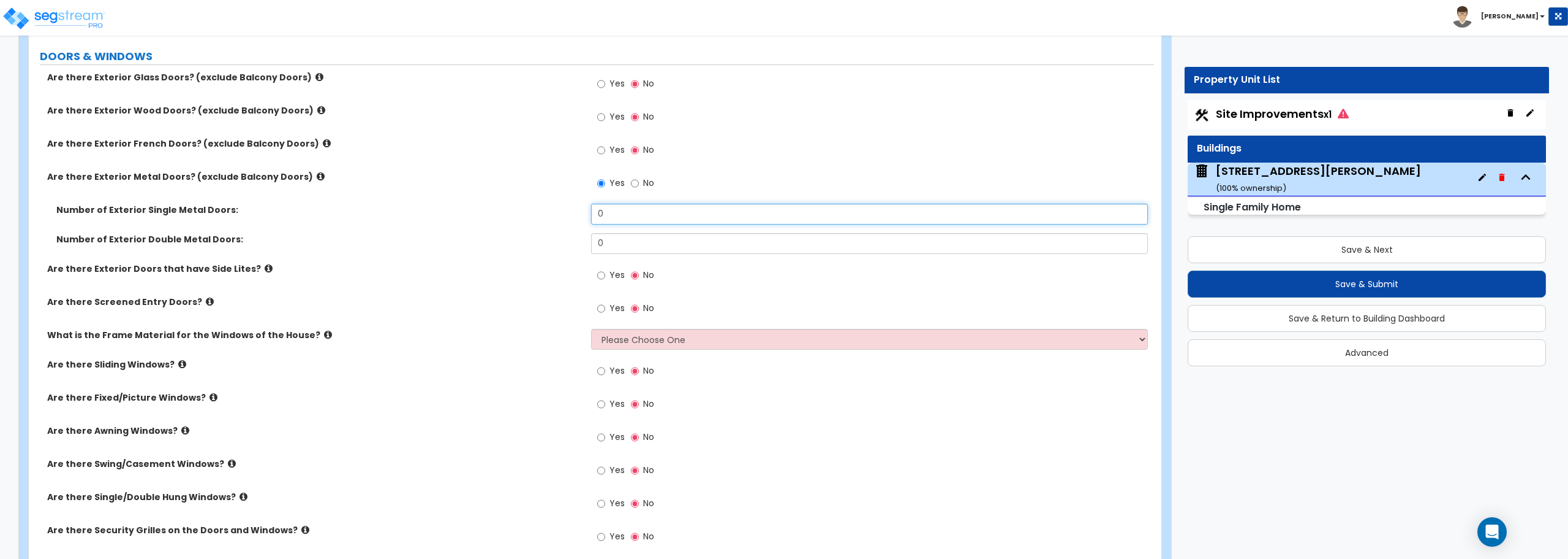
drag, startPoint x: 614, startPoint y: 216, endPoint x: 575, endPoint y: 218, distance: 39.1
click at [575, 218] on div "Number of Exterior Single Metal Doors: 0" at bounding box center [591, 218] width 1125 height 29
type input "3"
click at [605, 273] on input "Yes" at bounding box center [601, 275] width 8 height 14
radio input "true"
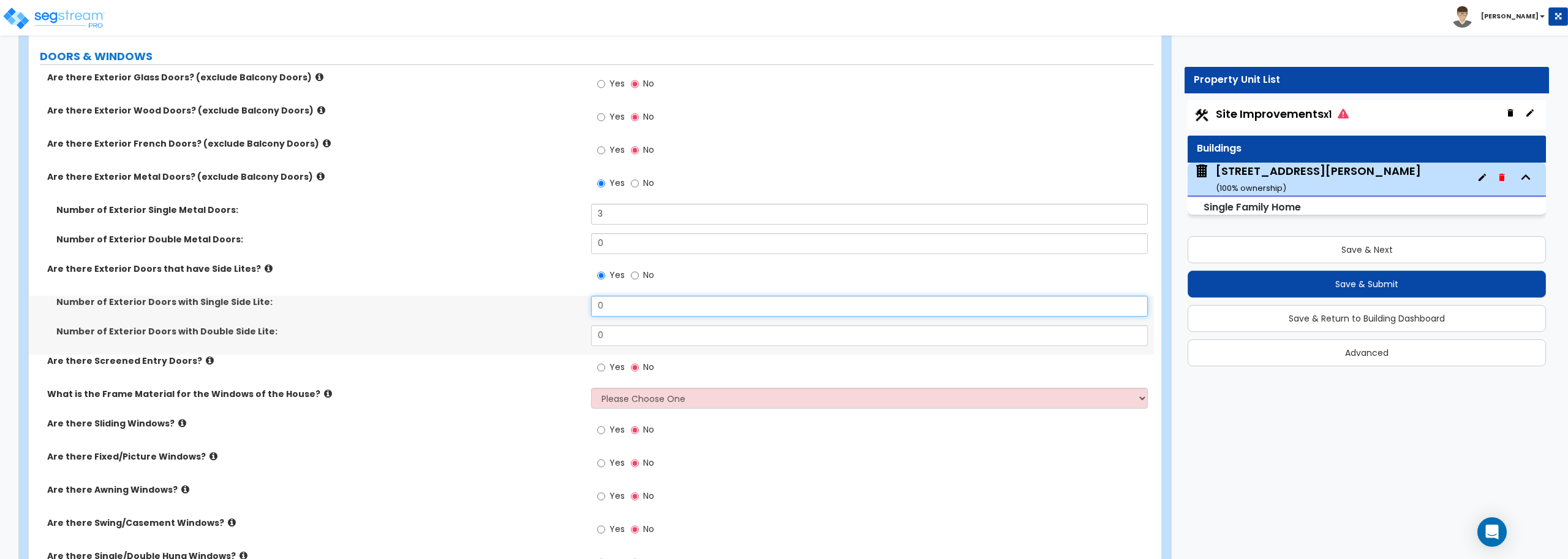
drag, startPoint x: 617, startPoint y: 303, endPoint x: 559, endPoint y: 302, distance: 58.0
click at [559, 302] on div "Number of Exterior Doors with Single Side Lite: 0" at bounding box center [591, 310] width 1125 height 29
type input "1"
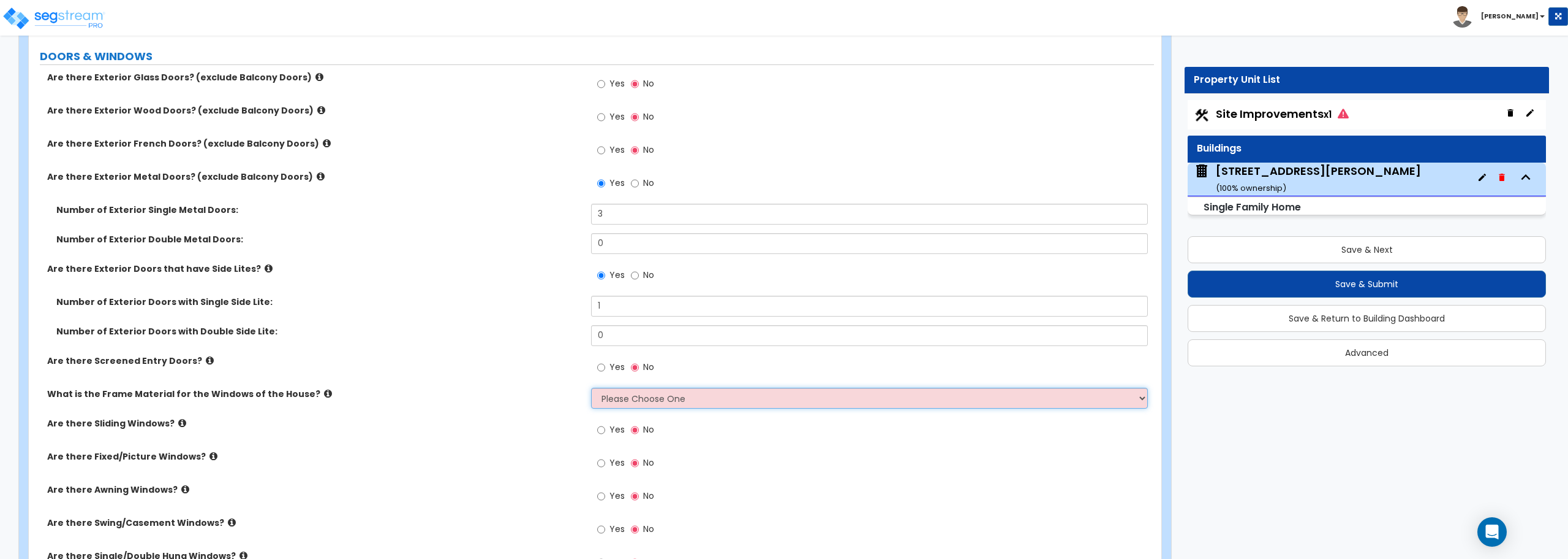
click at [667, 400] on select "Please Choose One Vinyl Aluminum Wood" at bounding box center [869, 398] width 557 height 21
select select "1"
click at [591, 388] on select "Please Choose One Vinyl Aluminum Wood" at bounding box center [869, 398] width 557 height 21
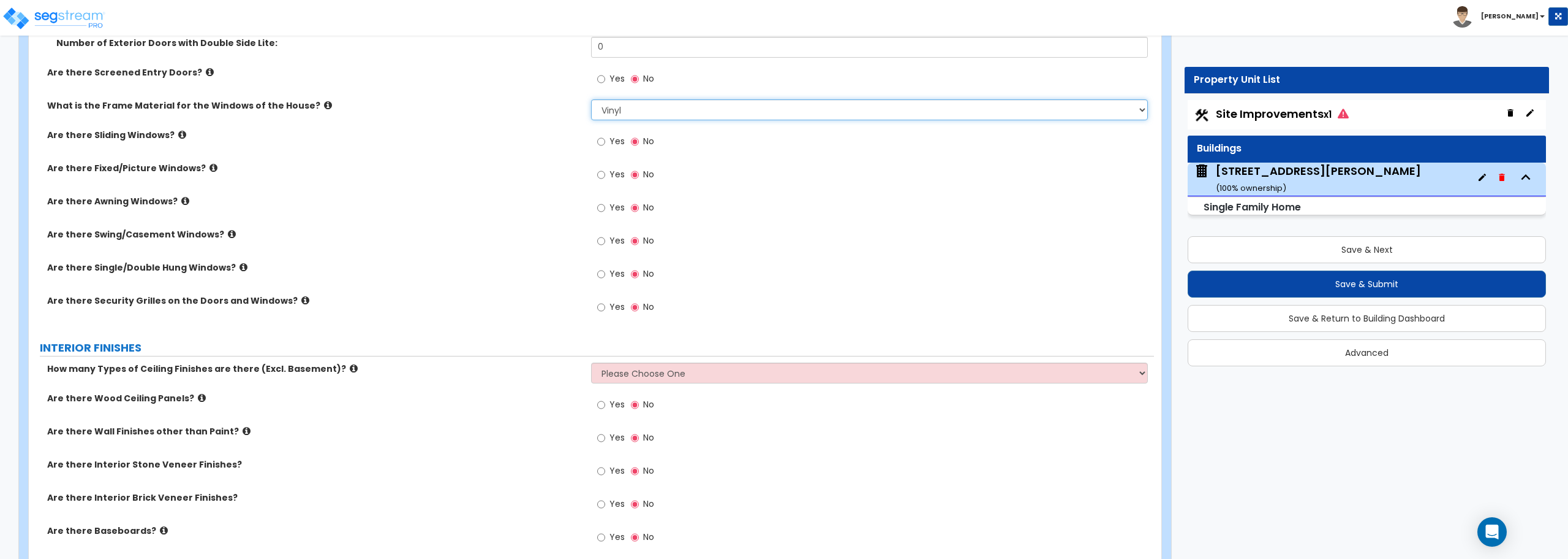
scroll to position [1778, 0]
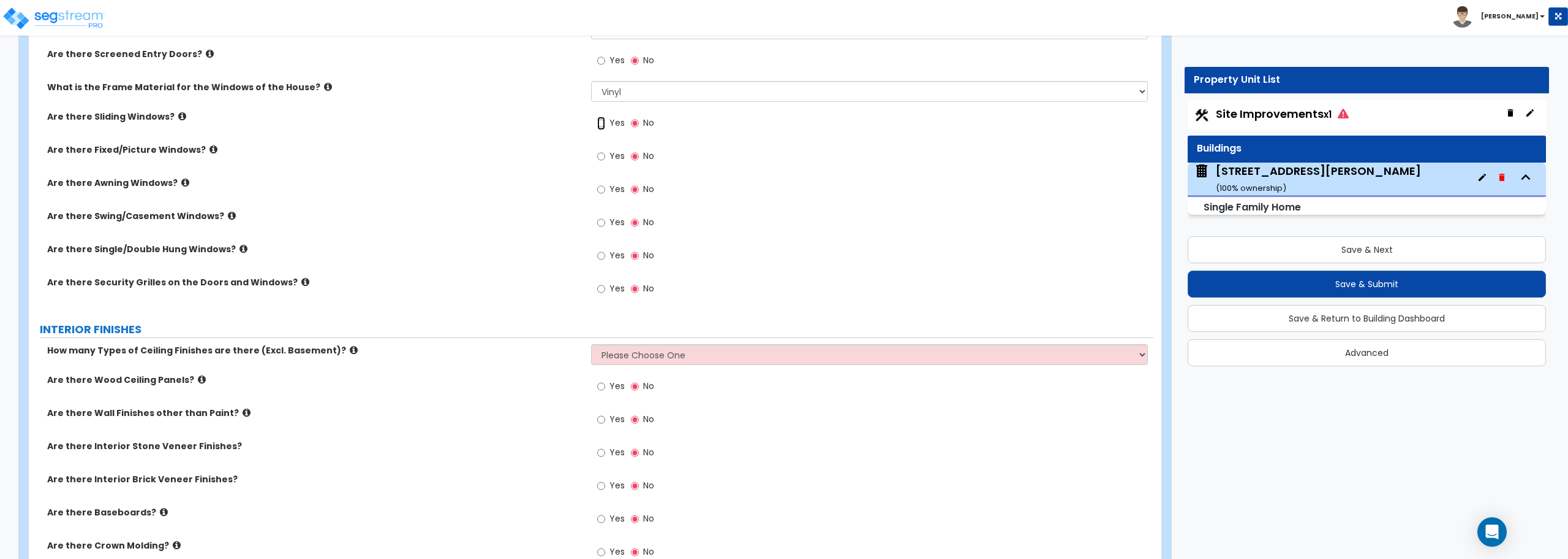
click at [601, 122] on input "Yes" at bounding box center [601, 123] width 8 height 14
radio input "true"
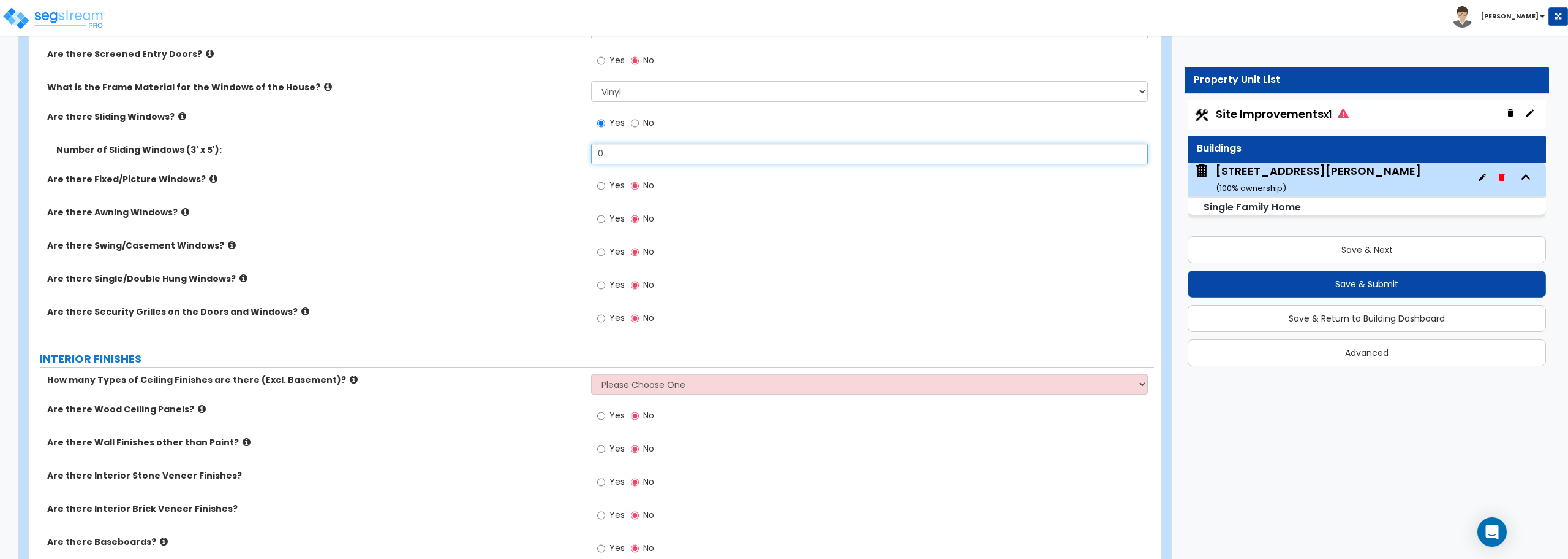
drag, startPoint x: 607, startPoint y: 153, endPoint x: 583, endPoint y: 155, distance: 24.1
click at [583, 155] on div "Number of Sliding Windows (3' x 5'): 0" at bounding box center [591, 158] width 1125 height 29
type input "1"
click at [604, 282] on input "Yes" at bounding box center [601, 285] width 8 height 14
radio input "true"
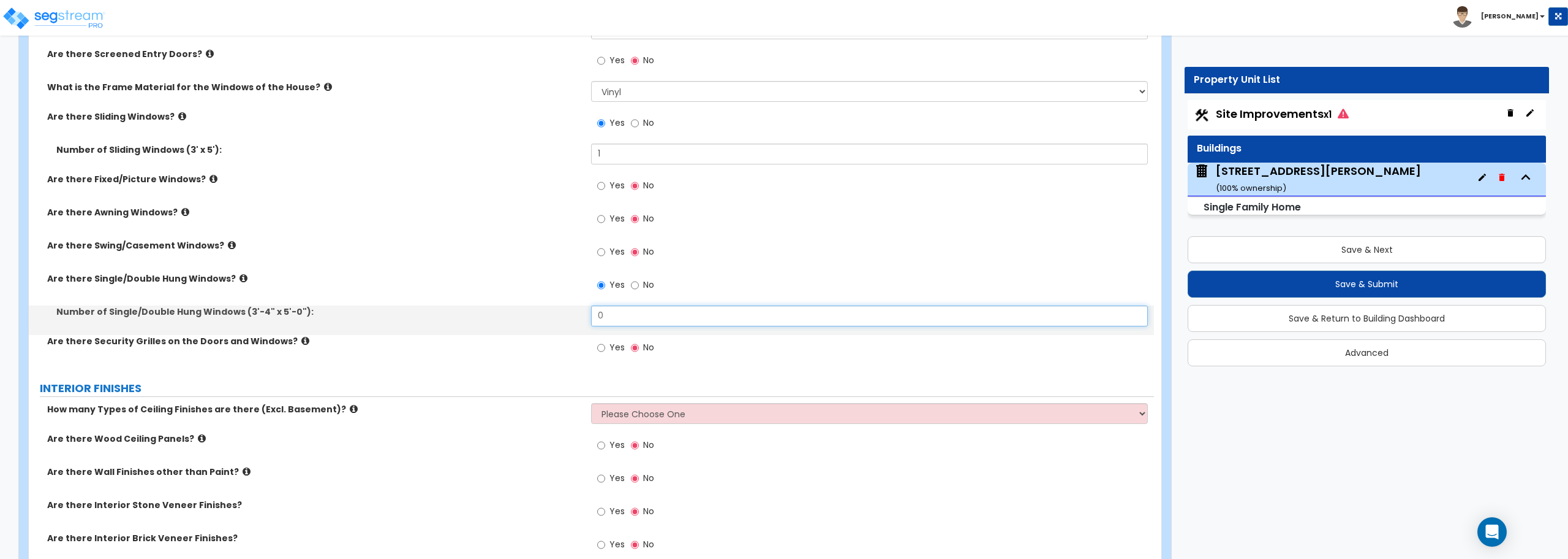
drag, startPoint x: 623, startPoint y: 318, endPoint x: 538, endPoint y: 317, distance: 85.0
click at [538, 317] on div "Number of Single/Double Hung Windows (3'-4" x 5'-0"): 0" at bounding box center [591, 320] width 1125 height 29
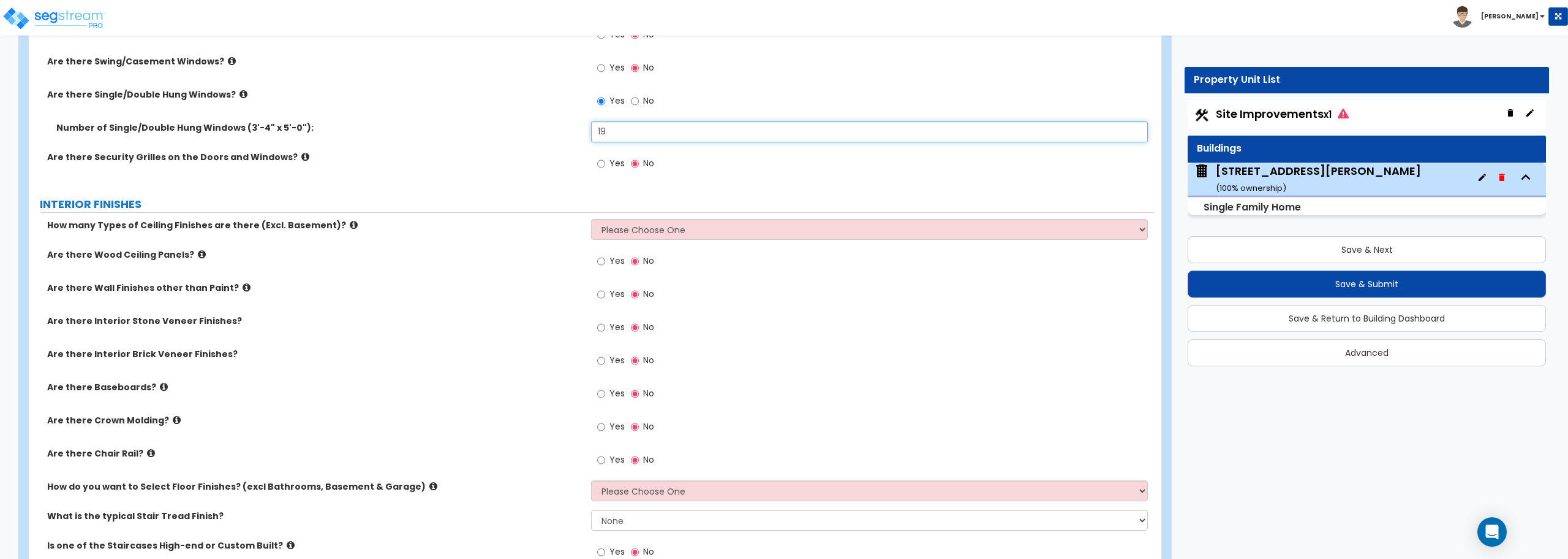
scroll to position [2024, 0]
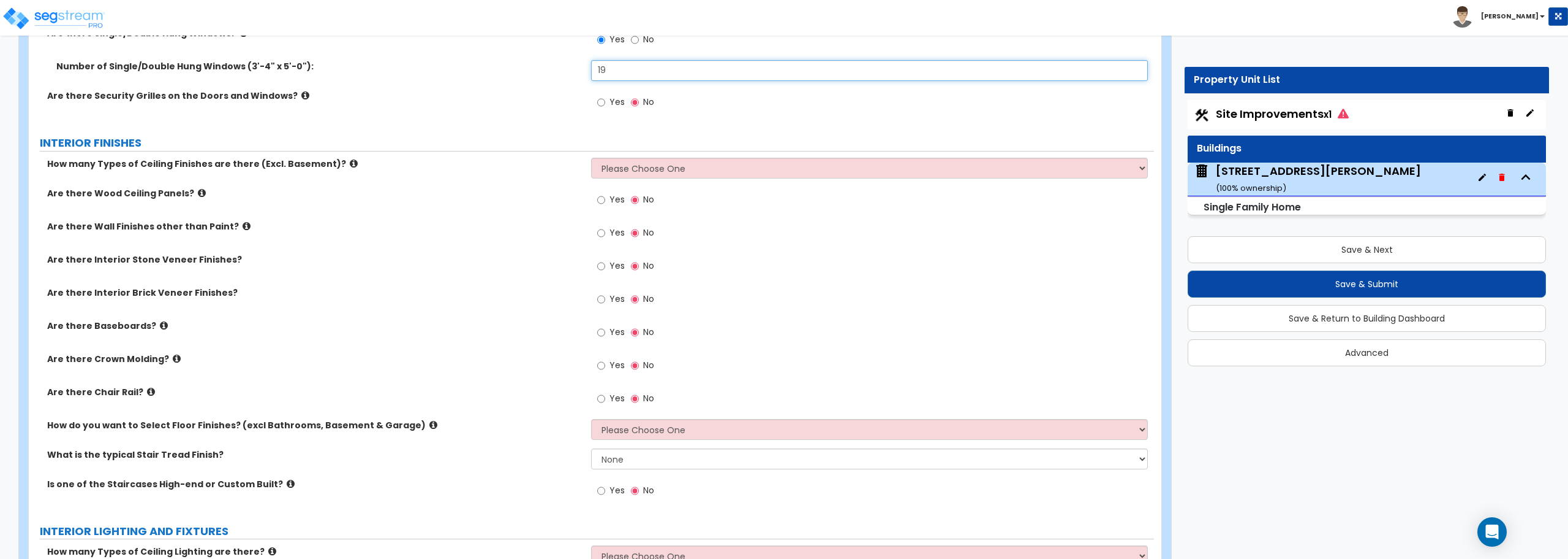
type input "19"
click at [633, 166] on select "Please Choose One 1 2 3" at bounding box center [869, 168] width 557 height 21
select select "1"
click at [591, 158] on select "Please Choose One 1 2 3" at bounding box center [869, 168] width 557 height 21
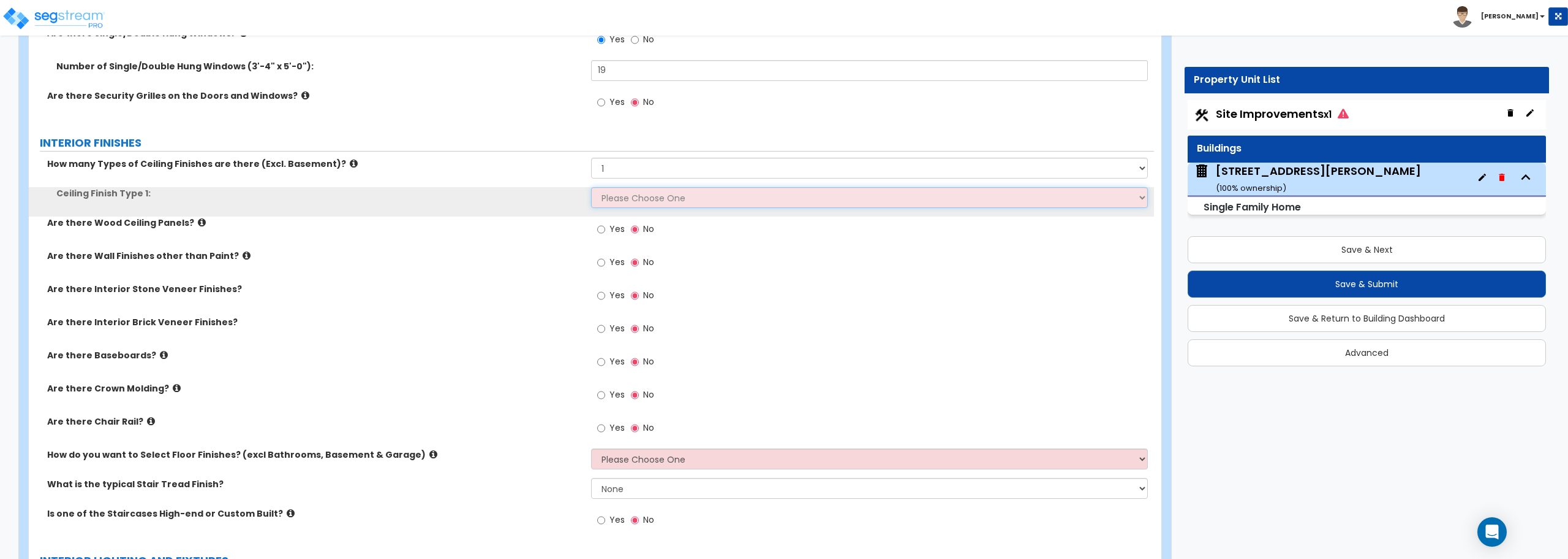
click at [616, 200] on select "Please Choose One Drop Ceiling Drywall Ceiling Open Ceiling" at bounding box center [869, 197] width 557 height 21
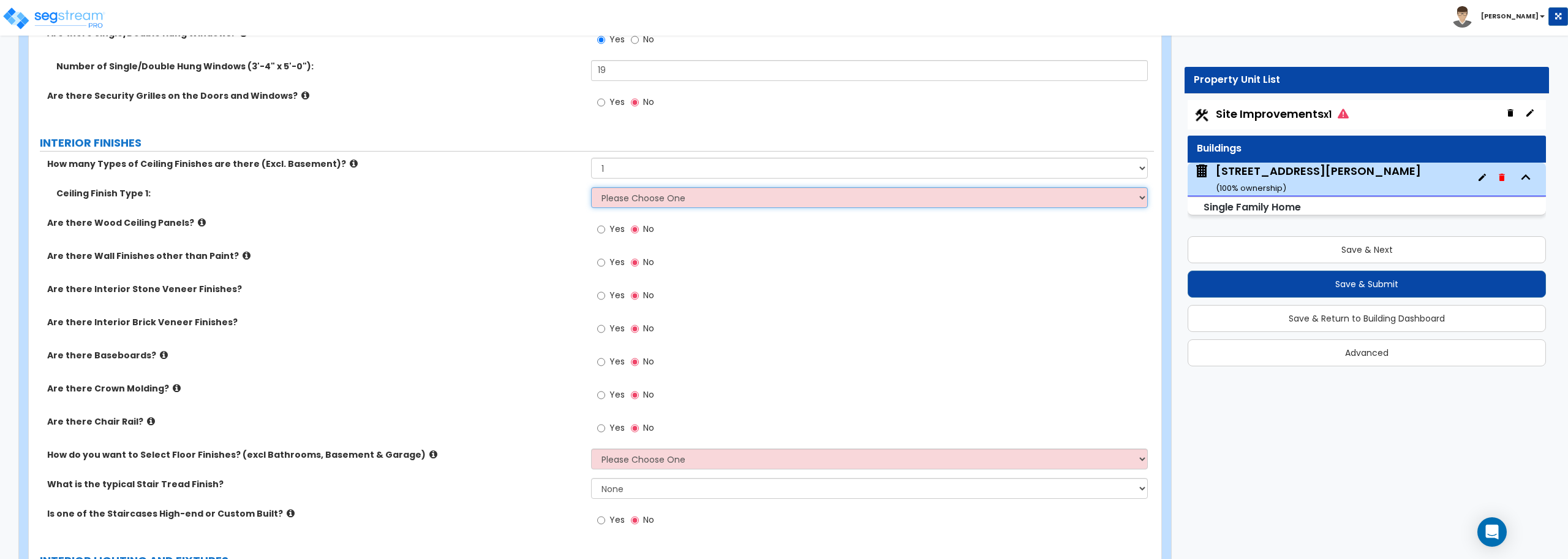
select select "2"
click at [591, 187] on select "Please Choose One Drop Ceiling Drywall Ceiling Open Ceiling" at bounding box center [869, 197] width 557 height 21
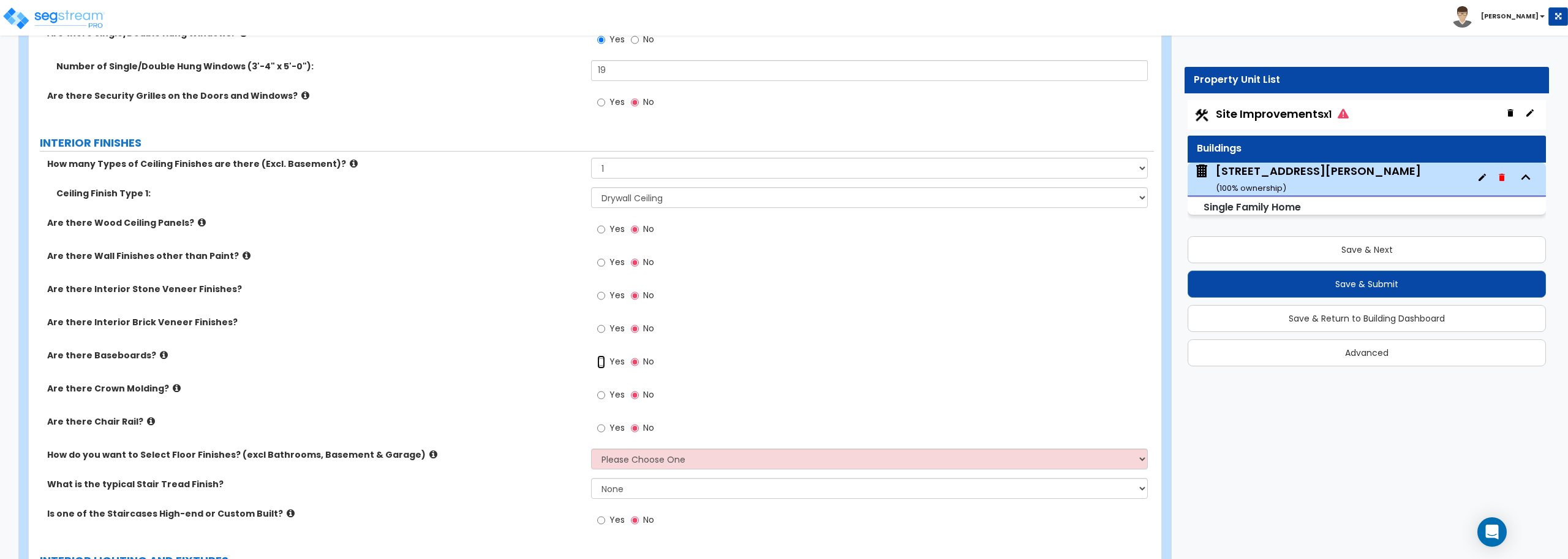
click at [598, 355] on input "Yes" at bounding box center [601, 361] width 8 height 14
radio input "true"
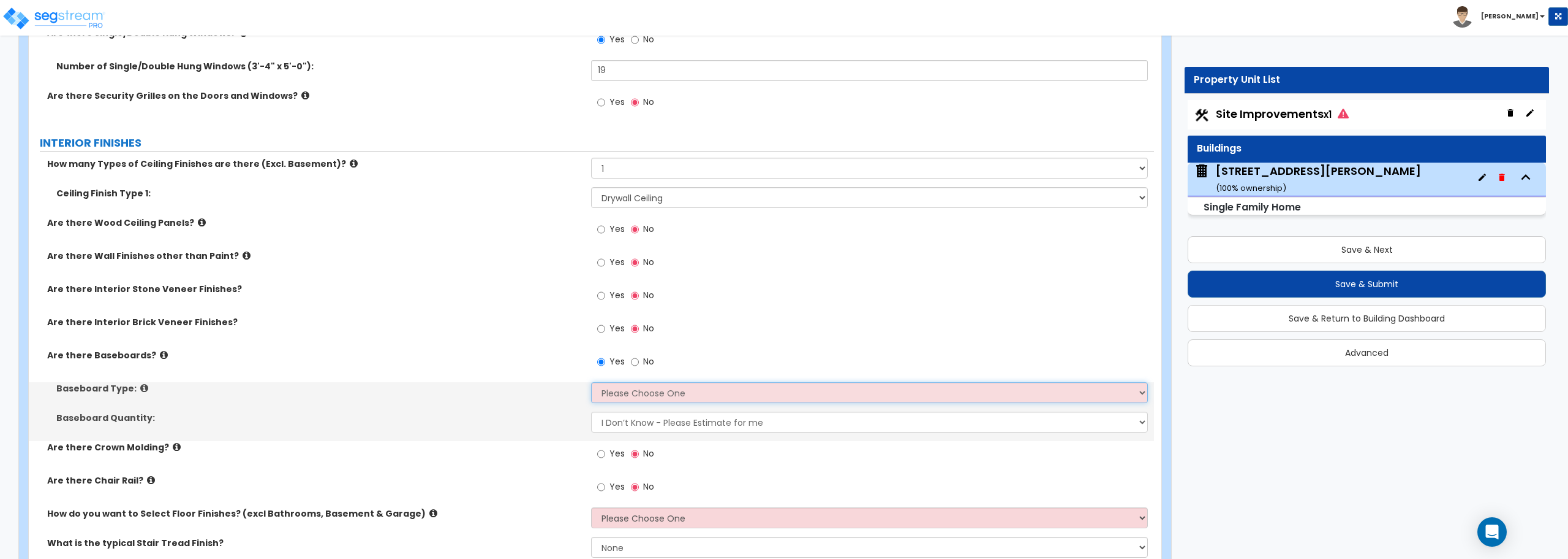
click at [618, 391] on select "Please Choose One Wood Vinyl Carpet Tile" at bounding box center [869, 392] width 557 height 21
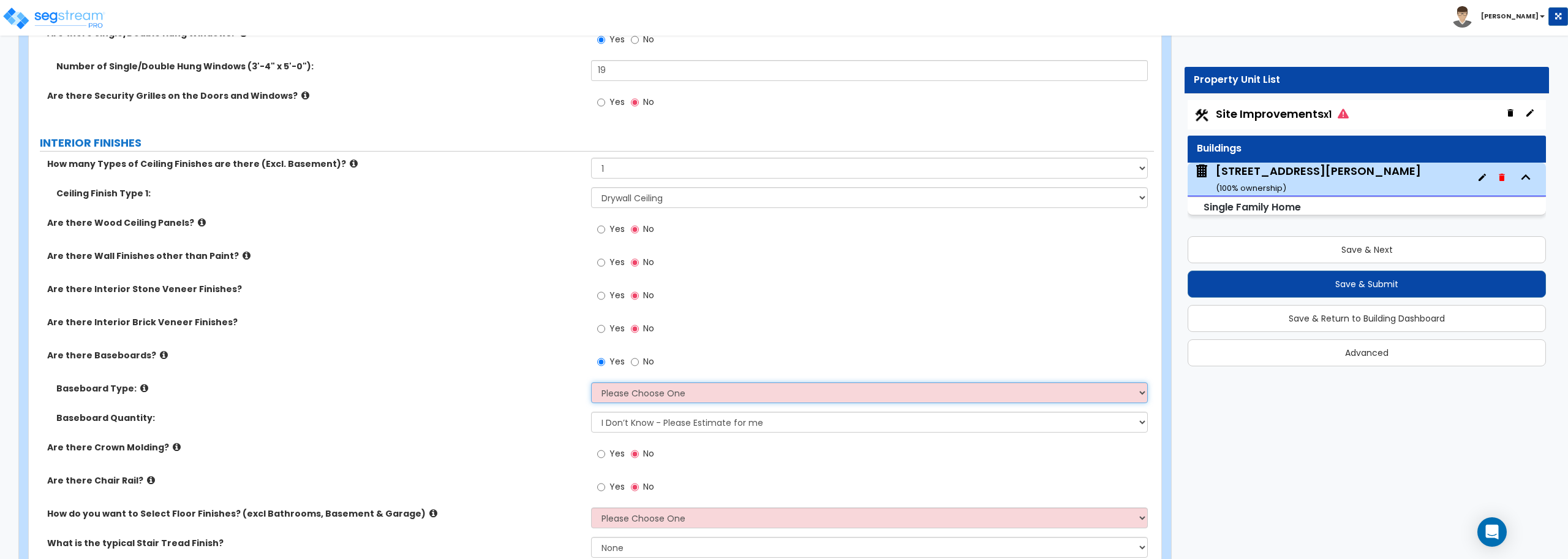
select select "1"
click at [591, 382] on select "Please Choose One Wood Vinyl Carpet Tile" at bounding box center [869, 392] width 557 height 21
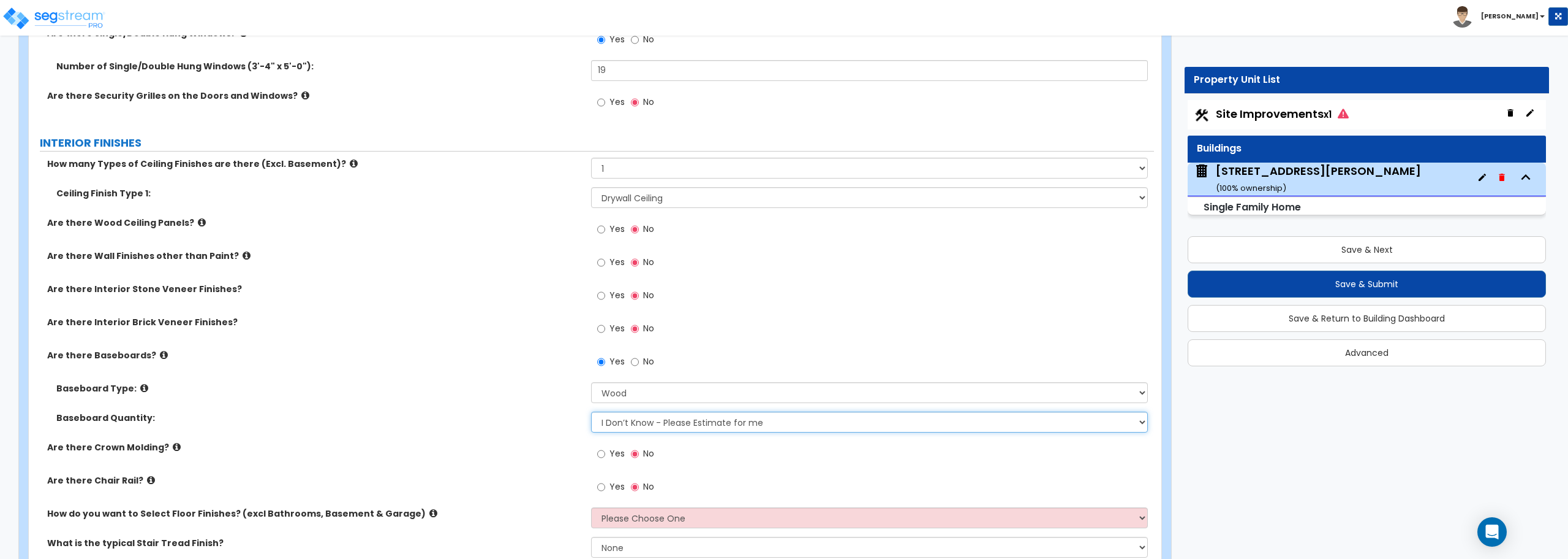
click at [626, 424] on select "I Don’t Know - Please Estimate for me I want to Enter the Linear Footage" at bounding box center [869, 421] width 557 height 21
select select "1"
click at [591, 411] on select "I Don’t Know - Please Estimate for me I want to Enter the Linear Footage" at bounding box center [869, 421] width 557 height 21
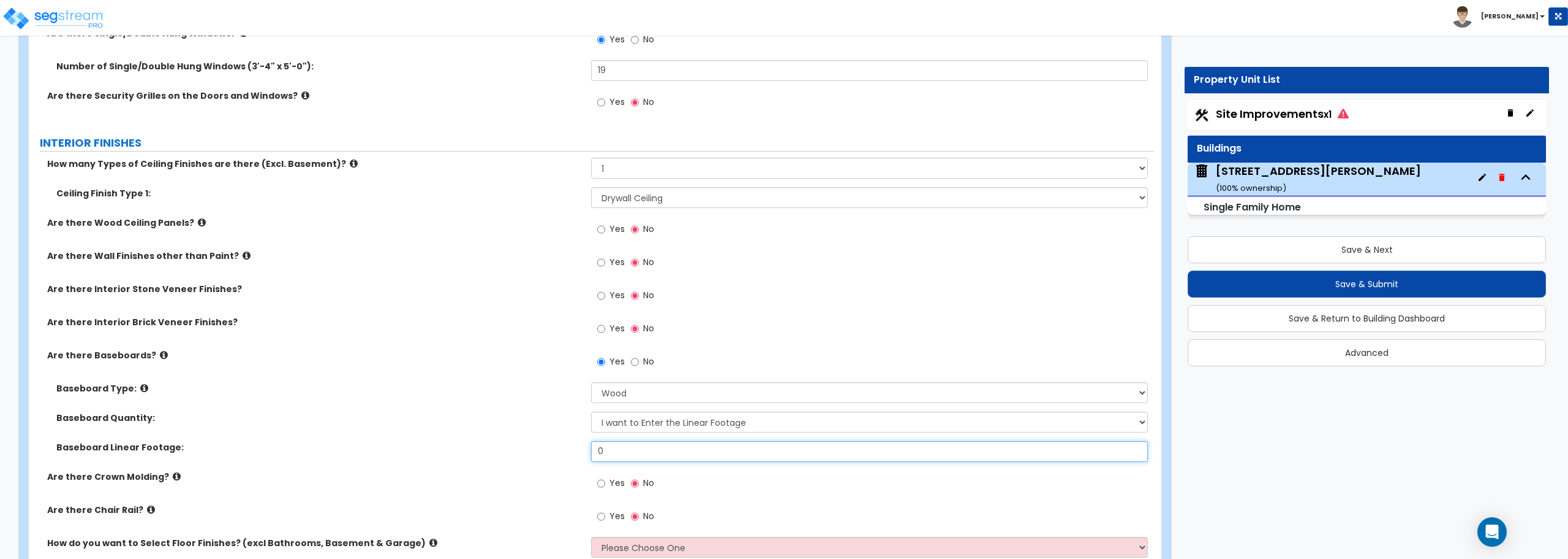
drag, startPoint x: 671, startPoint y: 444, endPoint x: 504, endPoint y: 453, distance: 167.2
click at [504, 453] on div "Baseboard Linear Footage: 0" at bounding box center [591, 455] width 1125 height 29
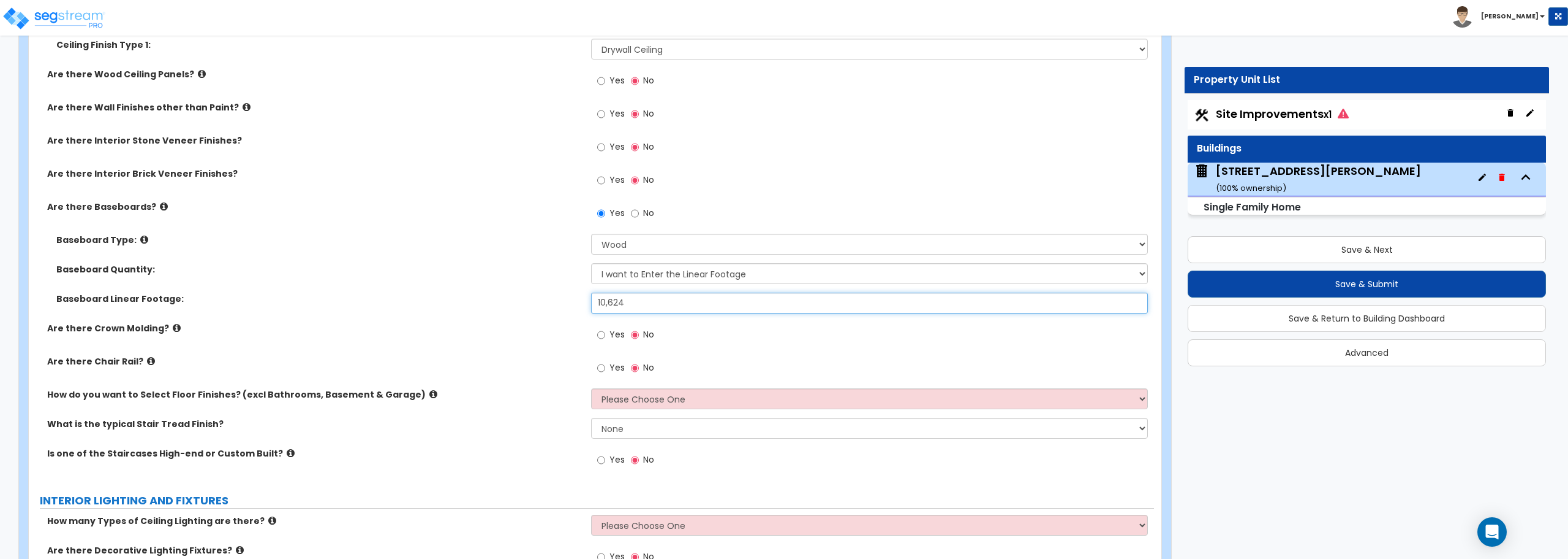
scroll to position [2208, 0]
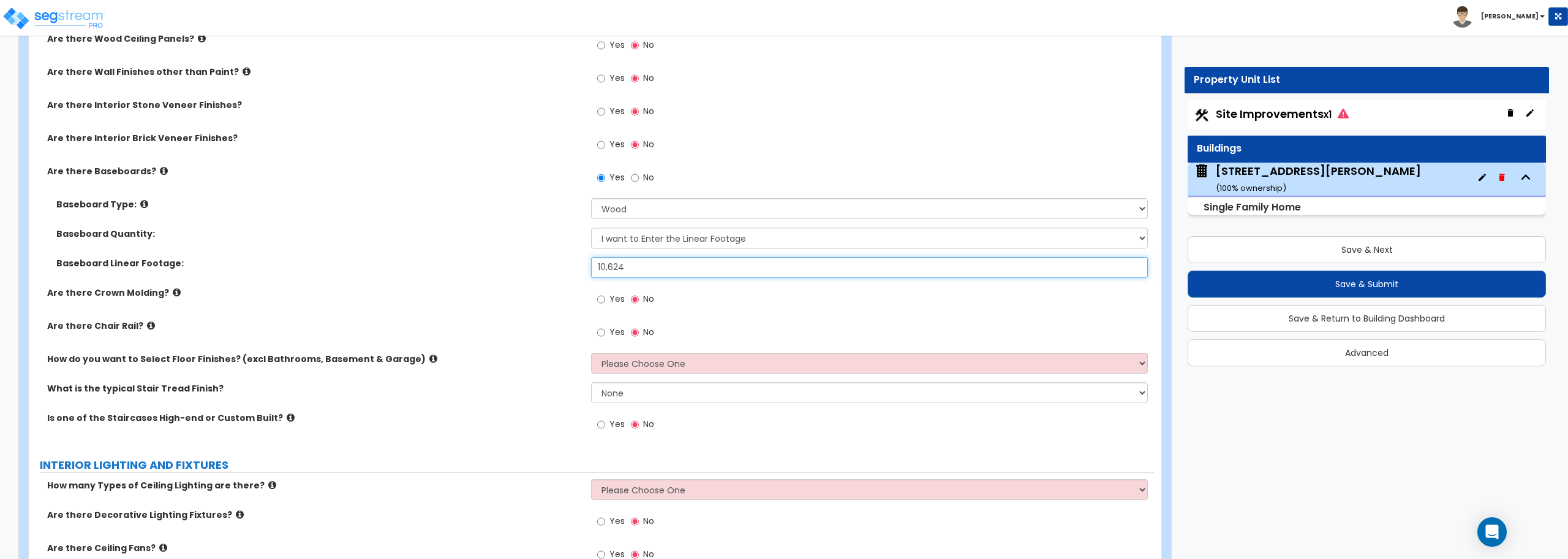
type input "10,624"
click at [620, 366] on select "Please Choose One I want to Select Floor Finishes for the Areas of the House I …" at bounding box center [869, 363] width 557 height 21
select select "2"
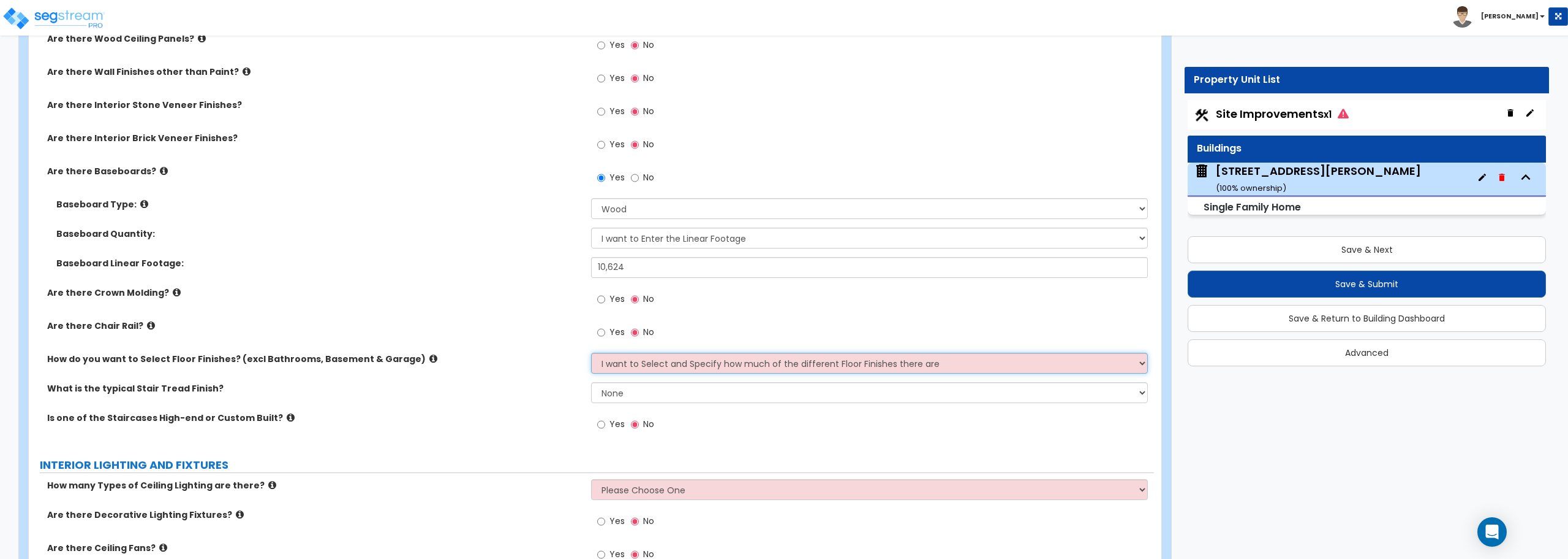
click at [591, 353] on select "Please Choose One I want to Select Floor Finishes for the Areas of the House I …" at bounding box center [869, 363] width 557 height 21
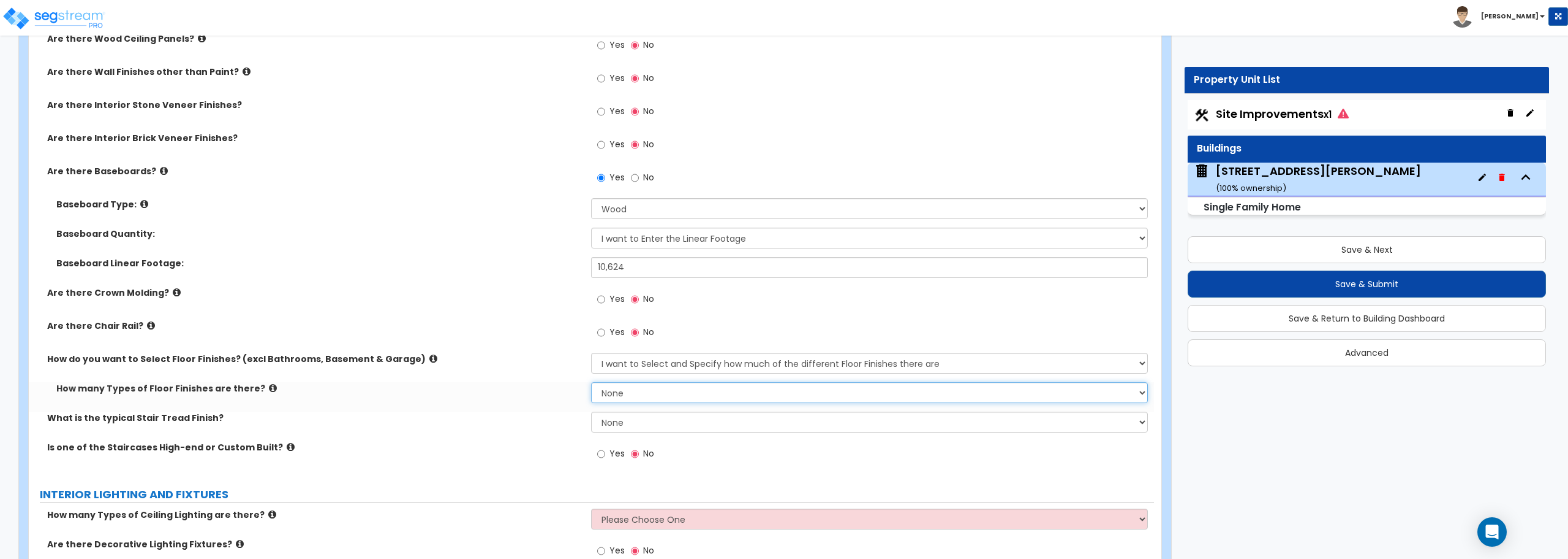
click at [631, 394] on select "None 1 2 3 4" at bounding box center [869, 392] width 557 height 21
select select "1"
click at [591, 382] on select "None 1 2 3 4" at bounding box center [869, 392] width 557 height 21
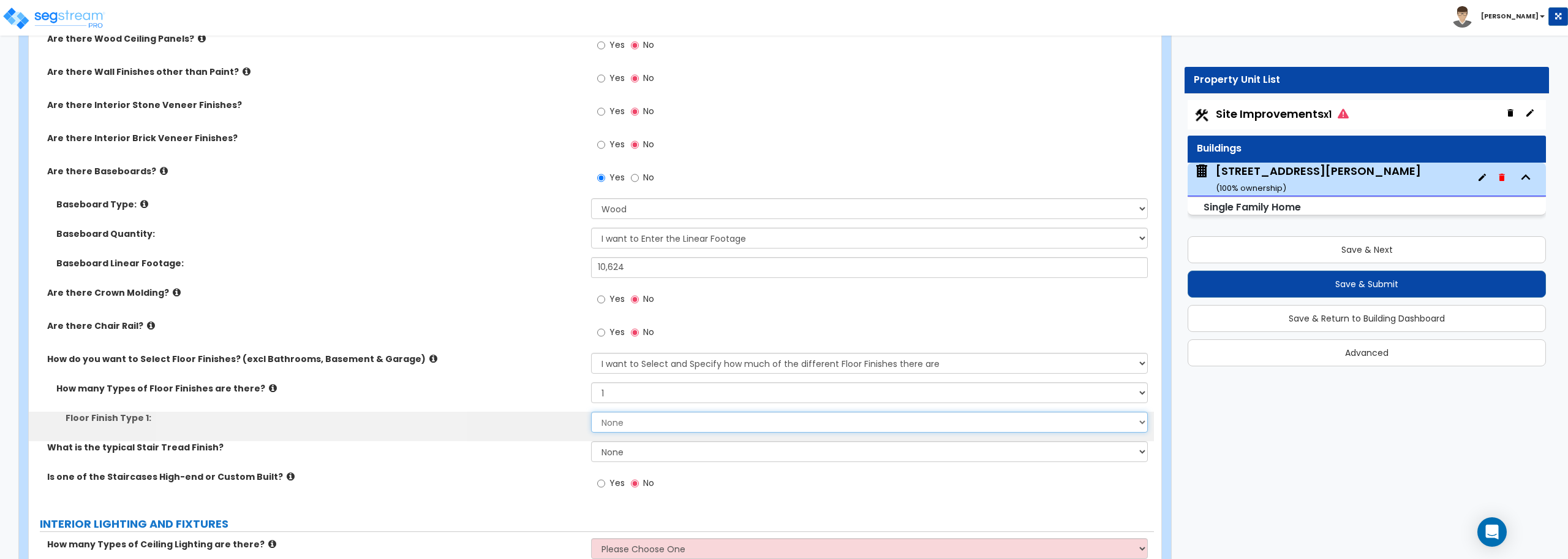
click at [630, 422] on select "None Tile Flooring Hardwood Flooring Resilient Laminate Flooring VCT Flooring S…" at bounding box center [869, 421] width 557 height 21
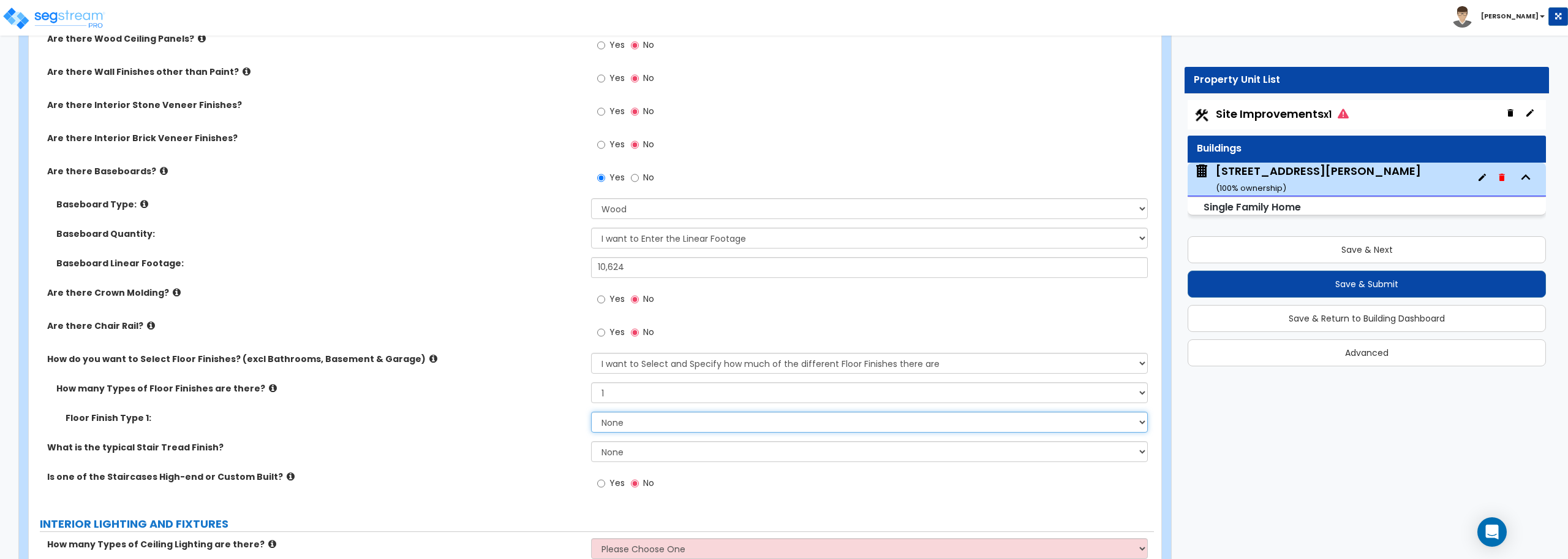
select select "6"
click at [591, 411] on select "None Tile Flooring Hardwood Flooring Resilient Laminate Flooring VCT Flooring S…" at bounding box center [869, 421] width 557 height 21
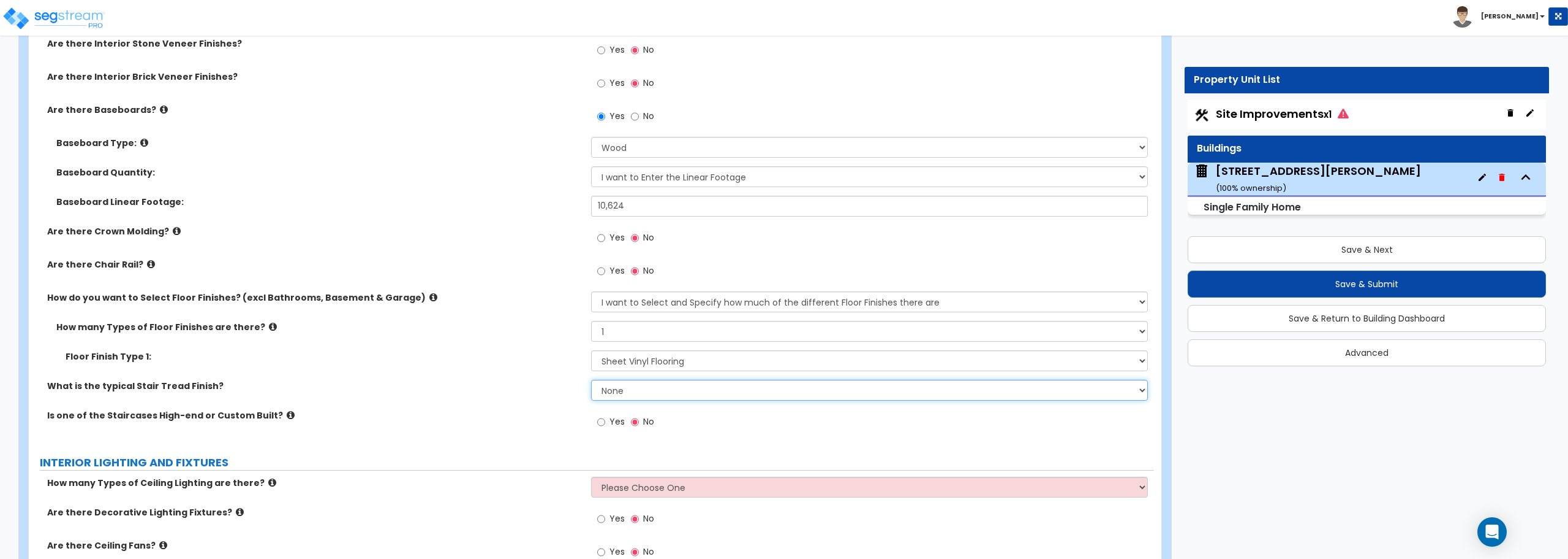
click at [656, 396] on select "None Tile Wood Laminate VCT Sheet Carpet Sheet Vinyl Carpet Tile" at bounding box center [869, 389] width 557 height 21
select select "6"
click at [591, 379] on select "None Tile Wood Laminate VCT Sheet Carpet Sheet Vinyl Carpet Tile" at bounding box center [869, 389] width 557 height 21
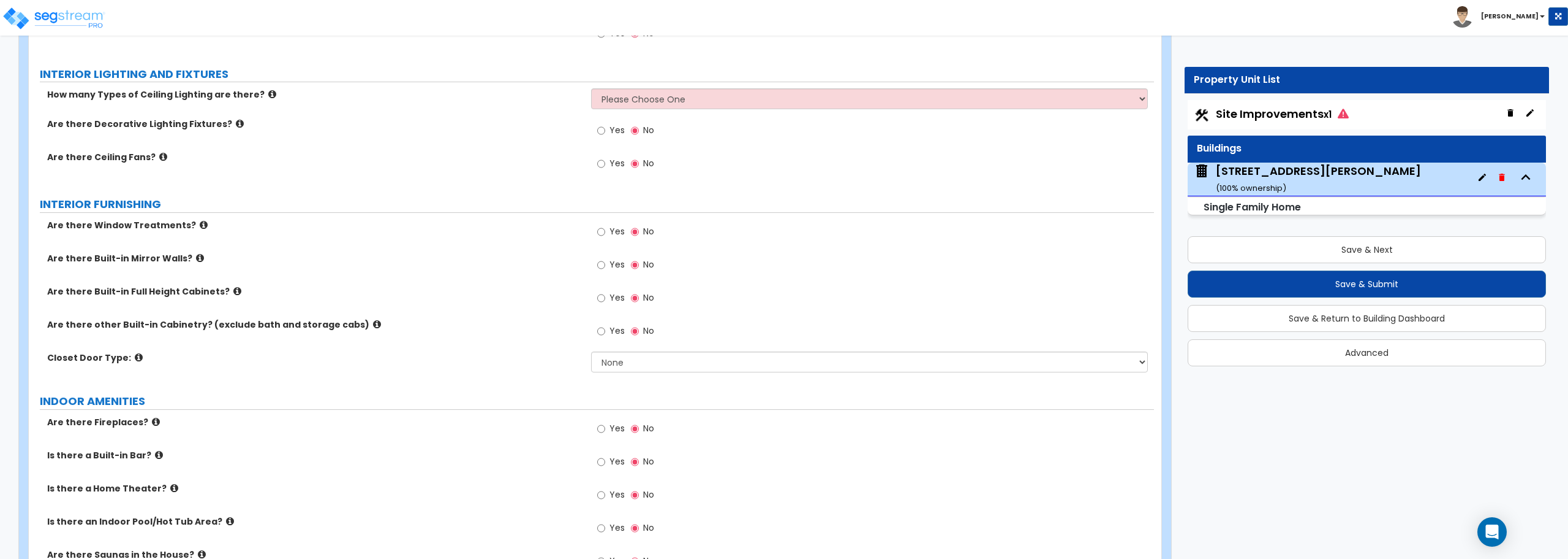
scroll to position [2636, 0]
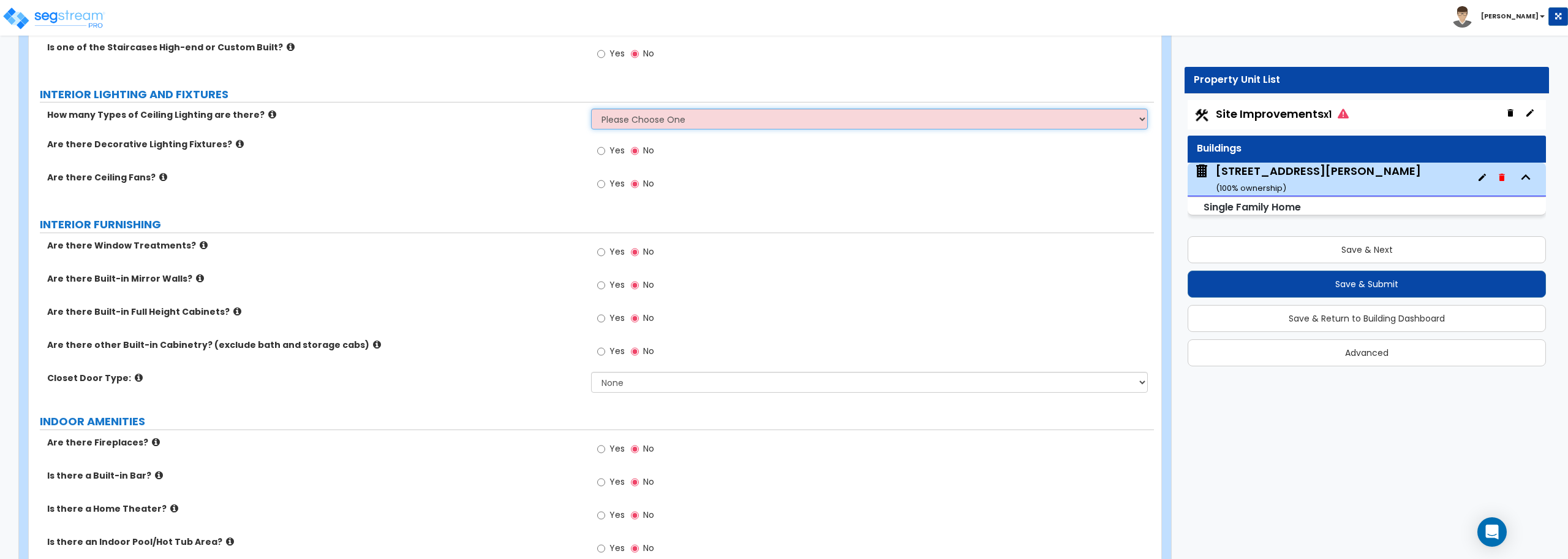
click at [675, 116] on select "Please Choose One 1 2 3" at bounding box center [869, 119] width 557 height 21
select select "1"
click at [591, 109] on select "Please Choose One 1 2 3" at bounding box center [869, 119] width 557 height 21
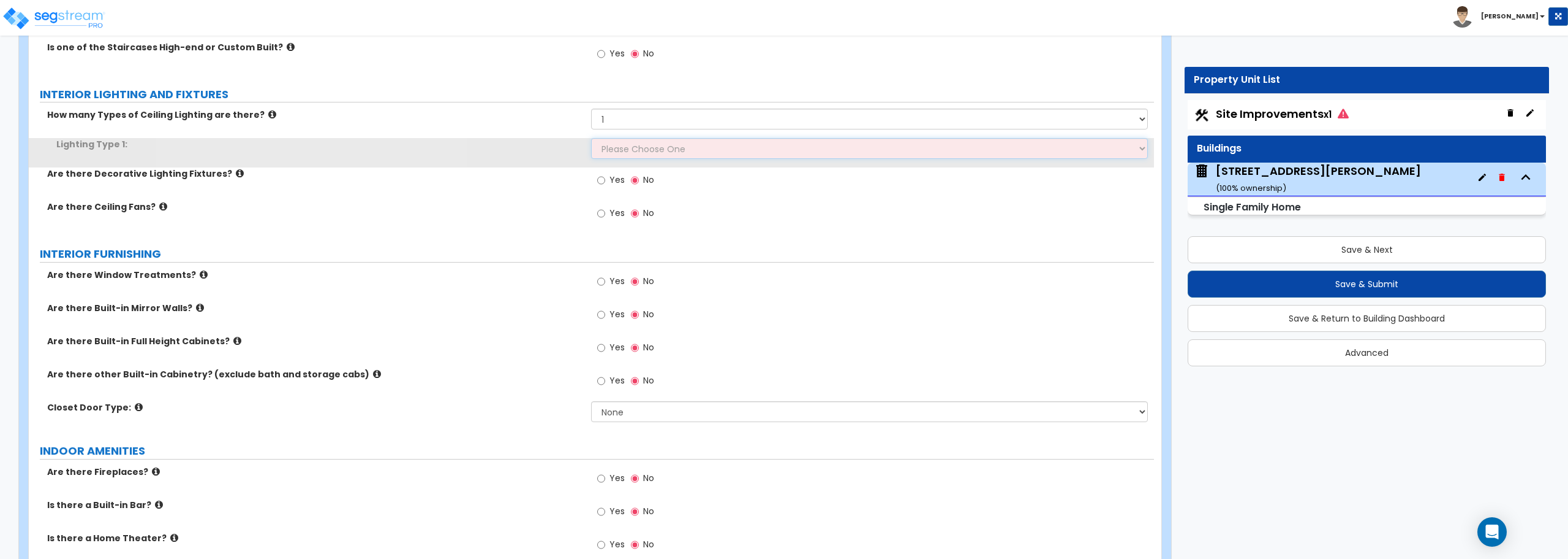
click at [656, 151] on select "Please Choose One LED Surface-Mounted LED Recessed Fluorescent Surface-Mounted …" at bounding box center [869, 148] width 557 height 21
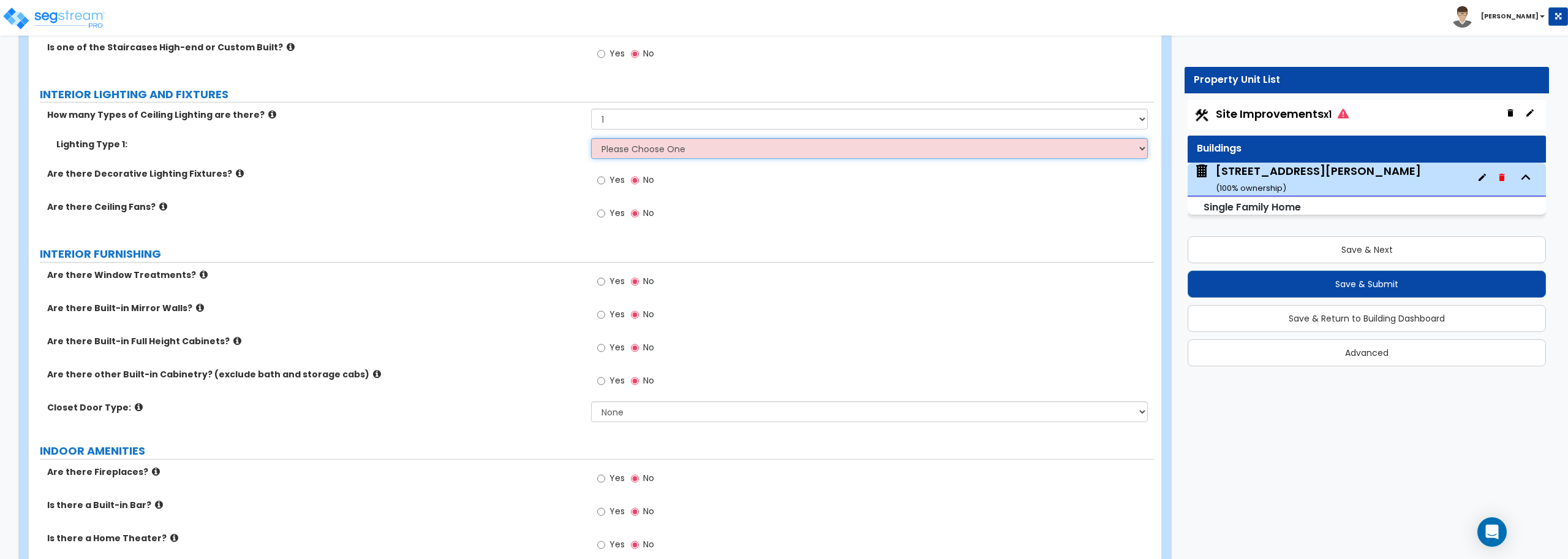
select select "6"
click at [591, 138] on select "Please Choose One LED Surface-Mounted LED Recessed Fluorescent Surface-Mounted …" at bounding box center [869, 148] width 557 height 21
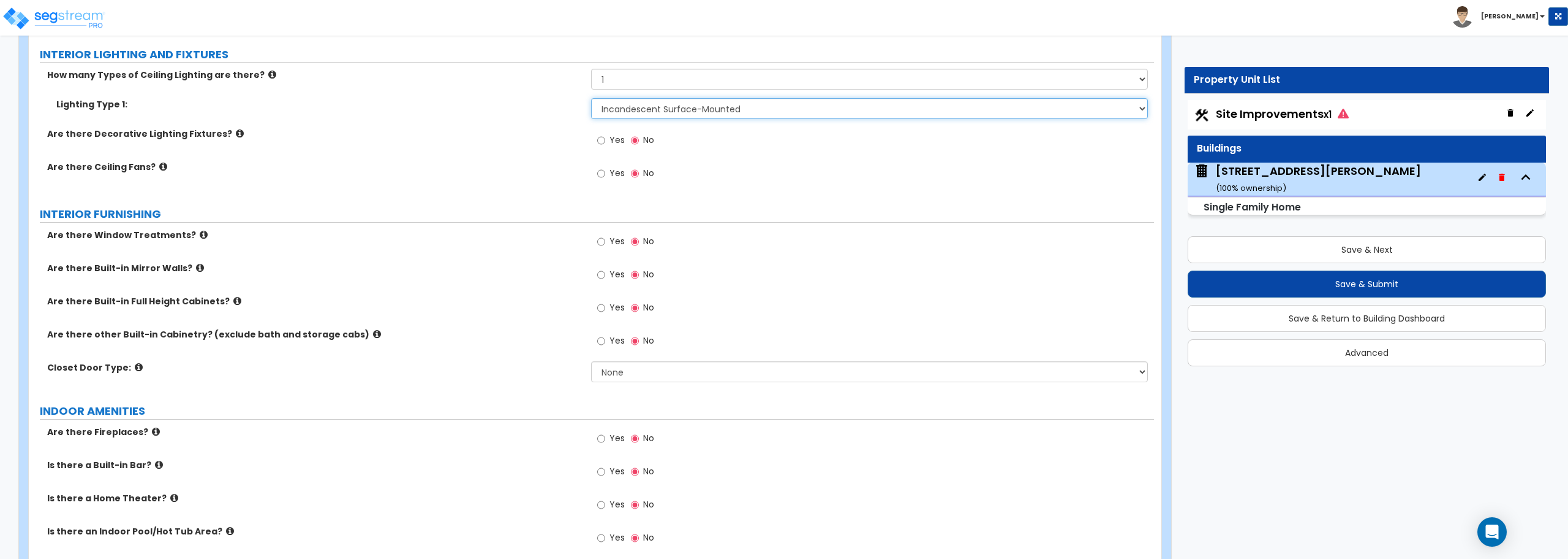
scroll to position [2698, 0]
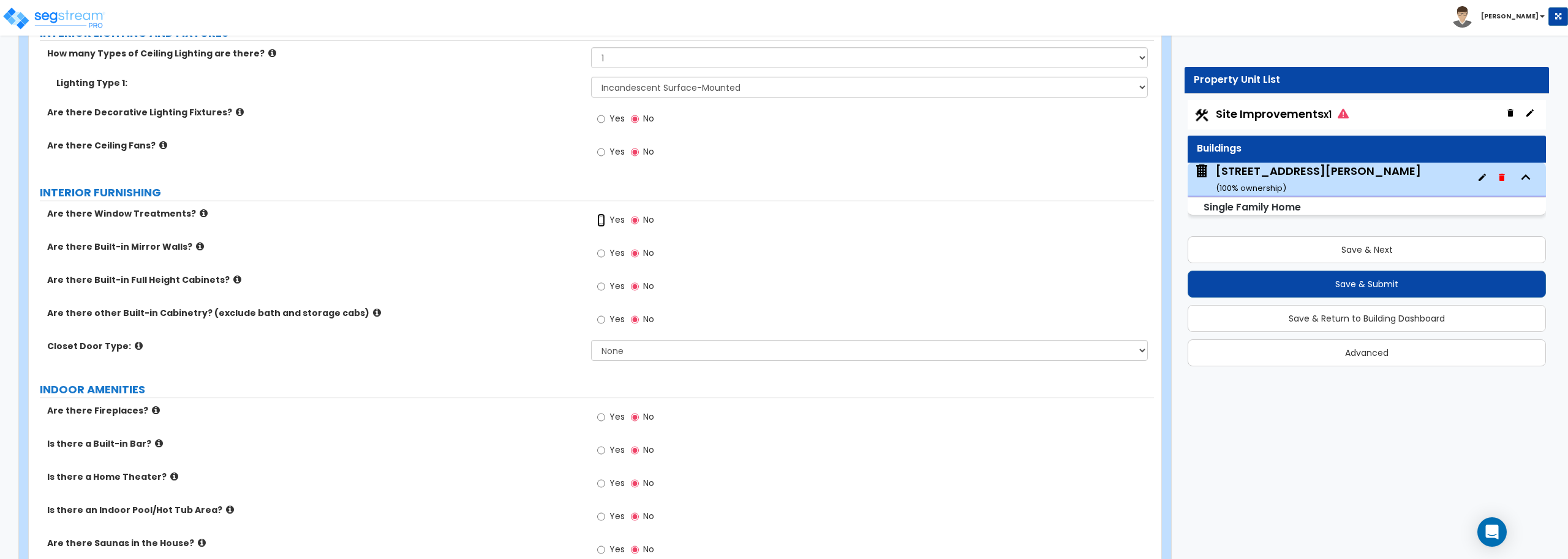
click at [600, 218] on input "Yes" at bounding box center [601, 220] width 8 height 14
radio input "true"
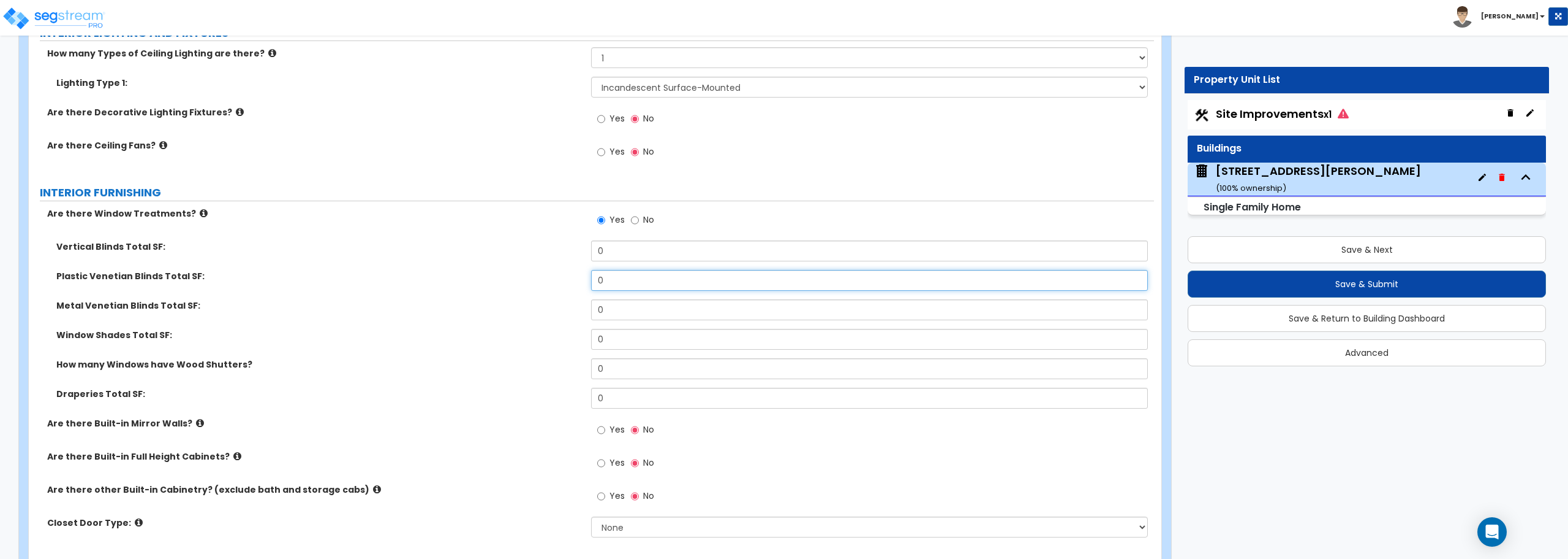
drag, startPoint x: 624, startPoint y: 279, endPoint x: 559, endPoint y: 284, distance: 65.2
click at [559, 284] on div "Plastic Venetian Blinds Total SF: 0" at bounding box center [591, 285] width 1125 height 29
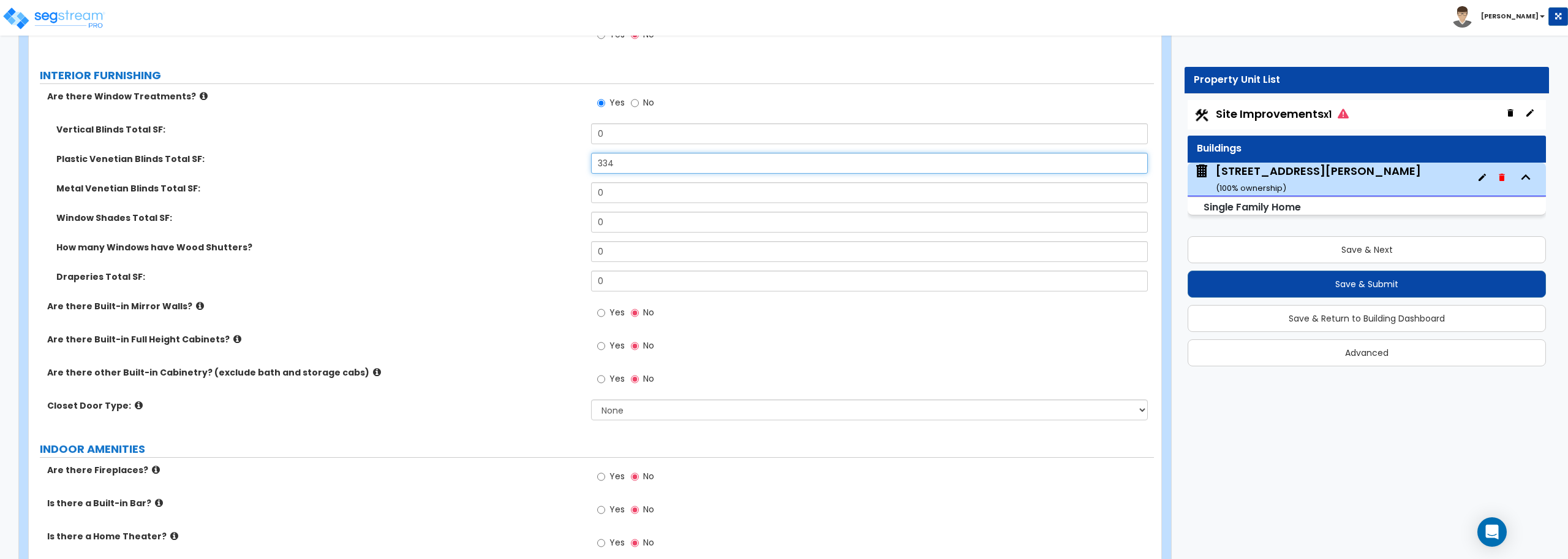
scroll to position [2821, 0]
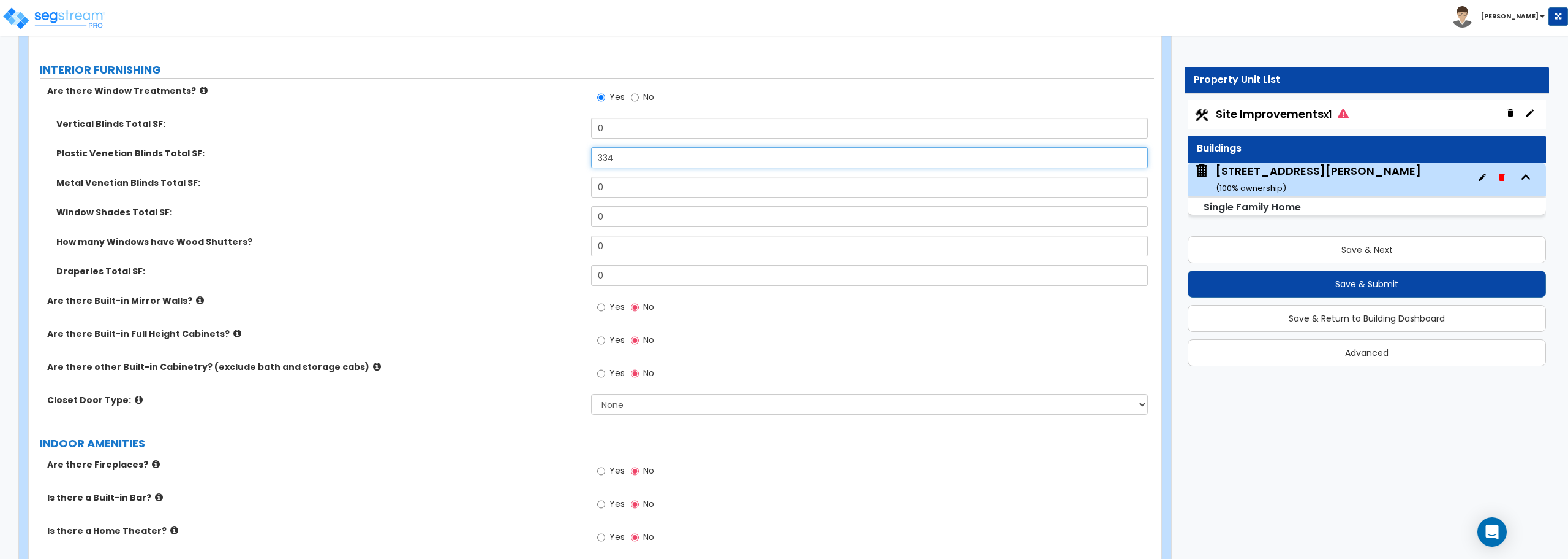
type input "334"
click at [623, 409] on select "None Bi-fold Louvered Doors Bi-fold Panel Doors Sliding Doors Hinged Wood Door" at bounding box center [869, 404] width 557 height 21
select select "1"
click at [591, 394] on select "None Bi-fold Louvered Doors Bi-fold Panel Doors Sliding Doors Hinged Wood Door" at bounding box center [869, 404] width 557 height 21
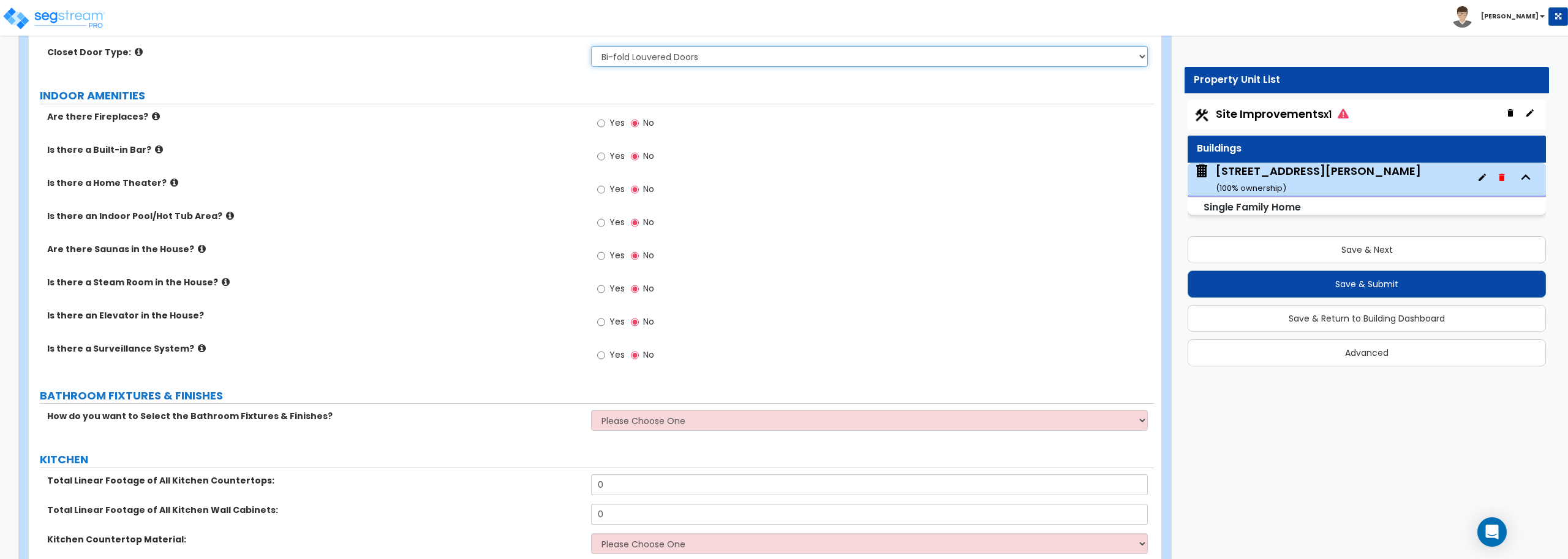
scroll to position [3188, 0]
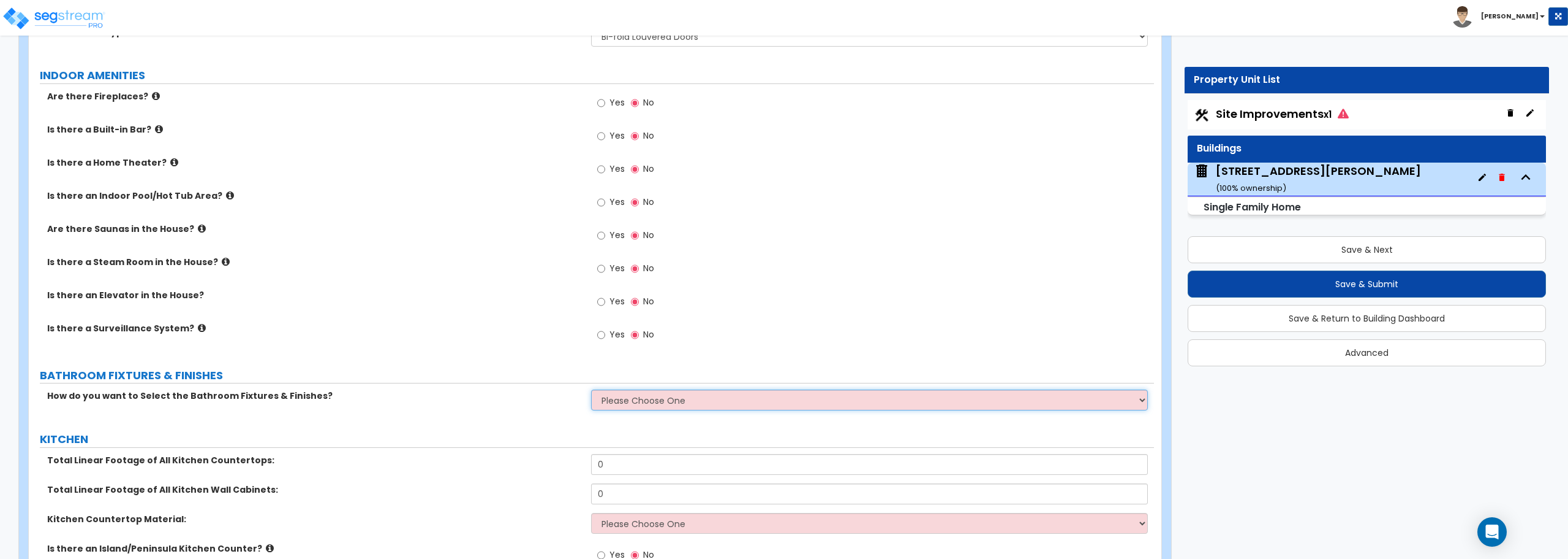
click at [704, 408] on select "Please Choose One I want to Select Fixtures and Finishes only for one Bath and …" at bounding box center [869, 399] width 557 height 21
select select "2"
click at [591, 389] on select "Please Choose One I want to Select Fixtures and Finishes only for one Bath and …" at bounding box center [869, 399] width 557 height 21
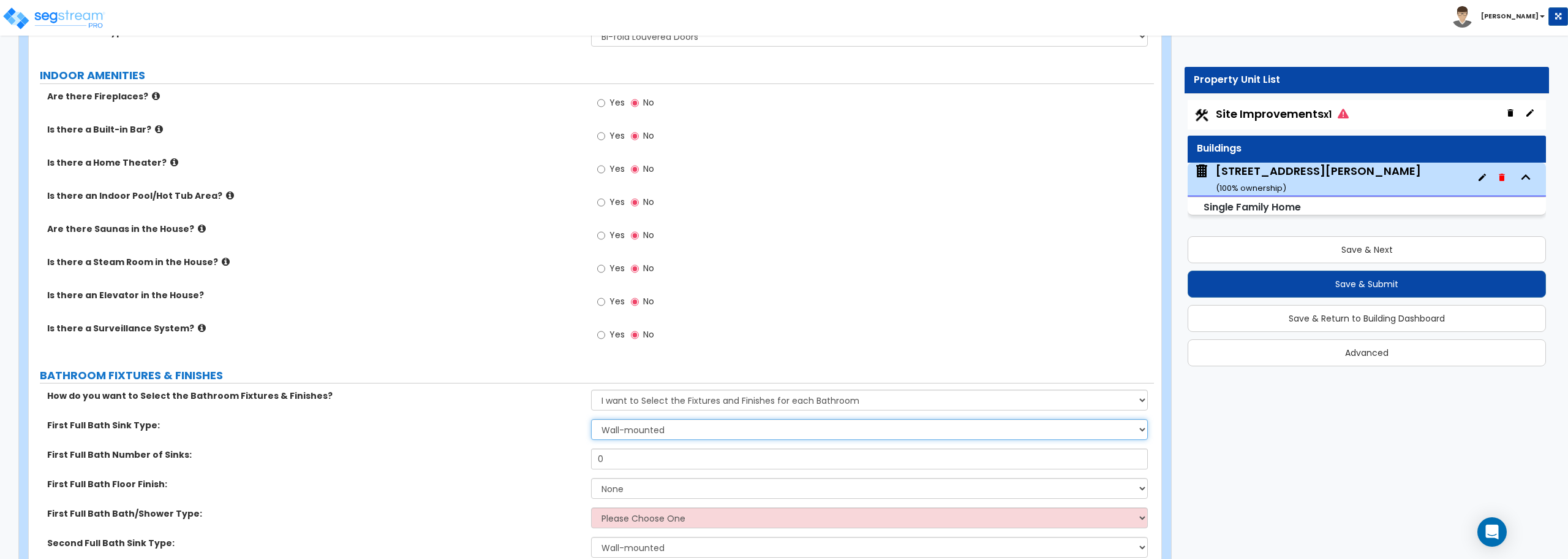
click at [677, 428] on select "Wall-mounted Pedestal-mounted Vanity-mounted" at bounding box center [869, 429] width 557 height 21
click at [660, 428] on select "Wall-mounted Pedestal-mounted Vanity-mounted" at bounding box center [869, 429] width 557 height 21
select select "3"
click at [591, 419] on select "Wall-mounted Pedestal-mounted Vanity-mounted" at bounding box center [869, 429] width 557 height 21
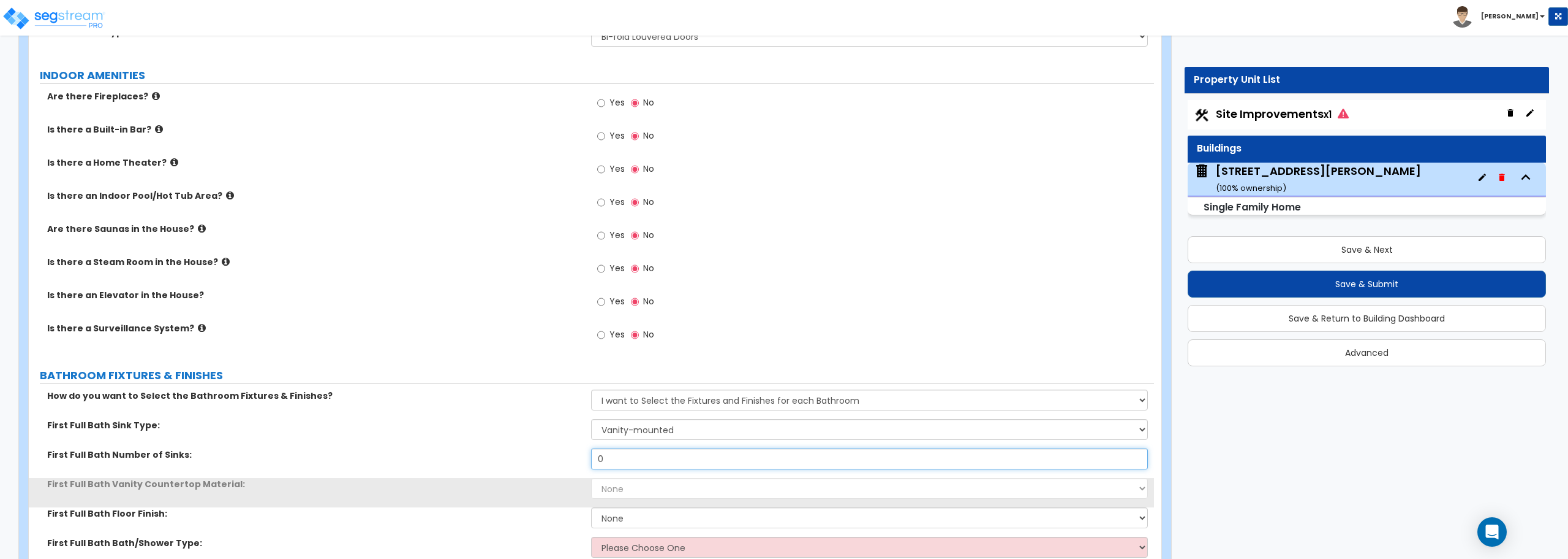
click at [657, 458] on input "0" at bounding box center [869, 459] width 557 height 21
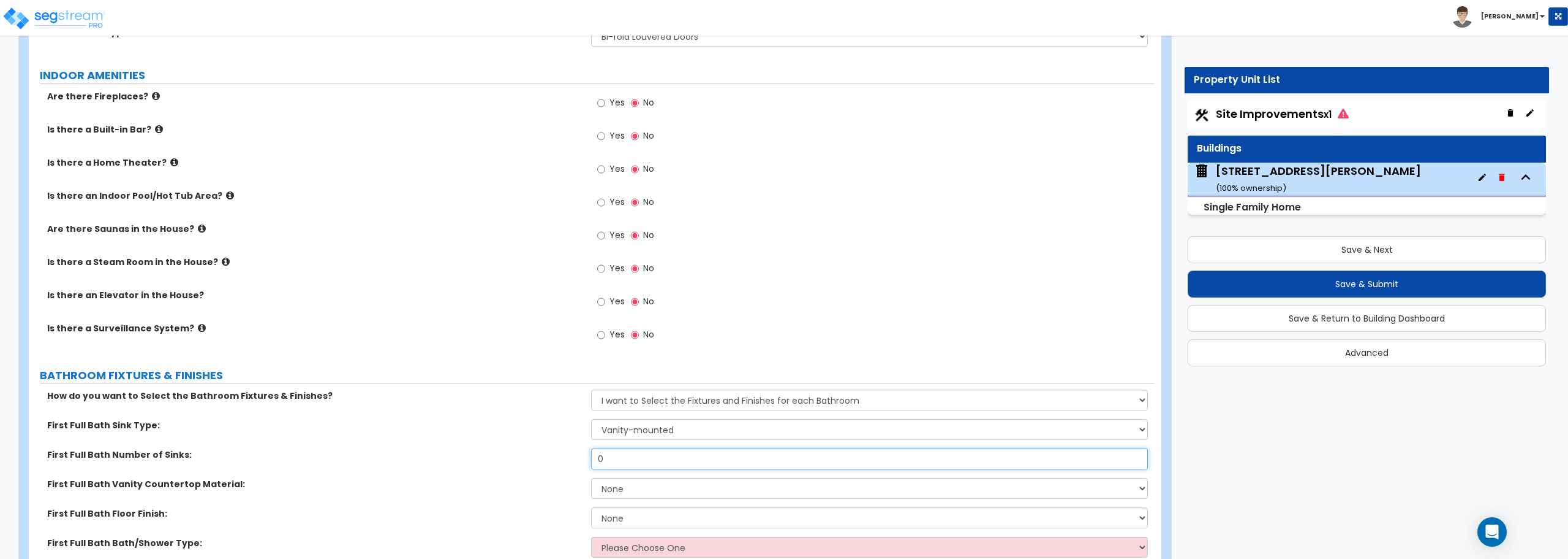
drag, startPoint x: 657, startPoint y: 458, endPoint x: 546, endPoint y: 455, distance: 111.0
click at [546, 455] on div "First Full Bath Number of Sinks: 0" at bounding box center [591, 463] width 1125 height 29
type input "1"
click at [651, 492] on select "None Plastic Laminate Solid Surface Stone Quartz Marble Tile Wood Stainless Ste…" at bounding box center [869, 488] width 557 height 21
select select "5"
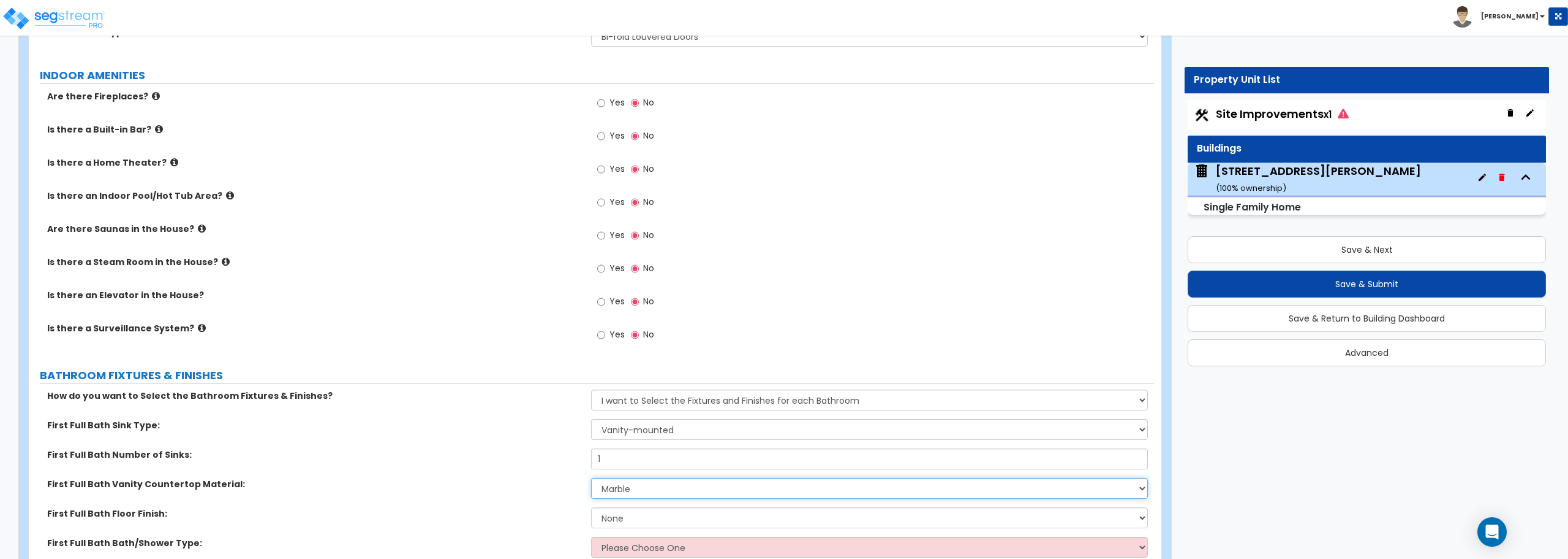
click at [591, 478] on select "None Plastic Laminate Solid Surface Stone Quartz Marble Tile Wood Stainless Ste…" at bounding box center [869, 488] width 557 height 21
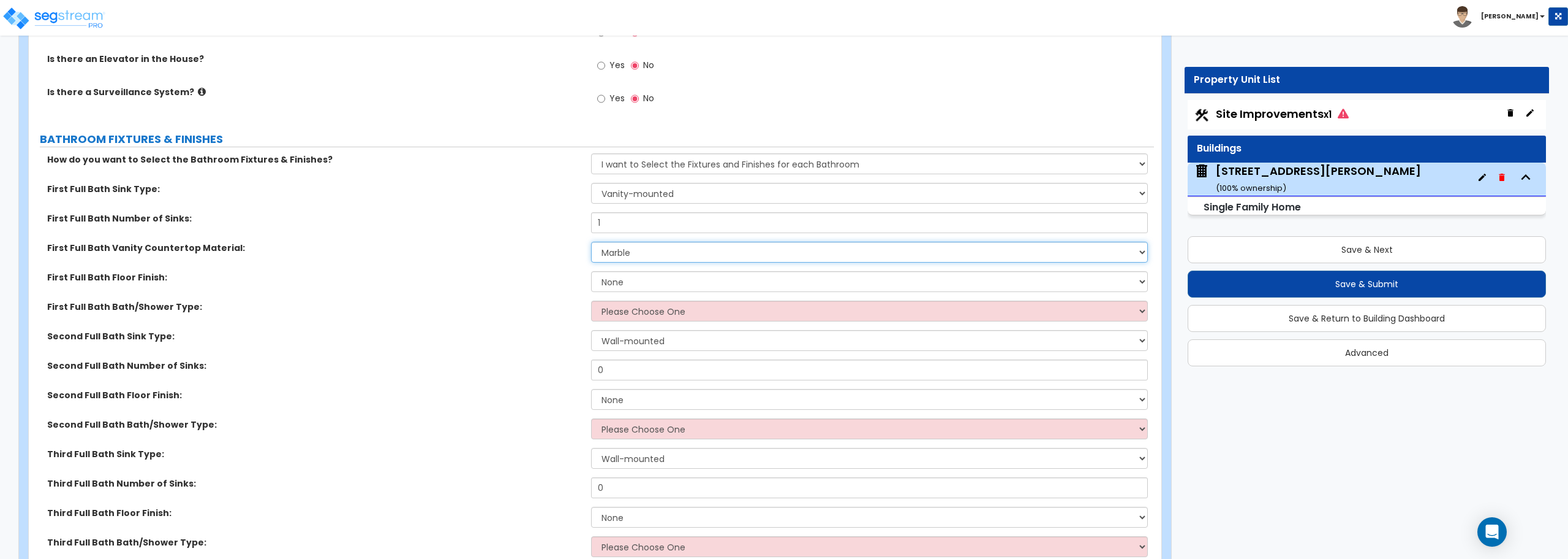
scroll to position [3433, 0]
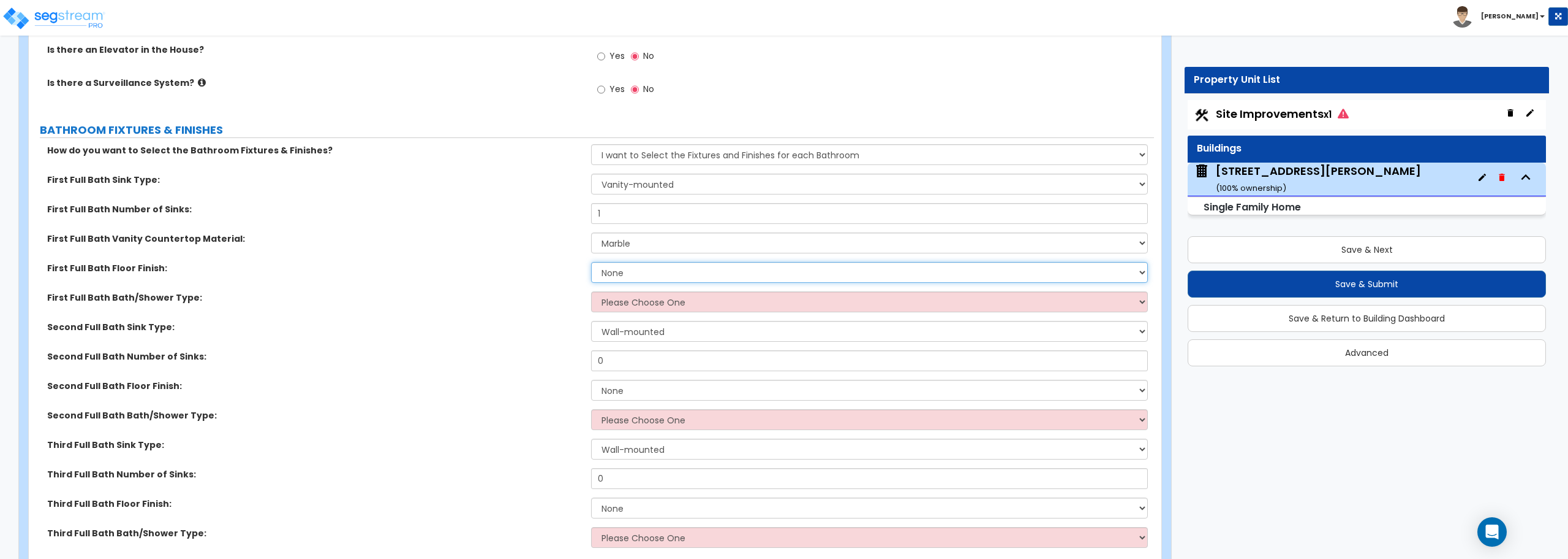
click at [653, 275] on select "None Tile Flooring Hardwood Flooring Resilient Laminate Flooring VCT Flooring S…" at bounding box center [869, 272] width 557 height 21
select select "3"
click at [591, 262] on select "None Tile Flooring Hardwood Flooring Resilient Laminate Flooring VCT Flooring S…" at bounding box center [869, 272] width 557 height 21
click at [641, 307] on select "Please Choose One Standalone Shower Bathtub - Shower Combo" at bounding box center [869, 301] width 557 height 21
select select "1"
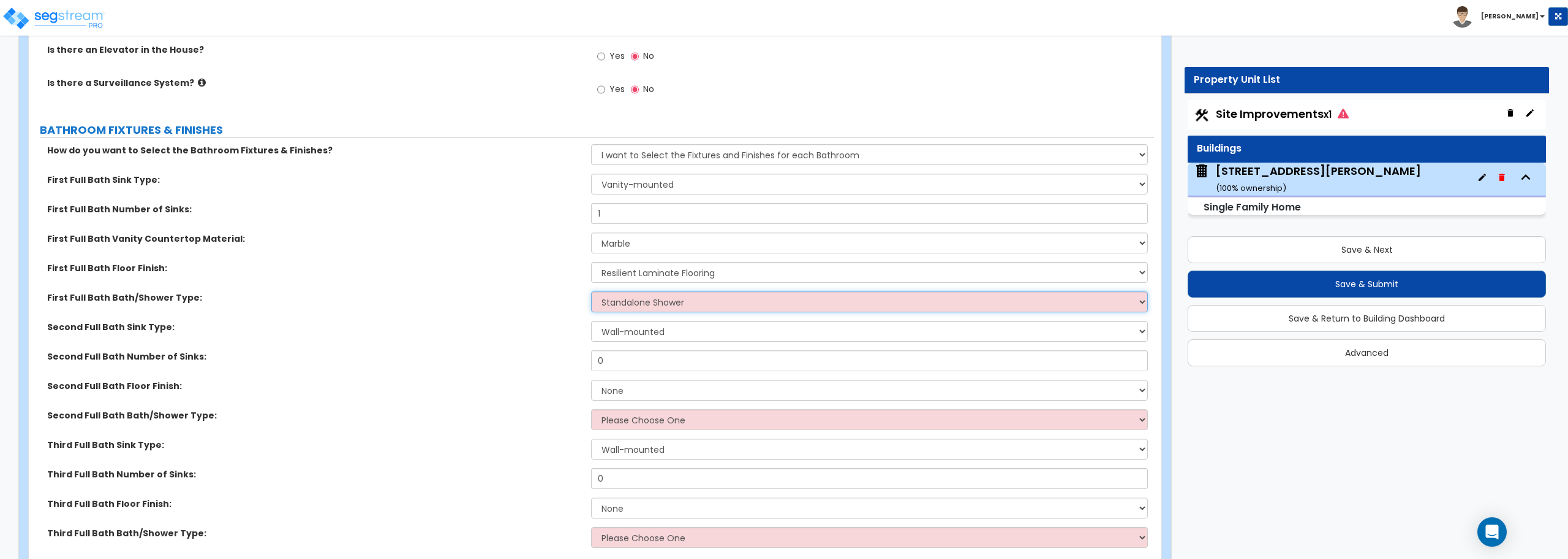
click at [591, 291] on select "Please Choose One Standalone Shower Bathtub - Shower Combo" at bounding box center [869, 301] width 557 height 21
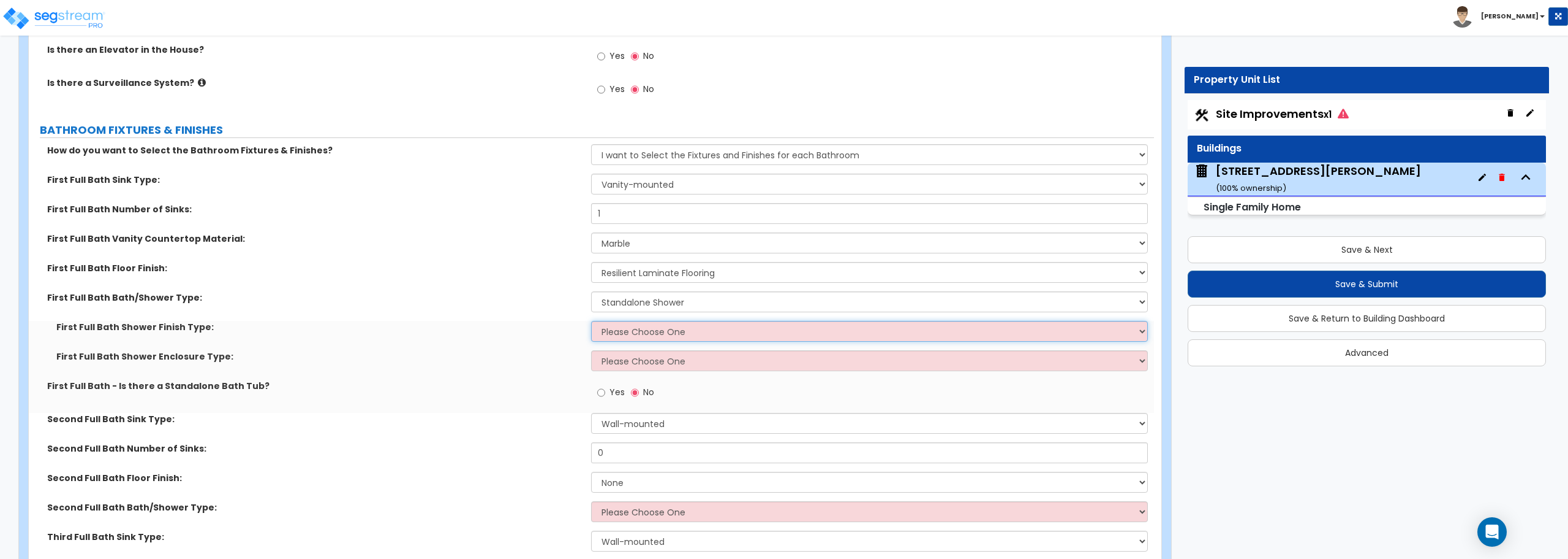
click at [646, 330] on select "Please Choose One Plastic Tile Stone" at bounding box center [869, 331] width 557 height 21
select select "1"
click at [591, 321] on select "Please Choose One Plastic Tile Stone" at bounding box center [869, 331] width 557 height 21
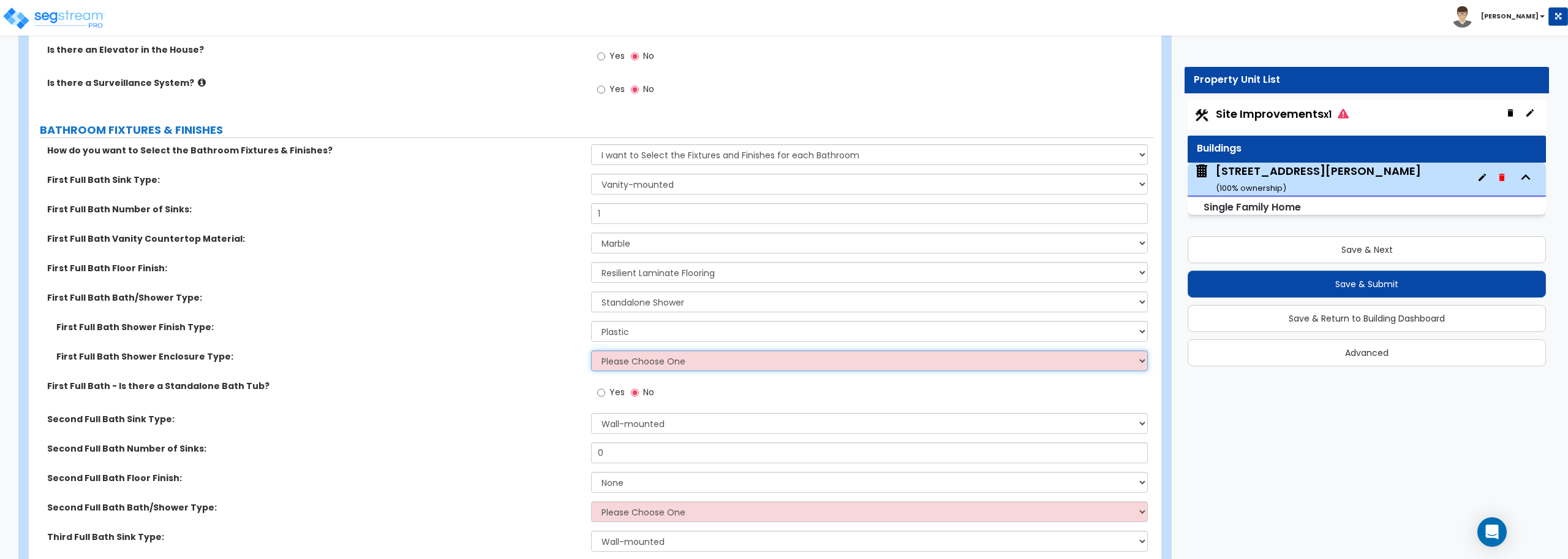
click at [642, 357] on select "Please Choose One Curtain & [PERSON_NAME] Sliding Doors Glass Hinged Doors" at bounding box center [869, 360] width 557 height 21
select select "1"
click at [591, 350] on select "Please Choose One Curtain & [PERSON_NAME] Sliding Doors Glass Hinged Doors" at bounding box center [869, 360] width 557 height 21
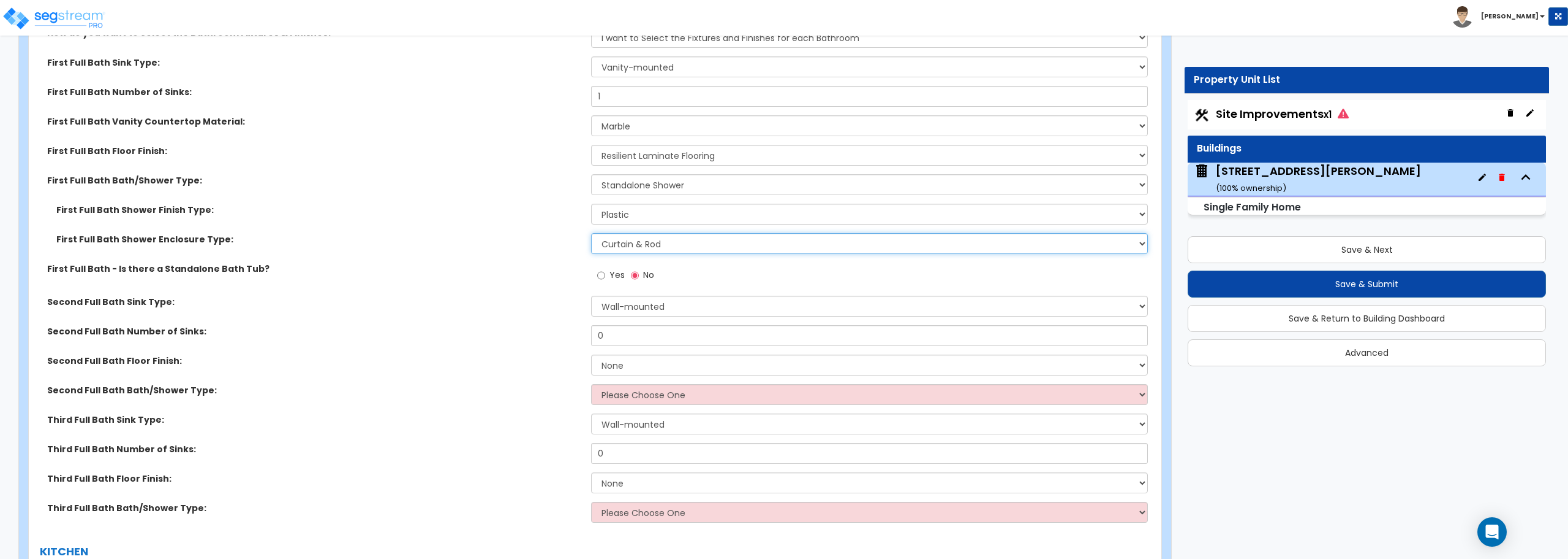
scroll to position [3556, 0]
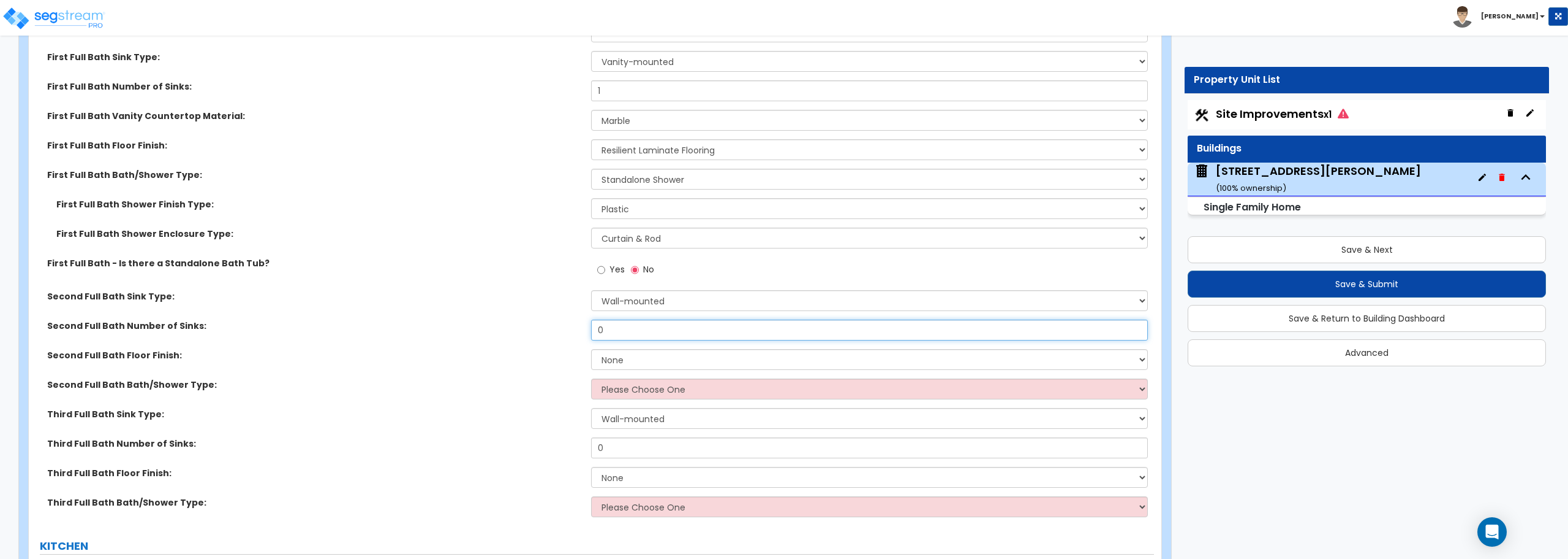
click at [665, 333] on input "0" at bounding box center [869, 329] width 557 height 21
drag, startPoint x: 753, startPoint y: 336, endPoint x: 543, endPoint y: 336, distance: 210.0
click at [543, 336] on div "Second Full Bath Number of Sinks: 0" at bounding box center [591, 334] width 1125 height 29
type input "1"
click at [639, 359] on select "None Tile Flooring Hardwood Flooring Resilient Laminate Flooring VCT Flooring S…" at bounding box center [869, 359] width 557 height 21
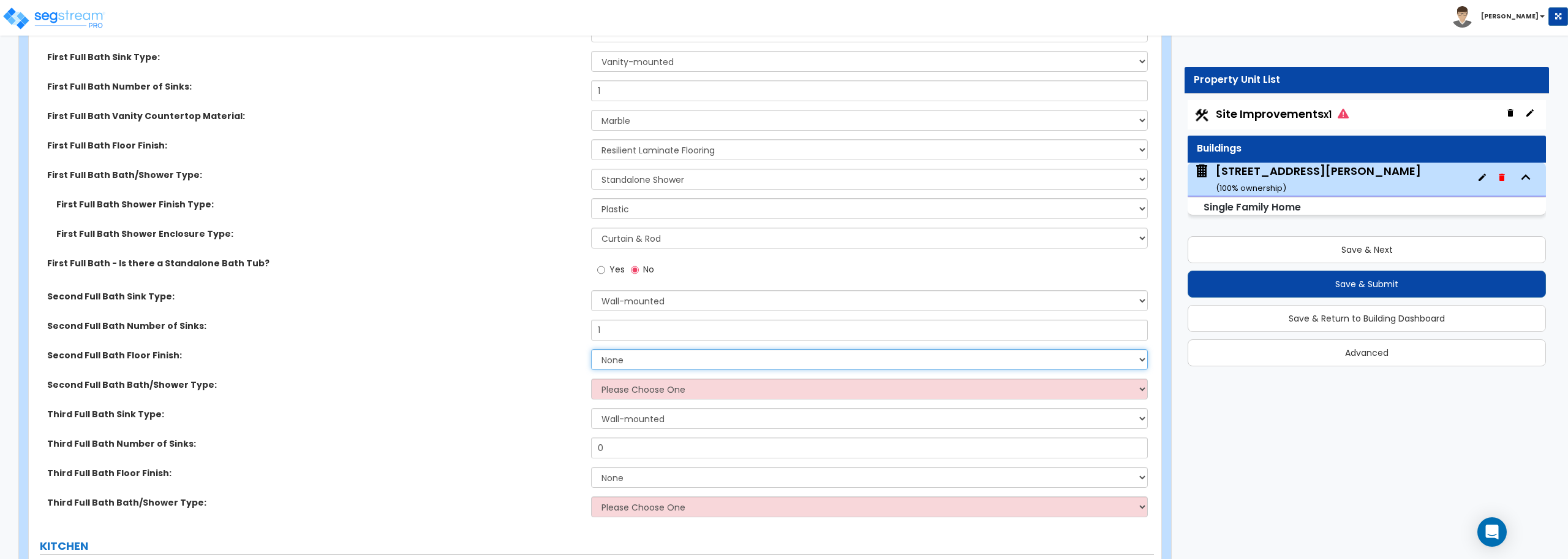
select select "3"
click at [591, 349] on select "None Tile Flooring Hardwood Flooring Resilient Laminate Flooring VCT Flooring S…" at bounding box center [869, 359] width 557 height 21
click at [633, 392] on select "Please Choose One Standalone Shower Bathtub - Shower Combo" at bounding box center [869, 388] width 557 height 21
select select "2"
click at [591, 378] on select "Please Choose One Standalone Shower Bathtub - Shower Combo" at bounding box center [869, 388] width 557 height 21
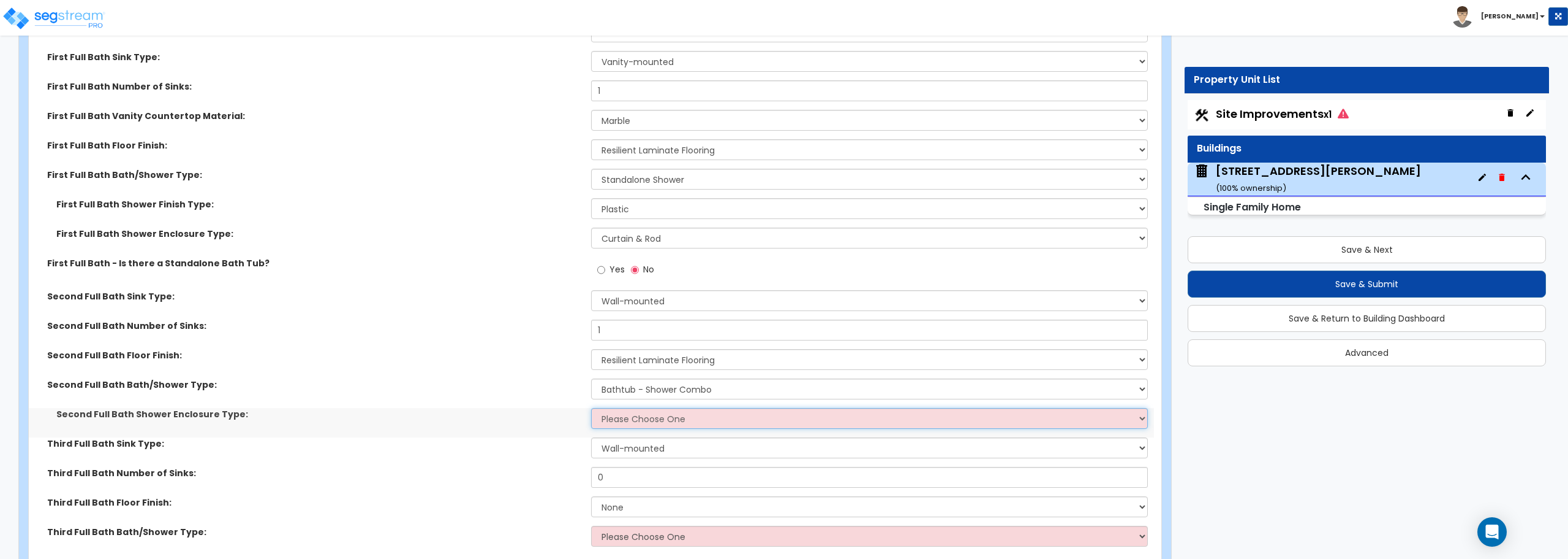
click at [630, 421] on select "Please Choose One Curtain & [PERSON_NAME] Sliding Doors Glass Hinged Doors" at bounding box center [869, 418] width 557 height 21
select select "1"
click at [591, 408] on select "Please Choose One Curtain & [PERSON_NAME] Sliding Doors Glass Hinged Doors" at bounding box center [869, 418] width 557 height 21
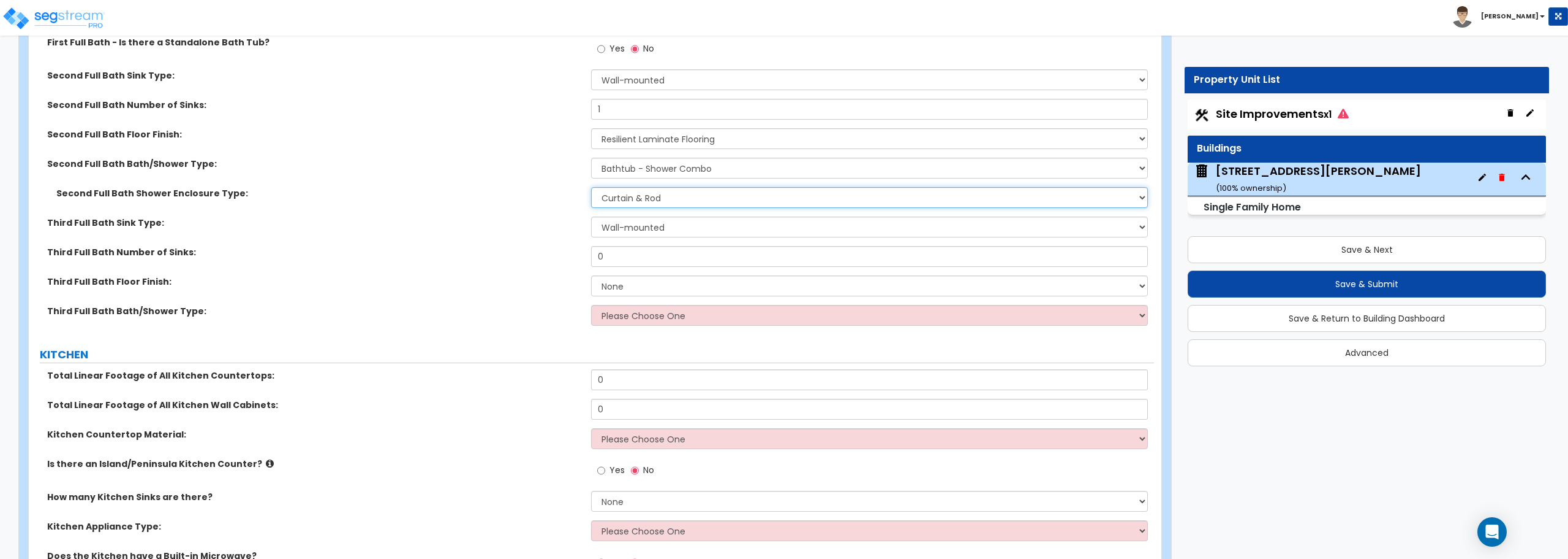
scroll to position [3802, 0]
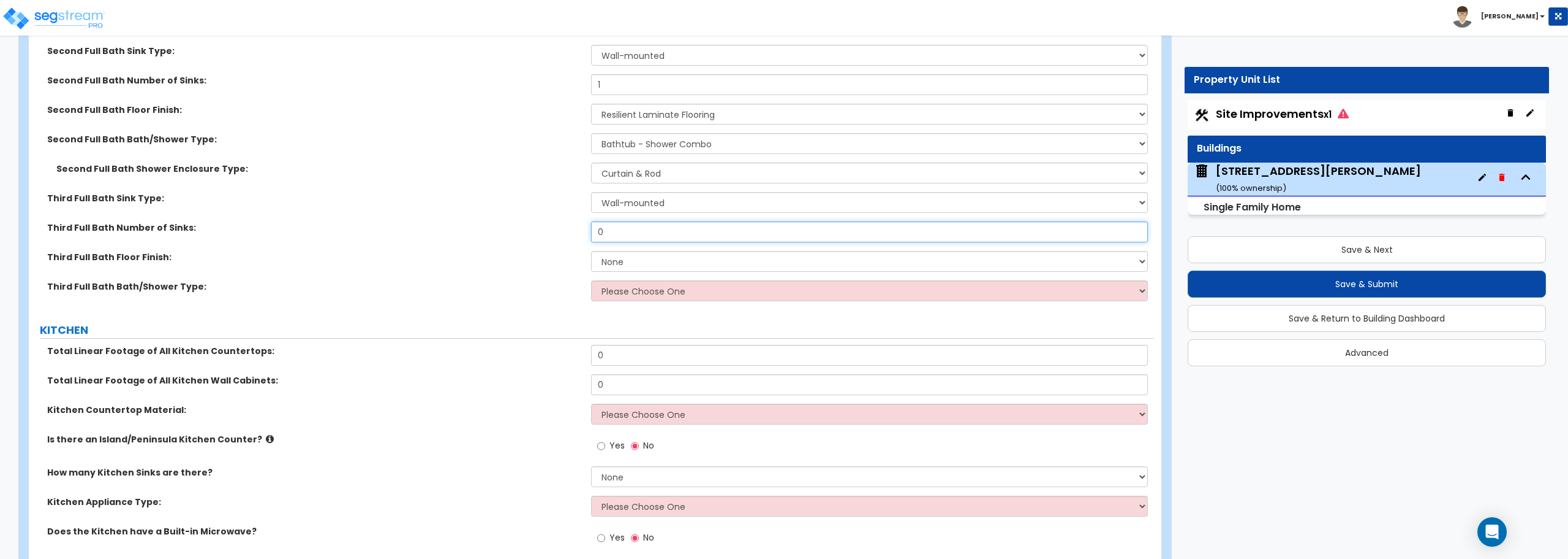
click at [676, 237] on input "0" at bounding box center [869, 232] width 557 height 21
drag, startPoint x: 676, startPoint y: 237, endPoint x: 528, endPoint y: 239, distance: 148.0
click at [528, 239] on div "Third Full Bath Number of Sinks: 0" at bounding box center [591, 236] width 1125 height 29
type input "1"
click at [643, 255] on select "None Tile Flooring Hardwood Flooring Resilient Laminate Flooring VCT Flooring S…" at bounding box center [869, 261] width 557 height 21
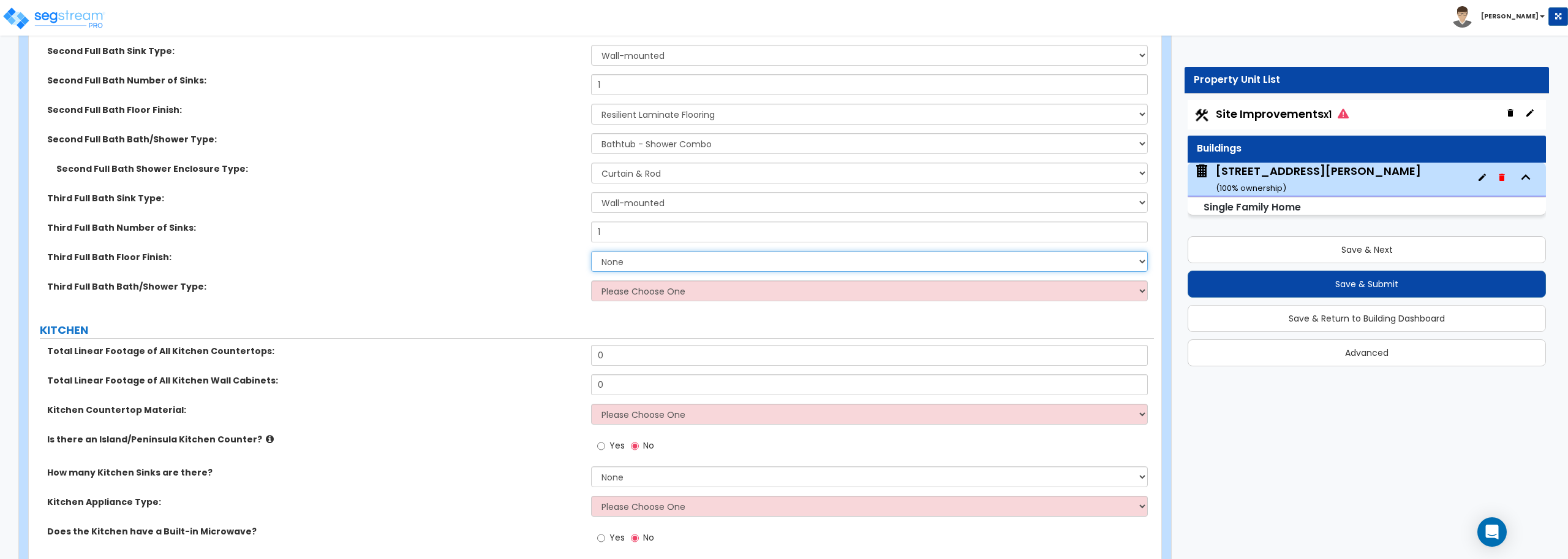
select select "3"
click at [591, 251] on select "None Tile Flooring Hardwood Flooring Resilient Laminate Flooring VCT Flooring S…" at bounding box center [869, 261] width 557 height 21
click at [639, 296] on select "Please Choose One Standalone Shower Bathtub - Shower Combo" at bounding box center [869, 290] width 557 height 21
select select "2"
click at [591, 280] on select "Please Choose One Standalone Shower Bathtub - Shower Combo" at bounding box center [869, 290] width 557 height 21
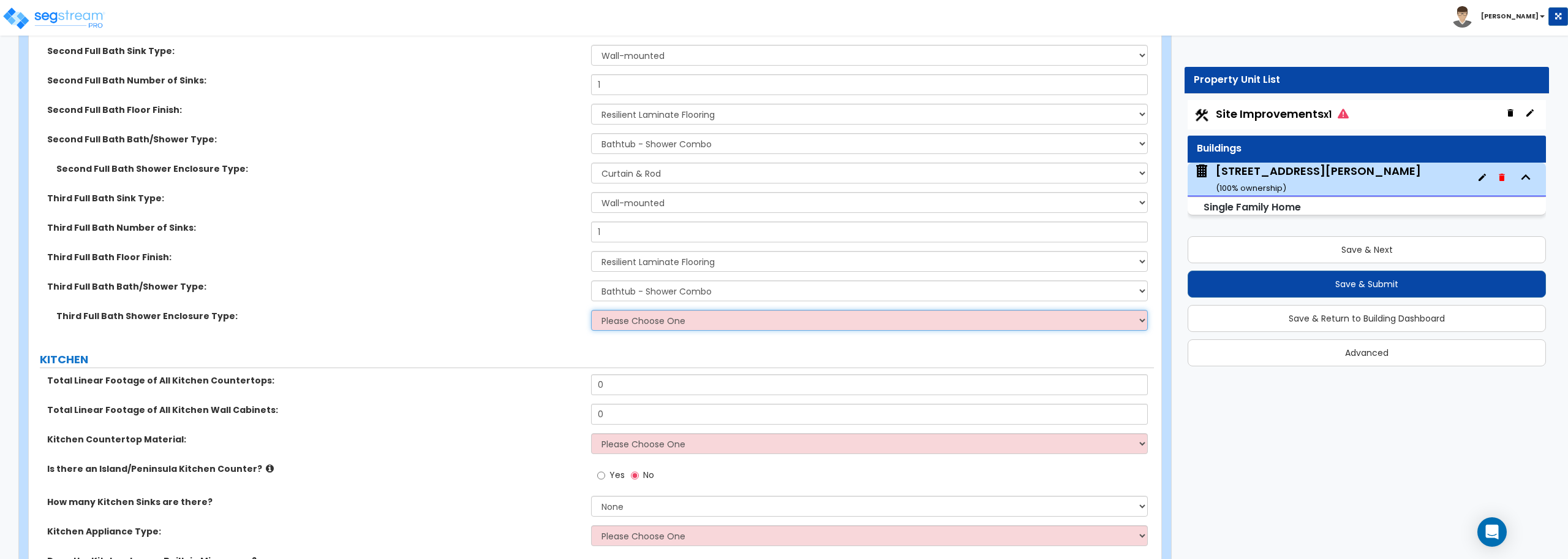
click at [633, 319] on select "Please Choose One Curtain & [PERSON_NAME] Sliding Doors Glass Hinged Doors" at bounding box center [869, 320] width 557 height 21
select select "1"
click at [591, 310] on select "Please Choose One Curtain & [PERSON_NAME] Sliding Doors Glass Hinged Doors" at bounding box center [869, 320] width 557 height 21
